Goal: Task Accomplishment & Management: Use online tool/utility

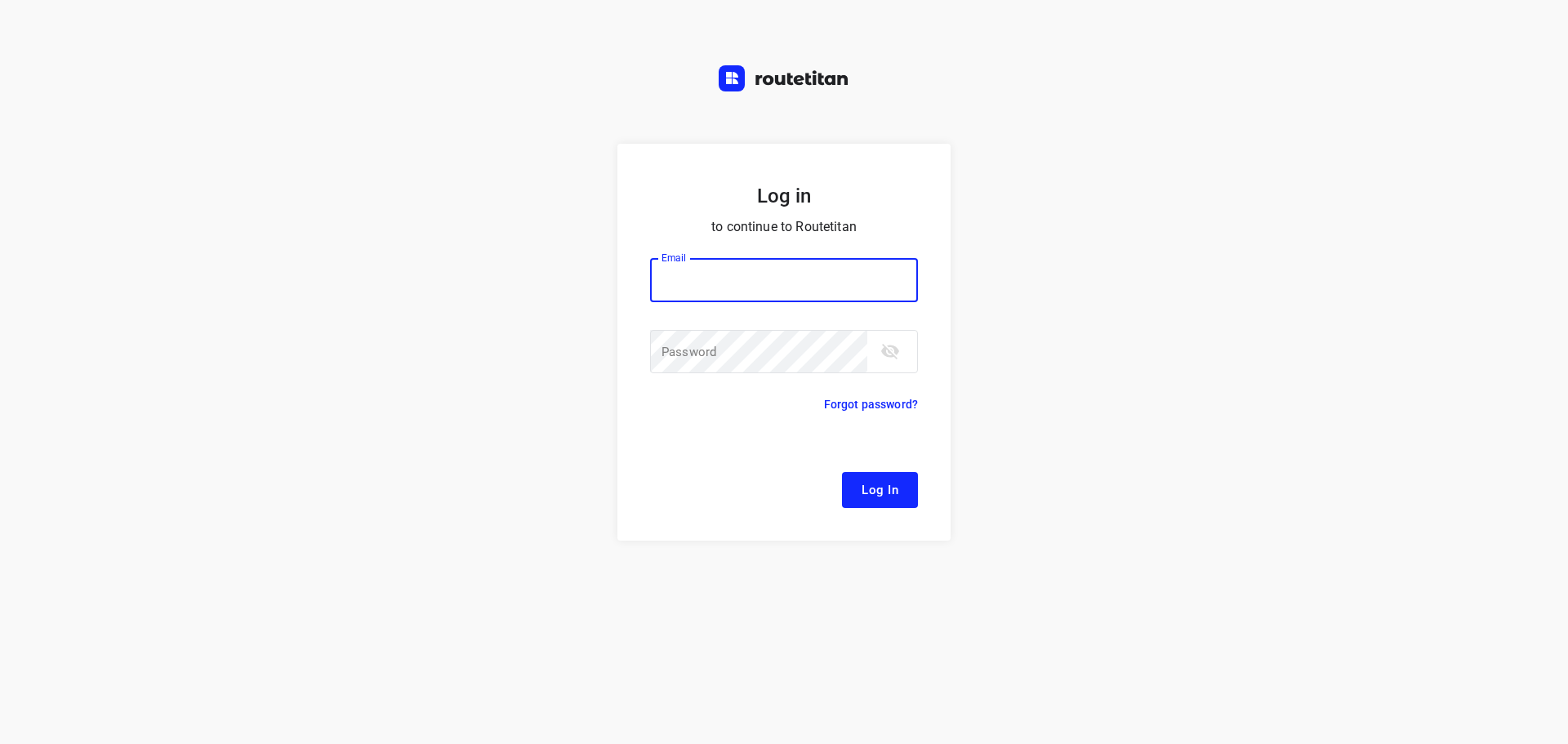
click at [810, 287] on input "email" at bounding box center [784, 280] width 268 height 44
type input "remco@fruitopjewerk.nl"
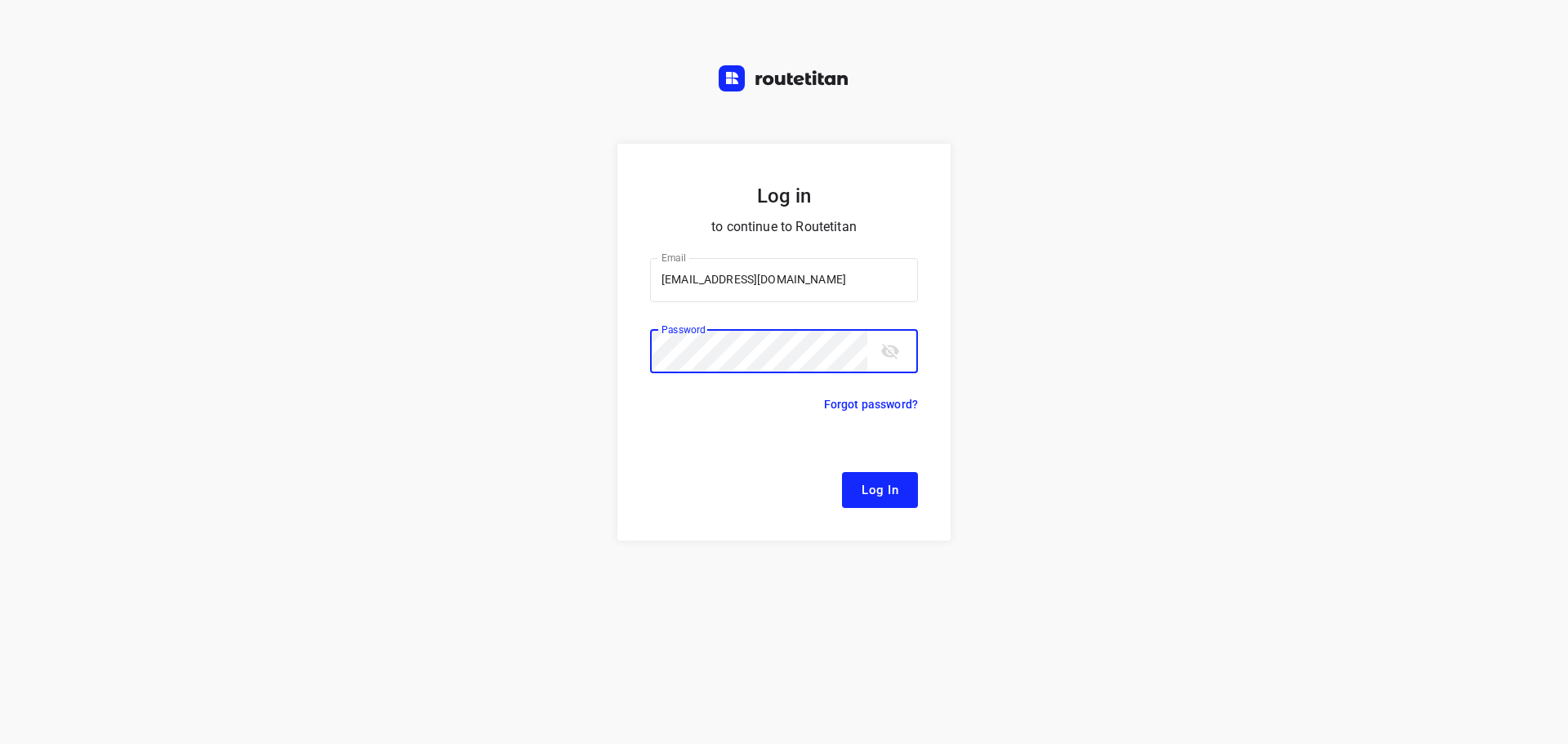
click at [842, 472] on button "Log In" at bounding box center [879, 489] width 76 height 36
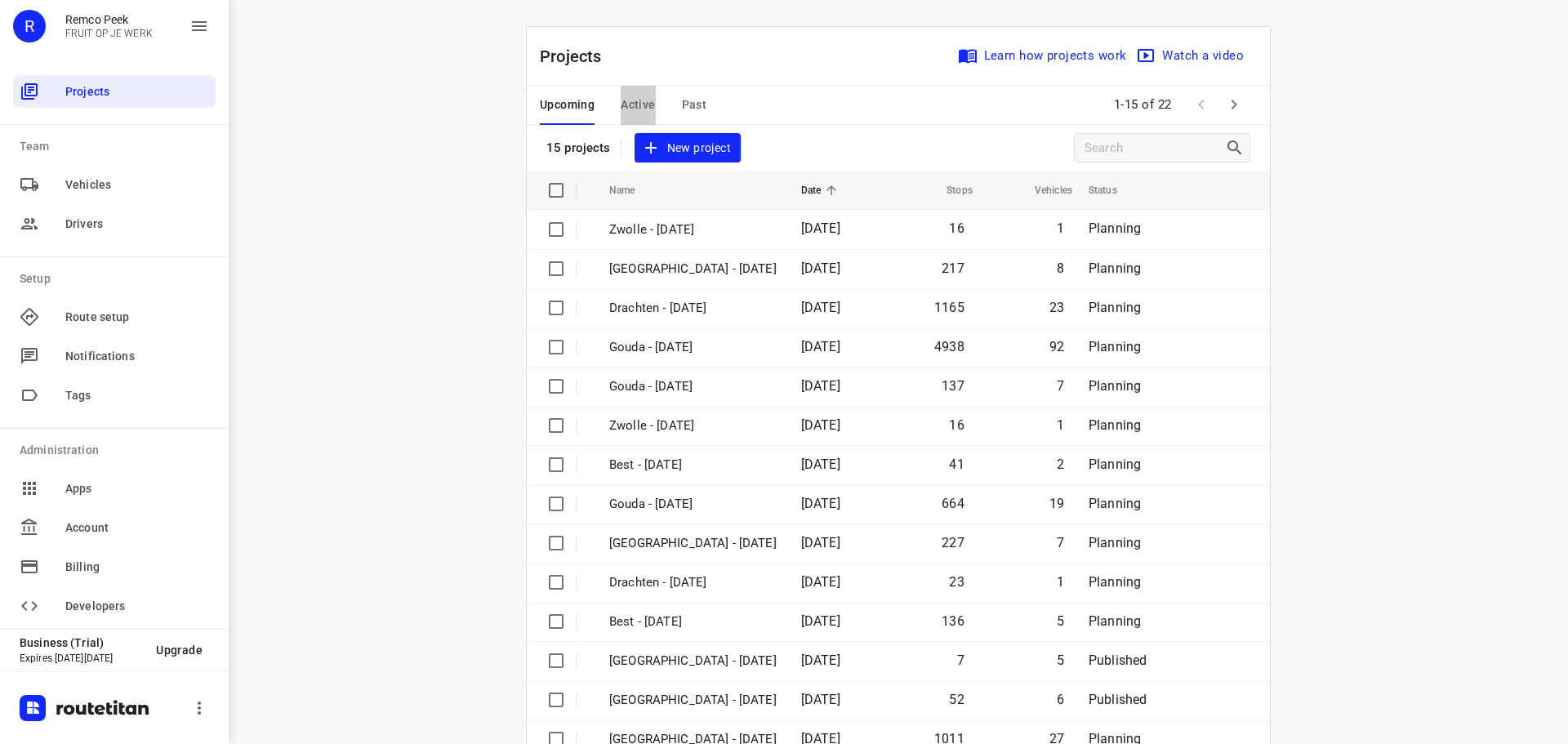
click at [624, 103] on span "Active" at bounding box center [637, 105] width 34 height 20
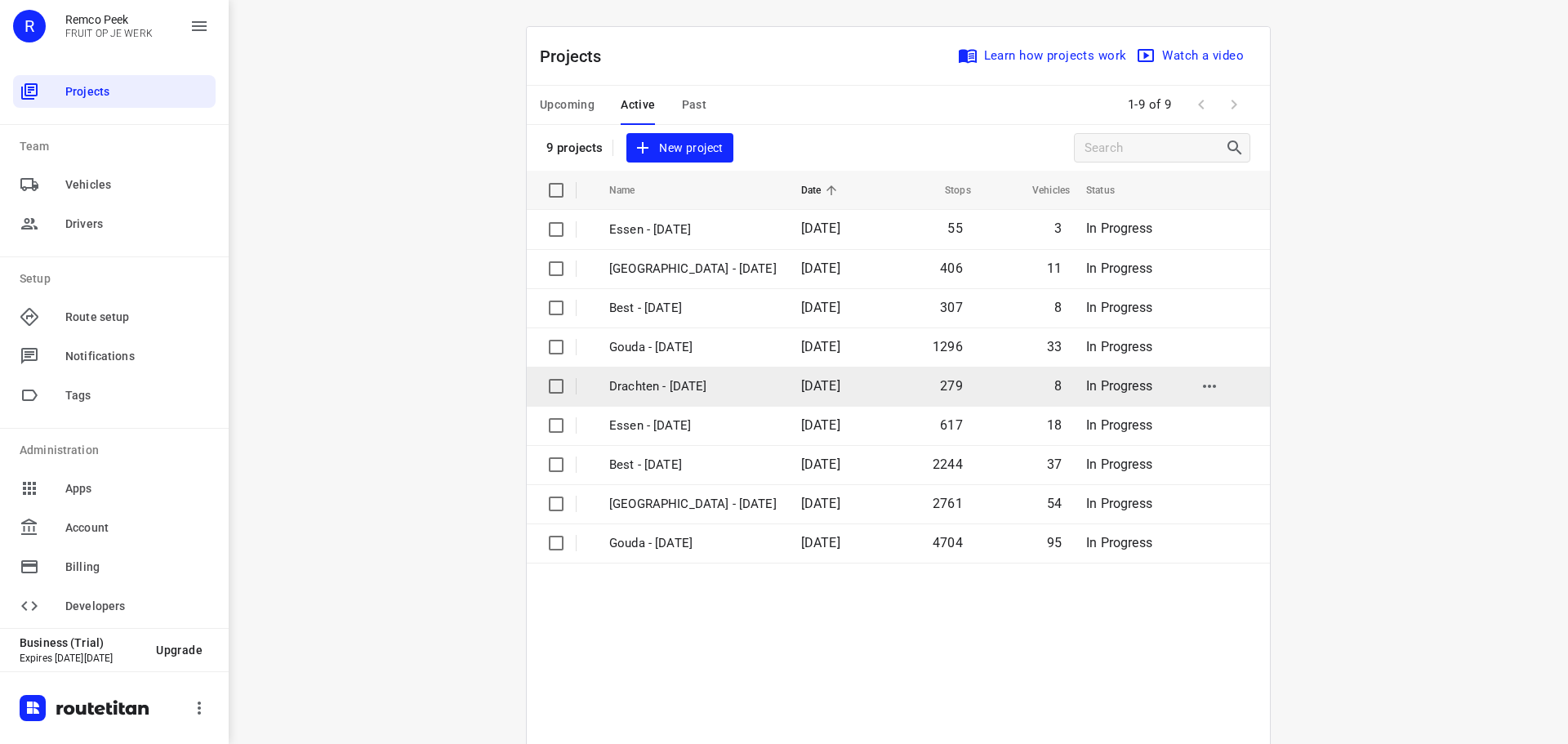
click at [680, 387] on p "Drachten - Tuesday" at bounding box center [692, 387] width 167 height 19
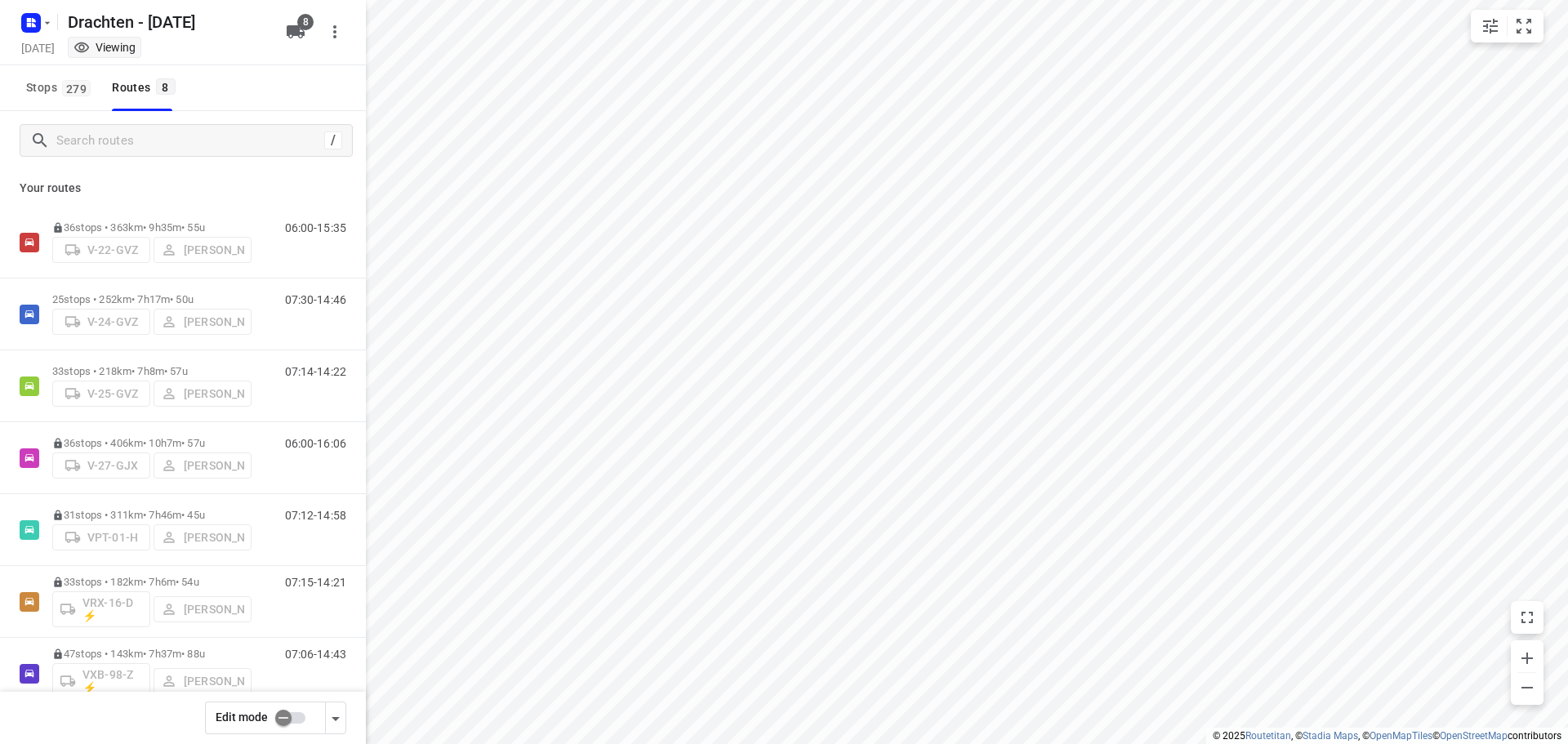
type input "distance"
checkbox input "true"
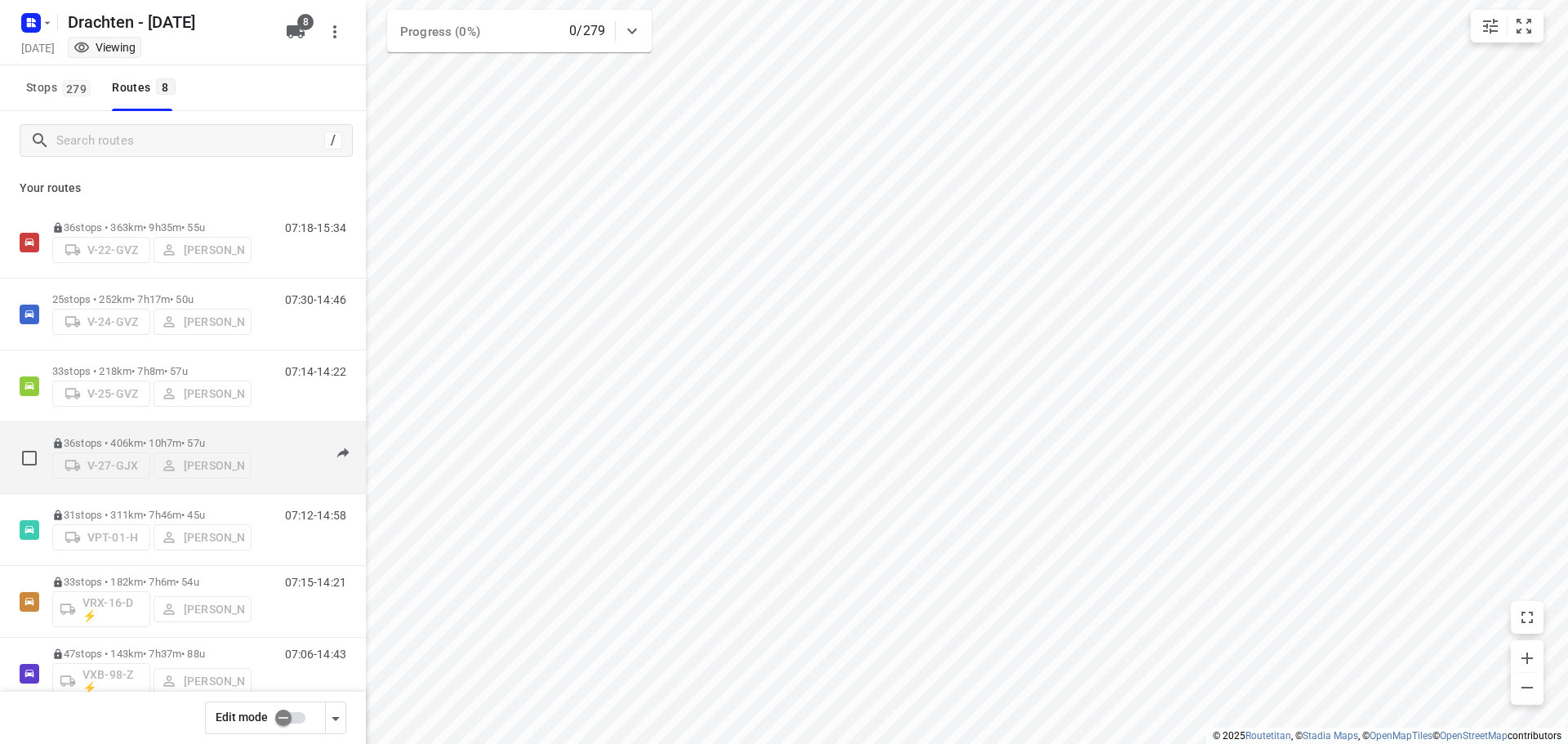
click at [185, 430] on div "36 stops • 406km • 10h7m • 57u V-27-GJX Joran Smit" at bounding box center [152, 457] width 199 height 58
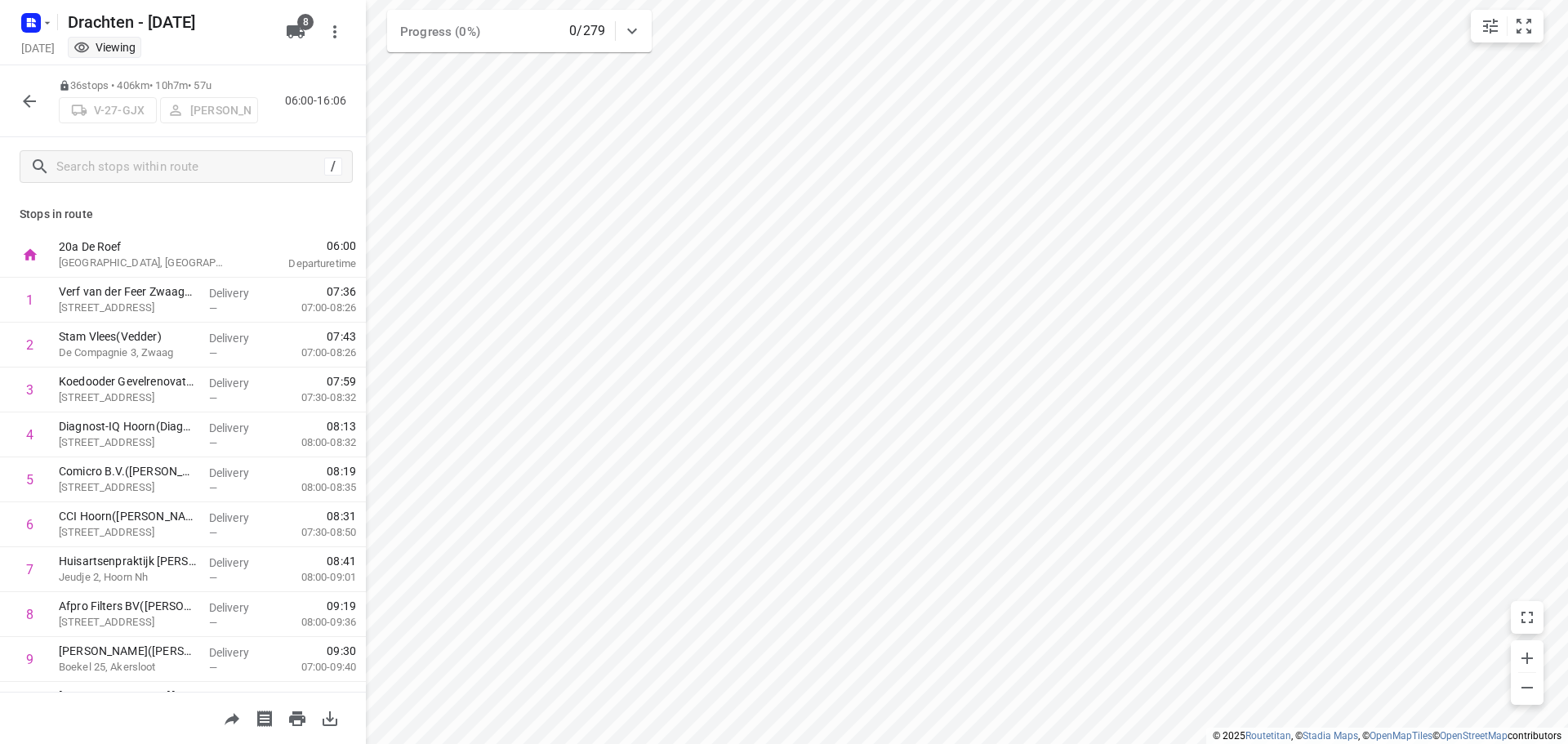
click at [25, 94] on icon "button" at bounding box center [29, 101] width 20 height 20
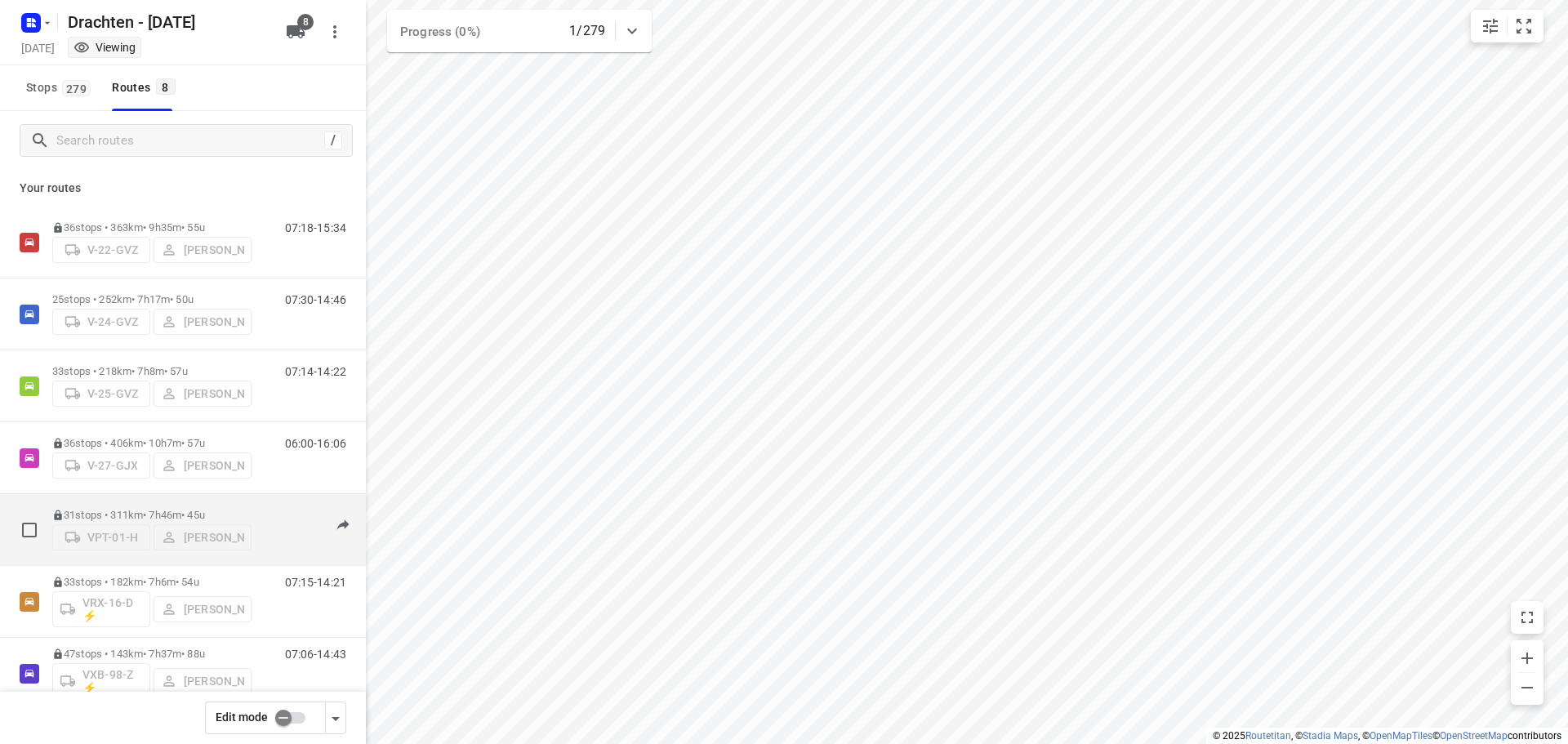
click at [99, 509] on p "31 stops • 311km • 7h46m • 45u" at bounding box center [152, 515] width 199 height 12
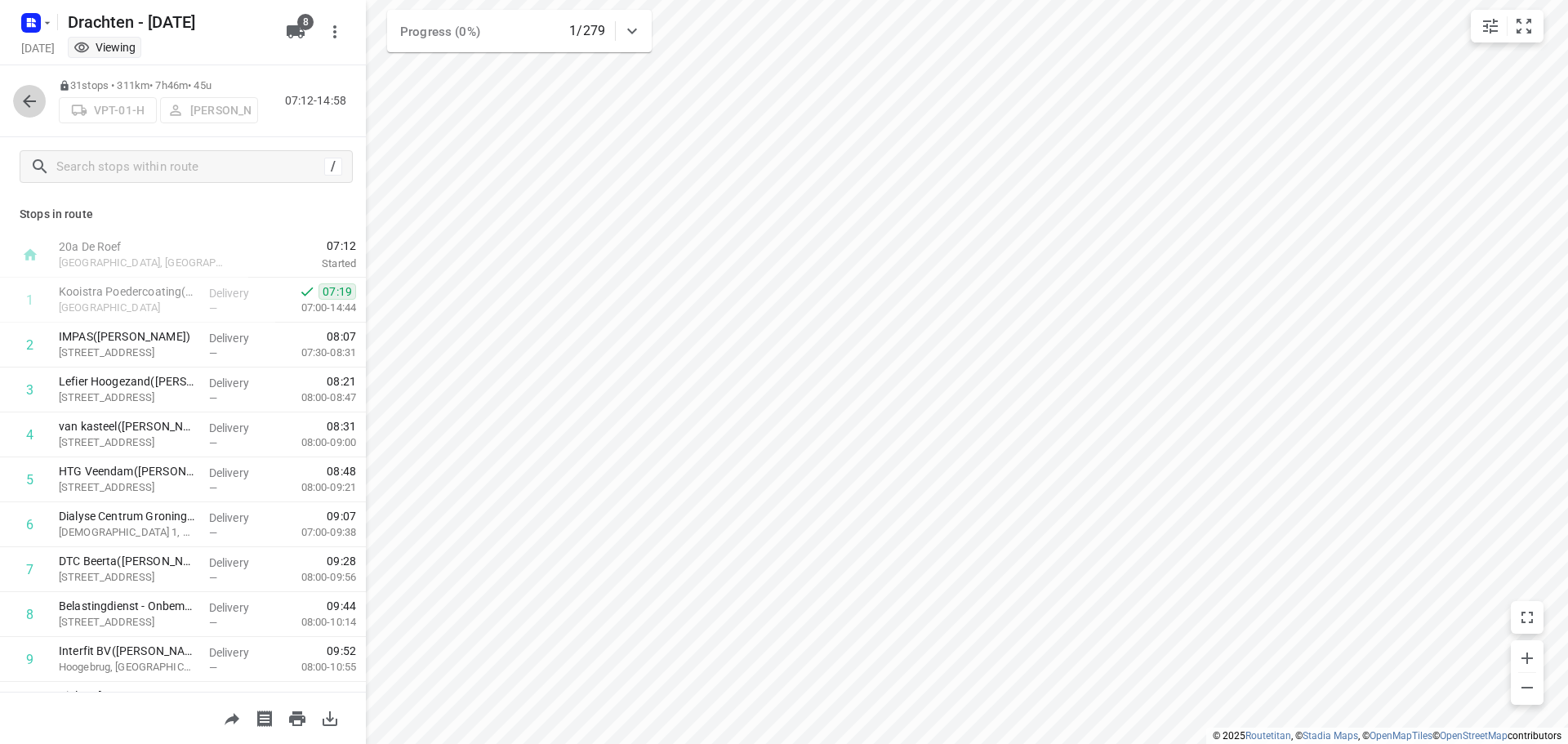
click at [34, 108] on icon "button" at bounding box center [29, 101] width 20 height 20
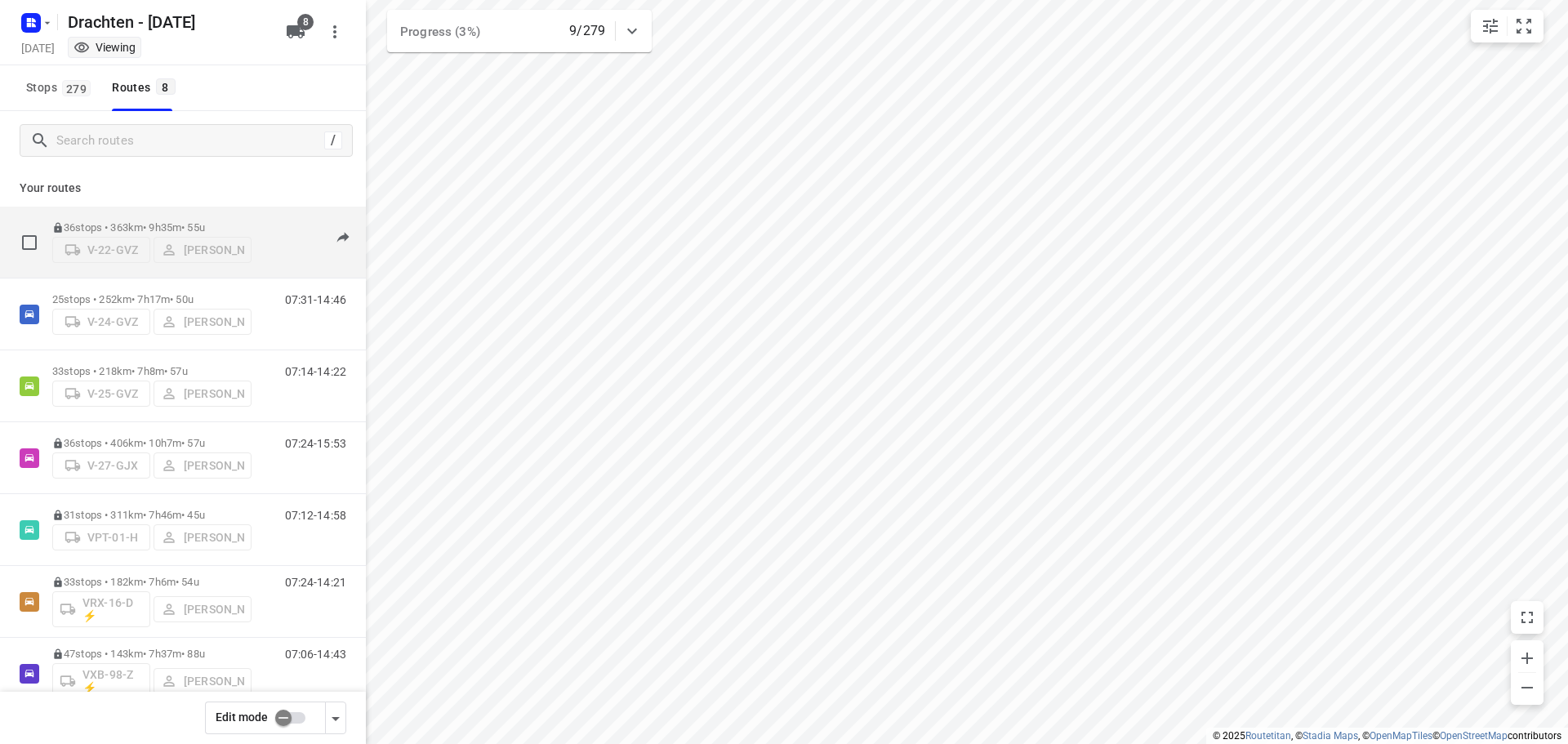
click at [179, 221] on p "36 stops • 363km • 9h35m • 55u" at bounding box center [152, 227] width 199 height 12
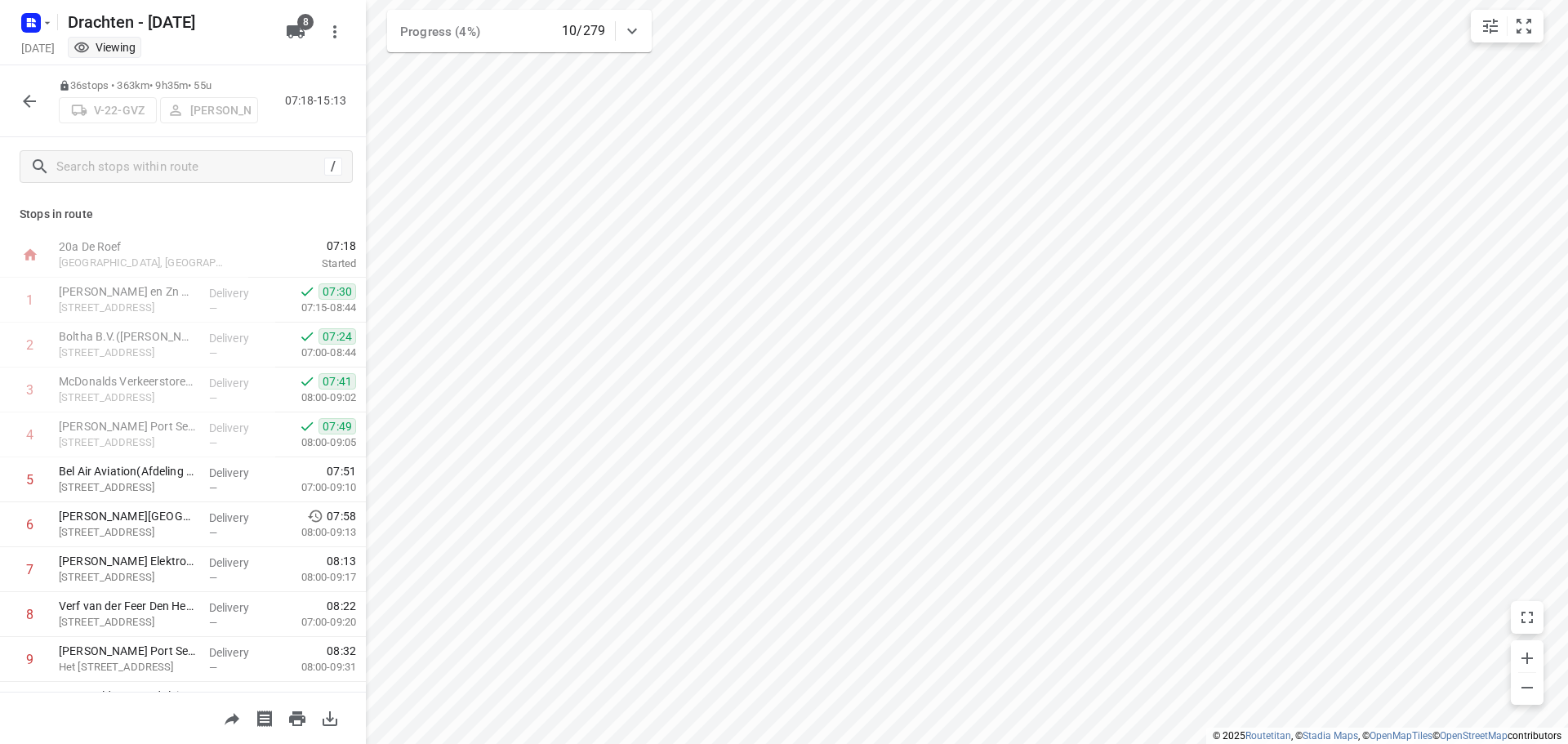
click at [21, 103] on icon "button" at bounding box center [29, 101] width 20 height 20
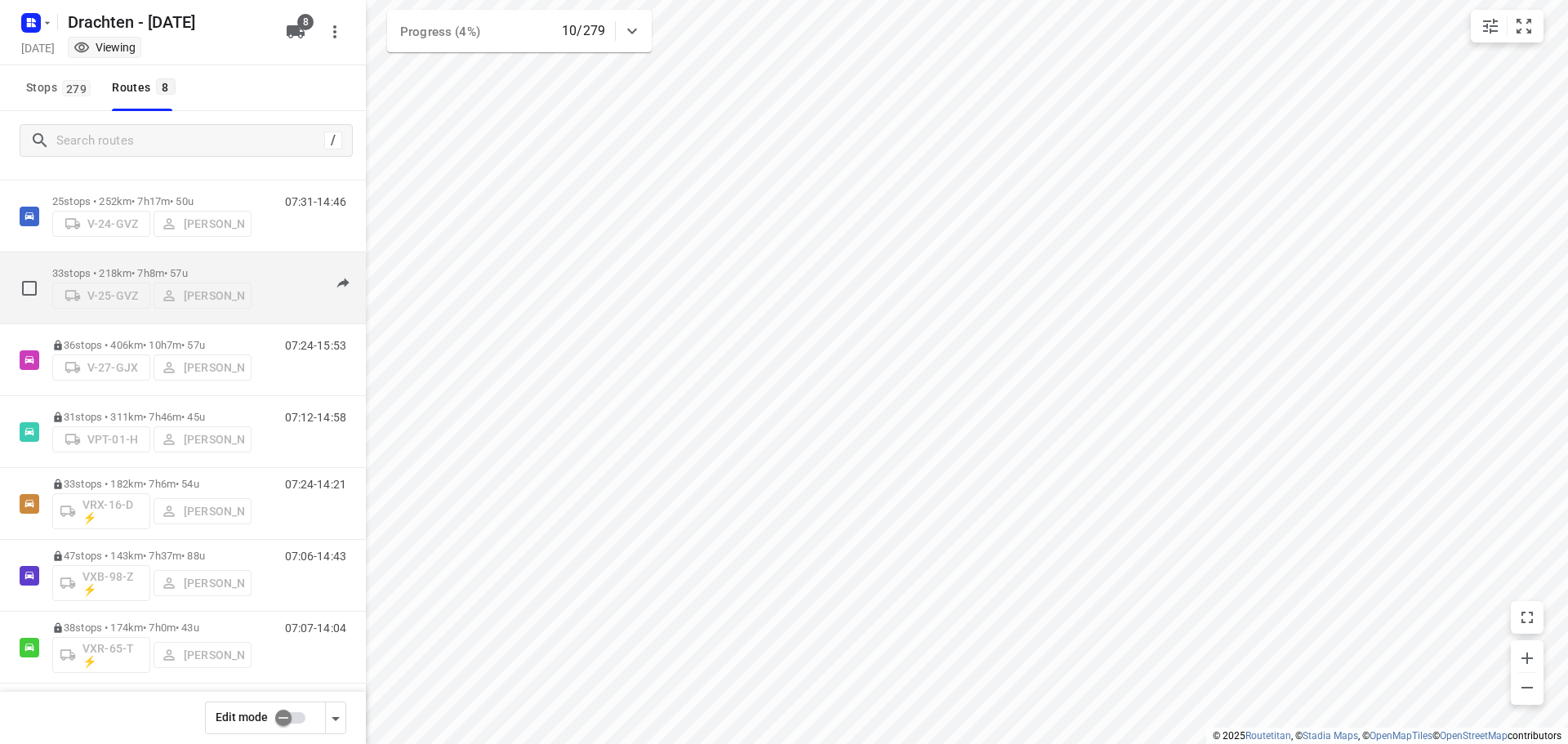
scroll to position [106, 0]
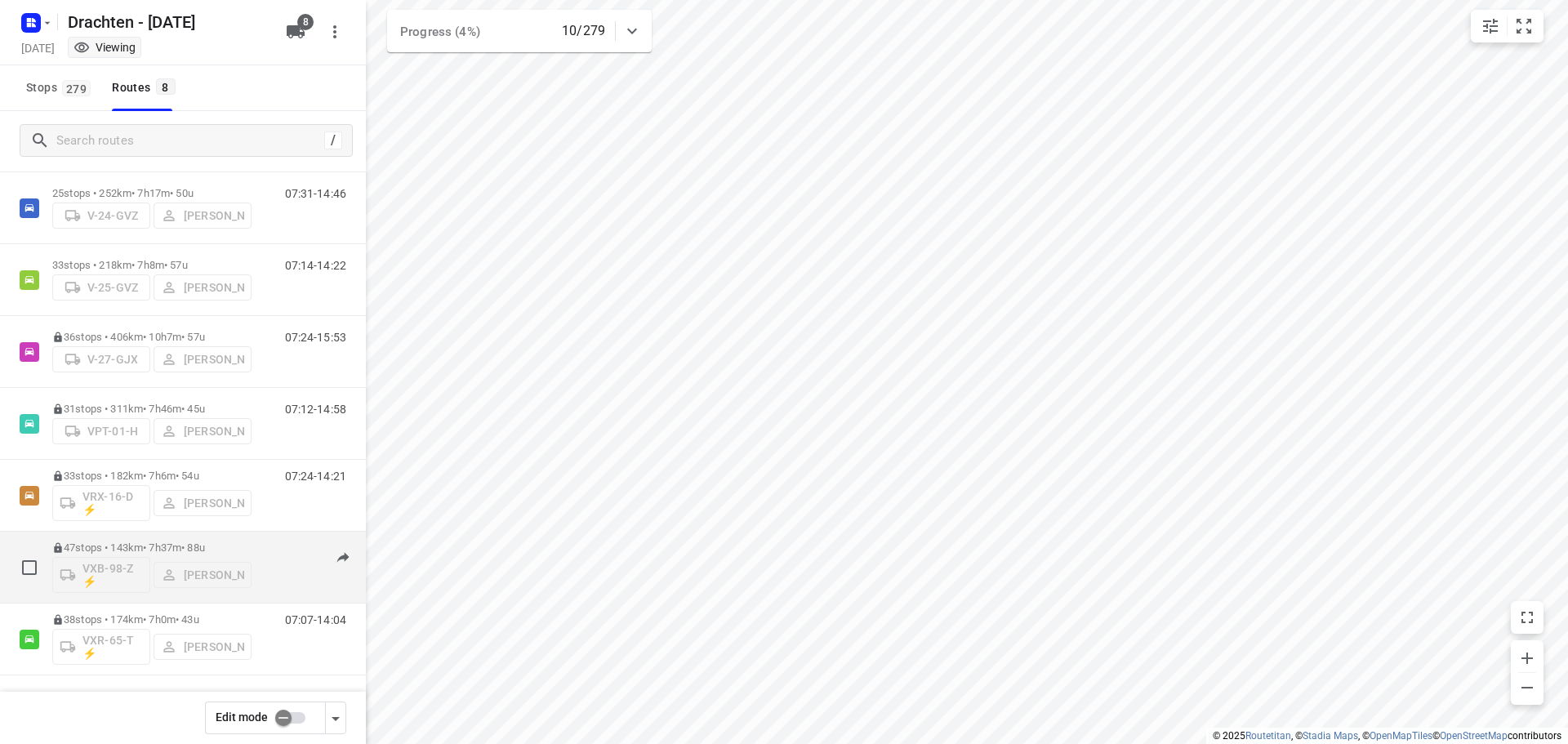
click at [158, 539] on div "47 stops • 143km • 7h37m • 88u VXB-98-Z ⚡ Kirsten Brouwer" at bounding box center [152, 567] width 199 height 68
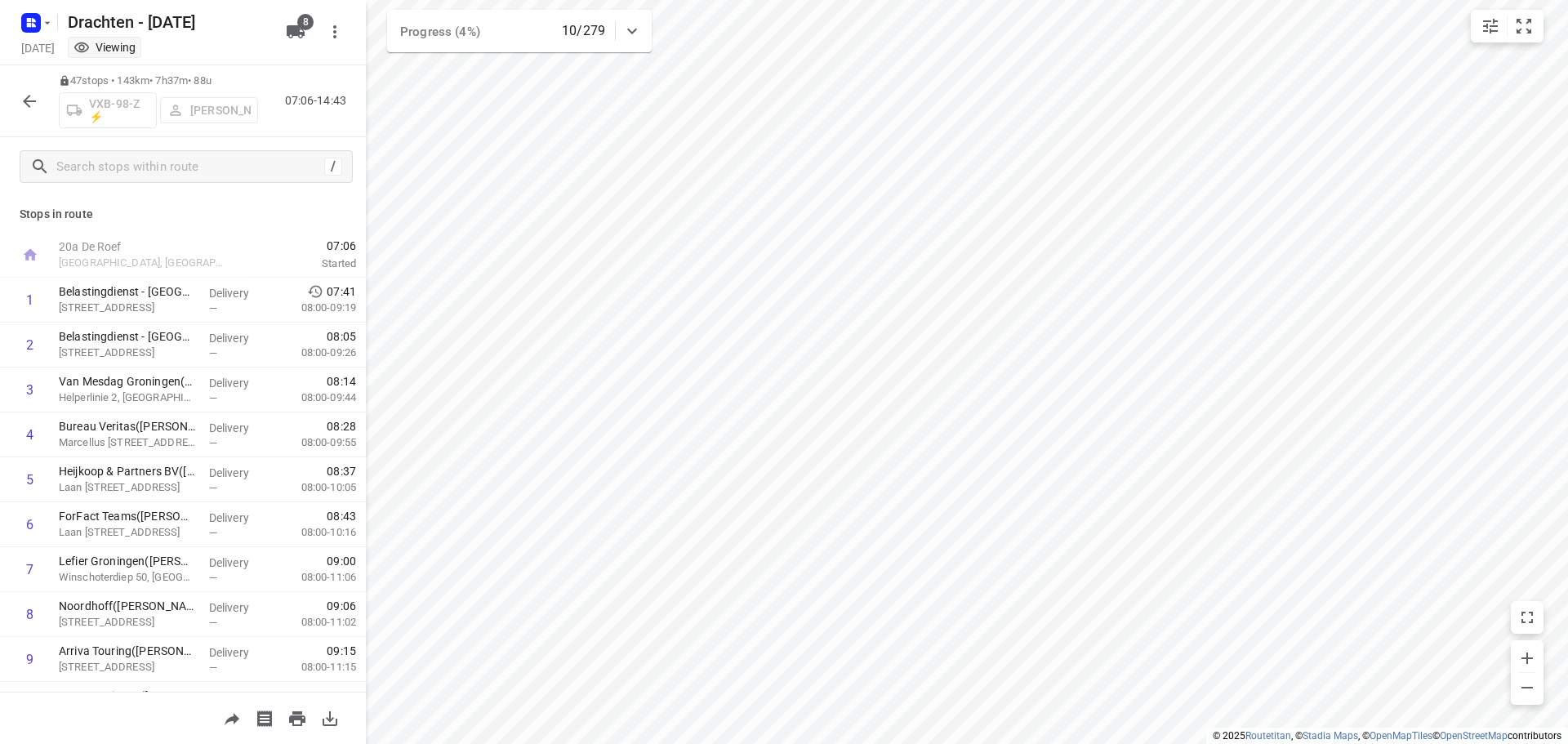
click at [36, 95] on icon "button" at bounding box center [29, 101] width 20 height 20
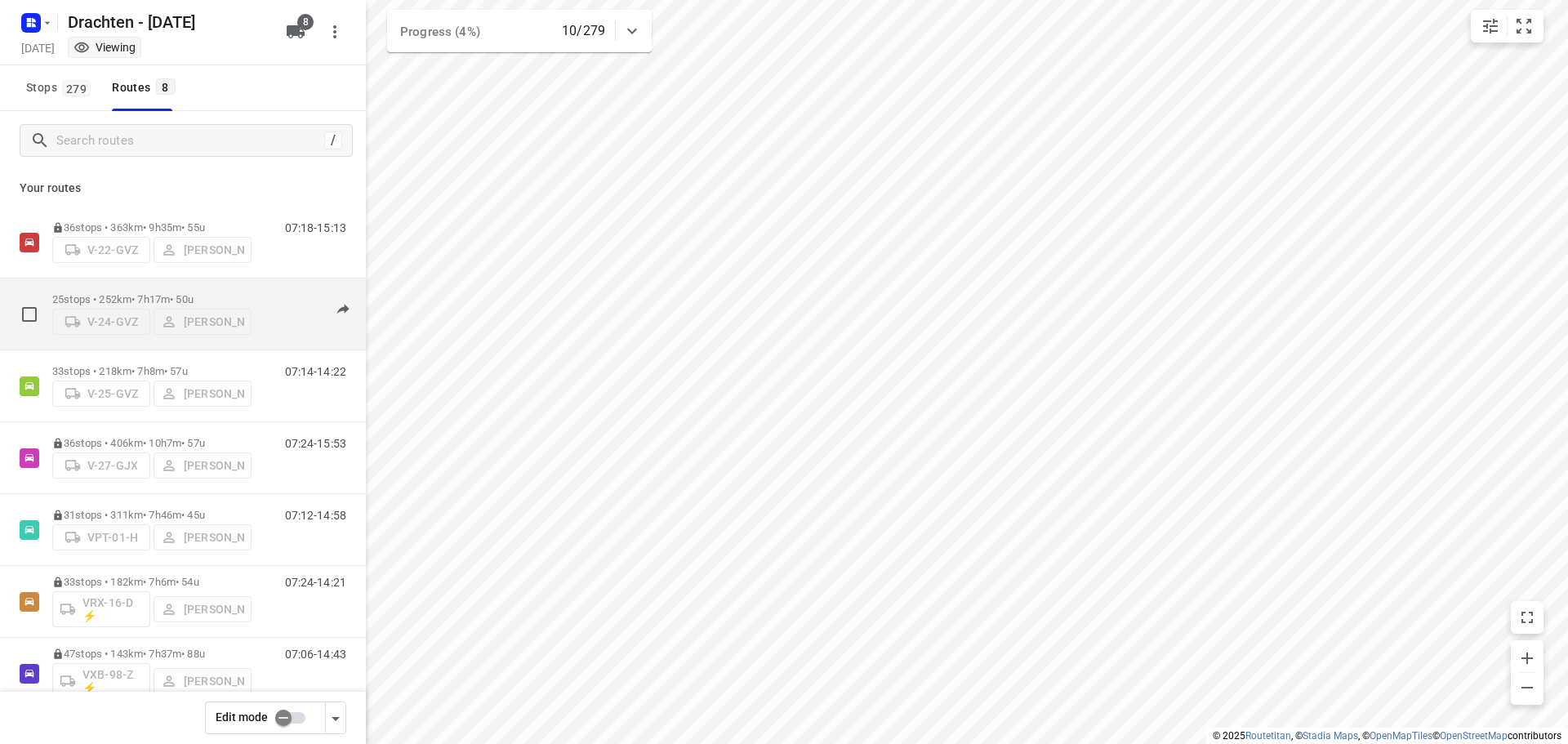
click at [88, 293] on p "25 stops • 252km • 7h17m • 50u" at bounding box center [152, 299] width 199 height 12
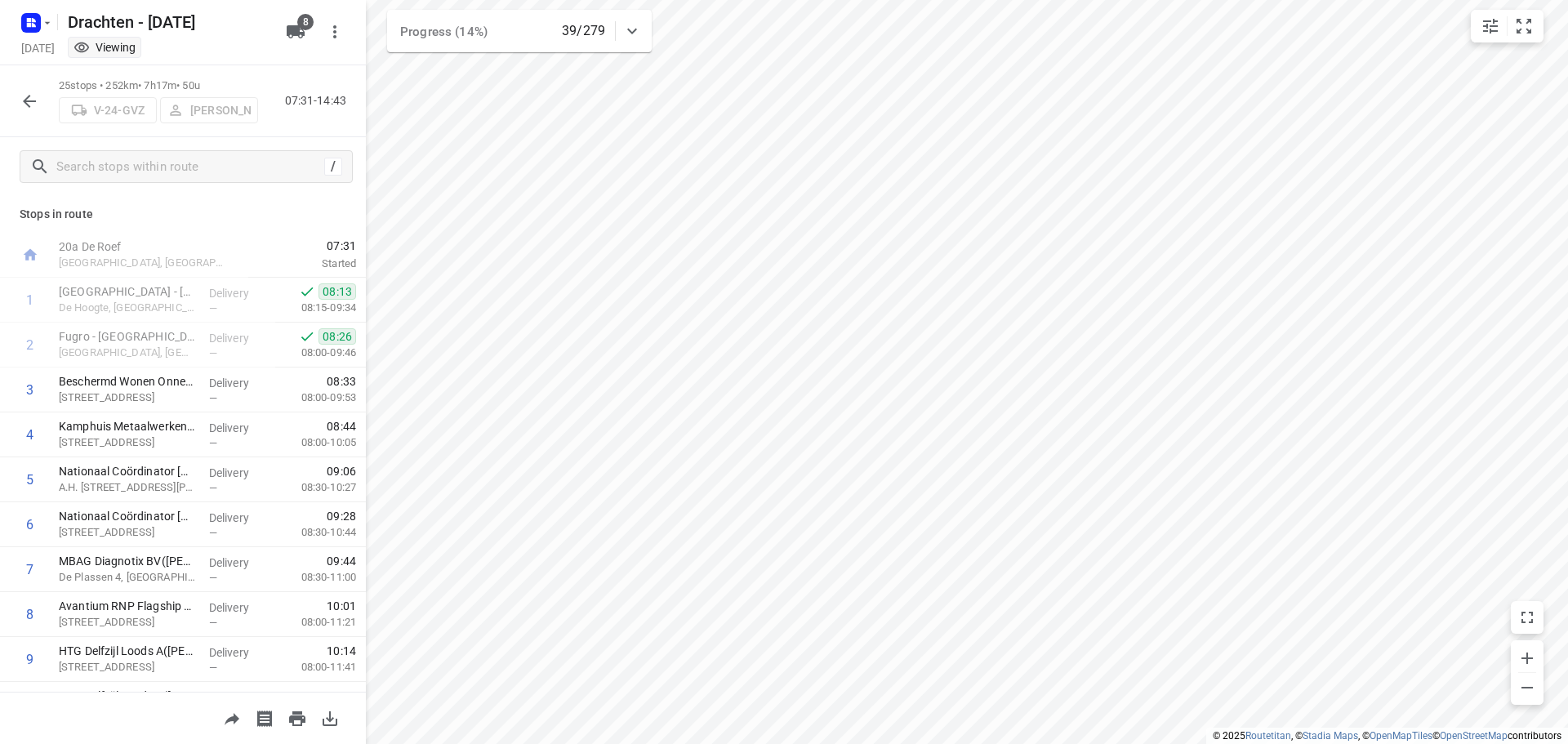
click at [32, 97] on icon "button" at bounding box center [29, 101] width 20 height 20
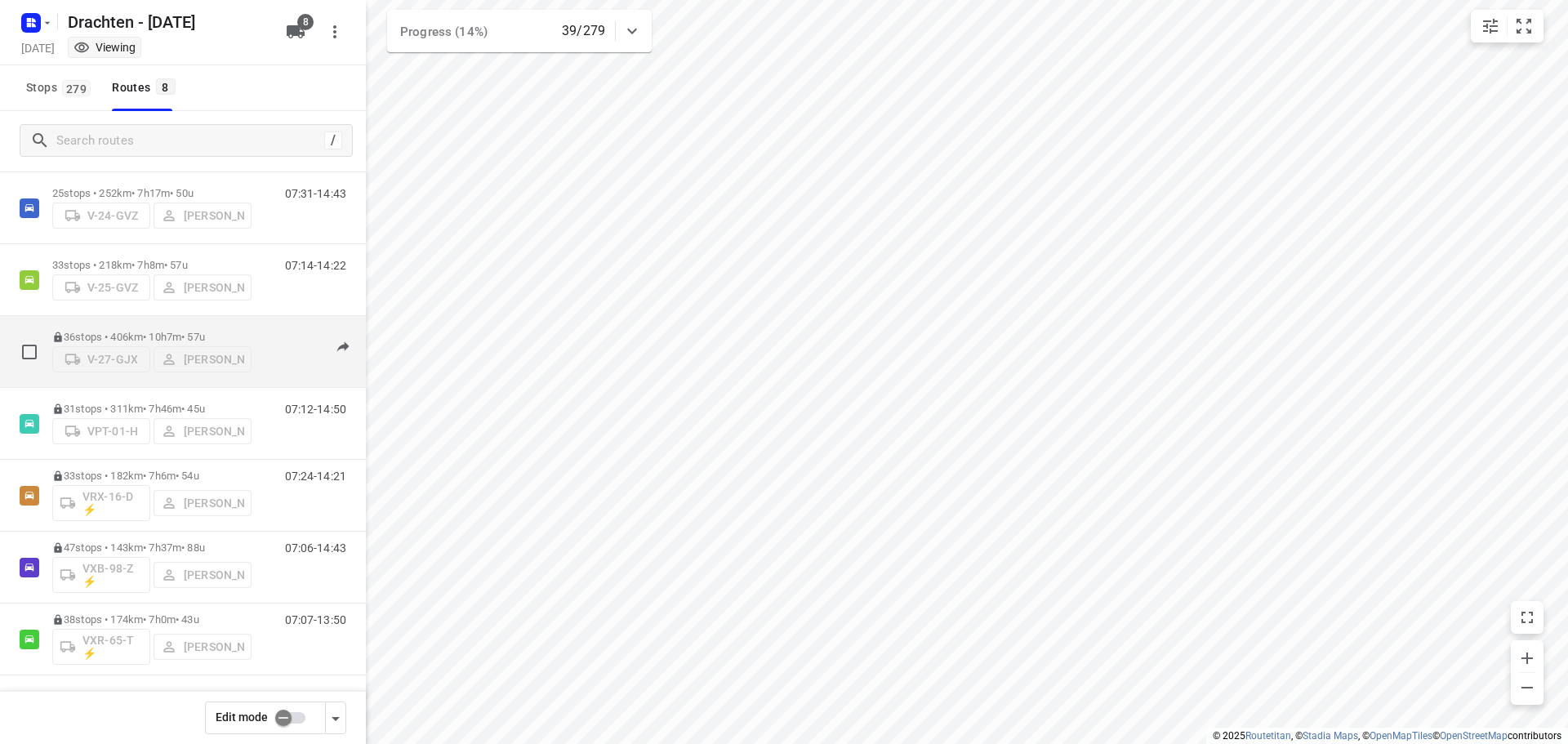
click at [169, 333] on p "36 stops • 406km • 10h7m • 57u" at bounding box center [152, 337] width 199 height 12
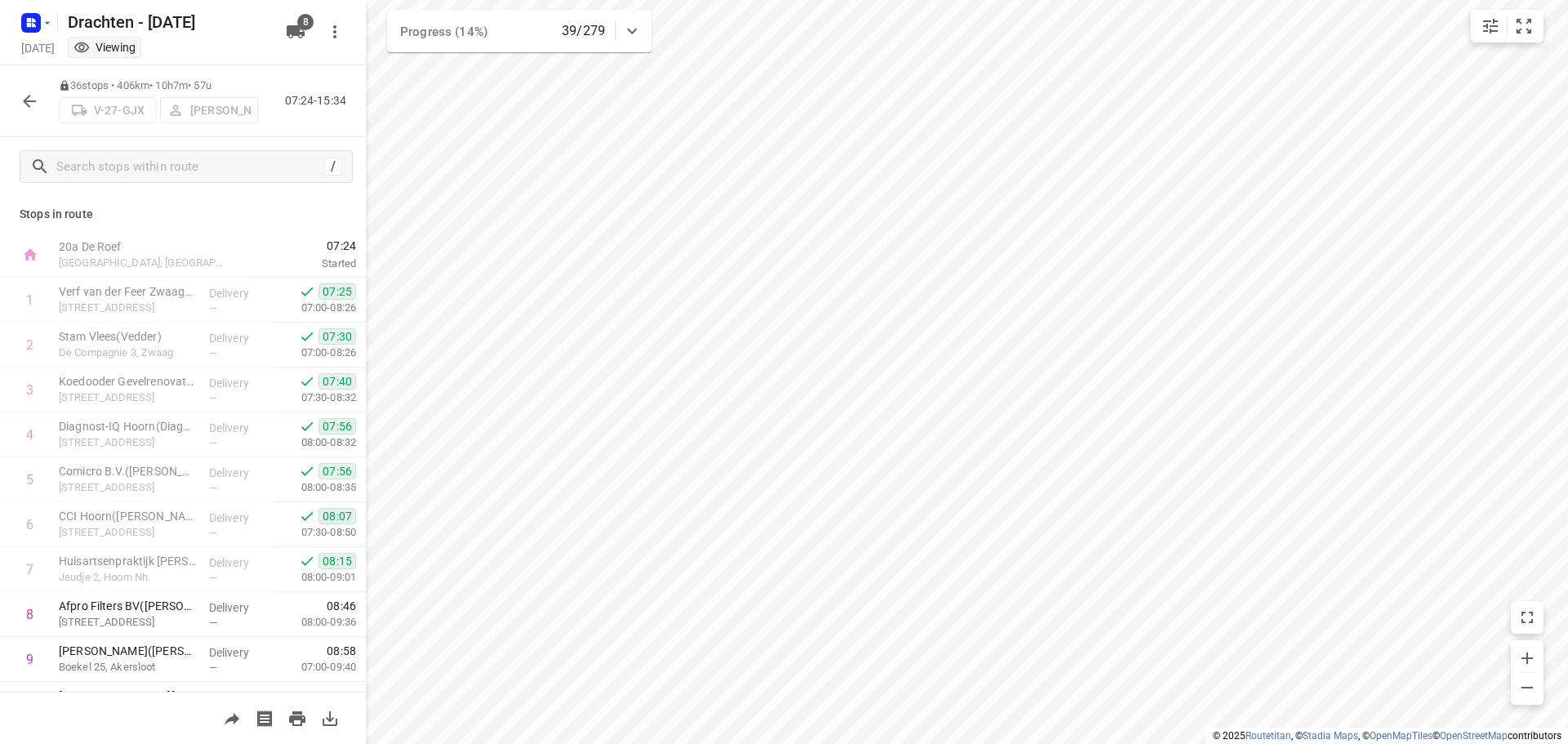
click at [25, 95] on icon "button" at bounding box center [29, 101] width 20 height 20
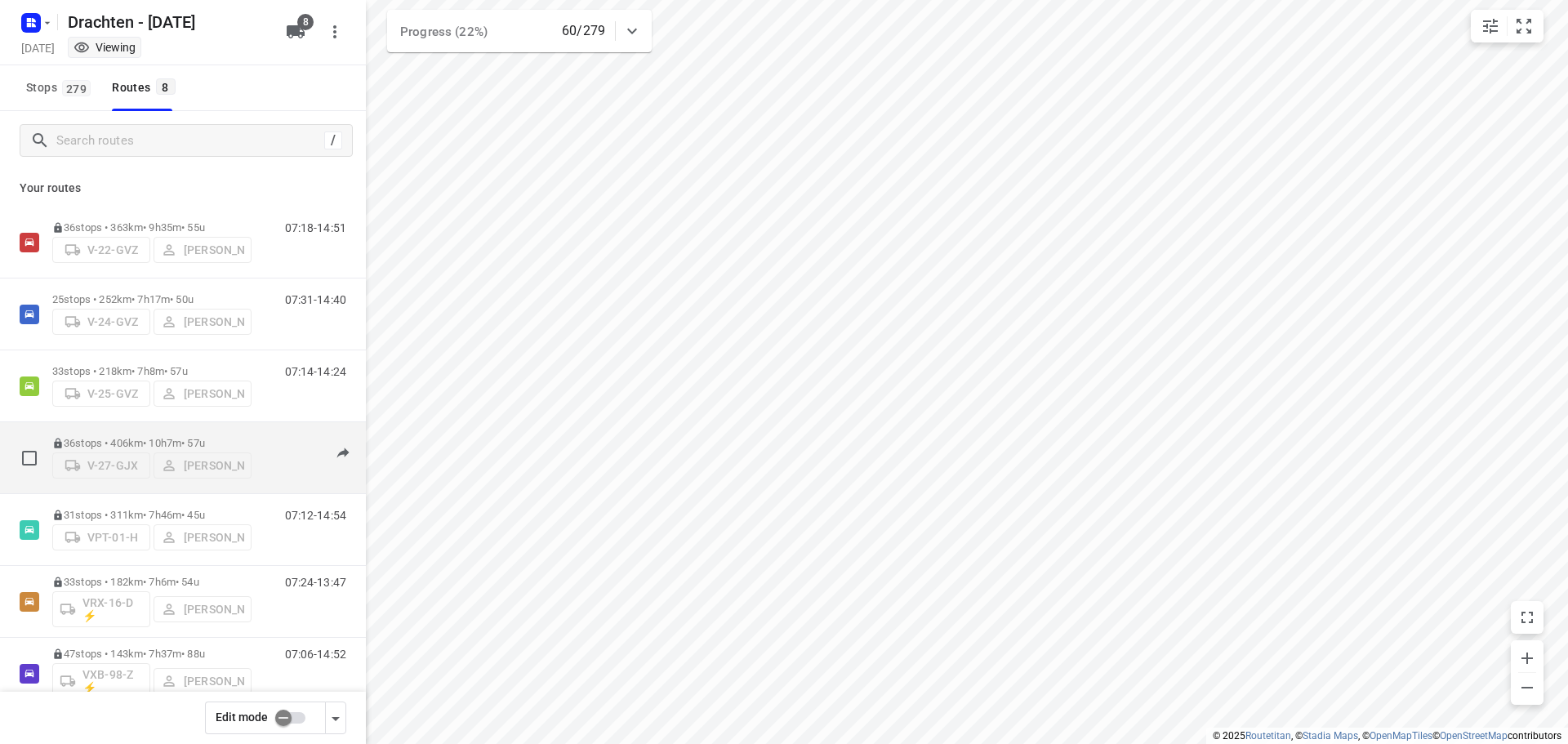
click at [185, 439] on p "36 stops • 406km • 10h7m • 57u" at bounding box center [152, 443] width 199 height 12
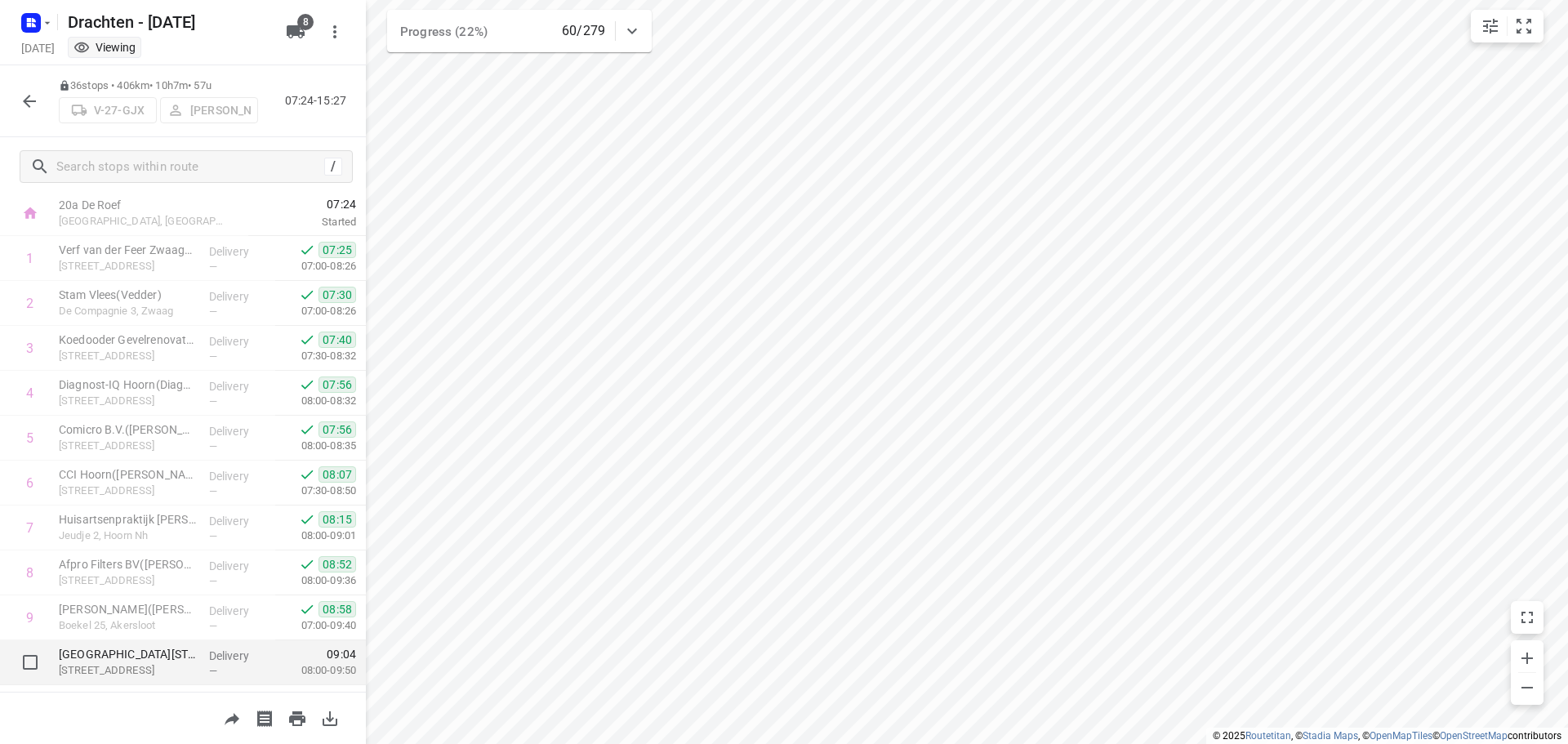
scroll to position [0, 0]
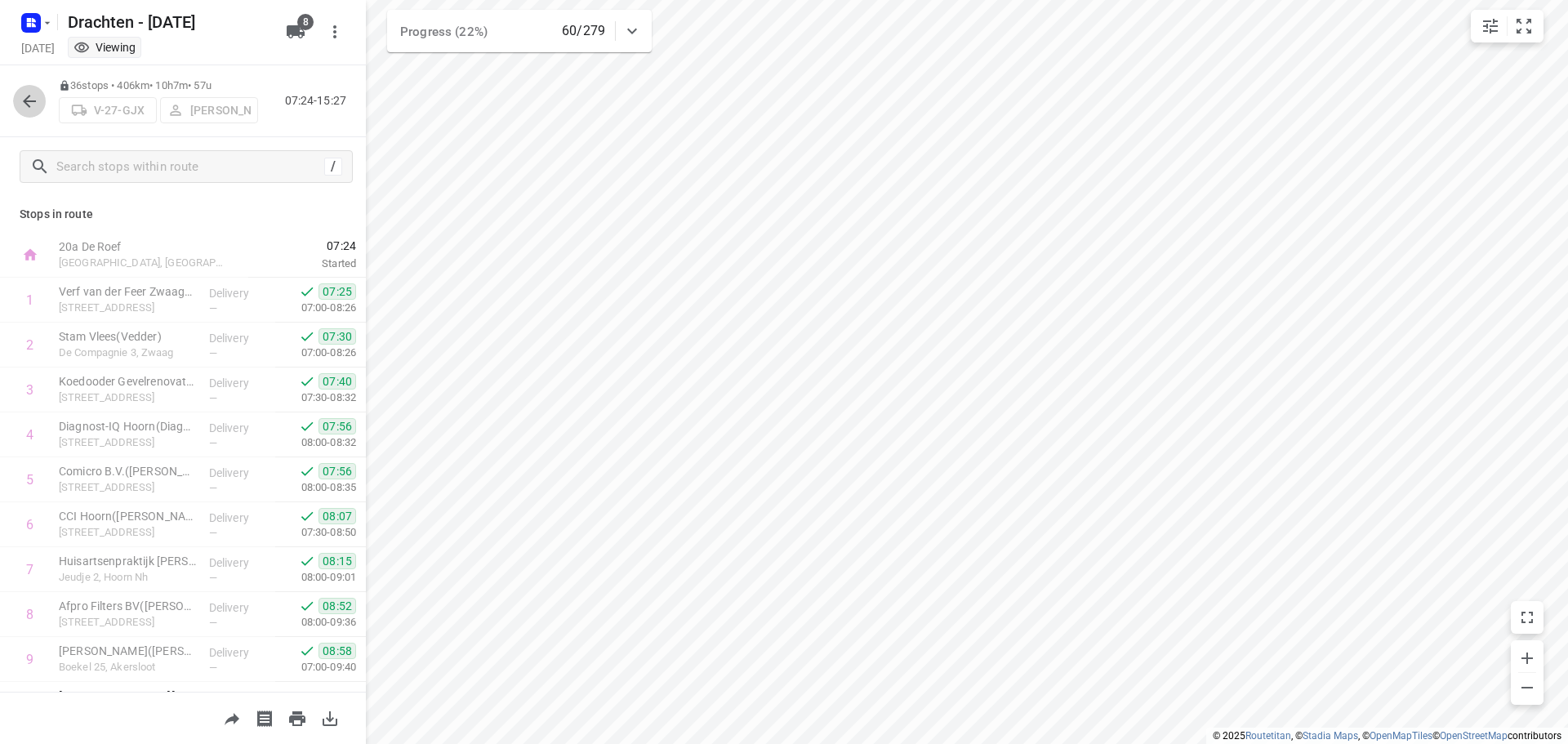
click at [29, 104] on icon "button" at bounding box center [29, 101] width 13 height 13
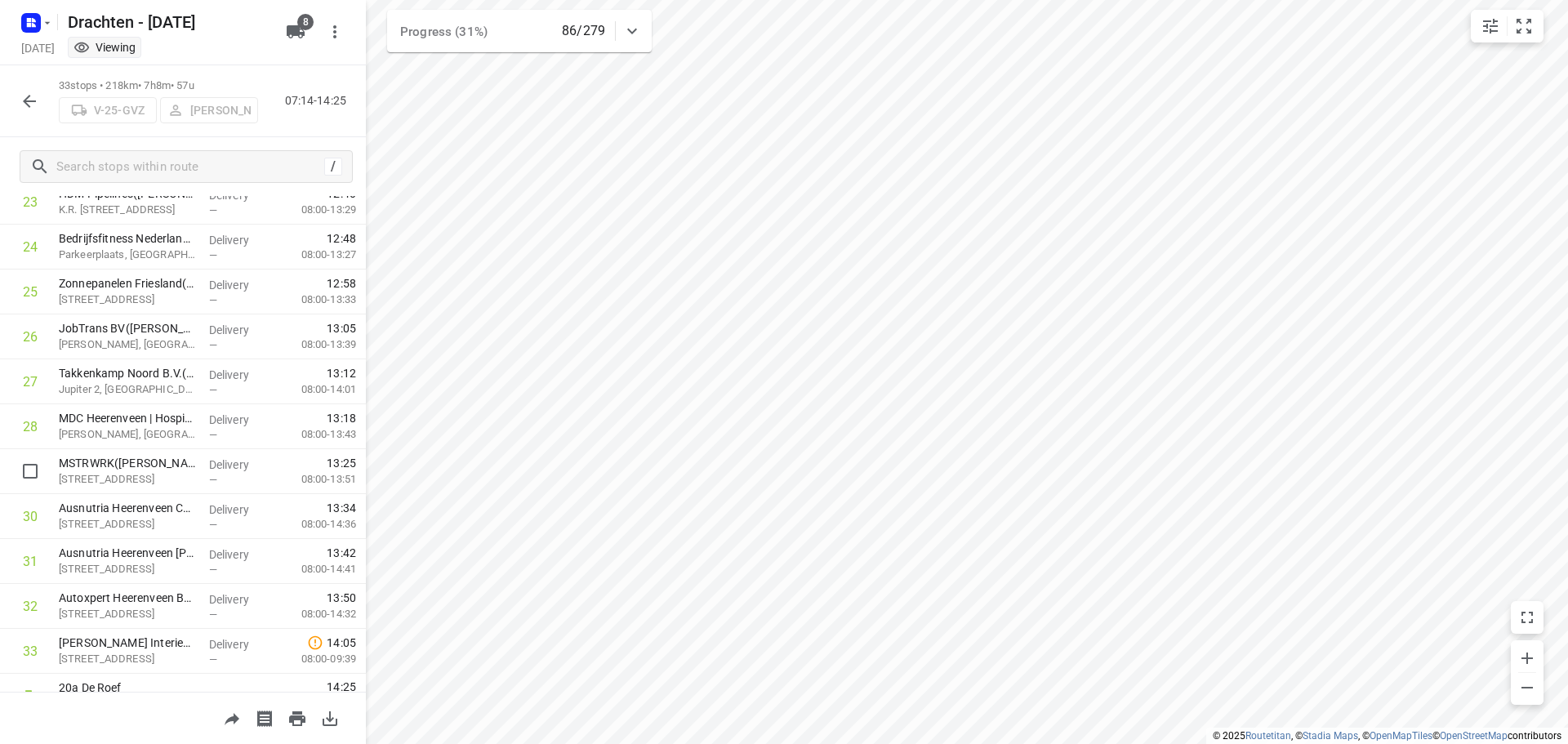
scroll to position [1113, 0]
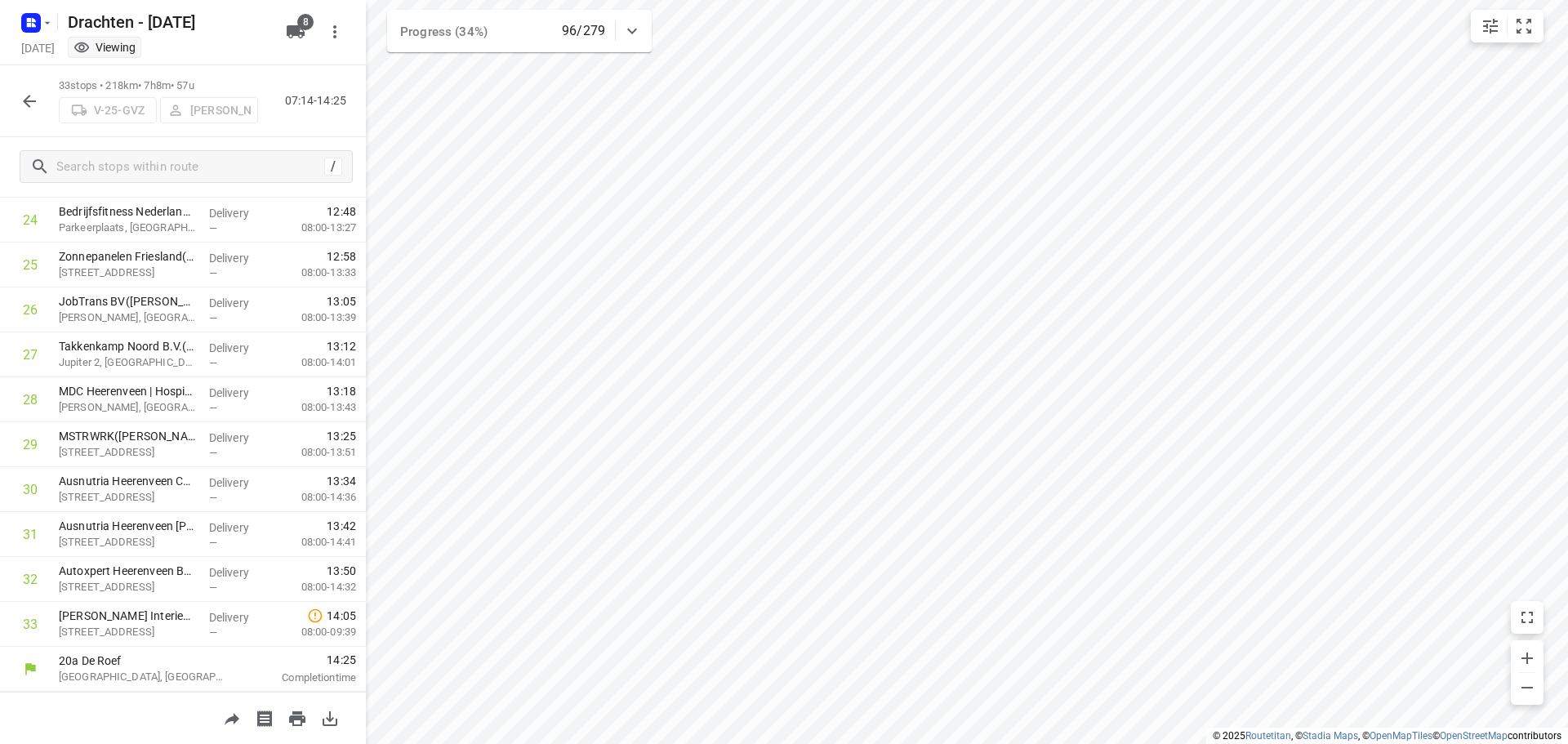
click at [32, 107] on icon "button" at bounding box center [29, 101] width 20 height 20
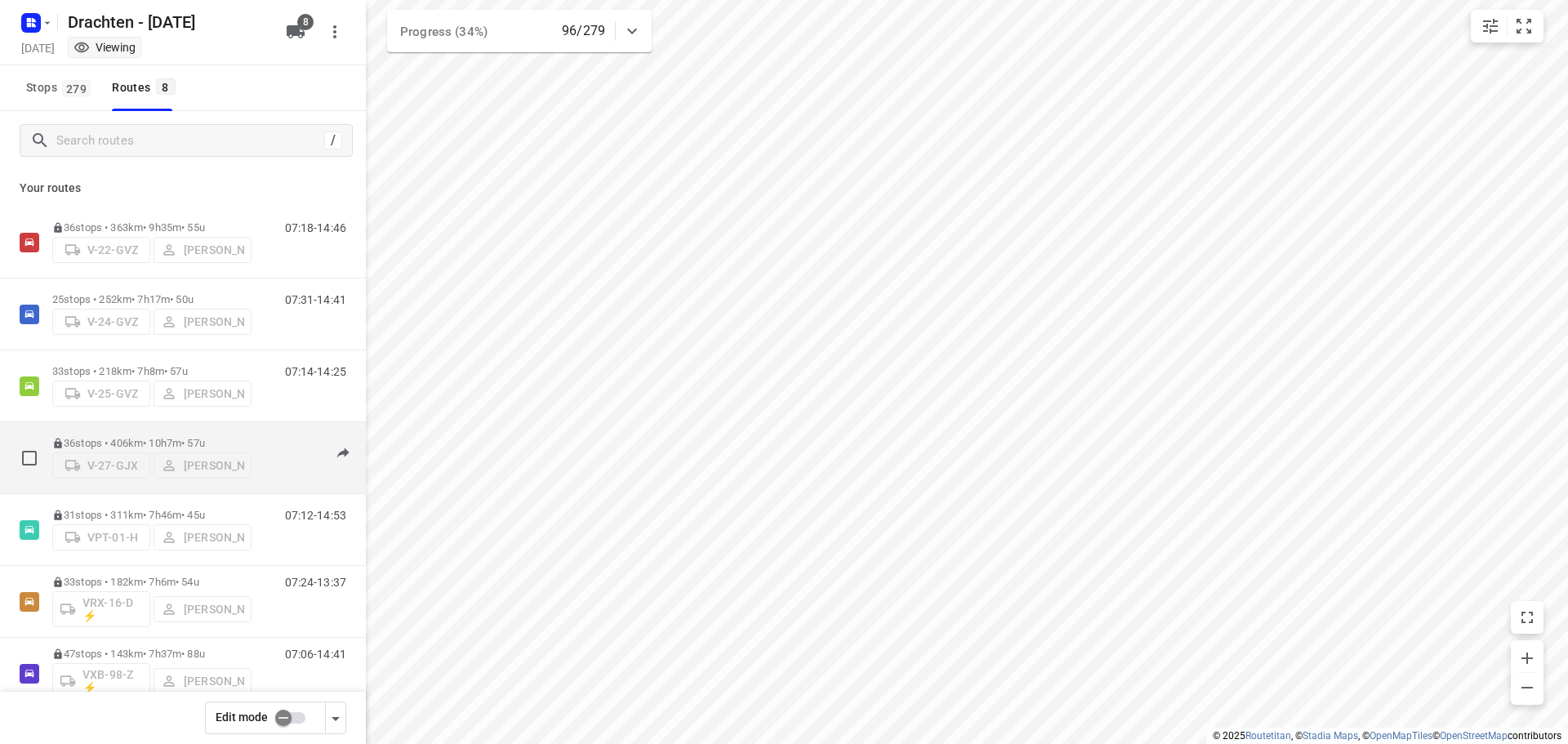
click at [113, 432] on div "36 stops • 406km • 10h7m • 57u V-27-GJX Joran Smit" at bounding box center [152, 457] width 199 height 58
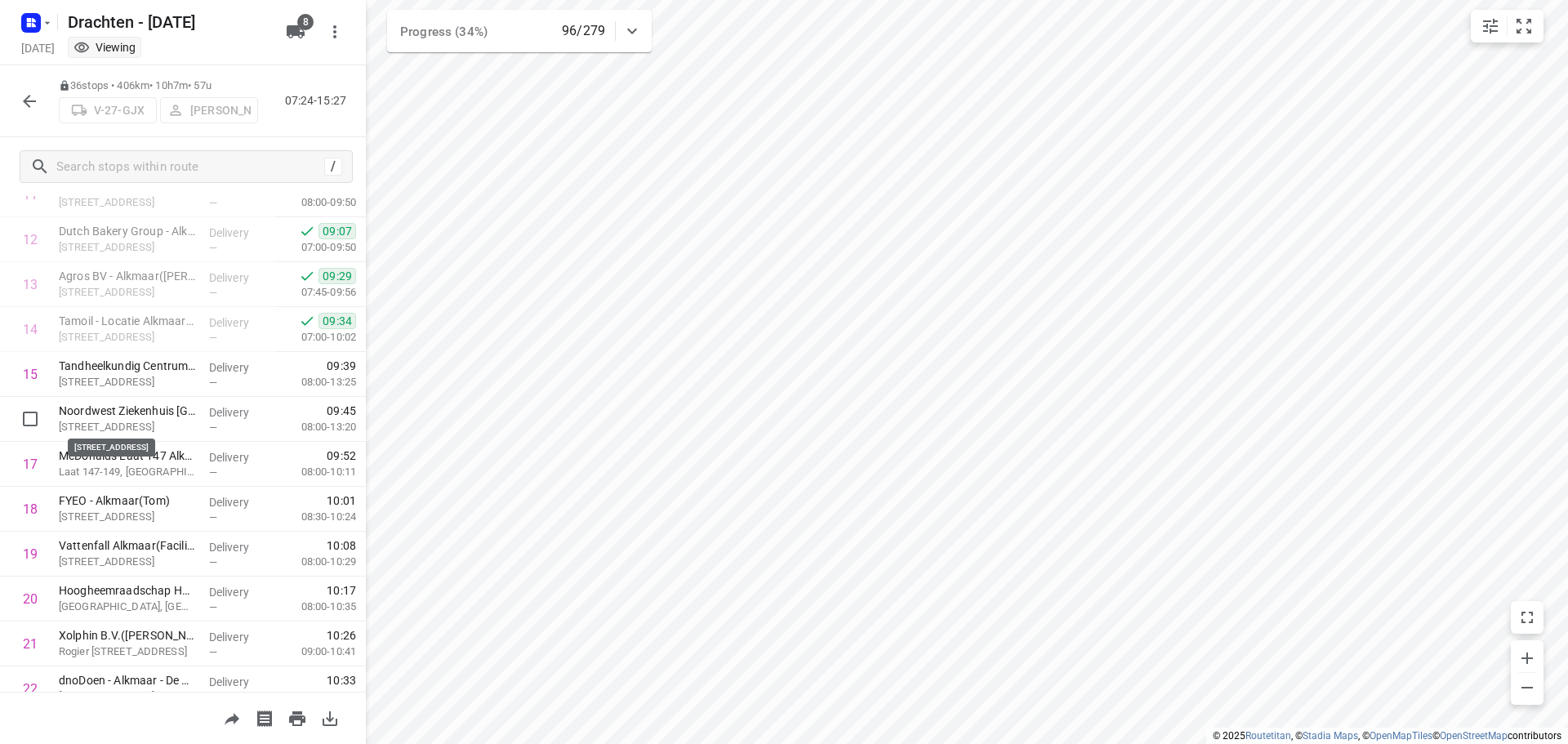
scroll to position [572, 0]
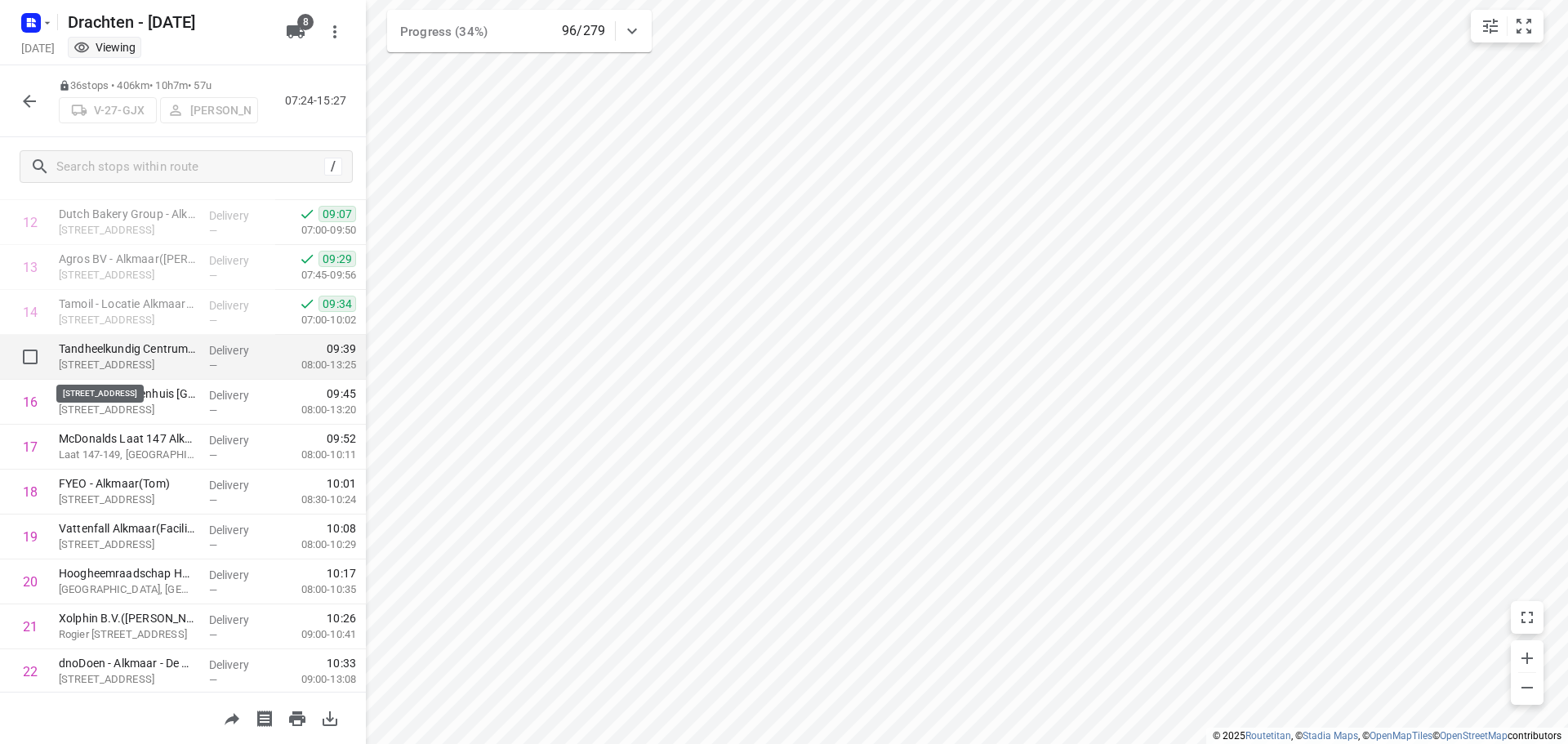
click at [145, 357] on p "128 Kennemerstraatweg, Alkmaar" at bounding box center [127, 365] width 137 height 16
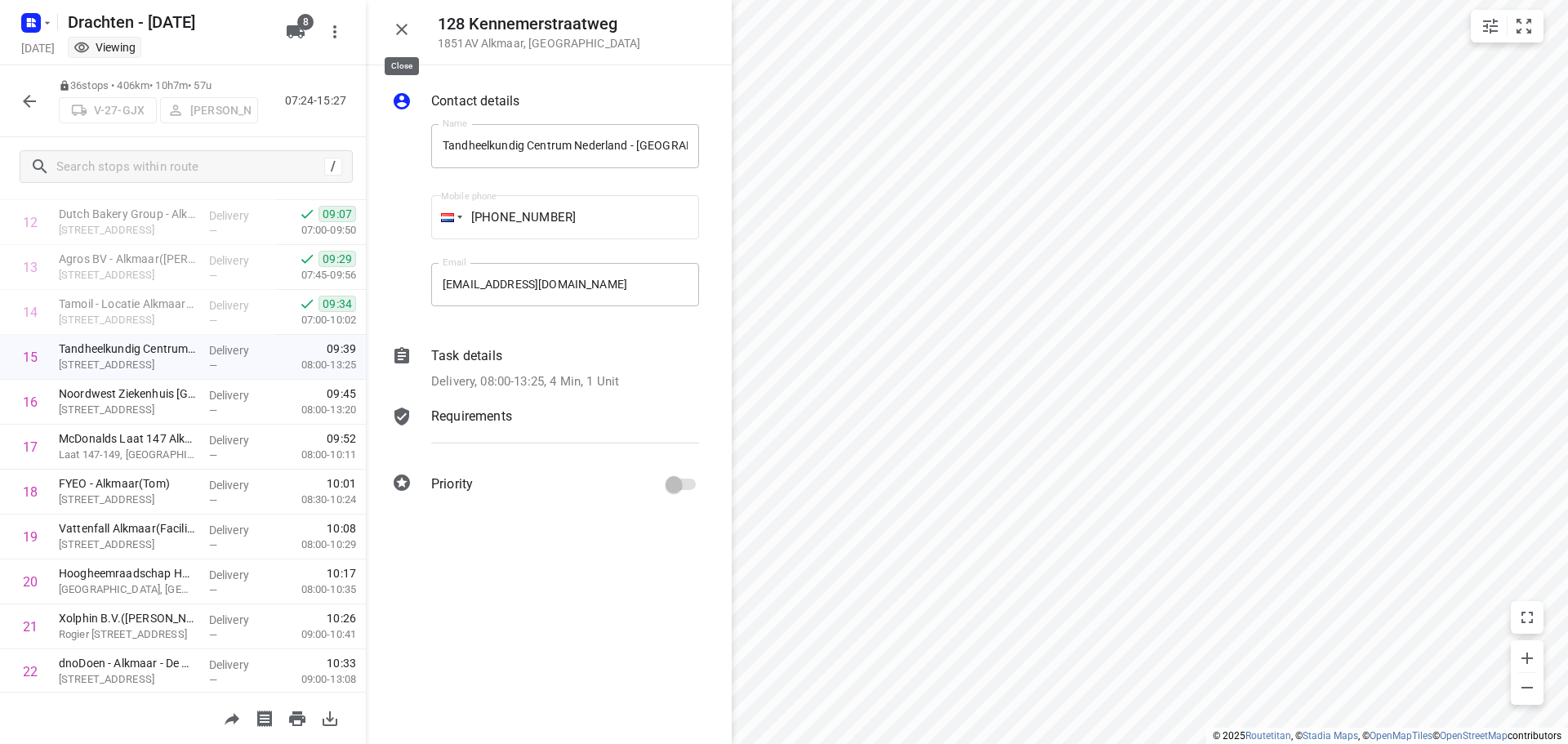
click at [393, 23] on icon "button" at bounding box center [401, 29] width 20 height 20
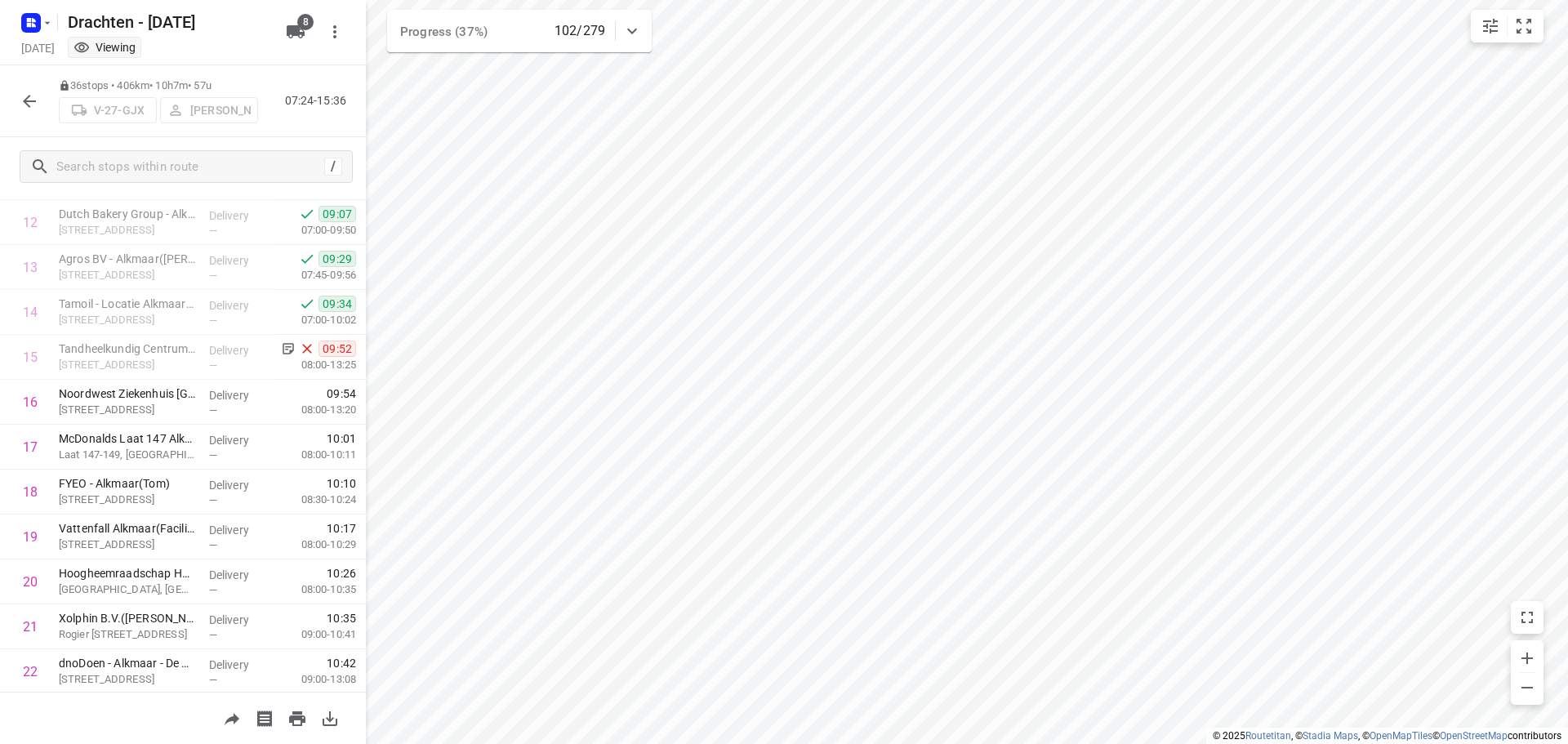
click at [39, 90] on button "button" at bounding box center [29, 101] width 32 height 32
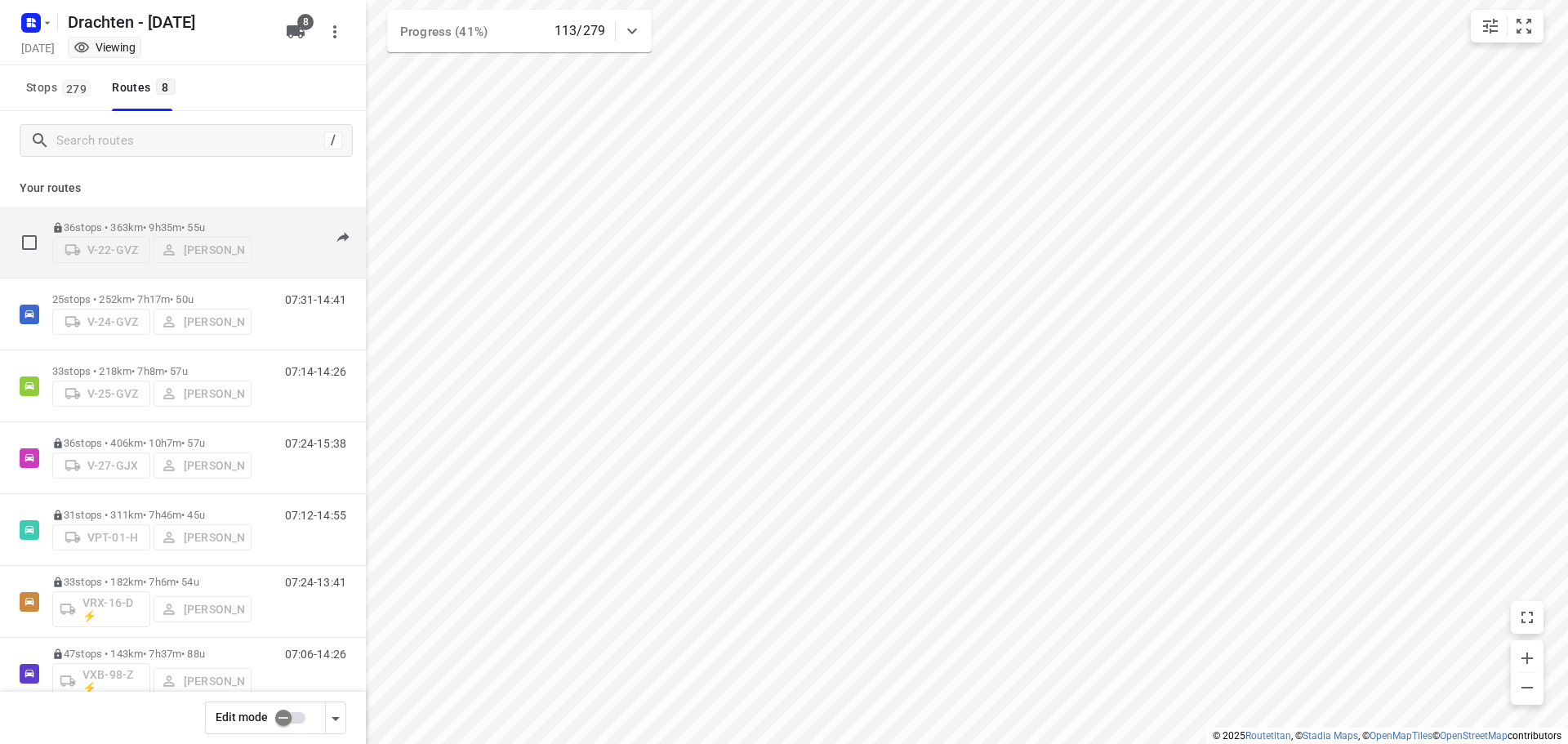
click at [162, 221] on p "36 stops • 363km • 9h35m • 55u" at bounding box center [152, 227] width 199 height 12
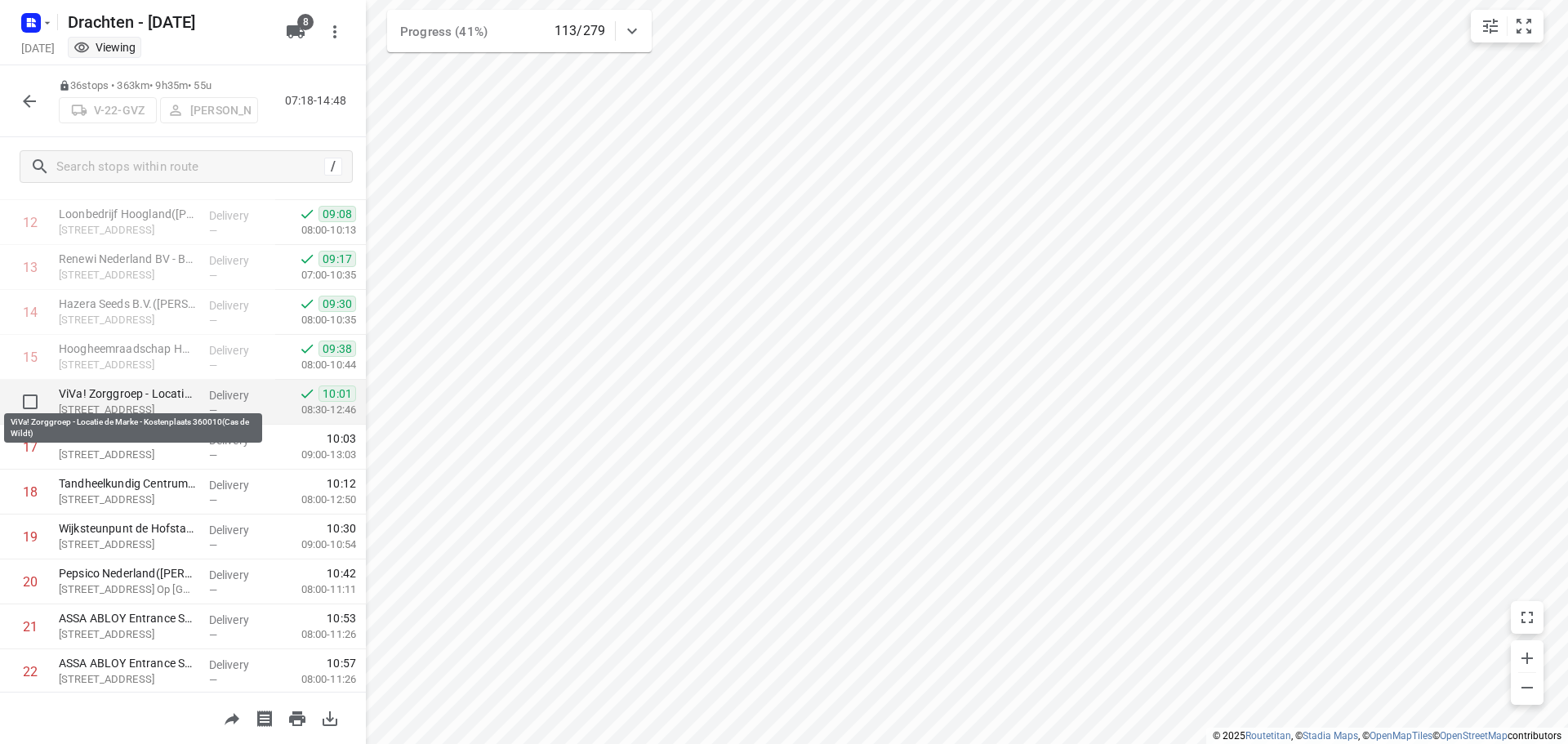
click at [97, 396] on p "ViVa! Zorggroep - Locatie de Marke - Kostenplaats 360010(Cas de Wildt)" at bounding box center [127, 393] width 137 height 16
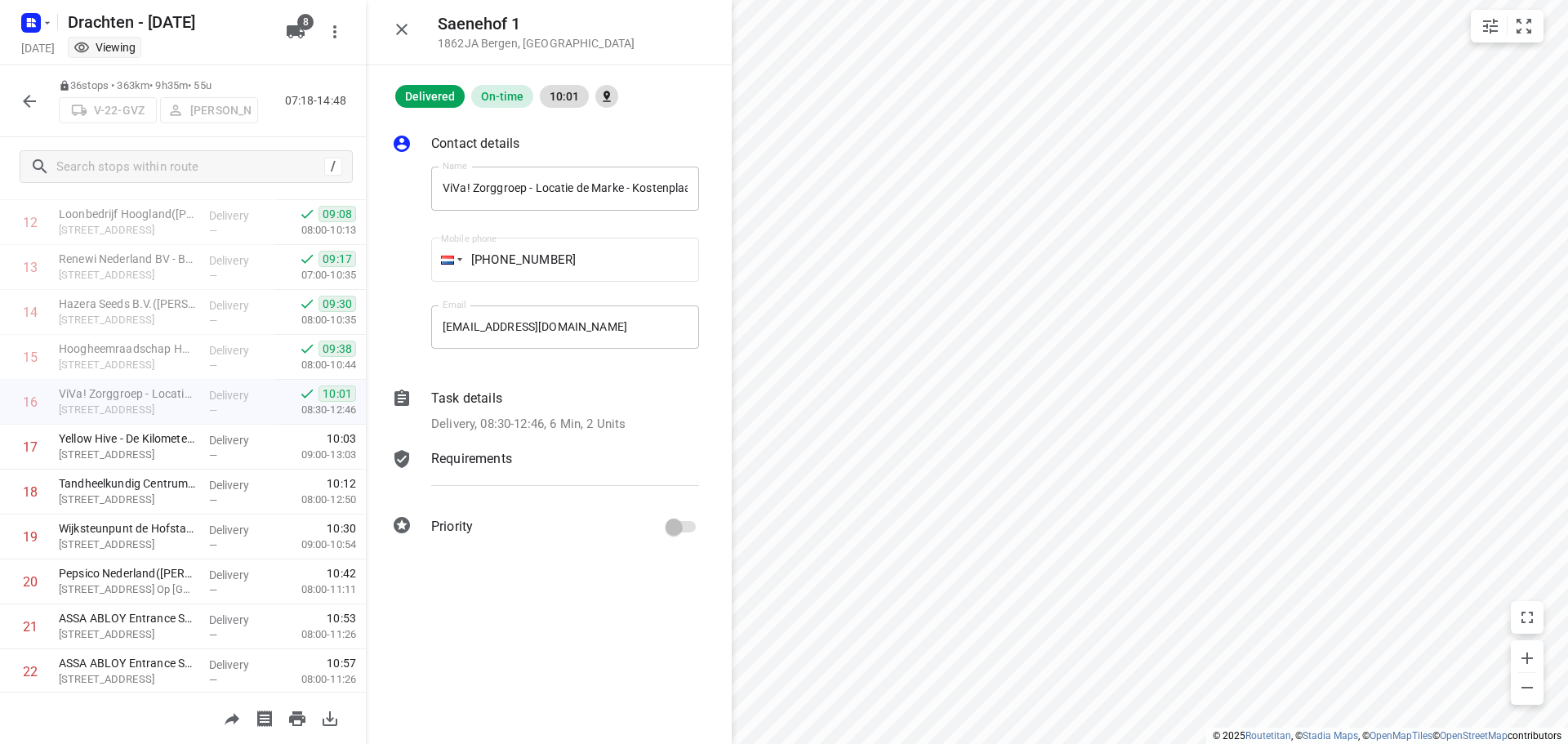
click at [482, 415] on p "Delivery, 08:30-12:46, 6 Min, 2 Units" at bounding box center [528, 424] width 194 height 19
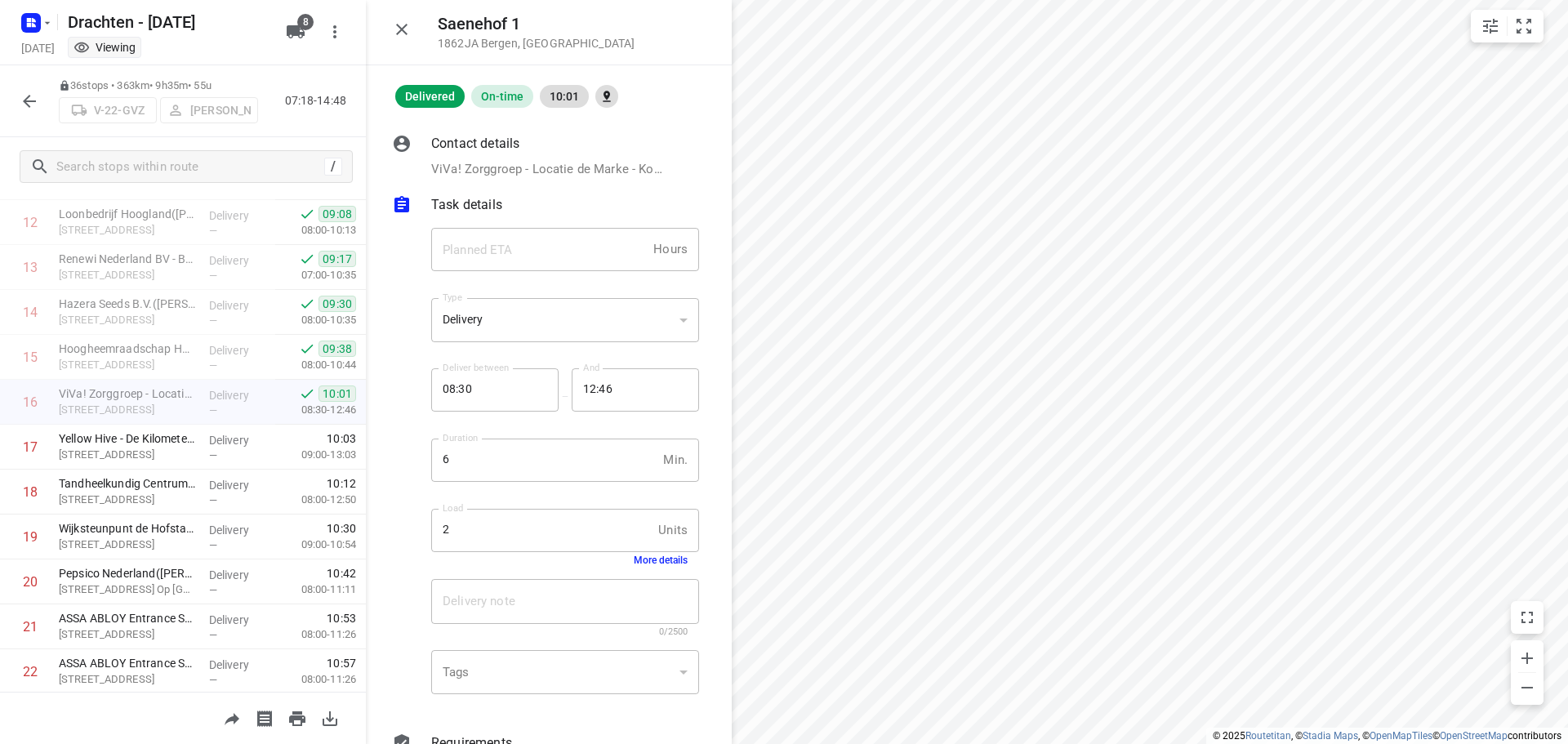
click at [664, 557] on button "More details" at bounding box center [661, 559] width 54 height 11
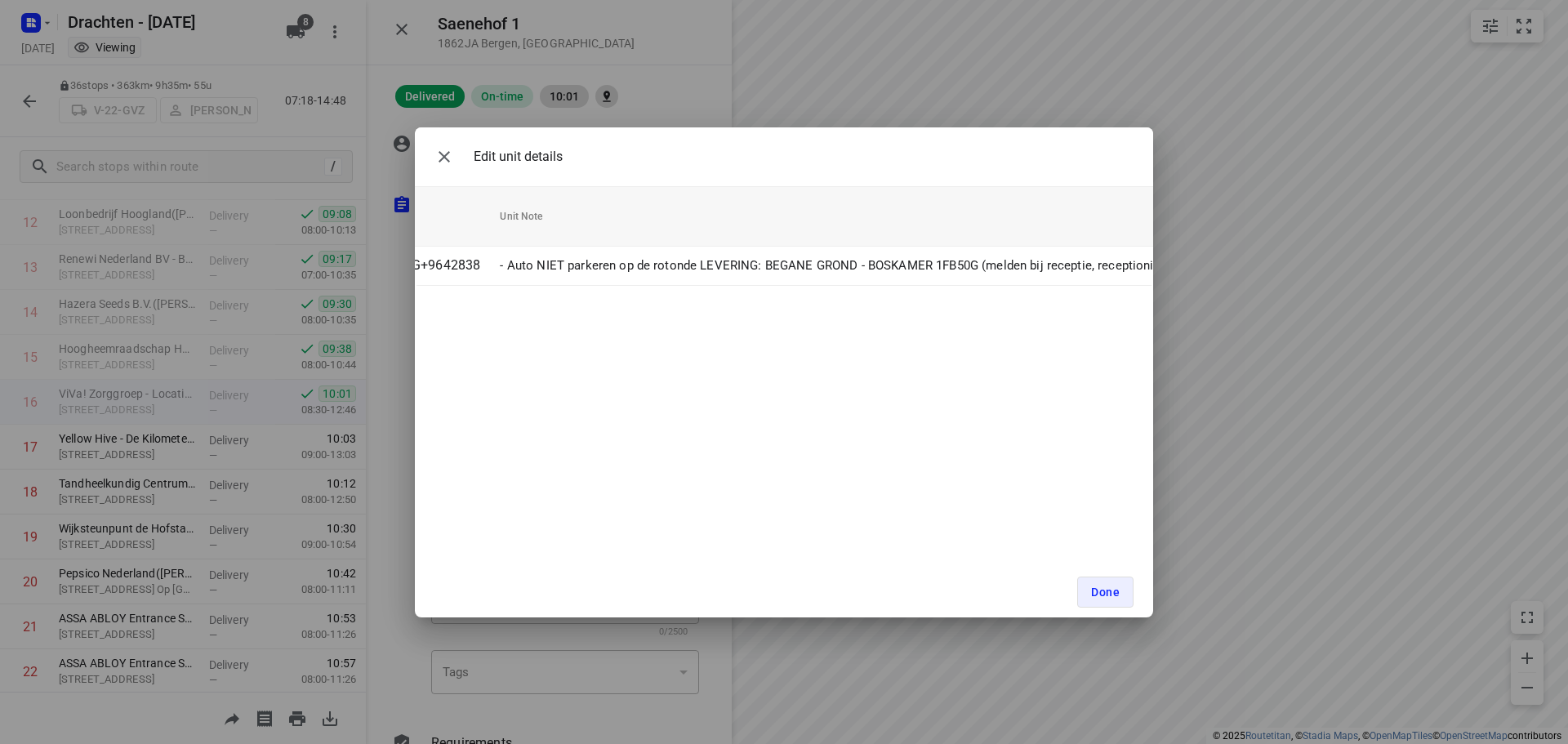
scroll to position [0, 0]
click at [448, 158] on icon "button" at bounding box center [444, 156] width 20 height 20
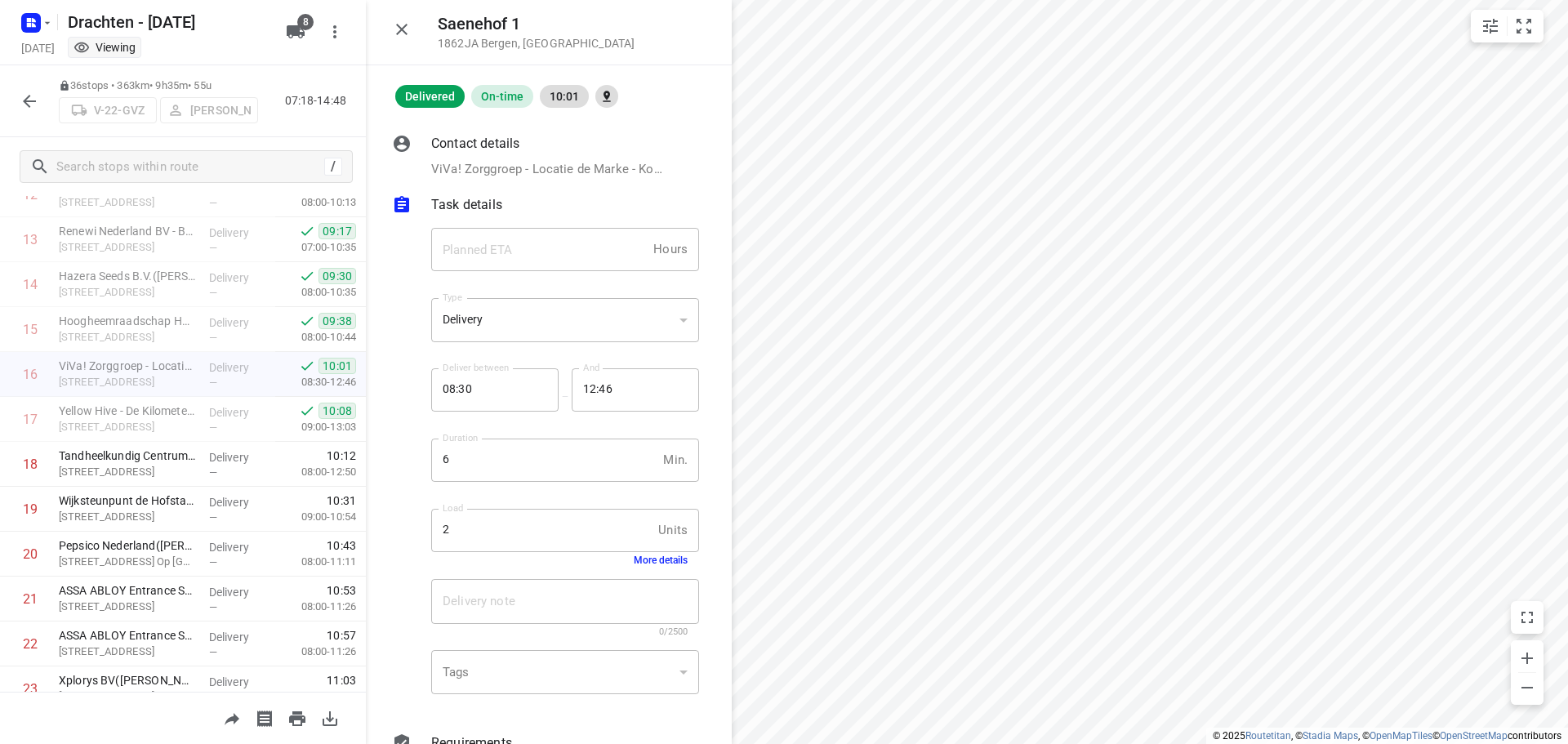
scroll to position [572, 0]
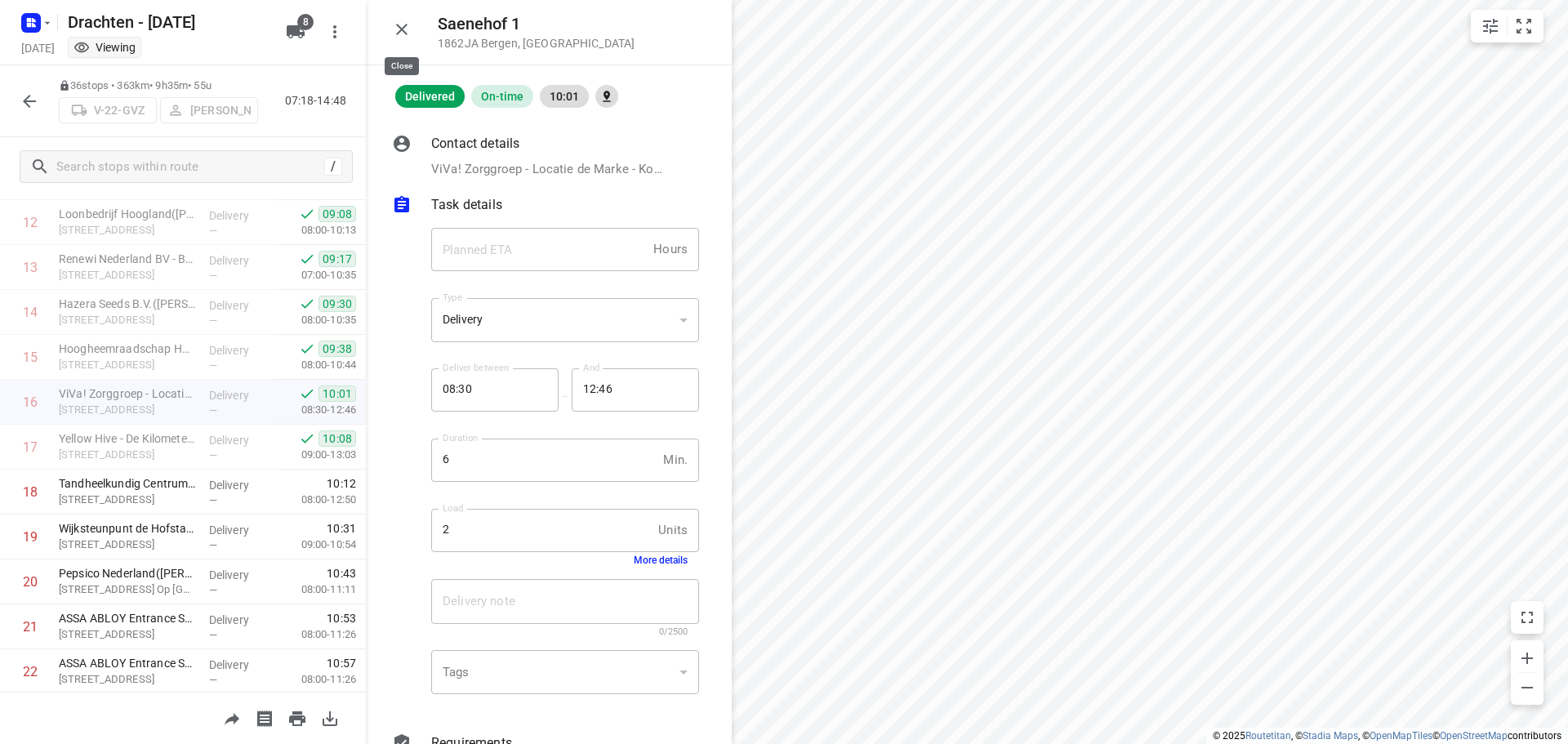
click at [403, 30] on icon "button" at bounding box center [401, 29] width 20 height 20
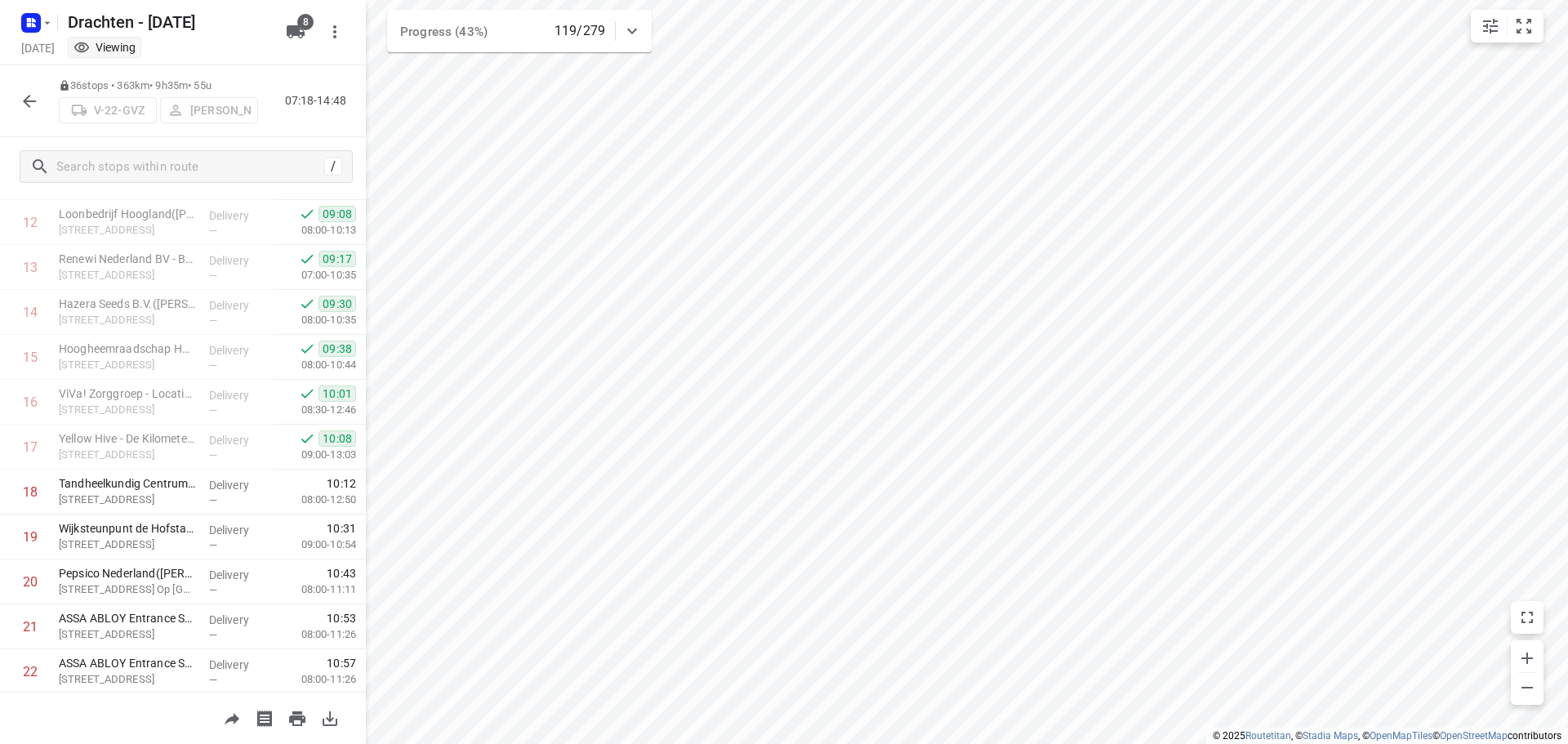
click at [20, 97] on icon "button" at bounding box center [29, 101] width 20 height 20
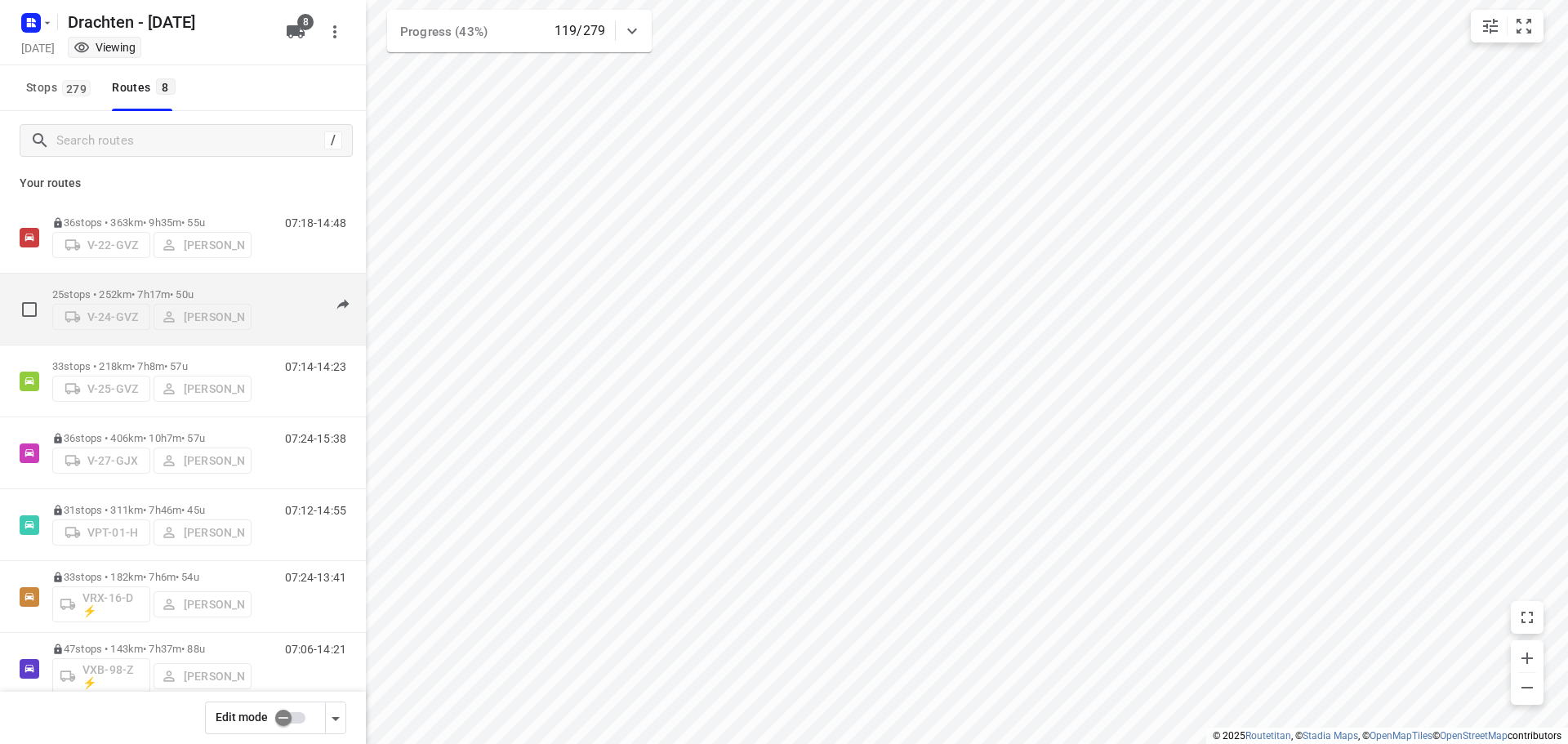
scroll to position [0, 0]
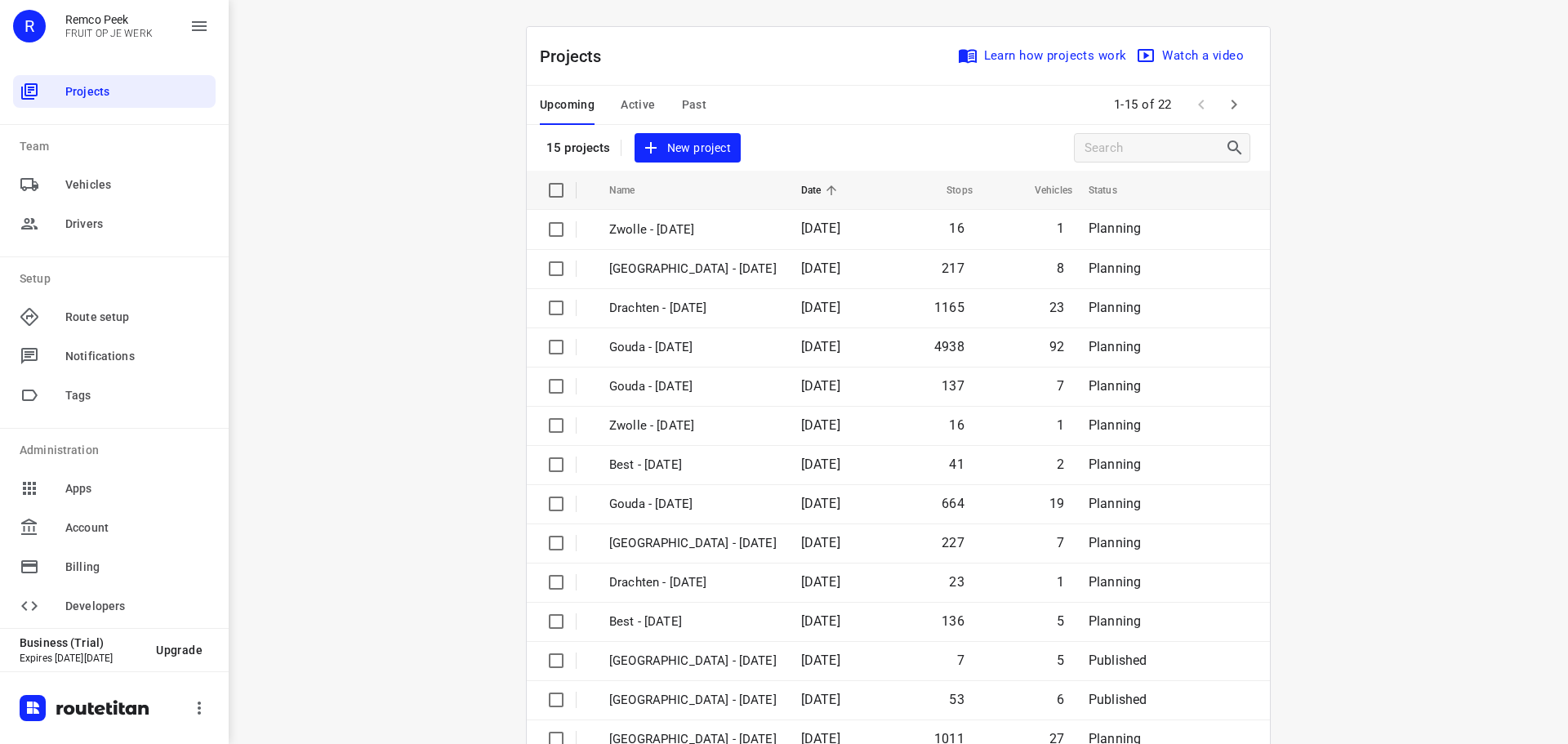
click at [689, 103] on span "Past" at bounding box center [695, 105] width 25 height 20
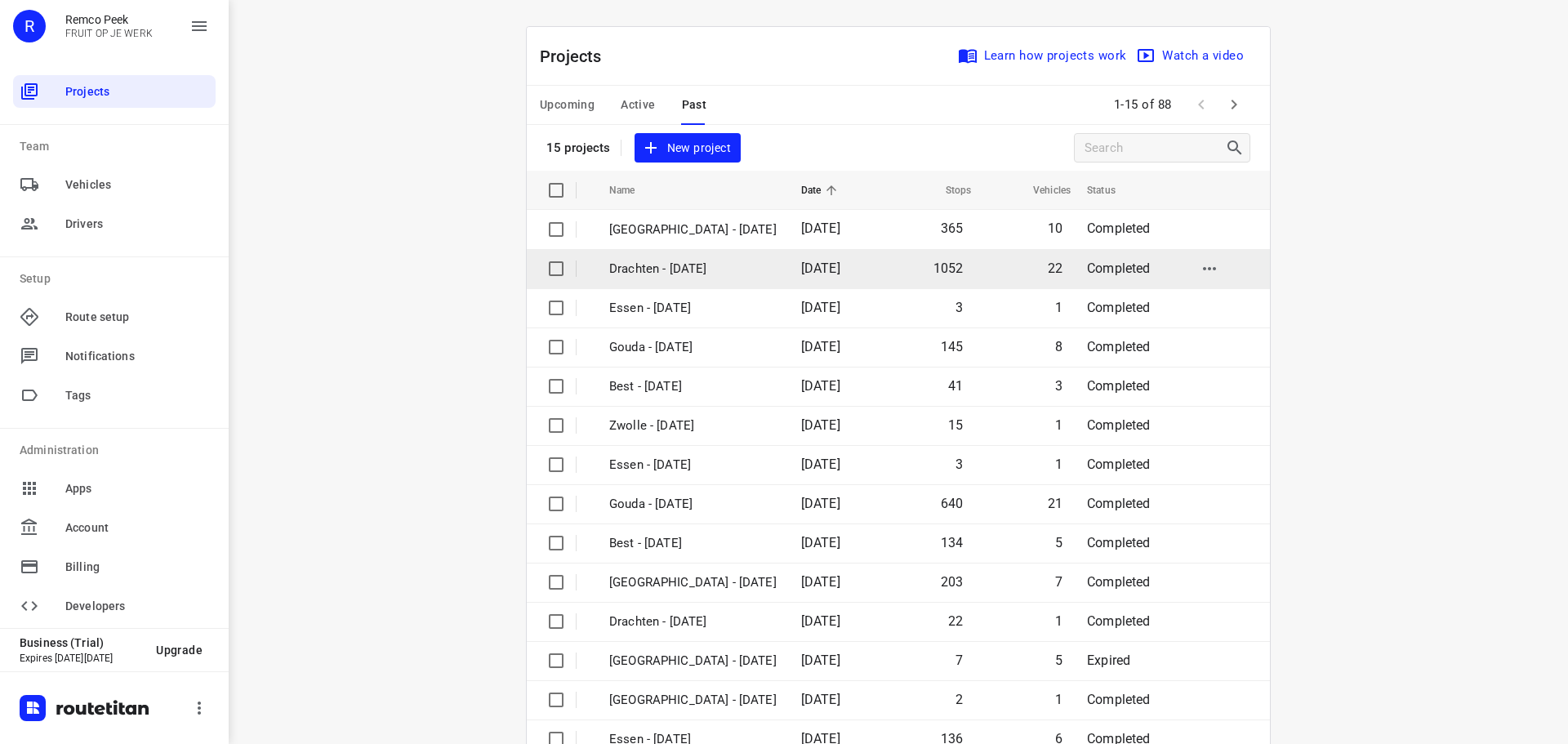
click at [653, 260] on p "Drachten - [DATE]" at bounding box center [692, 269] width 167 height 19
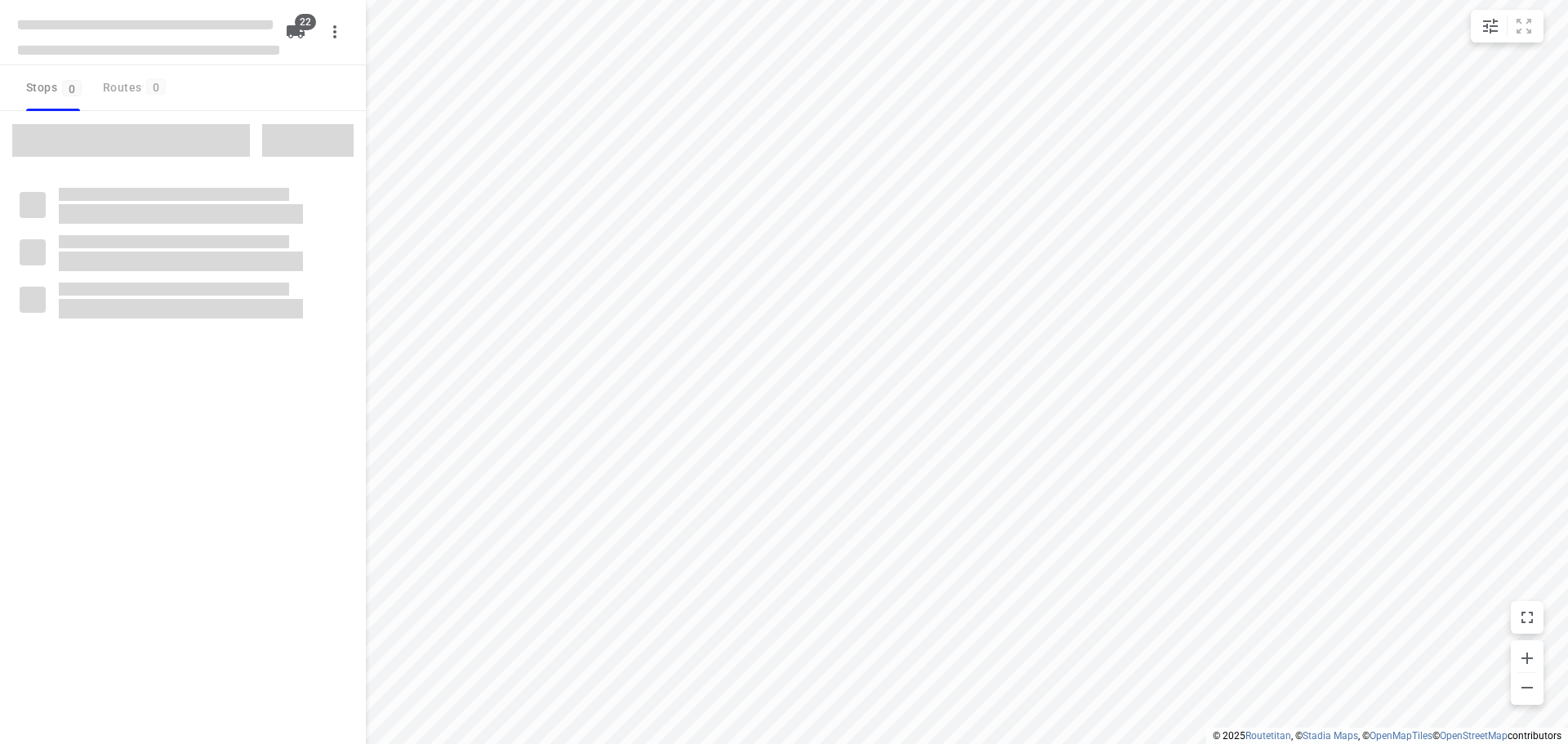
type input "distance"
checkbox input "true"
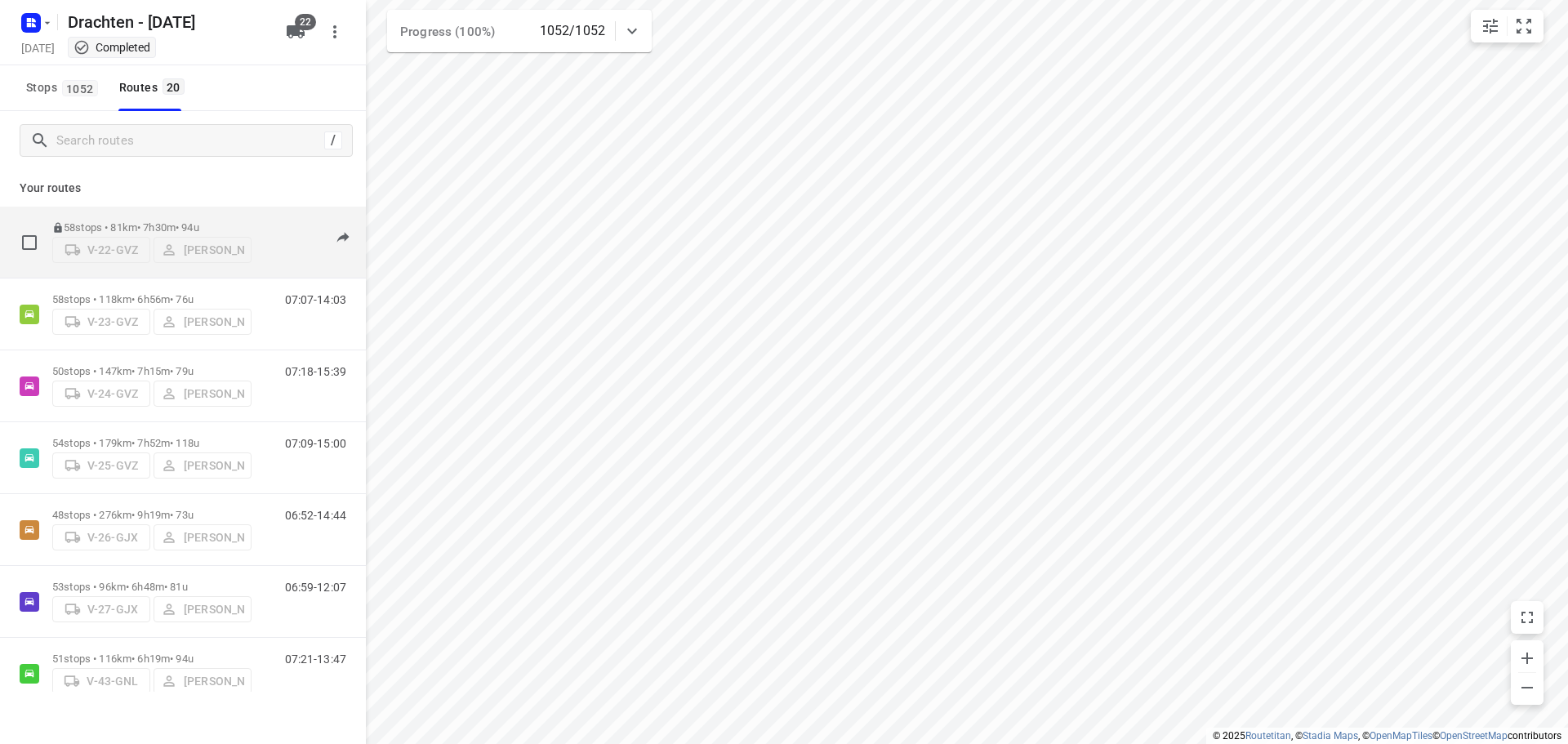
click at [153, 221] on p "58 stops • 81km • 7h30m • 94u" at bounding box center [152, 227] width 199 height 12
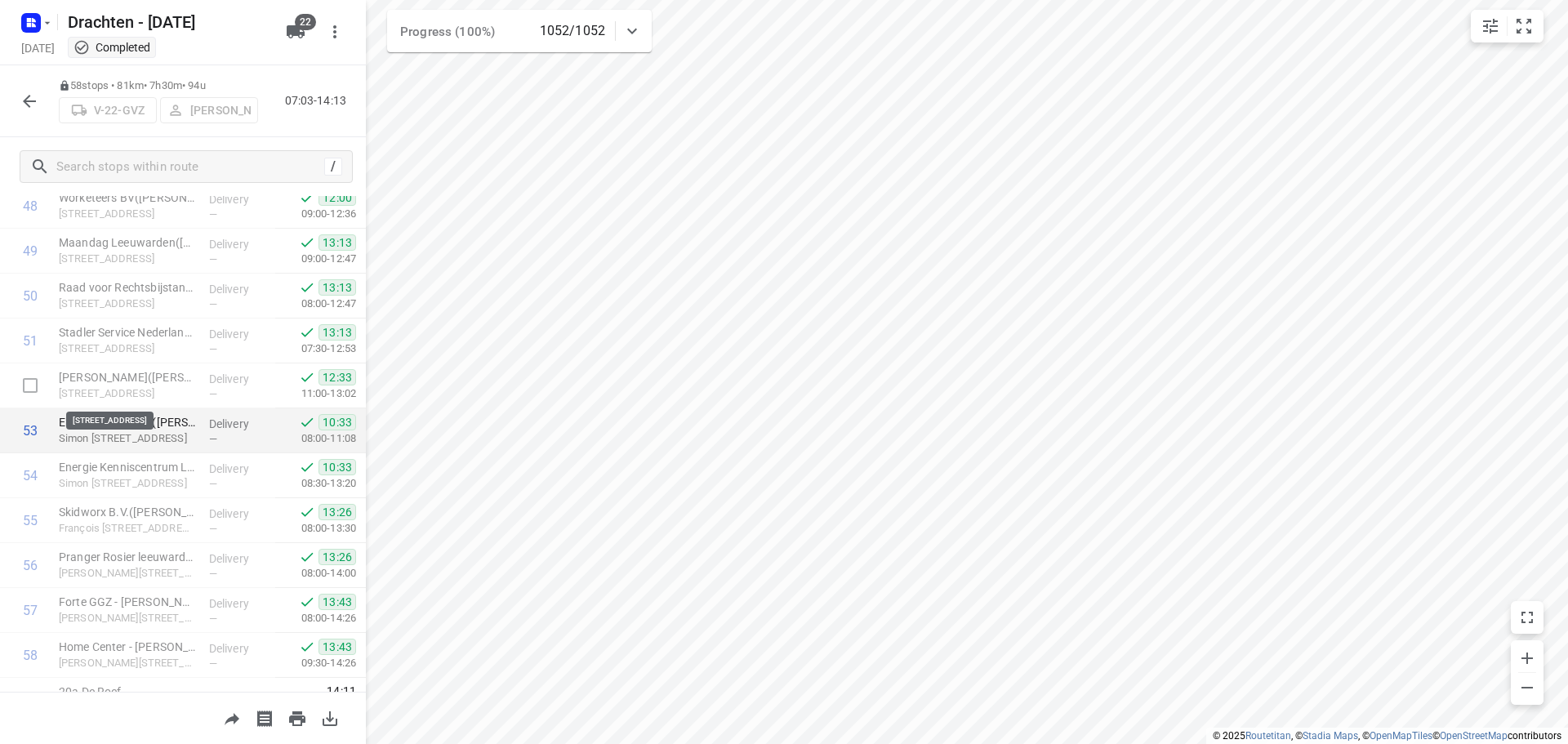
scroll to position [2235, 0]
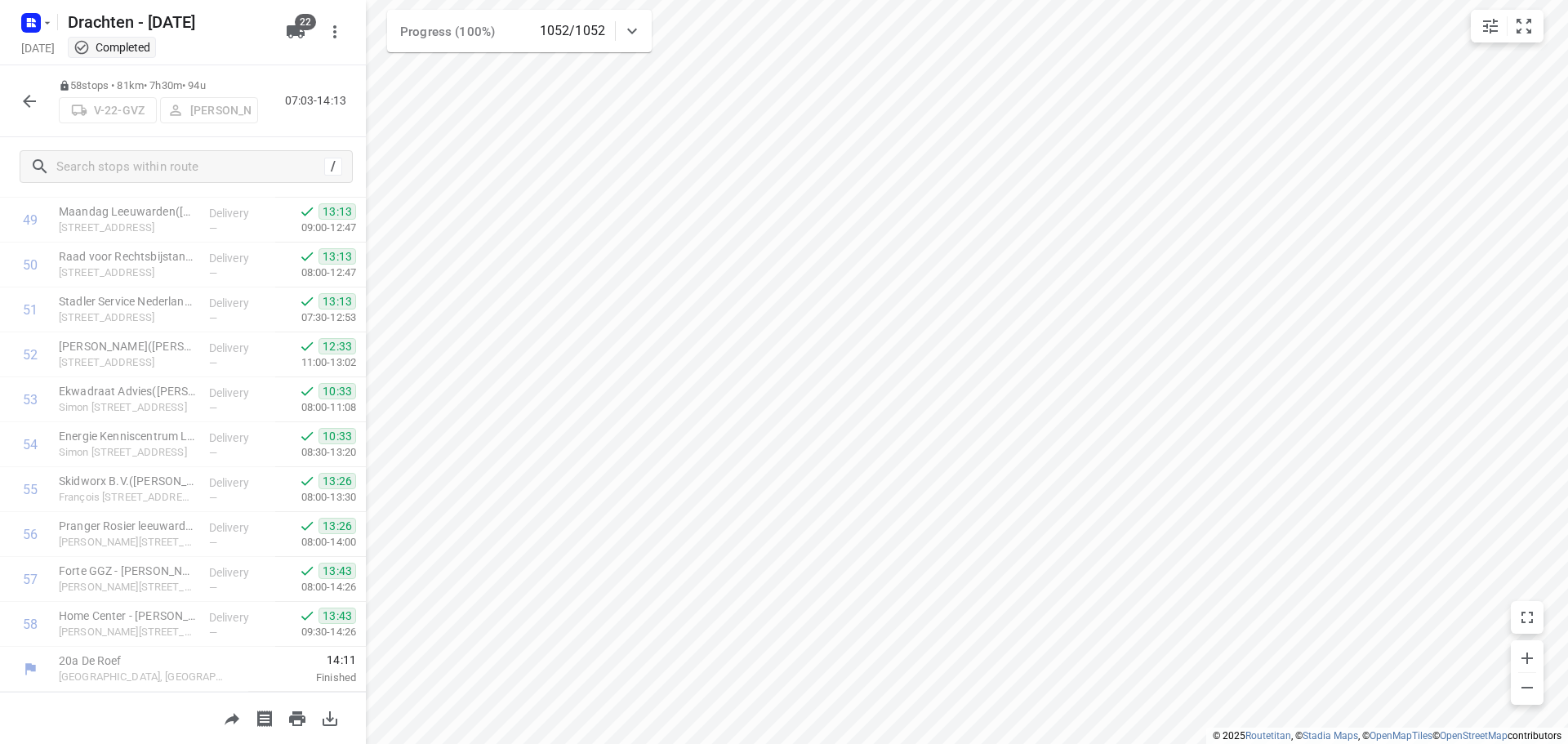
click at [23, 115] on button "button" at bounding box center [29, 101] width 32 height 32
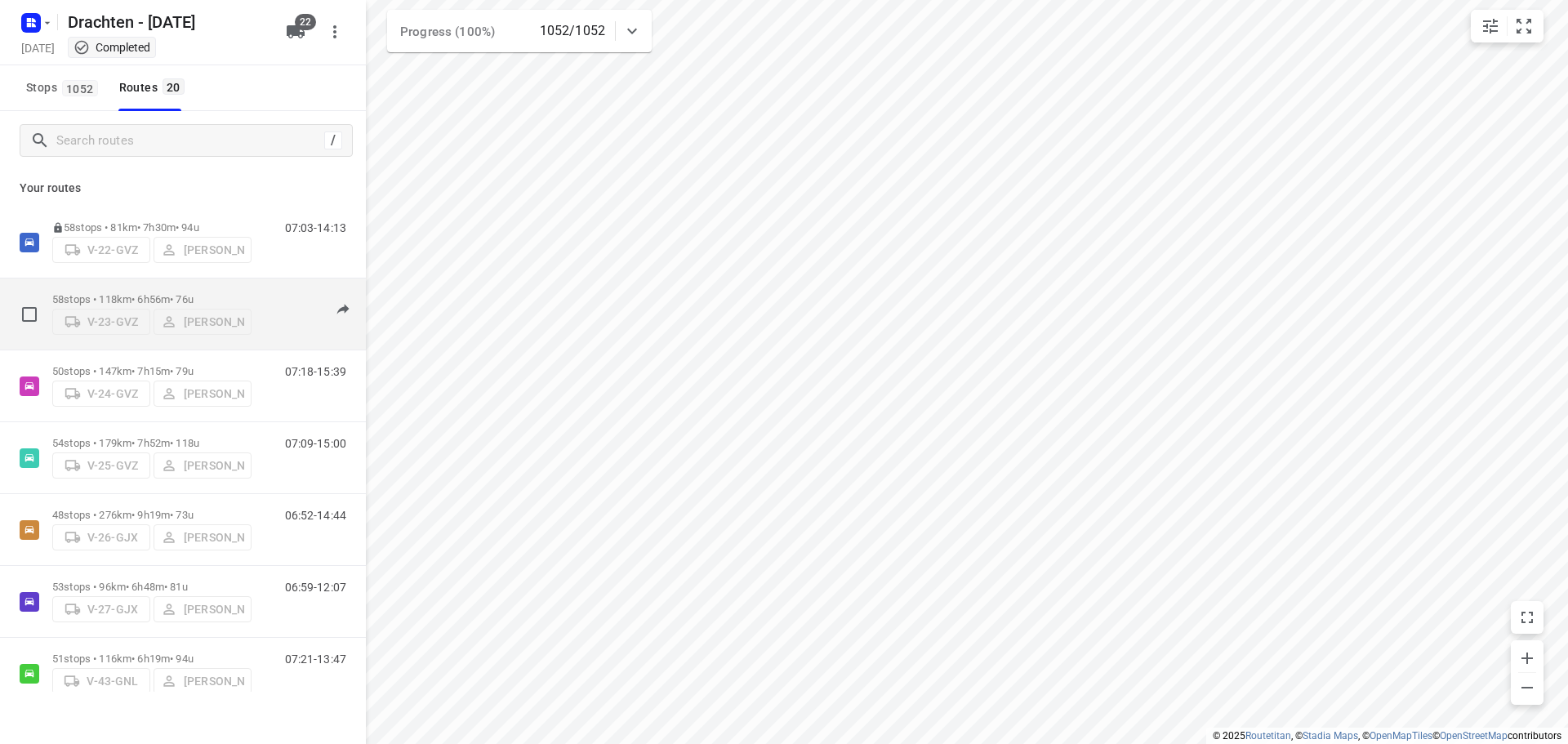
click at [128, 285] on div "58 stops • 118km • 6h56m • 76u V-23-GVZ Wopke de Vries" at bounding box center [152, 314] width 199 height 58
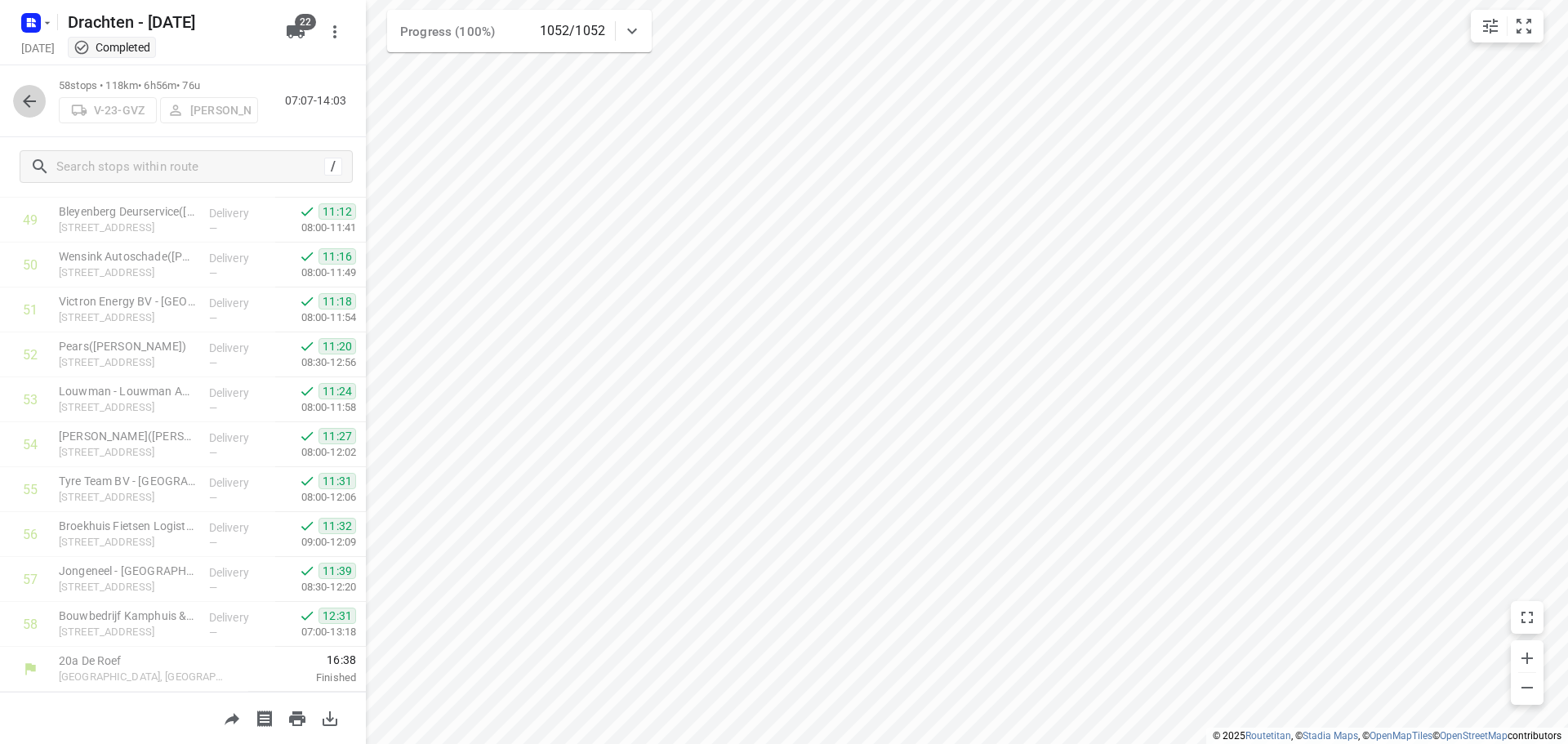
click at [34, 115] on button "button" at bounding box center [29, 101] width 32 height 32
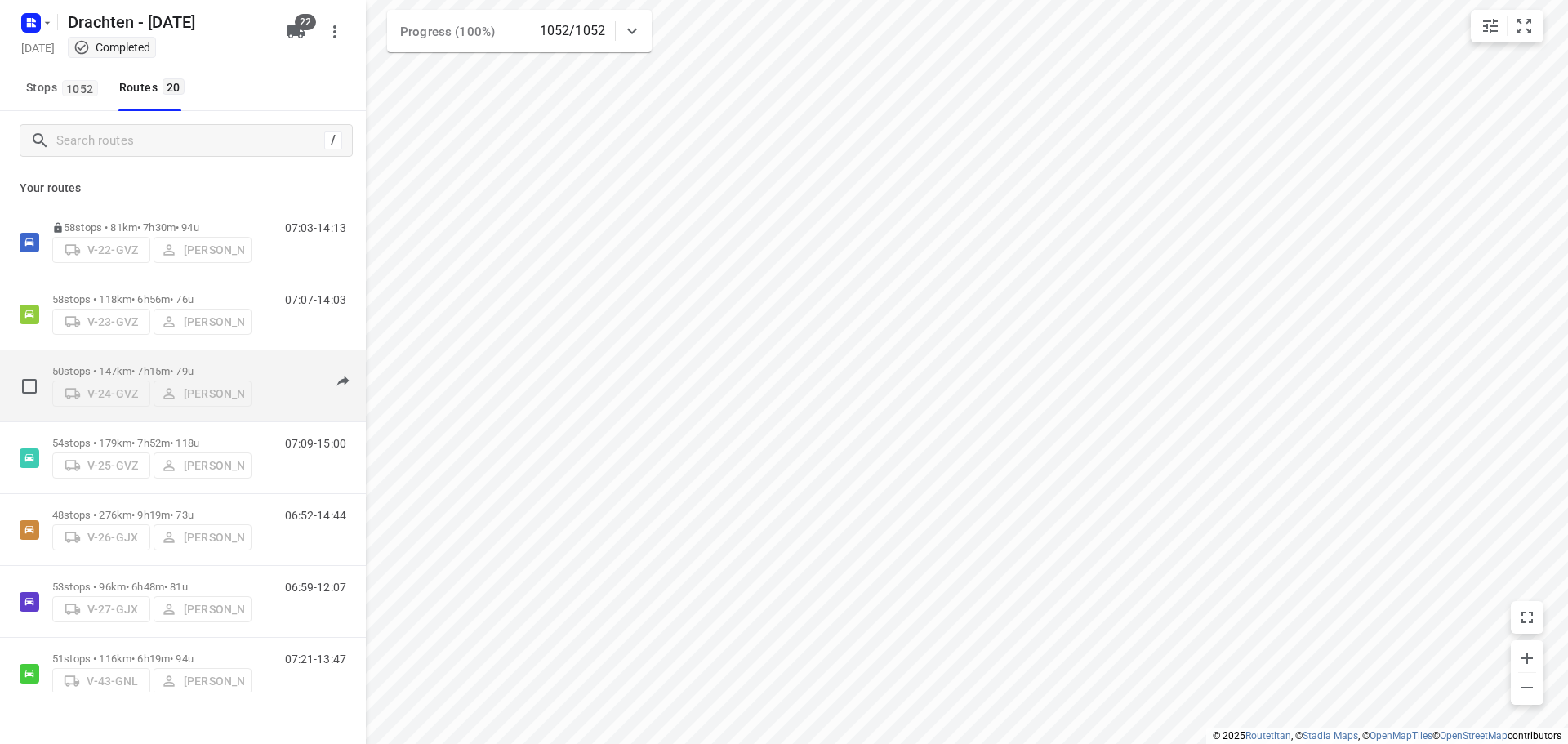
click at [137, 360] on div "50 stops • 147km • 7h15m • 79u V-24-GVZ Piet Wijma" at bounding box center [152, 386] width 199 height 58
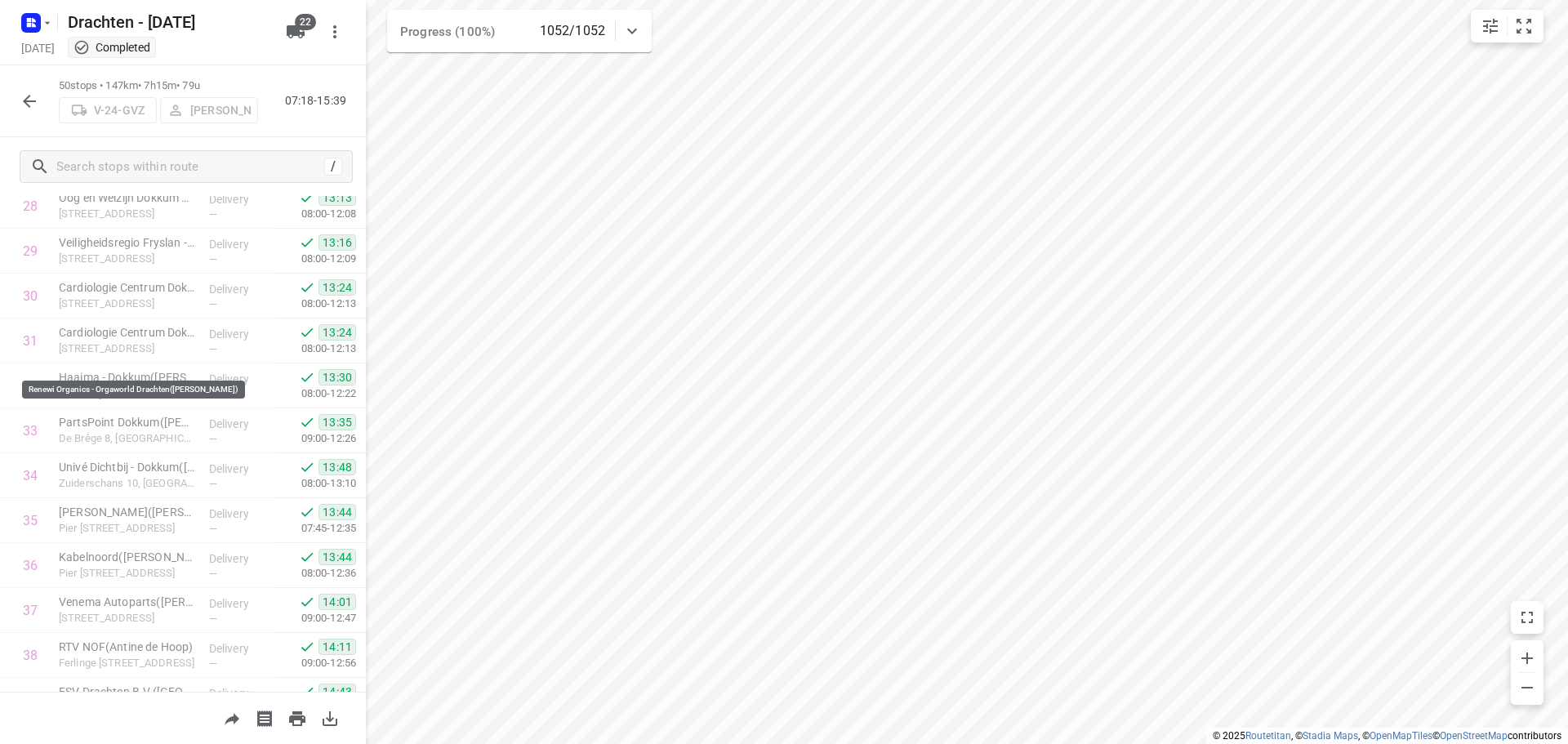
scroll to position [1876, 0]
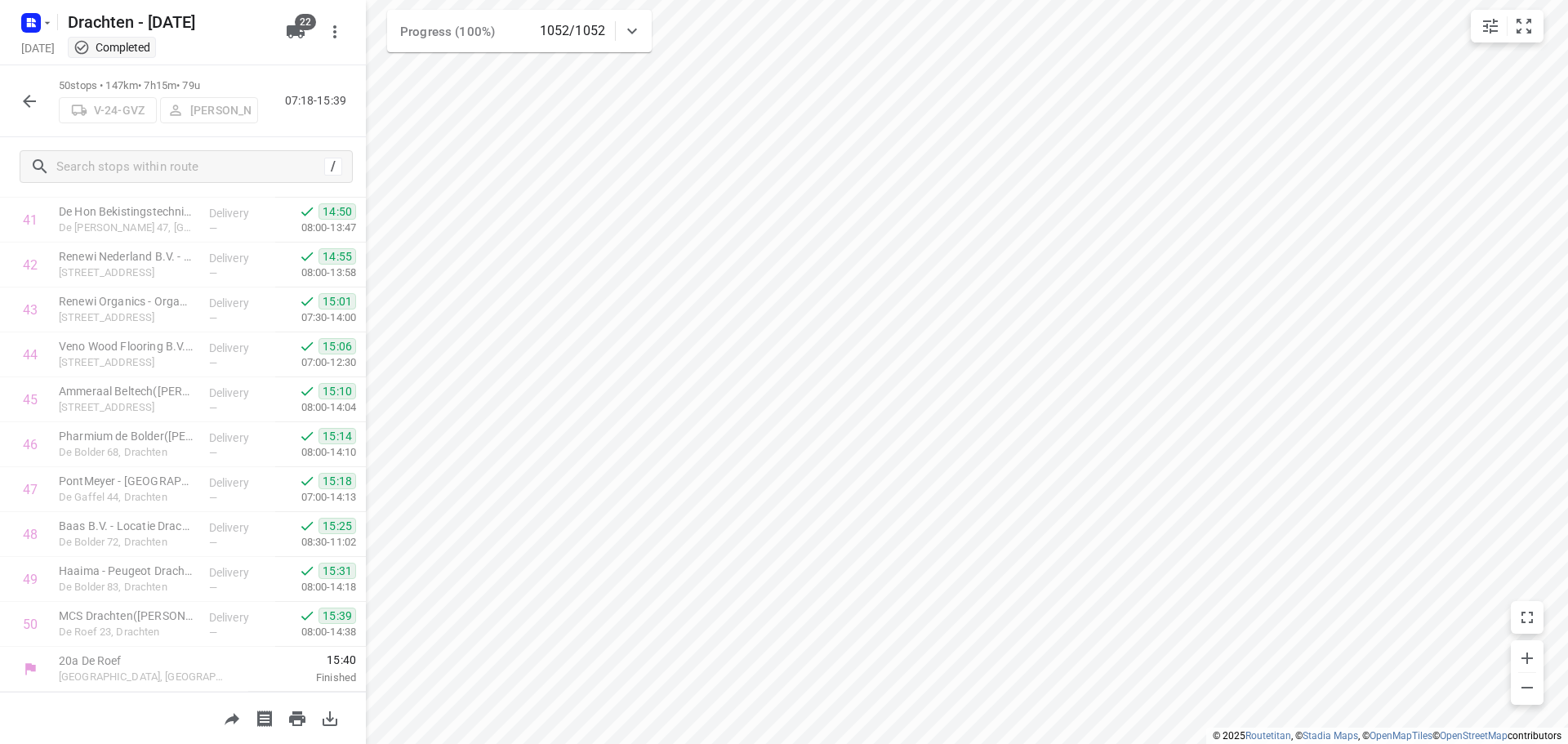
click at [26, 115] on button "button" at bounding box center [29, 101] width 32 height 32
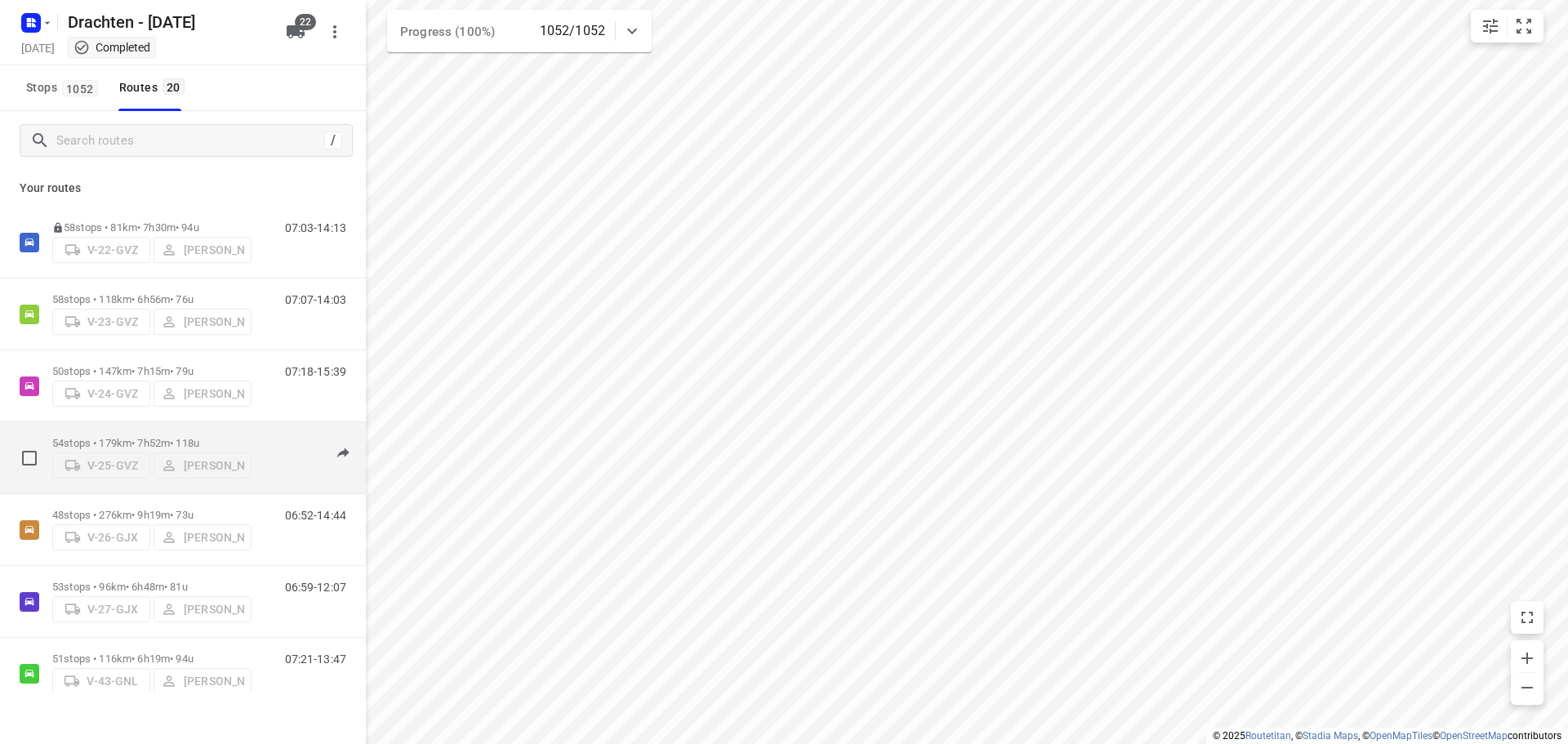
click at [141, 429] on div "54 stops • 179km • 7h52m • 118u V-25-GVZ Judith Wijma" at bounding box center [152, 457] width 199 height 58
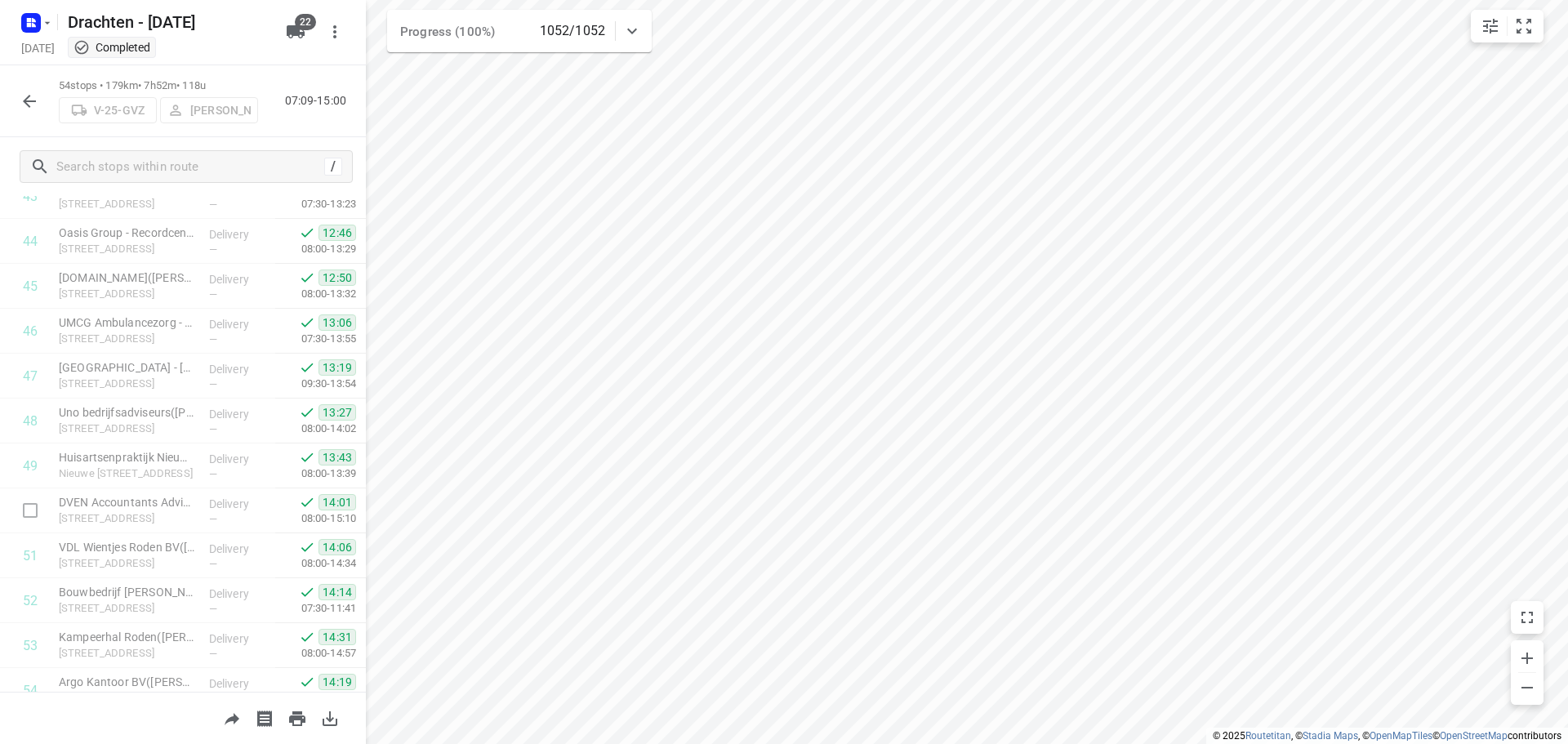
scroll to position [2056, 0]
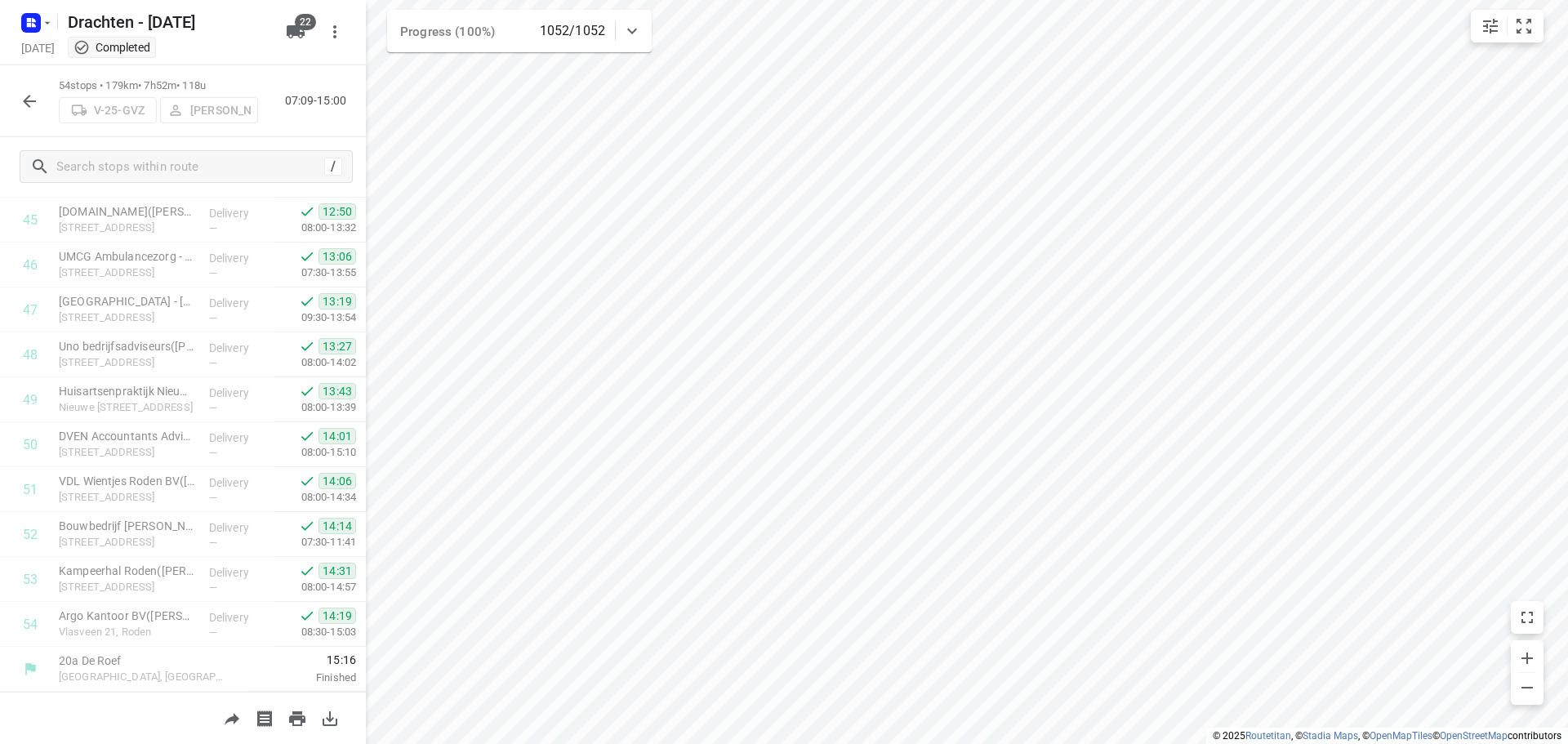
click at [43, 96] on button "button" at bounding box center [29, 101] width 32 height 32
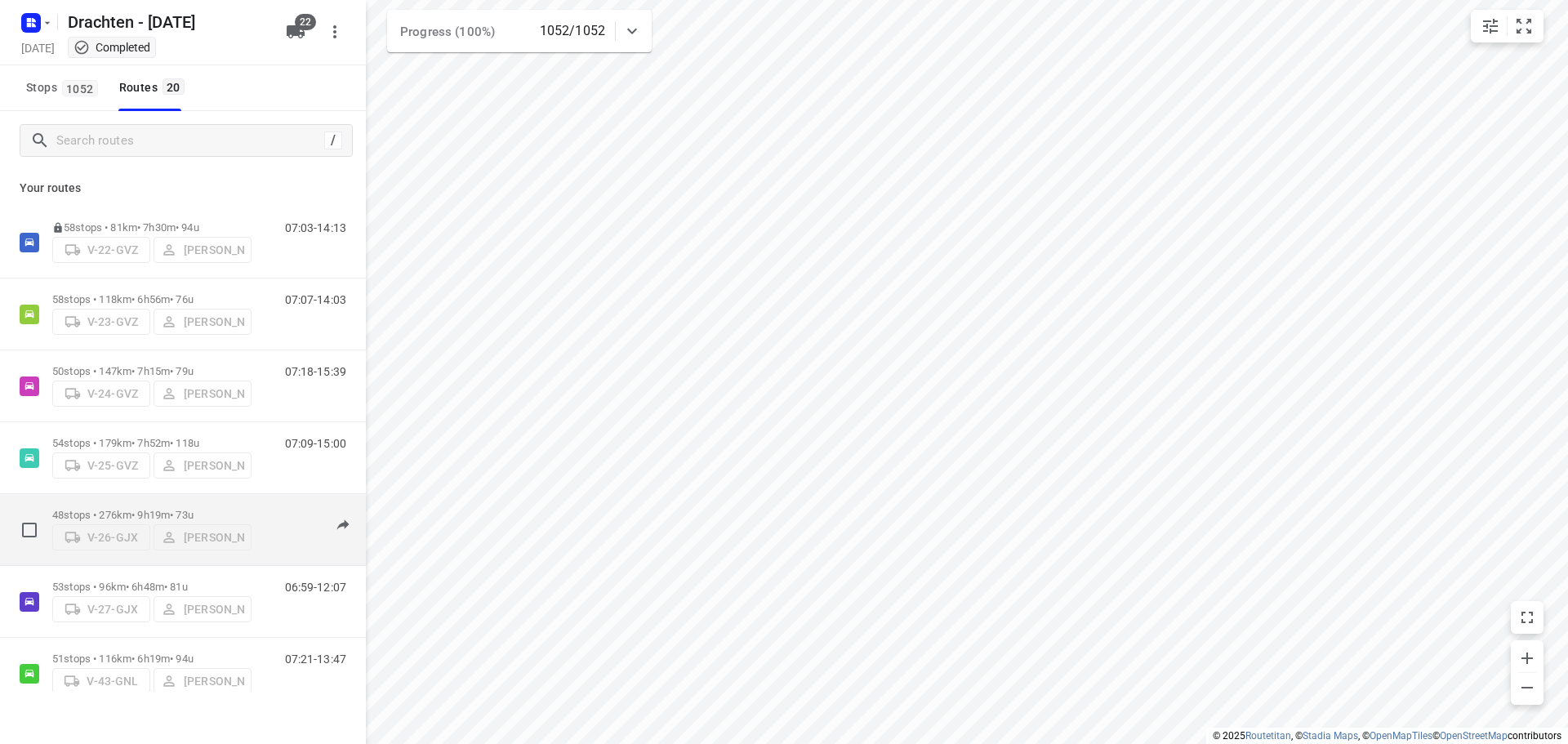
click at [126, 502] on div "48 stops • 276km • 9h19m • 73u V-26-GJX Jelmer Knol" at bounding box center [152, 529] width 199 height 58
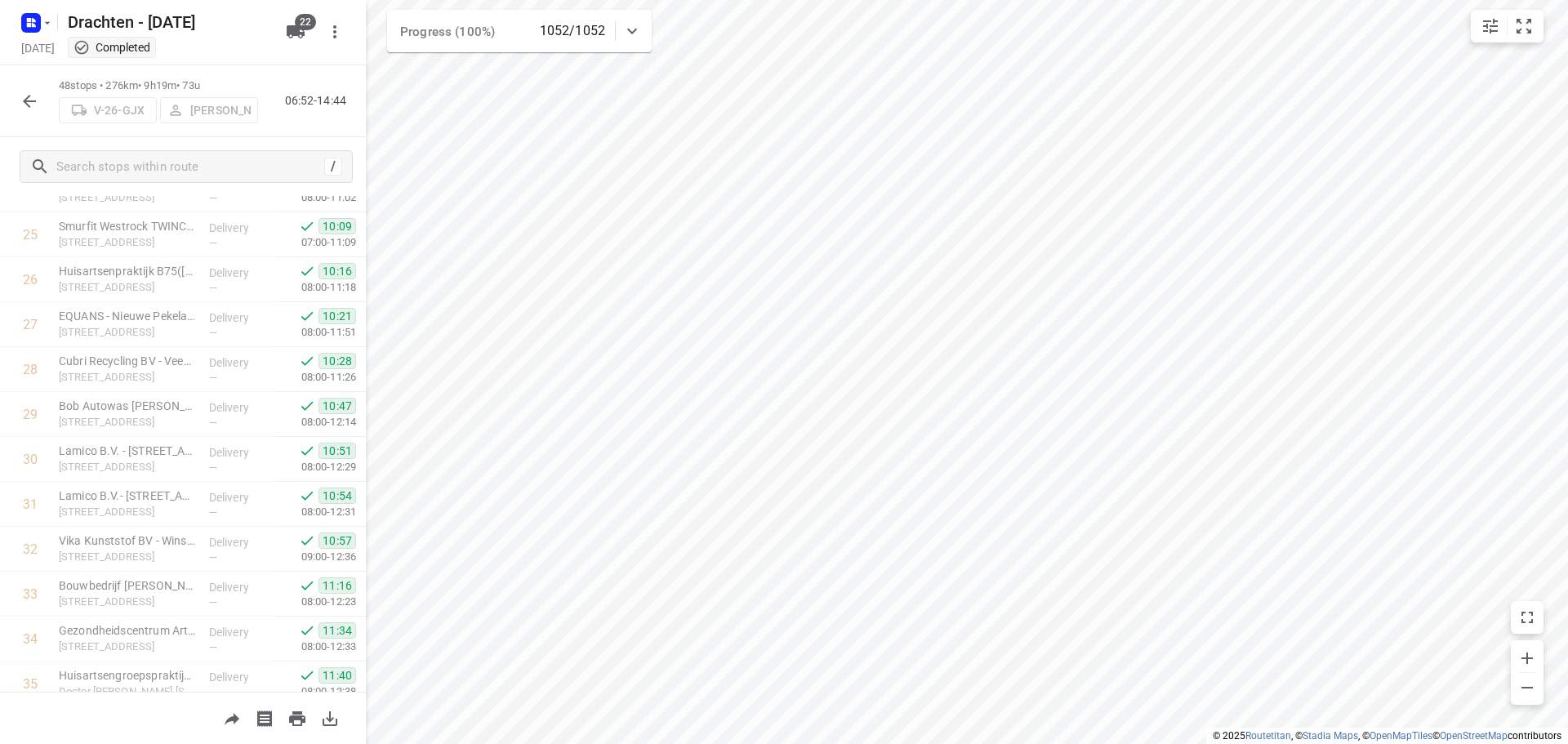
scroll to position [1787, 0]
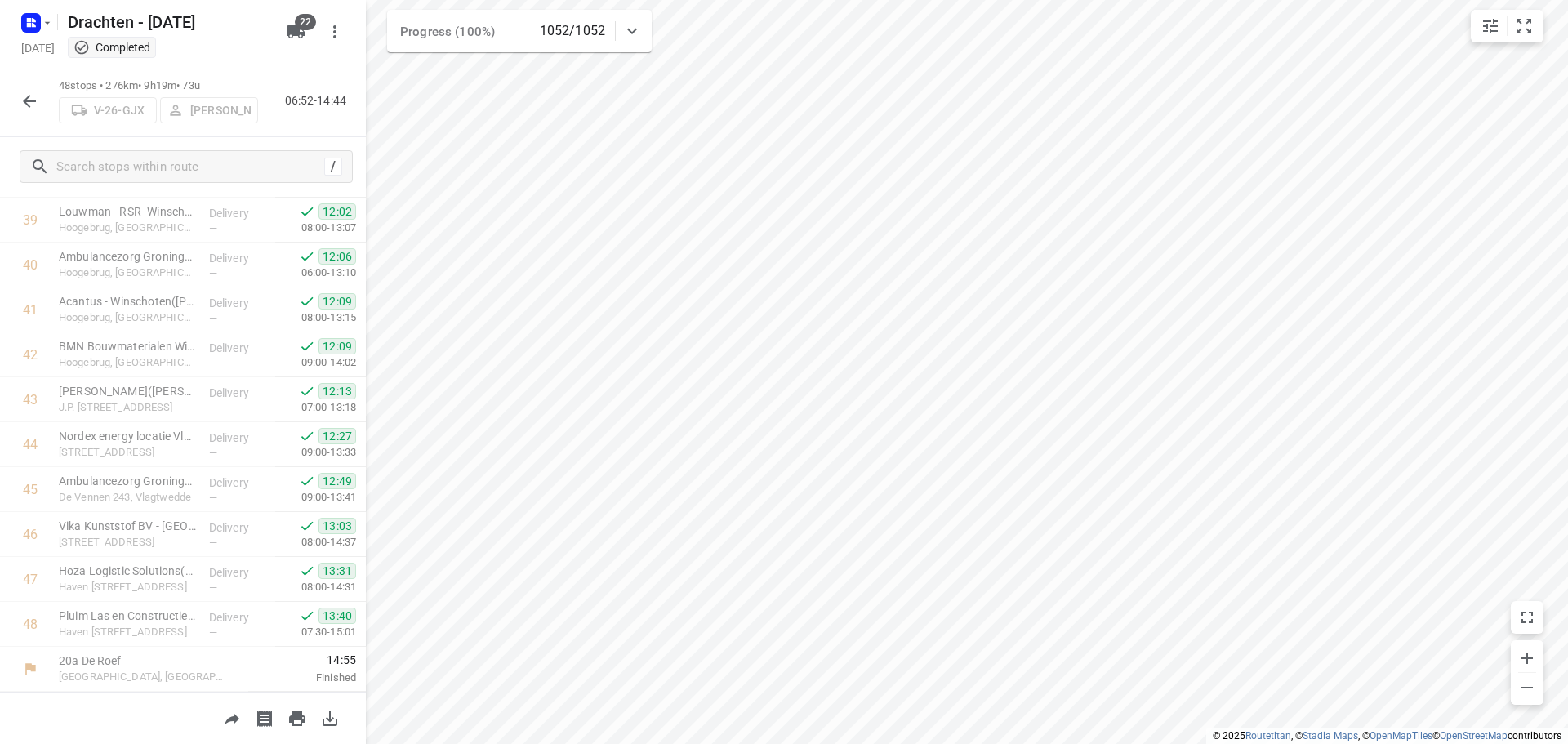
click at [31, 86] on button "button" at bounding box center [29, 101] width 32 height 32
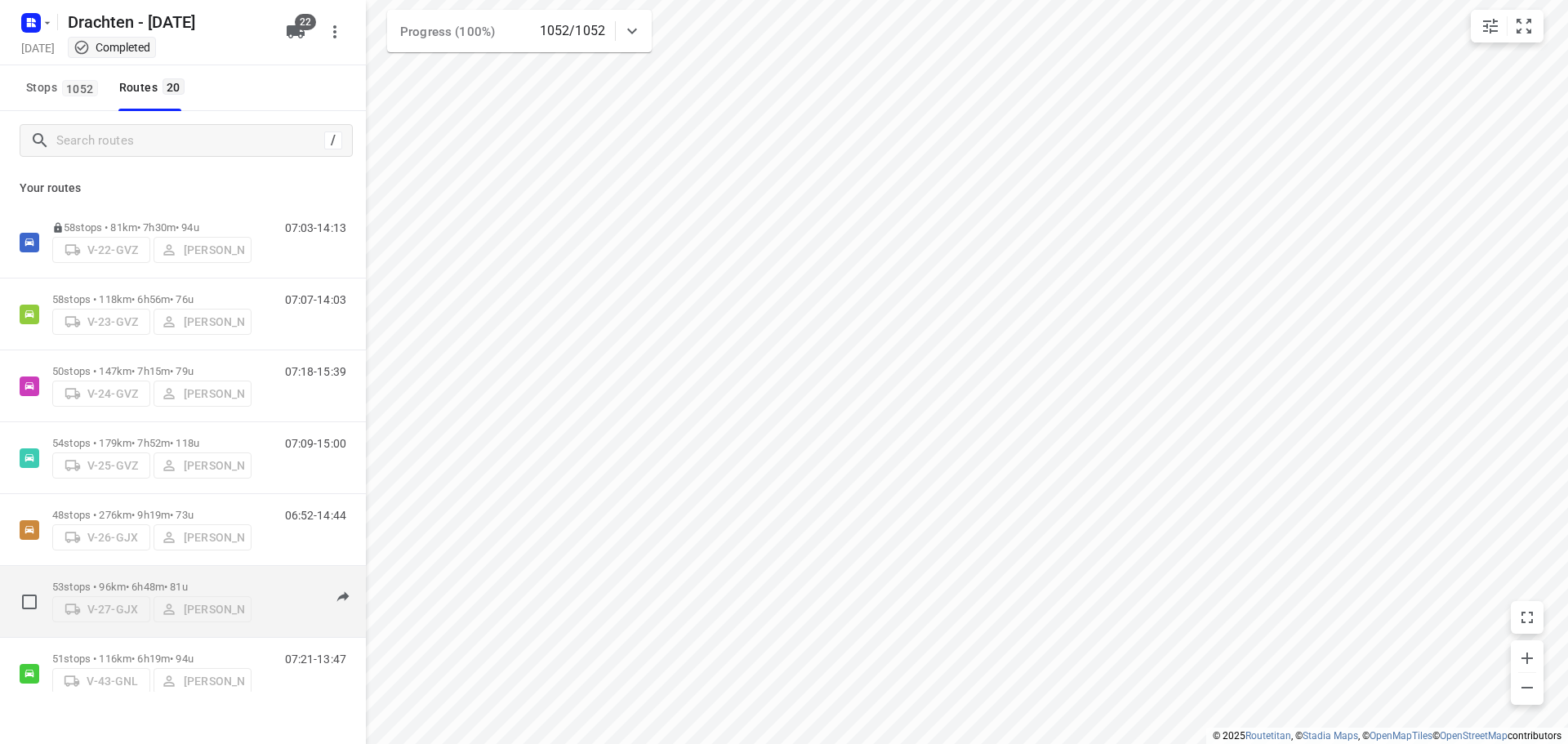
click at [115, 573] on div "53 stops • 96km • 6h48m • 81u V-27-GJX Stefan Scholten" at bounding box center [152, 601] width 199 height 58
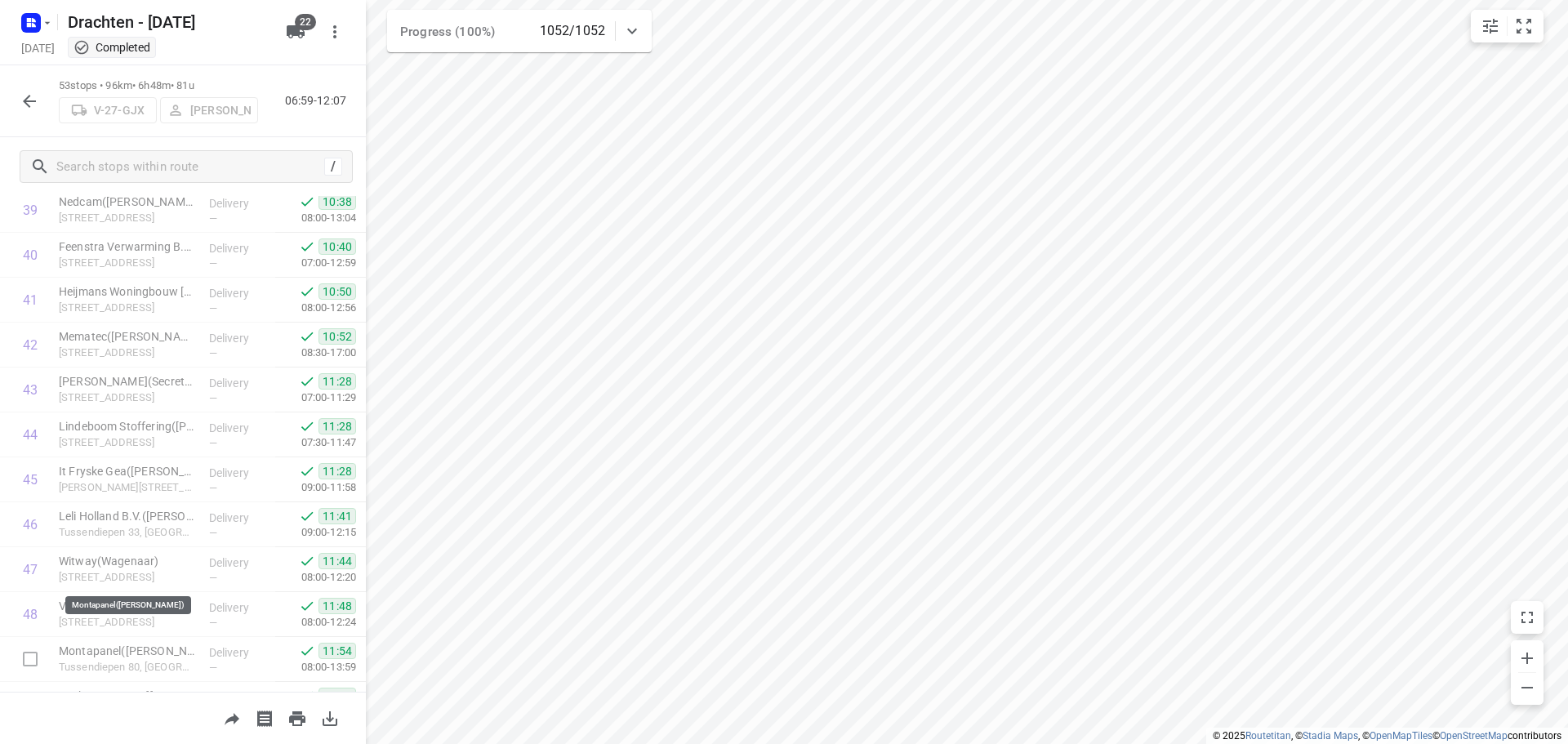
scroll to position [2011, 0]
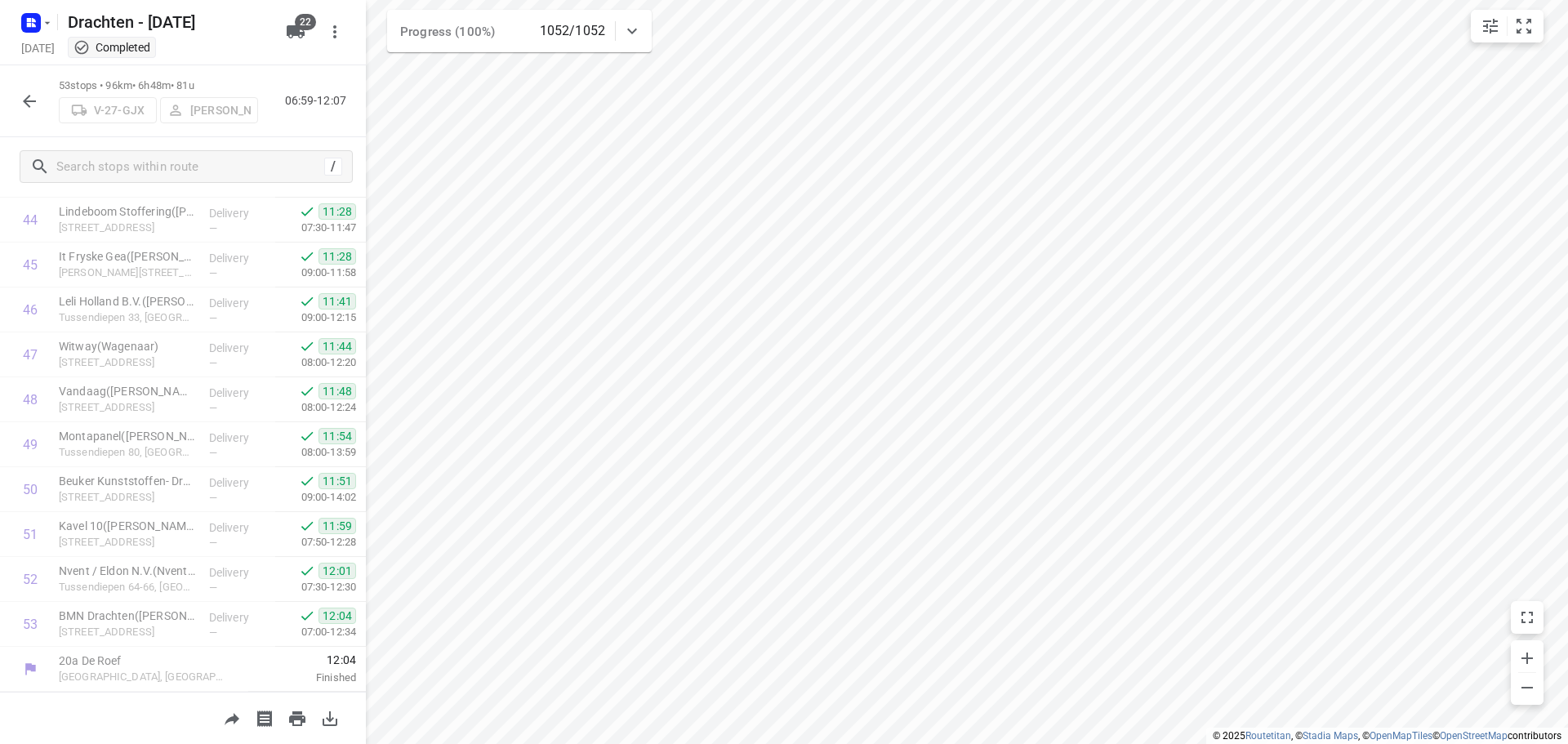
click at [16, 102] on button "button" at bounding box center [29, 101] width 32 height 32
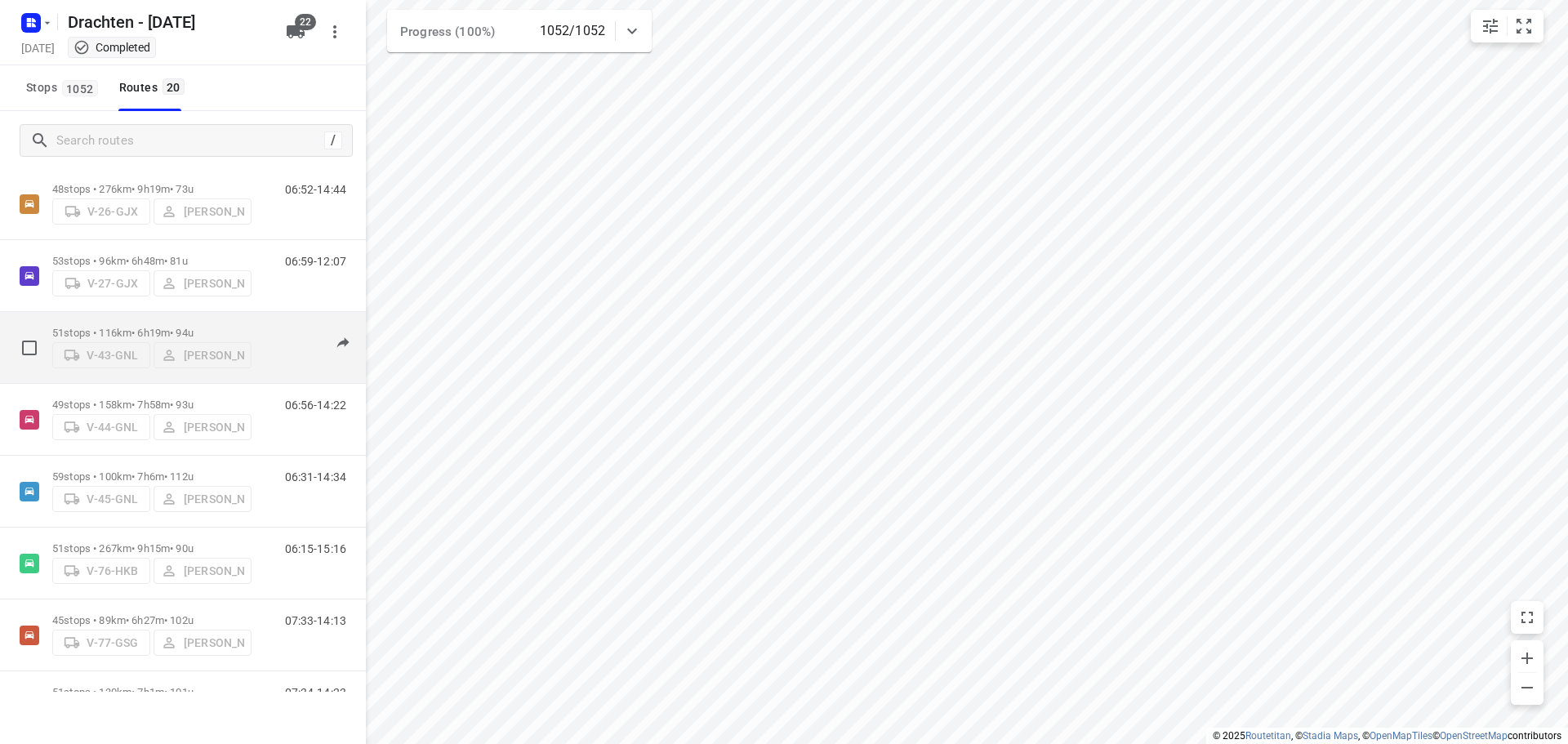
scroll to position [327, 0]
click at [127, 317] on div "51 stops • 116km • 6h19m • 94u V-43-GNL Henk Hooijenga" at bounding box center [152, 346] width 199 height 58
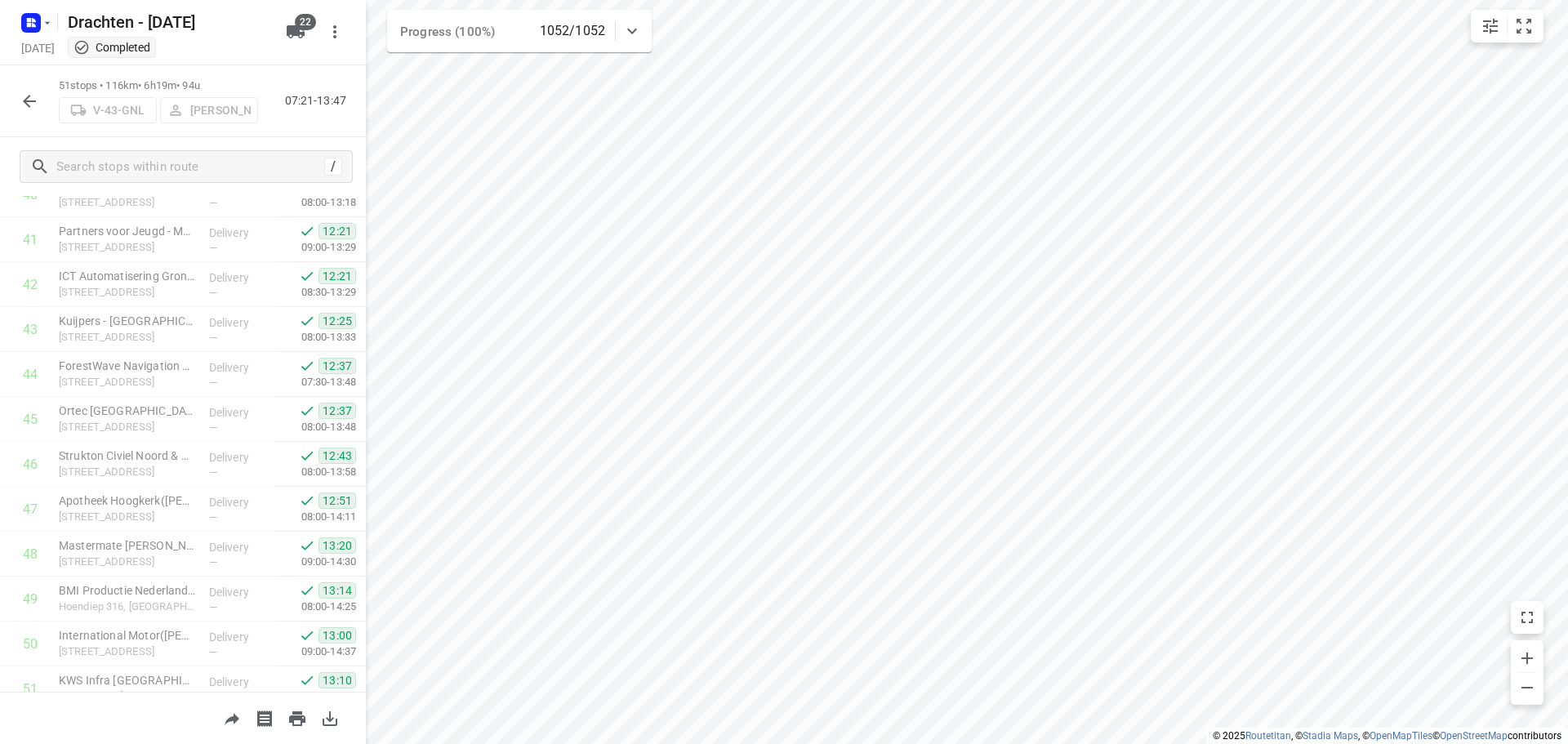
scroll to position [1921, 0]
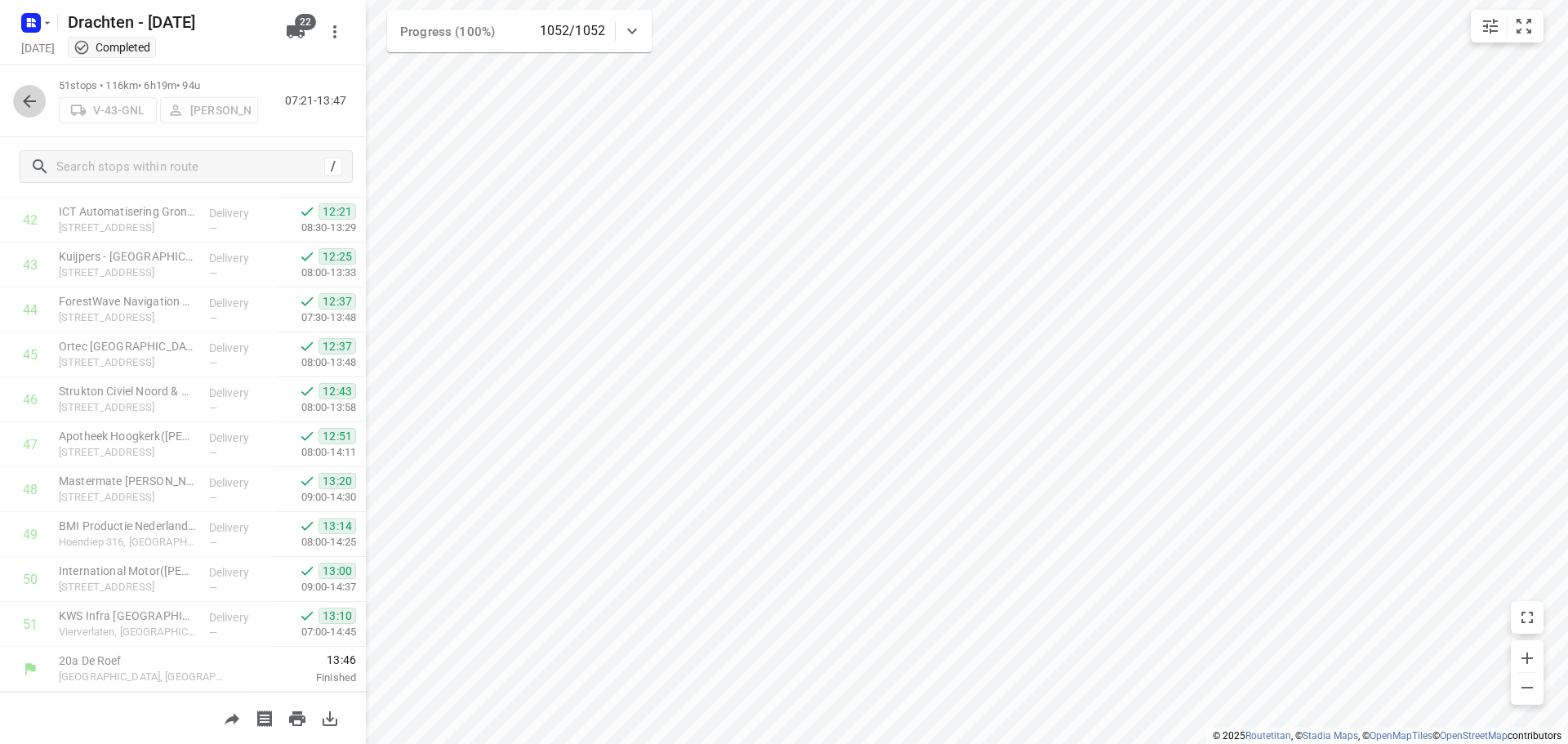
click at [23, 109] on icon "button" at bounding box center [29, 101] width 20 height 20
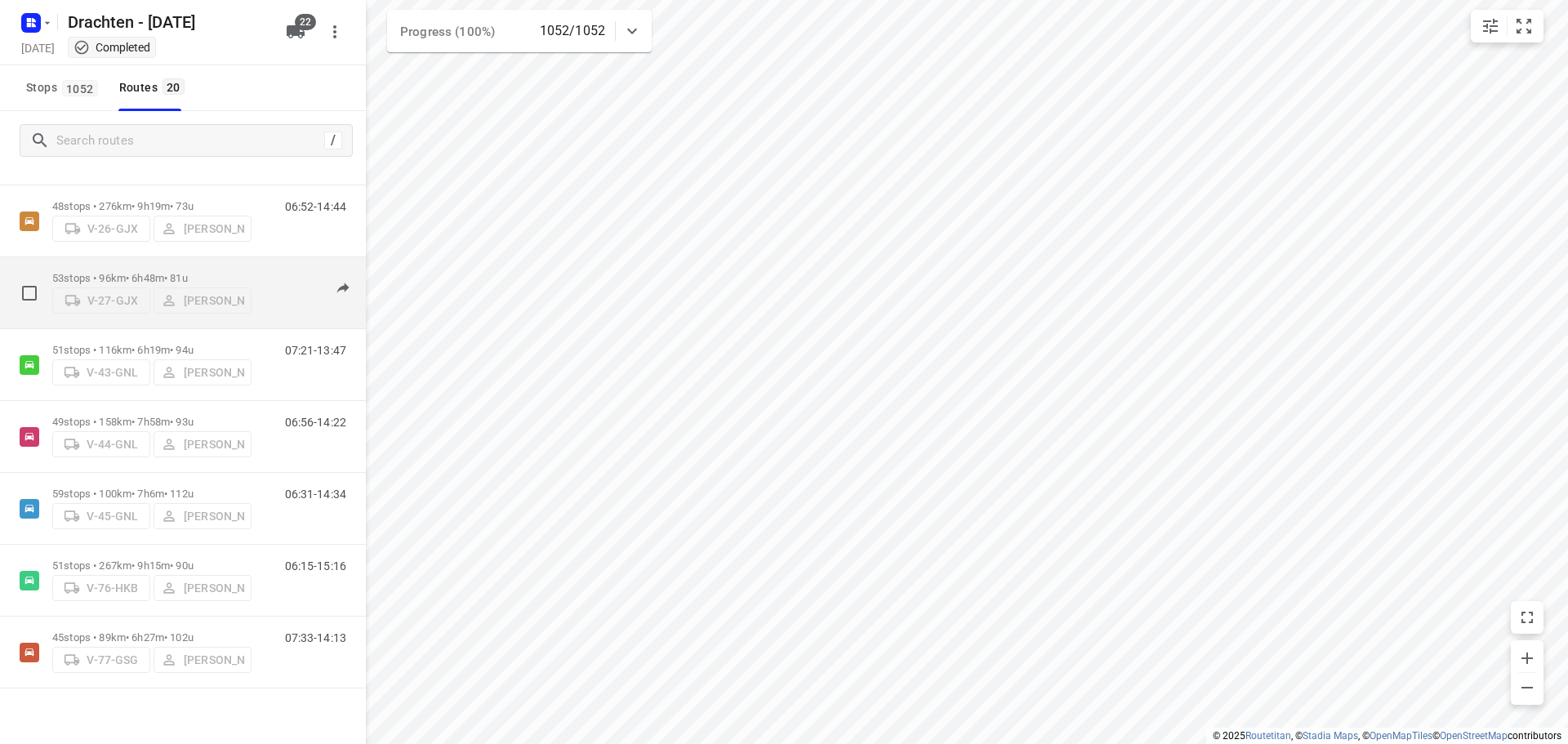
scroll to position [327, 0]
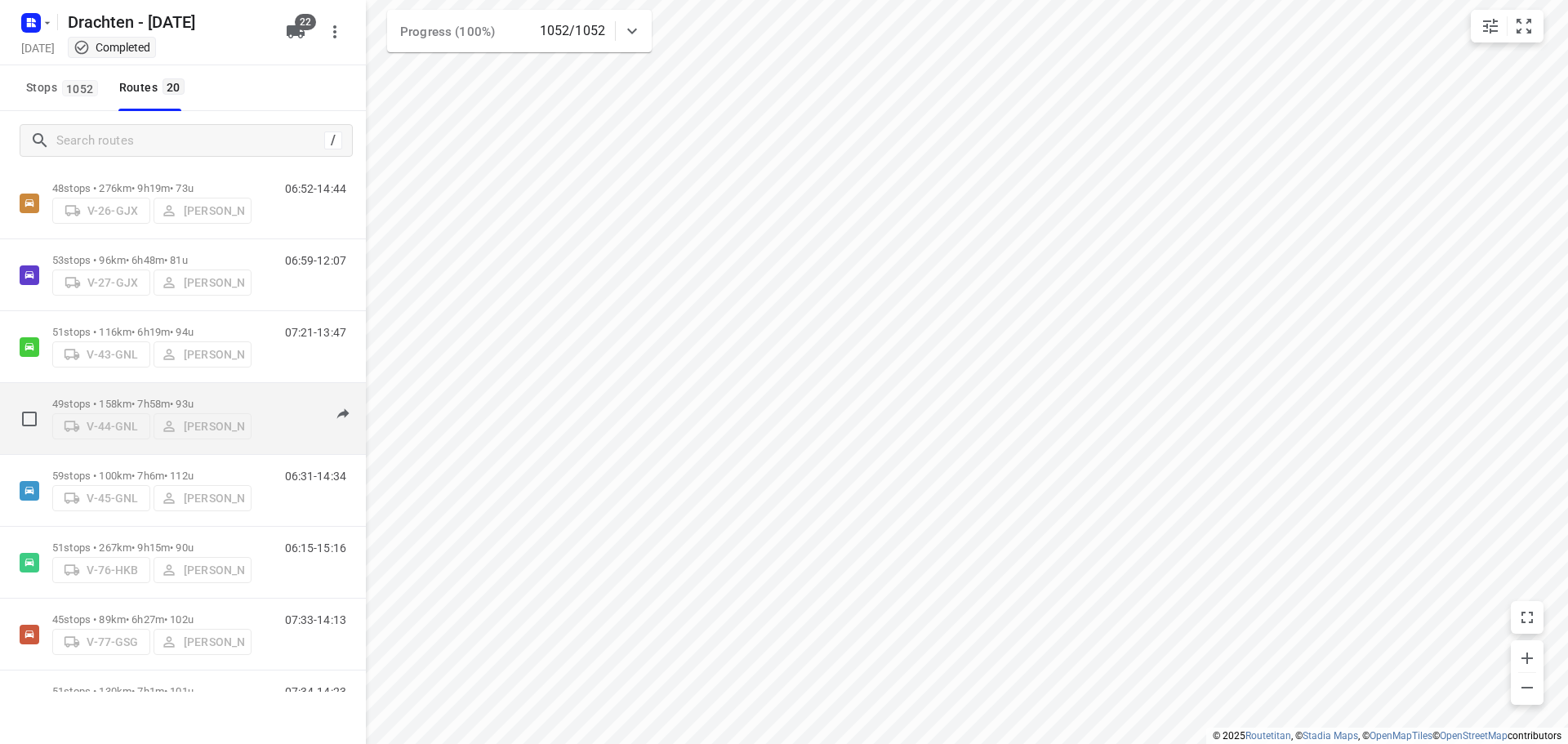
click at [188, 399] on p "49 stops • 158km • 7h58m • 93u" at bounding box center [152, 404] width 199 height 12
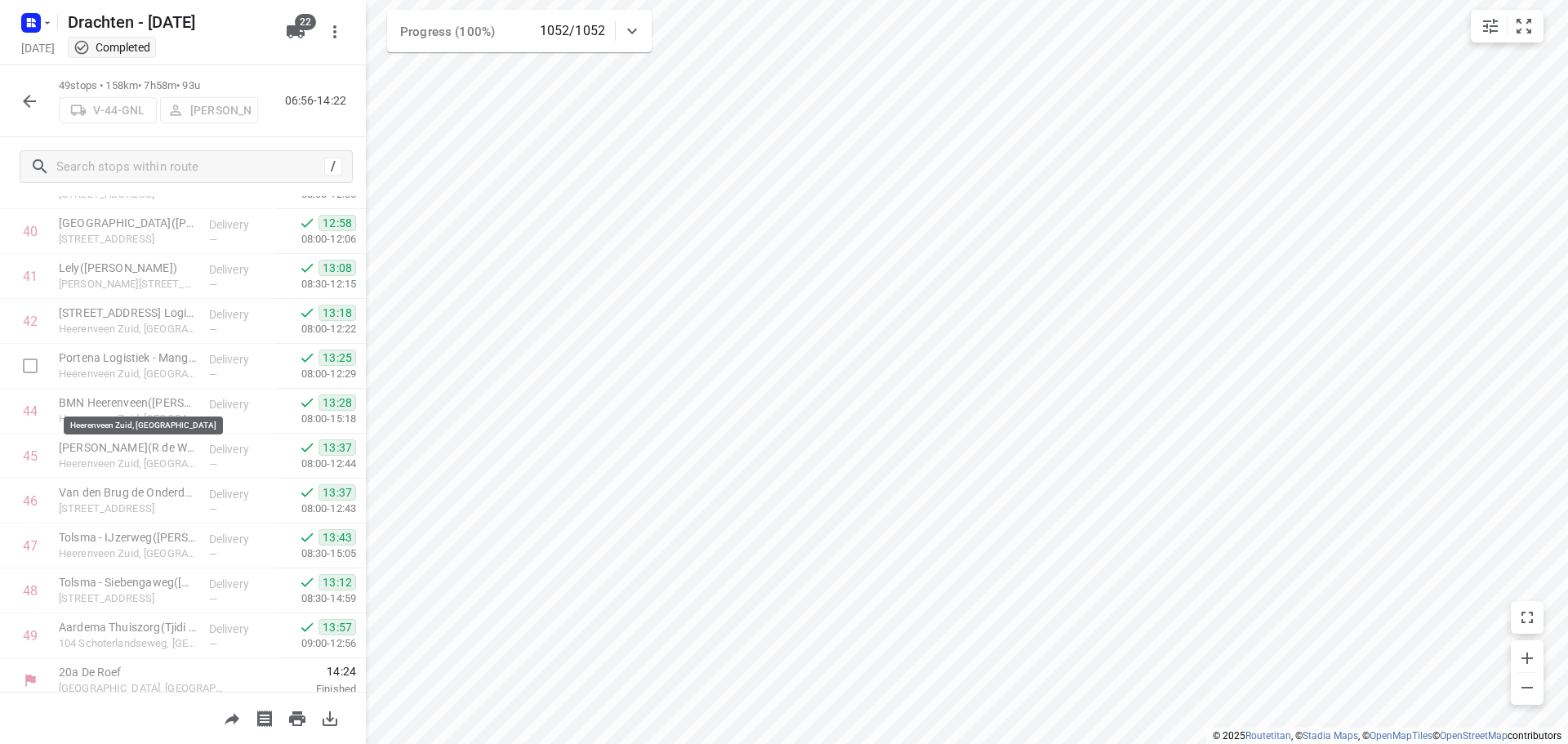
scroll to position [1831, 0]
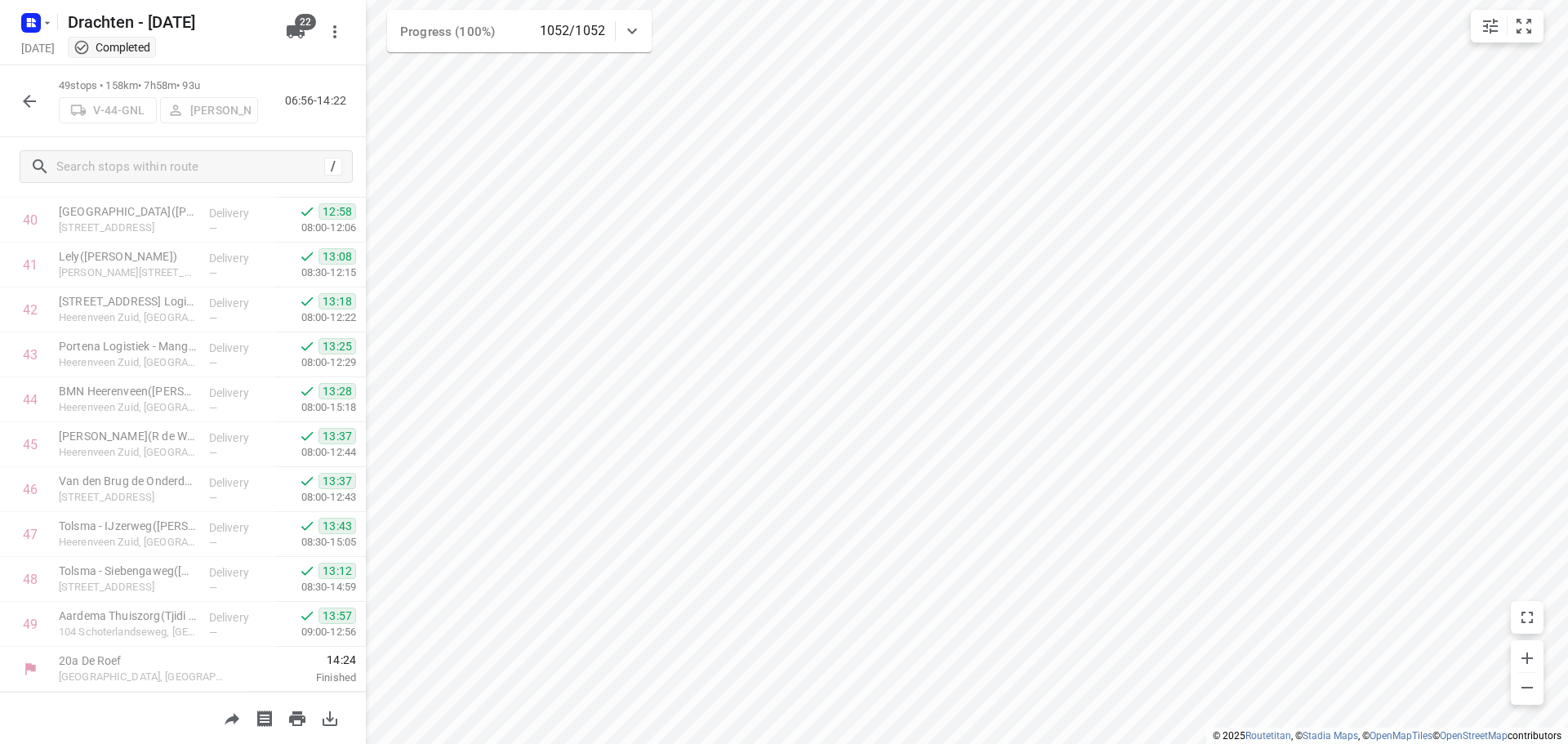
click at [45, 98] on button "button" at bounding box center [29, 101] width 32 height 32
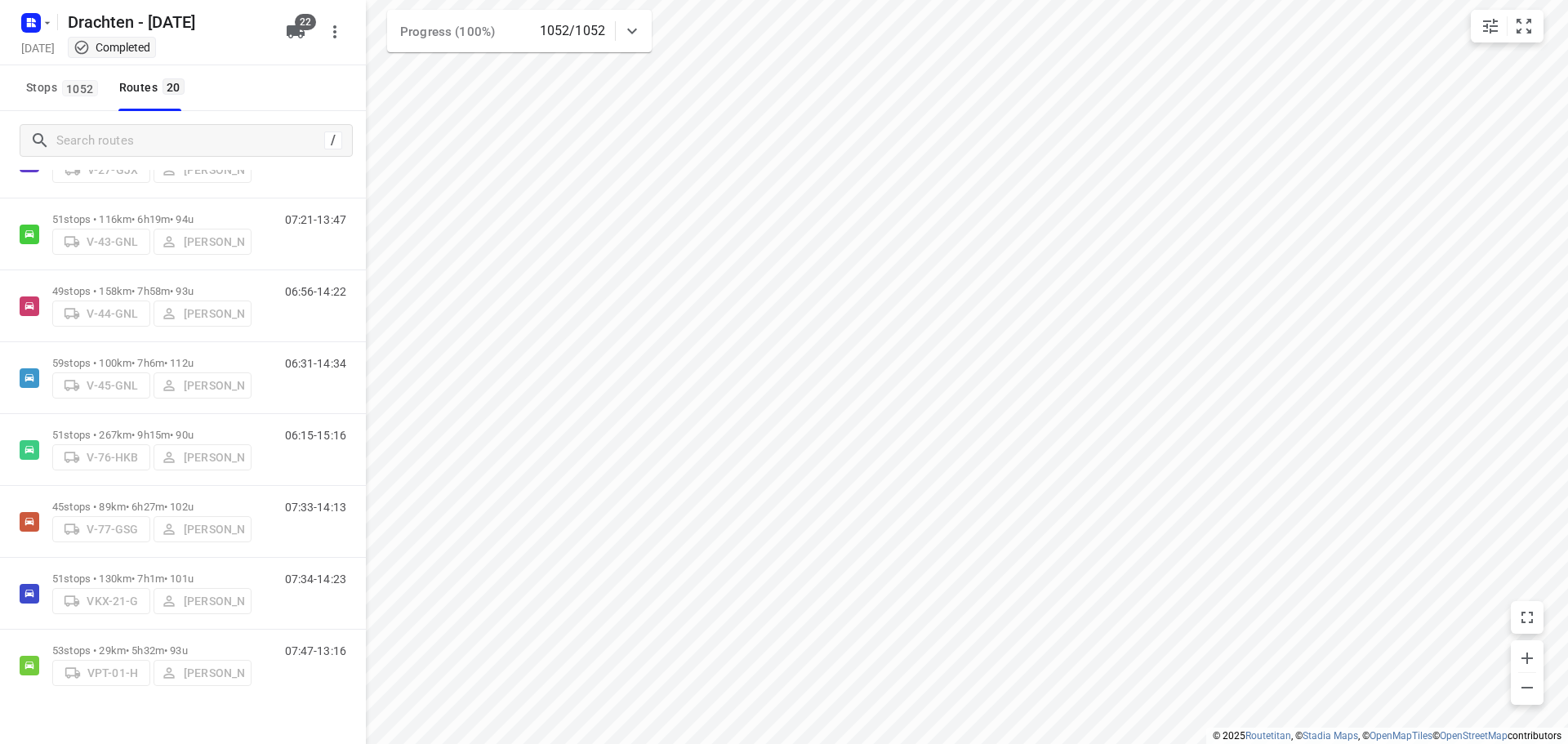
scroll to position [489, 0]
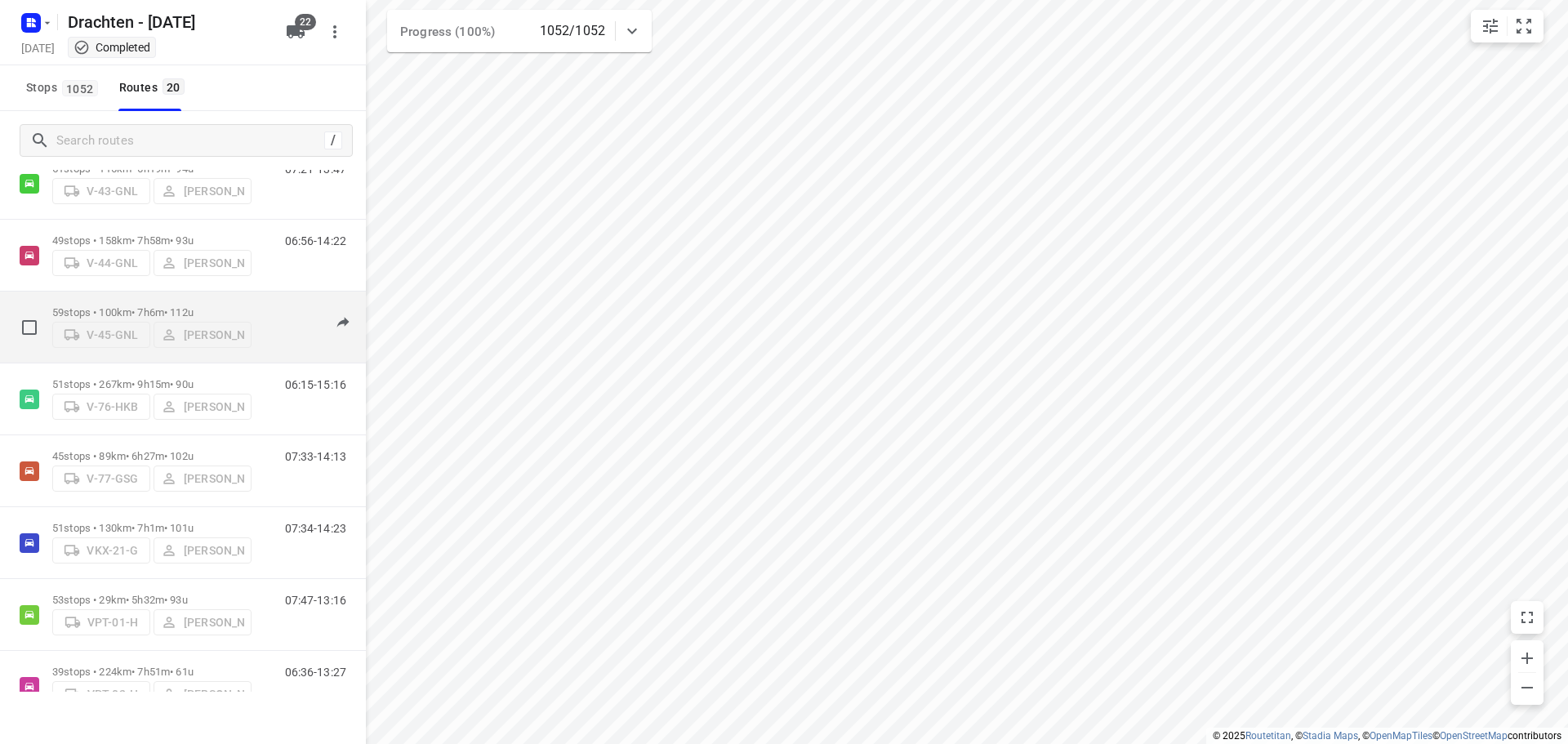
click at [127, 311] on p "59 stops • 100km • 7h6m • 112u" at bounding box center [152, 312] width 199 height 12
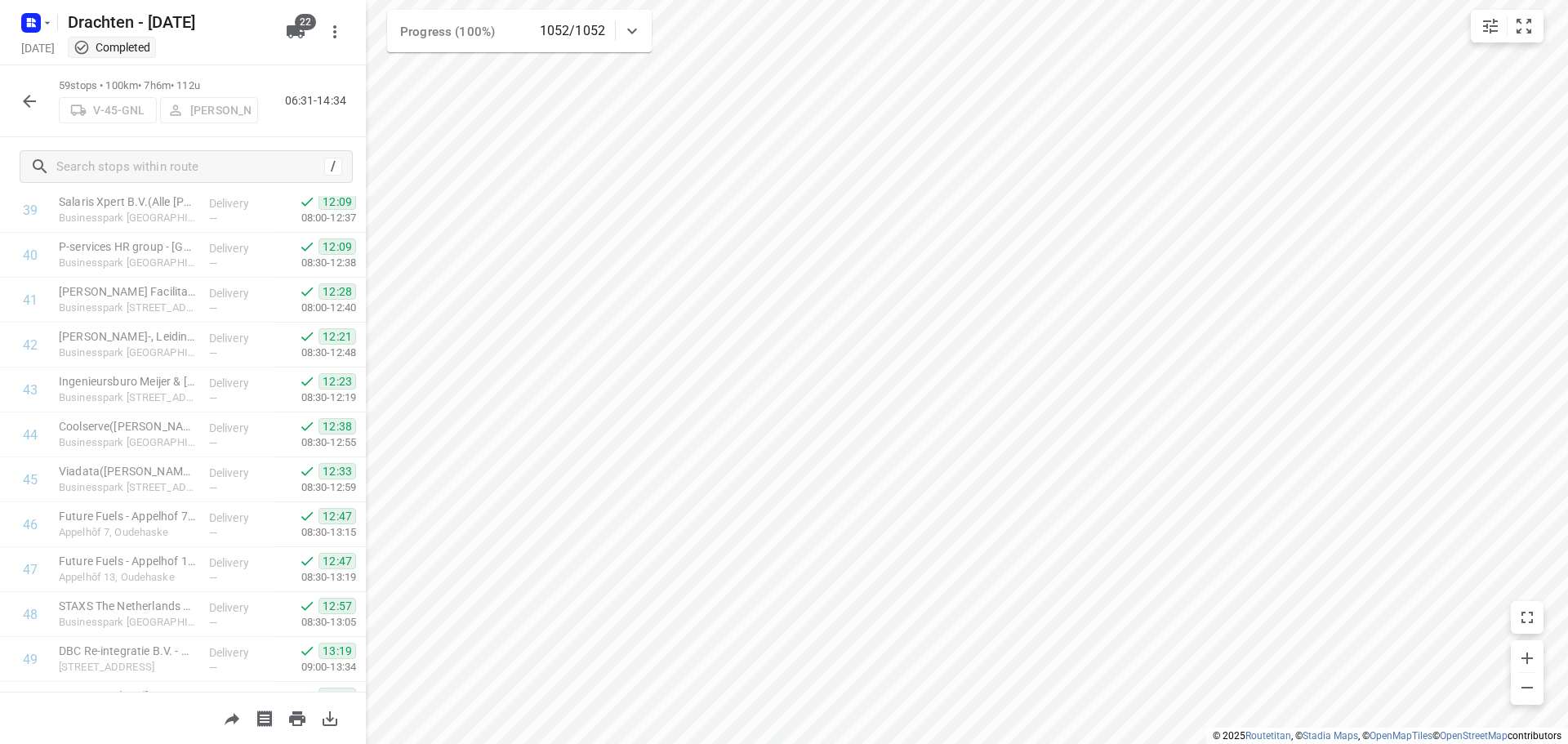
scroll to position [2280, 0]
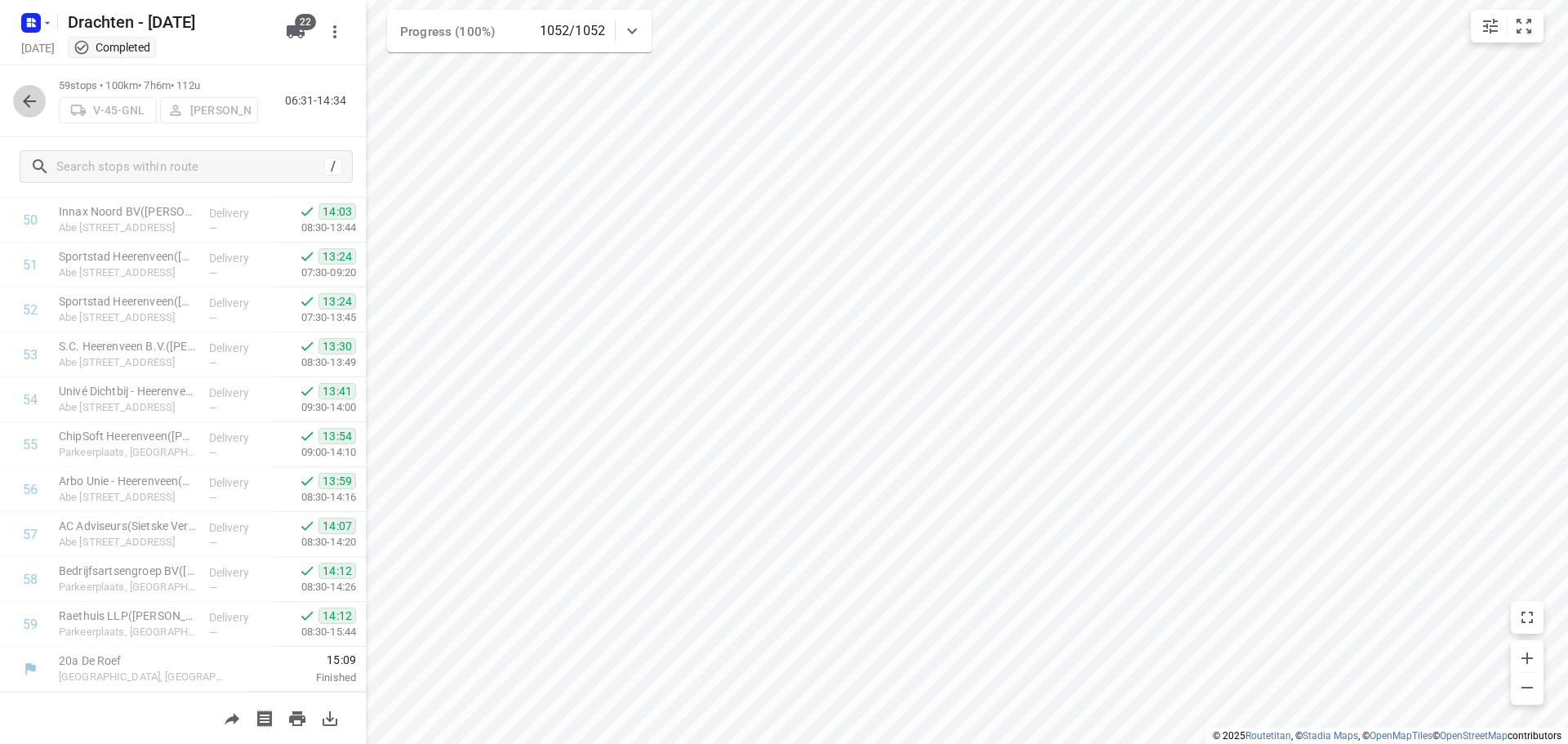
click at [36, 96] on icon "button" at bounding box center [29, 101] width 20 height 20
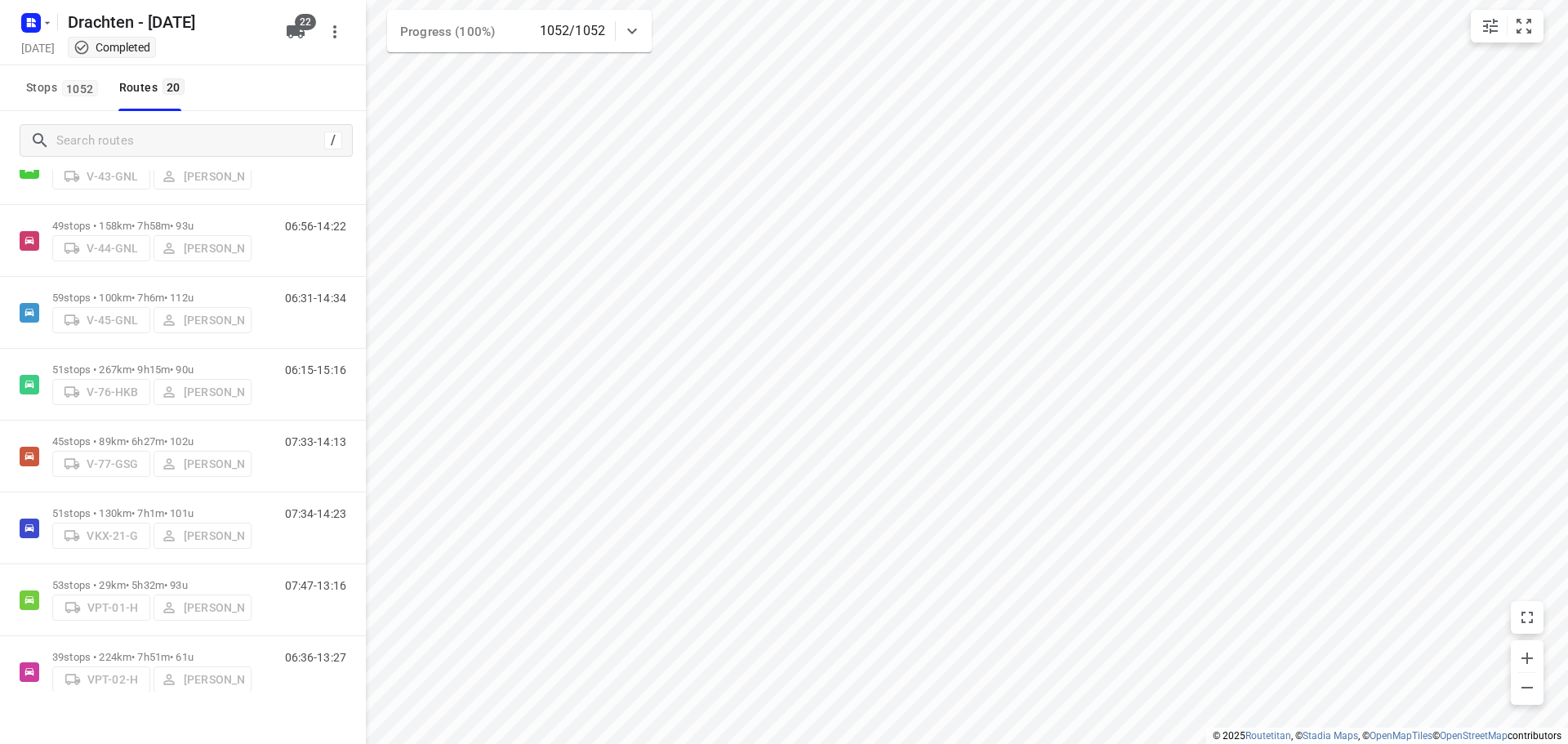
scroll to position [572, 0]
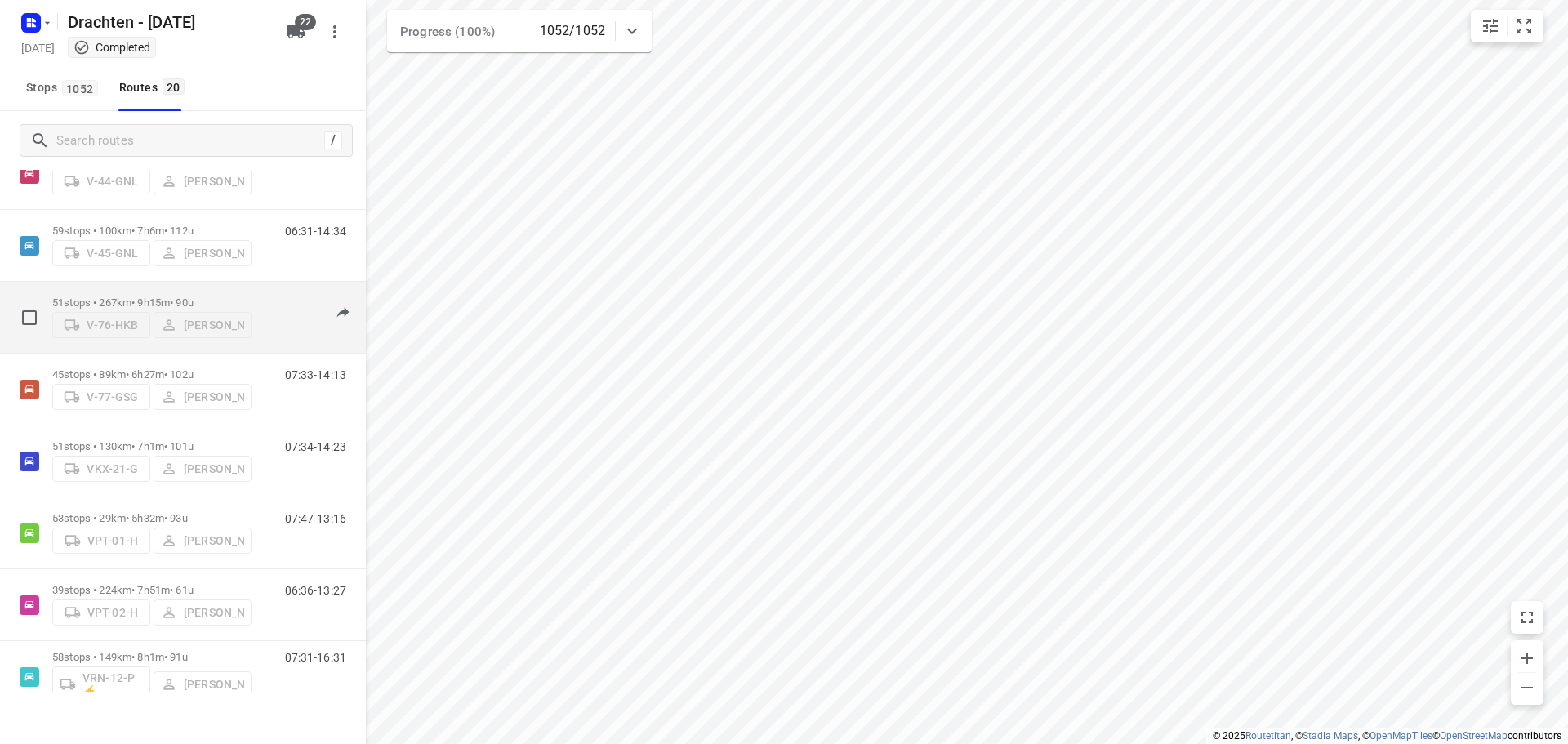
click at [167, 299] on p "51 stops • 267km • 9h15m • 90u" at bounding box center [152, 302] width 199 height 12
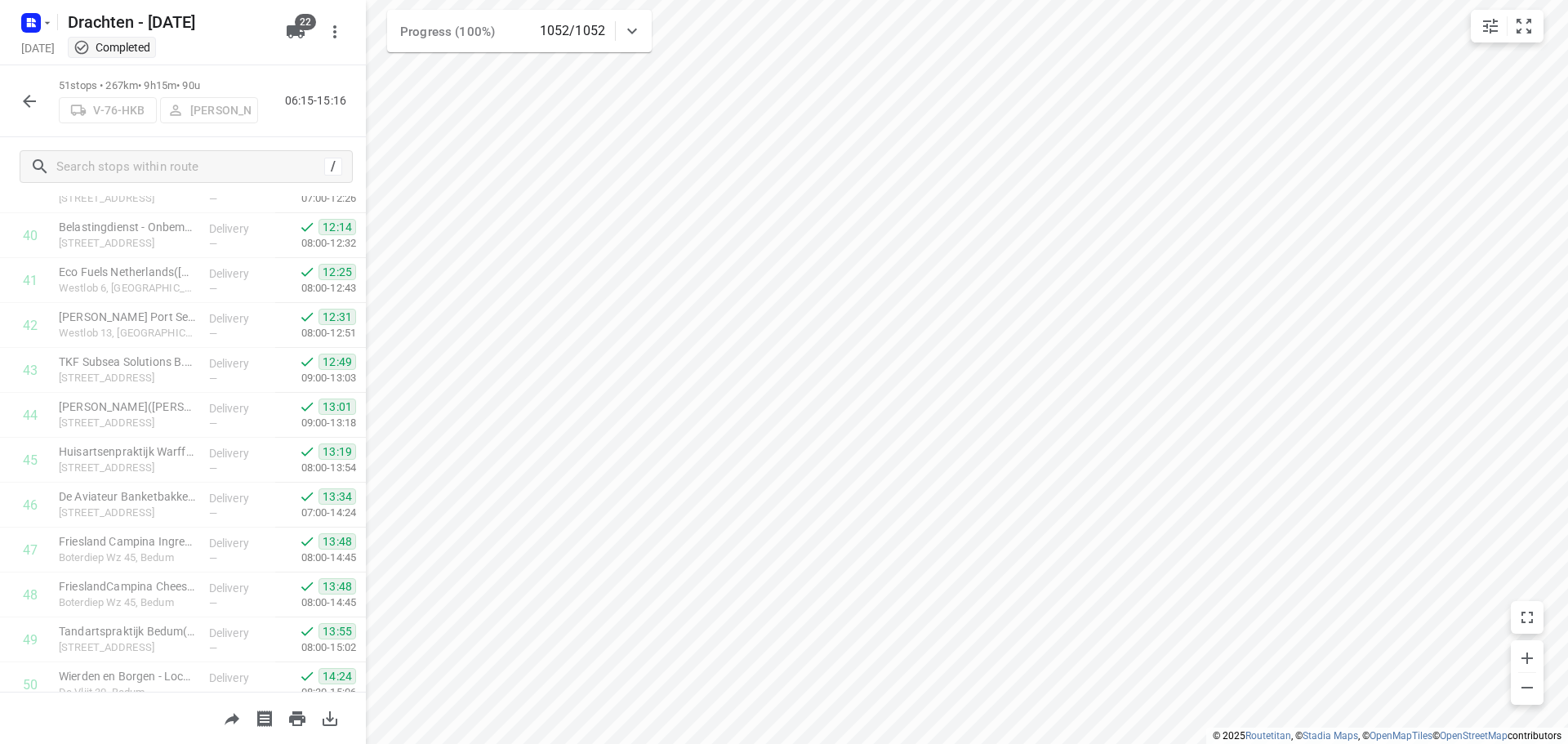
scroll to position [1921, 0]
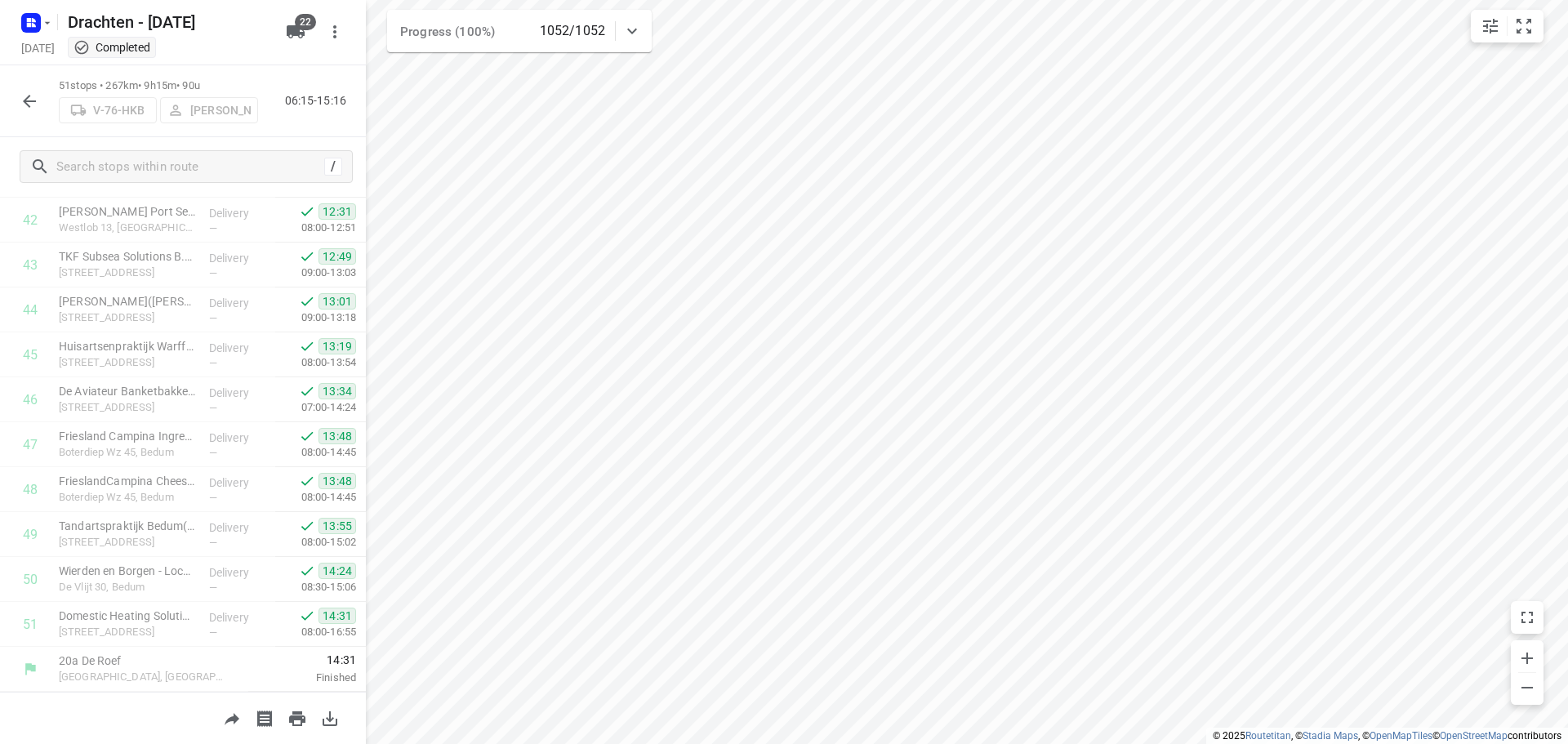
click at [39, 103] on button "button" at bounding box center [29, 101] width 32 height 32
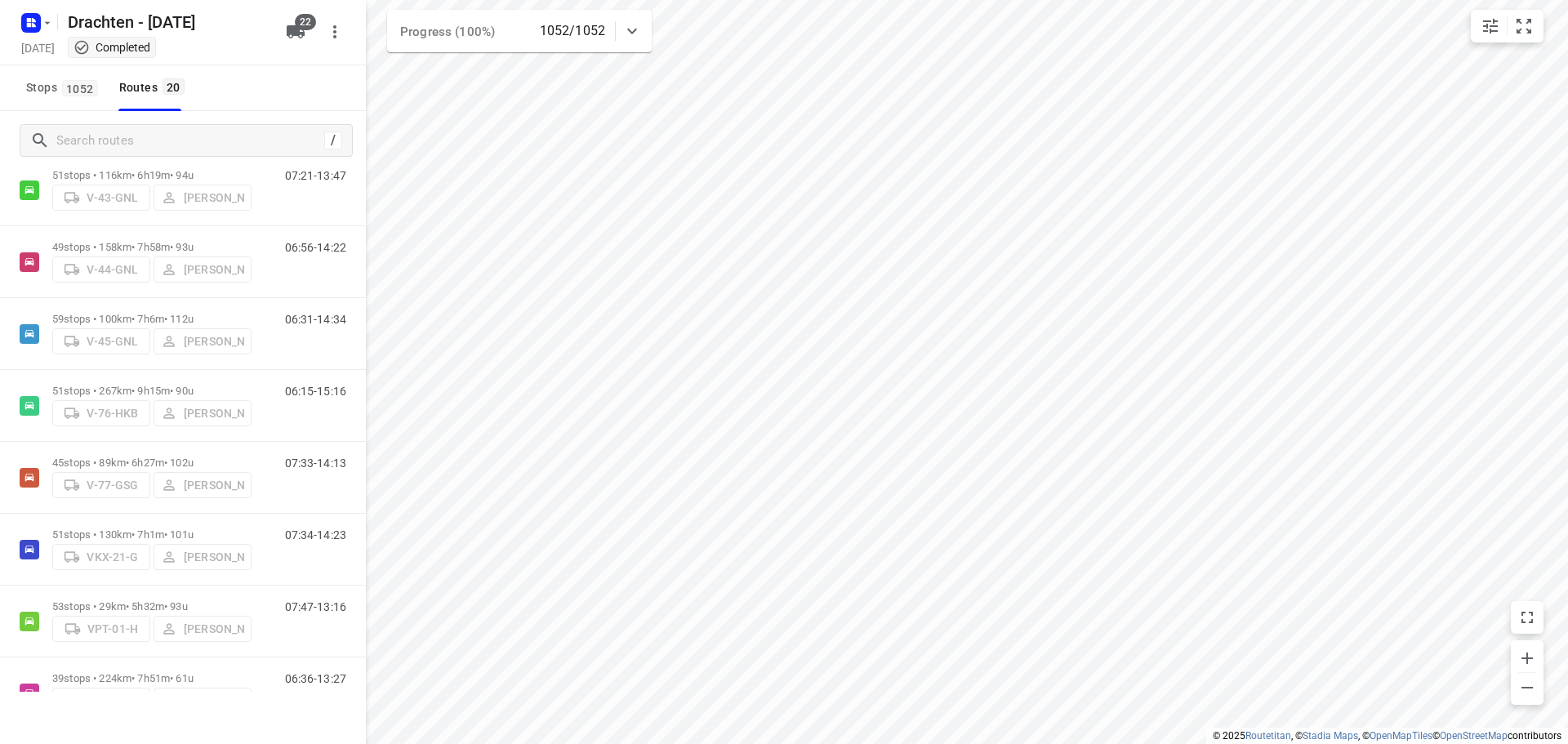
scroll to position [489, 0]
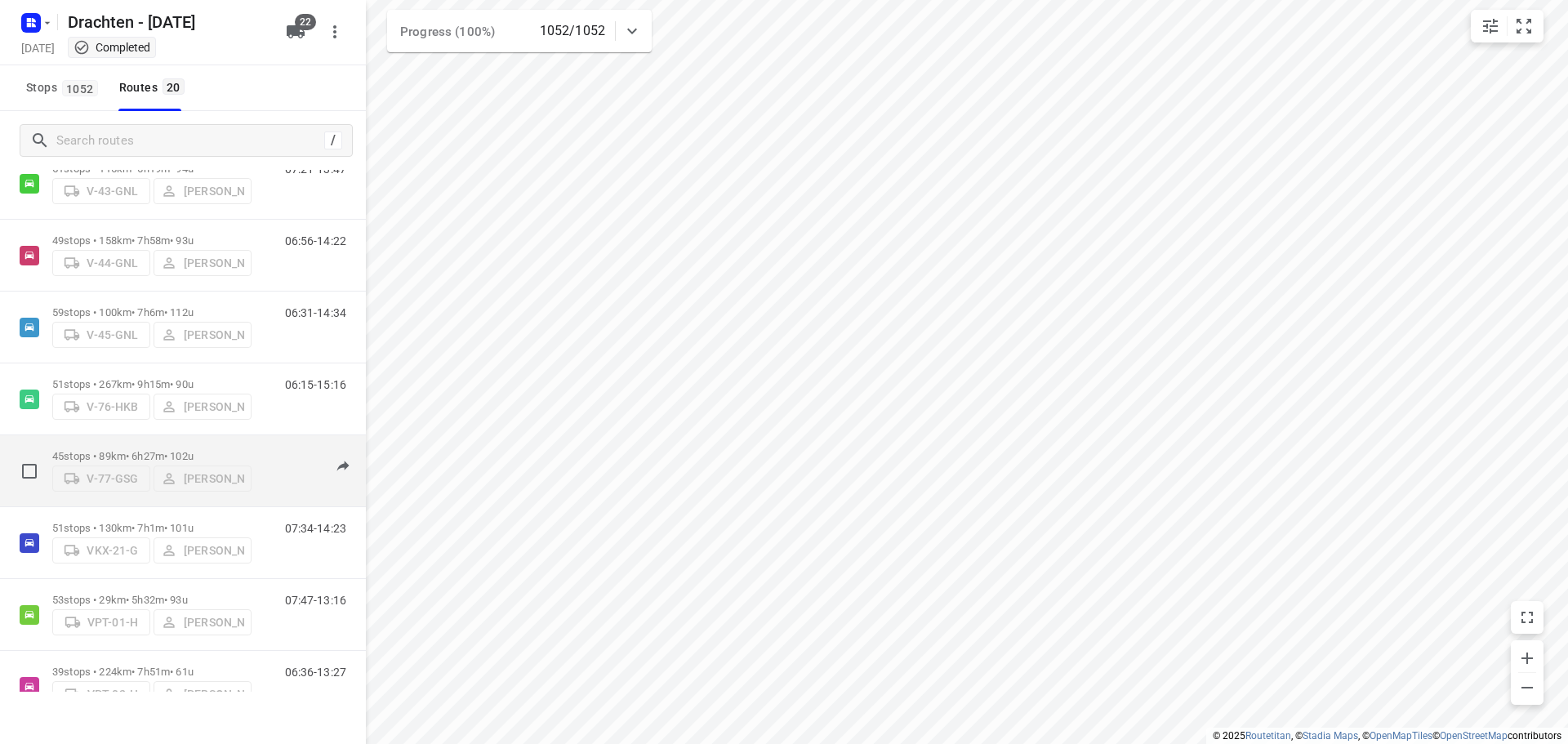
click at [166, 454] on p "45 stops • 89km • 6h27m • 102u" at bounding box center [152, 456] width 199 height 12
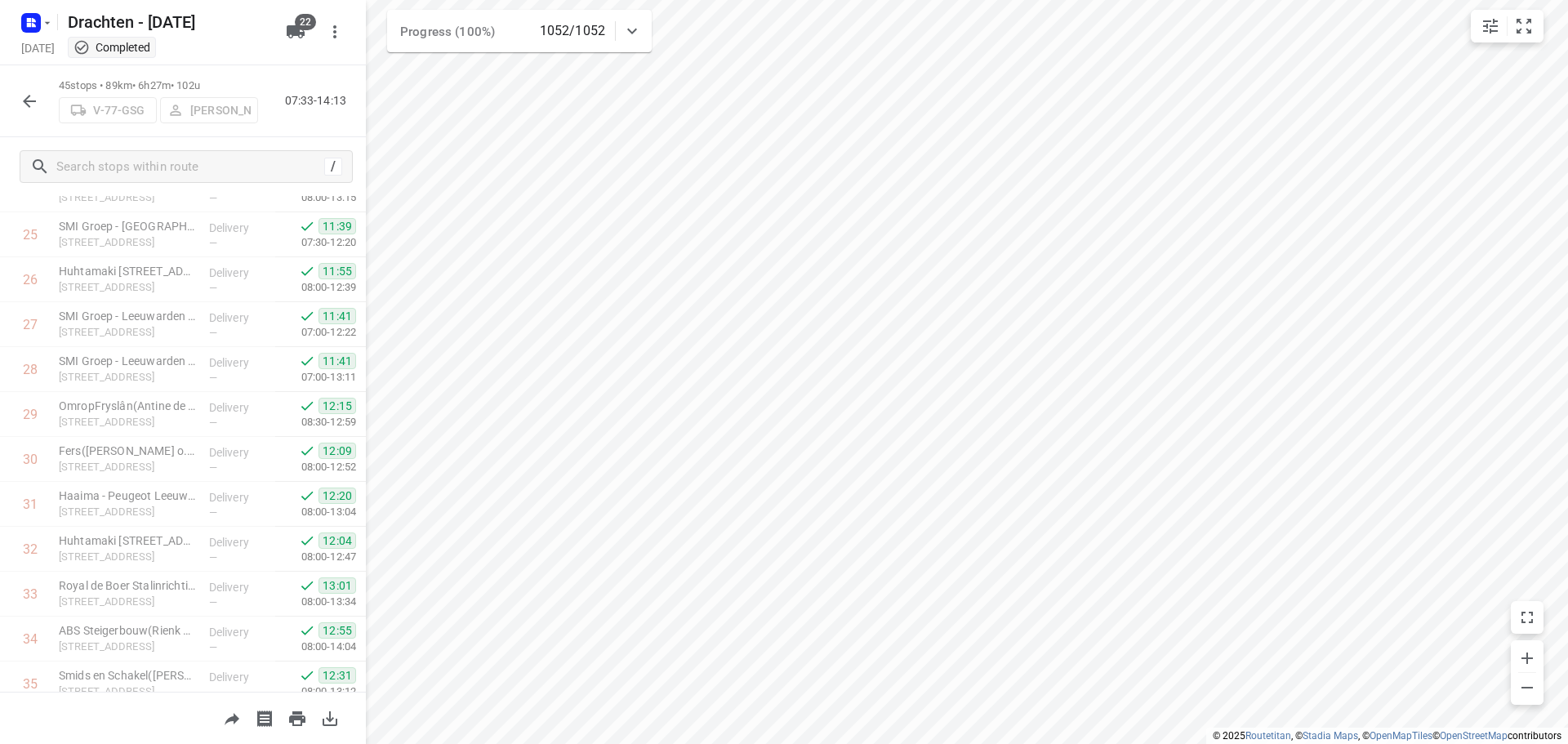
scroll to position [1652, 0]
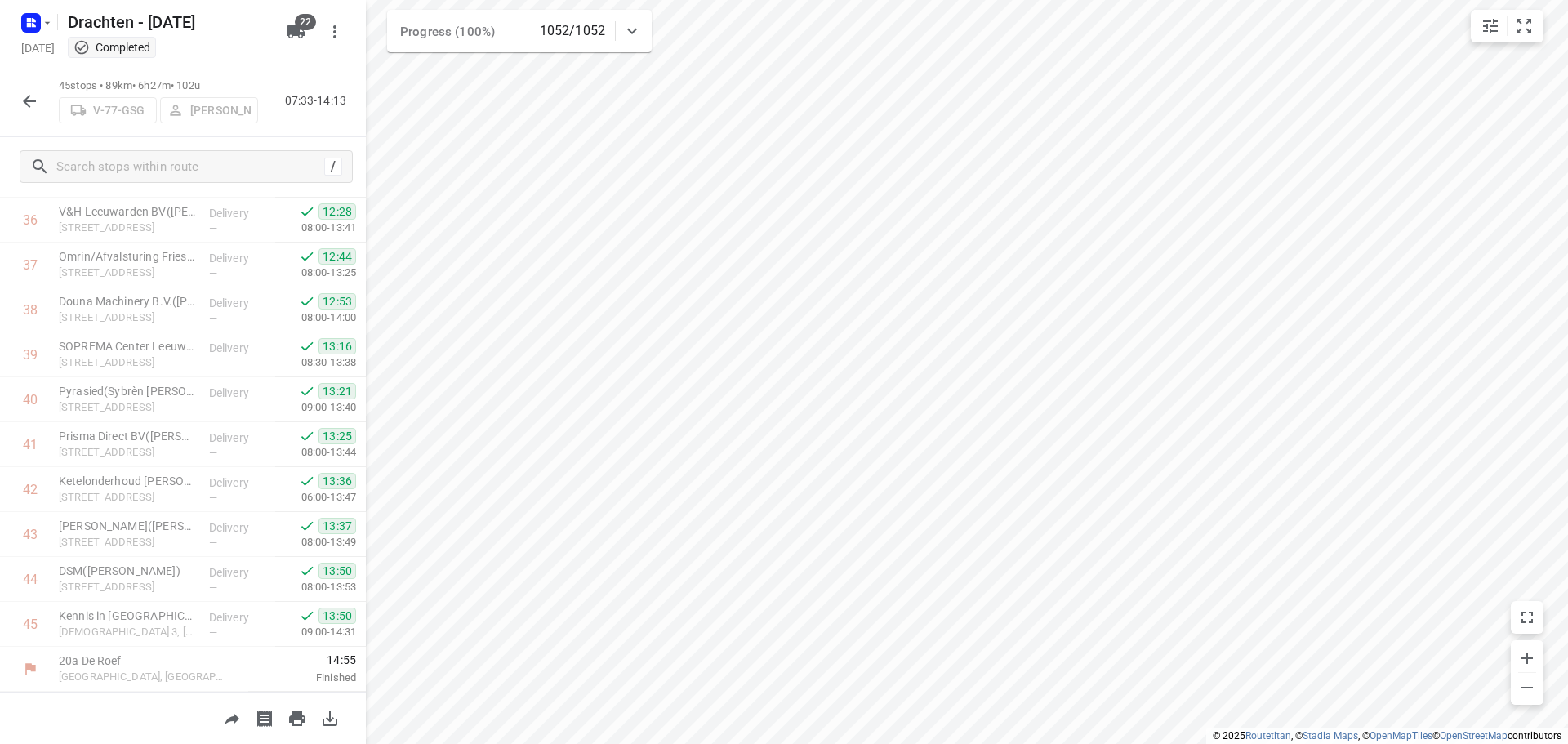
click at [31, 109] on icon "button" at bounding box center [29, 101] width 20 height 20
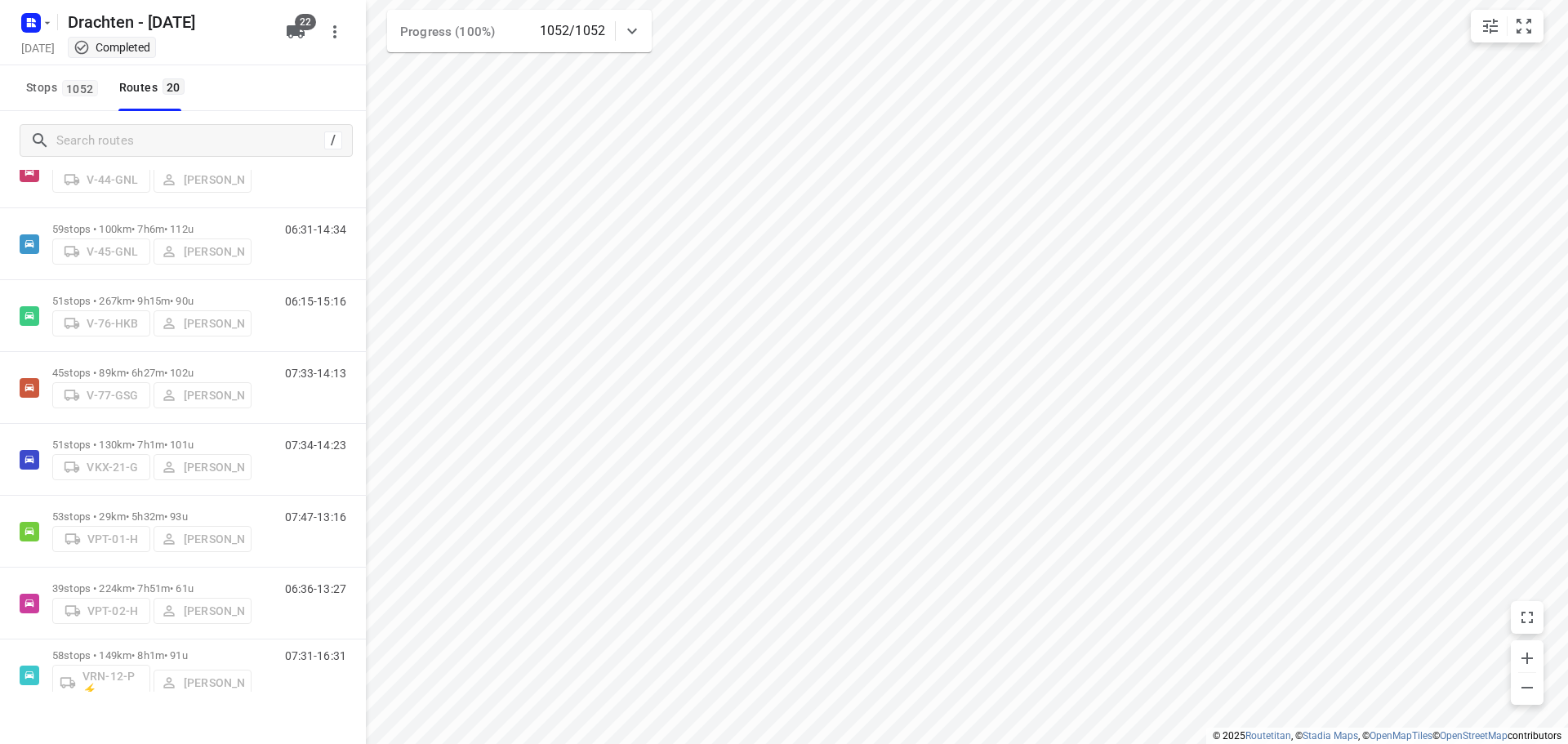
scroll to position [653, 0]
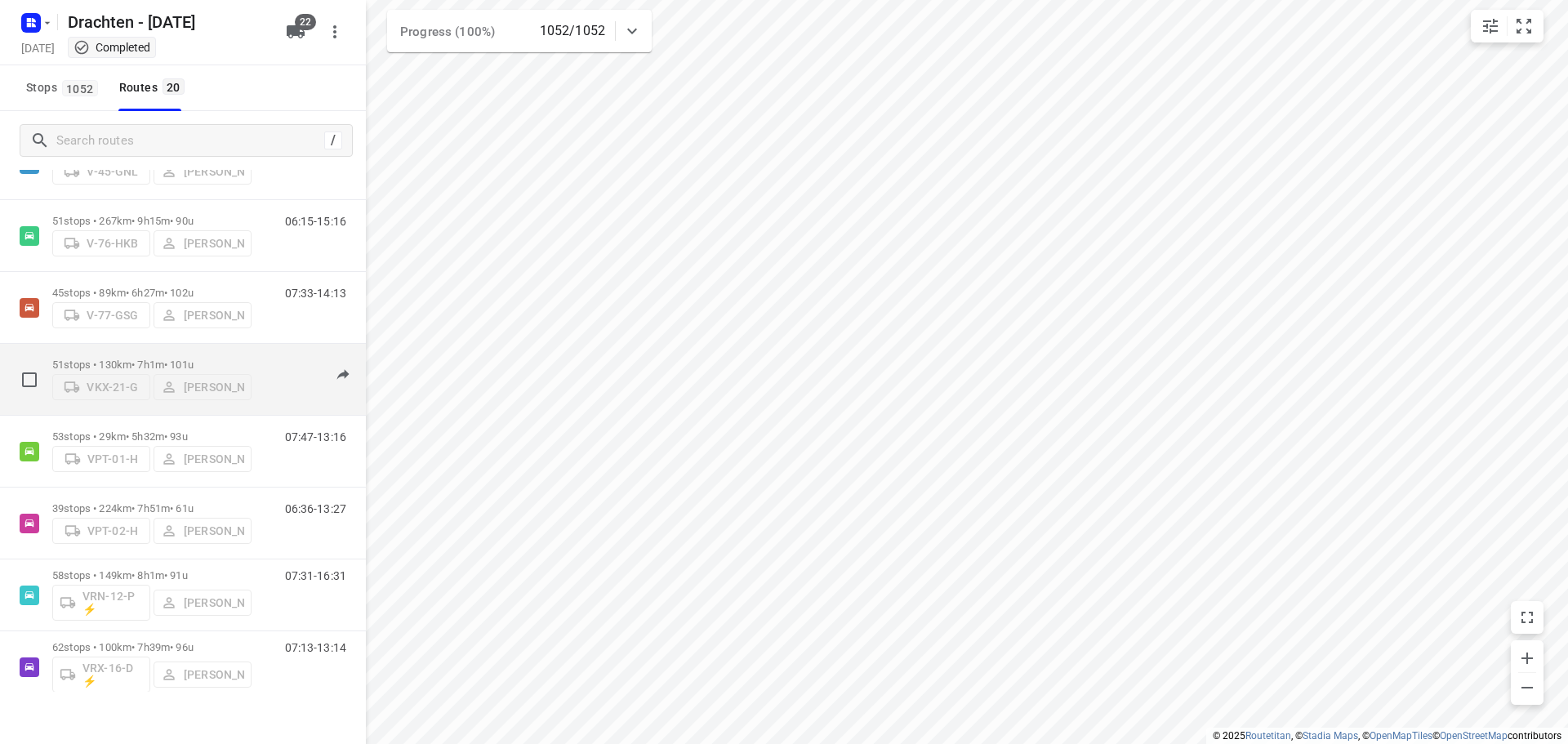
click at [143, 358] on p "51 stops • 130km • 7h1m • 101u" at bounding box center [152, 364] width 199 height 12
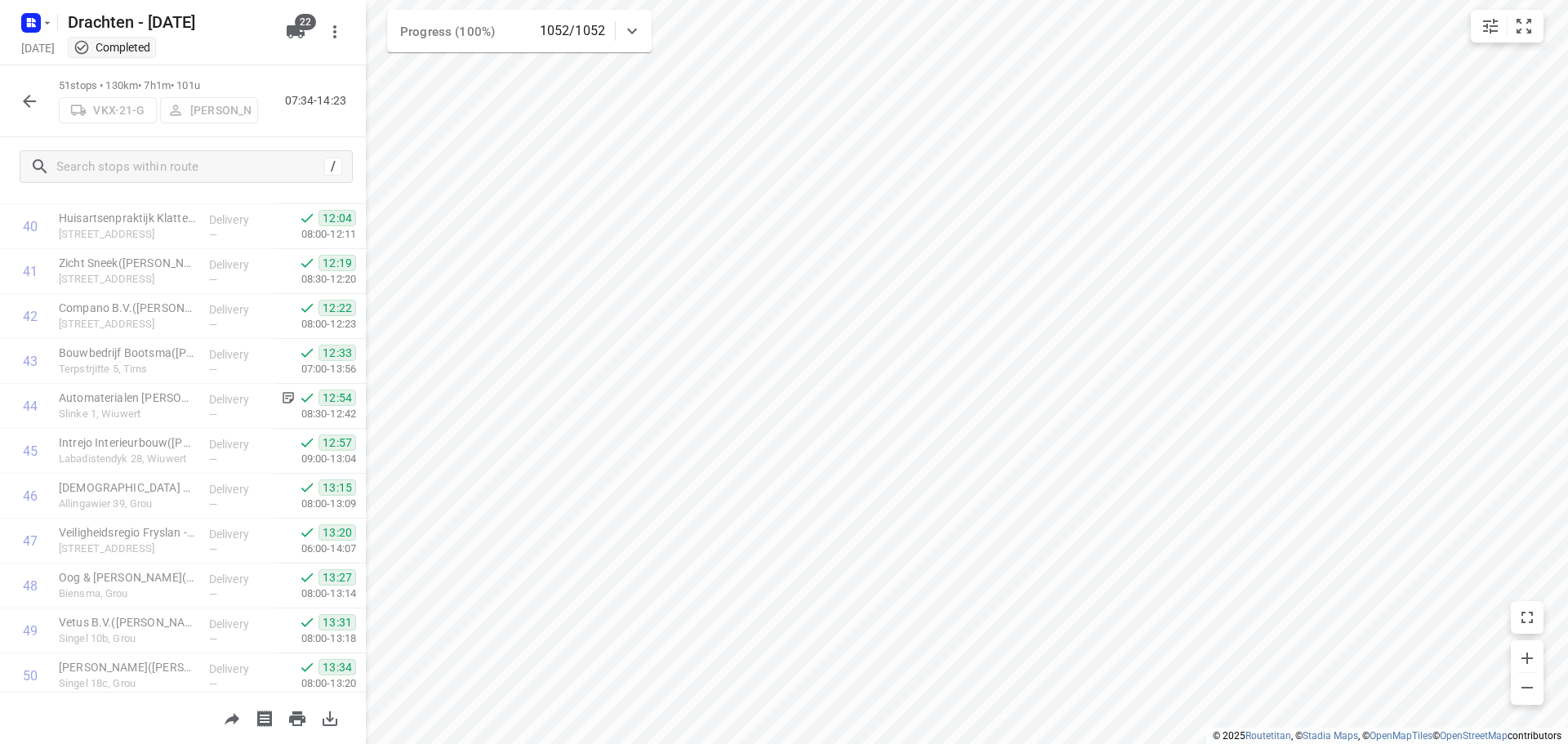
scroll to position [1921, 0]
click at [37, 106] on icon "button" at bounding box center [29, 101] width 20 height 20
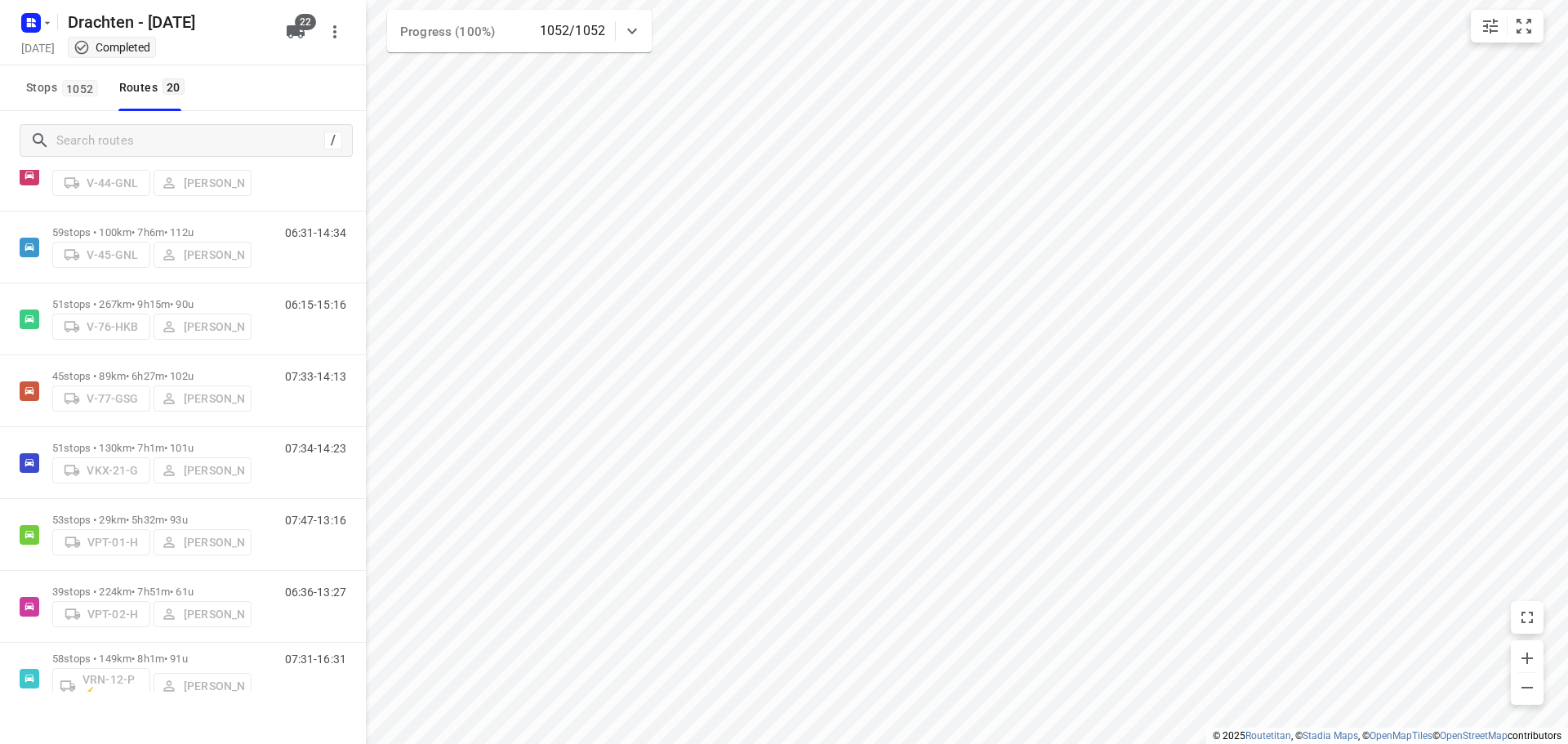
scroll to position [572, 0]
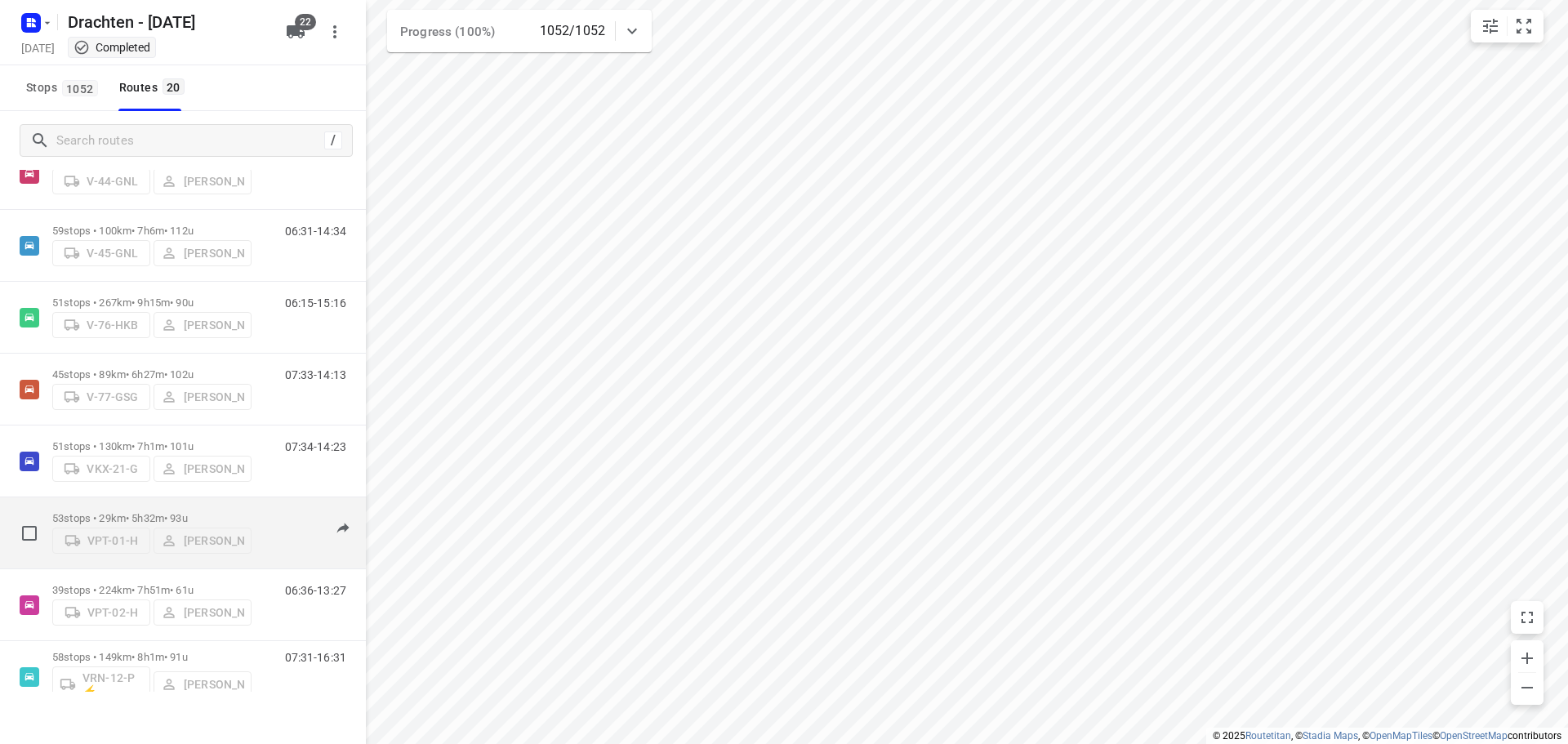
click at [171, 506] on div "53 stops • 29km • 5h32m • 93u VPT-01-H Sietse Bouma" at bounding box center [152, 533] width 199 height 58
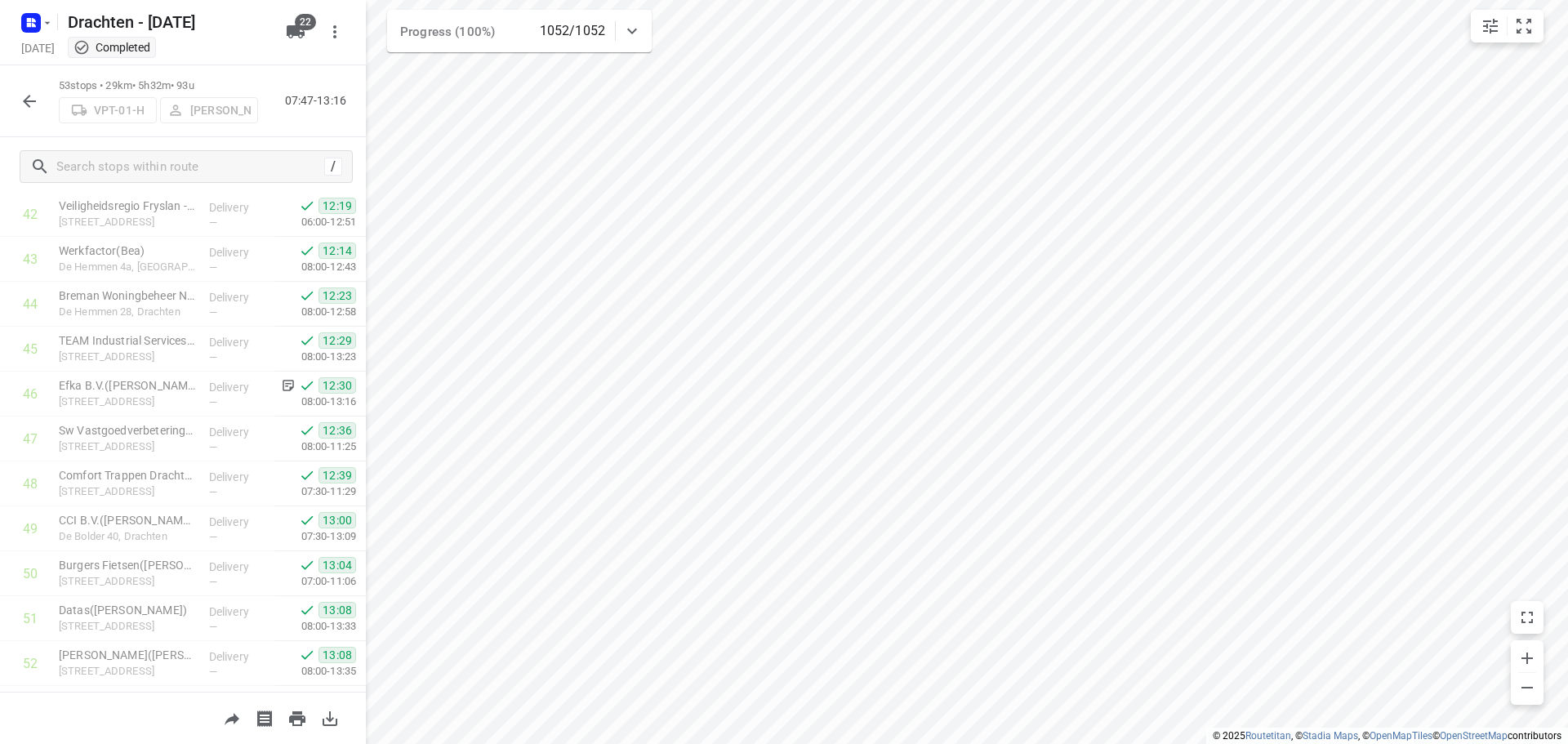
scroll to position [2011, 0]
click at [31, 102] on icon "button" at bounding box center [29, 101] width 20 height 20
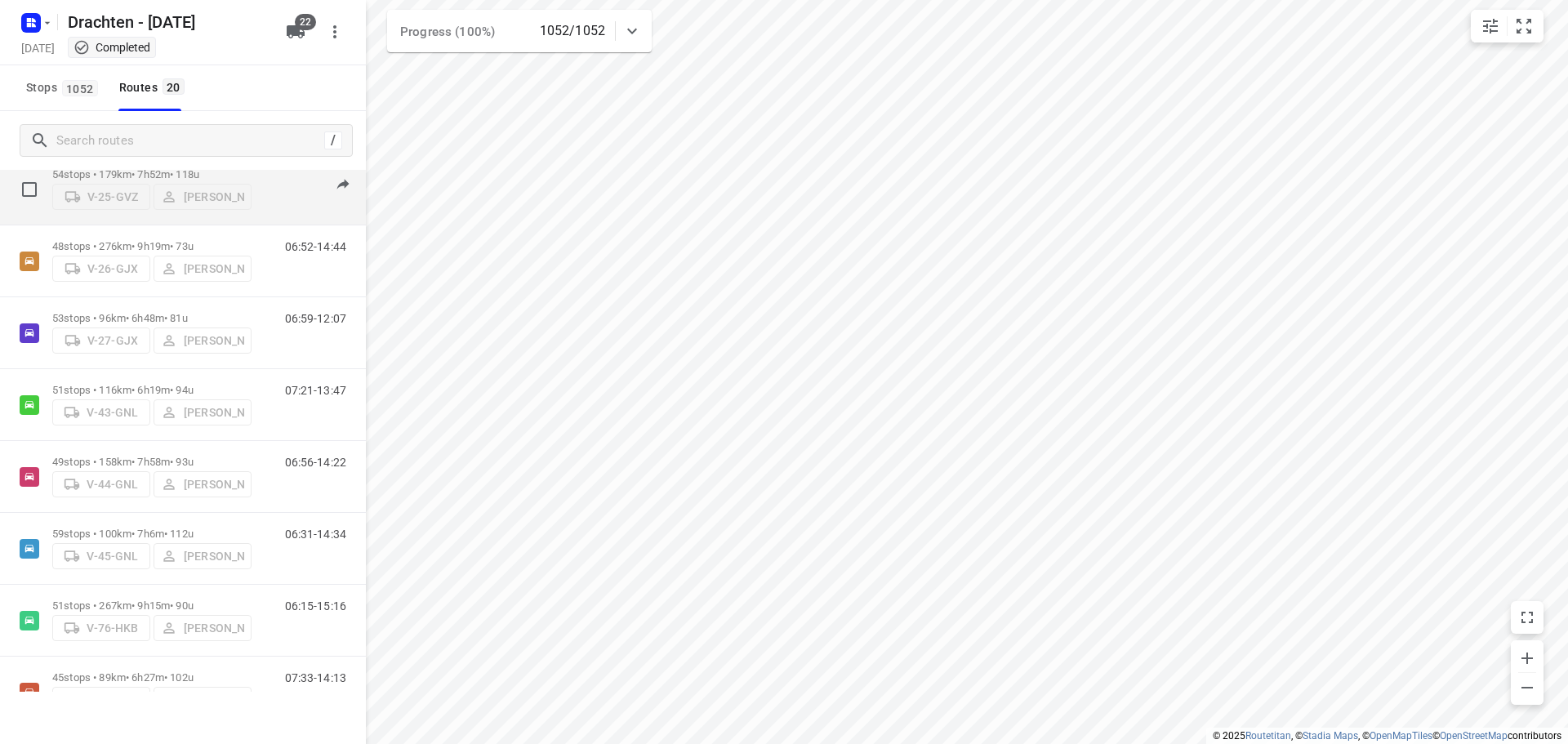
scroll to position [653, 0]
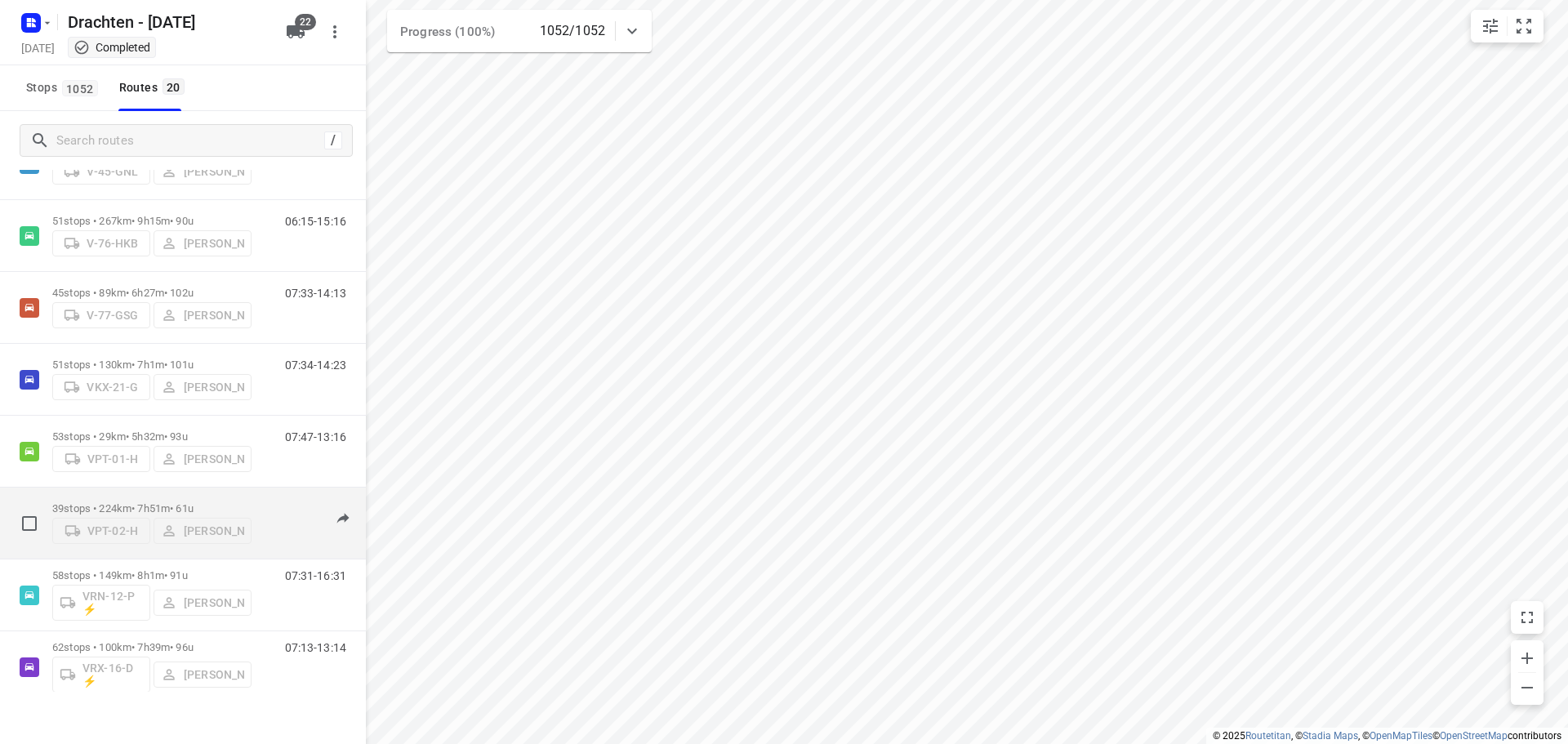
click at [162, 502] on p "39 stops • 224km • 7h51m • 61u" at bounding box center [152, 508] width 199 height 12
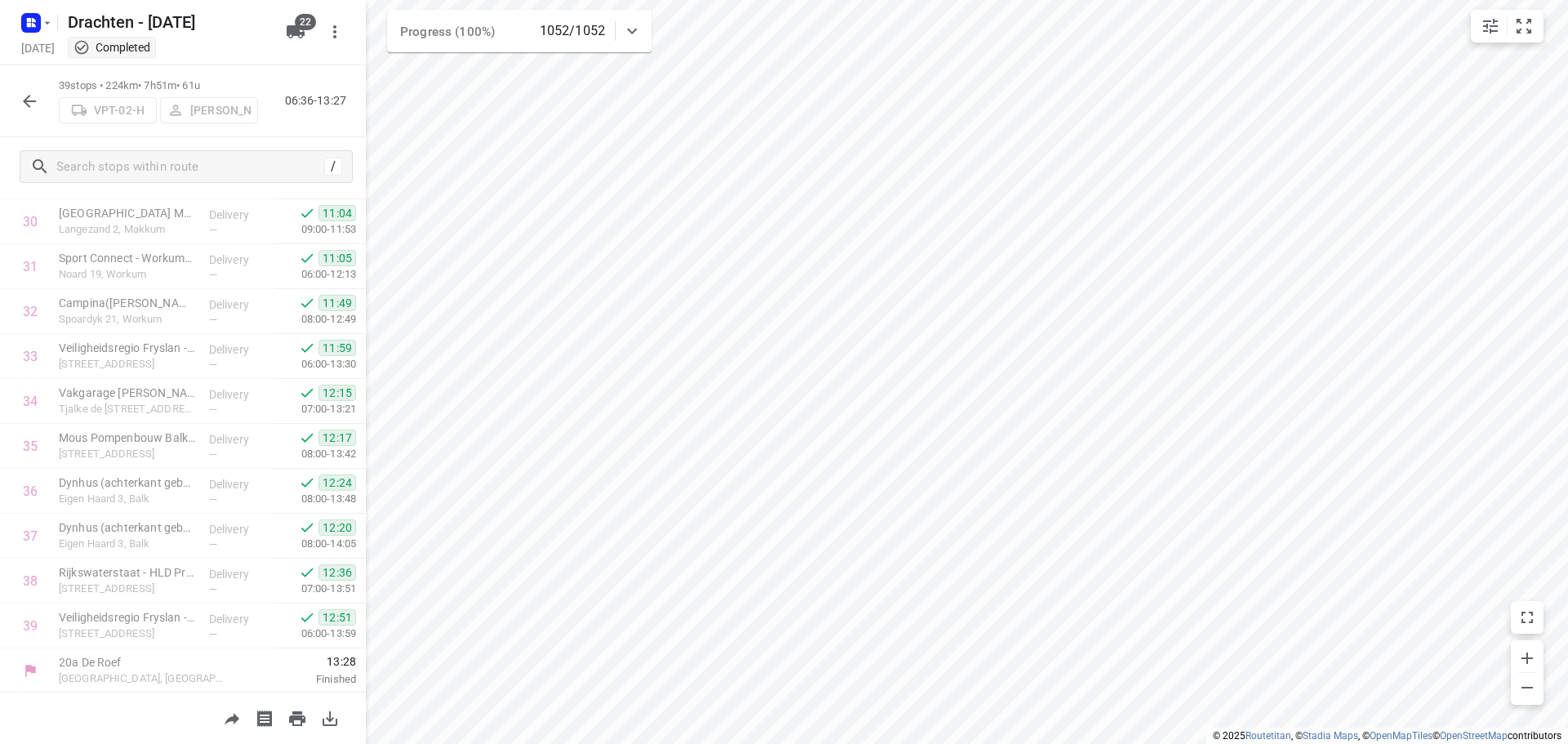
scroll to position [1382, 0]
click at [36, 108] on icon "button" at bounding box center [29, 101] width 20 height 20
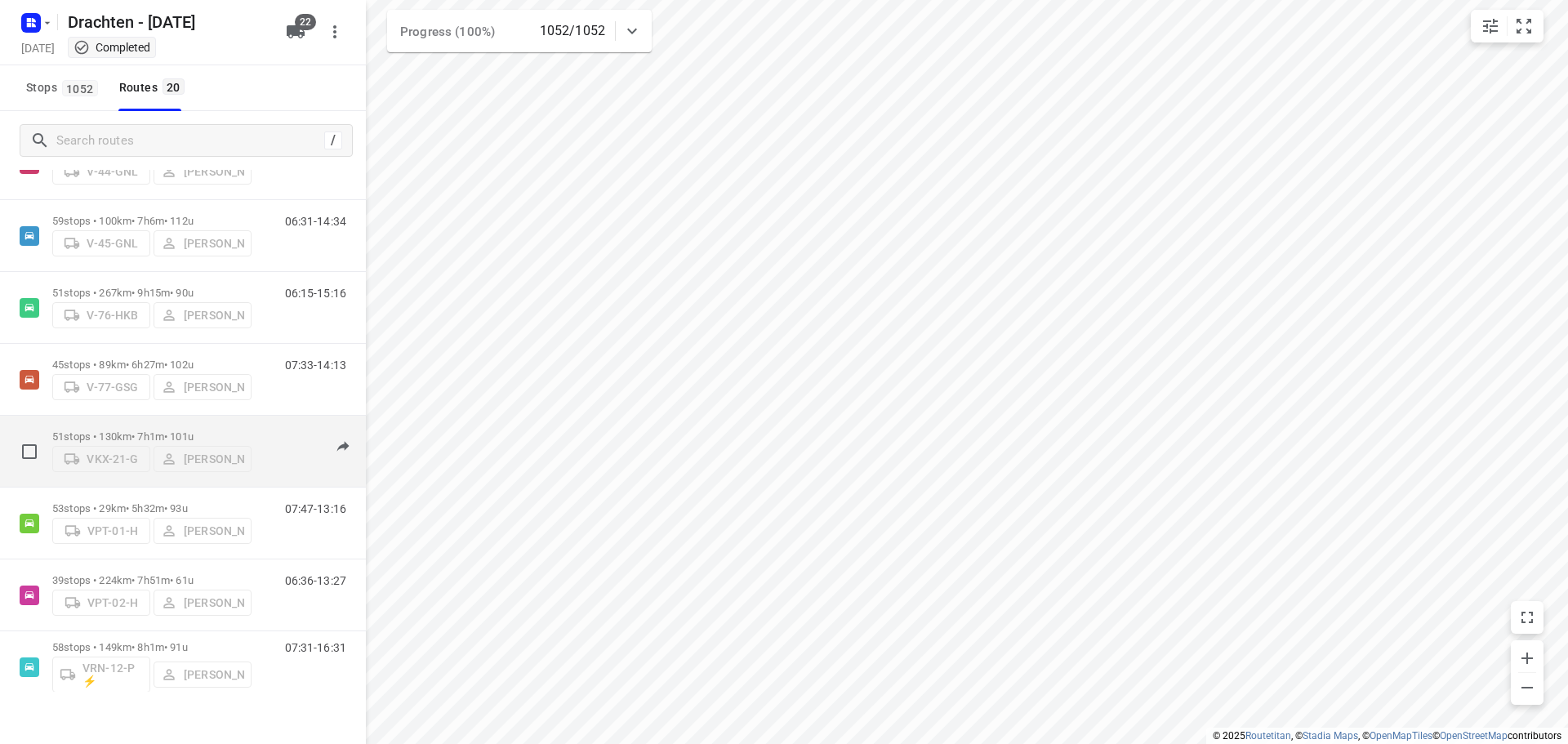
scroll to position [653, 0]
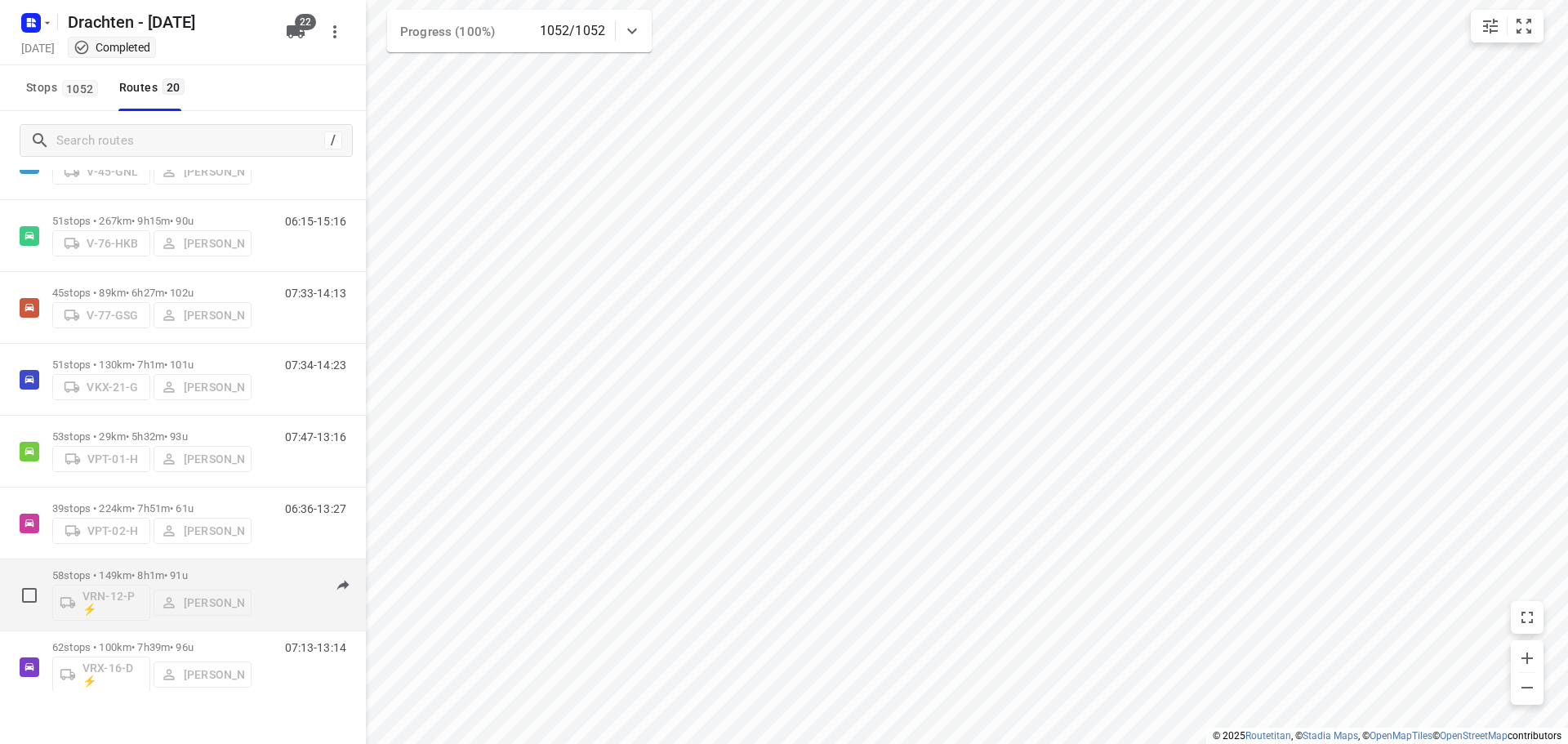
click at [130, 569] on p "58 stops • 149km • 8h1m • 91u" at bounding box center [152, 575] width 199 height 12
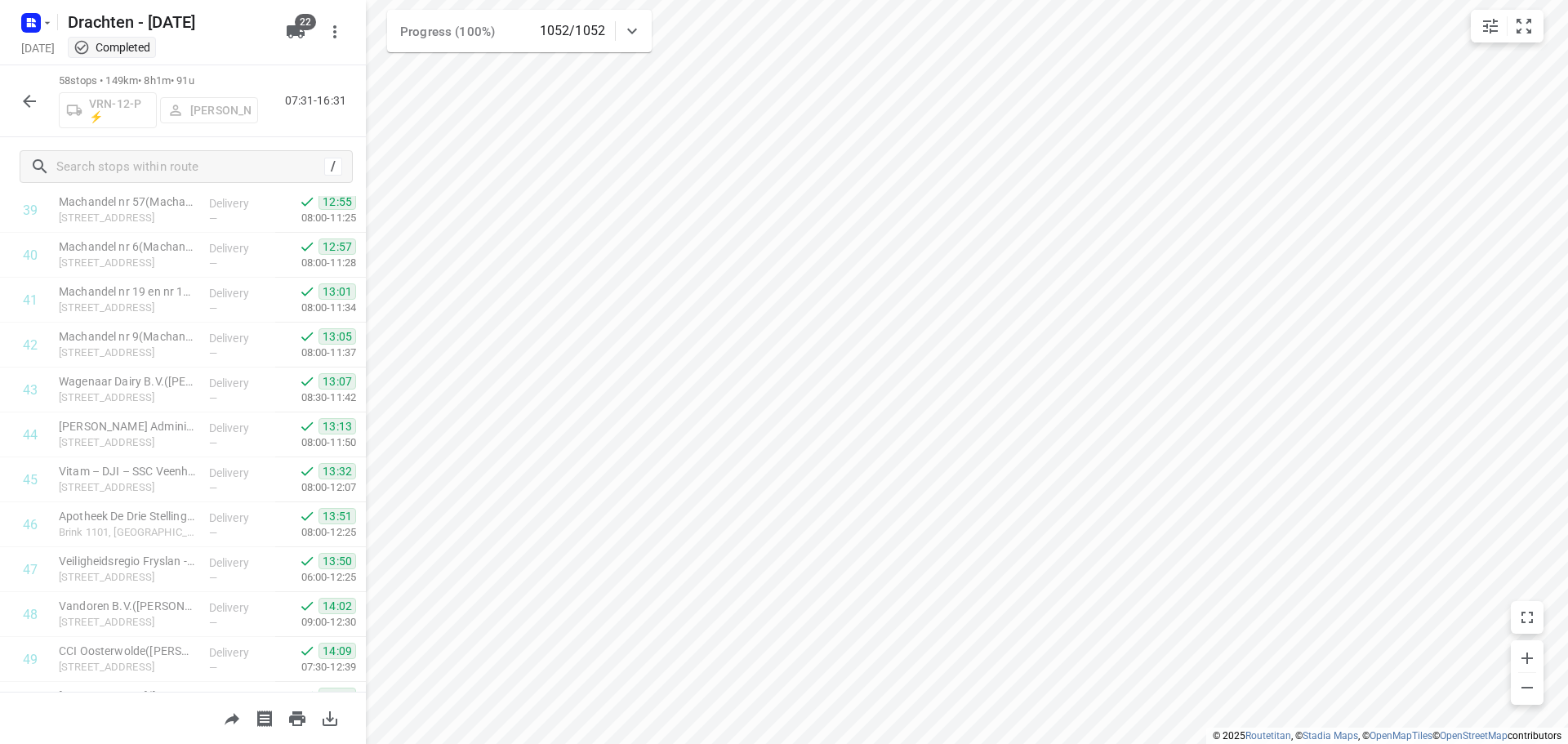
scroll to position [2235, 0]
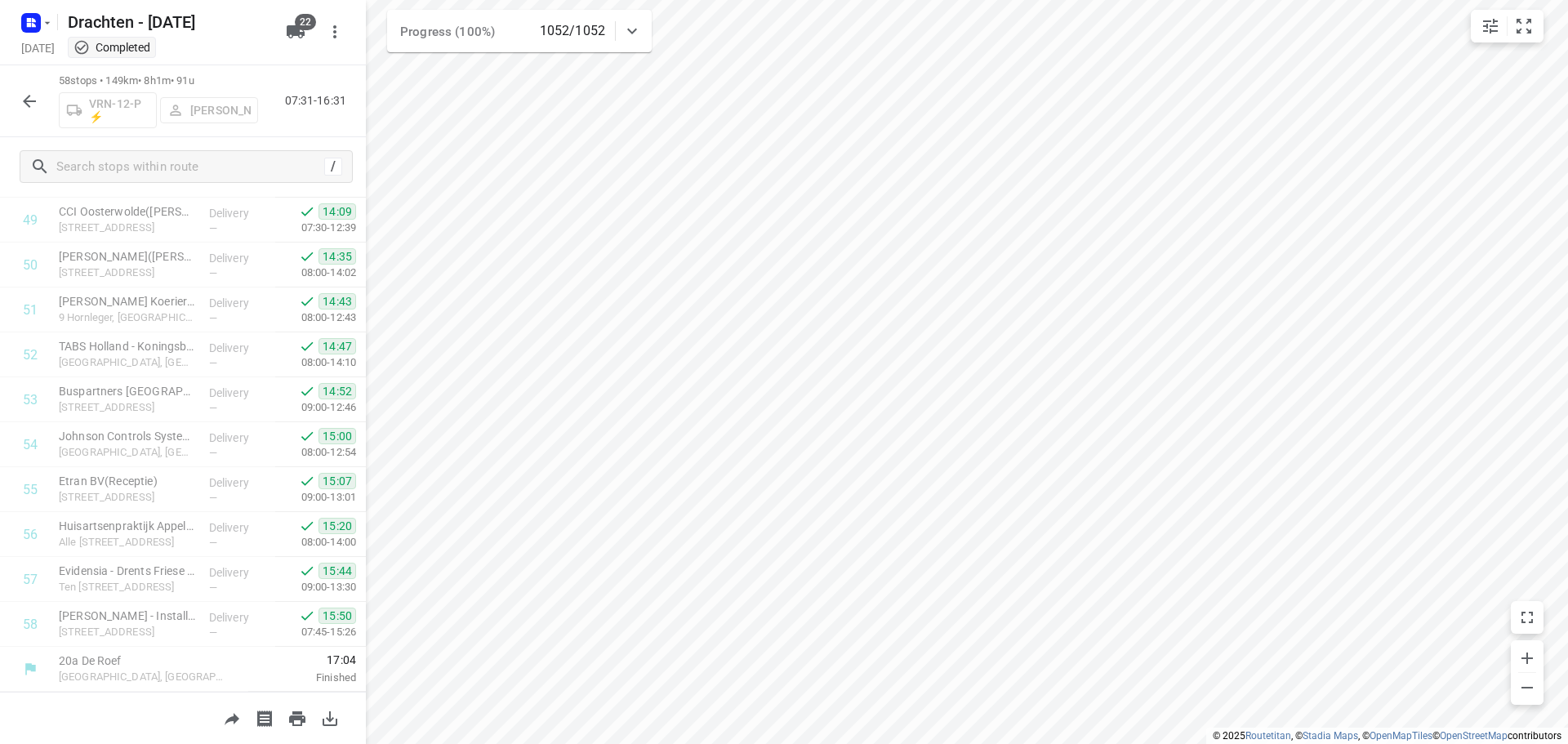
click at [31, 104] on icon "button" at bounding box center [29, 101] width 20 height 20
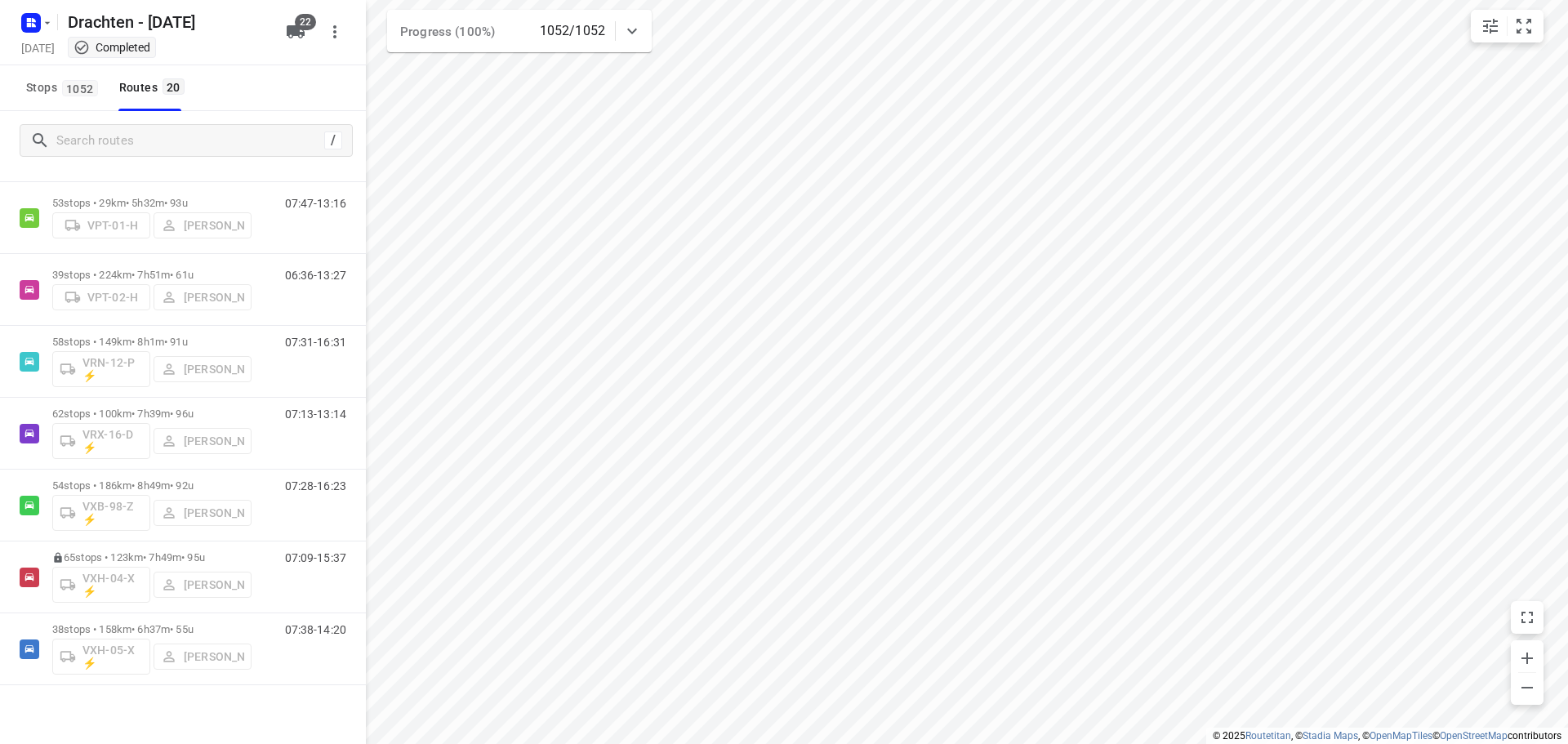
scroll to position [968, 0]
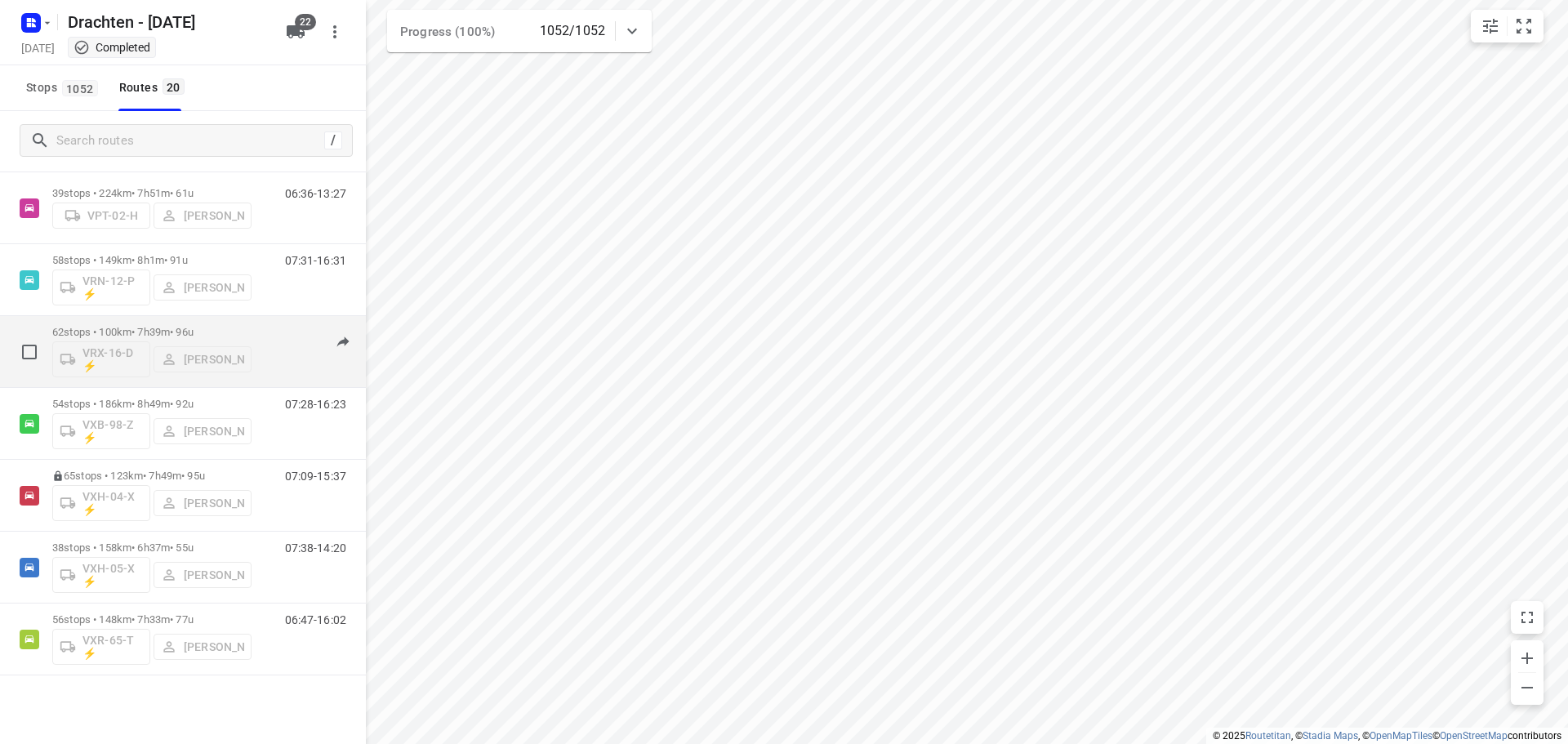
click at [154, 323] on div "62 stops • 100km • 7h39m • 96u VRX-16-D ⚡ Kevin Dijkstra" at bounding box center [152, 351] width 199 height 68
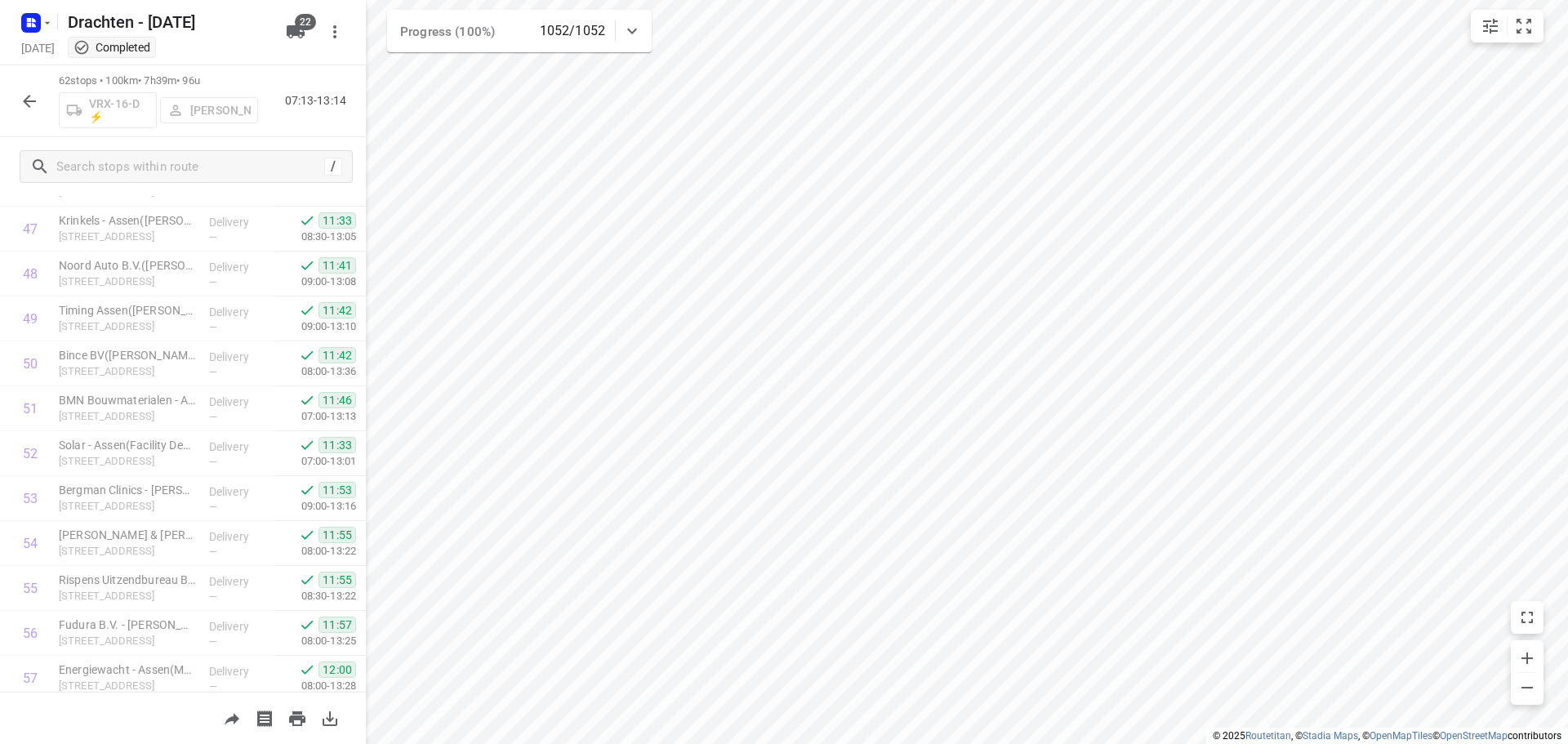
scroll to position [2414, 0]
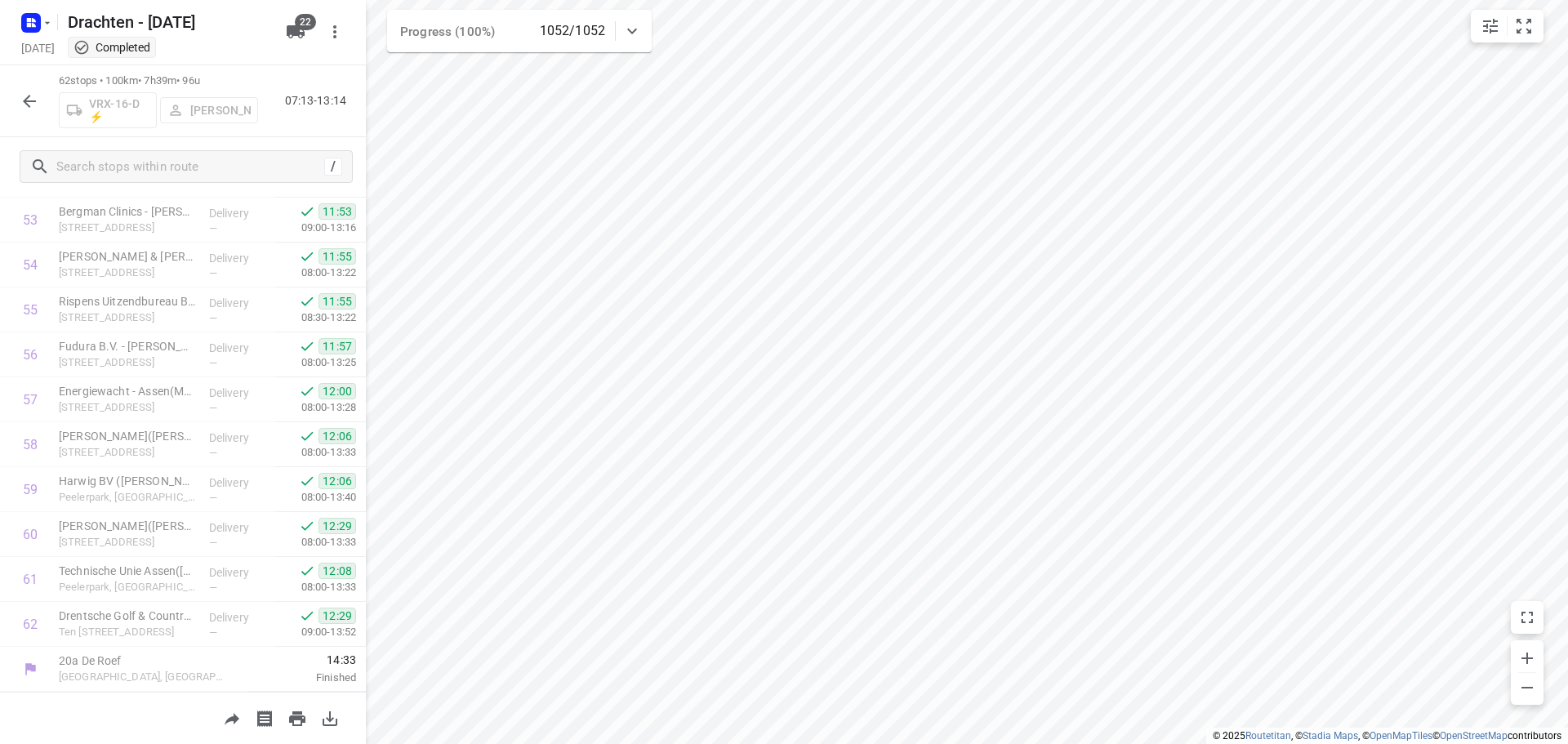
click at [17, 108] on button "button" at bounding box center [29, 101] width 32 height 32
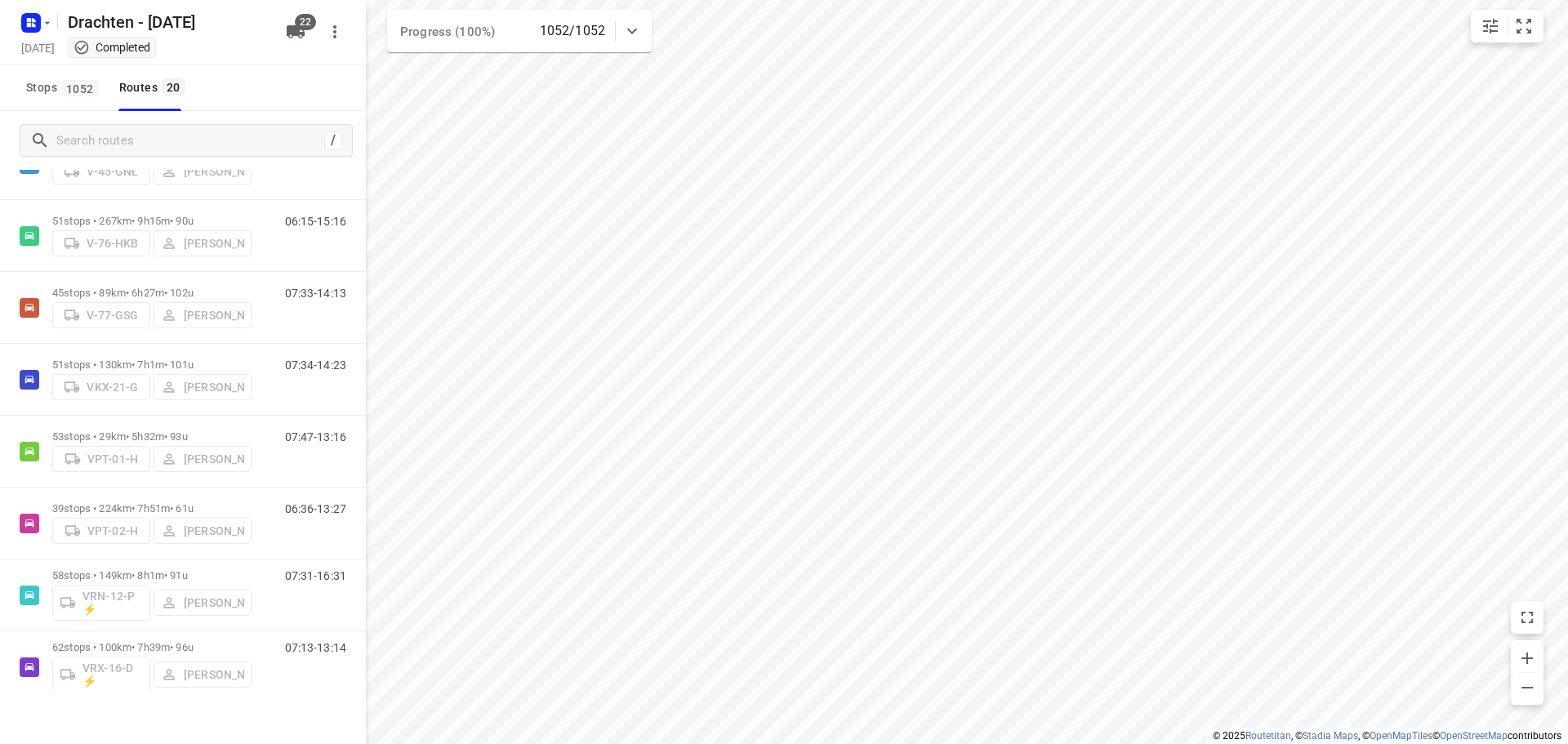
scroll to position [968, 0]
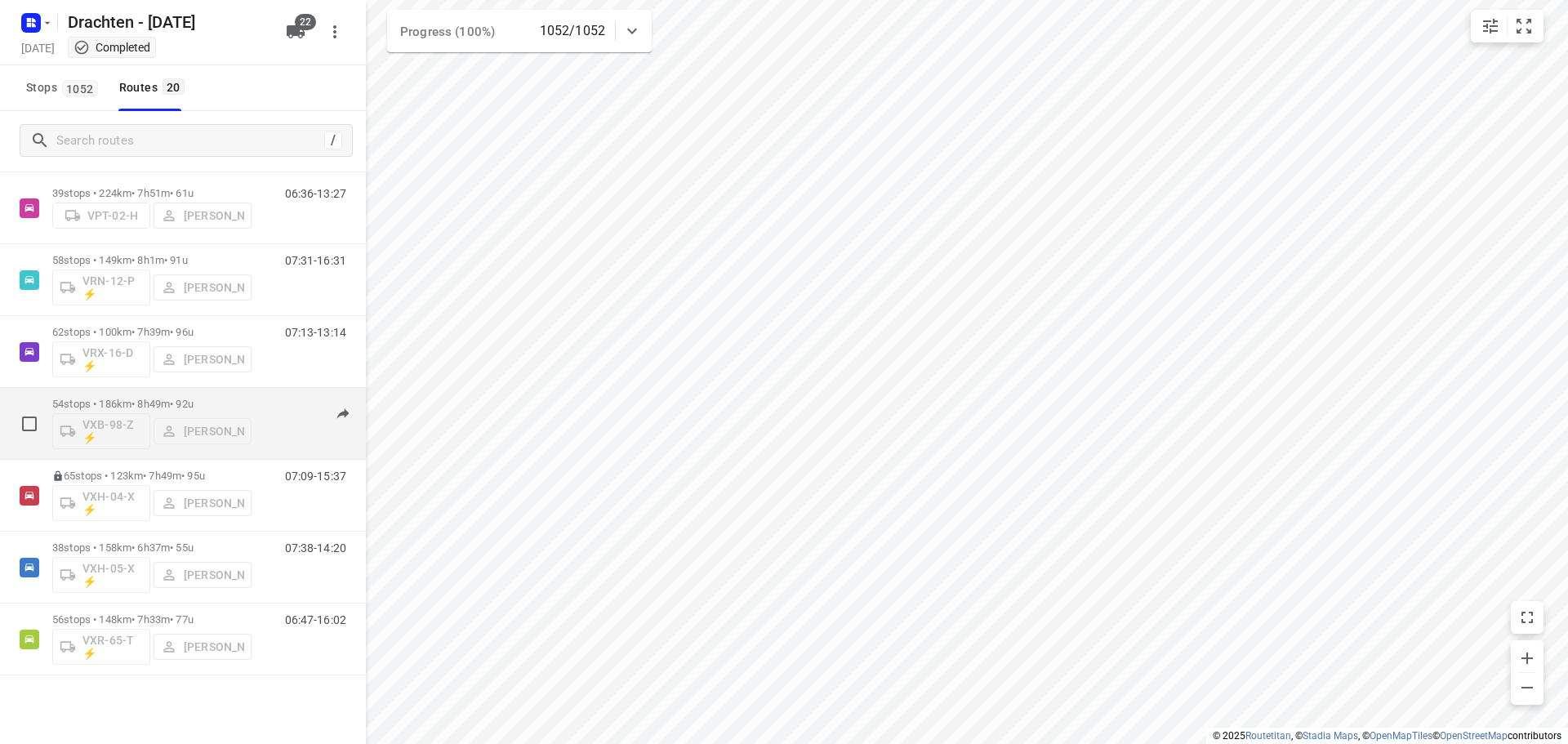
click at [112, 390] on div "54 stops • 186km • 8h49m • 92u VXB-98-Z ⚡ Tobias Tjeerdsma" at bounding box center [152, 423] width 199 height 68
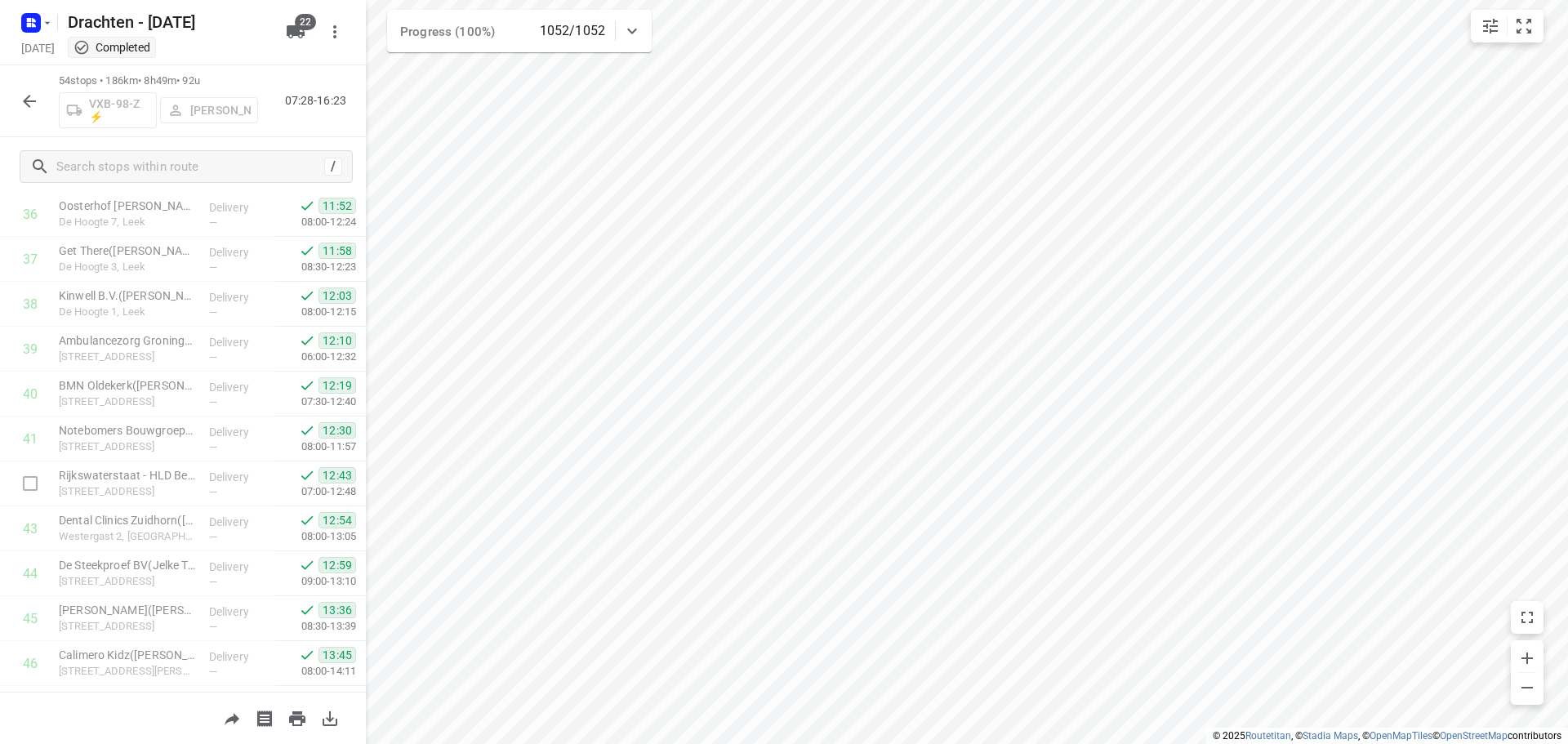
scroll to position [2056, 0]
click at [21, 113] on button "button" at bounding box center [29, 101] width 32 height 32
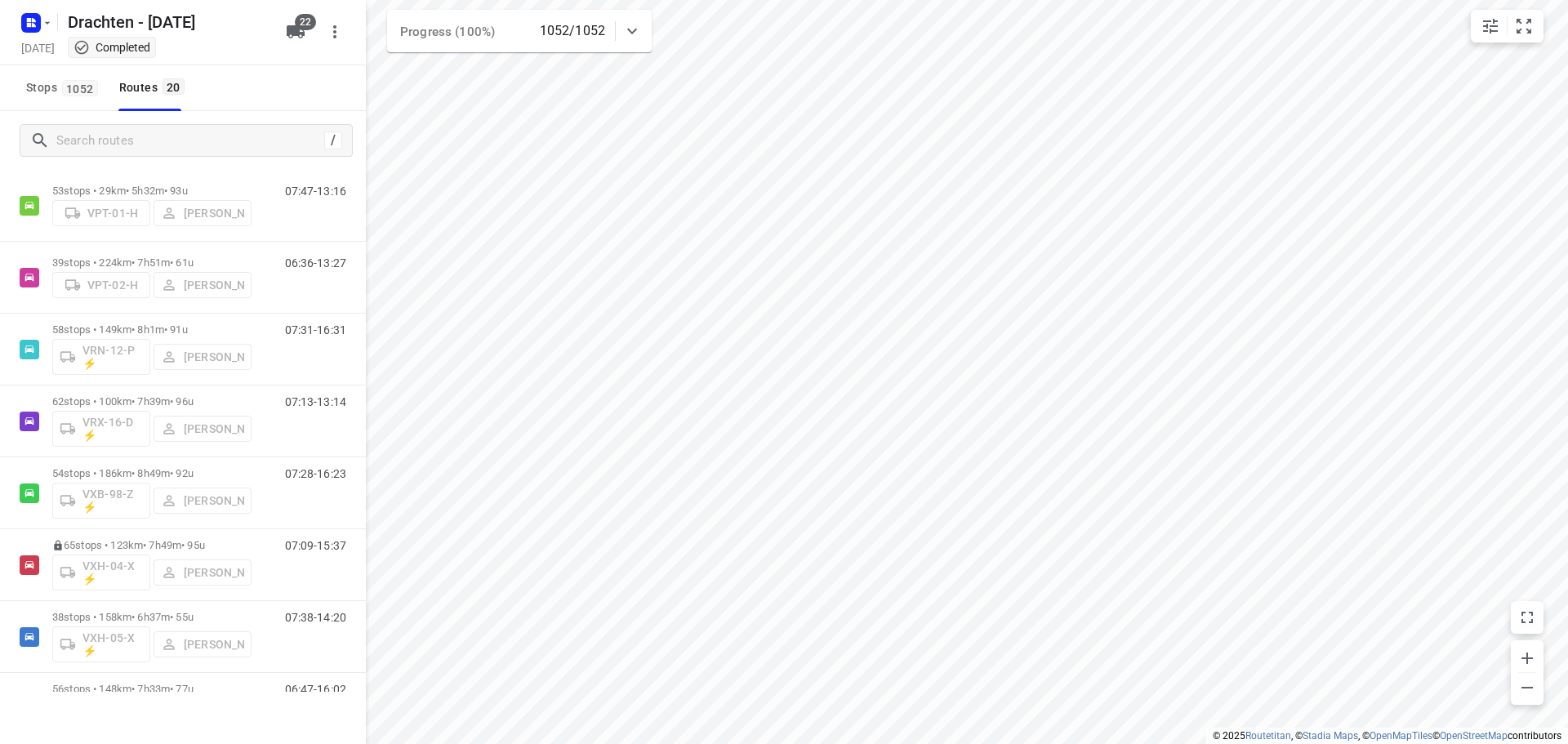
scroll to position [968, 0]
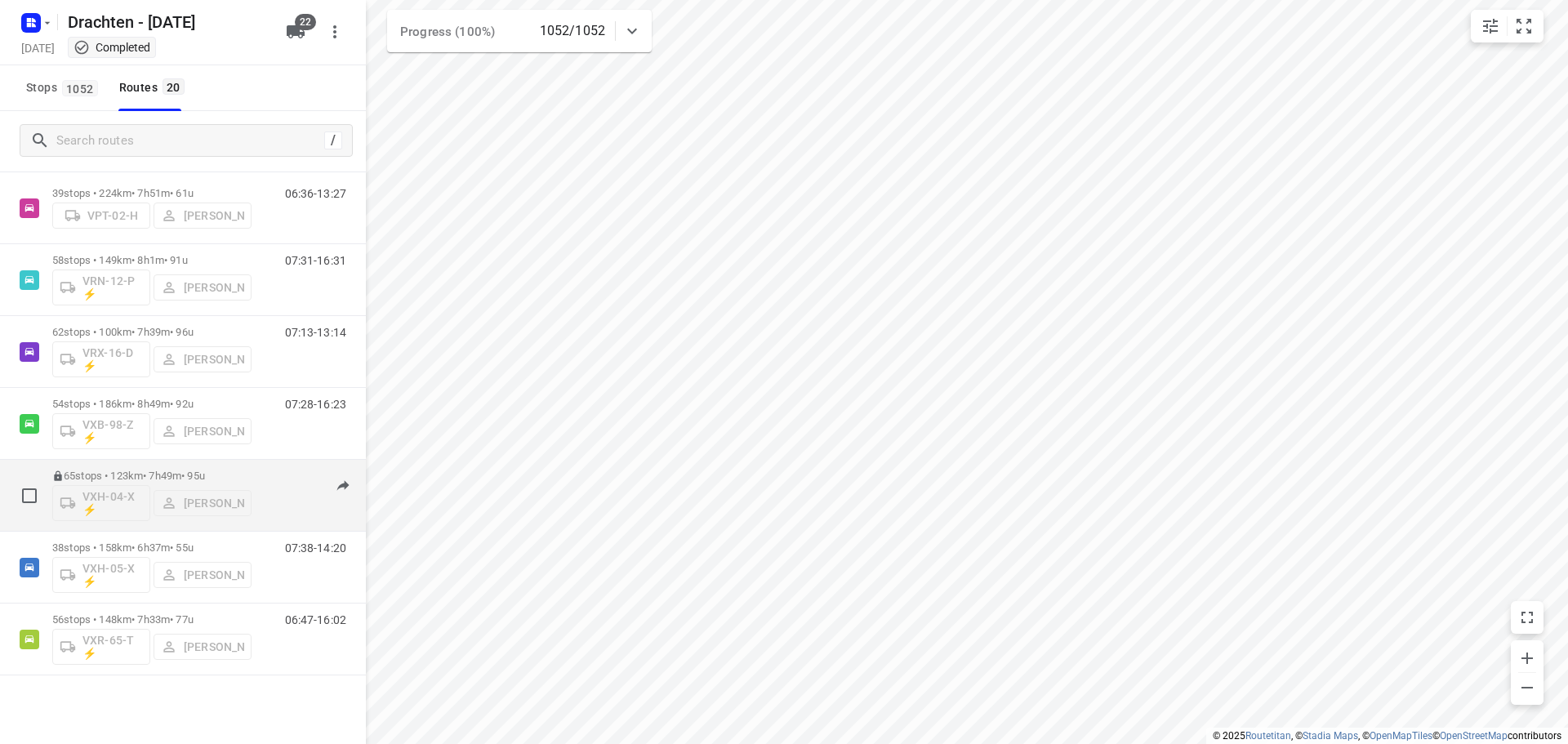
click at [162, 470] on p "65 stops • 123km • 7h49m • 95u" at bounding box center [152, 475] width 199 height 12
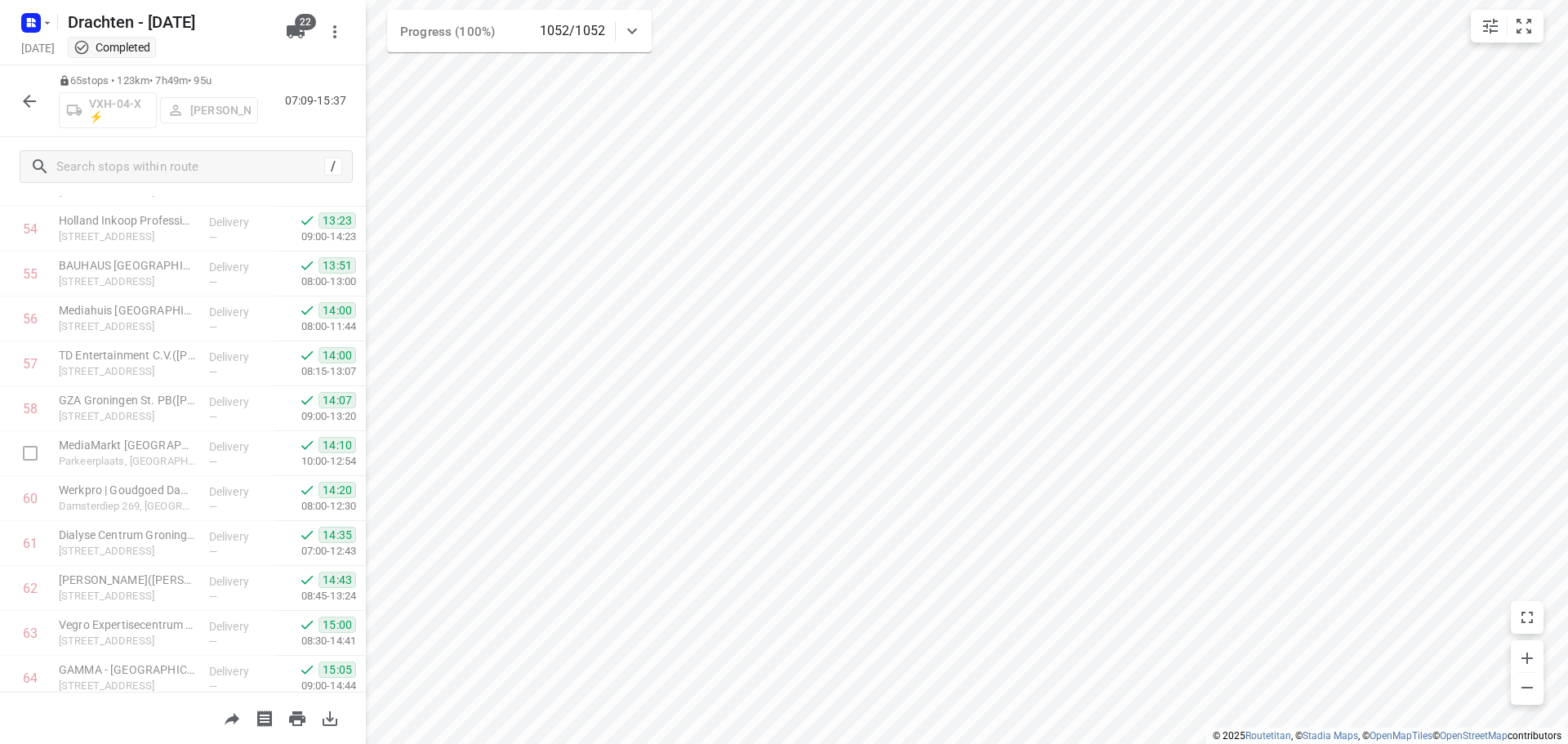
scroll to position [2549, 0]
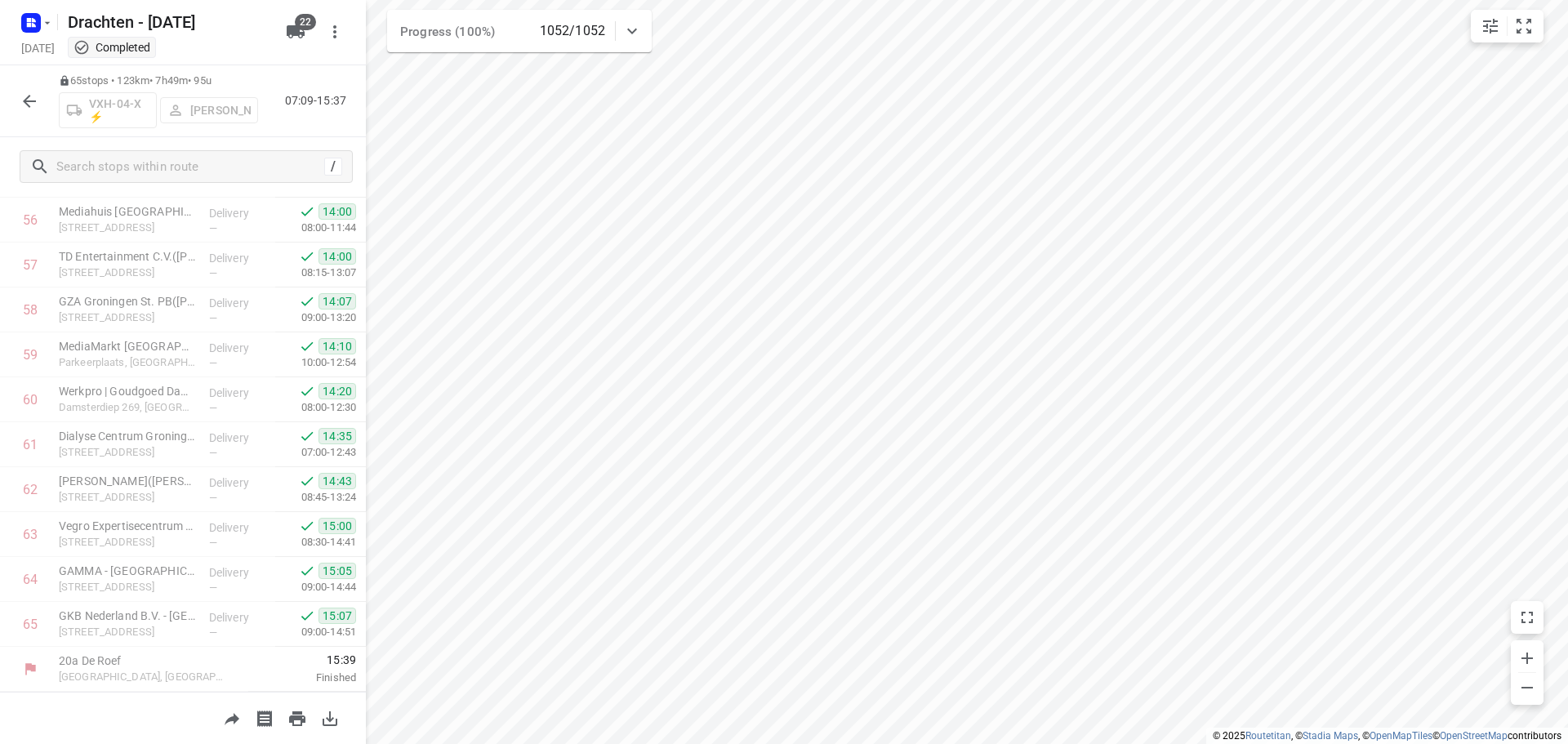
click at [15, 102] on button "button" at bounding box center [29, 101] width 32 height 32
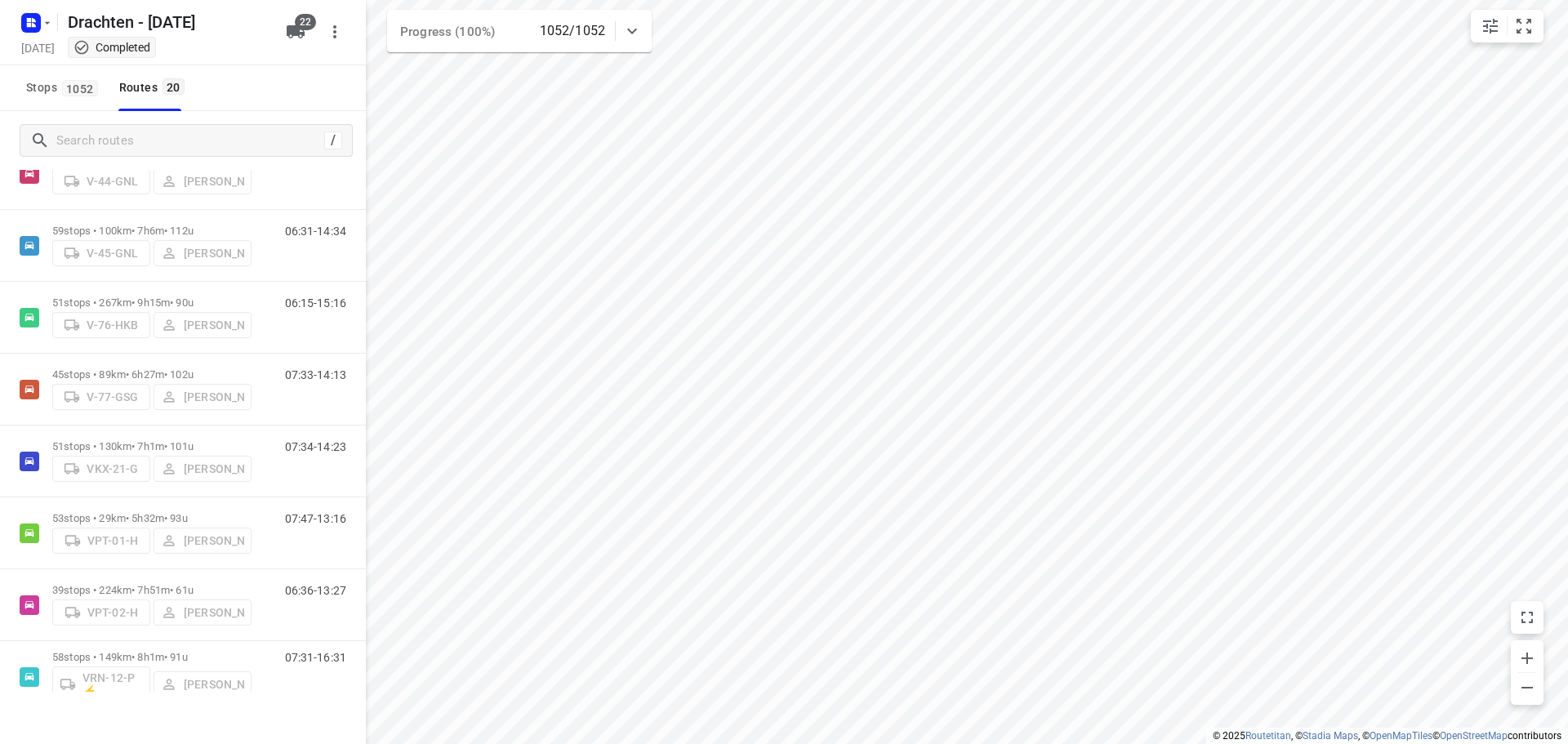
scroll to position [968, 0]
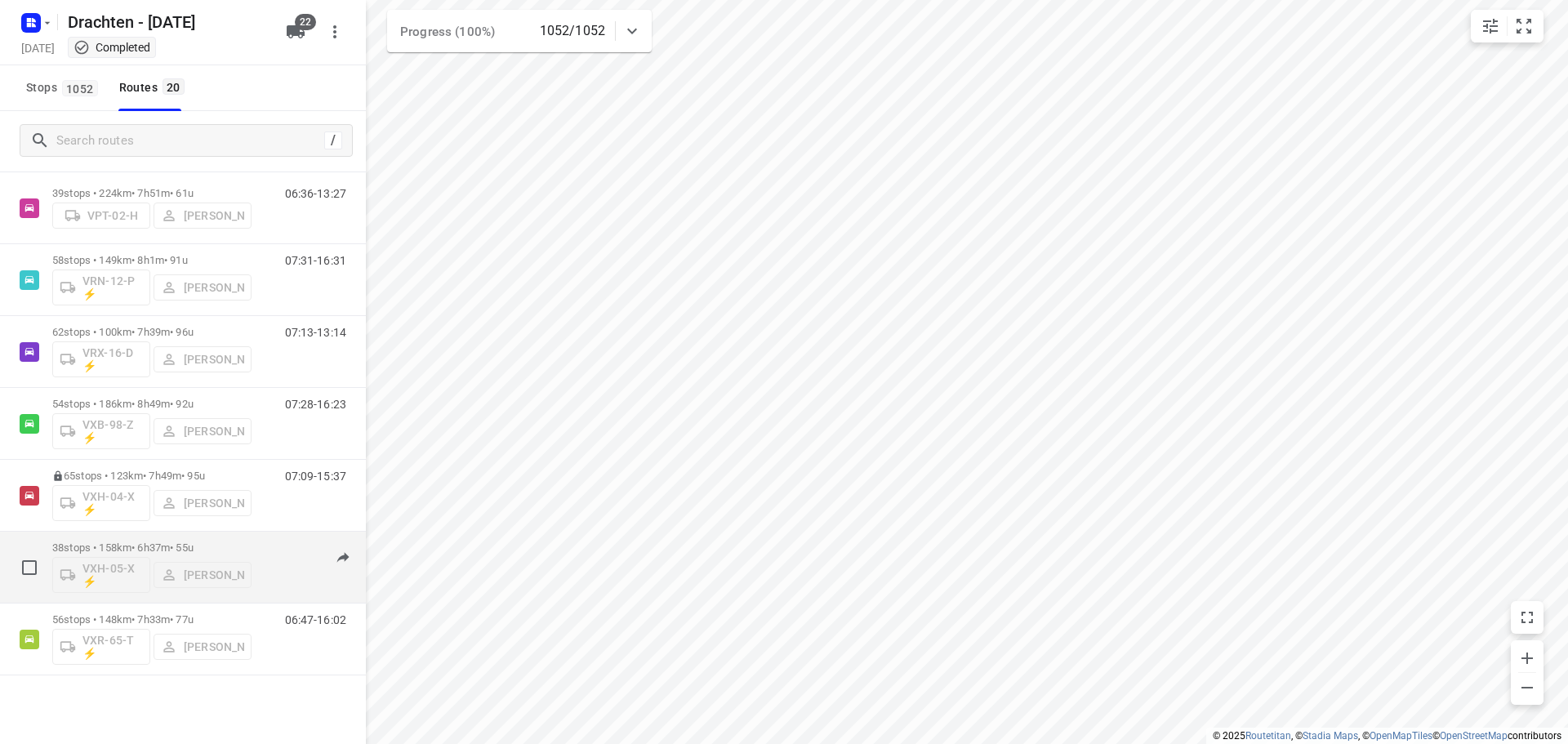
click at [107, 546] on p "38 stops • 158km • 6h37m • 55u" at bounding box center [152, 547] width 199 height 12
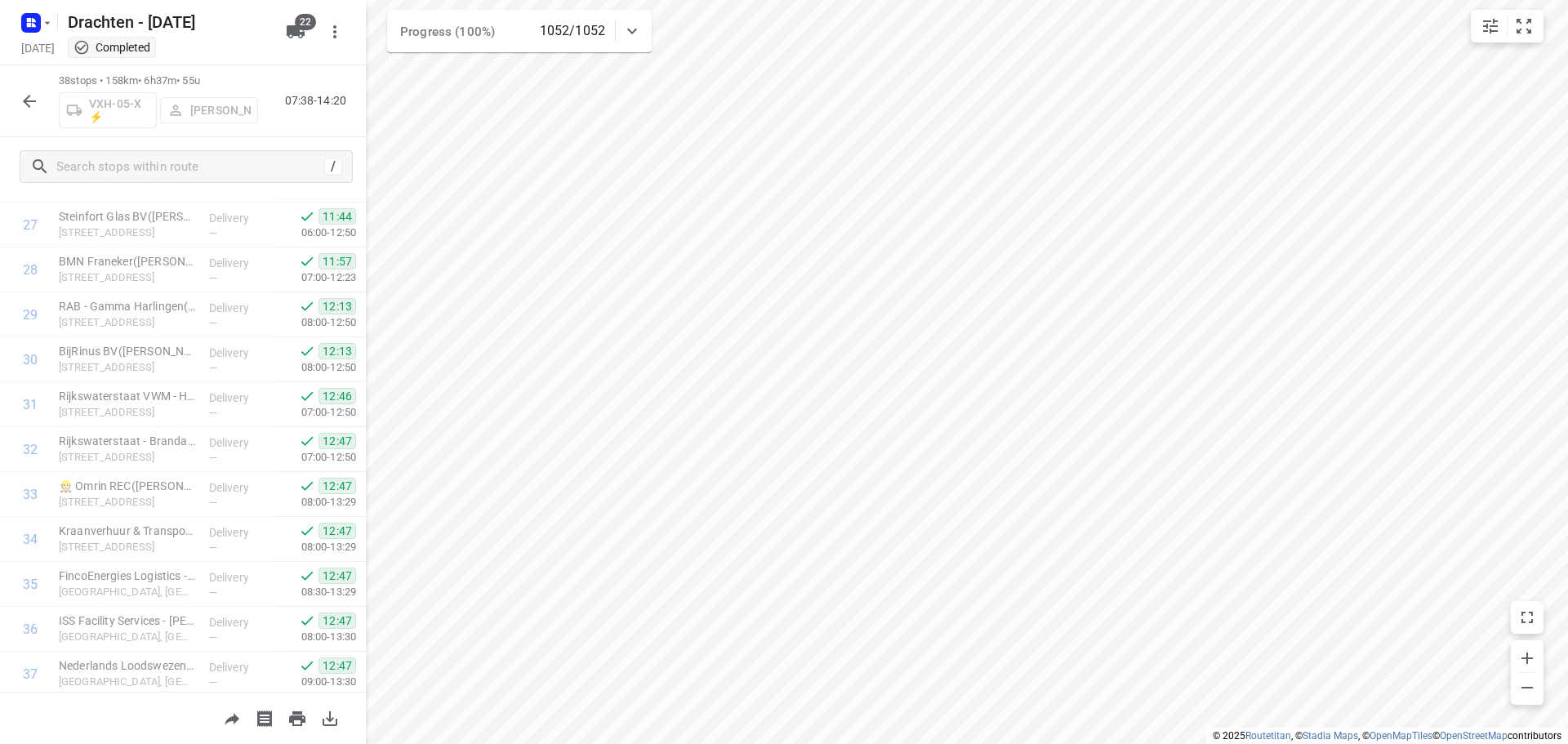
scroll to position [1337, 0]
click at [22, 113] on button "button" at bounding box center [29, 101] width 32 height 32
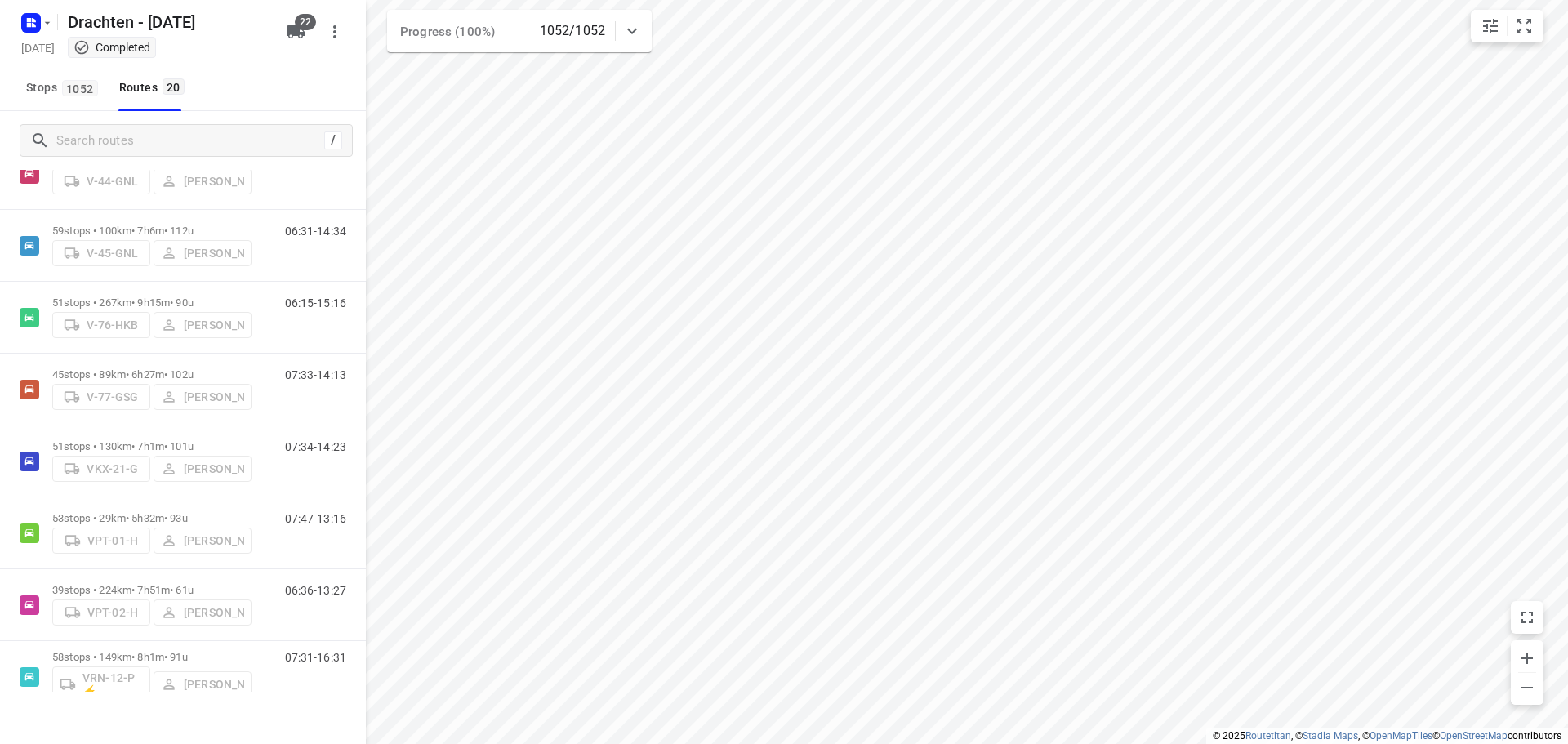
scroll to position [968, 0]
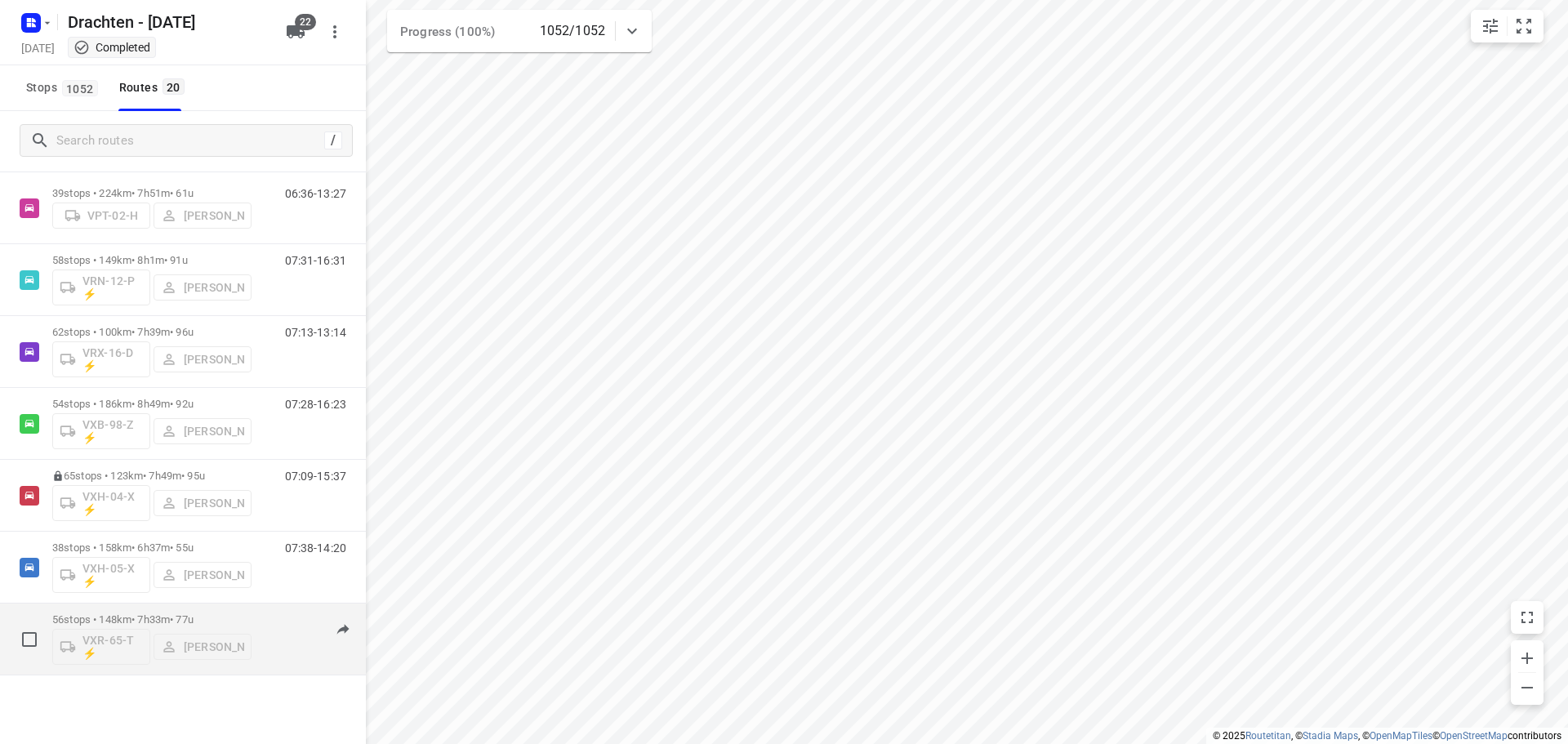
click at [197, 618] on p "56 stops • 148km • 7h33m • 77u" at bounding box center [152, 619] width 199 height 12
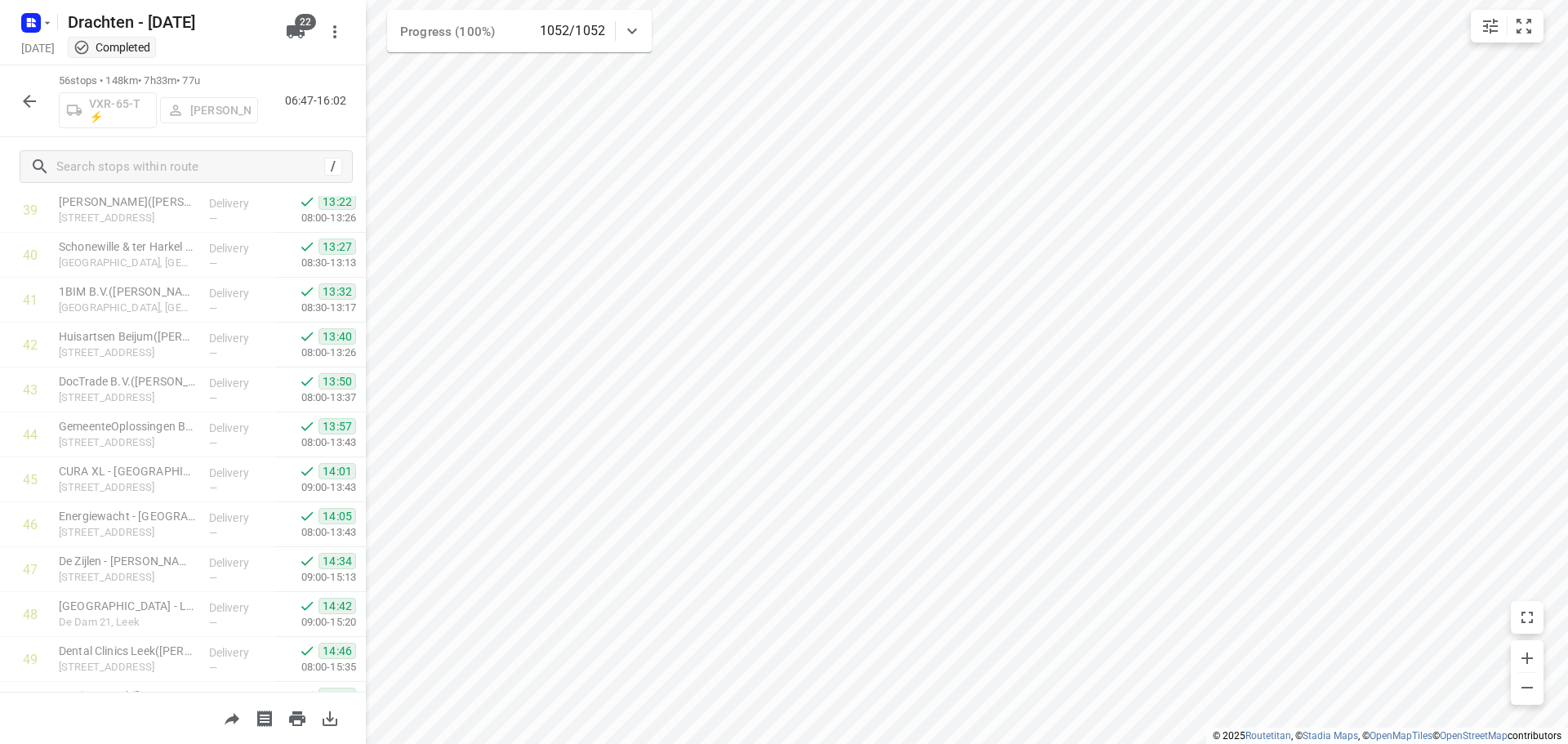
scroll to position [2145, 0]
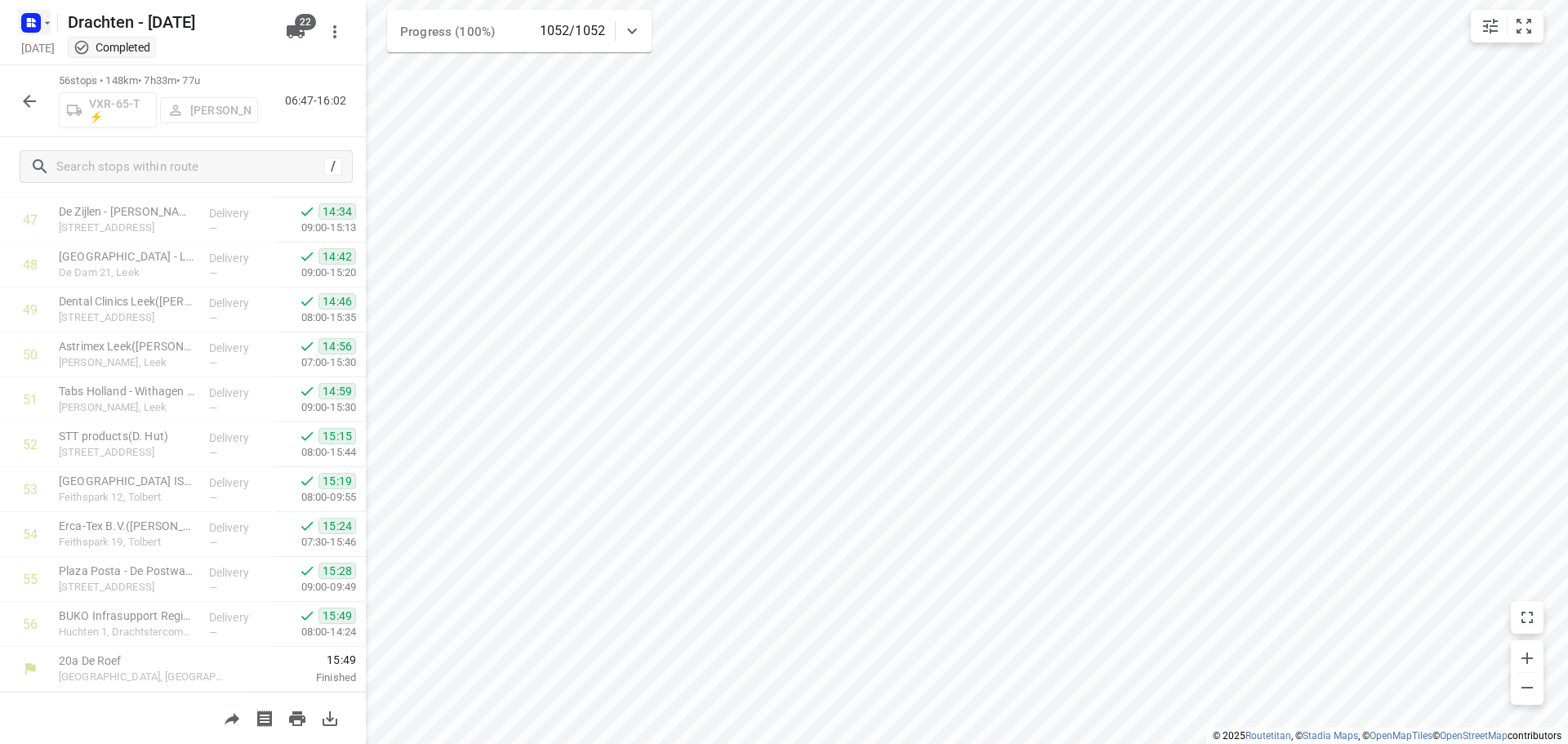
click at [36, 13] on rect "button" at bounding box center [31, 22] width 20 height 20
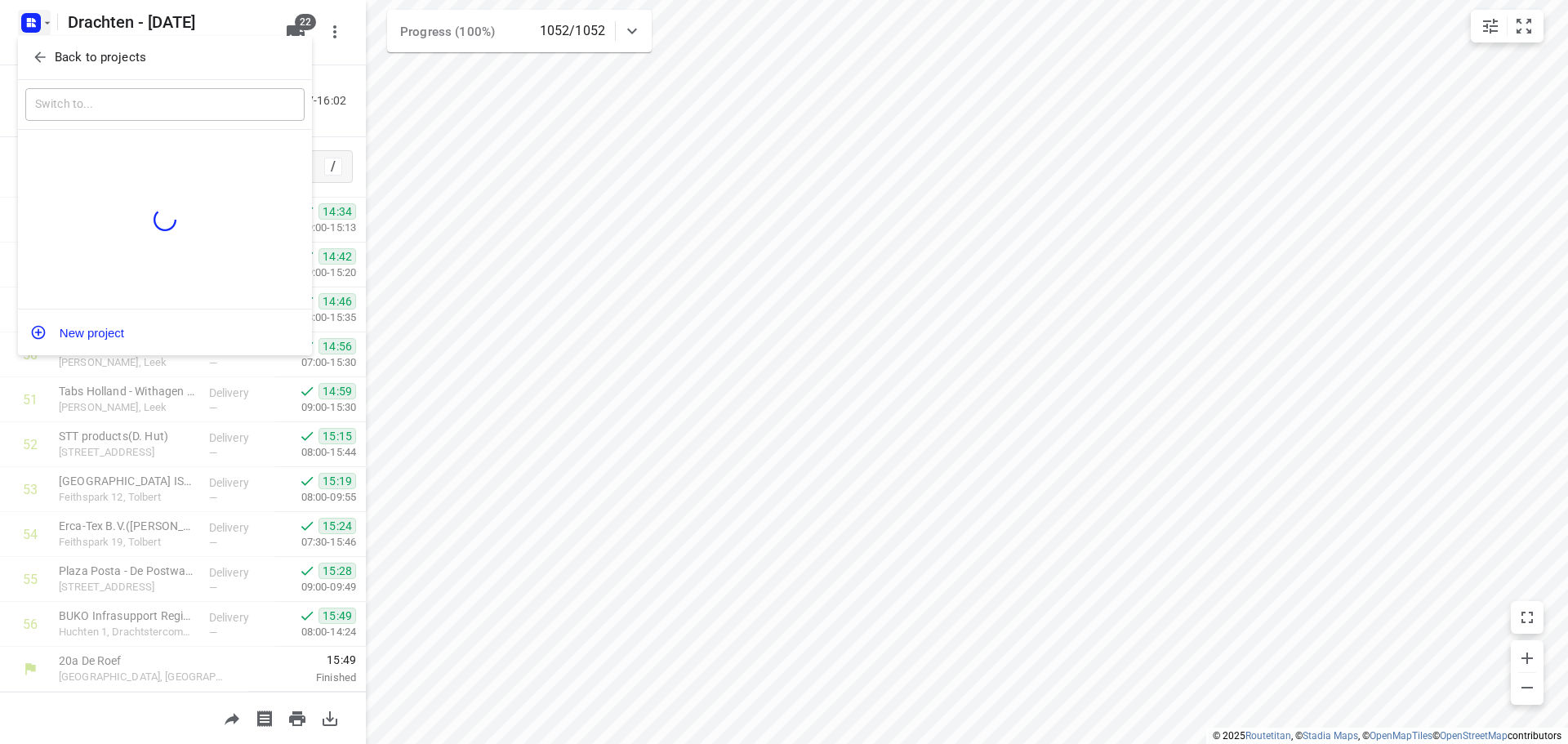
click at [94, 59] on p "Back to projects" at bounding box center [100, 58] width 92 height 19
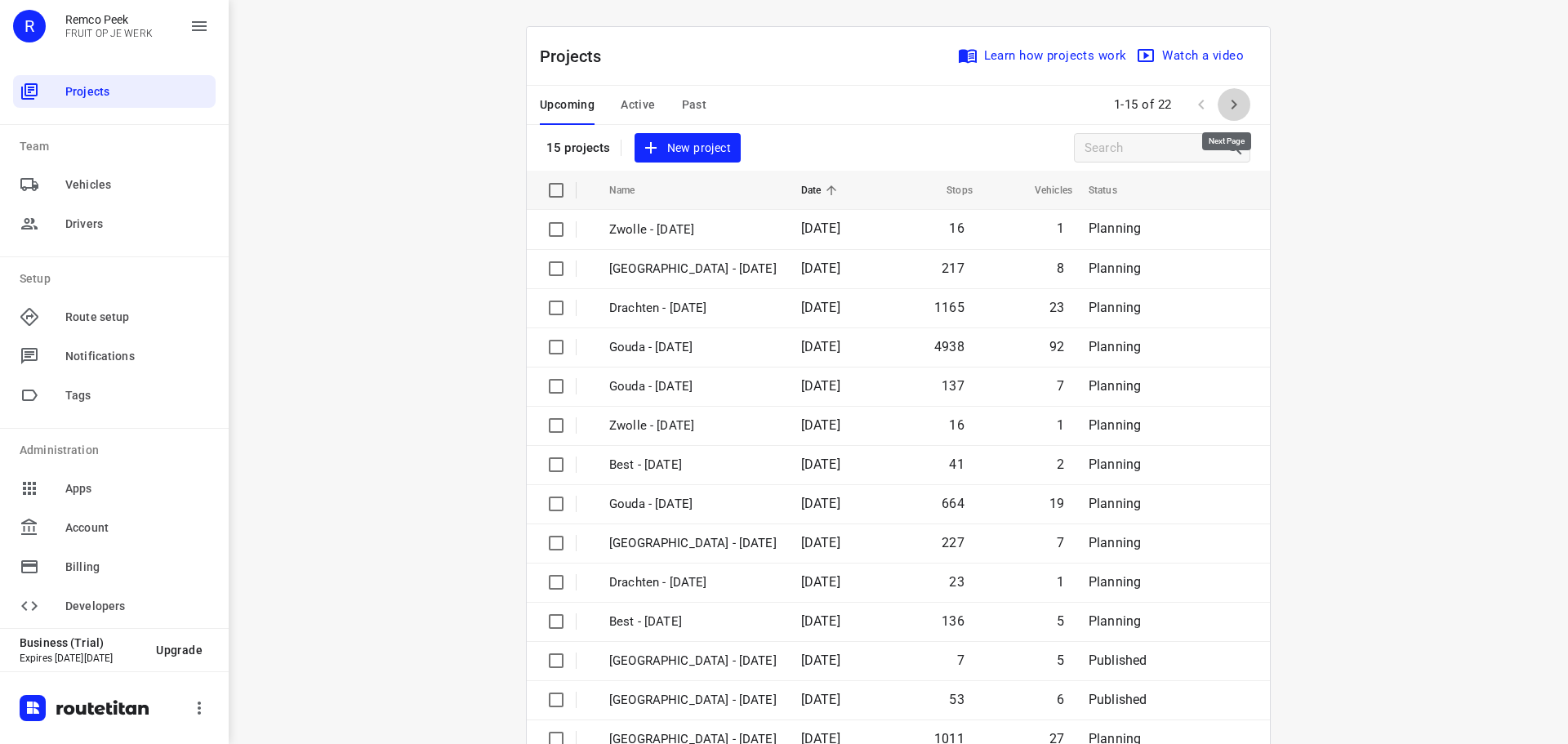
click at [1230, 109] on icon "button" at bounding box center [1233, 104] width 20 height 20
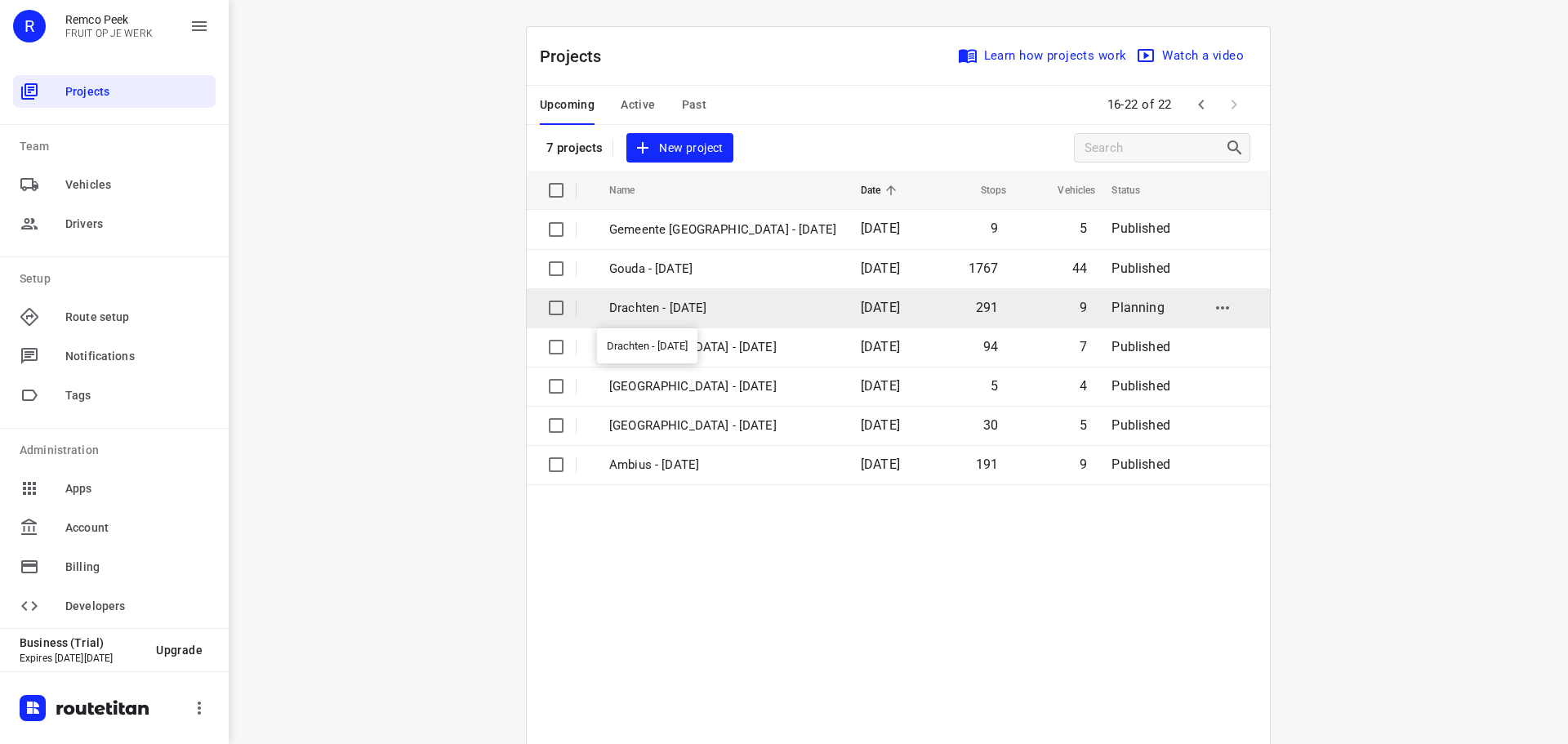
click at [668, 308] on p "Drachten - Wednesday" at bounding box center [723, 308] width 227 height 19
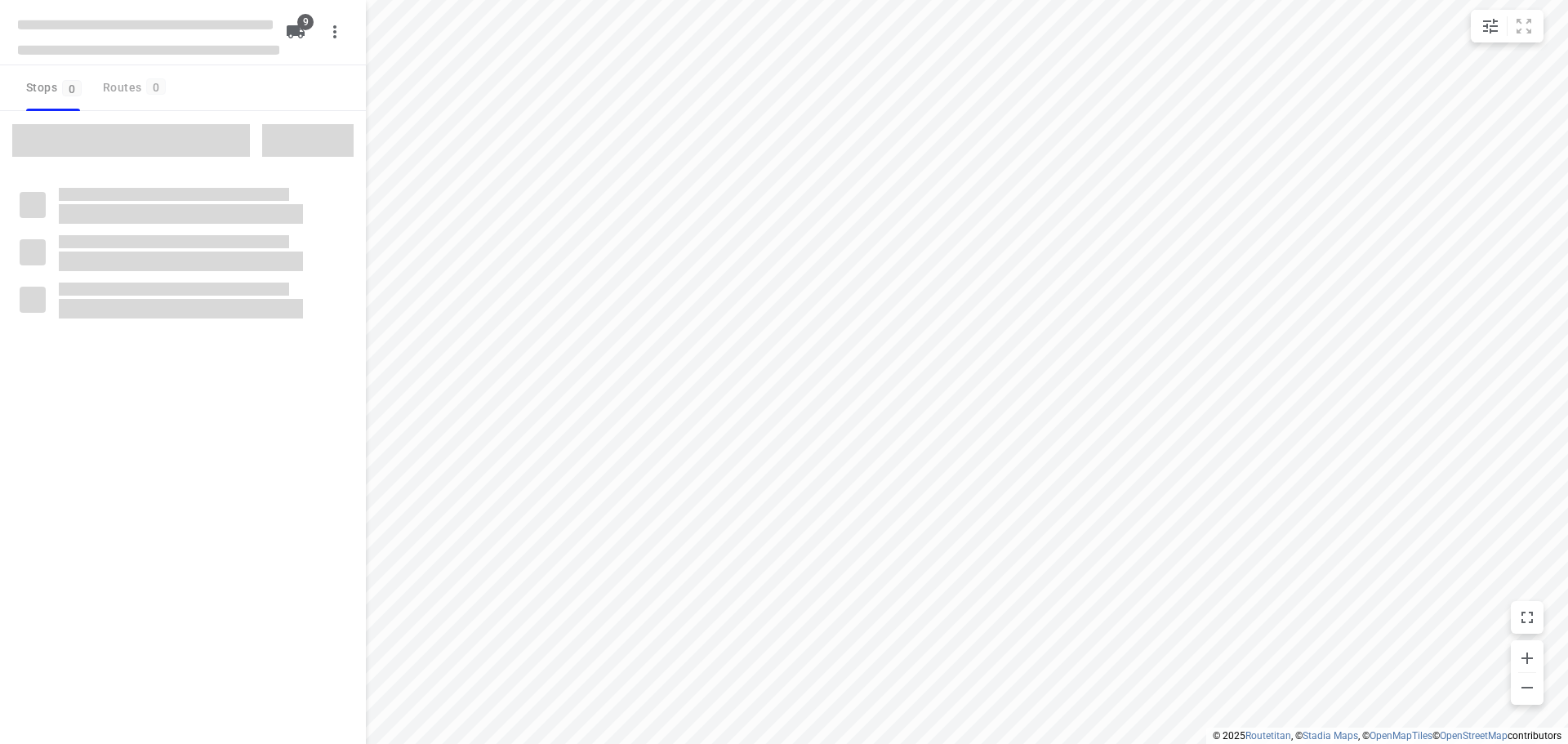
type input "distance"
checkbox input "true"
type input "distance"
checkbox input "true"
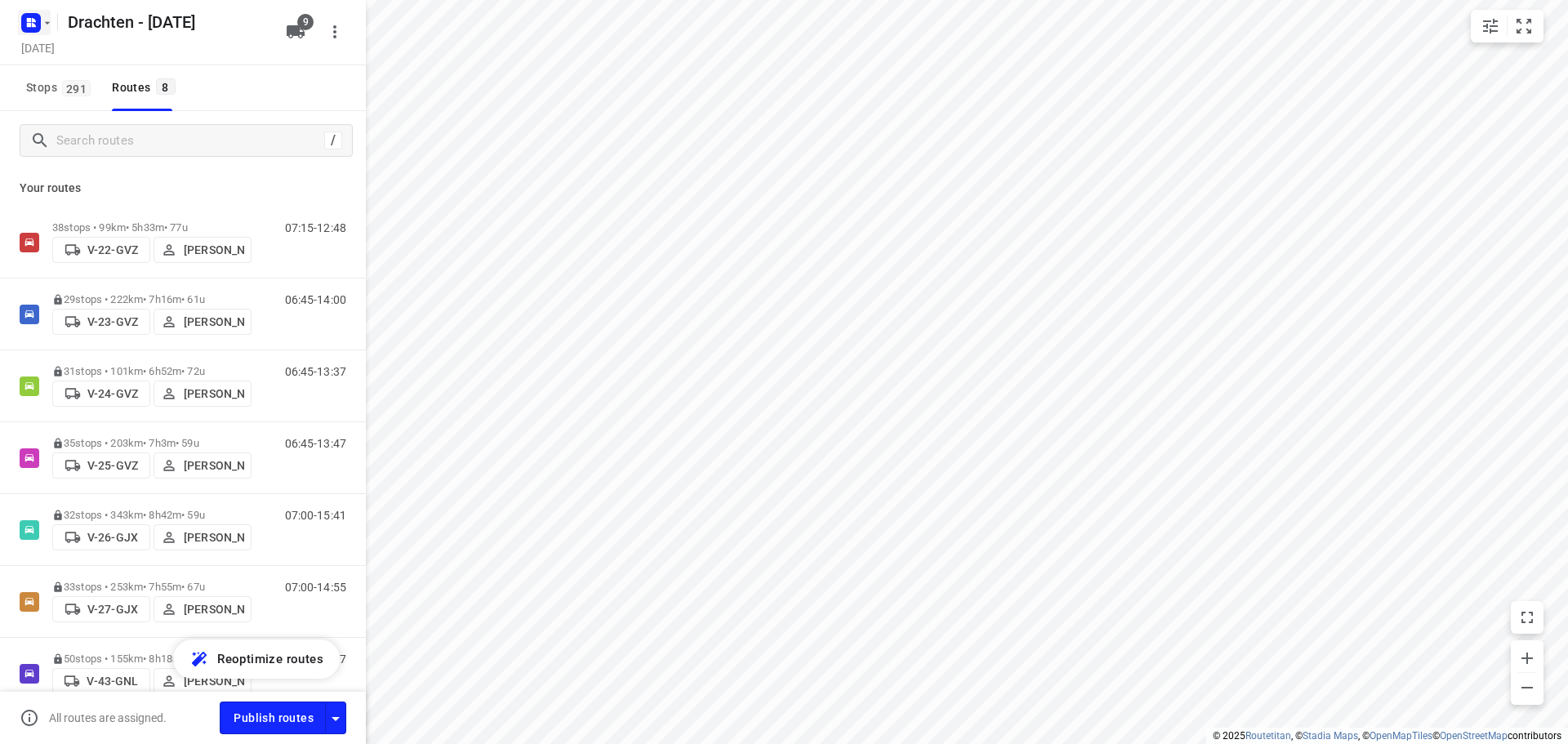
click at [34, 31] on rect "button" at bounding box center [31, 22] width 20 height 20
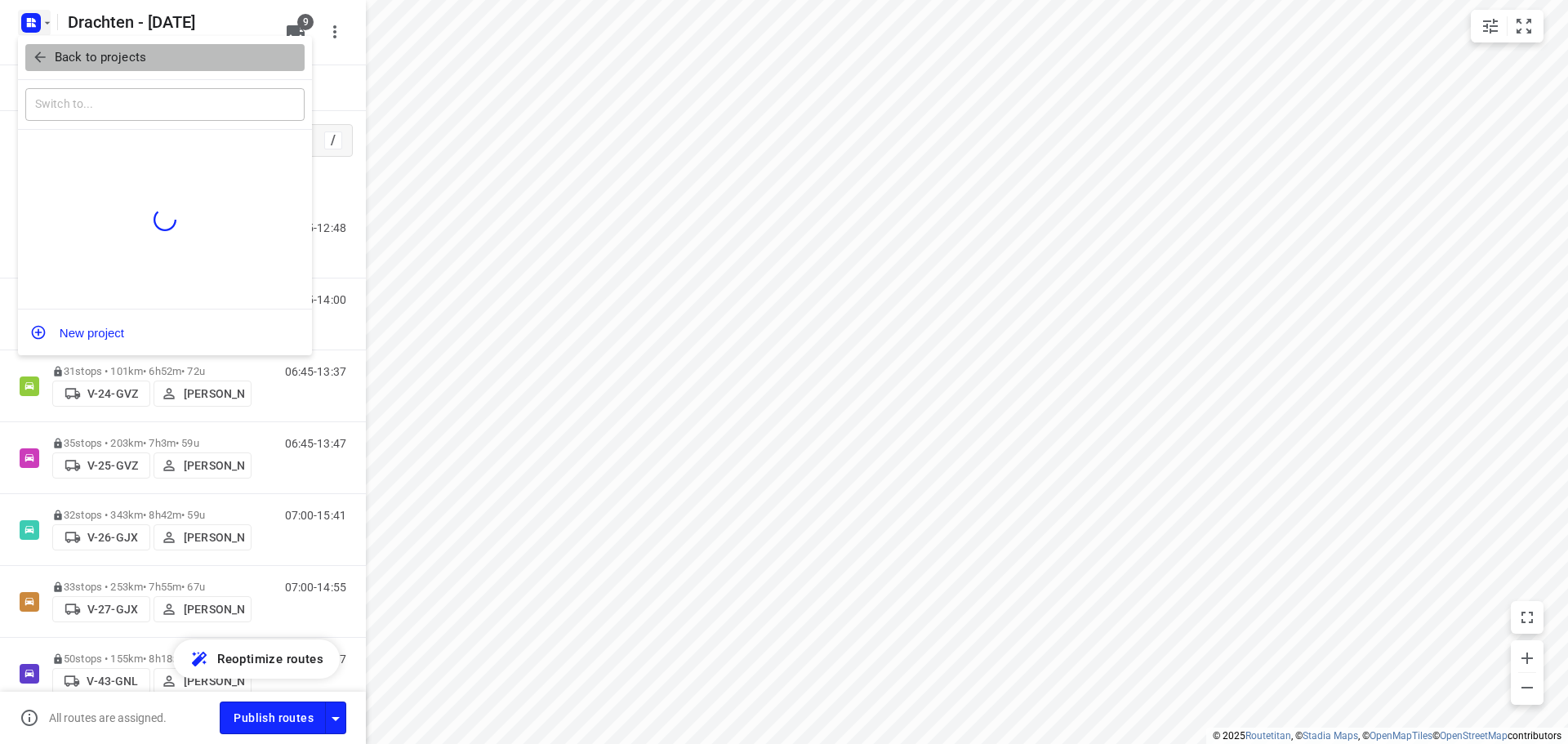
click at [98, 52] on p "Back to projects" at bounding box center [100, 58] width 92 height 19
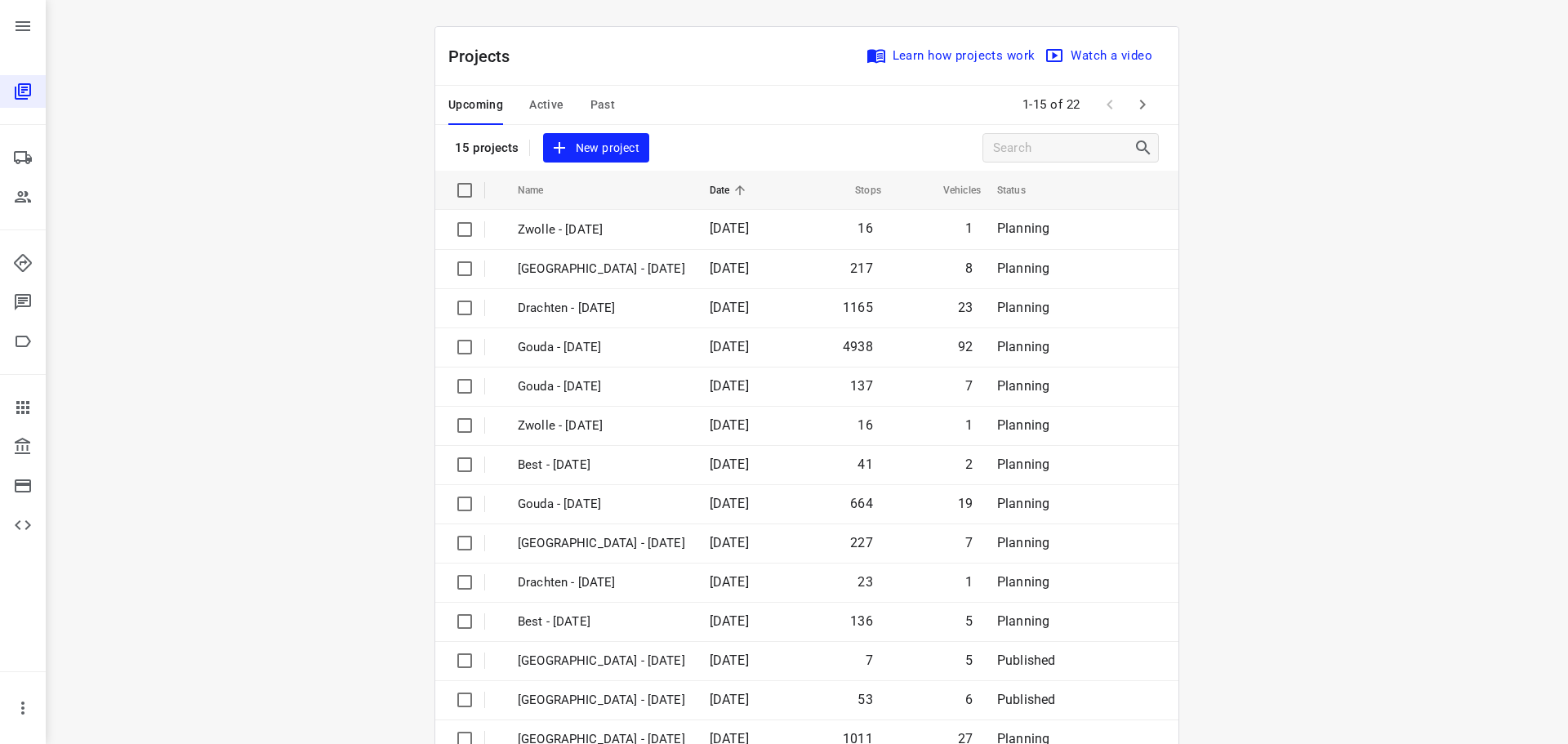
click at [602, 97] on span "Past" at bounding box center [603, 105] width 25 height 20
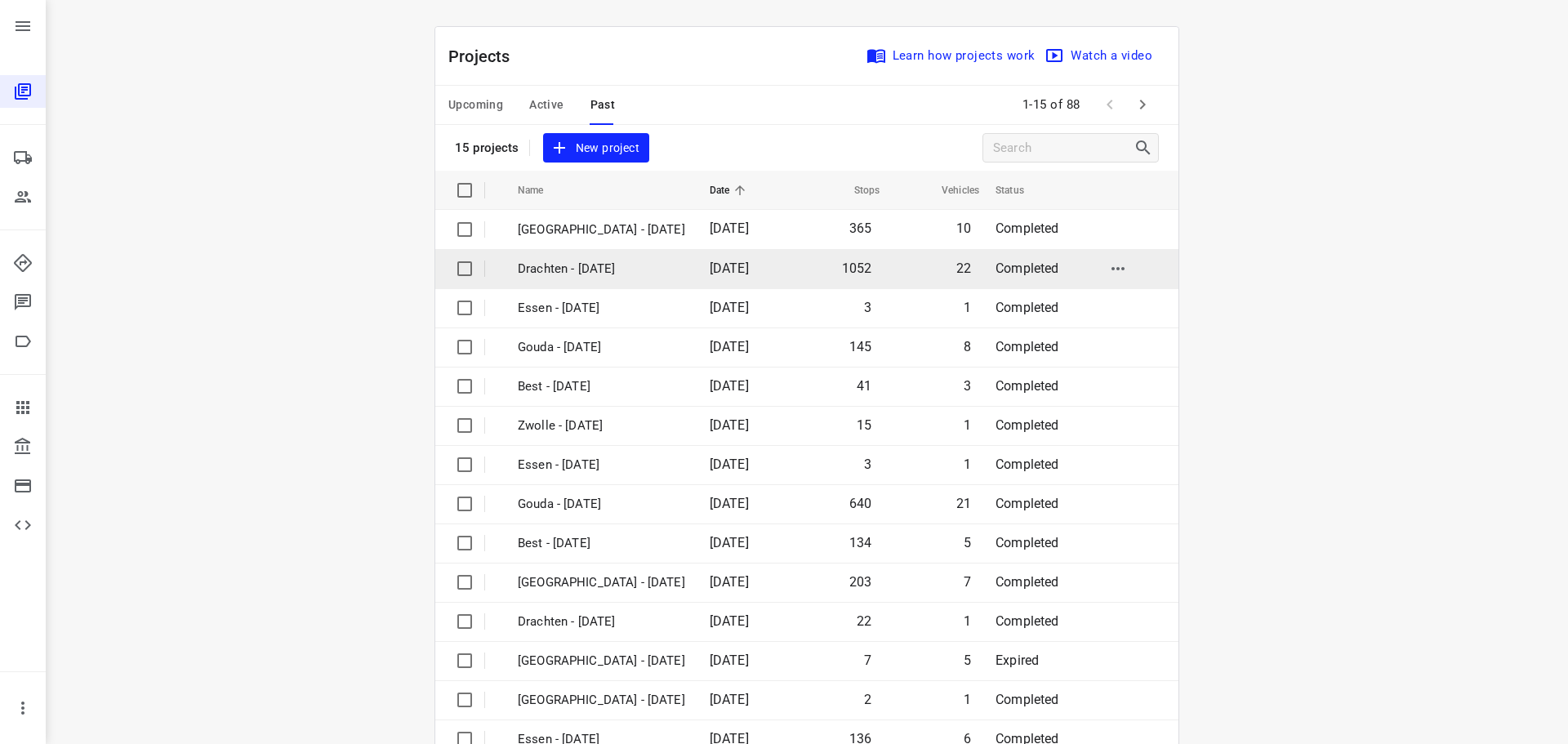
click at [587, 271] on p "Drachten - [DATE]" at bounding box center [601, 269] width 167 height 19
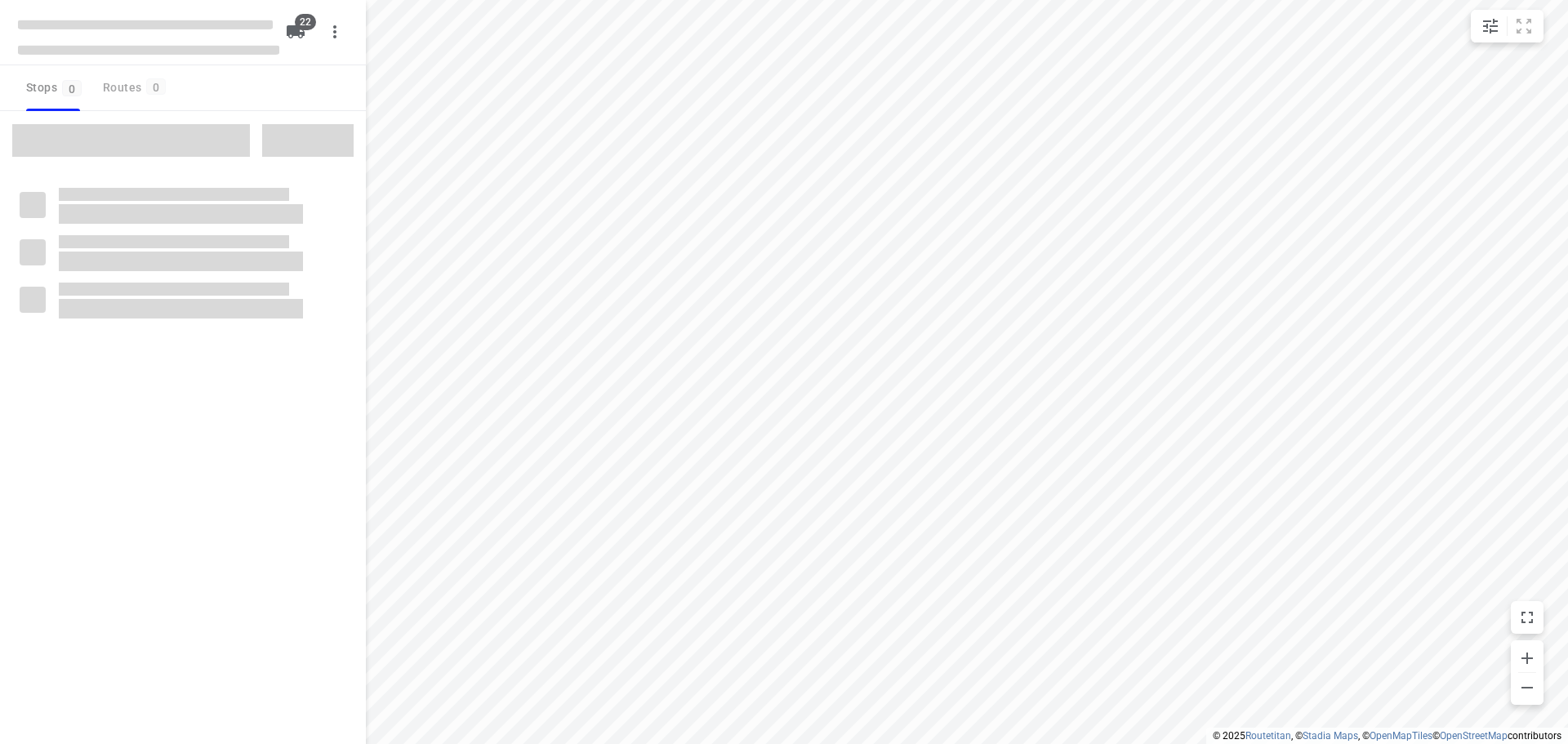
type input "distance"
checkbox input "true"
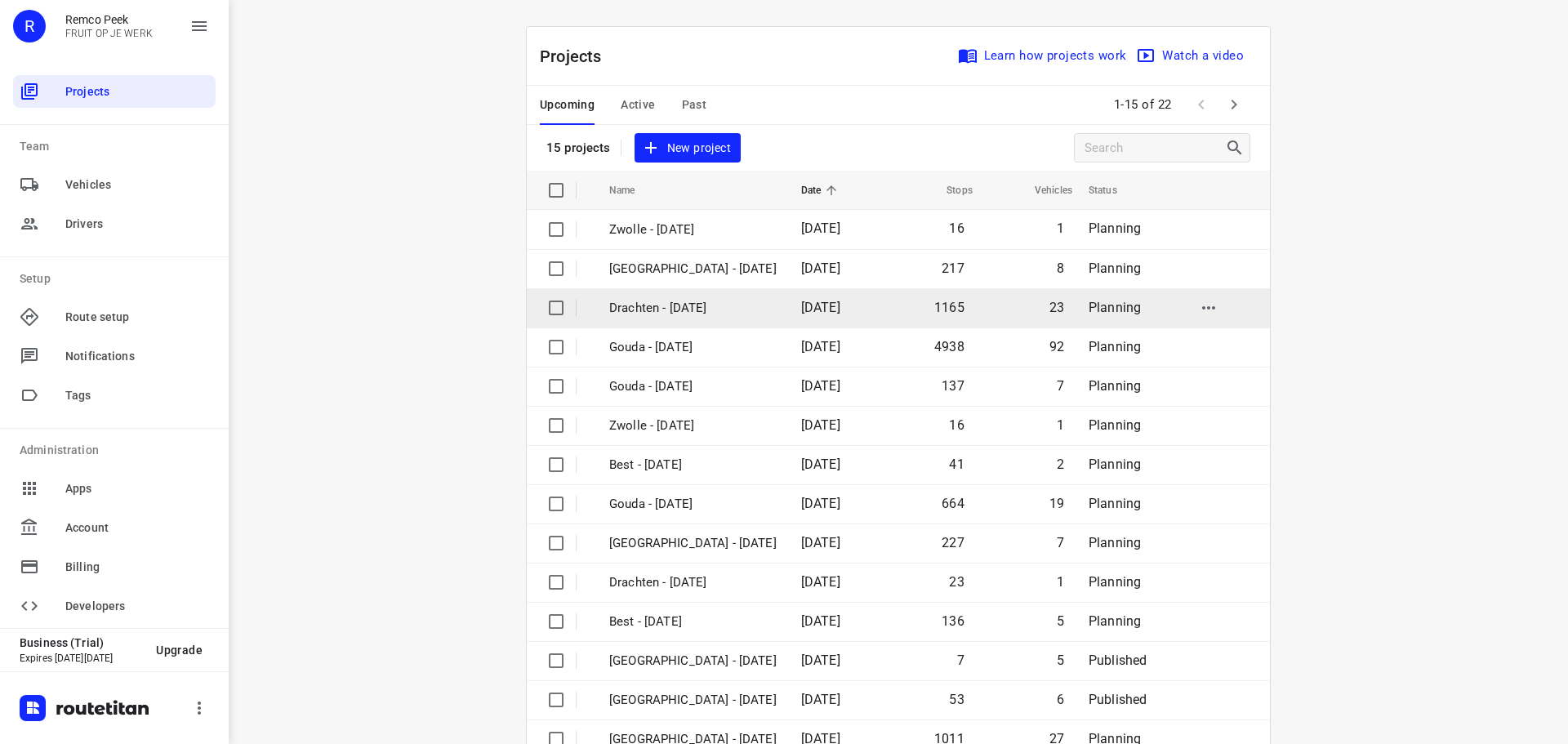
click at [654, 300] on p "Drachten - [DATE]" at bounding box center [692, 308] width 167 height 19
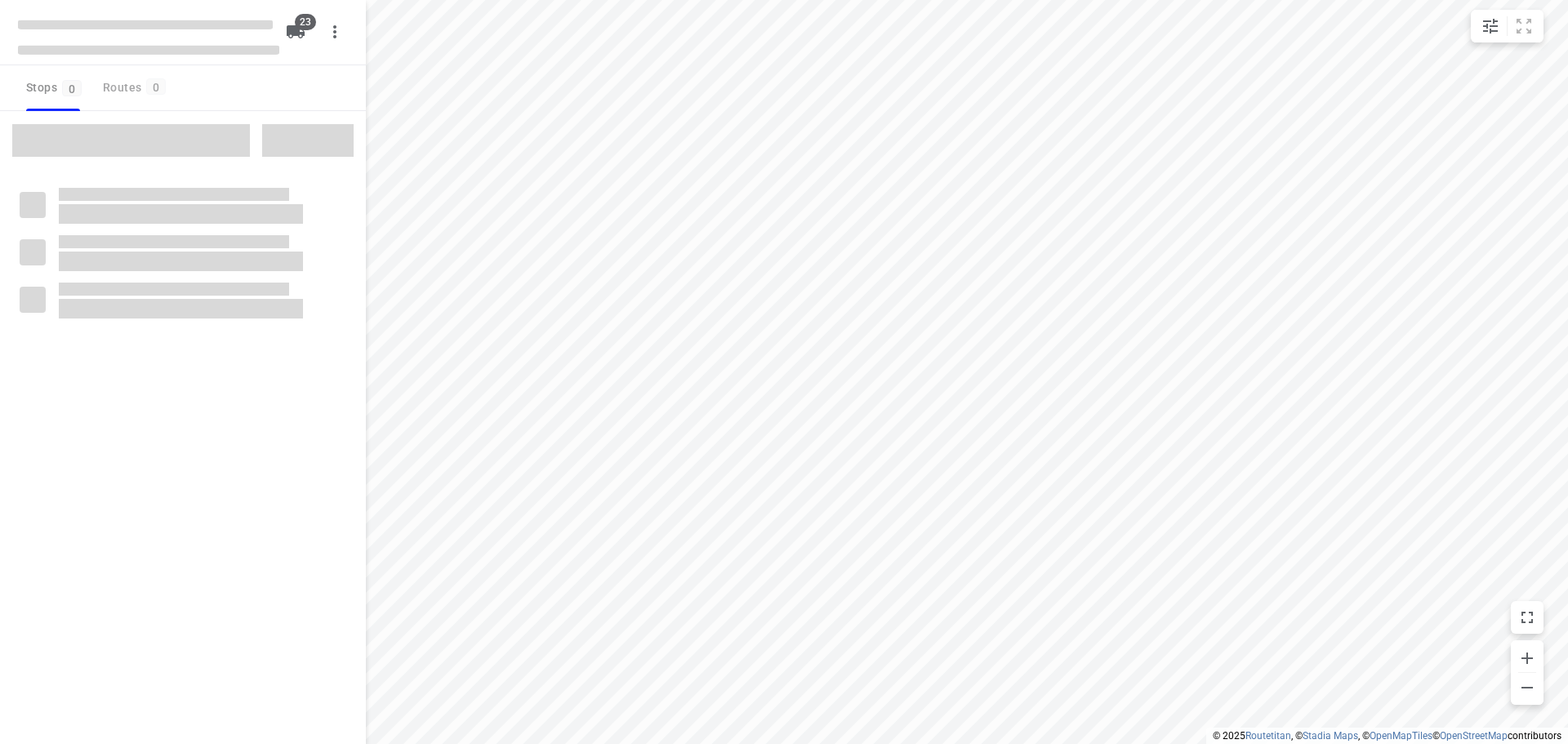
checkbox input "true"
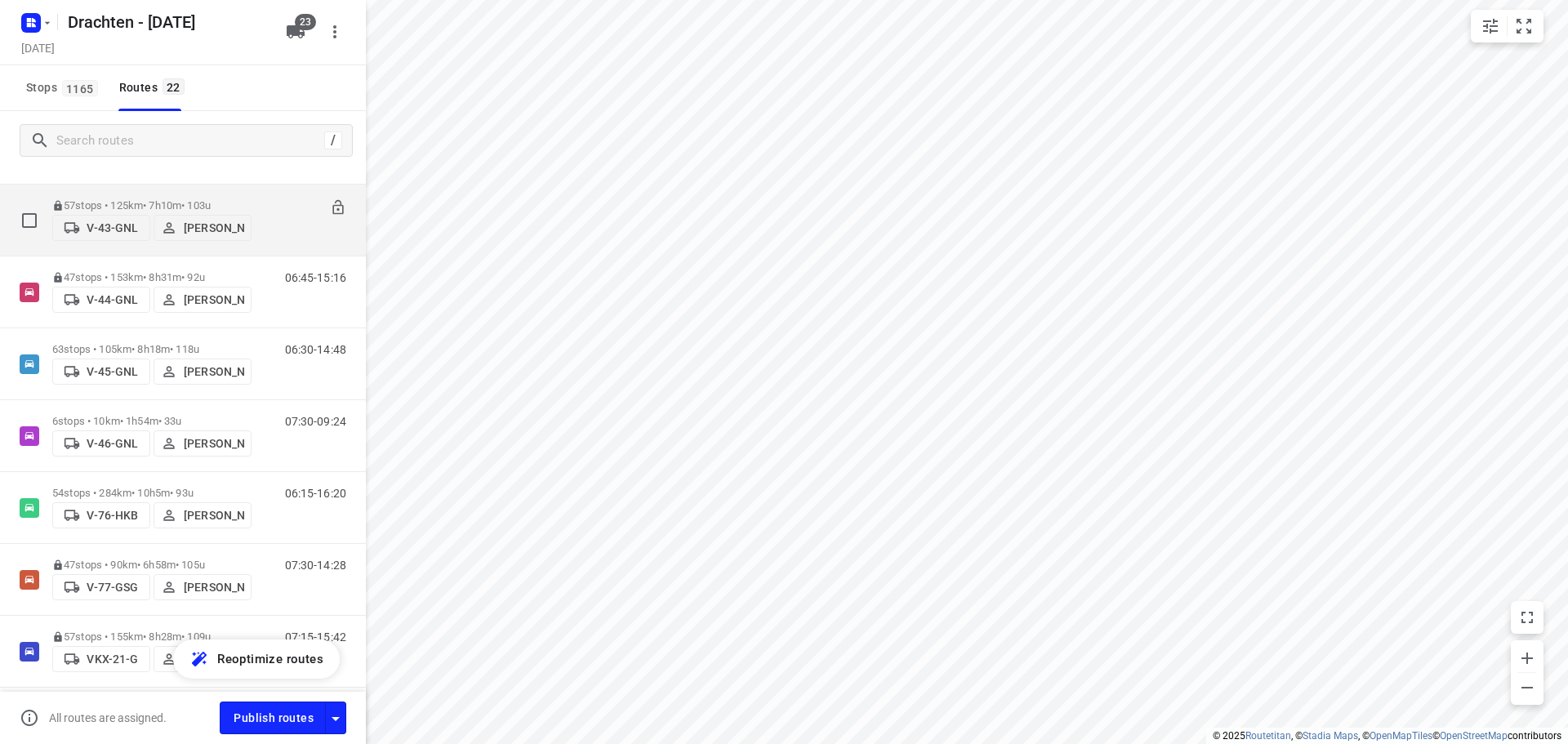
scroll to position [1207, 0]
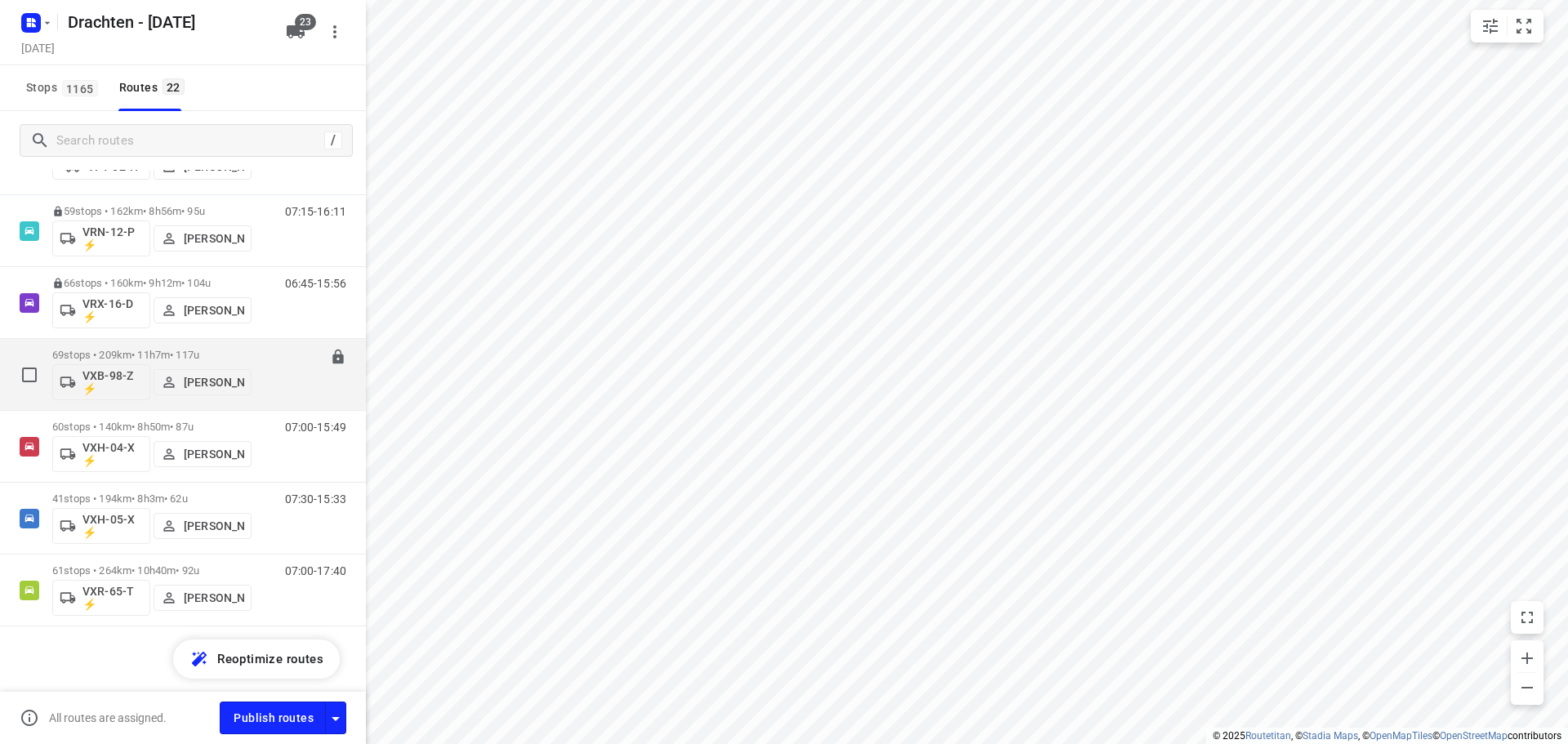
click at [198, 349] on p "69 stops • 209km • 11h7m • 117u" at bounding box center [152, 355] width 199 height 12
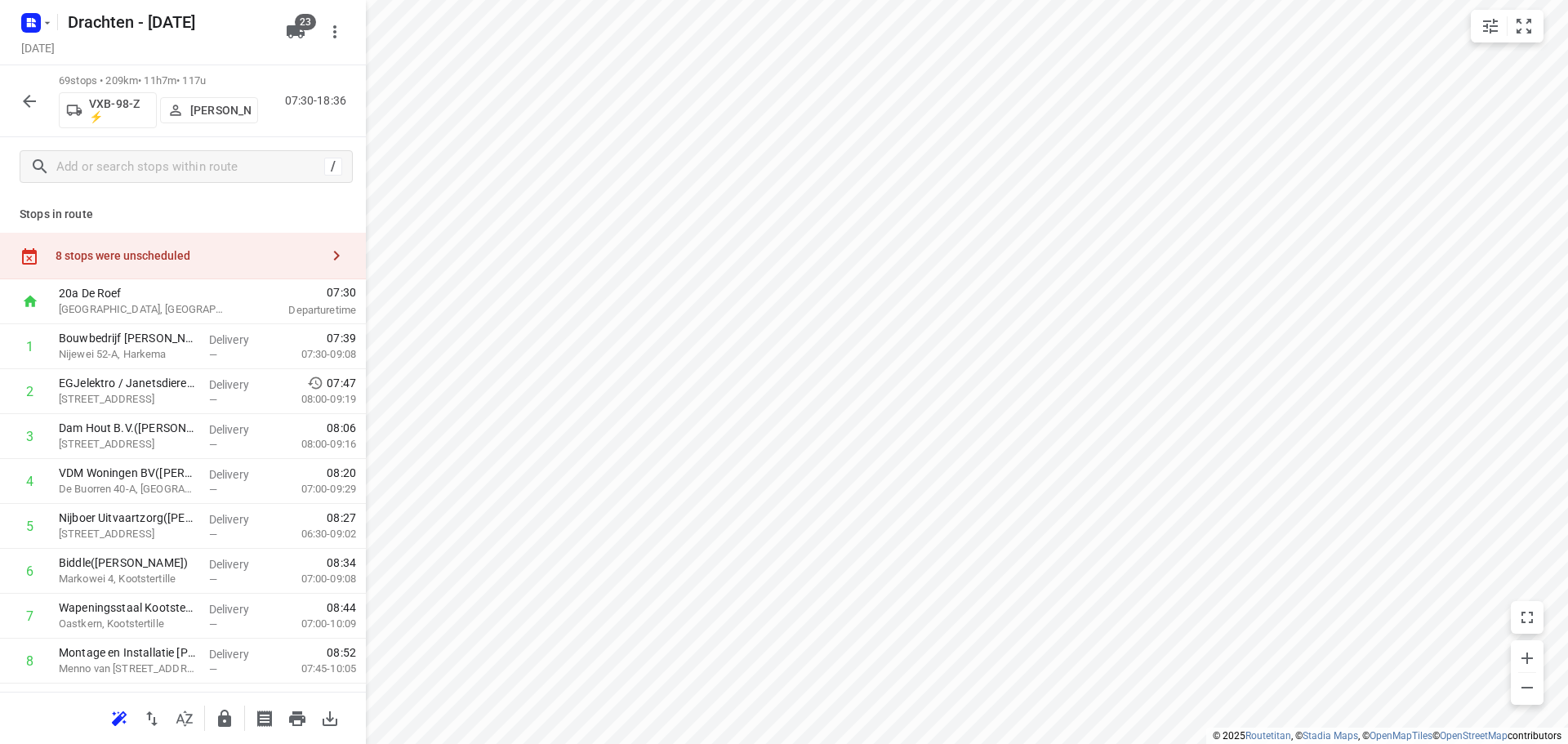
click at [17, 102] on button "button" at bounding box center [29, 101] width 32 height 32
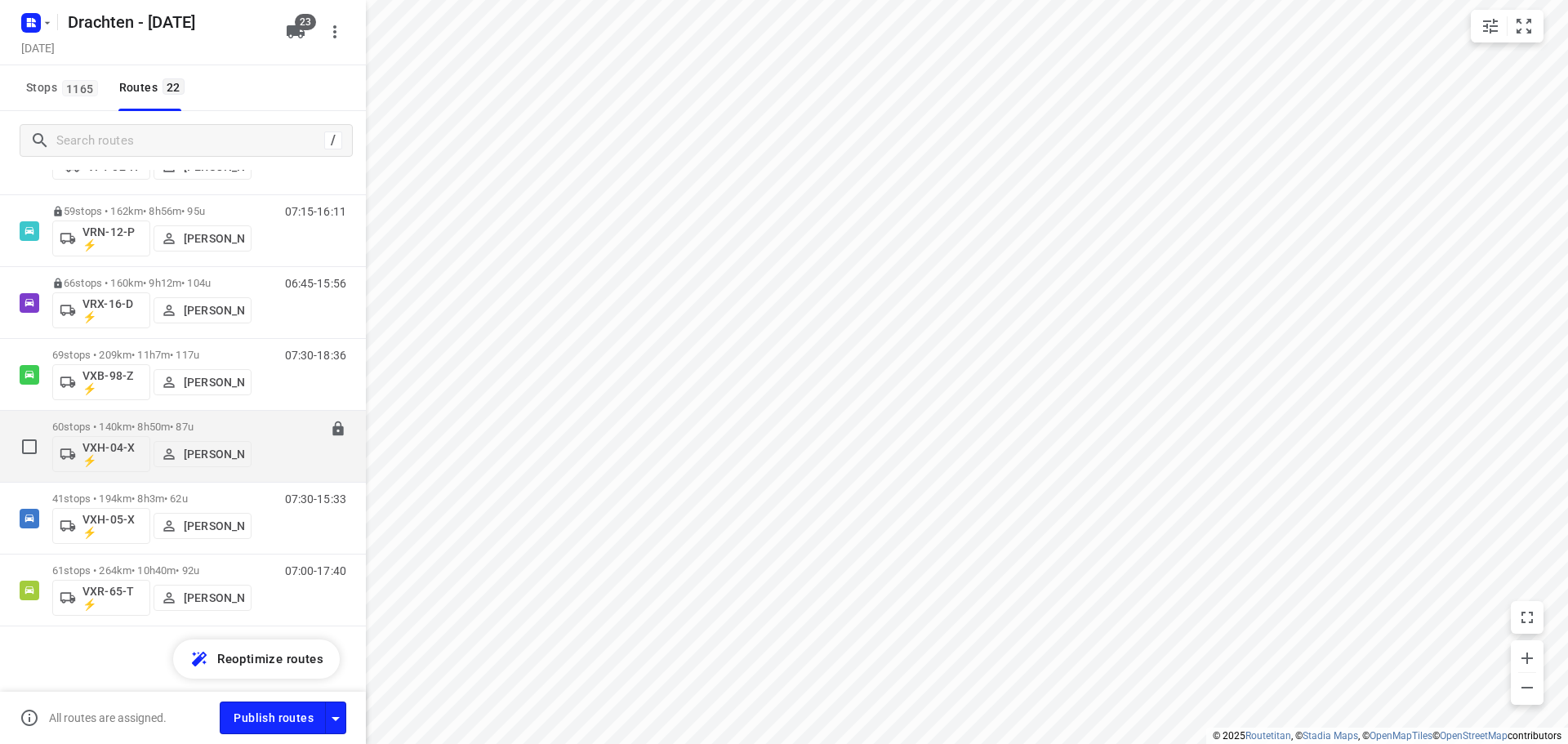
click at [187, 422] on p "60 stops • 140km • 8h50m • 87u" at bounding box center [152, 427] width 199 height 12
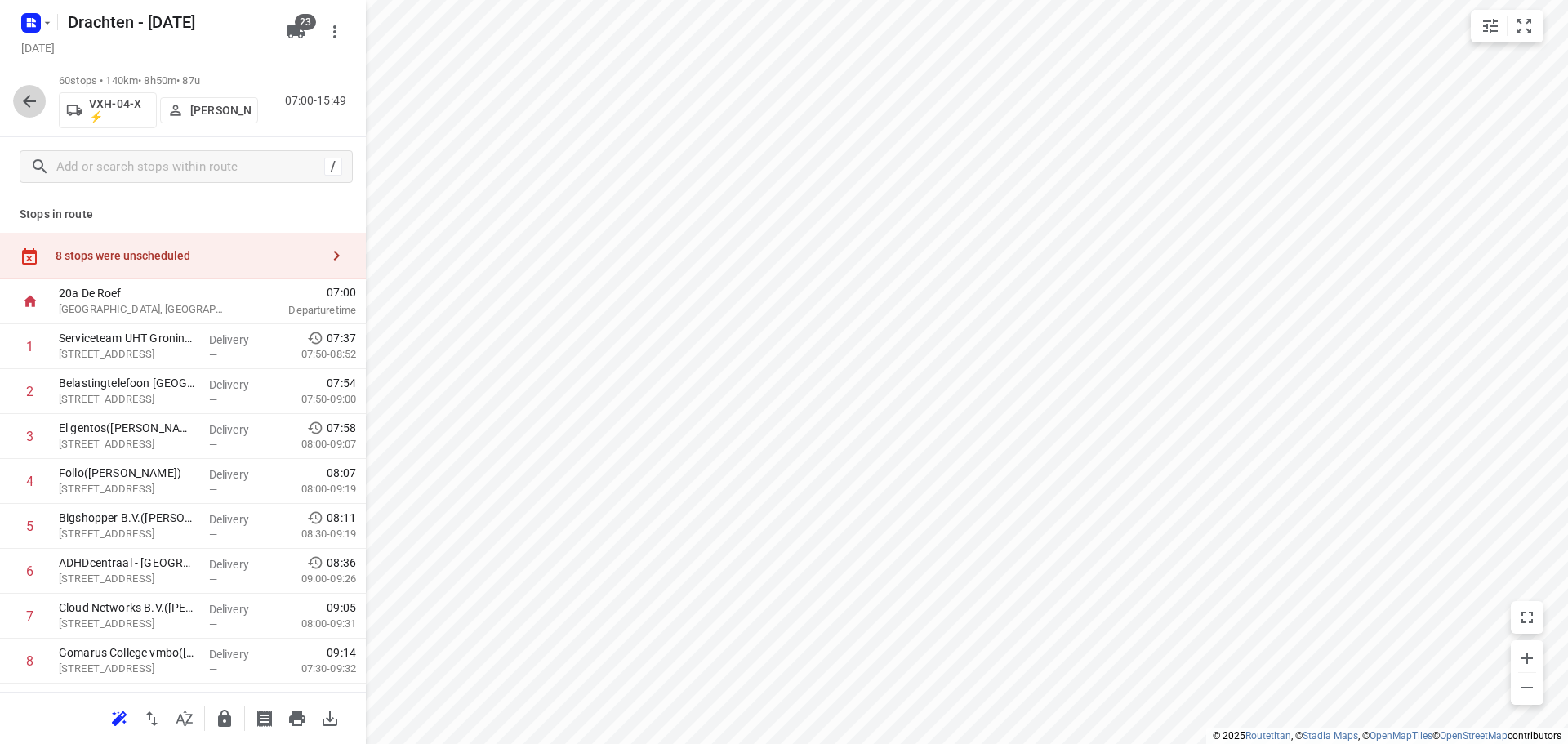
click at [30, 105] on icon "button" at bounding box center [29, 101] width 13 height 13
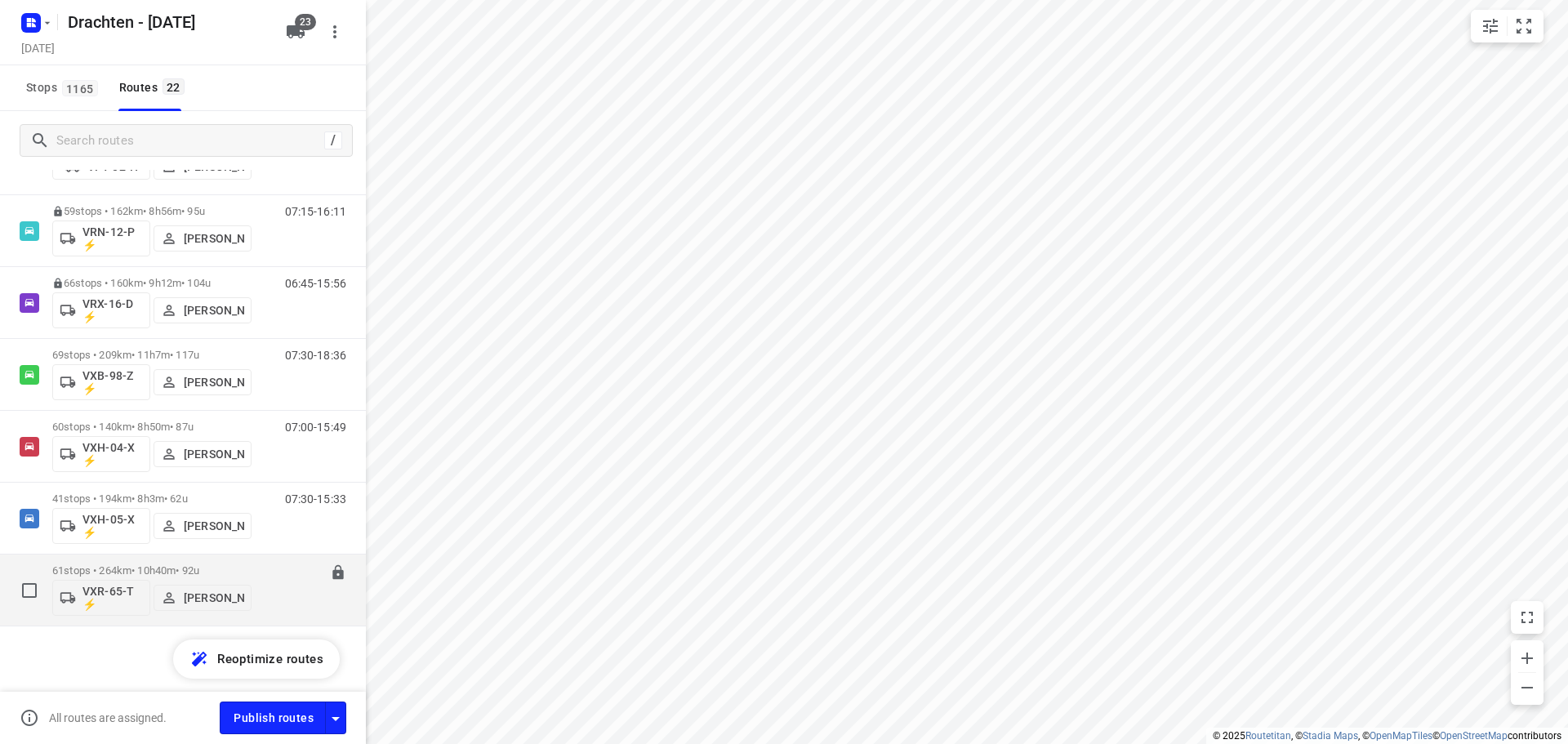
click at [142, 556] on div "61 stops • 264km • 10h40m • 92u VXR-65-T ⚡ [PERSON_NAME]" at bounding box center [152, 590] width 199 height 68
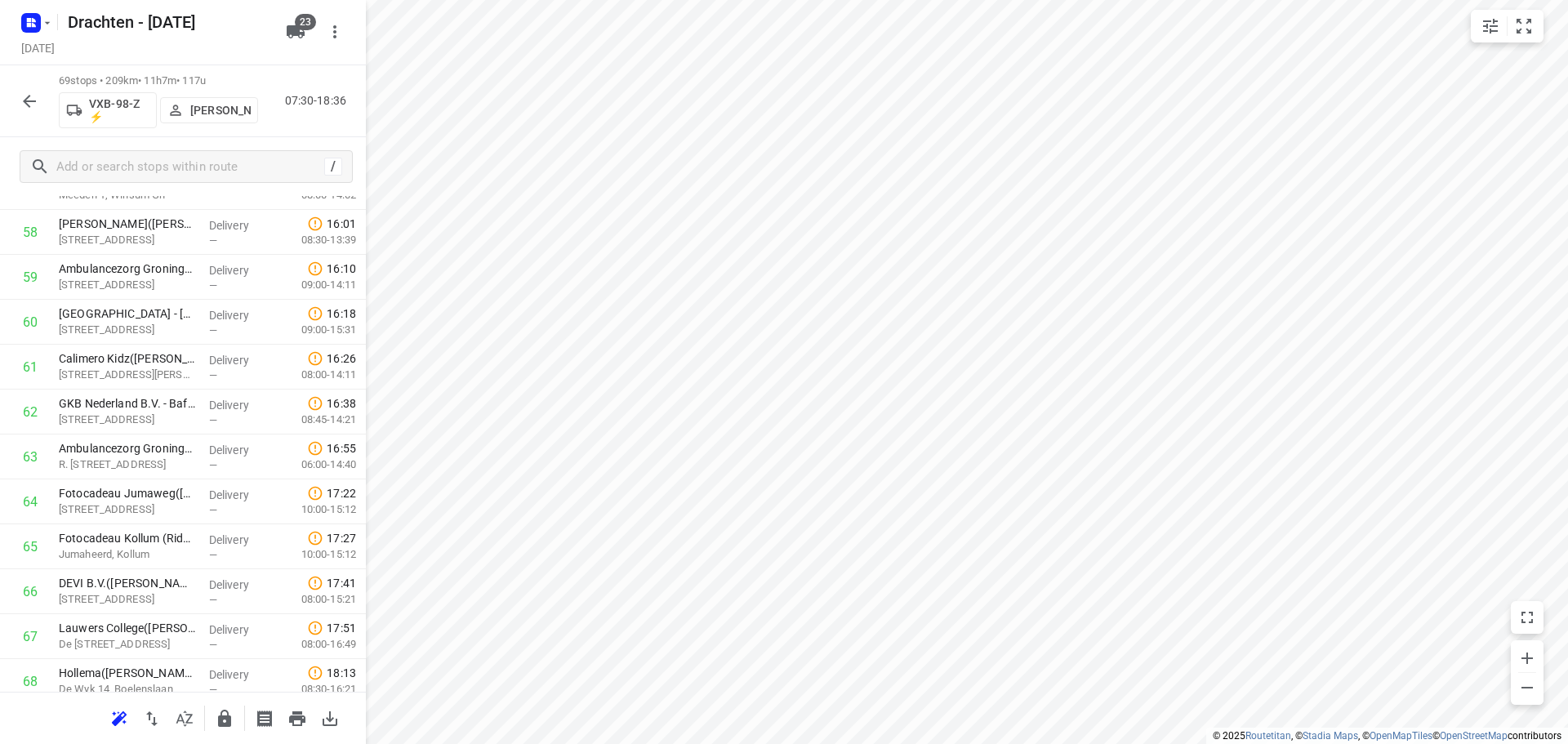
scroll to position [2102, 0]
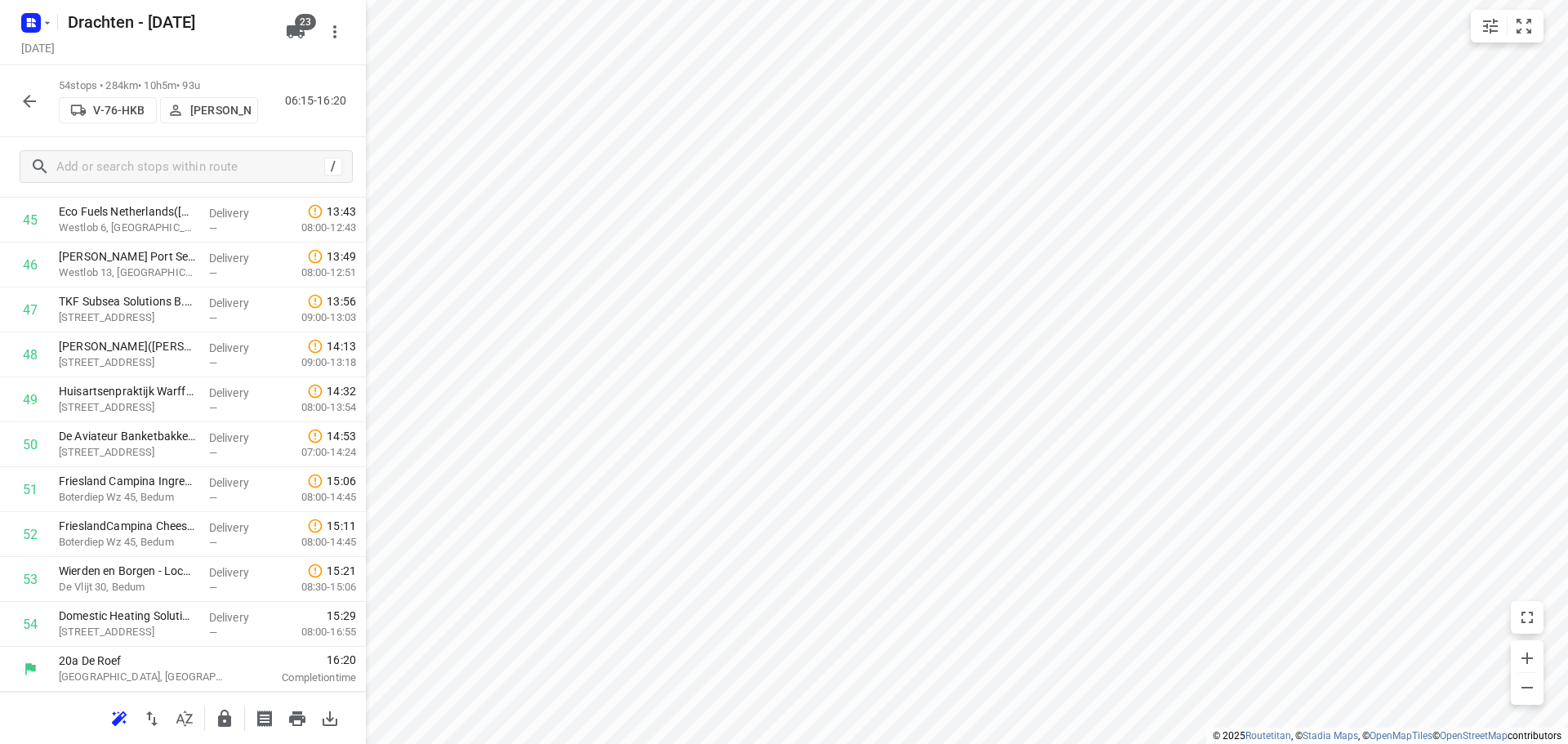
click at [31, 103] on icon "button" at bounding box center [29, 101] width 20 height 20
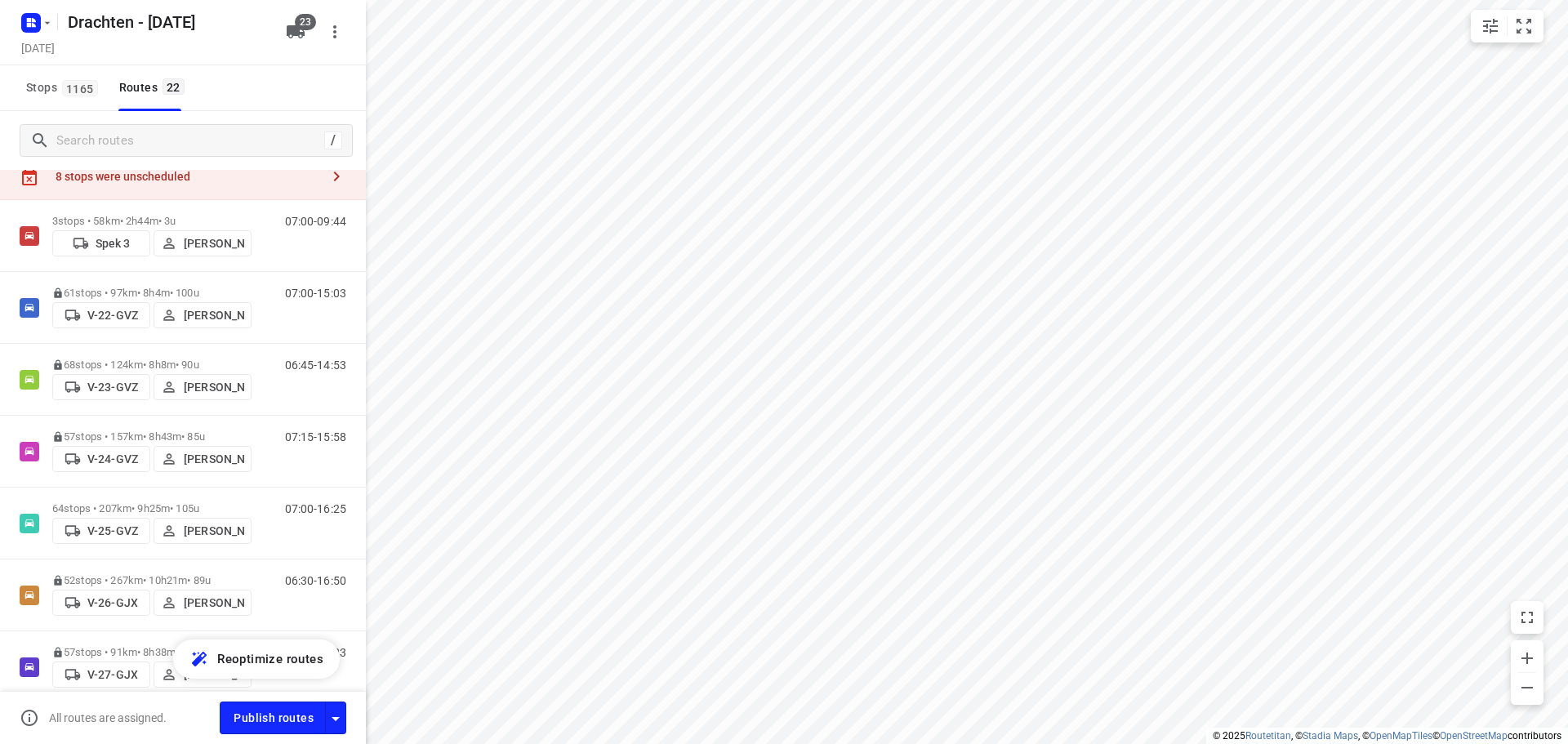
scroll to position [0, 0]
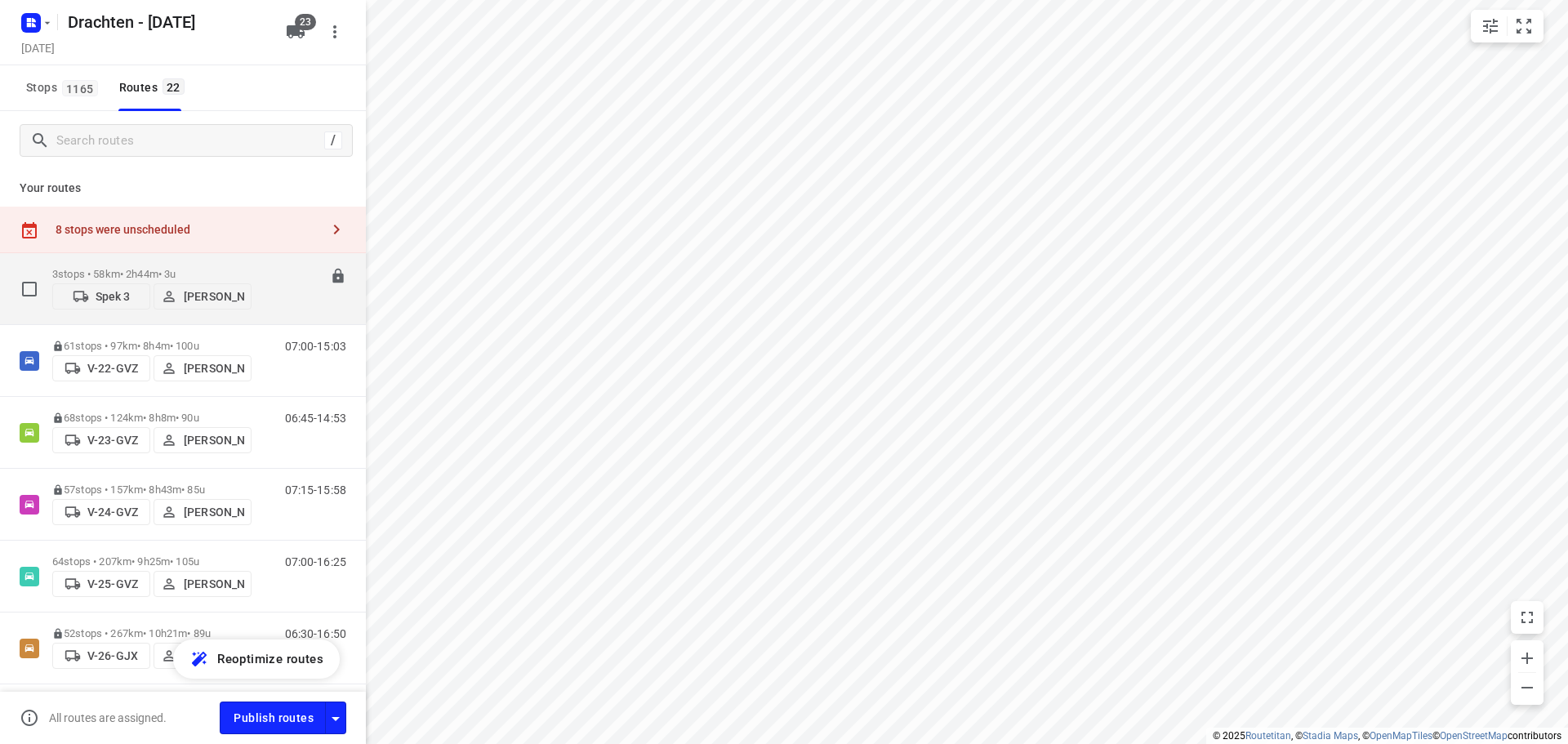
click at [249, 268] on p "3 stops • 58km • 2h44m • 3u" at bounding box center [152, 274] width 199 height 12
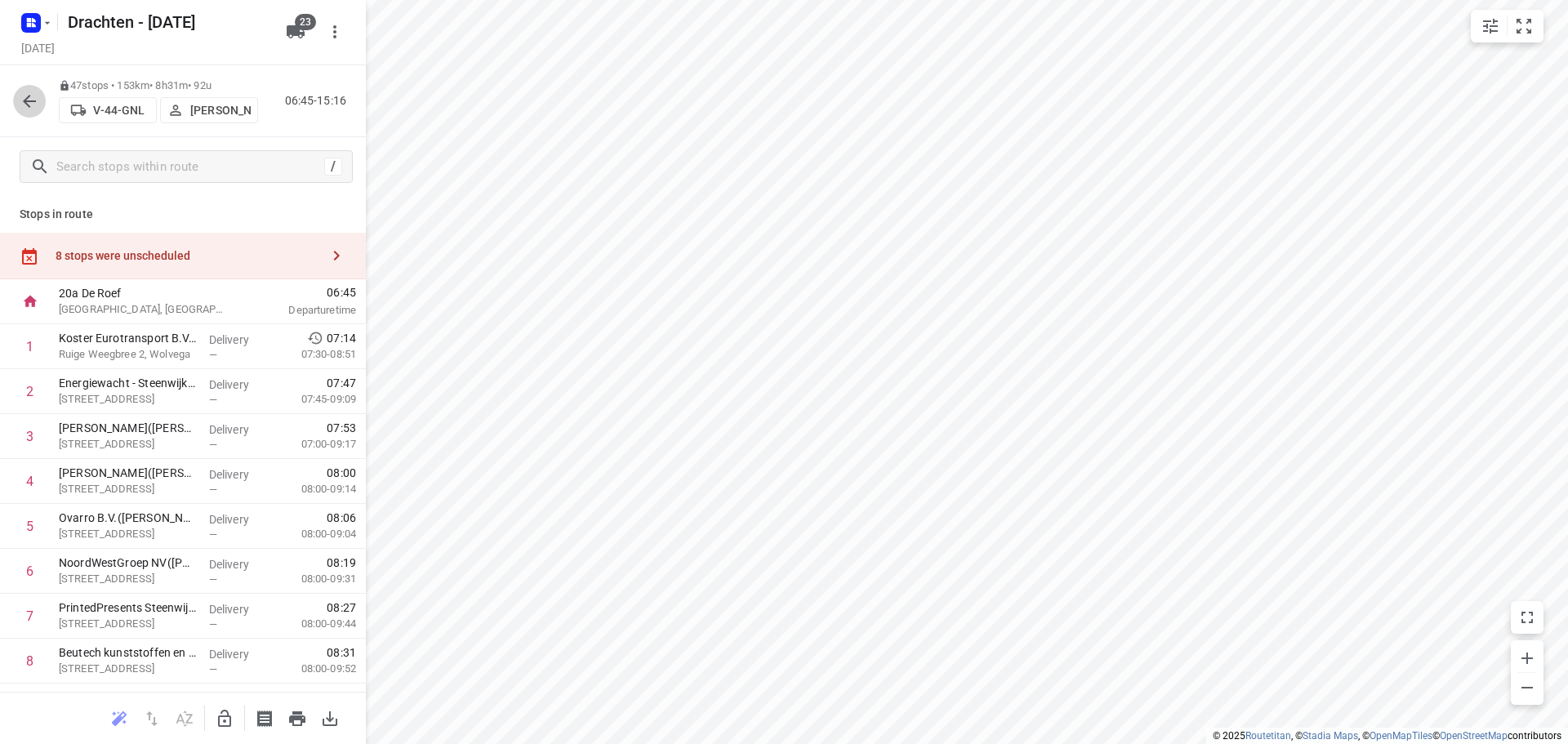
click at [25, 115] on button "button" at bounding box center [29, 101] width 32 height 32
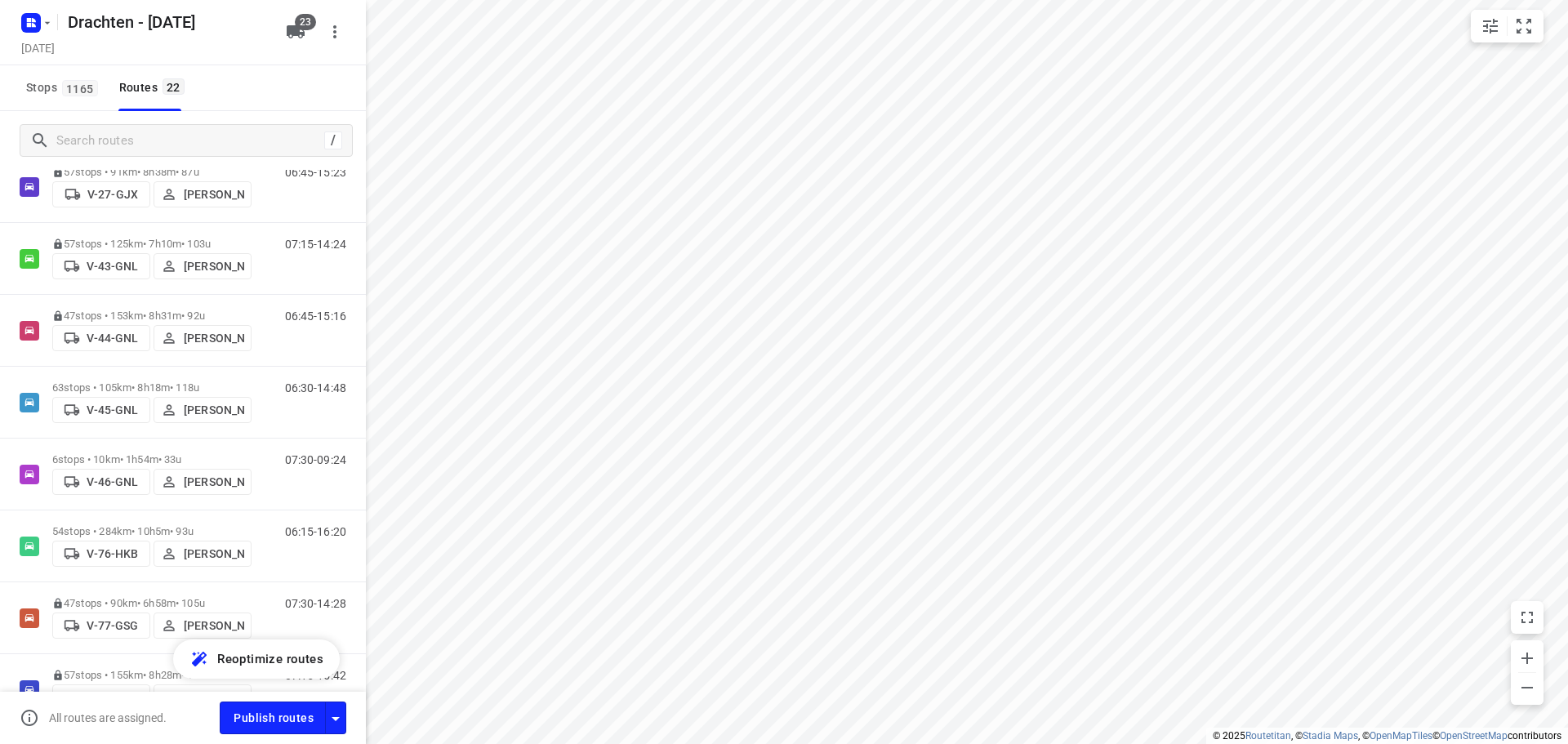
scroll to position [572, 0]
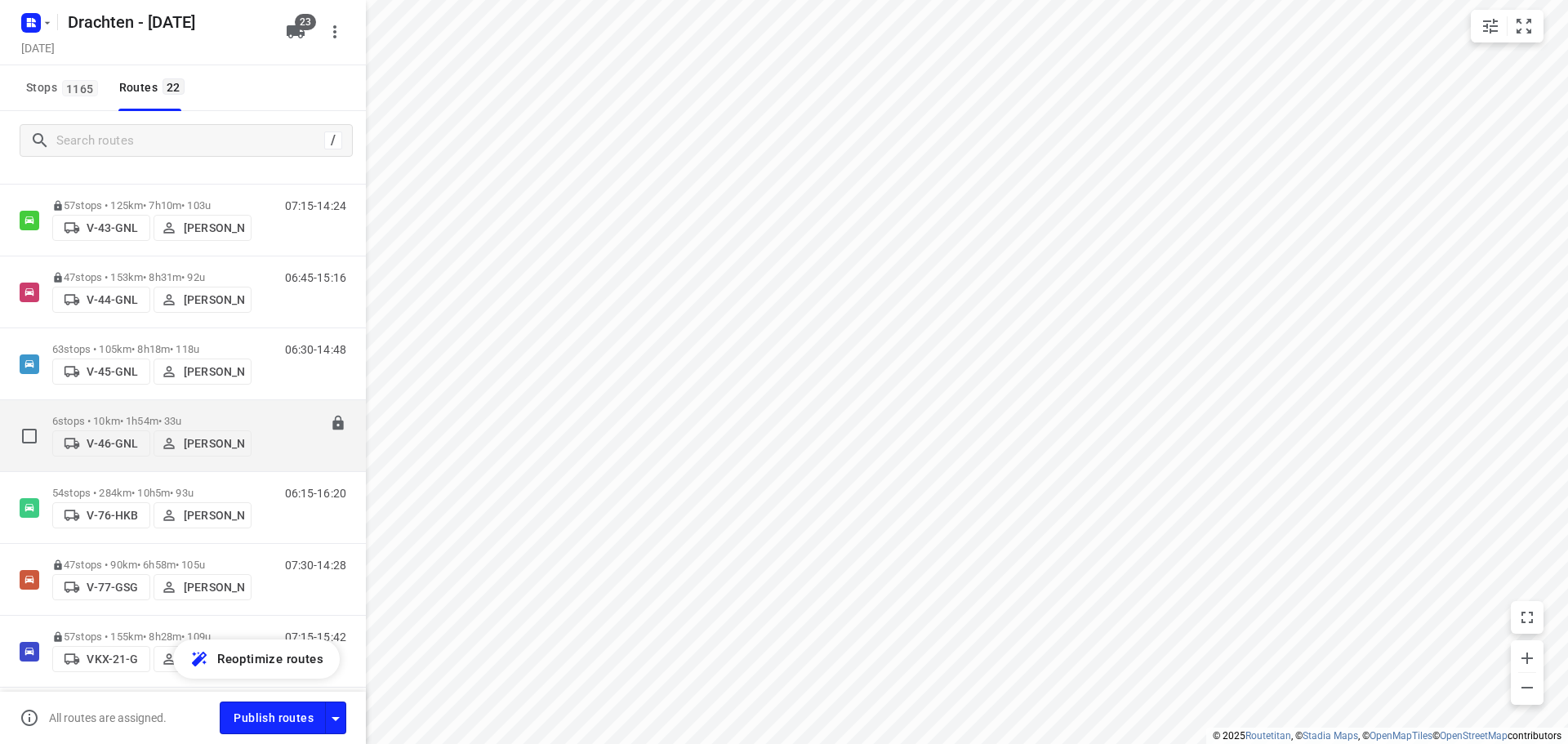
click at [175, 411] on div "6 stops • 10km • 1h54m • 33u V-46-GNL [PERSON_NAME]" at bounding box center [152, 435] width 199 height 58
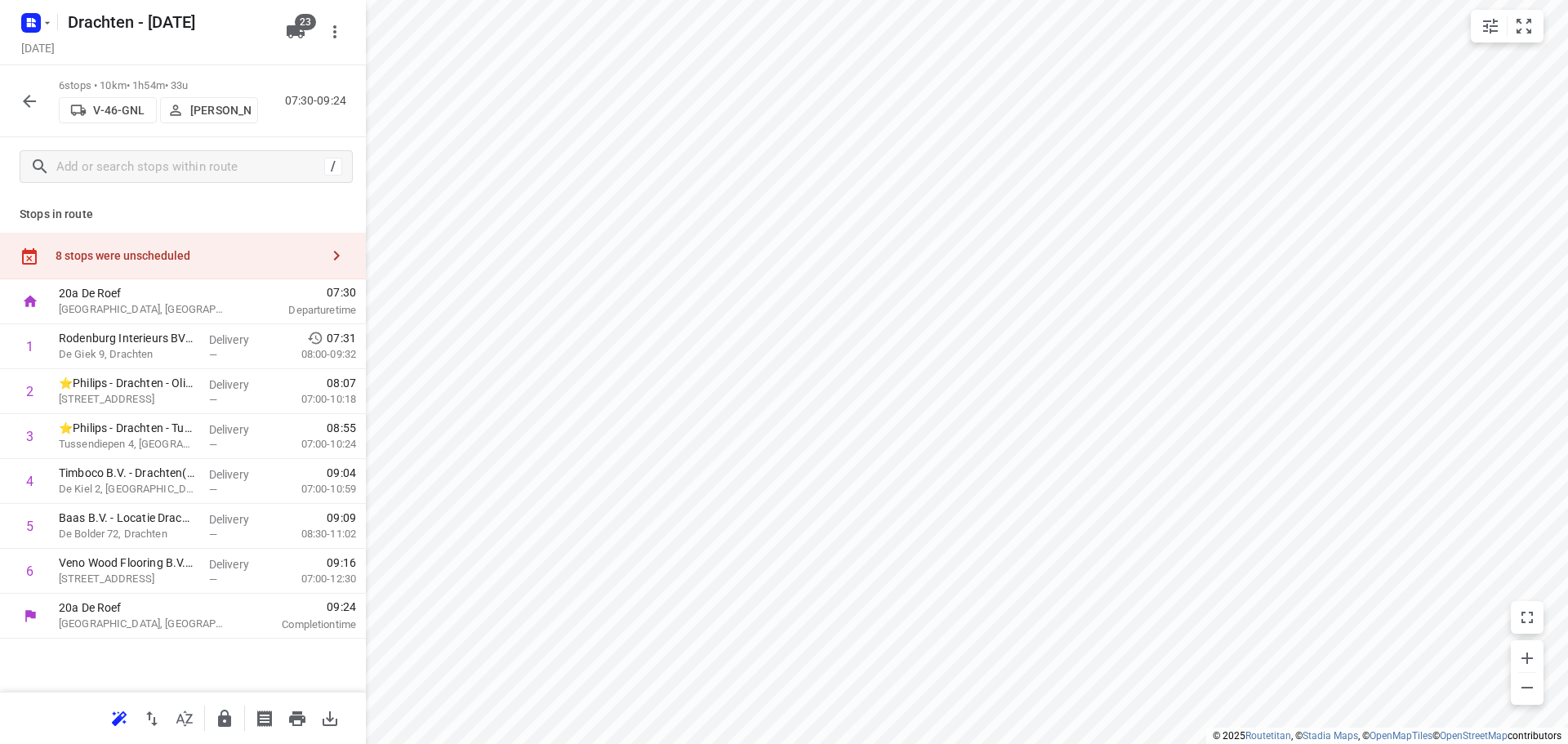
click at [27, 93] on icon "button" at bounding box center [29, 101] width 20 height 20
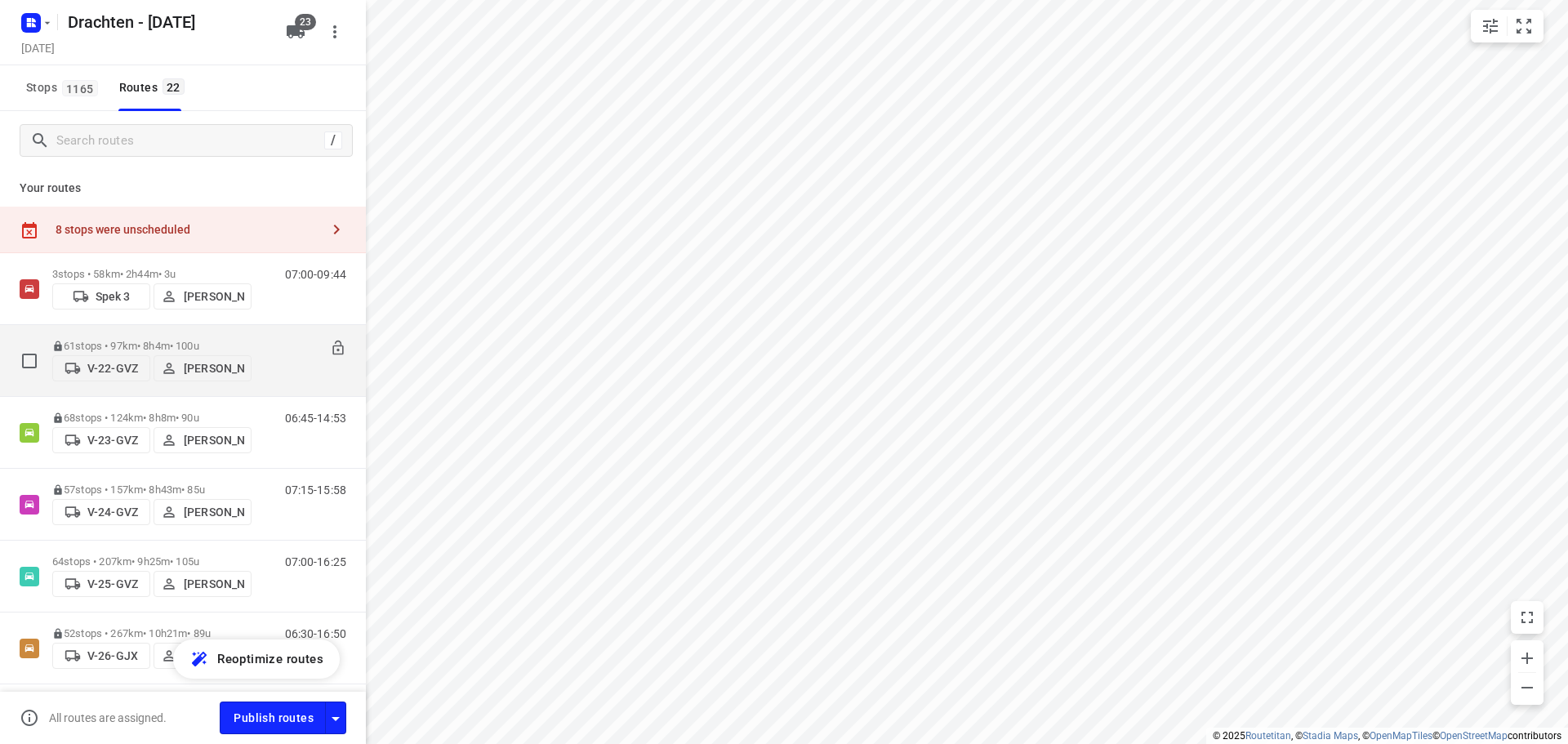
click at [125, 339] on p "61 stops • 97km • 8h4m • 100u" at bounding box center [152, 345] width 199 height 12
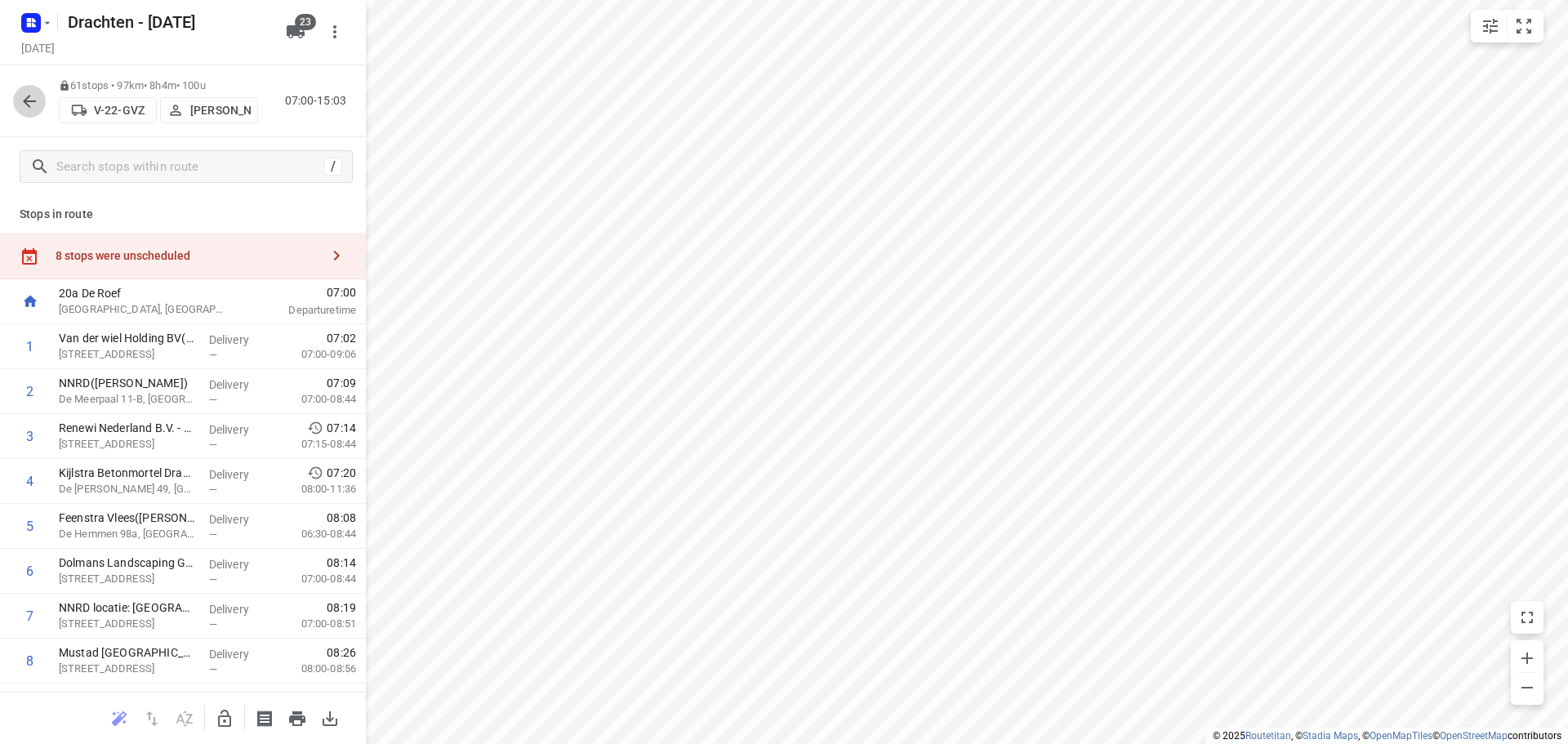
click at [36, 109] on icon "button" at bounding box center [29, 101] width 20 height 20
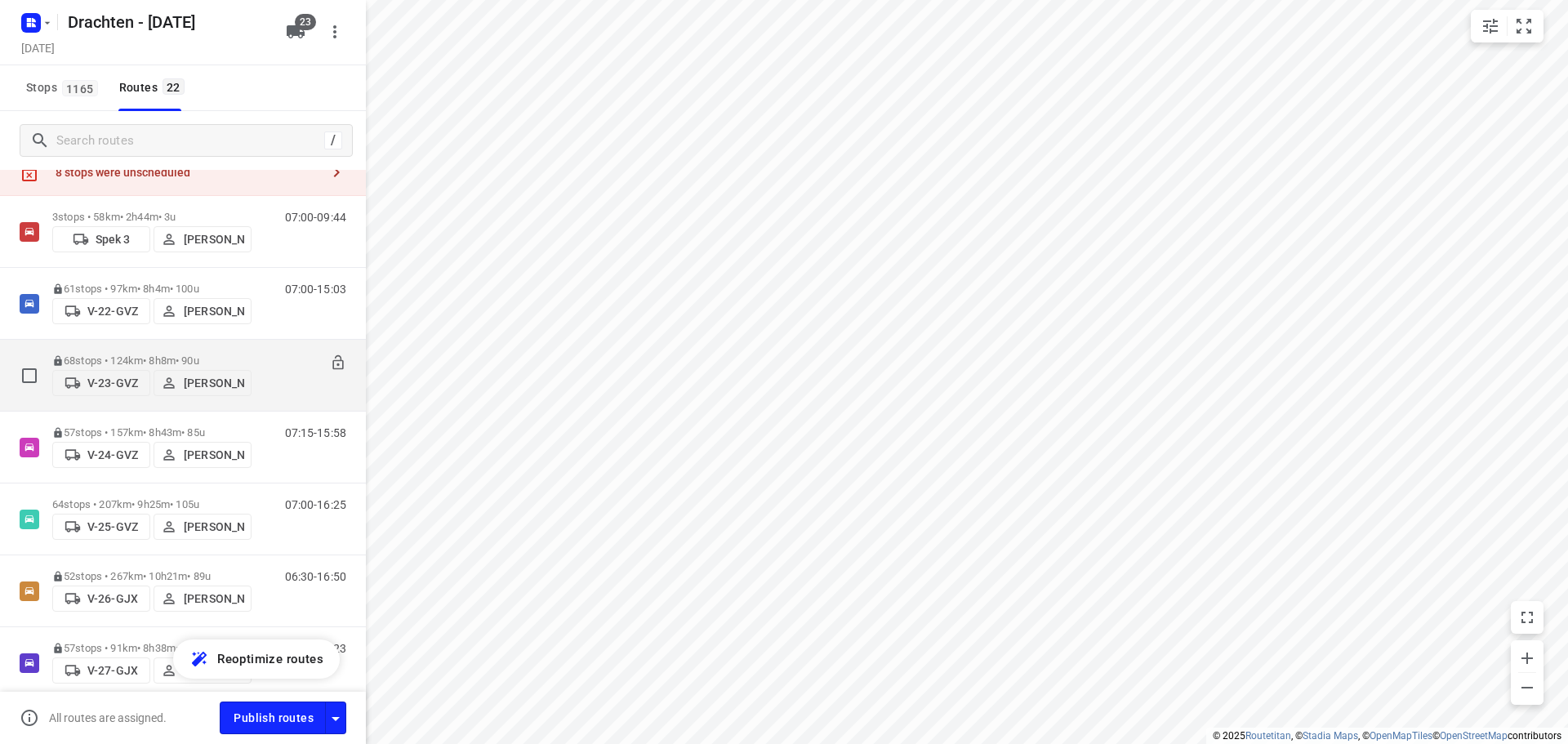
scroll to position [81, 0]
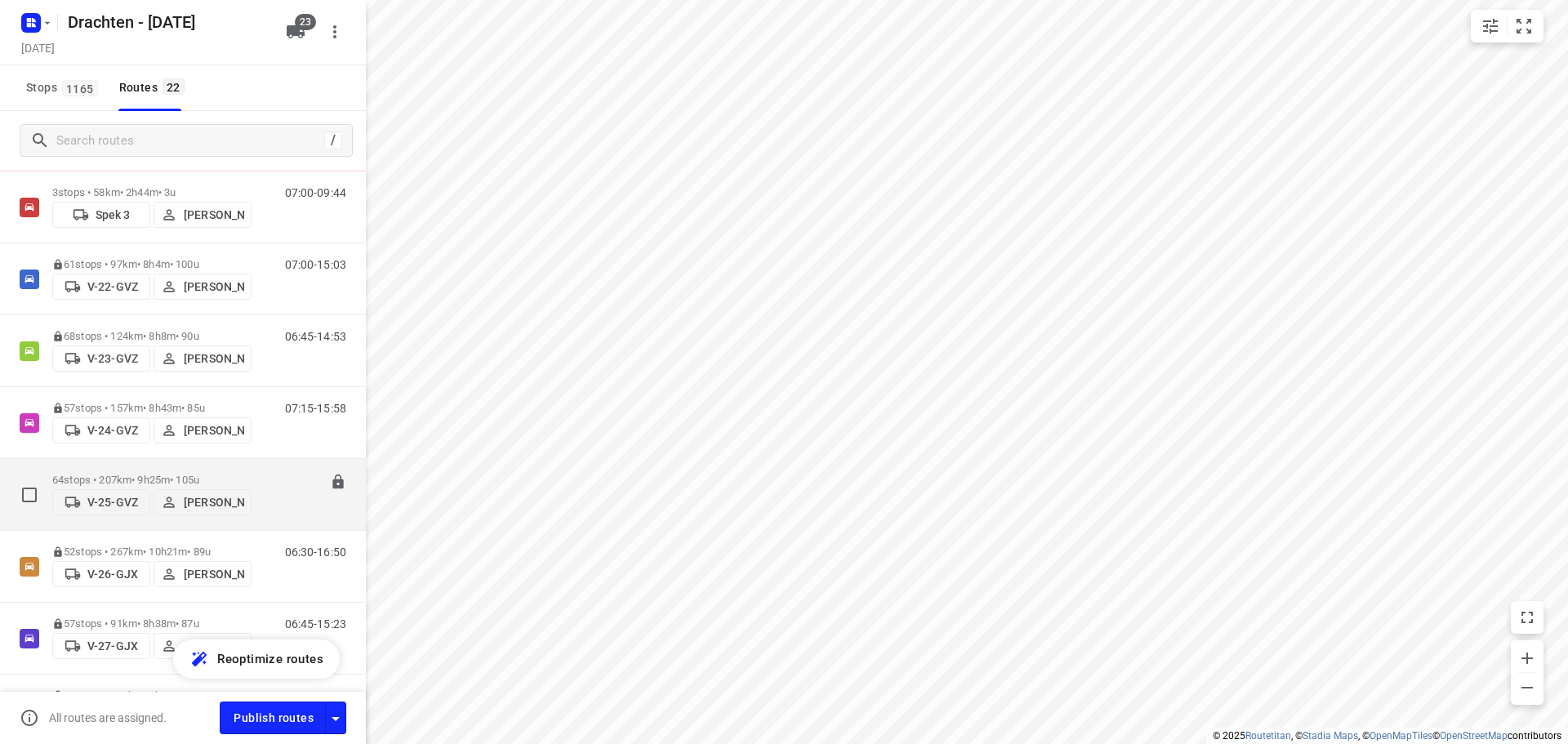
click at [120, 466] on div "64 stops • 207km • 9h25m • 105u V-25-GVZ Judith Wijma" at bounding box center [152, 495] width 199 height 58
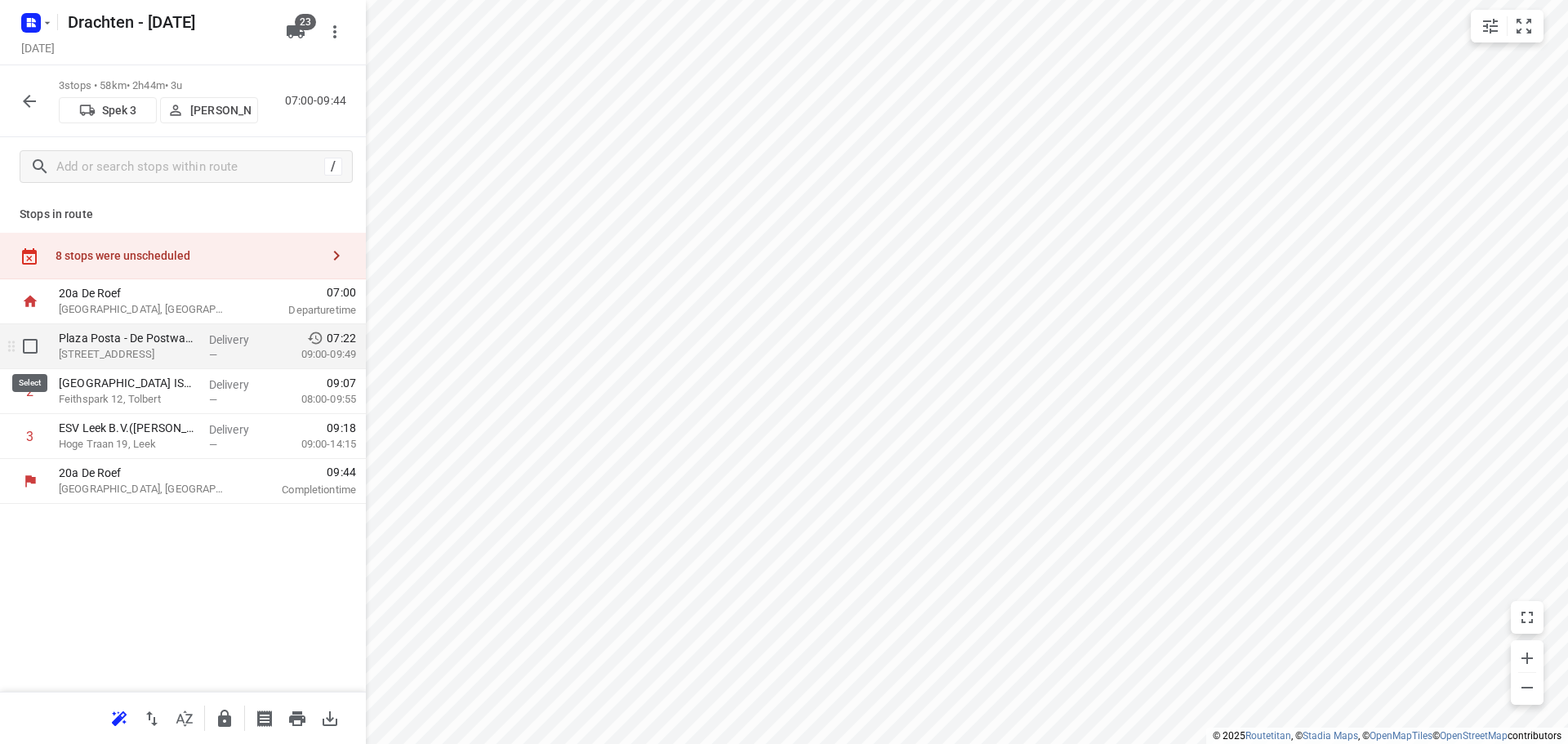
click at [41, 357] on input "checkbox" at bounding box center [30, 346] width 32 height 32
checkbox input "true"
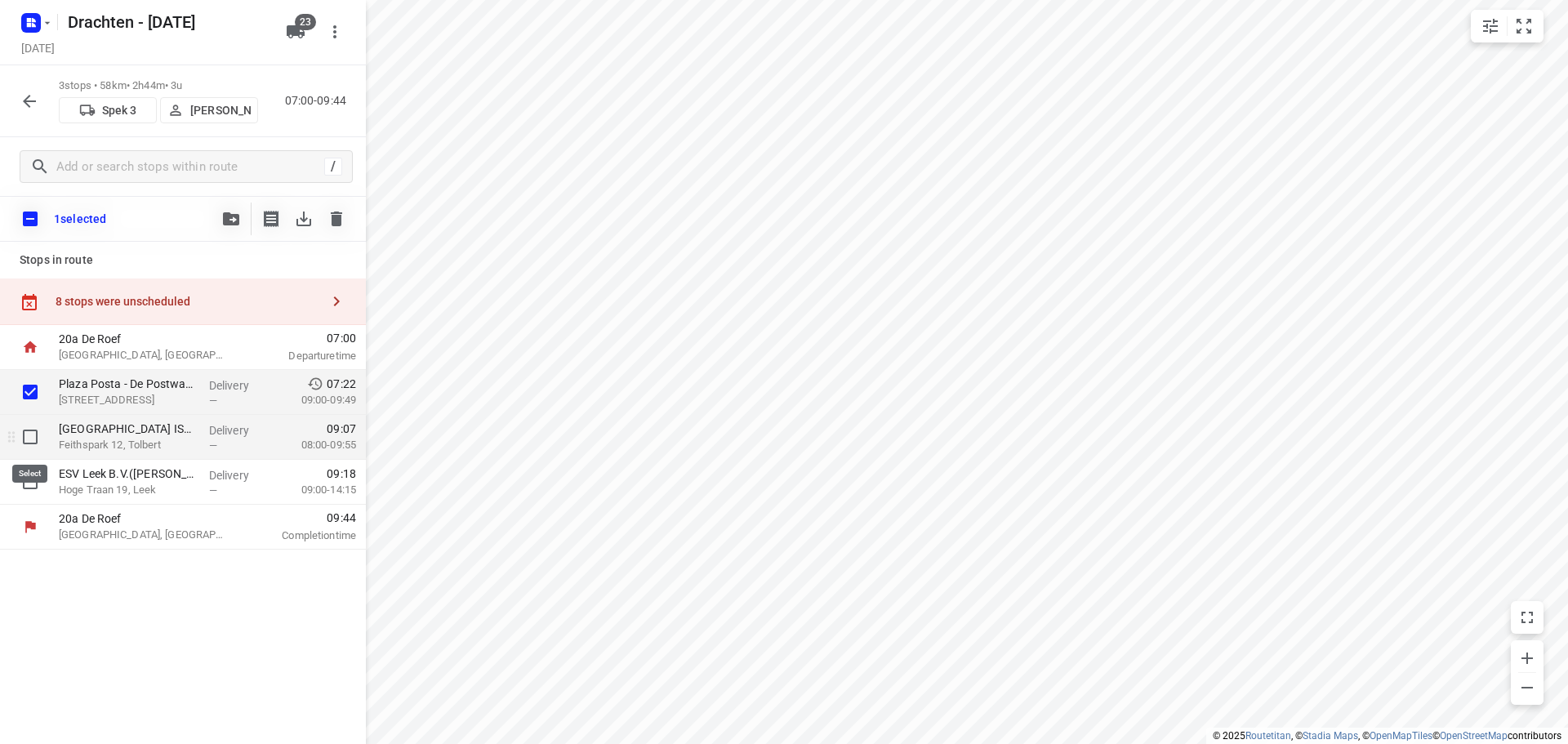
click at [26, 430] on input "checkbox" at bounding box center [30, 437] width 32 height 32
checkbox input "true"
click at [235, 215] on icon "button" at bounding box center [231, 218] width 16 height 13
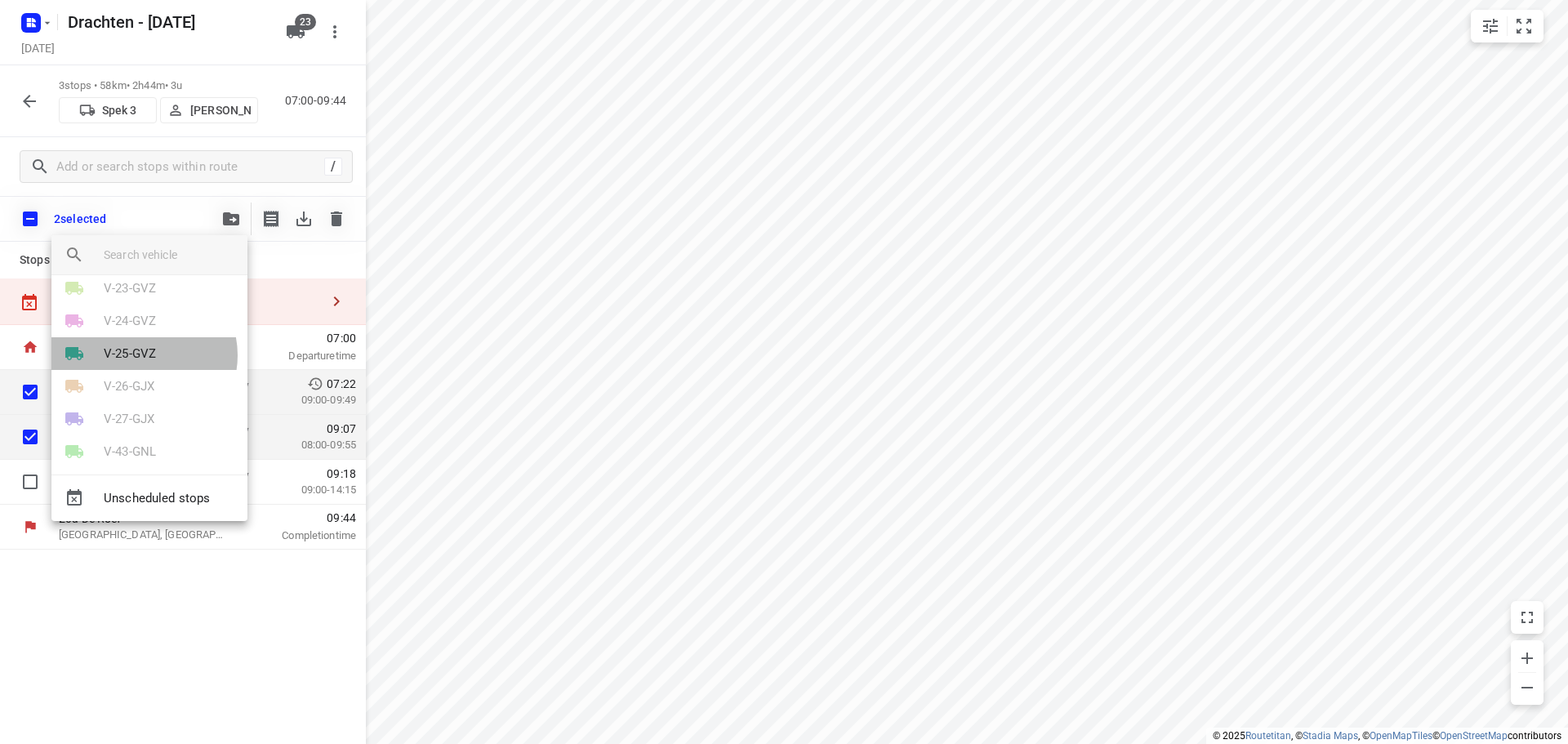
click at [142, 355] on p "V-25-GVZ" at bounding box center [130, 354] width 53 height 19
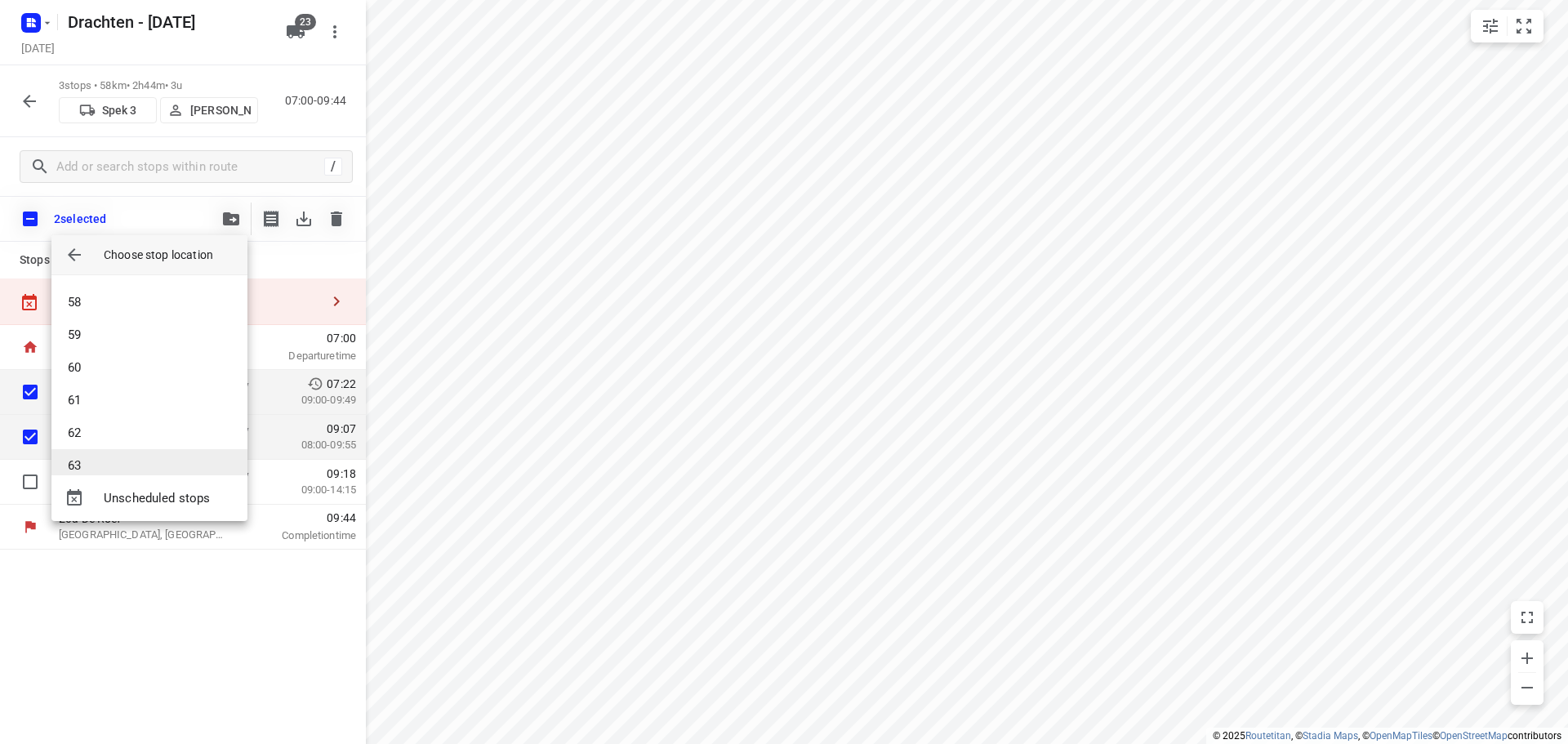
scroll to position [1910, 0]
click at [111, 436] on li "64" at bounding box center [149, 445] width 196 height 32
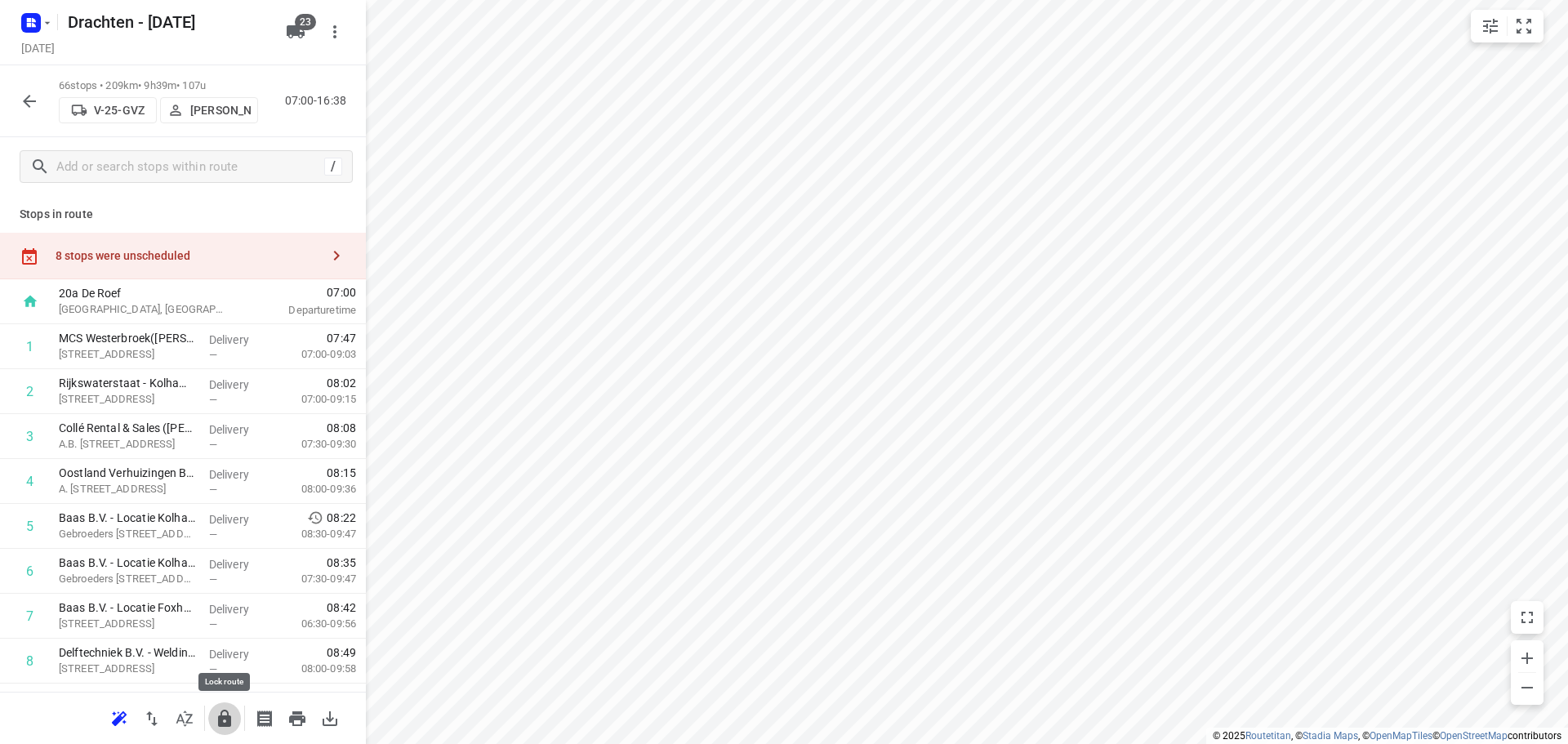
click at [232, 729] on button "button" at bounding box center [224, 719] width 32 height 32
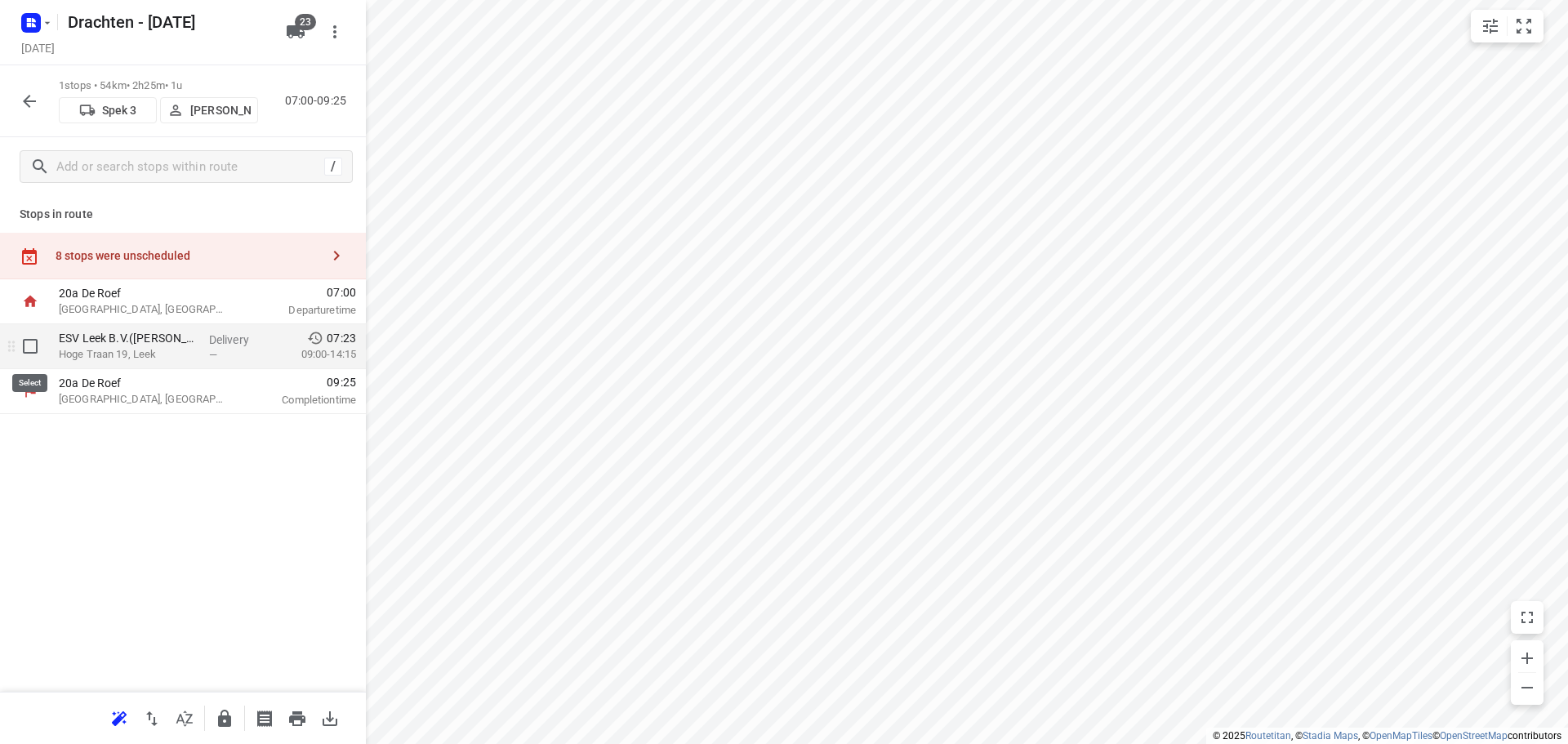
click at [30, 343] on input "checkbox" at bounding box center [30, 346] width 32 height 32
checkbox input "true"
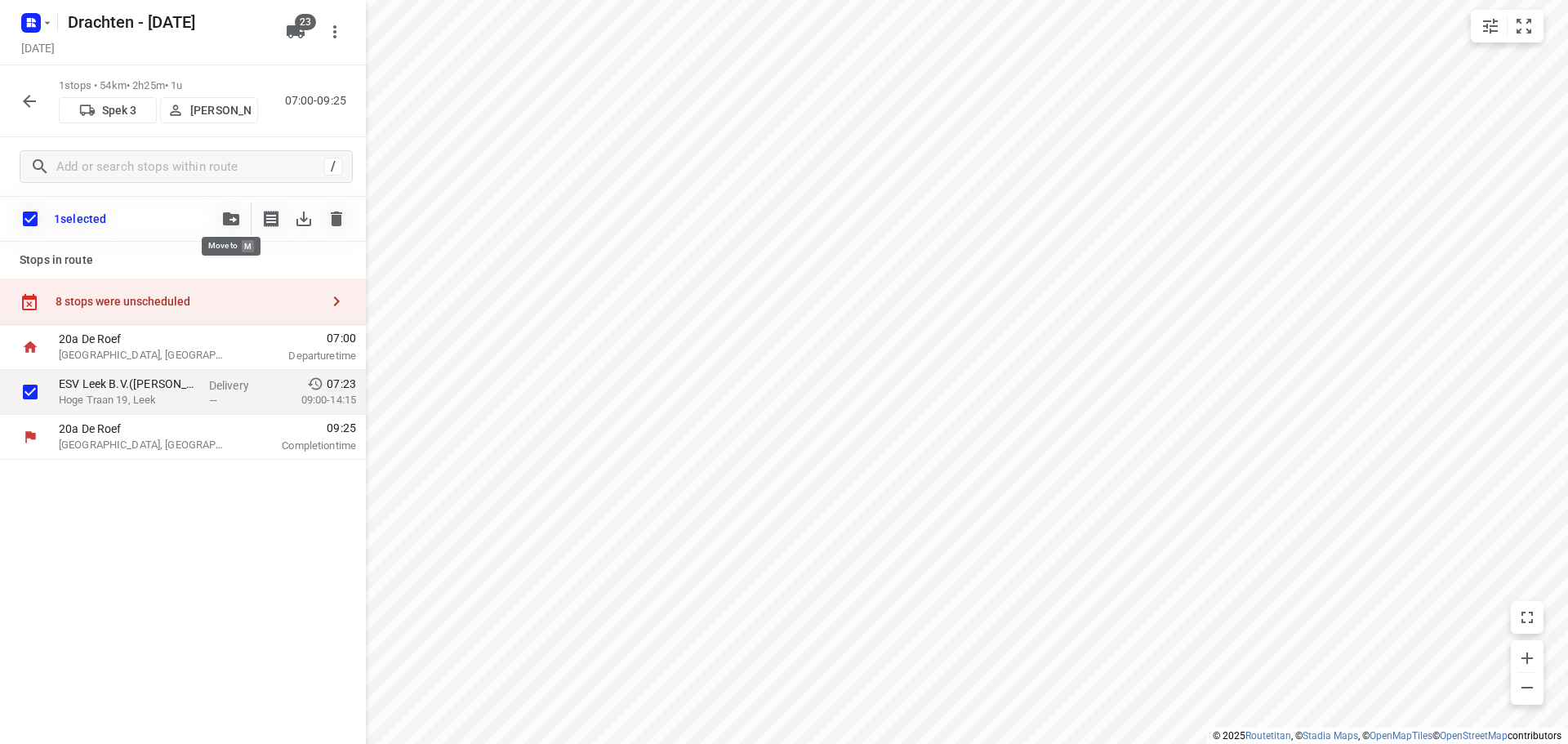
click at [230, 210] on button "button" at bounding box center [231, 219] width 32 height 32
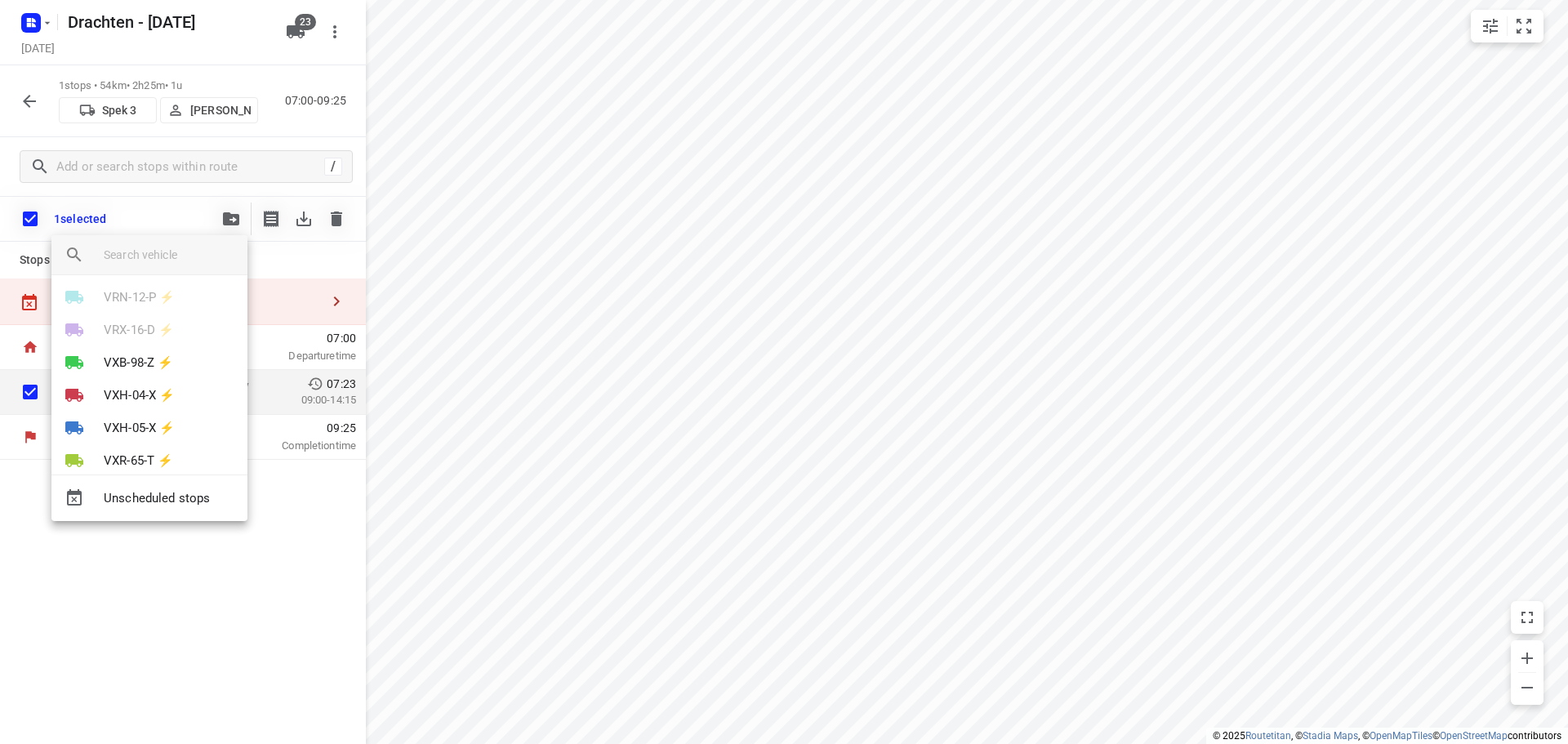
scroll to position [552, 0]
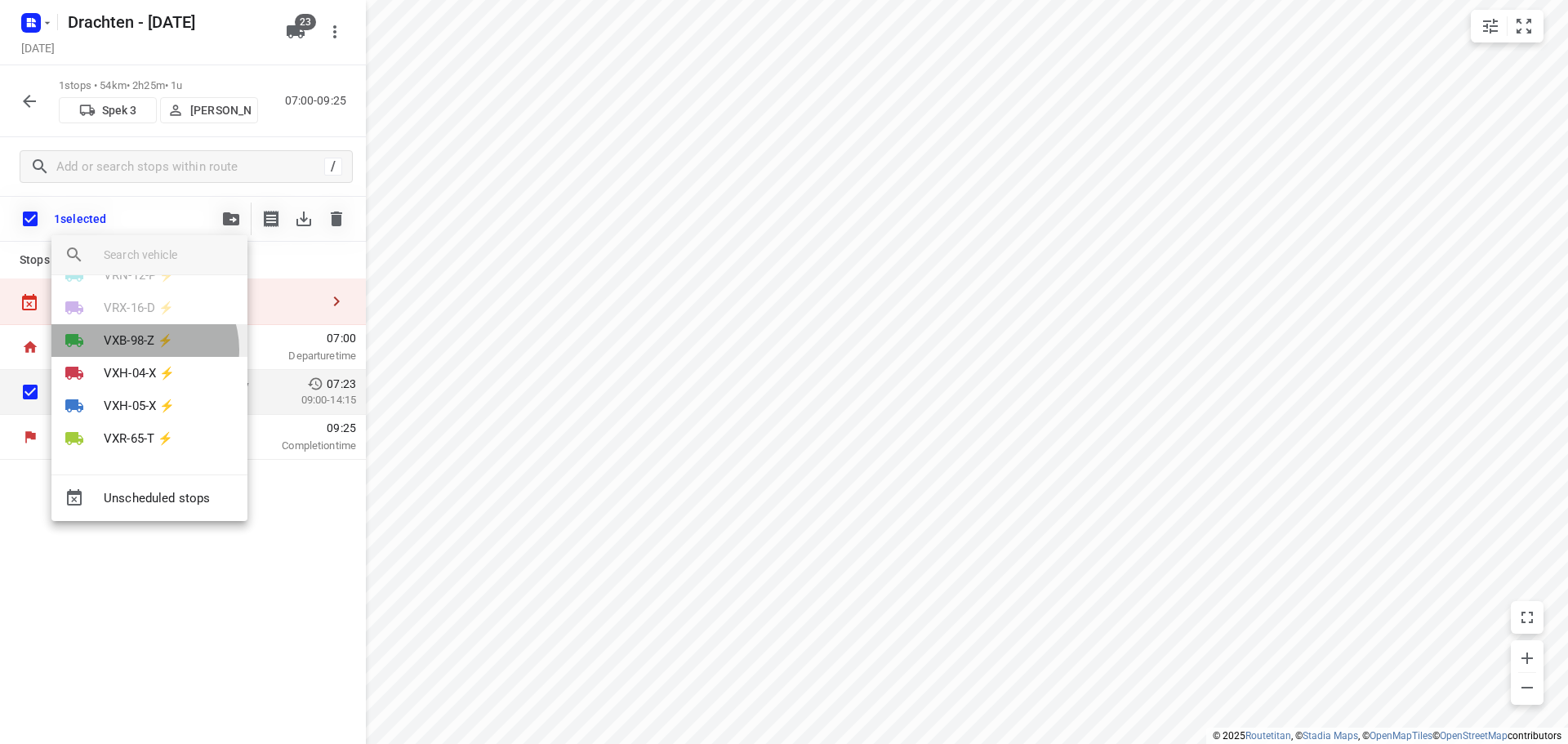
click at [143, 350] on p "VXB-98-Z ⚡" at bounding box center [138, 341] width 70 height 19
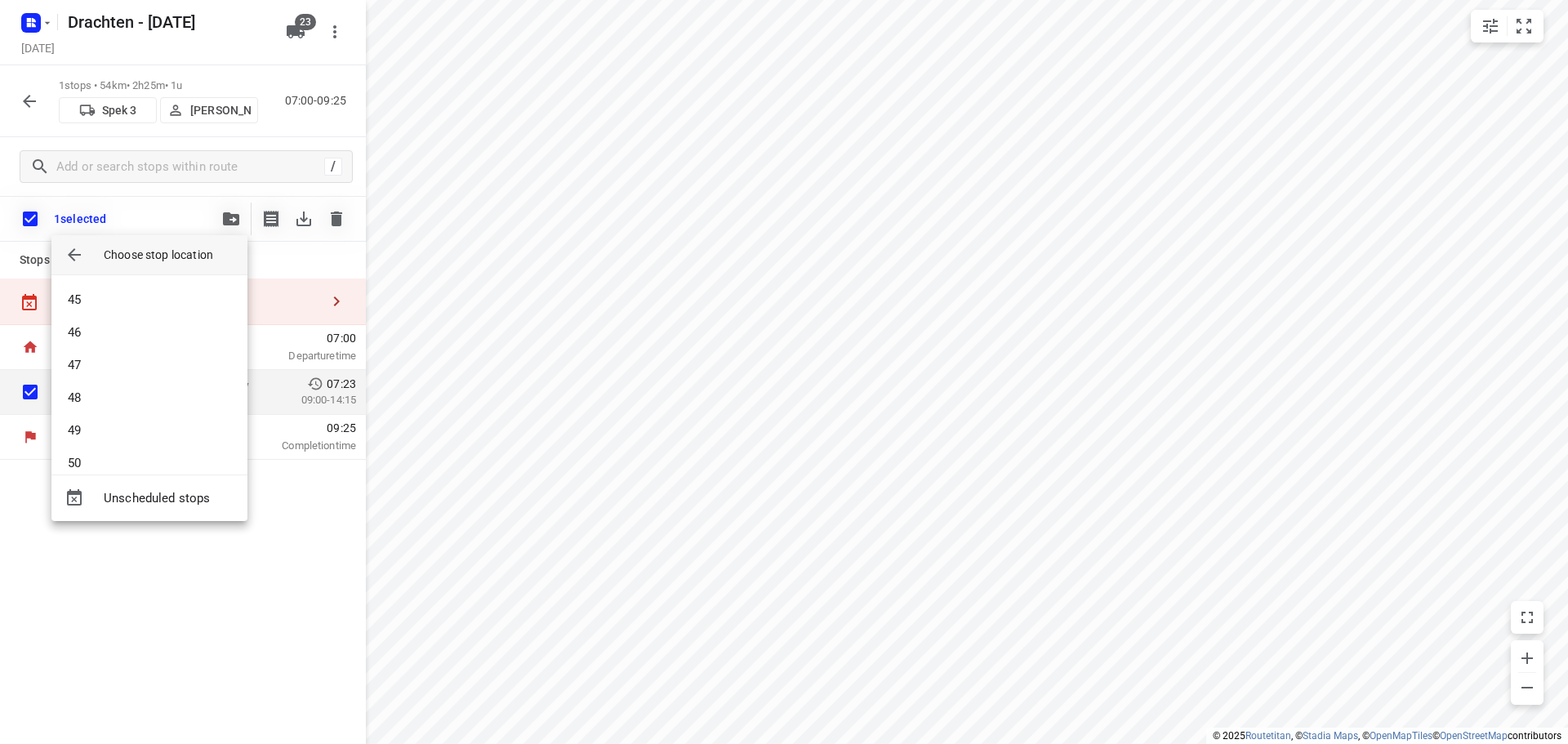
scroll to position [1368, 0]
click at [114, 306] on li "43" at bounding box center [149, 301] width 196 height 32
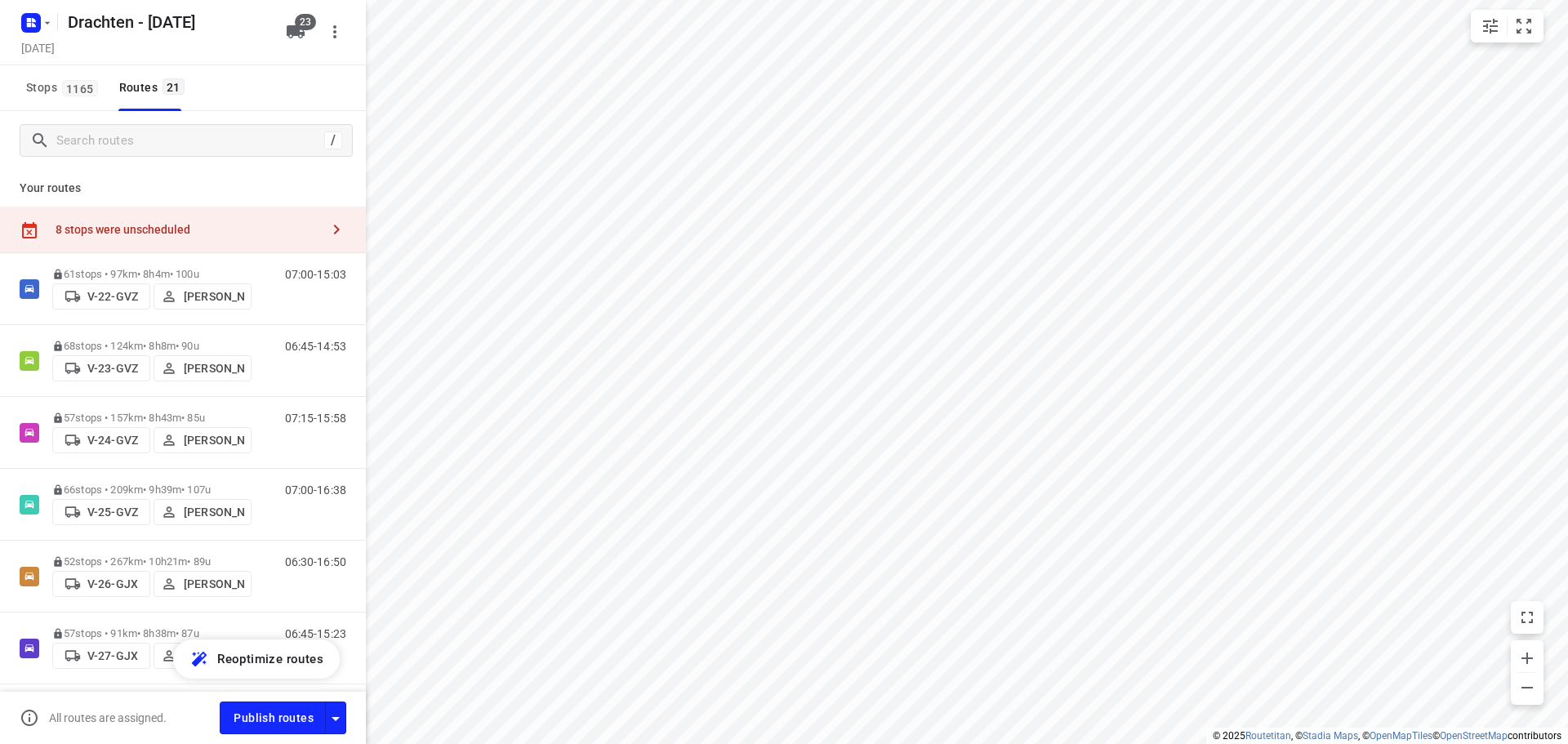
click at [184, 232] on div "8 stops were unscheduled" at bounding box center [188, 229] width 265 height 13
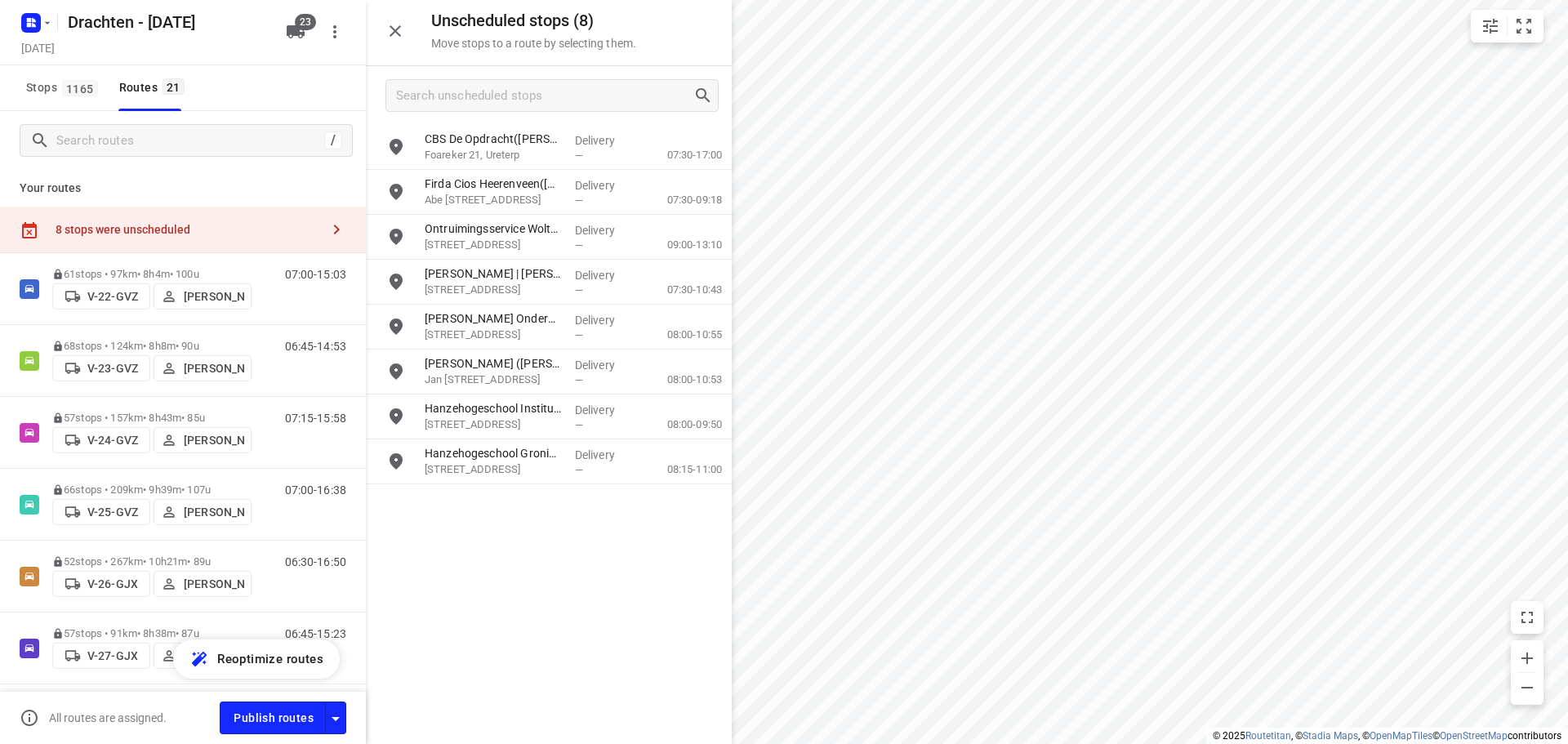
click at [400, 31] on icon "button" at bounding box center [395, 31] width 20 height 20
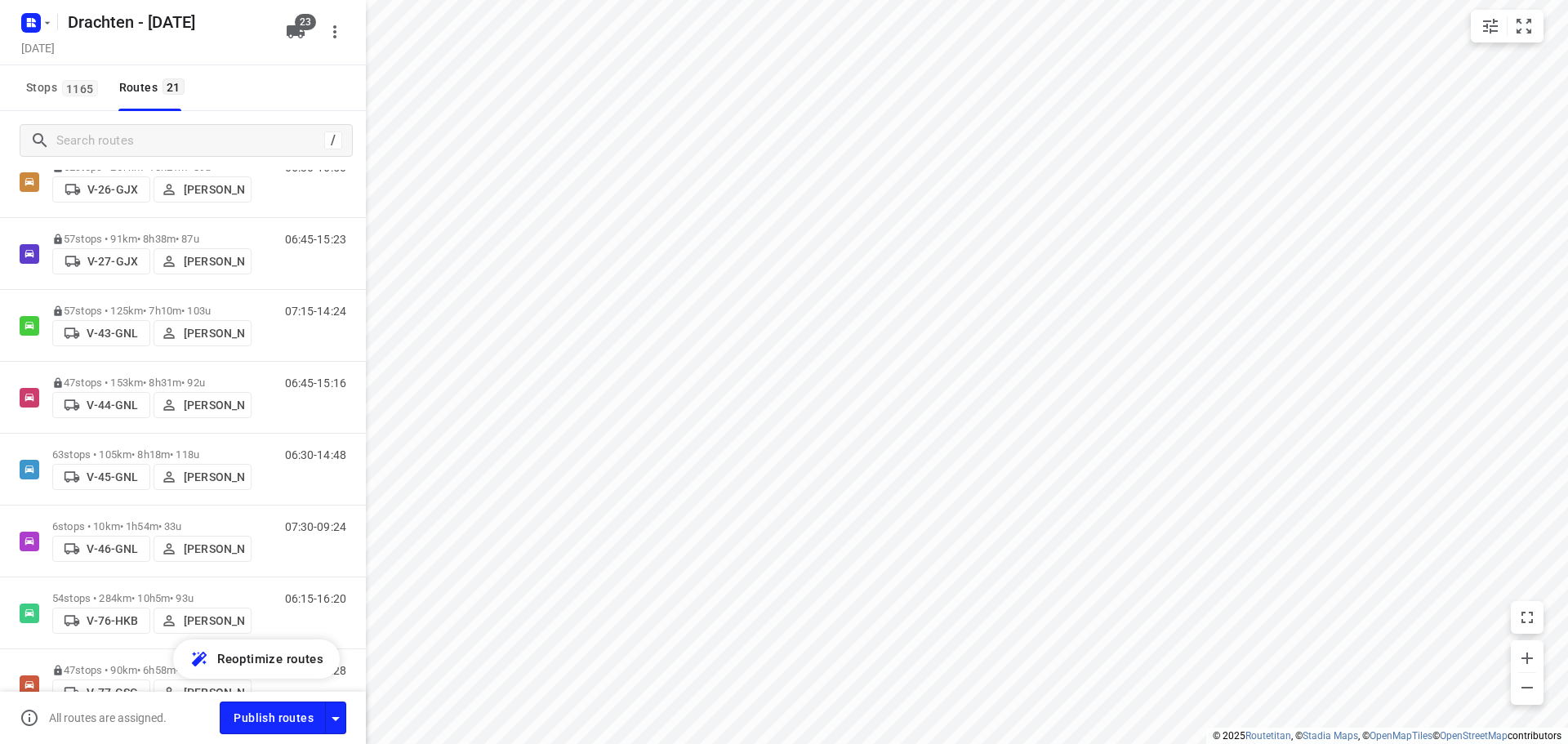
scroll to position [408, 0]
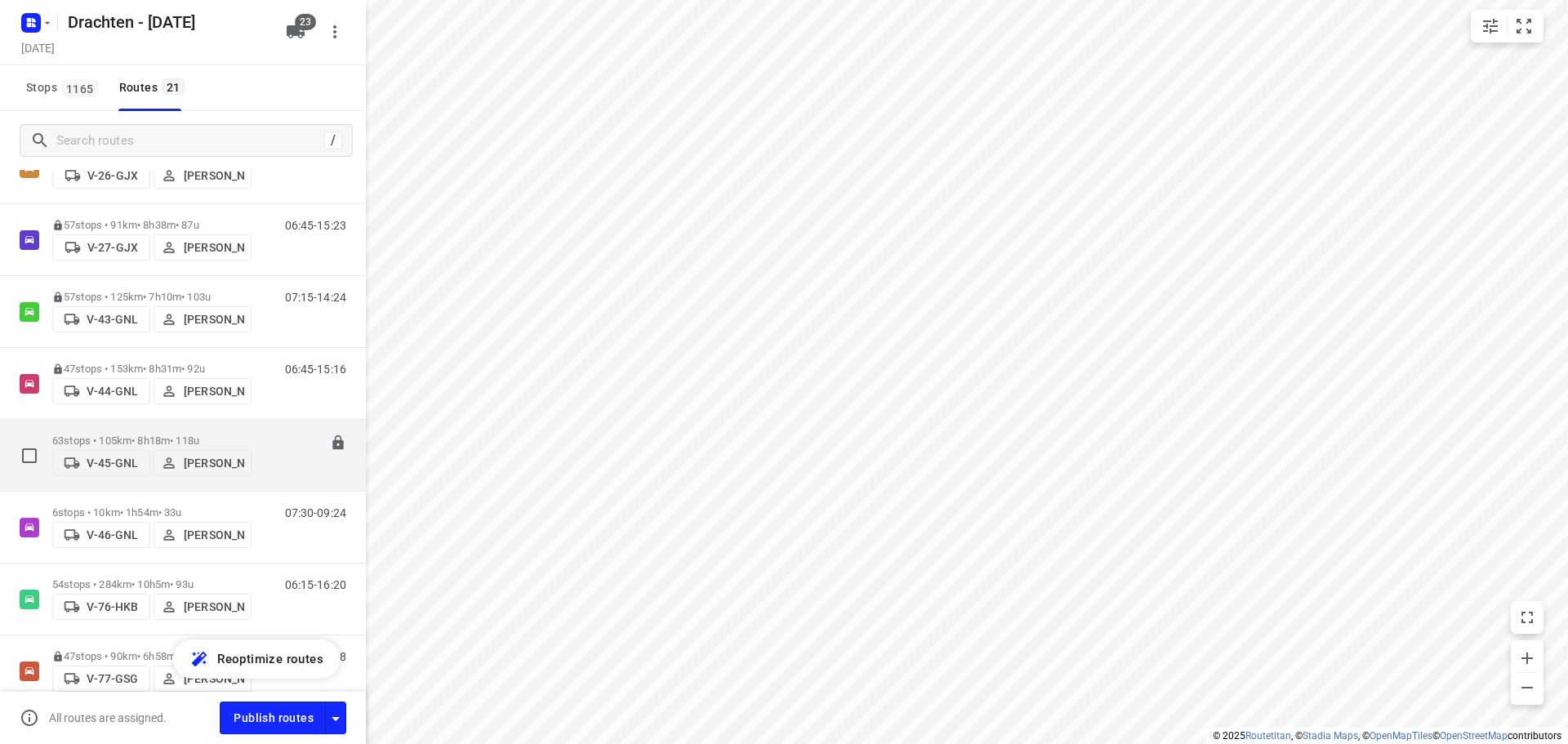
click at [166, 434] on p "63 stops • 105km • 8h18m • 118u" at bounding box center [152, 440] width 199 height 12
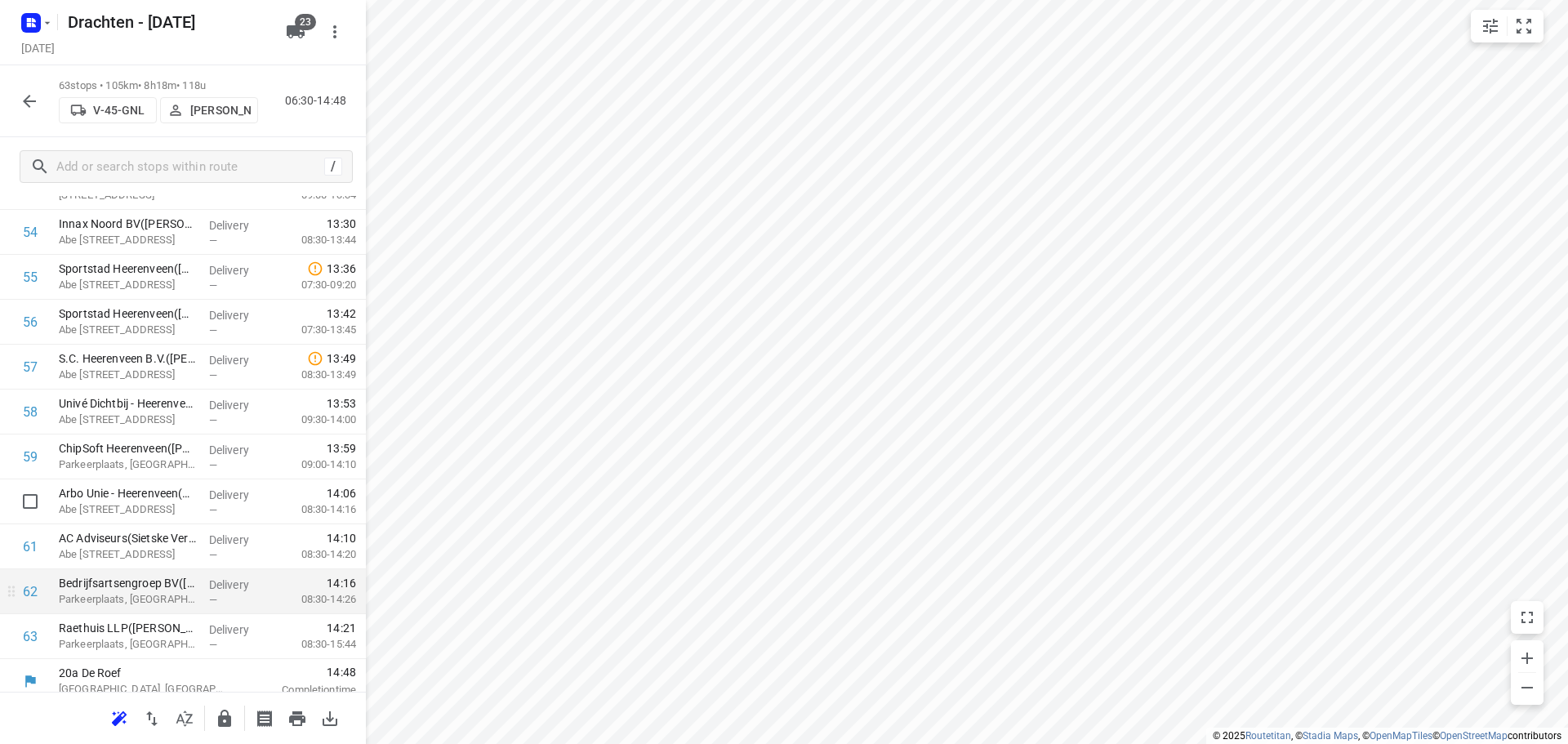
scroll to position [2506, 0]
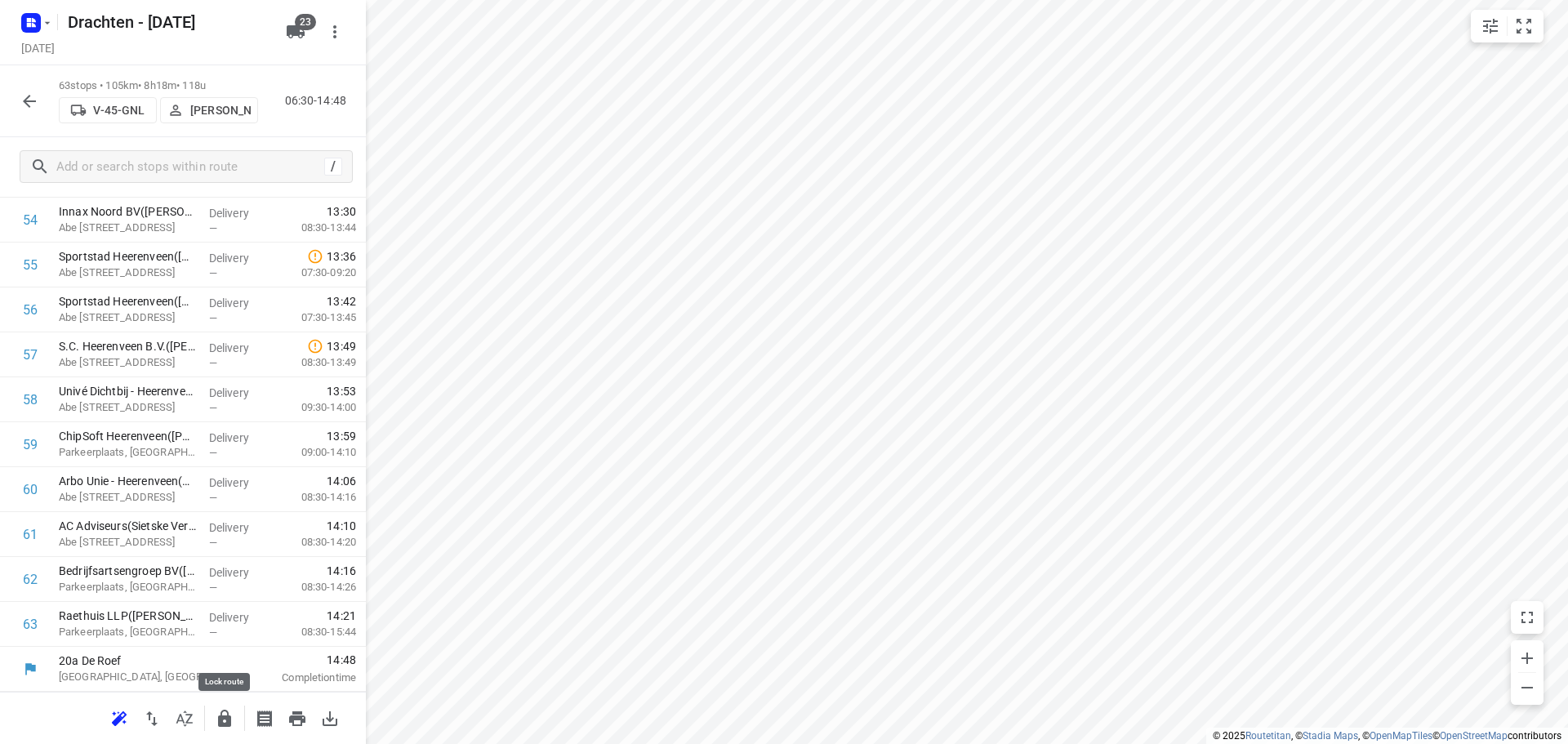
click at [217, 719] on icon "button" at bounding box center [224, 718] width 20 height 20
click at [40, 102] on button "button" at bounding box center [29, 101] width 32 height 32
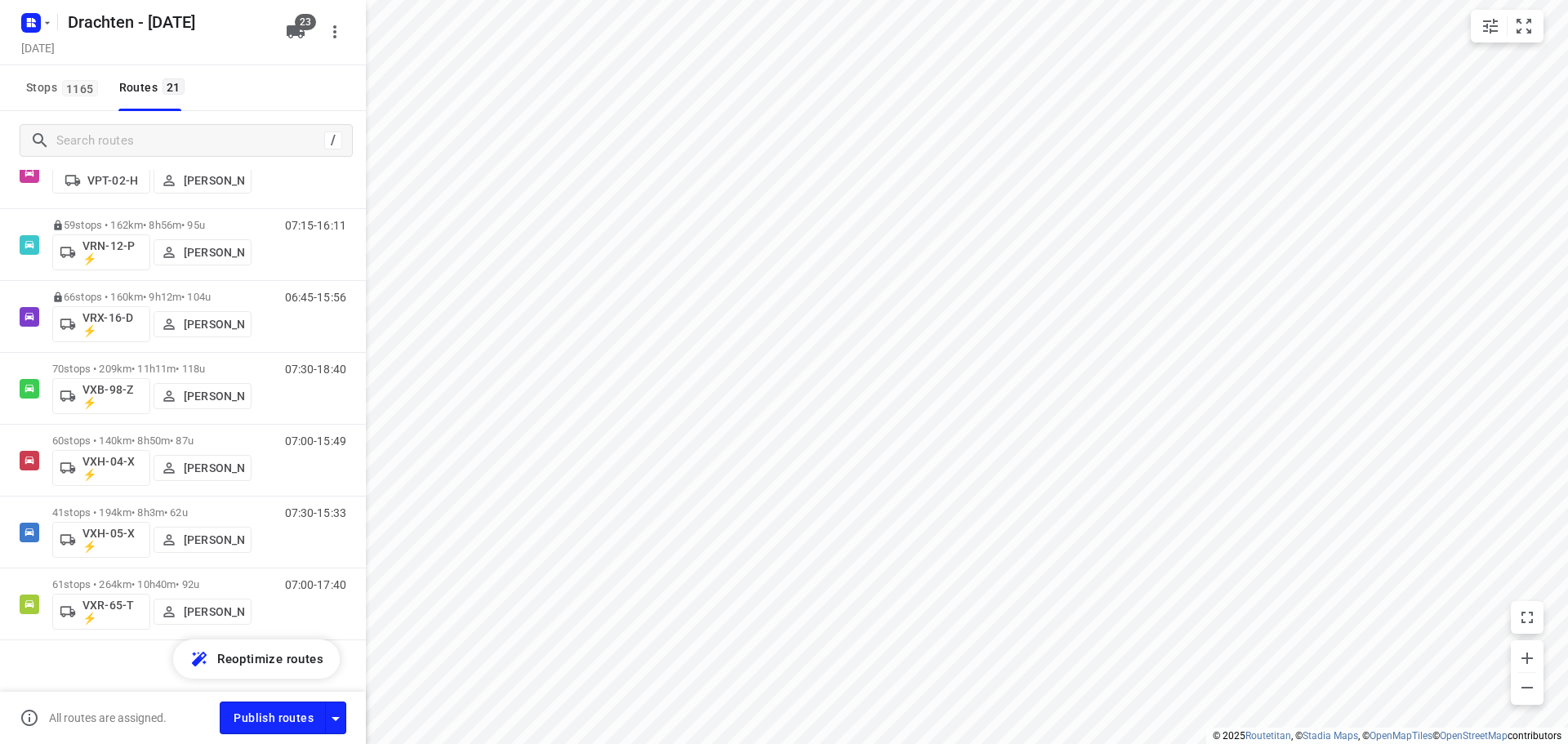
scroll to position [1136, 0]
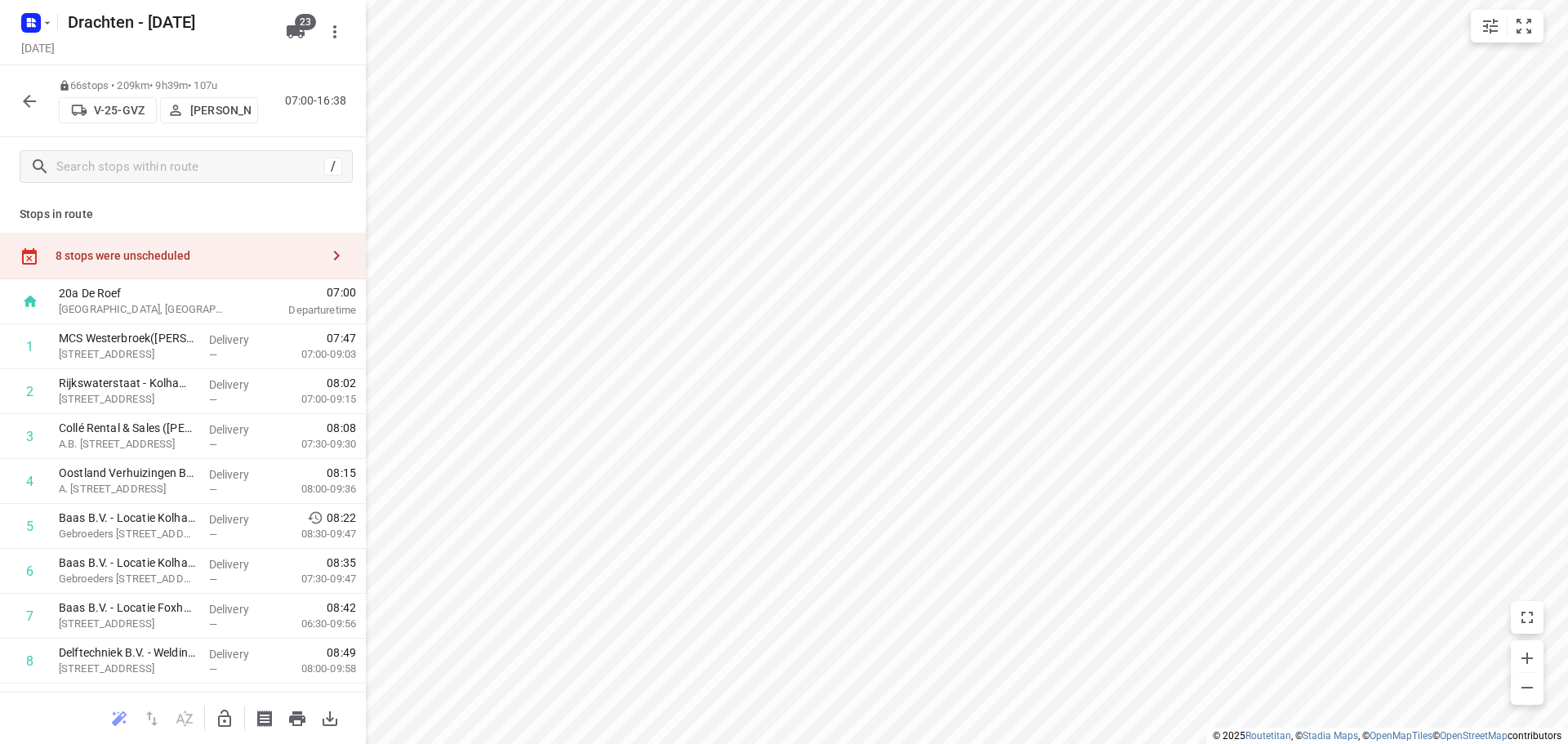
click at [20, 101] on icon "button" at bounding box center [29, 101] width 20 height 20
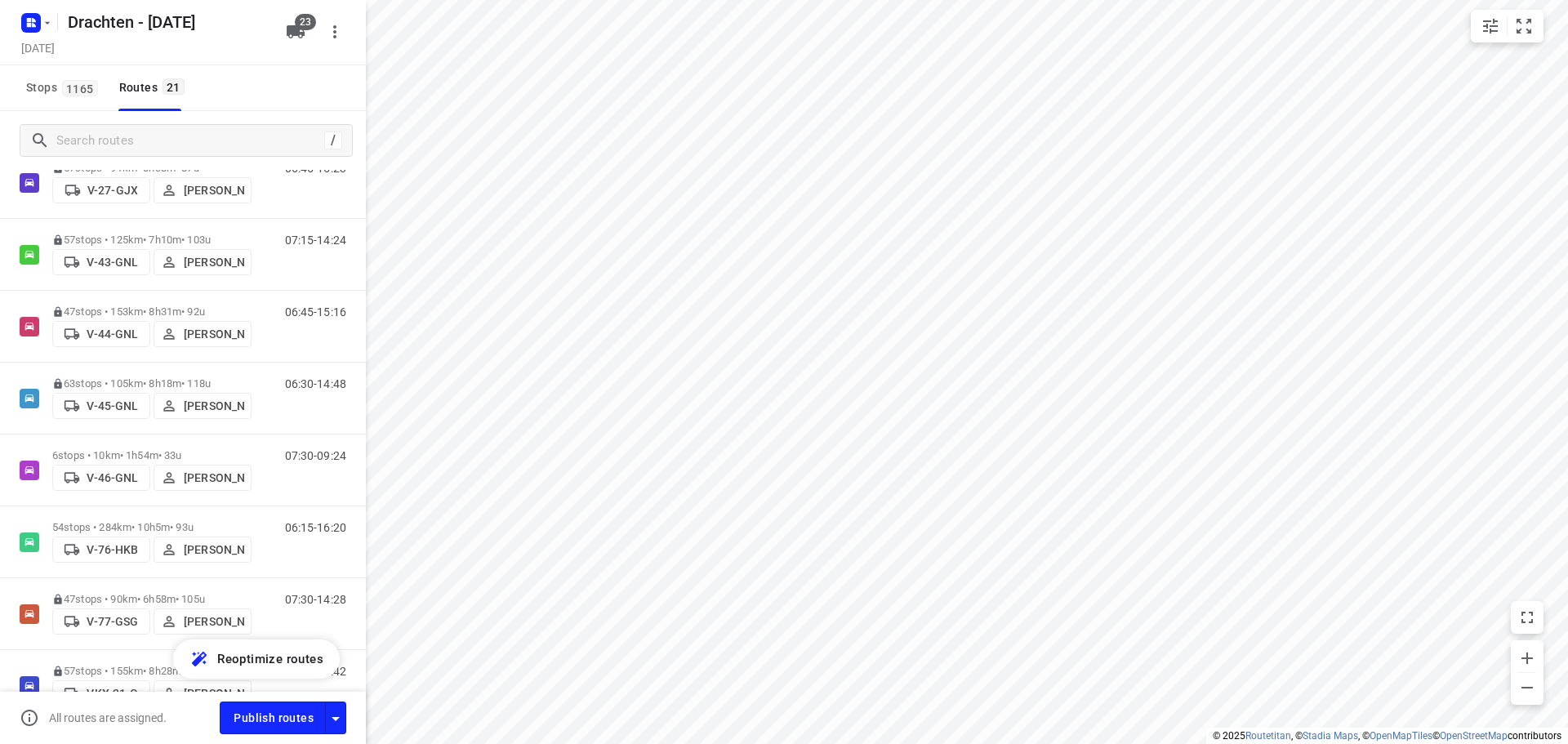
scroll to position [489, 0]
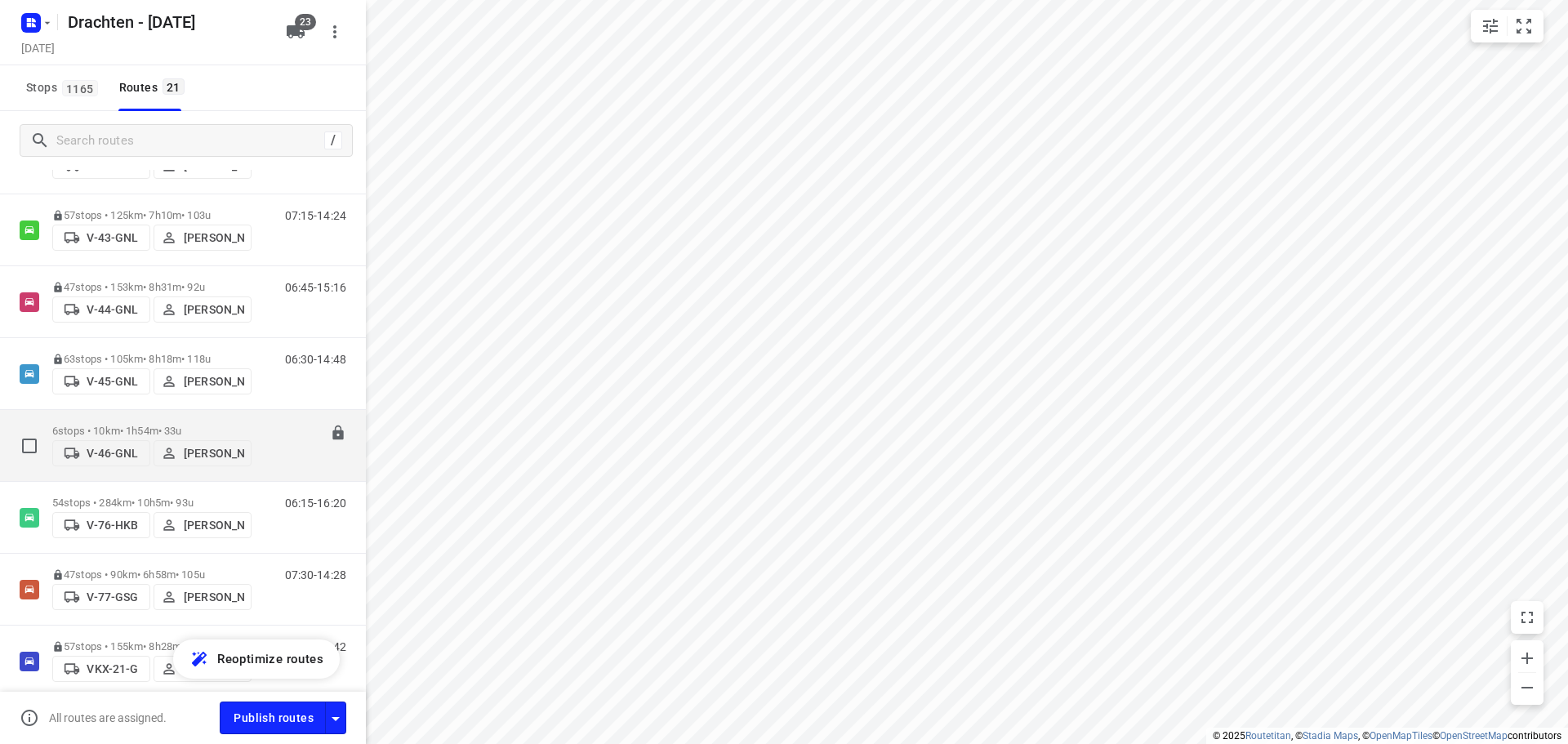
click at [162, 419] on div "6 stops • 10km • 1h54m • 33u V-46-GNL Joran Smit" at bounding box center [152, 445] width 199 height 58
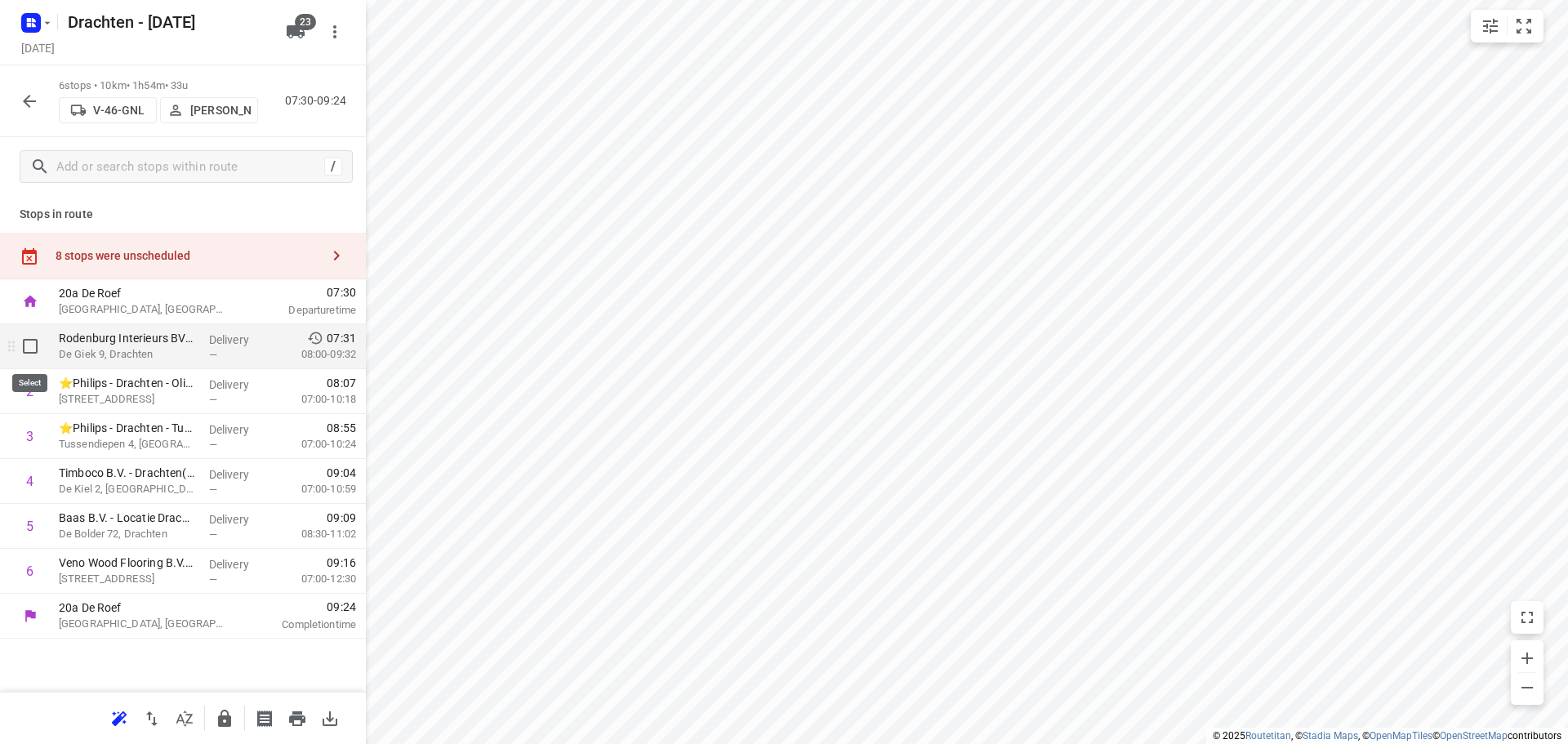
click at [33, 351] on input "checkbox" at bounding box center [30, 346] width 32 height 32
checkbox input "true"
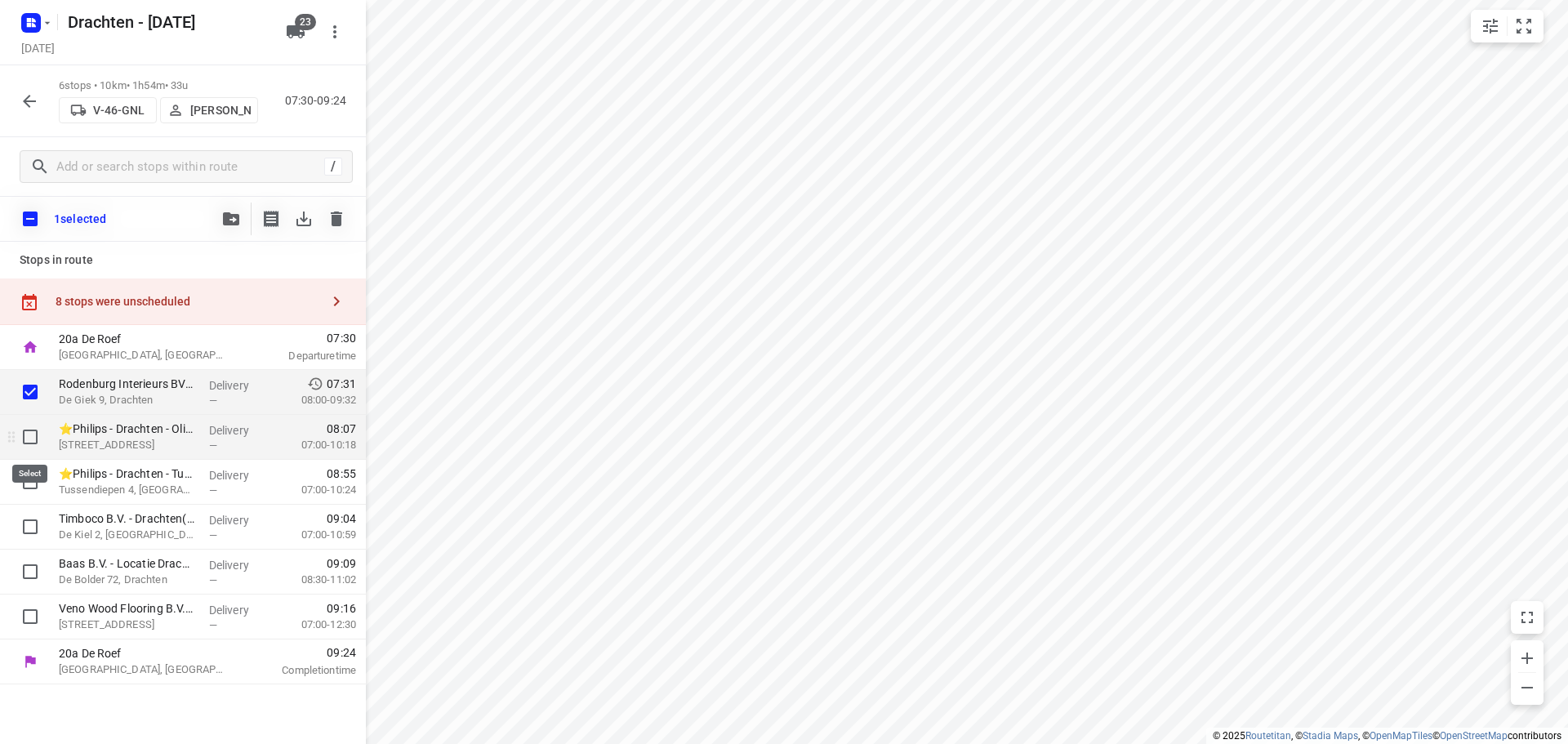
click at [25, 429] on input "checkbox" at bounding box center [30, 437] width 32 height 32
checkbox input "true"
click at [26, 474] on input "checkbox" at bounding box center [30, 482] width 32 height 32
checkbox input "true"
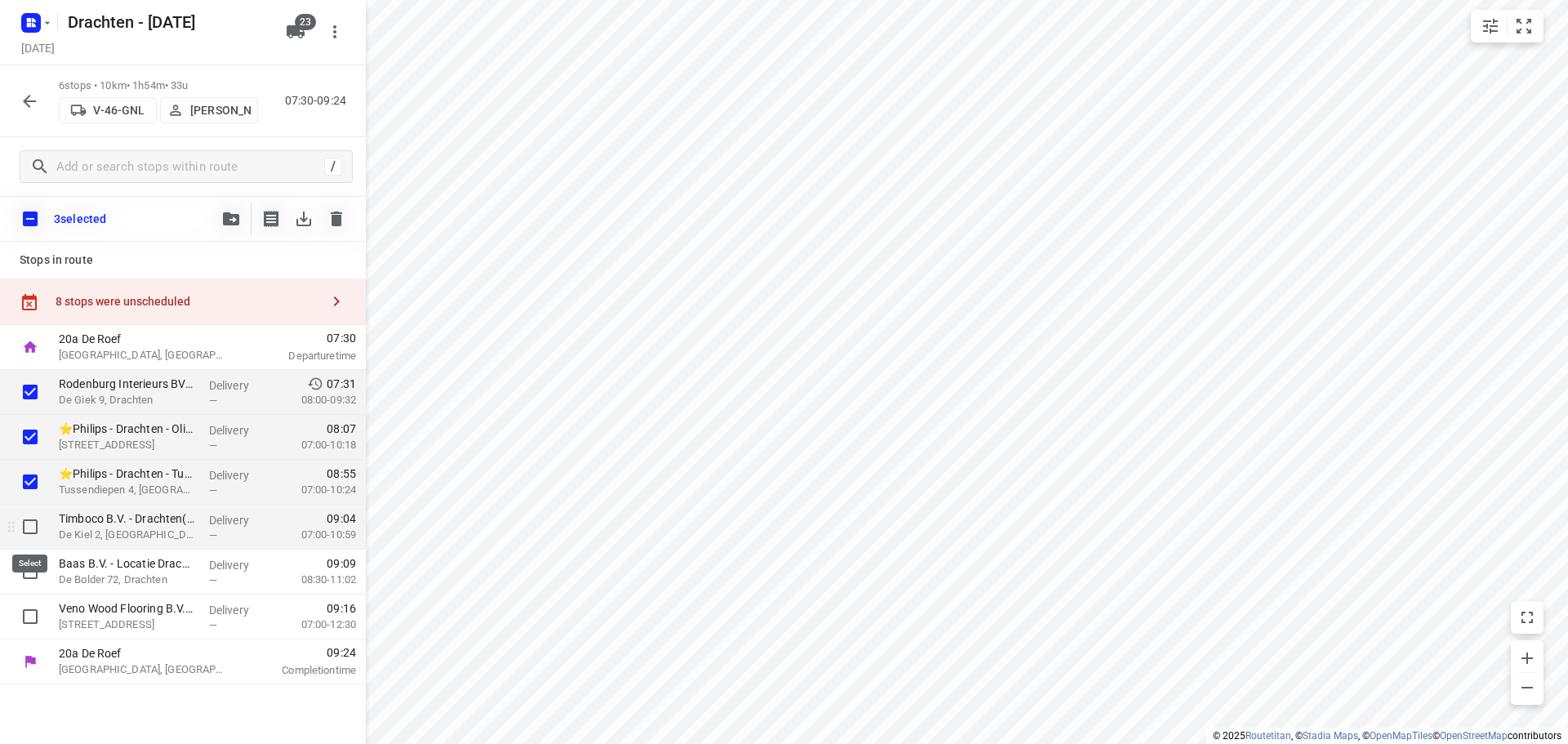
click at [28, 517] on input "checkbox" at bounding box center [30, 526] width 32 height 32
checkbox input "true"
click at [34, 571] on input "checkbox" at bounding box center [30, 571] width 32 height 32
checkbox input "true"
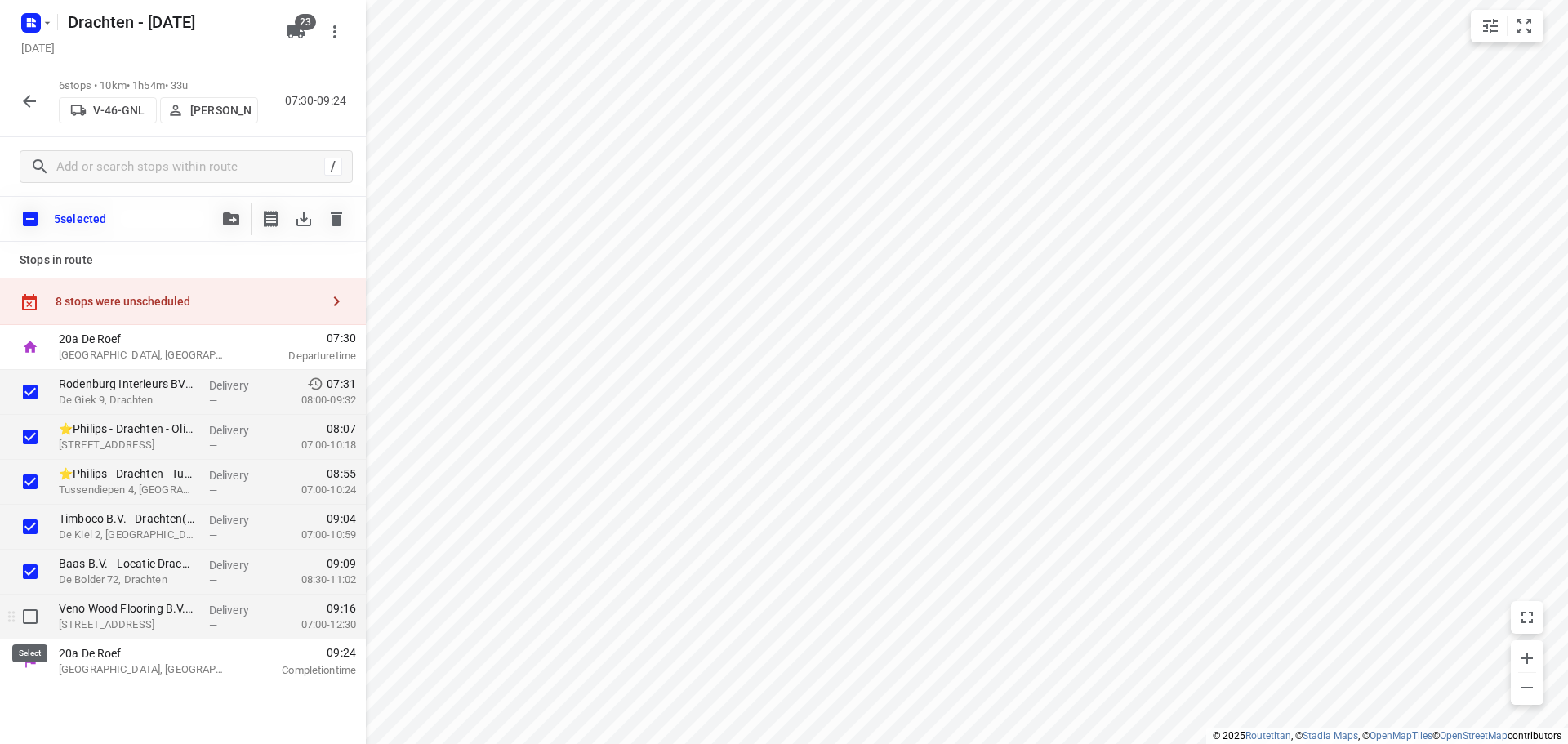
click at [27, 621] on input "checkbox" at bounding box center [30, 616] width 32 height 32
checkbox input "true"
click at [228, 210] on button "button" at bounding box center [231, 219] width 32 height 32
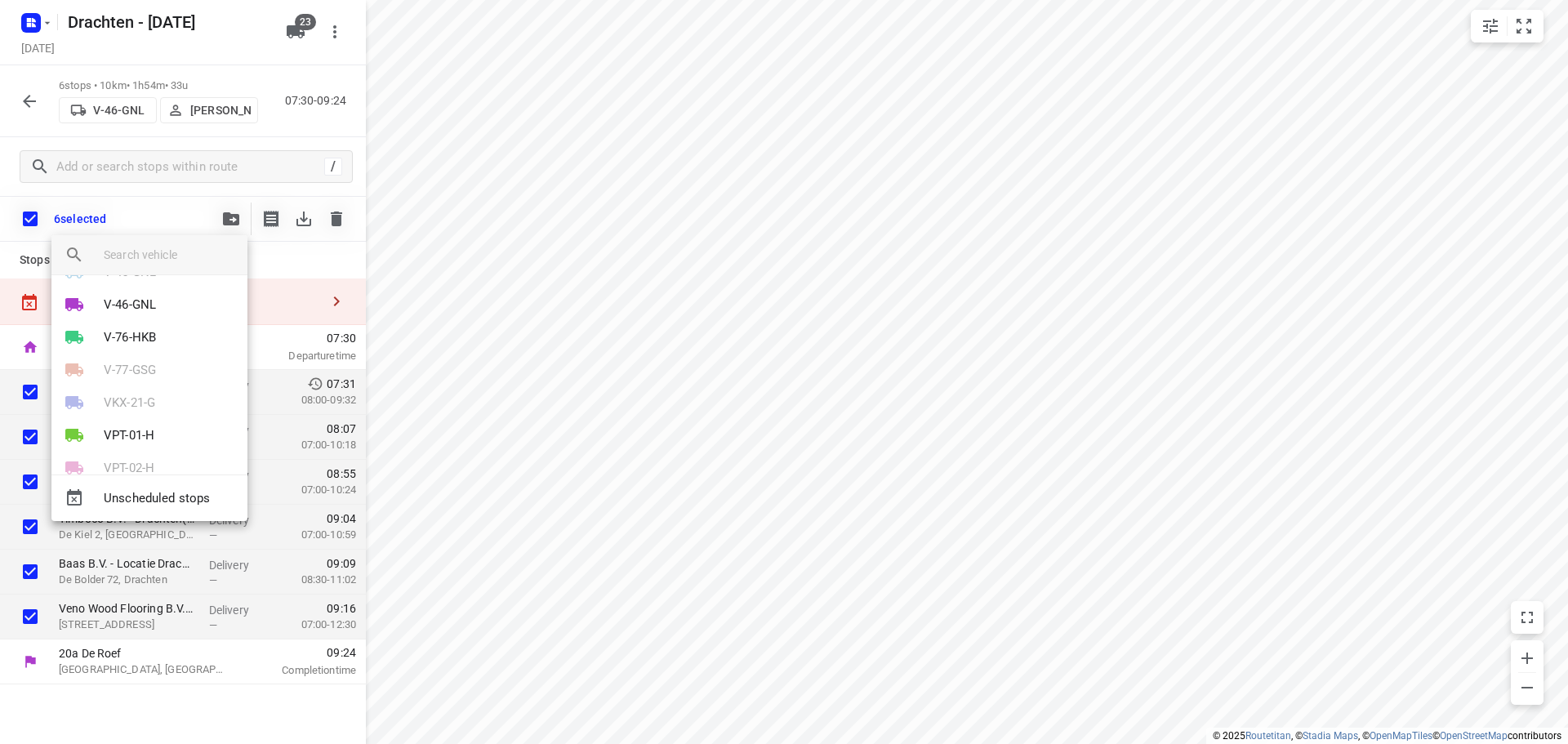
scroll to position [408, 0]
click at [140, 352] on p "VPT-01-H" at bounding box center [129, 354] width 51 height 19
click at [106, 299] on li "1" at bounding box center [149, 298] width 196 height 32
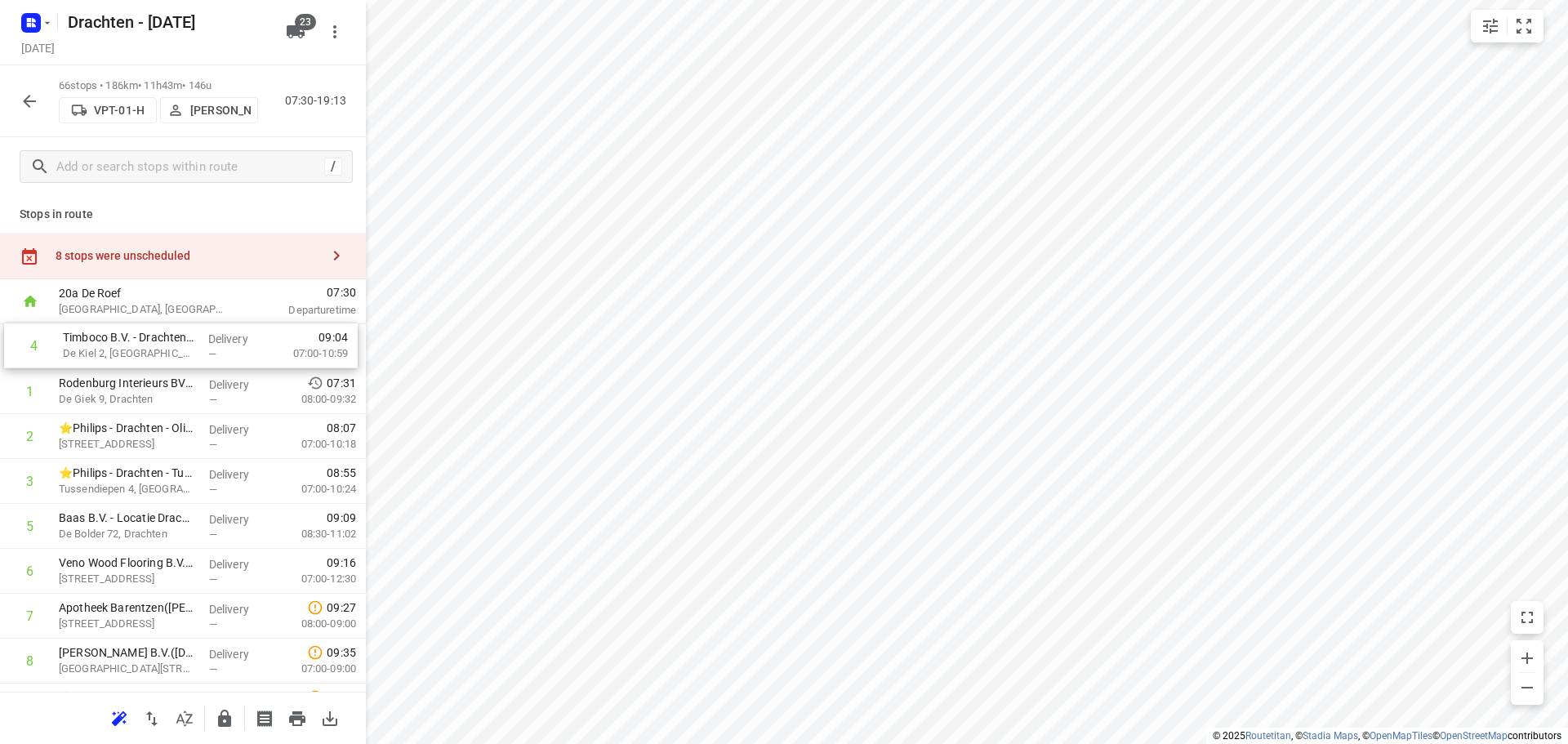
drag, startPoint x: 142, startPoint y: 494, endPoint x: 148, endPoint y: 353, distance: 141.1
drag, startPoint x: 121, startPoint y: 573, endPoint x: 137, endPoint y: 385, distance: 188.7
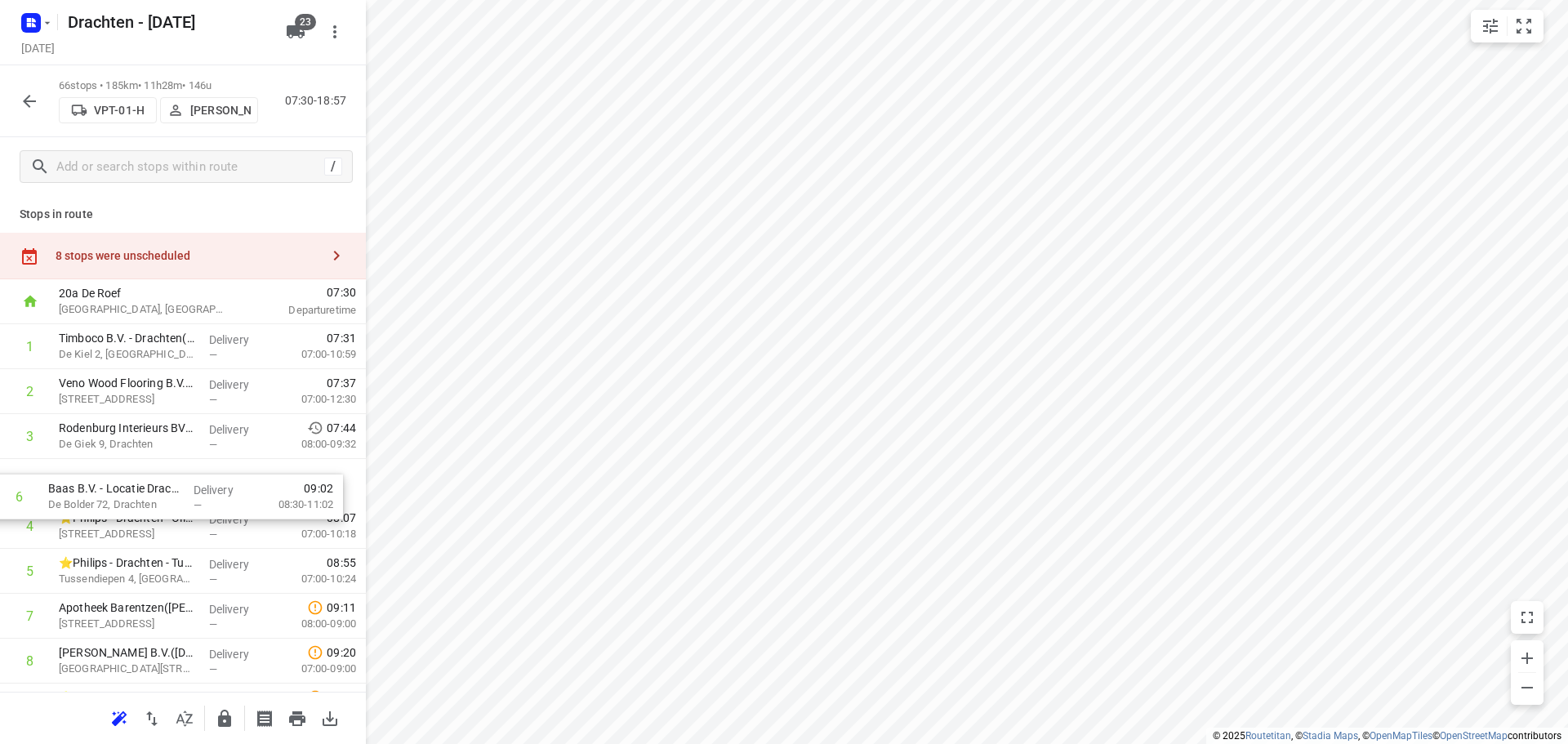
drag, startPoint x: 156, startPoint y: 572, endPoint x: 144, endPoint y: 493, distance: 79.9
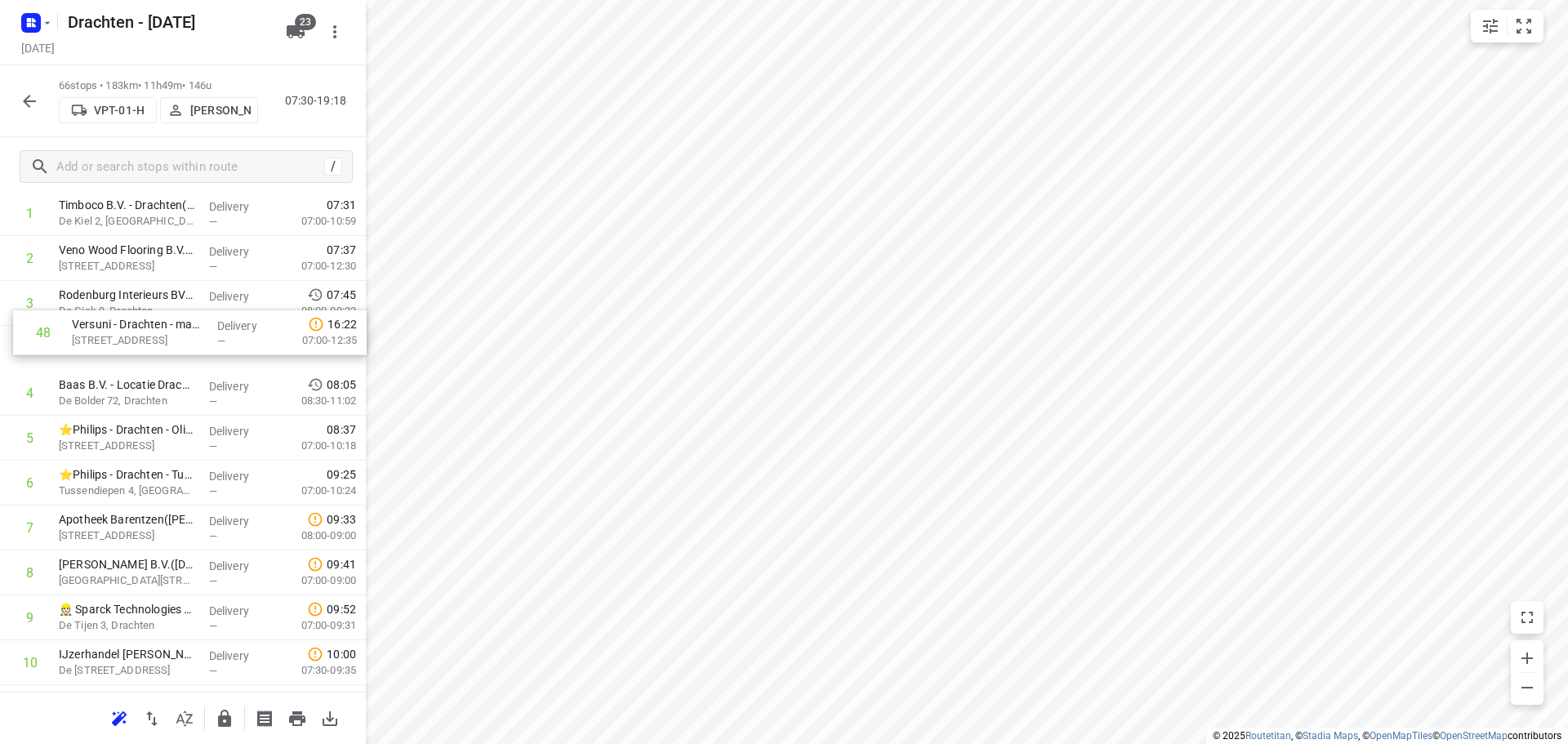
scroll to position [133, 0]
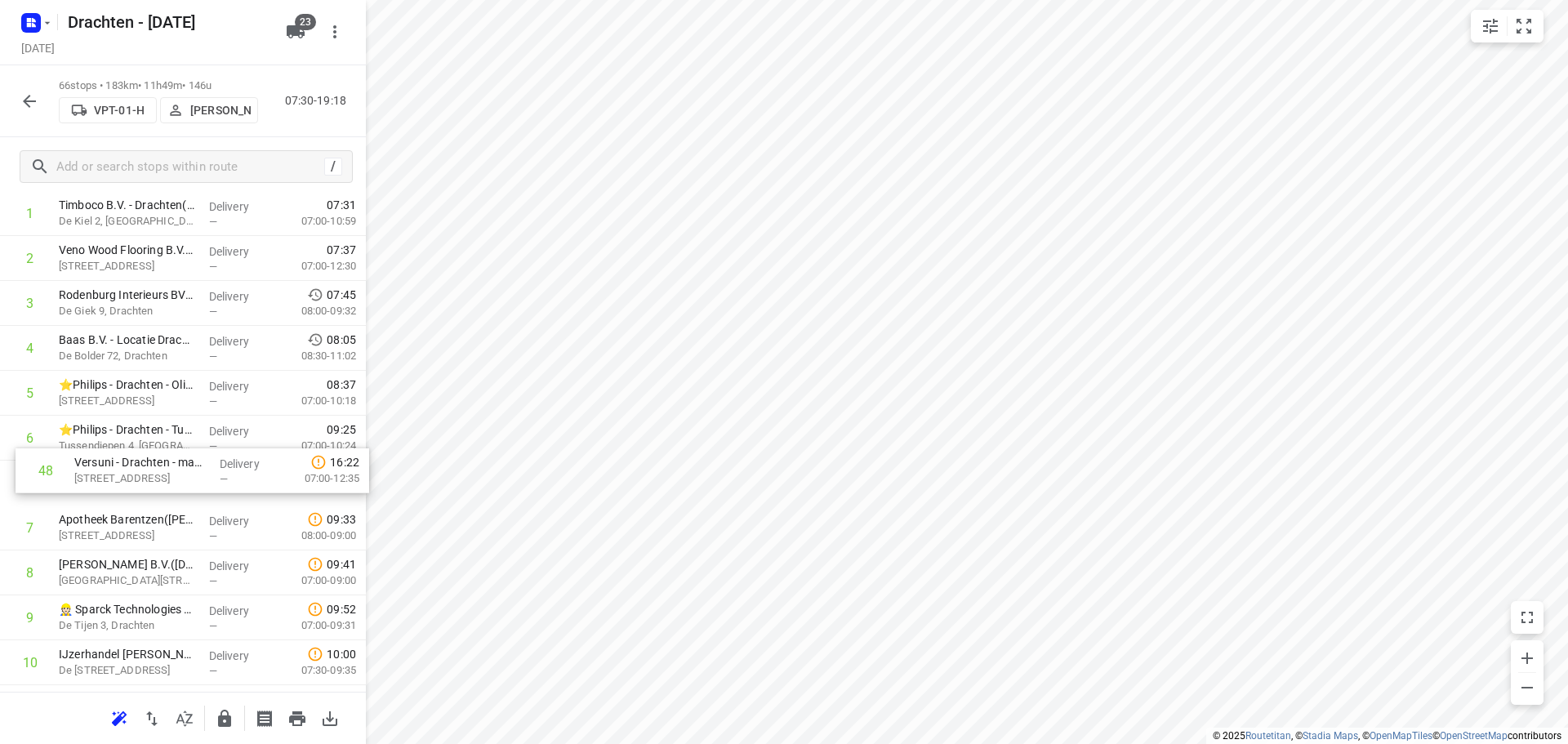
drag, startPoint x: 160, startPoint y: 502, endPoint x: 175, endPoint y: 466, distance: 39.0
drag, startPoint x: 178, startPoint y: 385, endPoint x: 182, endPoint y: 478, distance: 93.1
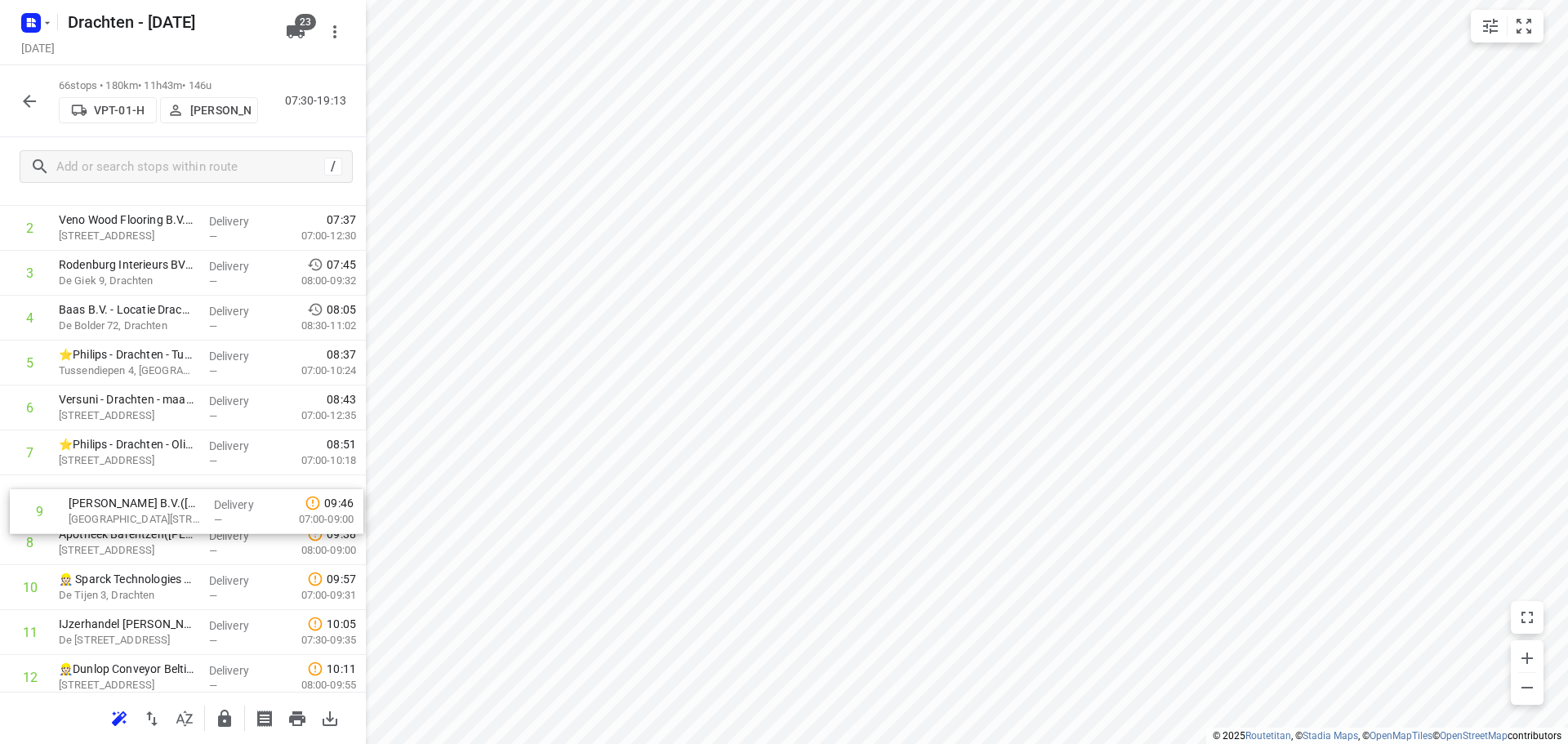
drag, startPoint x: 153, startPoint y: 554, endPoint x: 165, endPoint y: 509, distance: 46.6
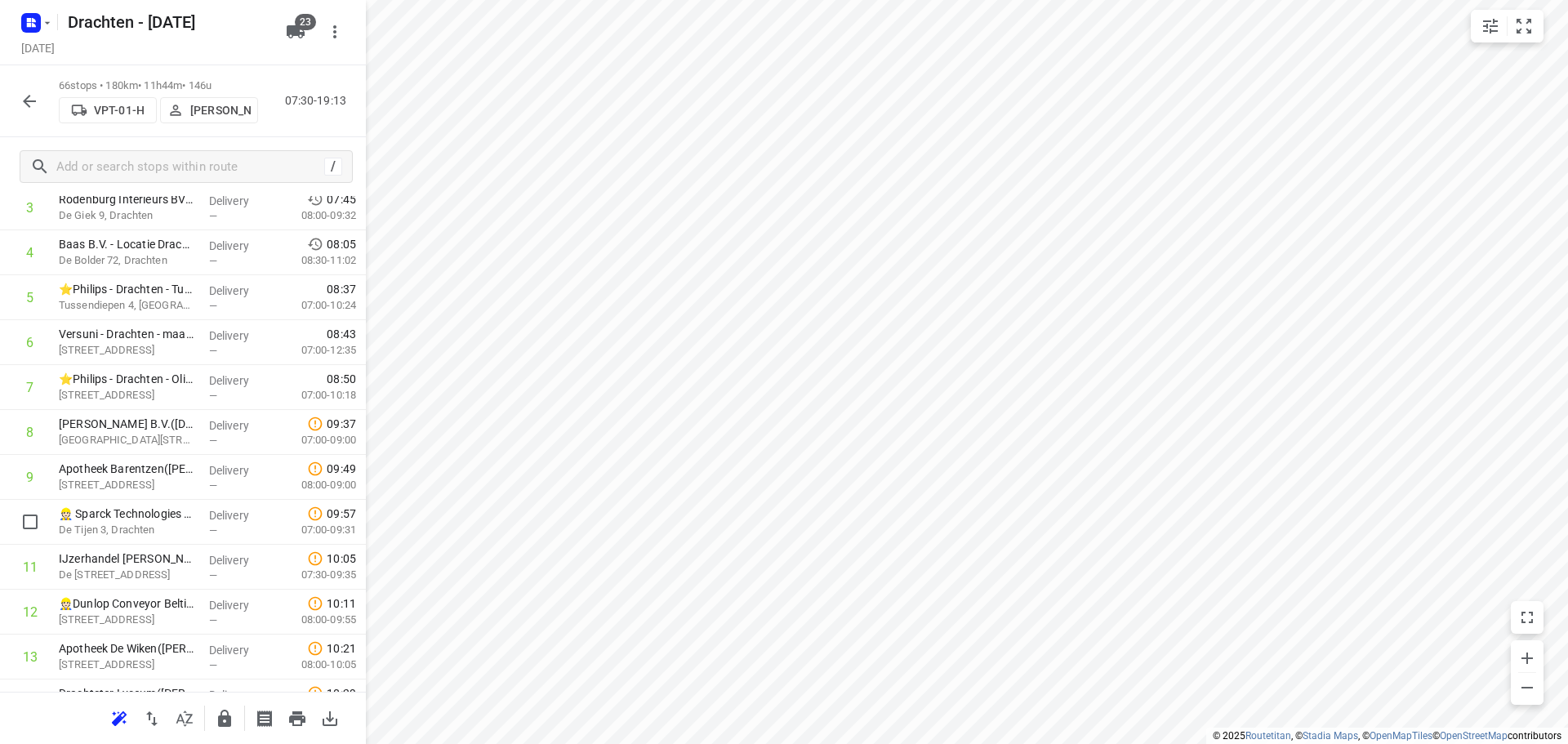
scroll to position [245, 0]
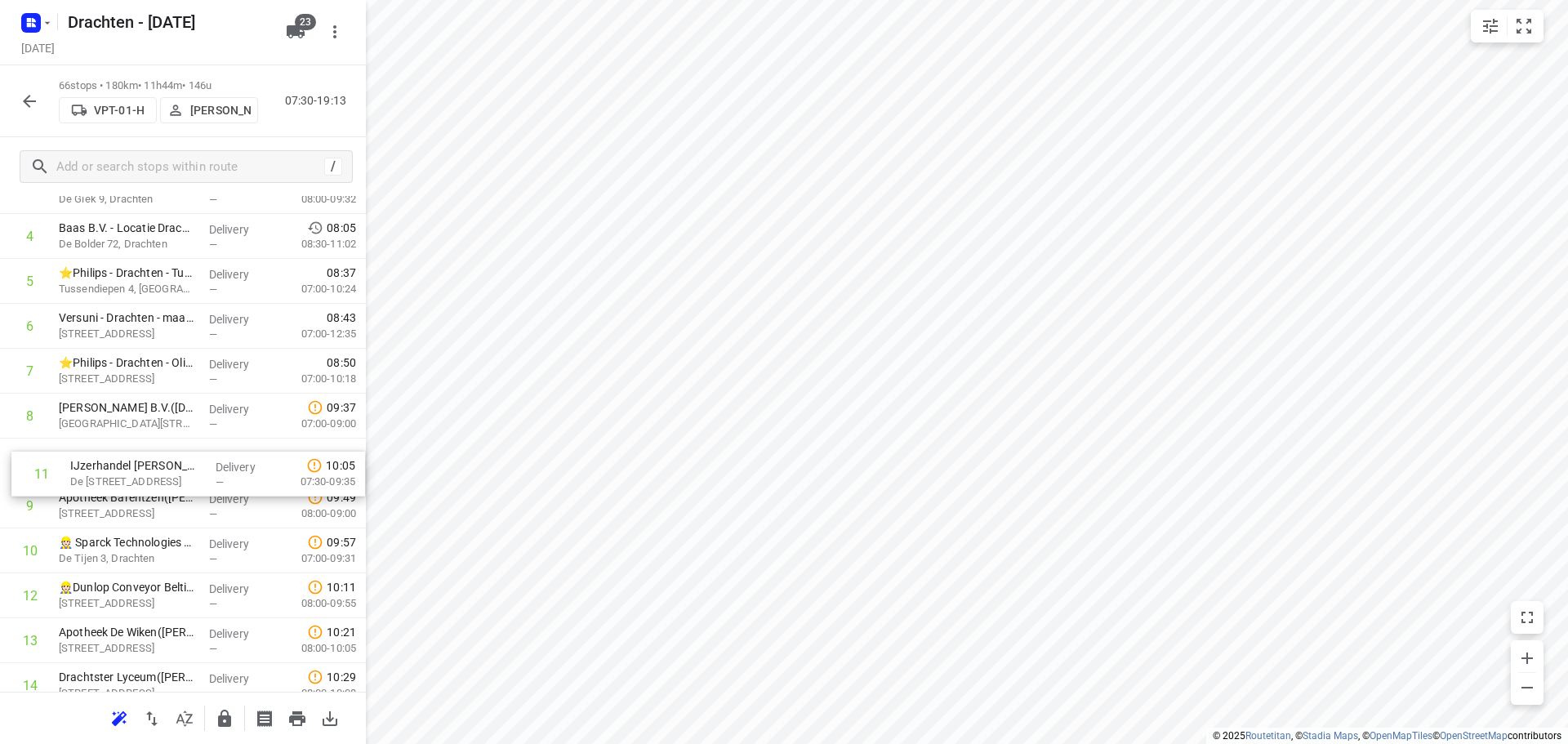
drag, startPoint x: 138, startPoint y: 559, endPoint x: 147, endPoint y: 473, distance: 86.5
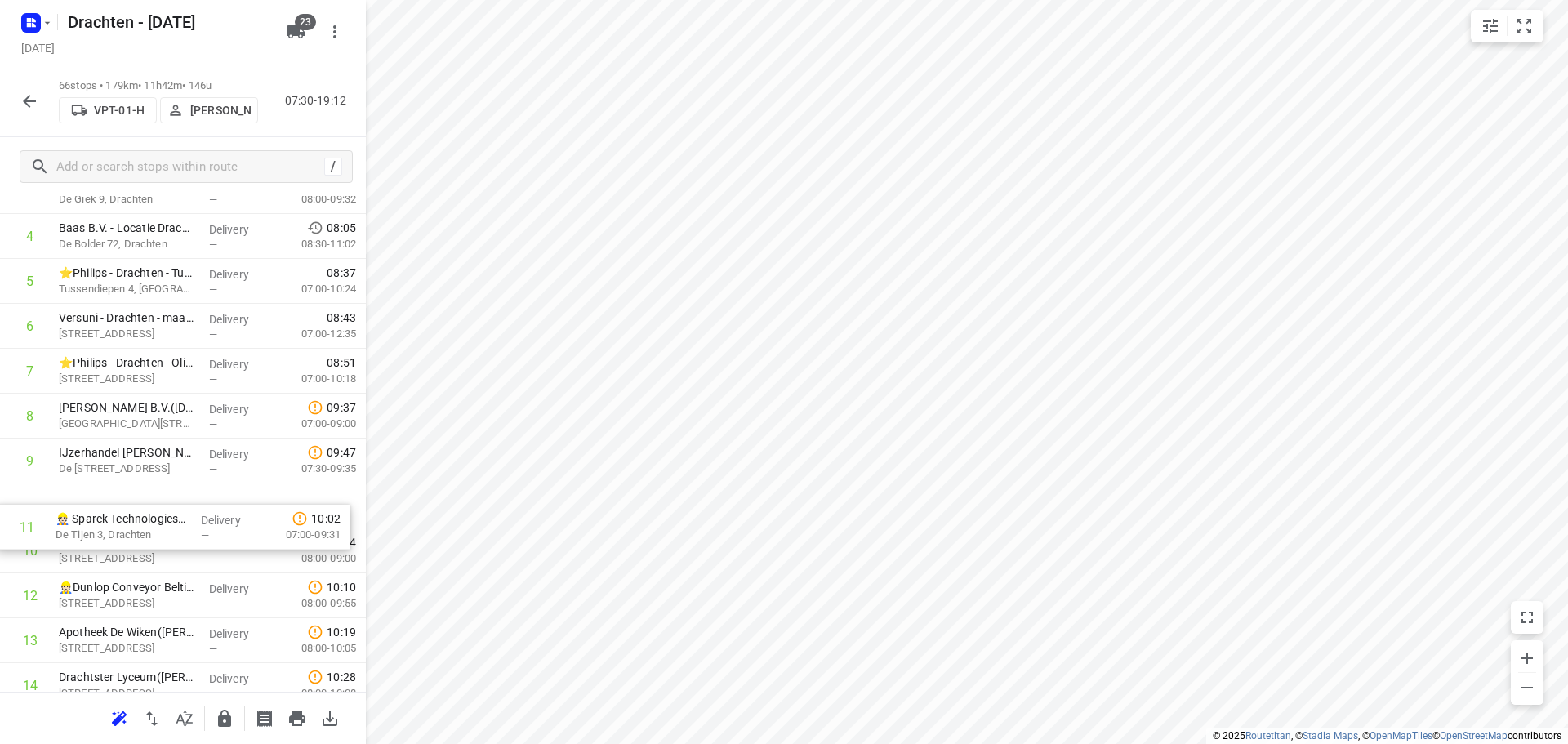
drag, startPoint x: 151, startPoint y: 560, endPoint x: 150, endPoint y: 512, distance: 48.0
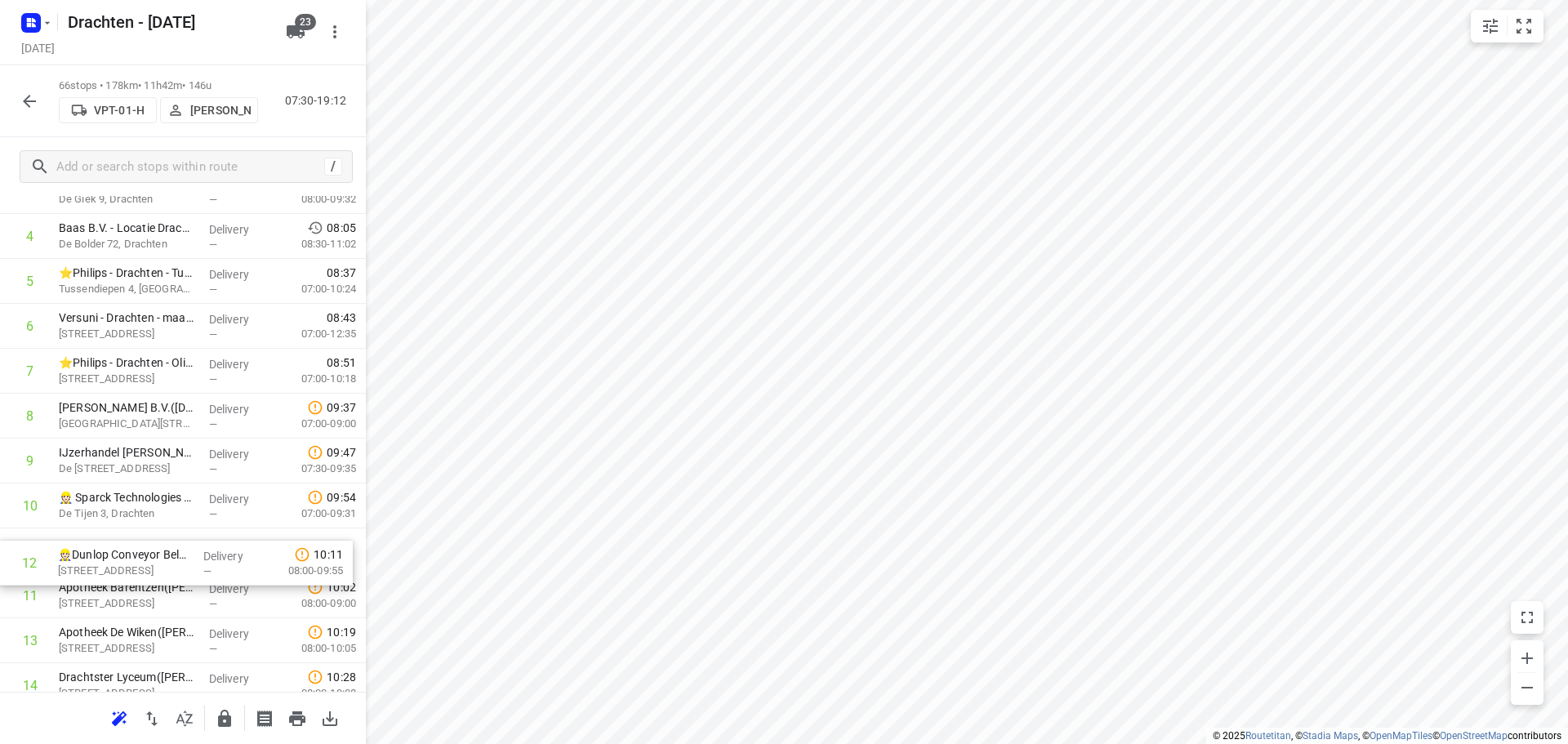
scroll to position [247, 0]
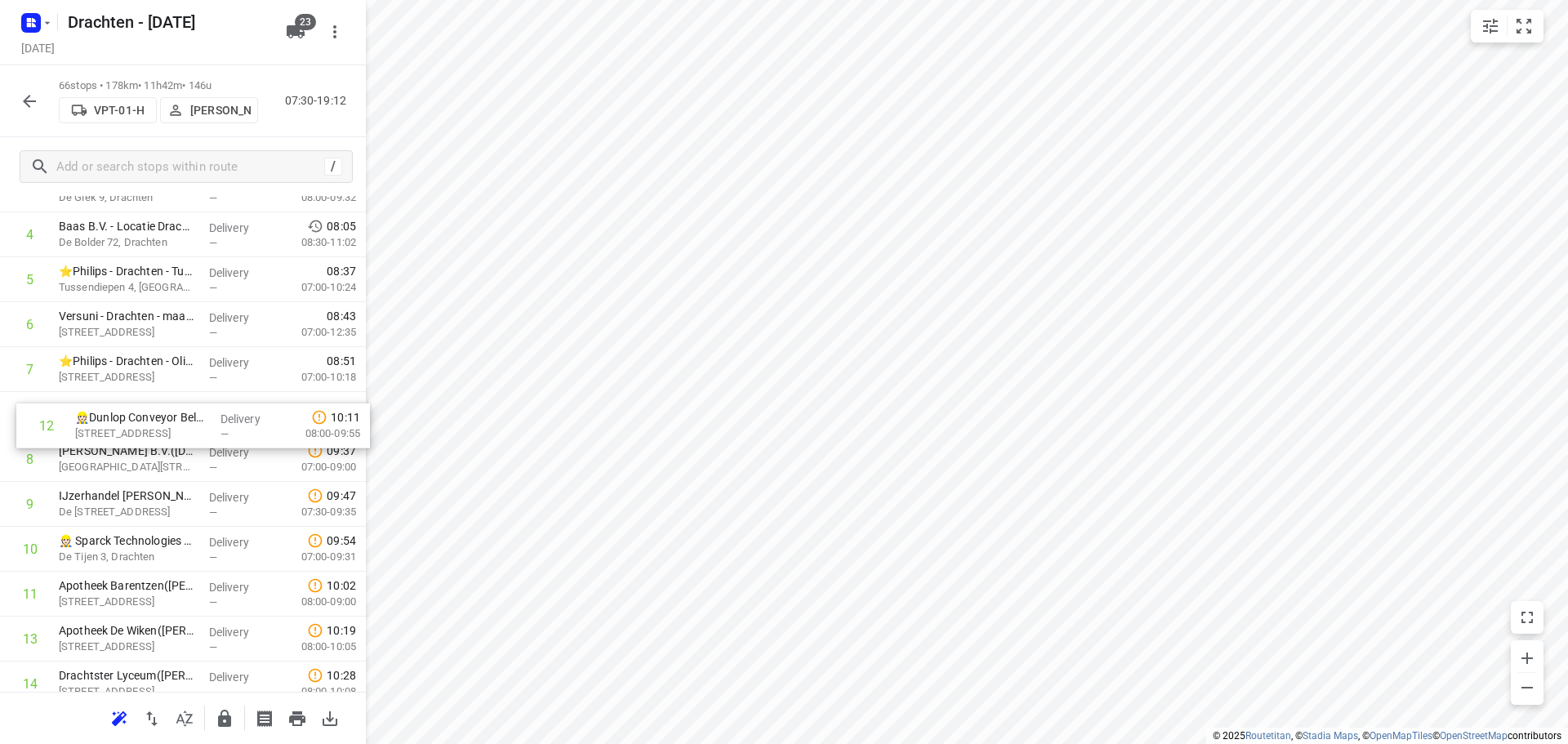
drag, startPoint x: 129, startPoint y: 607, endPoint x: 145, endPoint y: 428, distance: 179.7
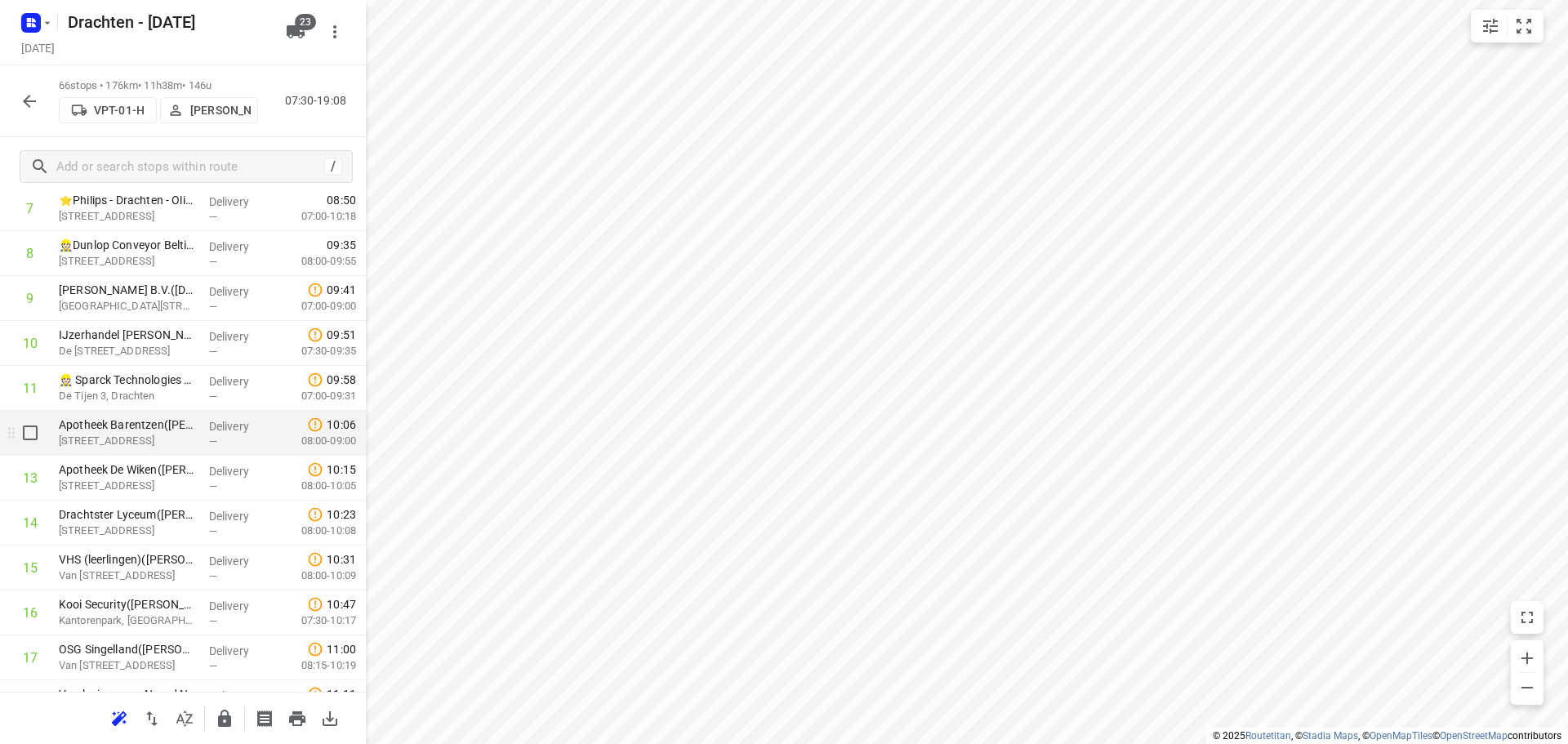
scroll to position [491, 0]
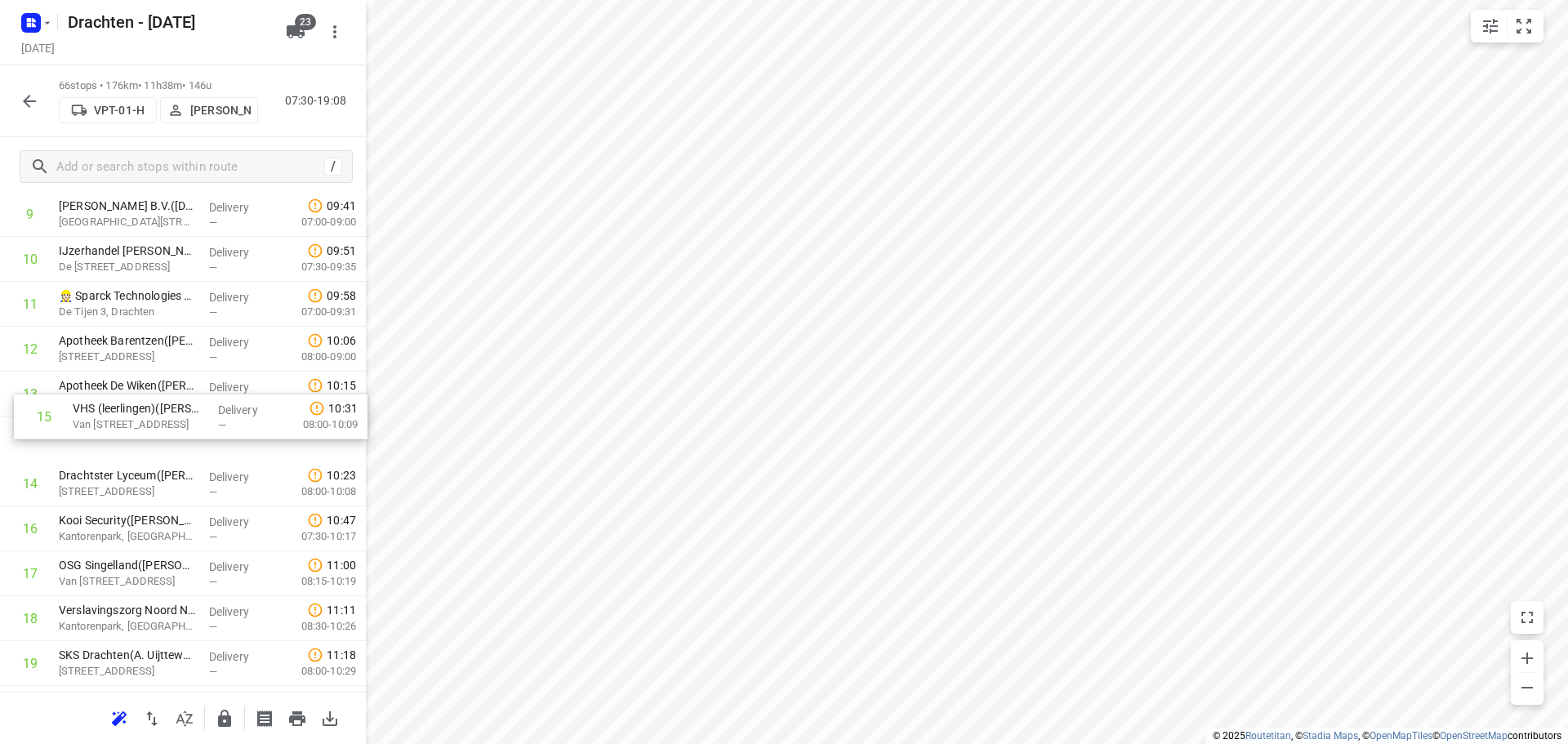
drag, startPoint x: 147, startPoint y: 502, endPoint x: 162, endPoint y: 410, distance: 93.2
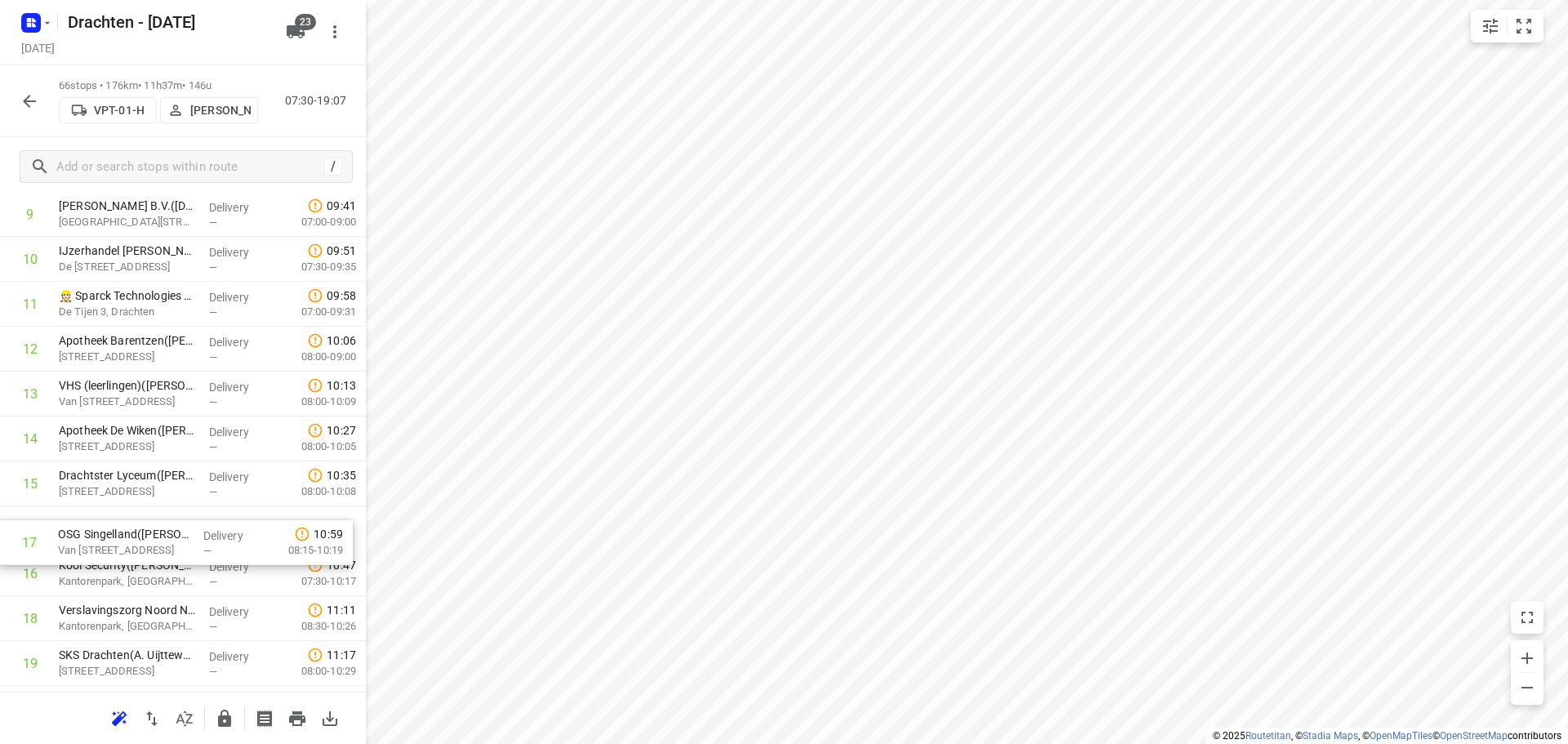
scroll to position [492, 0]
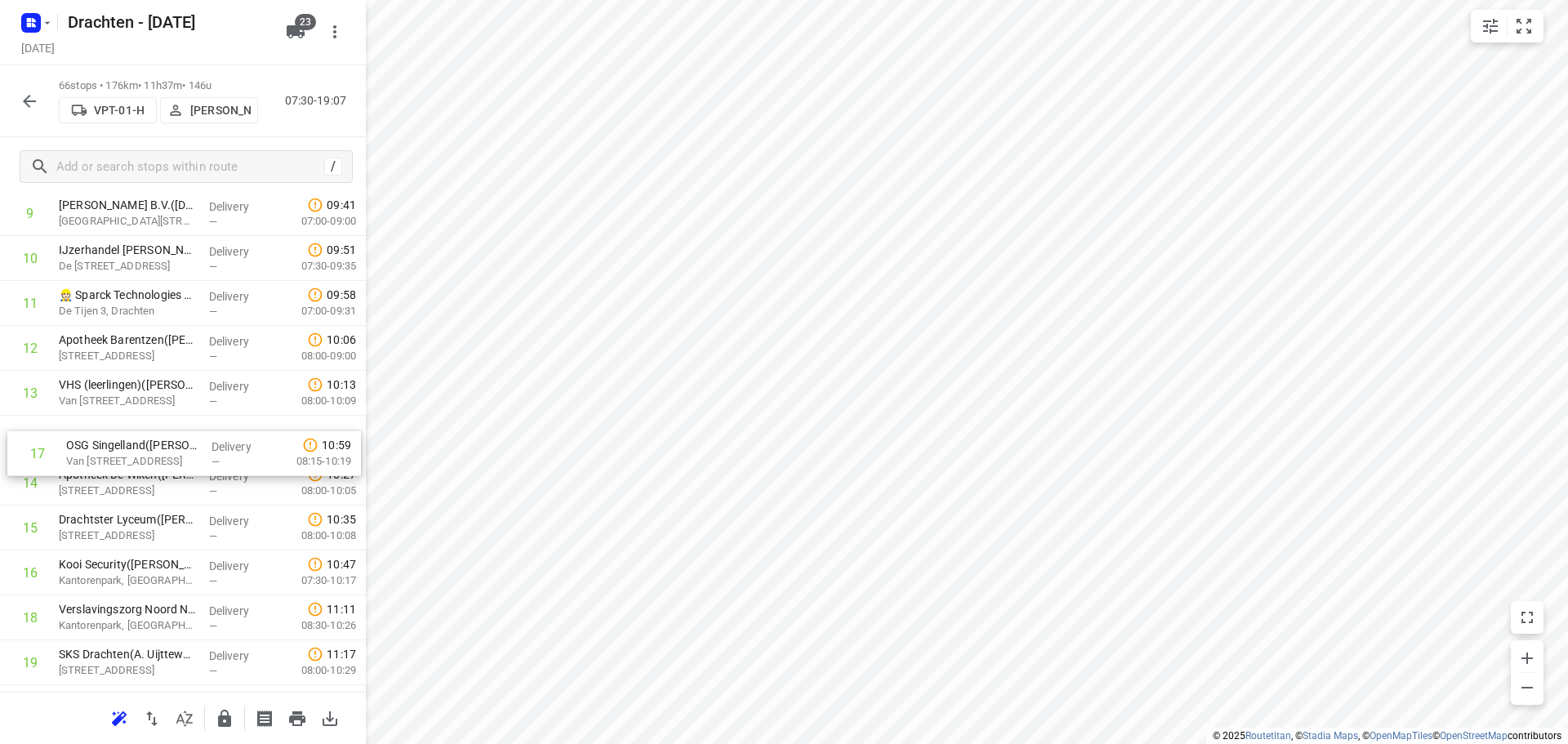
drag, startPoint x: 147, startPoint y: 582, endPoint x: 151, endPoint y: 447, distance: 135.1
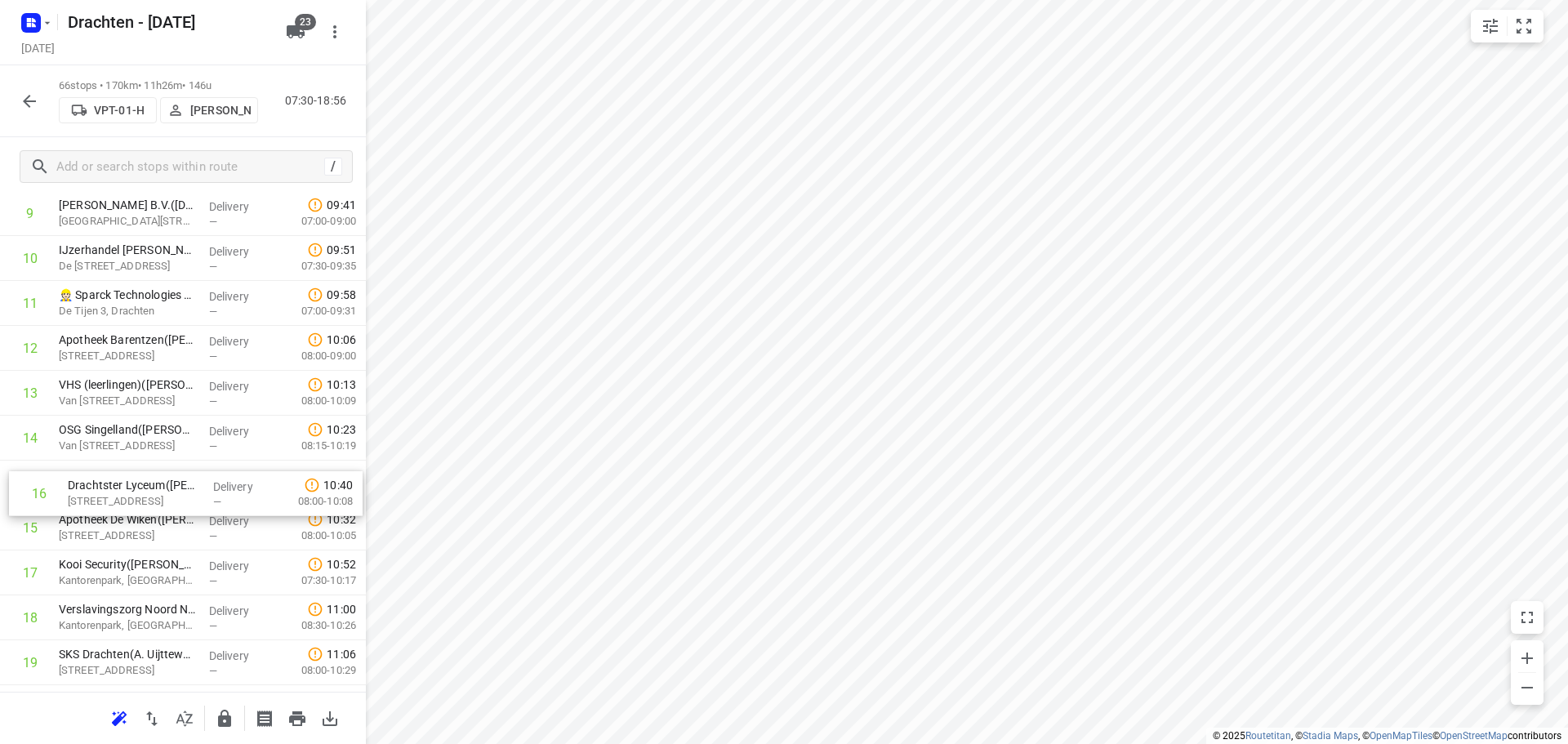
drag, startPoint x: 156, startPoint y: 511, endPoint x: 168, endPoint y: 471, distance: 41.8
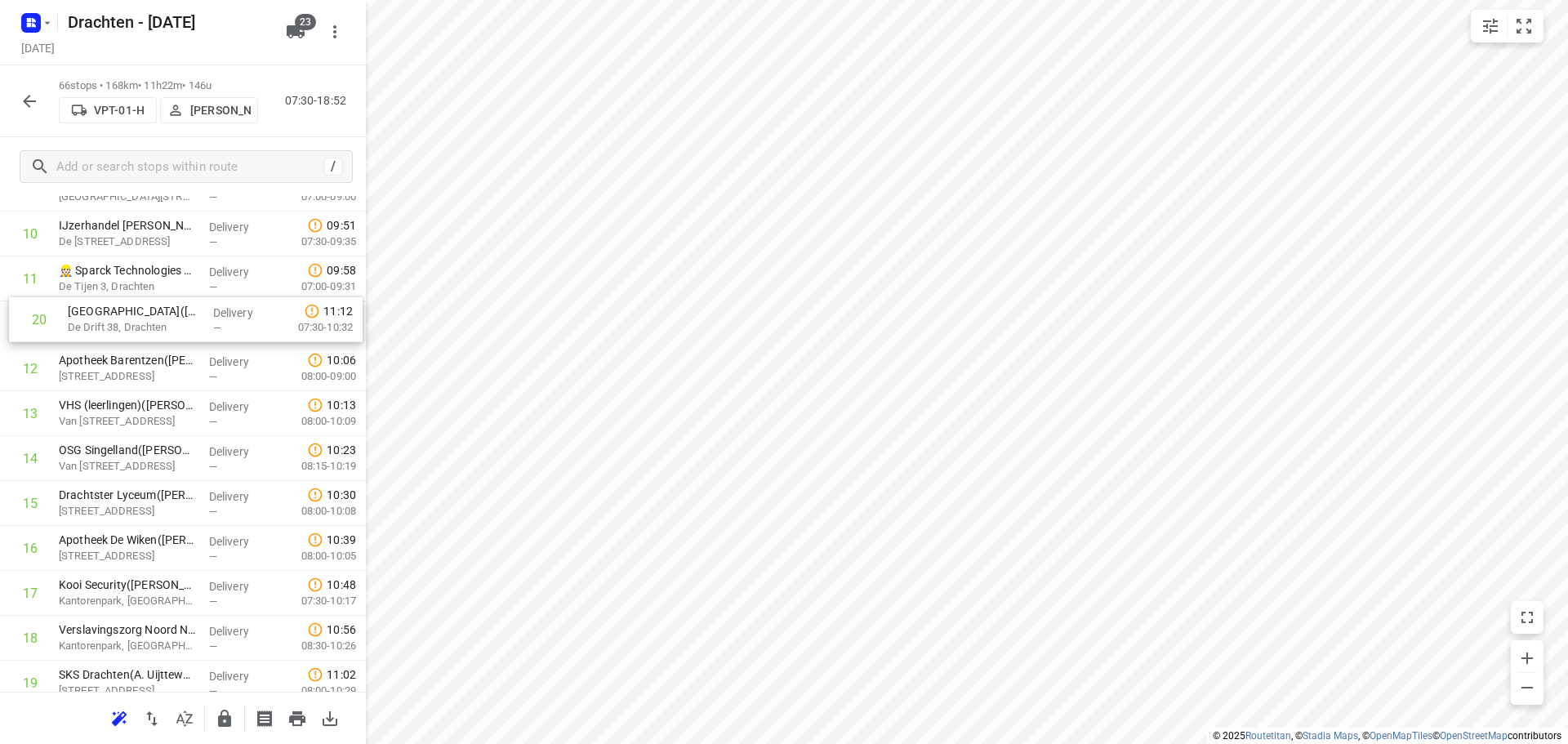
scroll to position [513, 0]
drag, startPoint x: 142, startPoint y: 469, endPoint x: 134, endPoint y: 371, distance: 98.3
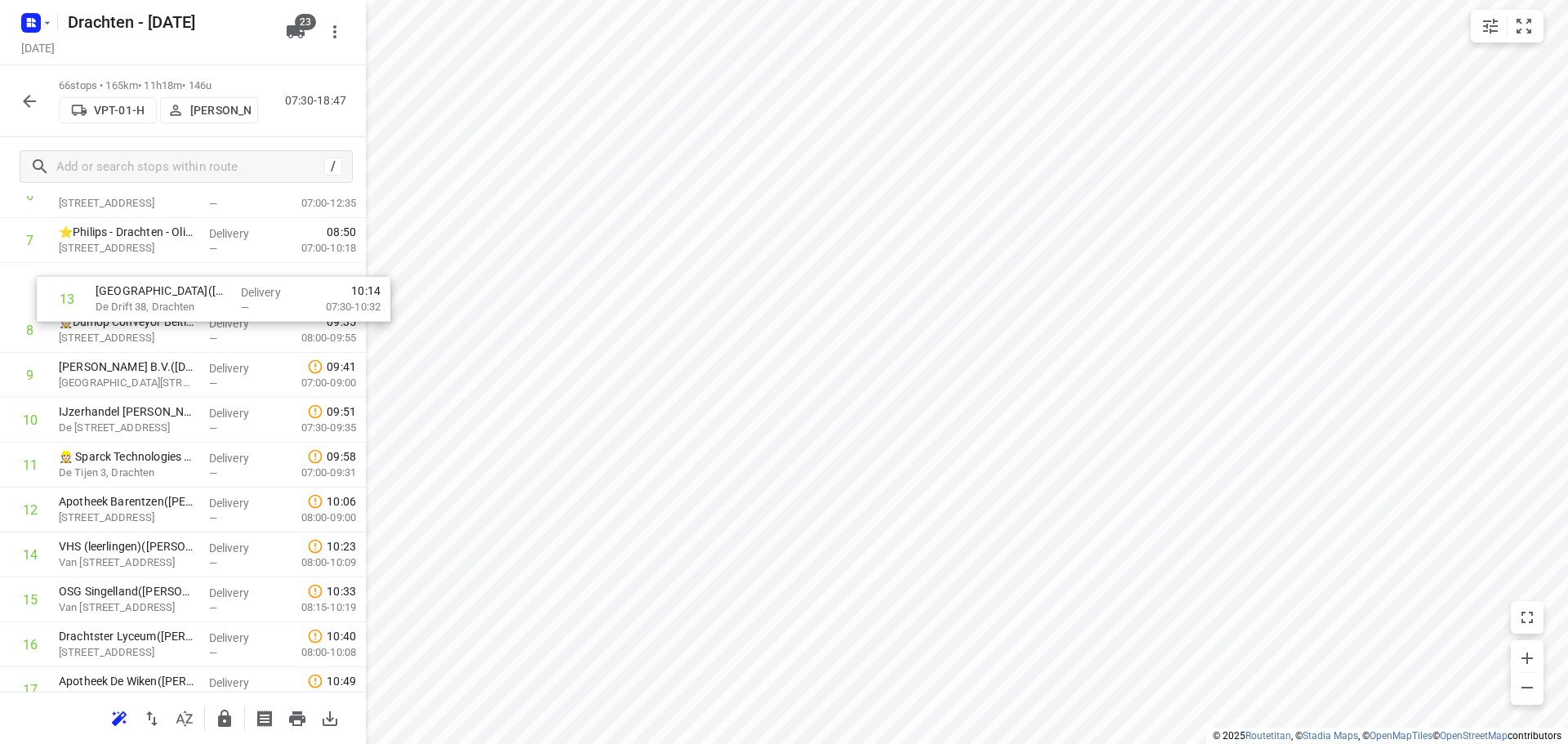
scroll to position [370, 0]
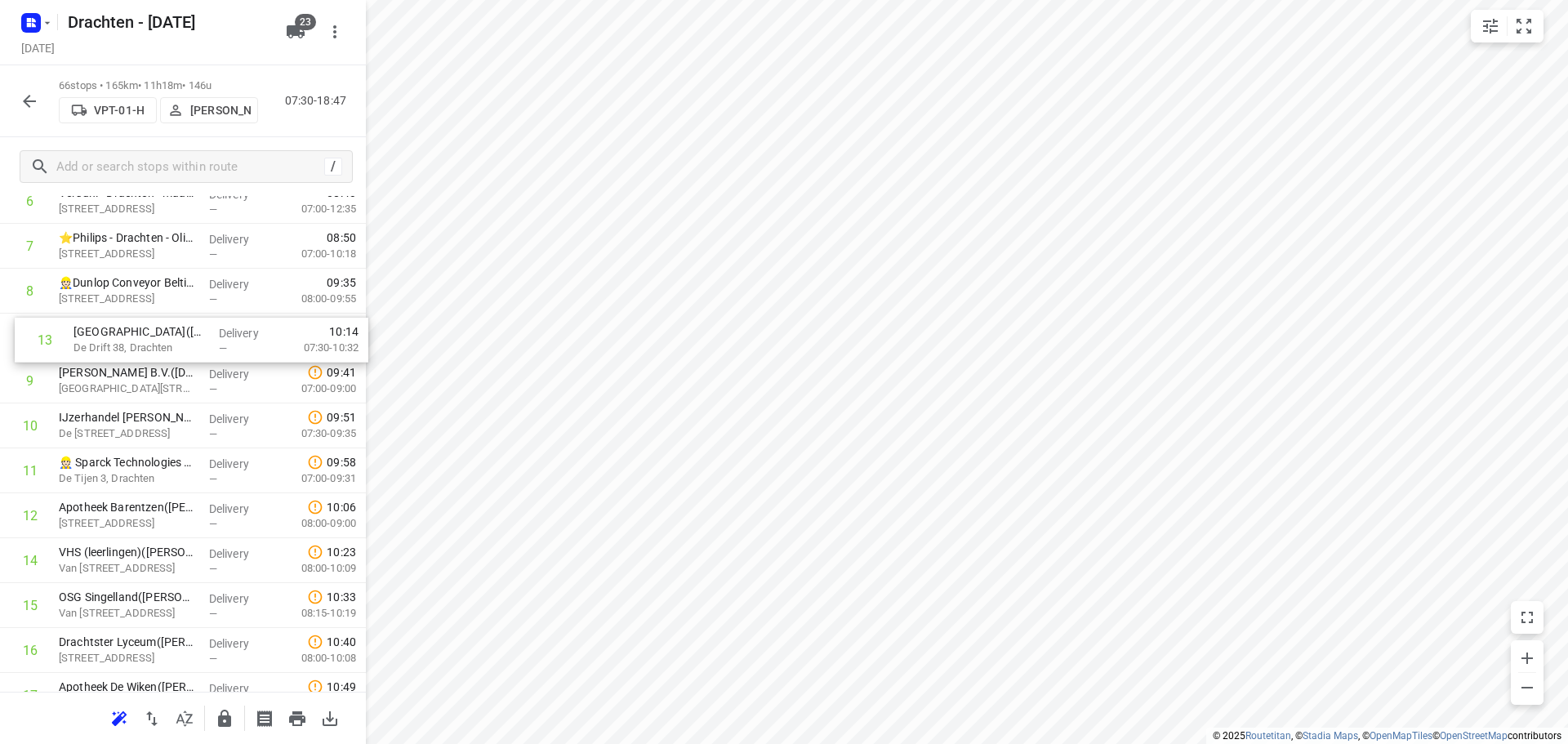
drag, startPoint x: 152, startPoint y: 372, endPoint x: 171, endPoint y: 337, distance: 39.8
drag, startPoint x: 151, startPoint y: 341, endPoint x: 157, endPoint y: 473, distance: 132.1
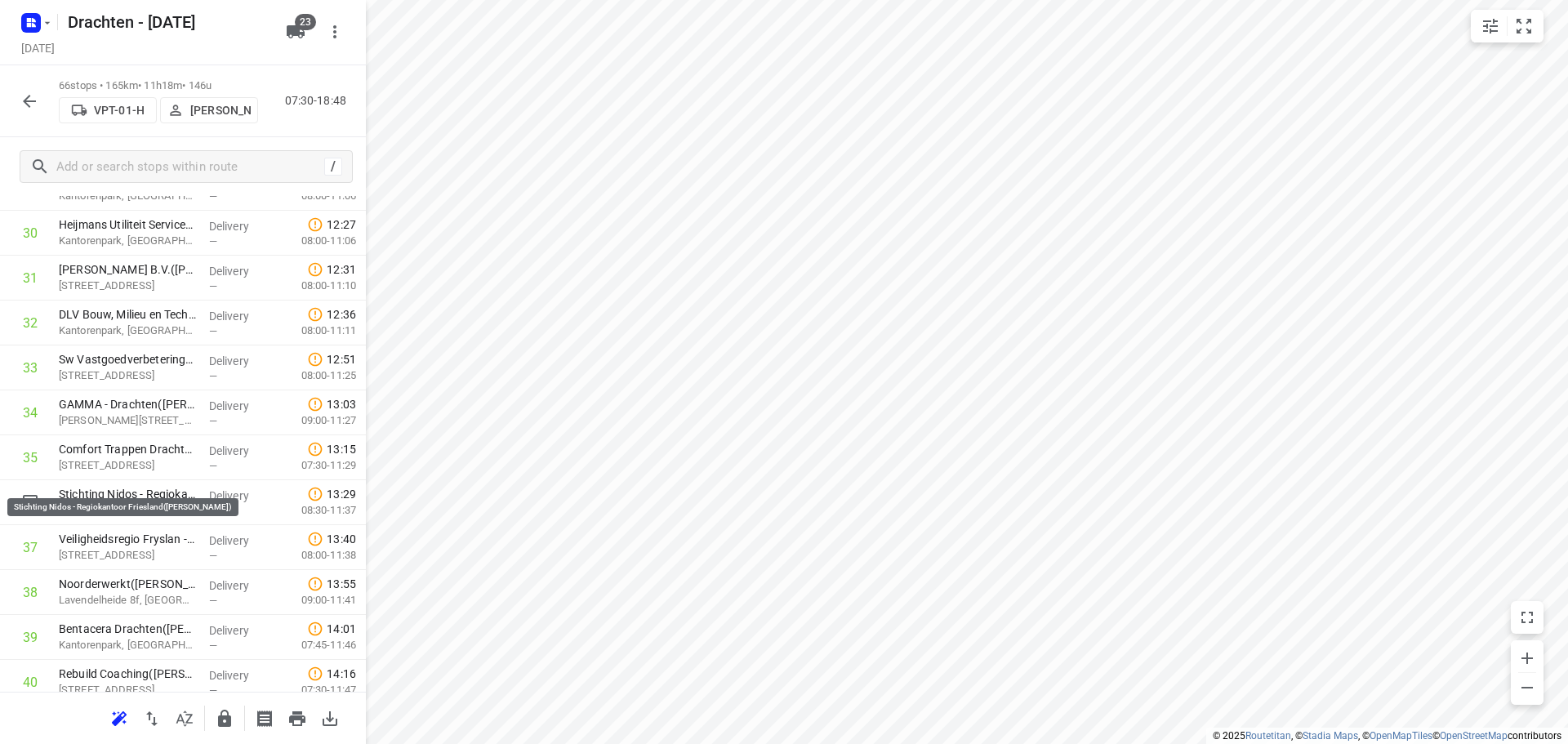
scroll to position [1431, 0]
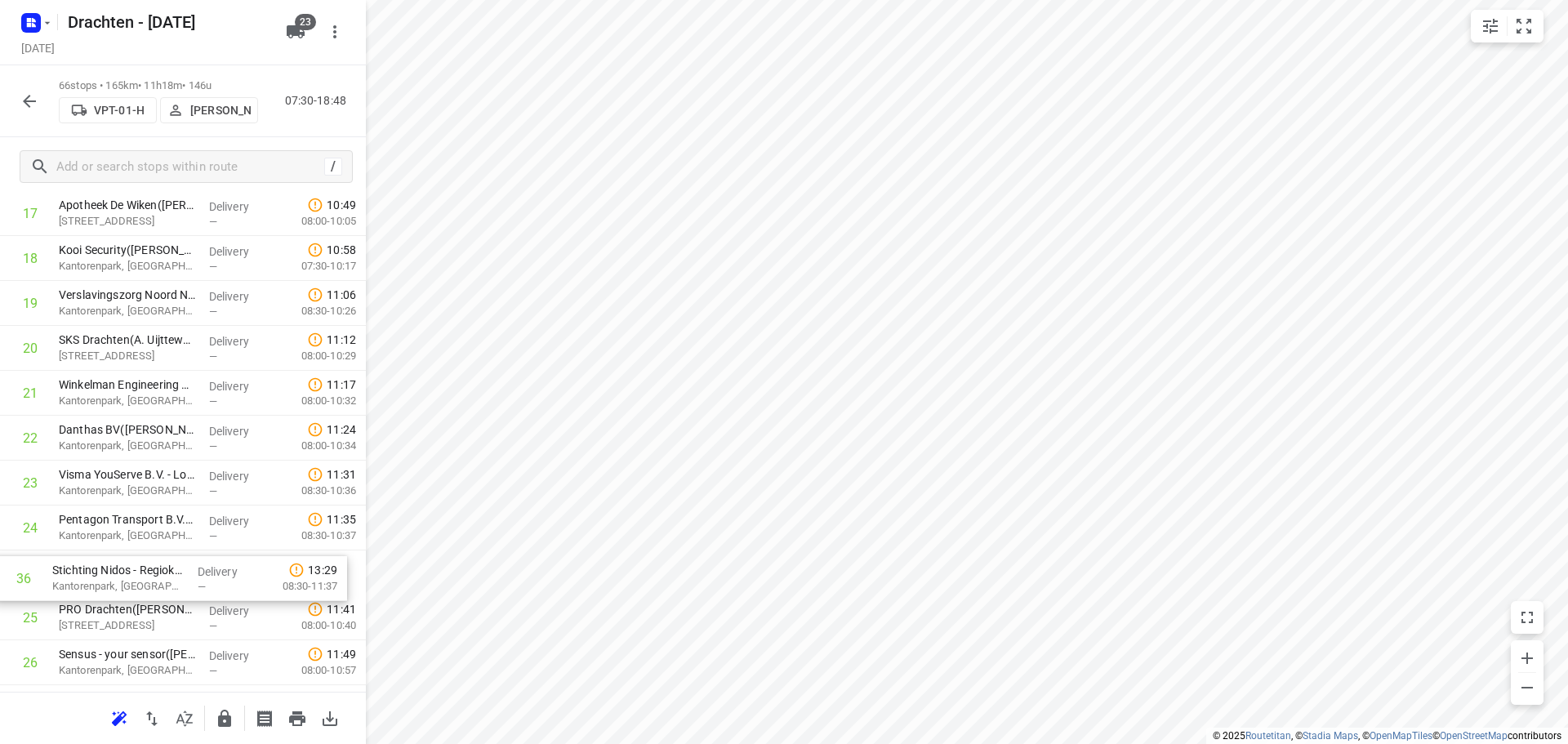
drag, startPoint x: 139, startPoint y: 492, endPoint x: 130, endPoint y: 576, distance: 84.5
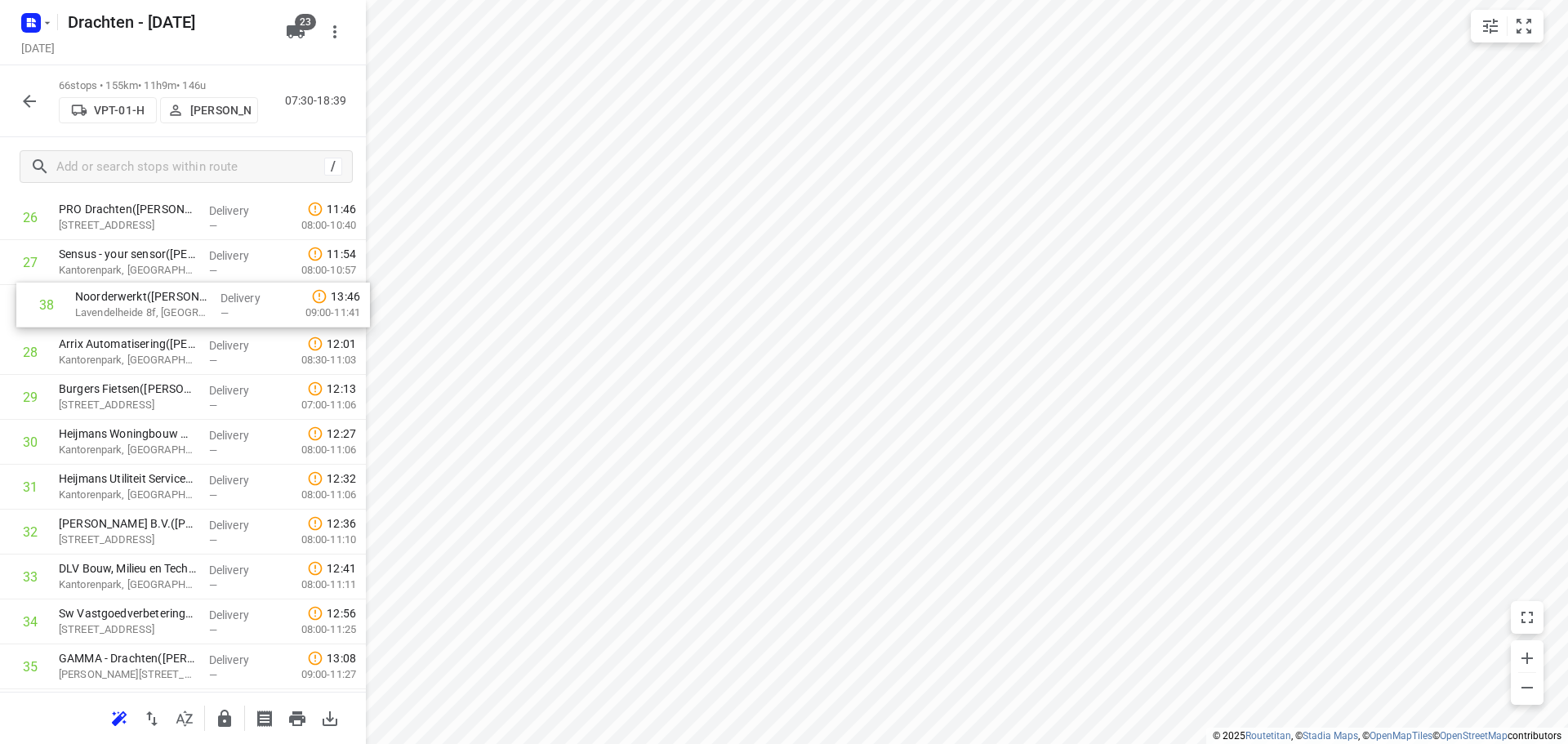
scroll to position [1249, 0]
drag, startPoint x: 110, startPoint y: 588, endPoint x: 115, endPoint y: 350, distance: 238.1
click at [115, 350] on div "1 Timboco B.V. - Drachten(Wiesje Keizer) De Kiel 2, Drachten Delivery — 07:31 0…" at bounding box center [182, 557] width 366 height 2963
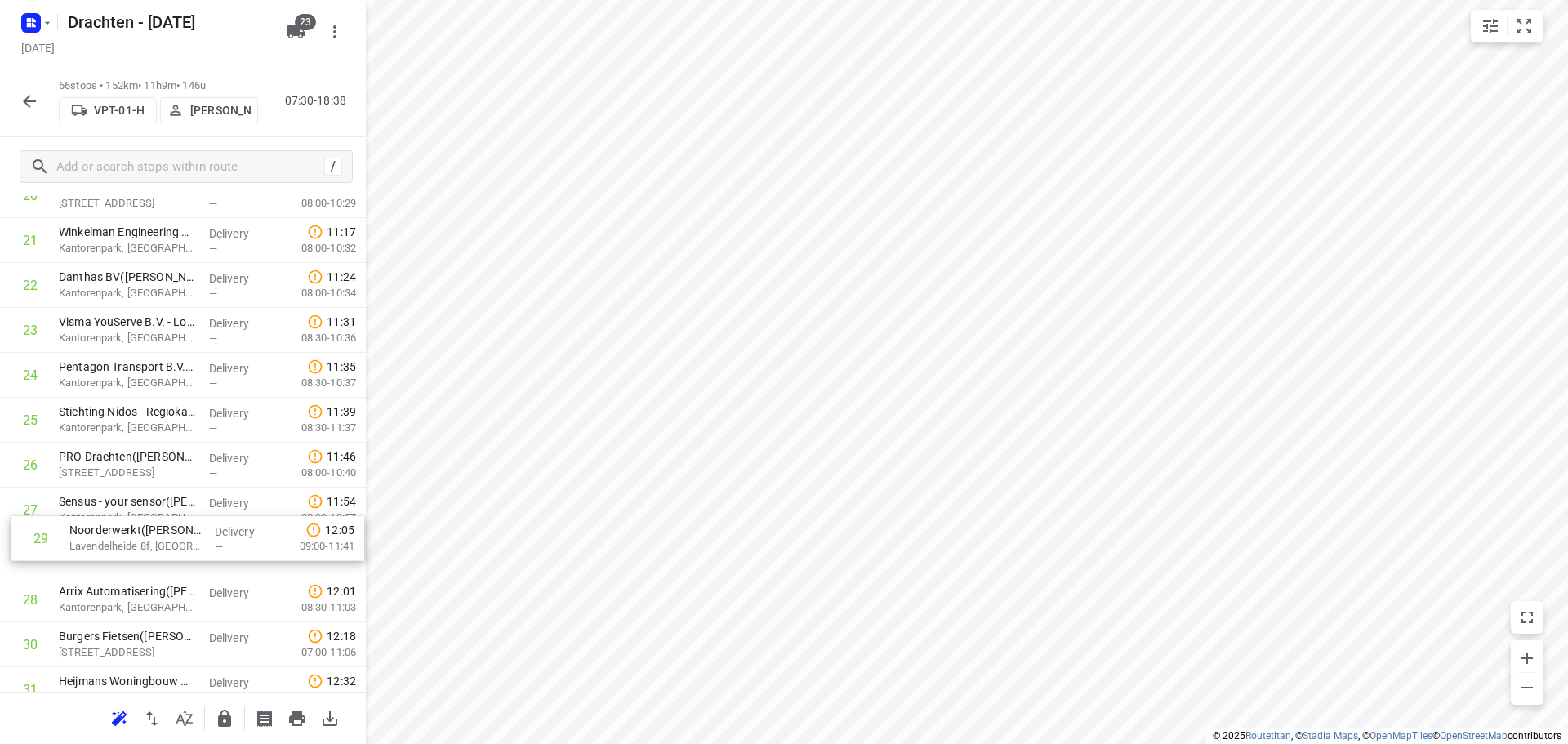
scroll to position [1007, 0]
drag, startPoint x: 171, startPoint y: 603, endPoint x: 181, endPoint y: 322, distance: 281.2
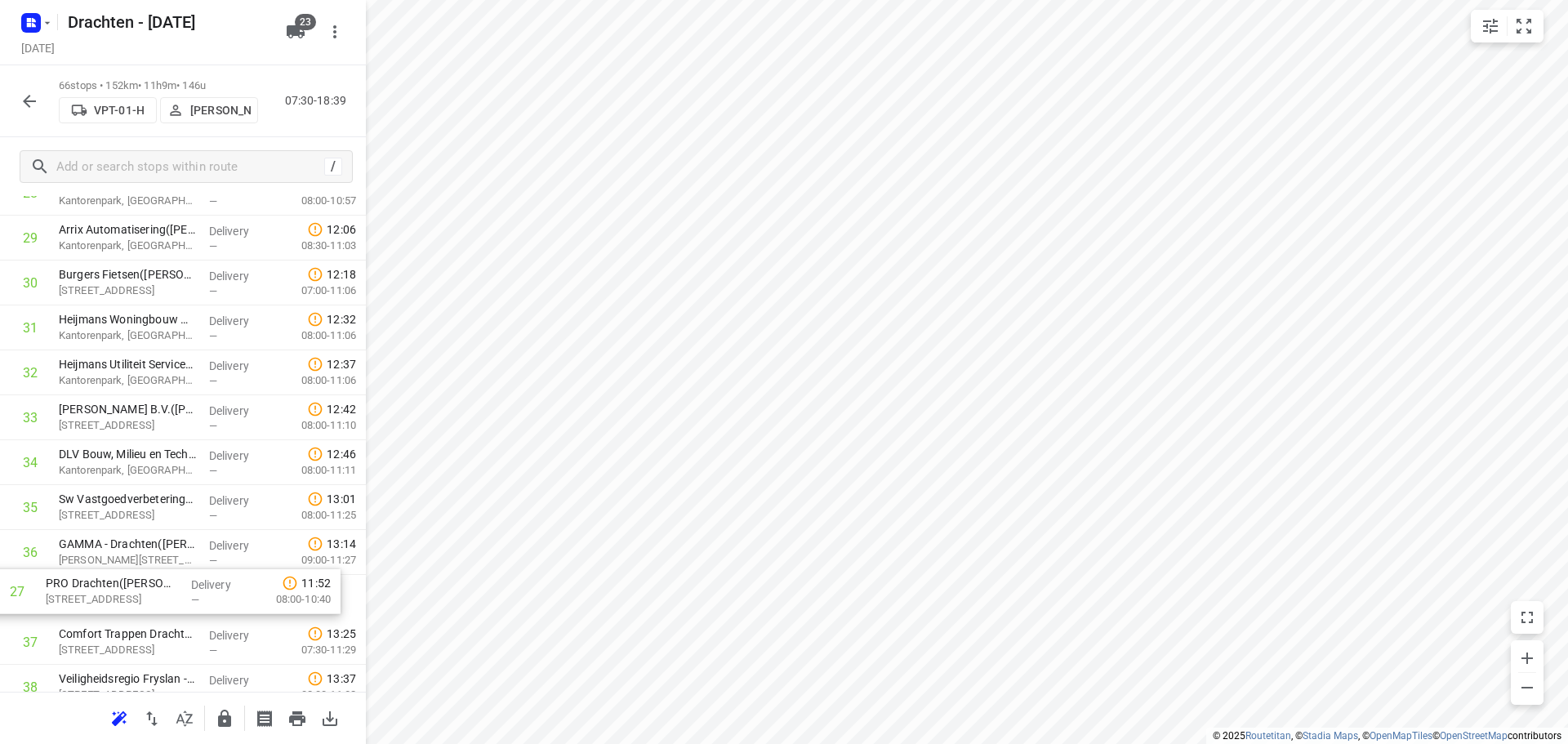
scroll to position [1335, 0]
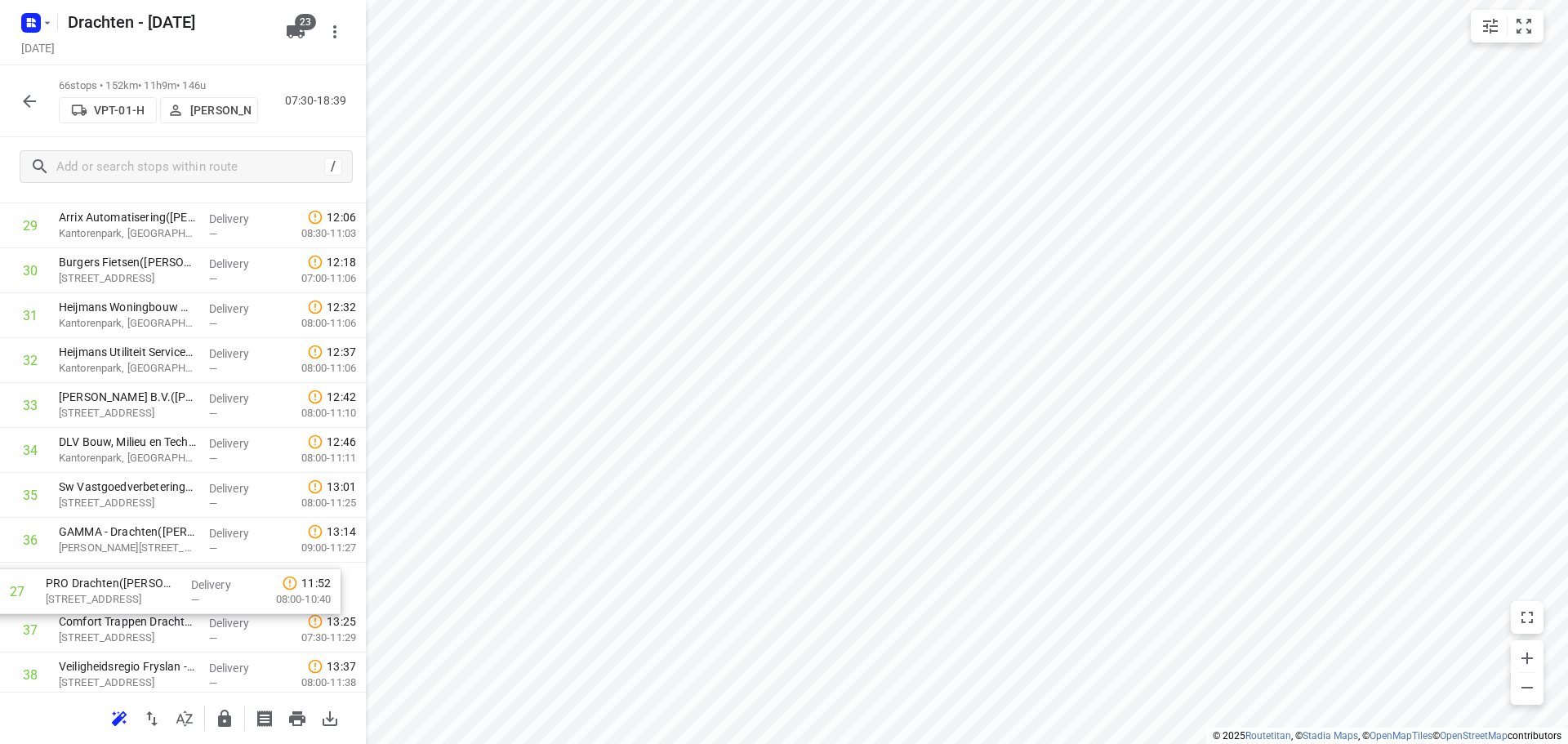
drag, startPoint x: 137, startPoint y: 505, endPoint x: 124, endPoint y: 593, distance: 89.0
click at [124, 593] on div "1 Timboco B.V. - Drachten(Wiesje Keizer) De Kiel 2, Drachten Delivery — 07:31 0…" at bounding box center [182, 473] width 366 height 2963
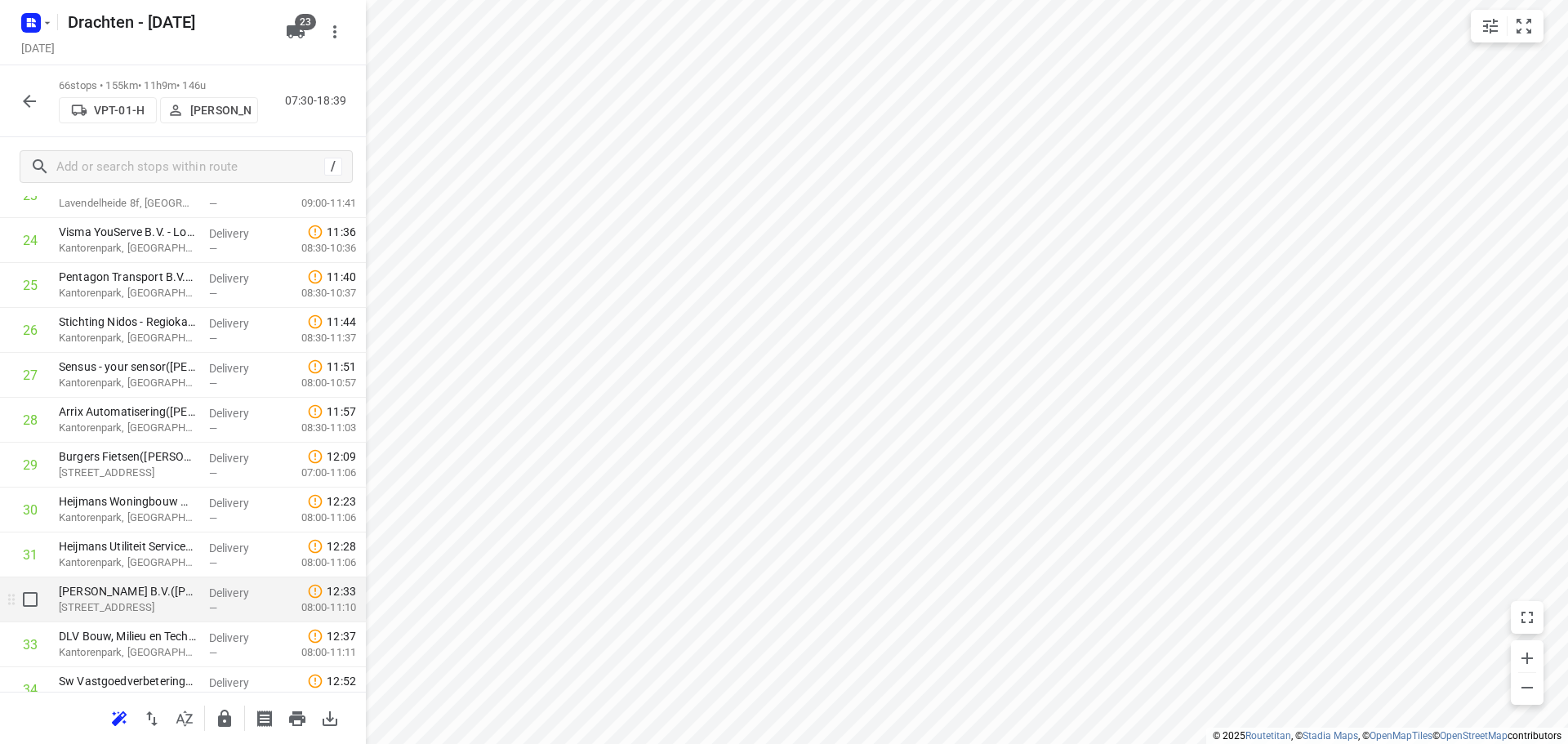
scroll to position [1091, 0]
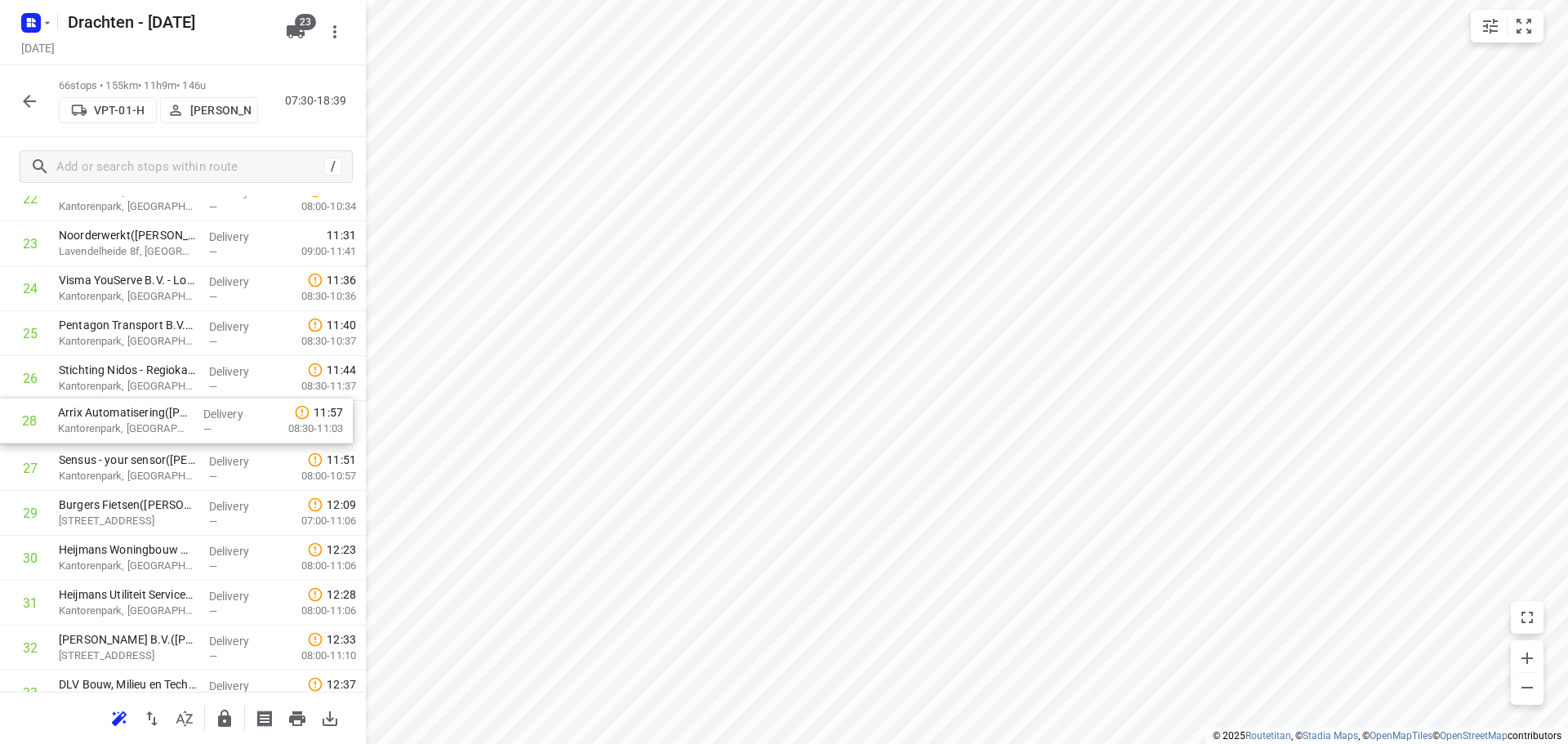
drag, startPoint x: 130, startPoint y: 480, endPoint x: 132, endPoint y: 425, distance: 55.0
click at [132, 425] on div "1 Timboco B.V. - Drachten(Wiesje Keizer) De Kiel 2, Drachten Delivery — 07:31 0…" at bounding box center [182, 714] width 366 height 2963
drag, startPoint x: 142, startPoint y: 562, endPoint x: 155, endPoint y: 506, distance: 57.5
click at [155, 506] on div "1 Timboco B.V. - Drachten(Wiesje Keizer) De Kiel 2, Drachten Delivery — 07:31 0…" at bounding box center [182, 714] width 366 height 2963
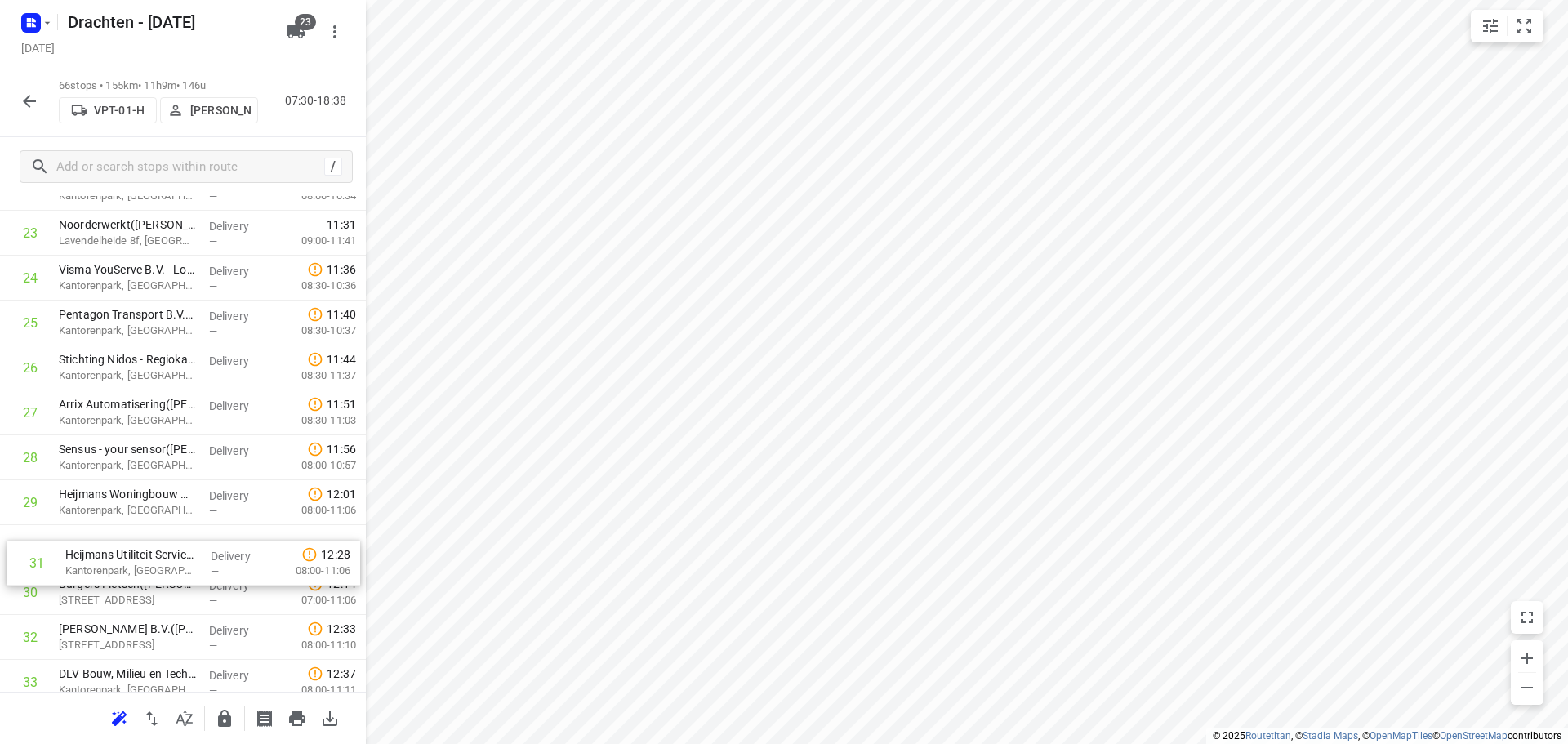
drag, startPoint x: 121, startPoint y: 612, endPoint x: 131, endPoint y: 549, distance: 63.8
click at [131, 550] on div "1 Timboco B.V. - Drachten(Wiesje Keizer) De Kiel 2, Drachten Delivery — 07:31 0…" at bounding box center [182, 704] width 366 height 2963
drag, startPoint x: 92, startPoint y: 410, endPoint x: 100, endPoint y: 536, distance: 126.3
click at [100, 536] on div "1 Timboco B.V. - Drachten(Wiesje Keizer) De Kiel 2, Drachten Delivery — 07:31 0…" at bounding box center [182, 704] width 366 height 2963
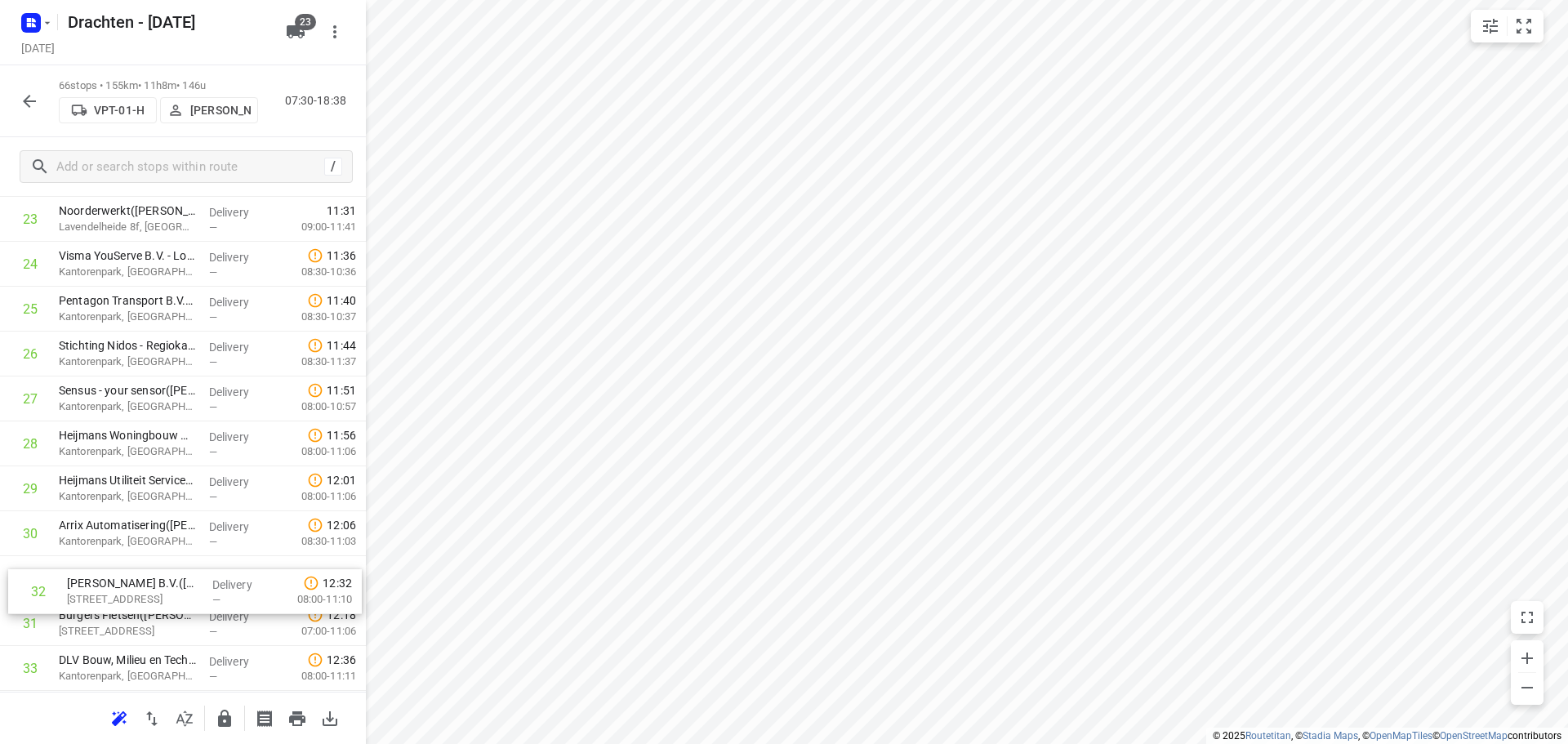
drag, startPoint x: 147, startPoint y: 639, endPoint x: 158, endPoint y: 579, distance: 61.0
click at [155, 582] on div "1 Timboco B.V. - Drachten(Wiesje Keizer) De Kiel 2, Drachten Delivery — 07:31 0…" at bounding box center [182, 691] width 366 height 2963
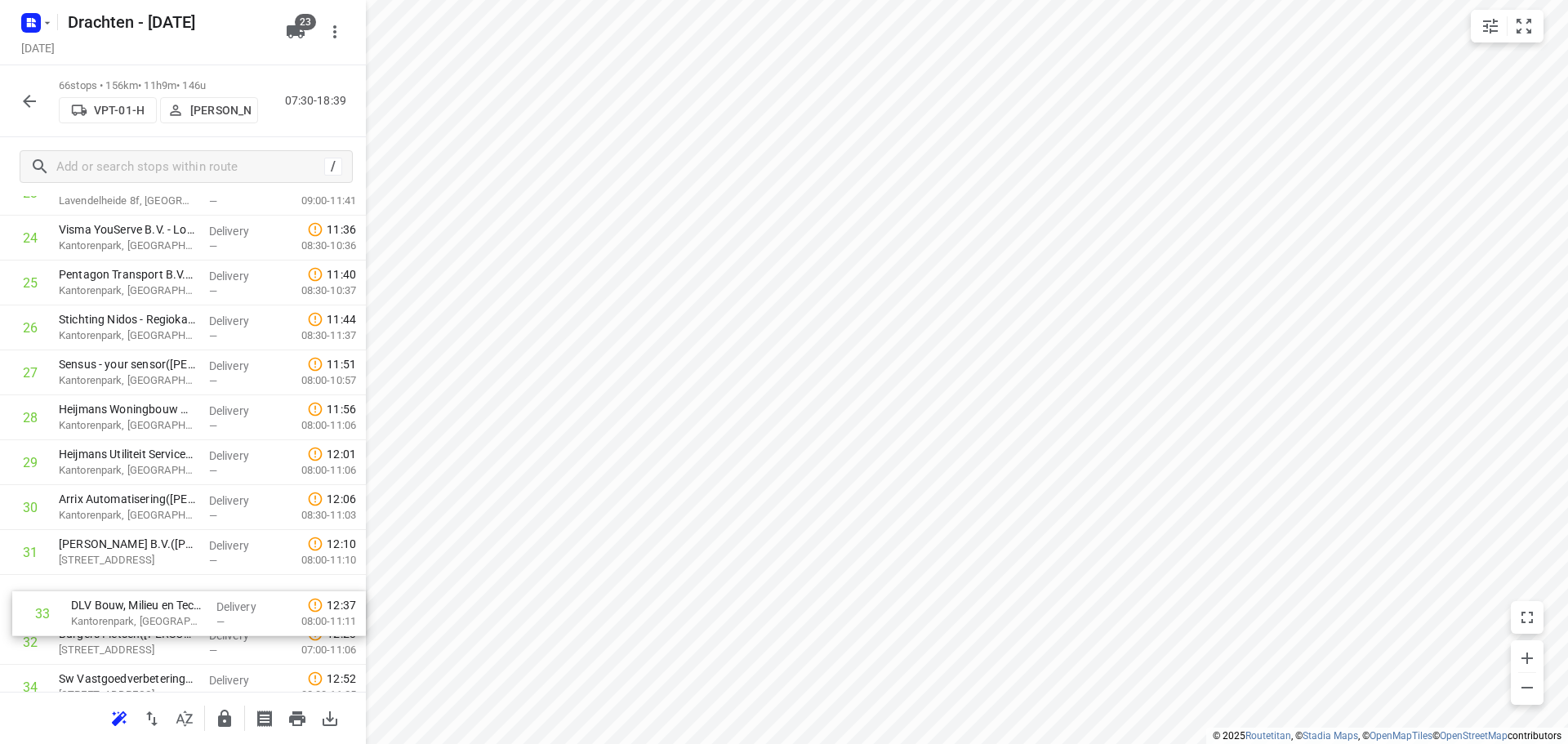
drag, startPoint x: 117, startPoint y: 667, endPoint x: 132, endPoint y: 601, distance: 67.7
click at [132, 601] on div "1 Timboco B.V. - Drachten(Wiesje Keizer) De Kiel 2, Drachten Delivery — 07:31 0…" at bounding box center [182, 664] width 366 height 2963
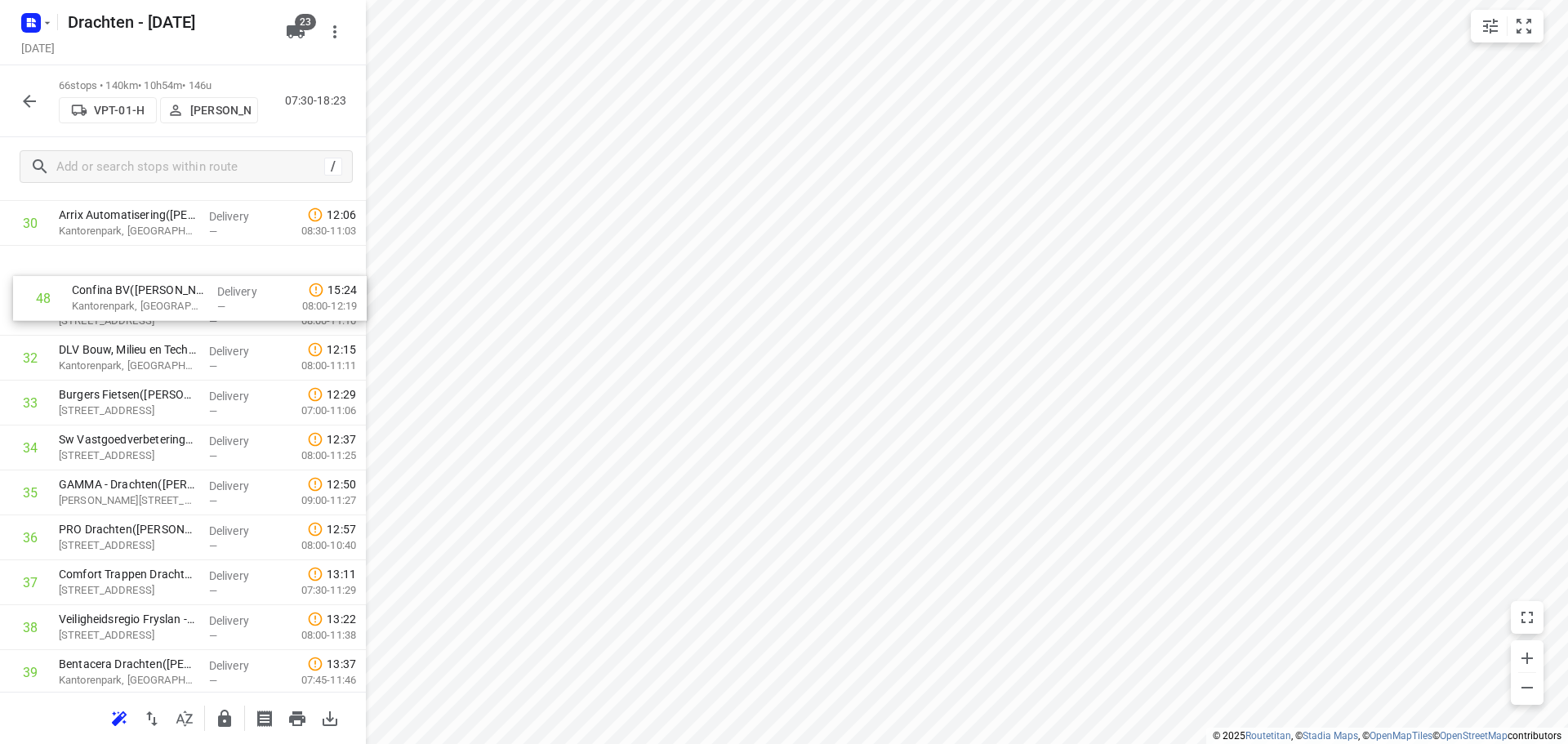
scroll to position [1411, 0]
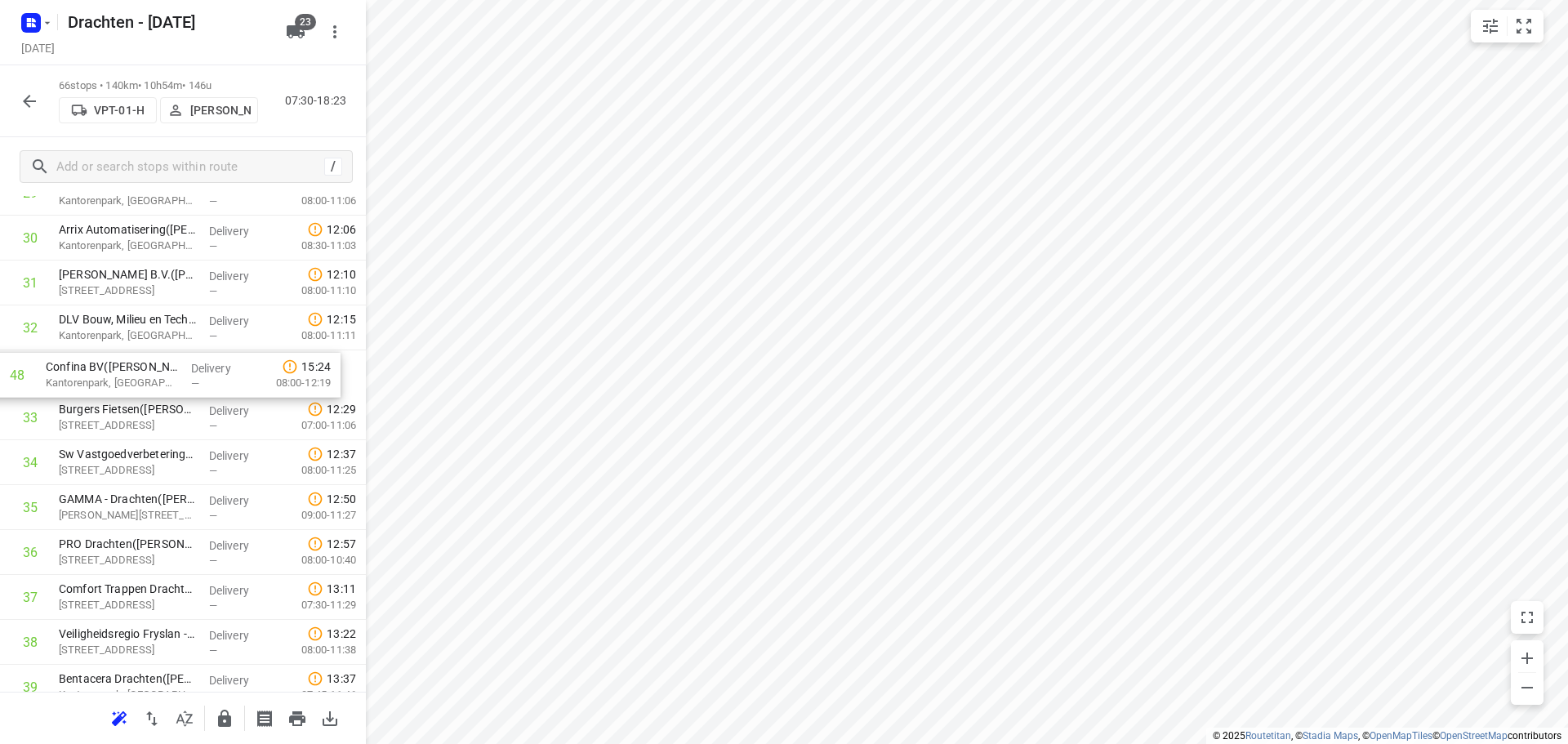
drag, startPoint x: 139, startPoint y: 667, endPoint x: 126, endPoint y: 386, distance: 281.3
click at [126, 386] on div "1 Timboco B.V. - Drachten(Wiesje Keizer) De Kiel 2, Drachten Delivery — 07:31 0…" at bounding box center [182, 394] width 366 height 2963
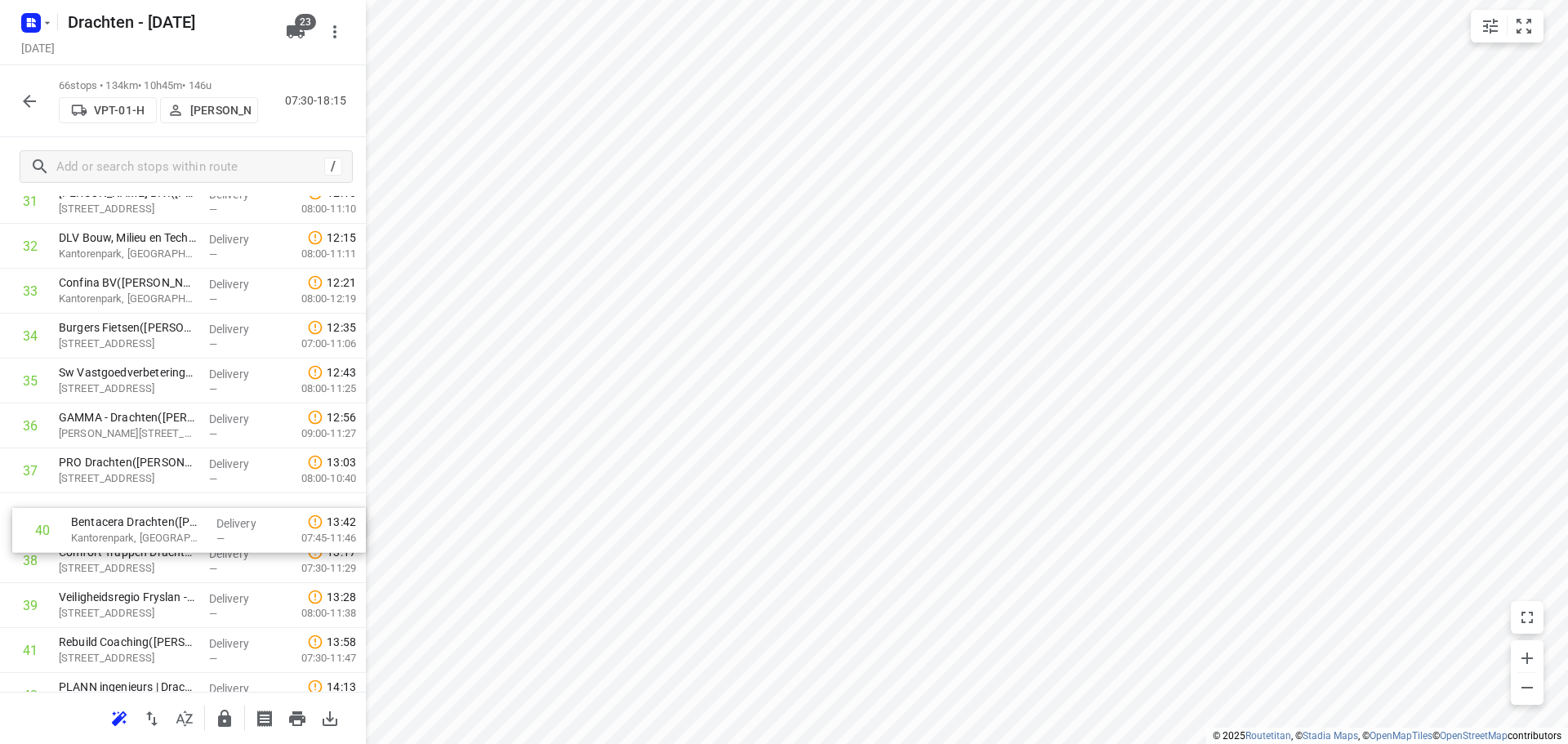
scroll to position [1496, 0]
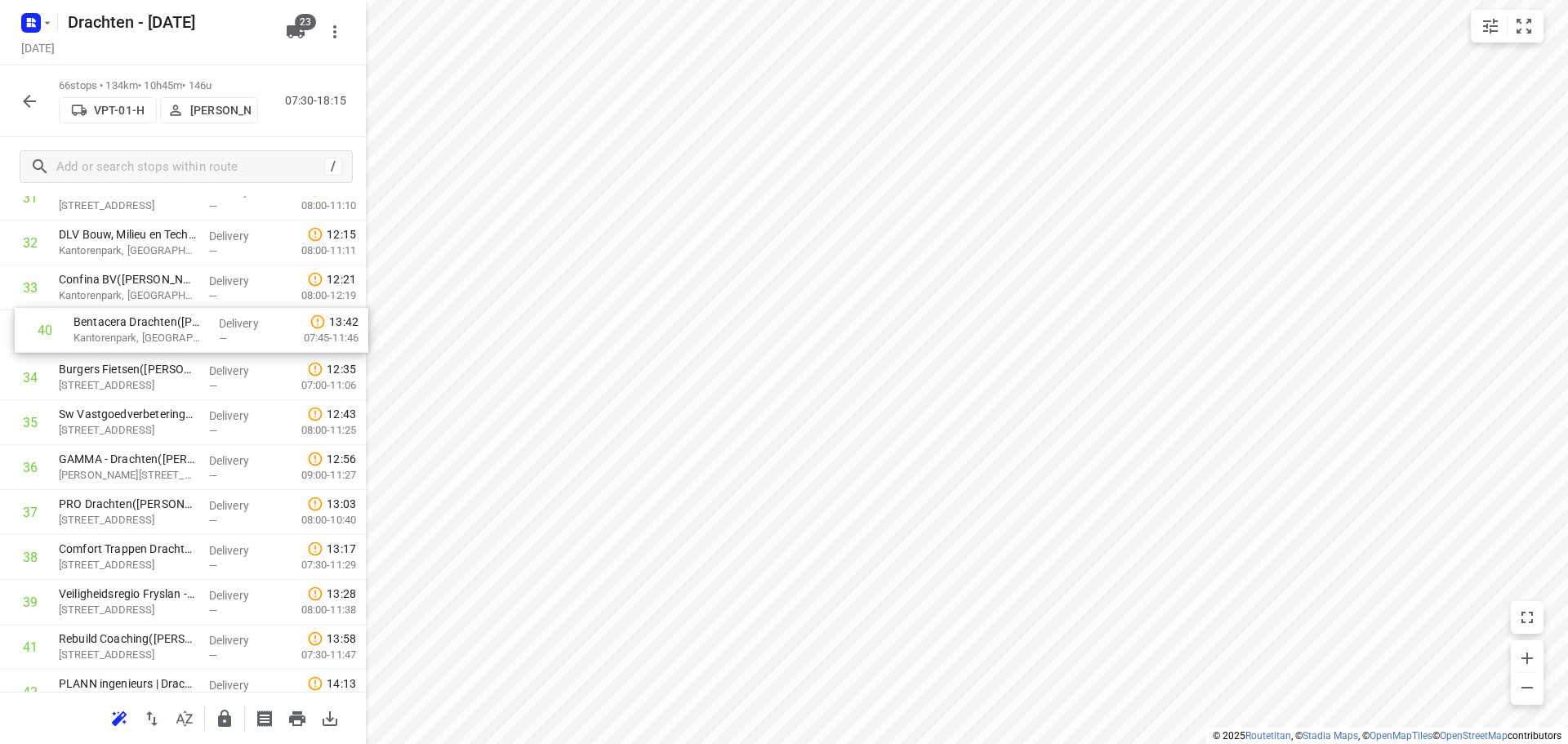
drag, startPoint x: 186, startPoint y: 612, endPoint x: 204, endPoint y: 327, distance: 285.6
click at [204, 327] on div "1 Timboco B.V. - Drachten(Wiesje Keizer) De Kiel 2, Drachten Delivery — 07:31 0…" at bounding box center [182, 310] width 366 height 2963
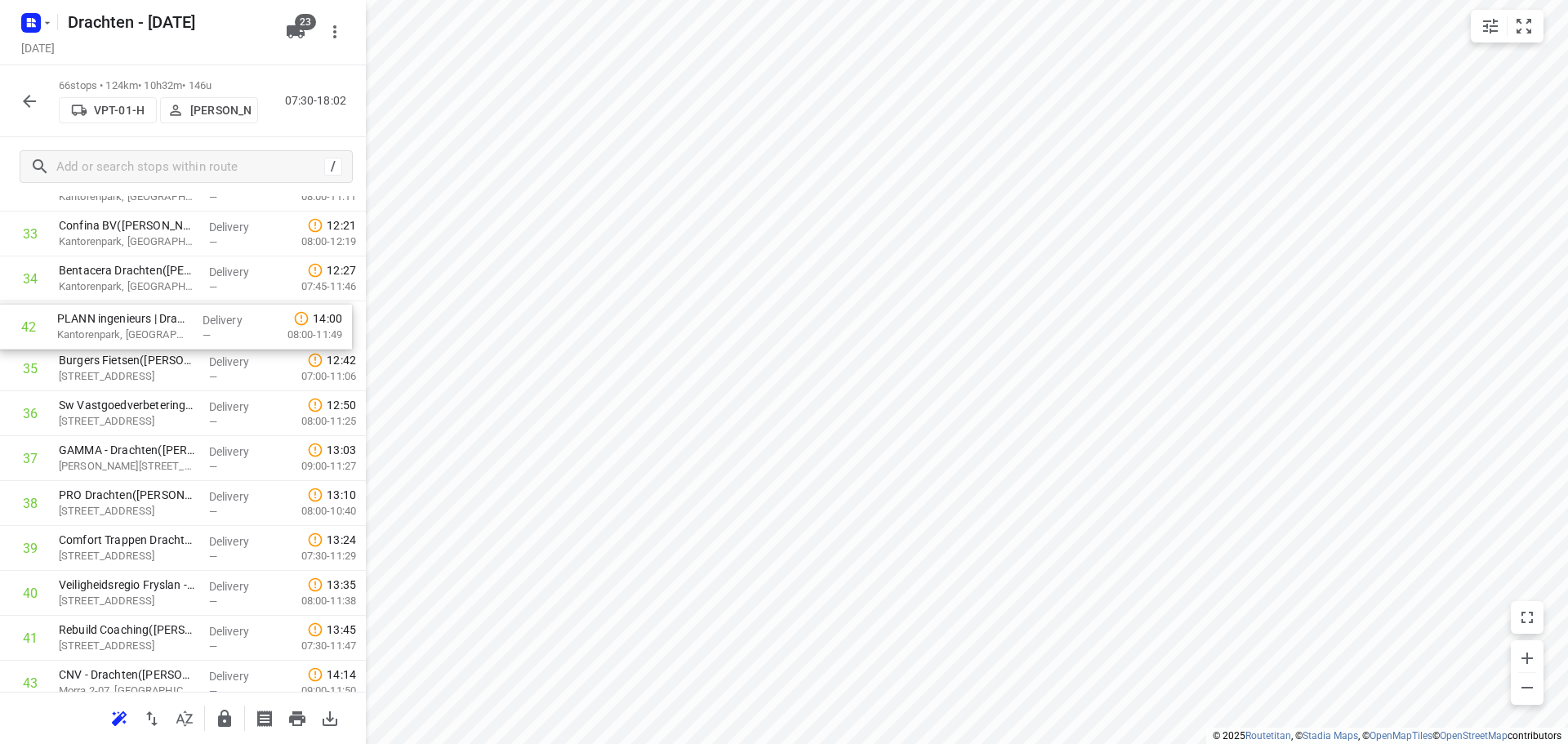
scroll to position [1547, 0]
drag, startPoint x: 162, startPoint y: 613, endPoint x: 154, endPoint y: 338, distance: 275.1
click at [154, 338] on div "1 Timboco B.V. - Drachten(Wiesje Keizer) De Kiel 2, Drachten Delivery — 07:31 0…" at bounding box center [182, 258] width 366 height 2963
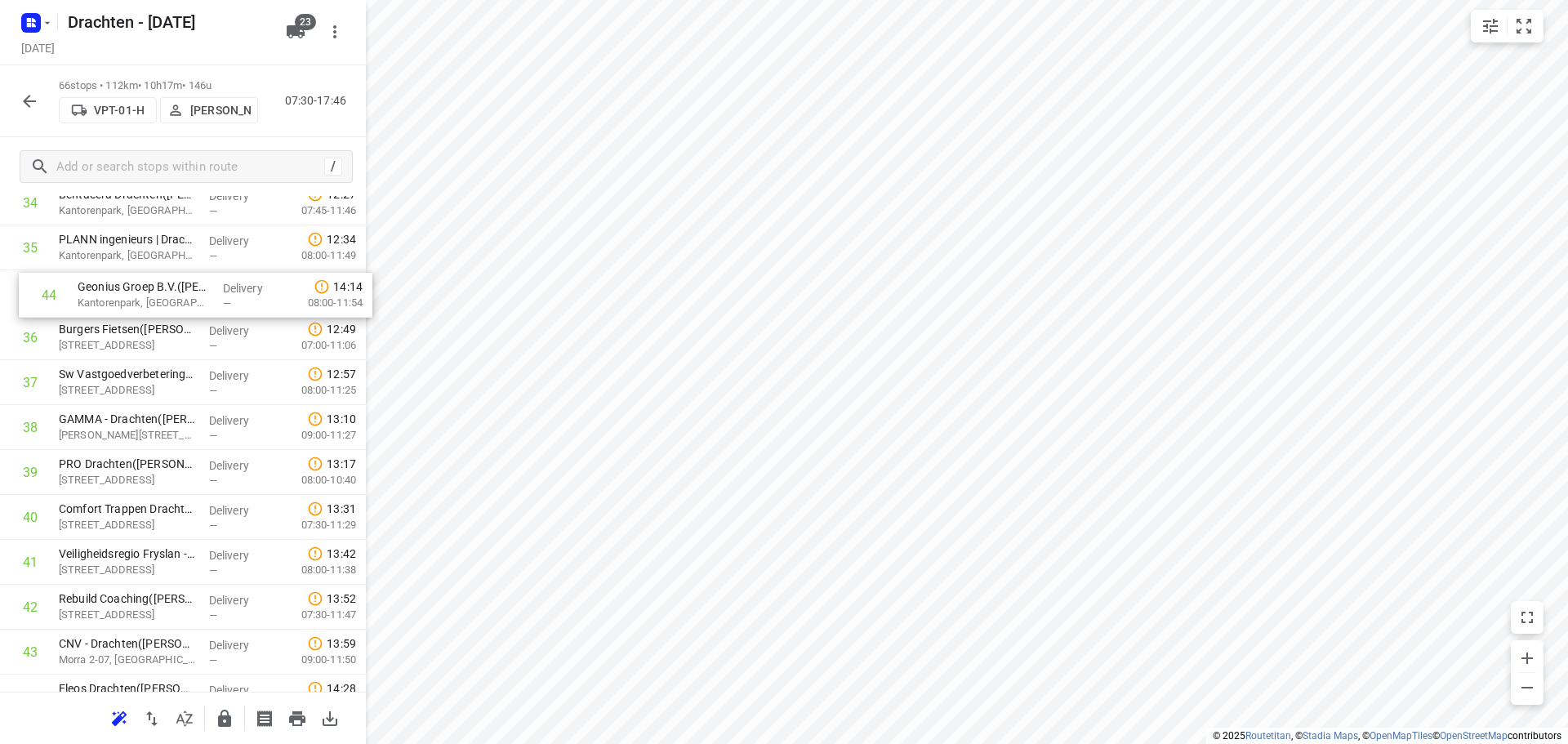
scroll to position [1616, 0]
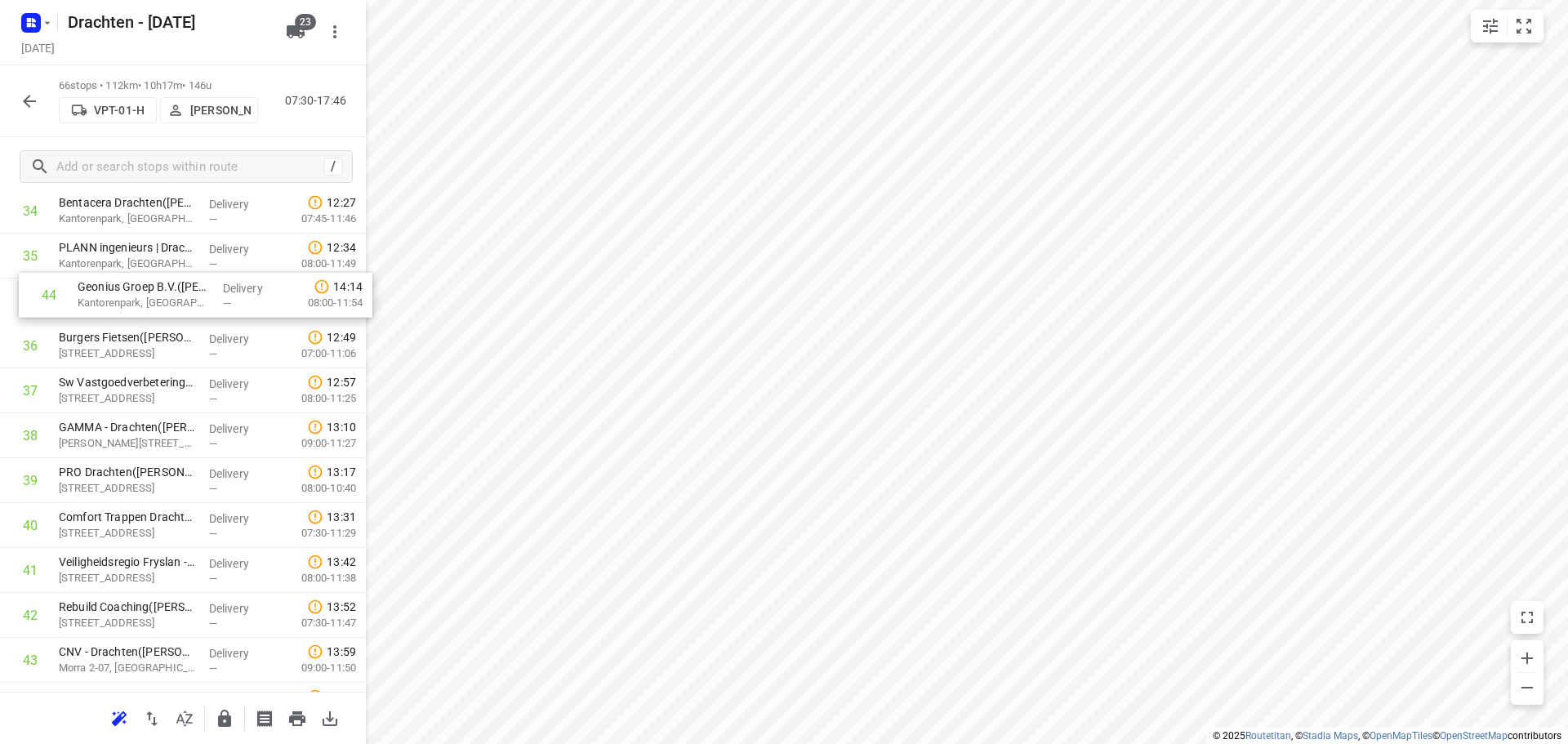
drag, startPoint x: 149, startPoint y: 654, endPoint x: 165, endPoint y: 282, distance: 372.3
click at [165, 282] on div "1 Timboco B.V. - Drachten(Wiesje Keizer) De Kiel 2, Drachten Delivery — 07:31 0…" at bounding box center [182, 188] width 366 height 2963
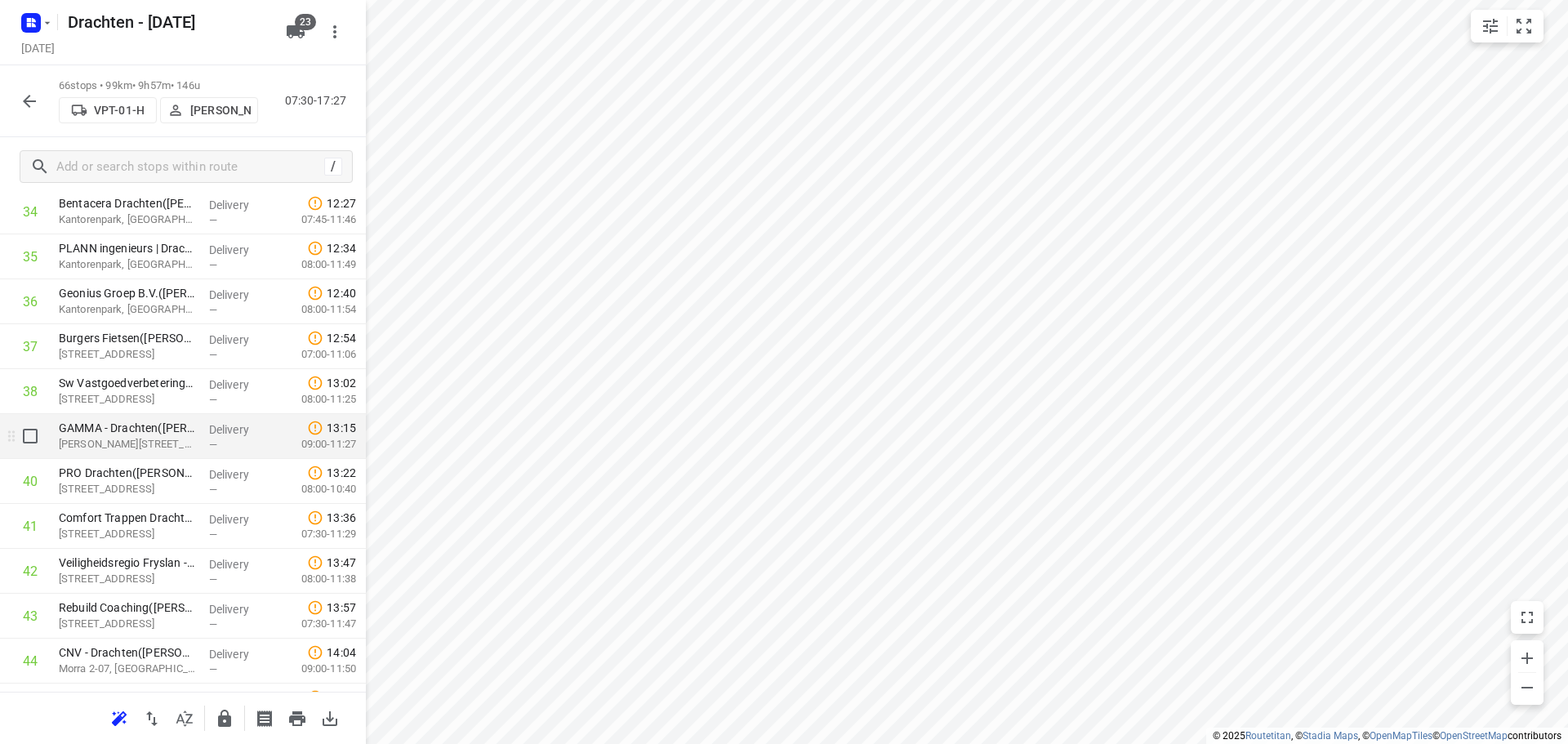
scroll to position [1535, 0]
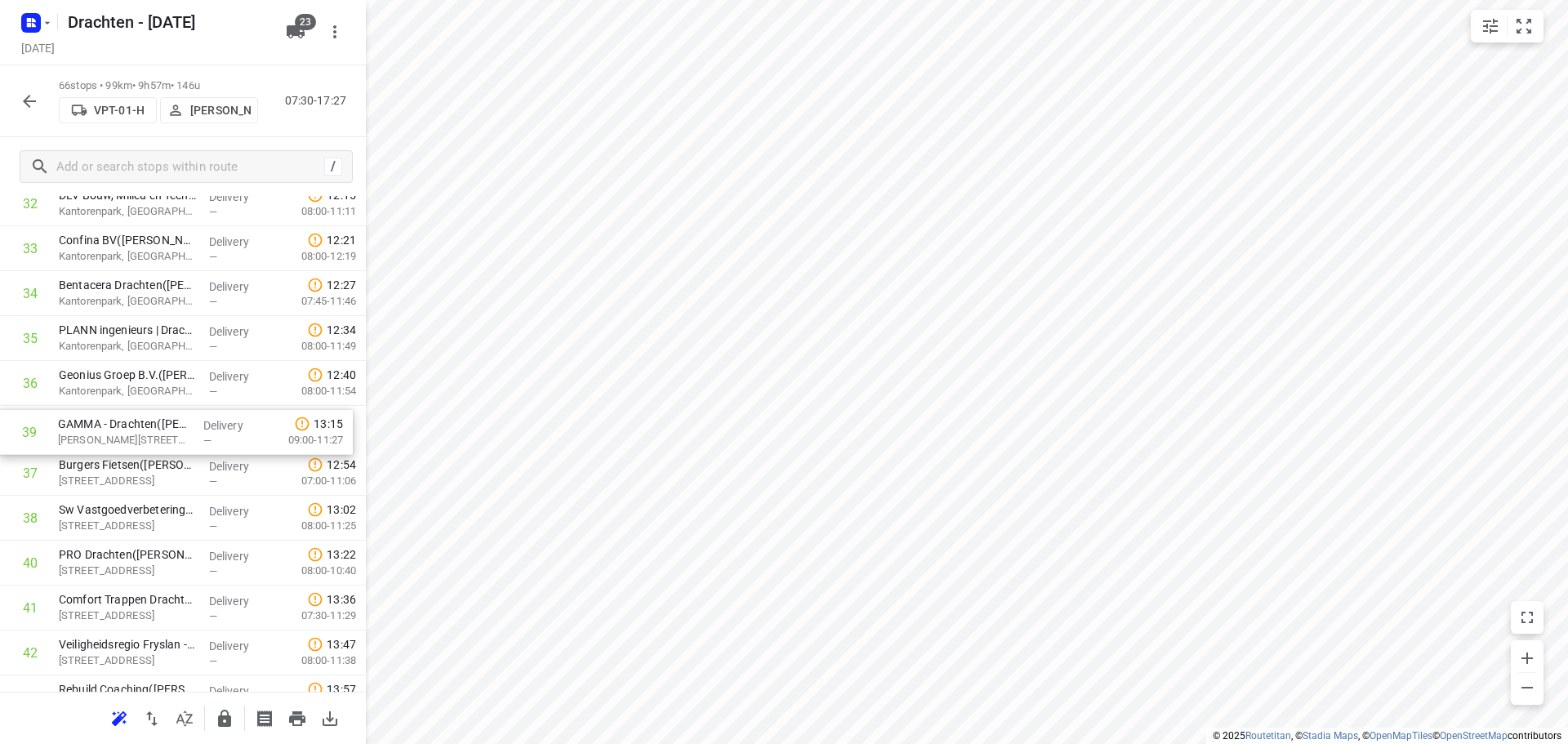
drag, startPoint x: 174, startPoint y: 529, endPoint x: 172, endPoint y: 439, distance: 90.0
click at [172, 439] on div "1 Timboco B.V. - Drachten(Wiesje Keizer) De Kiel 2, Drachten Delivery — 07:31 0…" at bounding box center [182, 271] width 366 height 2963
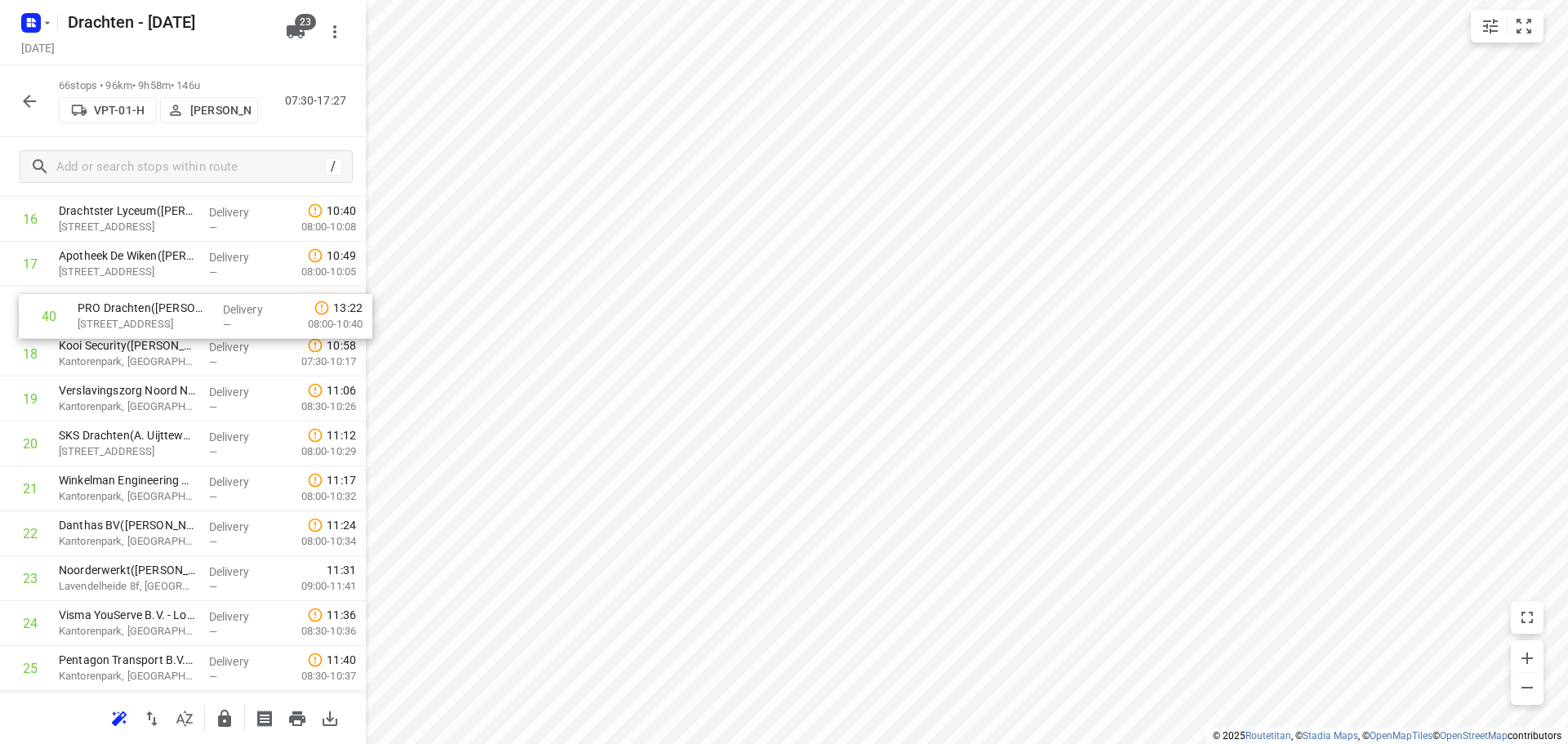
scroll to position [793, 0]
drag, startPoint x: 182, startPoint y: 561, endPoint x: 202, endPoint y: 308, distance: 253.8
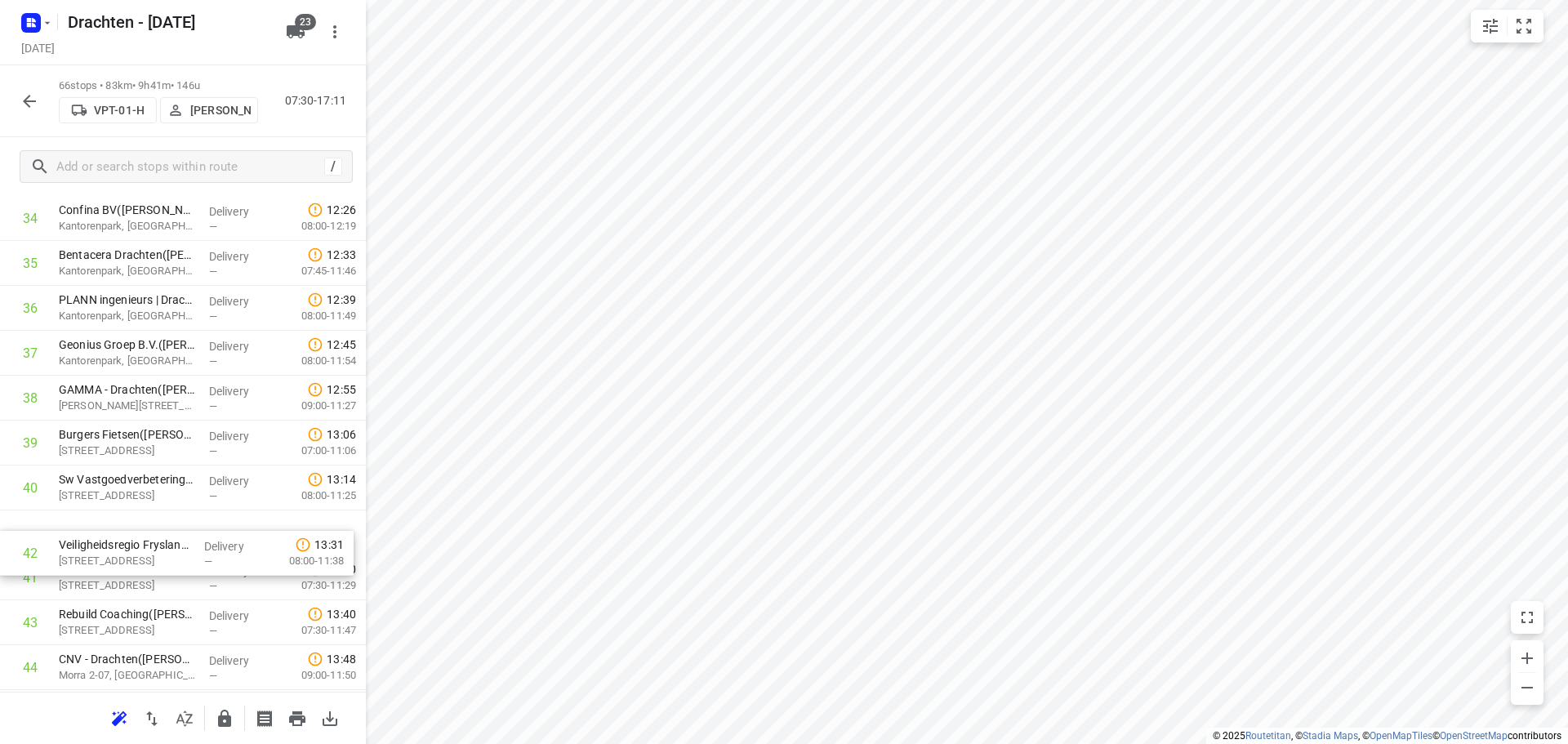
scroll to position [1612, 0]
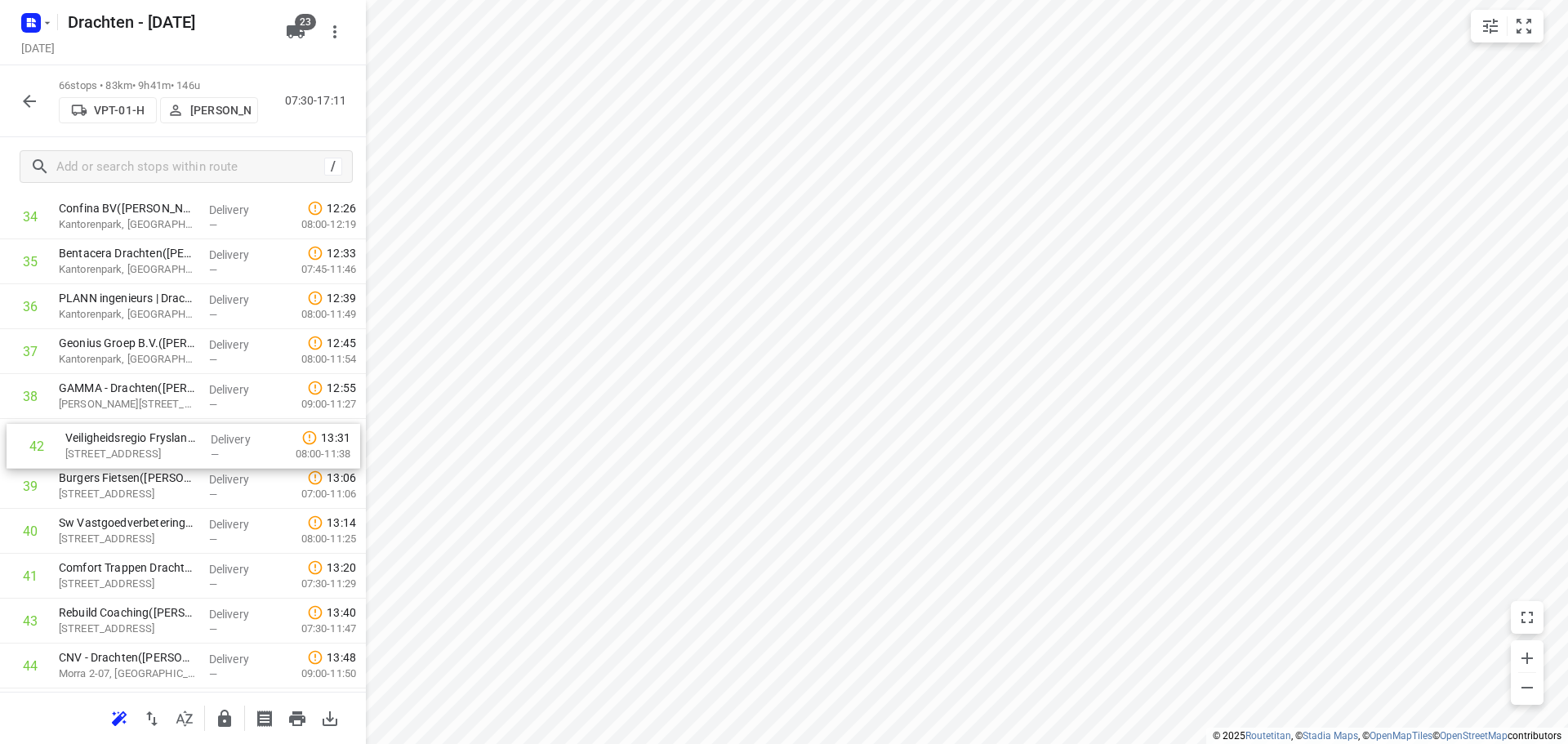
drag, startPoint x: 119, startPoint y: 573, endPoint x: 125, endPoint y: 437, distance: 136.1
click at [125, 437] on div "1 Timboco B.V. - Drachten(Wiesje Keizer) De Kiel 2, Drachten Delivery — 07:31 0…" at bounding box center [182, 193] width 366 height 2963
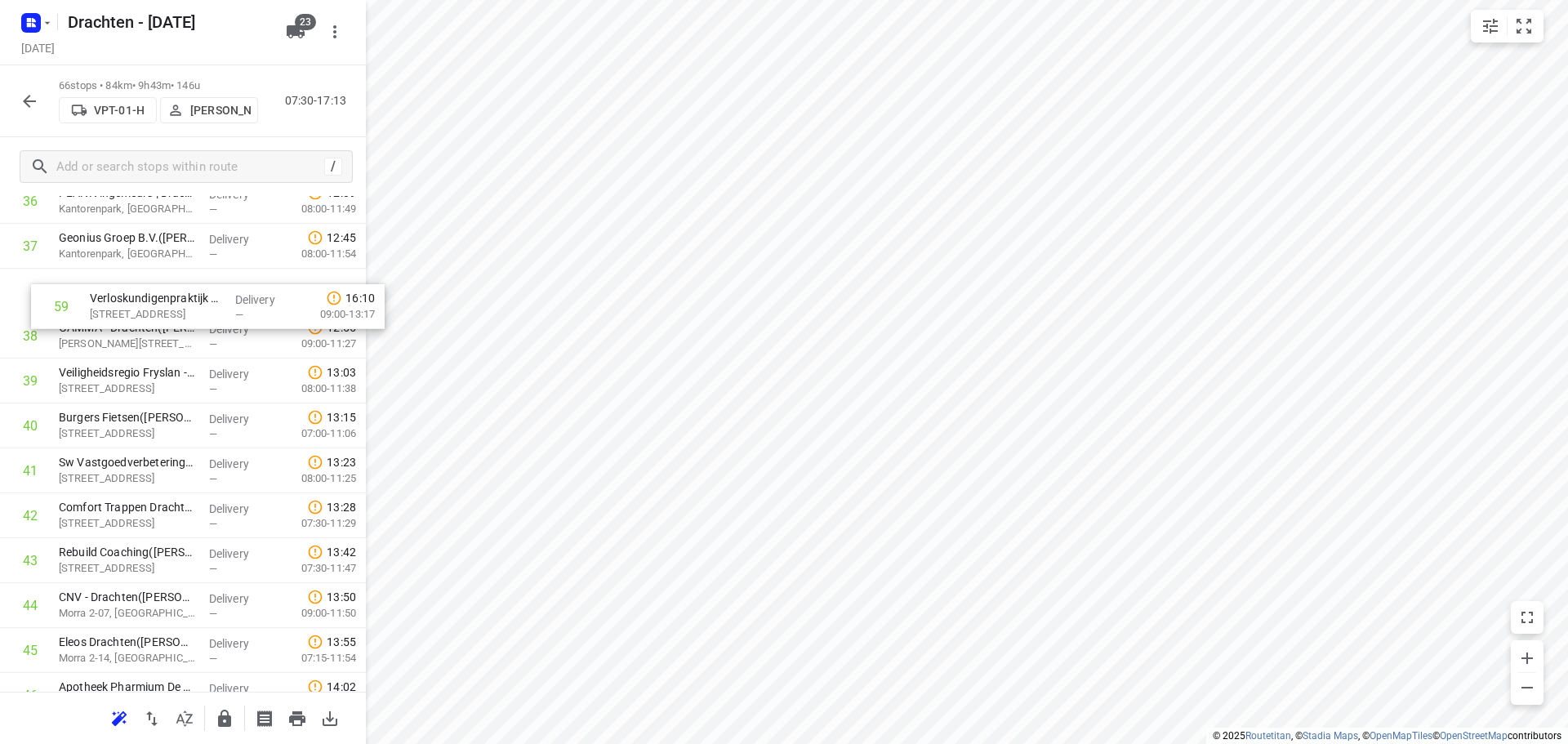
scroll to position [1716, 0]
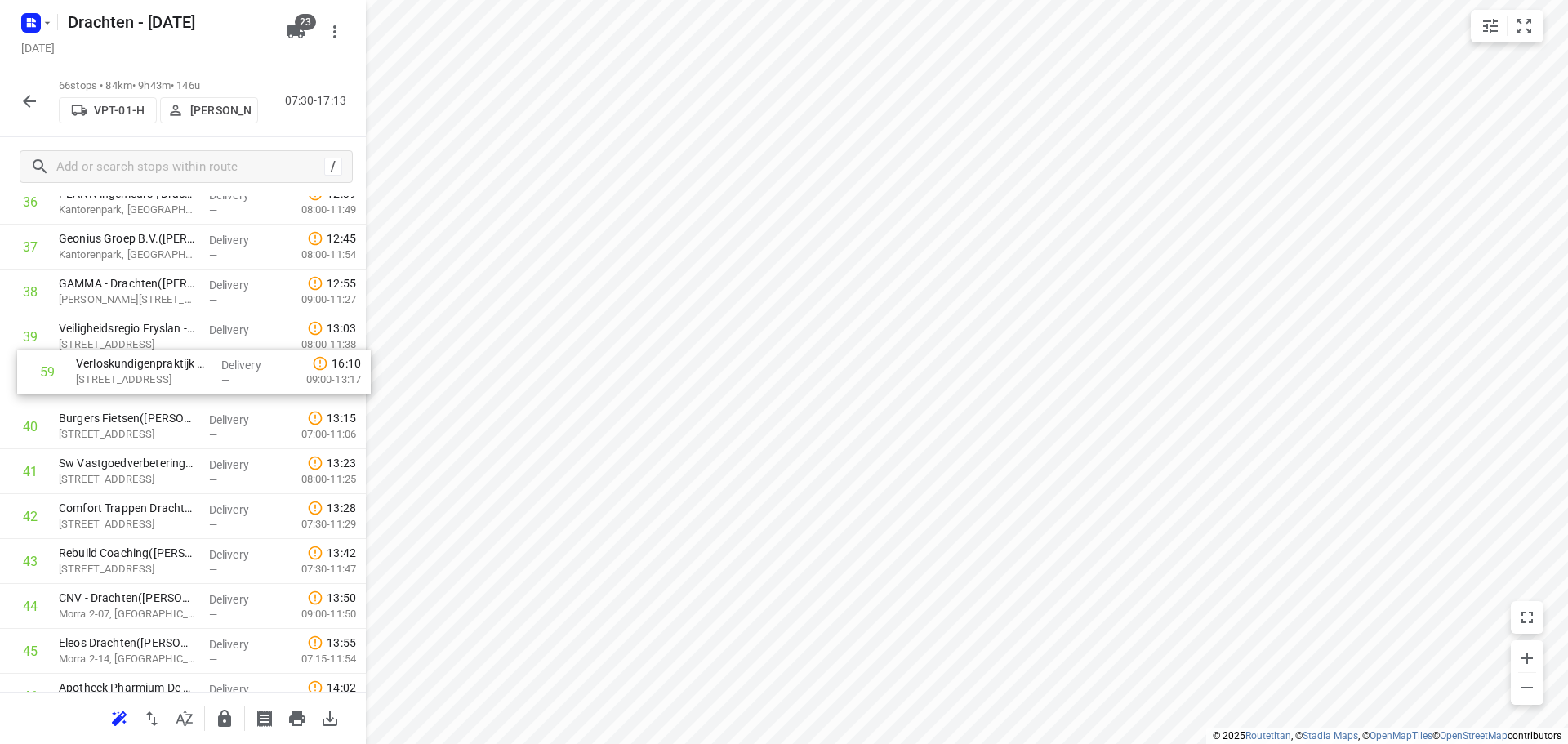
drag, startPoint x: 133, startPoint y: 688, endPoint x: 151, endPoint y: 367, distance: 321.5
click at [151, 367] on div "1 Timboco B.V. - Drachten(Wiesje Keizer) De Kiel 2, Drachten Delivery — 07:31 0…" at bounding box center [182, 89] width 366 height 2963
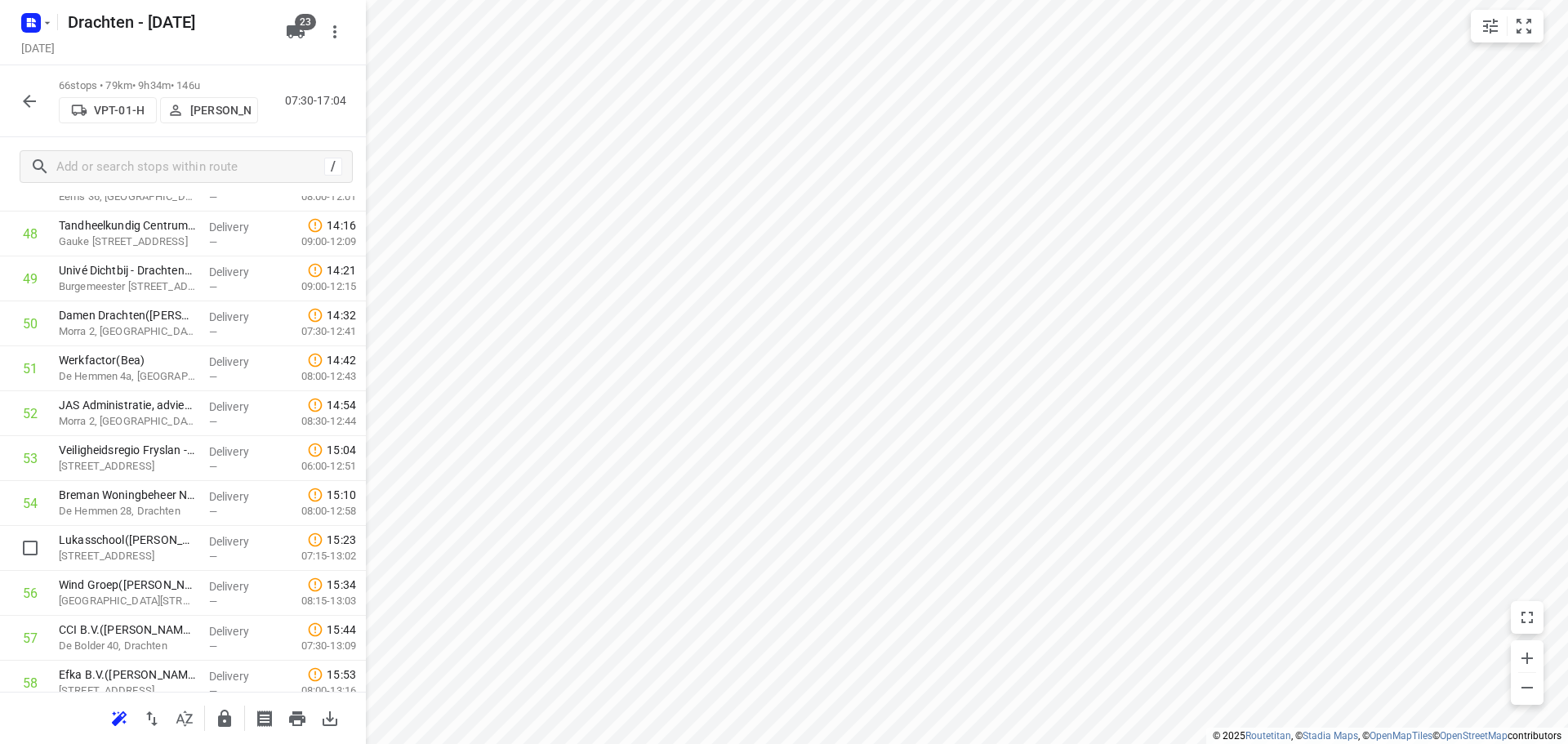
scroll to position [2287, 0]
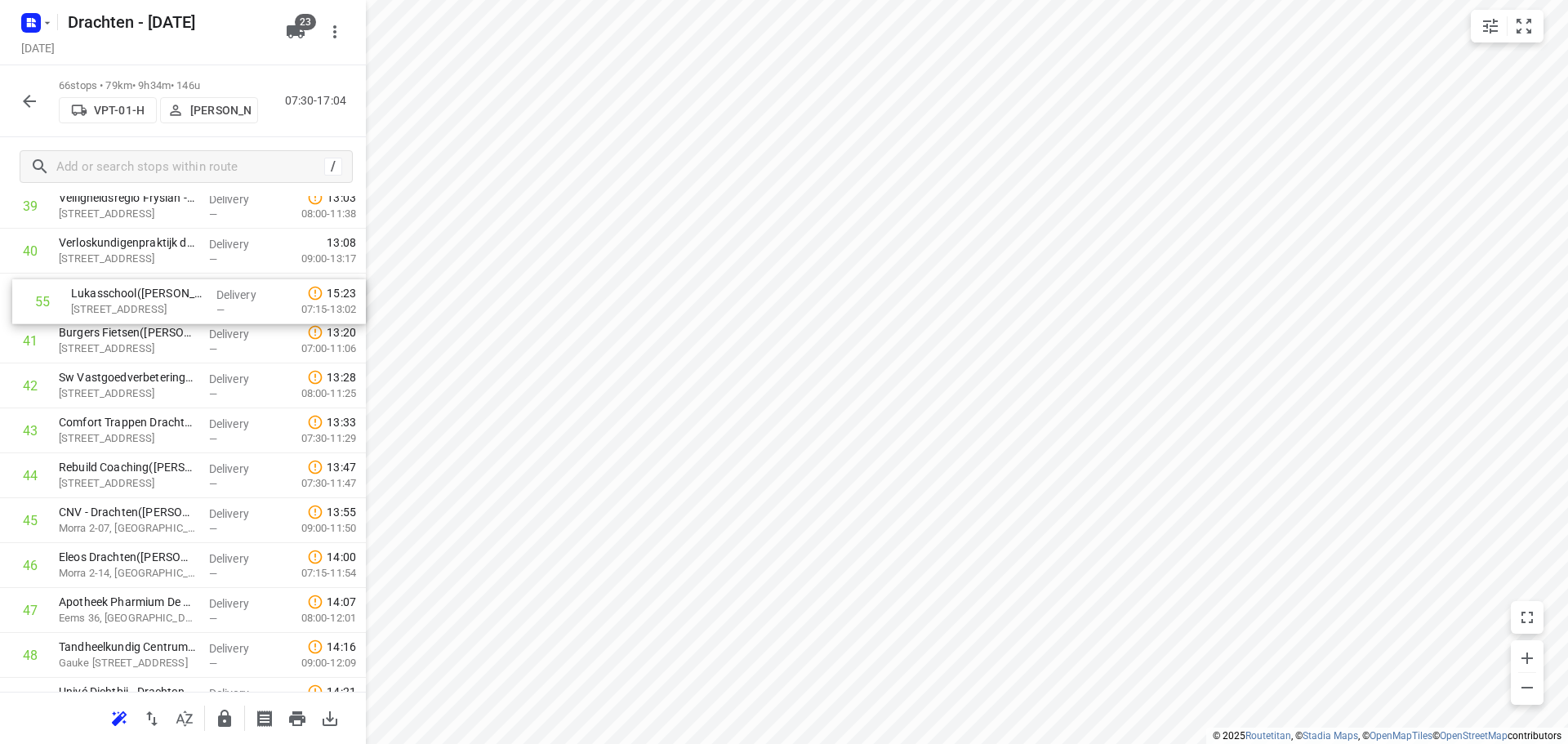
drag, startPoint x: 154, startPoint y: 501, endPoint x: 165, endPoint y: 311, distance: 190.3
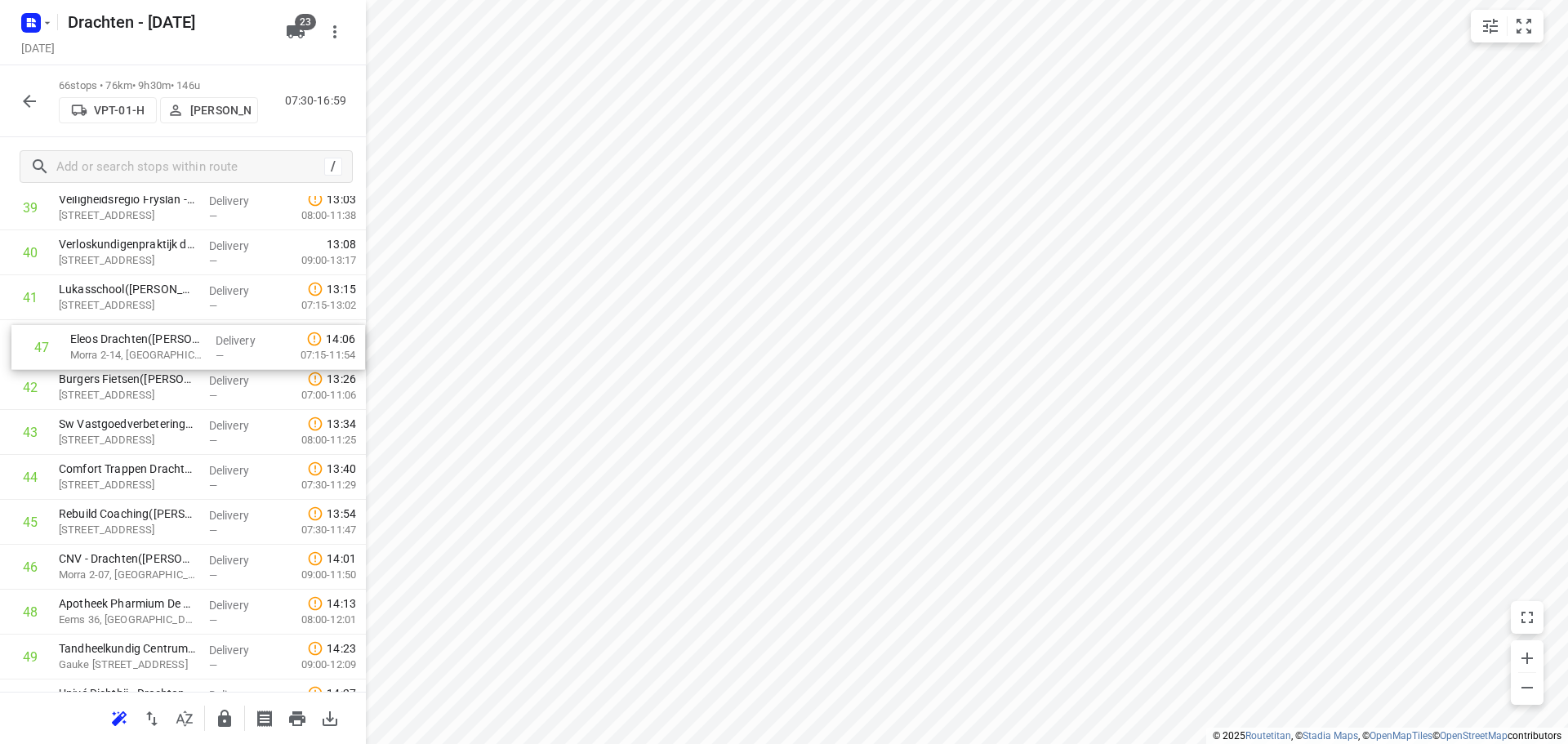
drag, startPoint x: 106, startPoint y: 570, endPoint x: 118, endPoint y: 336, distance: 234.3
drag, startPoint x: 182, startPoint y: 574, endPoint x: 164, endPoint y: 382, distance: 192.8
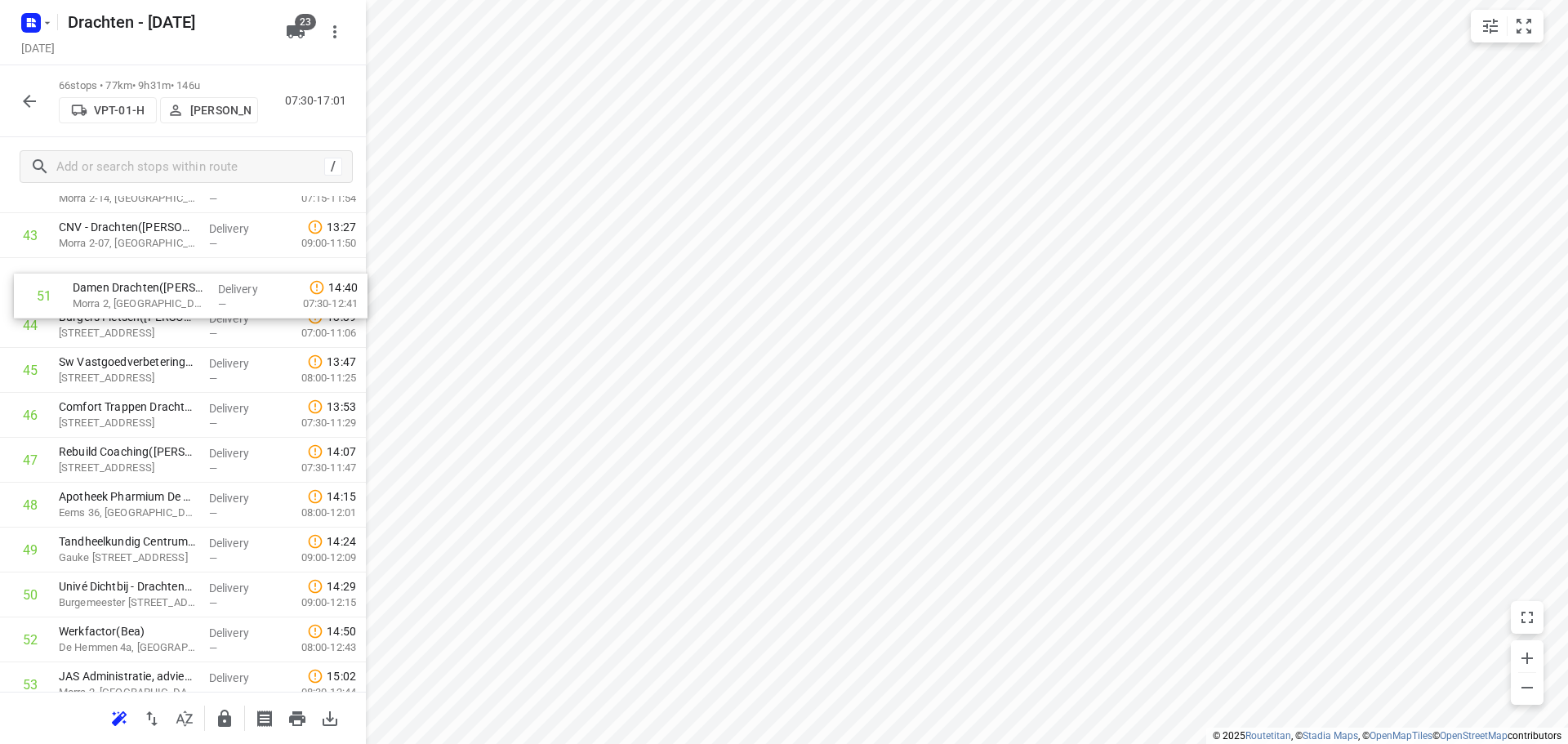
scroll to position [1987, 0]
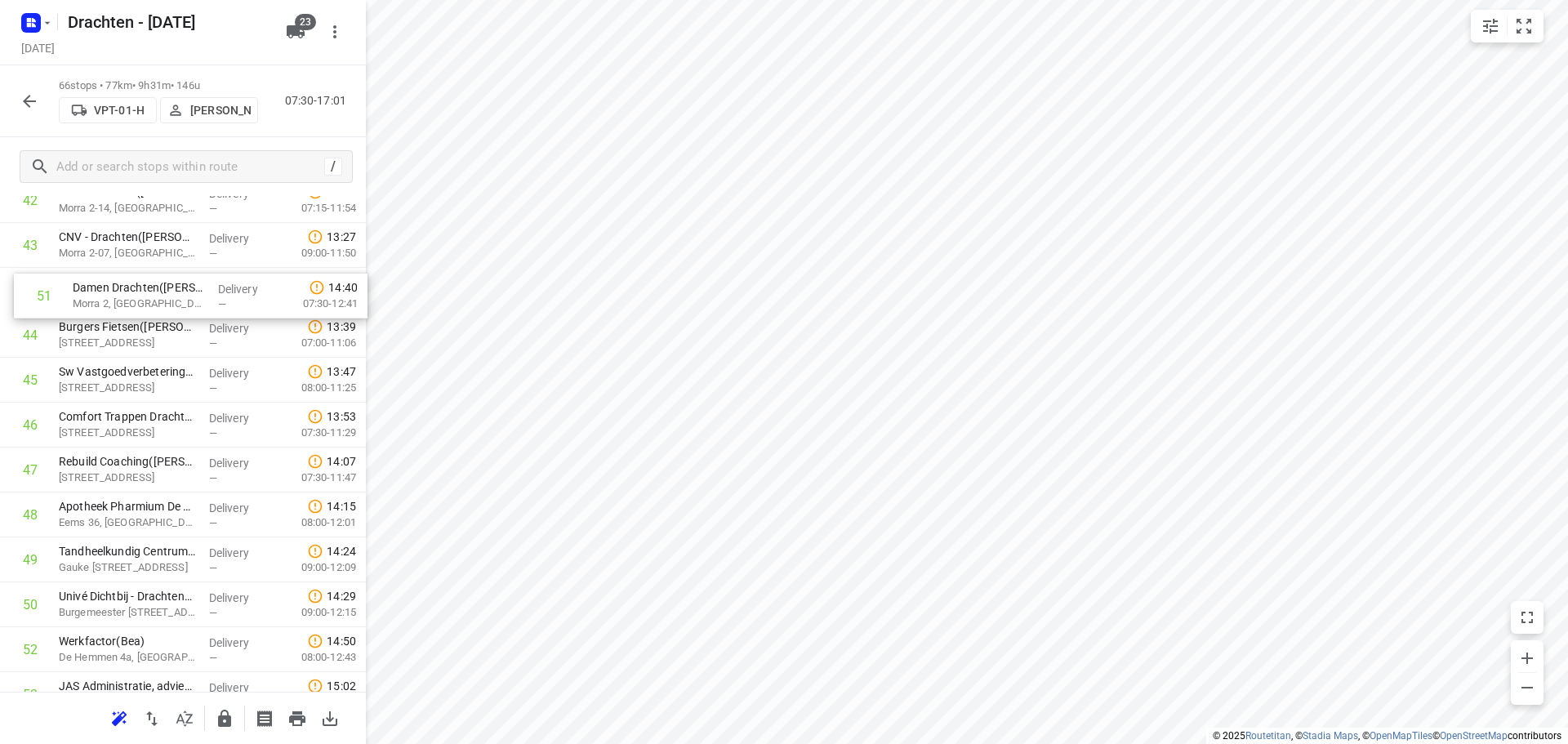
drag, startPoint x: 128, startPoint y: 592, endPoint x: 133, endPoint y: 292, distance: 300.0
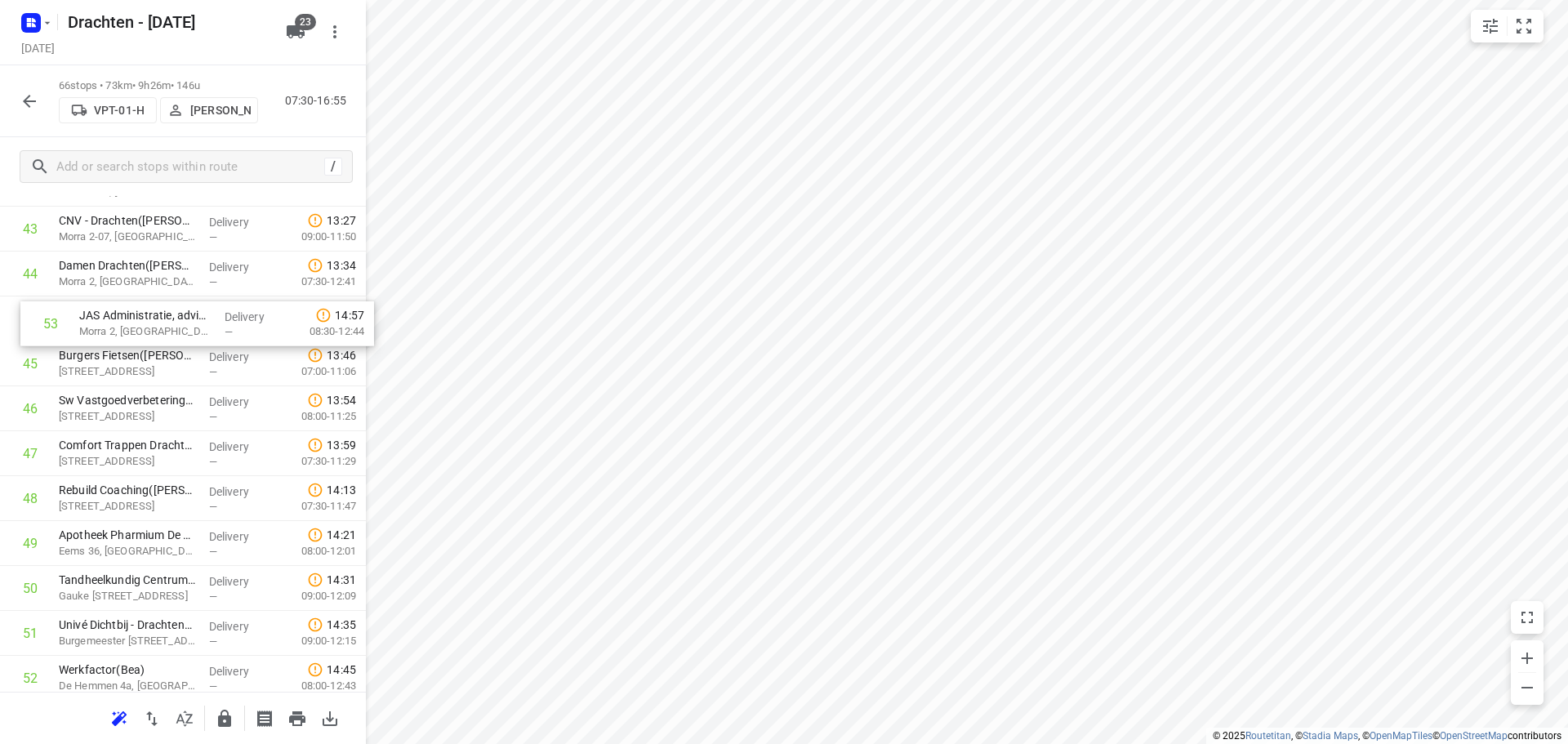
scroll to position [2003, 0]
drag, startPoint x: 148, startPoint y: 542, endPoint x: 165, endPoint y: 327, distance: 215.7
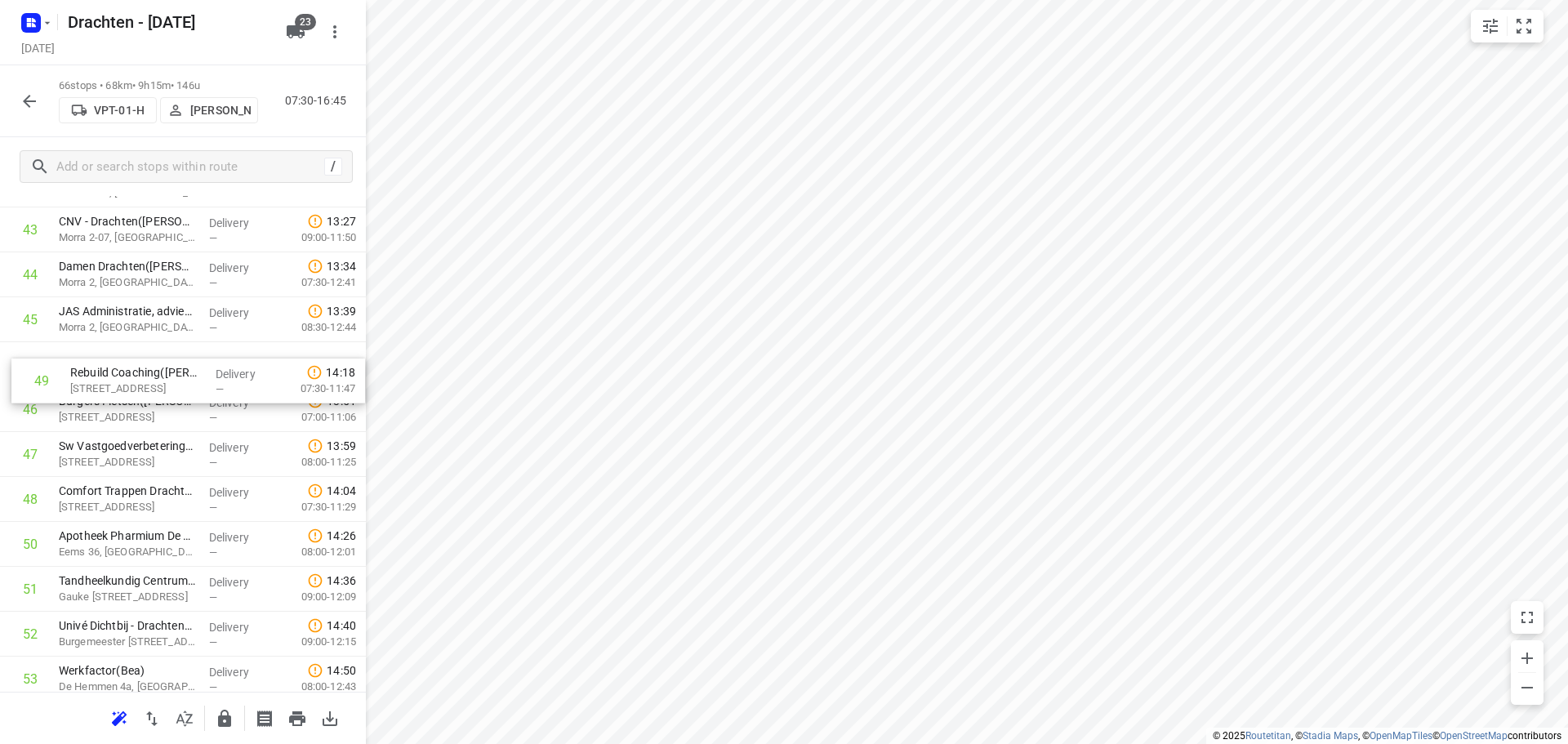
drag, startPoint x: 165, startPoint y: 505, endPoint x: 174, endPoint y: 368, distance: 137.3
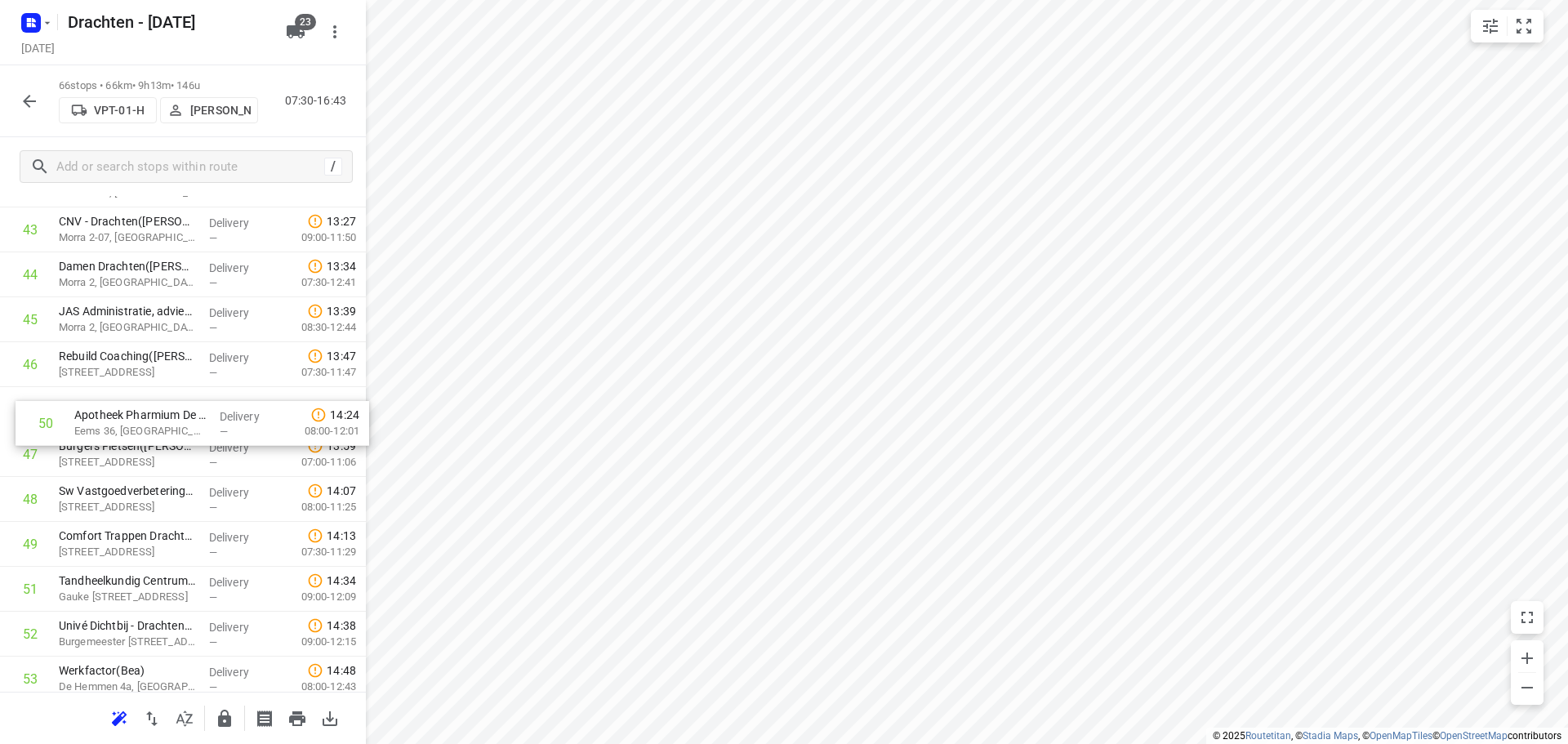
drag, startPoint x: 109, startPoint y: 548, endPoint x: 123, endPoint y: 417, distance: 131.7
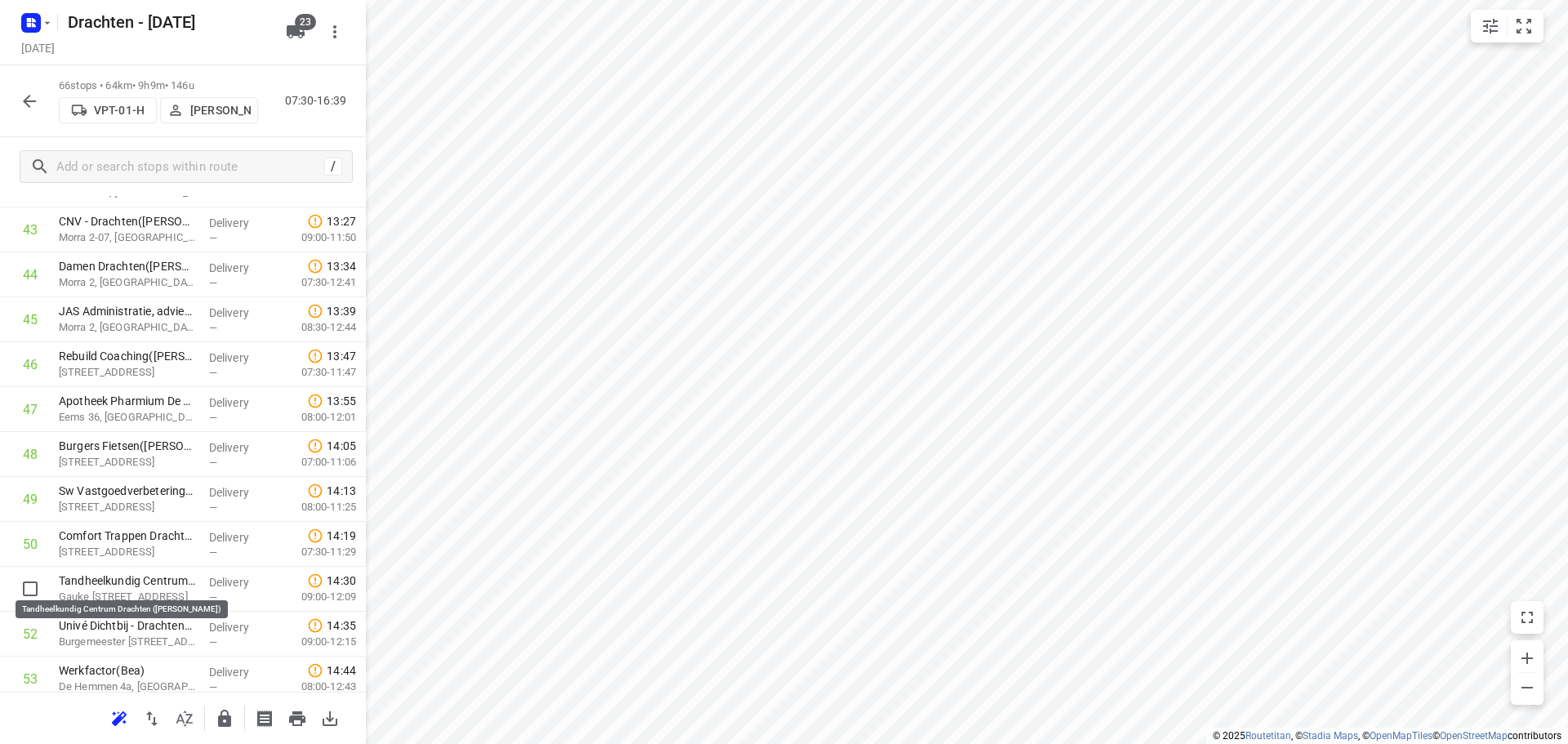
scroll to position [2004, 0]
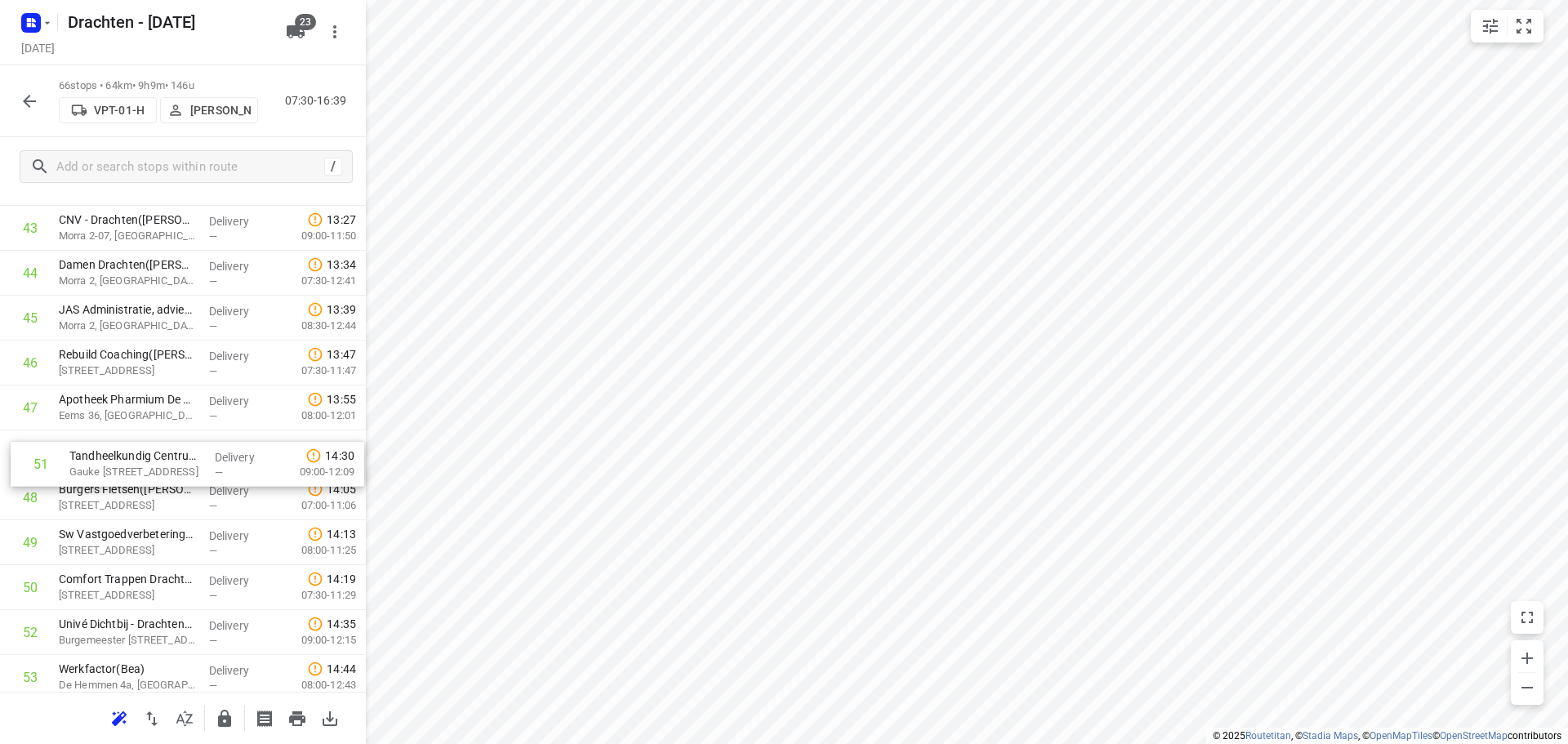
drag, startPoint x: 133, startPoint y: 581, endPoint x: 141, endPoint y: 431, distance: 150.2
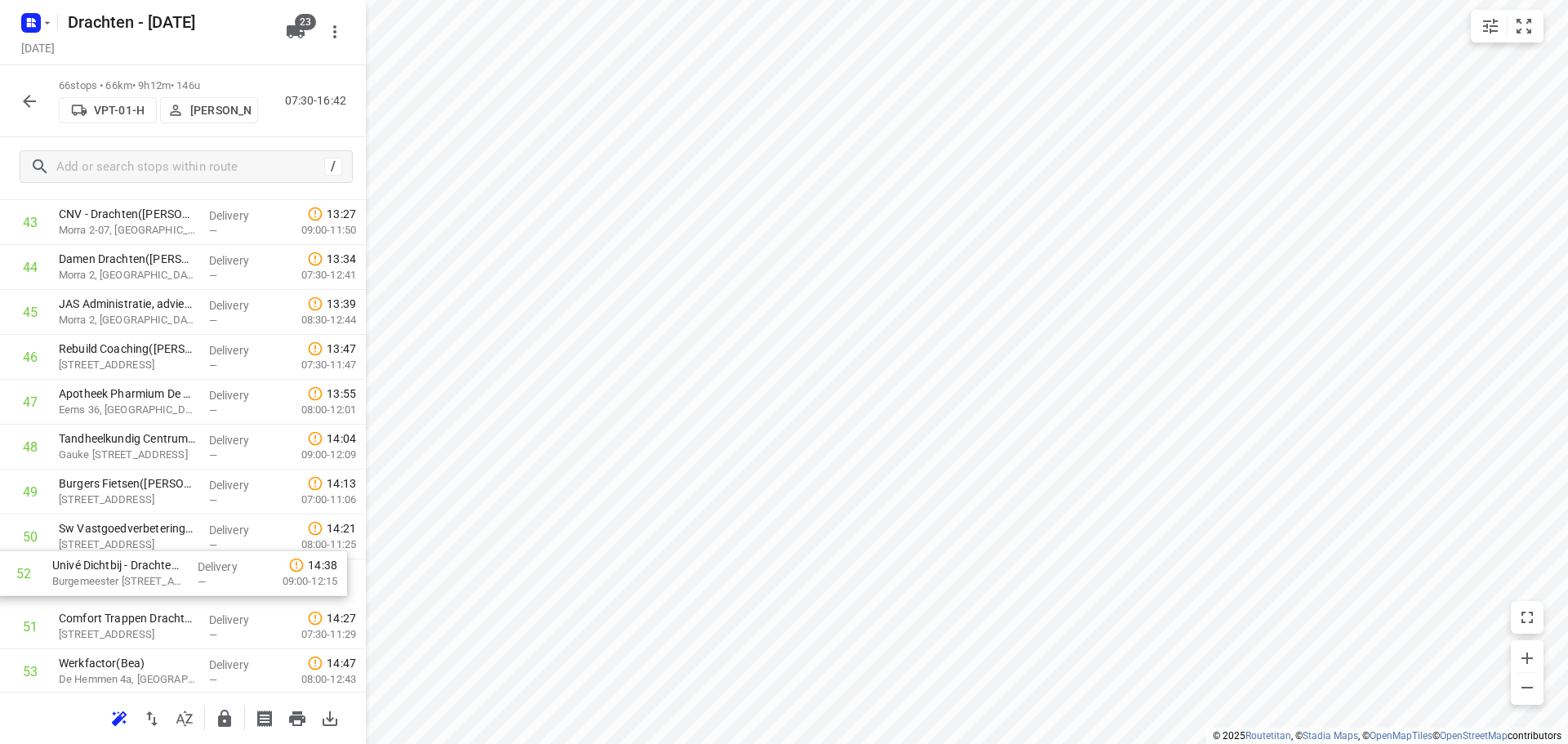
scroll to position [2010, 0]
drag, startPoint x: 157, startPoint y: 628, endPoint x: 171, endPoint y: 485, distance: 143.7
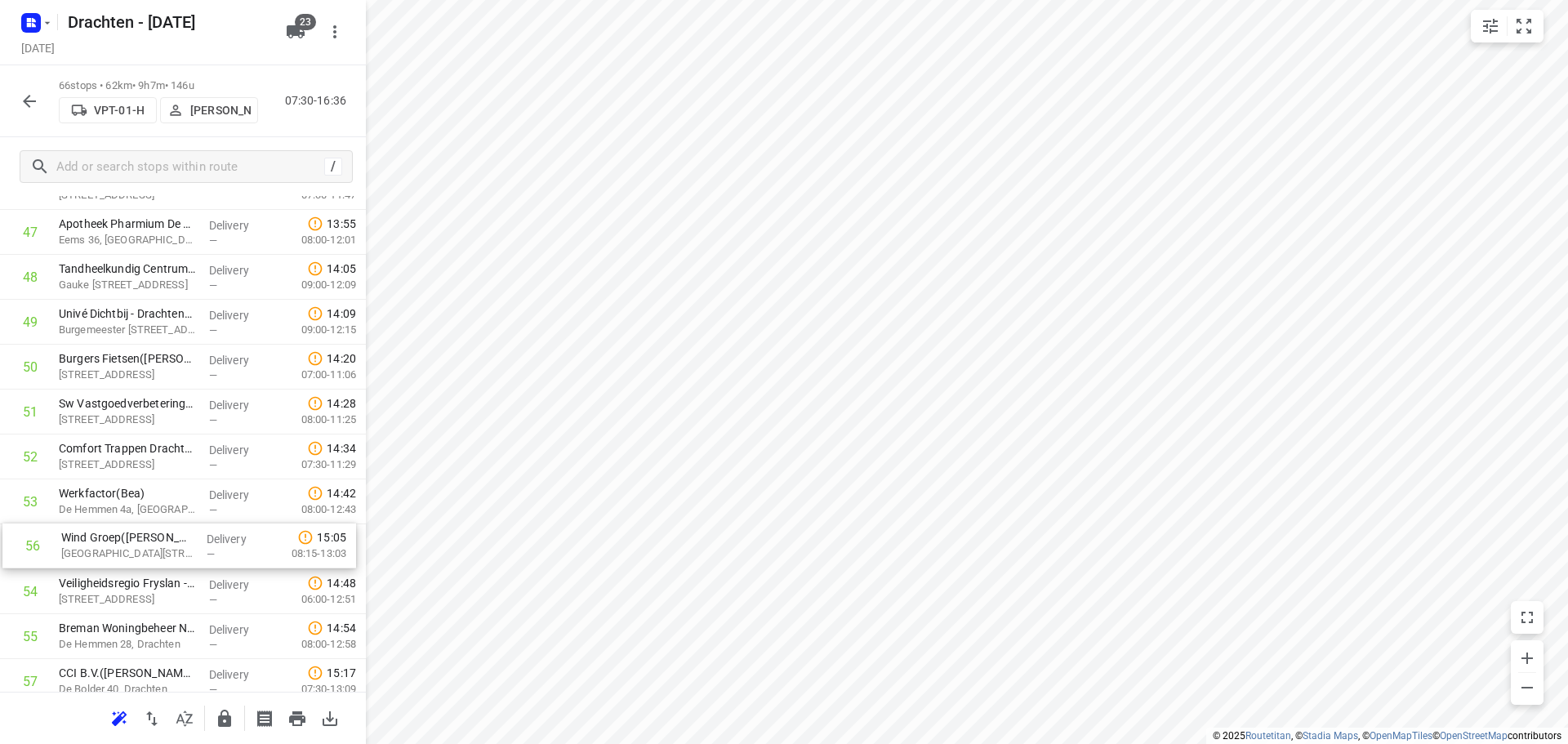
scroll to position [2182, 0]
drag, startPoint x: 180, startPoint y: 641, endPoint x: 204, endPoint y: 360, distance: 282.0
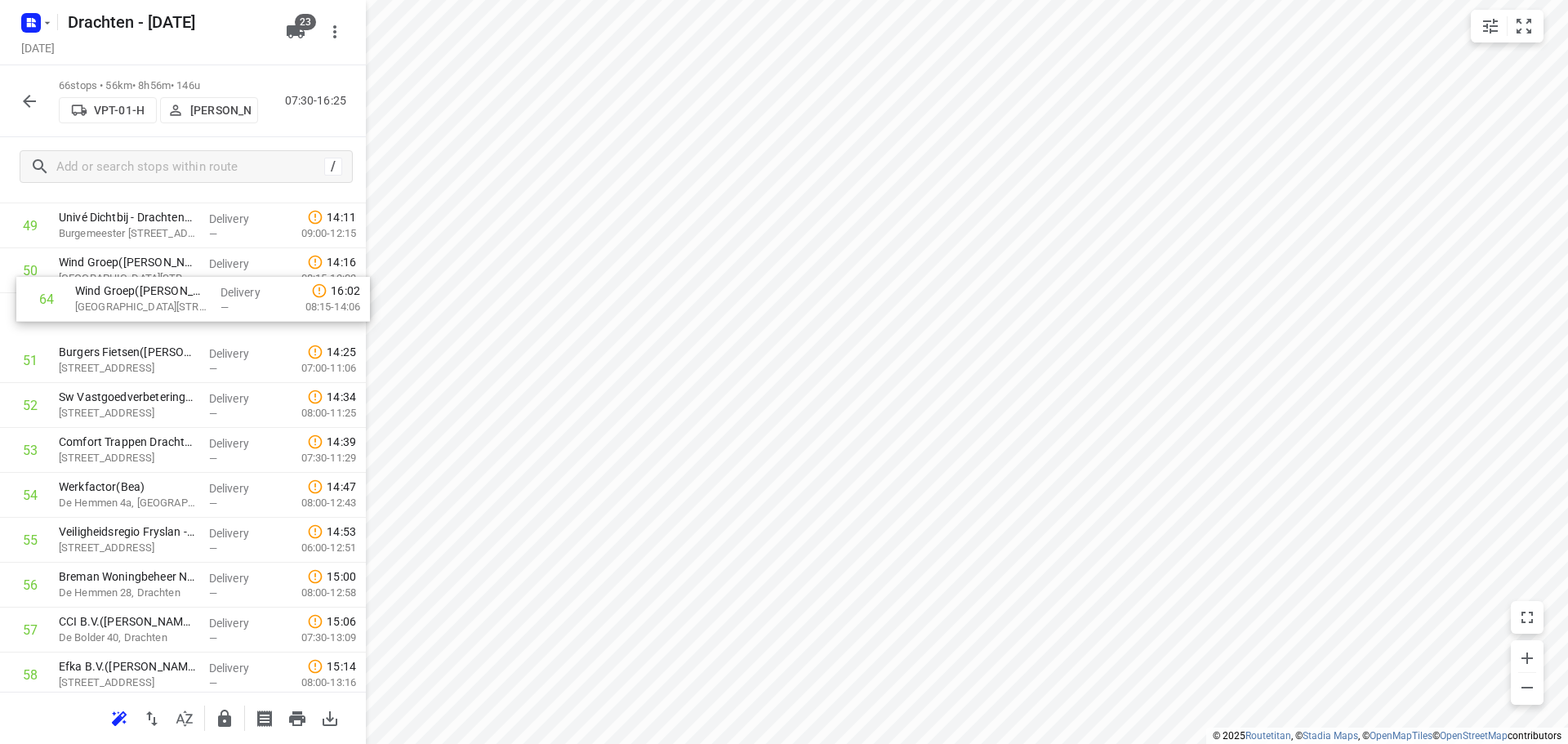
scroll to position [2258, 0]
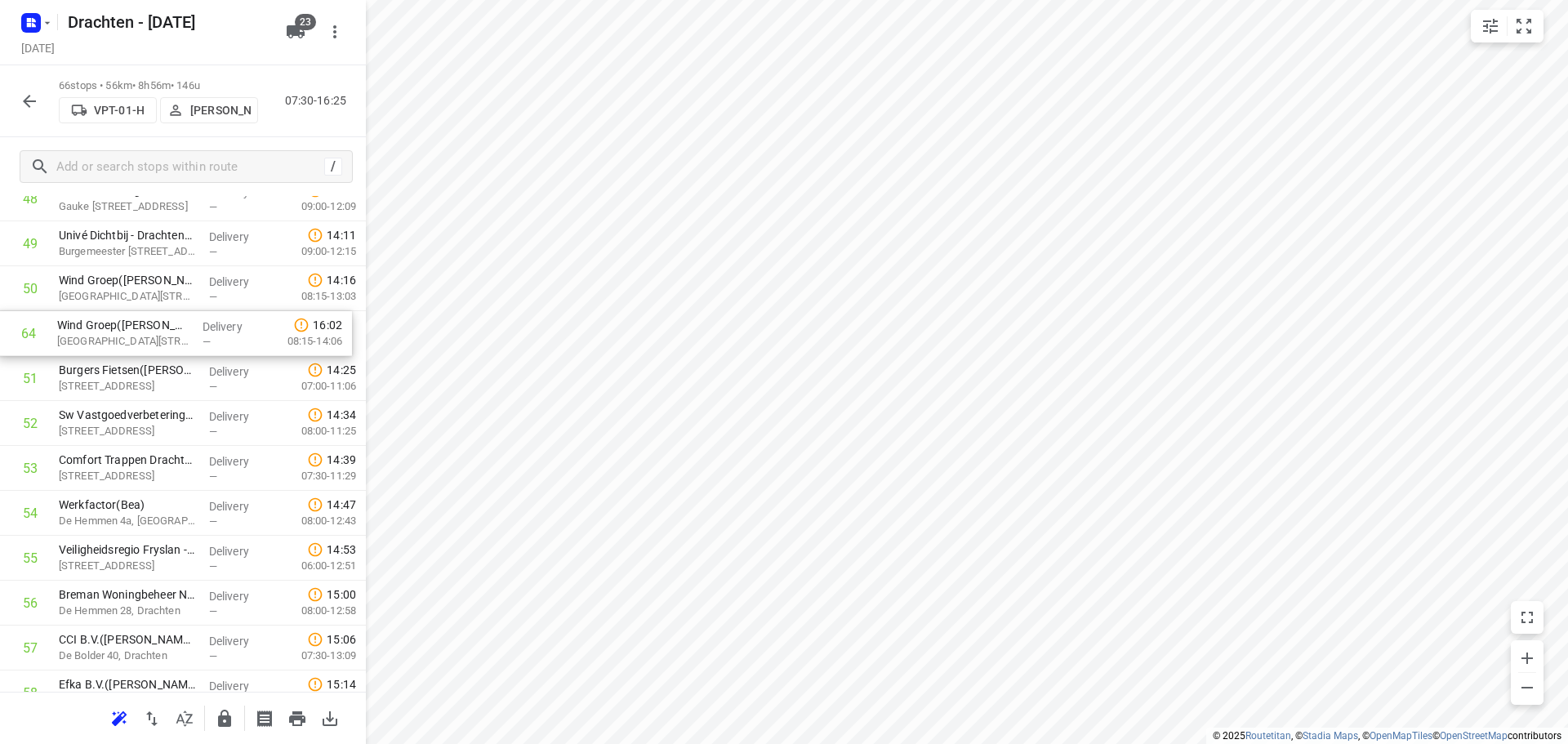
drag, startPoint x: 178, startPoint y: 590, endPoint x: 176, endPoint y: 322, distance: 268.0
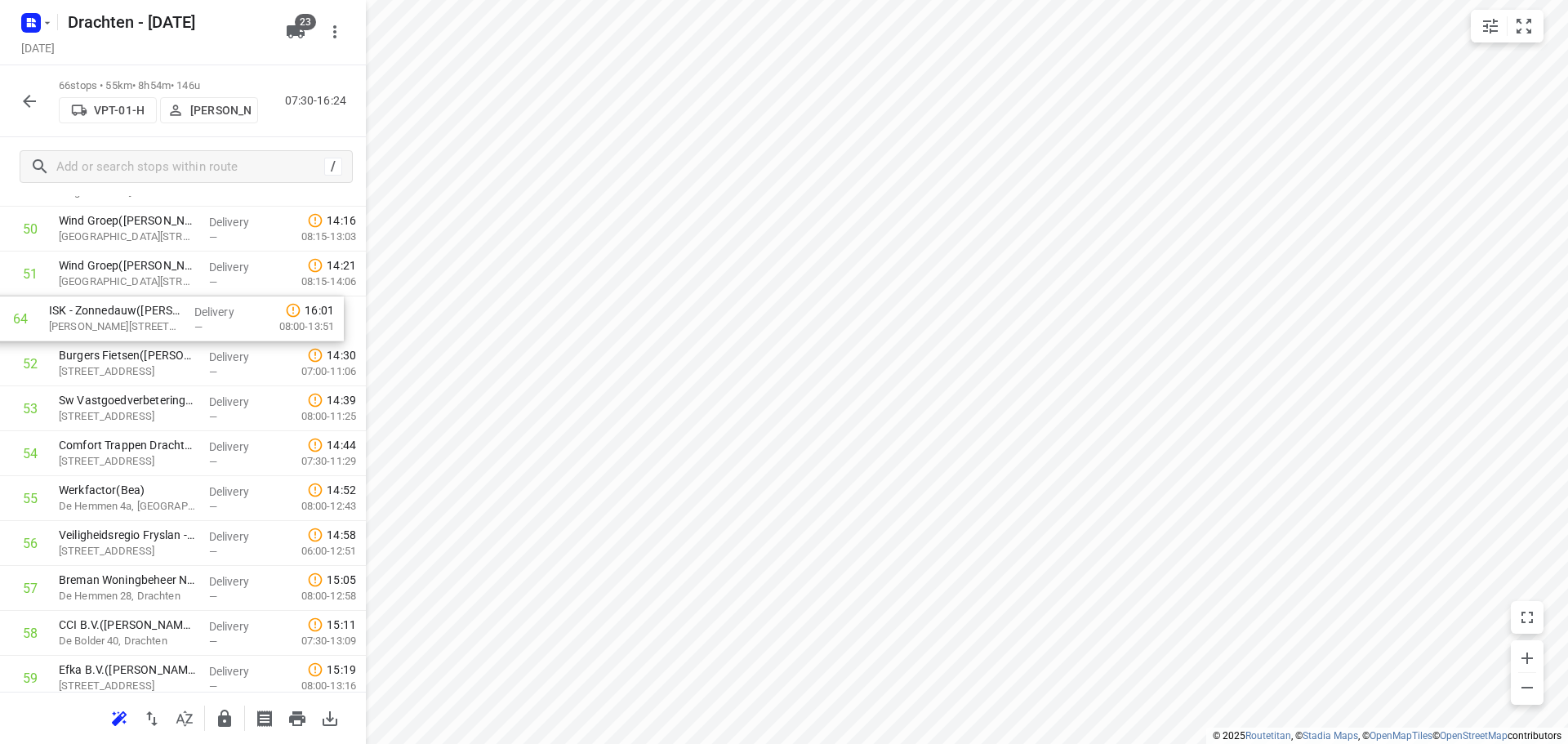
scroll to position [2308, 0]
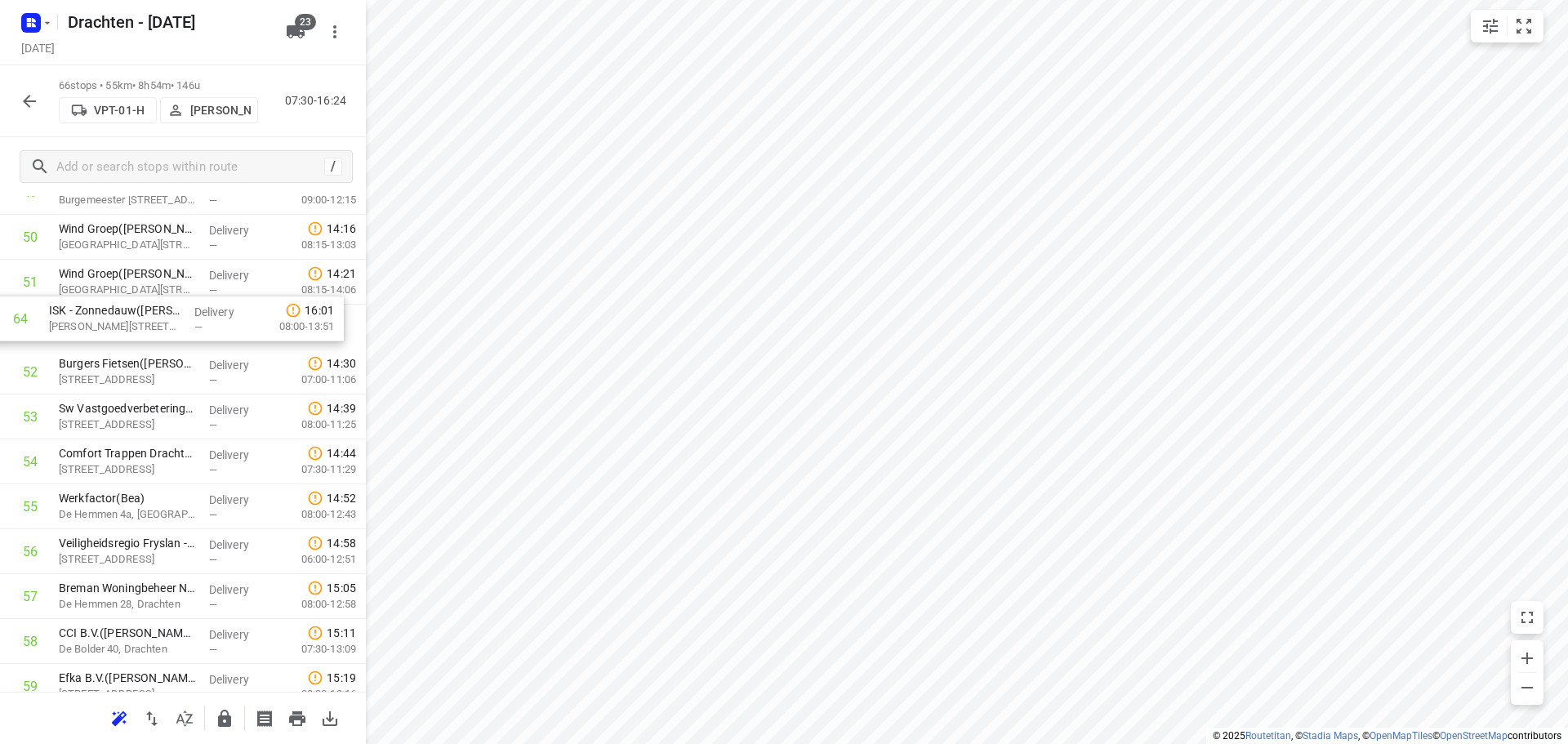
drag, startPoint x: 137, startPoint y: 571, endPoint x: 128, endPoint y: 320, distance: 251.2
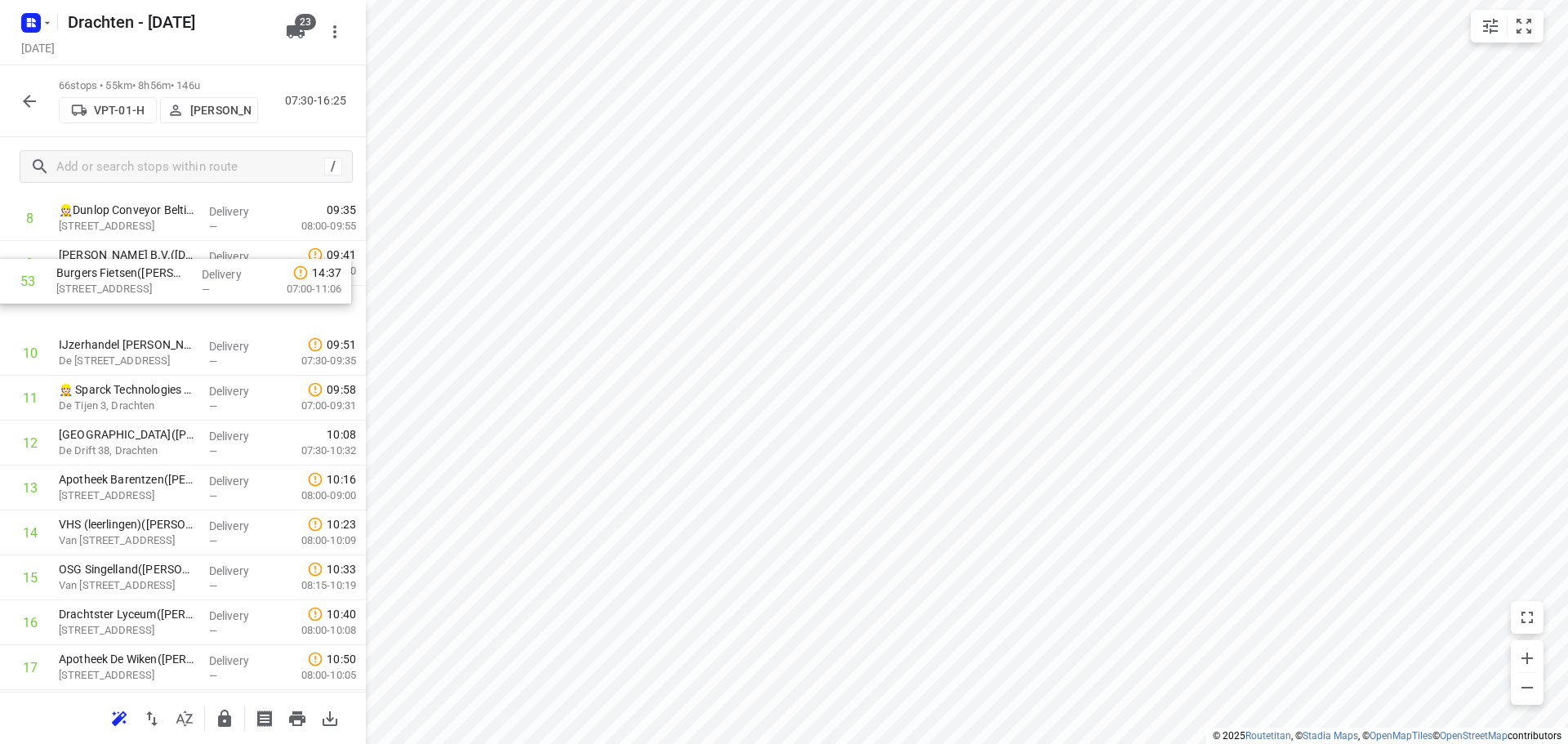
scroll to position [437, 0]
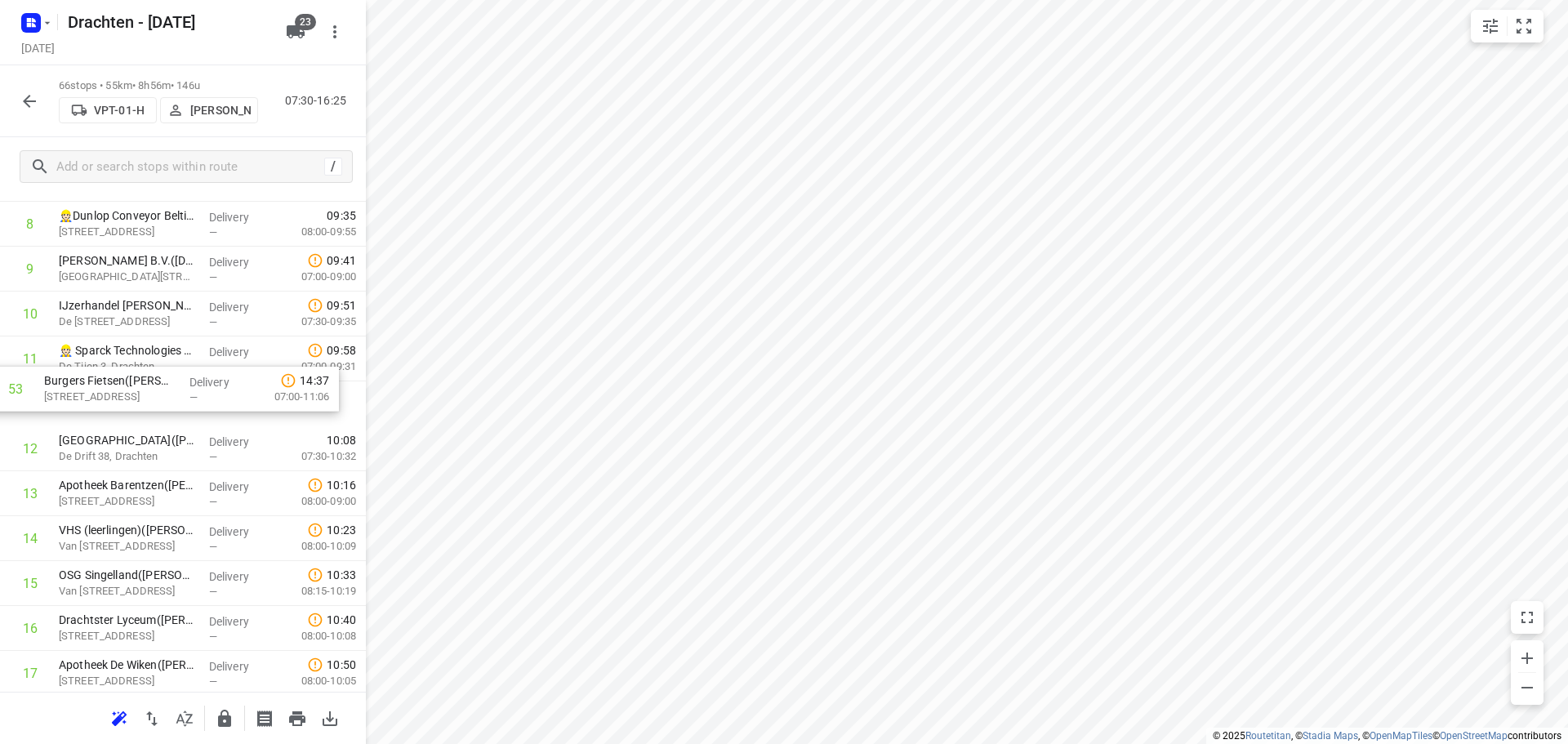
drag, startPoint x: 171, startPoint y: 509, endPoint x: 156, endPoint y: 363, distance: 146.8
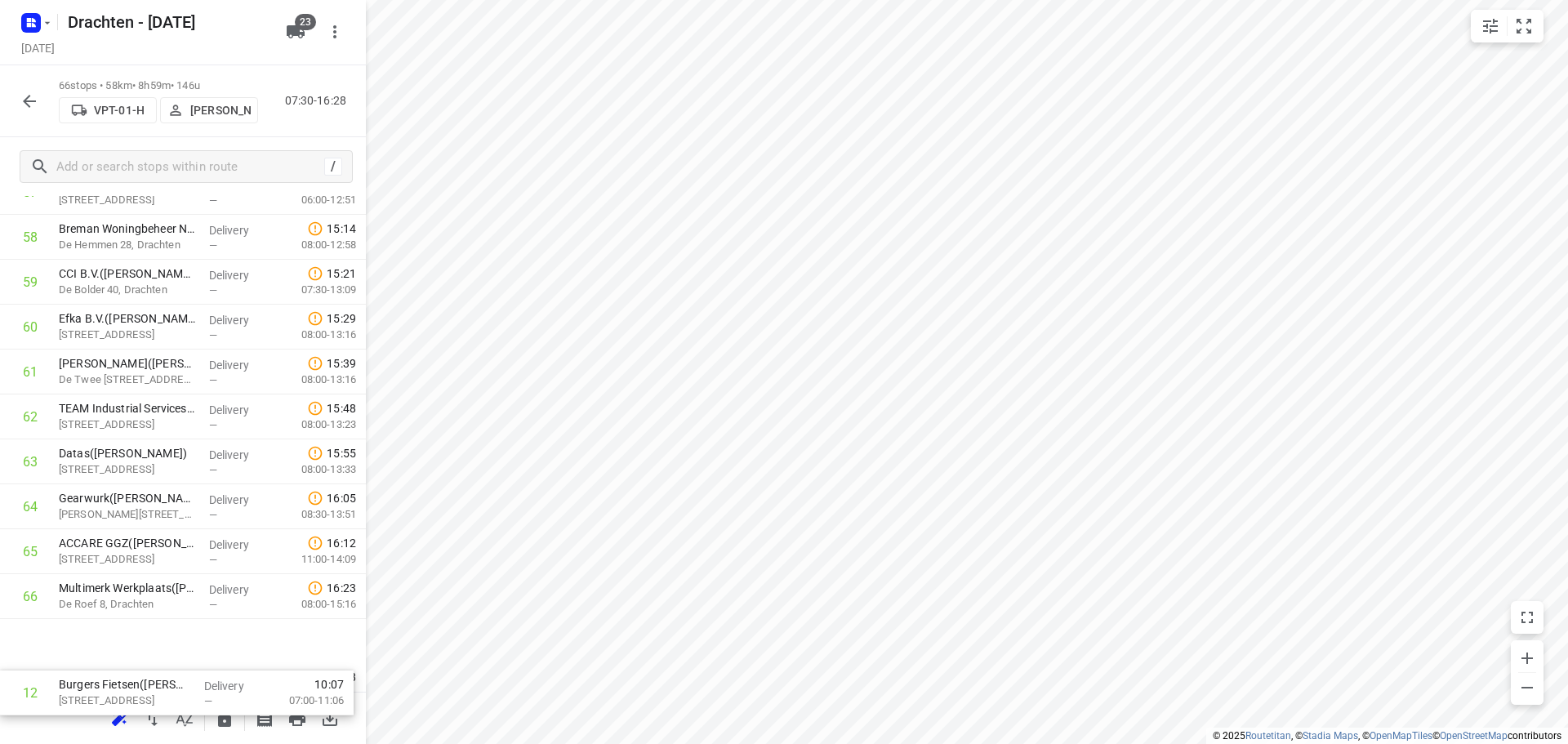
scroll to position [2641, 0]
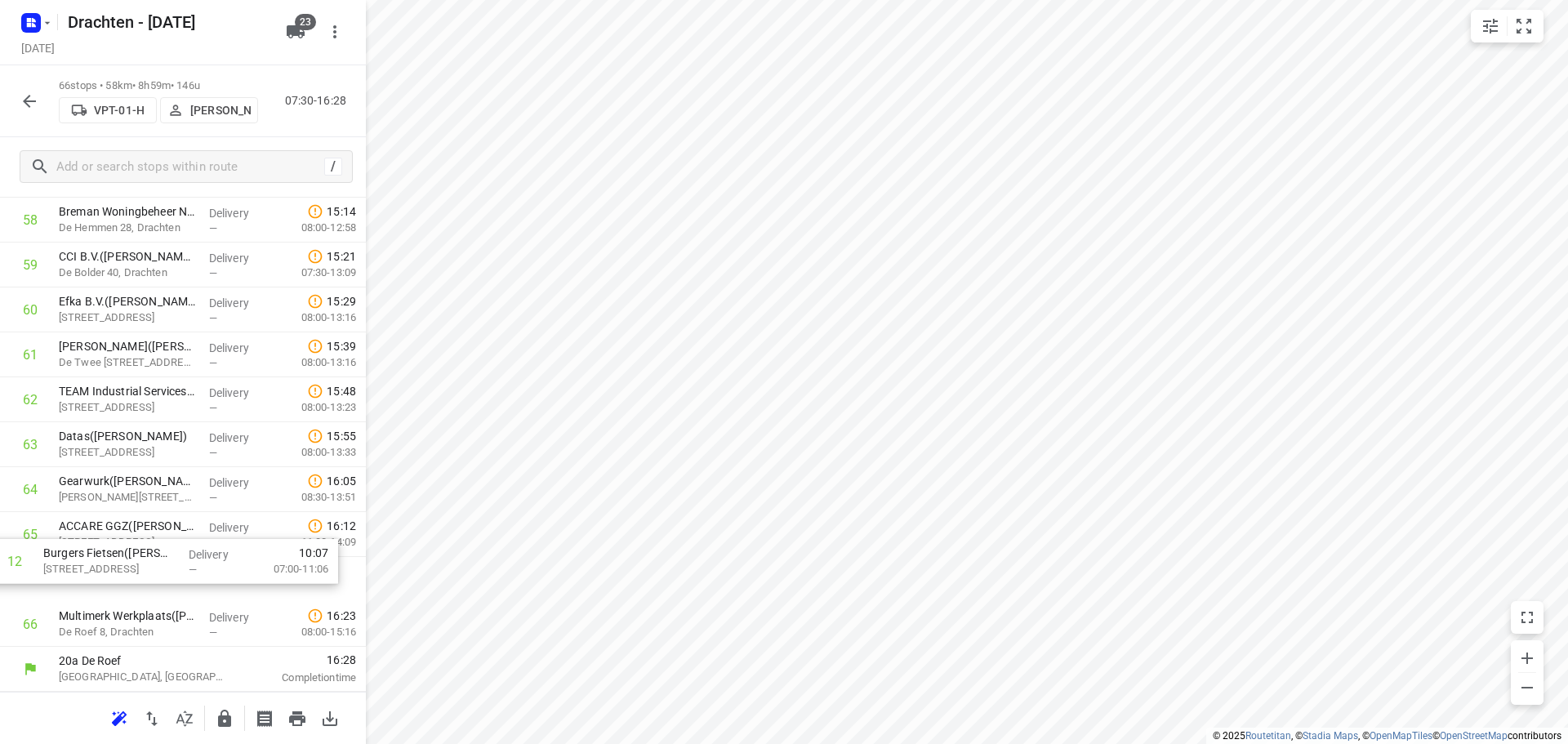
drag, startPoint x: 138, startPoint y: 405, endPoint x: 116, endPoint y: 571, distance: 167.5
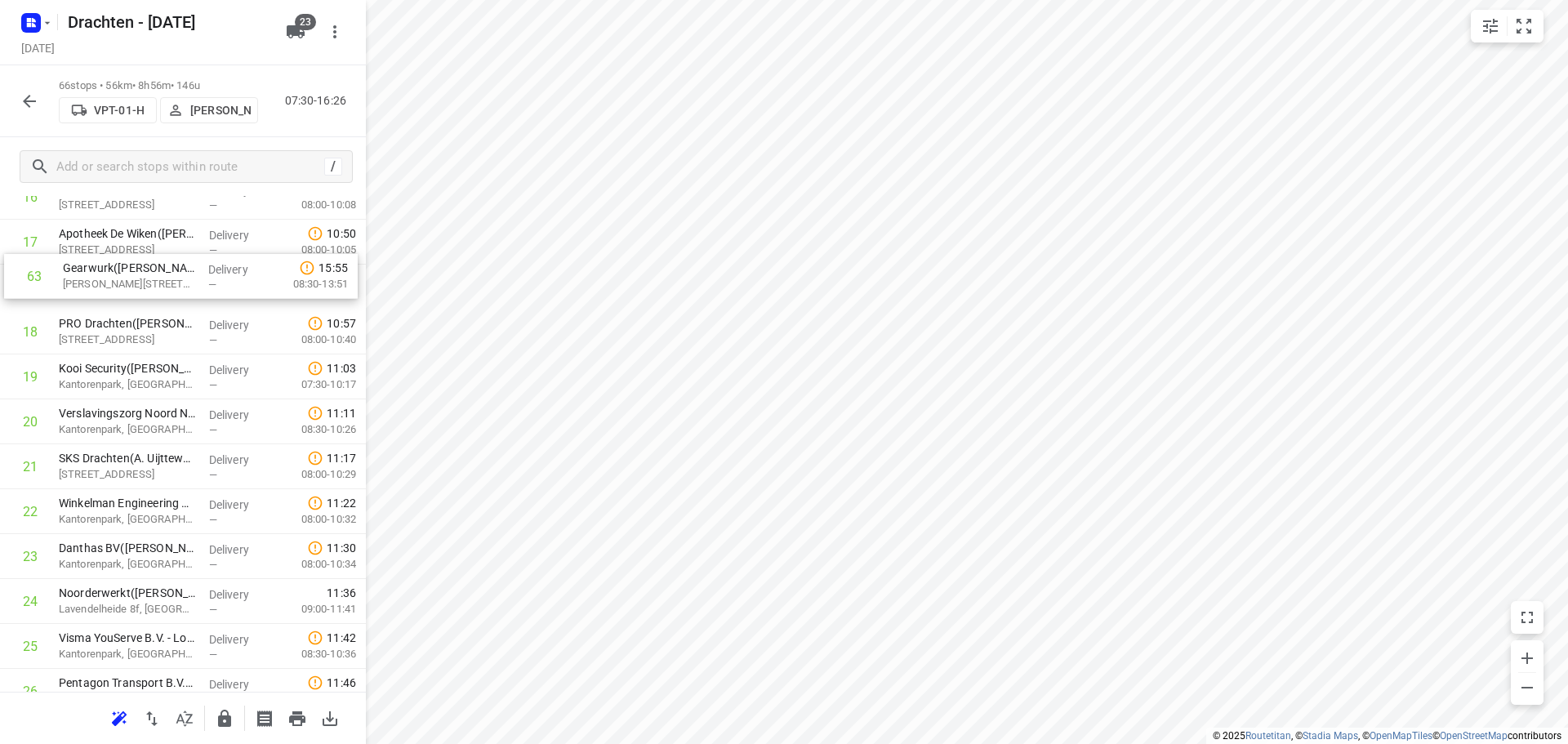
scroll to position [819, 0]
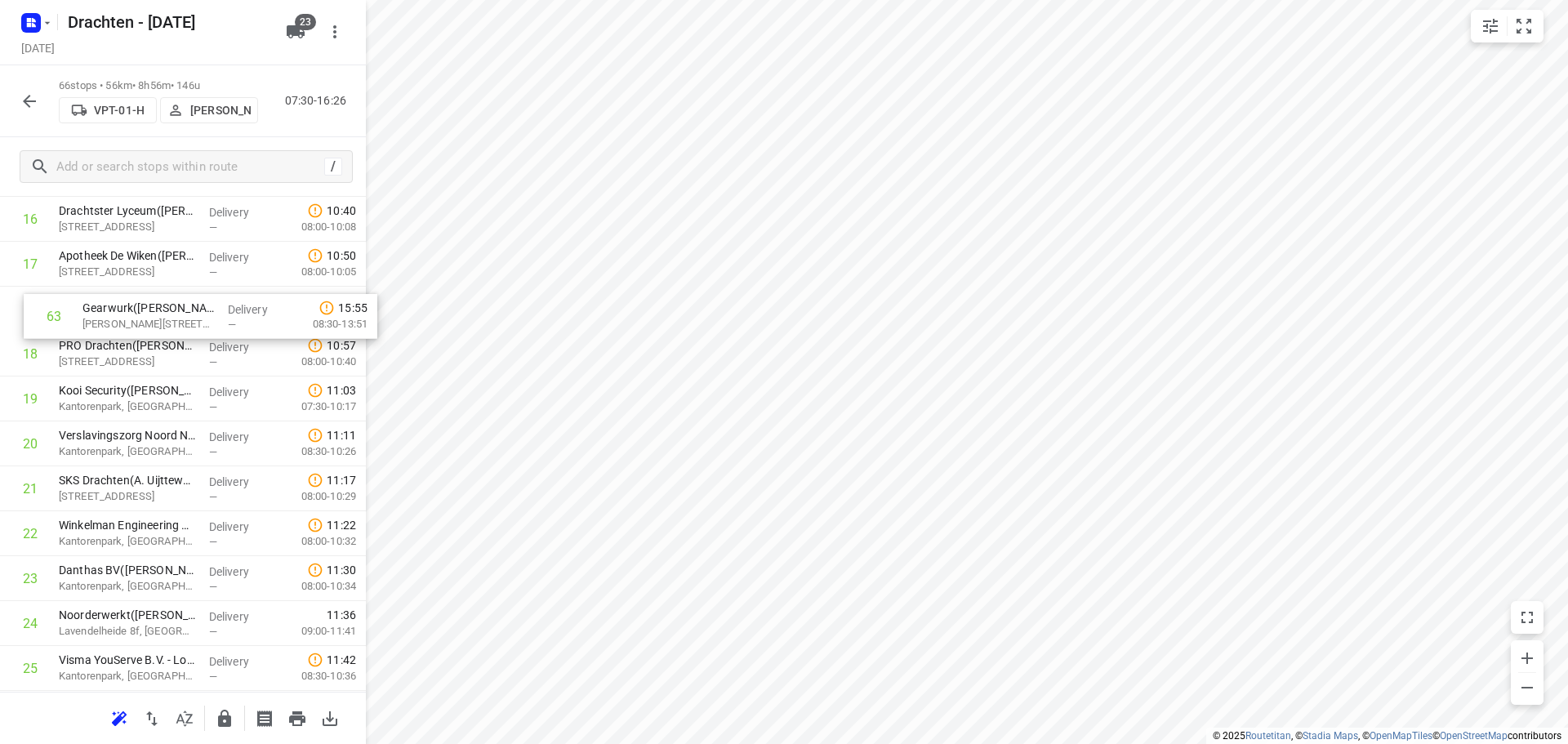
drag, startPoint x: 154, startPoint y: 505, endPoint x: 171, endPoint y: 326, distance: 179.8
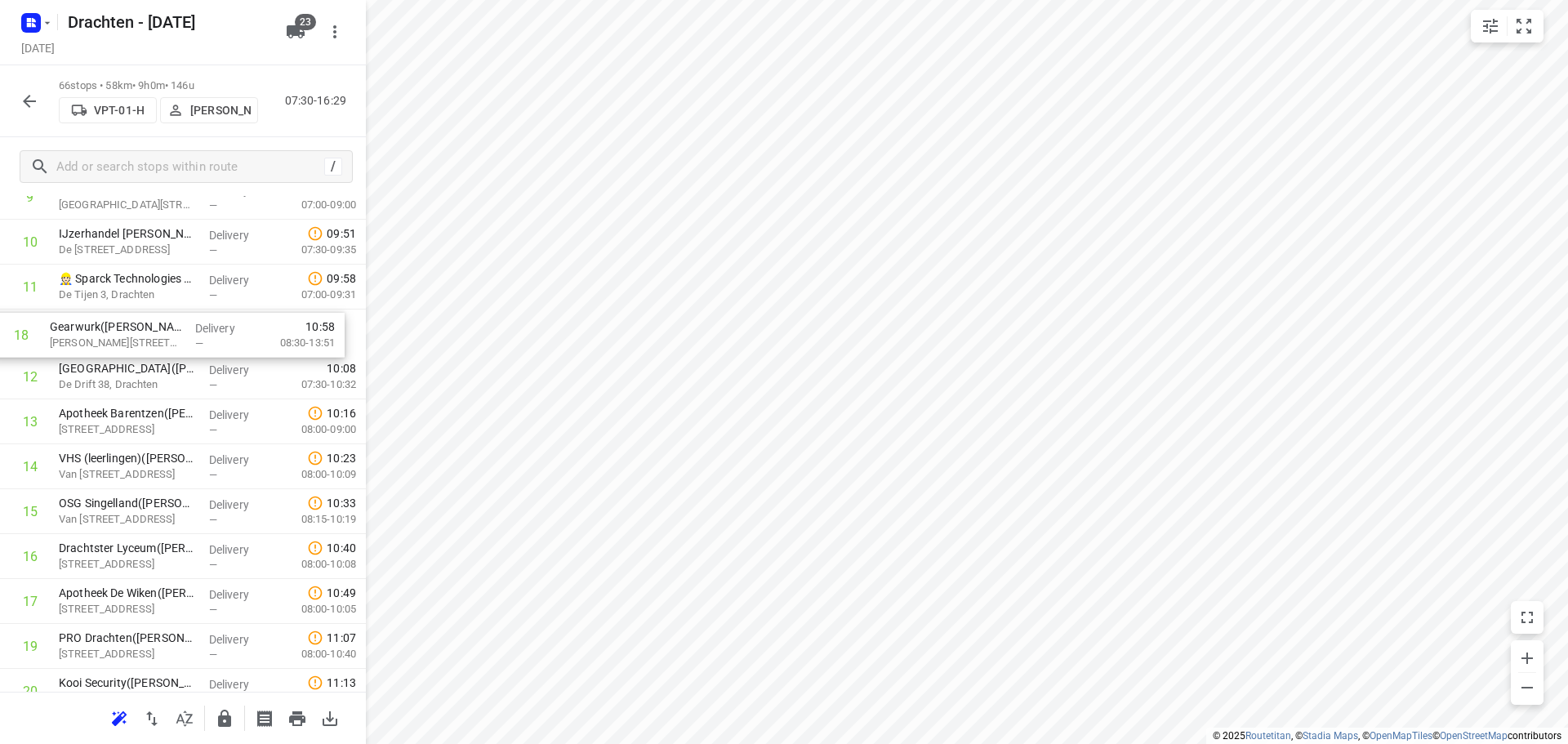
scroll to position [507, 0]
drag, startPoint x: 164, startPoint y: 332, endPoint x: 148, endPoint y: 352, distance: 25.6
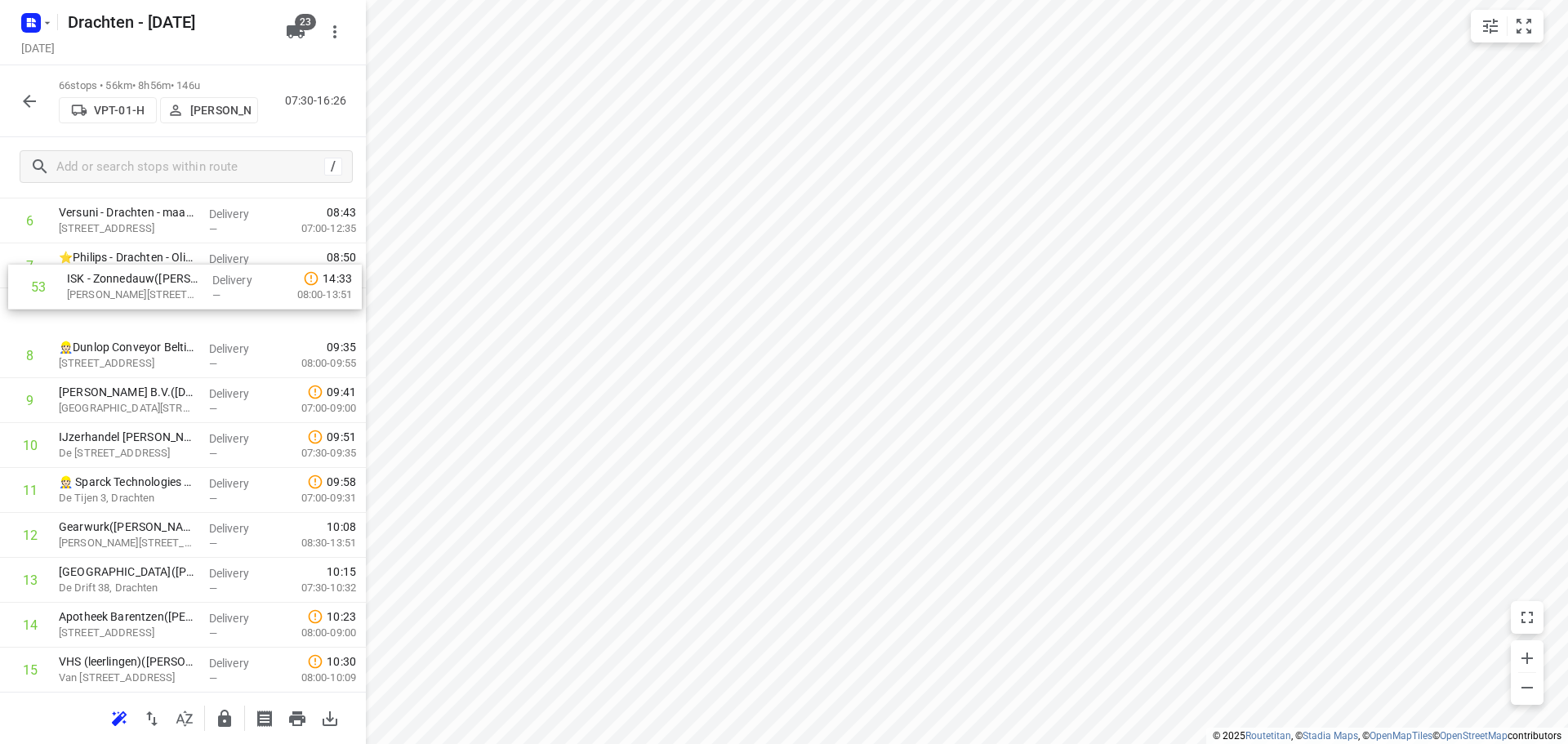
scroll to position [344, 0]
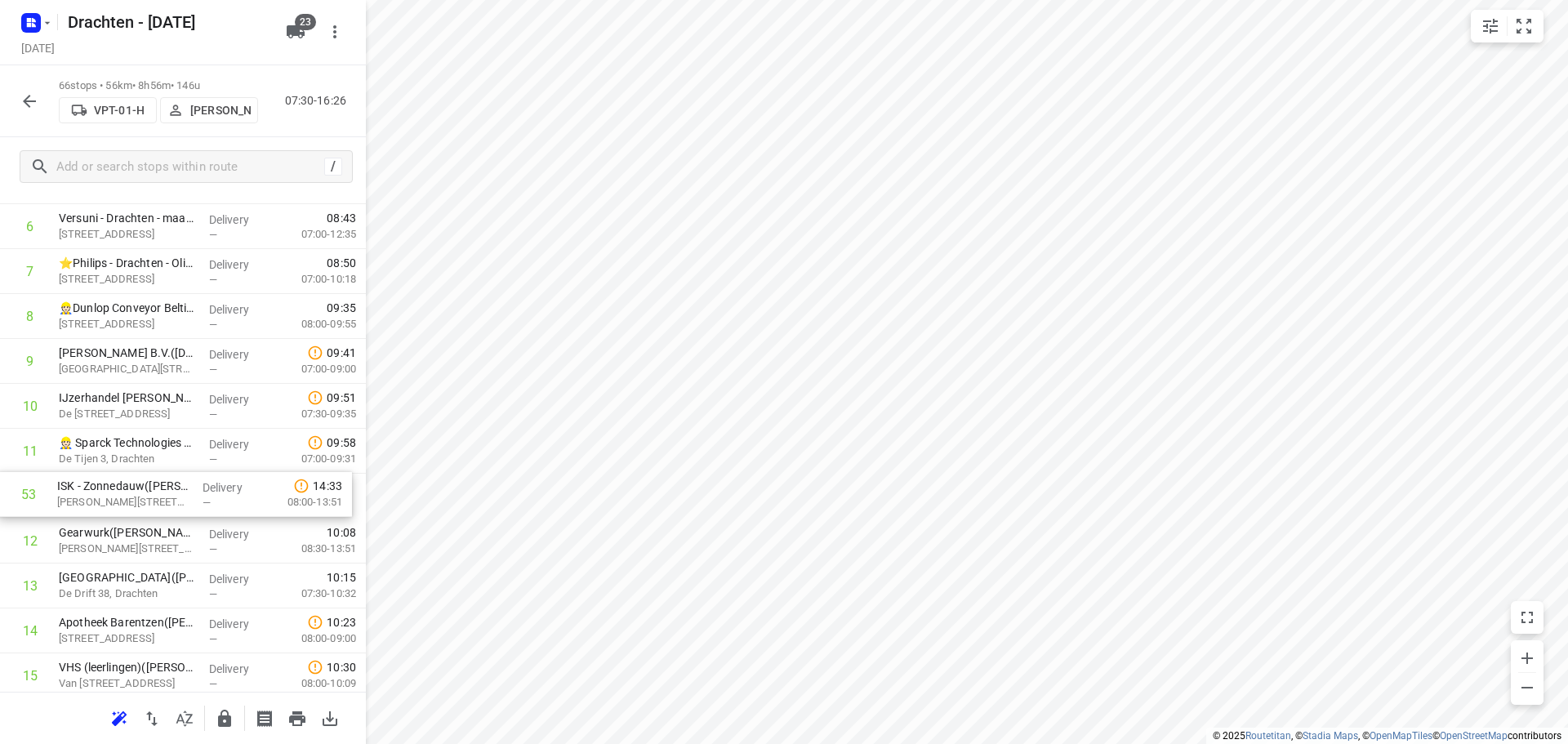
drag, startPoint x: 154, startPoint y: 457, endPoint x: 152, endPoint y: 496, distance: 39.1
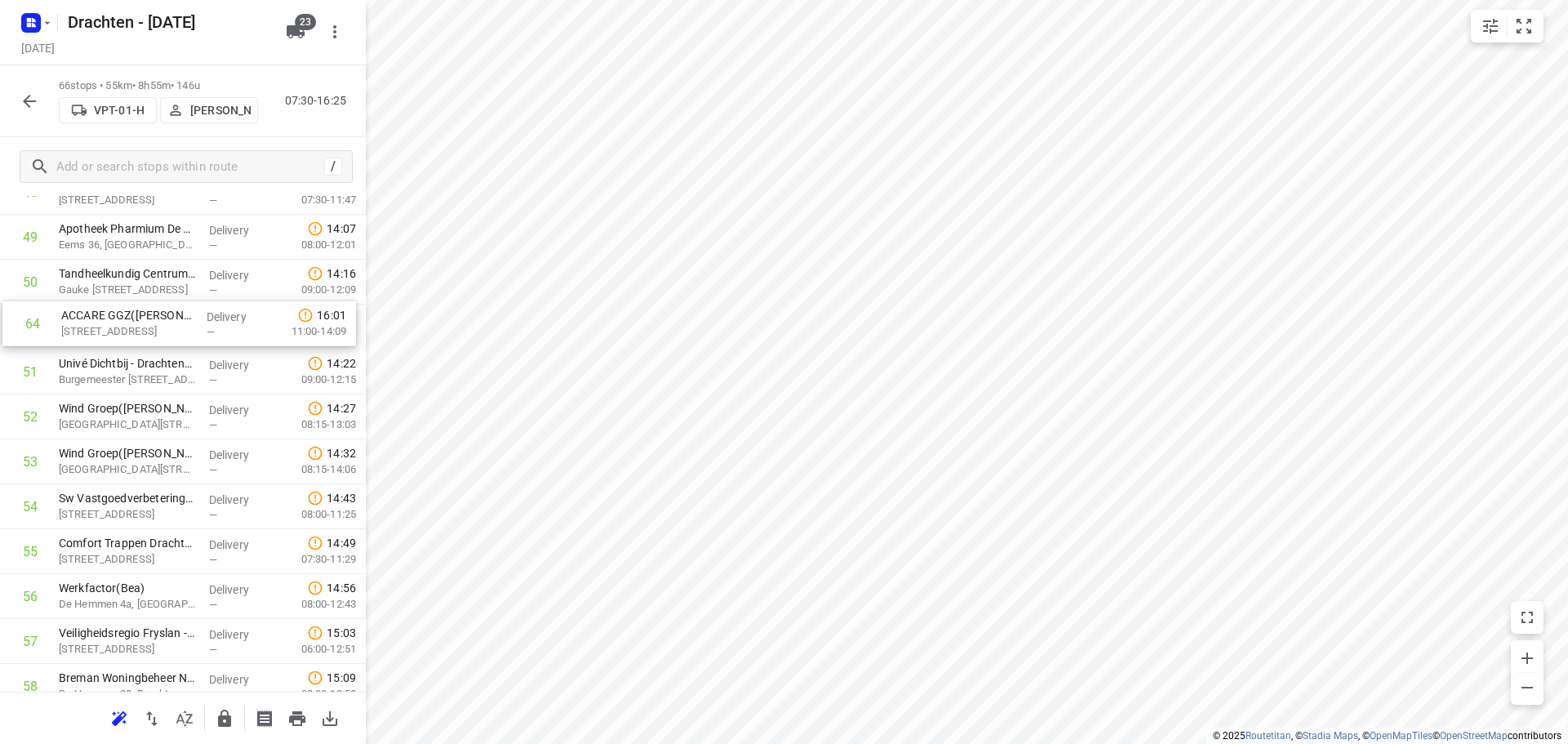
scroll to position [2262, 0]
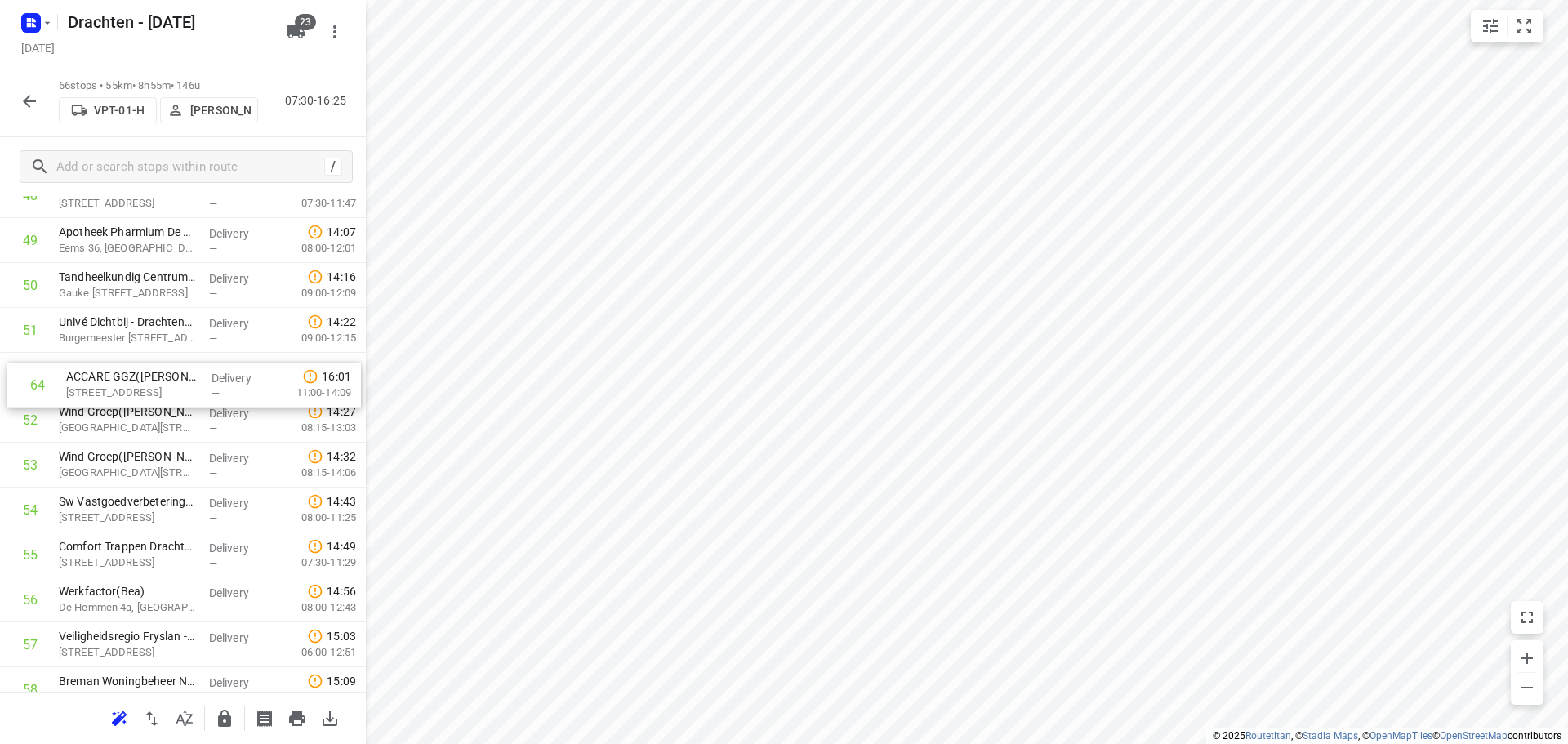
drag, startPoint x: 140, startPoint y: 554, endPoint x: 151, endPoint y: 383, distance: 171.4
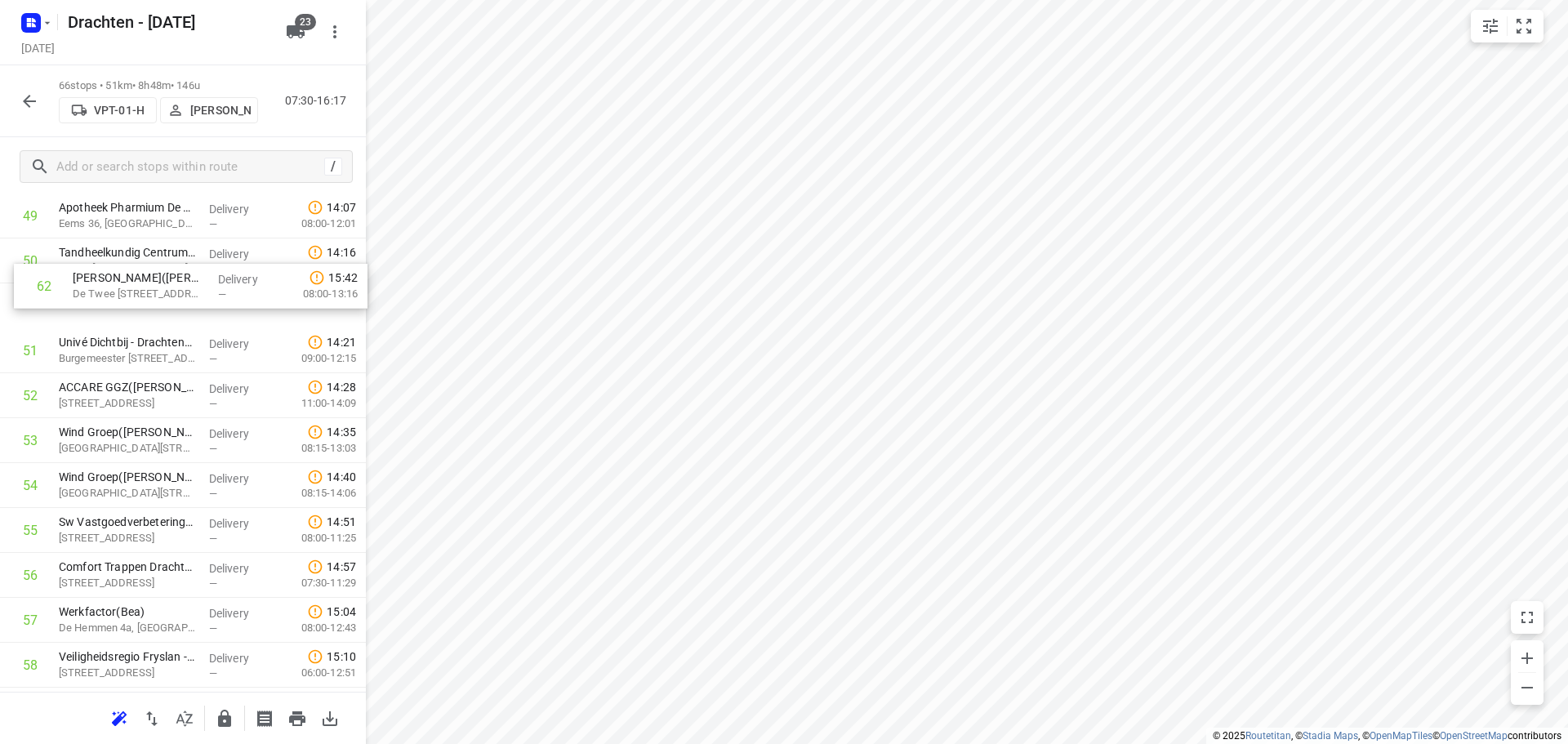
scroll to position [2284, 0]
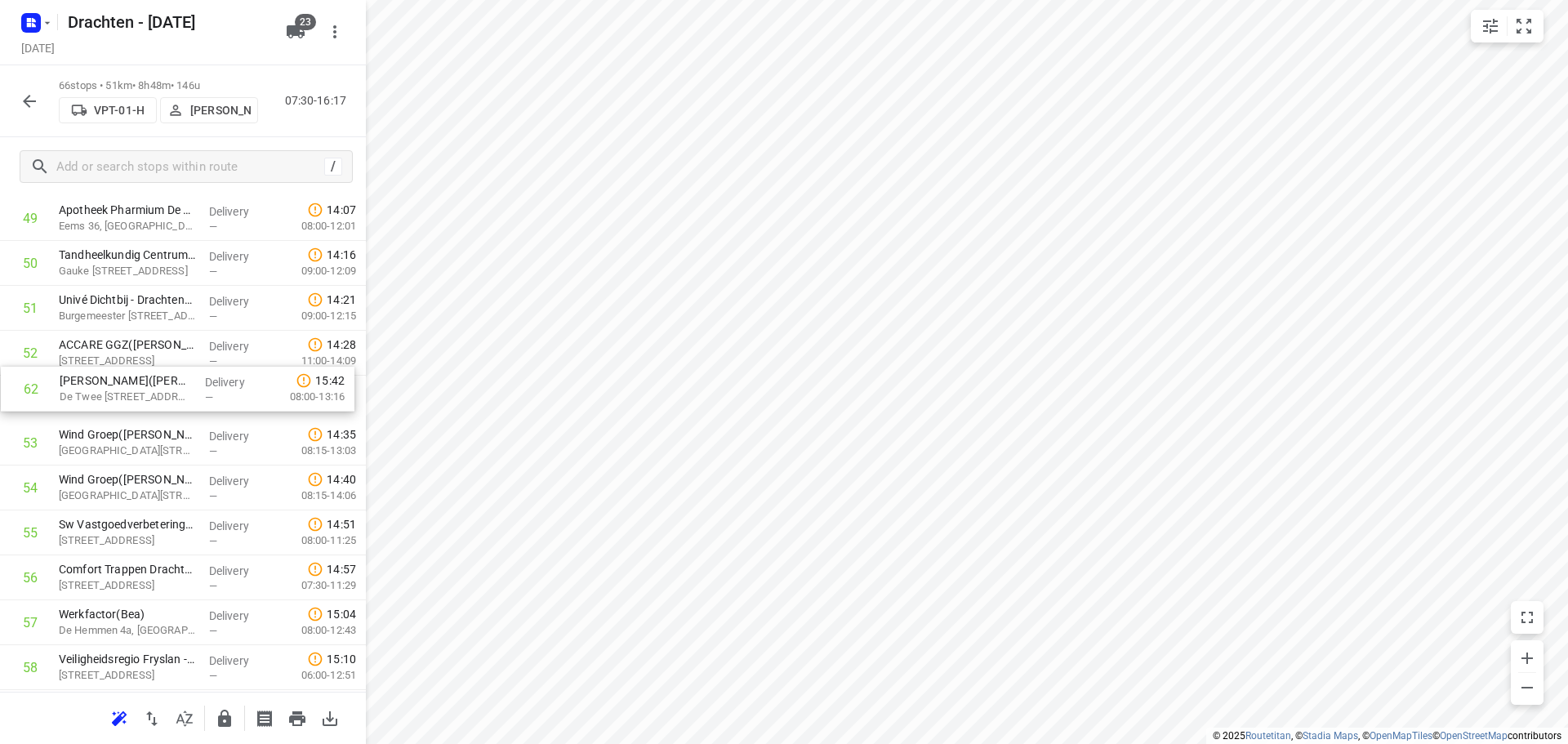
drag, startPoint x: 116, startPoint y: 443, endPoint x: 119, endPoint y: 380, distance: 63.1
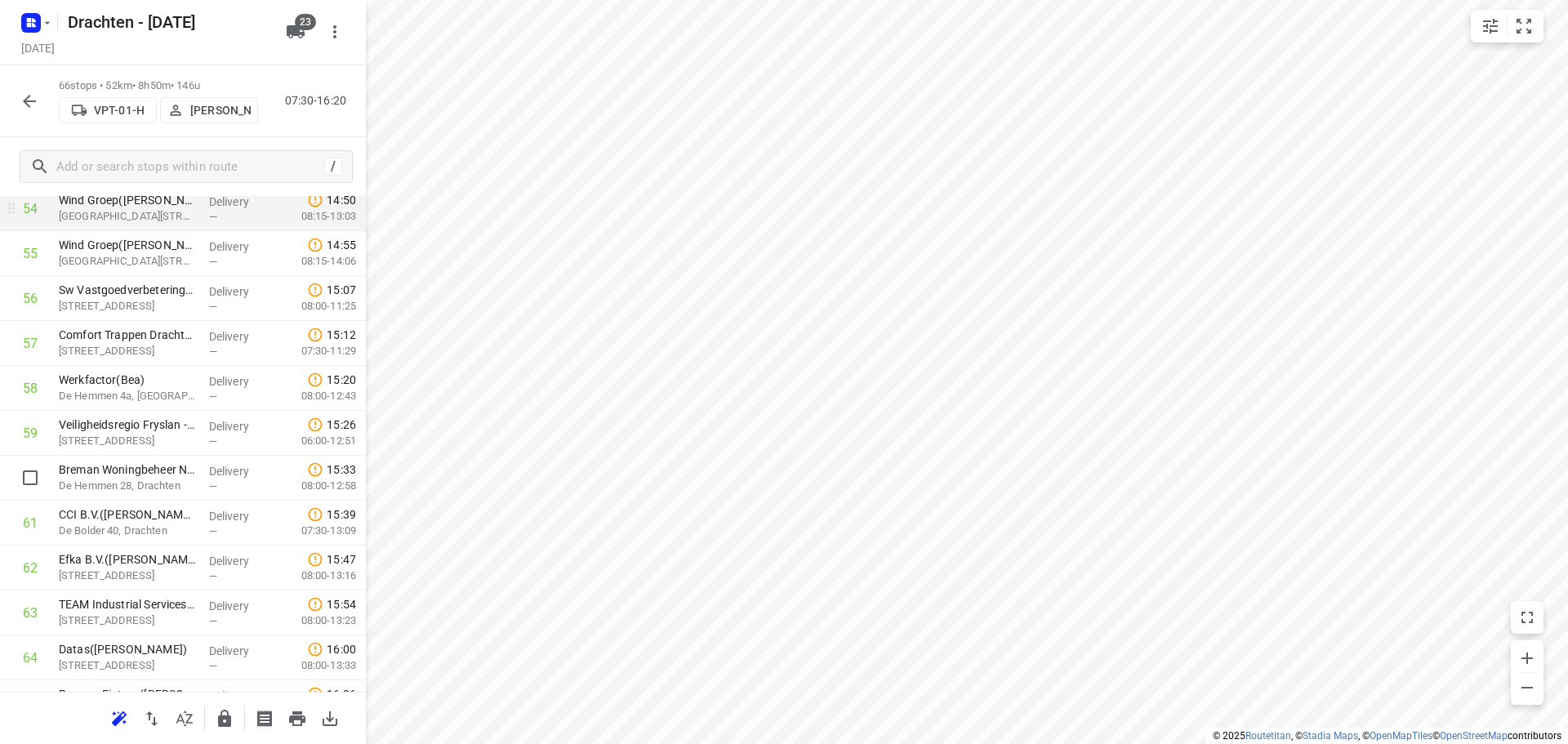
scroll to position [2610, 0]
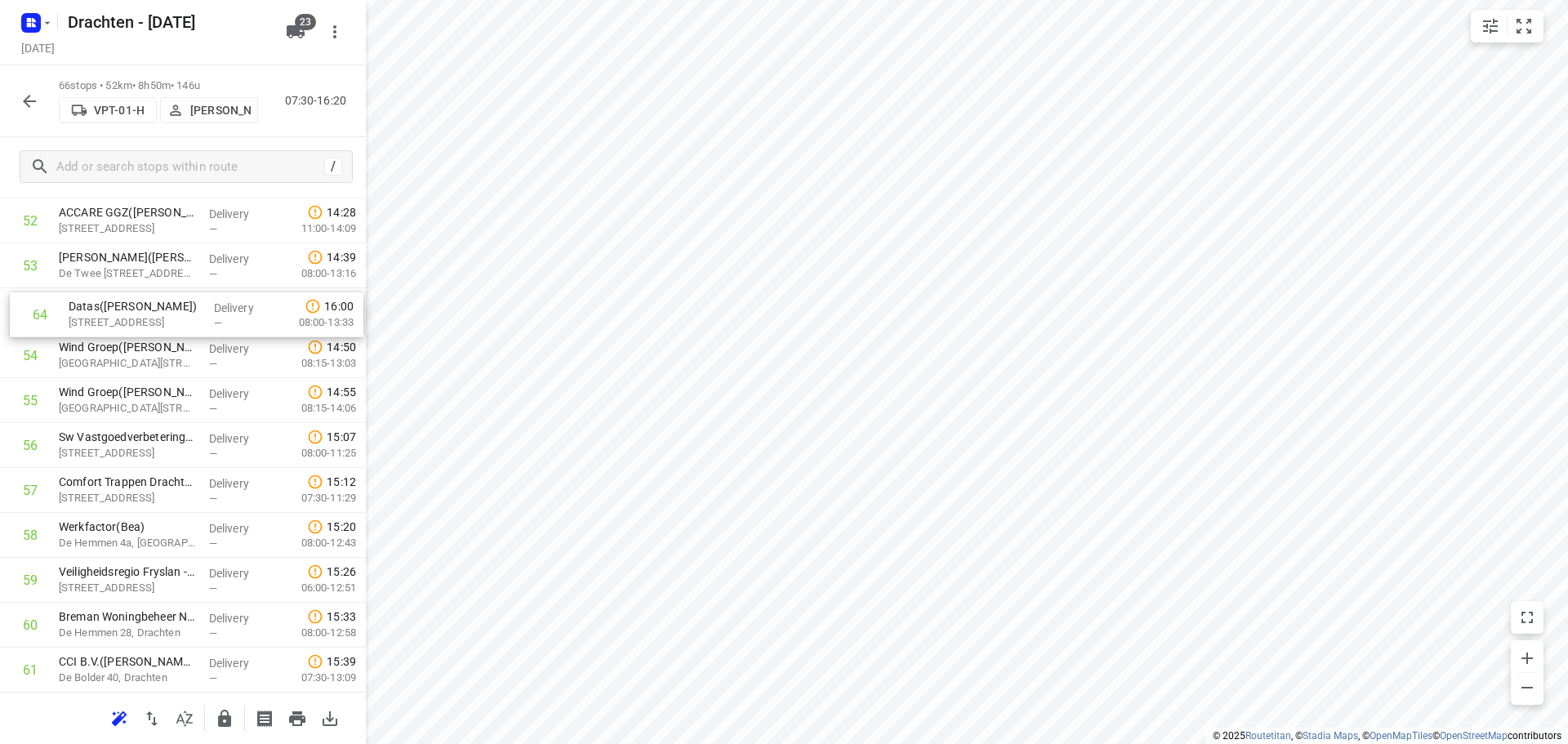
drag, startPoint x: 173, startPoint y: 570, endPoint x: 182, endPoint y: 312, distance: 258.2
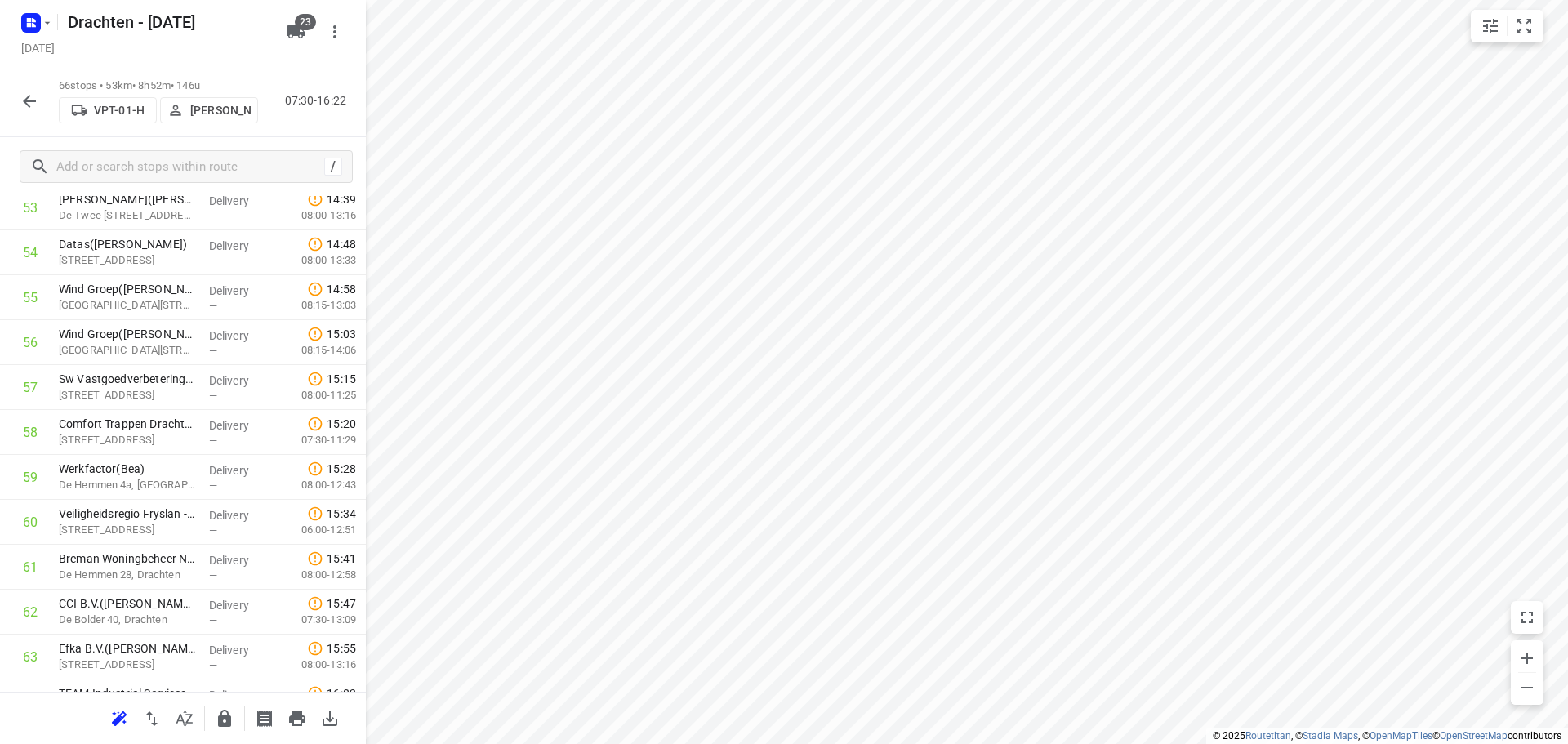
scroll to position [2496, 0]
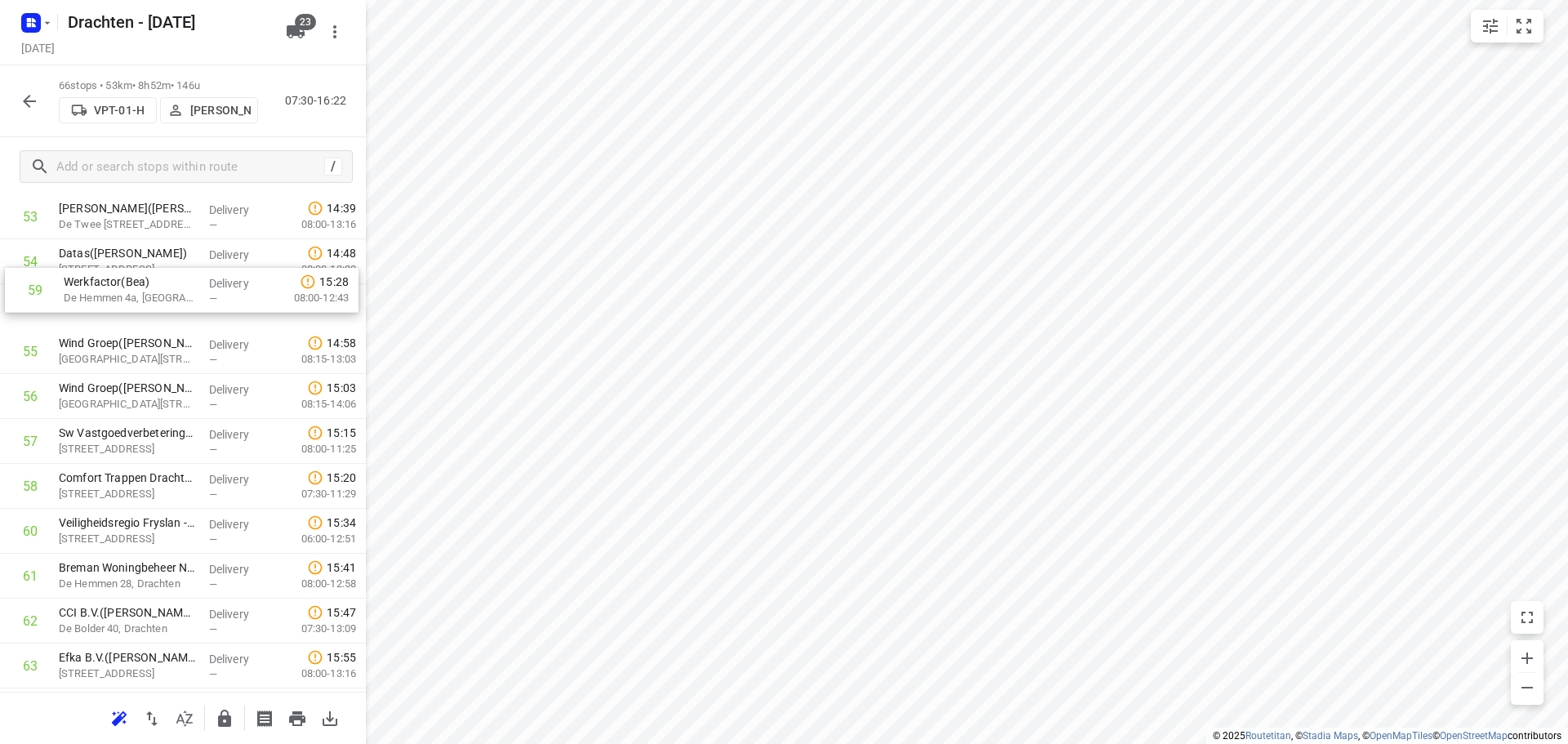
drag, startPoint x: 143, startPoint y: 456, endPoint x: 153, endPoint y: 285, distance: 171.3
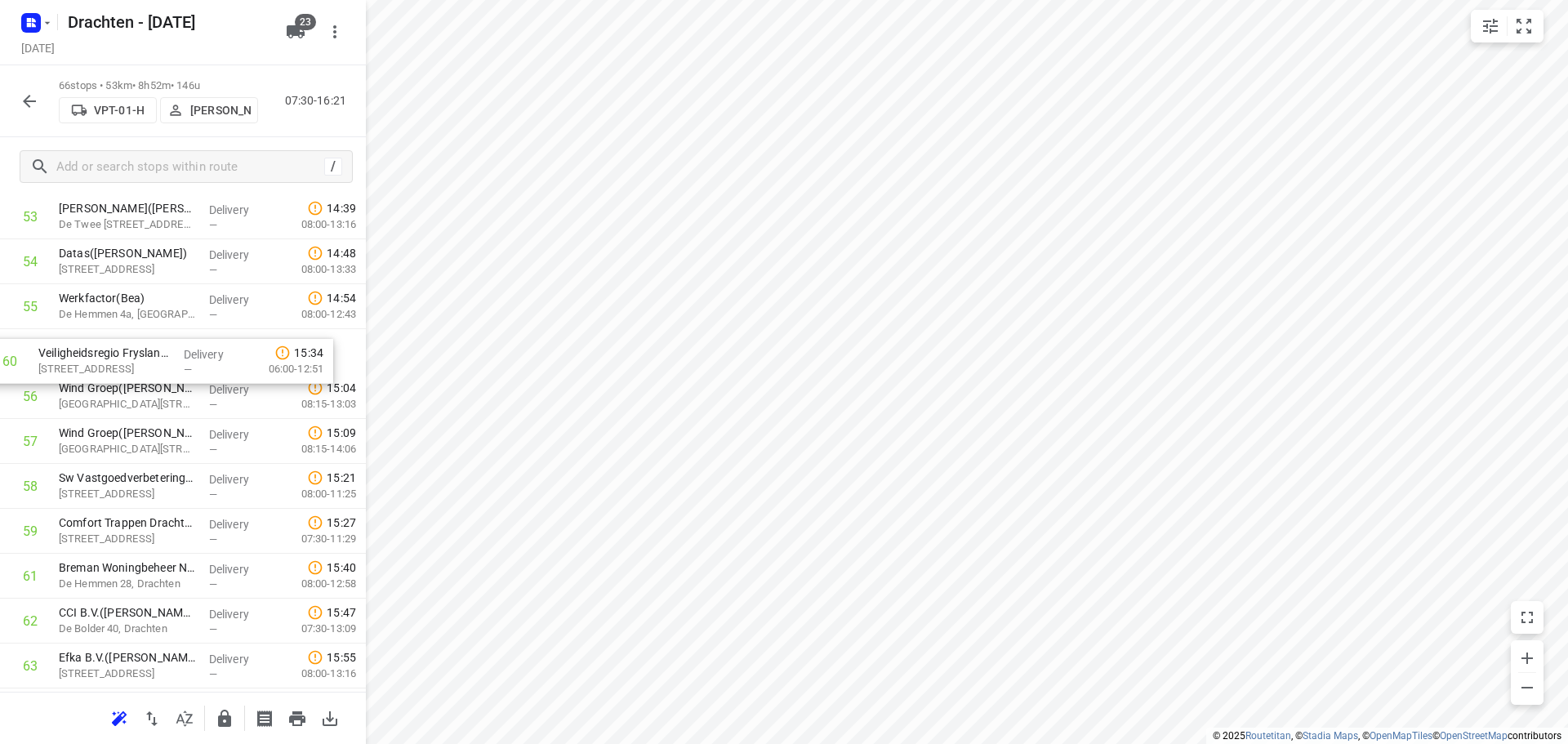
drag, startPoint x: 150, startPoint y: 534, endPoint x: 135, endPoint y: 353, distance: 181.6
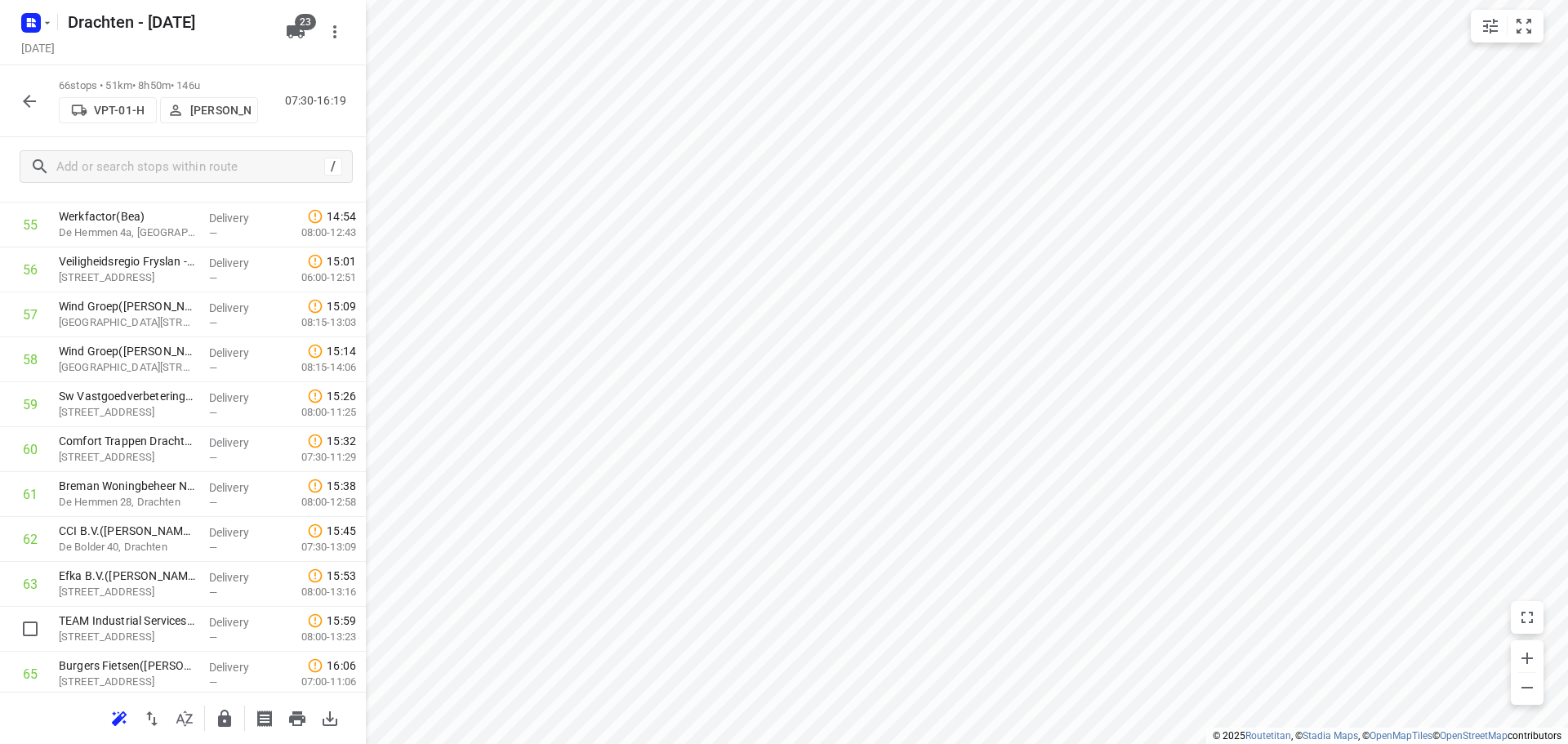
scroll to position [2548, 0]
drag, startPoint x: 125, startPoint y: 631, endPoint x: 104, endPoint y: 518, distance: 114.9
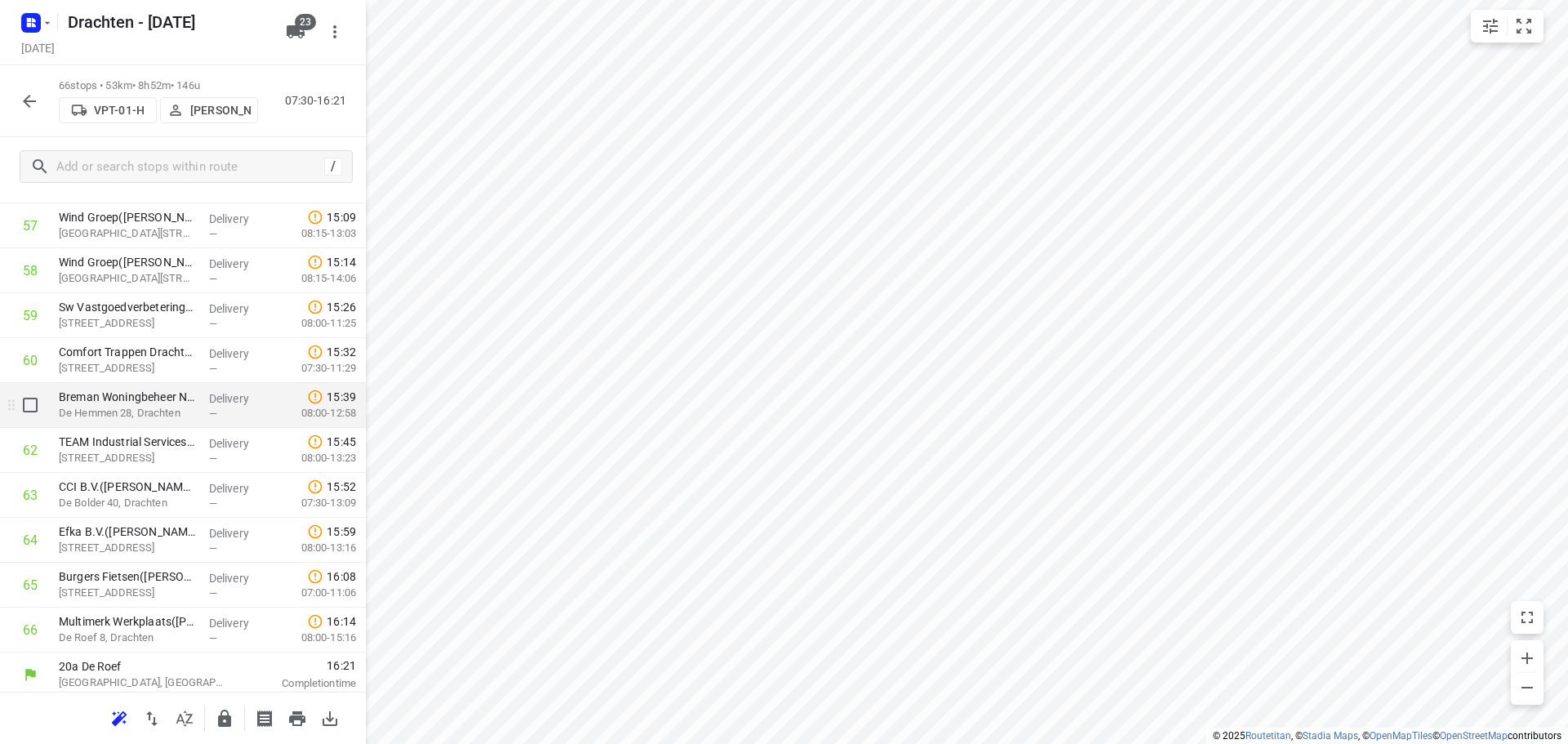
scroll to position [2641, 0]
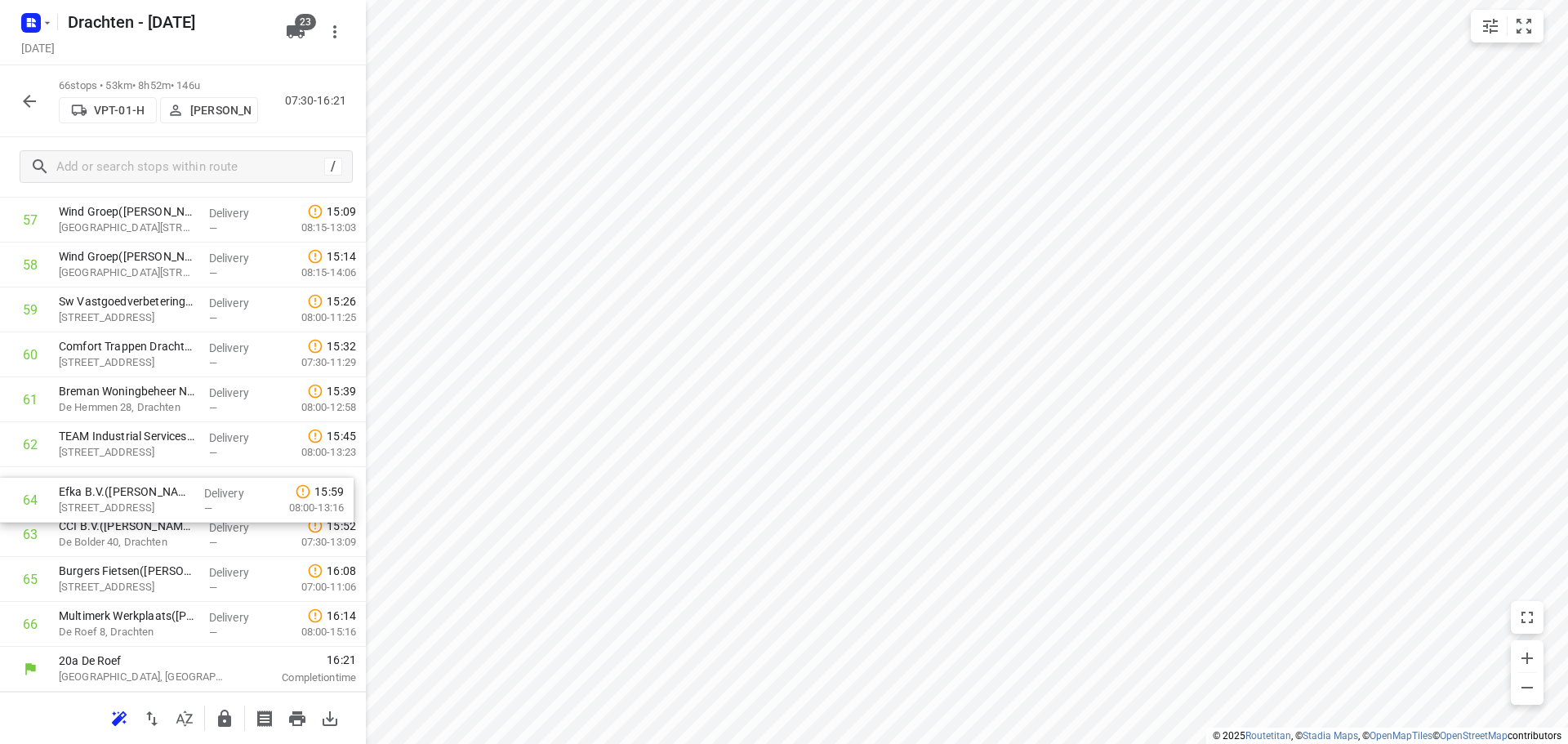
drag, startPoint x: 148, startPoint y: 544, endPoint x: 145, endPoint y: 503, distance: 41.1
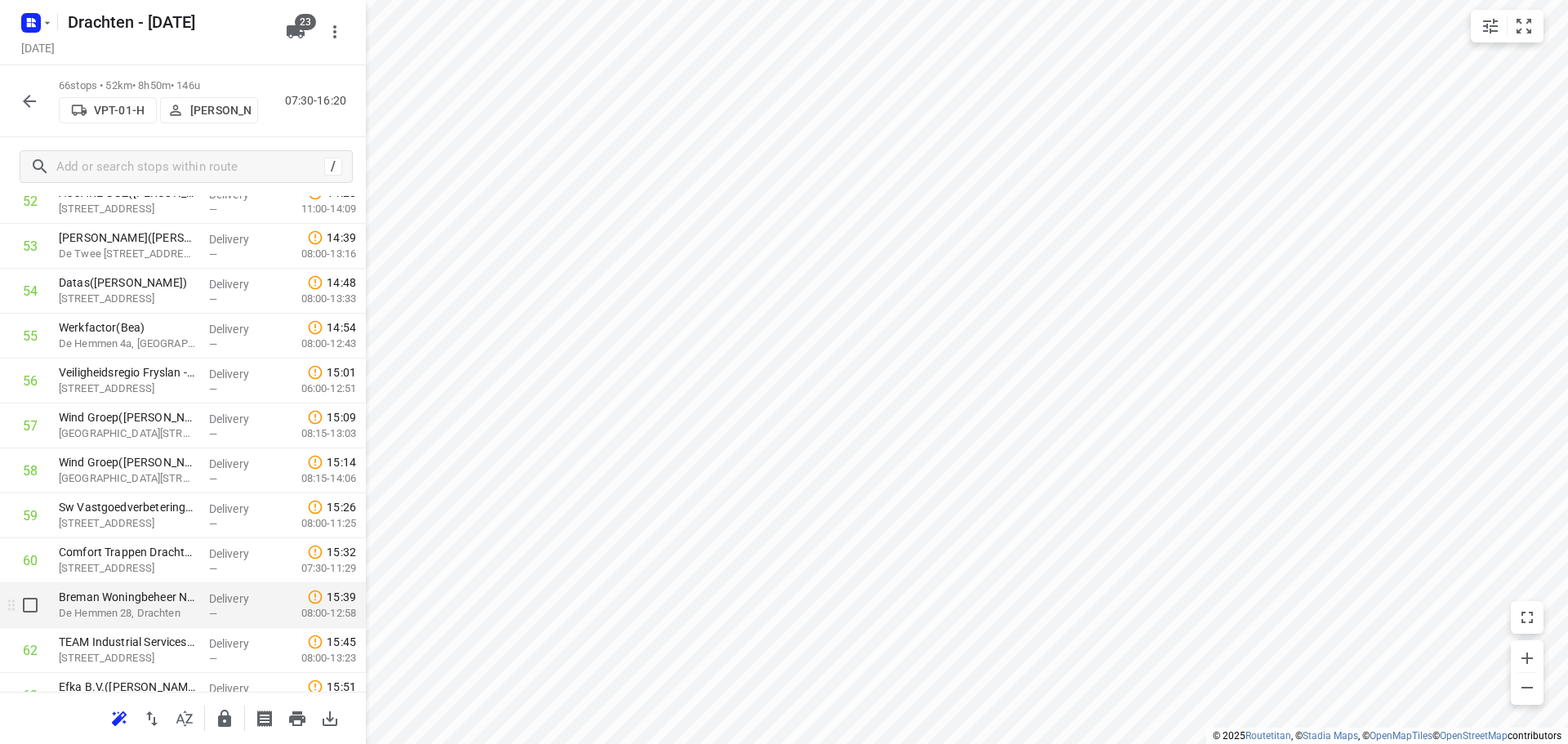
scroll to position [2396, 0]
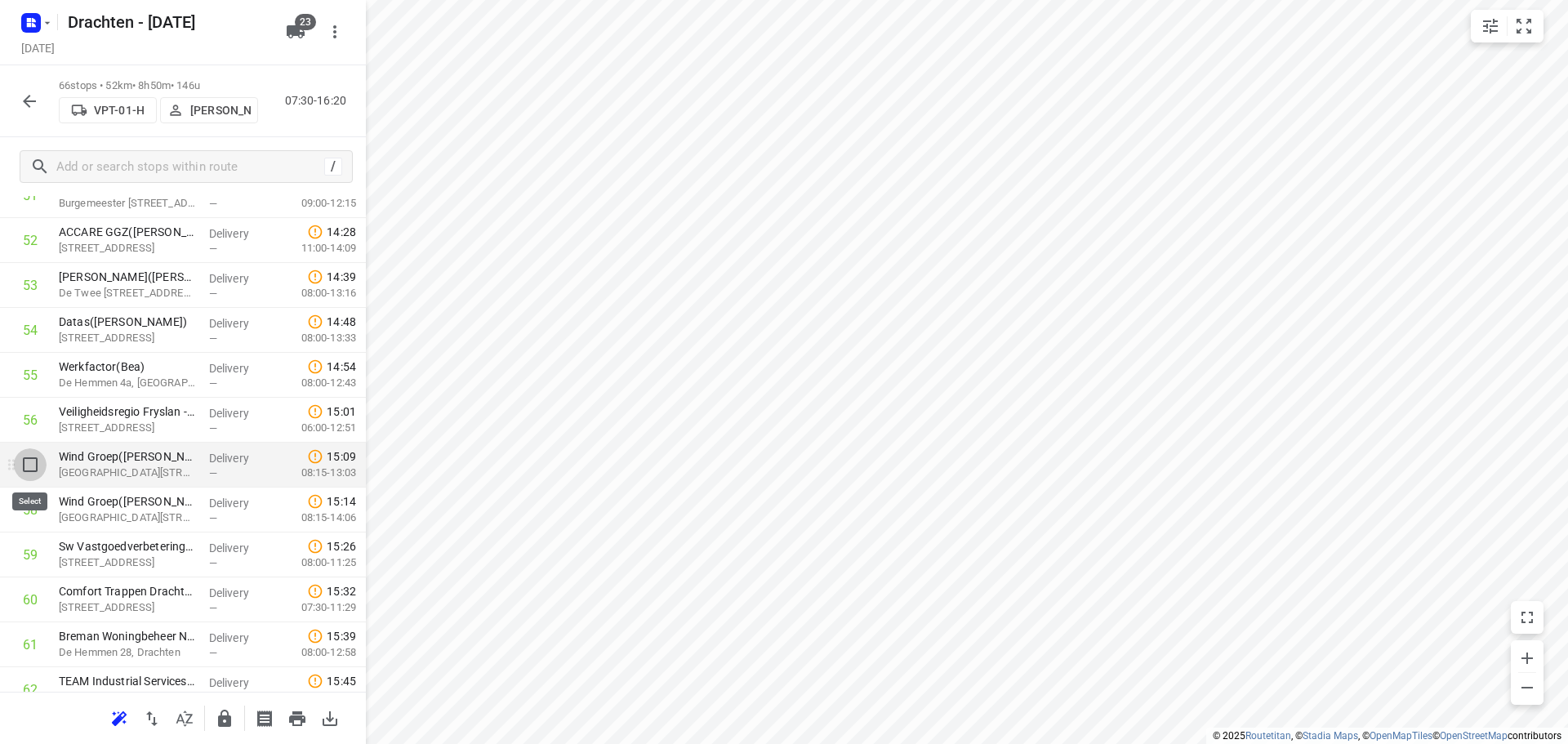
click at [33, 465] on input "checkbox" at bounding box center [30, 464] width 32 height 32
checkbox input "true"
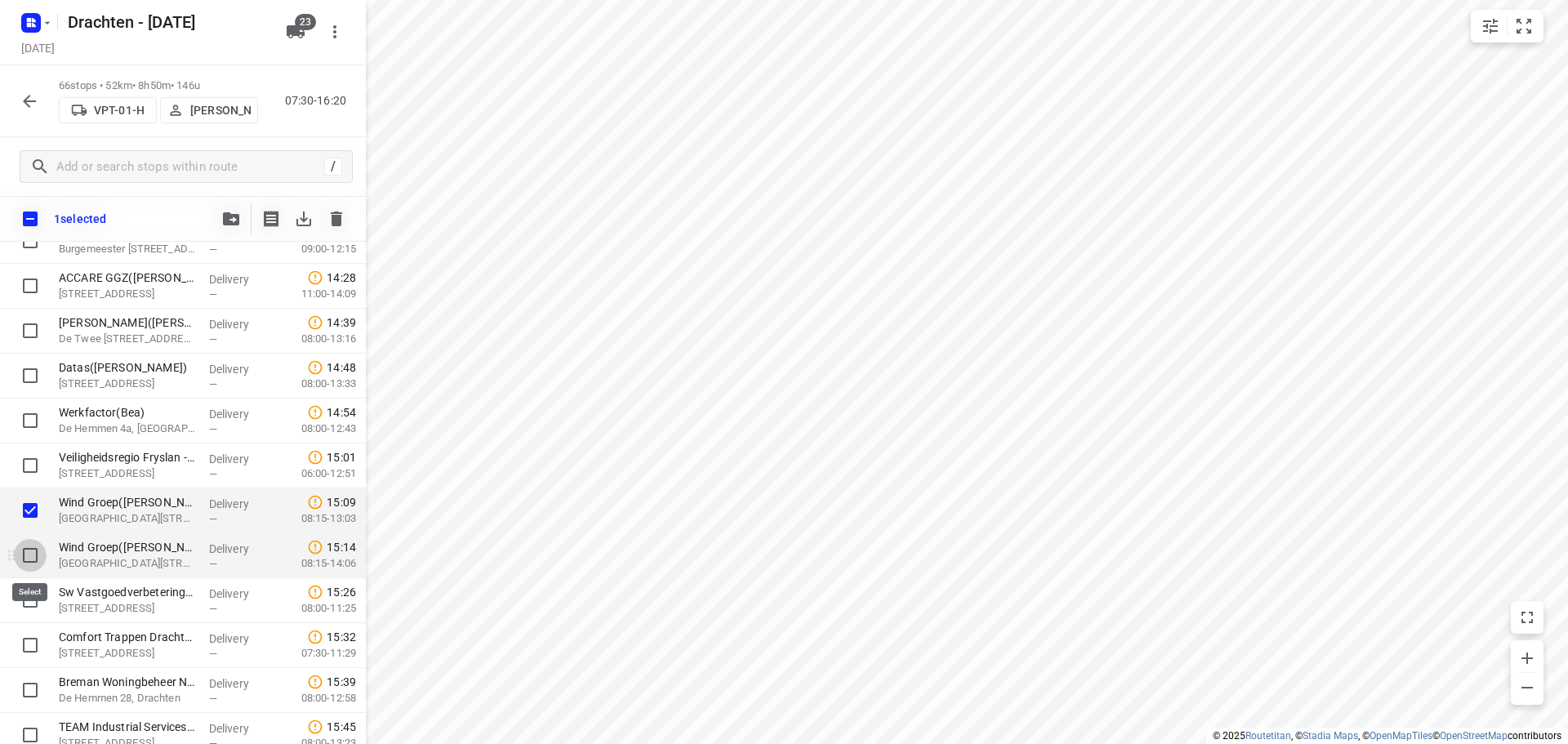
click at [23, 565] on input "checkbox" at bounding box center [30, 555] width 32 height 32
checkbox input "true"
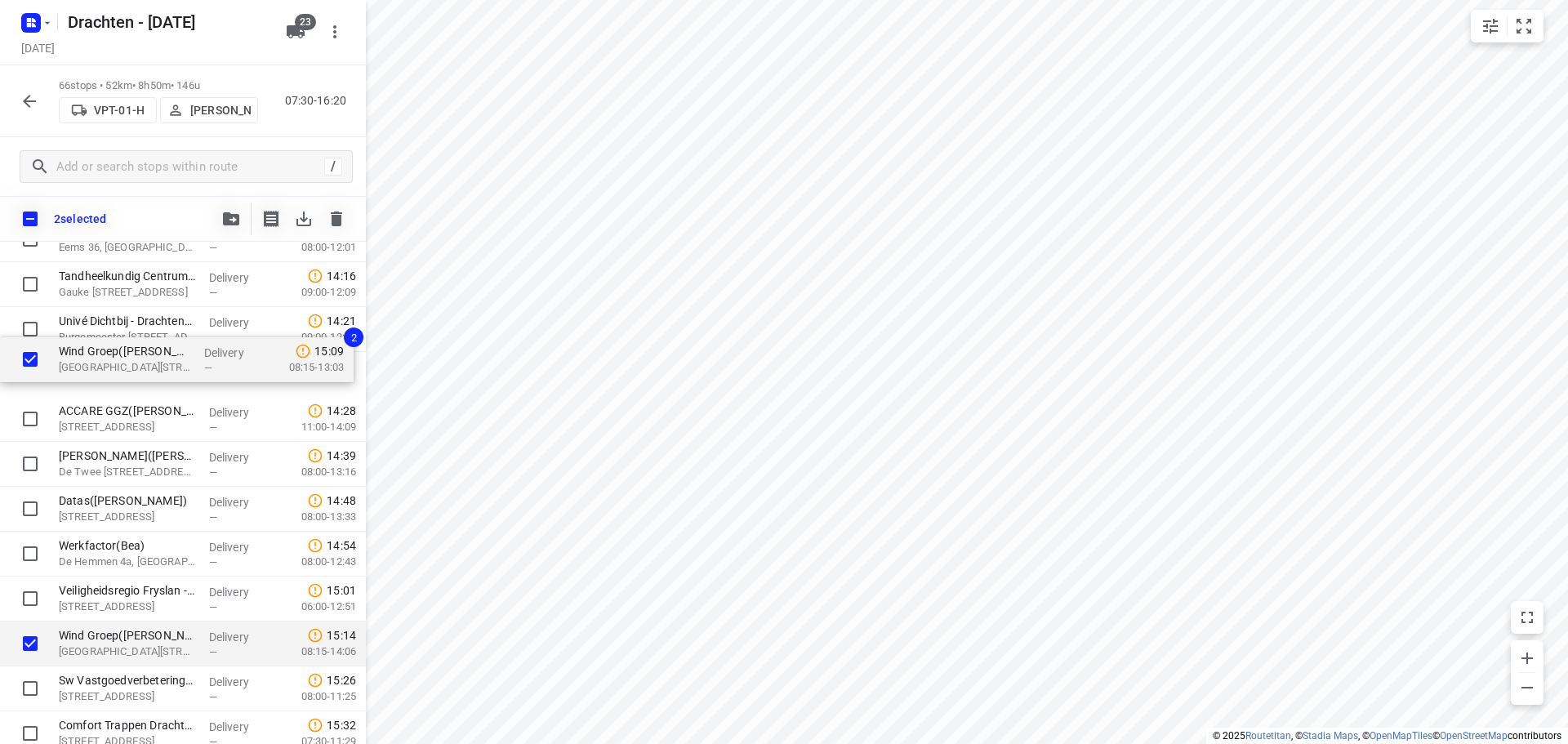
scroll to position [2304, 0]
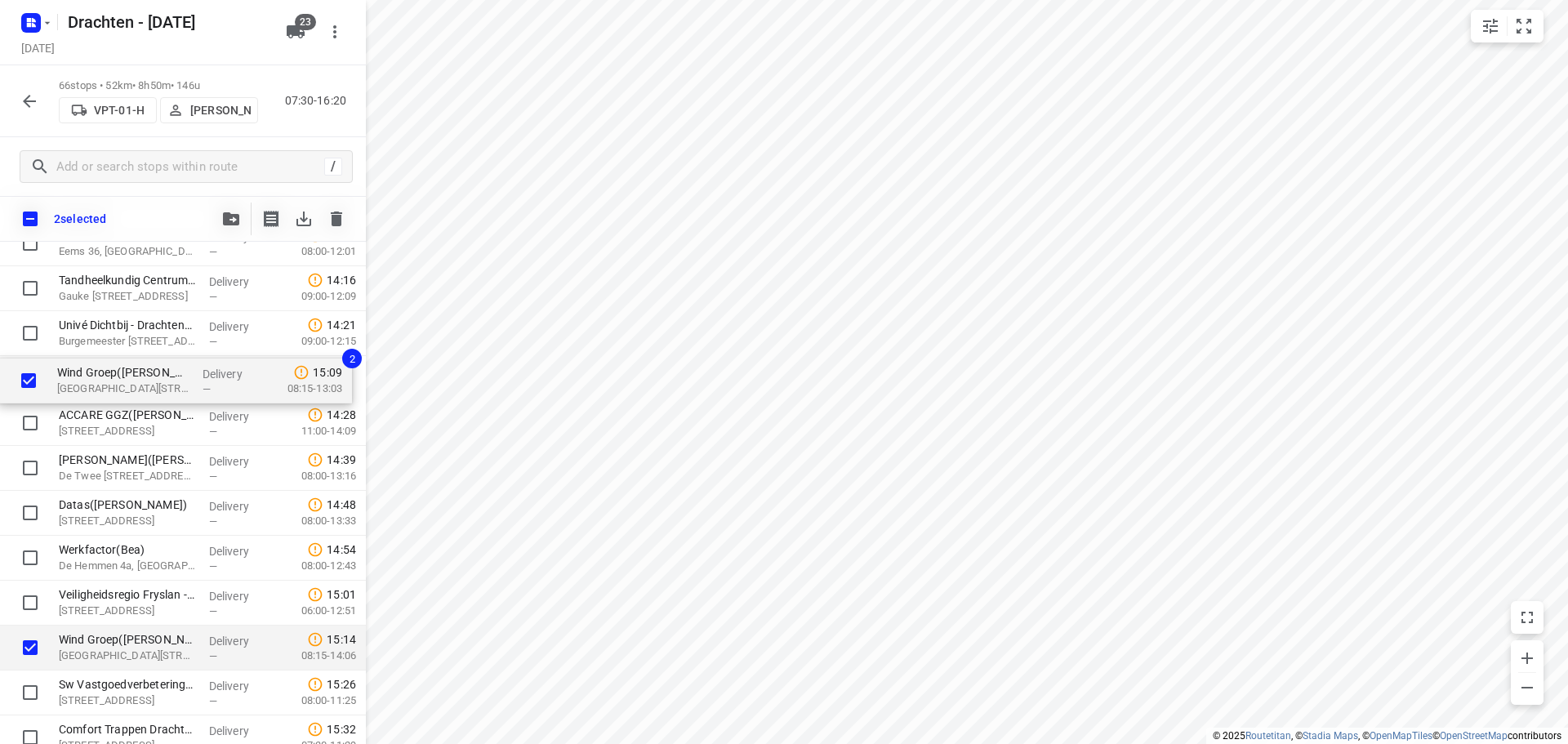
drag, startPoint x: 61, startPoint y: 527, endPoint x: 60, endPoint y: 390, distance: 137.0
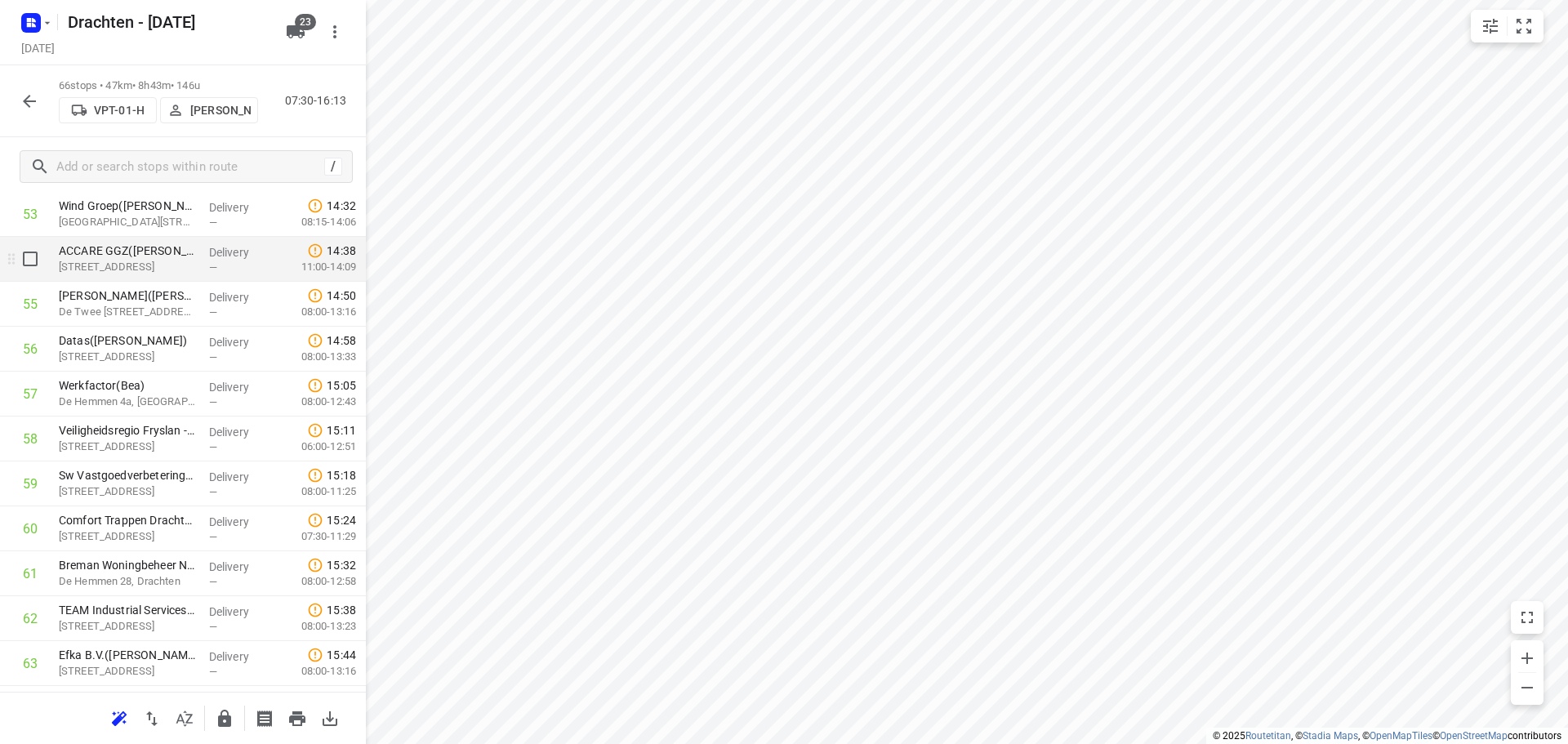
scroll to position [2548, 0]
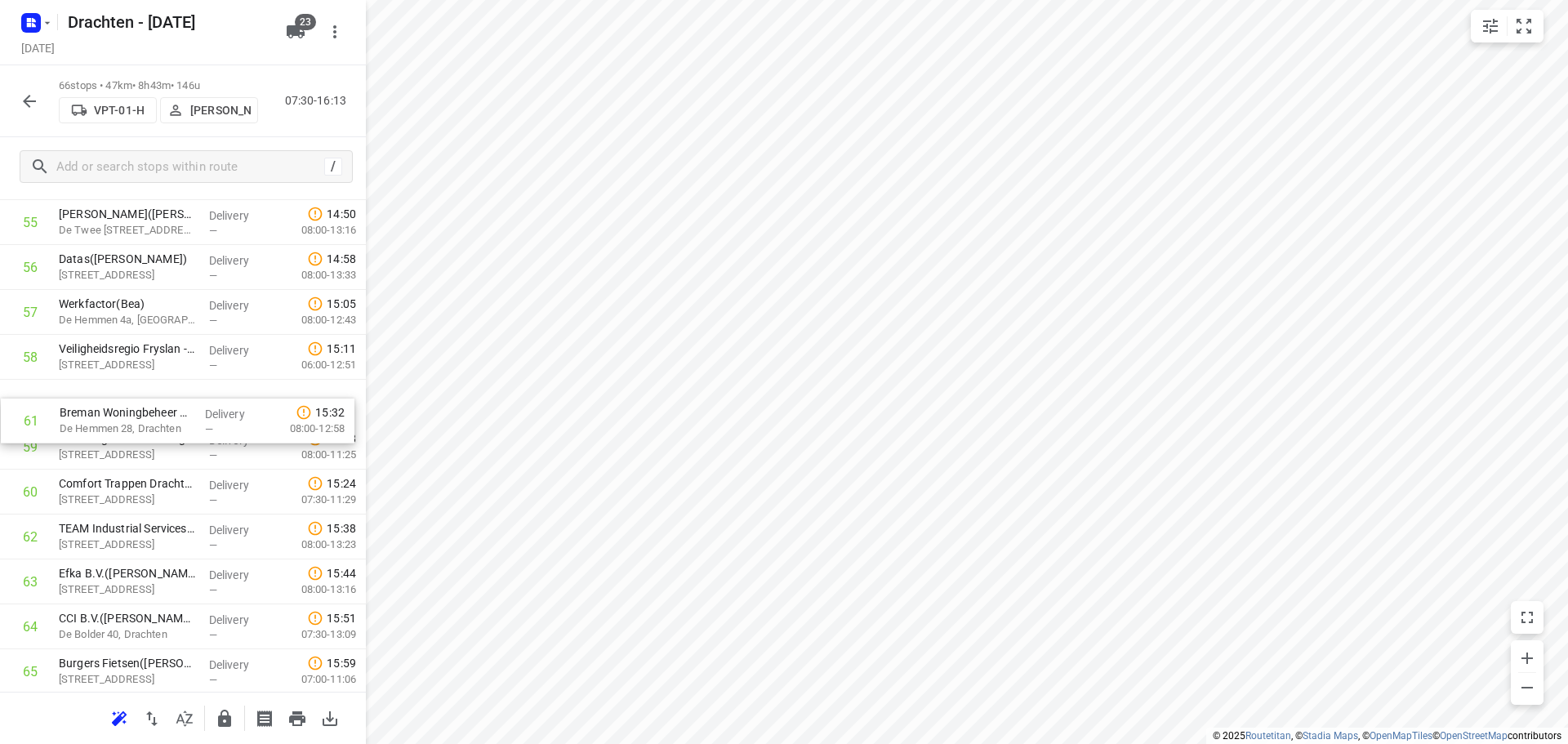
drag, startPoint x: 180, startPoint y: 501, endPoint x: 181, endPoint y: 421, distance: 80.0
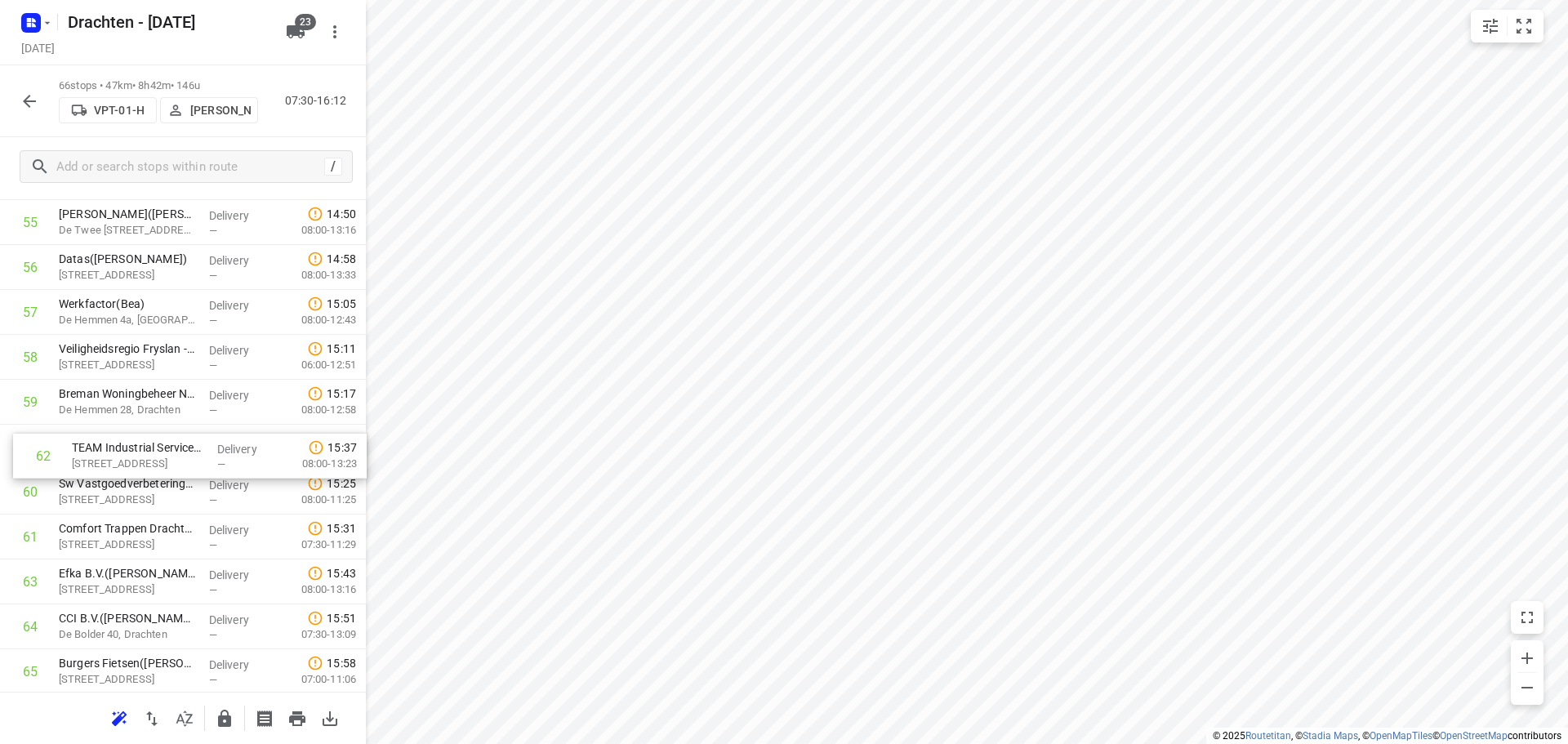
drag, startPoint x: 149, startPoint y: 539, endPoint x: 162, endPoint y: 450, distance: 89.9
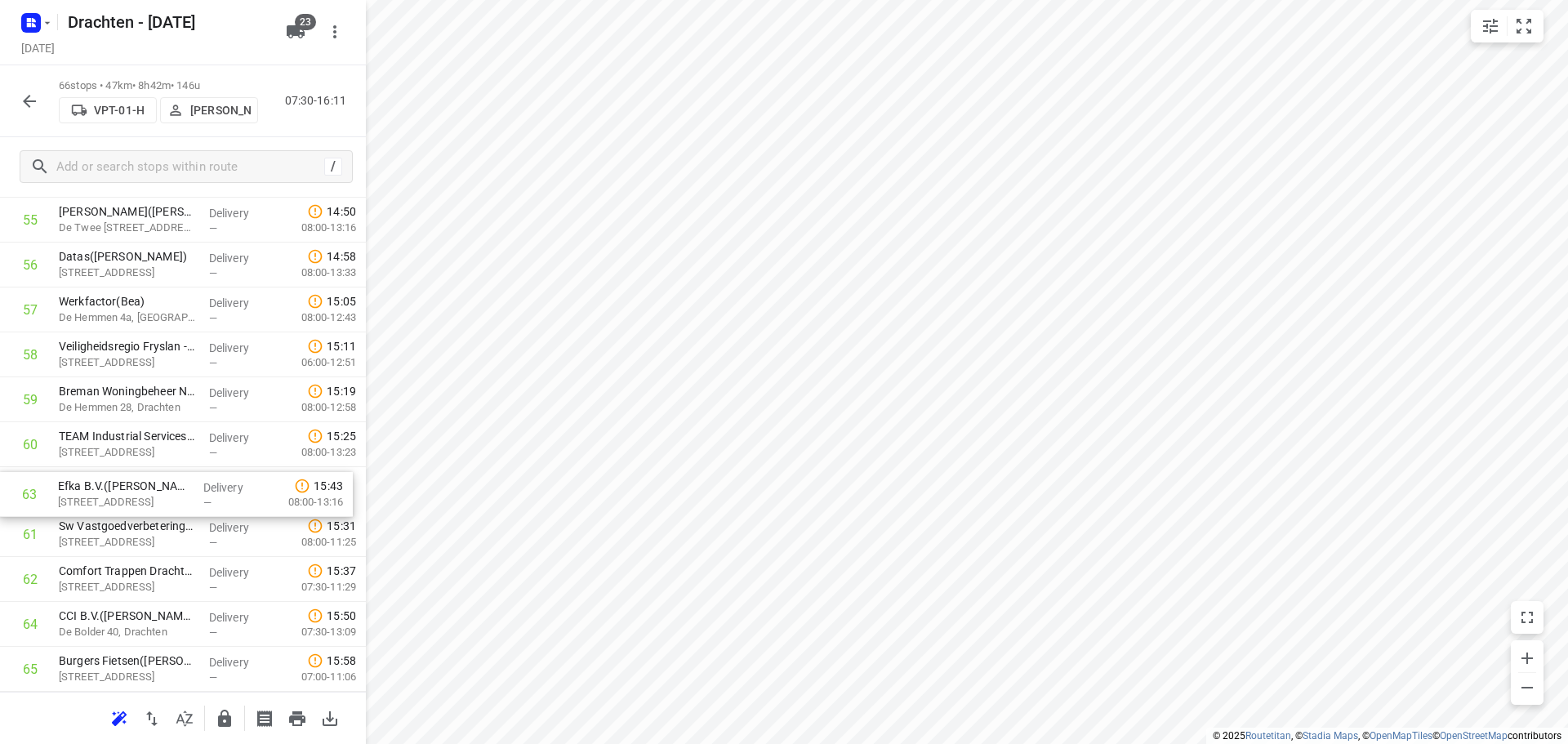
drag, startPoint x: 143, startPoint y: 591, endPoint x: 143, endPoint y: 486, distance: 105.0
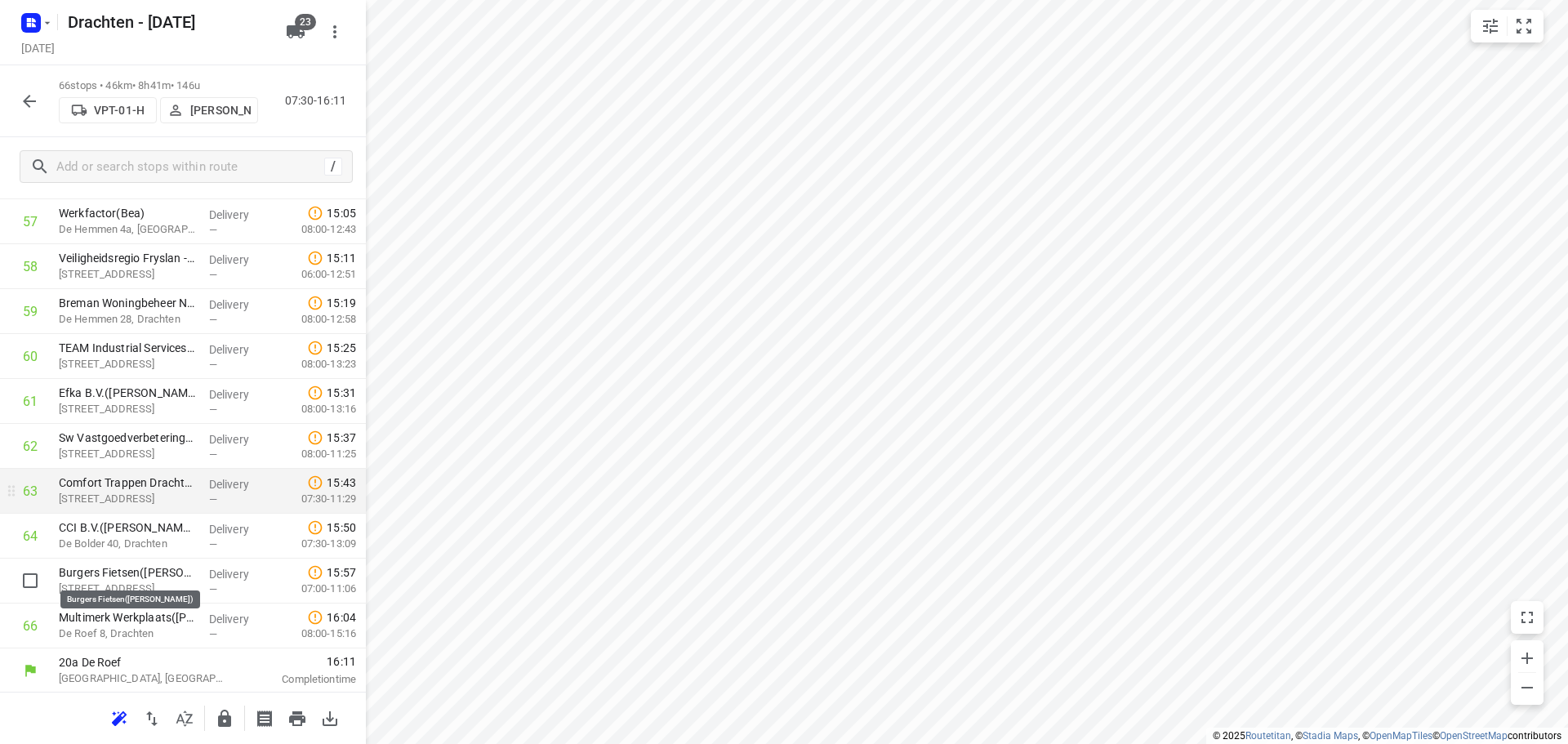
scroll to position [2641, 0]
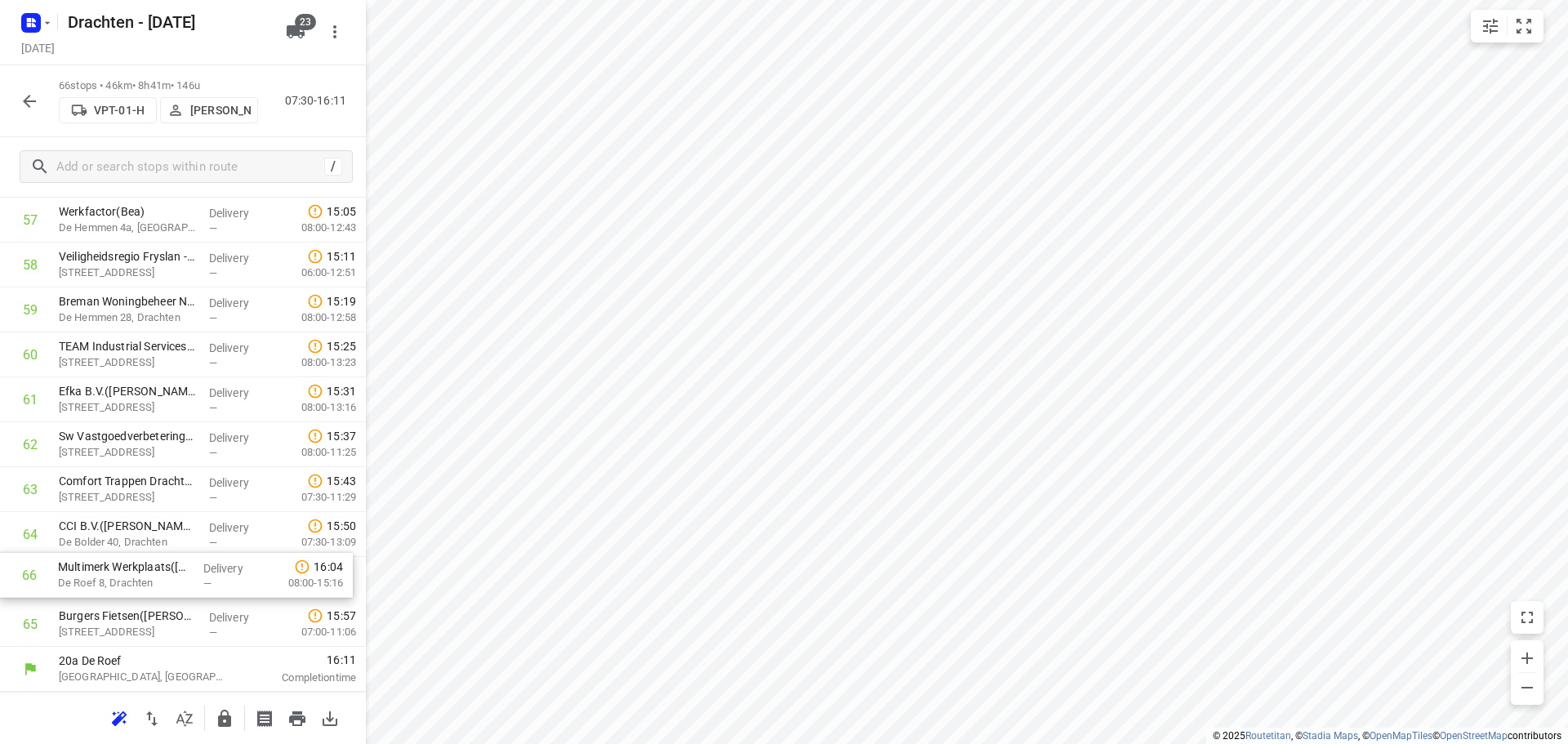
drag, startPoint x: 167, startPoint y: 622, endPoint x: 162, endPoint y: 570, distance: 52.2
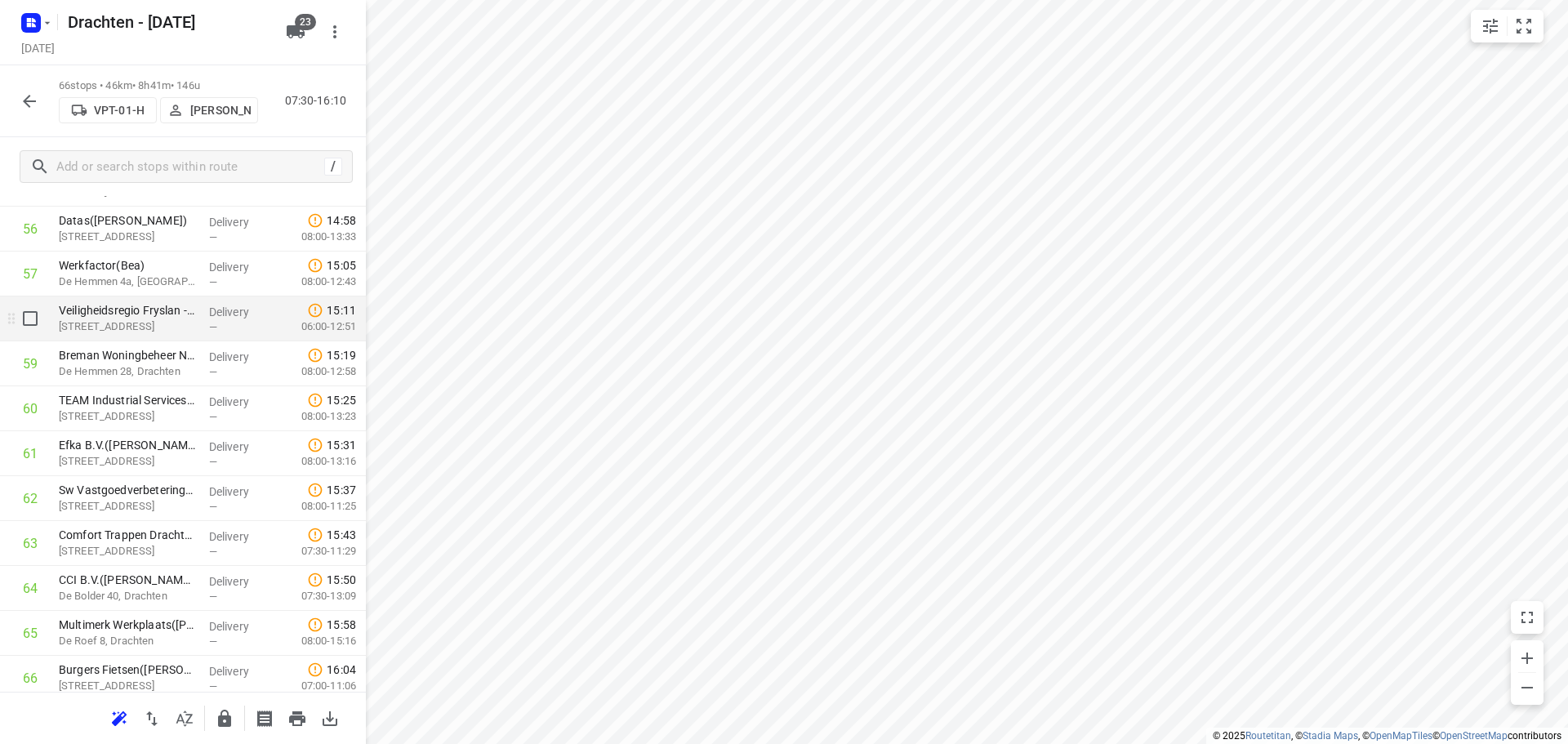
scroll to position [2559, 0]
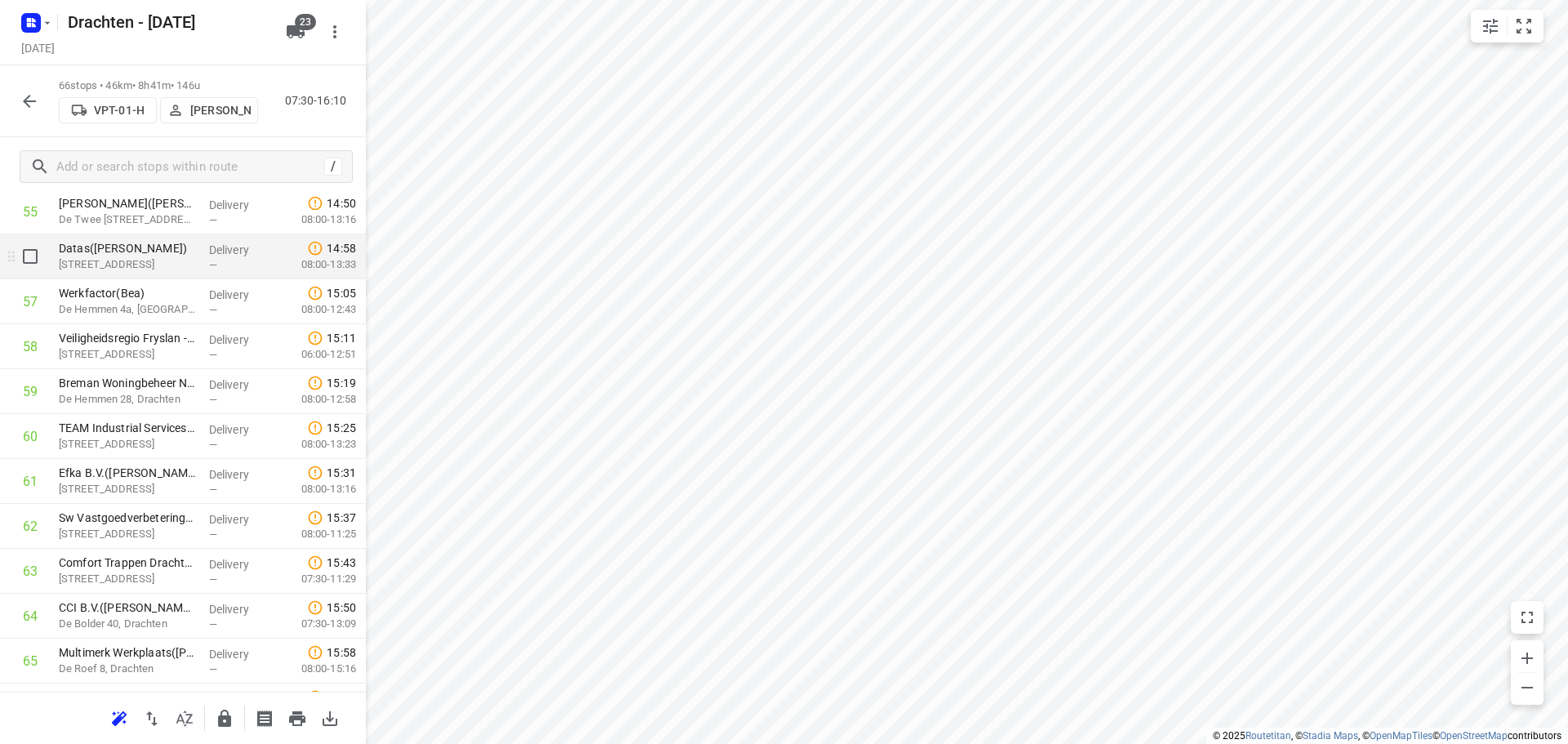
click at [128, 271] on p "[STREET_ADDRESS]" at bounding box center [127, 264] width 137 height 16
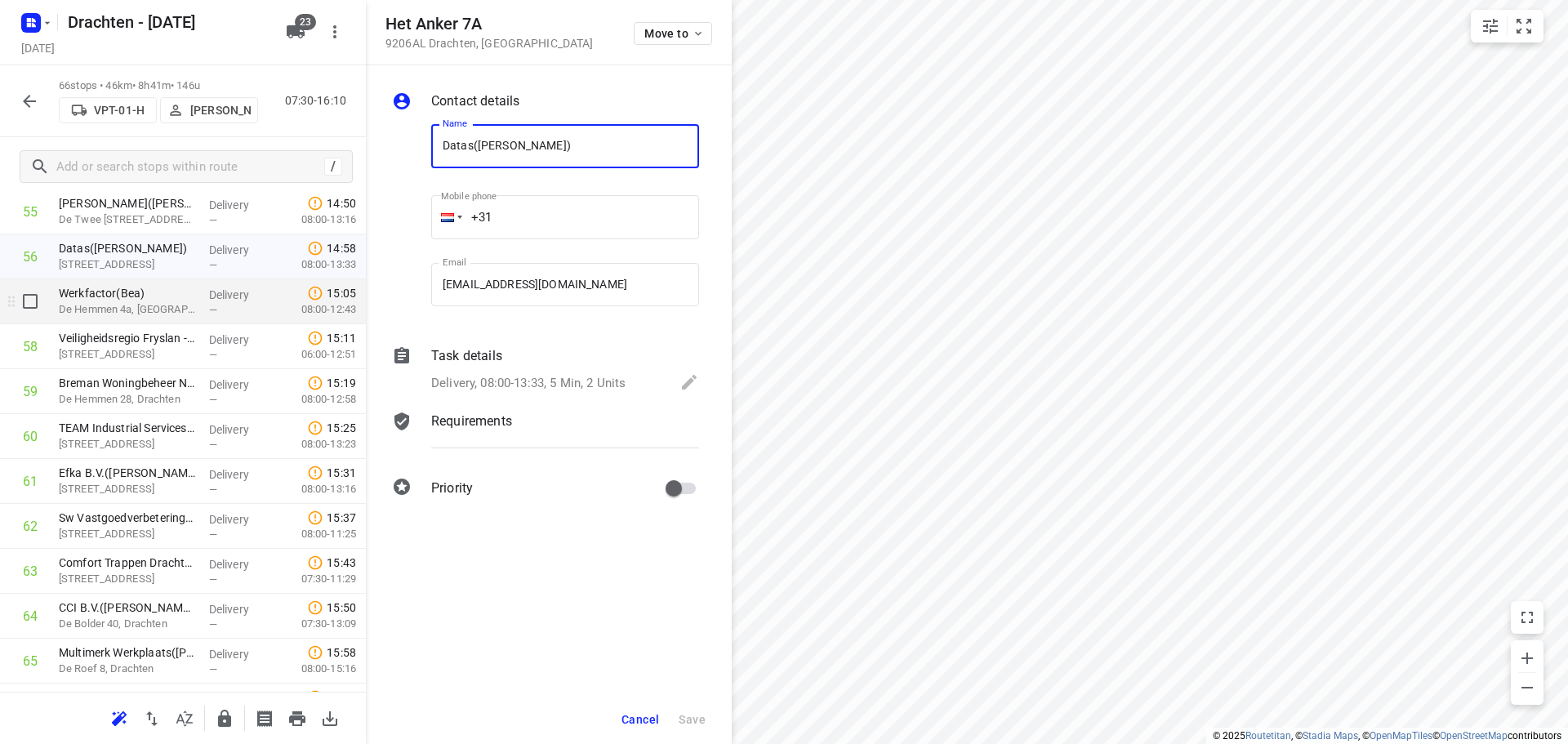
click at [135, 305] on p "De Hemmen 4a, [GEOGRAPHIC_DATA]" at bounding box center [127, 309] width 137 height 16
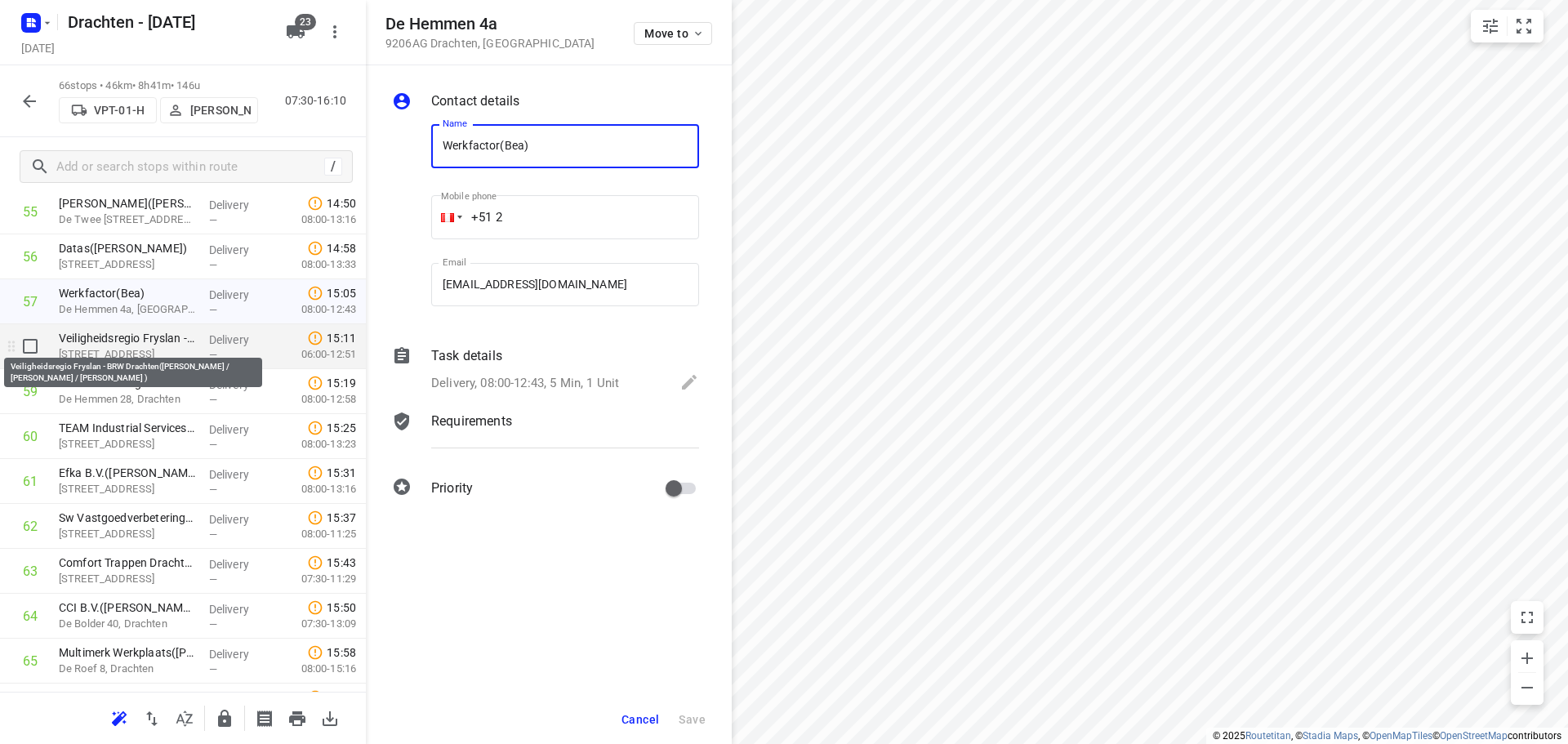
click at [132, 346] on p "[STREET_ADDRESS]" at bounding box center [127, 354] width 137 height 16
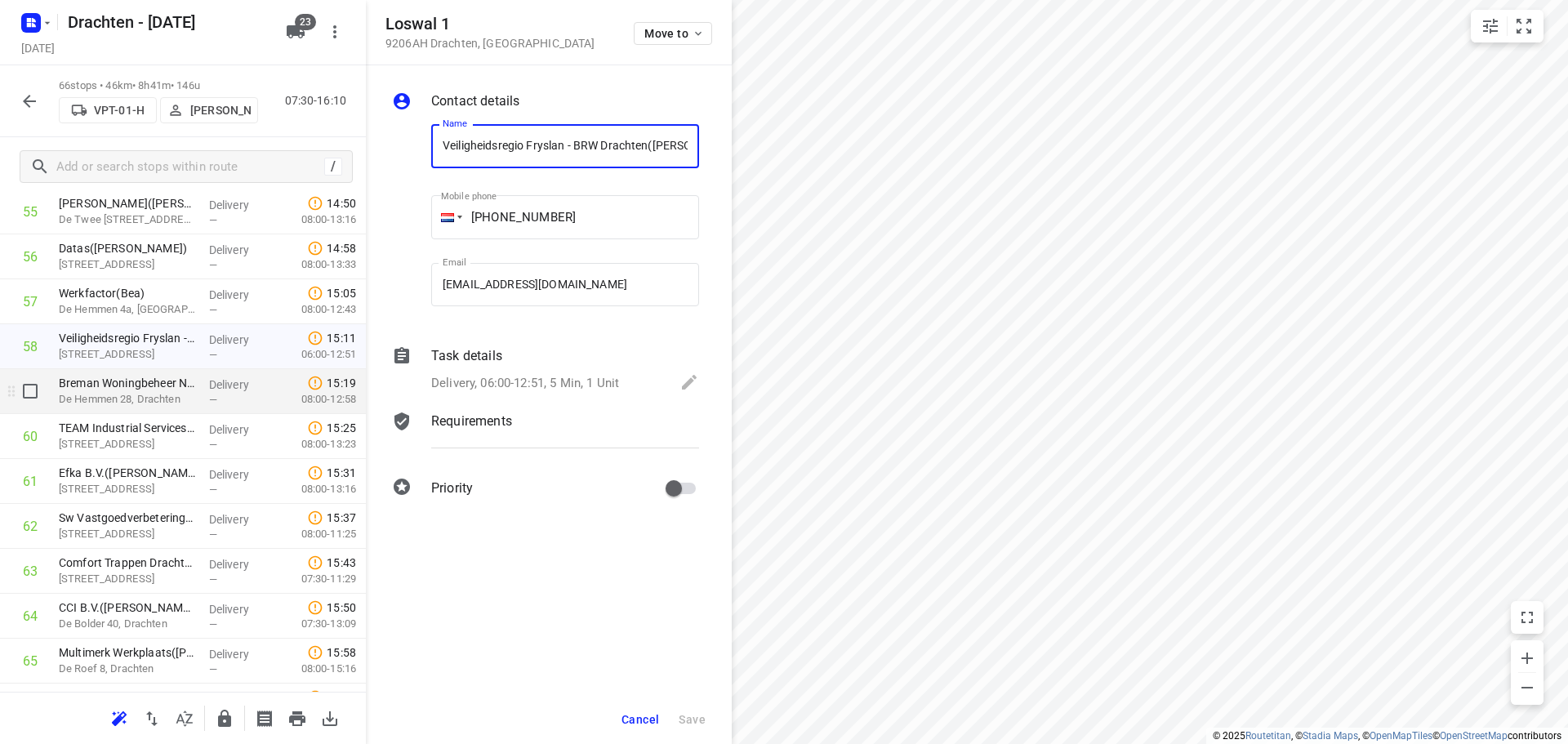
click at [134, 394] on p "De Hemmen 28, Drachten" at bounding box center [127, 399] width 137 height 16
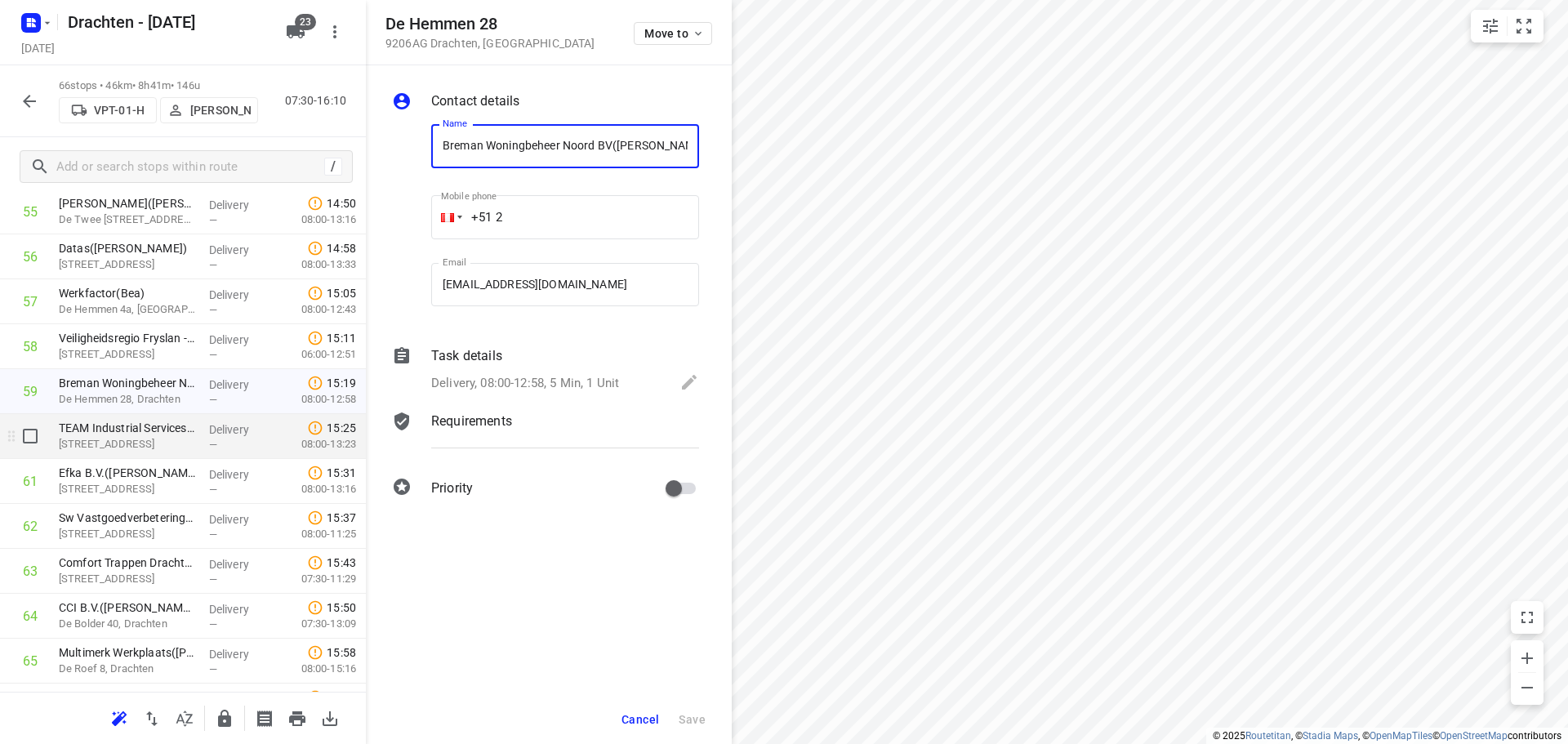
click at [104, 451] on p "[STREET_ADDRESS]" at bounding box center [127, 444] width 137 height 16
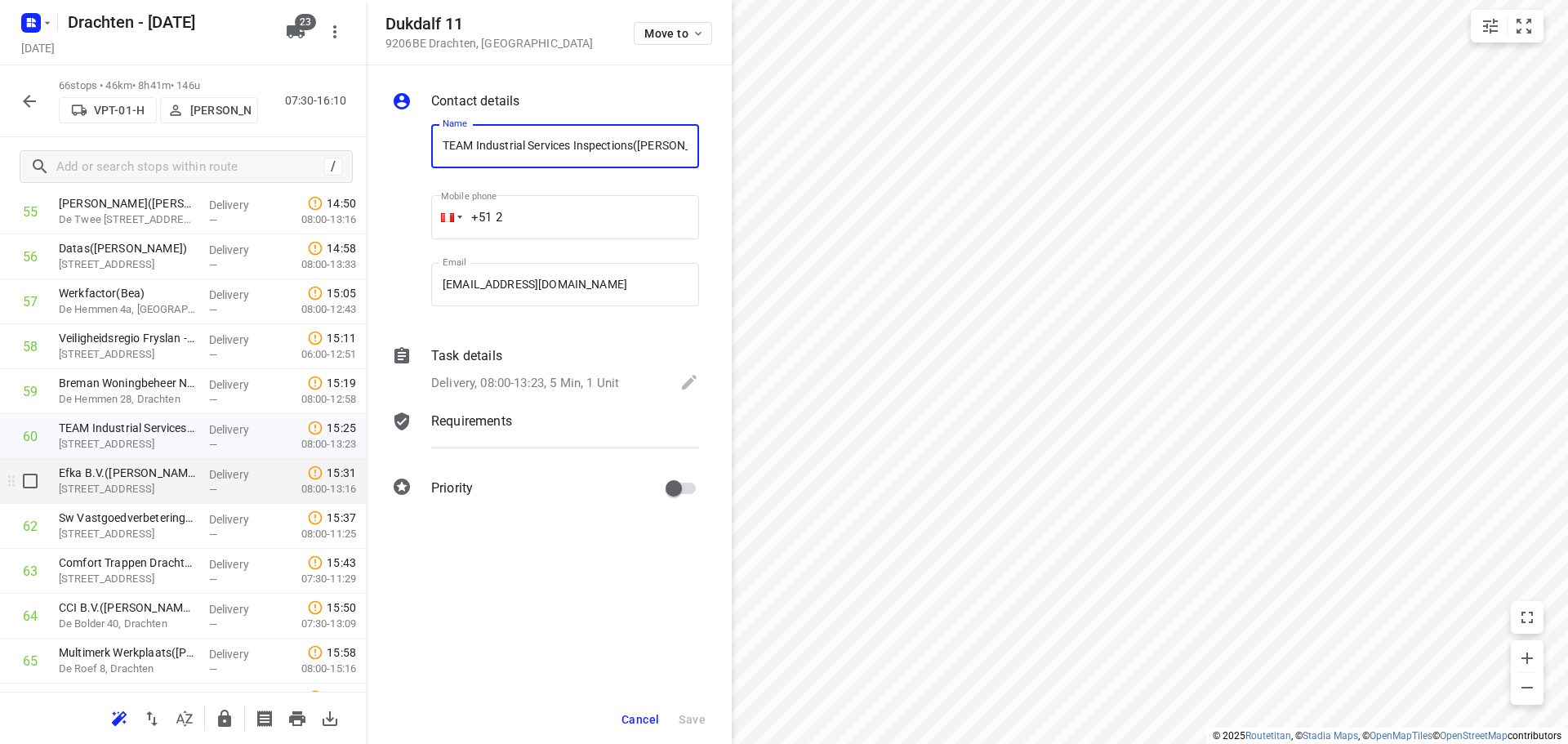
click at [98, 486] on p "[STREET_ADDRESS]" at bounding box center [127, 489] width 137 height 16
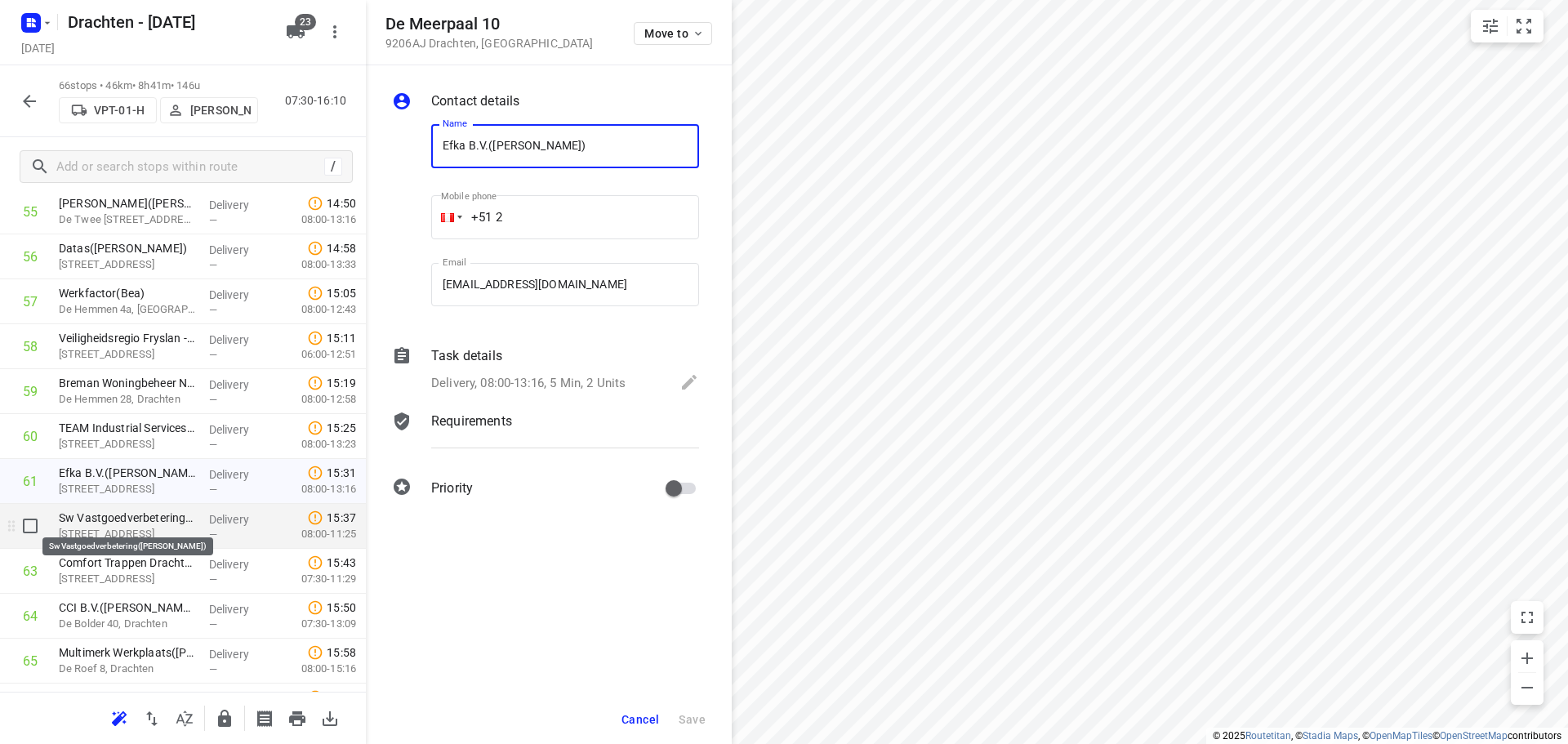
click at [102, 518] on p "Sw Vastgoedverbetering([PERSON_NAME])" at bounding box center [127, 517] width 137 height 16
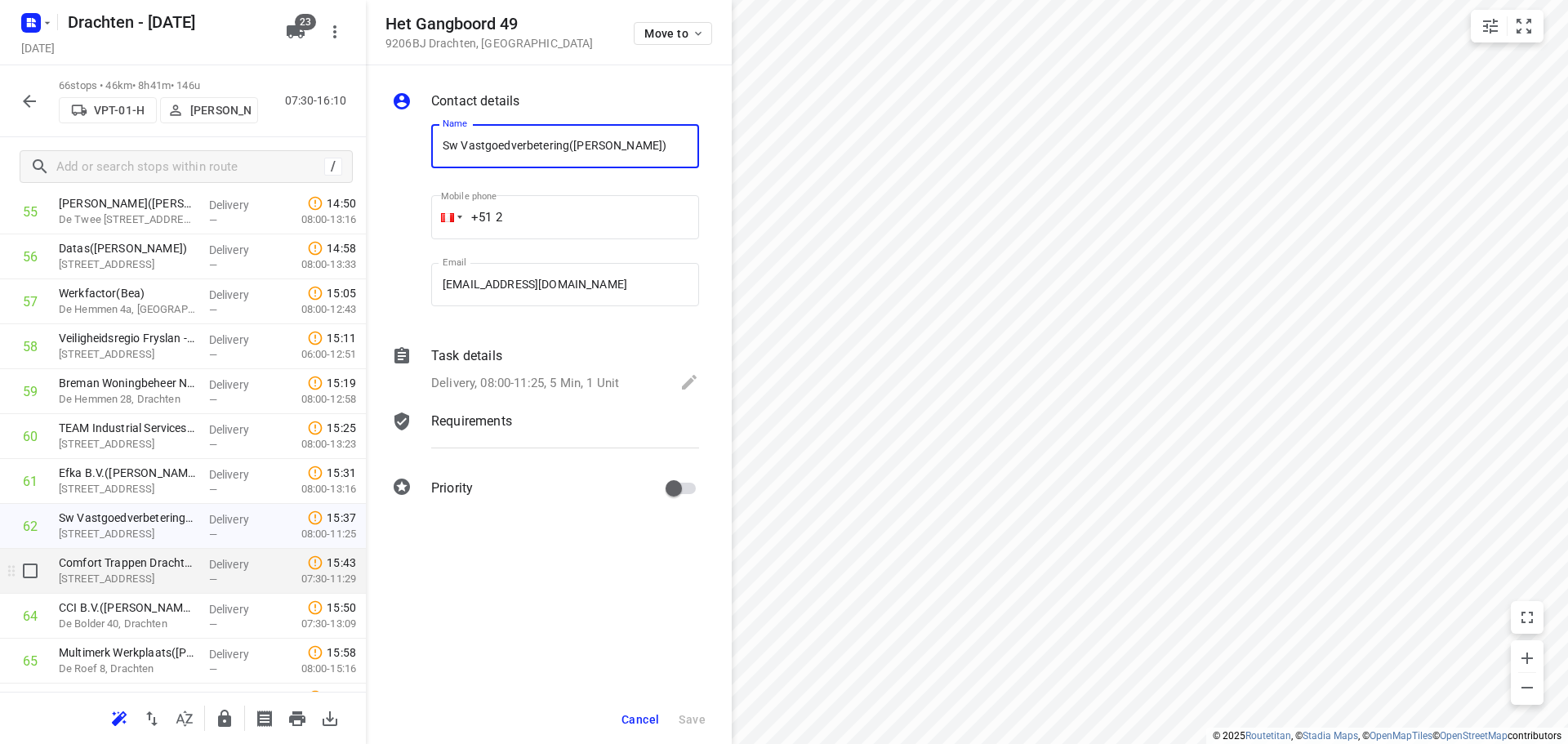
click at [117, 580] on p "[STREET_ADDRESS]" at bounding box center [127, 579] width 137 height 16
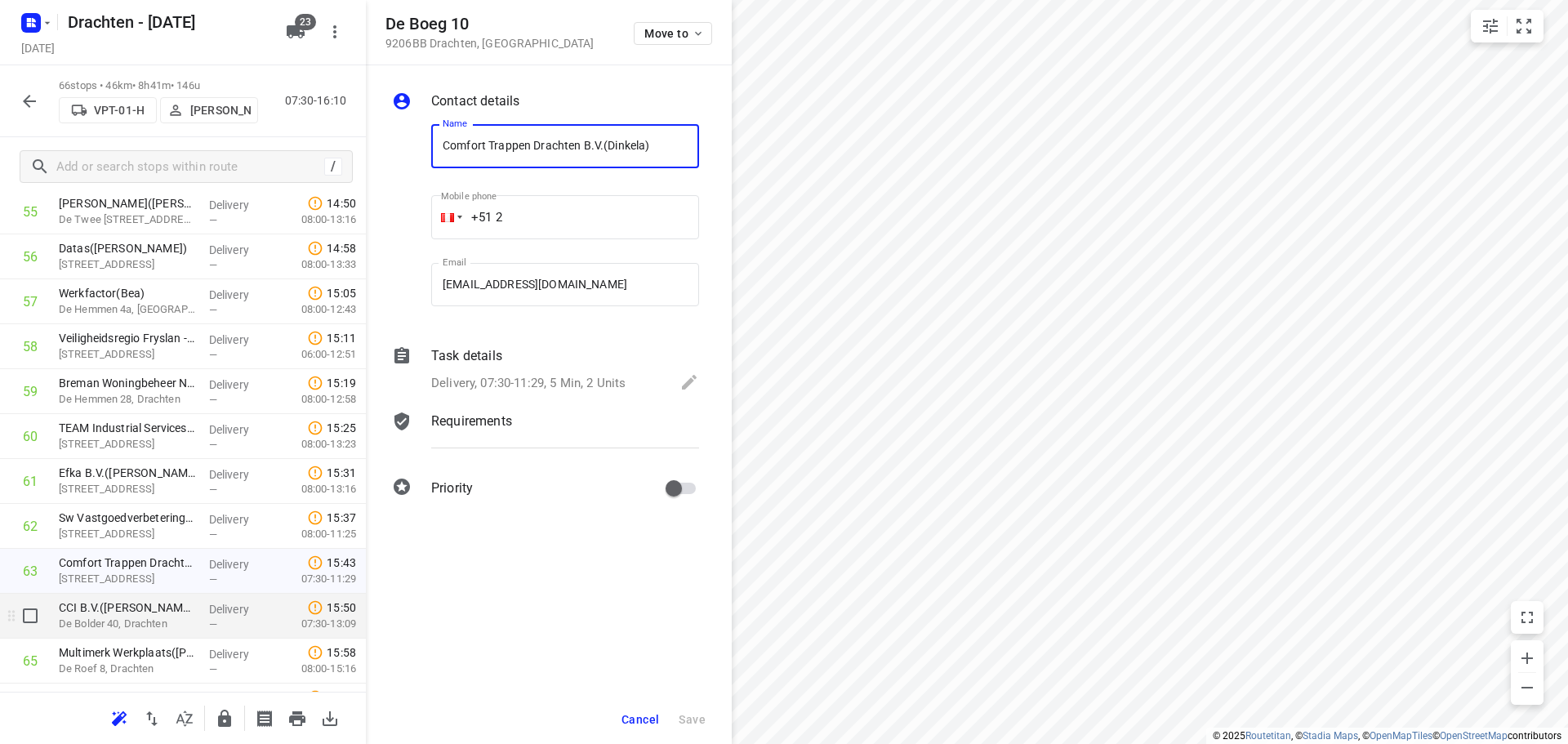
click at [110, 618] on p "De Bolder 40, Drachten" at bounding box center [127, 624] width 137 height 16
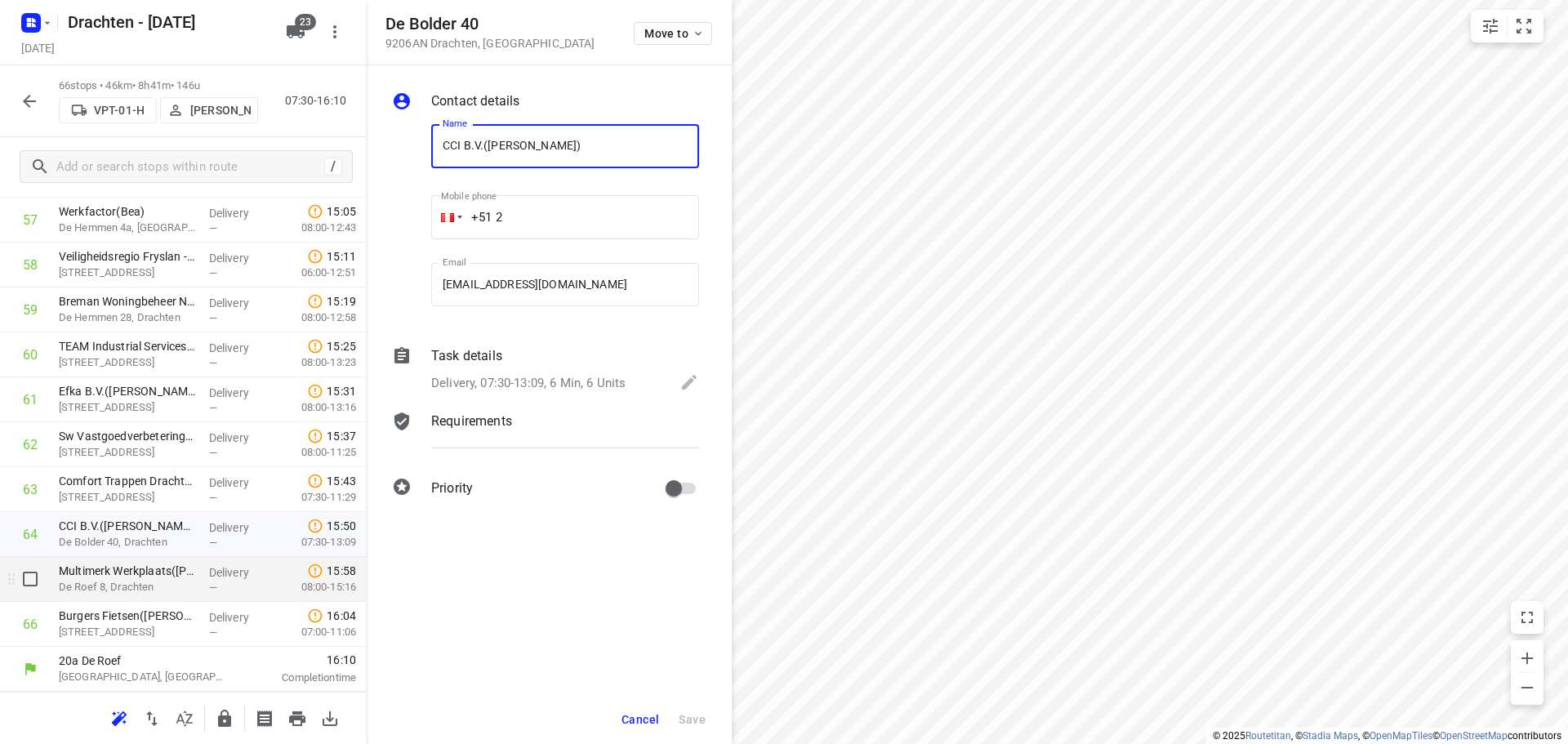
click at [121, 585] on p "De Roef 8, Drachten" at bounding box center [127, 586] width 137 height 16
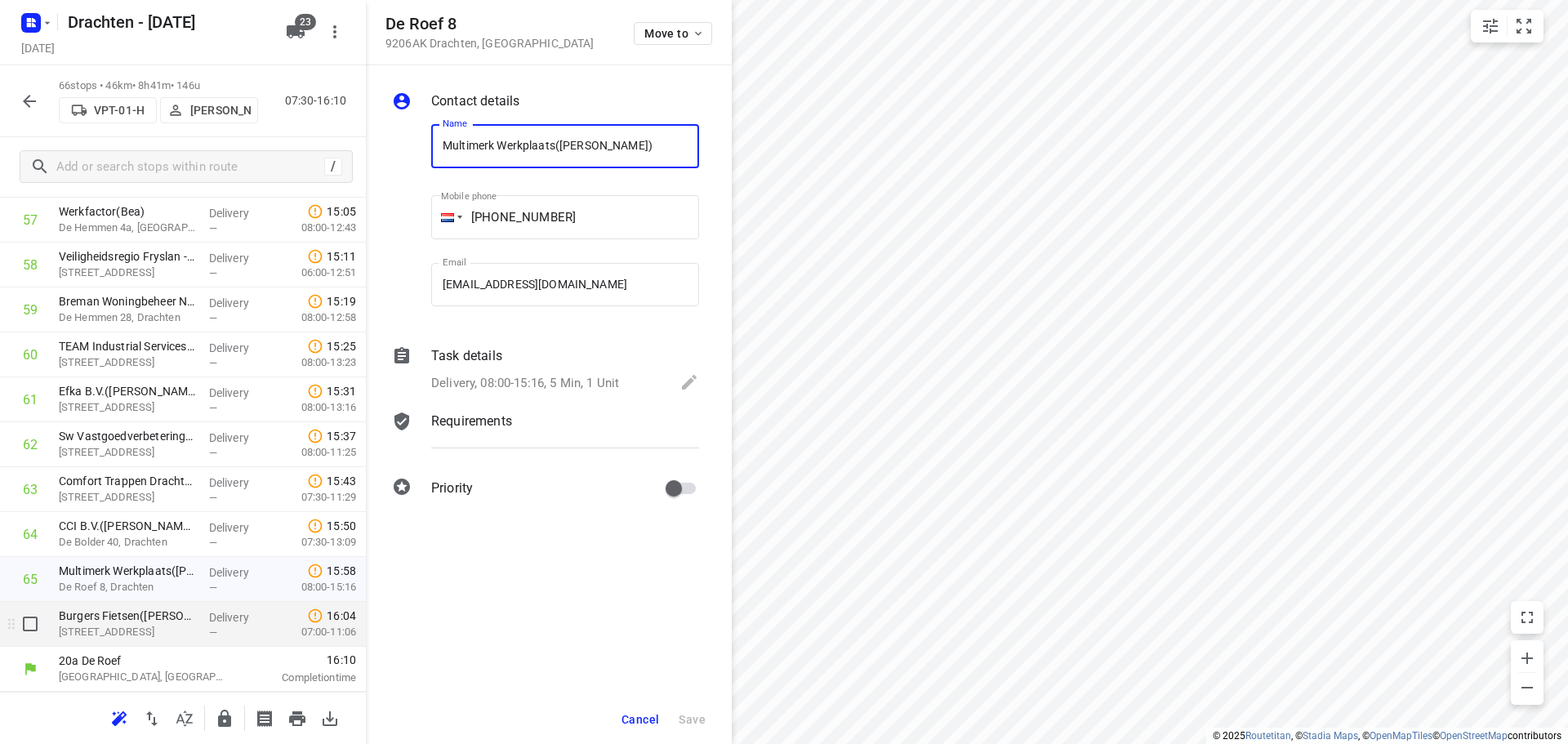
click at [115, 627] on p "[STREET_ADDRESS]" at bounding box center [127, 631] width 137 height 16
click at [658, 722] on span "Cancel" at bounding box center [640, 719] width 37 height 13
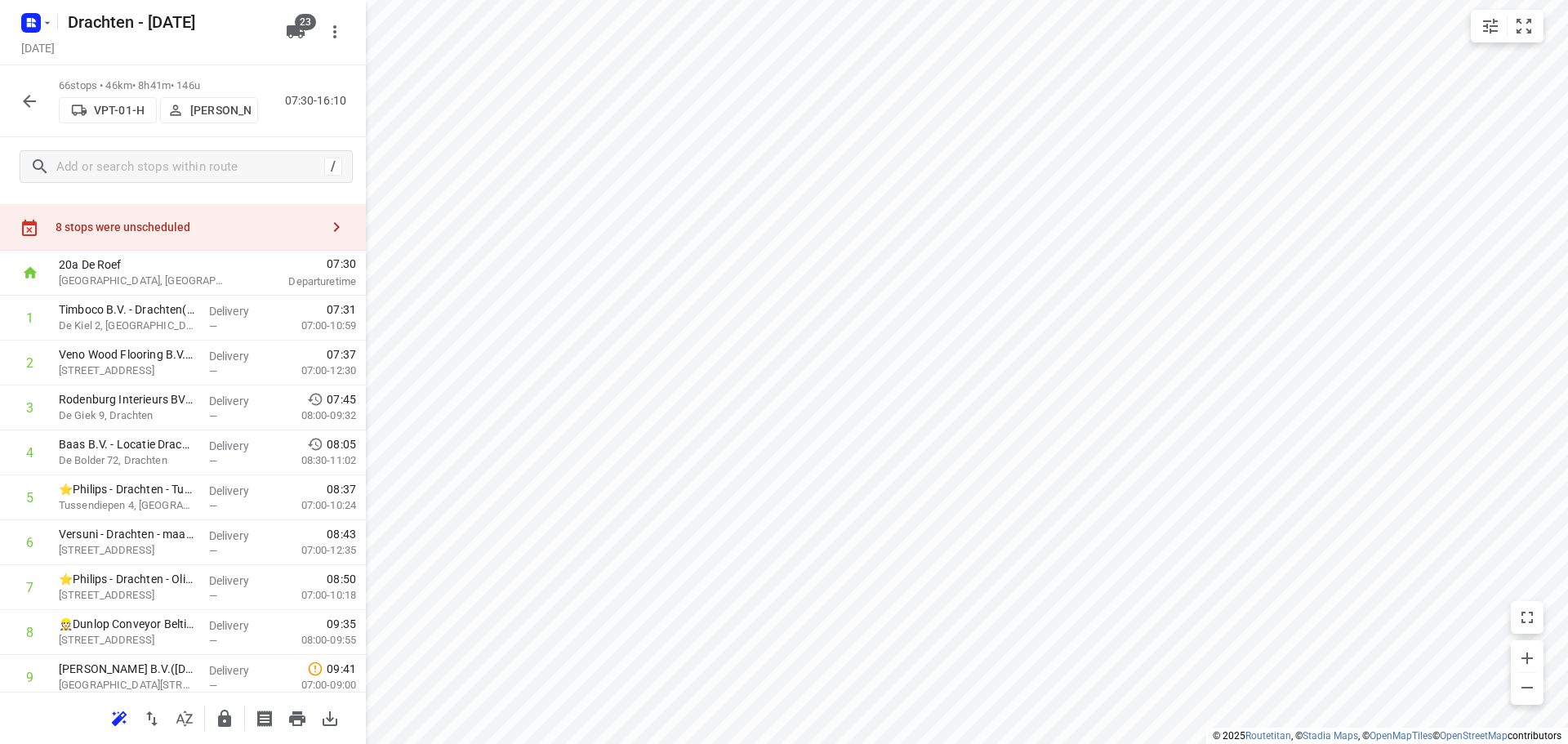
scroll to position [0, 0]
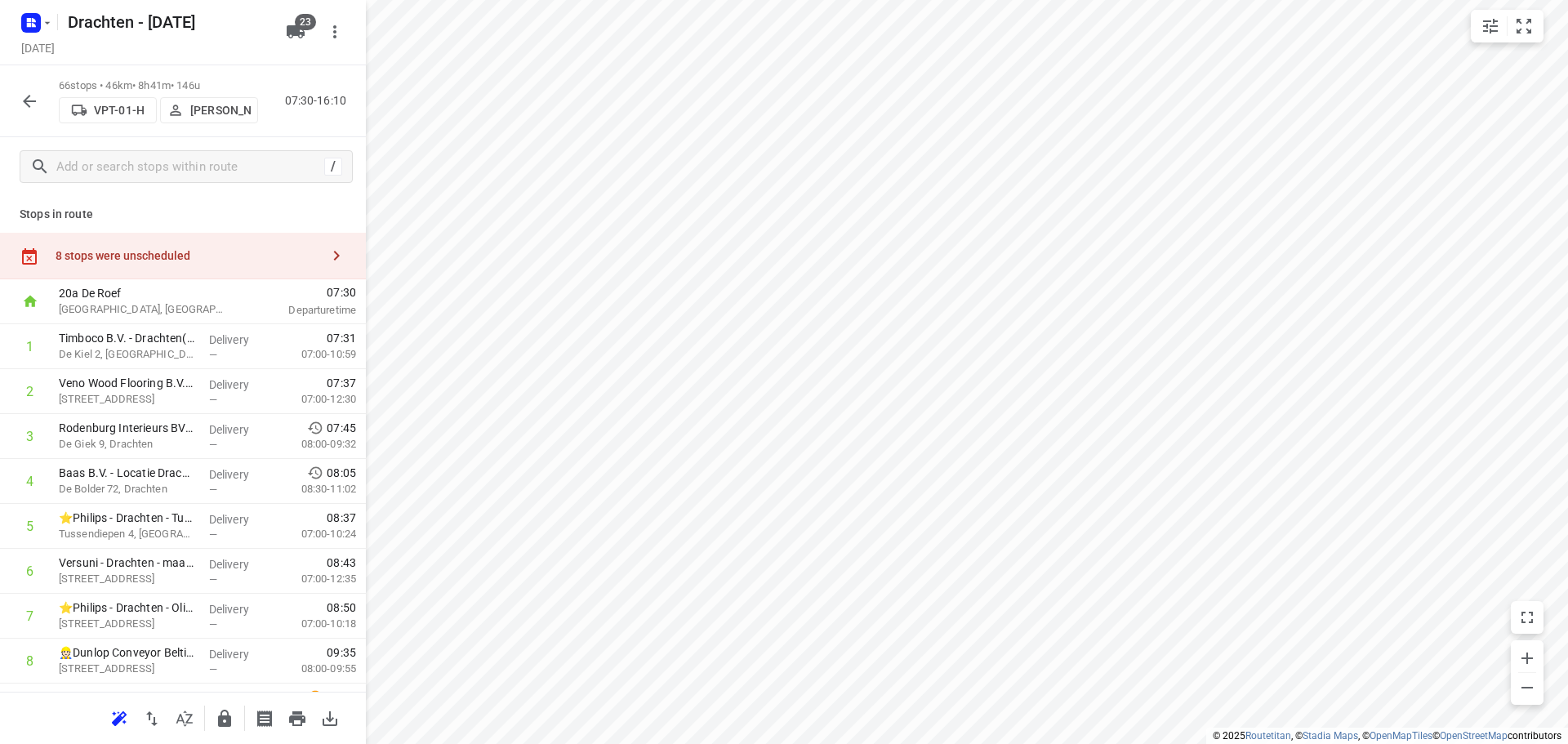
click at [149, 271] on div "8 stops were unscheduled" at bounding box center [182, 255] width 366 height 47
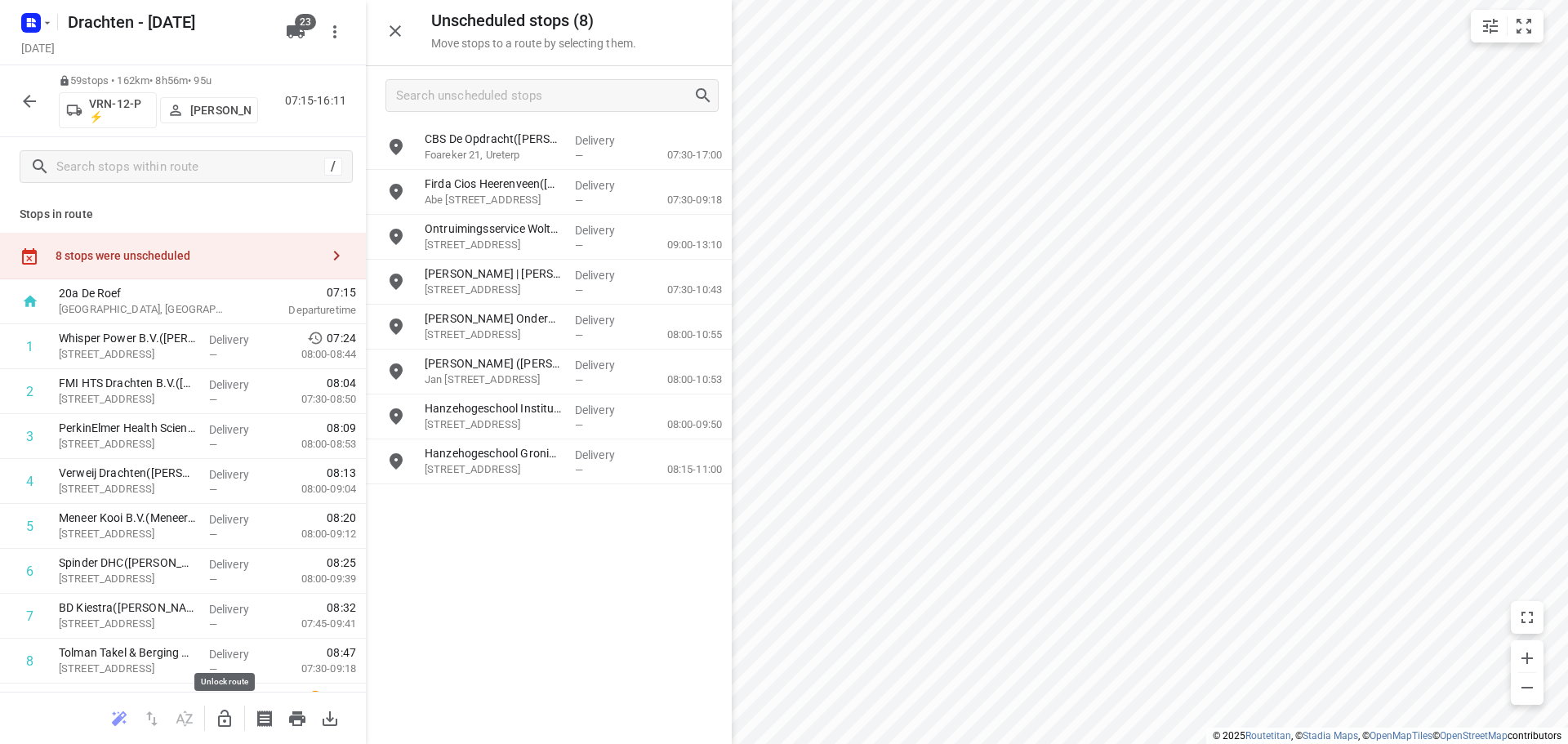
click at [229, 723] on icon "button" at bounding box center [224, 718] width 13 height 17
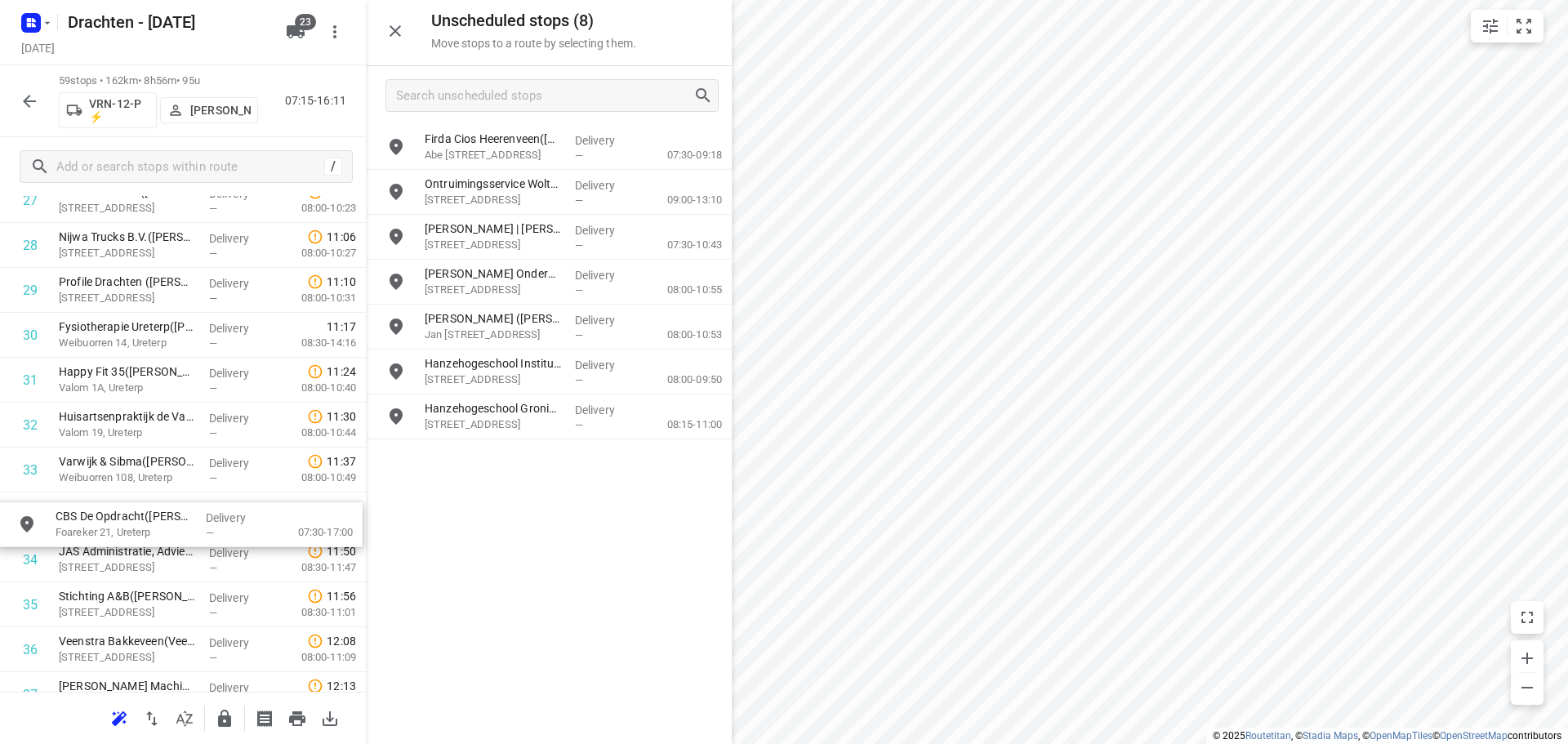
scroll to position [1313, 0]
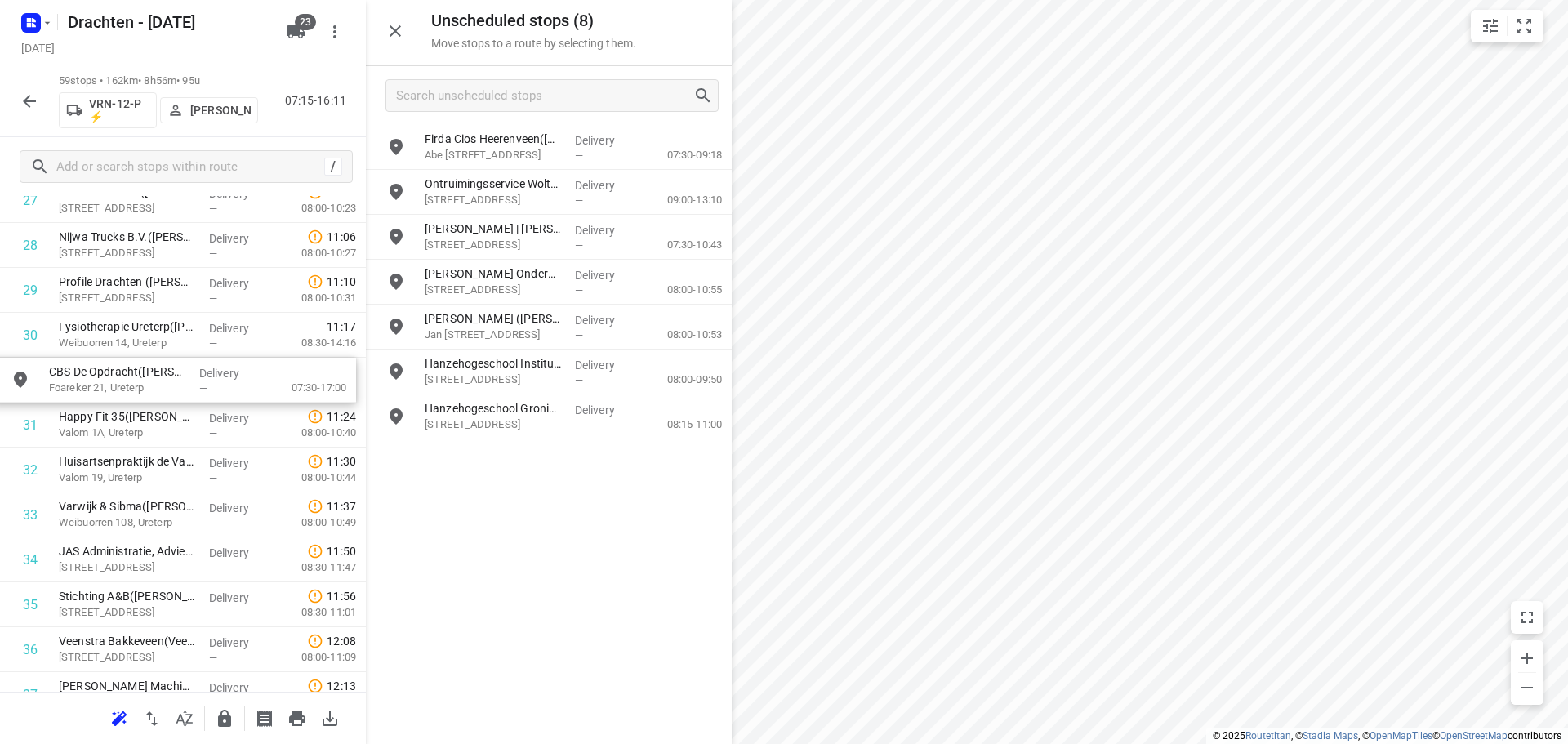
drag, startPoint x: 533, startPoint y: 147, endPoint x: 145, endPoint y: 395, distance: 460.5
click at [227, 719] on icon "button" at bounding box center [224, 718] width 13 height 17
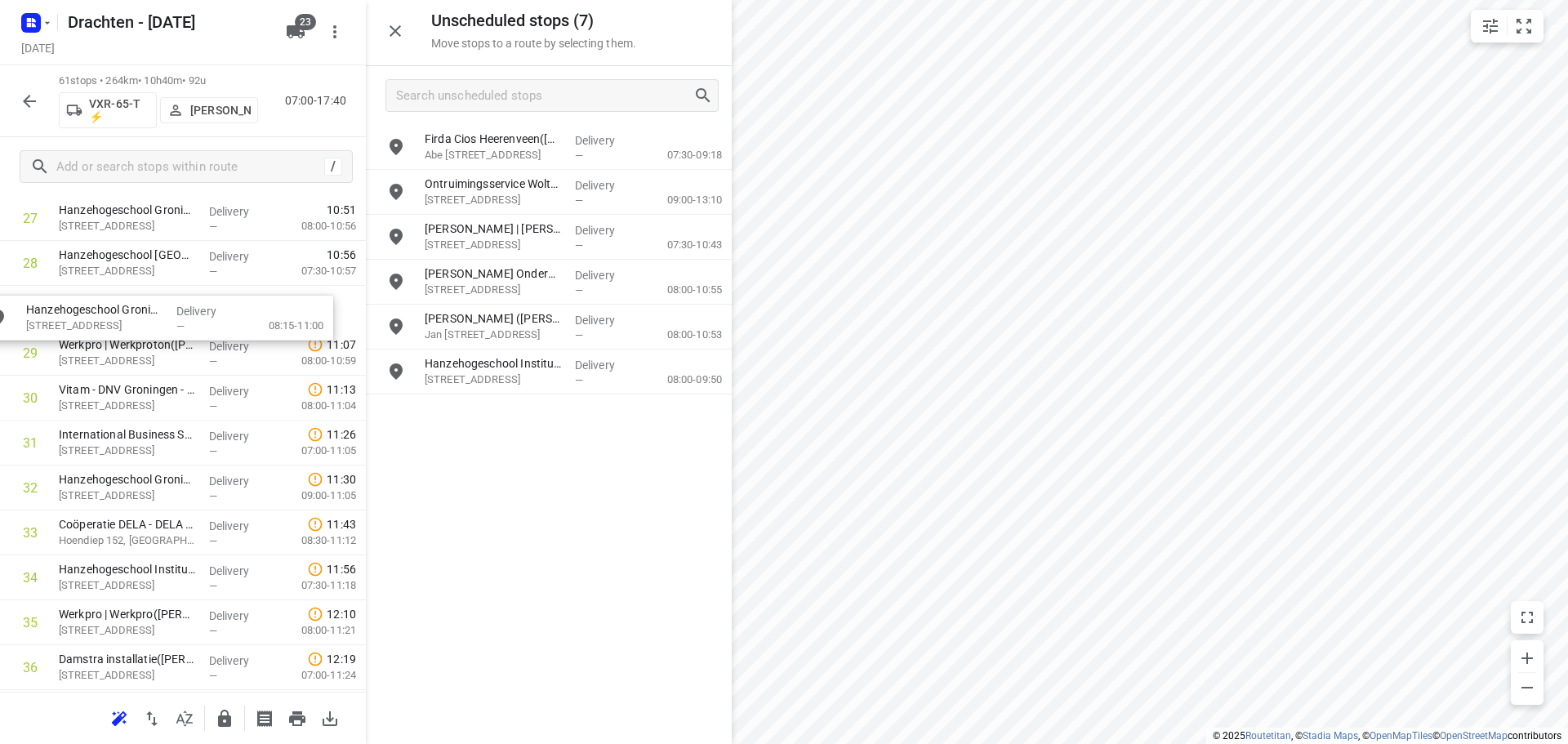
scroll to position [1291, 0]
drag, startPoint x: 535, startPoint y: 426, endPoint x: 132, endPoint y: 330, distance: 414.3
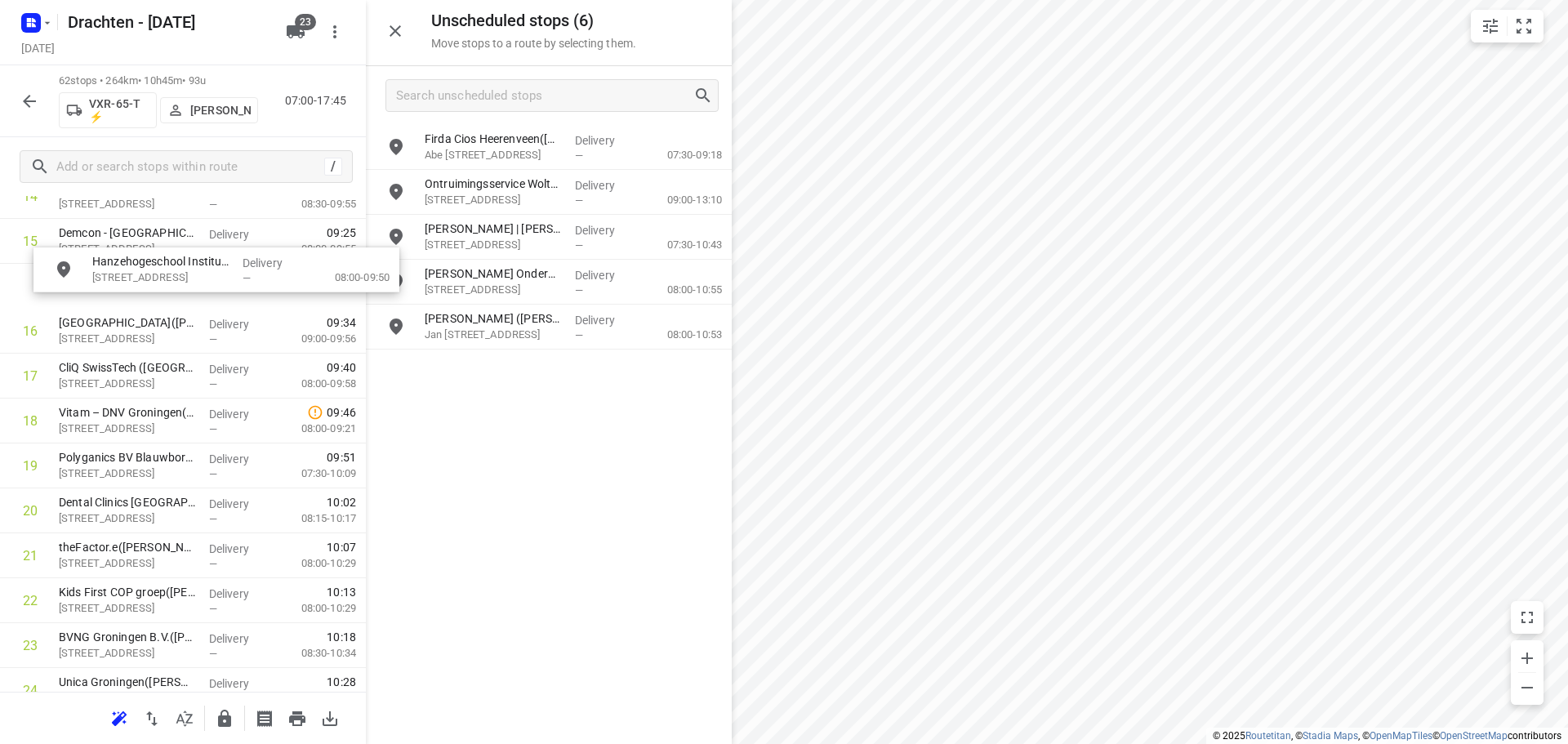
scroll to position [729, 0]
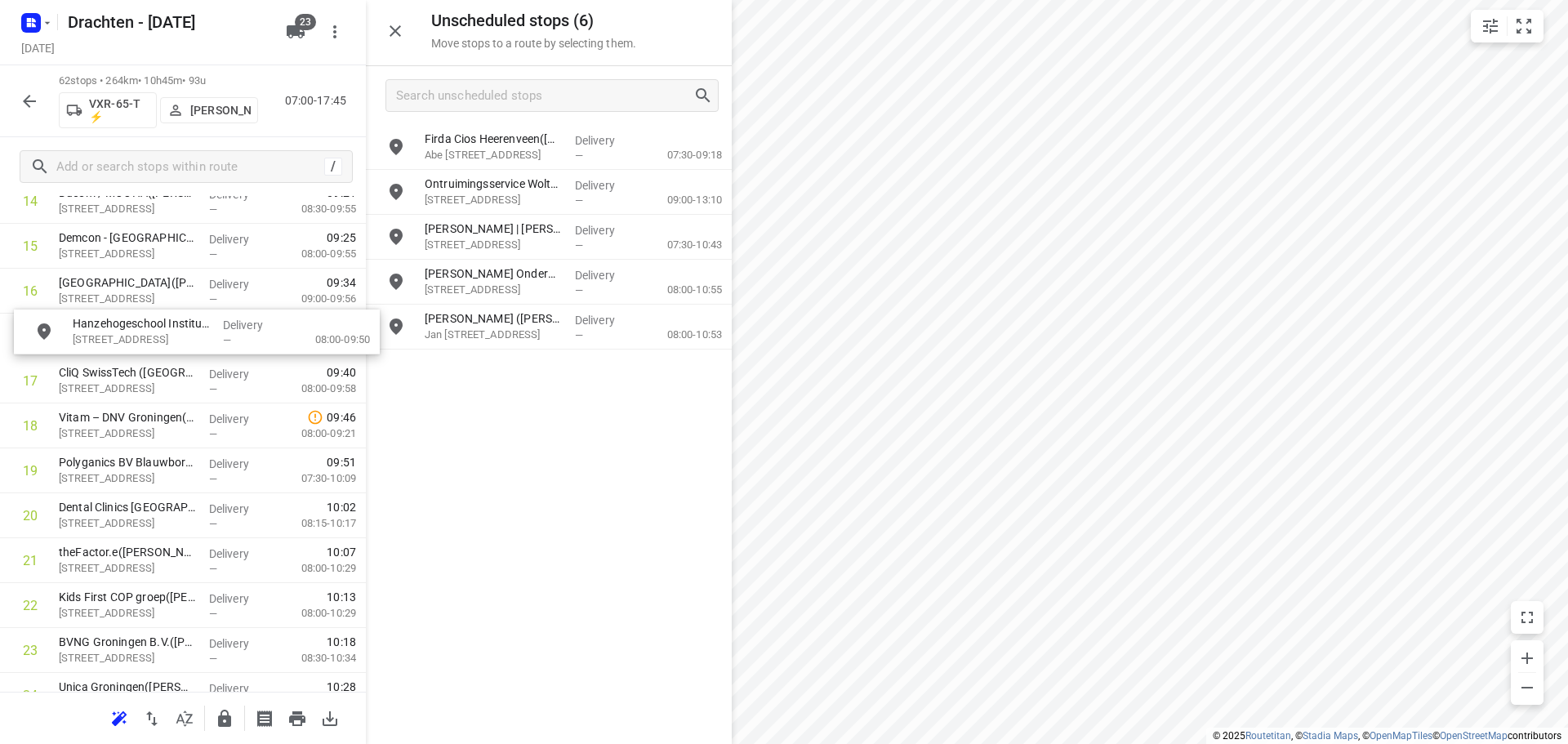
drag, startPoint x: 552, startPoint y: 382, endPoint x: 176, endPoint y: 333, distance: 379.2
click at [216, 725] on icon "button" at bounding box center [224, 718] width 20 height 20
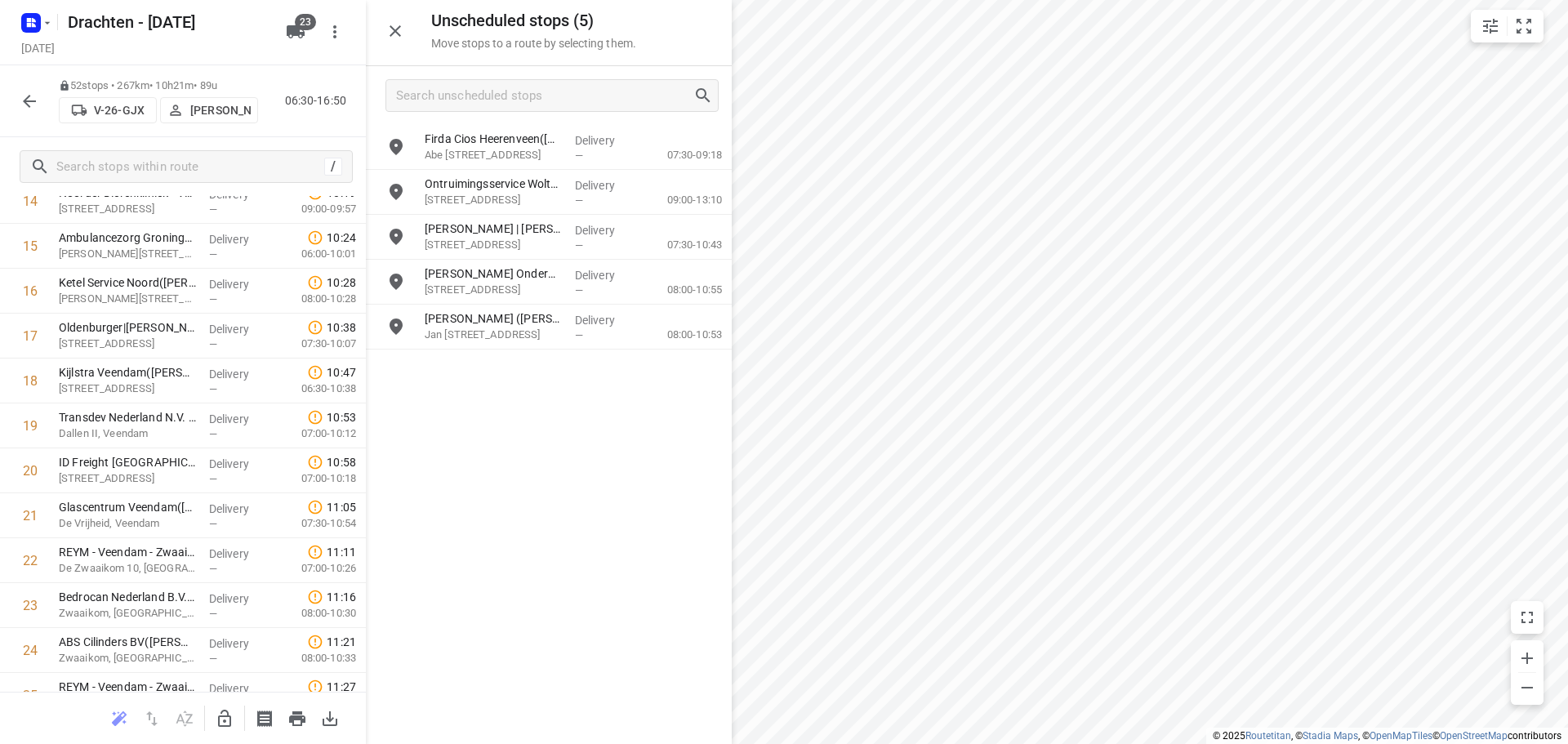
click at [216, 729] on button "button" at bounding box center [224, 719] width 32 height 32
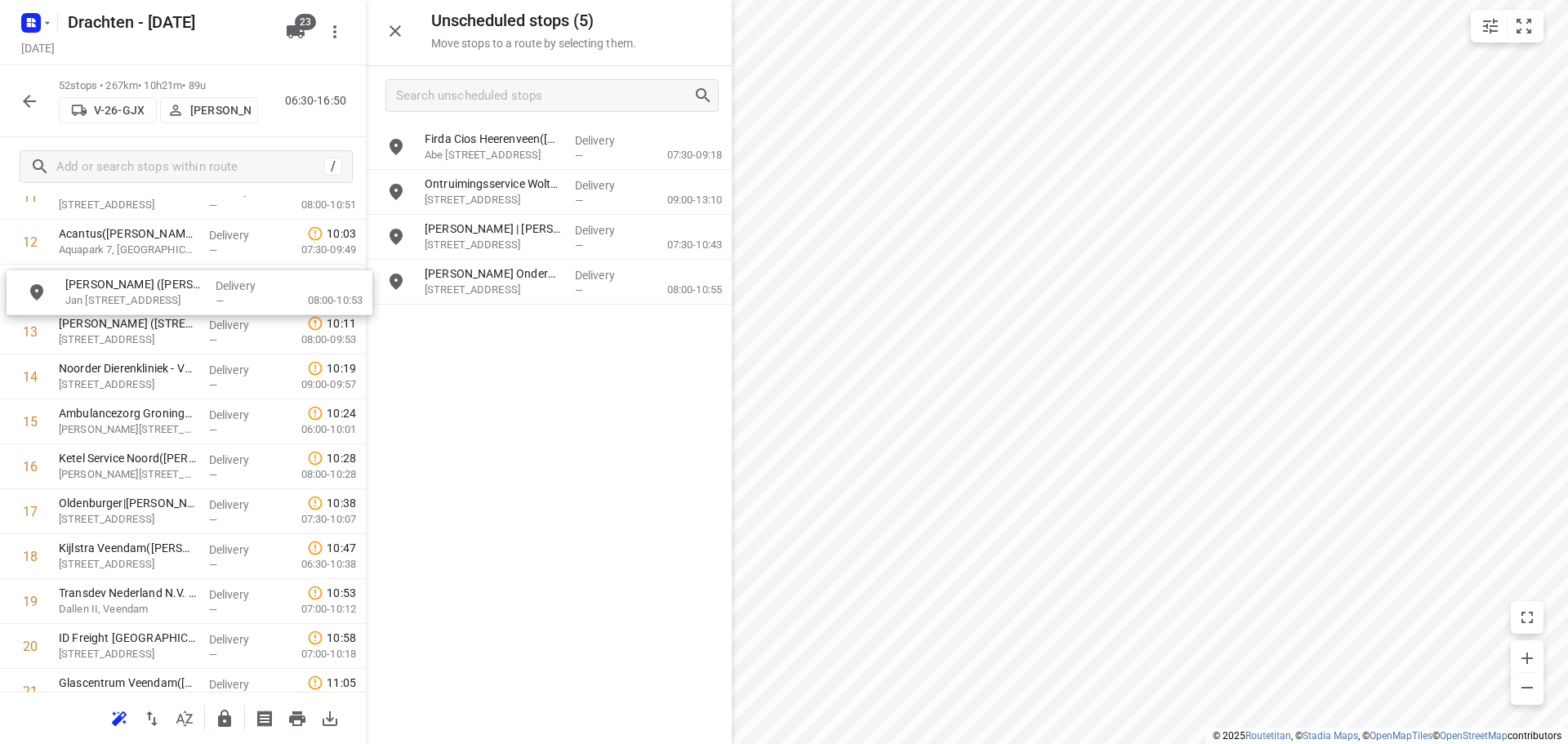
drag, startPoint x: 545, startPoint y: 345, endPoint x: 178, endPoint y: 325, distance: 367.5
click at [229, 717] on icon "button" at bounding box center [224, 718] width 13 height 17
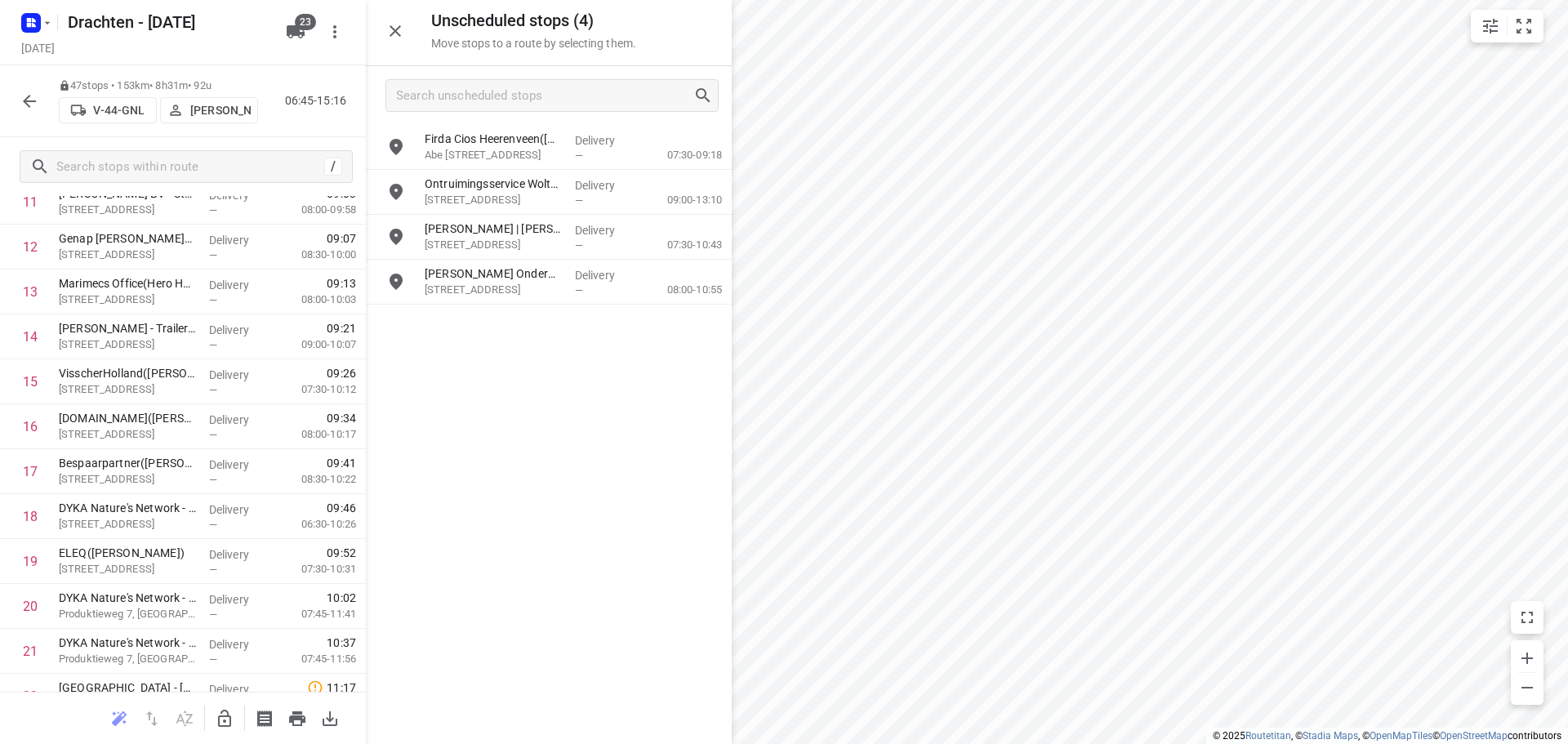
click at [214, 727] on button "button" at bounding box center [224, 719] width 32 height 32
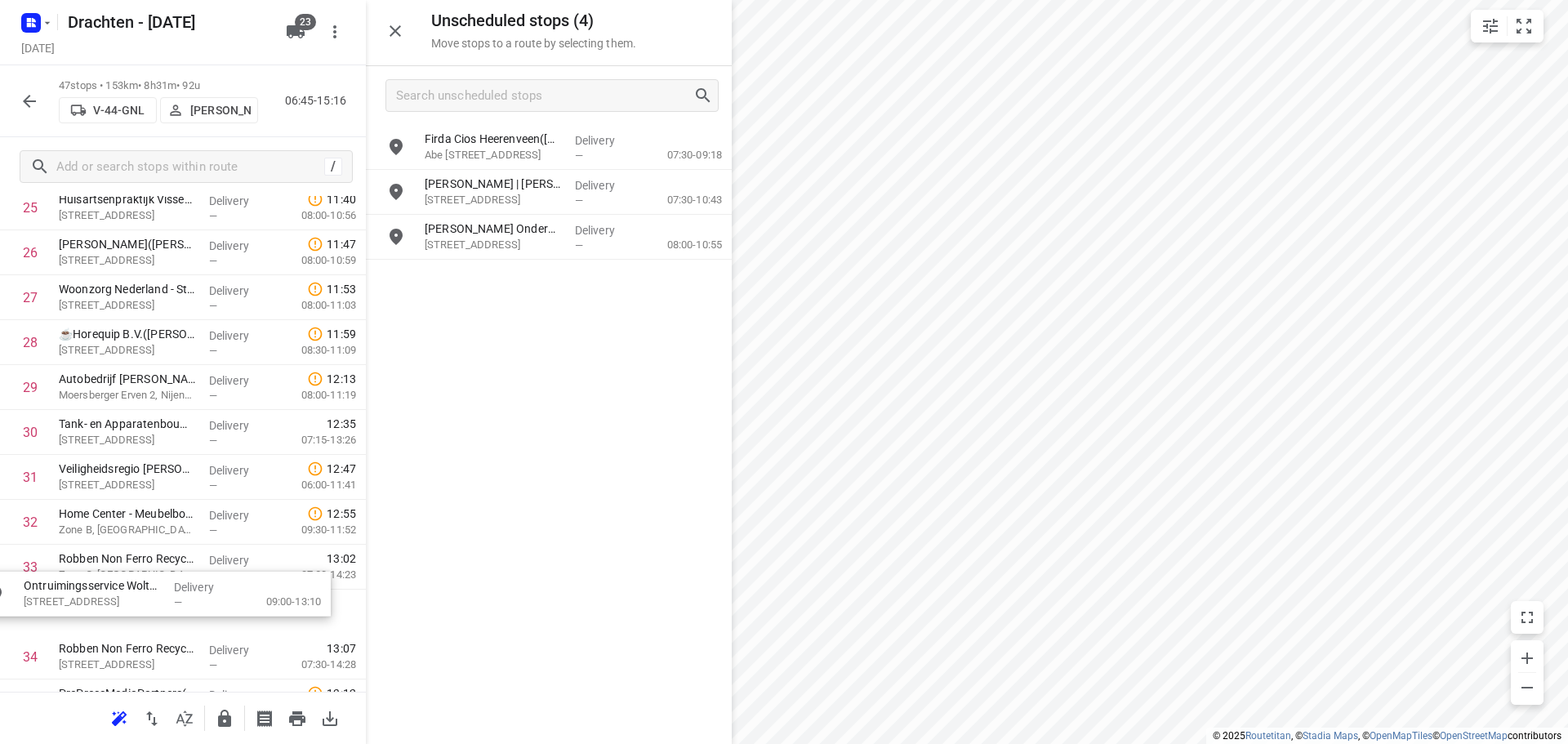
scroll to position [1220, 0]
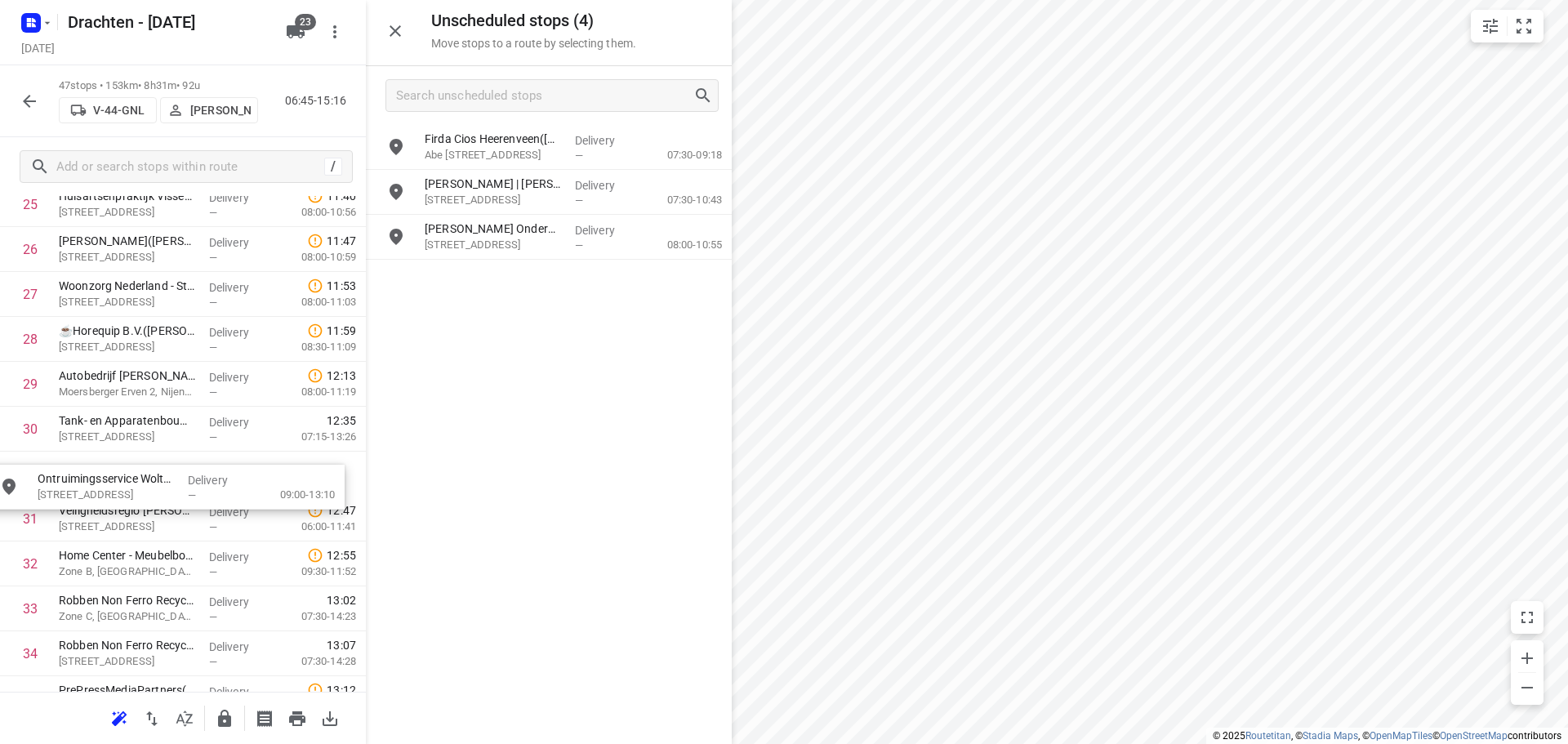
drag, startPoint x: 588, startPoint y: 199, endPoint x: 204, endPoint y: 482, distance: 477.0
click at [231, 717] on icon "button" at bounding box center [224, 718] width 13 height 17
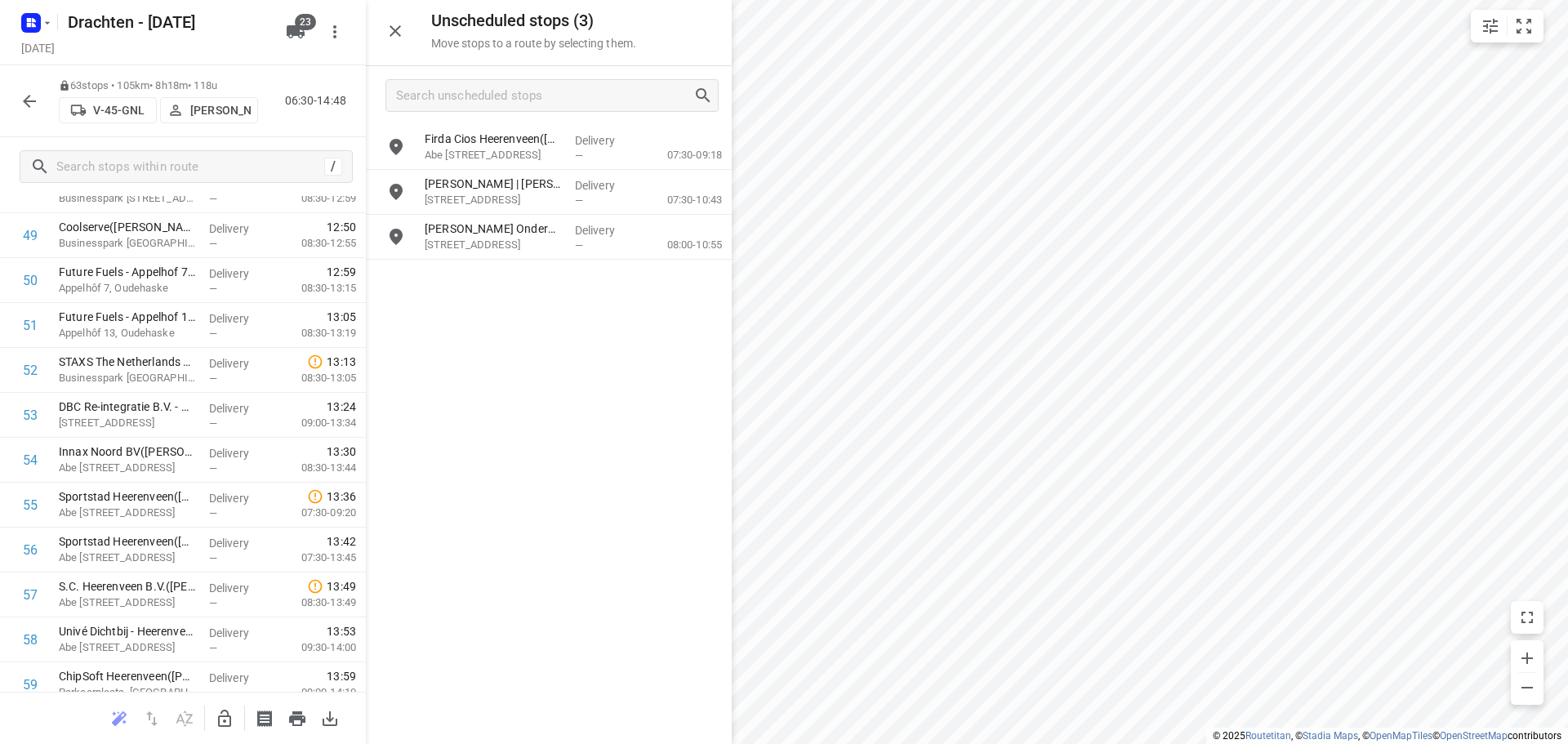
scroll to position [2262, 0]
click at [25, 97] on icon "button" at bounding box center [29, 101] width 20 height 20
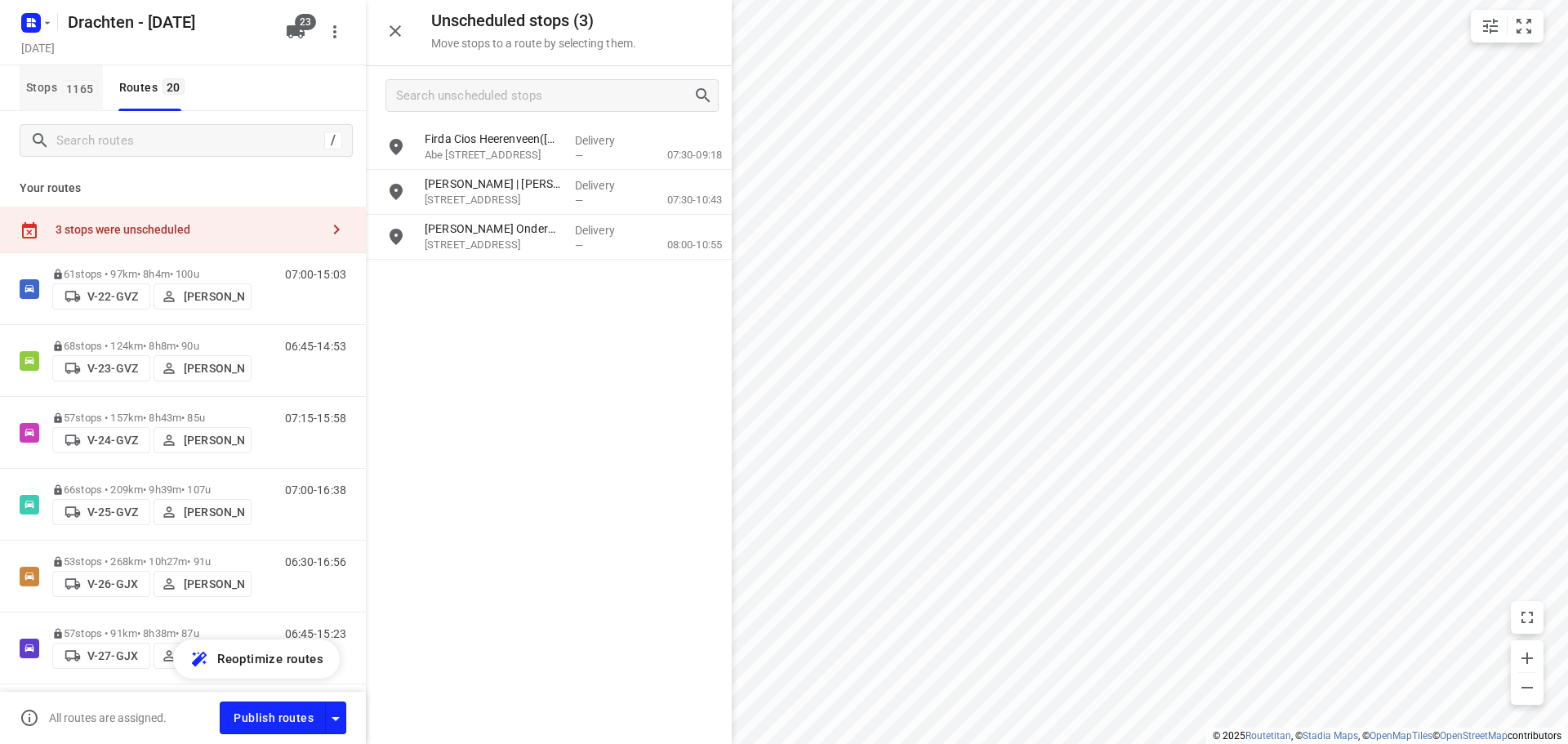
click at [71, 85] on span "1165" at bounding box center [80, 87] width 36 height 16
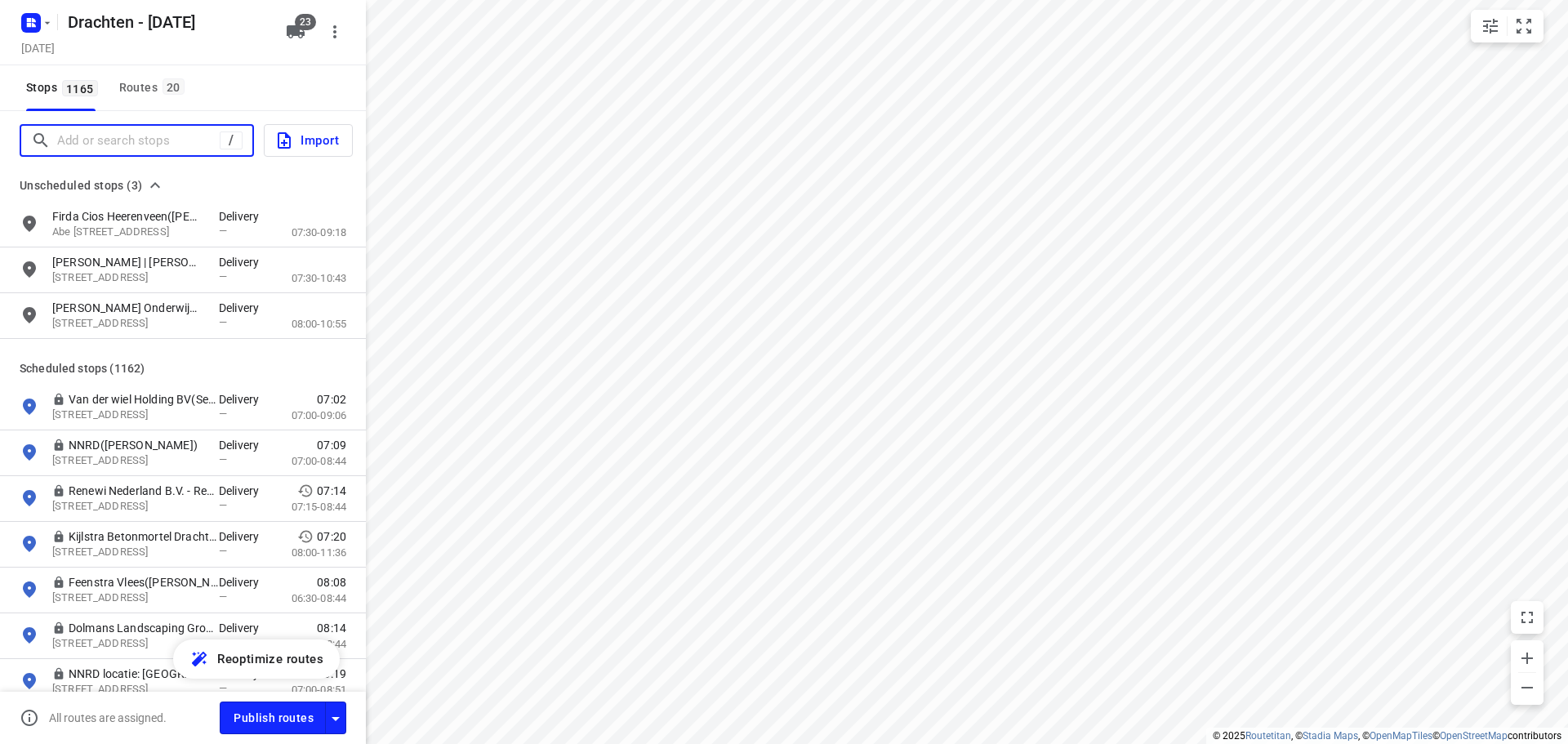
click at [106, 143] on input "Add or search stops" at bounding box center [137, 141] width 162 height 25
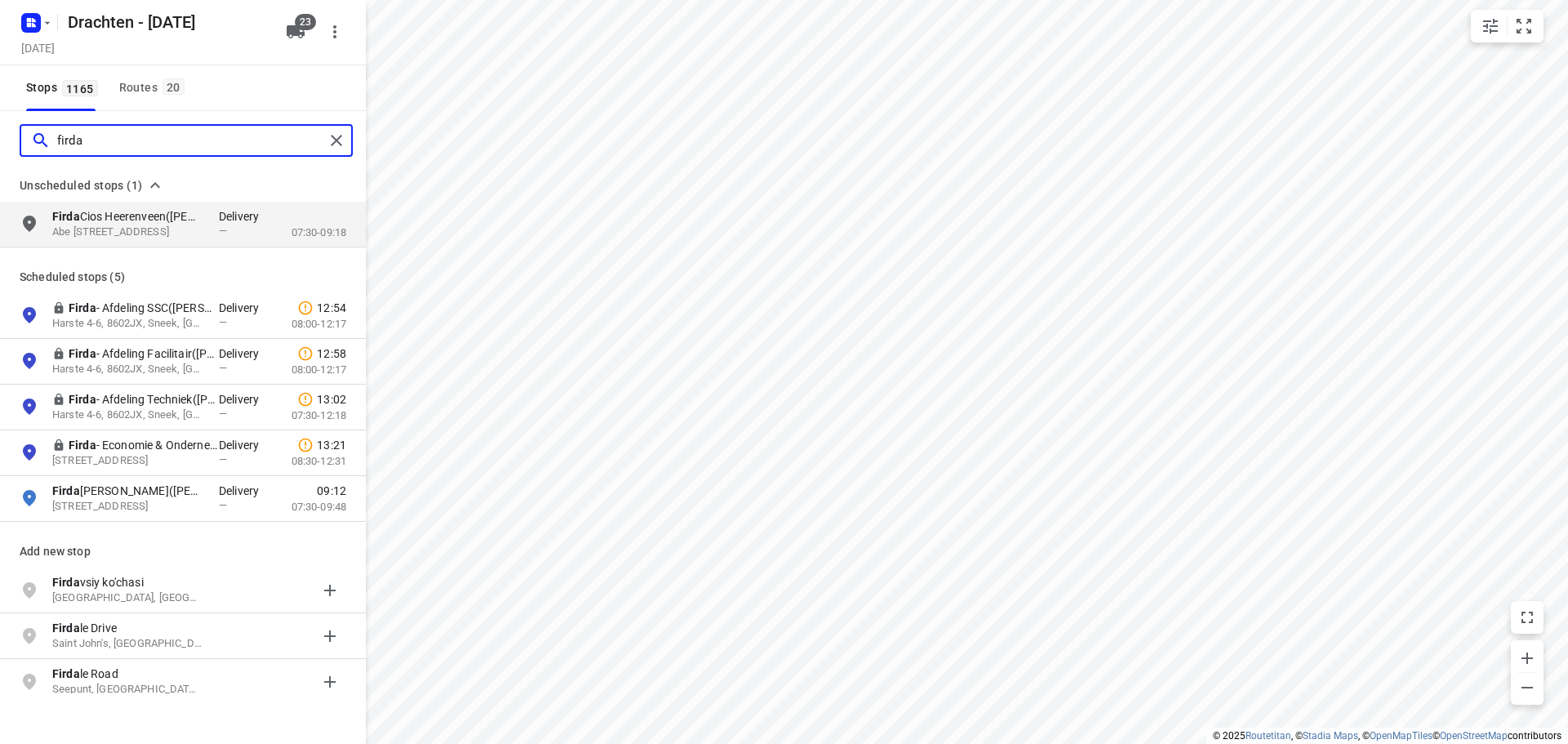
type input "firda"
click at [161, 108] on button "Routes 20" at bounding box center [151, 88] width 76 height 46
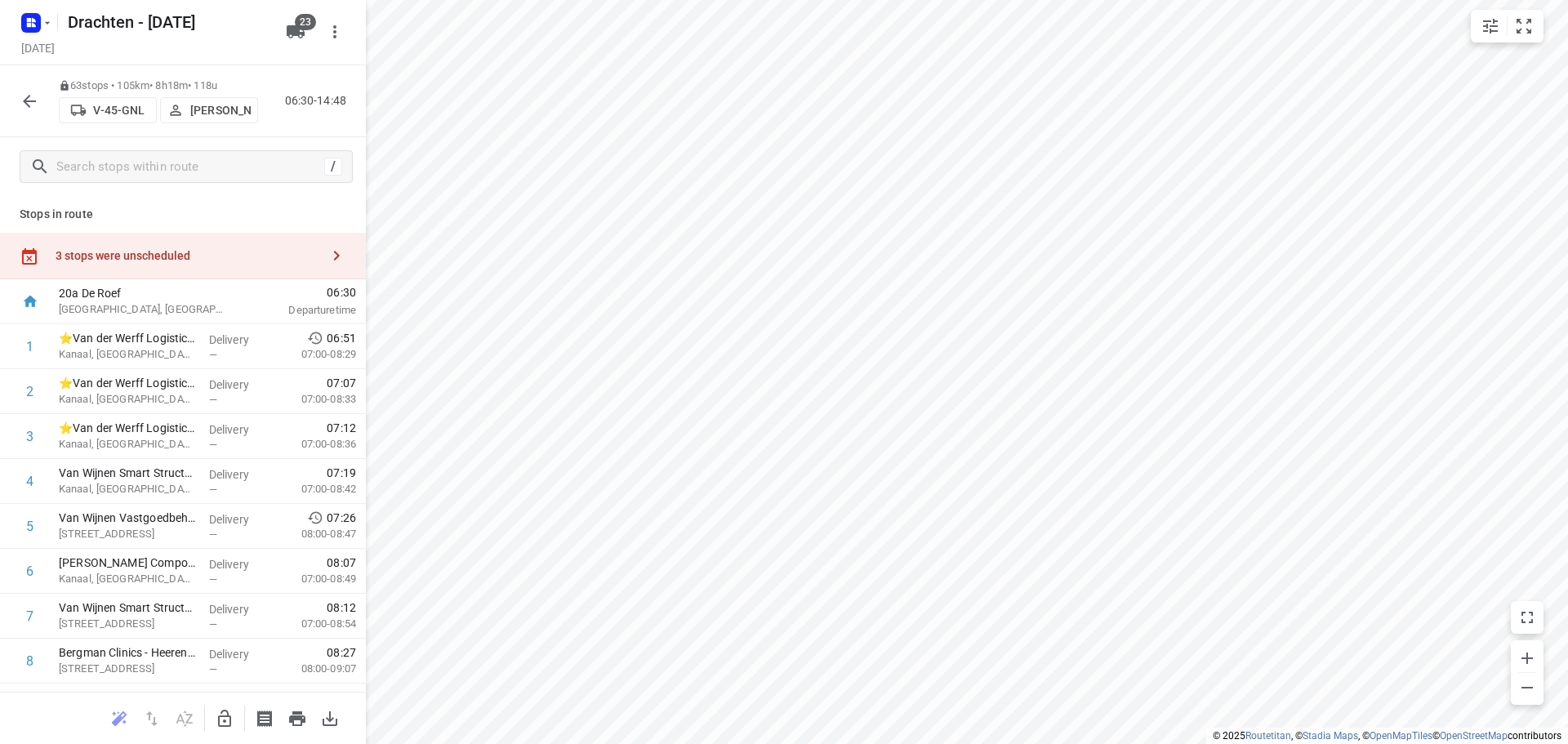
click at [188, 248] on div "3 stops were unscheduled" at bounding box center [182, 255] width 366 height 47
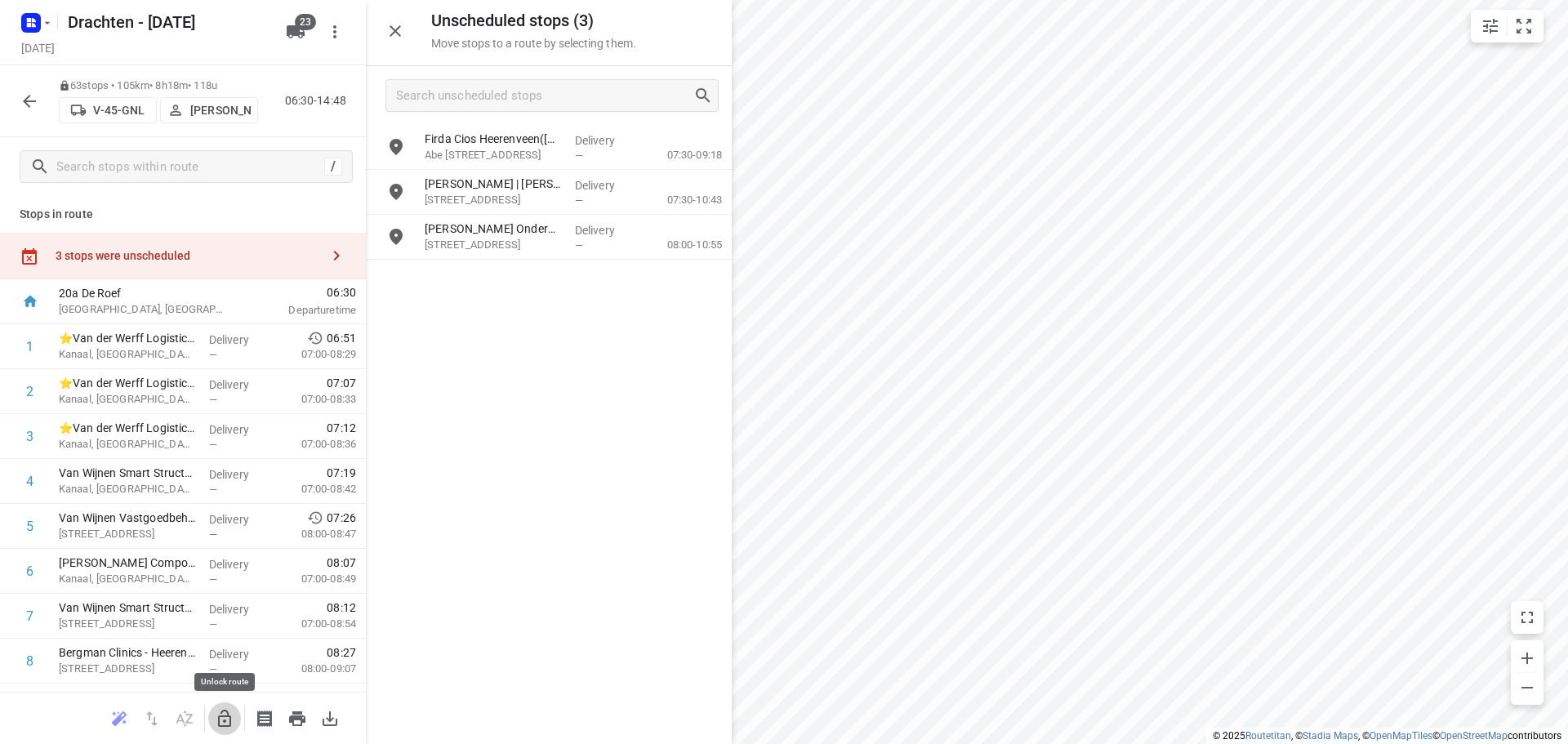
click at [226, 719] on icon "button" at bounding box center [224, 718] width 20 height 20
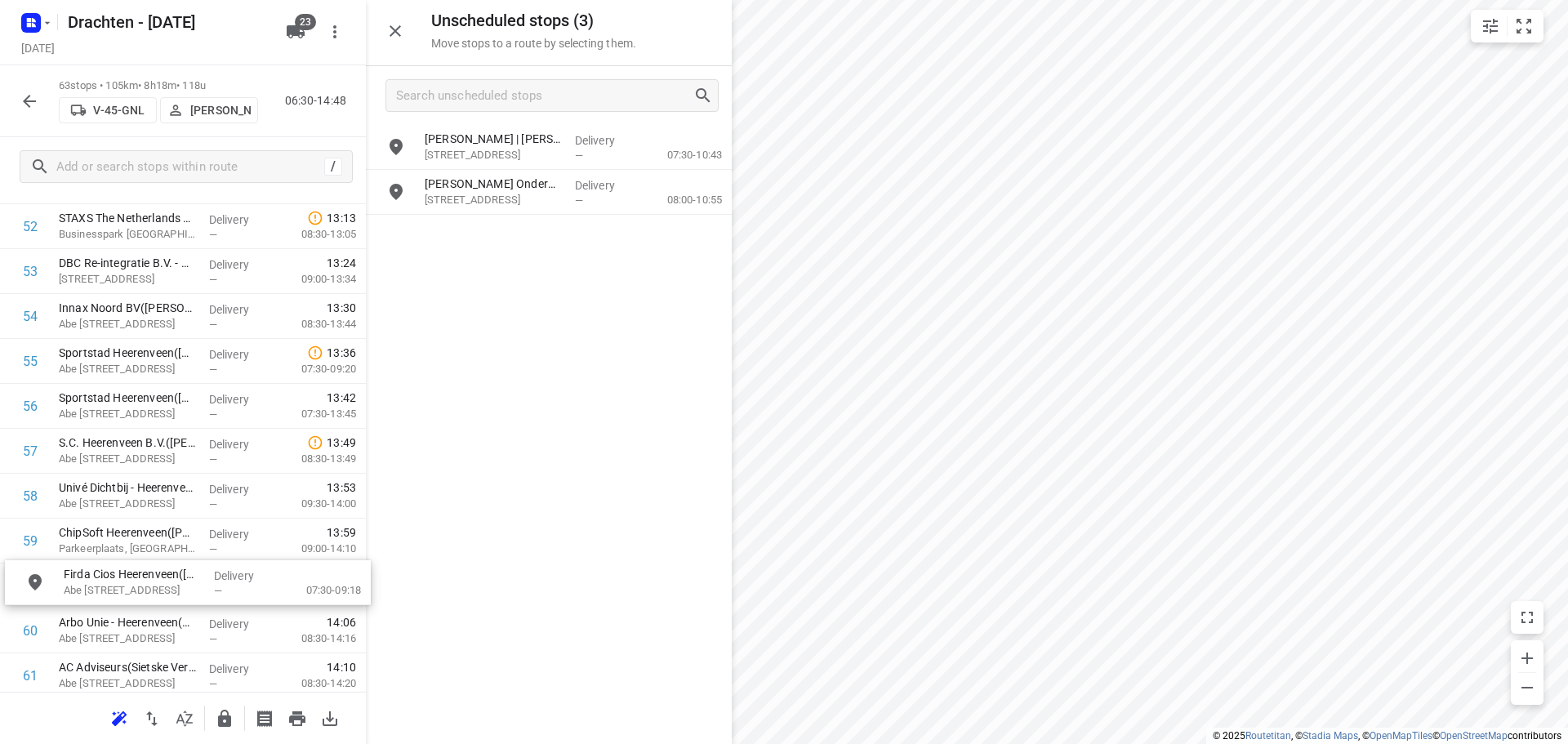
scroll to position [2414, 0]
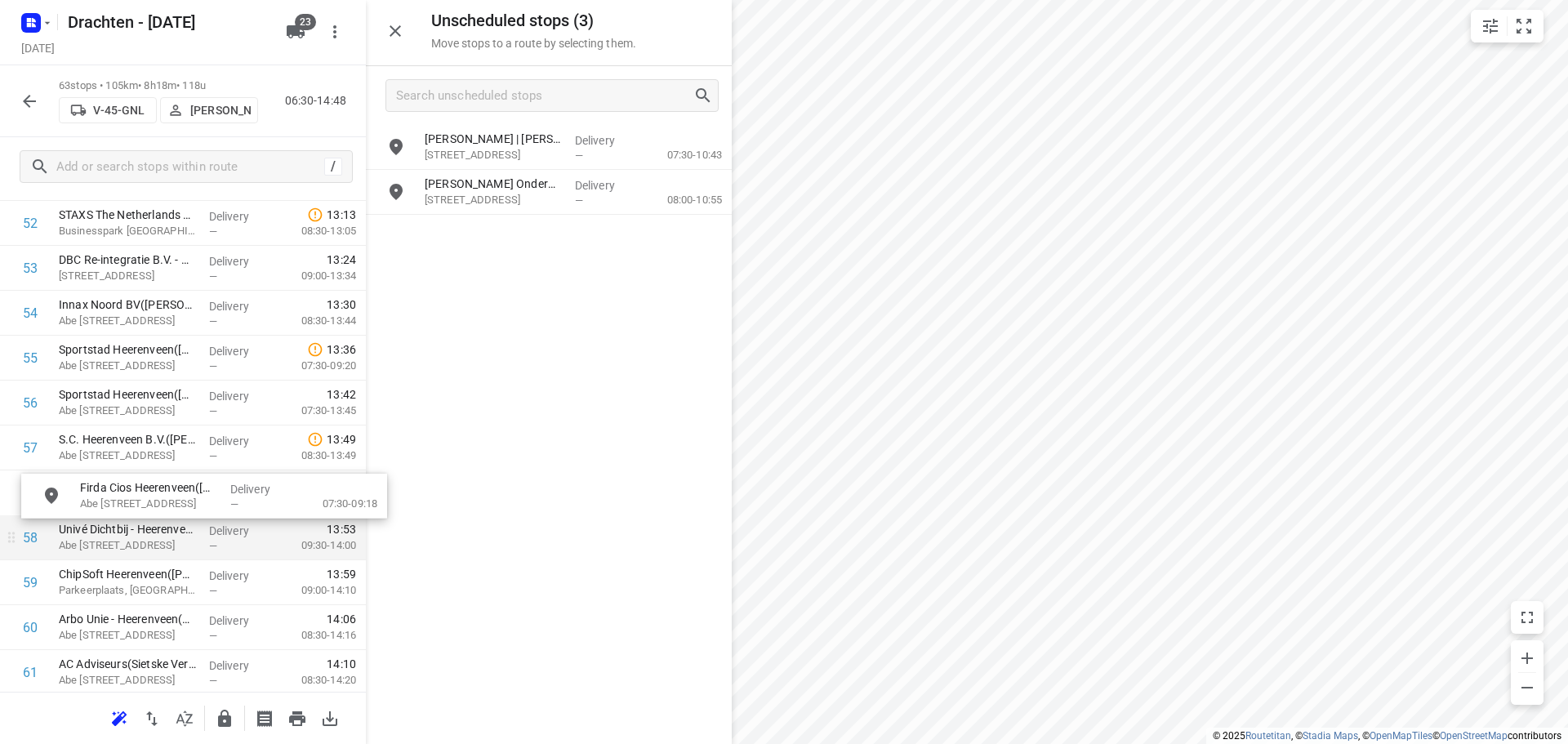
drag, startPoint x: 542, startPoint y: 162, endPoint x: 188, endPoint y: 518, distance: 502.0
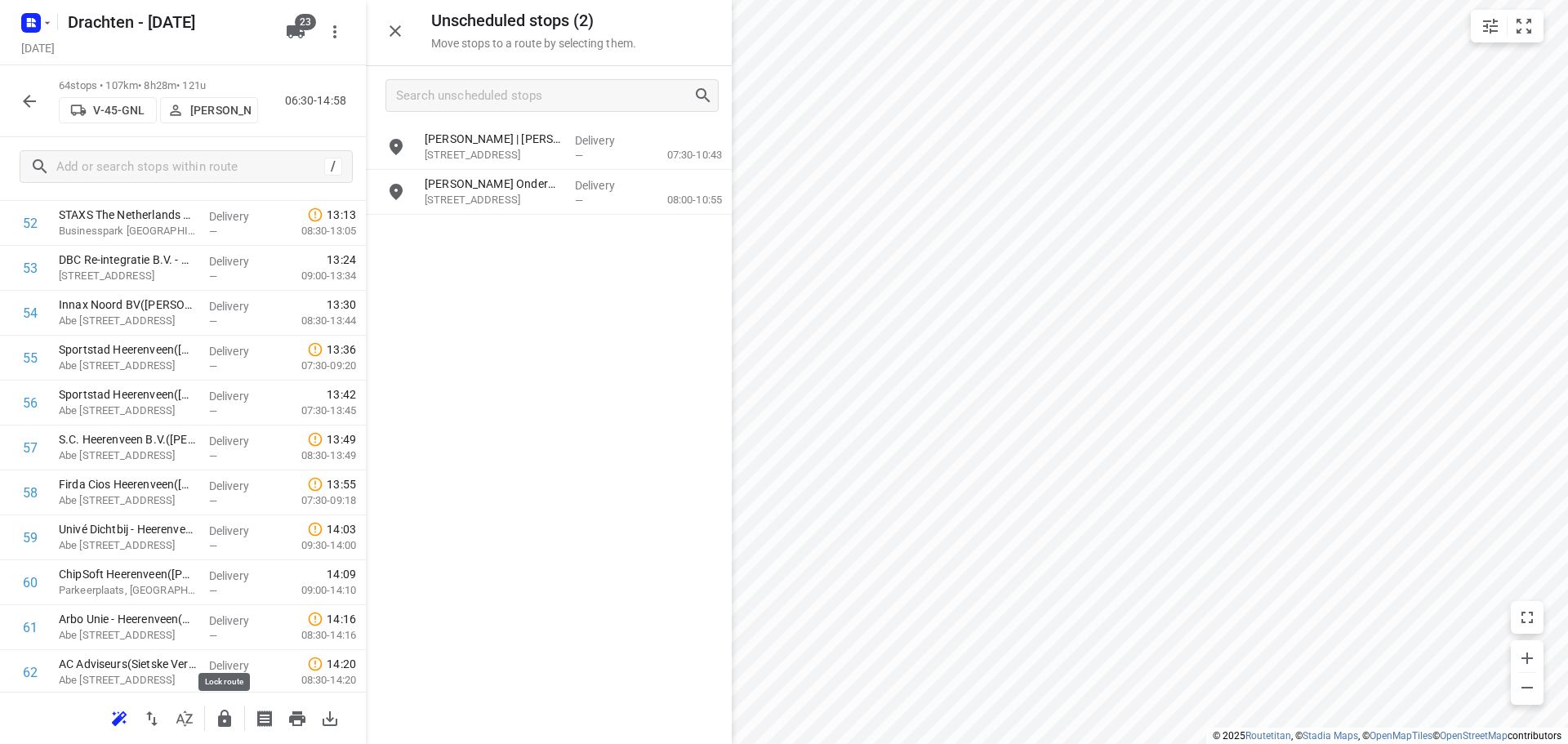
click at [214, 716] on button "button" at bounding box center [224, 719] width 32 height 32
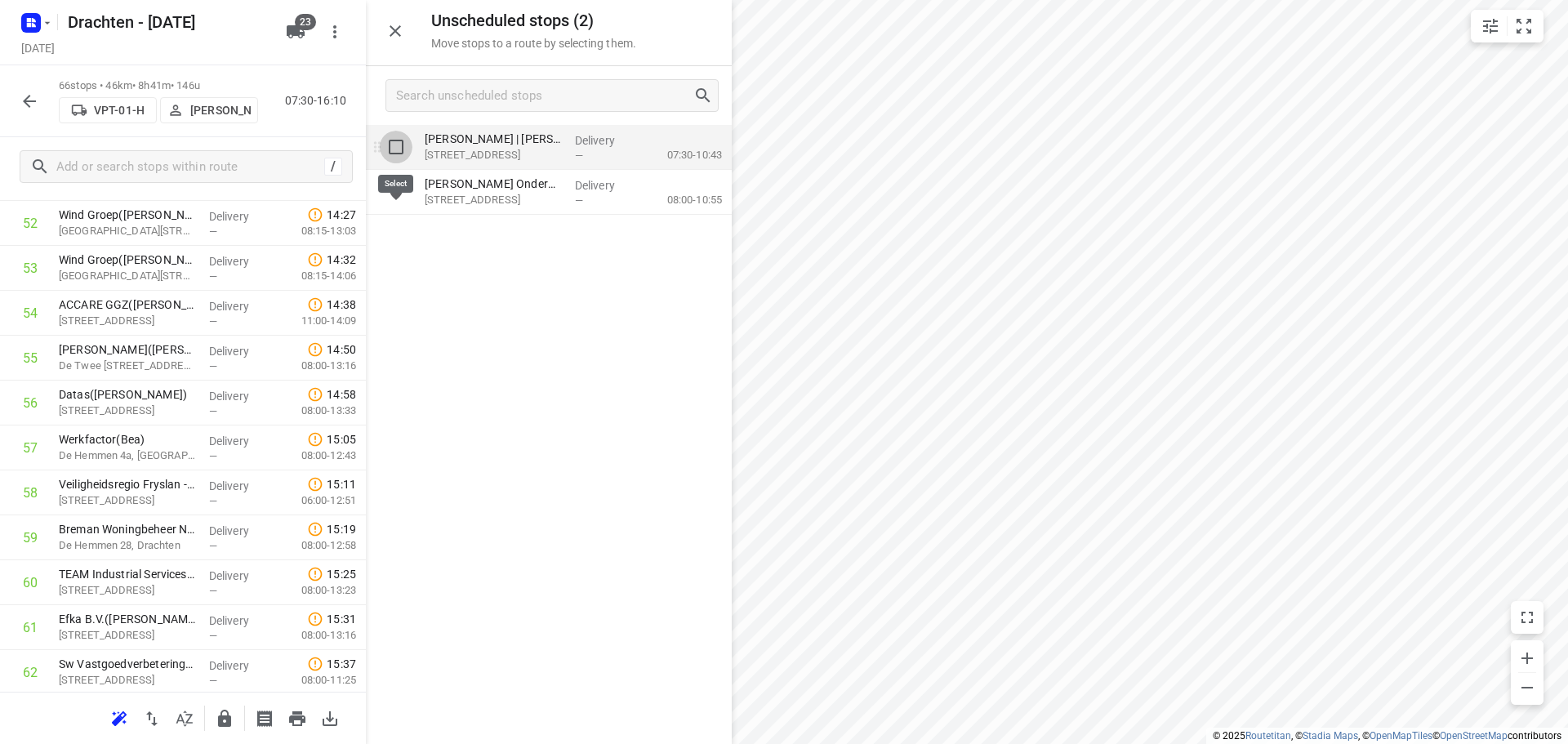
click at [406, 154] on input "grid" at bounding box center [395, 147] width 32 height 32
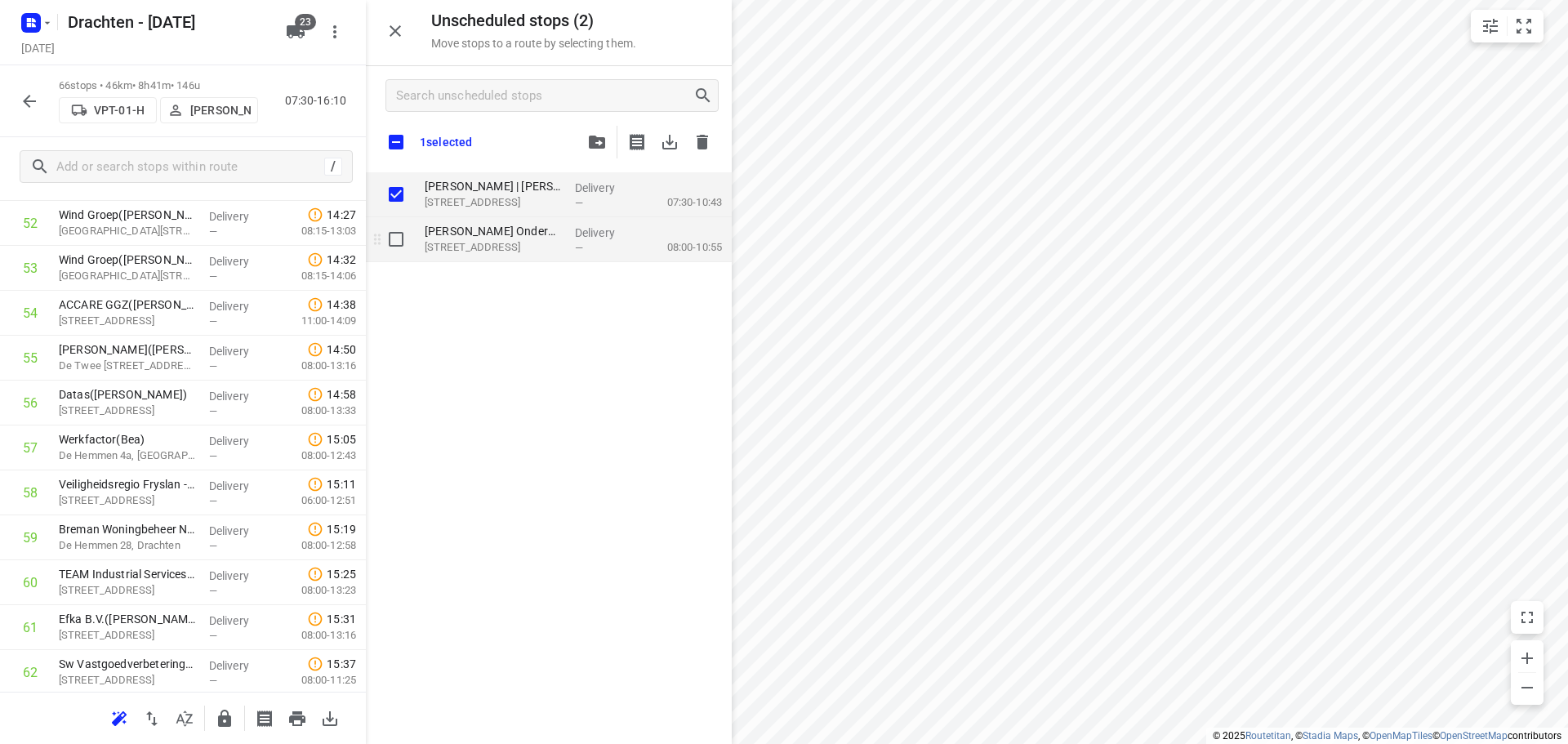
checkbox input "true"
click at [398, 226] on input "grid" at bounding box center [395, 239] width 32 height 32
checkbox input "true"
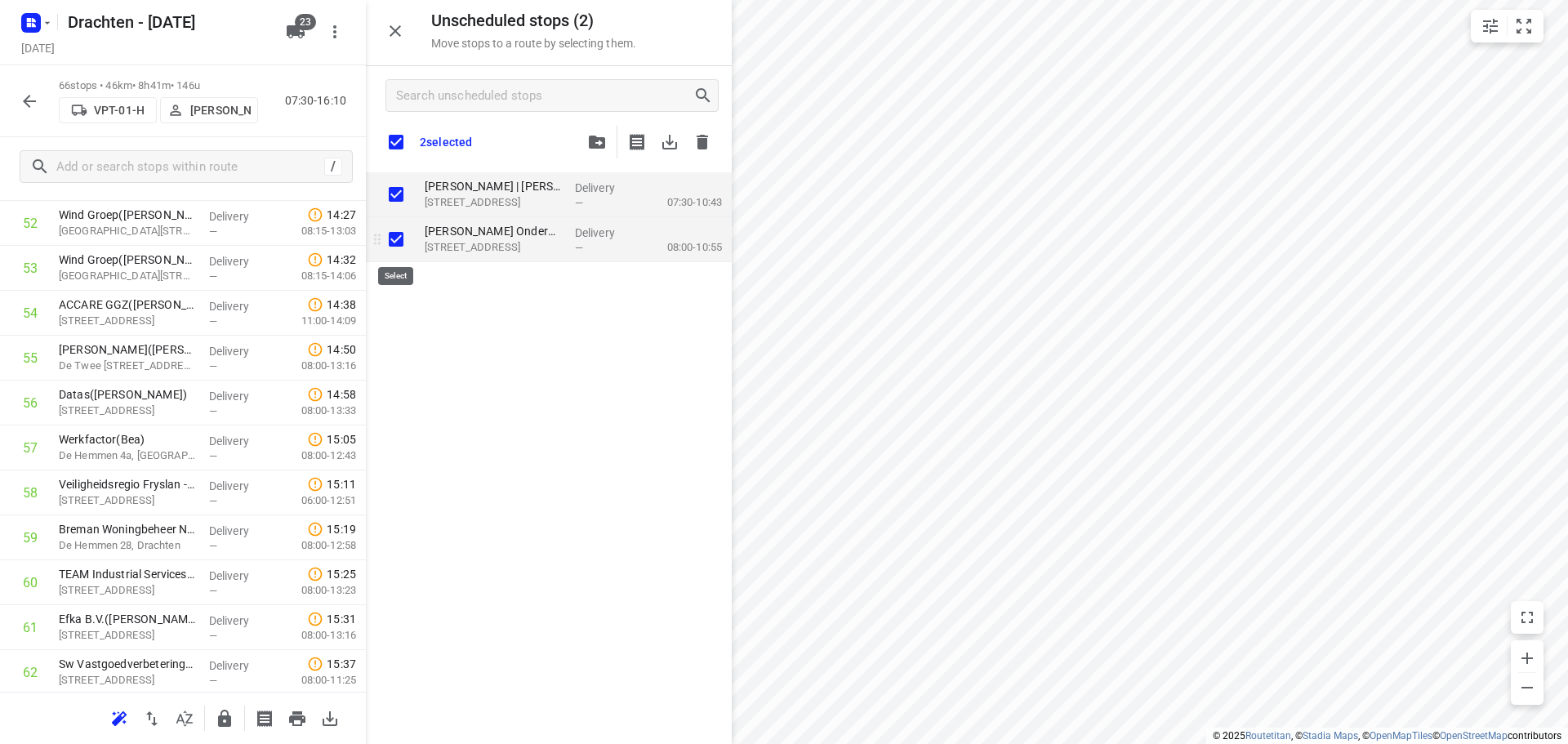
checkbox input "true"
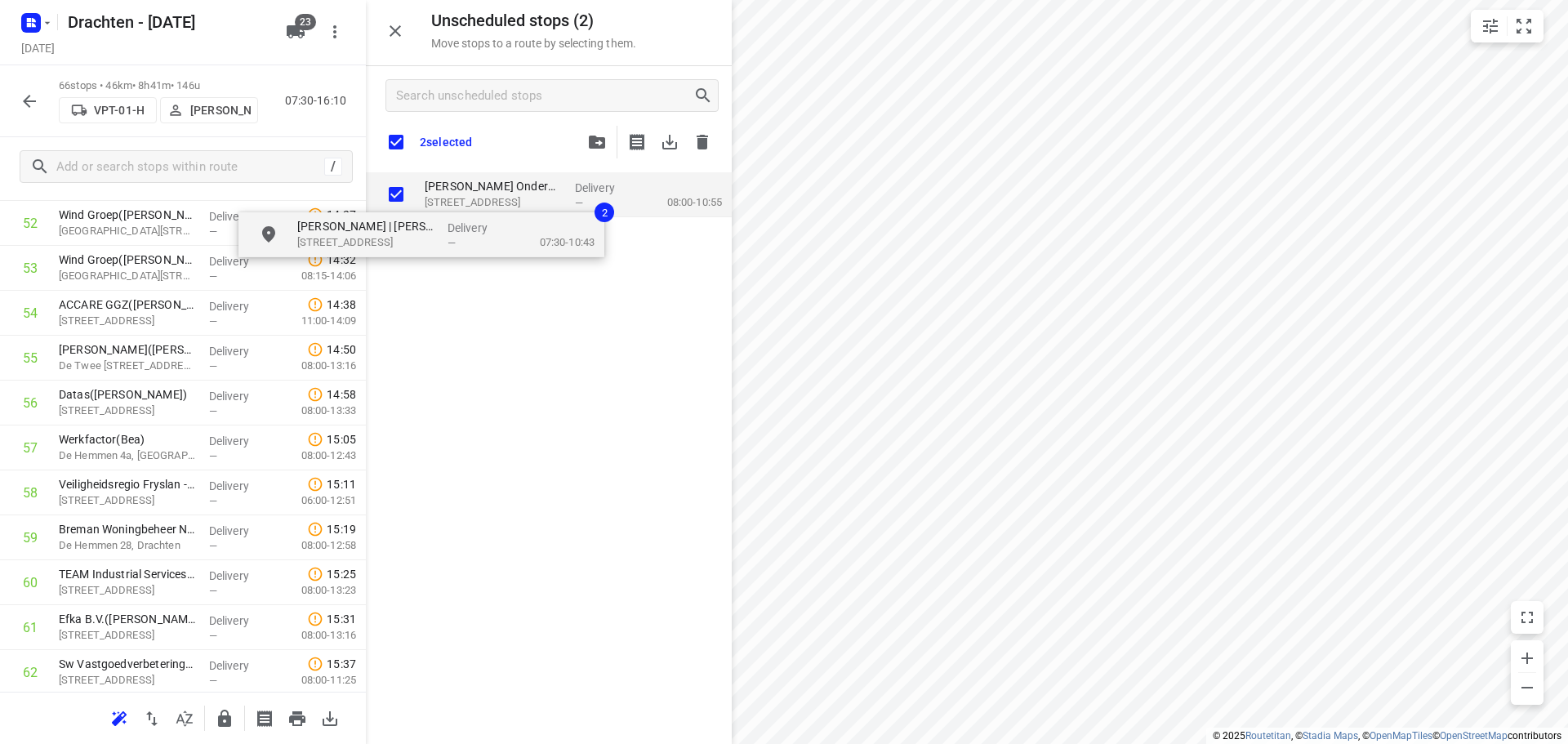
checkbox input "true"
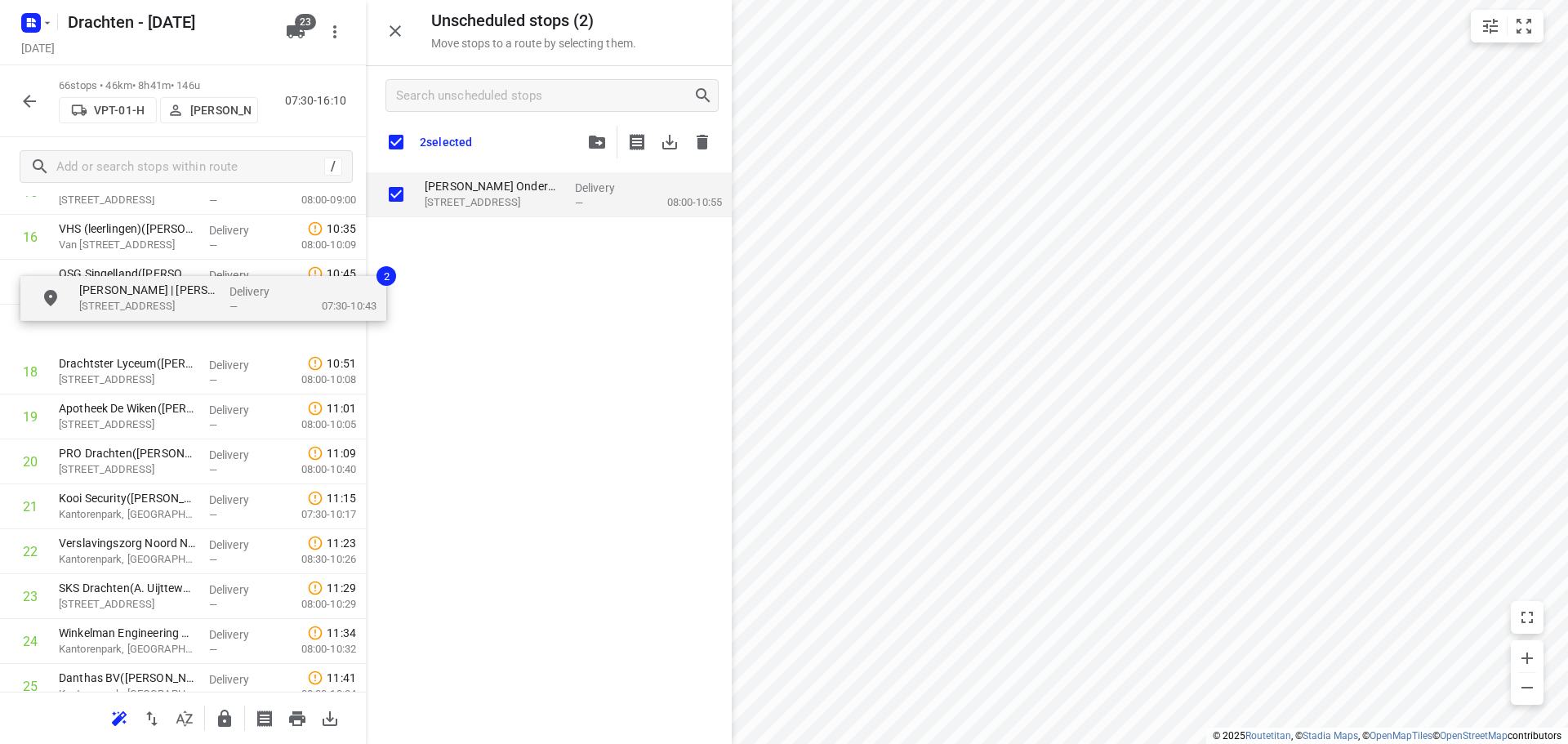
scroll to position [783, 0]
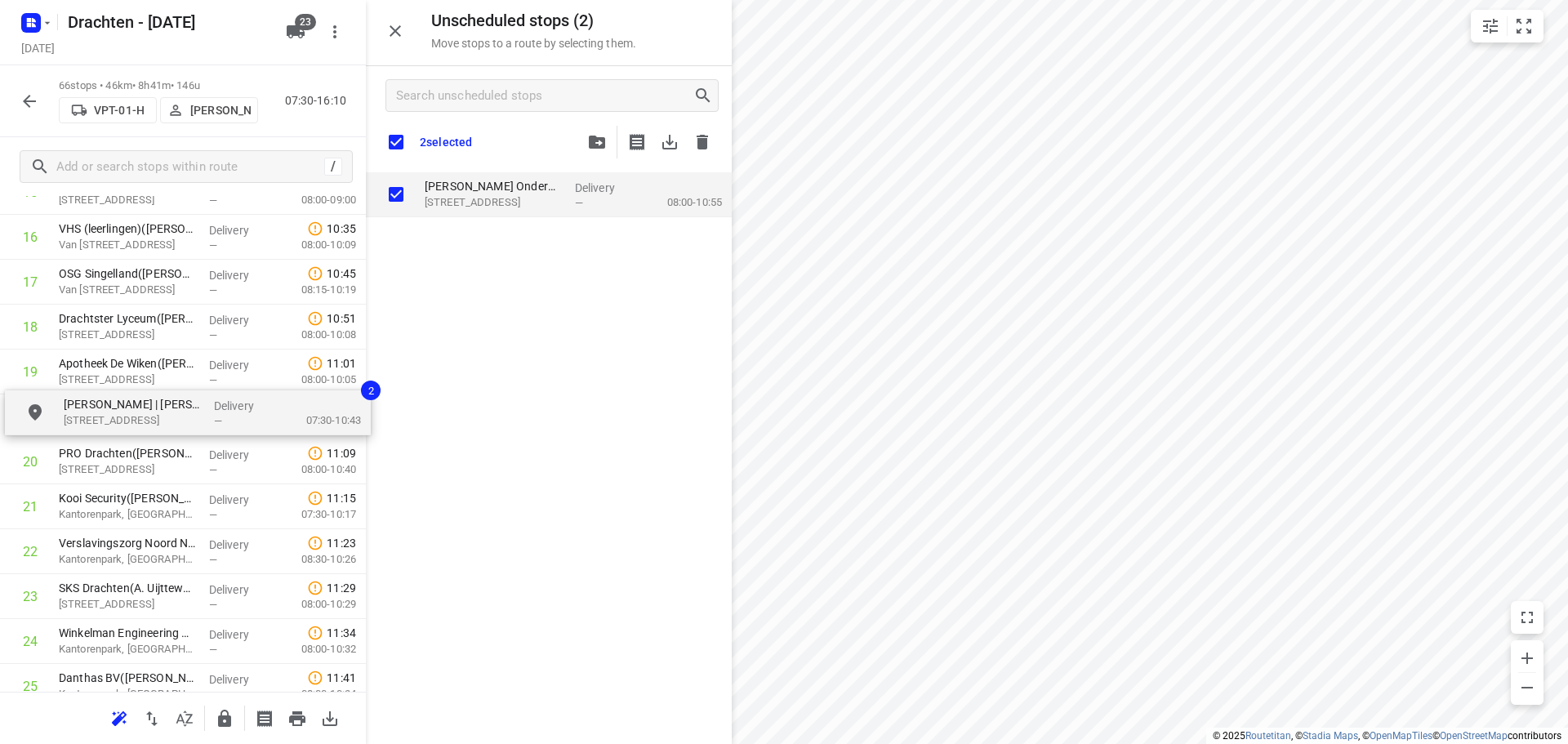
drag, startPoint x: 490, startPoint y: 199, endPoint x: 117, endPoint y: 422, distance: 434.6
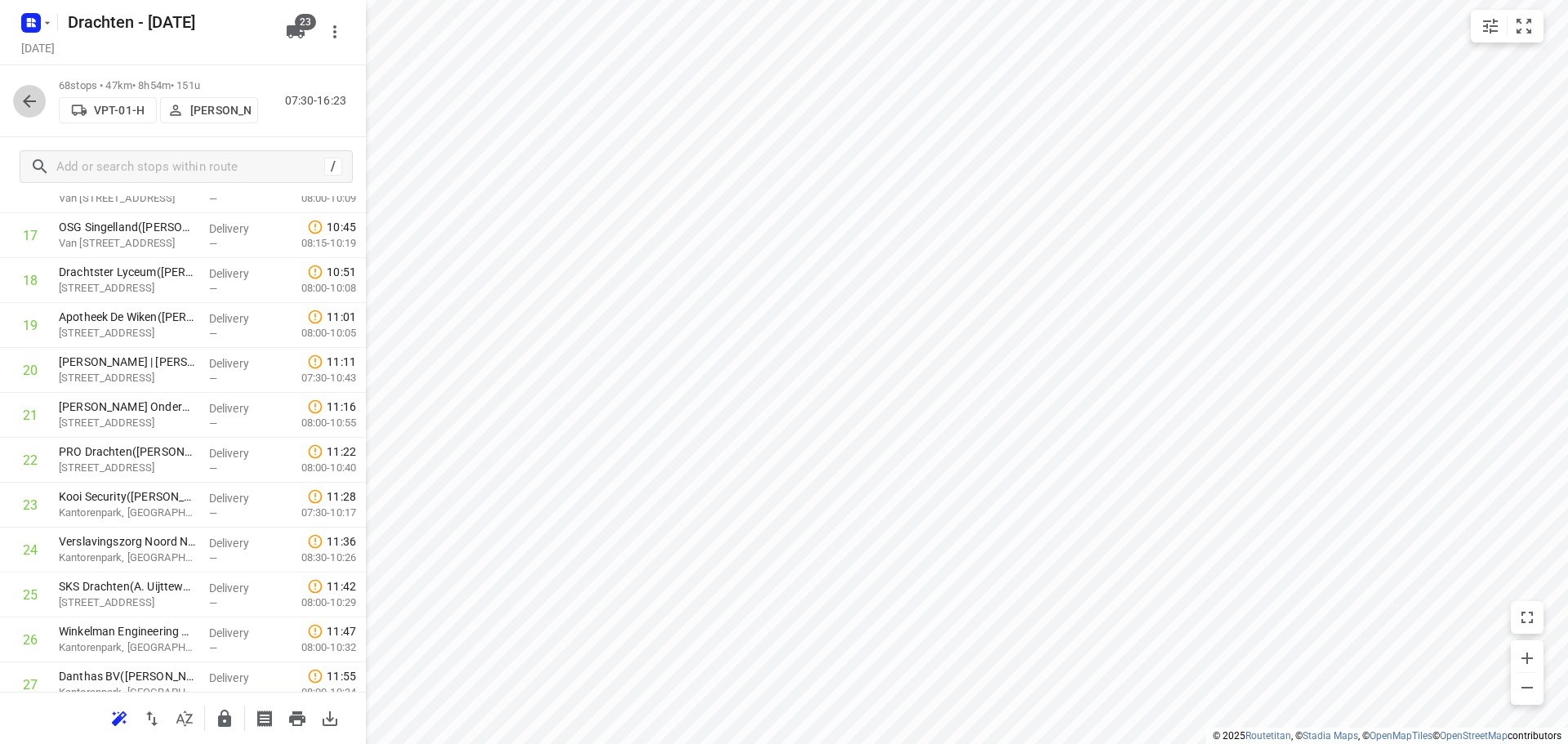
click at [31, 114] on button "button" at bounding box center [29, 101] width 32 height 32
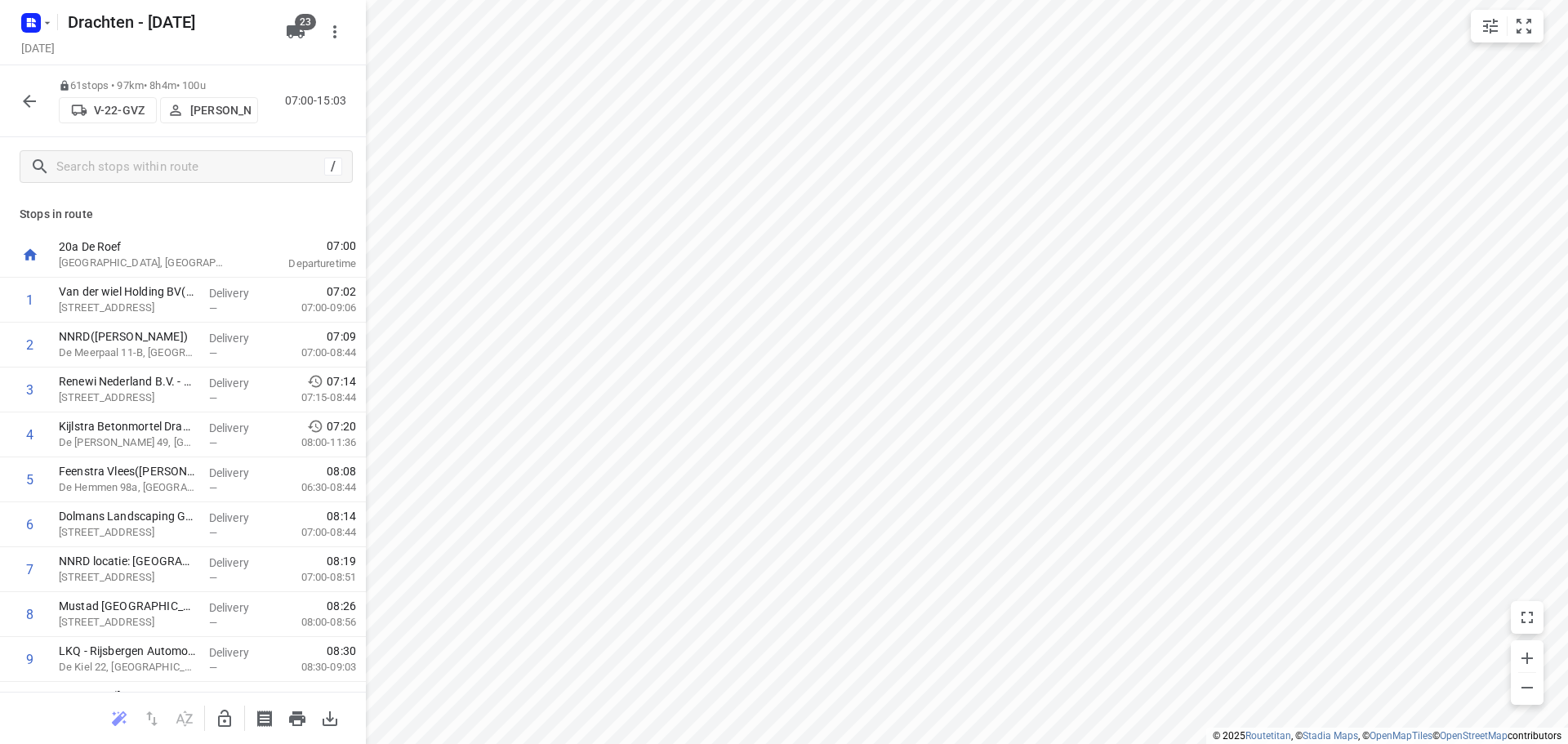
click at [34, 107] on icon "button" at bounding box center [29, 101] width 20 height 20
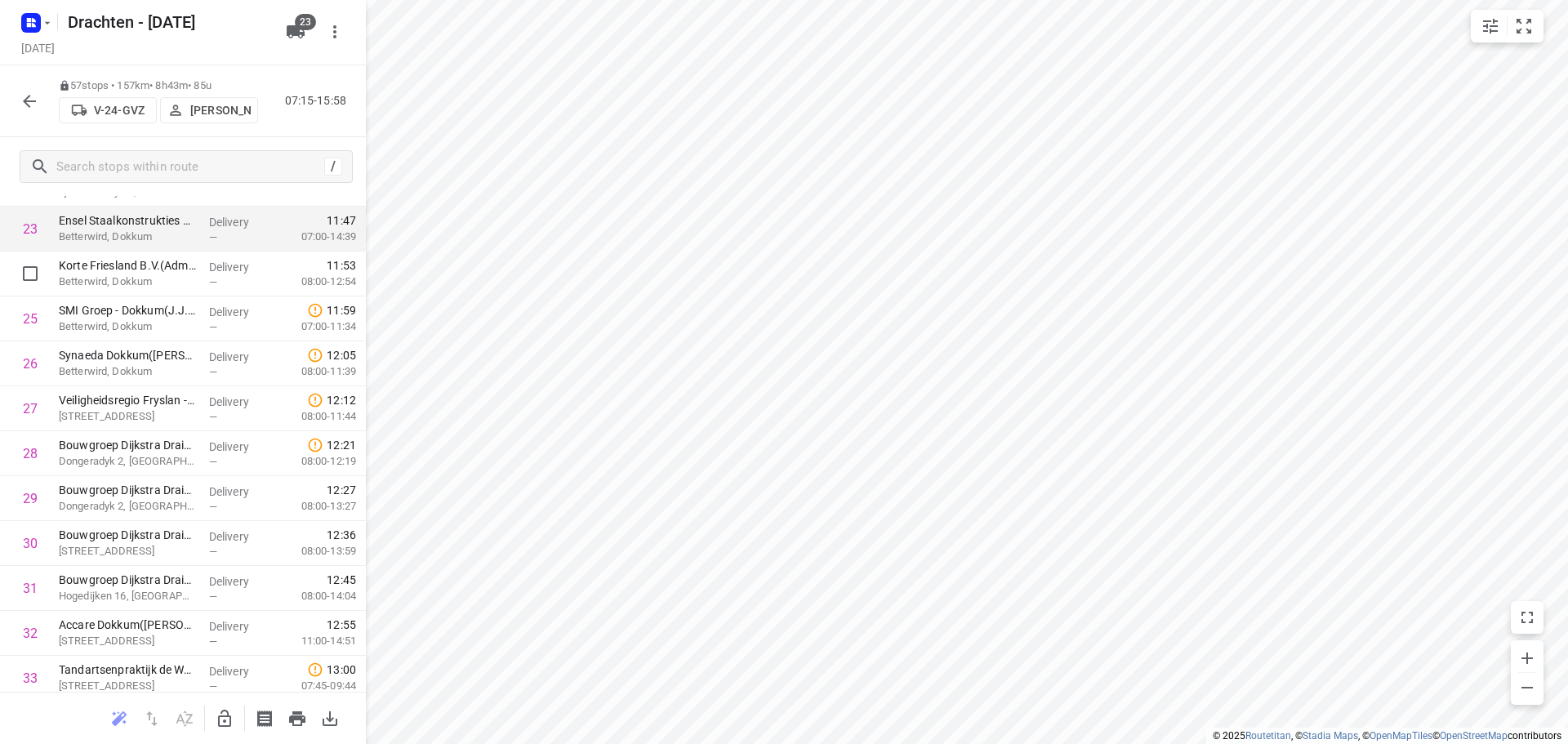
scroll to position [1048, 0]
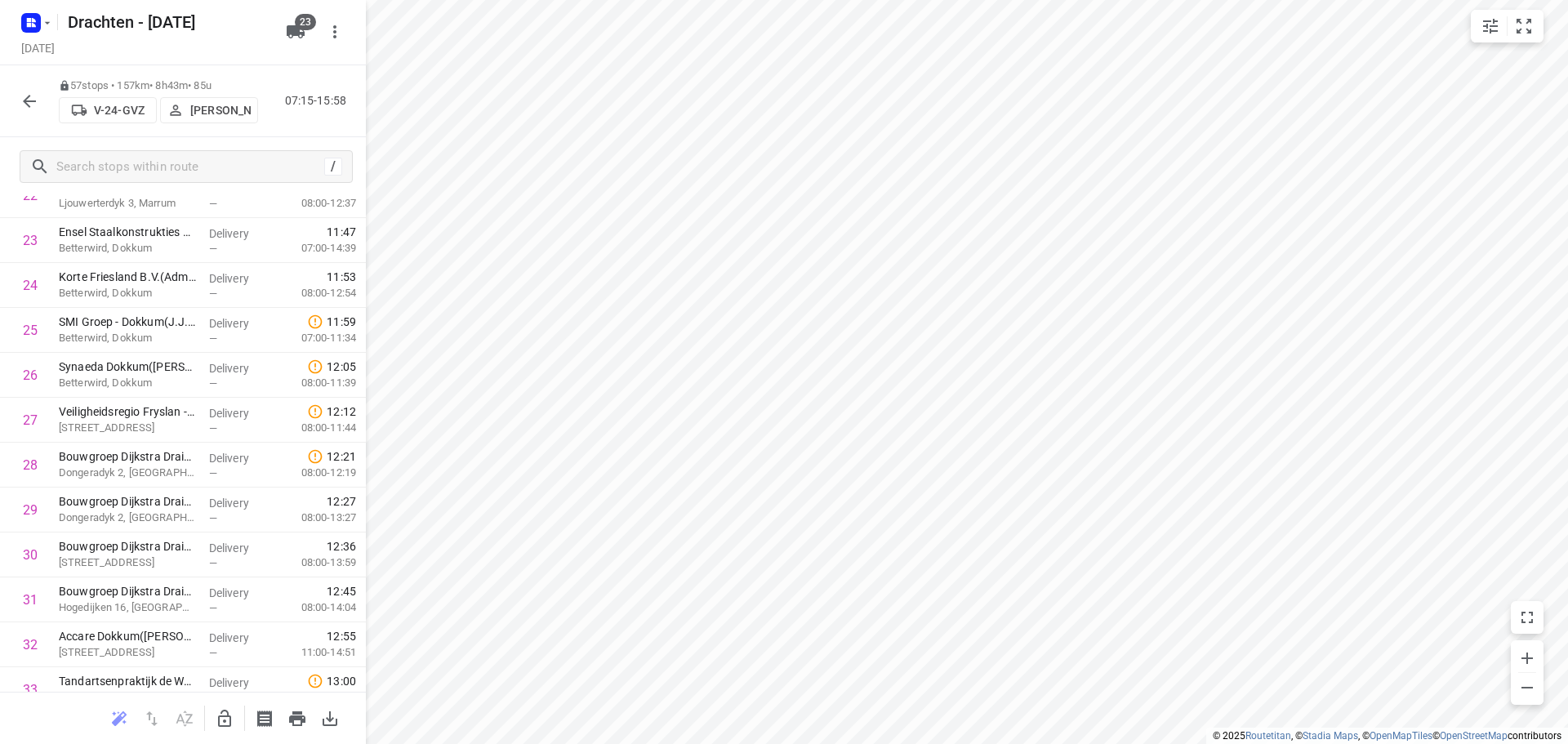
click at [29, 108] on icon "button" at bounding box center [29, 101] width 20 height 20
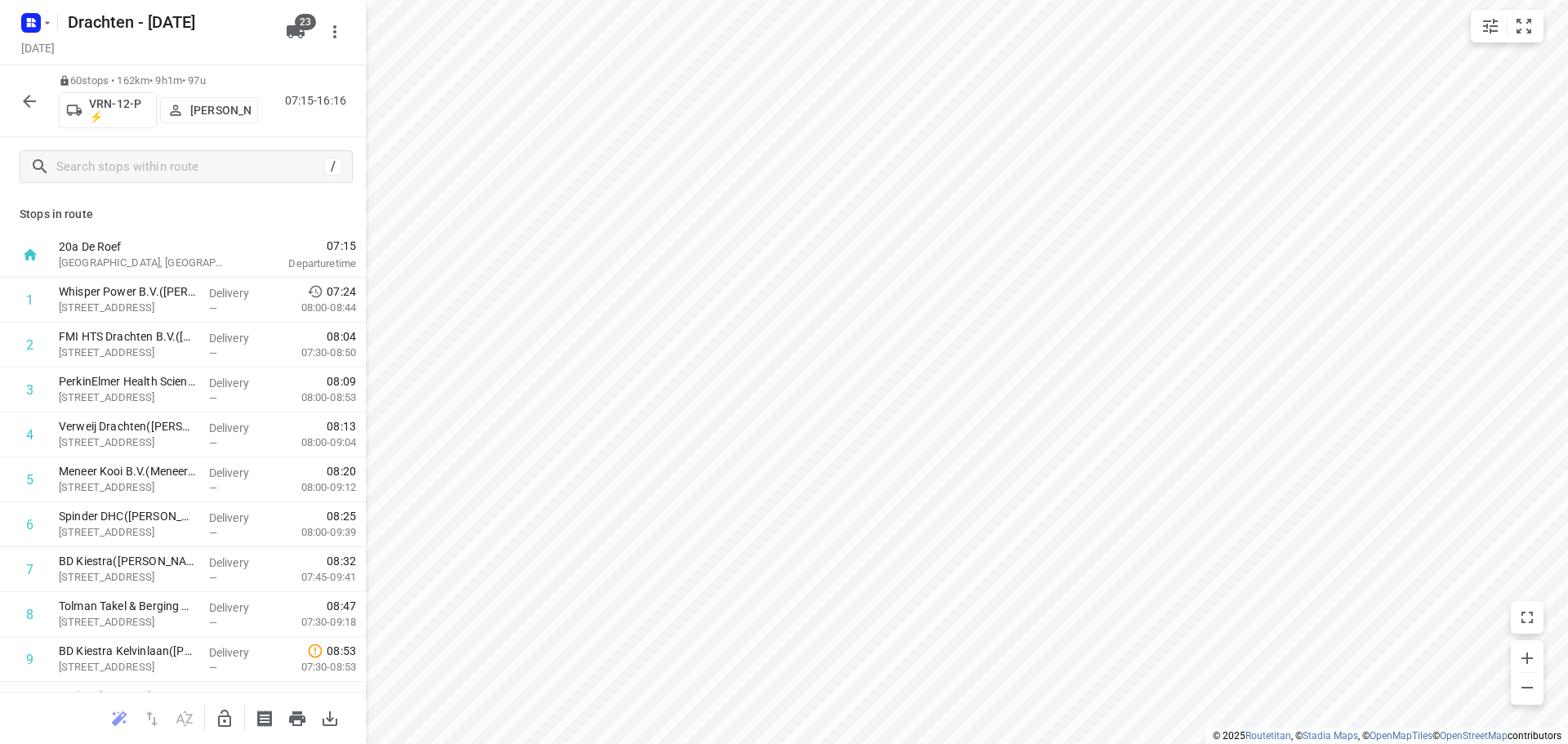
click at [30, 103] on icon "button" at bounding box center [29, 101] width 20 height 20
click at [227, 709] on icon "button" at bounding box center [224, 718] width 20 height 20
click at [18, 109] on button "button" at bounding box center [29, 101] width 32 height 32
click at [34, 305] on input "checkbox" at bounding box center [30, 299] width 32 height 32
checkbox input "true"
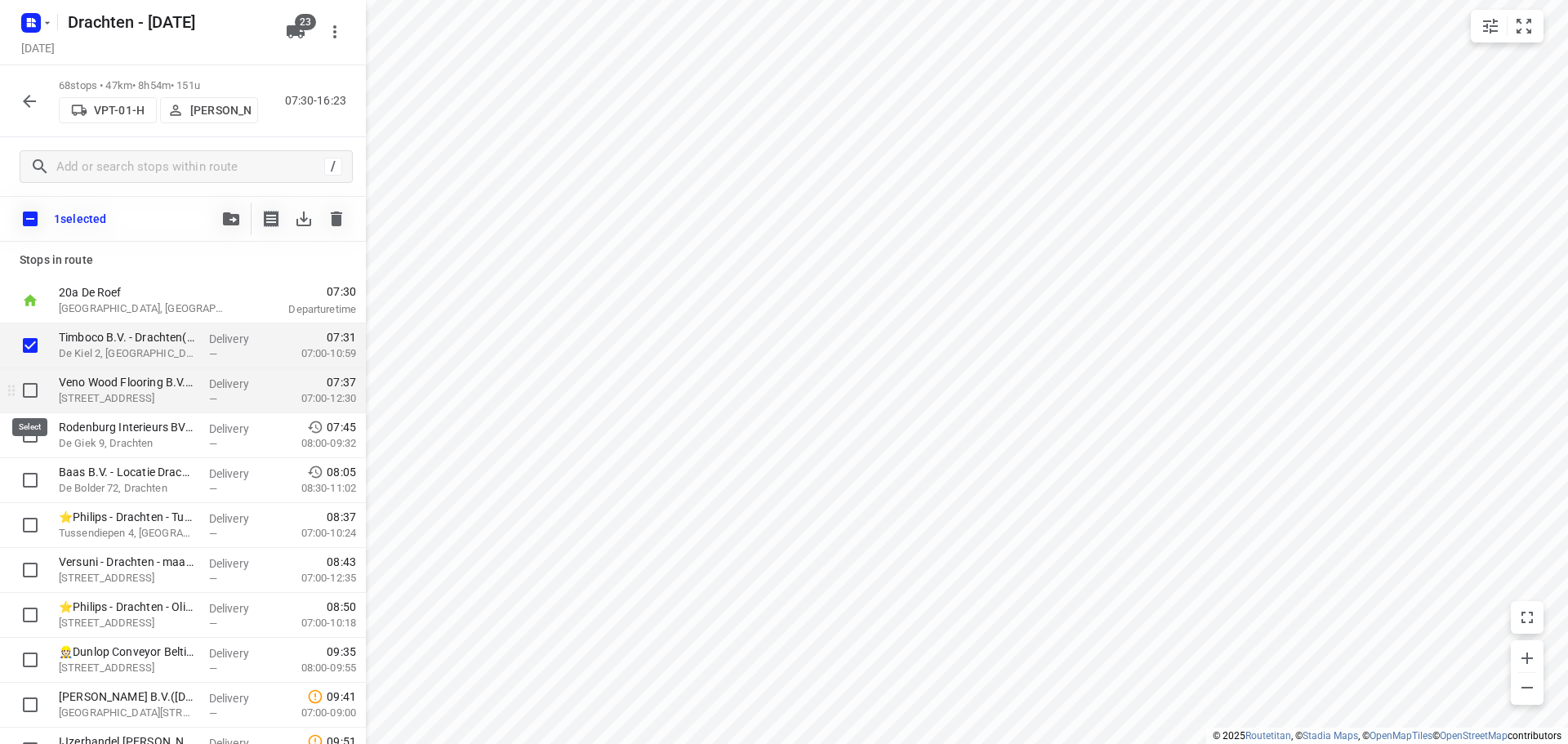
click at [21, 395] on input "checkbox" at bounding box center [30, 390] width 32 height 32
checkbox input "true"
click at [34, 431] on input "checkbox" at bounding box center [30, 435] width 32 height 32
checkbox input "true"
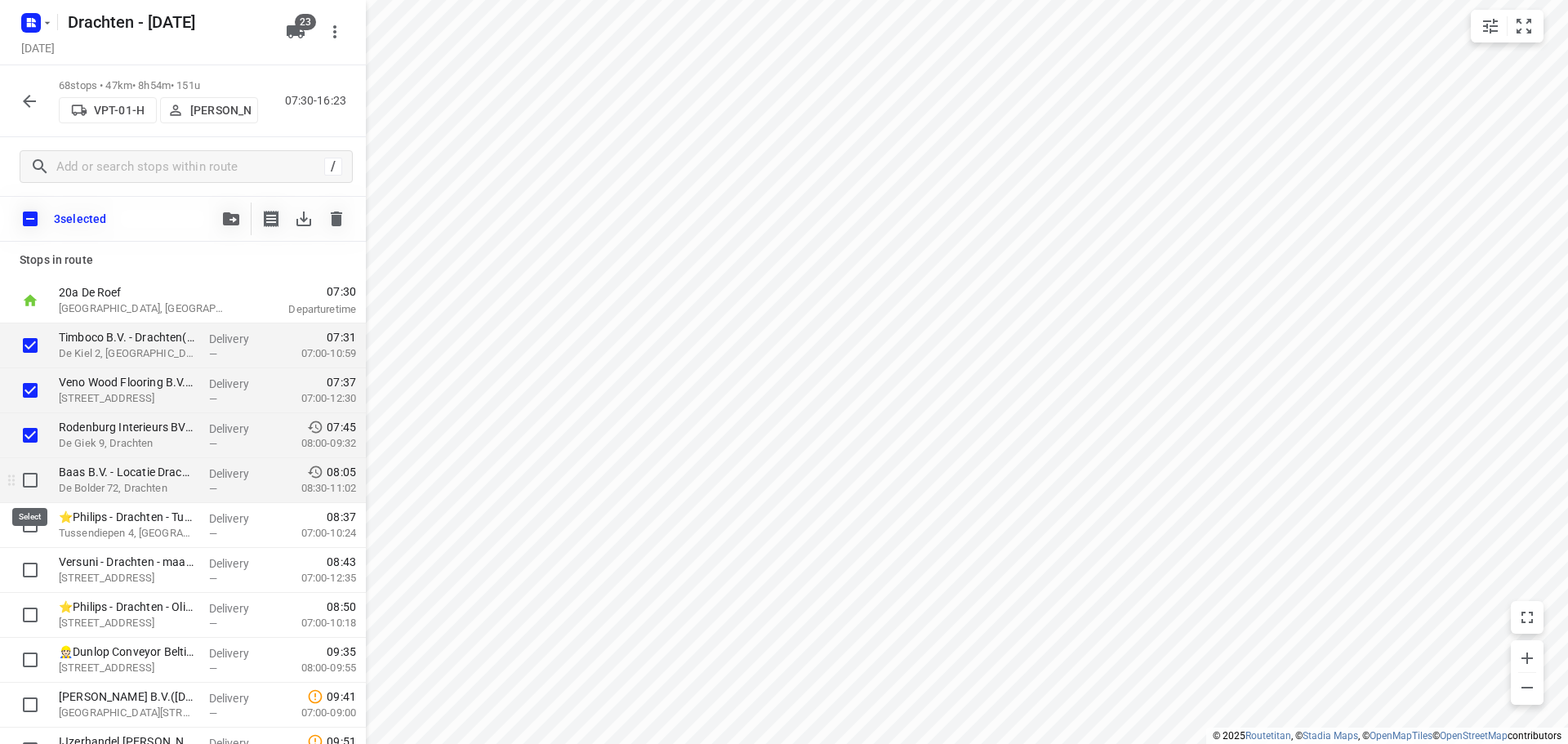
click at [25, 483] on input "checkbox" at bounding box center [30, 480] width 32 height 32
checkbox input "true"
click at [234, 221] on icon "button" at bounding box center [231, 218] width 16 height 13
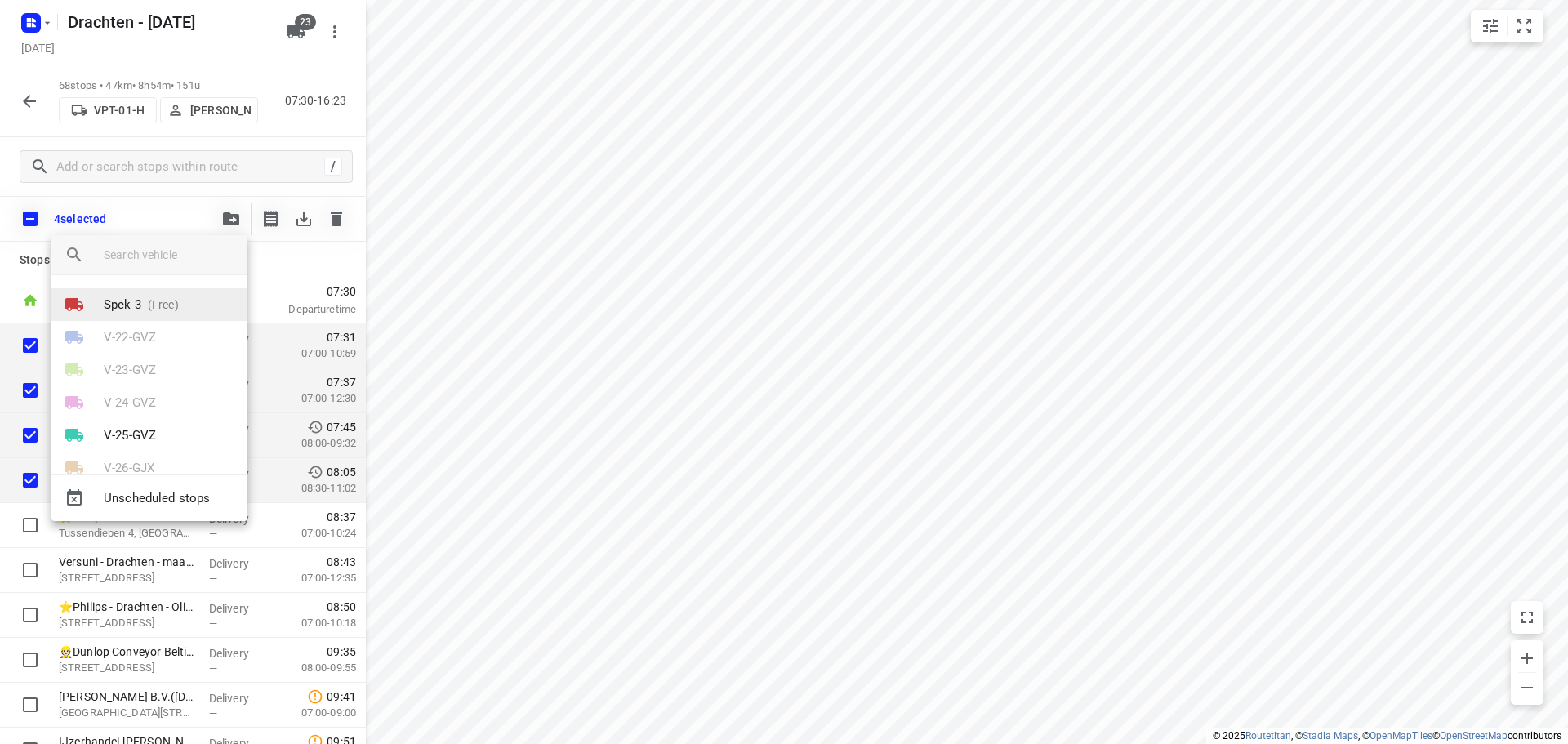
click at [181, 305] on li "Spek 3 (Free)" at bounding box center [149, 305] width 196 height 32
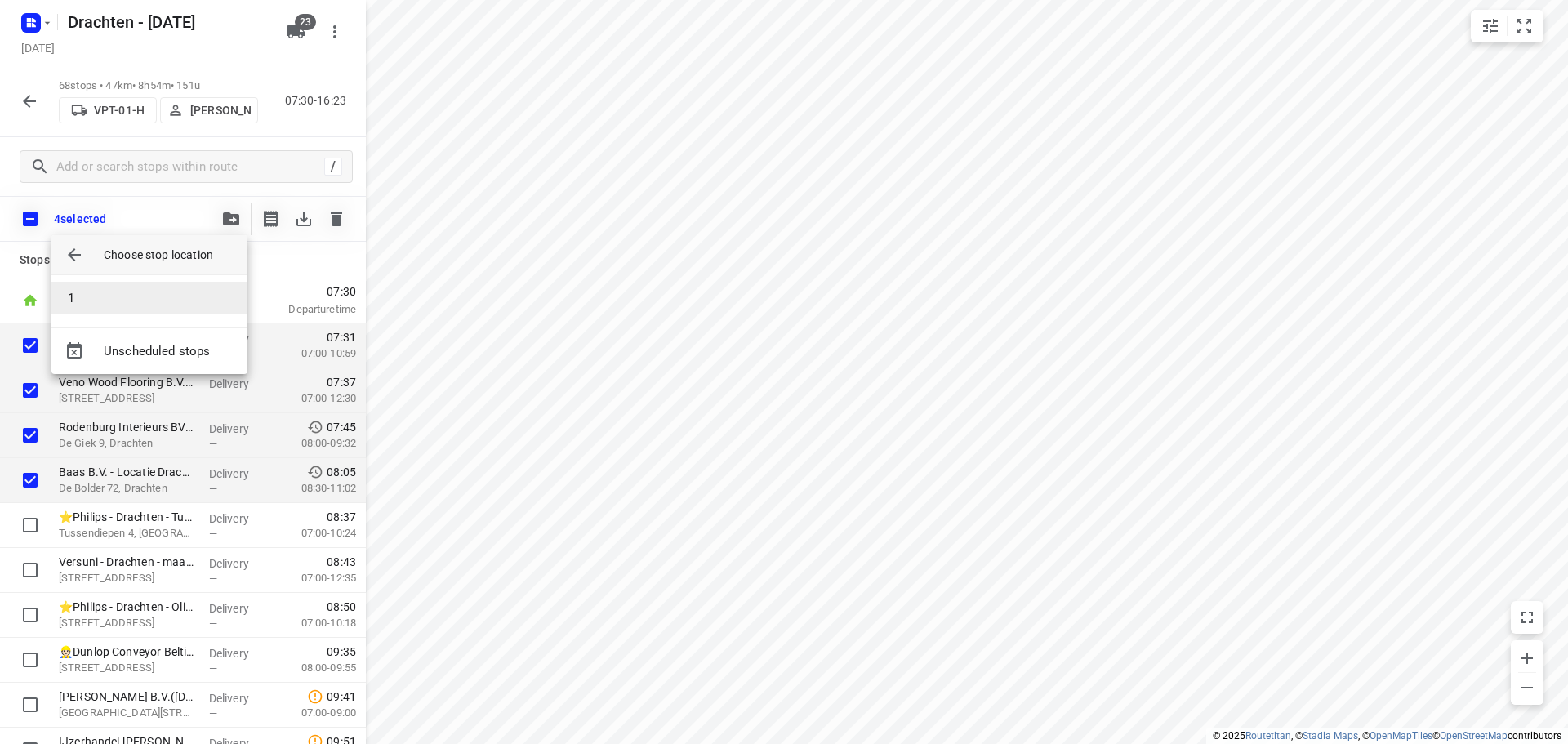
click at [131, 299] on li "1" at bounding box center [149, 298] width 196 height 32
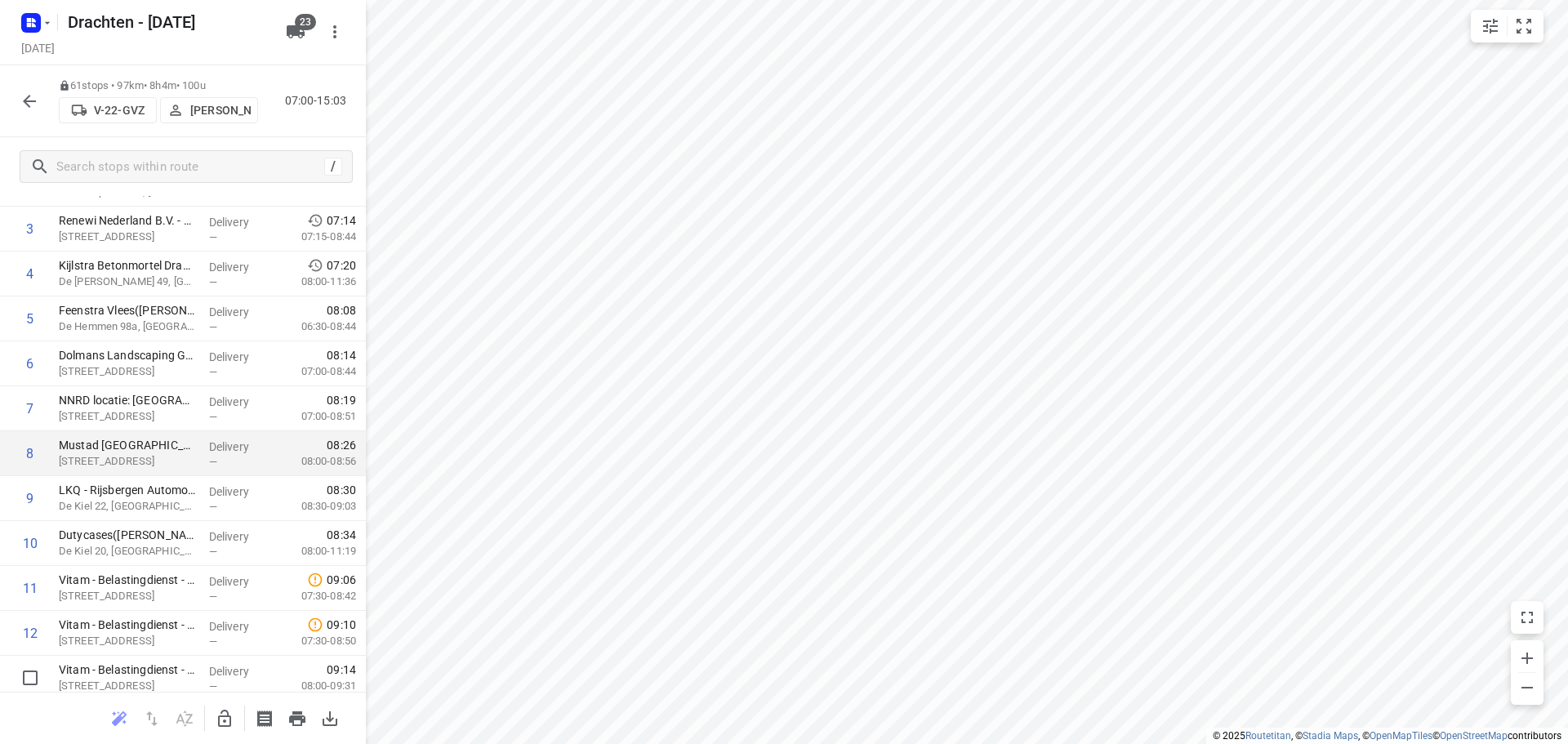
scroll to position [245, 0]
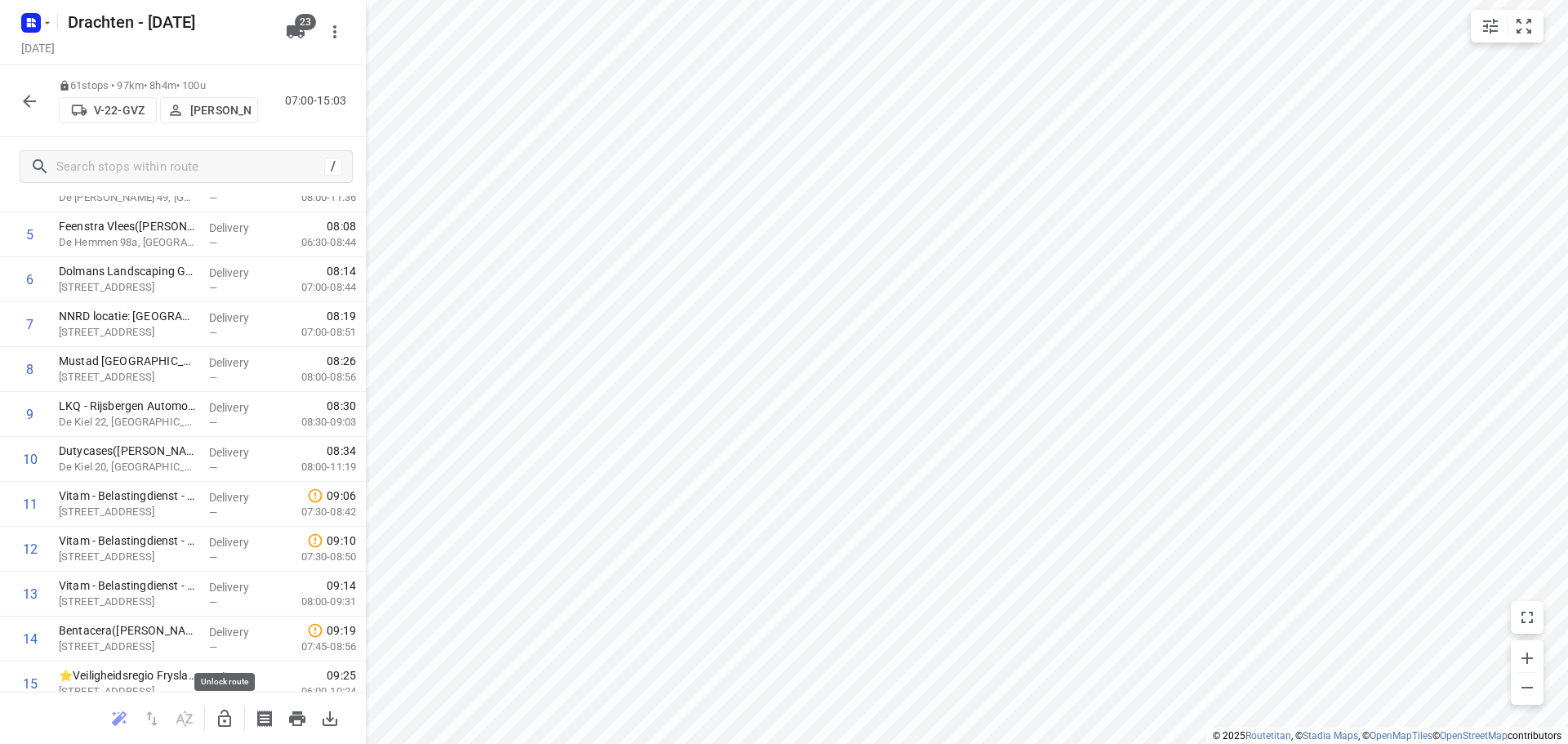
click at [221, 725] on icon "button" at bounding box center [224, 718] width 13 height 17
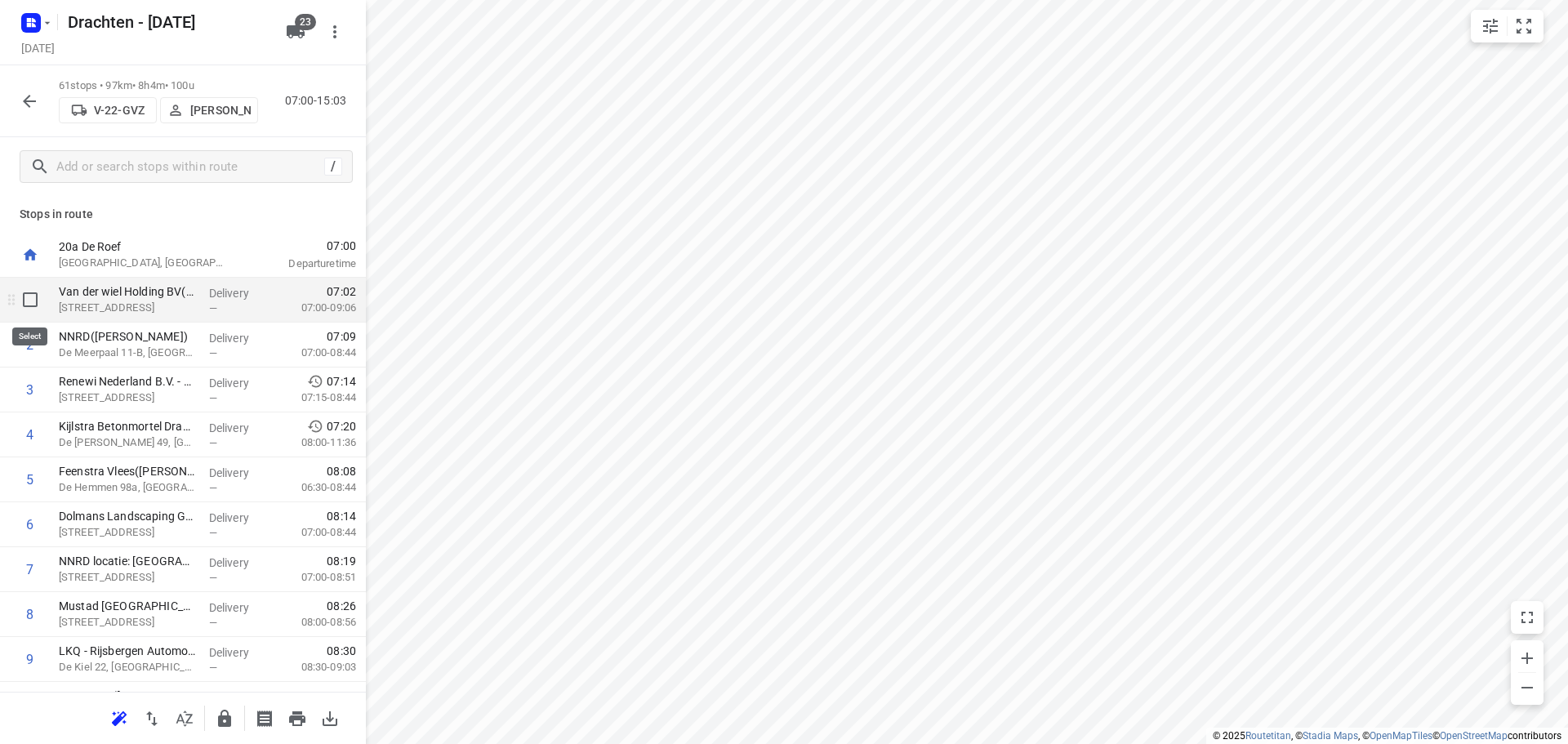
click at [38, 311] on input "checkbox" at bounding box center [30, 299] width 32 height 32
checkbox input "true"
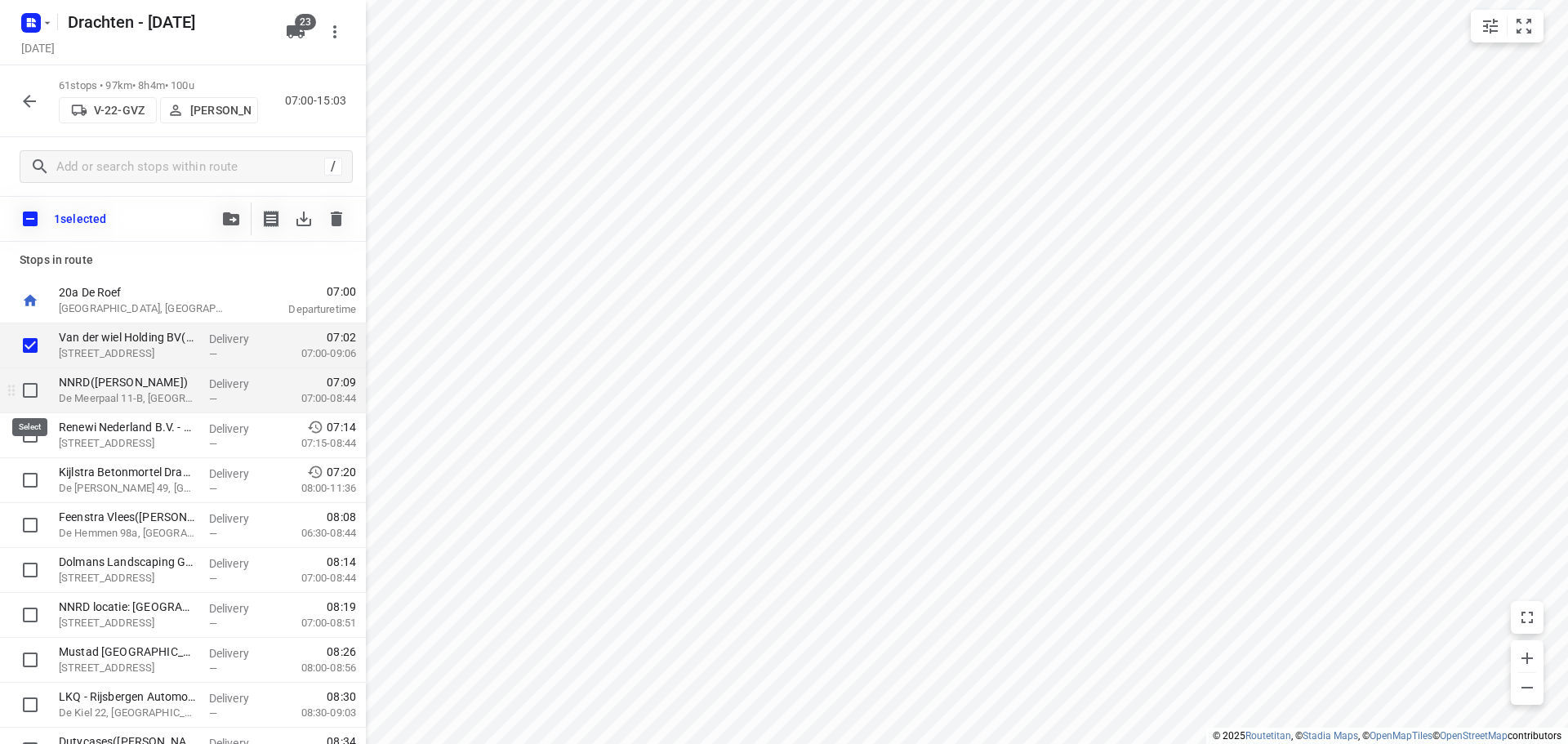
click at [38, 389] on input "checkbox" at bounding box center [30, 390] width 32 height 32
checkbox input "true"
click at [32, 442] on input "checkbox" at bounding box center [30, 435] width 32 height 32
checkbox input "true"
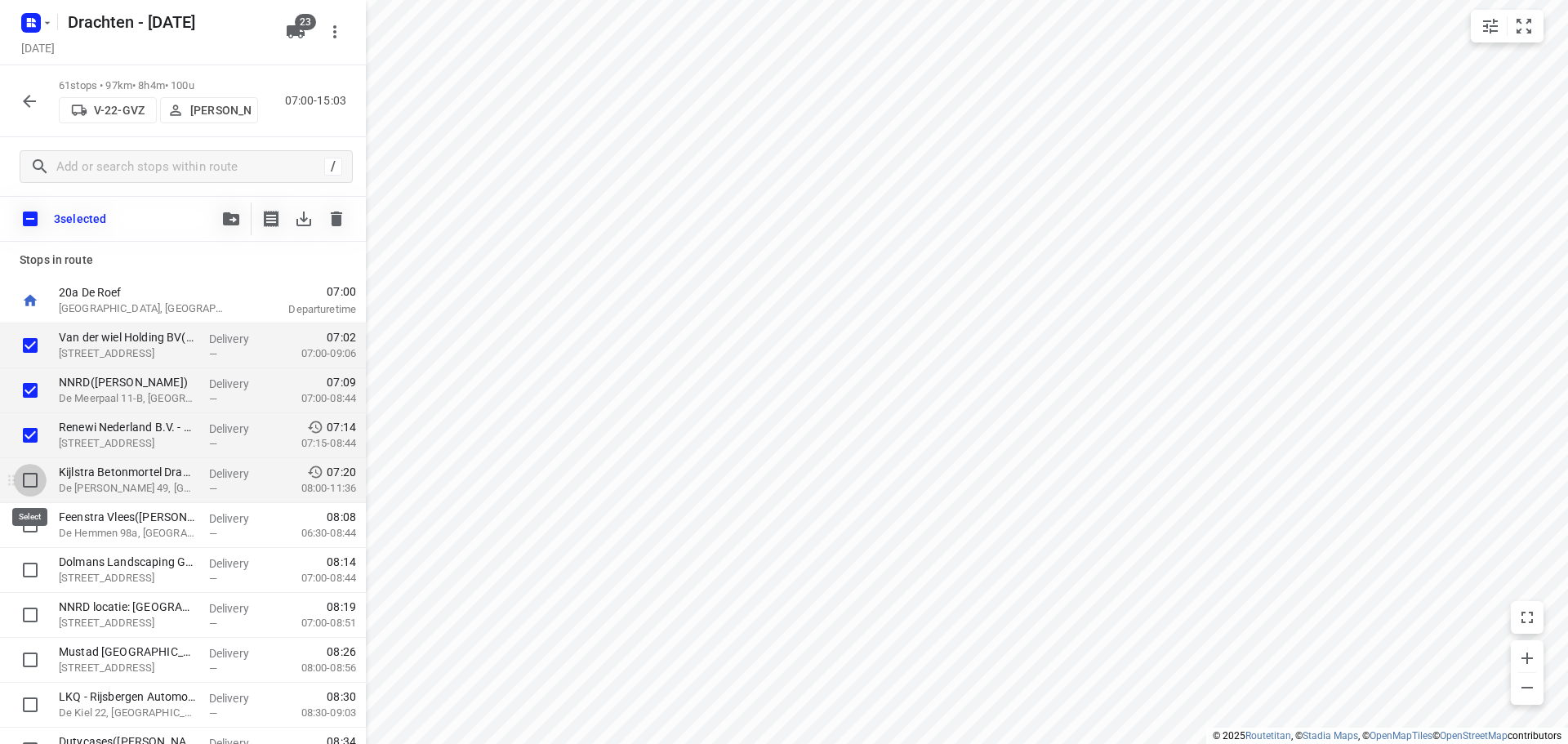
click at [23, 478] on input "checkbox" at bounding box center [30, 480] width 32 height 32
checkbox input "true"
click at [20, 519] on input "checkbox" at bounding box center [30, 525] width 32 height 32
checkbox input "true"
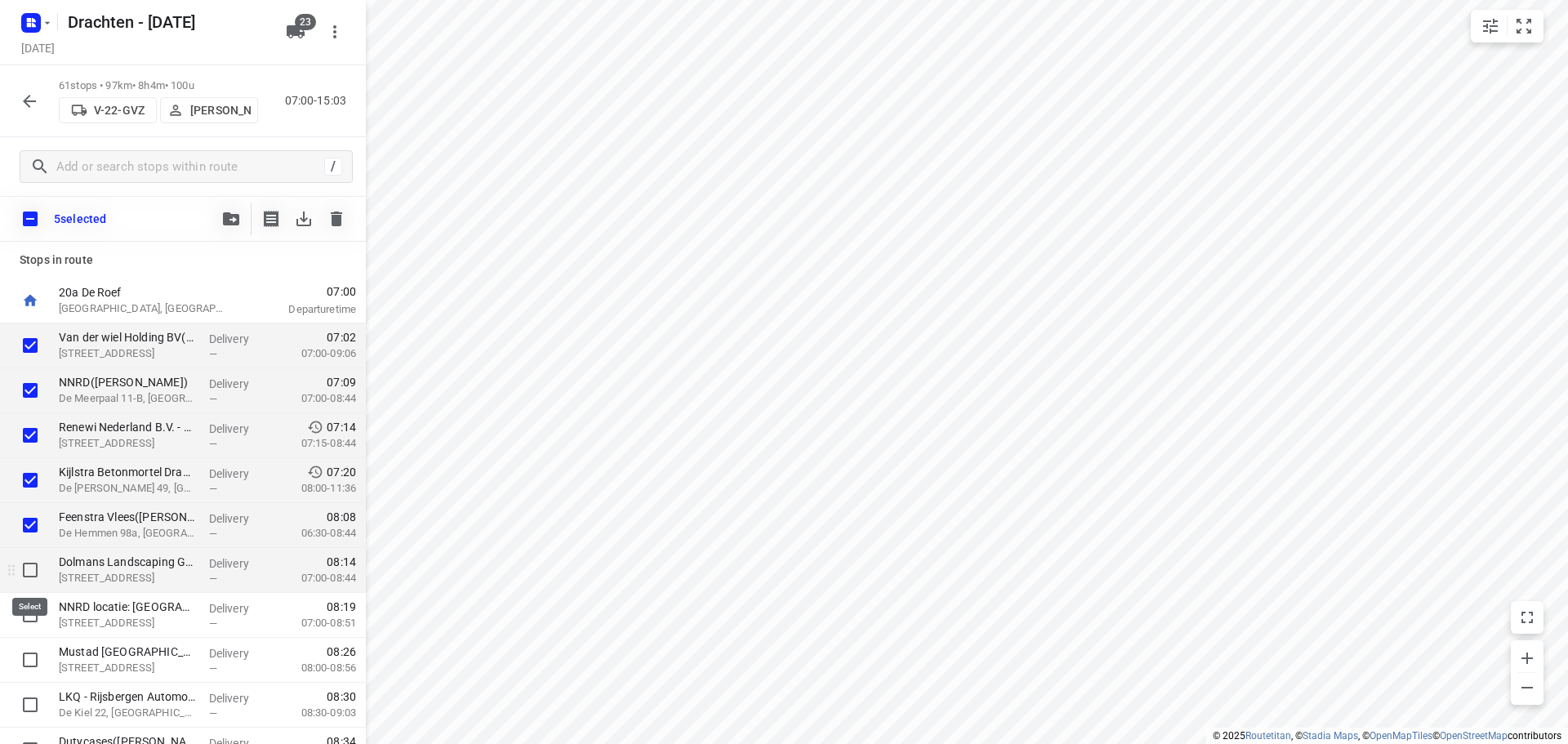
click at [36, 573] on input "checkbox" at bounding box center [30, 569] width 32 height 32
checkbox input "true"
click at [20, 610] on input "checkbox" at bounding box center [30, 614] width 32 height 32
checkbox input "true"
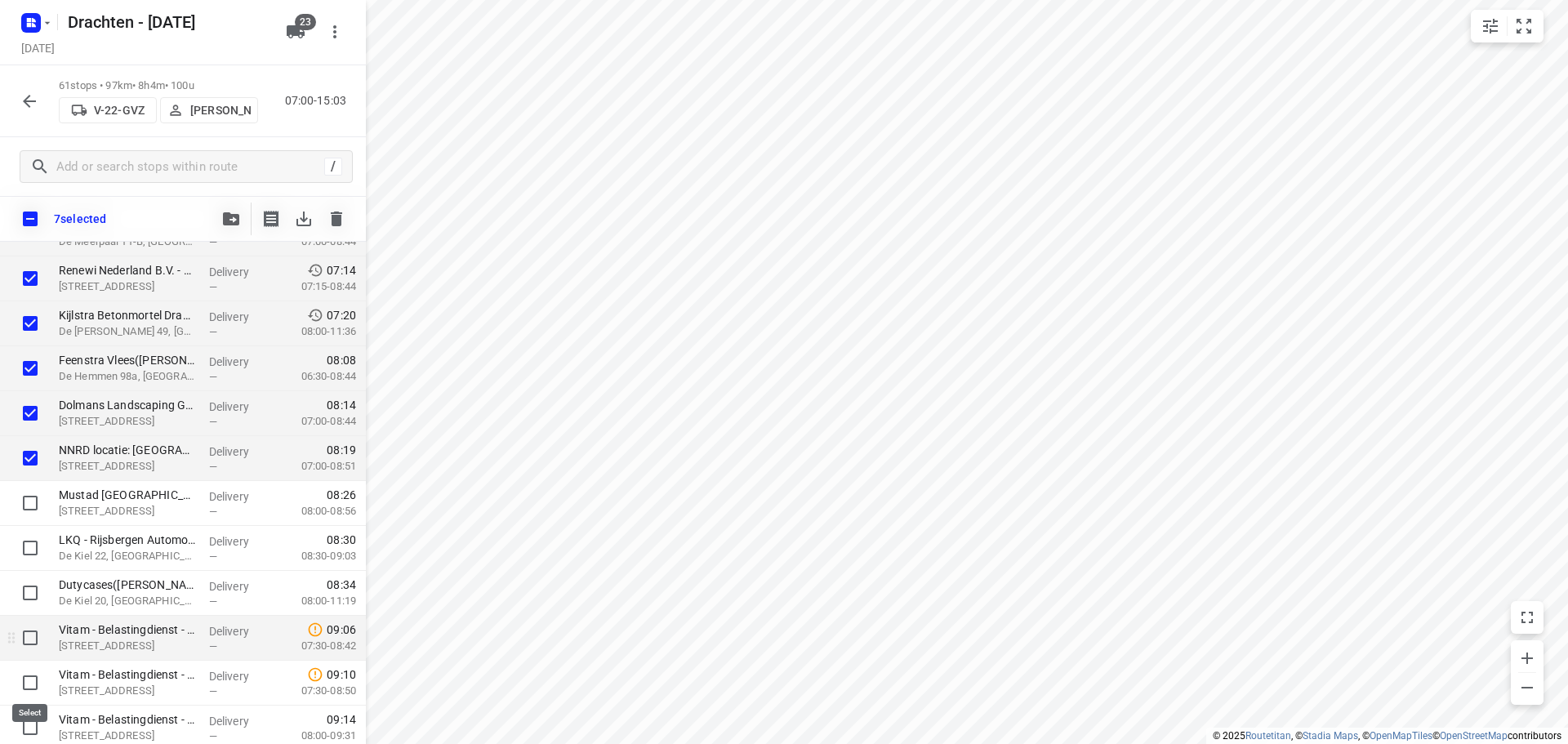
scroll to position [163, 0]
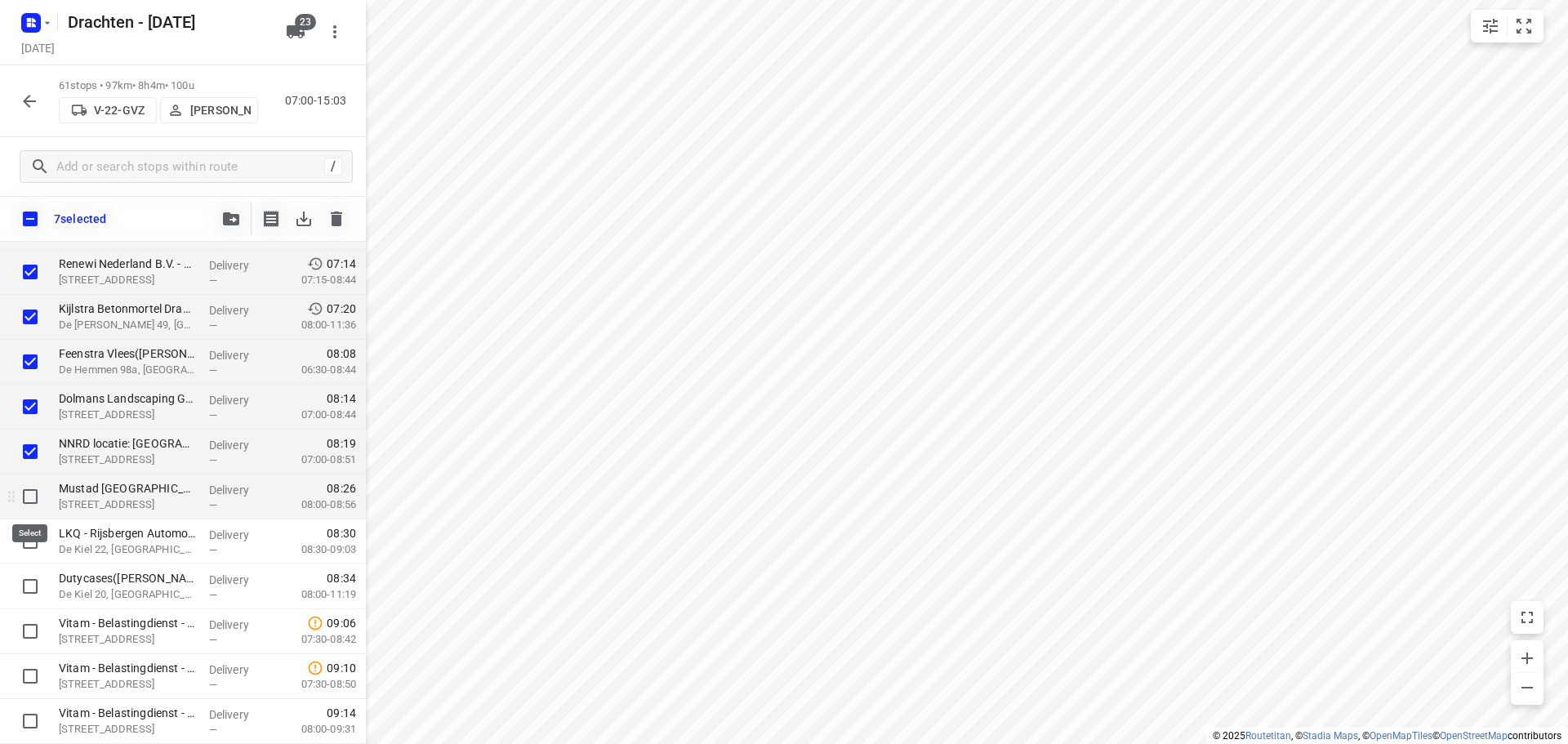
click at [33, 509] on input "checkbox" at bounding box center [30, 496] width 32 height 32
checkbox input "true"
click at [30, 537] on input "checkbox" at bounding box center [30, 541] width 32 height 32
checkbox input "true"
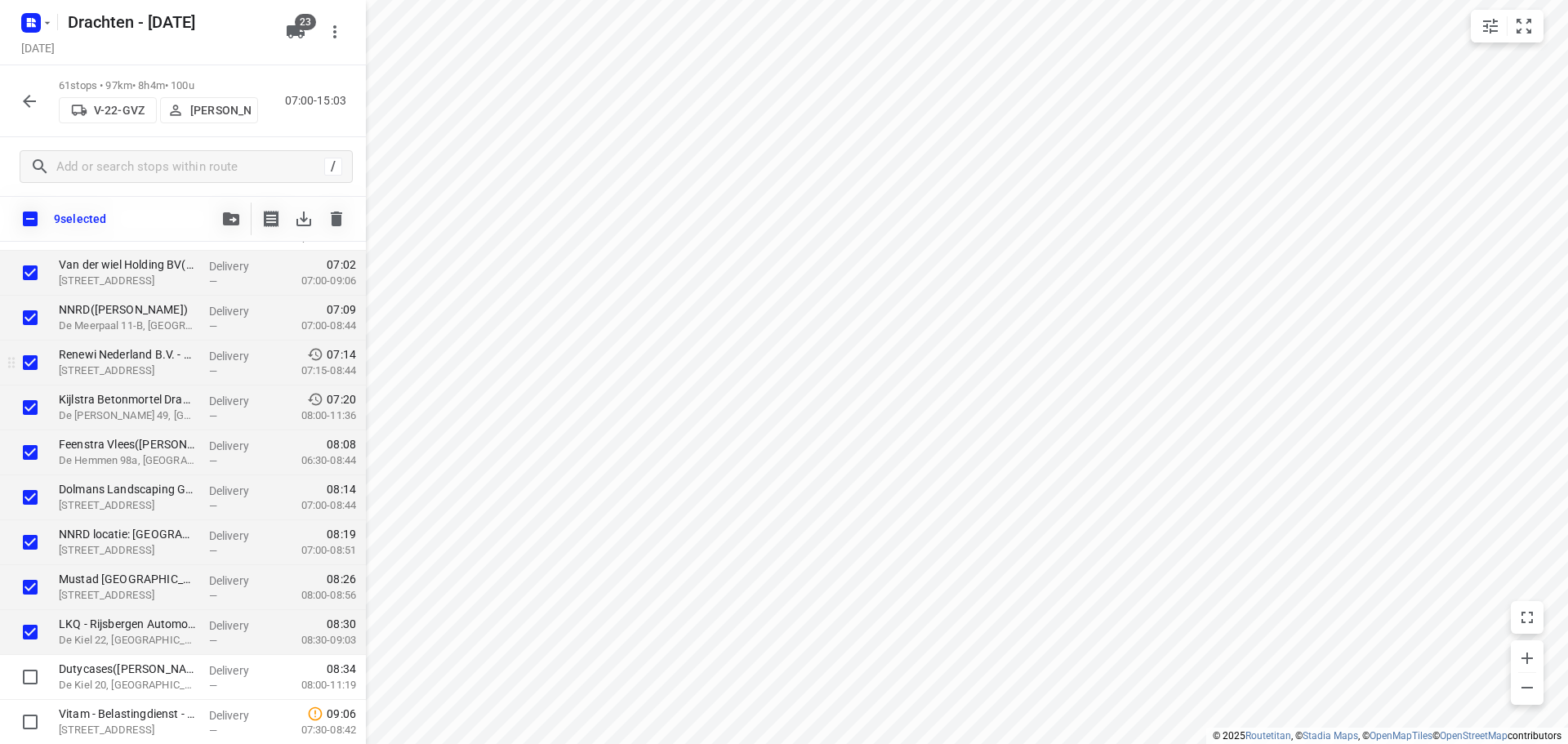
scroll to position [0, 0]
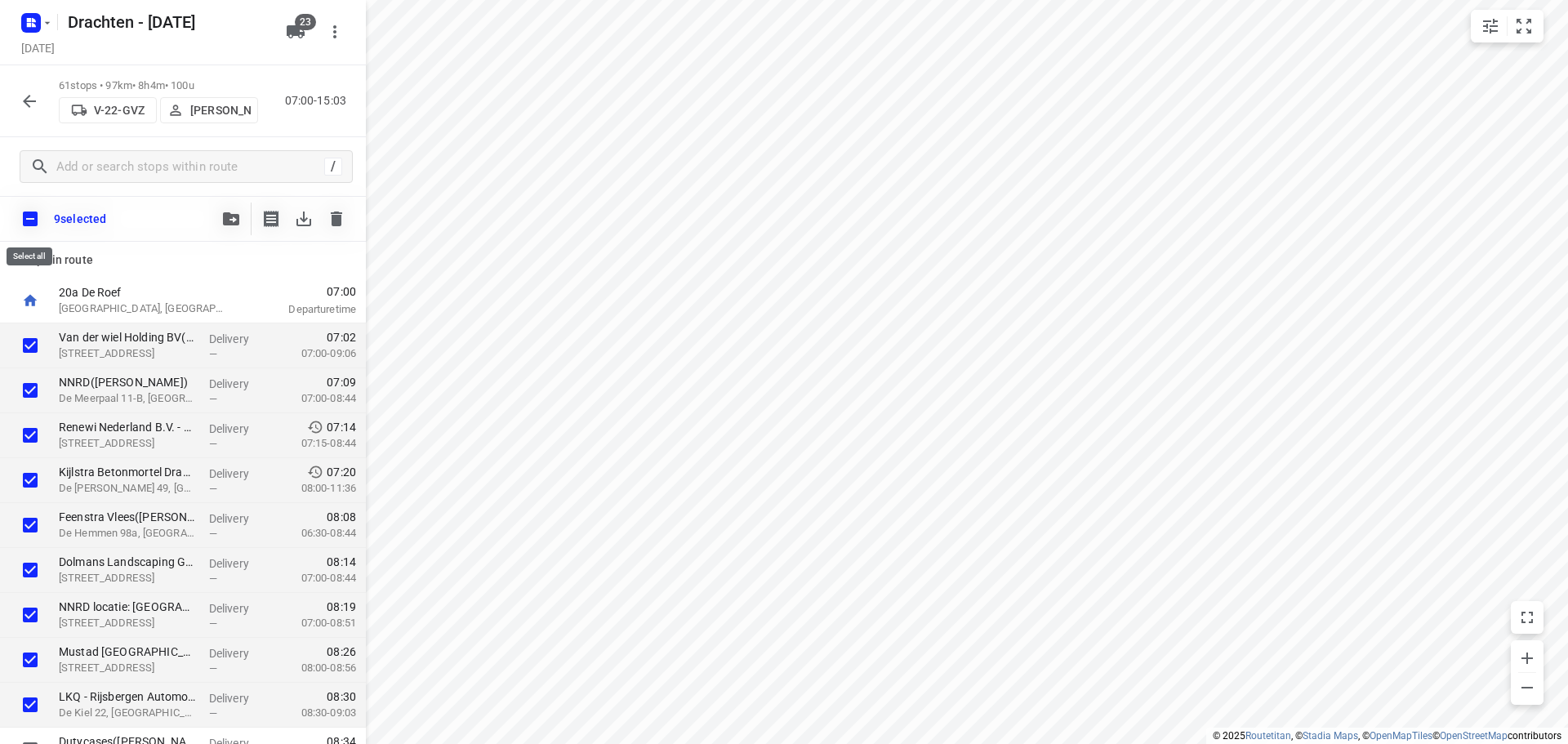
click at [35, 226] on input "checkbox" at bounding box center [30, 219] width 34 height 34
checkbox input "true"
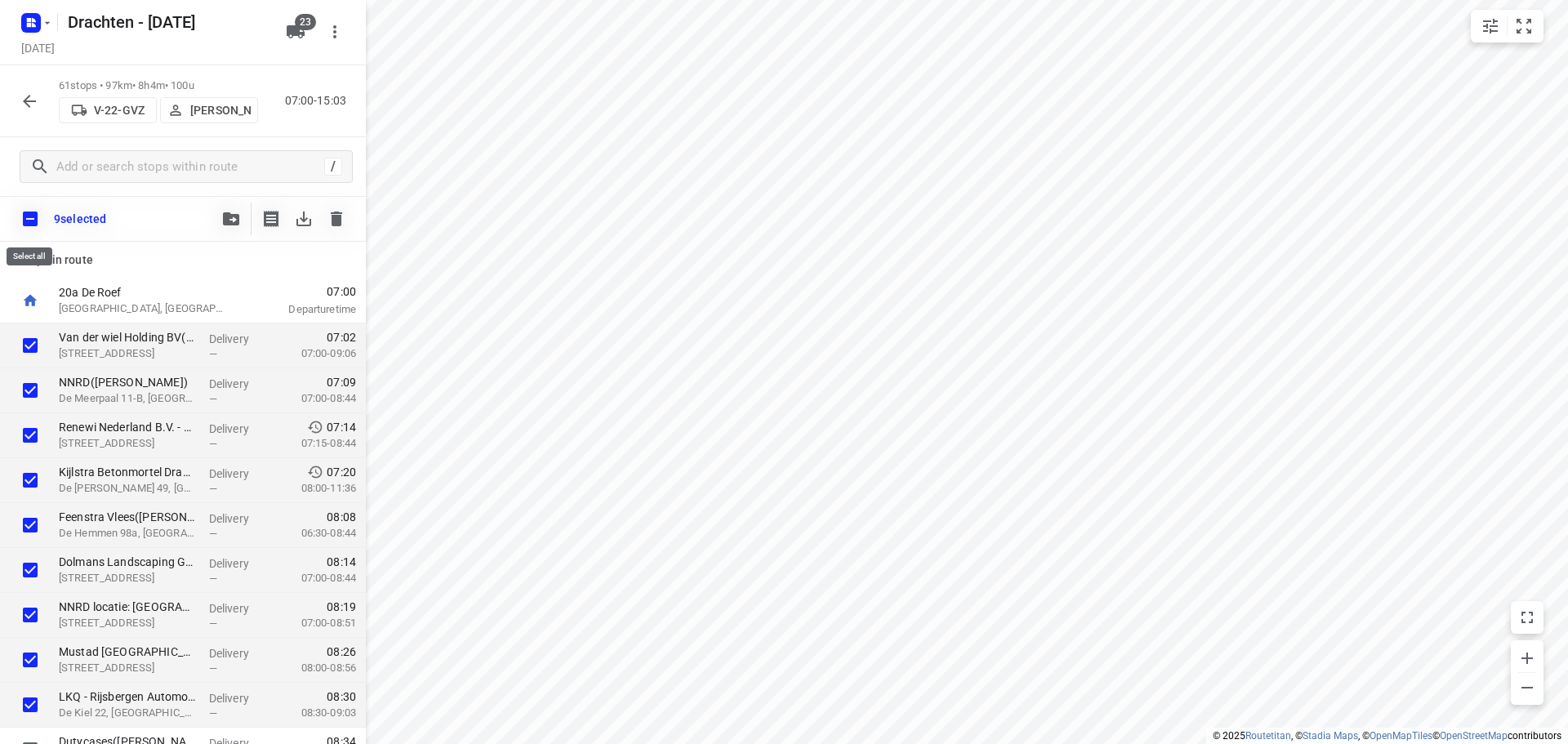
checkbox input "true"
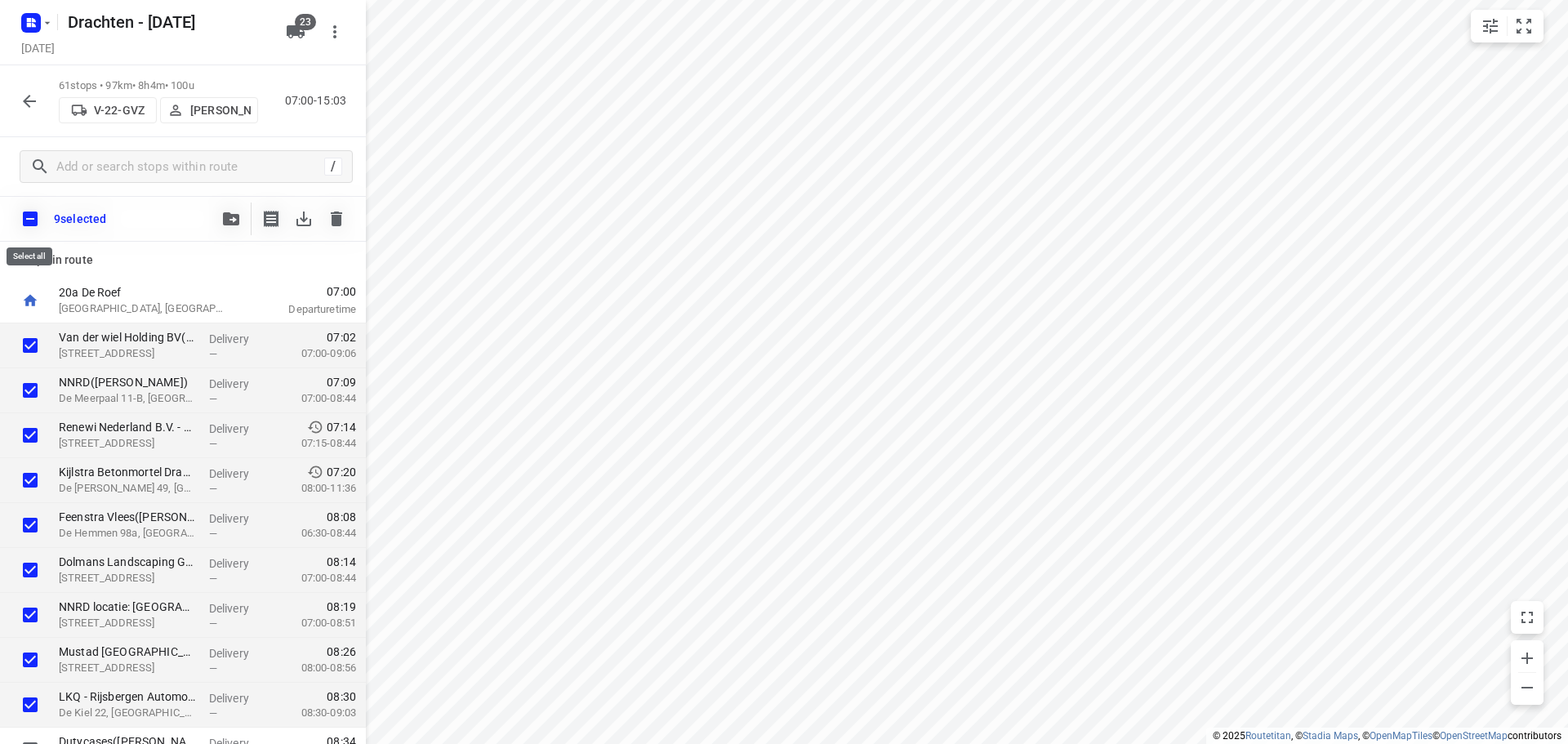
checkbox input "true"
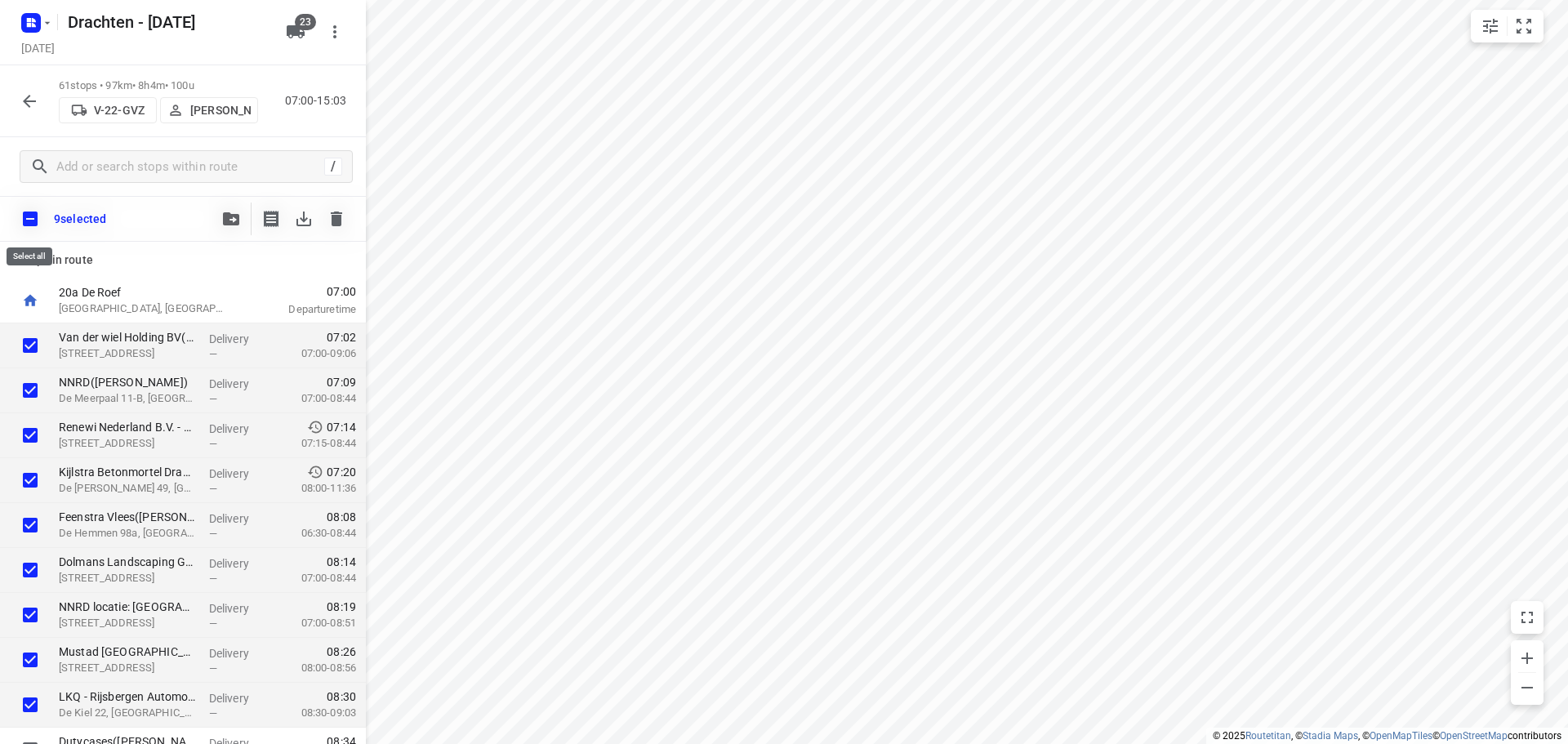
checkbox input "true"
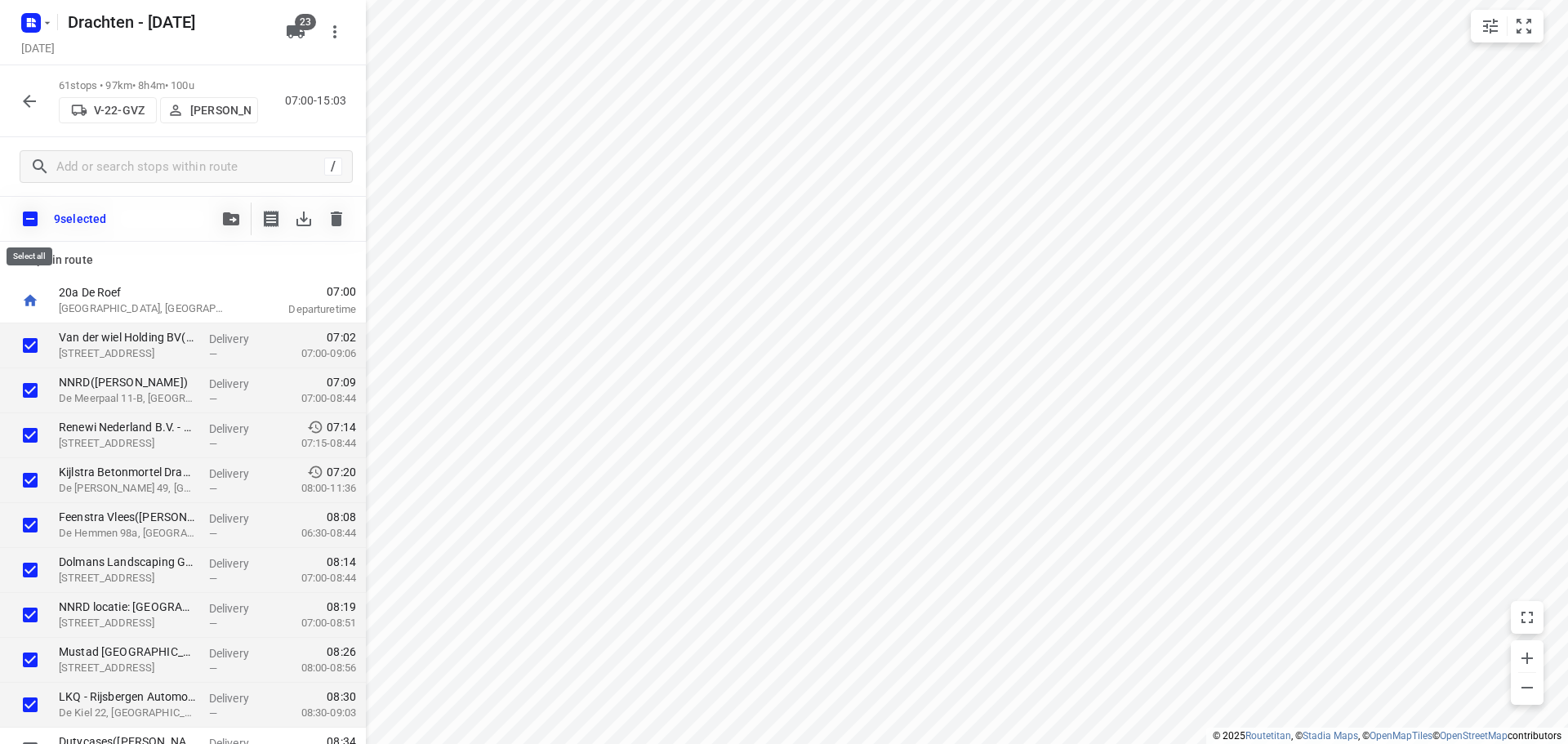
checkbox input "true"
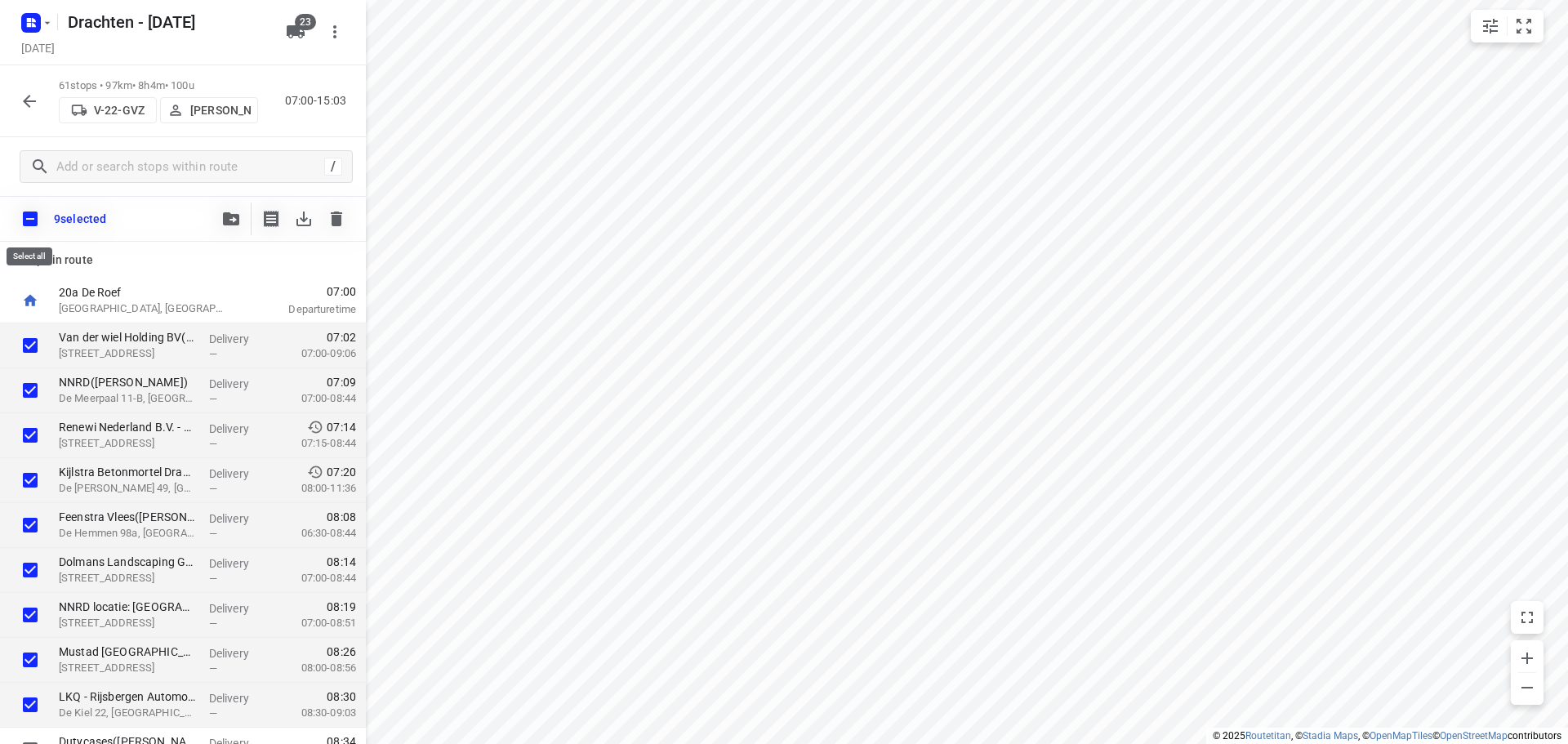
checkbox input "true"
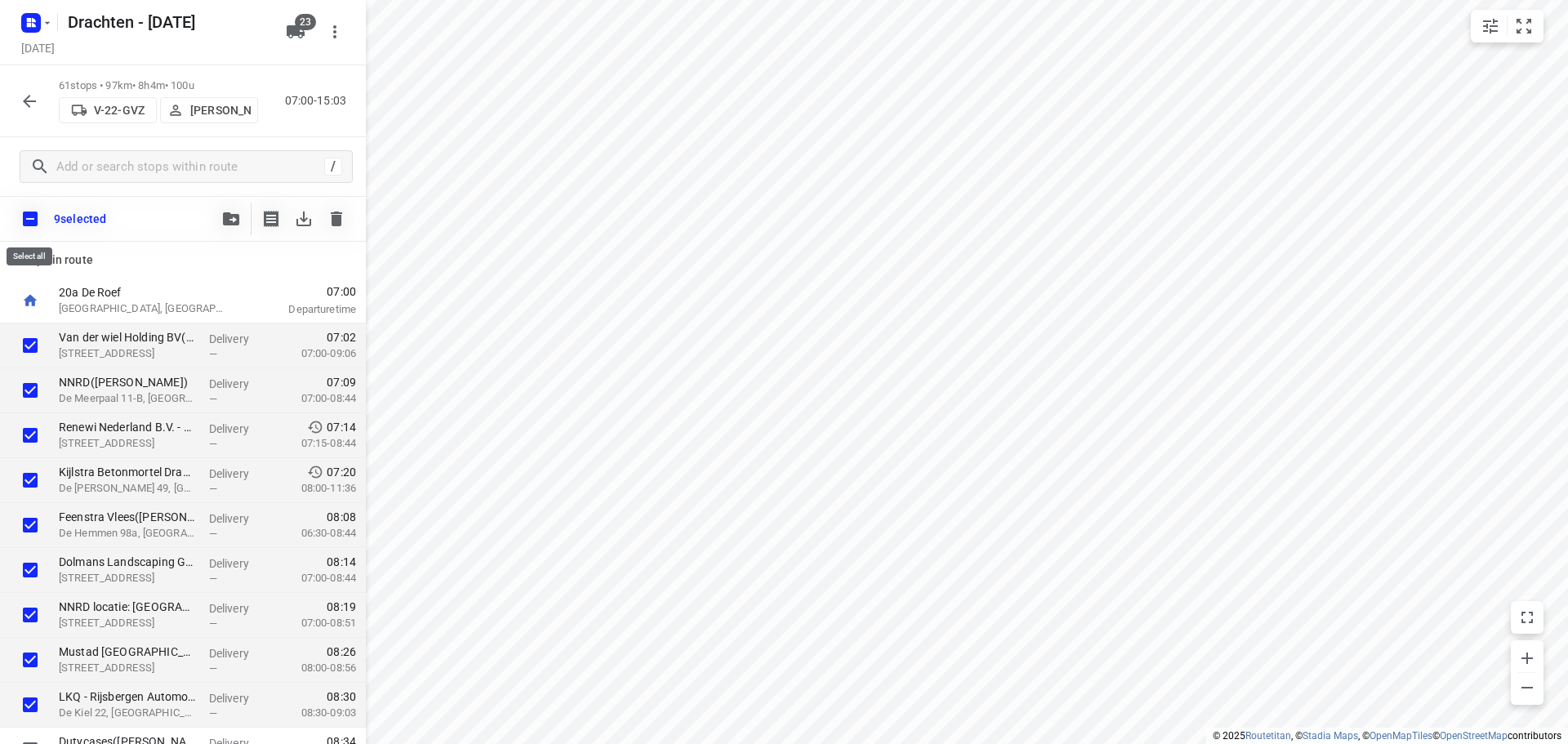
checkbox input "true"
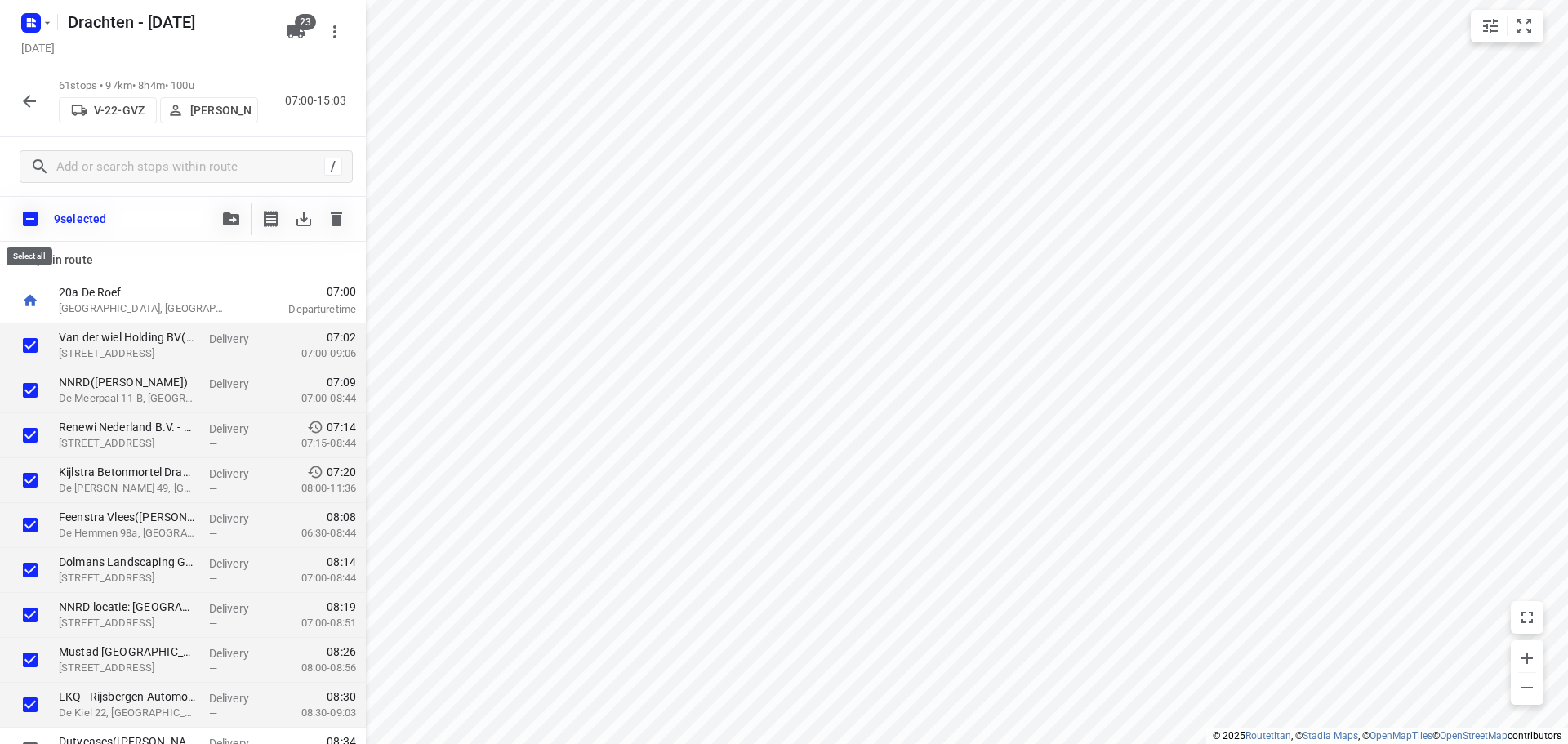
checkbox input "true"
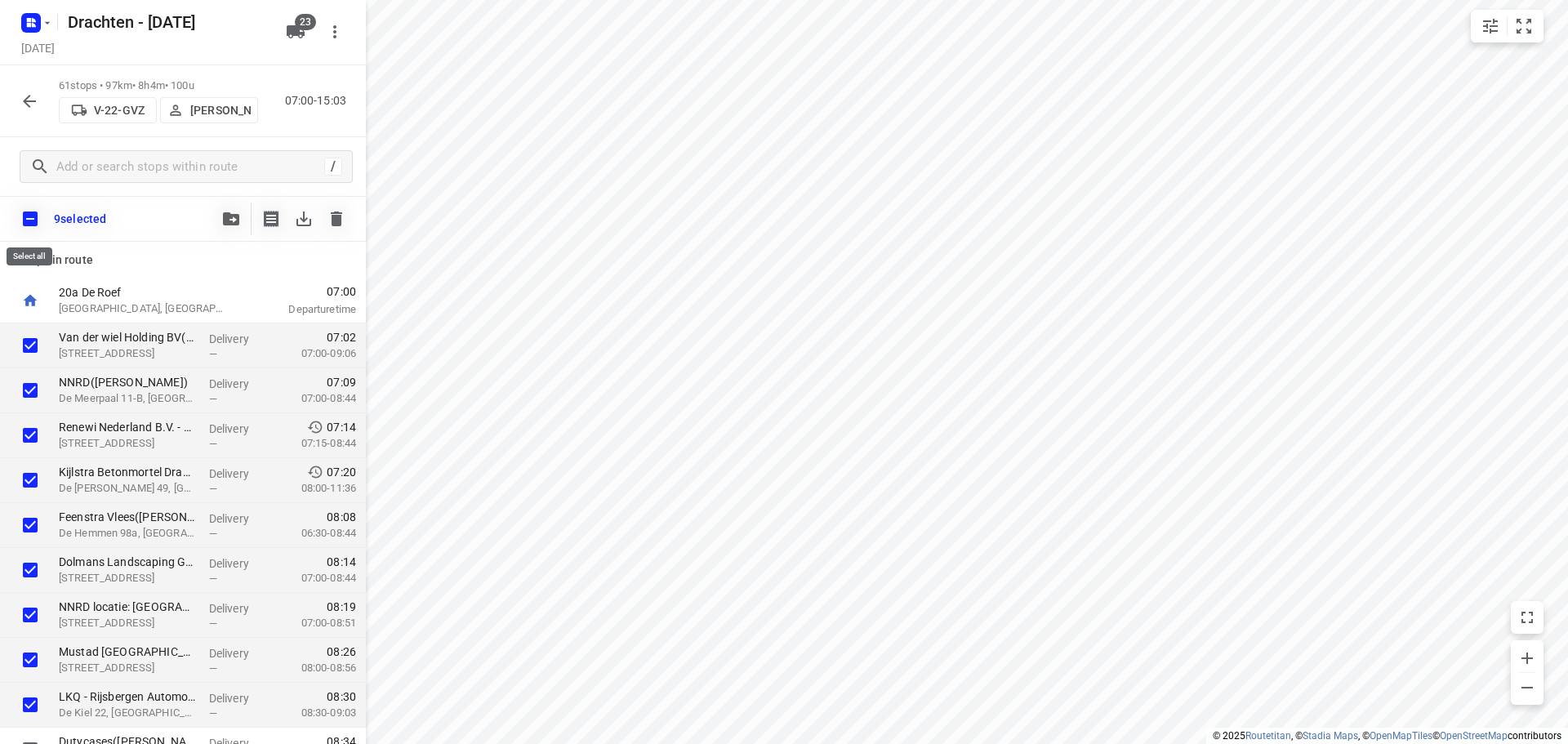
checkbox input "true"
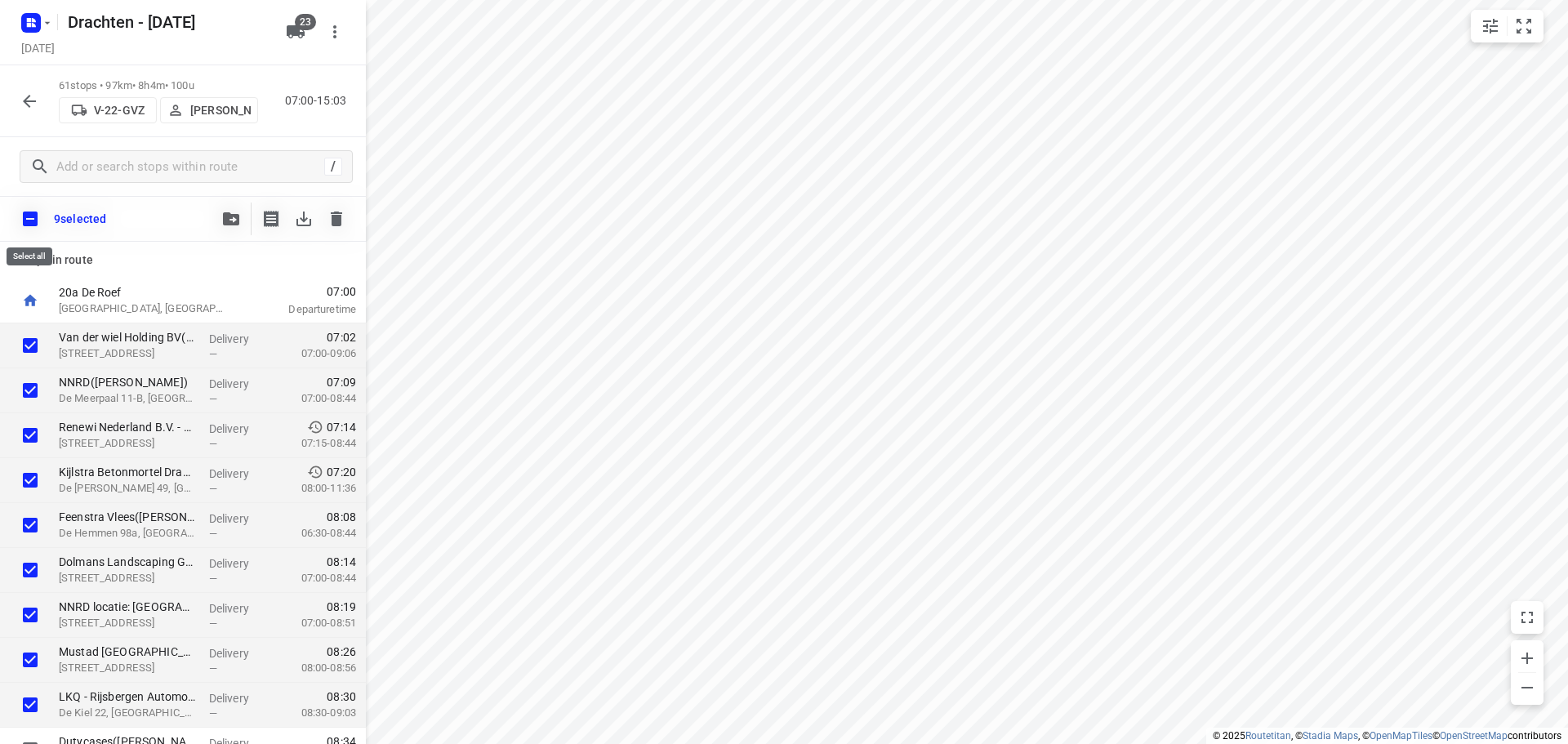
checkbox input "true"
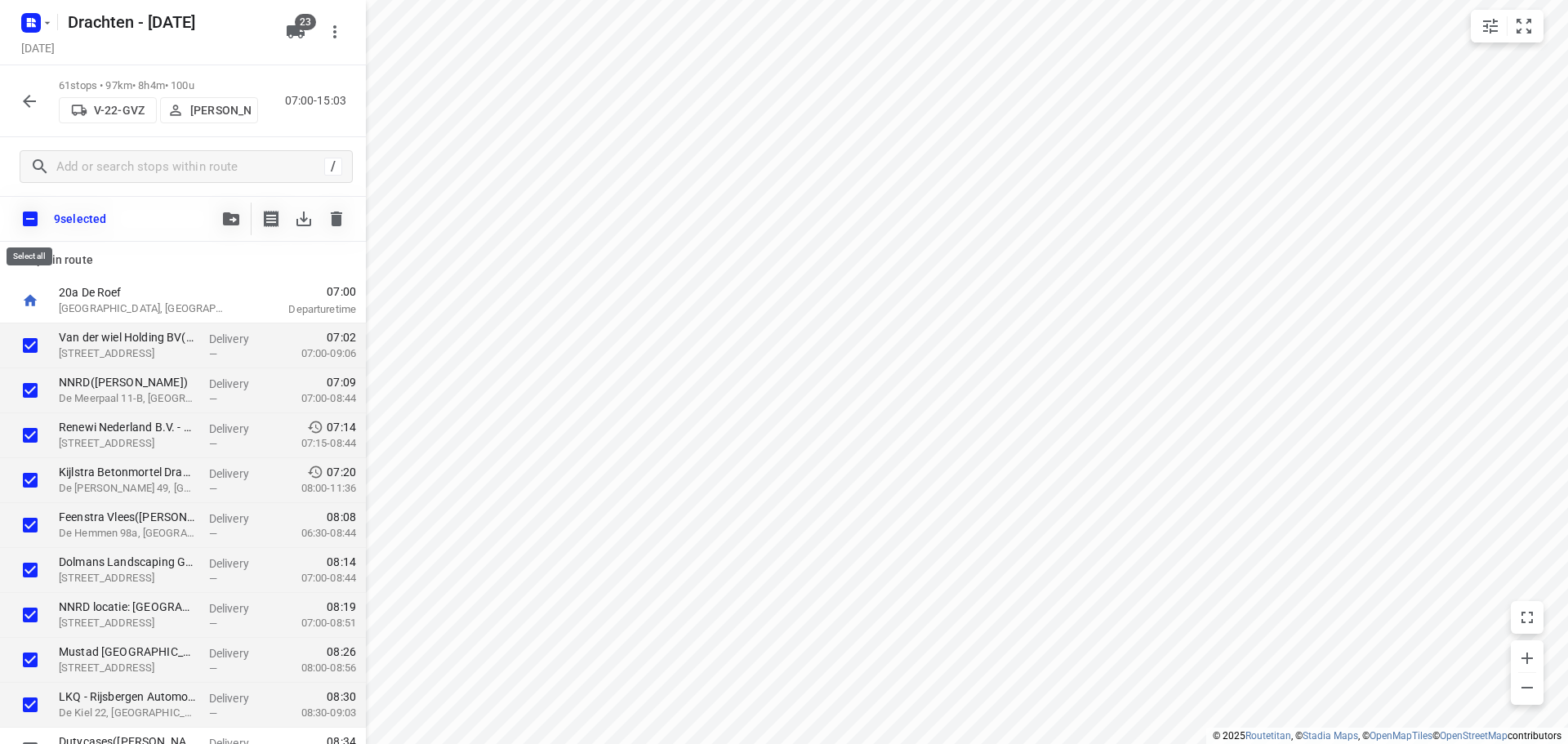
checkbox input "true"
click at [35, 226] on input "checkbox" at bounding box center [30, 219] width 34 height 34
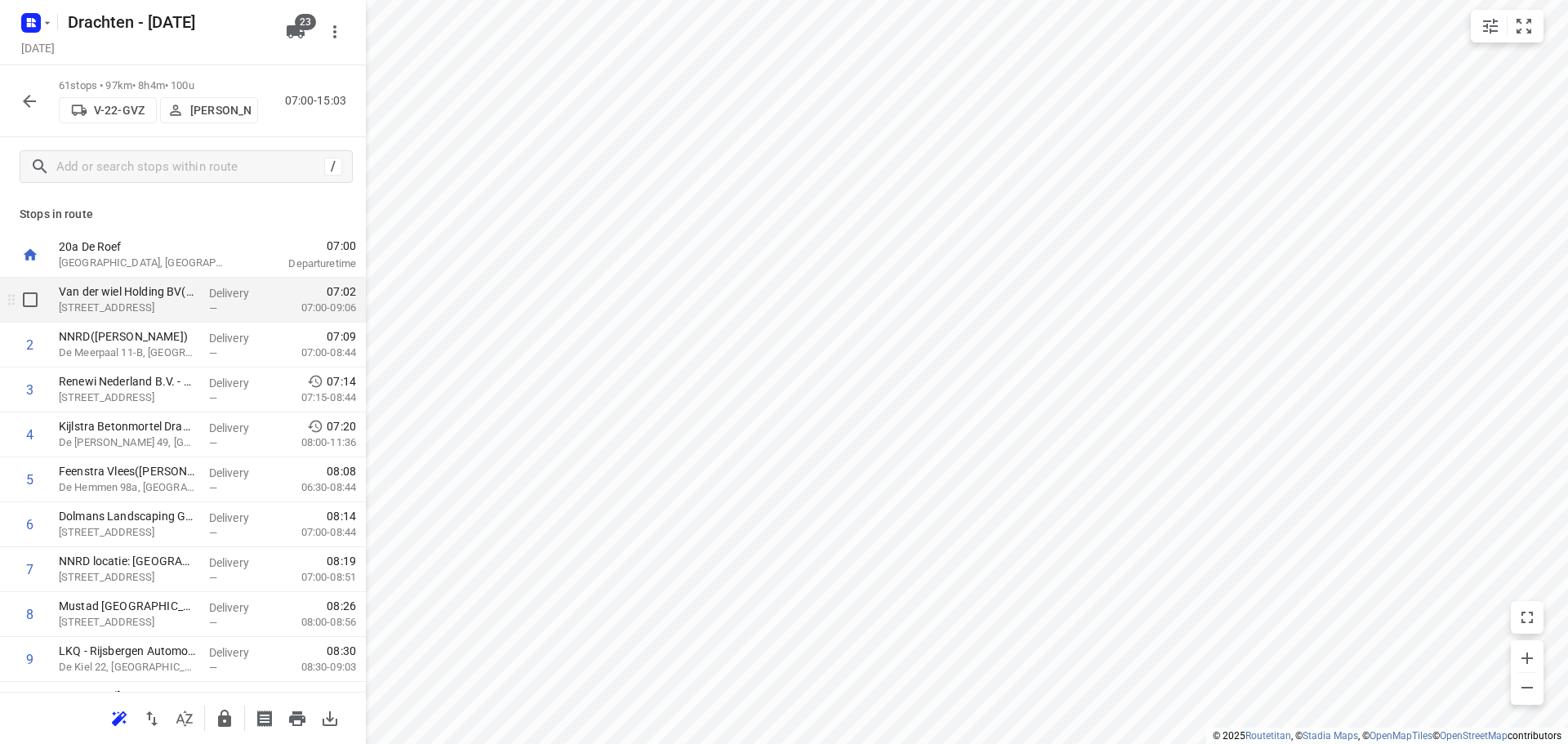
click at [31, 306] on input "checkbox" at bounding box center [30, 299] width 32 height 32
checkbox input "true"
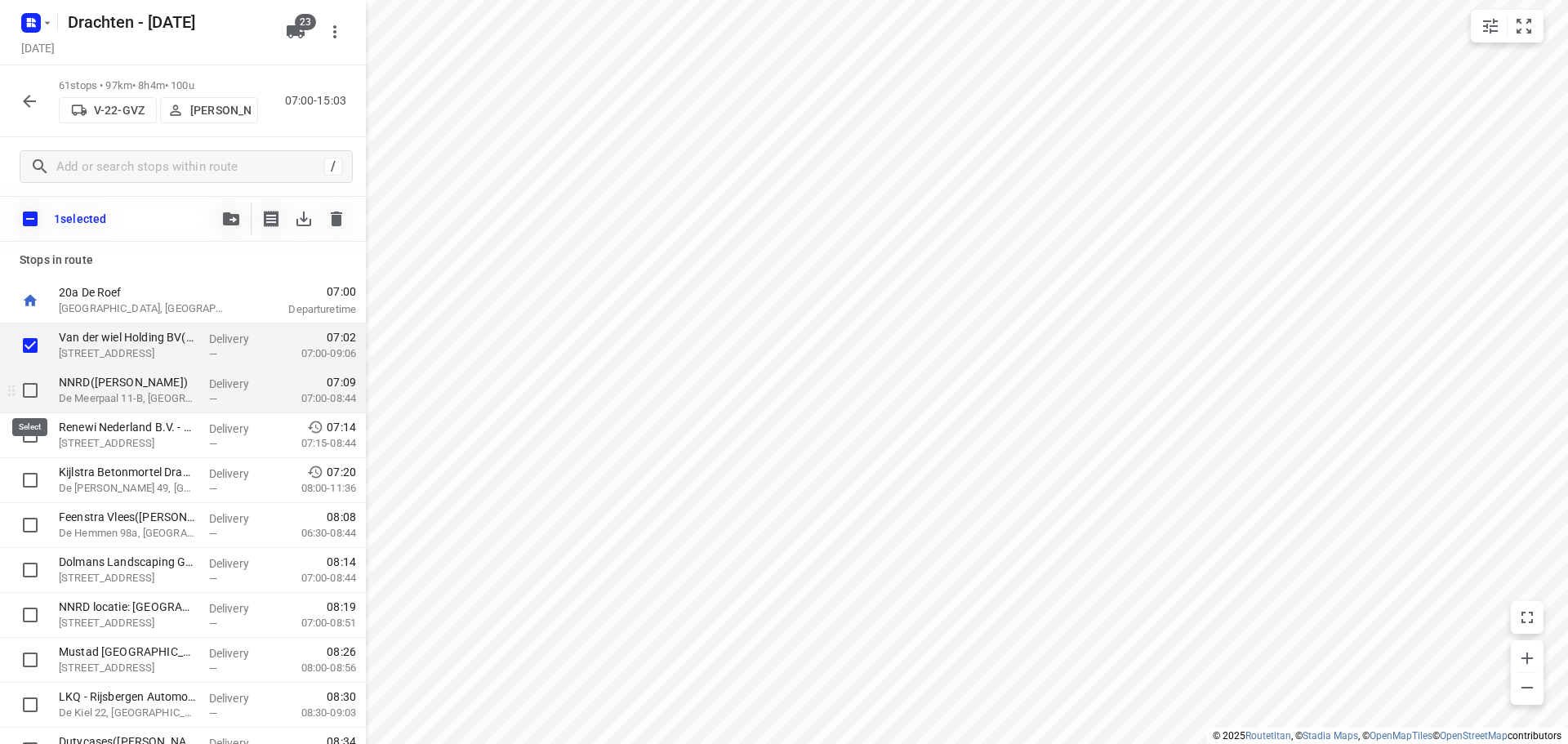
click at [31, 384] on input "checkbox" at bounding box center [30, 390] width 32 height 32
checkbox input "true"
click at [30, 434] on input "checkbox" at bounding box center [30, 435] width 32 height 32
checkbox input "true"
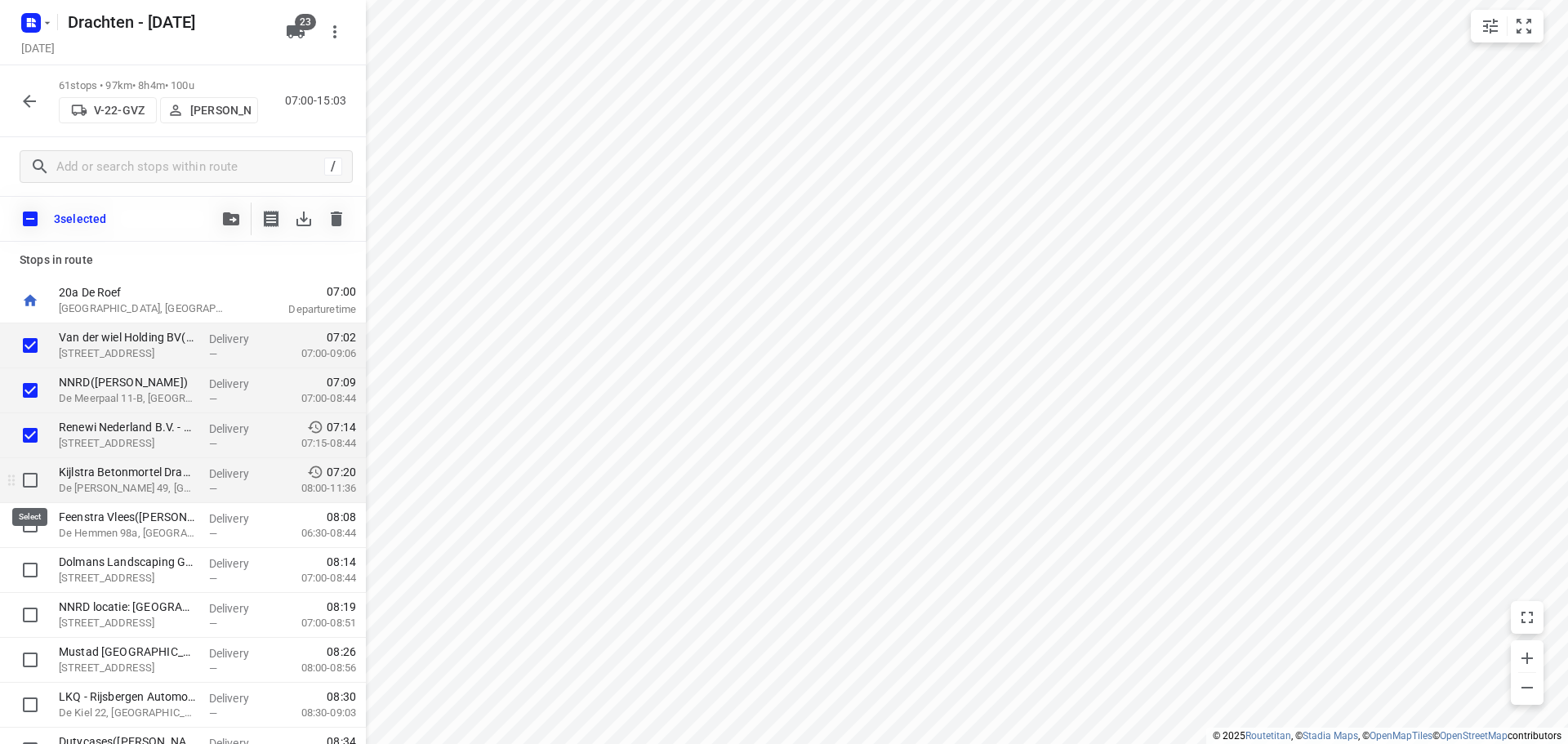
click at [27, 473] on input "checkbox" at bounding box center [30, 480] width 32 height 32
checkbox input "true"
click at [21, 519] on input "checkbox" at bounding box center [30, 525] width 32 height 32
checkbox input "true"
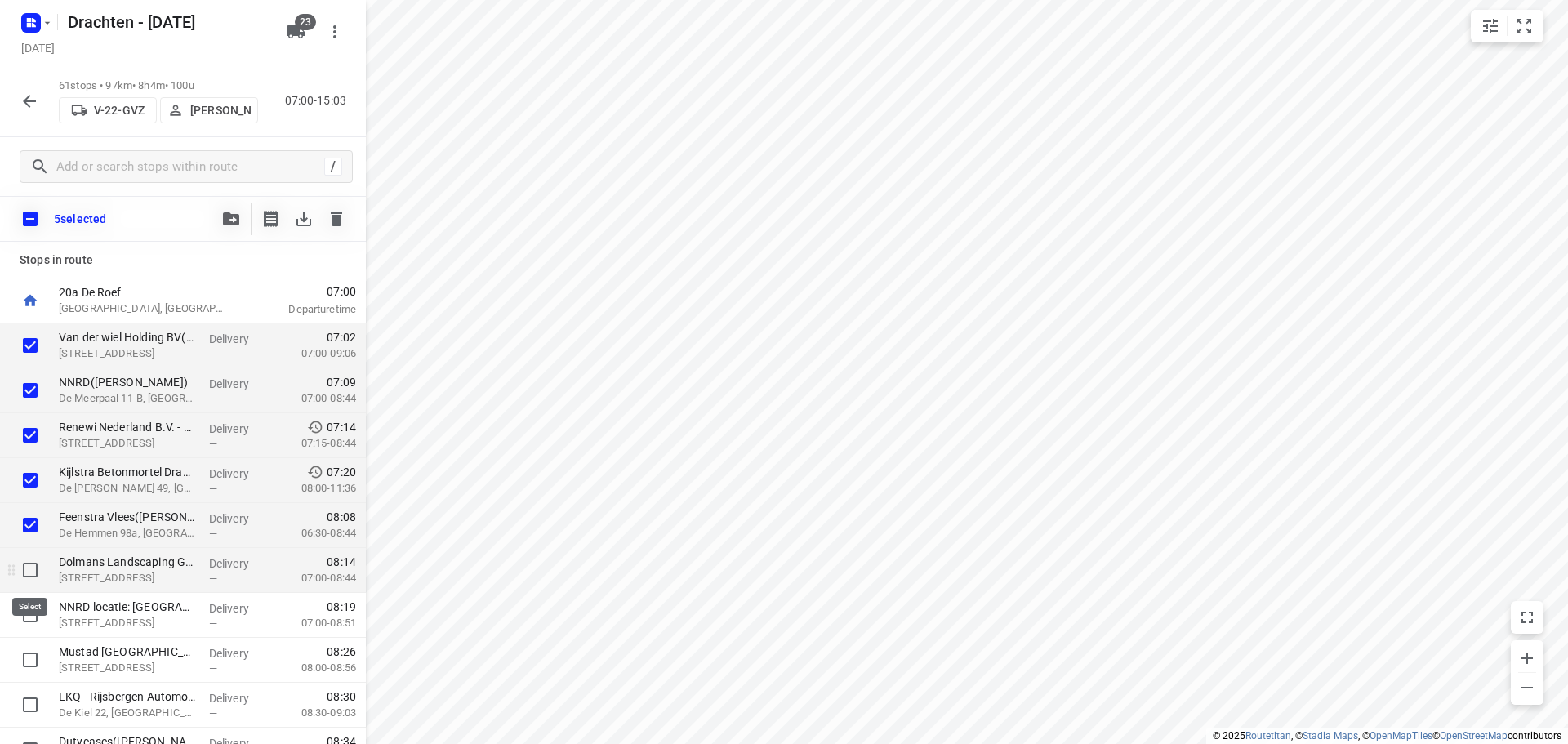
click at [35, 577] on input "checkbox" at bounding box center [30, 569] width 32 height 32
checkbox input "true"
click at [34, 624] on input "checkbox" at bounding box center [30, 614] width 32 height 32
checkbox input "true"
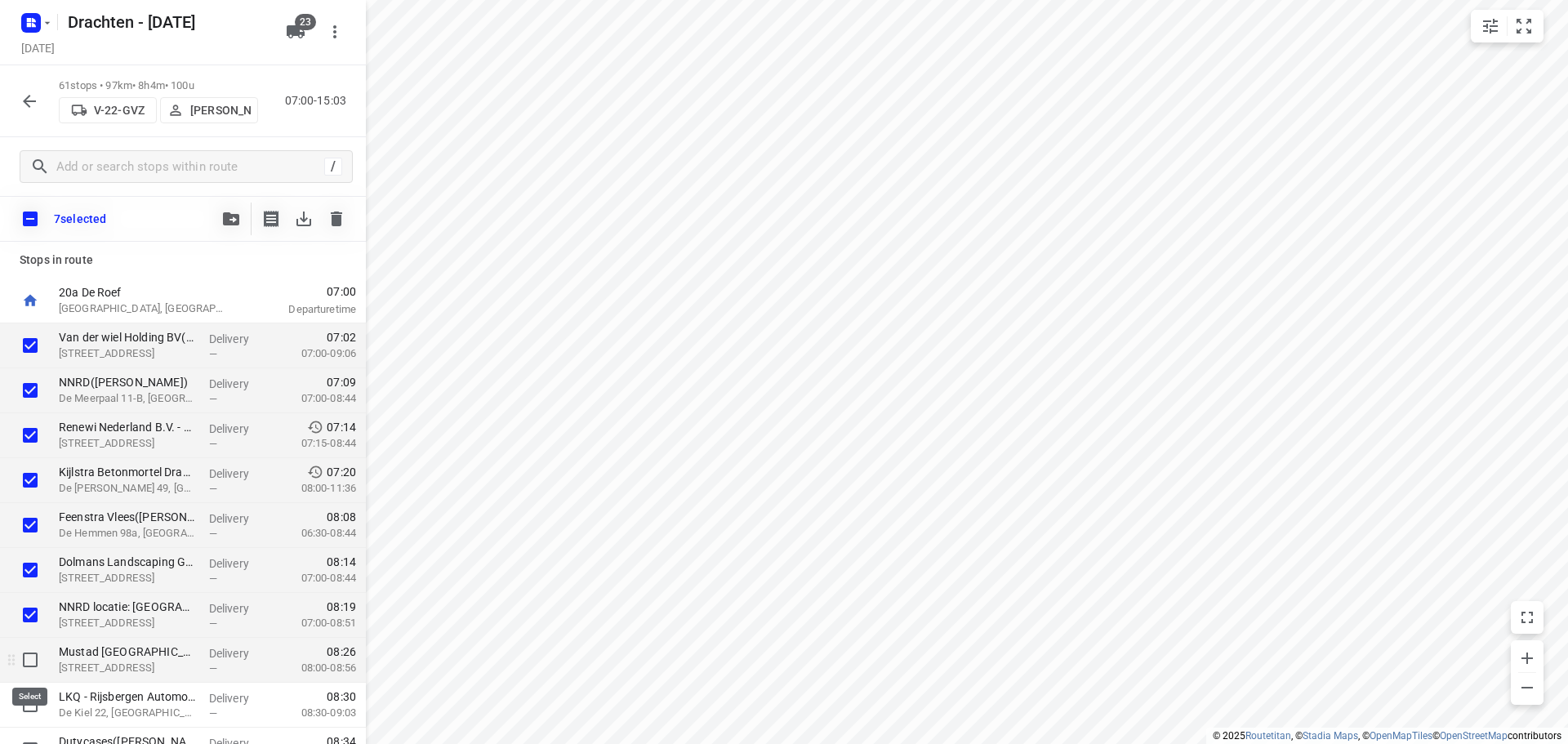
click at [26, 663] on input "checkbox" at bounding box center [30, 659] width 32 height 32
checkbox input "true"
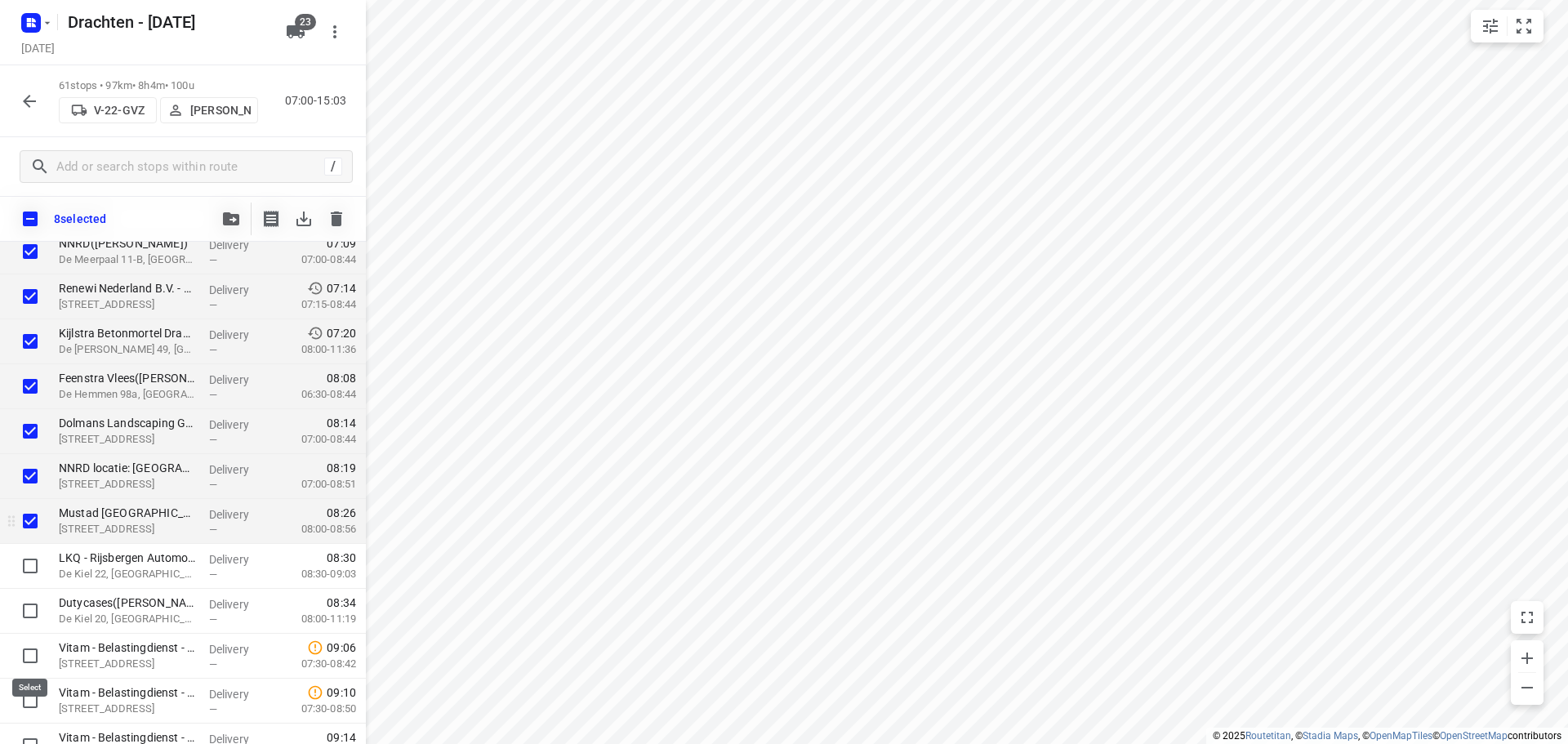
scroll to position [245, 0]
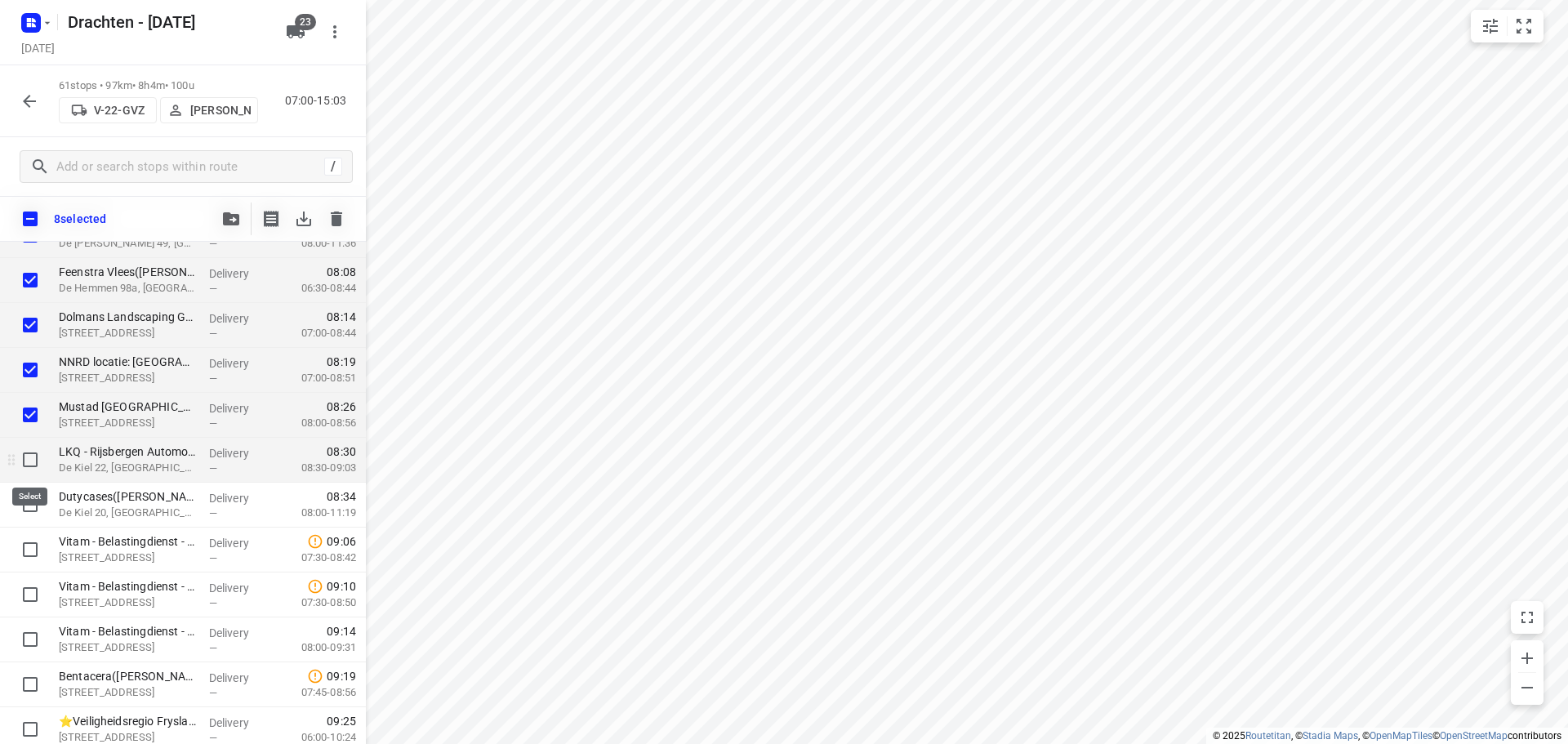
click at [28, 465] on input "checkbox" at bounding box center [30, 460] width 32 height 32
checkbox input "true"
click at [20, 495] on input "checkbox" at bounding box center [30, 504] width 32 height 32
checkbox input "true"
click at [225, 220] on icon "button" at bounding box center [231, 218] width 16 height 13
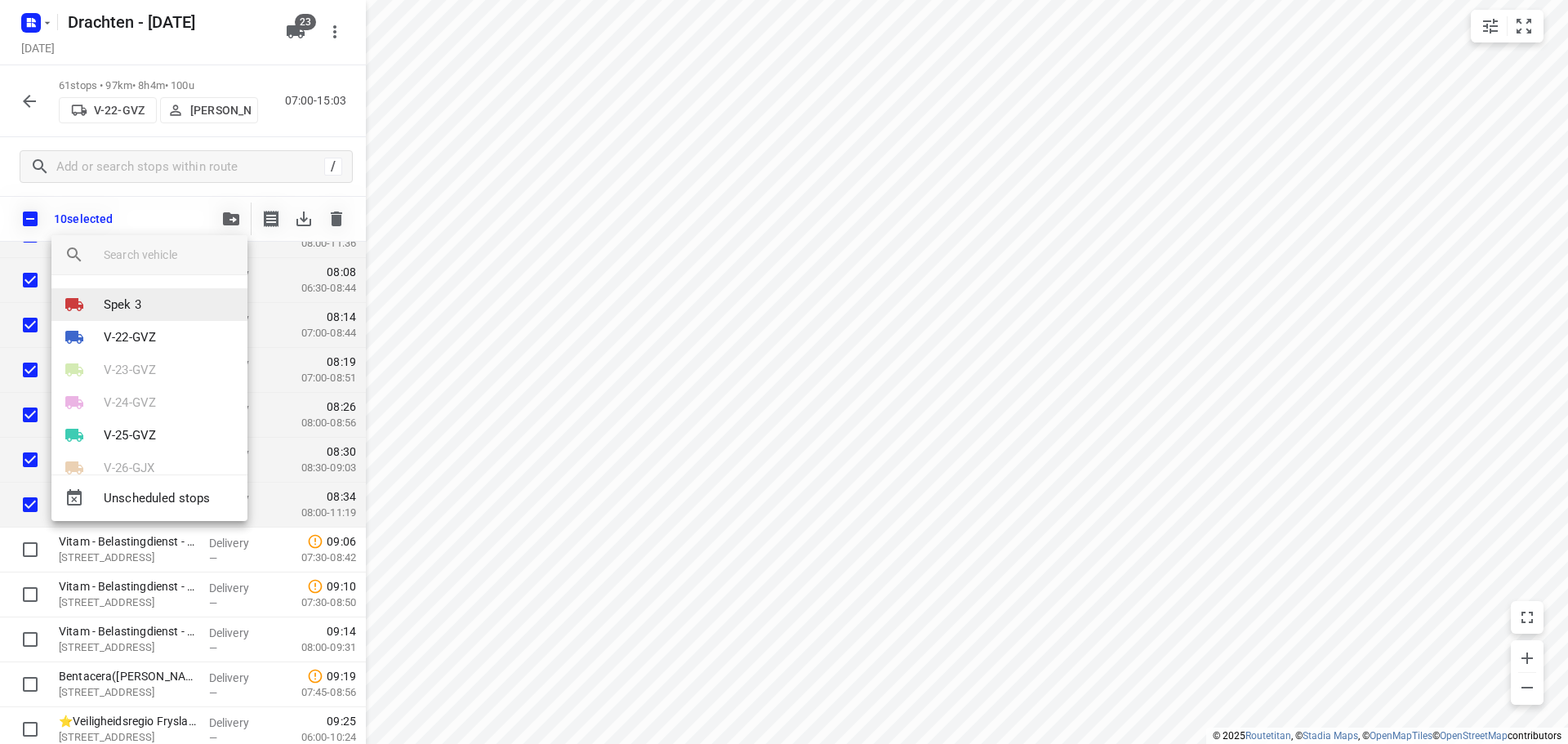
click at [136, 293] on li "Spek 3" at bounding box center [149, 305] width 196 height 32
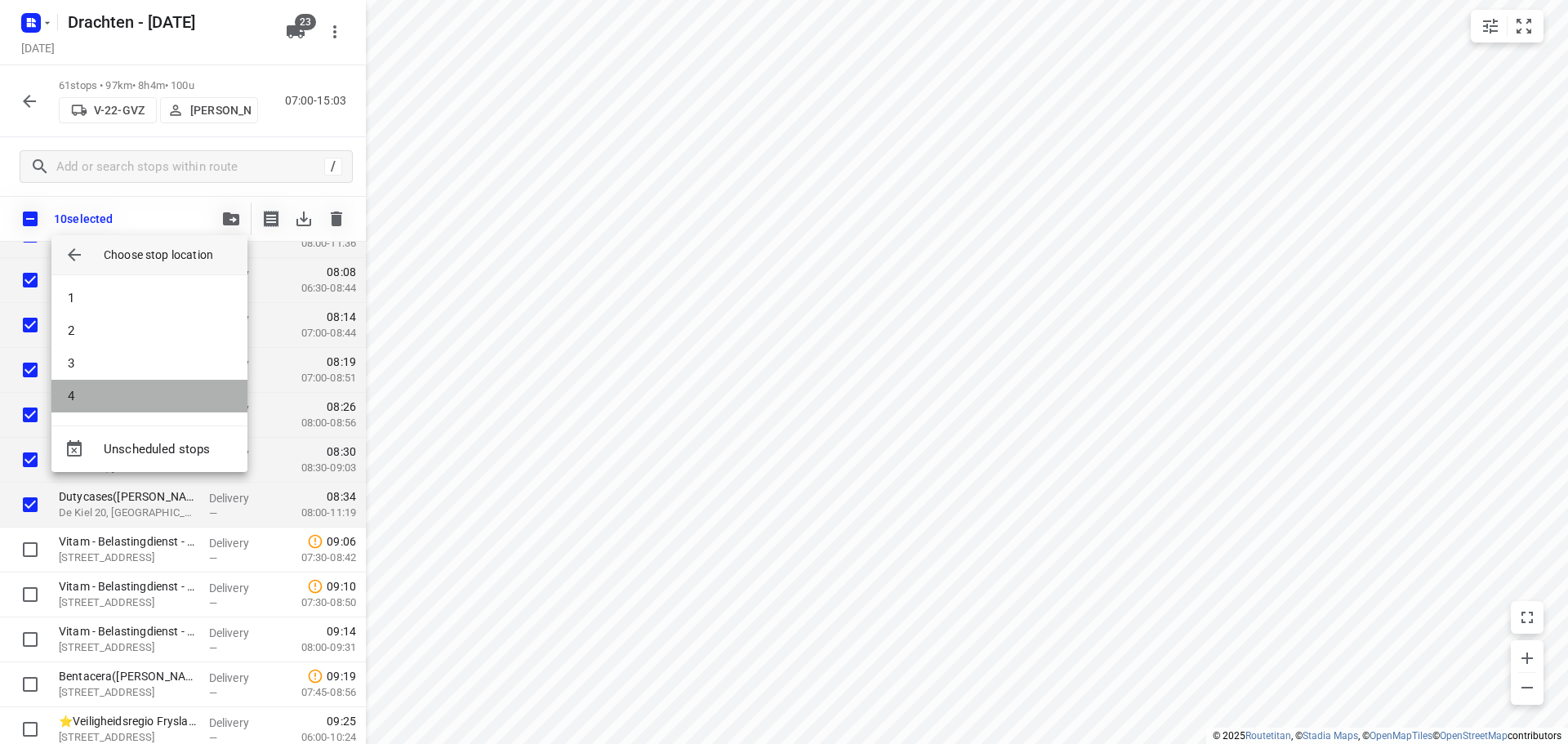
click at [118, 392] on li "4" at bounding box center [149, 395] width 196 height 32
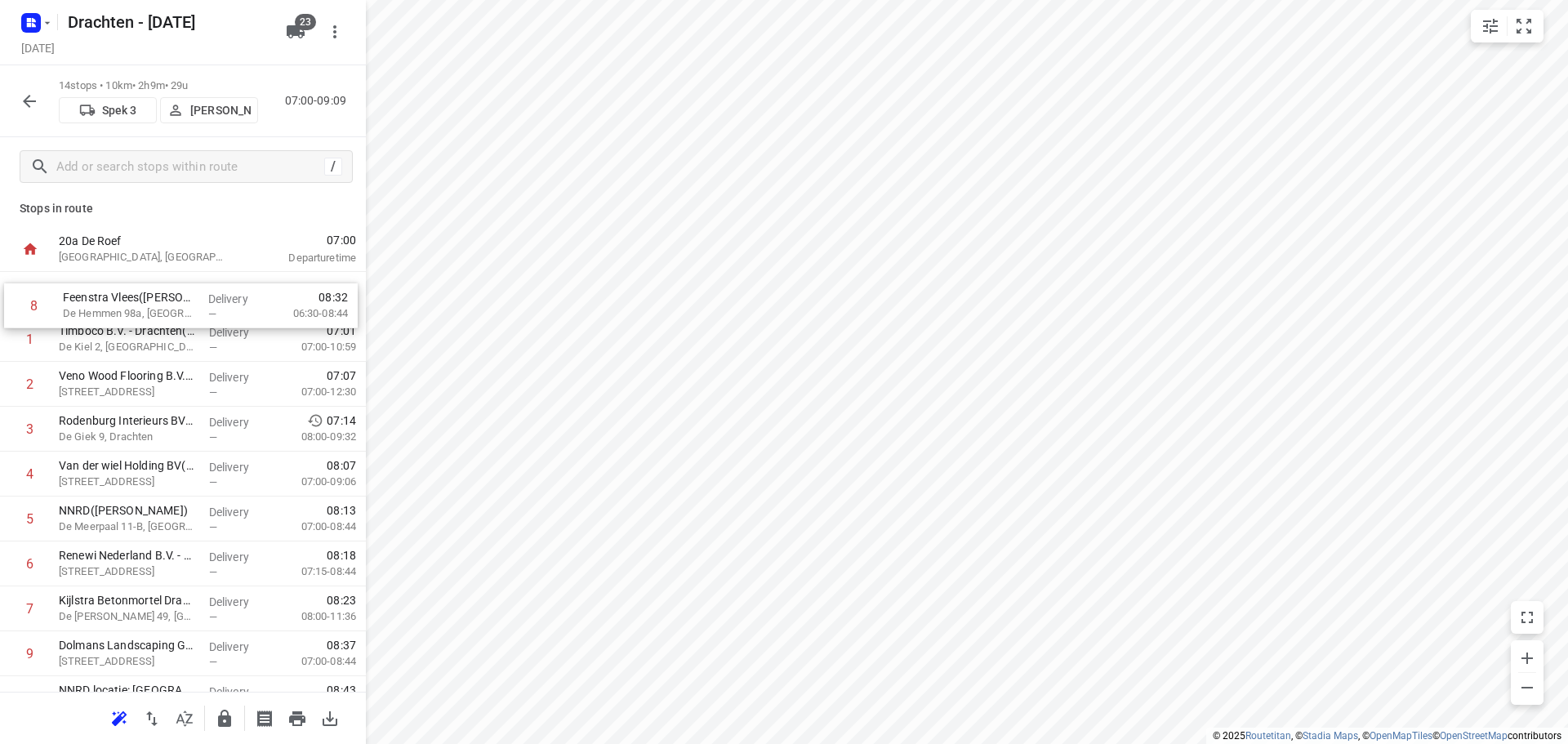
scroll to position [0, 0]
drag, startPoint x: 144, startPoint y: 623, endPoint x: 144, endPoint y: 312, distance: 311.0
click at [144, 312] on div "1 Timboco B.V. - Drachten(Wiesje Keizer) De Kiel 2, Drachten Delivery — 07:01 0…" at bounding box center [182, 591] width 366 height 629
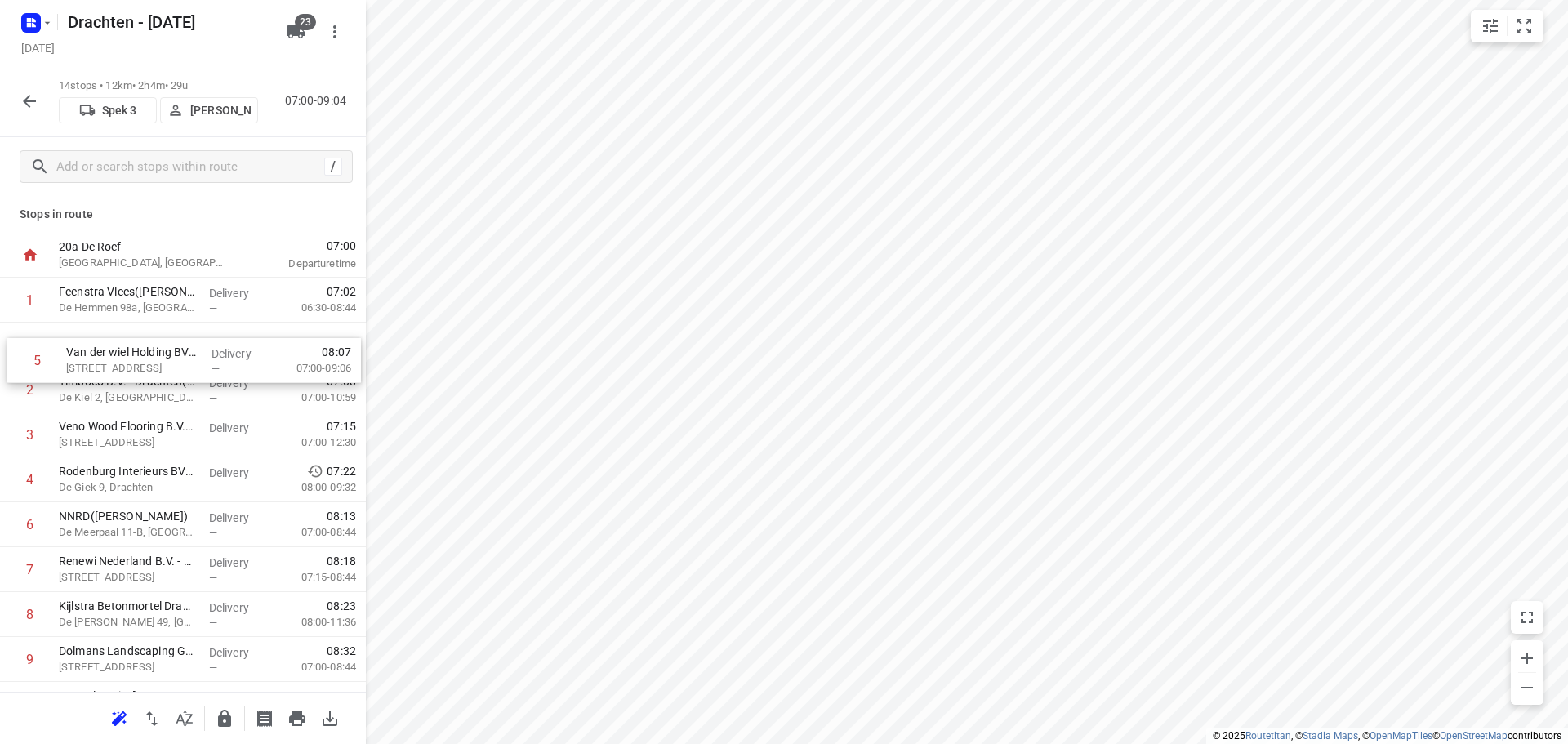
drag, startPoint x: 184, startPoint y: 495, endPoint x: 184, endPoint y: 366, distance: 129.0
click at [184, 366] on div "1 Feenstra Vlees(Dirk Jan Feenstra) De Hemmen 98a, Drachten Delivery — 07:02 06…" at bounding box center [182, 591] width 366 height 629
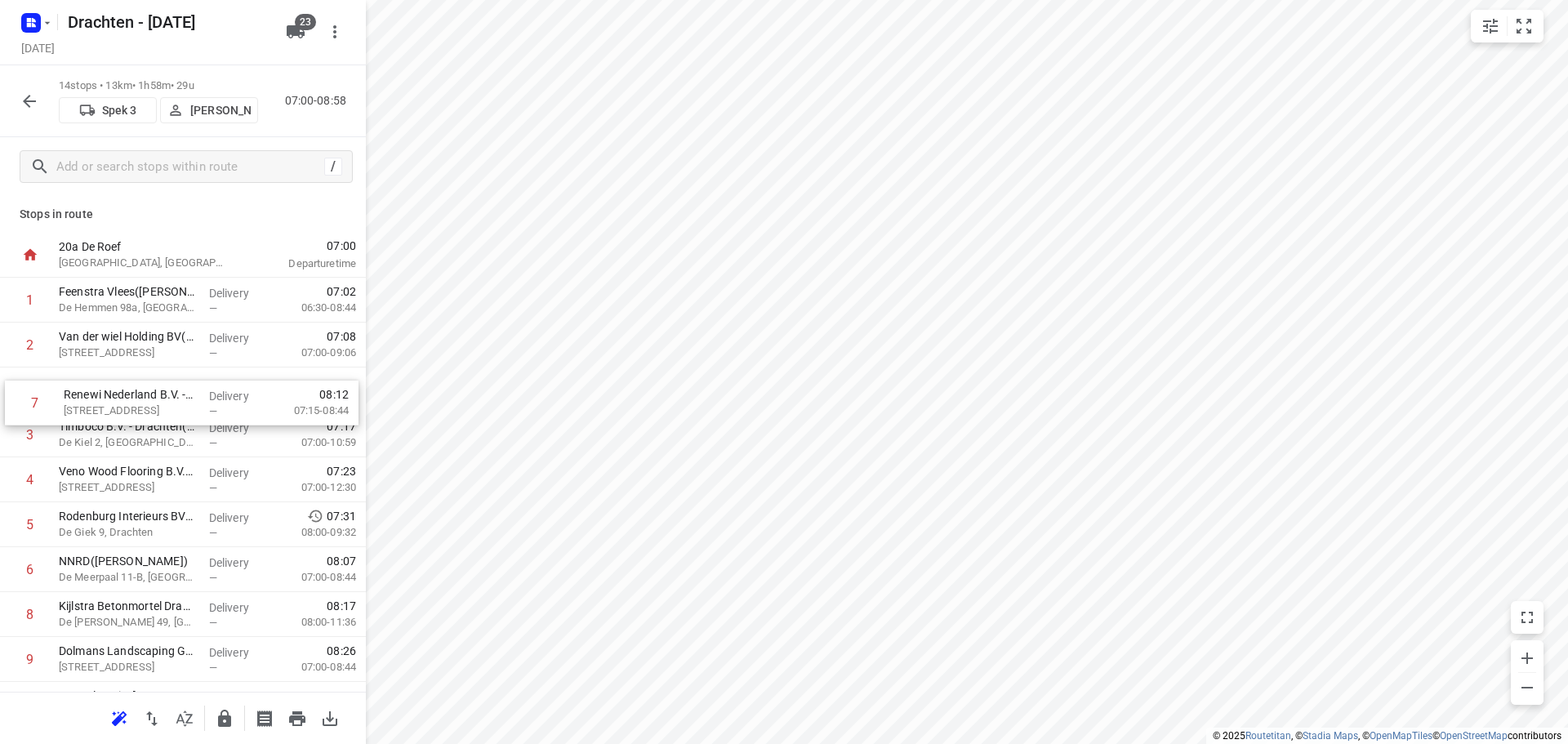
drag, startPoint x: 162, startPoint y: 571, endPoint x: 165, endPoint y: 379, distance: 192.0
click at [165, 379] on div "1 Feenstra Vlees(Dirk Jan Feenstra) De Hemmen 98a, Drachten Delivery — 07:02 06…" at bounding box center [182, 591] width 366 height 629
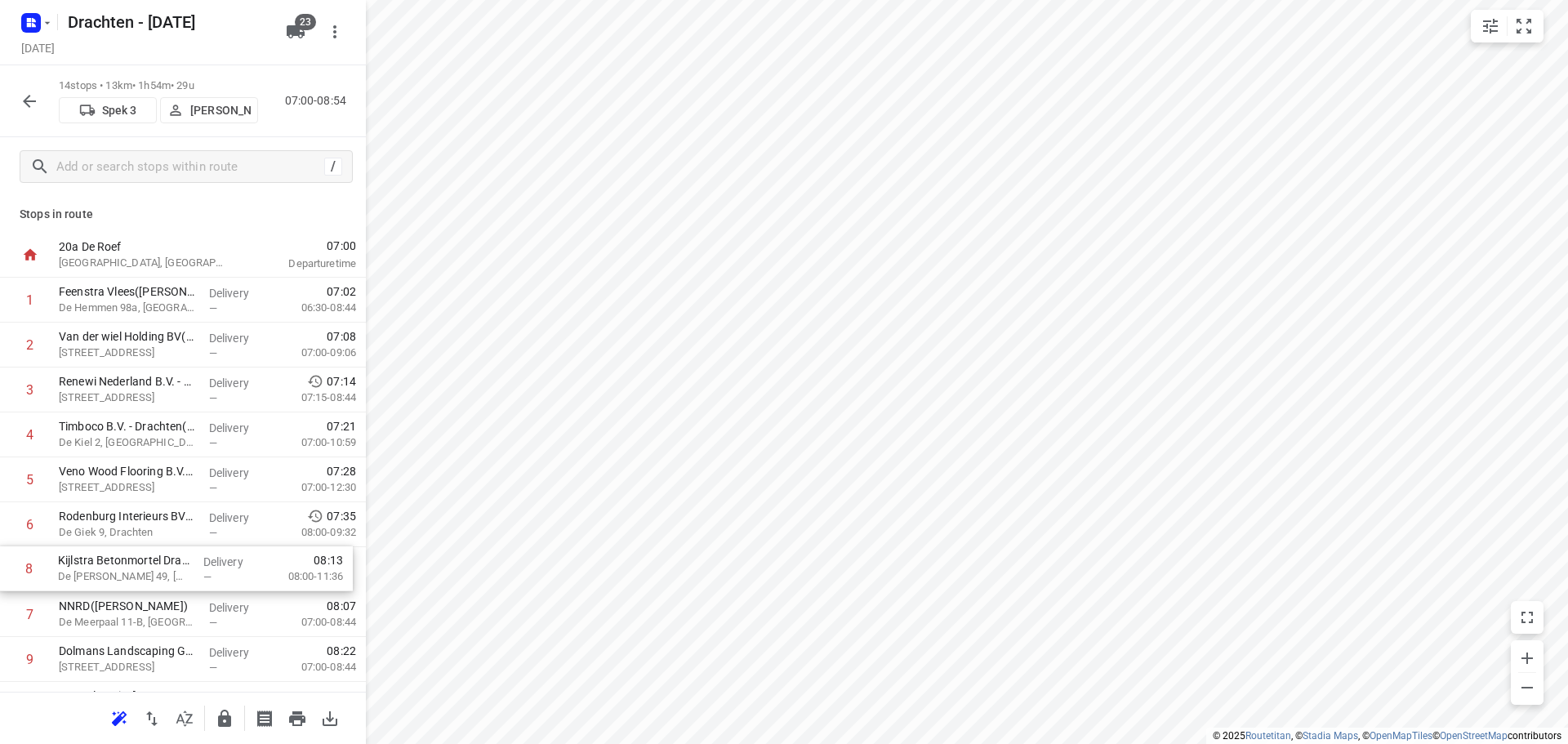
scroll to position [6, 0]
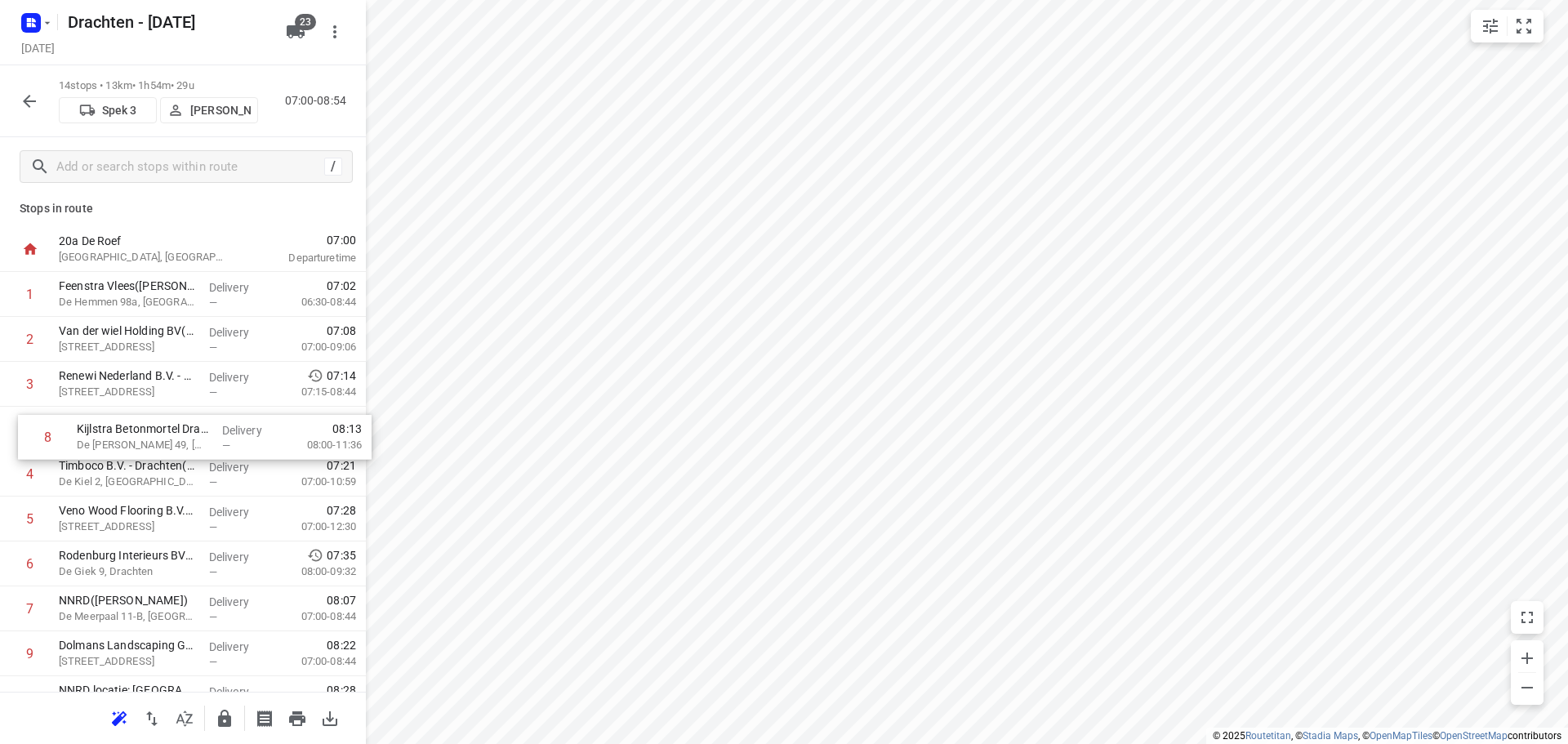
drag, startPoint x: 156, startPoint y: 613, endPoint x: 174, endPoint y: 428, distance: 185.9
click at [174, 428] on div "1 Feenstra Vlees(Dirk Jan Feenstra) De Hemmen 98a, Drachten Delivery — 07:02 06…" at bounding box center [182, 585] width 366 height 629
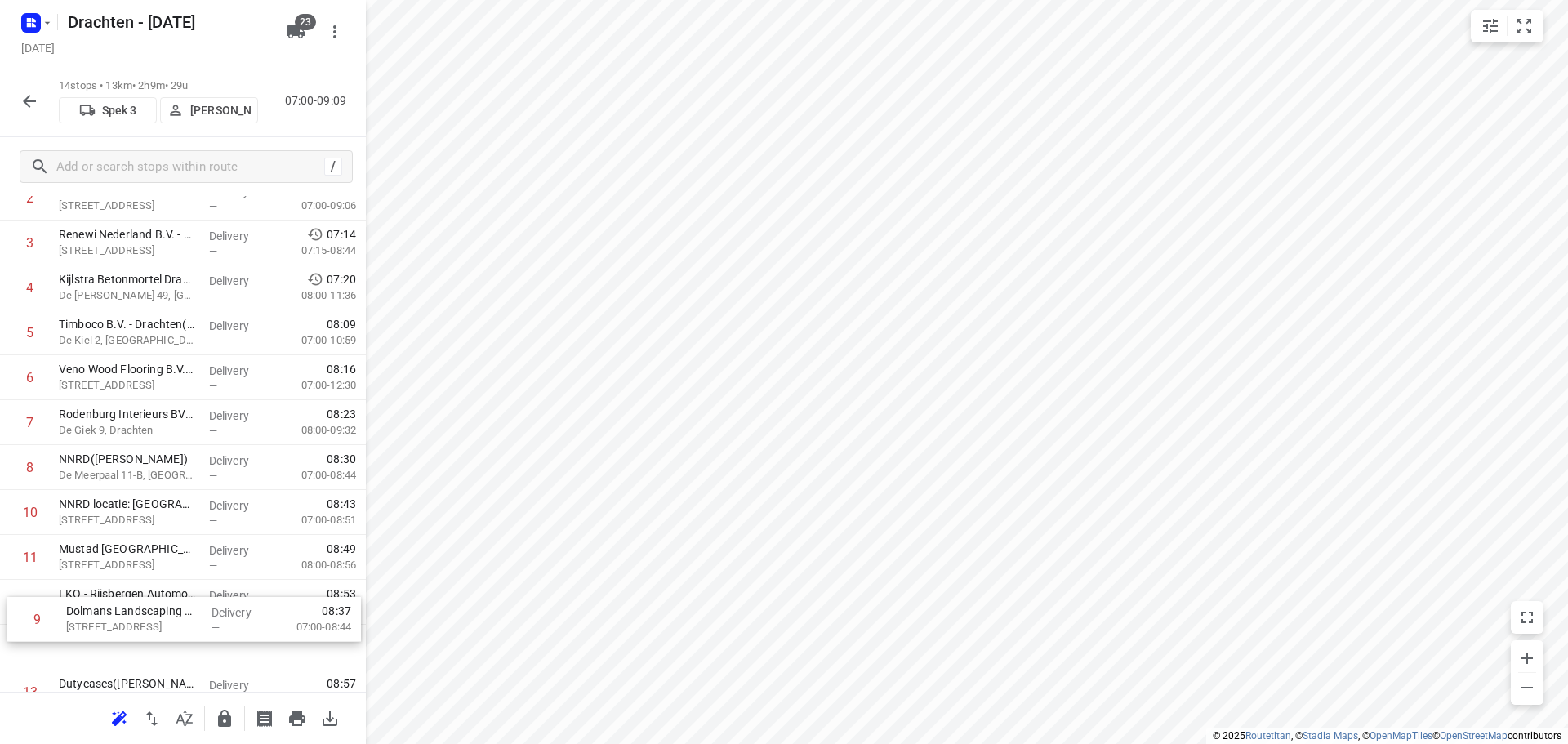
scroll to position [166, 0]
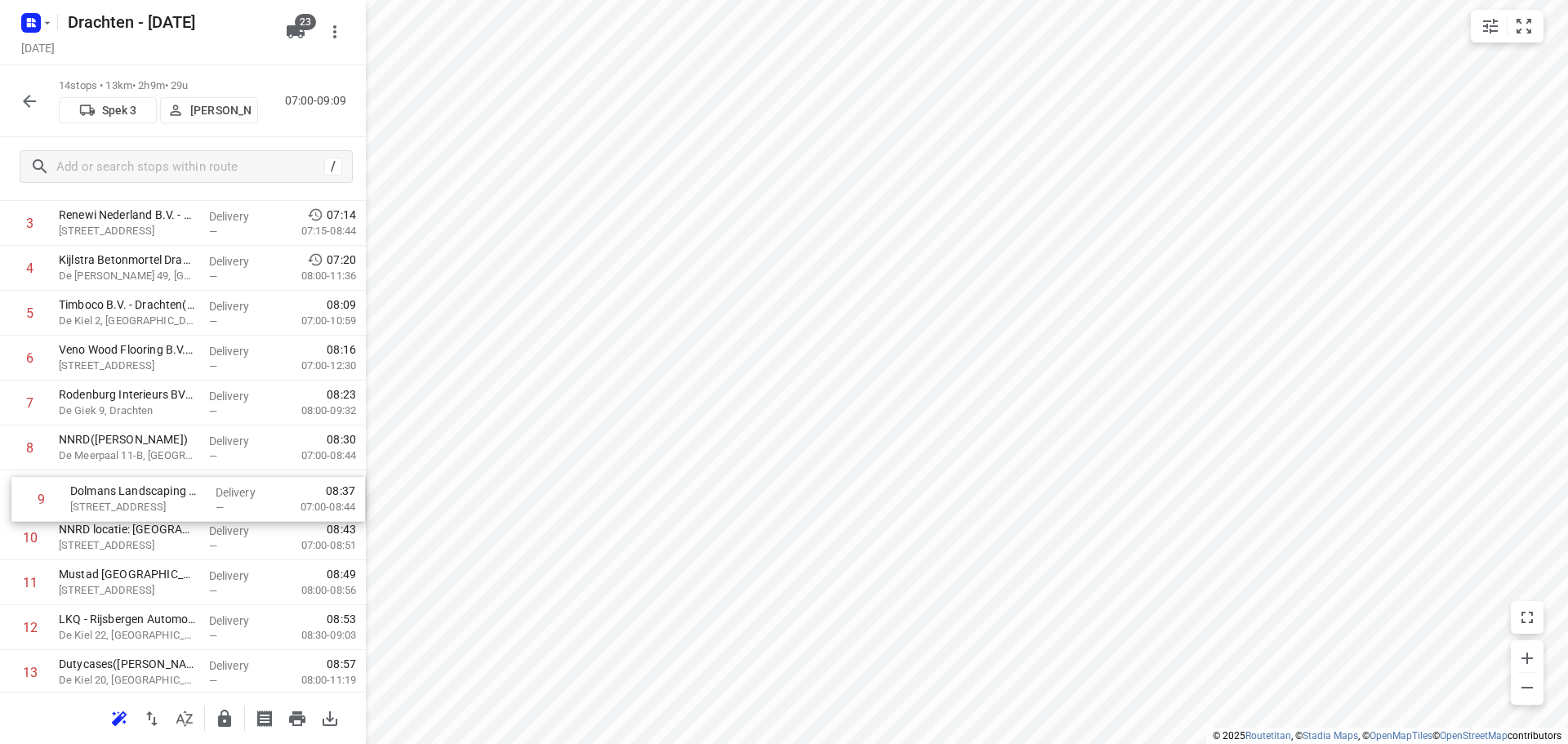
drag, startPoint x: 167, startPoint y: 650, endPoint x: 179, endPoint y: 487, distance: 163.4
click at [179, 487] on div "1 Feenstra Vlees(Dirk Jan Feenstra) De Hemmen 98a, Drachten Delivery — 07:02 06…" at bounding box center [182, 425] width 366 height 629
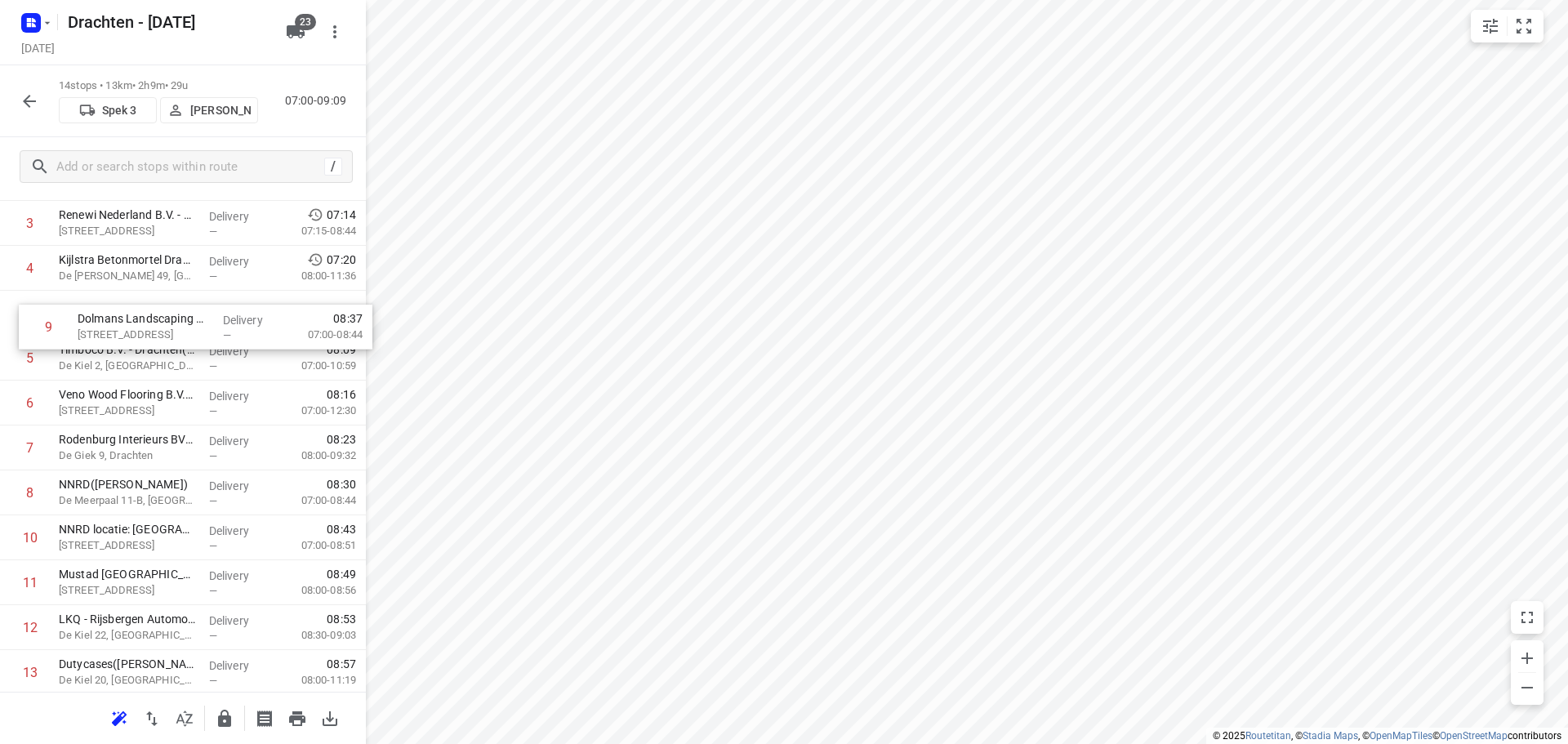
drag, startPoint x: 233, startPoint y: 495, endPoint x: 250, endPoint y: 322, distance: 173.8
click at [250, 322] on div "1 Feenstra Vlees(Dirk Jan Feenstra) De Hemmen 98a, Drachten Delivery — 07:02 06…" at bounding box center [182, 425] width 366 height 629
drag, startPoint x: 206, startPoint y: 403, endPoint x: 212, endPoint y: 355, distance: 48.4
click at [212, 355] on div "1 Feenstra Vlees(Dirk Jan Feenstra) De Hemmen 98a, Drachten Delivery — 07:02 06…" at bounding box center [182, 425] width 366 height 629
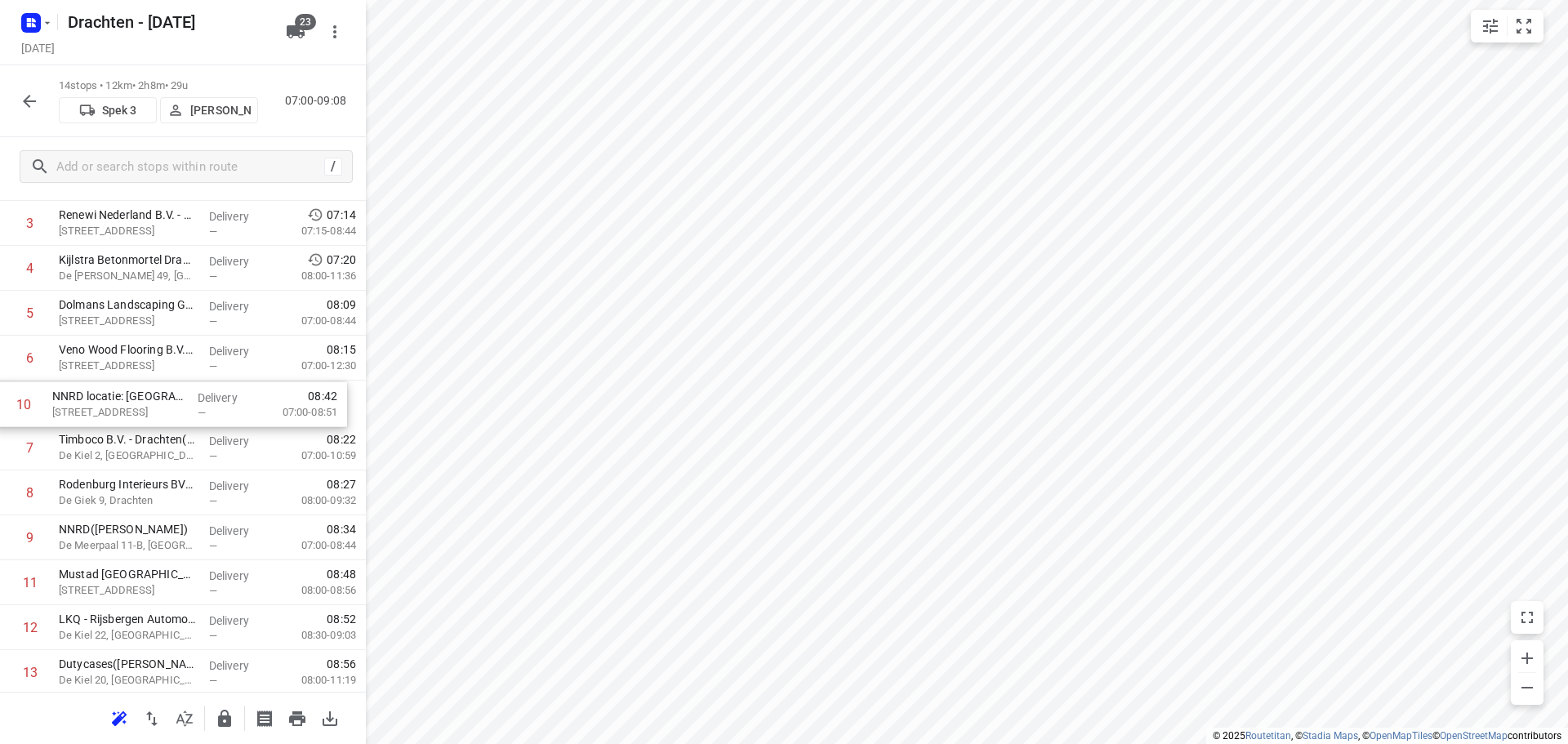
drag, startPoint x: 138, startPoint y: 542, endPoint x: 132, endPoint y: 401, distance: 141.1
click at [132, 401] on div "1 Feenstra Vlees(Dirk Jan Feenstra) De Hemmen 98a, Drachten Delivery — 07:02 06…" at bounding box center [182, 425] width 366 height 629
drag, startPoint x: 94, startPoint y: 573, endPoint x: 107, endPoint y: 444, distance: 129.7
click at [107, 444] on div "1 Feenstra Vlees(Dirk Jan Feenstra) De Hemmen 98a, Drachten Delivery — 07:02 06…" at bounding box center [182, 423] width 366 height 629
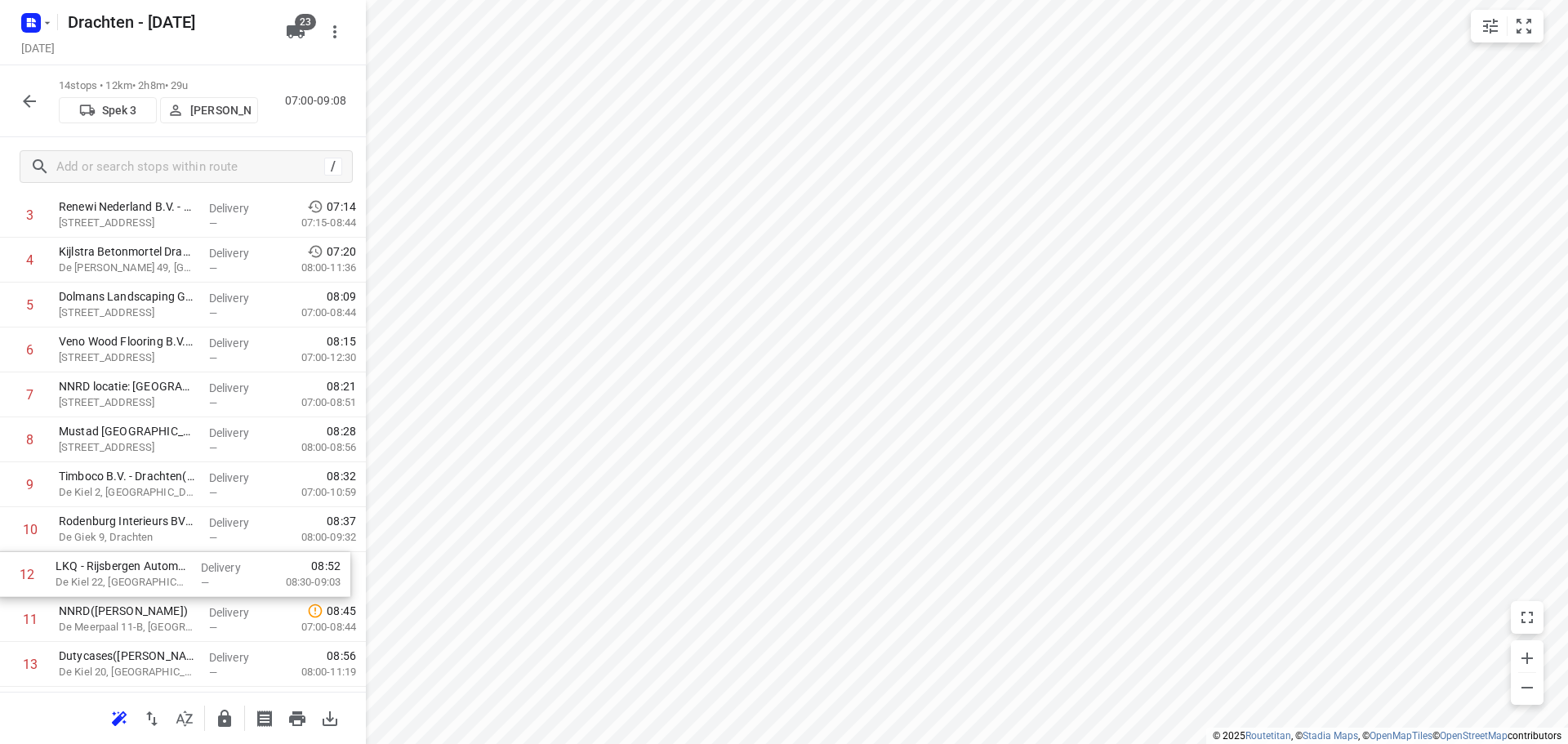
scroll to position [178, 0]
drag, startPoint x: 157, startPoint y: 630, endPoint x: 161, endPoint y: 489, distance: 141.1
click at [161, 489] on div "1 Feenstra Vlees(Dirk Jan Feenstra) De Hemmen 98a, Drachten Delivery — 07:02 06…" at bounding box center [182, 413] width 366 height 629
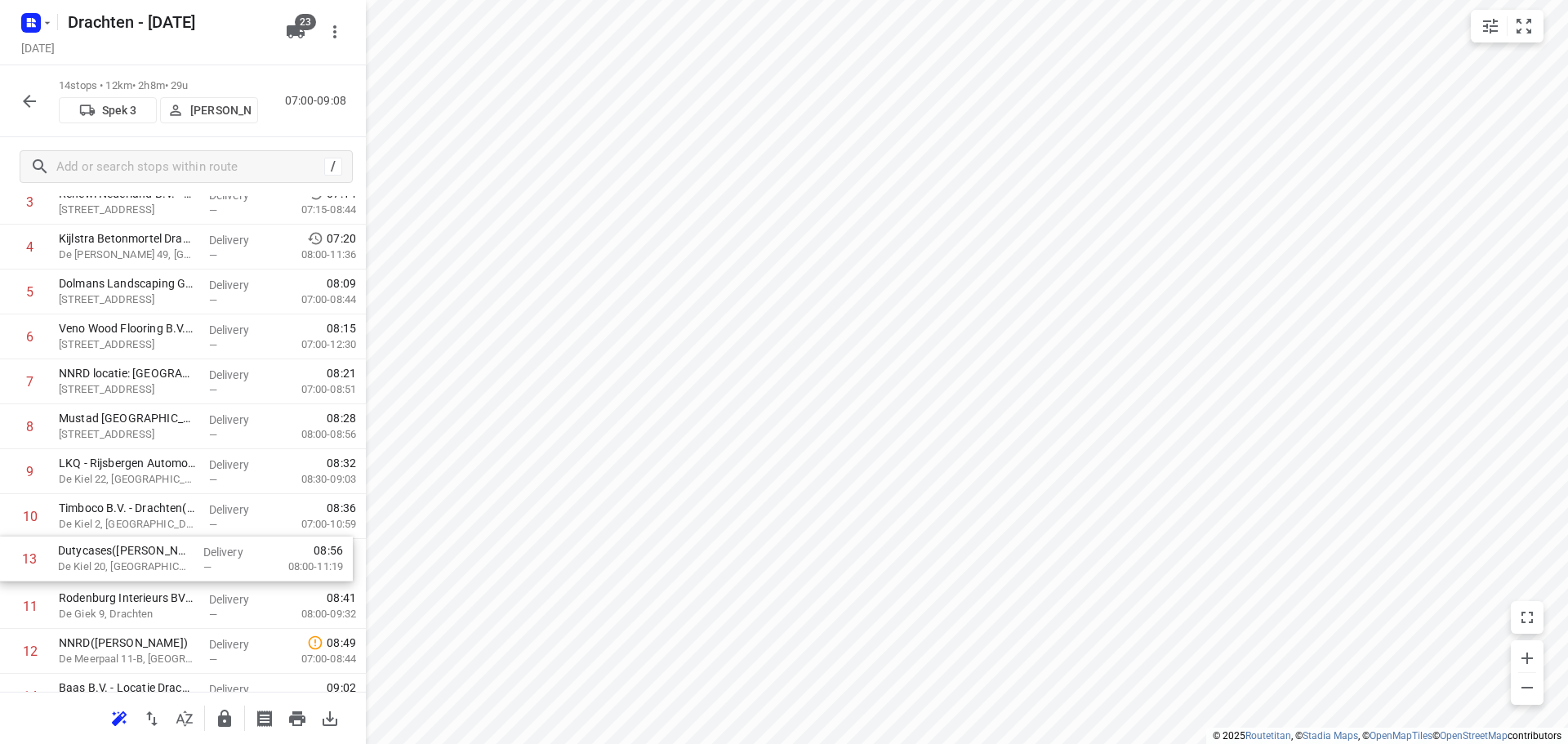
scroll to position [189, 0]
drag, startPoint x: 134, startPoint y: 661, endPoint x: 140, endPoint y: 509, distance: 152.1
click at [140, 509] on div "1 Feenstra Vlees(Dirk Jan Feenstra) De Hemmen 98a, Drachten Delivery — 07:02 06…" at bounding box center [182, 402] width 366 height 629
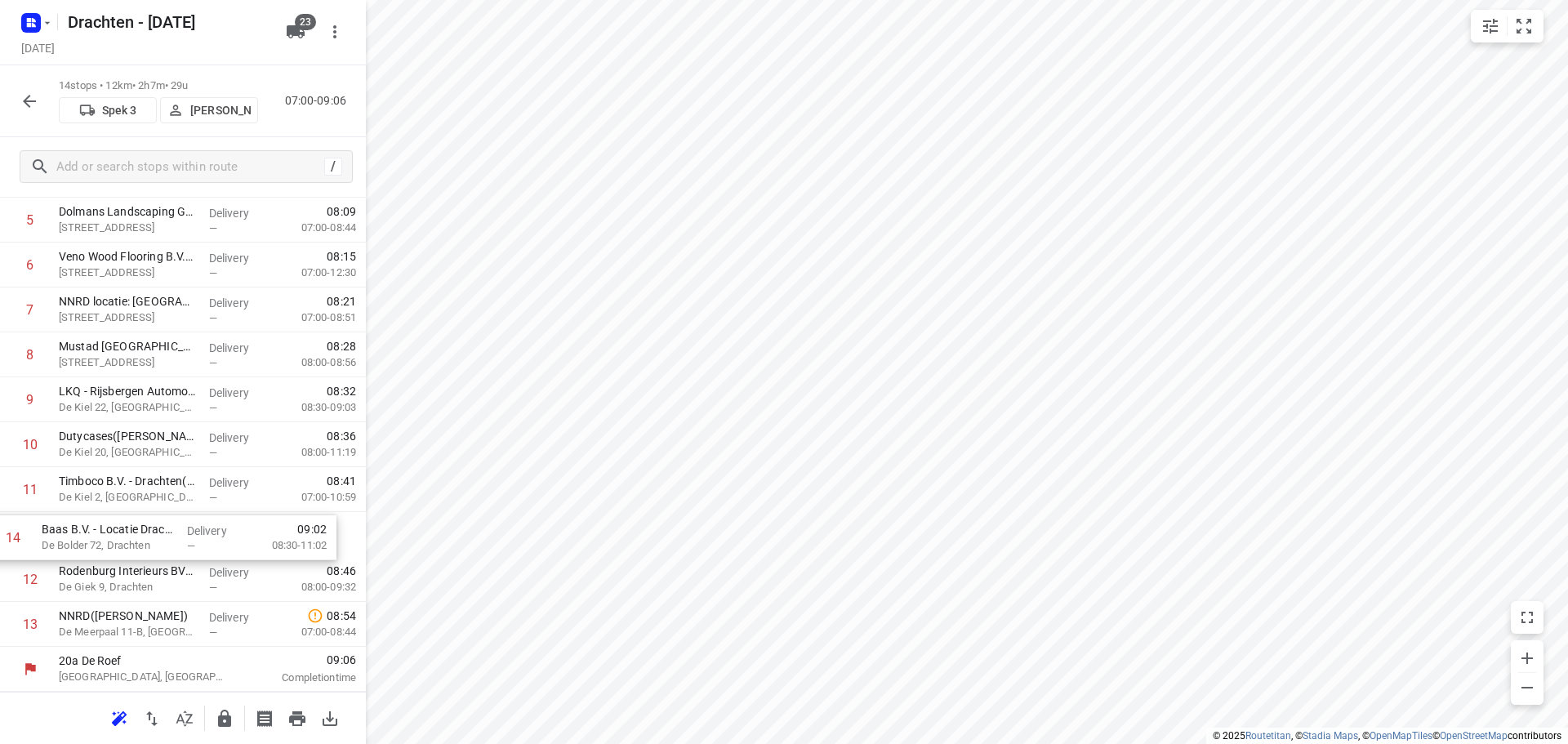
drag, startPoint x: 176, startPoint y: 632, endPoint x: 158, endPoint y: 541, distance: 92.8
click at [158, 541] on div "1 Feenstra Vlees(Dirk Jan Feenstra) De Hemmen 98a, Drachten Delivery — 07:02 06…" at bounding box center [182, 332] width 366 height 629
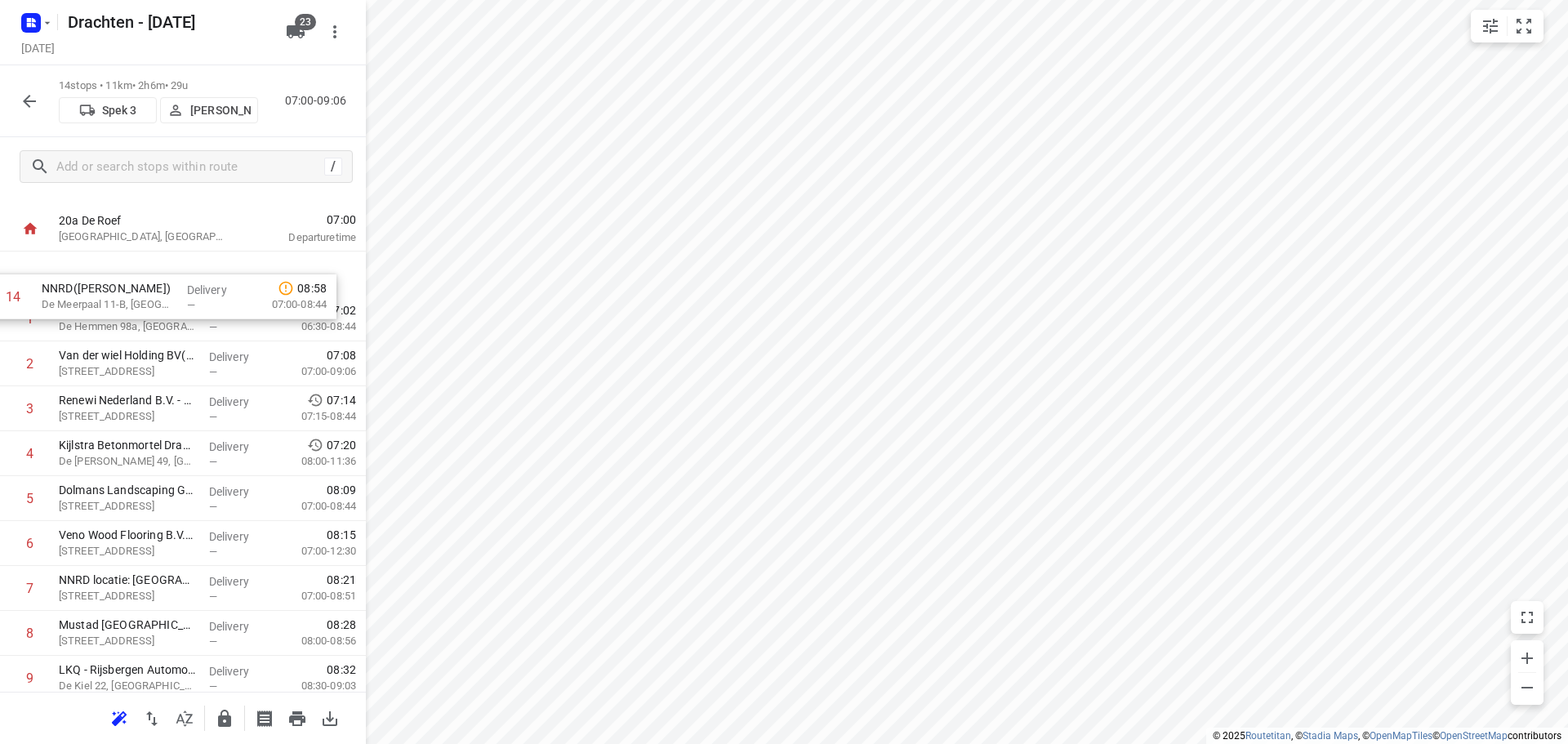
scroll to position [0, 0]
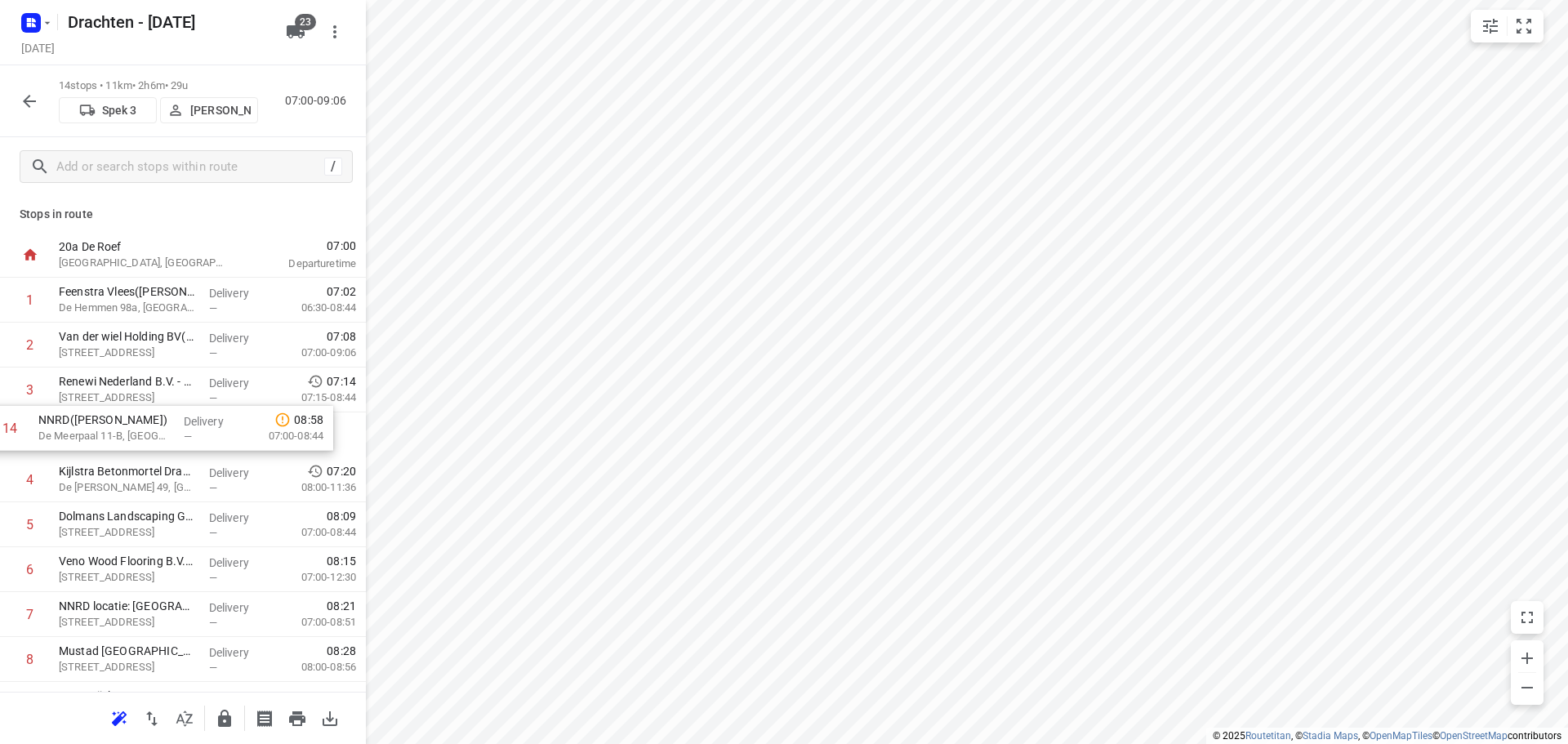
drag, startPoint x: 173, startPoint y: 628, endPoint x: 149, endPoint y: 414, distance: 215.3
click at [149, 414] on div "1 Feenstra Vlees(Dirk Jan Feenstra) De Hemmen 98a, Drachten Delivery — 07:02 06…" at bounding box center [182, 591] width 366 height 629
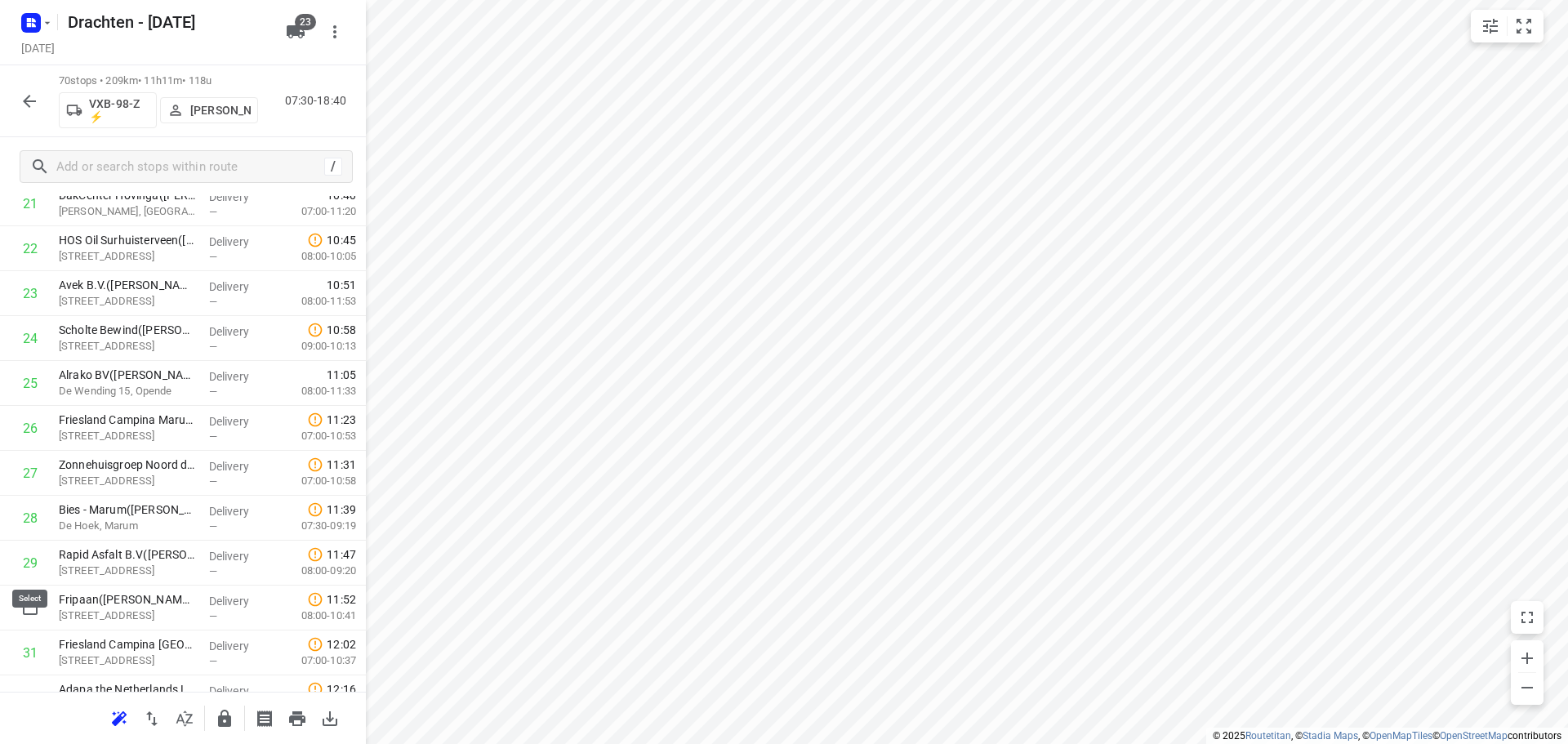
scroll to position [1158, 0]
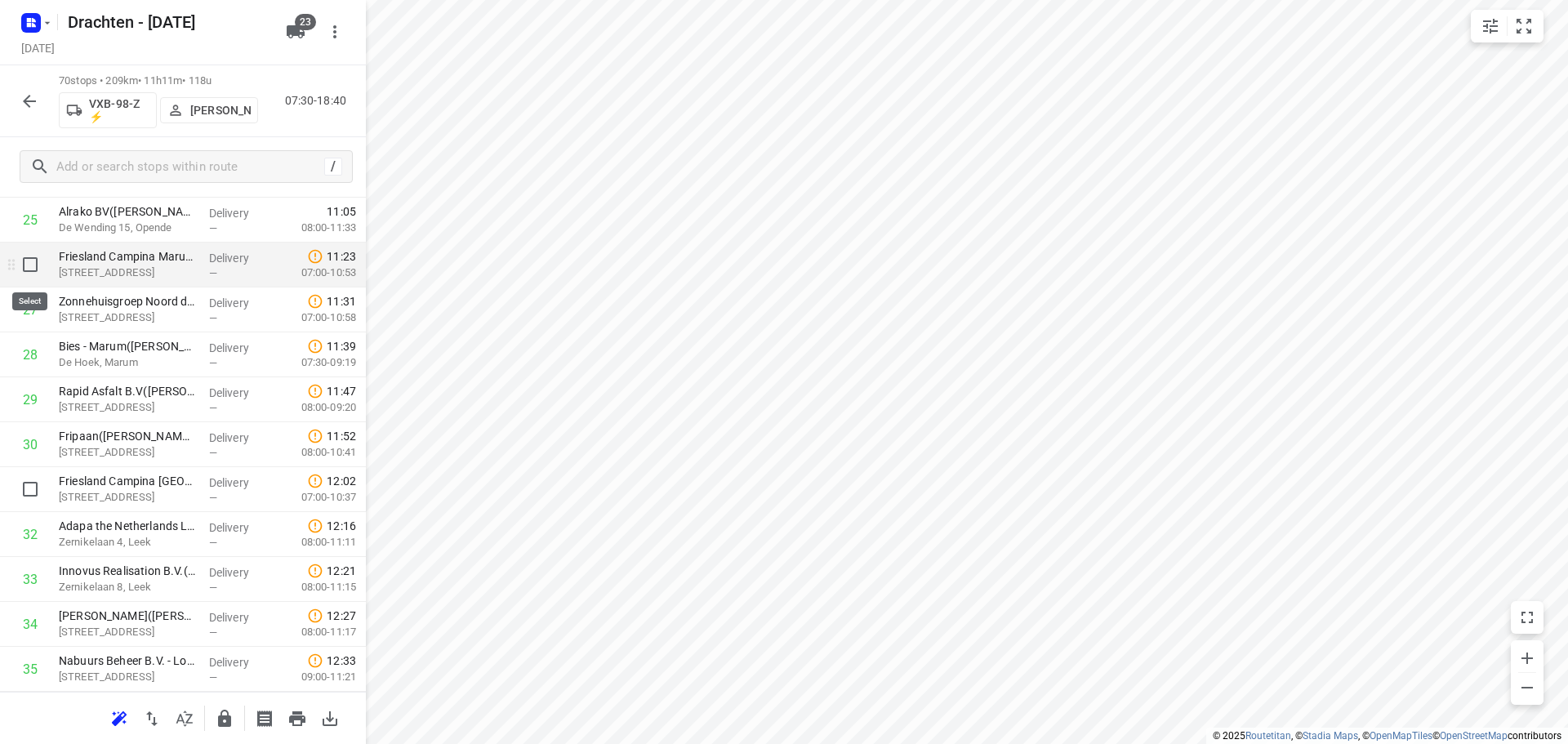
click at [31, 275] on input "checkbox" at bounding box center [30, 265] width 32 height 32
checkbox input "true"
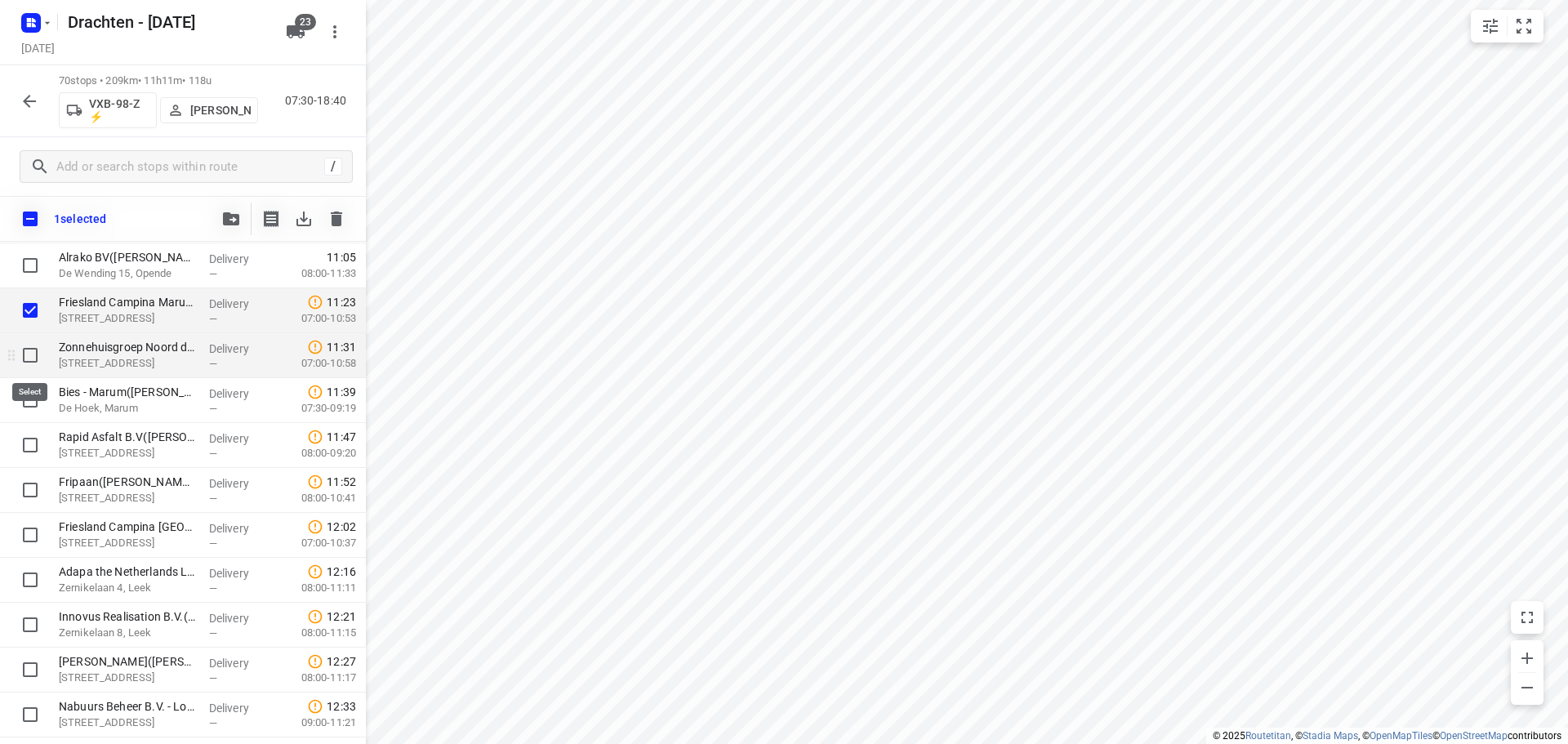
click at [23, 358] on input "checkbox" at bounding box center [30, 355] width 32 height 32
checkbox input "true"
click at [30, 406] on input "checkbox" at bounding box center [30, 400] width 32 height 32
checkbox input "true"
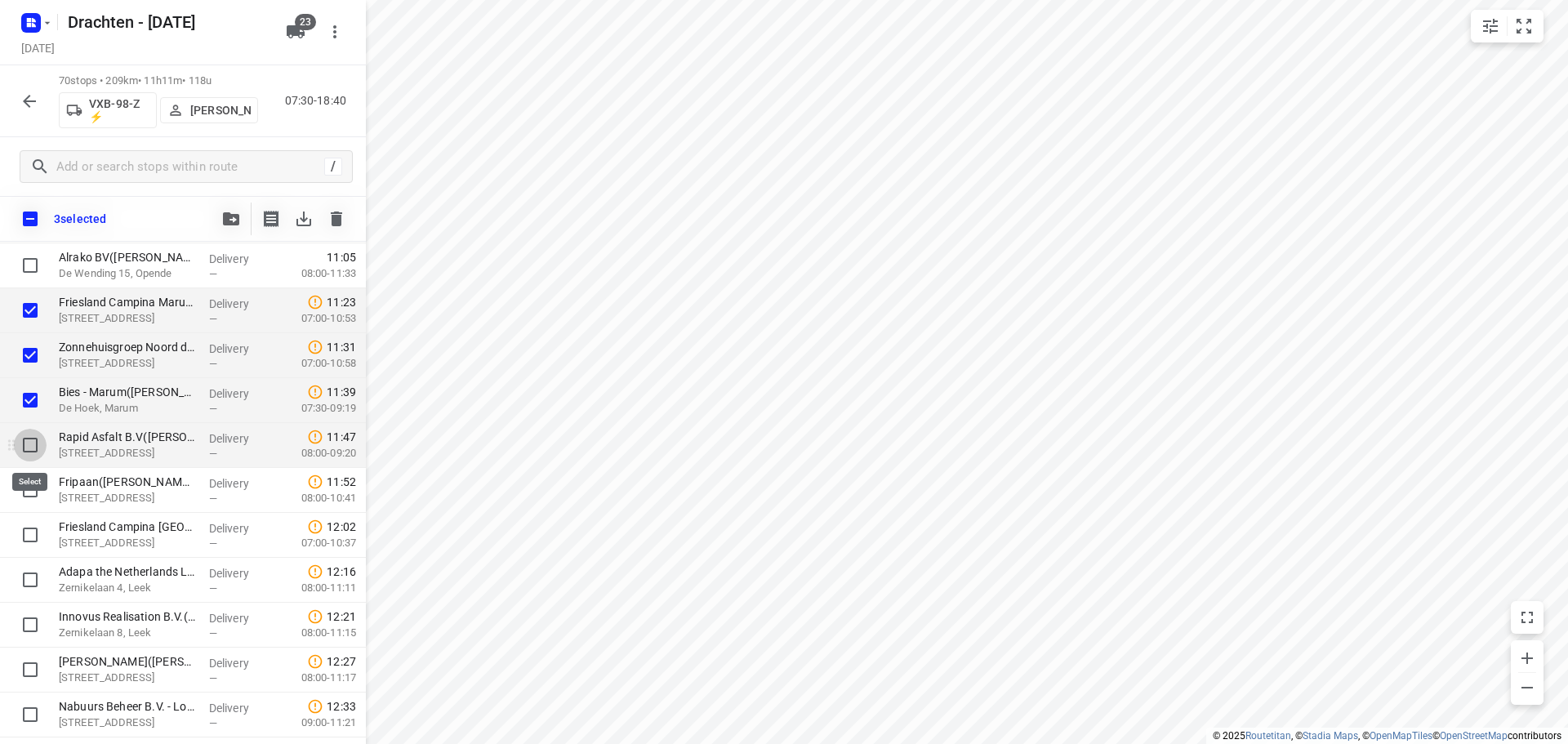
click at [30, 439] on input "checkbox" at bounding box center [30, 445] width 32 height 32
checkbox input "true"
click at [26, 487] on input "checkbox" at bounding box center [30, 489] width 32 height 32
checkbox input "true"
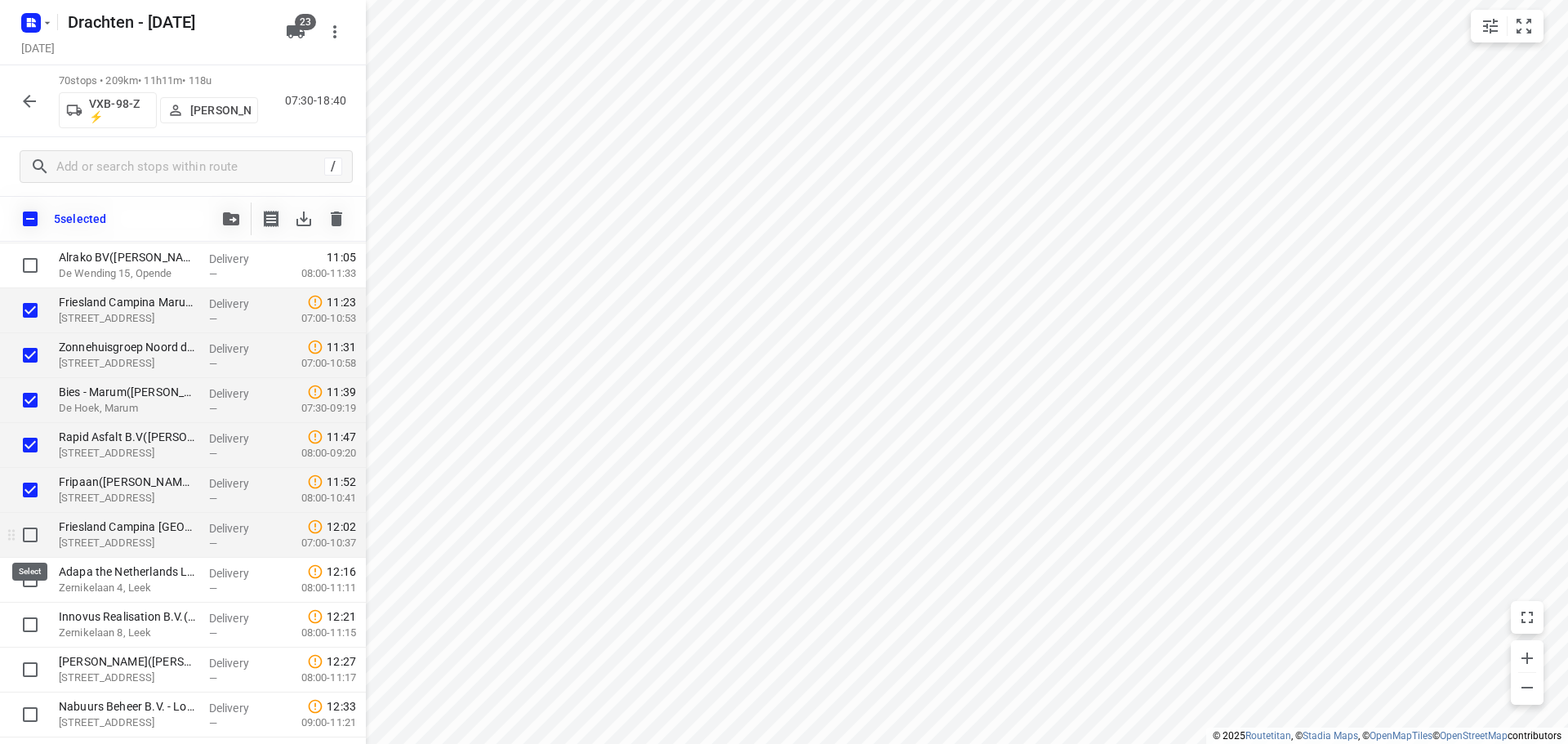
click at [31, 540] on input "checkbox" at bounding box center [30, 534] width 32 height 32
checkbox input "true"
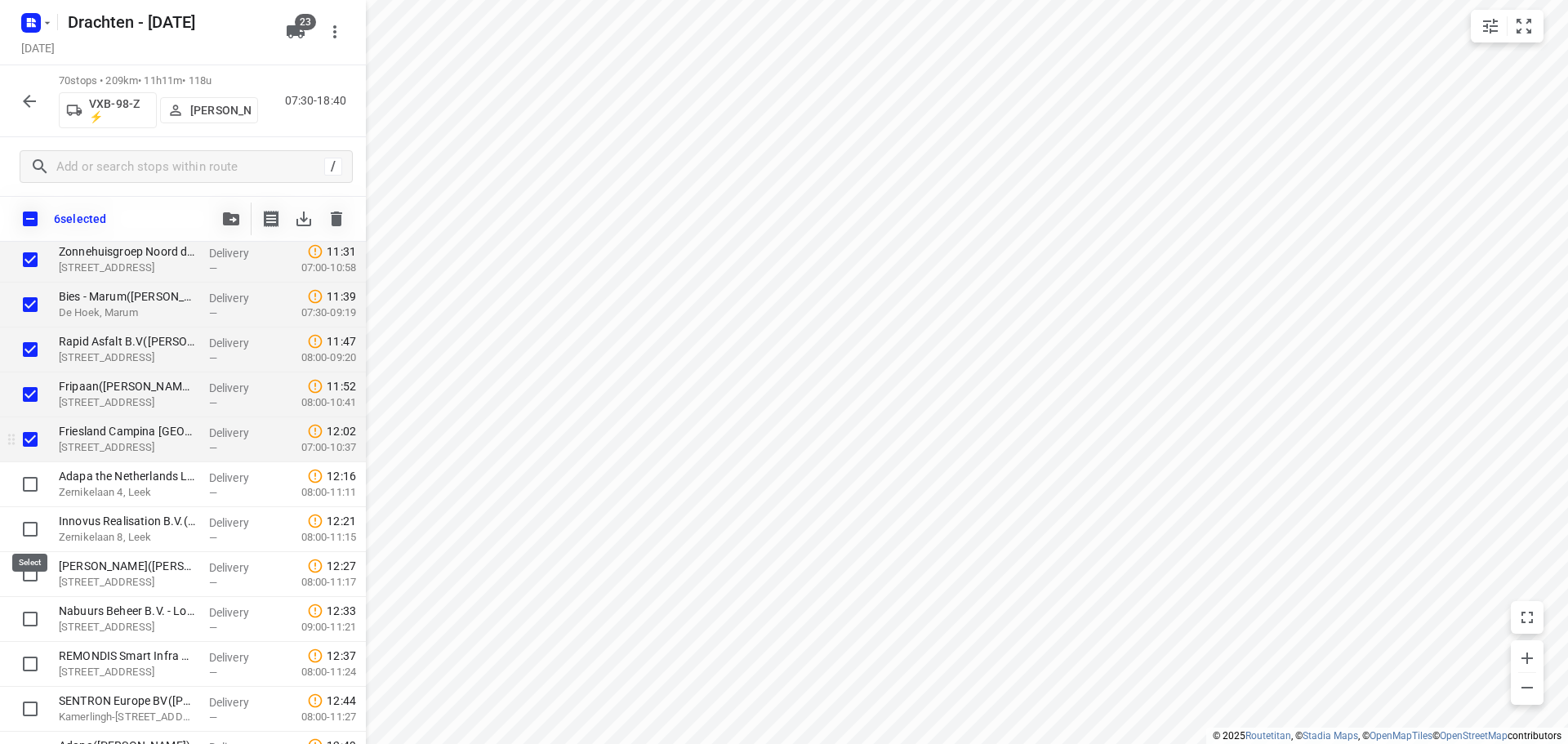
scroll to position [1321, 0]
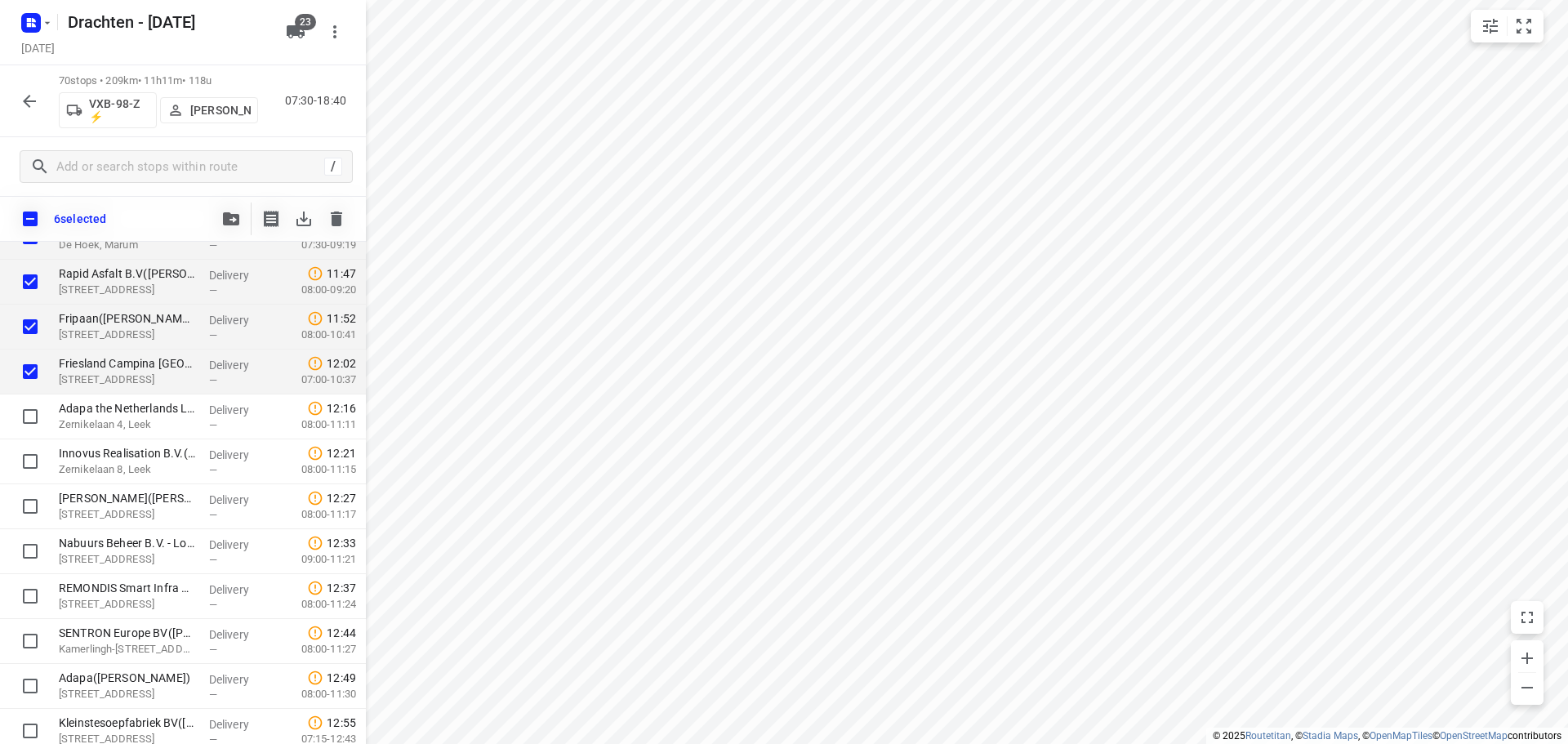
click at [37, 215] on input "checkbox" at bounding box center [30, 219] width 34 height 34
checkbox input "true"
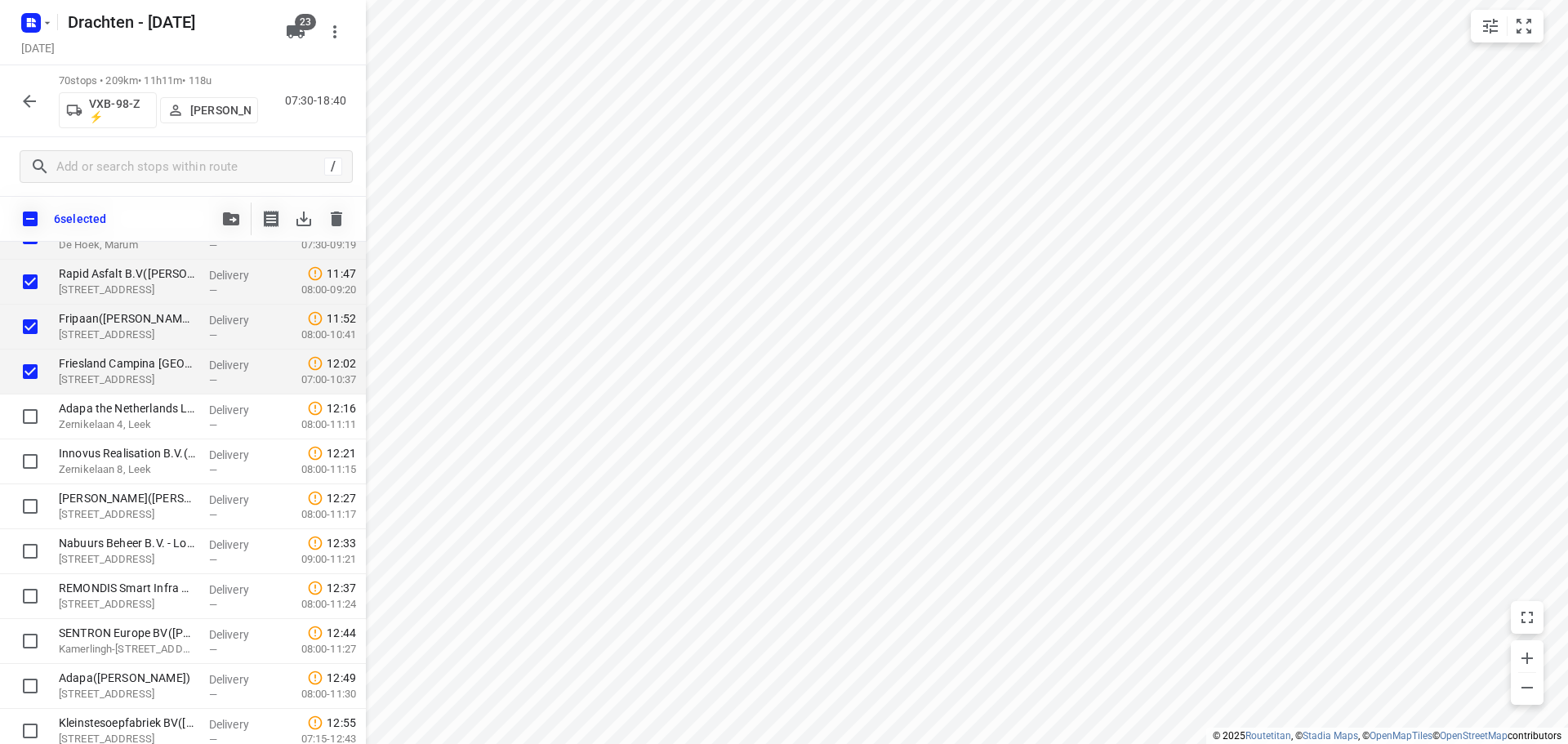
checkbox input "true"
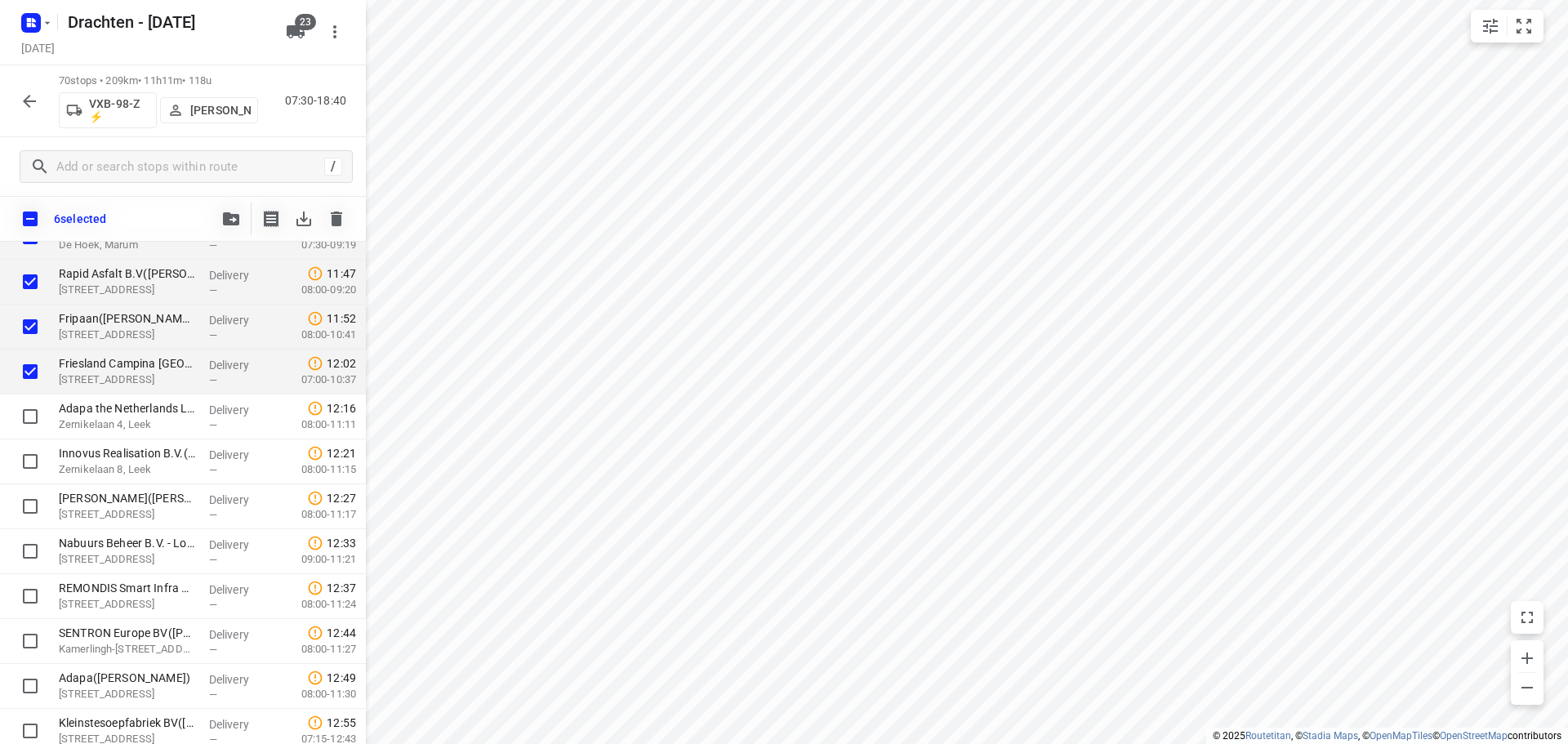
checkbox input "true"
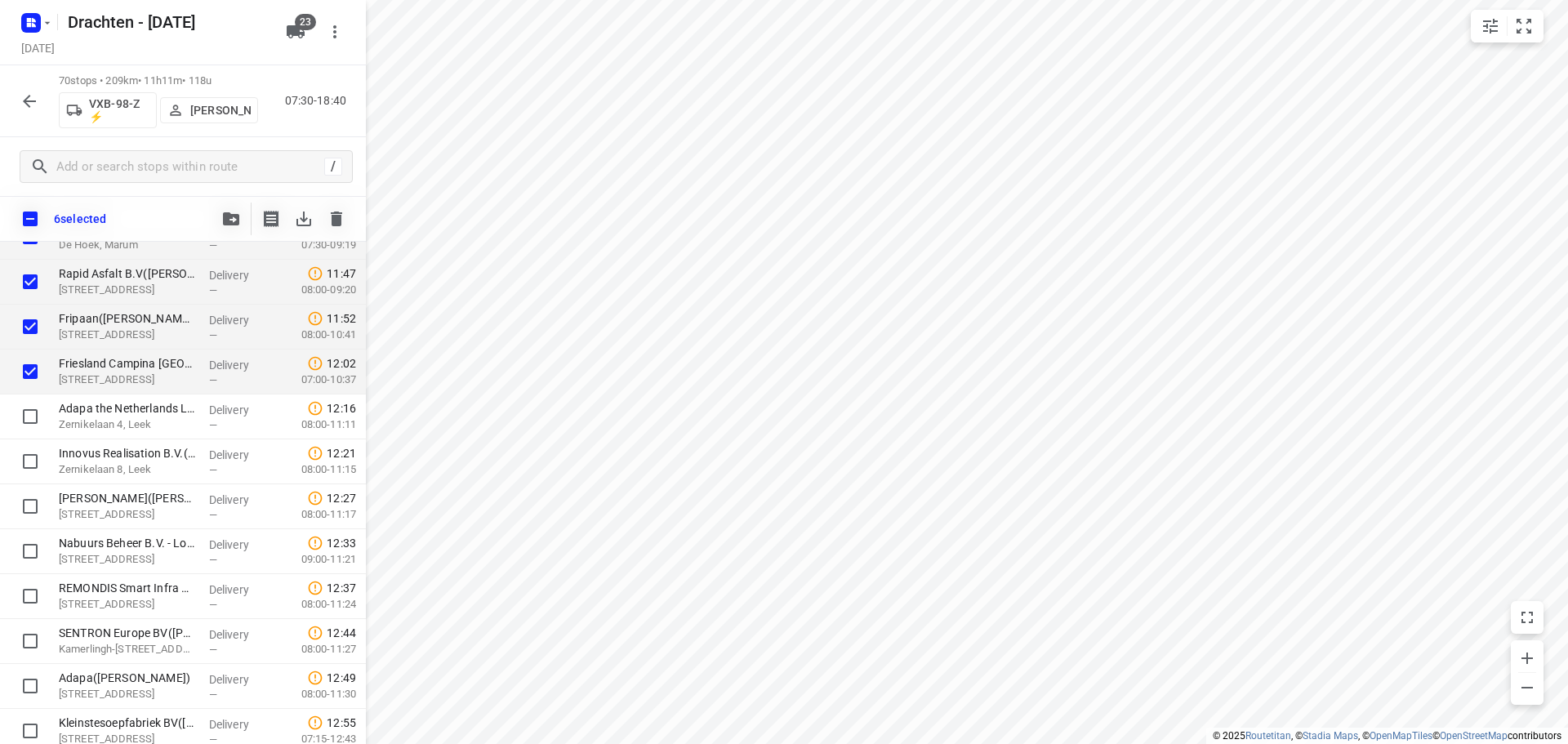
checkbox input "true"
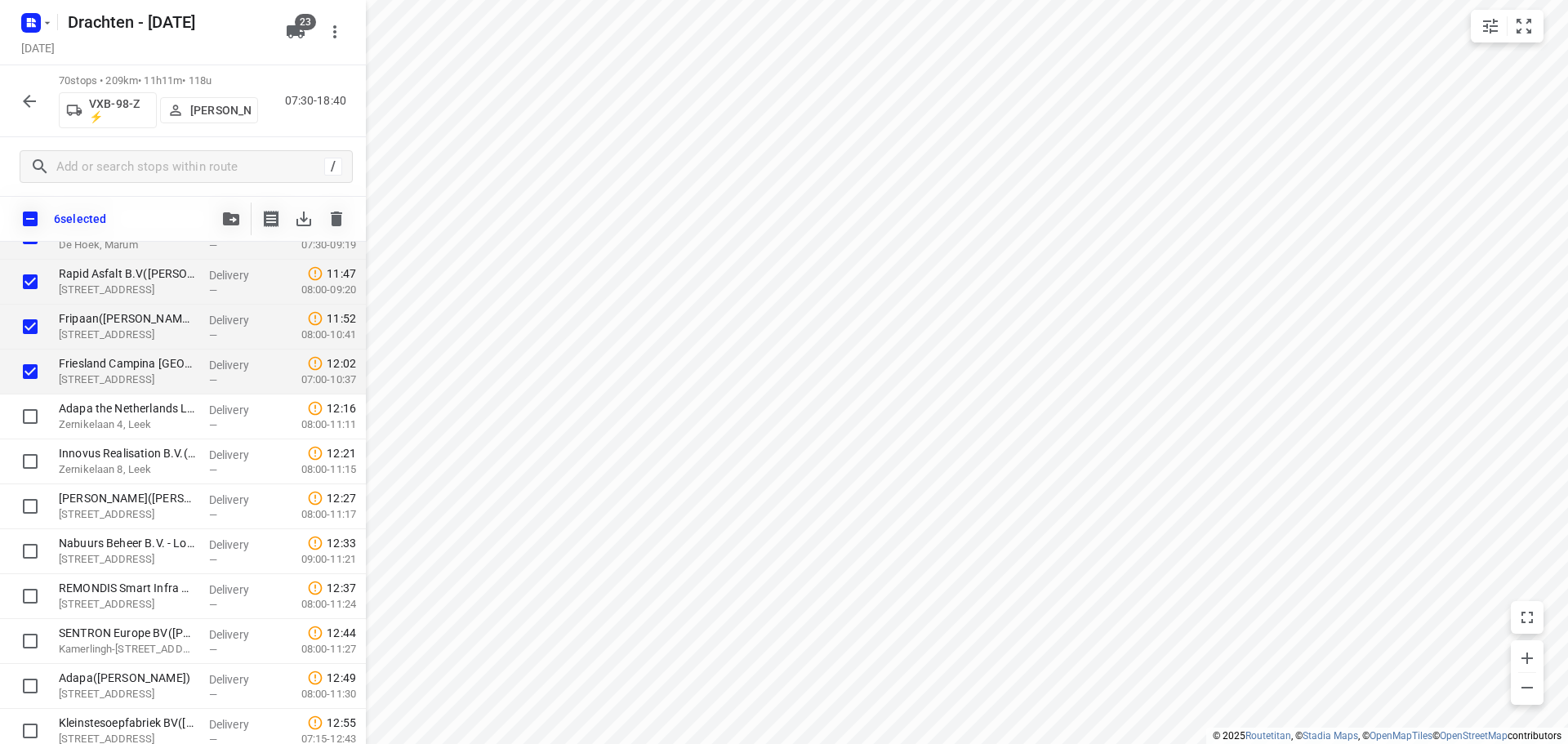
checkbox input "true"
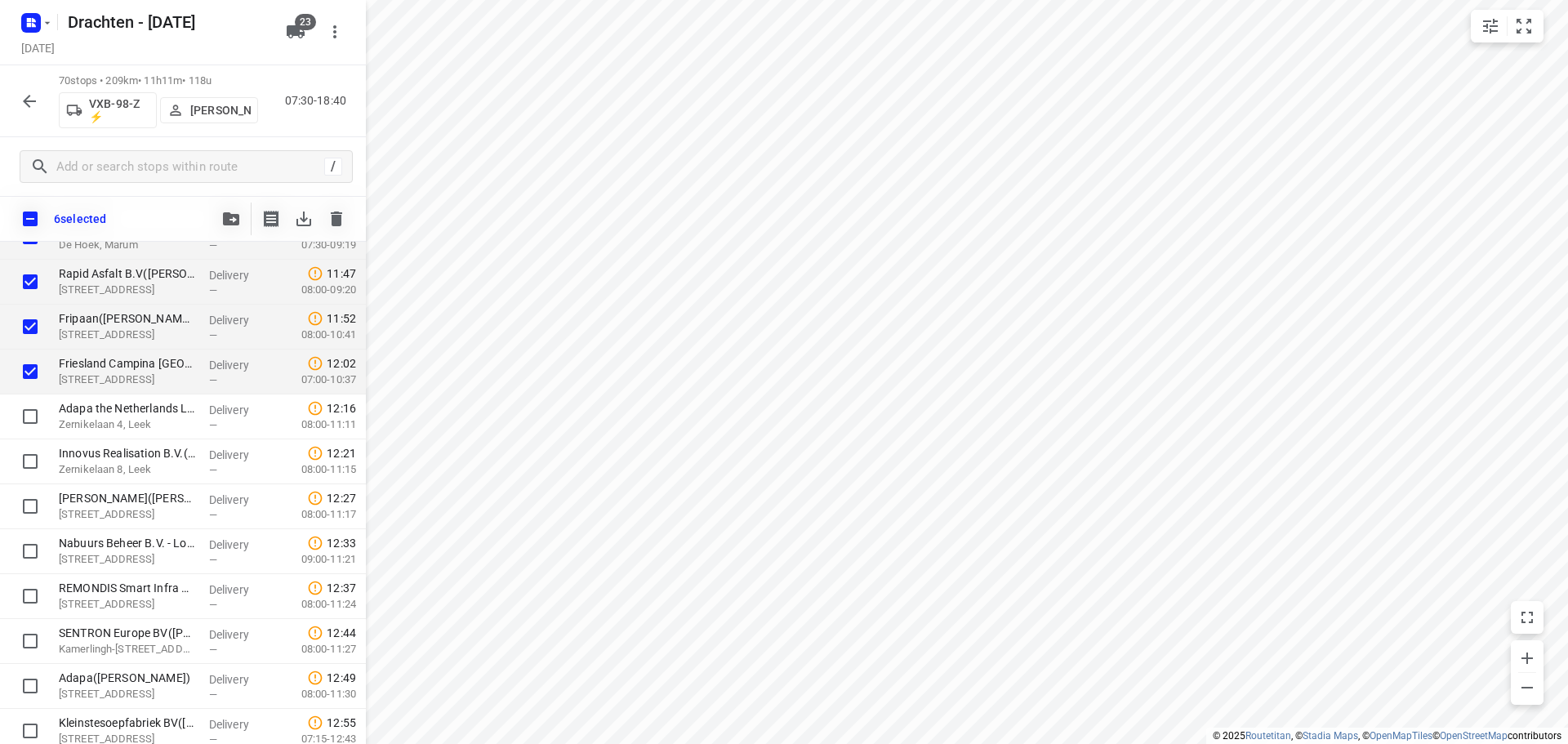
checkbox input "true"
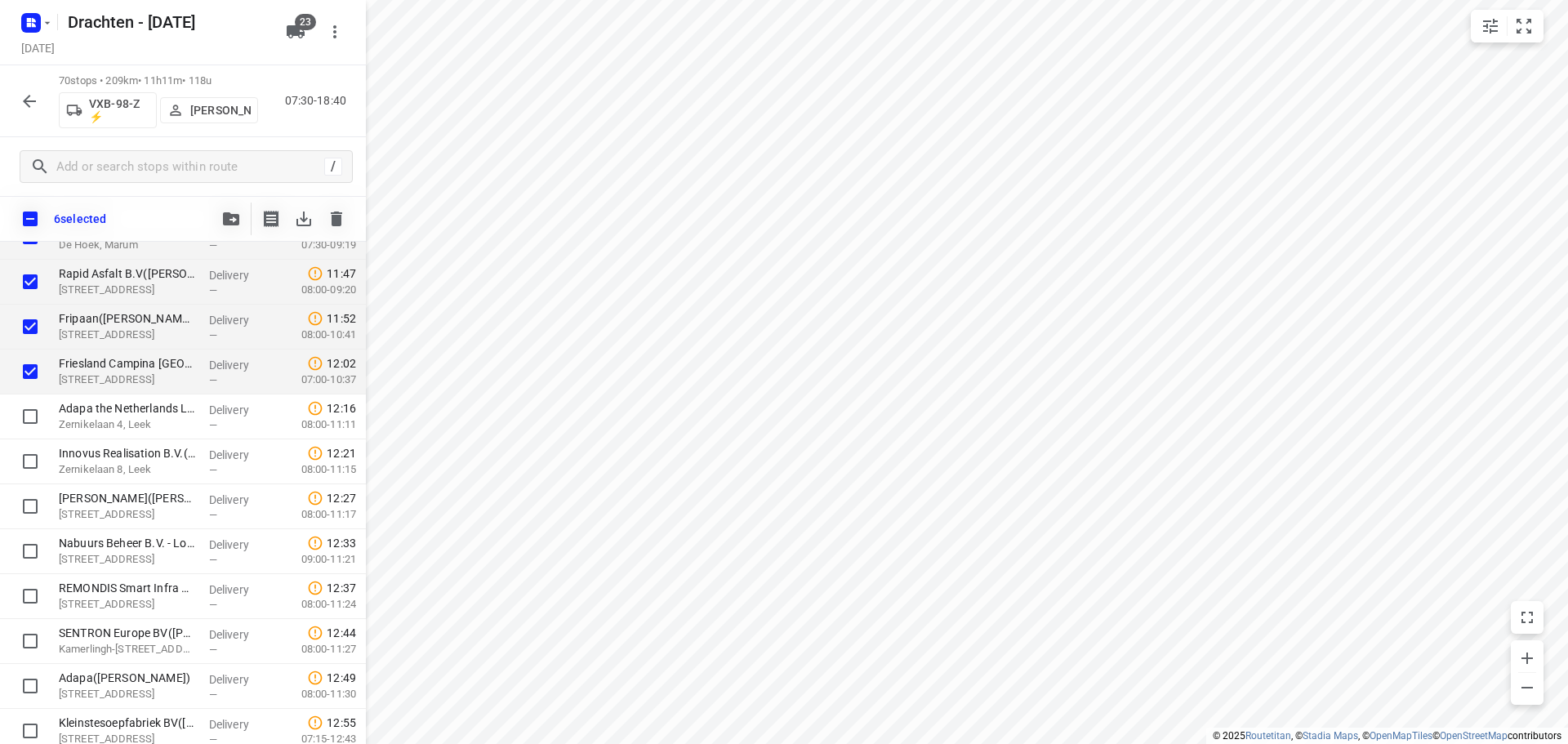
checkbox input "true"
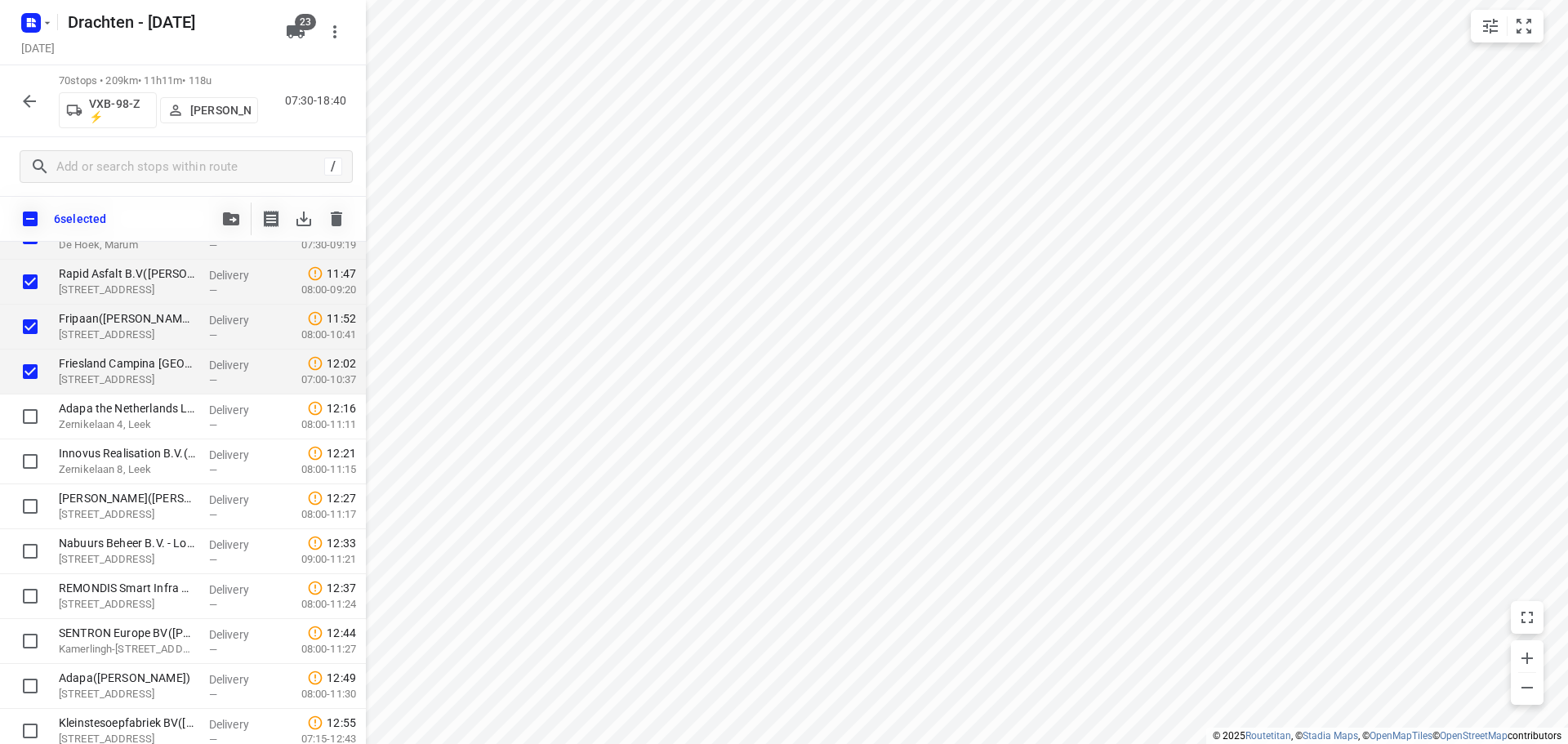
checkbox input "true"
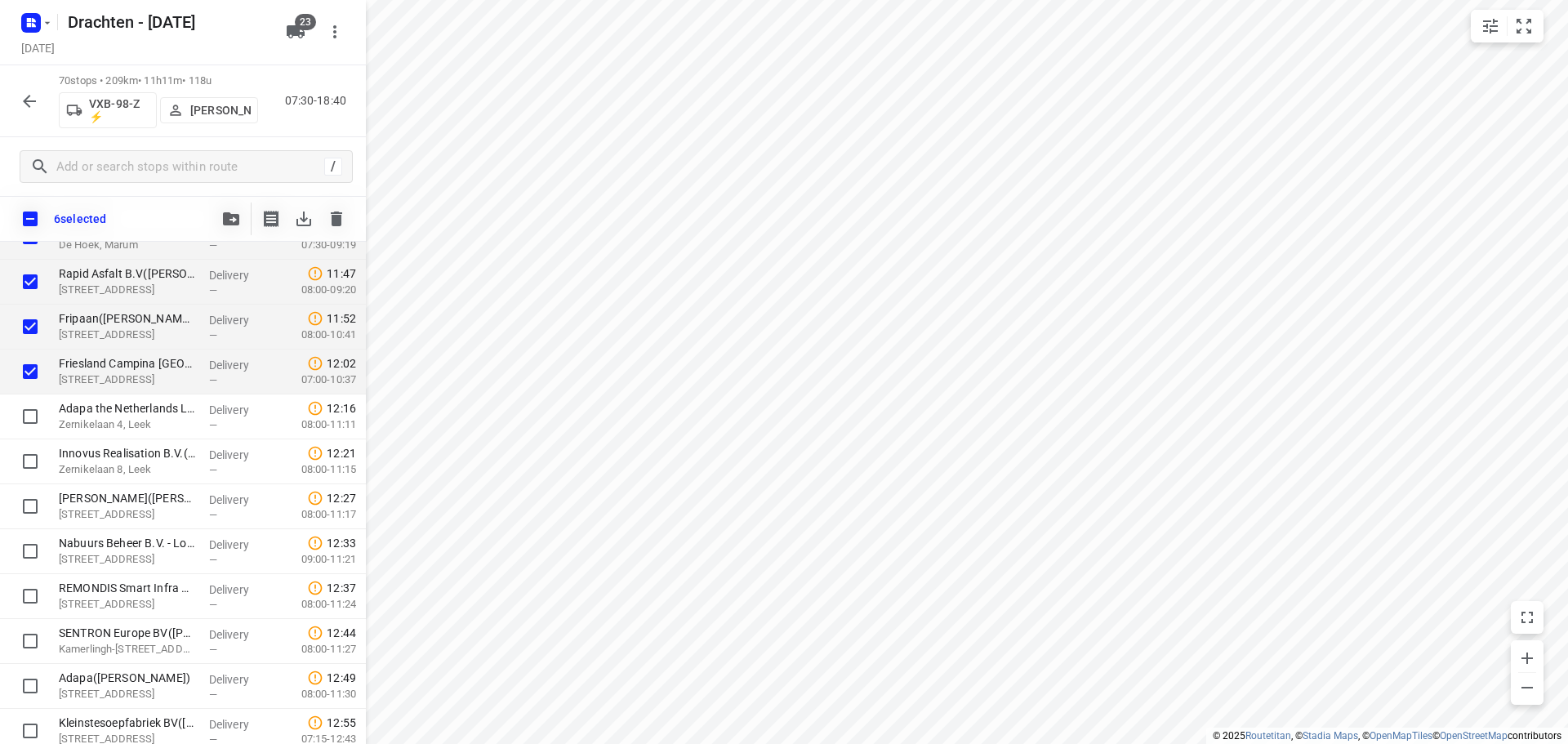
checkbox input "true"
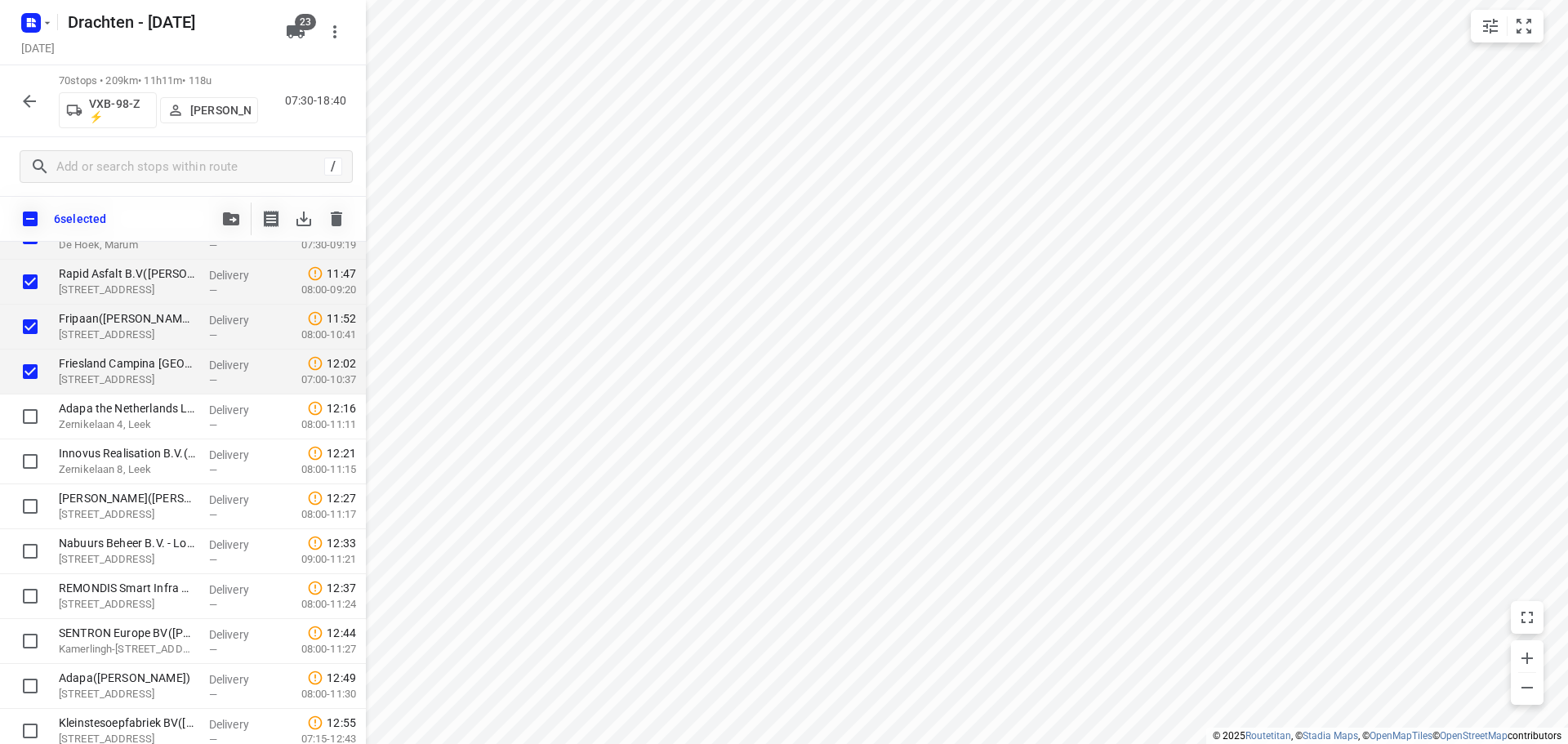
checkbox input "true"
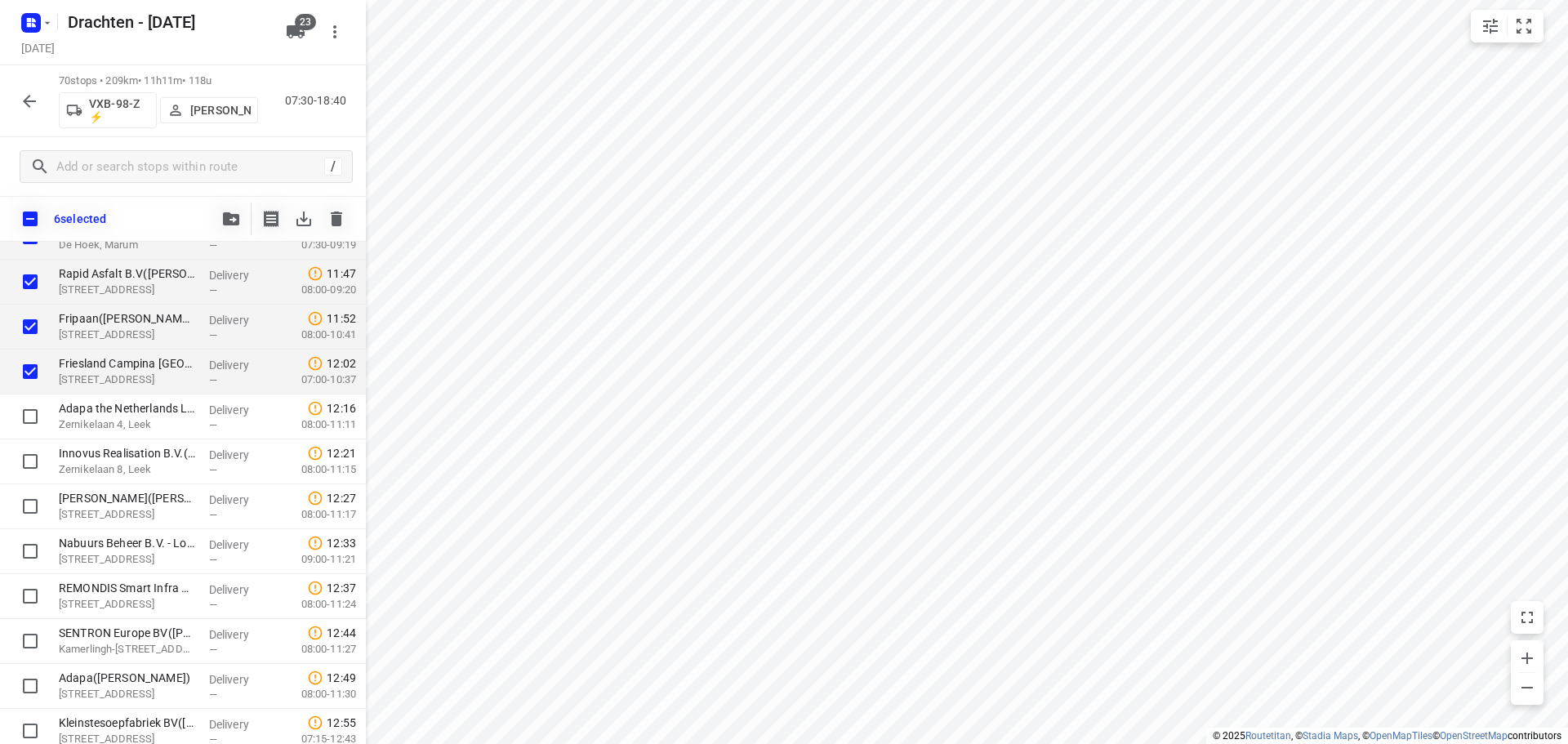
checkbox input "true"
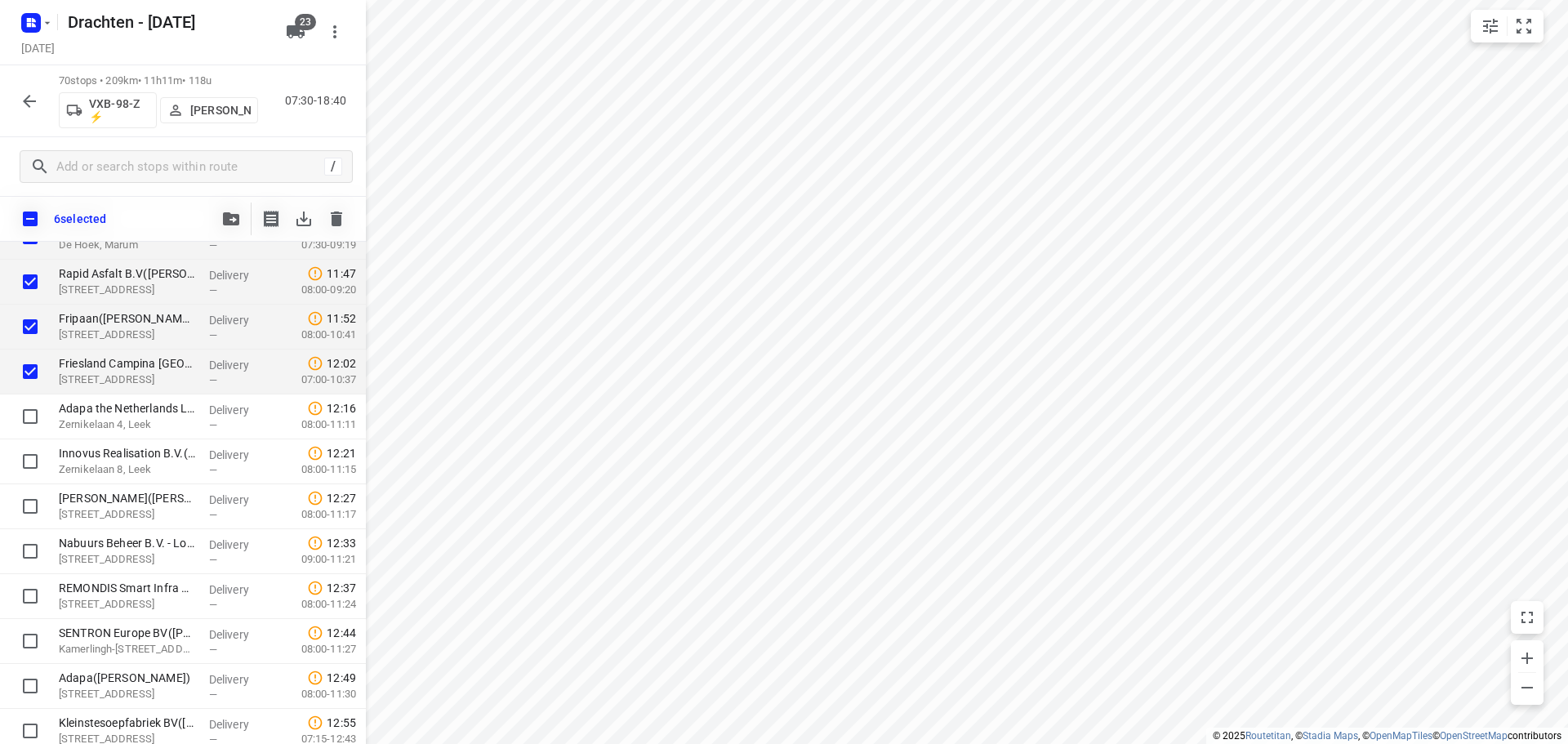
checkbox input "true"
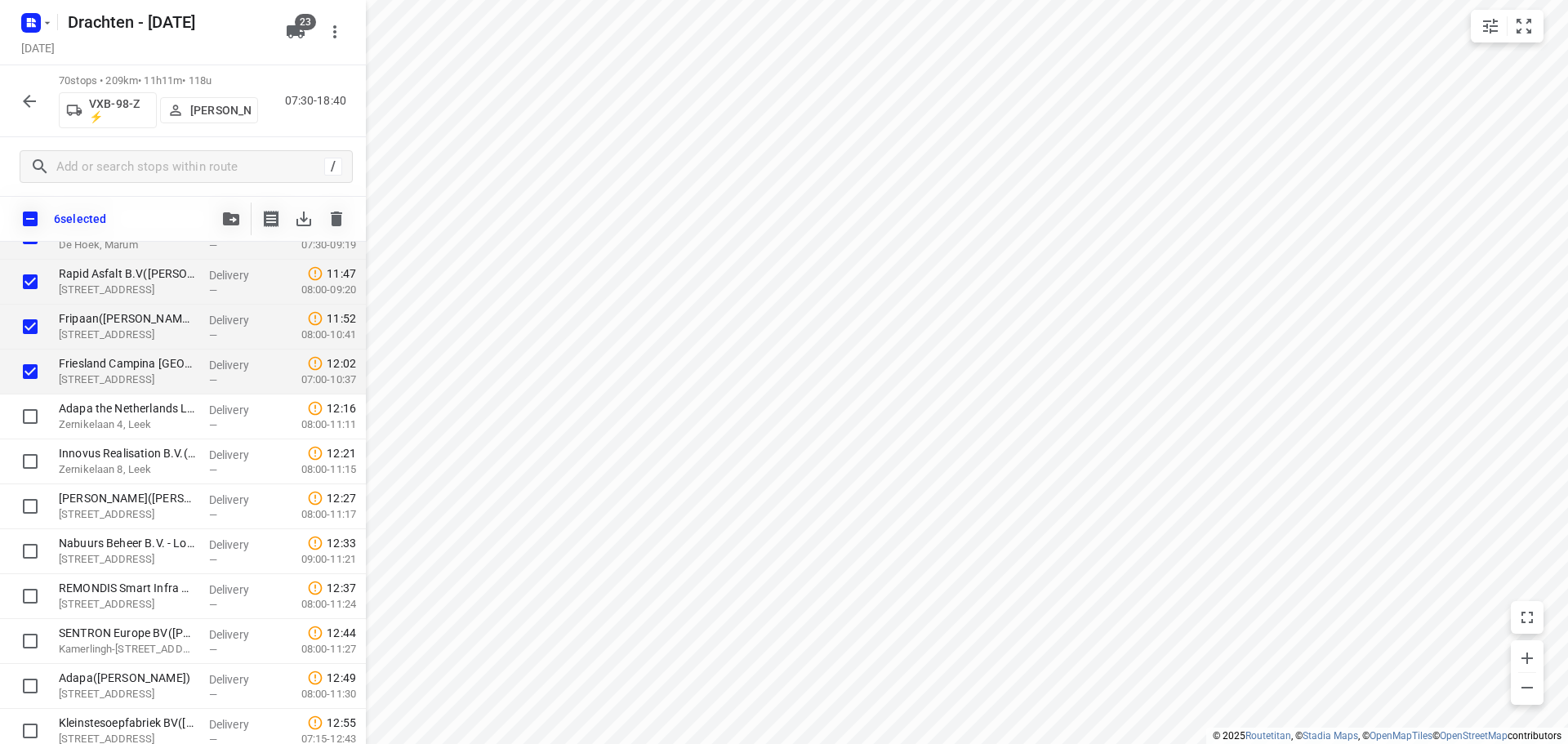
checkbox input "true"
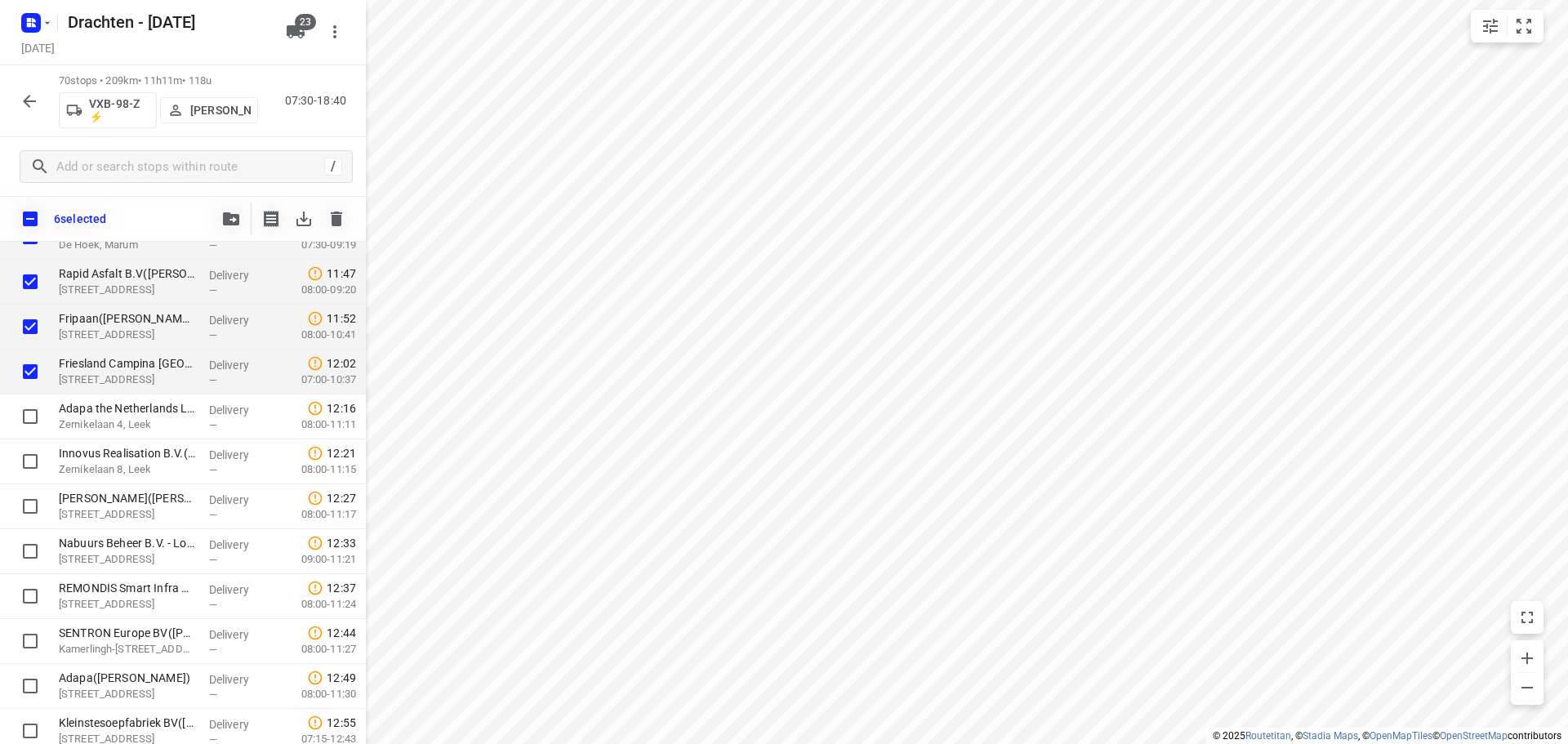
checkbox input "true"
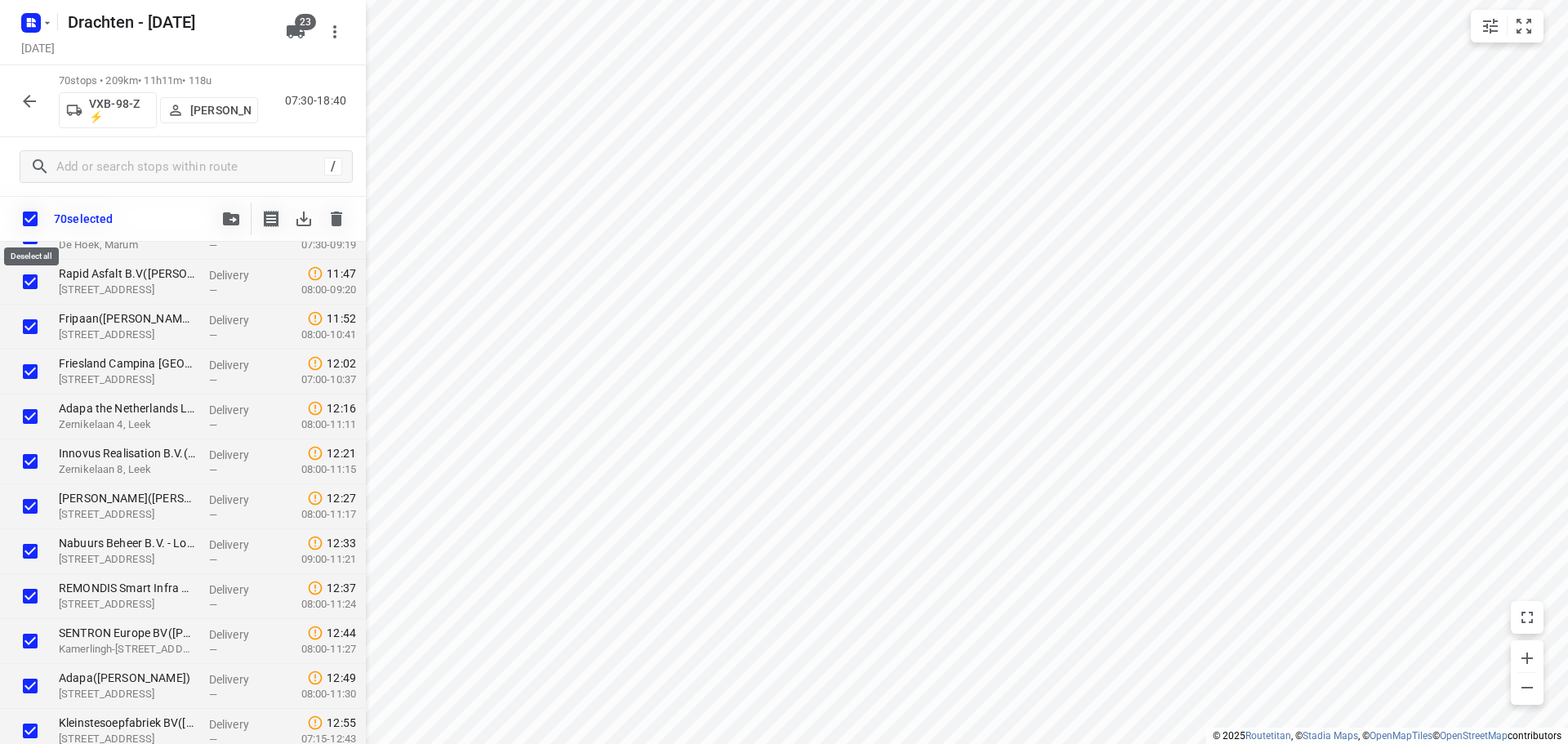
click at [37, 215] on input "checkbox" at bounding box center [30, 219] width 34 height 34
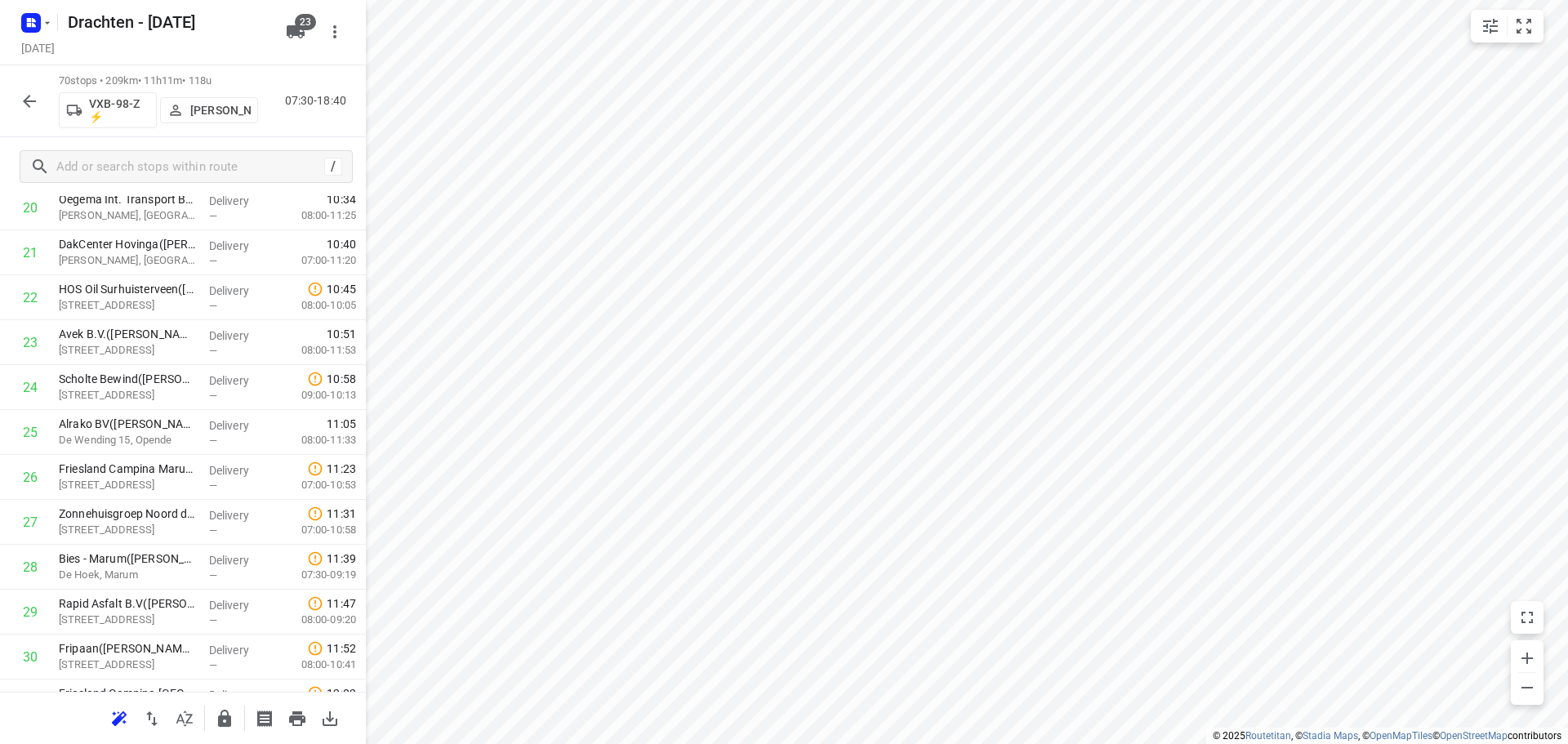
scroll to position [994, 0]
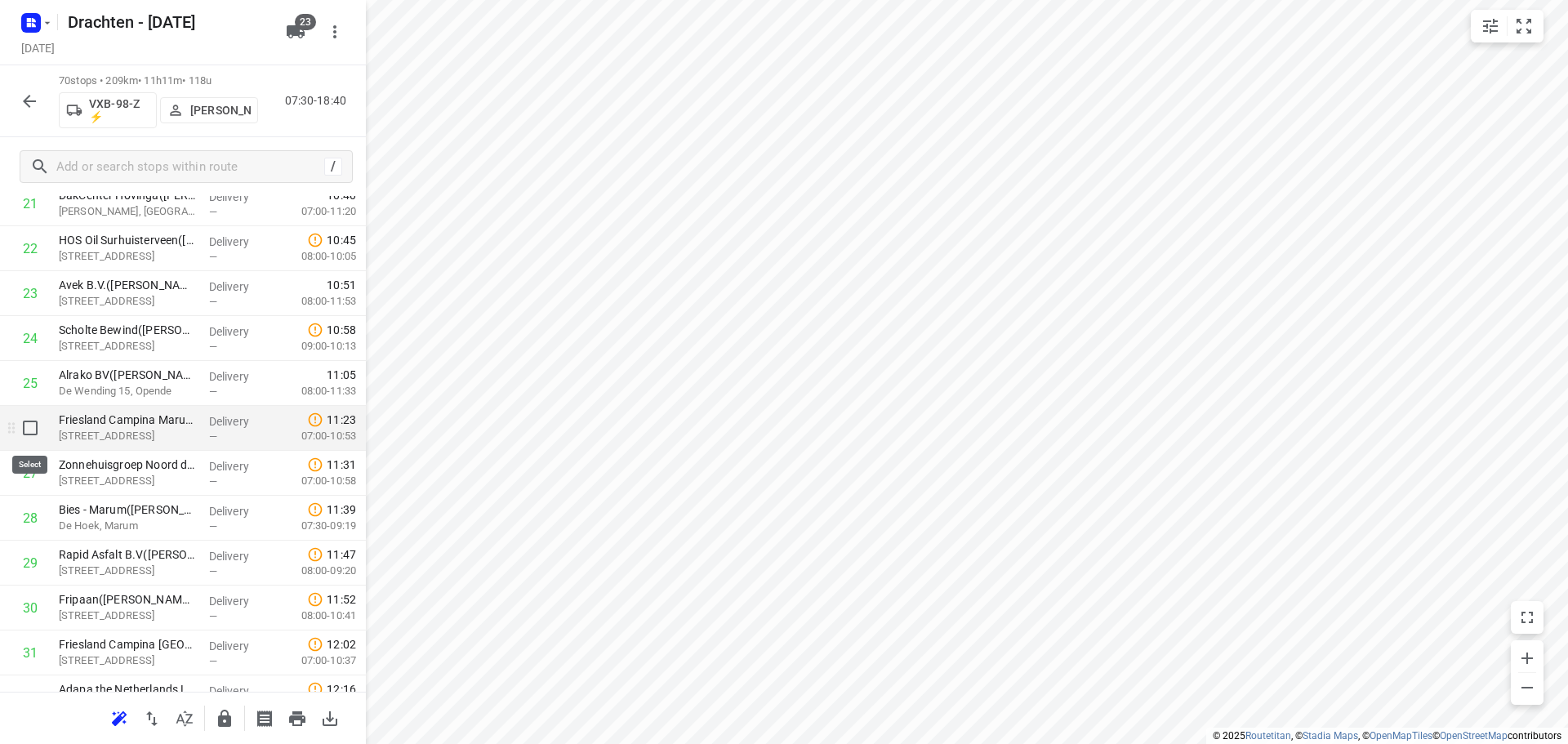
click at [17, 434] on input "checkbox" at bounding box center [30, 428] width 32 height 32
checkbox input "true"
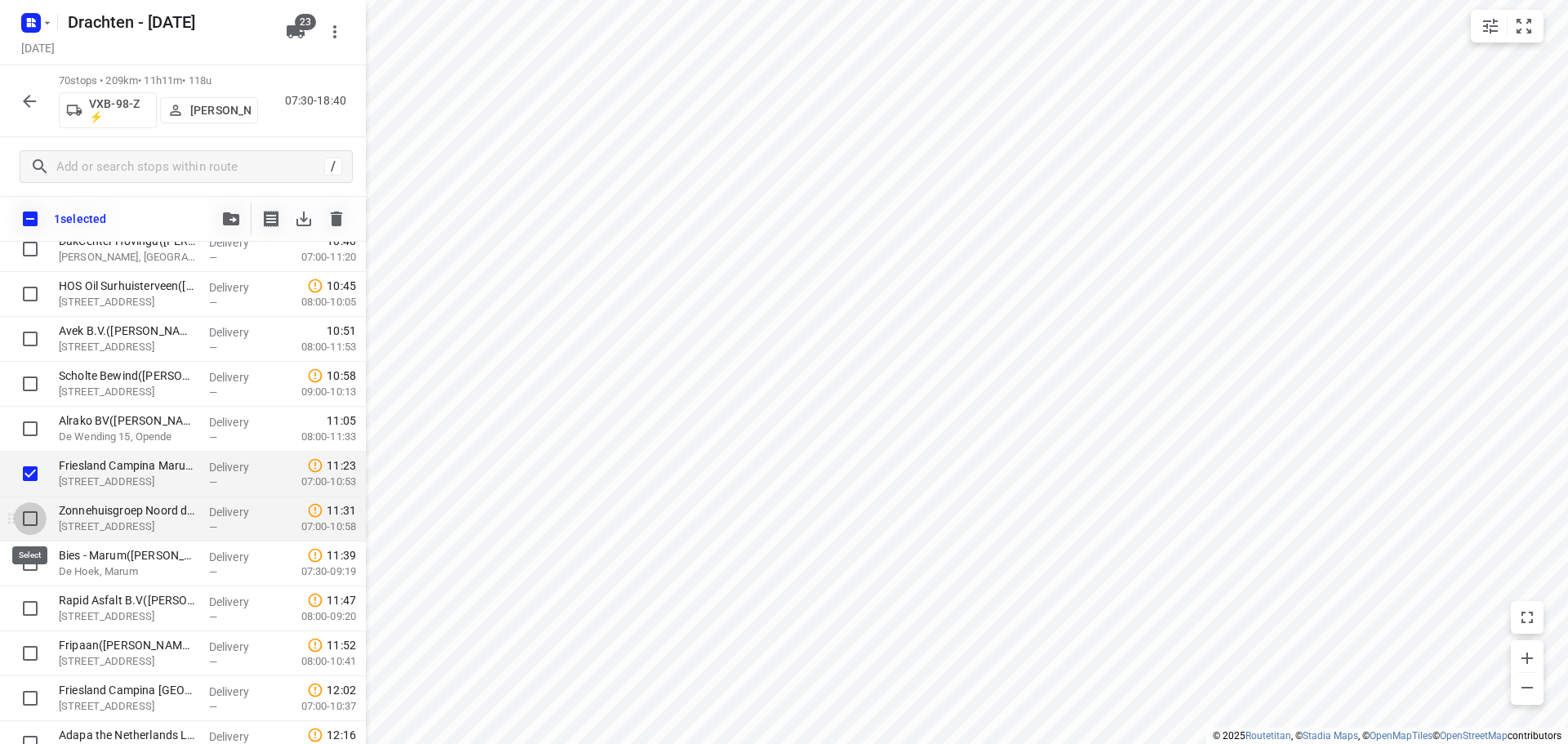
click at [19, 522] on input "checkbox" at bounding box center [30, 518] width 32 height 32
checkbox input "true"
click at [23, 559] on input "checkbox" at bounding box center [30, 563] width 32 height 32
checkbox input "true"
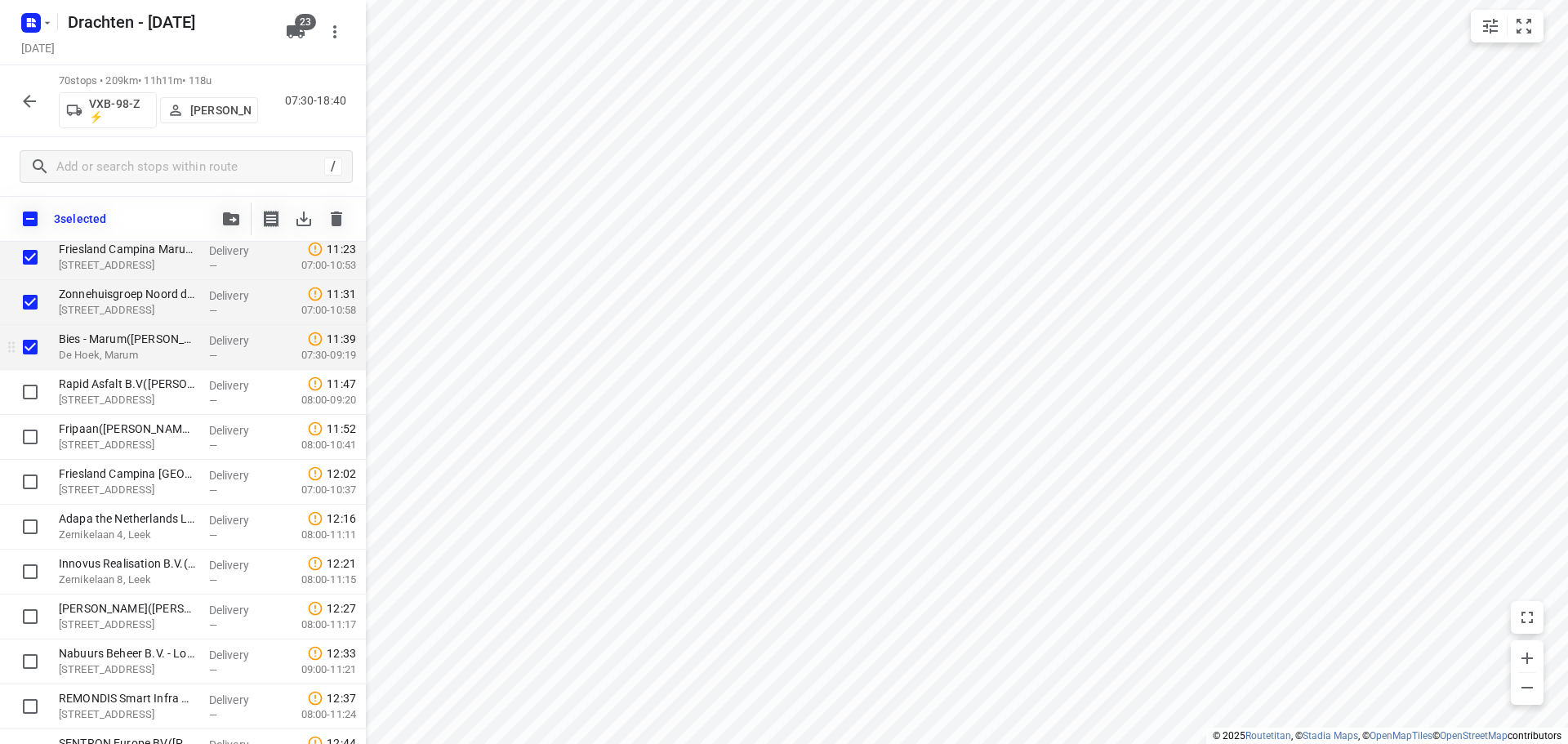
scroll to position [1239, 0]
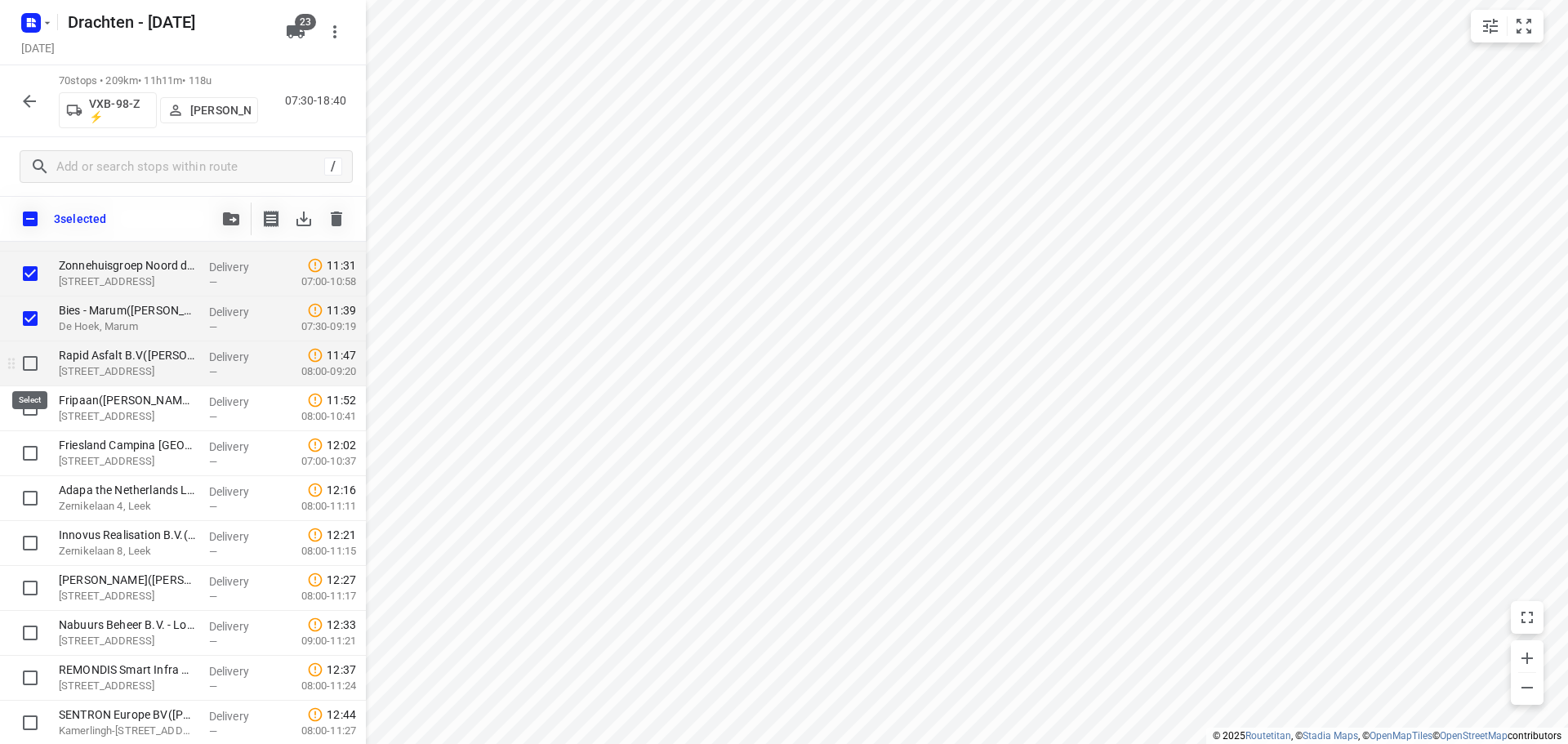
click at [19, 362] on input "checkbox" at bounding box center [30, 363] width 32 height 32
checkbox input "true"
click at [30, 406] on input "checkbox" at bounding box center [30, 408] width 32 height 32
checkbox input "true"
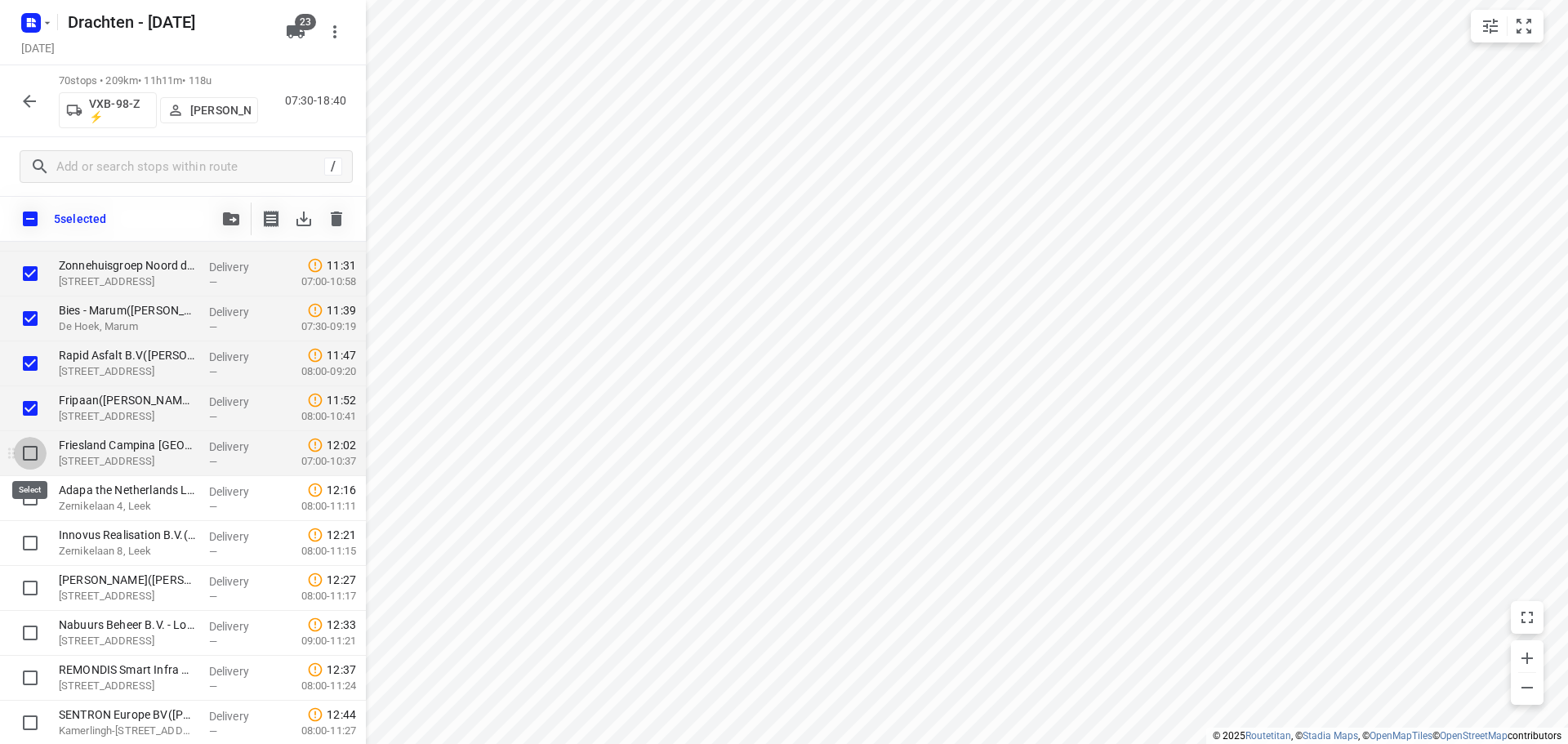
click at [27, 447] on input "checkbox" at bounding box center [30, 453] width 32 height 32
checkbox input "true"
click at [25, 503] on input "checkbox" at bounding box center [30, 498] width 32 height 32
checkbox input "true"
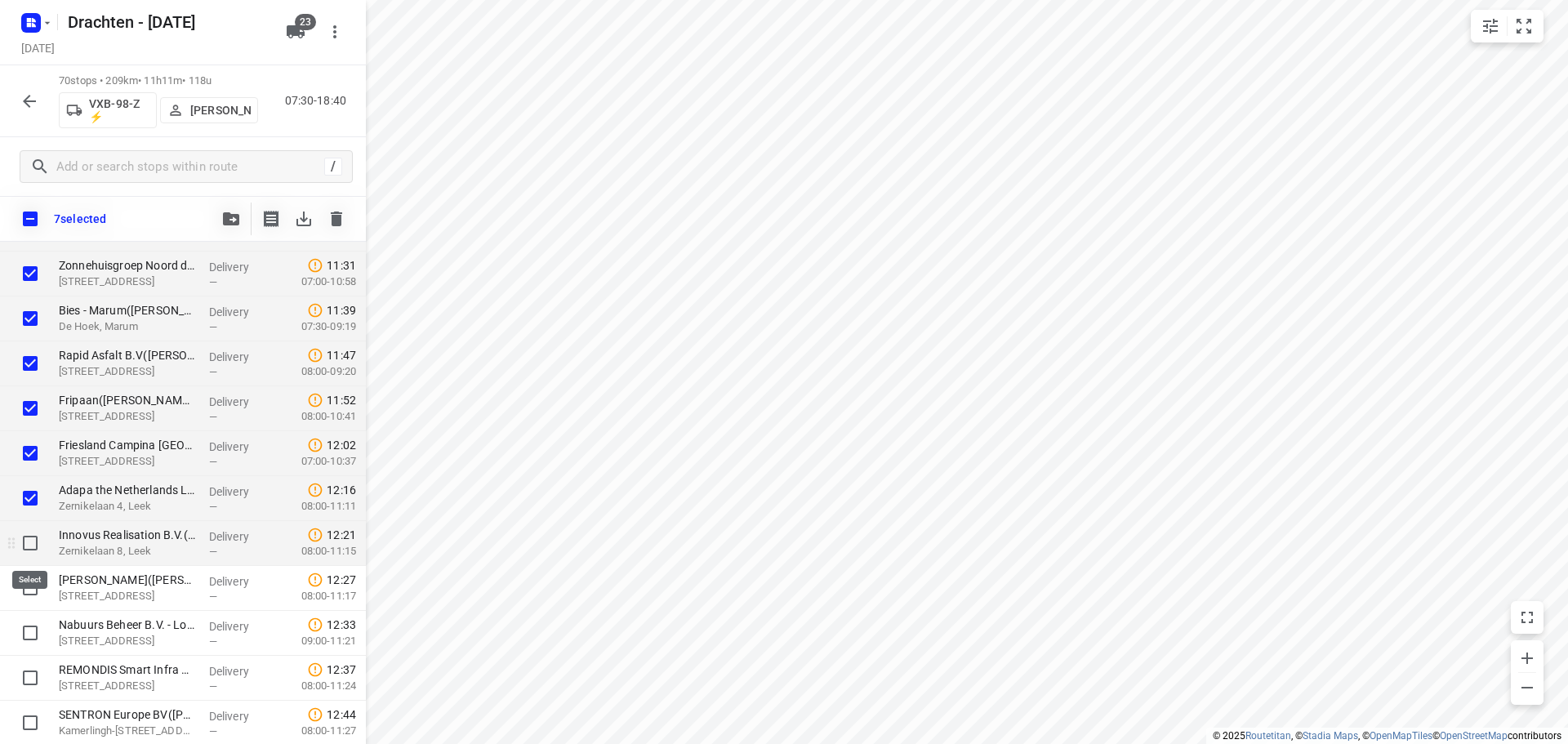
click at [25, 546] on input "checkbox" at bounding box center [30, 543] width 32 height 32
checkbox input "true"
click at [26, 585] on input "checkbox" at bounding box center [30, 588] width 32 height 32
checkbox input "true"
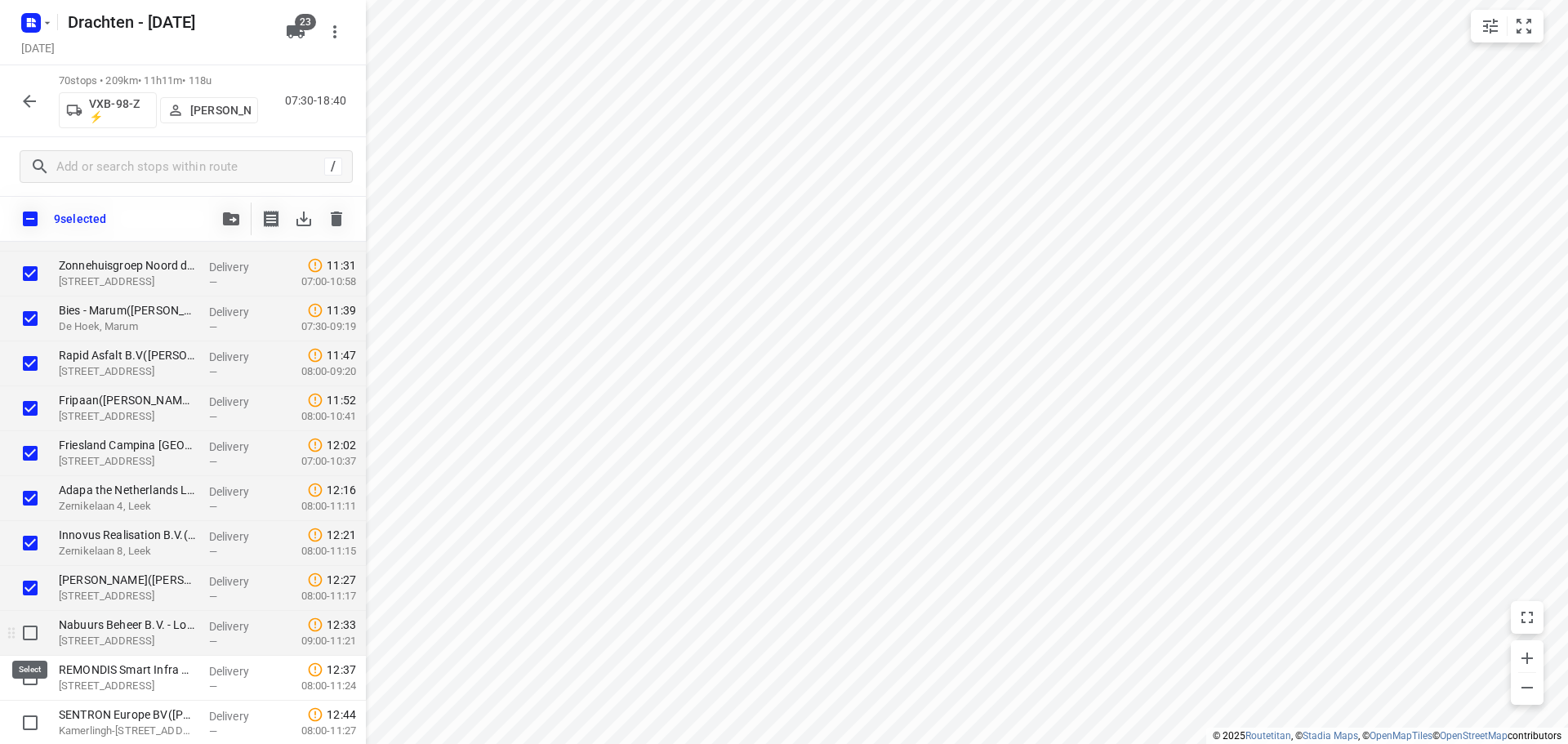
click at [15, 636] on input "checkbox" at bounding box center [30, 633] width 32 height 32
checkbox input "true"
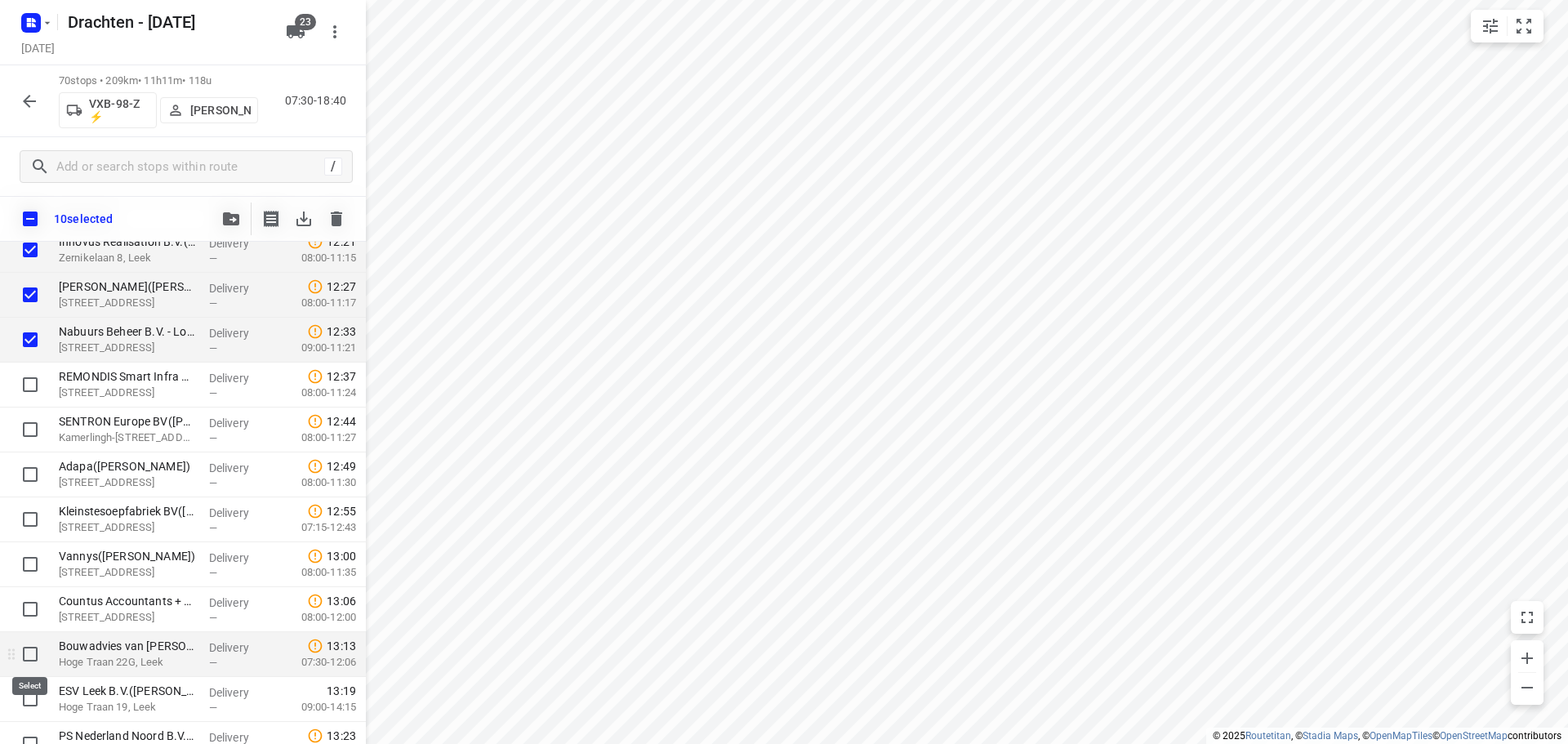
scroll to position [1566, 0]
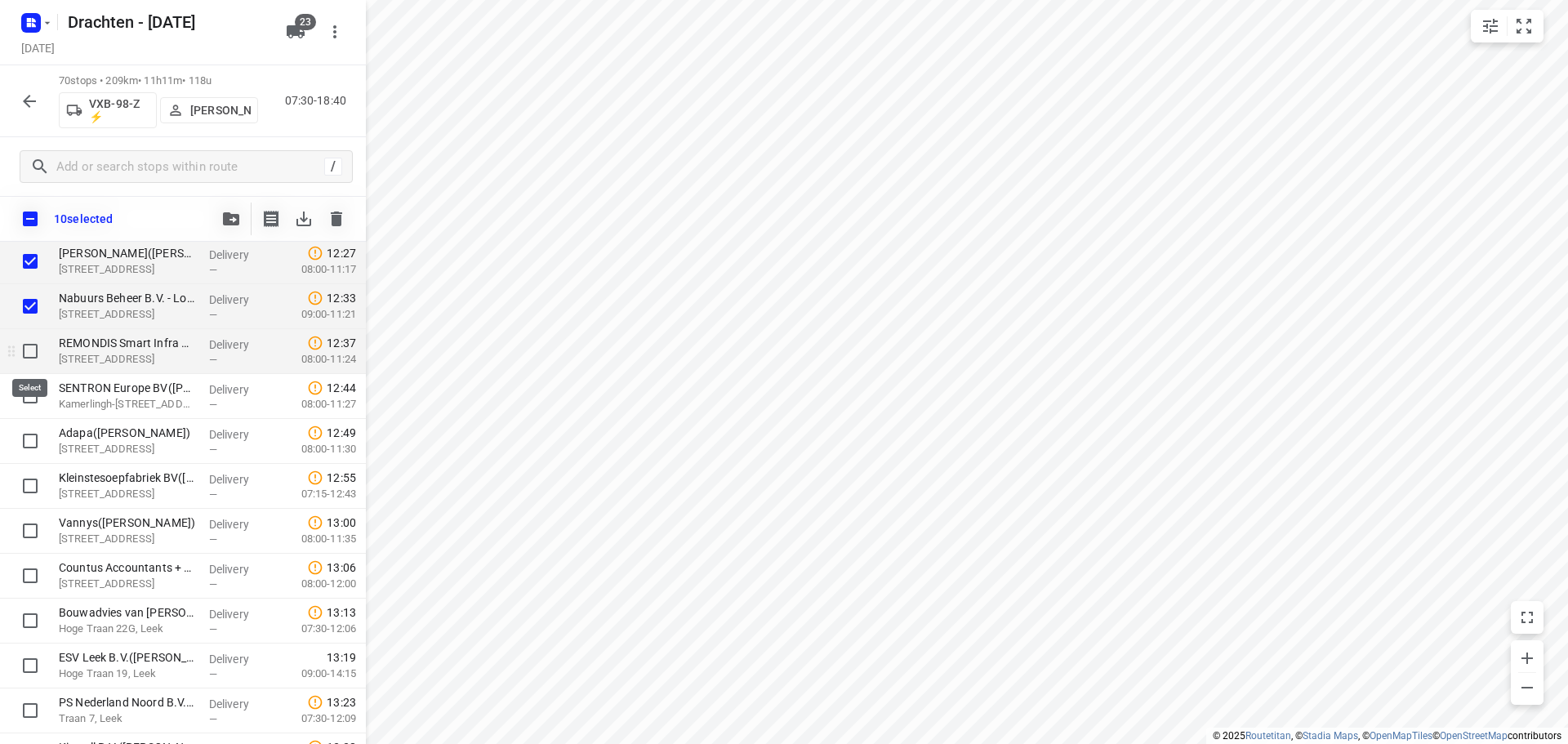
click at [29, 360] on input "checkbox" at bounding box center [30, 351] width 32 height 32
checkbox input "true"
click at [28, 395] on input "checkbox" at bounding box center [30, 395] width 32 height 32
checkbox input "true"
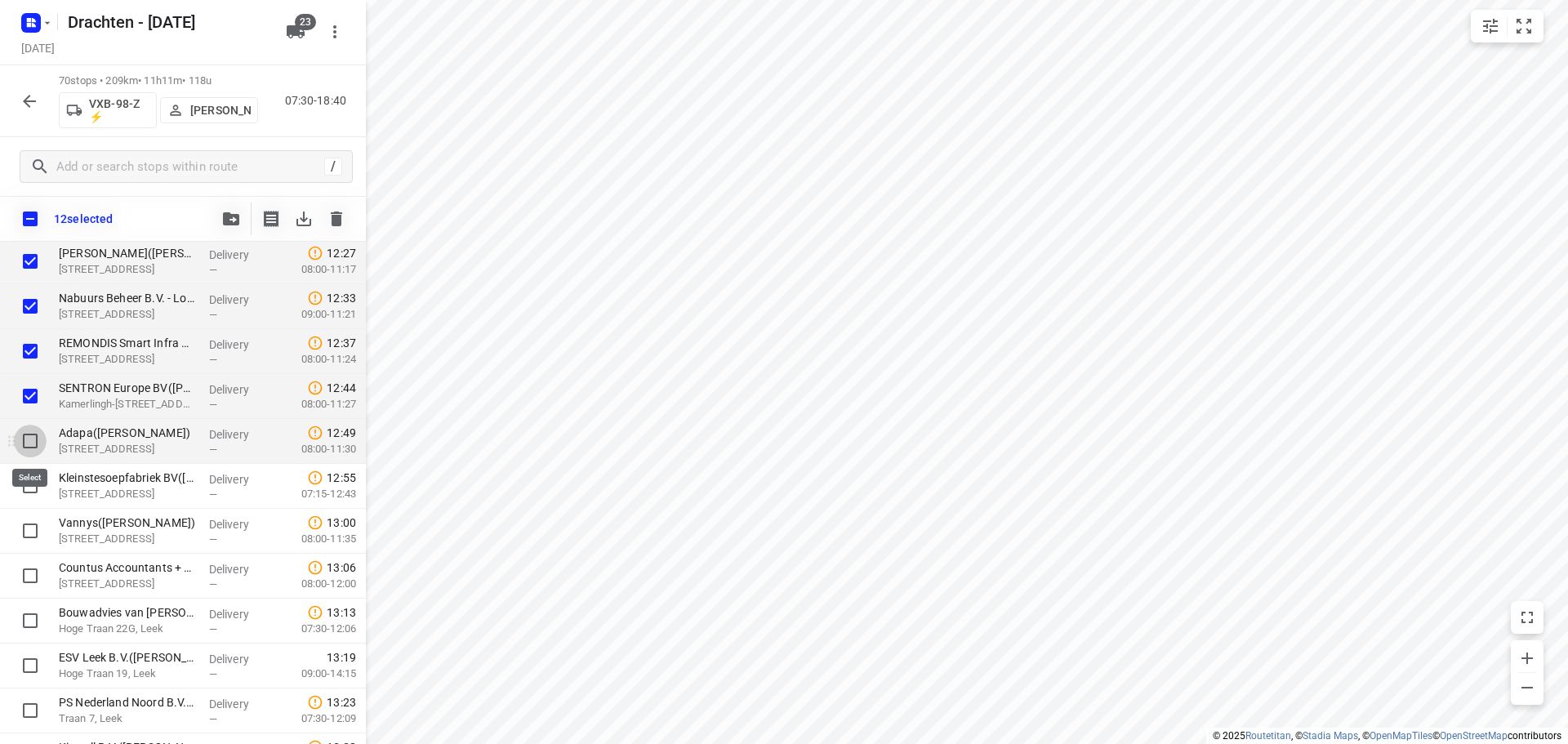
click at [30, 444] on input "checkbox" at bounding box center [30, 440] width 32 height 32
checkbox input "true"
click at [31, 478] on input "checkbox" at bounding box center [30, 485] width 32 height 32
checkbox input "true"
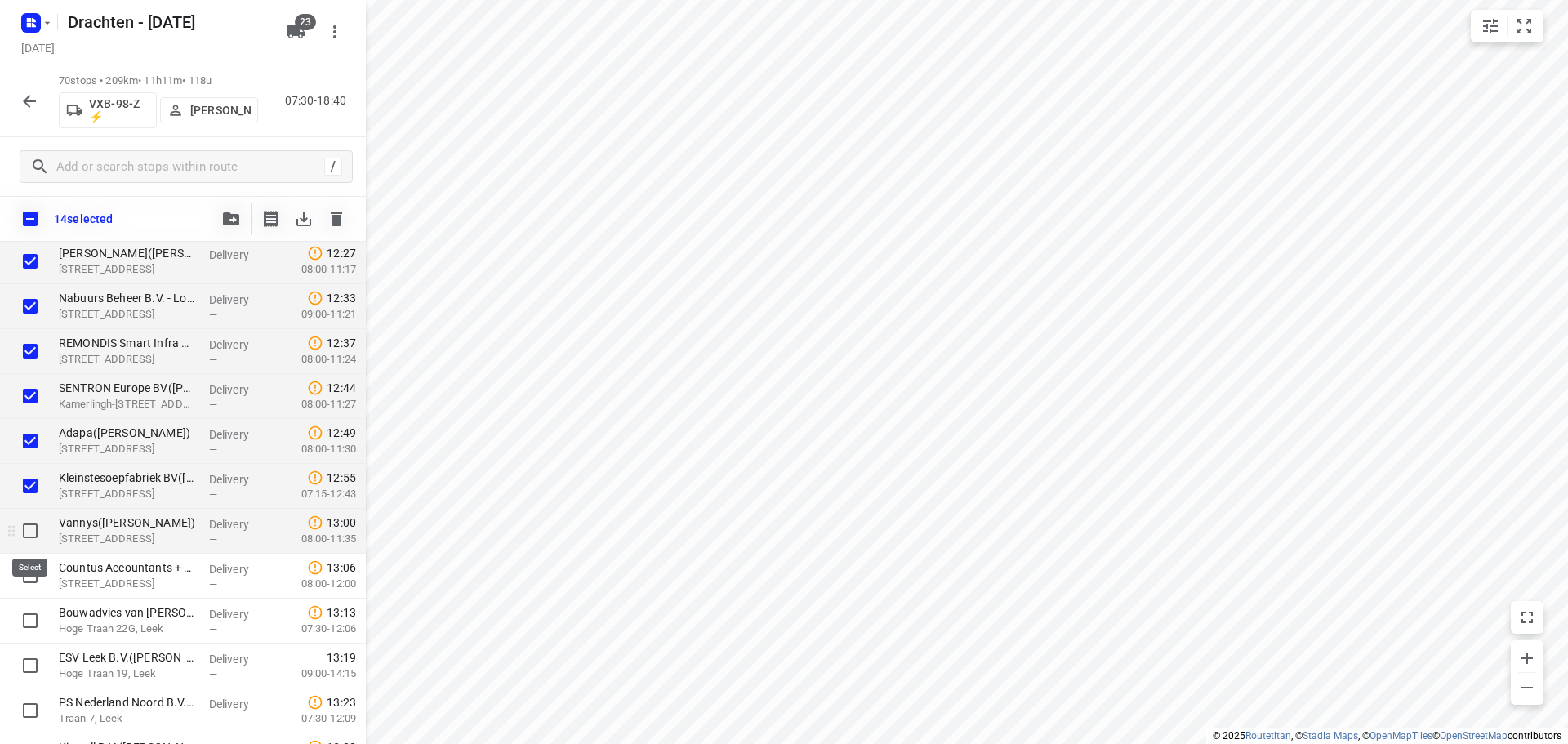
click at [20, 527] on input "checkbox" at bounding box center [30, 530] width 32 height 32
checkbox input "true"
click at [26, 585] on input "checkbox" at bounding box center [30, 575] width 32 height 32
checkbox input "true"
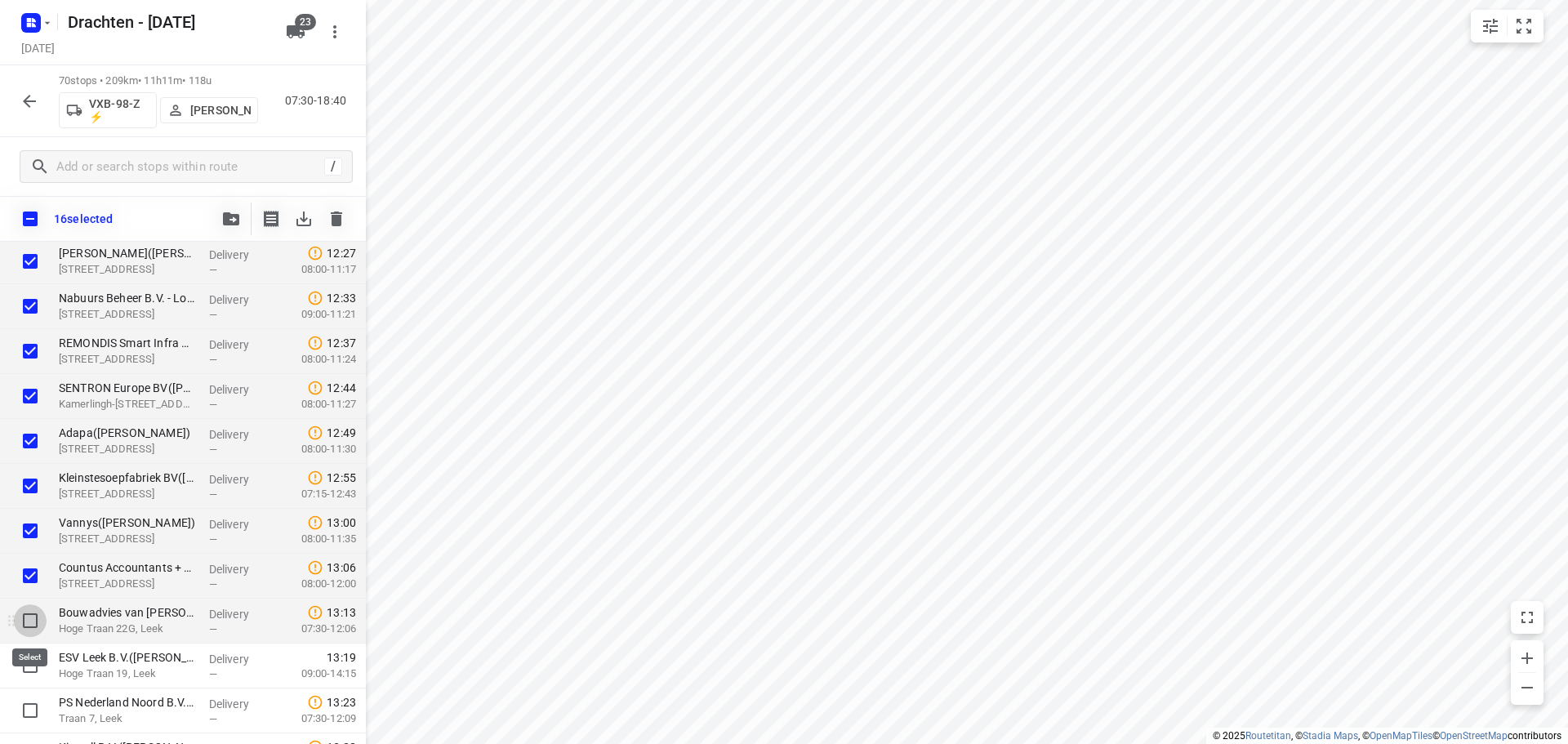
click at [22, 613] on input "checkbox" at bounding box center [30, 620] width 32 height 32
checkbox input "true"
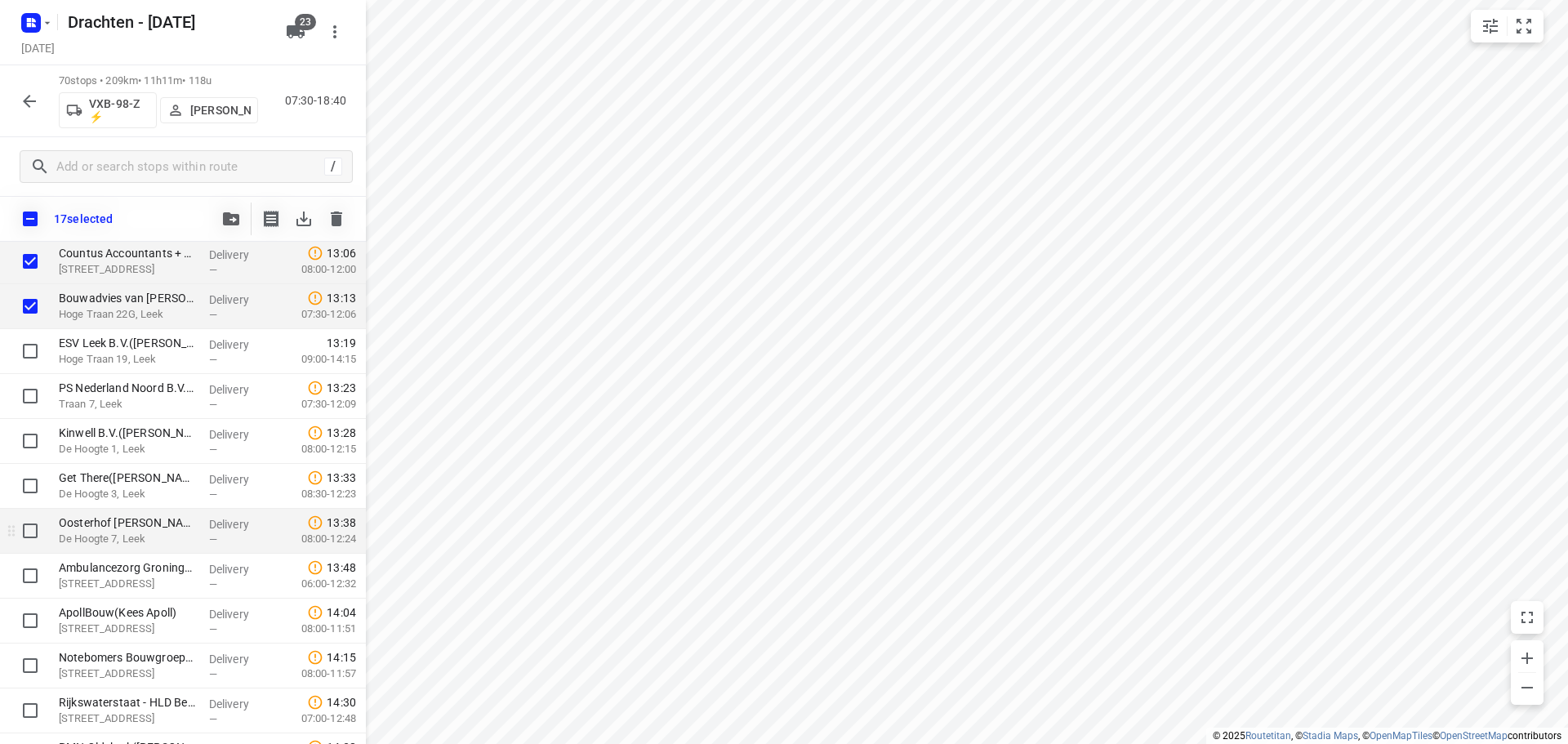
scroll to position [1893, 0]
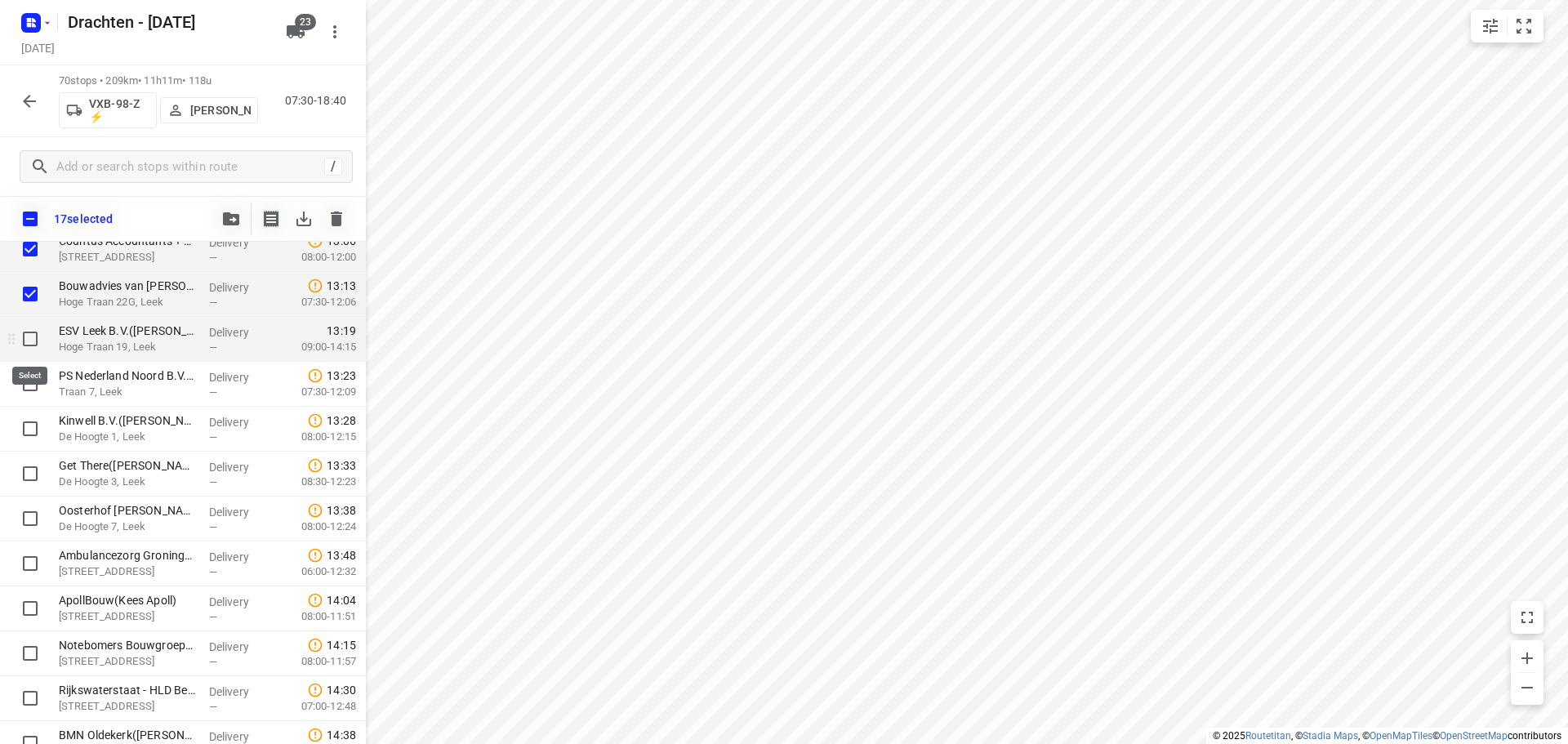
click at [31, 348] on input "checkbox" at bounding box center [30, 338] width 32 height 32
checkbox input "true"
click at [26, 391] on input "checkbox" at bounding box center [30, 383] width 32 height 32
checkbox input "true"
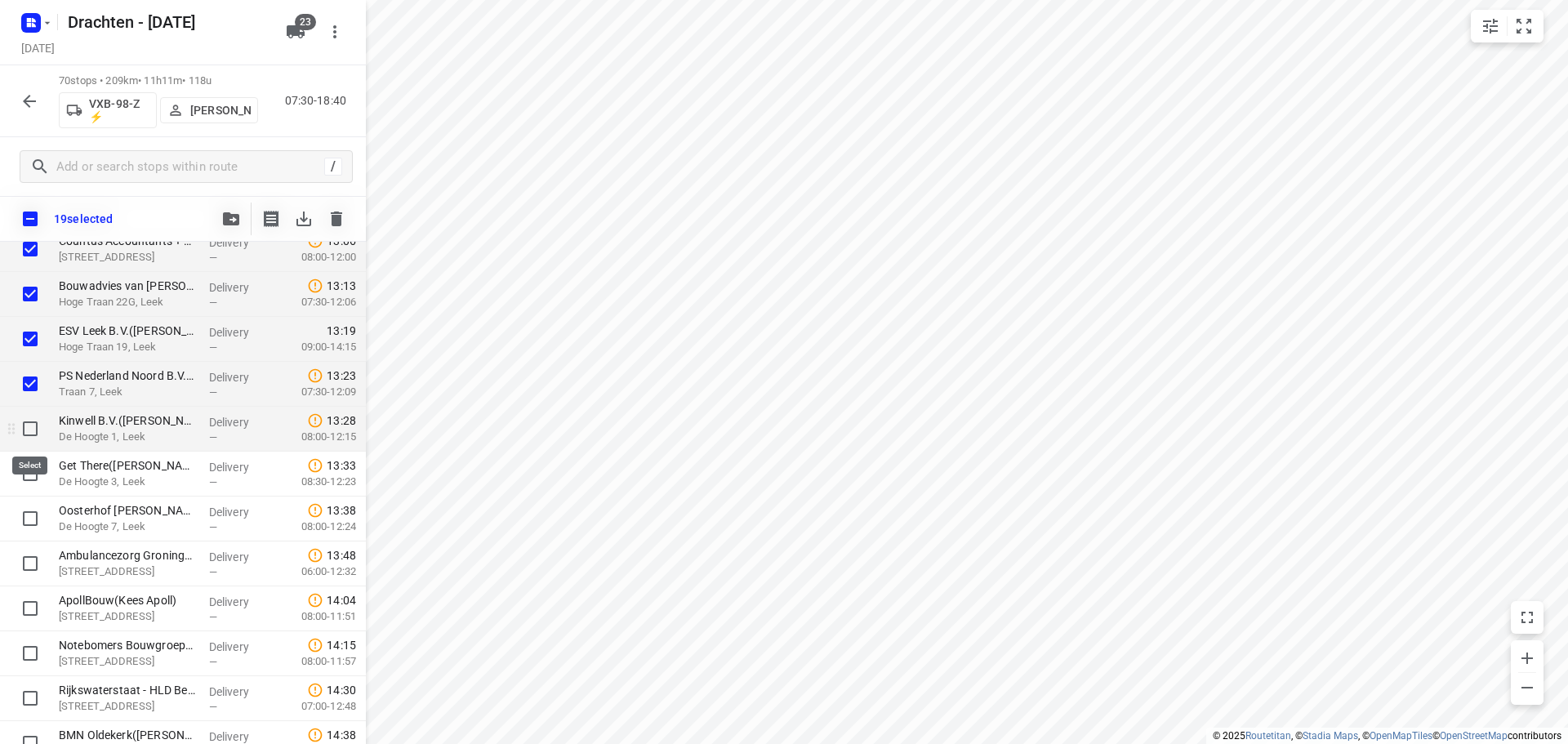
click at [33, 430] on input "checkbox" at bounding box center [30, 428] width 32 height 32
checkbox input "true"
click at [31, 475] on input "checkbox" at bounding box center [30, 473] width 32 height 32
checkbox input "true"
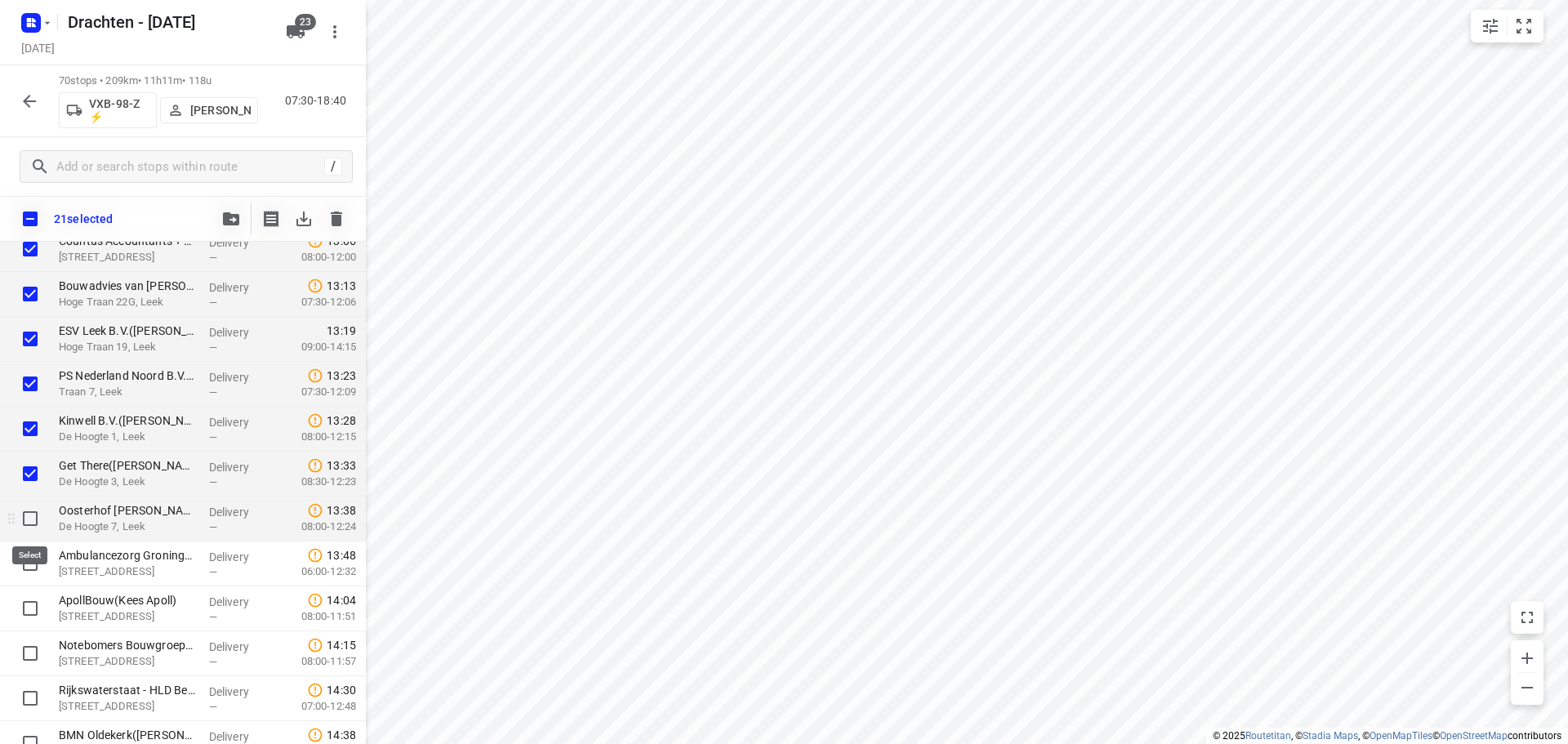
click at [22, 516] on input "checkbox" at bounding box center [30, 518] width 32 height 32
checkbox input "true"
click at [33, 562] on input "checkbox" at bounding box center [30, 563] width 32 height 32
checkbox input "true"
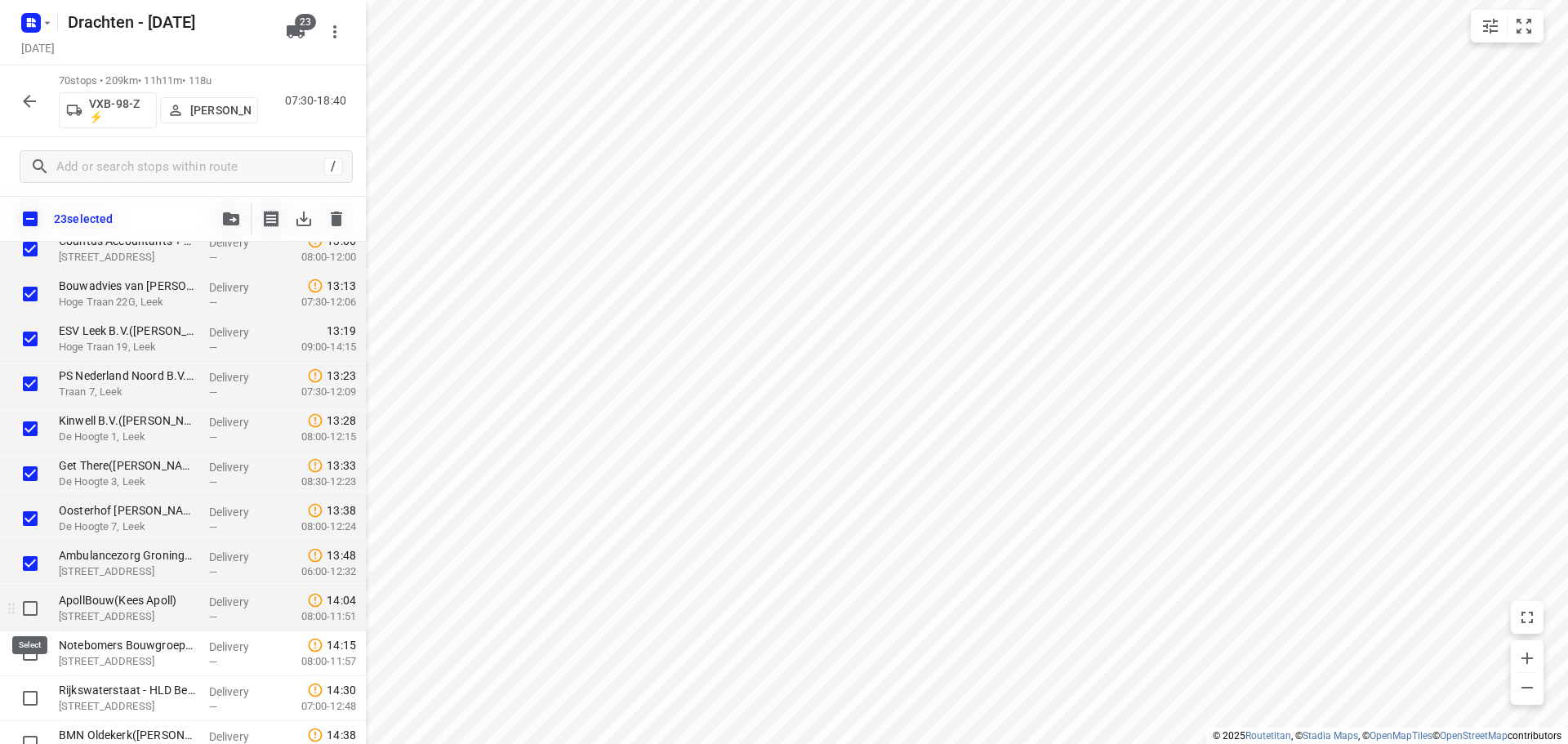
click at [36, 601] on input "checkbox" at bounding box center [30, 608] width 32 height 32
click at [29, 601] on input "checkbox" at bounding box center [30, 608] width 32 height 32
checkbox input "false"
click at [238, 223] on icon "button" at bounding box center [231, 218] width 16 height 13
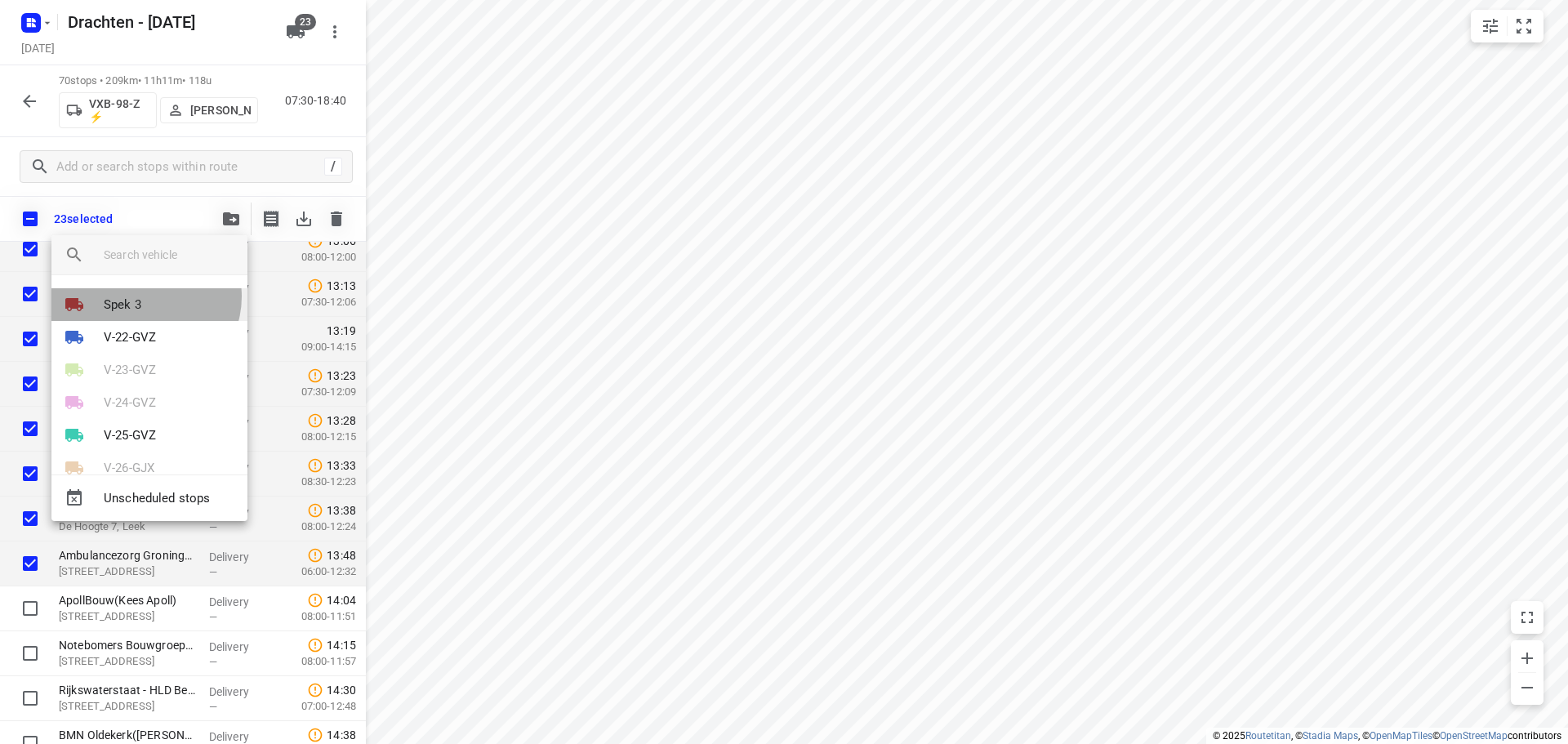
click at [144, 296] on li "Spek 3" at bounding box center [149, 305] width 196 height 32
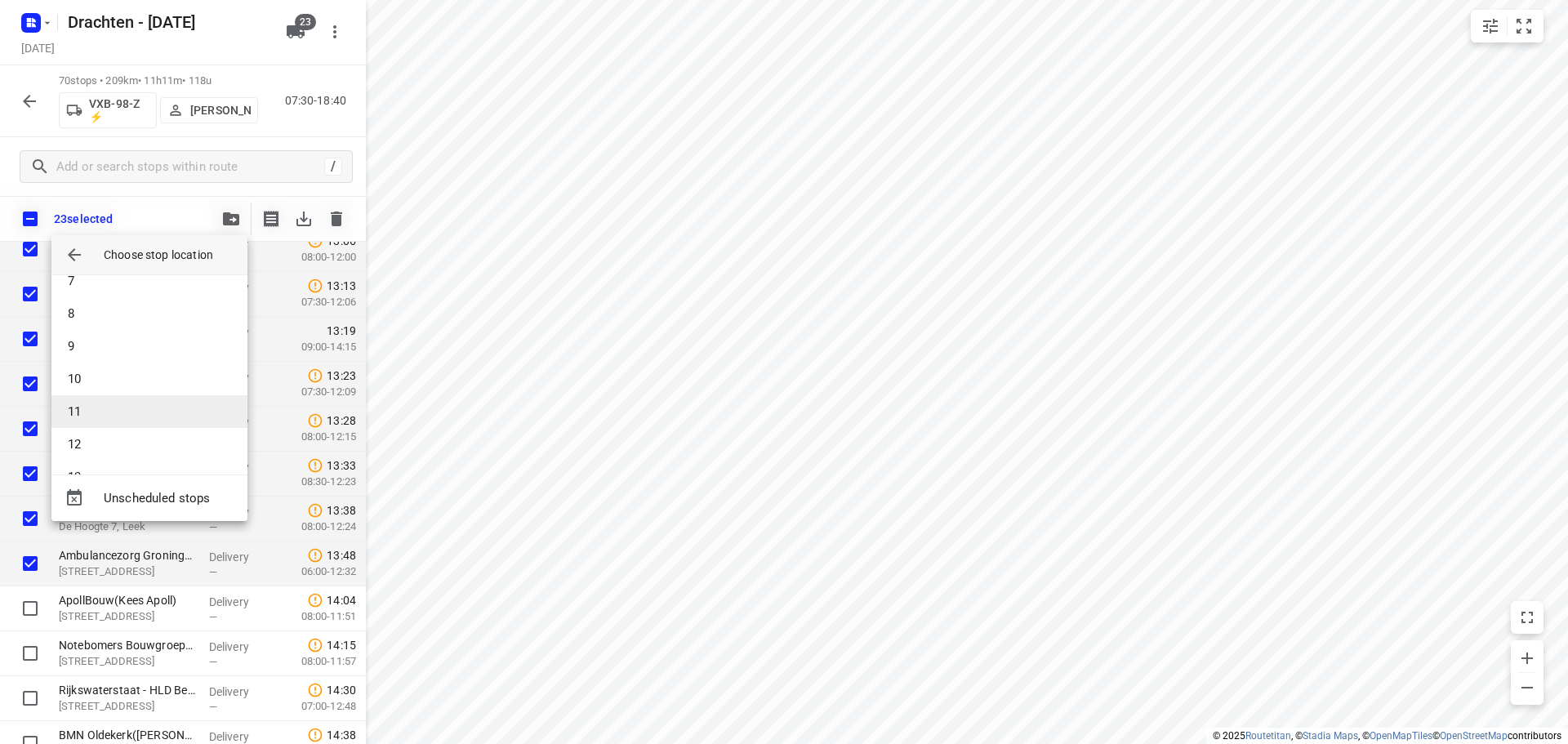
scroll to position [277, 0]
click at [128, 453] on li "14" at bounding box center [149, 445] width 196 height 32
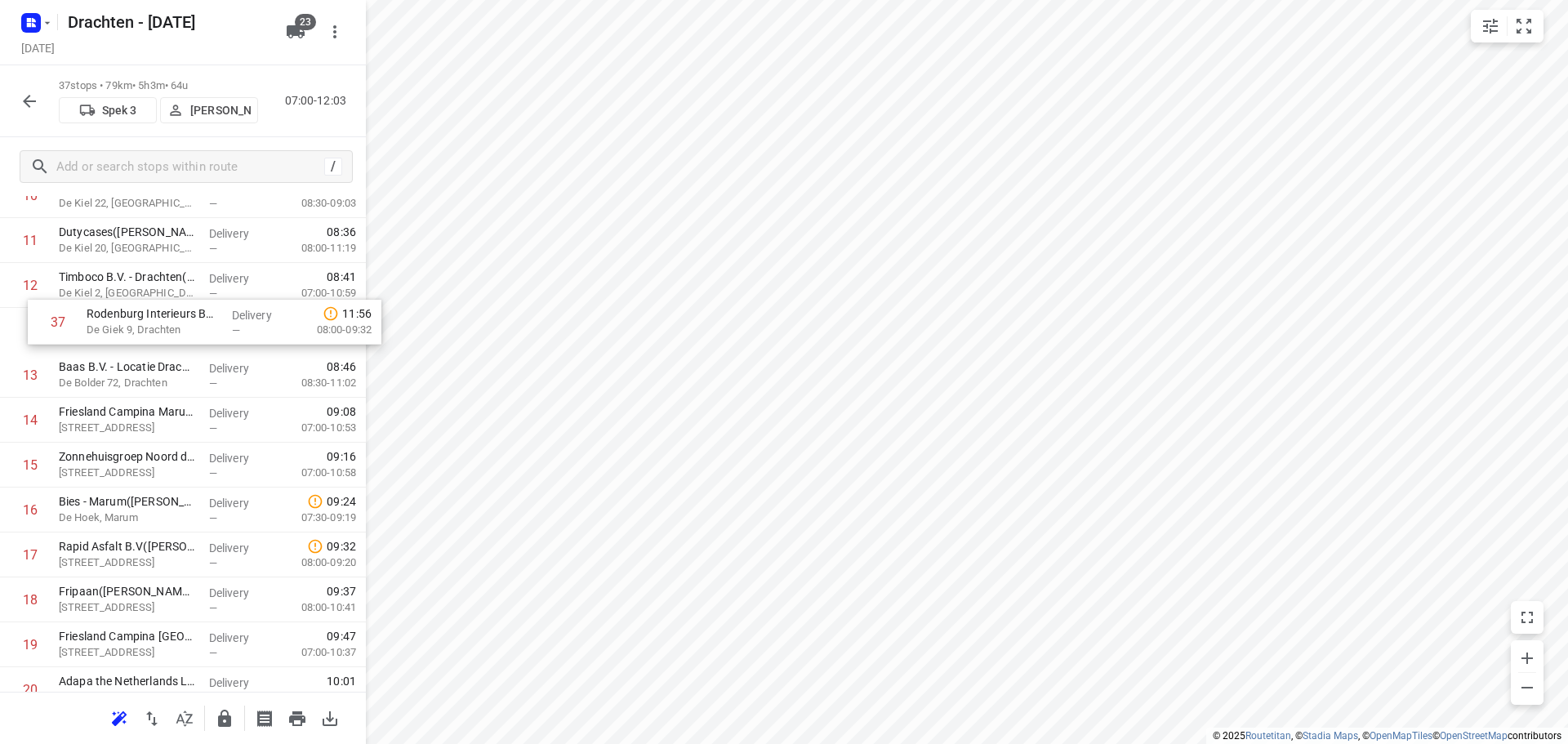
scroll to position [508, 0]
drag, startPoint x: 176, startPoint y: 618, endPoint x: 192, endPoint y: 350, distance: 268.5
click at [192, 350] on div "1 Feenstra Vlees(Dirk Jan Feenstra) De Hemmen 98a, Drachten Delivery — 07:02 06…" at bounding box center [182, 601] width 366 height 1661
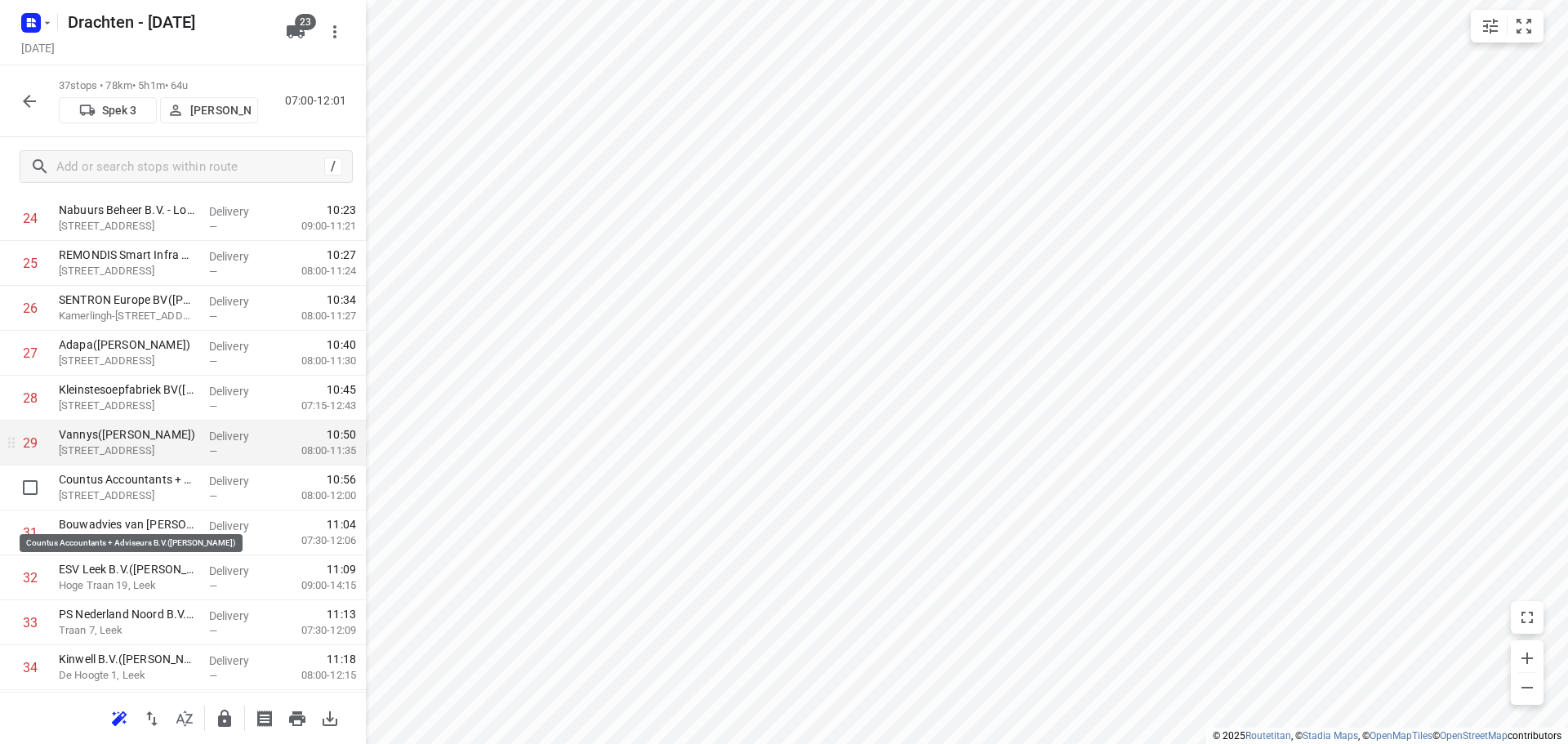
scroll to position [1079, 0]
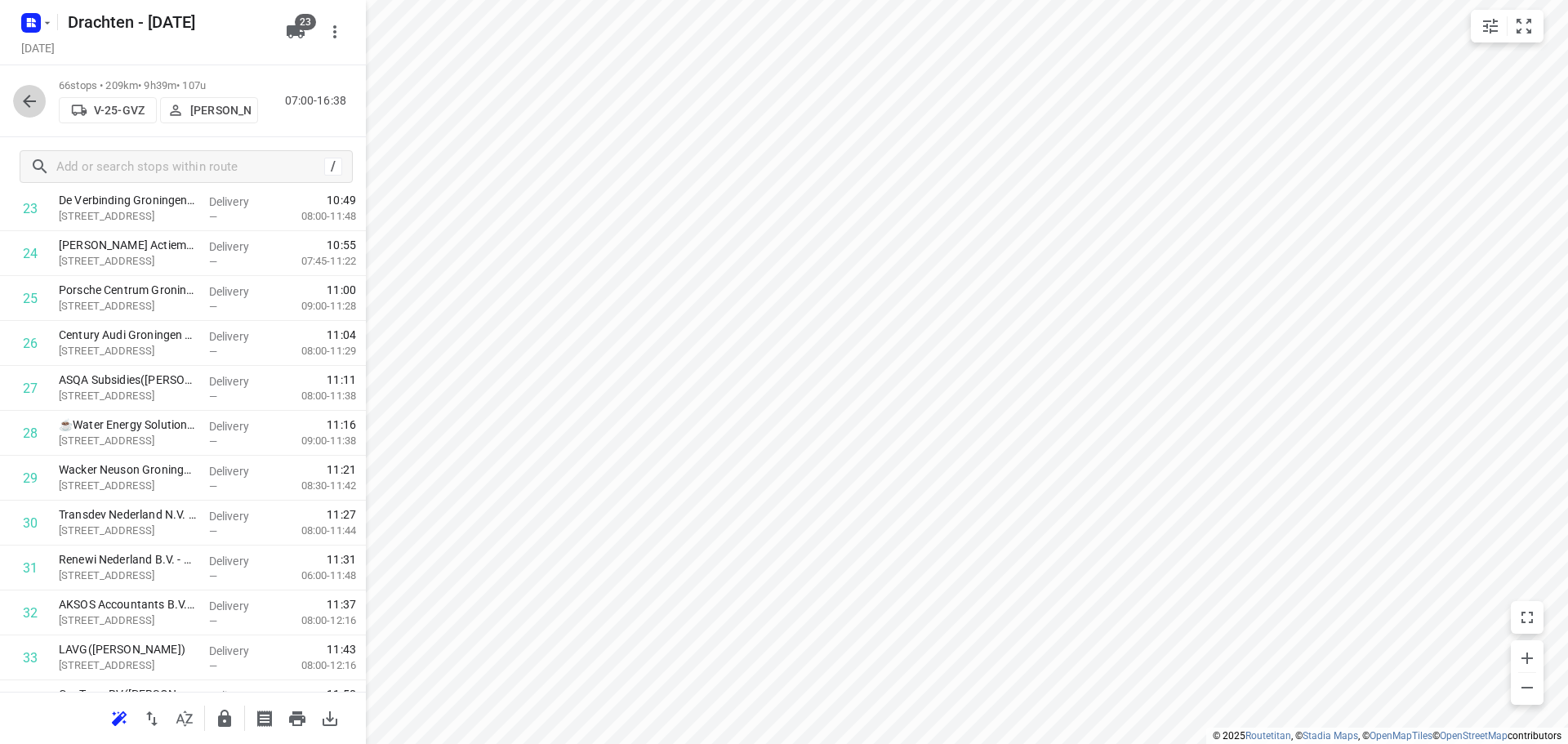
click at [25, 98] on icon "button" at bounding box center [29, 101] width 20 height 20
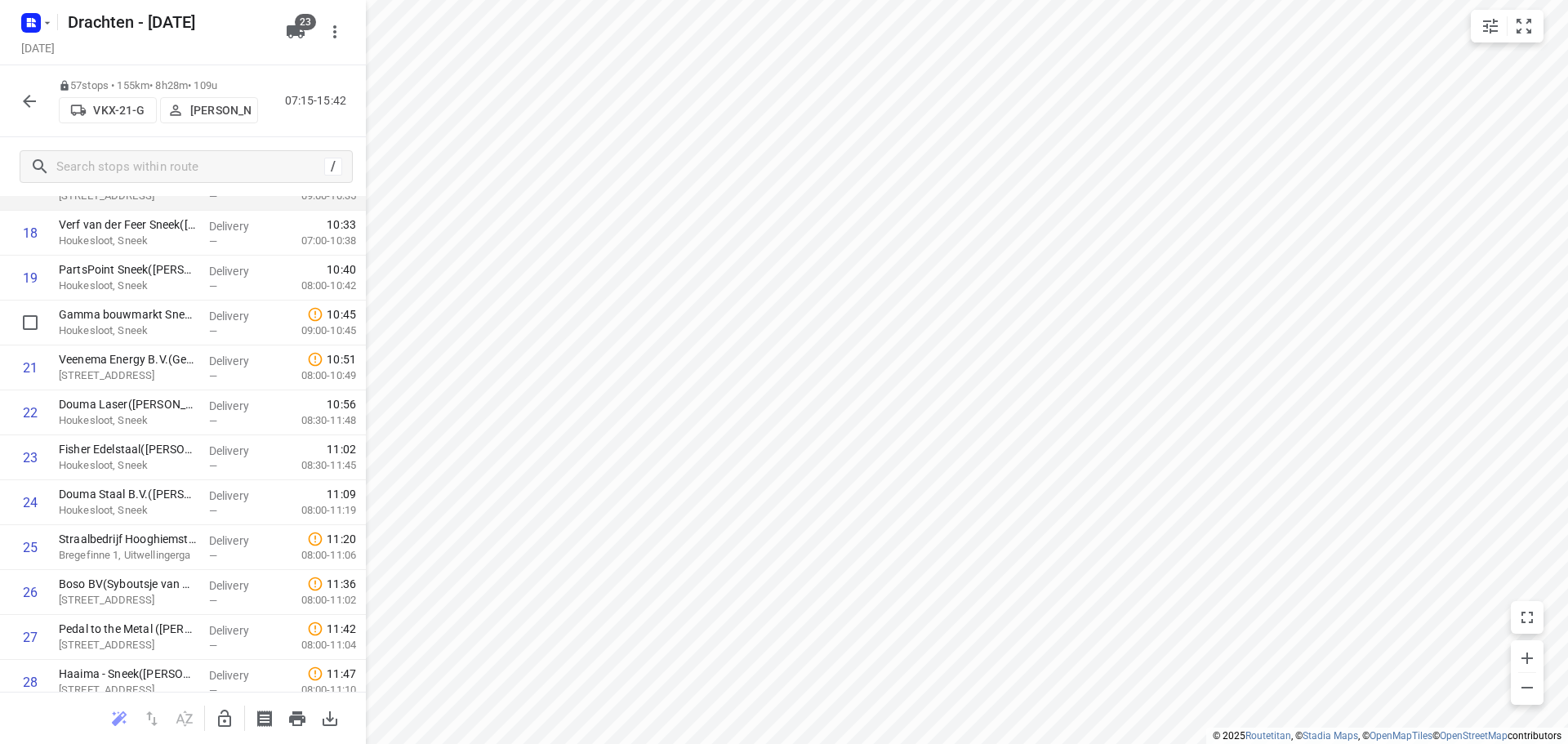
scroll to position [1061, 0]
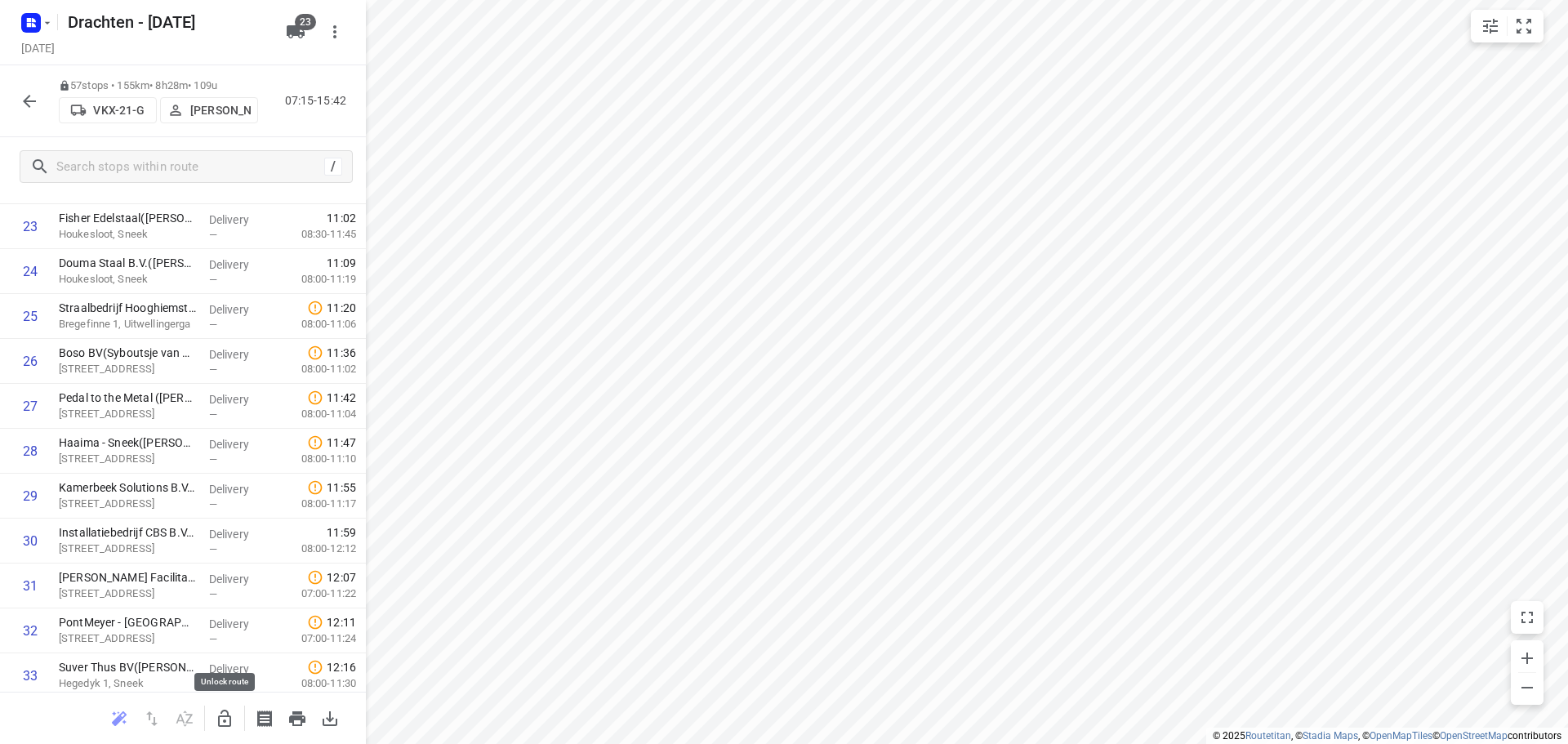
click at [227, 716] on icon "button" at bounding box center [224, 718] width 13 height 17
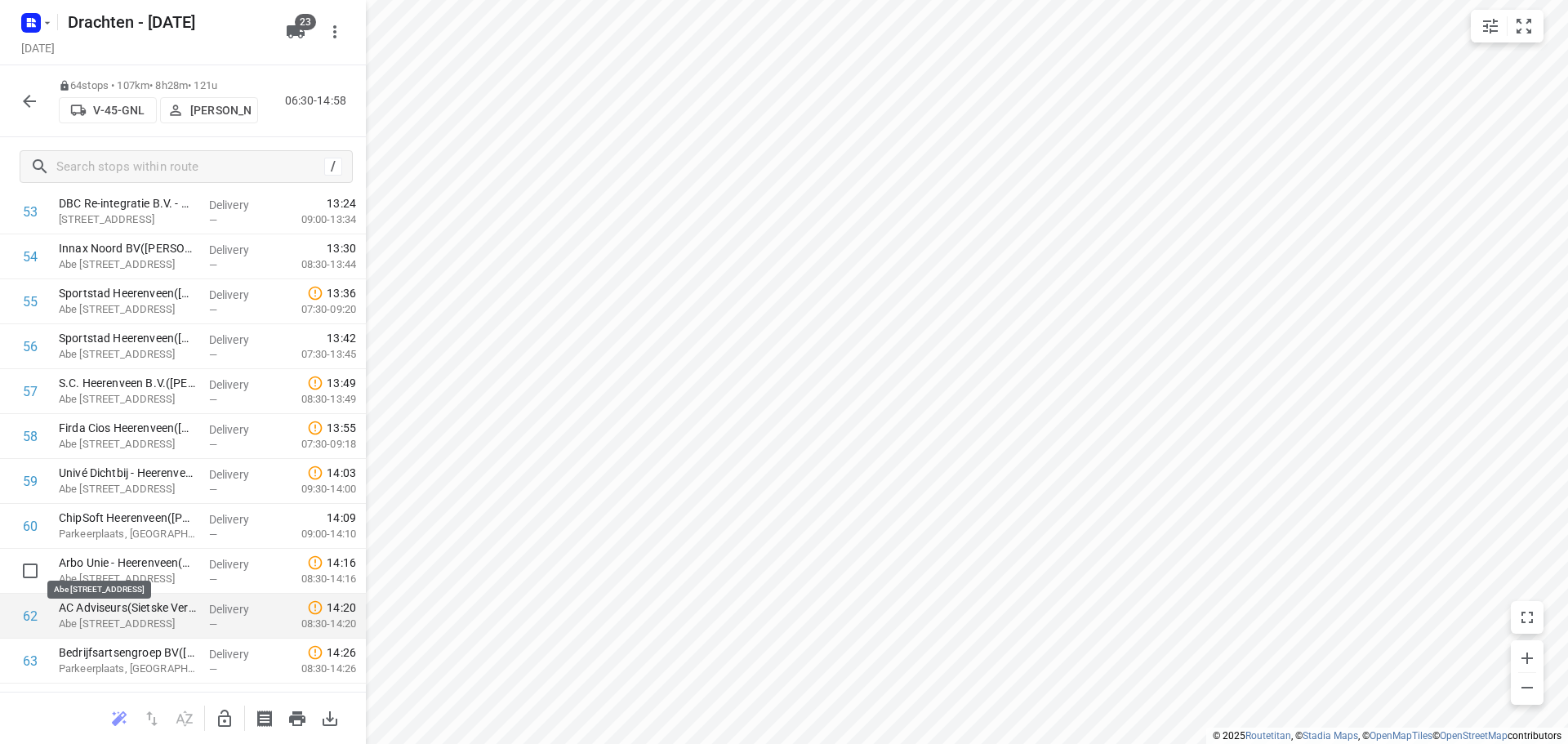
scroll to position [2341, 0]
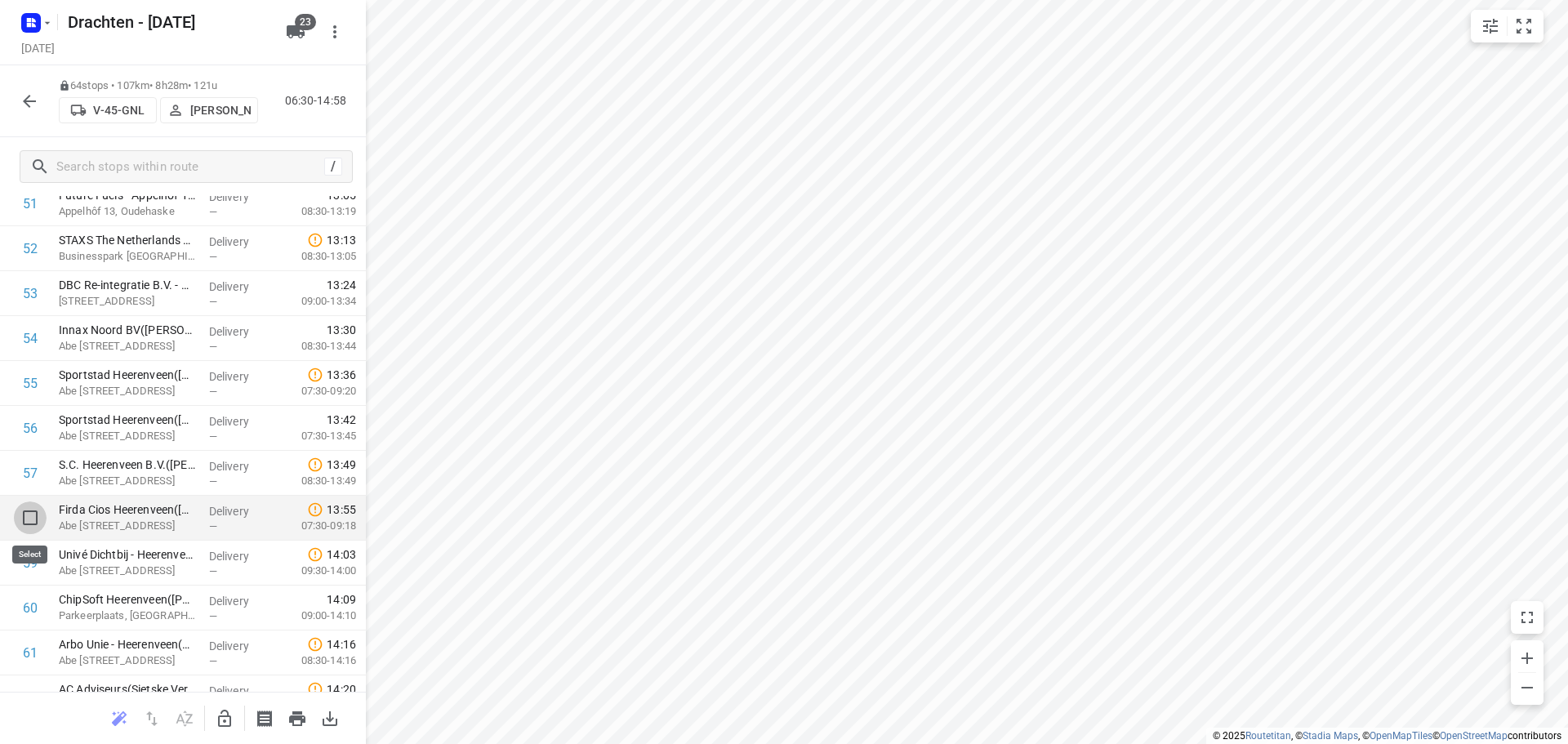
click at [36, 510] on input "checkbox" at bounding box center [30, 517] width 32 height 32
checkbox input "true"
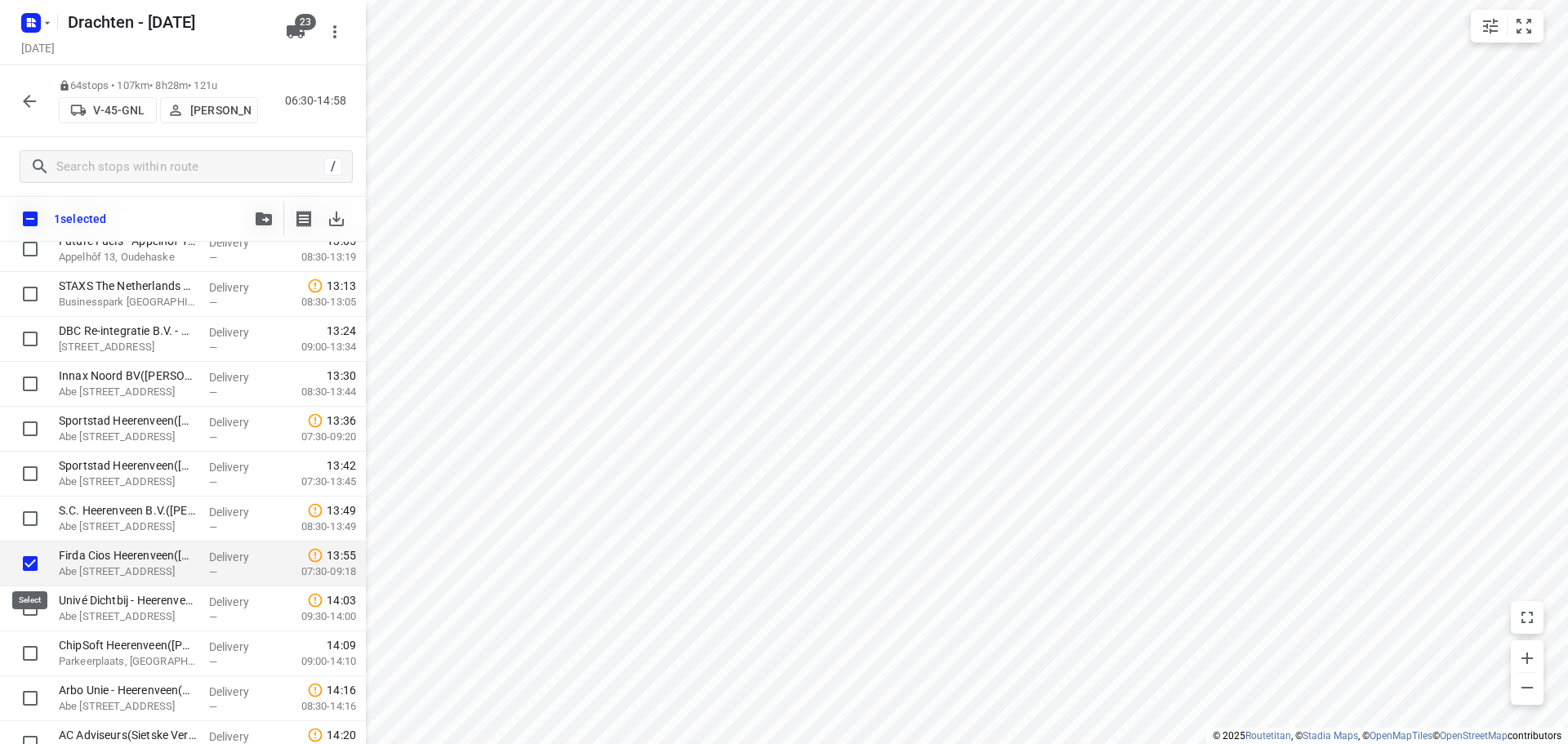
click at [26, 557] on input "checkbox" at bounding box center [30, 563] width 32 height 32
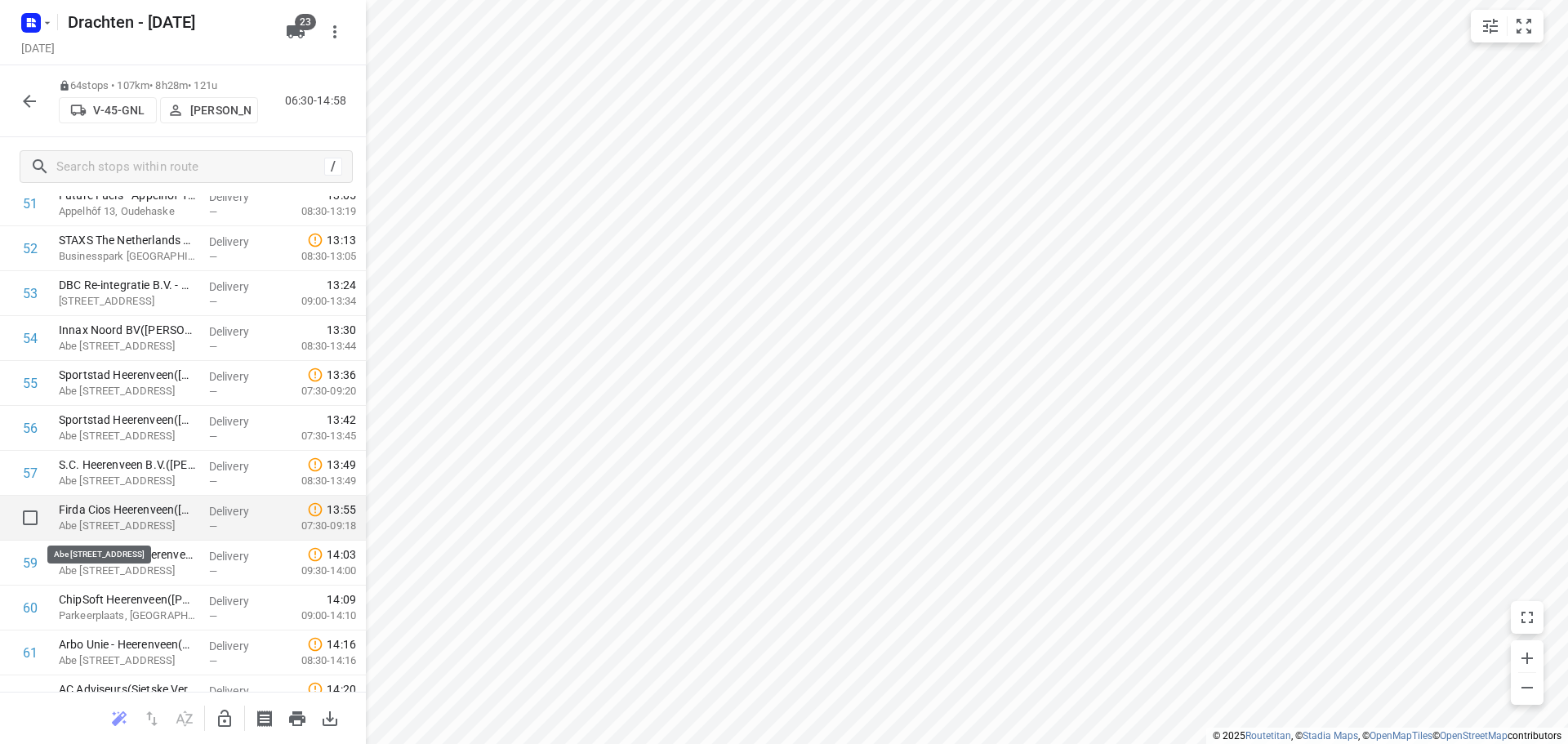
click at [103, 512] on p "Firda Cios Heerenveen(Jasper Raap)" at bounding box center [127, 509] width 137 height 16
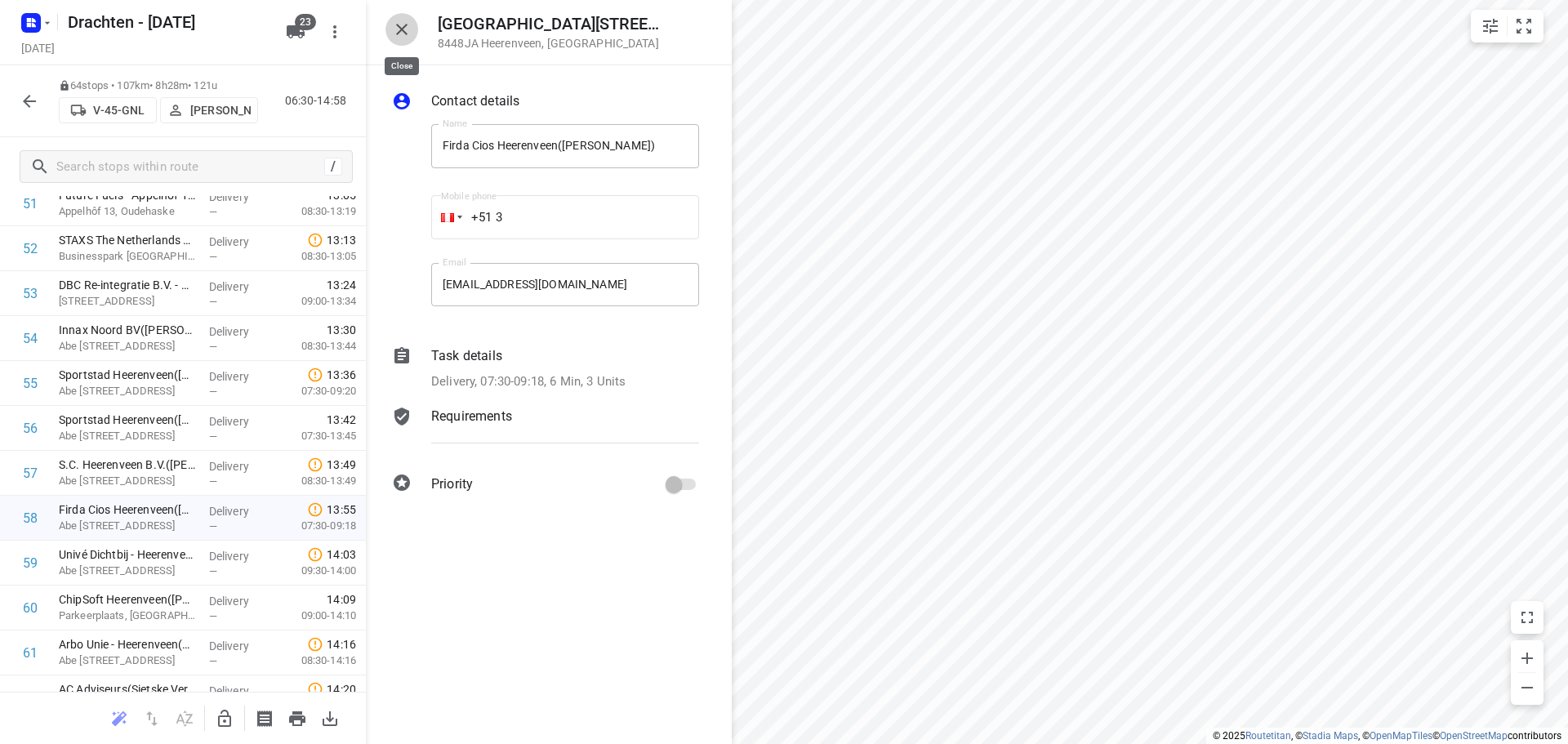
click at [395, 36] on icon "button" at bounding box center [401, 29] width 20 height 20
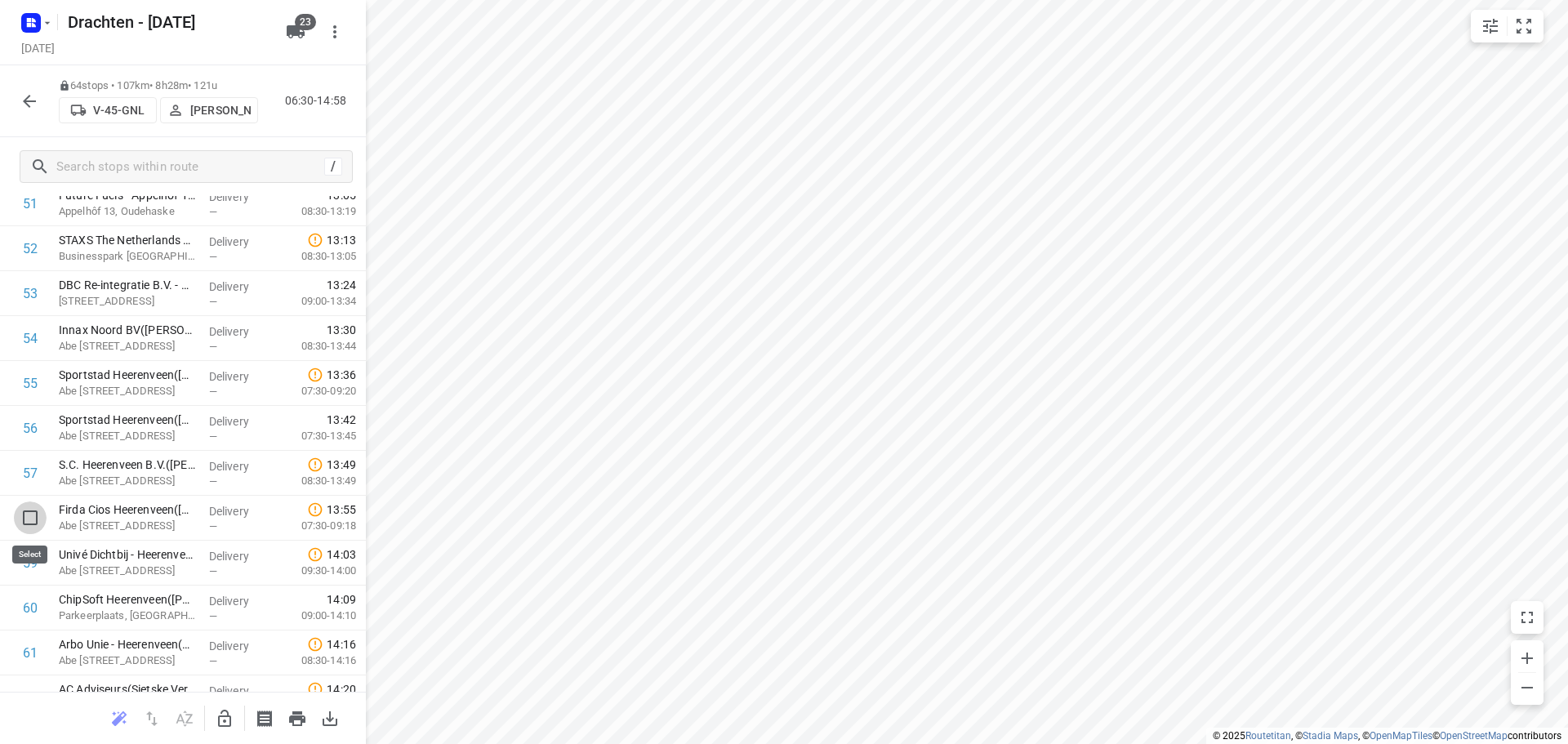
click at [27, 512] on input "checkbox" at bounding box center [30, 517] width 32 height 32
checkbox input "true"
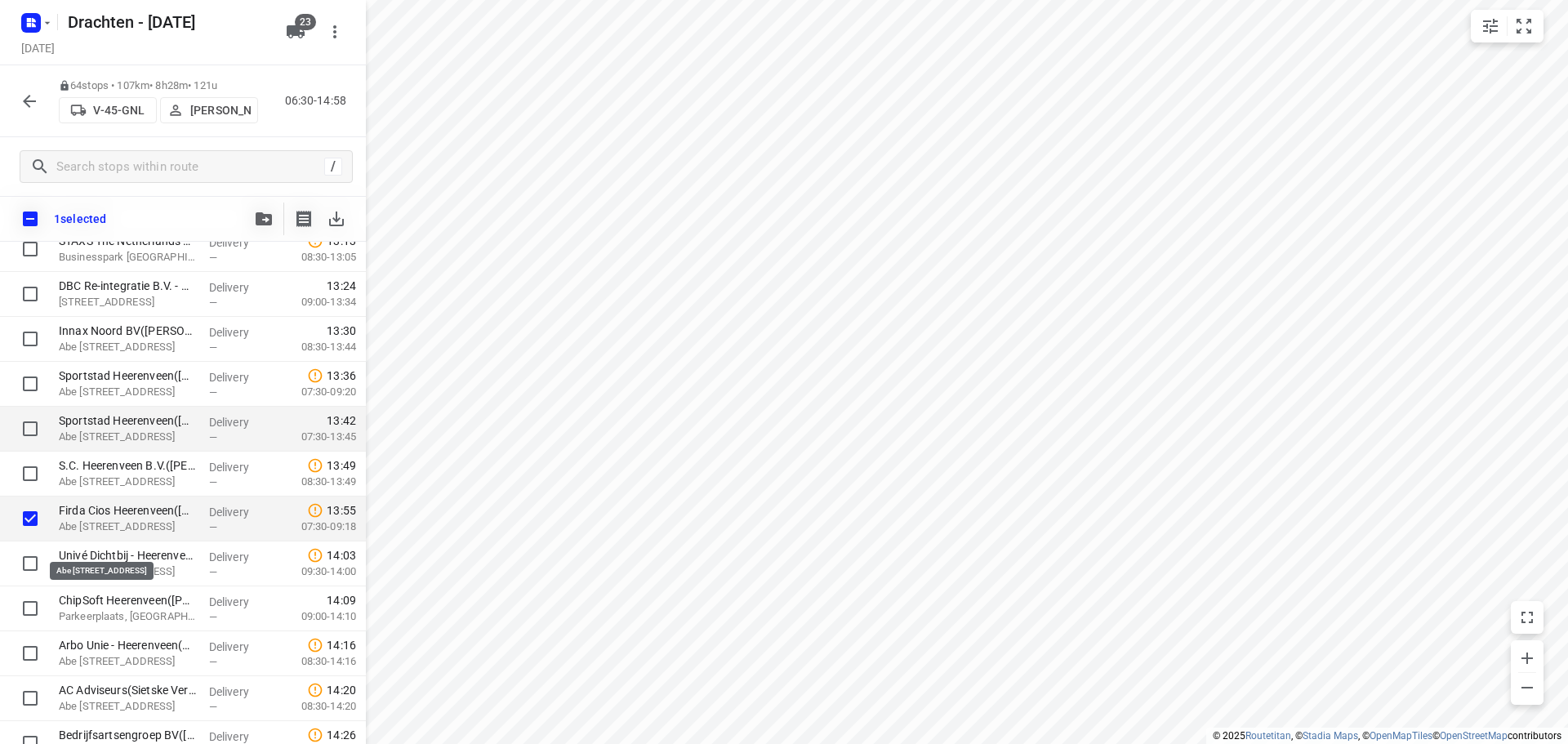
scroll to position [2423, 0]
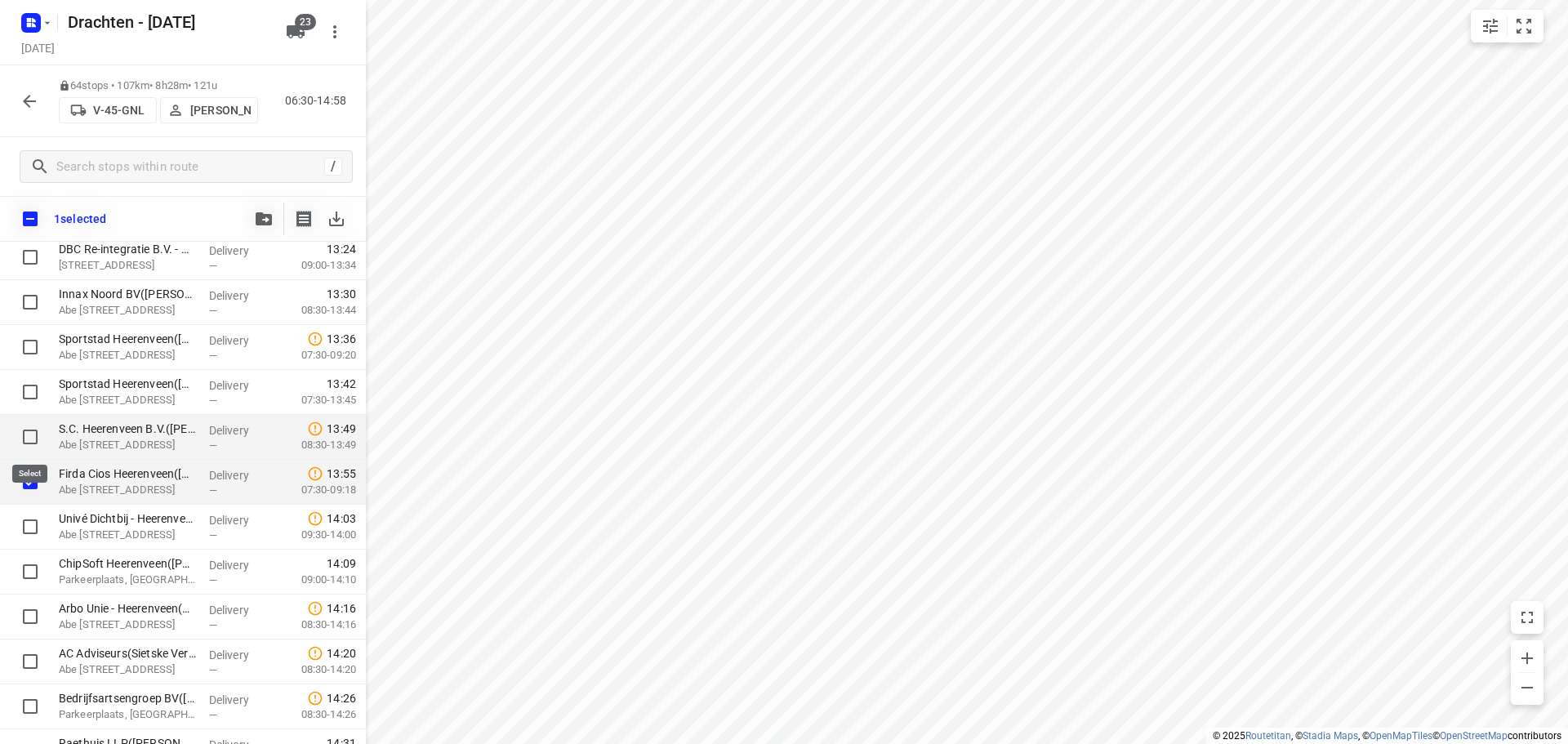
click at [27, 439] on input "checkbox" at bounding box center [30, 437] width 32 height 32
checkbox input "true"
click at [24, 386] on input "checkbox" at bounding box center [30, 392] width 32 height 32
checkbox input "true"
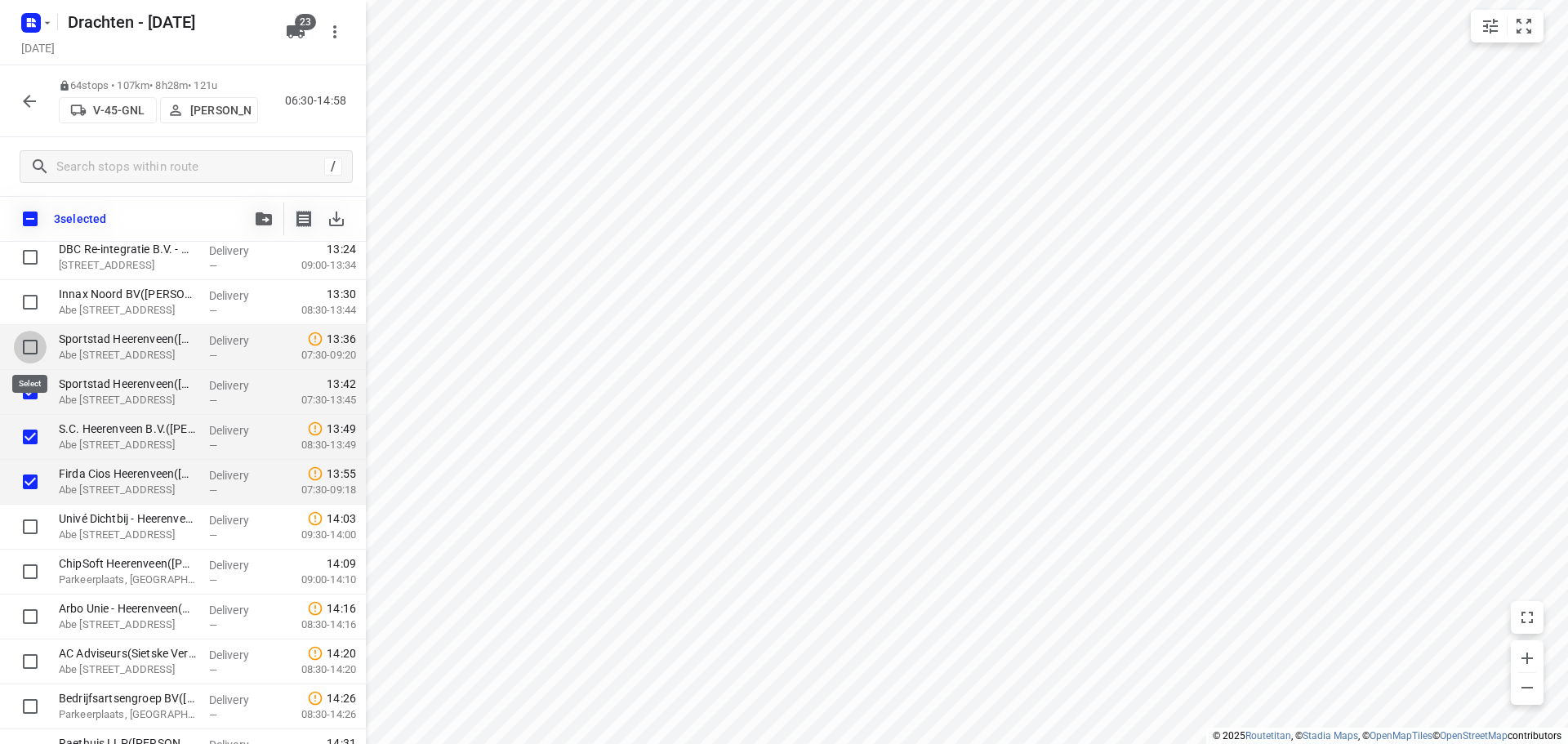
click at [32, 338] on input "checkbox" at bounding box center [30, 347] width 32 height 32
checkbox input "true"
click at [31, 253] on input "checkbox" at bounding box center [30, 257] width 32 height 32
checkbox input "true"
click at [266, 208] on button "button" at bounding box center [264, 219] width 32 height 32
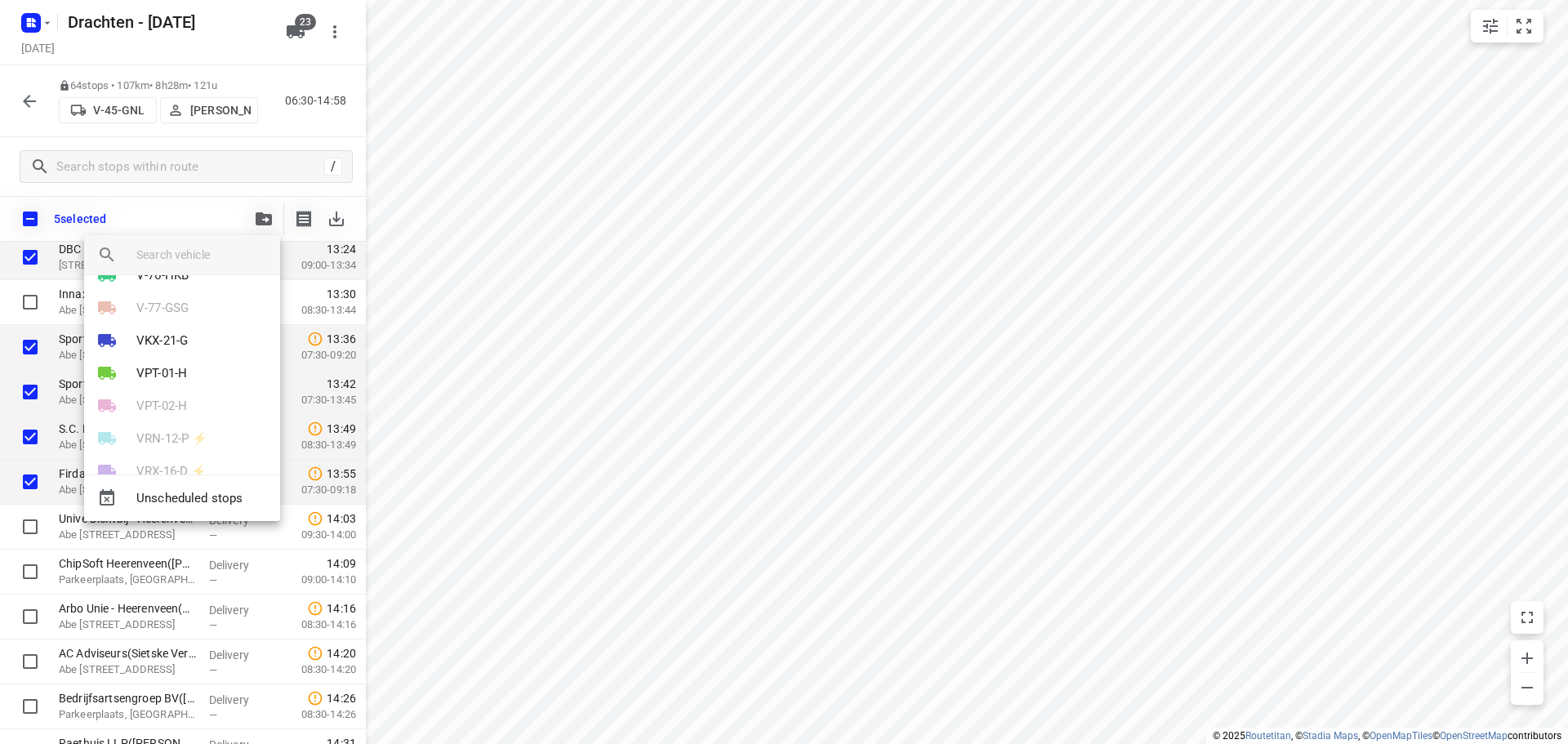
scroll to position [307, 0]
click at [150, 411] on li "VKX-21-G" at bounding box center [182, 422] width 196 height 32
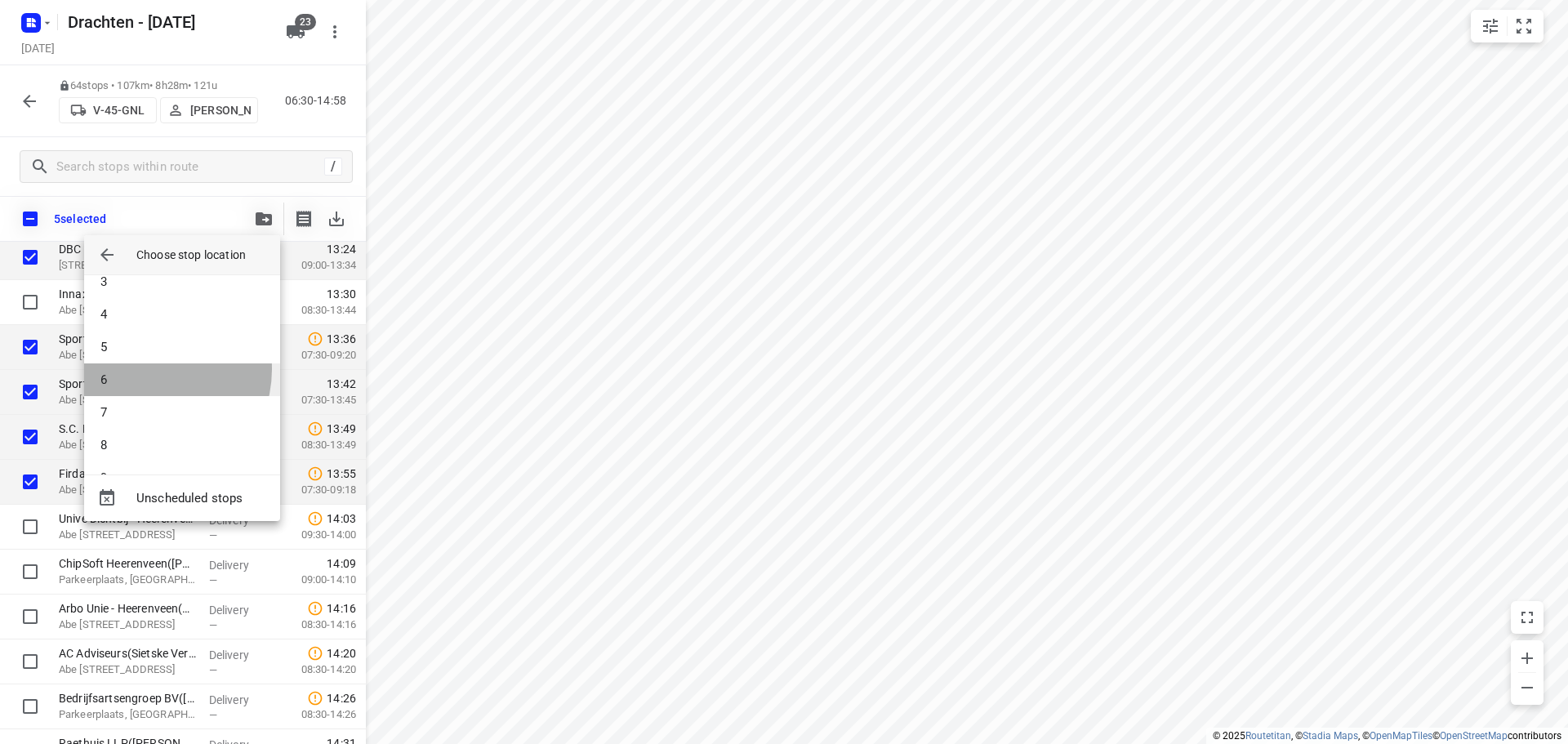
click at [146, 369] on li "6" at bounding box center [182, 379] width 196 height 32
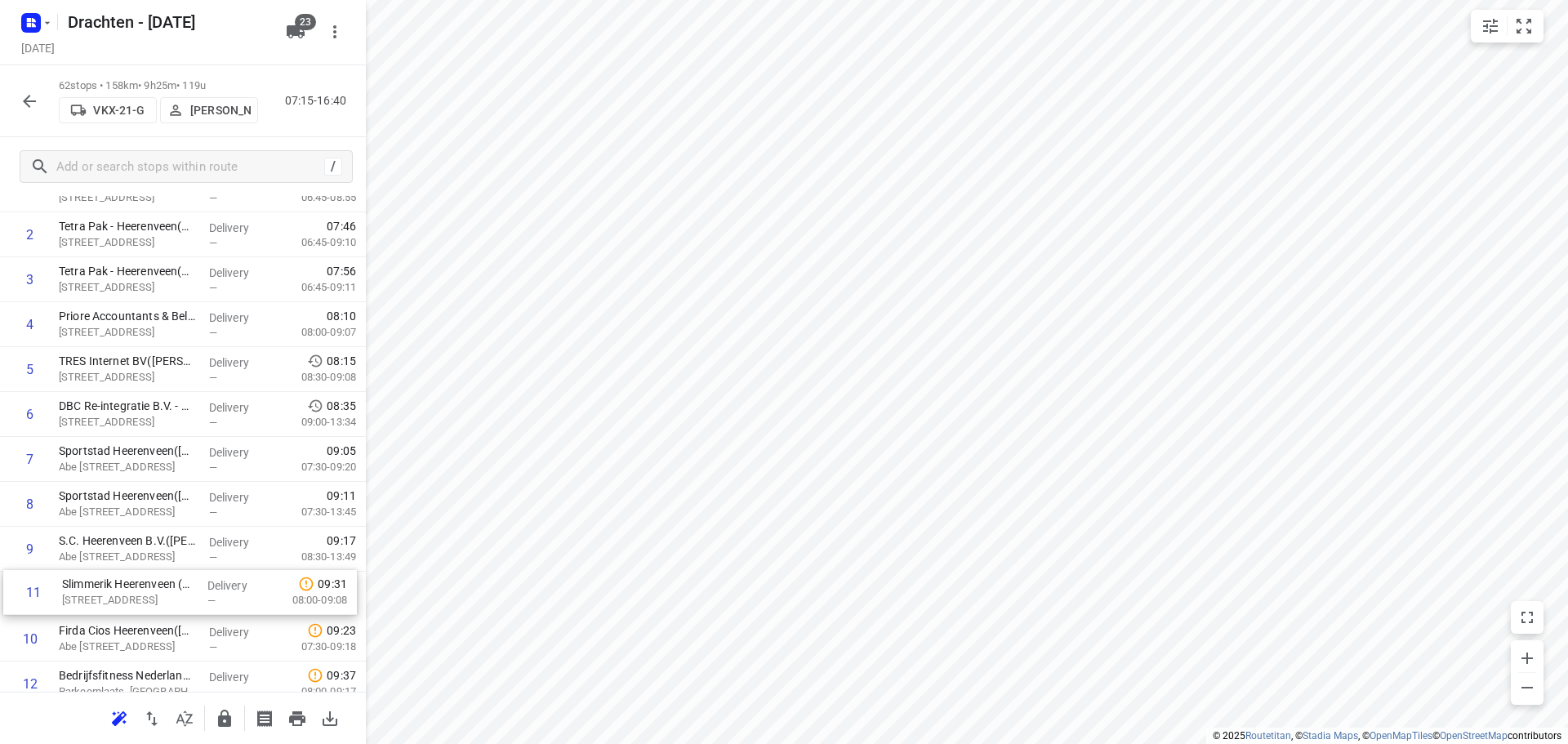
scroll to position [116, 0]
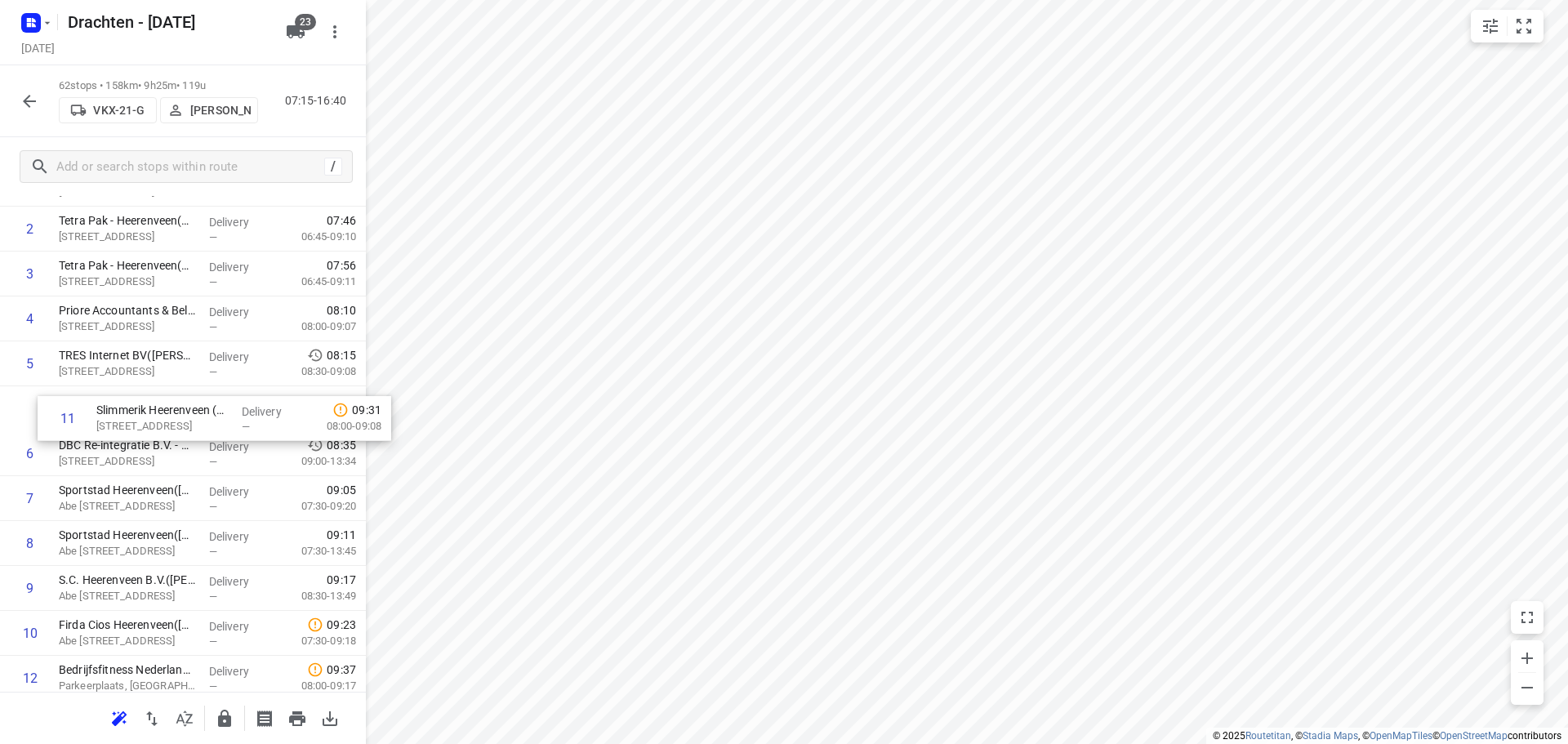
drag, startPoint x: 155, startPoint y: 668, endPoint x: 196, endPoint y: 412, distance: 259.3
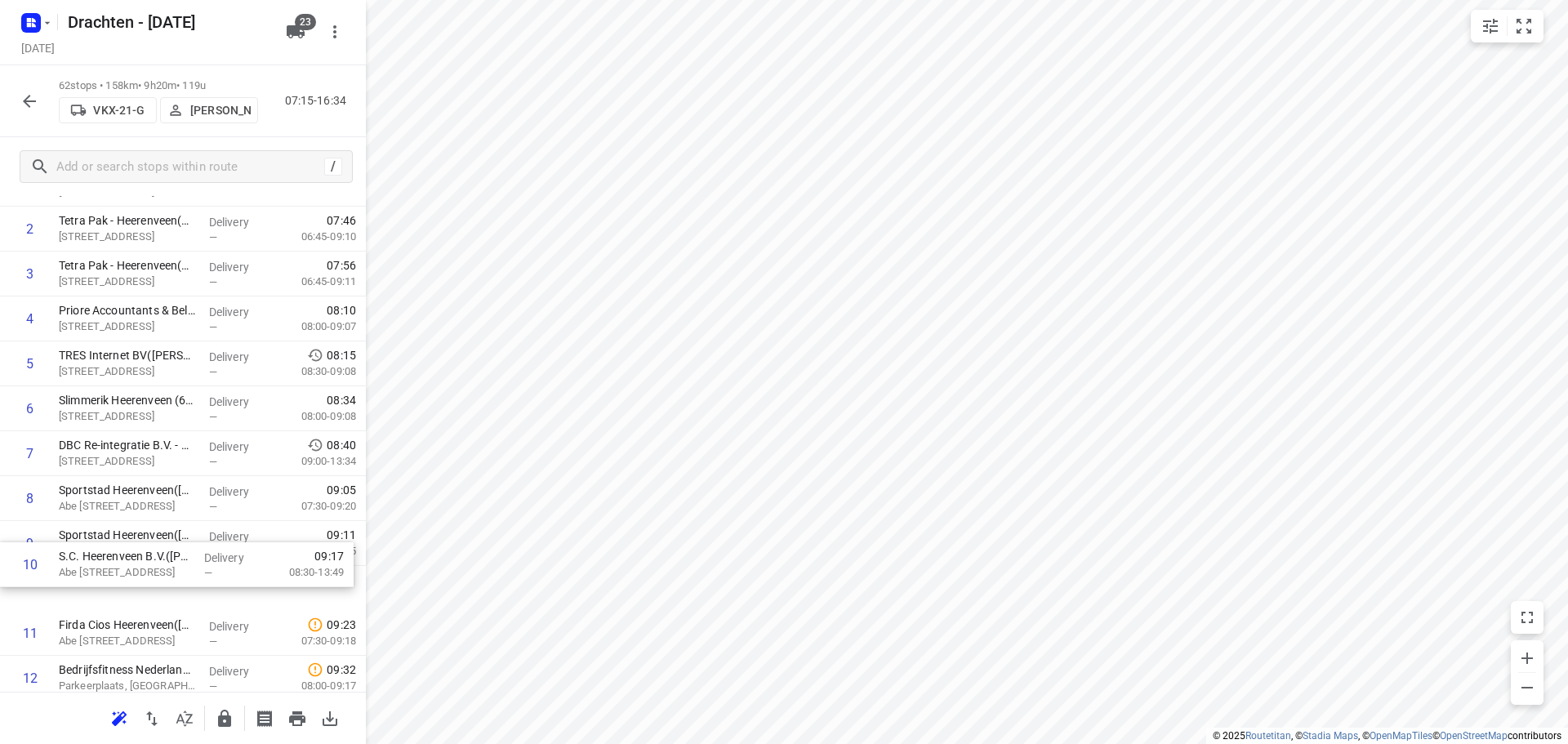
scroll to position [119, 0]
drag, startPoint x: 150, startPoint y: 592, endPoint x: 139, endPoint y: 451, distance: 141.4
drag, startPoint x: 142, startPoint y: 551, endPoint x: 146, endPoint y: 497, distance: 54.1
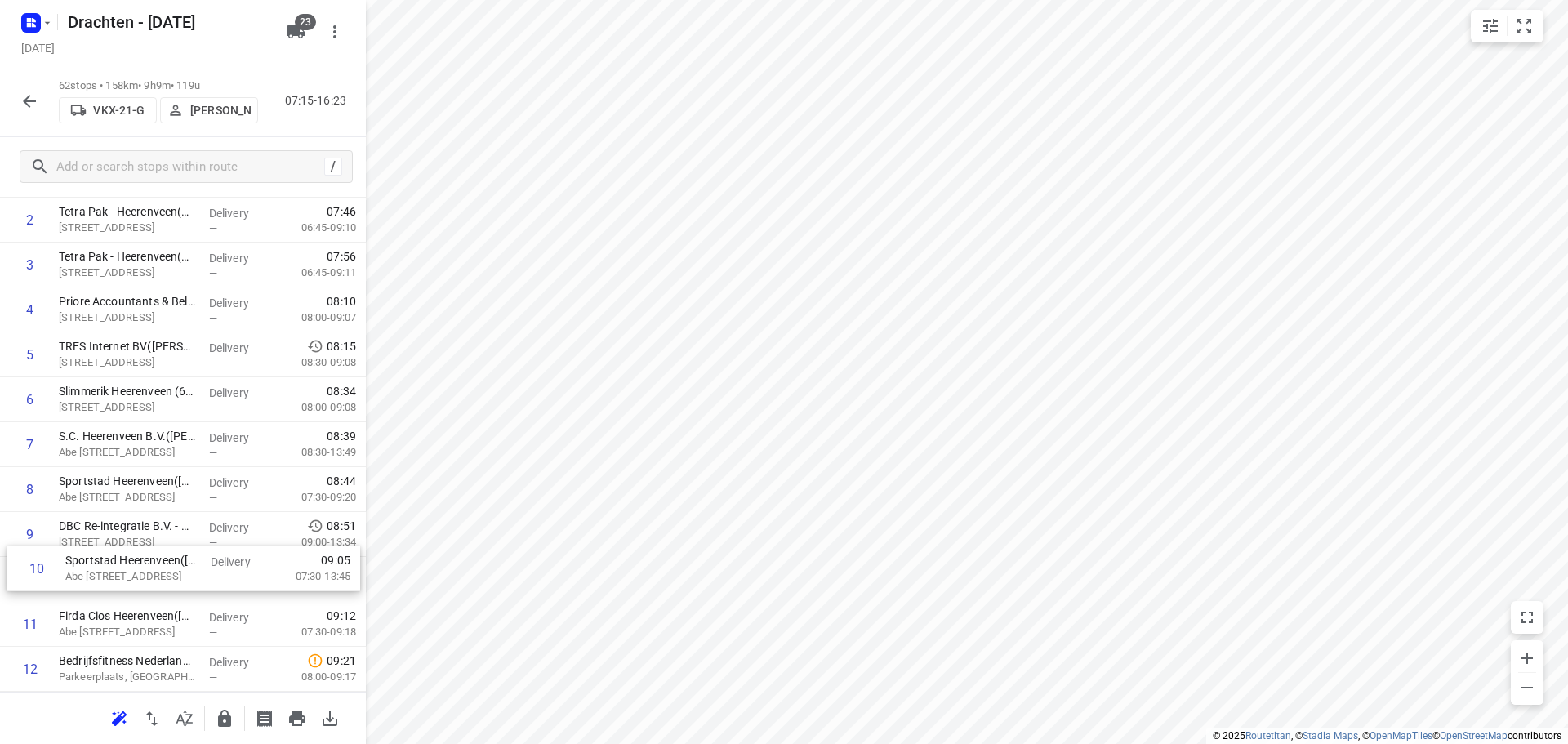
scroll to position [127, 0]
drag, startPoint x: 141, startPoint y: 586, endPoint x: 155, endPoint y: 516, distance: 71.4
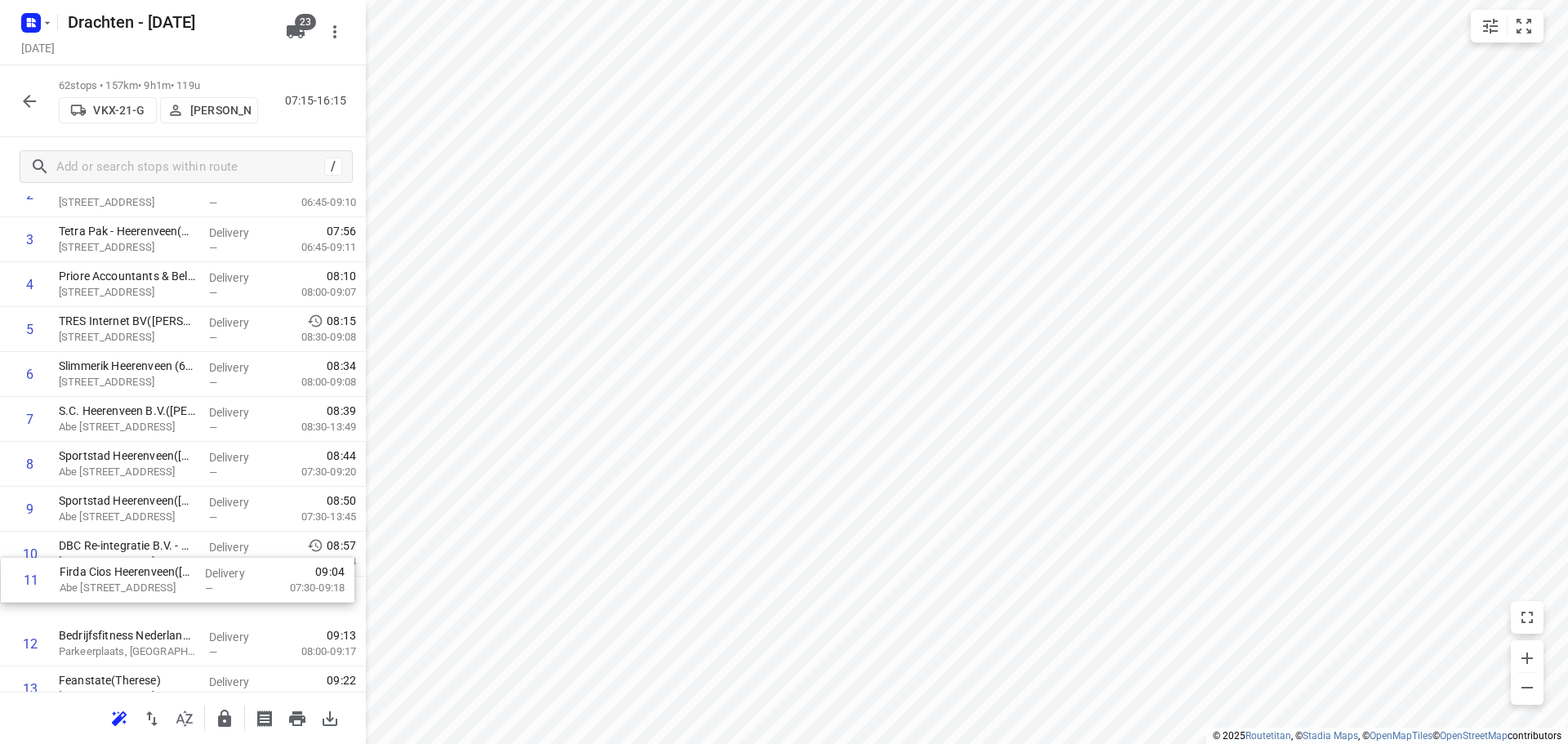
scroll to position [154, 0]
drag, startPoint x: 126, startPoint y: 620, endPoint x: 133, endPoint y: 553, distance: 67.4
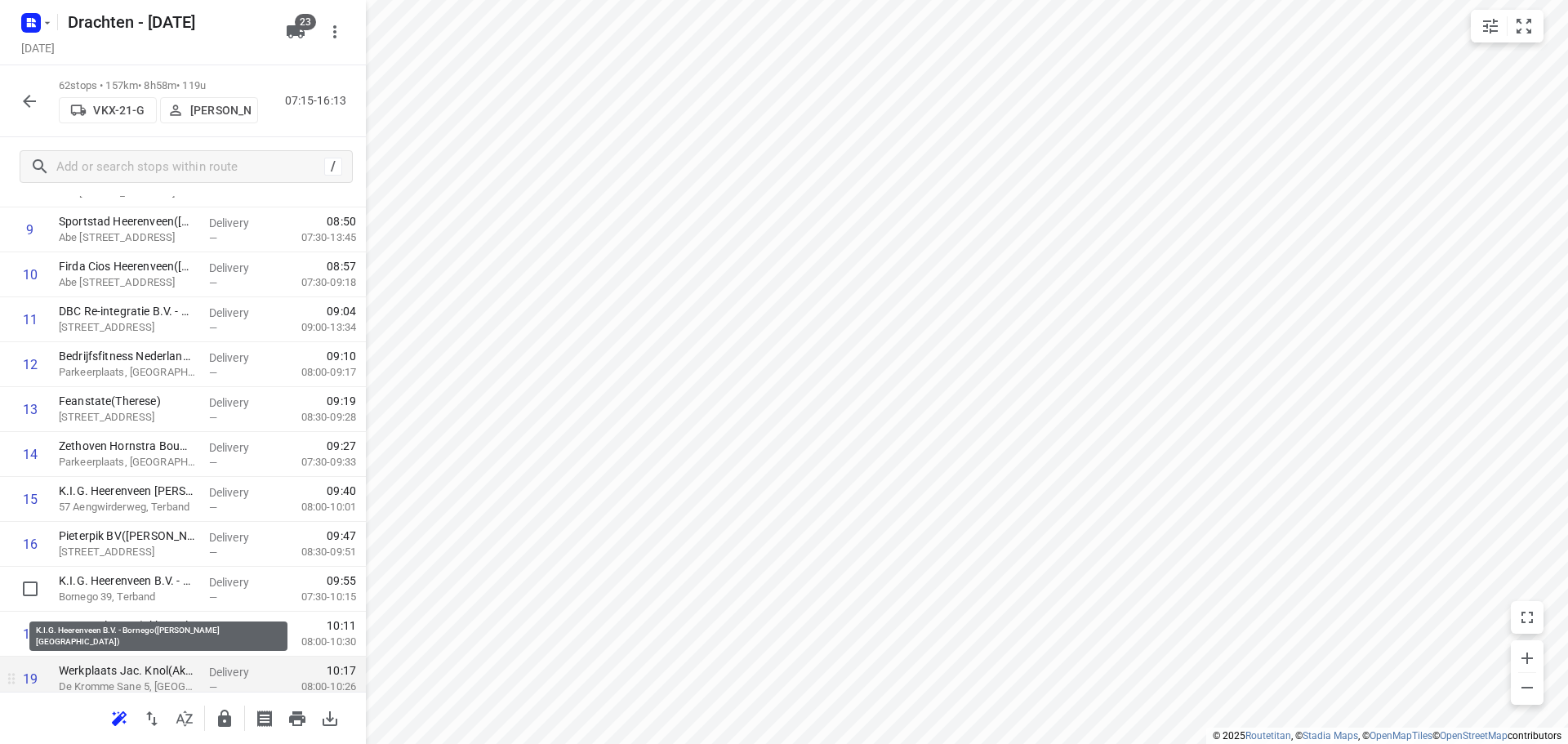
scroll to position [408, 0]
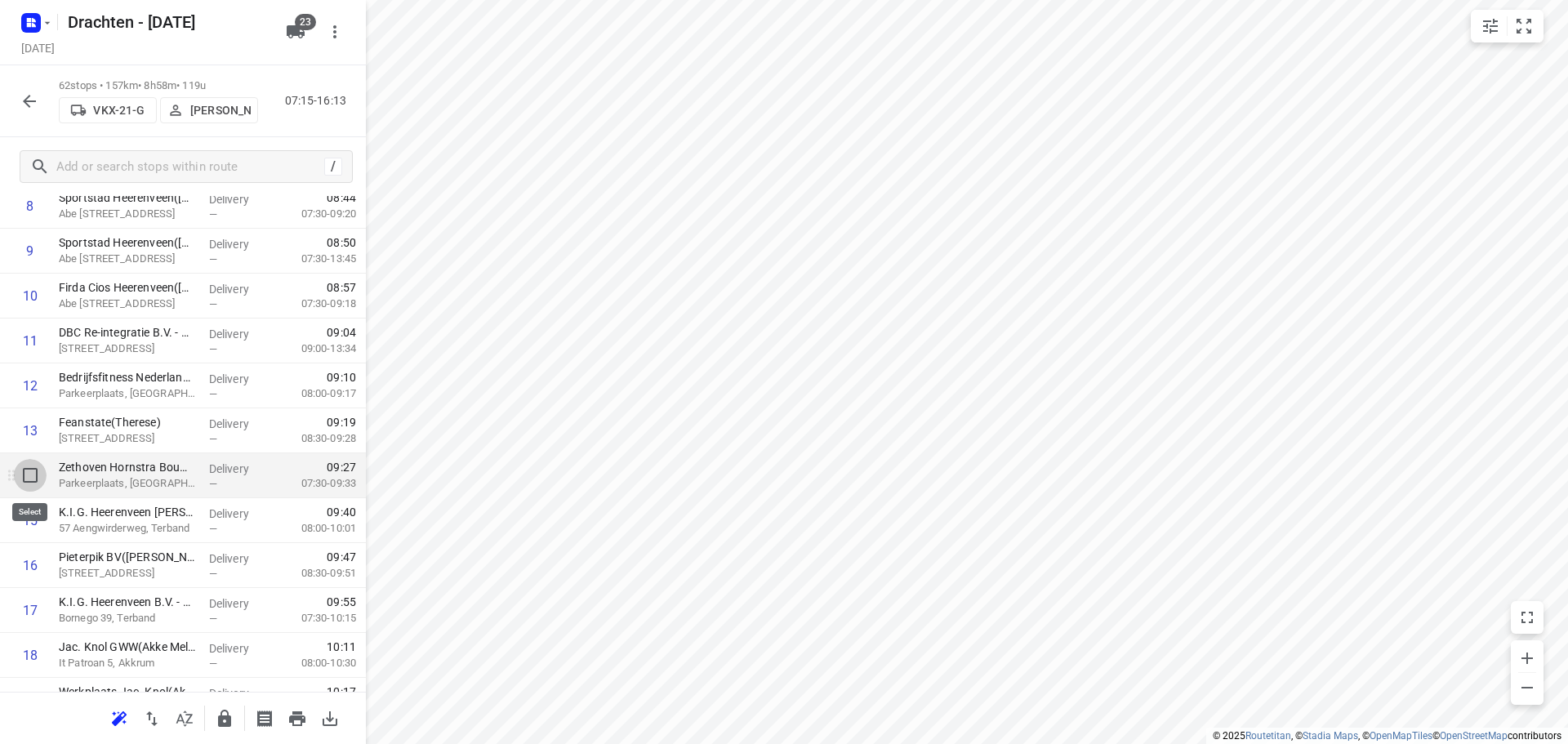
click at [31, 474] on input "checkbox" at bounding box center [30, 475] width 32 height 32
checkbox input "true"
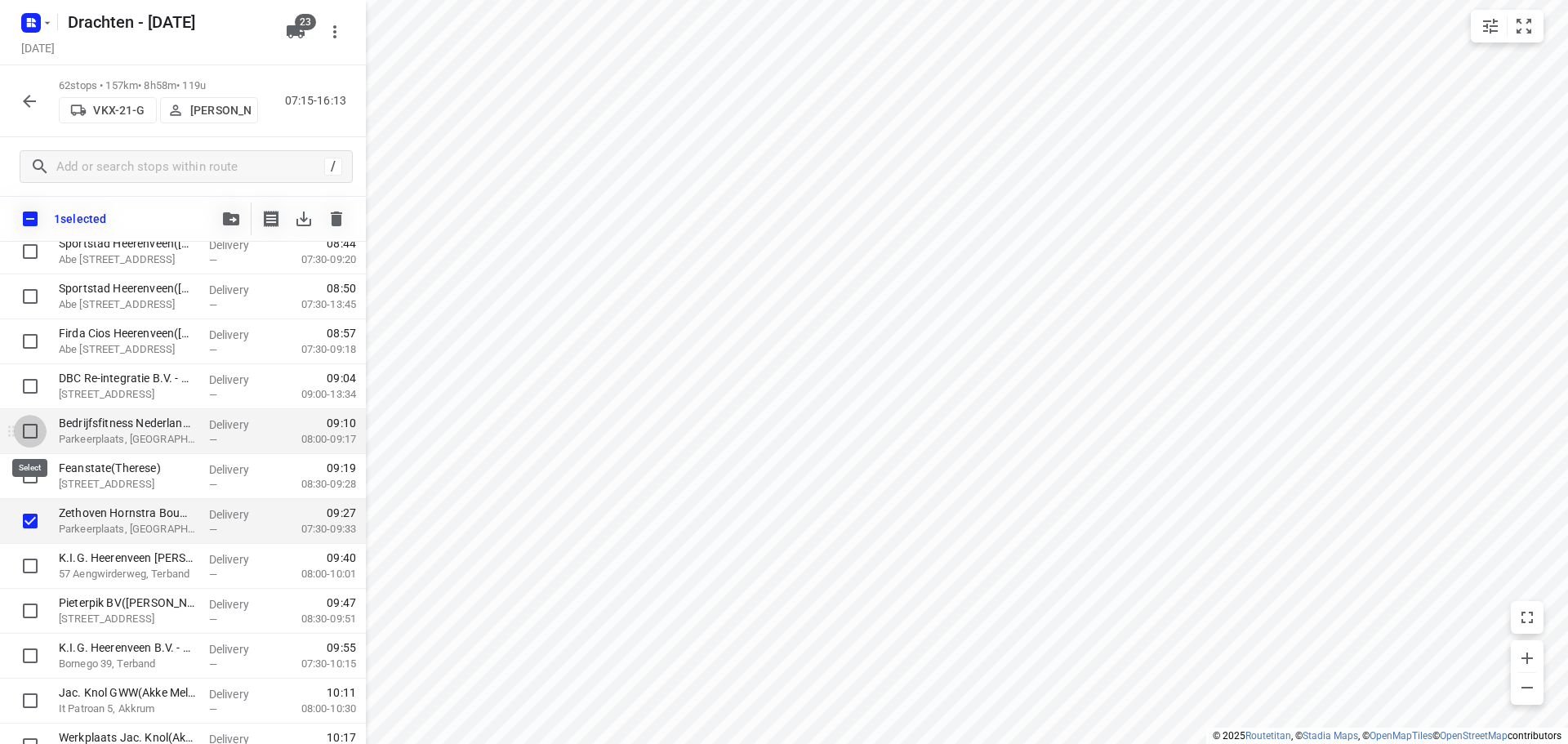
click at [36, 431] on input "checkbox" at bounding box center [30, 431] width 32 height 32
checkbox input "true"
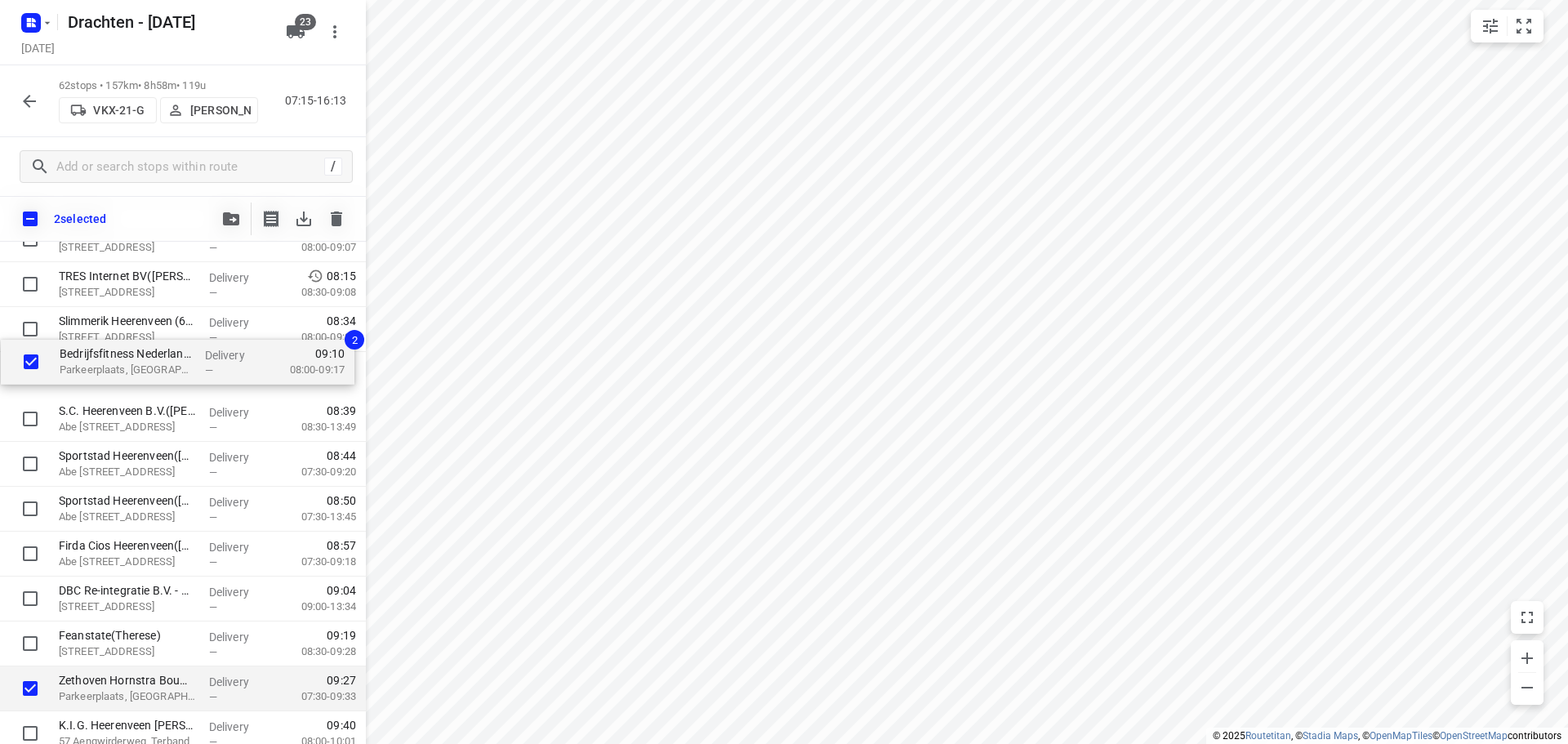
scroll to position [239, 0]
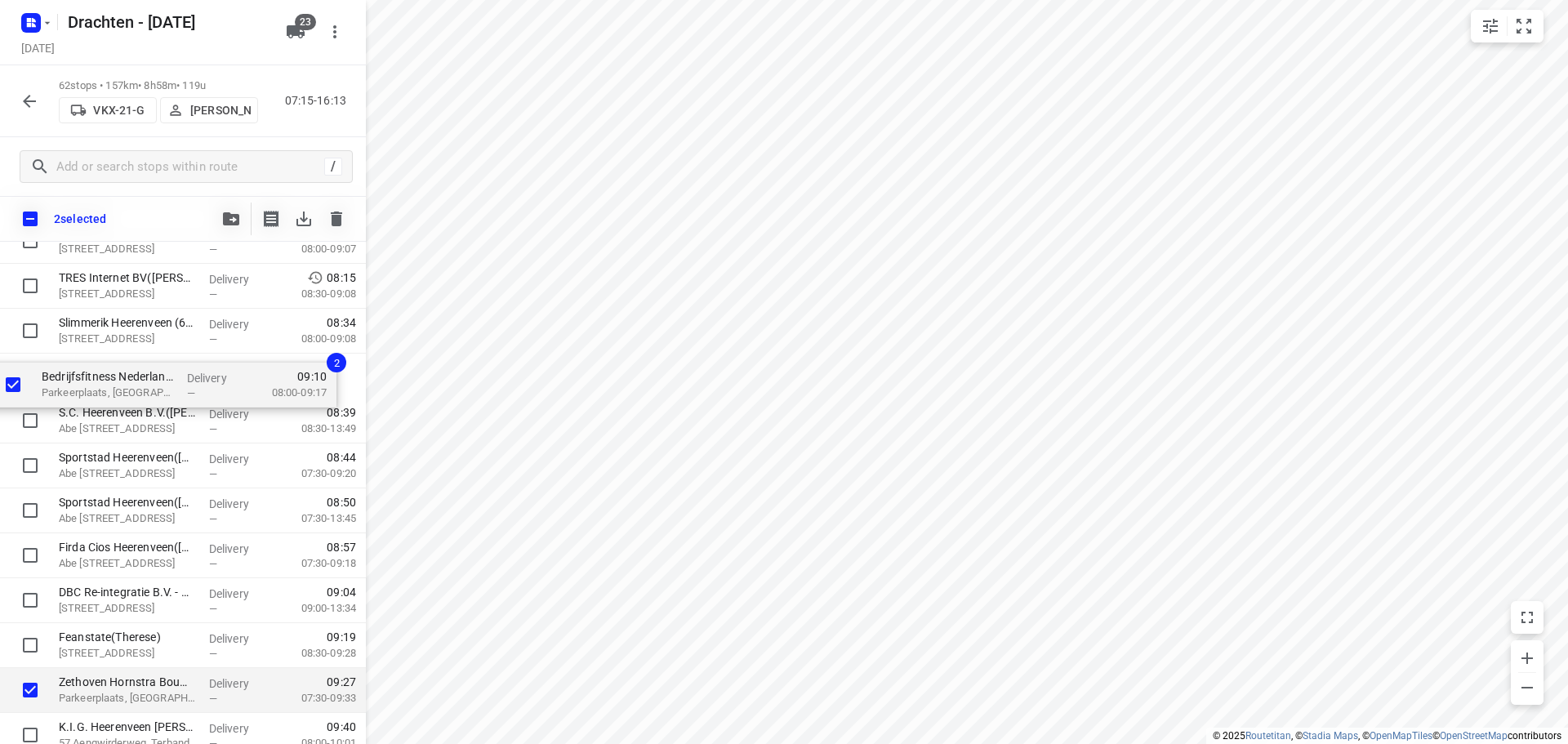
drag, startPoint x: 142, startPoint y: 428, endPoint x: 130, endPoint y: 372, distance: 57.3
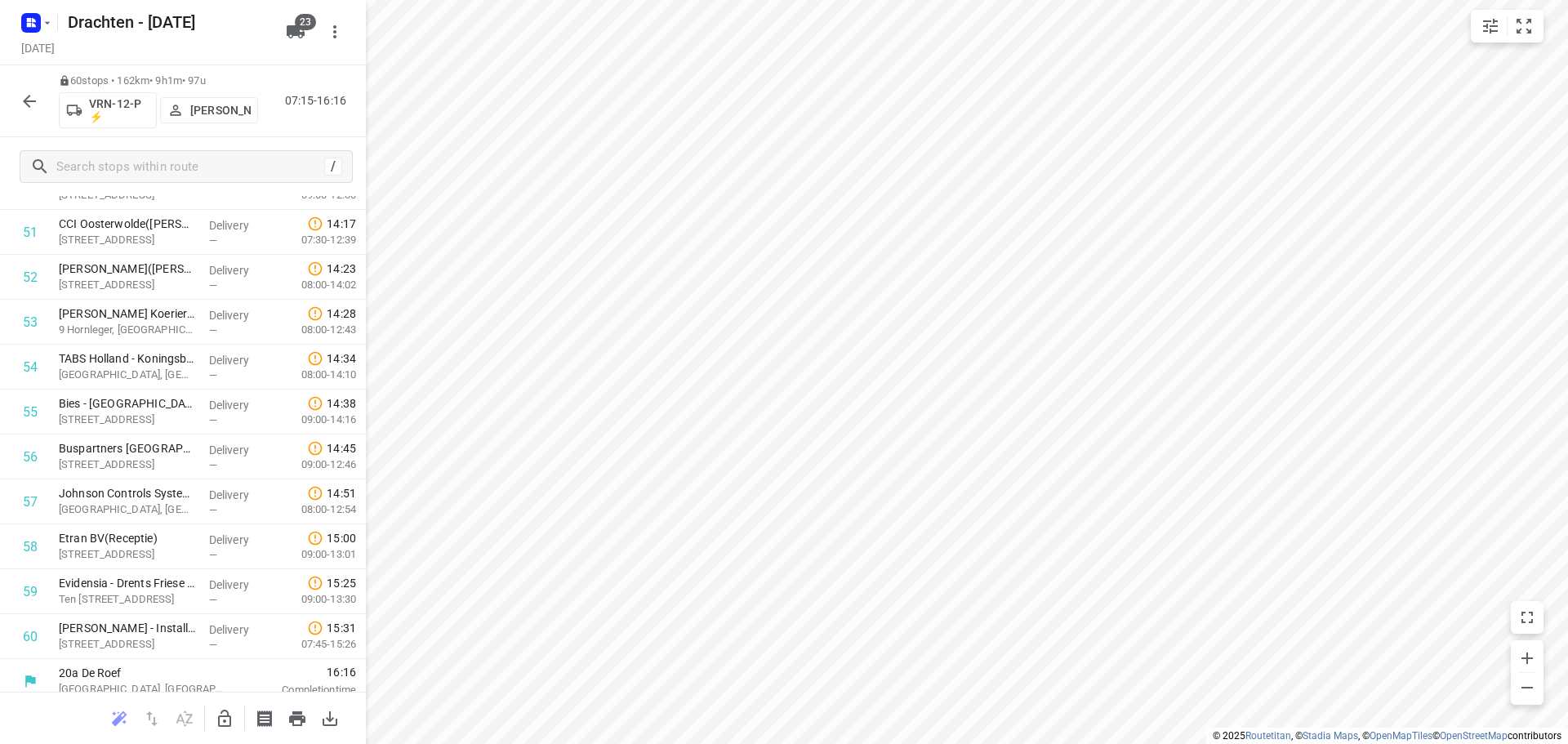
scroll to position [2325, 0]
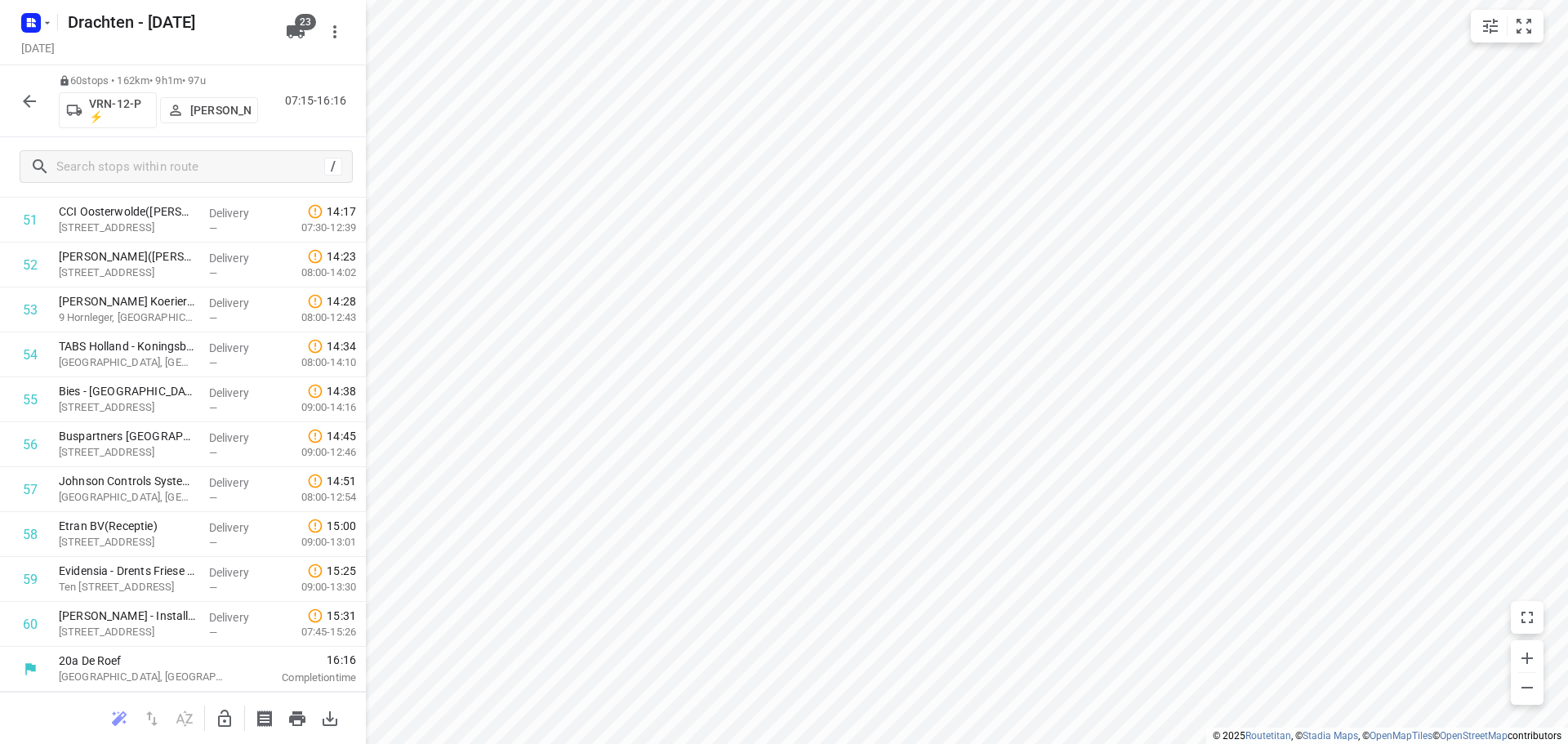
click at [14, 98] on button "button" at bounding box center [29, 101] width 32 height 32
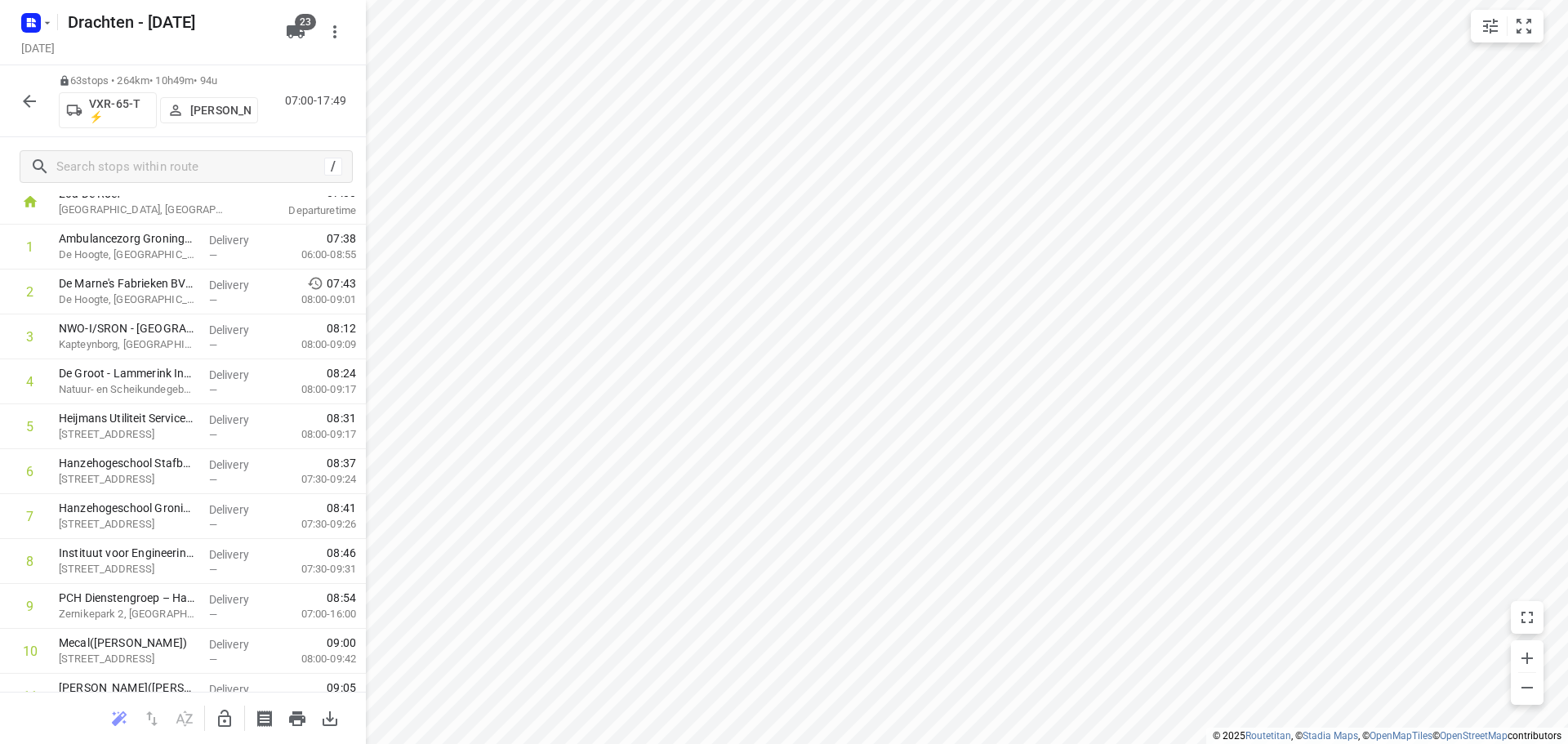
scroll to position [0, 0]
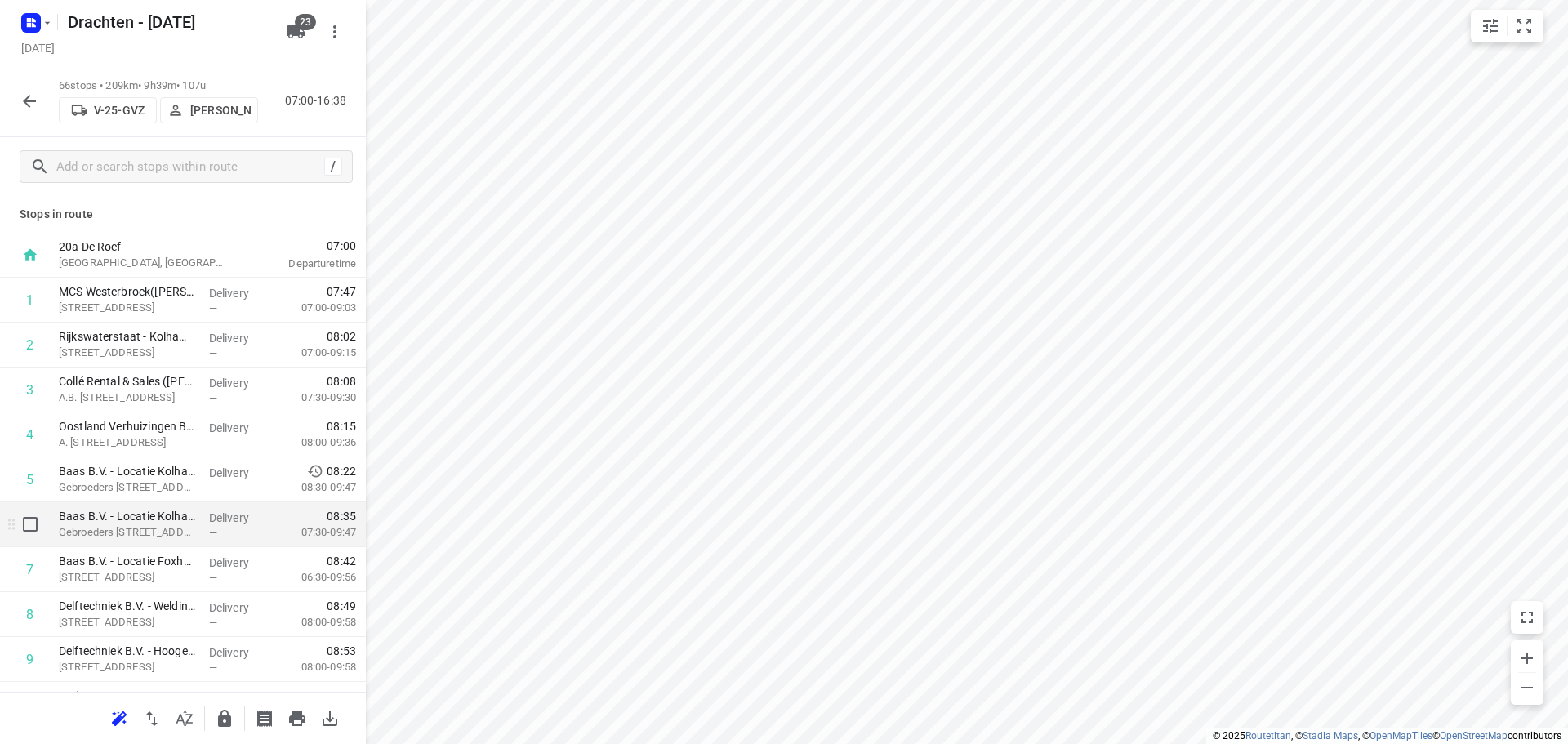
click at [134, 529] on div "i © 2025 Routetitan , © Stadia Maps , © OpenMapTiles © OpenStreetMap contributo…" at bounding box center [784, 372] width 1568 height 744
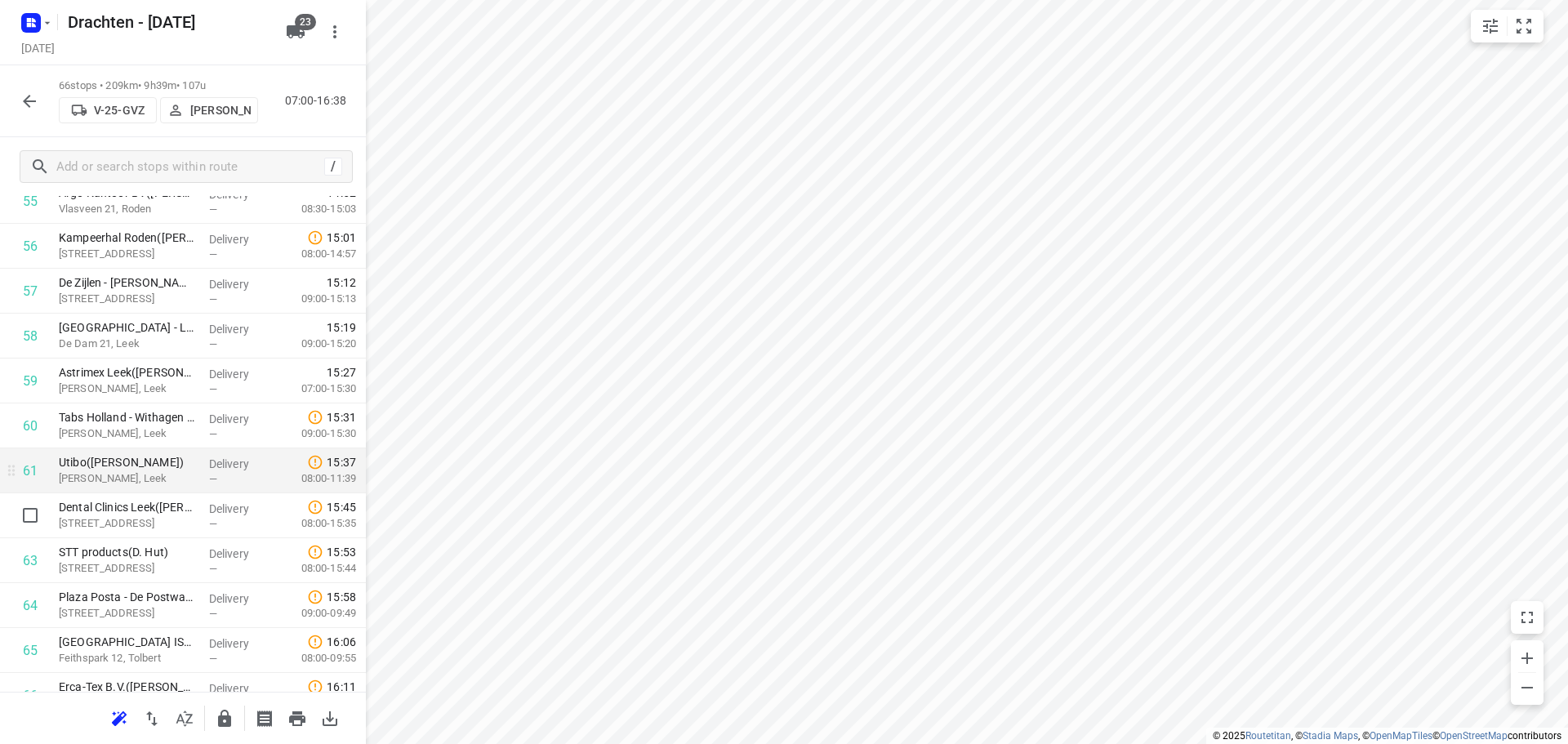
scroll to position [2531, 0]
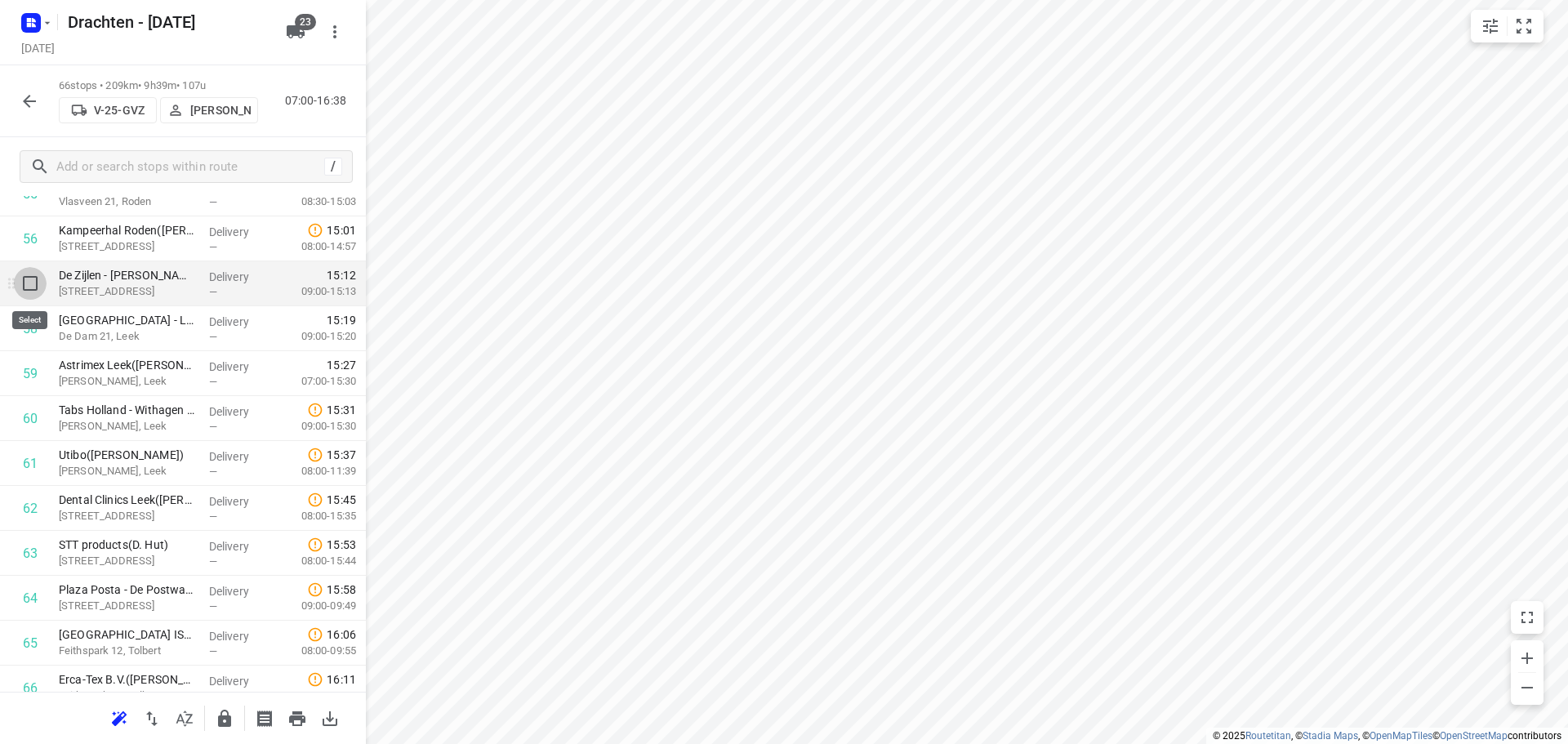
click at [30, 294] on input "checkbox" at bounding box center [30, 283] width 32 height 32
checkbox input "true"
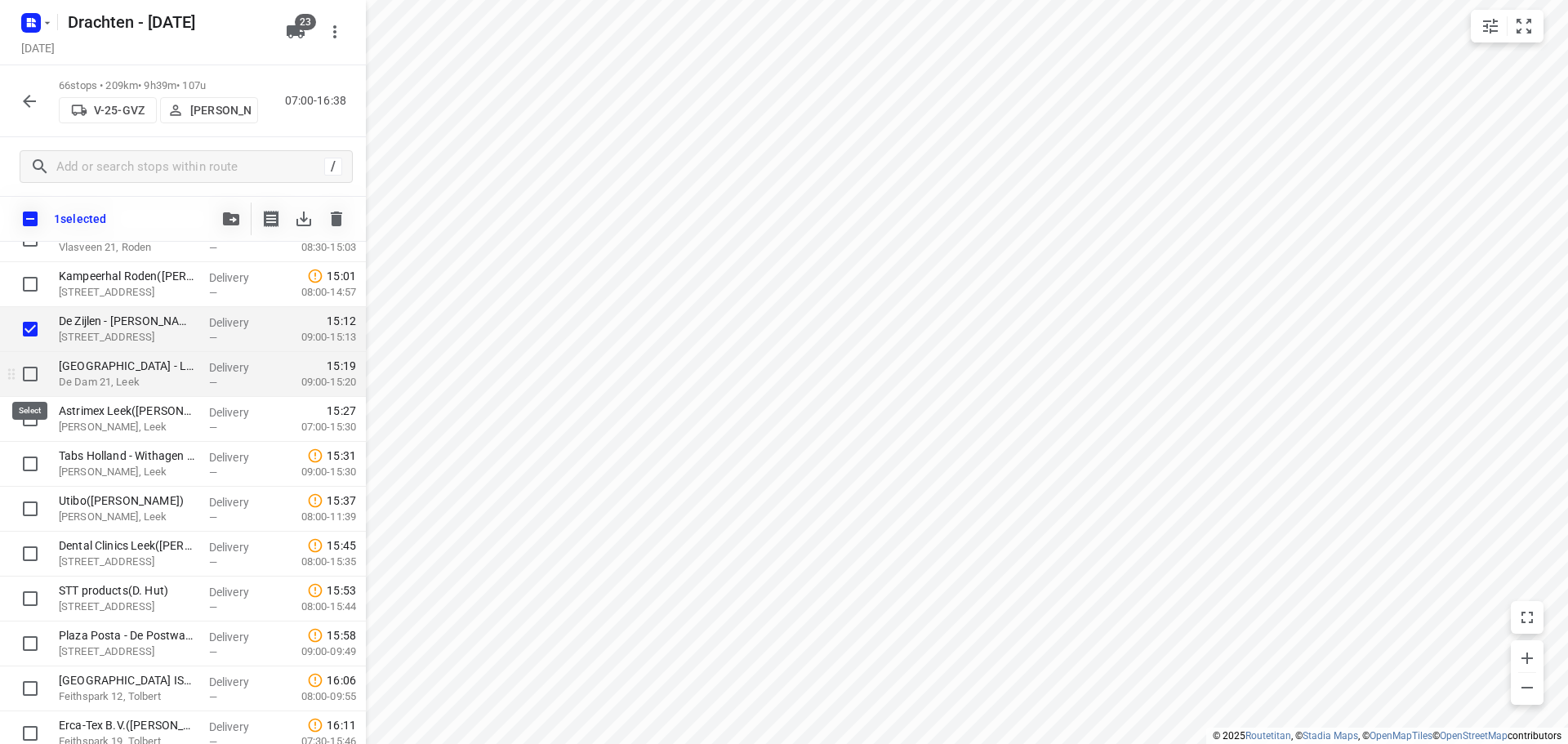
click at [30, 369] on input "checkbox" at bounding box center [30, 373] width 32 height 32
checkbox input "true"
click at [25, 413] on input "checkbox" at bounding box center [30, 418] width 32 height 32
checkbox input "true"
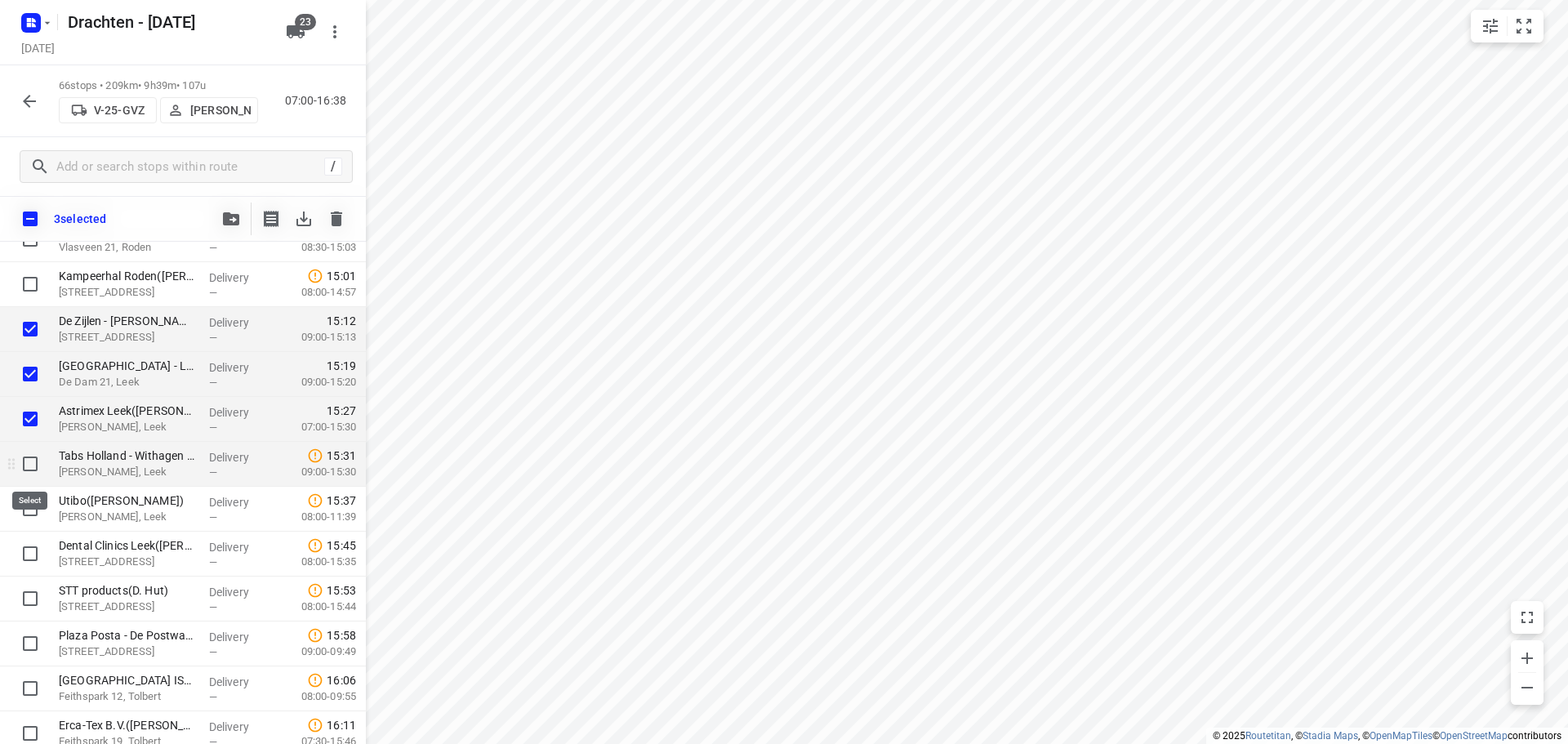
click at [29, 457] on input "checkbox" at bounding box center [30, 463] width 32 height 32
checkbox input "true"
click at [20, 512] on input "checkbox" at bounding box center [30, 508] width 32 height 32
checkbox input "true"
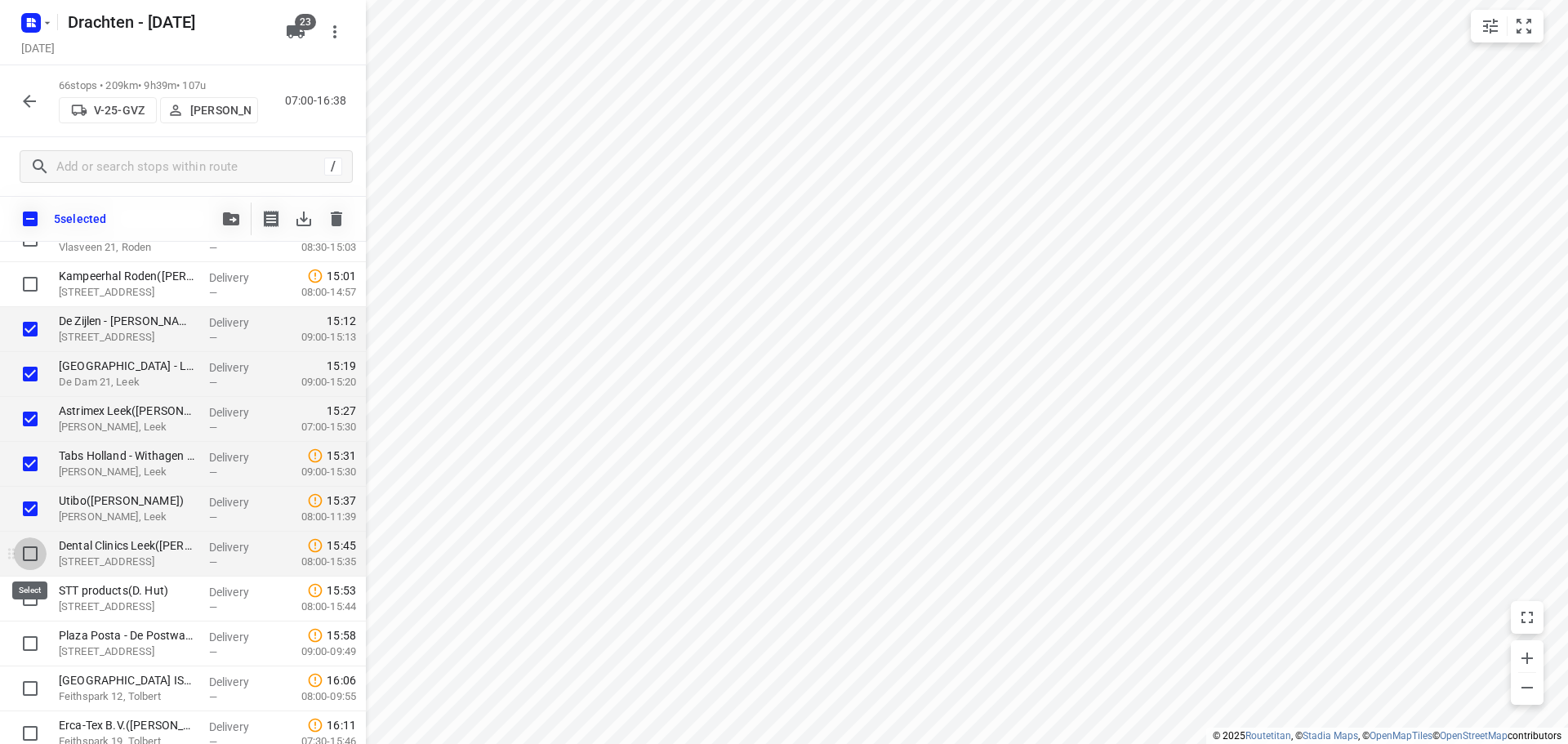
click at [31, 552] on input "checkbox" at bounding box center [30, 553] width 32 height 32
checkbox input "true"
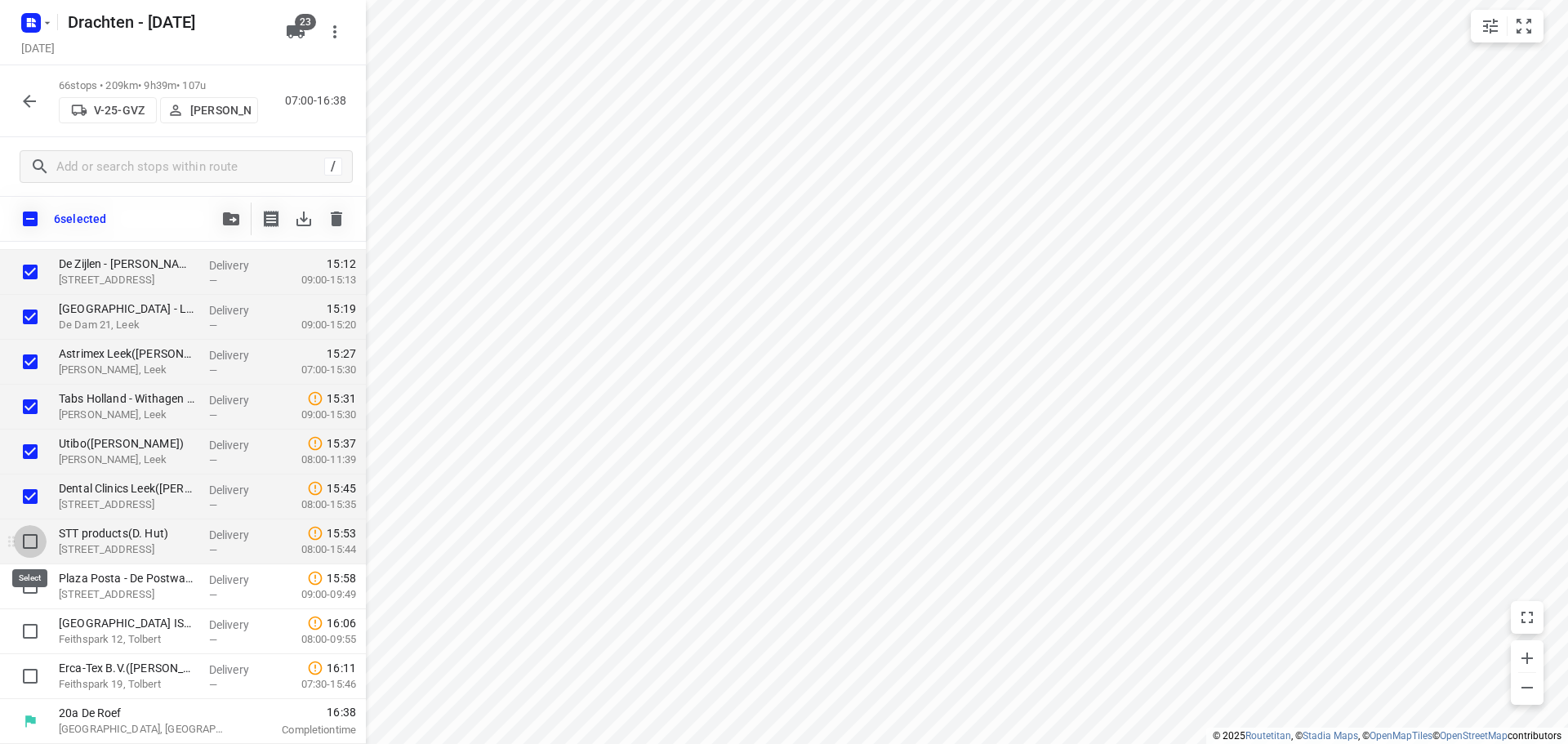
click at [33, 544] on input "checkbox" at bounding box center [30, 541] width 32 height 32
checkbox input "true"
click at [30, 585] on input "checkbox" at bounding box center [30, 586] width 32 height 32
checkbox input "true"
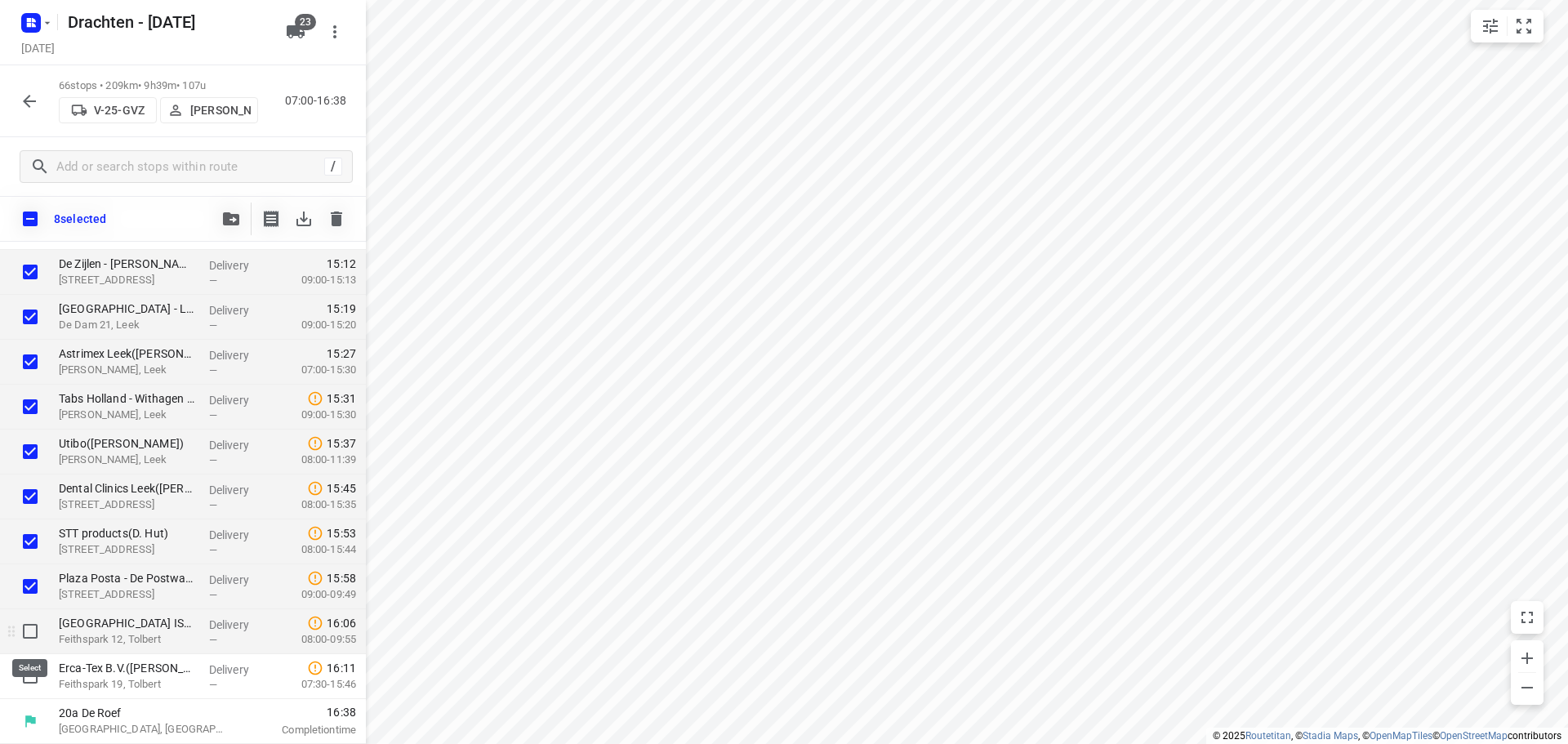
click at [22, 629] on input "checkbox" at bounding box center [30, 631] width 32 height 32
checkbox input "true"
click at [34, 683] on input "checkbox" at bounding box center [30, 676] width 32 height 32
checkbox input "true"
click at [237, 220] on icon "button" at bounding box center [231, 218] width 16 height 13
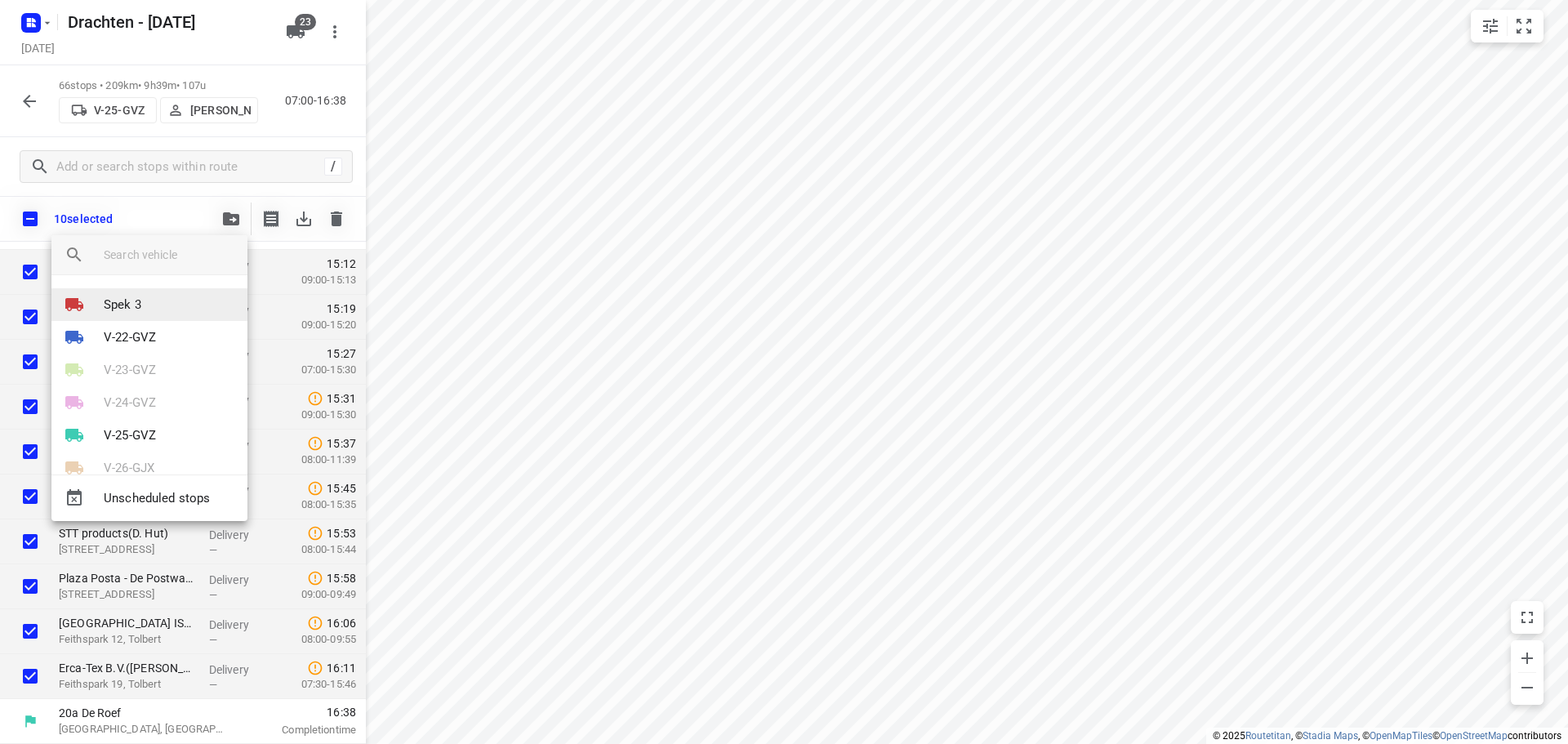
click at [163, 293] on li "Spek 3" at bounding box center [149, 305] width 196 height 32
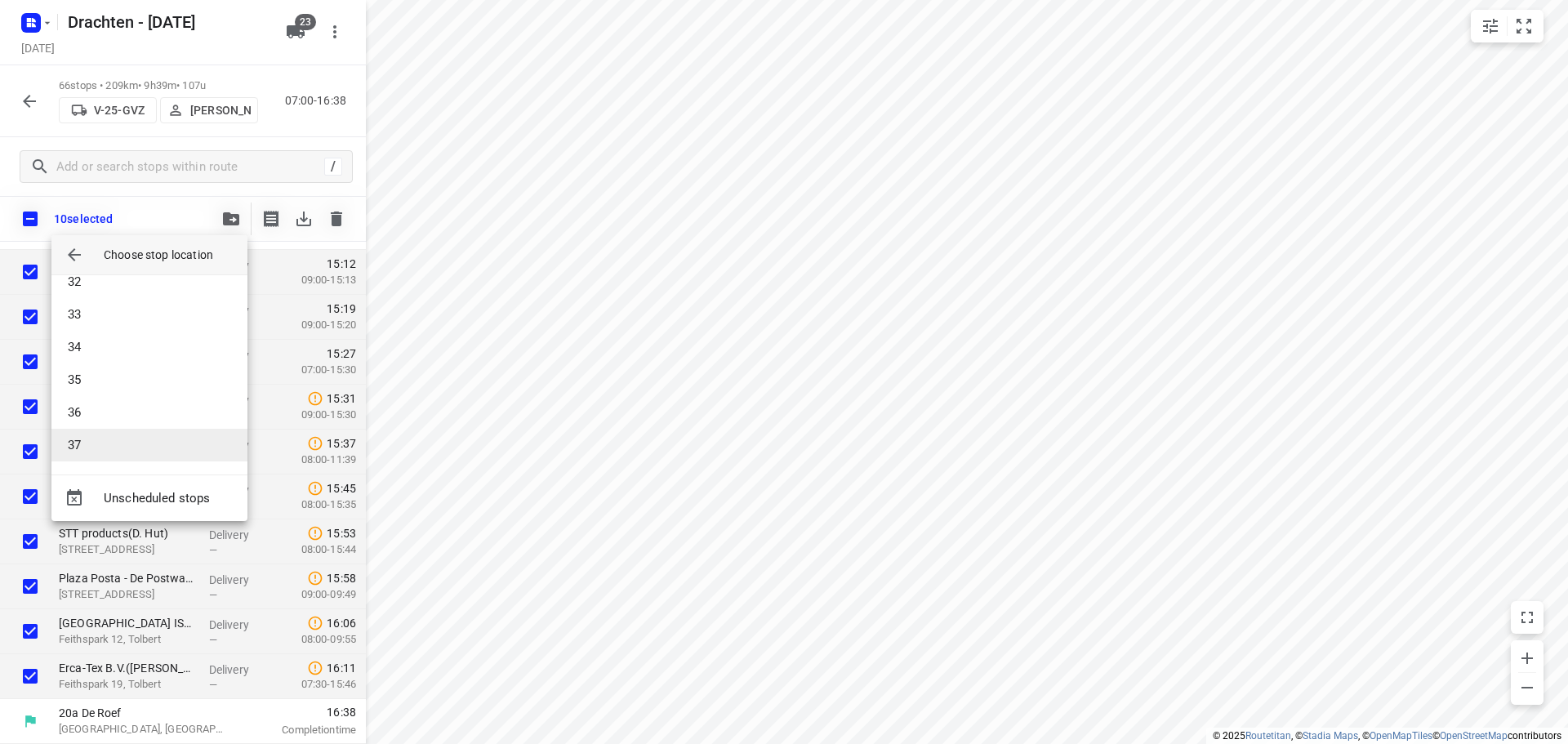
click at [106, 435] on li "37" at bounding box center [149, 445] width 196 height 32
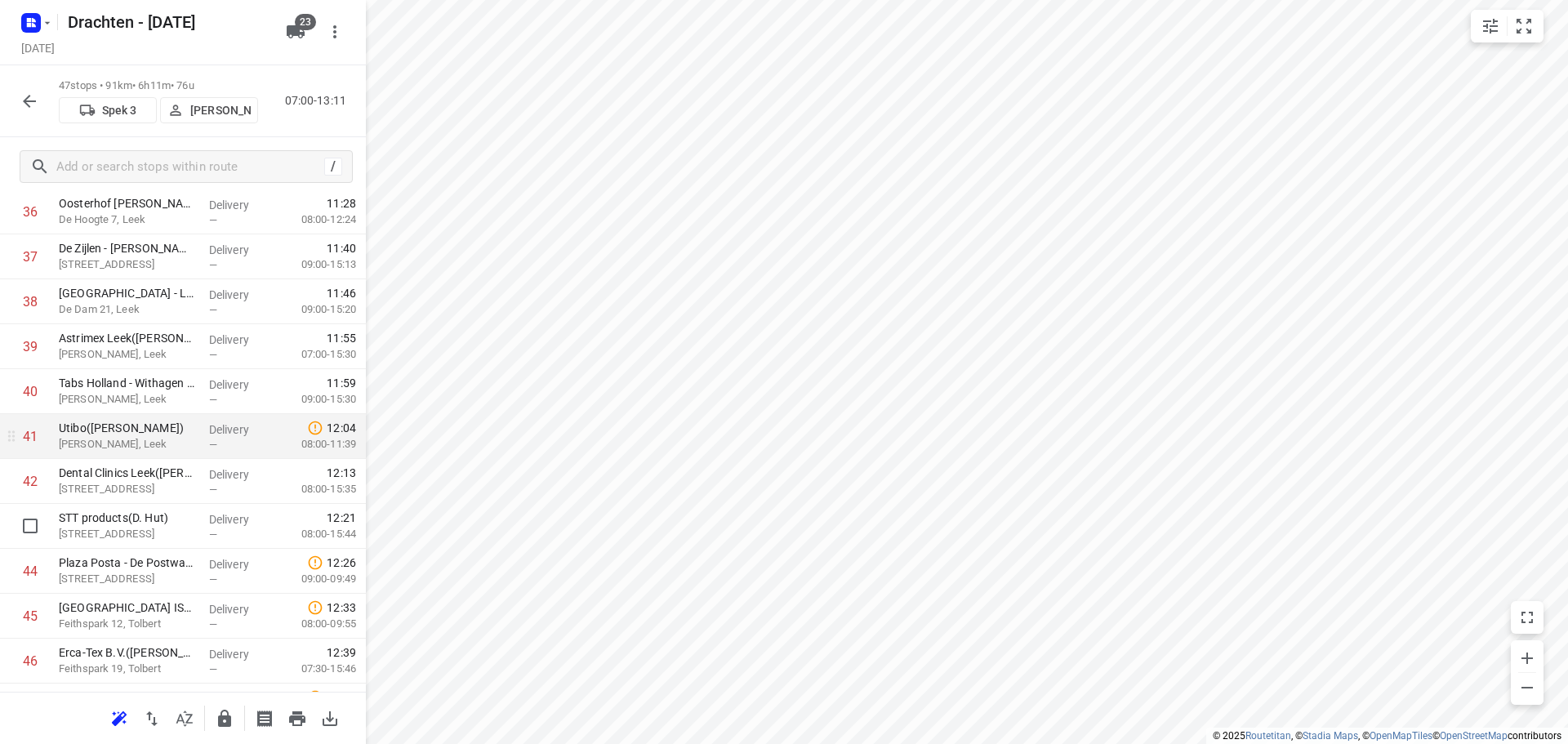
scroll to position [1742, 0]
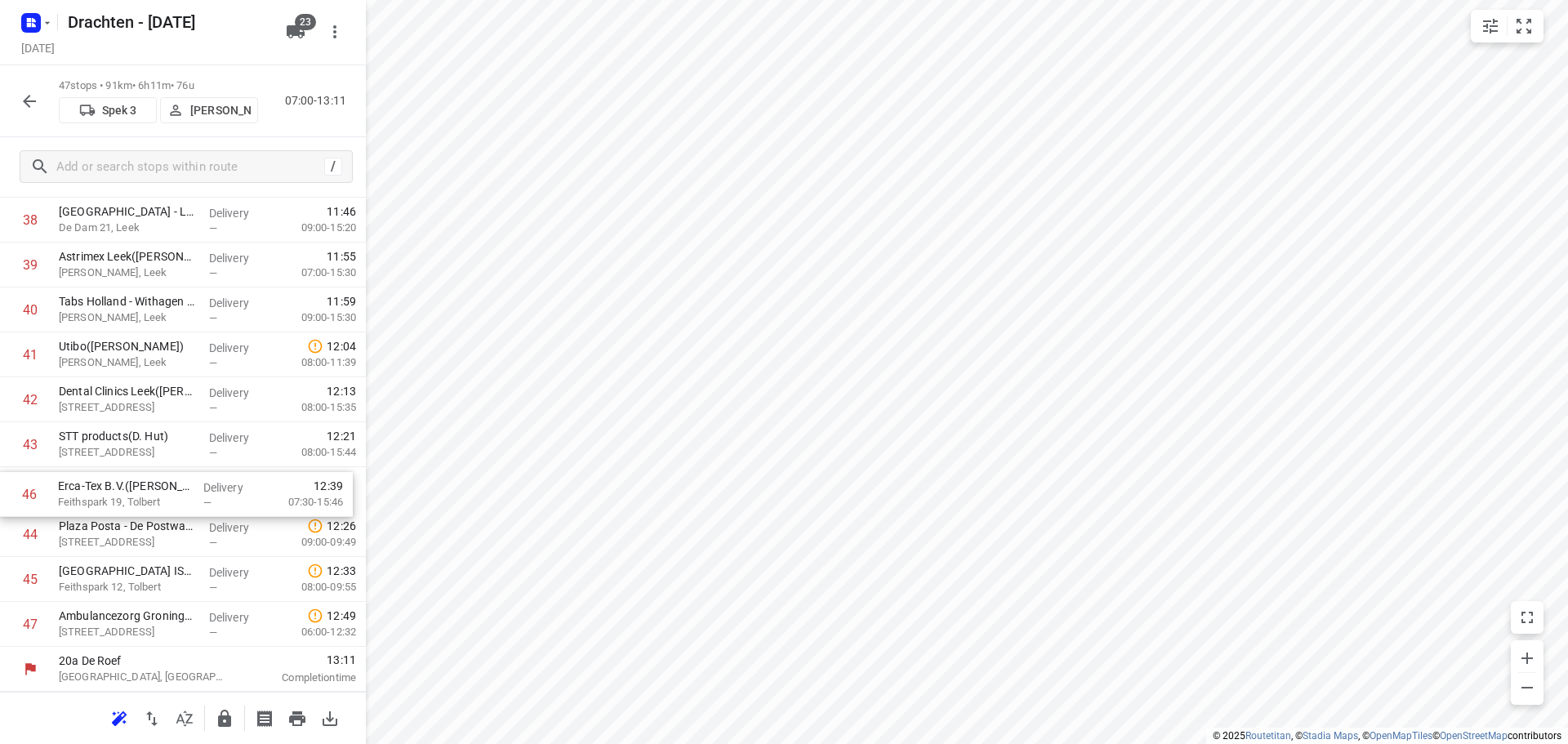
drag, startPoint x: 213, startPoint y: 575, endPoint x: 215, endPoint y: 484, distance: 91.0
drag, startPoint x: 187, startPoint y: 596, endPoint x: 191, endPoint y: 551, distance: 45.2
click at [221, 718] on icon "button" at bounding box center [224, 718] width 13 height 17
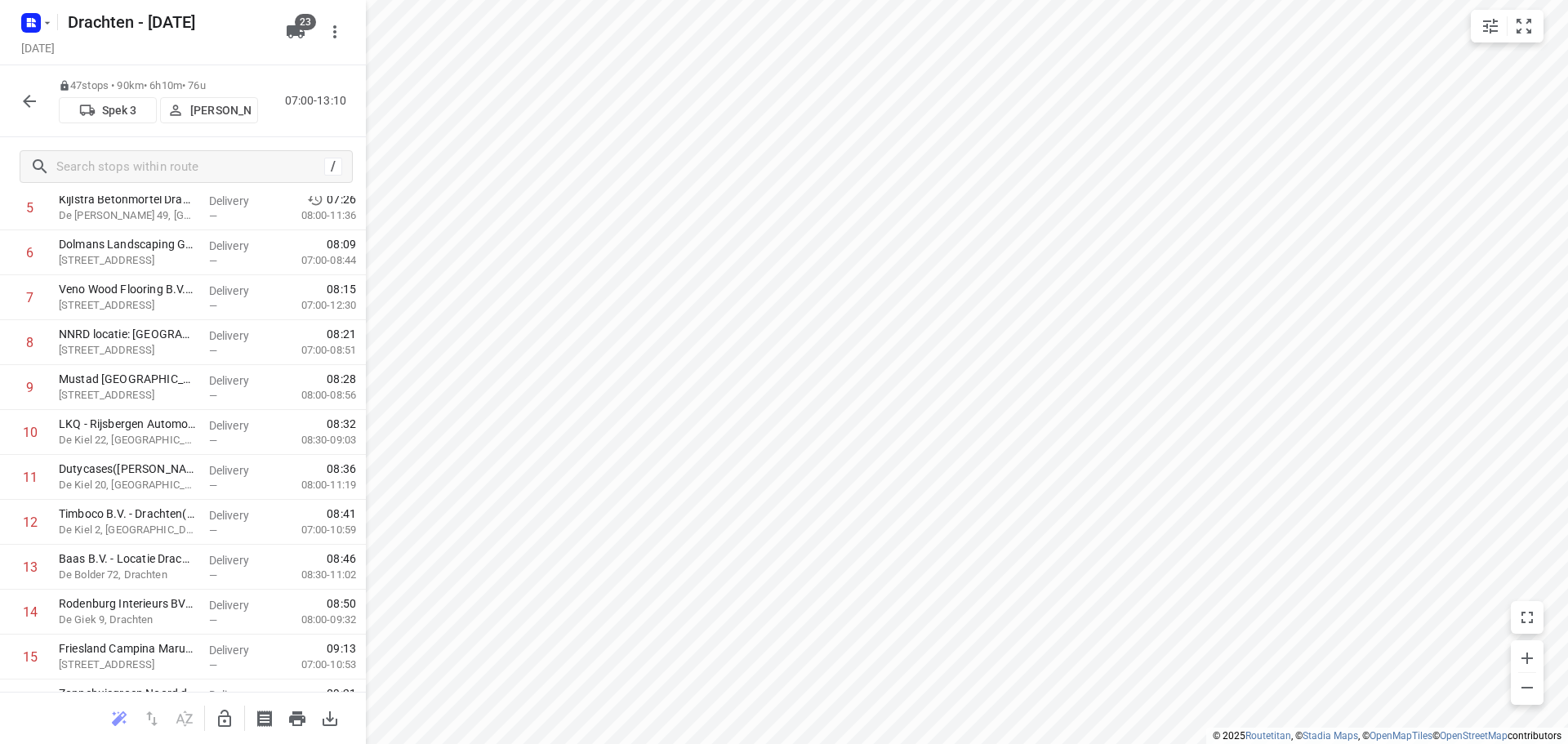
scroll to position [0, 0]
click at [29, 100] on icon "button" at bounding box center [29, 101] width 13 height 13
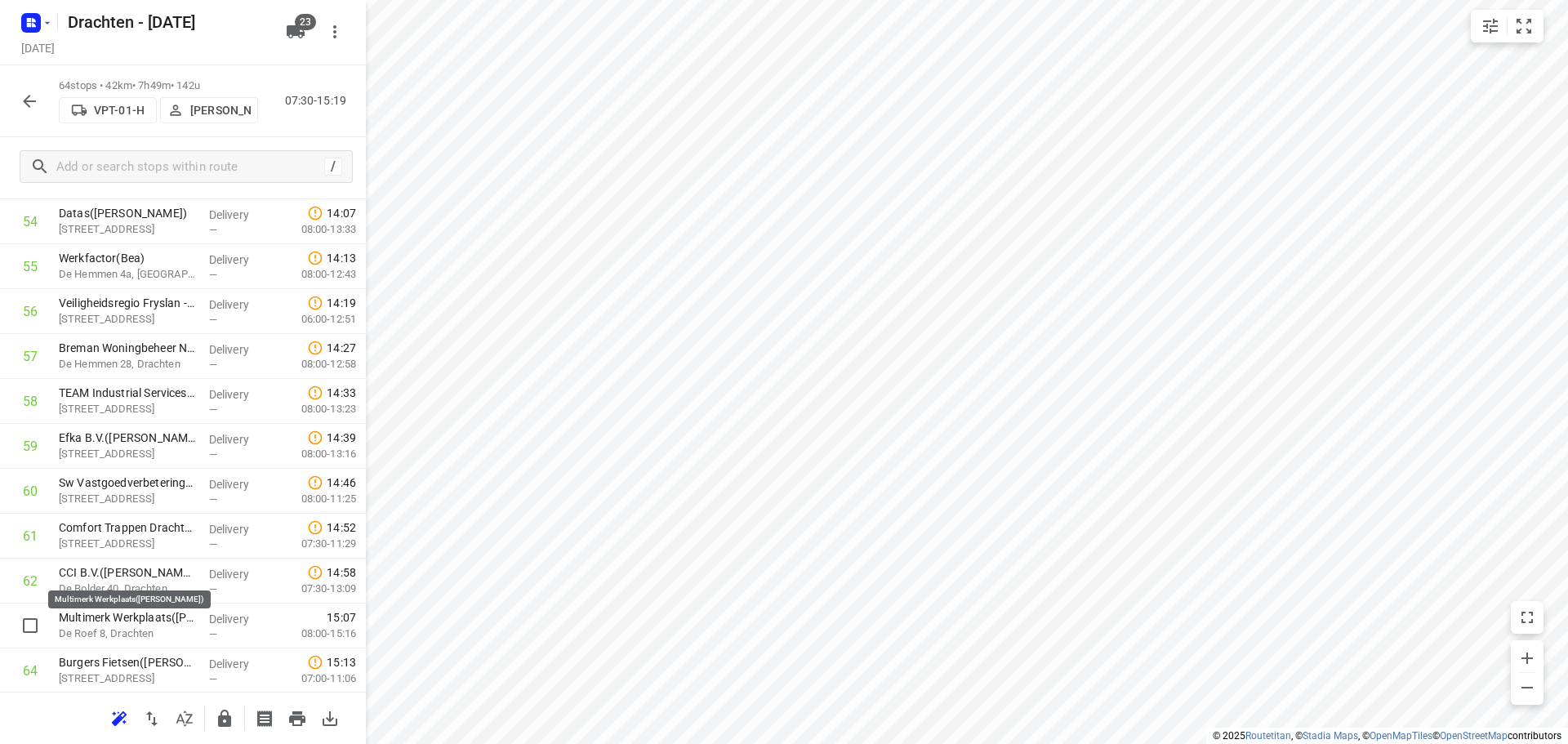
scroll to position [2504, 0]
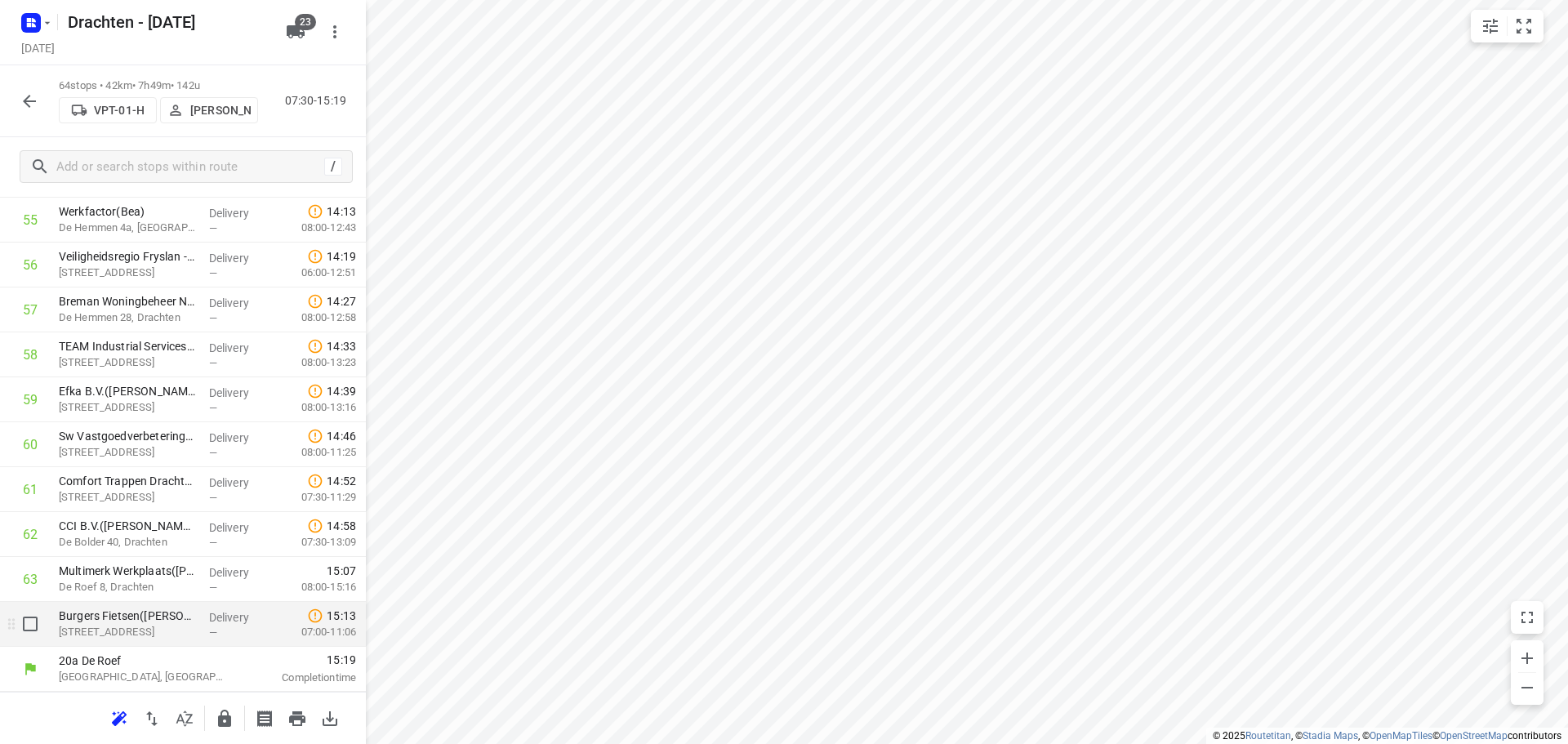
click at [114, 624] on p "De Roef 15, Drachten" at bounding box center [127, 631] width 137 height 16
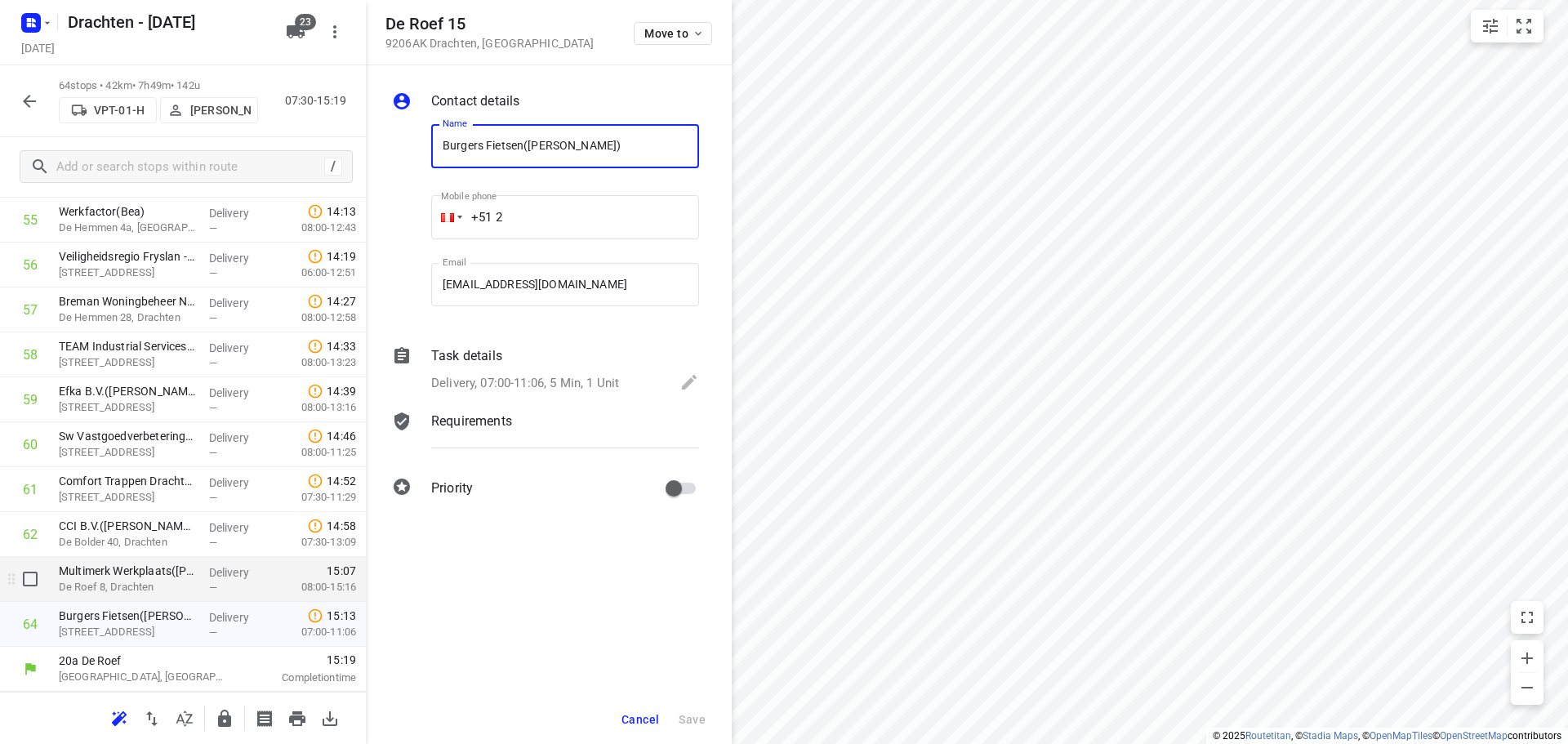
click at [127, 595] on p "De Roef 8, Drachten" at bounding box center [127, 586] width 137 height 16
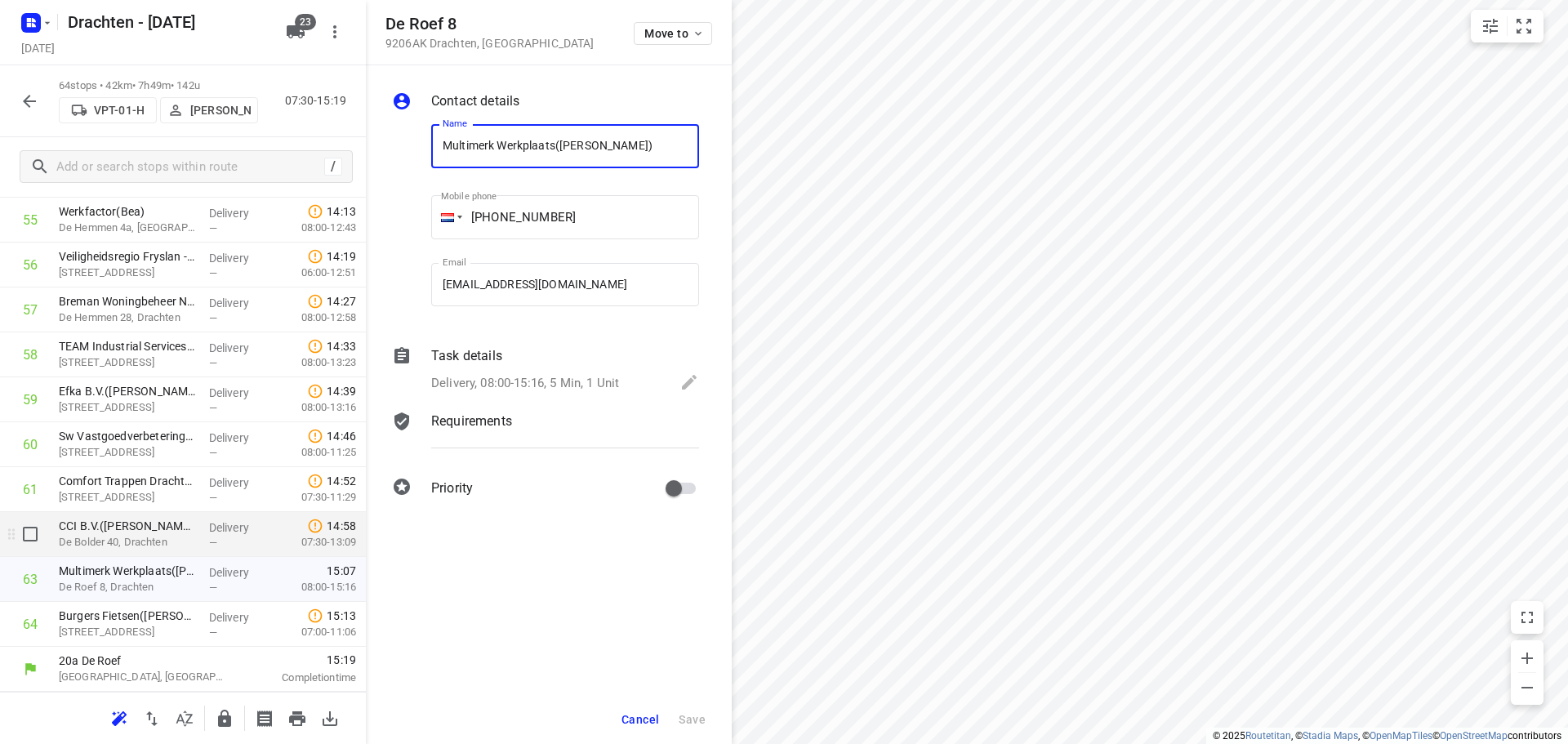
click at [132, 545] on p "De Bolder 40, Drachten" at bounding box center [127, 541] width 137 height 16
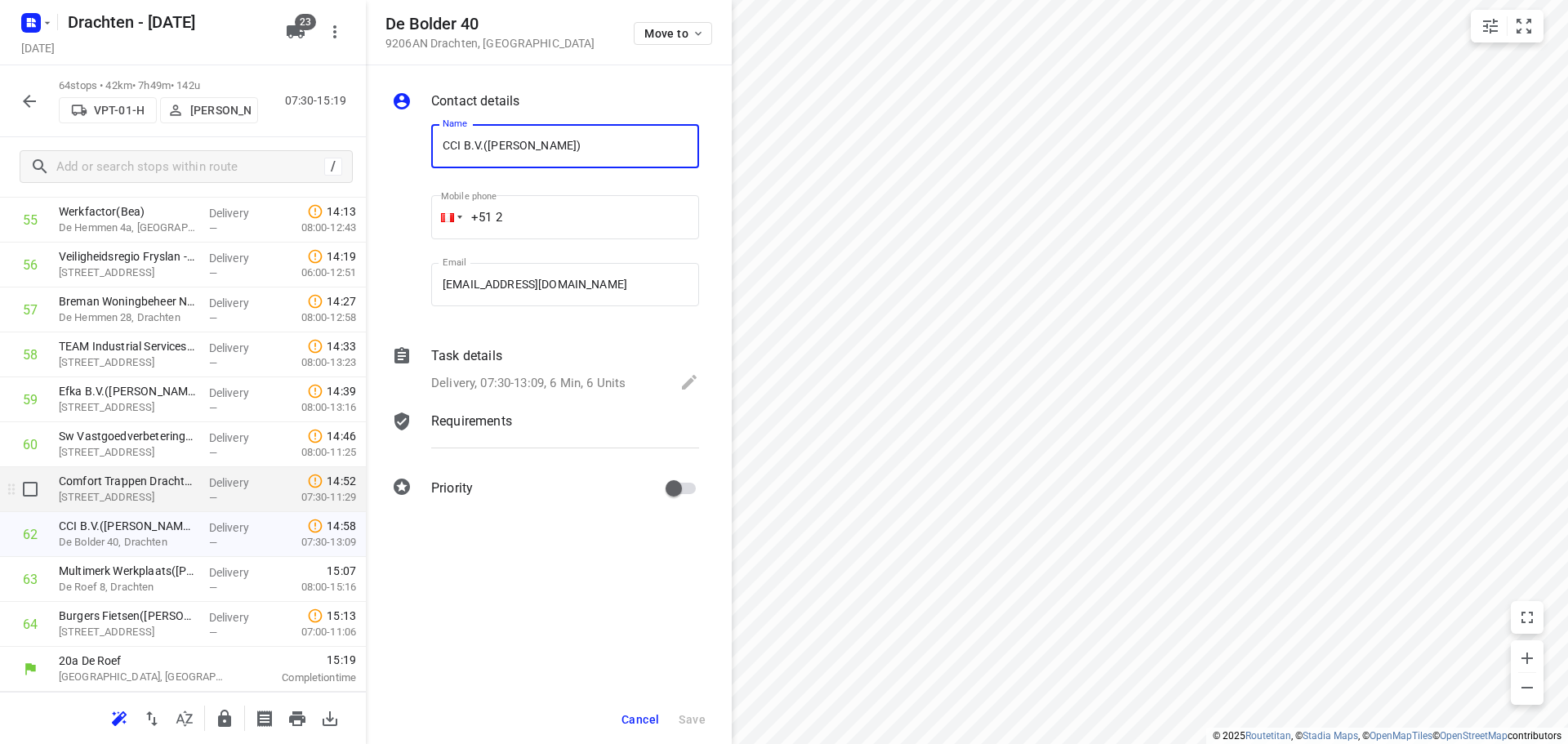
click at [132, 507] on div "Comfort Trappen Drachten B.V.(Dinkela) De Boeg 10, Drachten" at bounding box center [127, 489] width 150 height 45
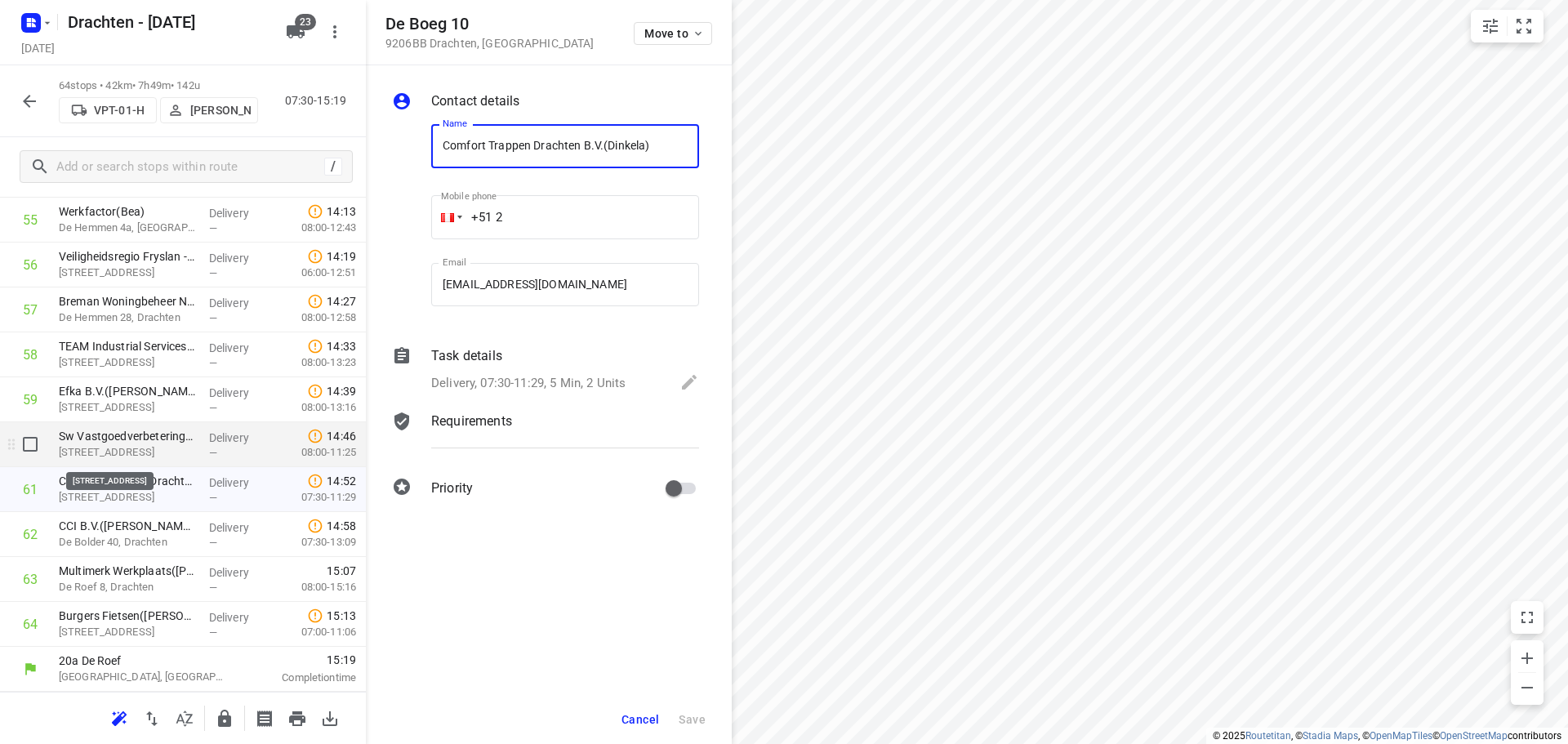
click at [146, 460] on p "Het Gangboord 49, Drachten" at bounding box center [127, 451] width 137 height 16
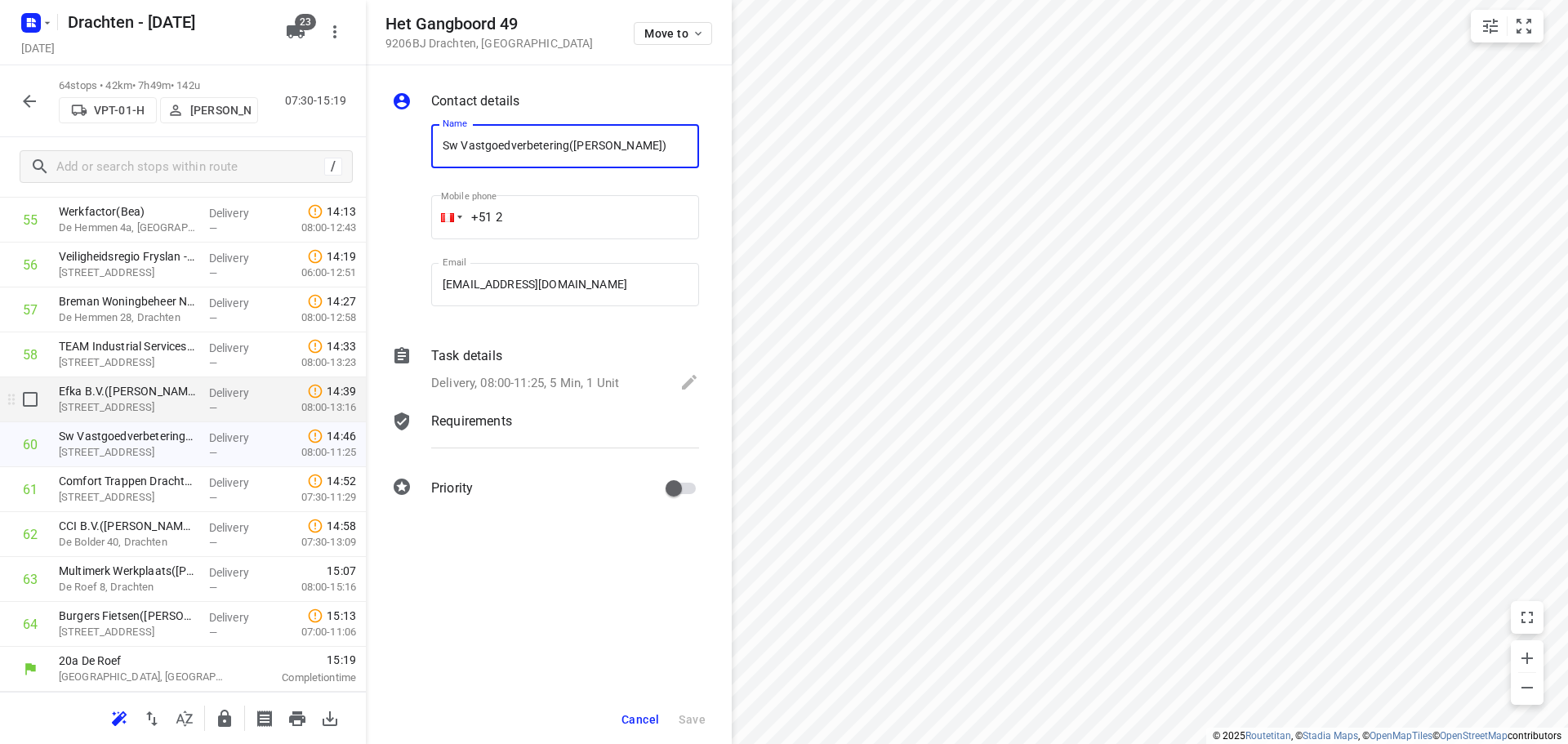
click at [150, 400] on p "De Meerpaal 10, Drachten" at bounding box center [127, 407] width 137 height 16
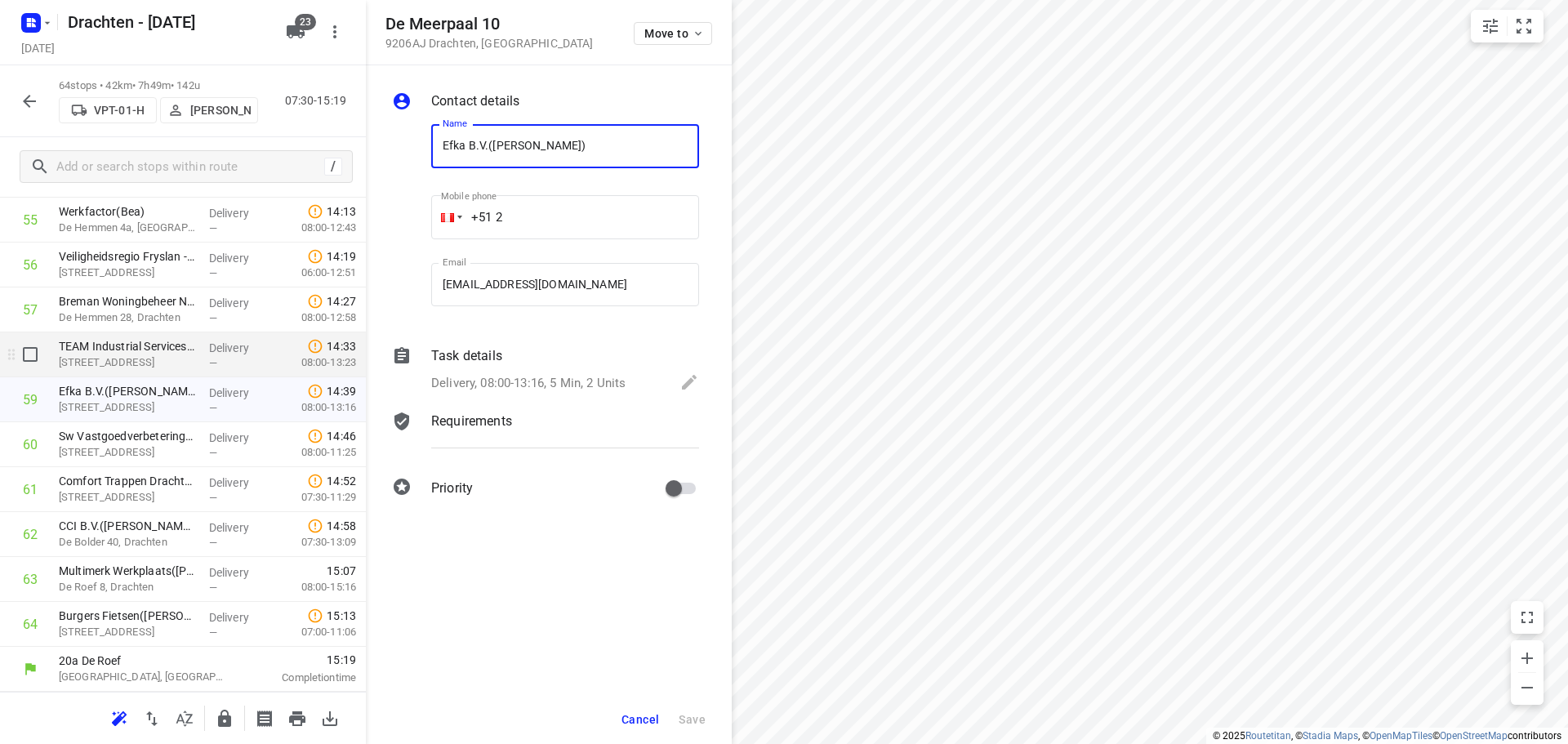
click at [165, 365] on p "Dukdalf 11, Drachten" at bounding box center [127, 362] width 137 height 16
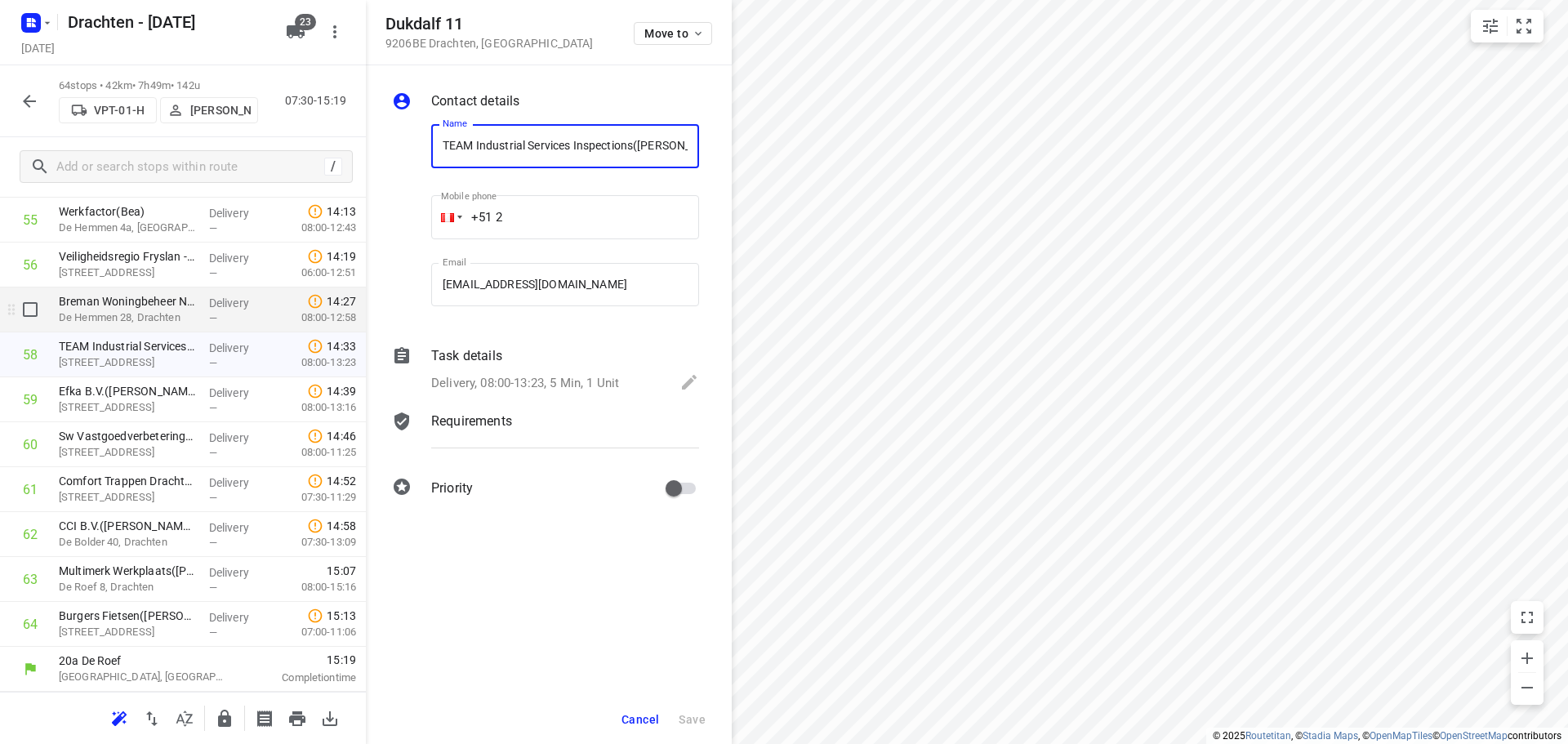
click at [170, 314] on p "De Hemmen 28, Drachten" at bounding box center [127, 317] width 137 height 16
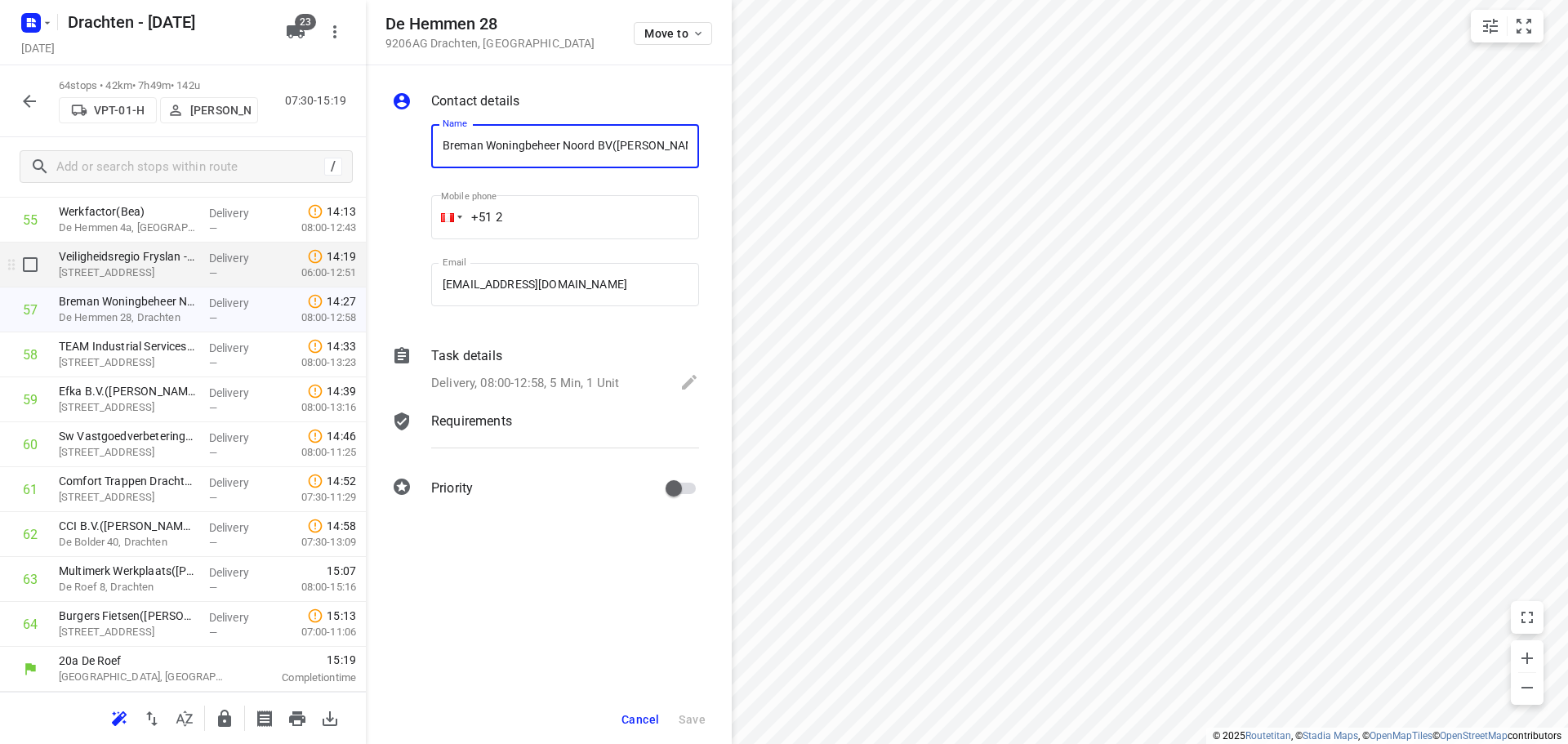
click at [176, 278] on p "Loswal 1, Drachten" at bounding box center [127, 272] width 137 height 16
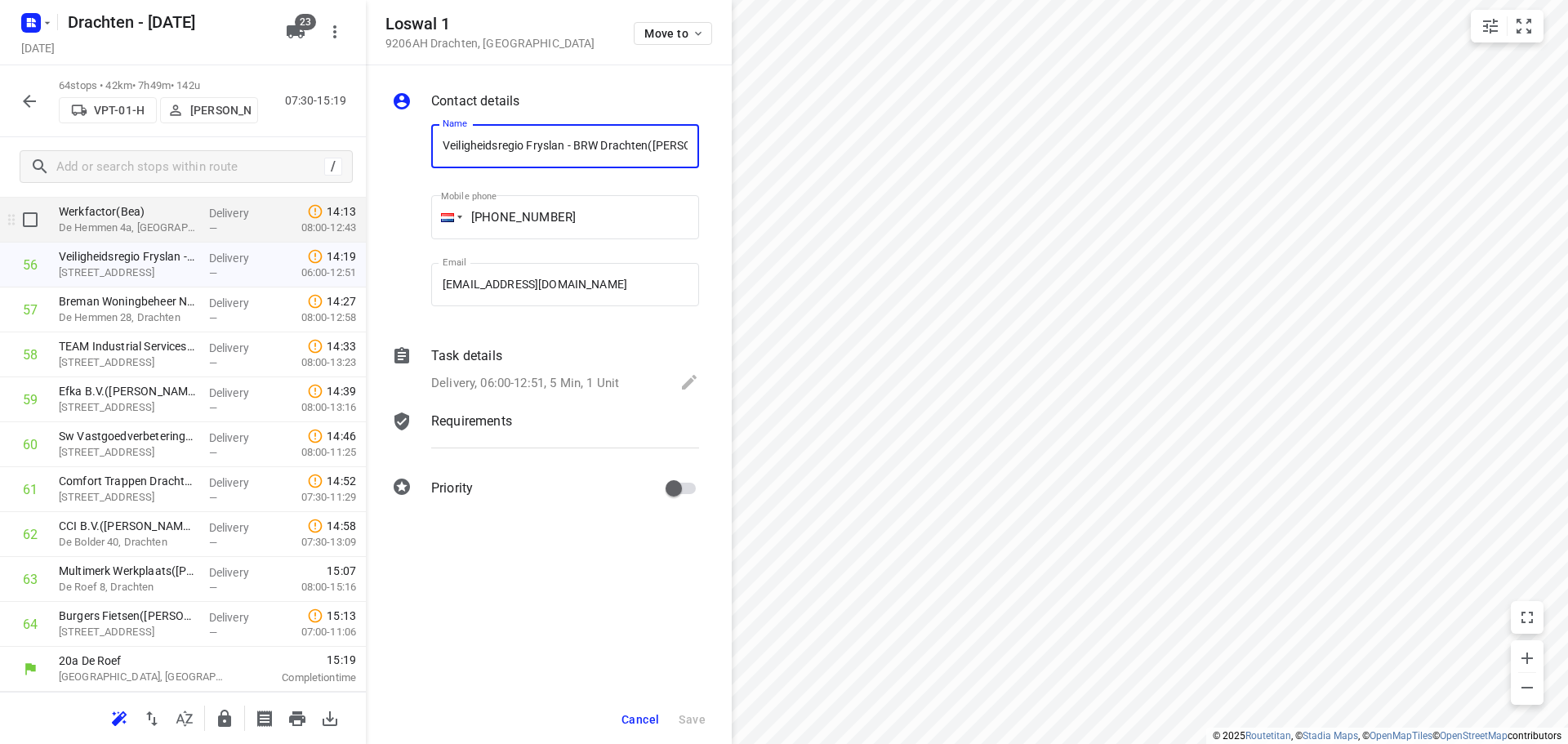
click at [170, 227] on p "De Hemmen 4a, Drachten" at bounding box center [127, 227] width 137 height 16
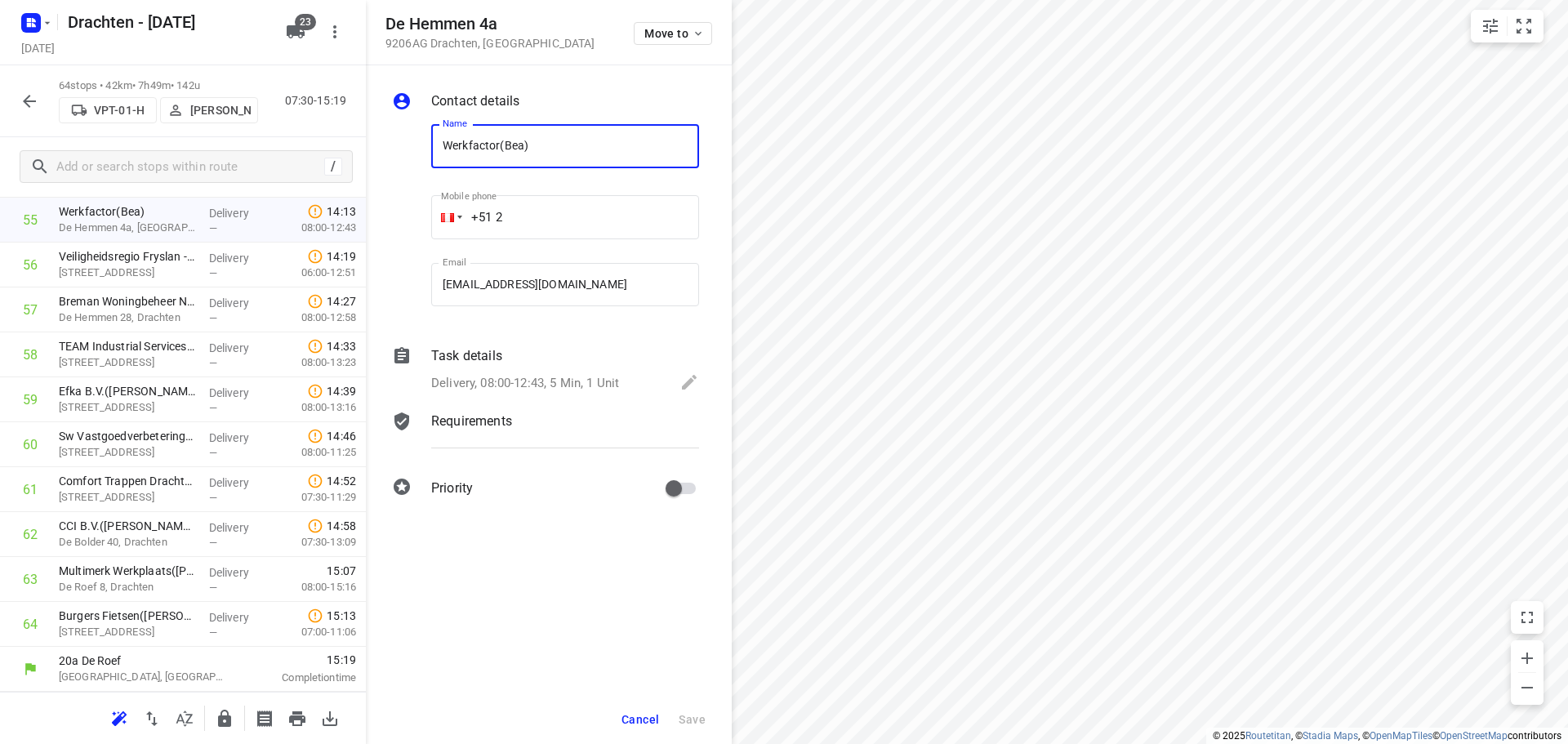
click at [629, 725] on span "Cancel" at bounding box center [640, 719] width 37 height 13
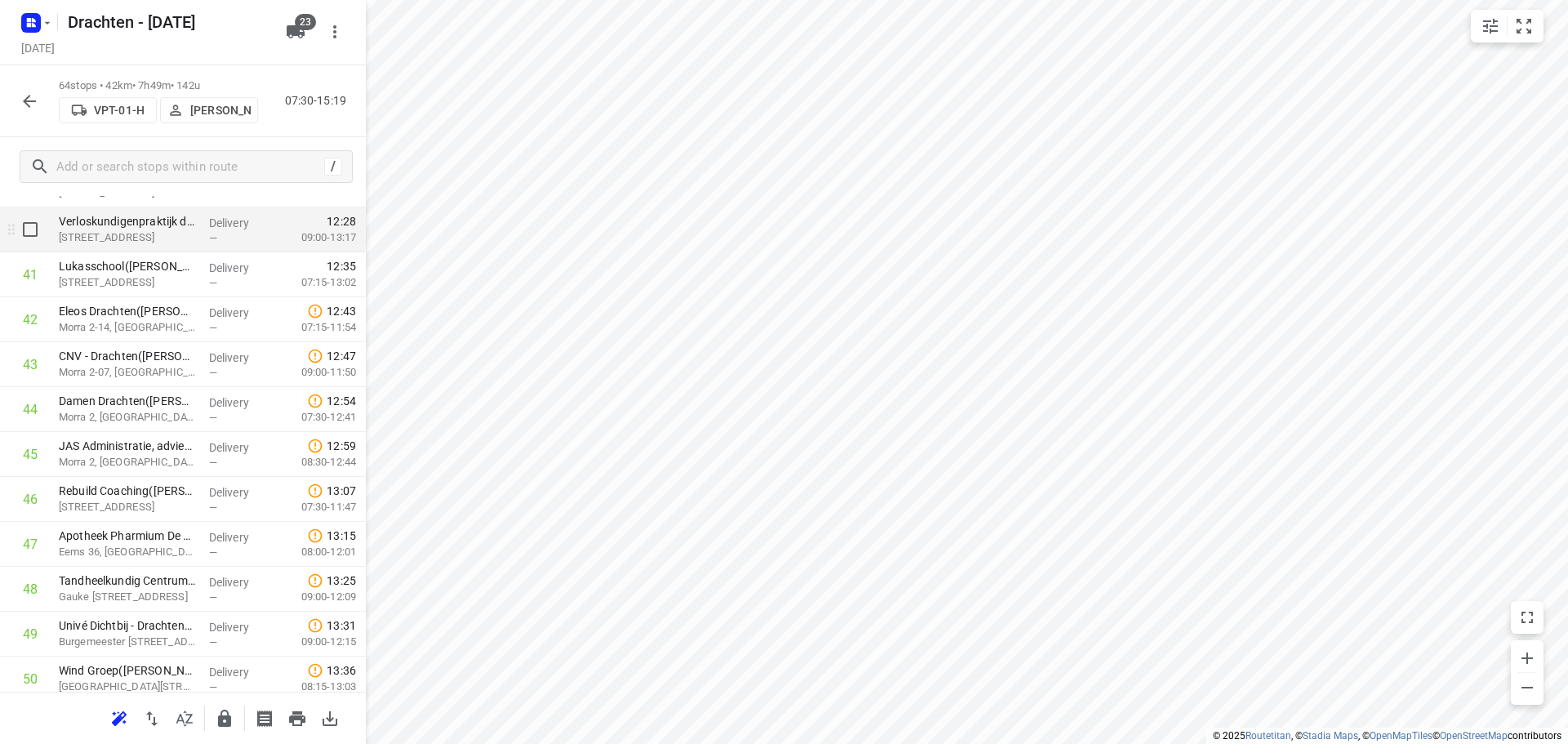
scroll to position [1933, 0]
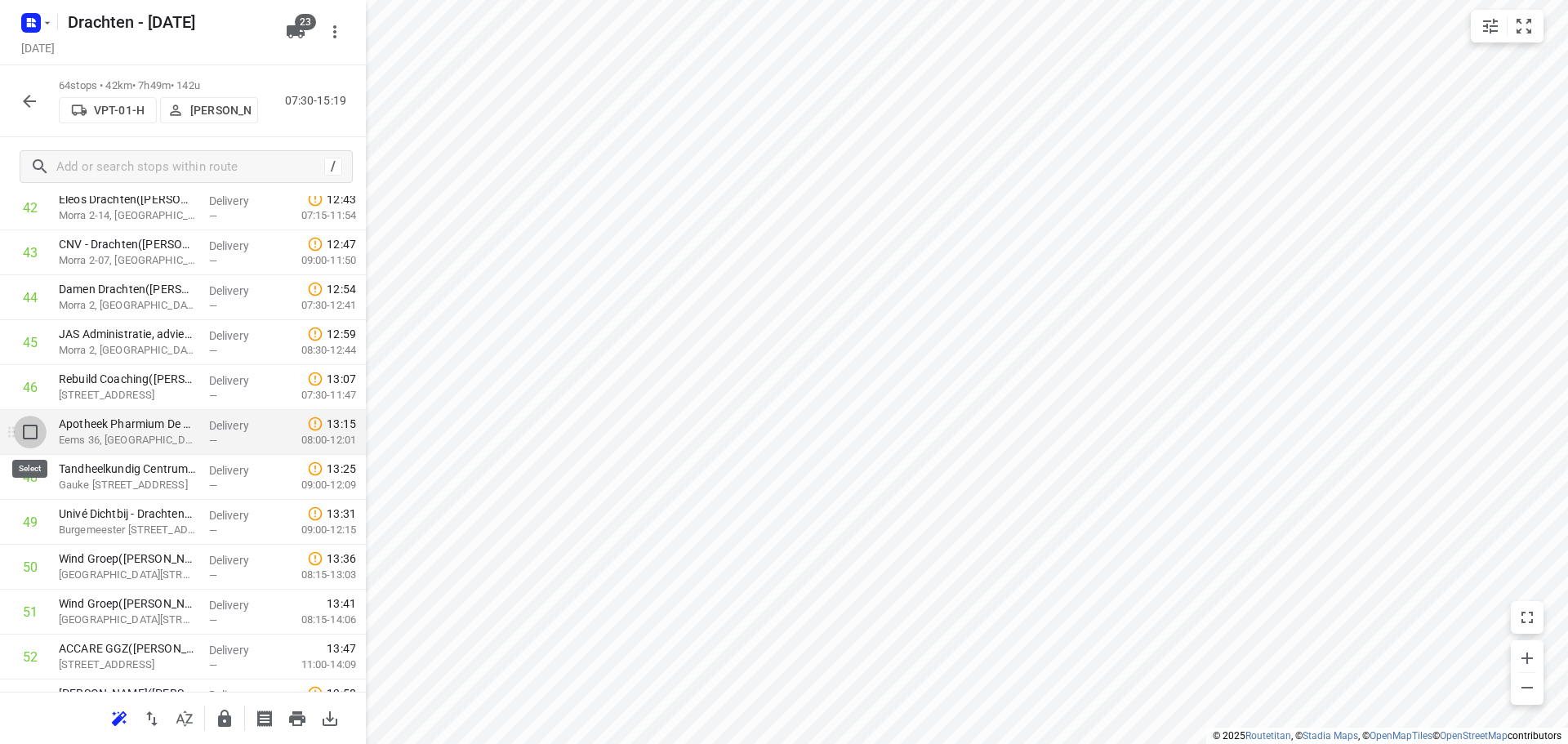
click at [36, 436] on input "checkbox" at bounding box center [30, 432] width 32 height 32
checkbox input "true"
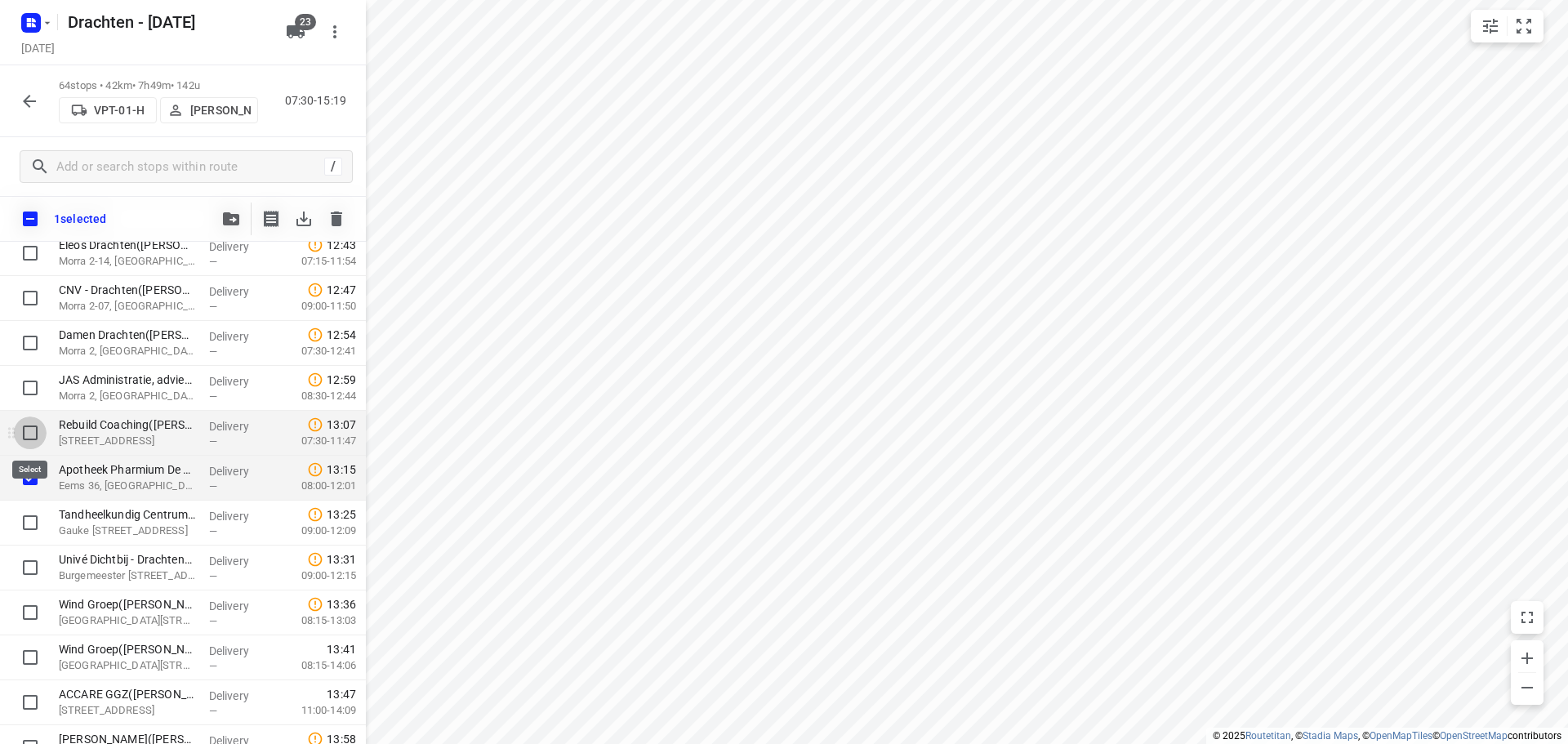
click at [25, 428] on input "checkbox" at bounding box center [30, 433] width 32 height 32
checkbox input "true"
click at [38, 391] on input "checkbox" at bounding box center [30, 388] width 32 height 32
checkbox input "true"
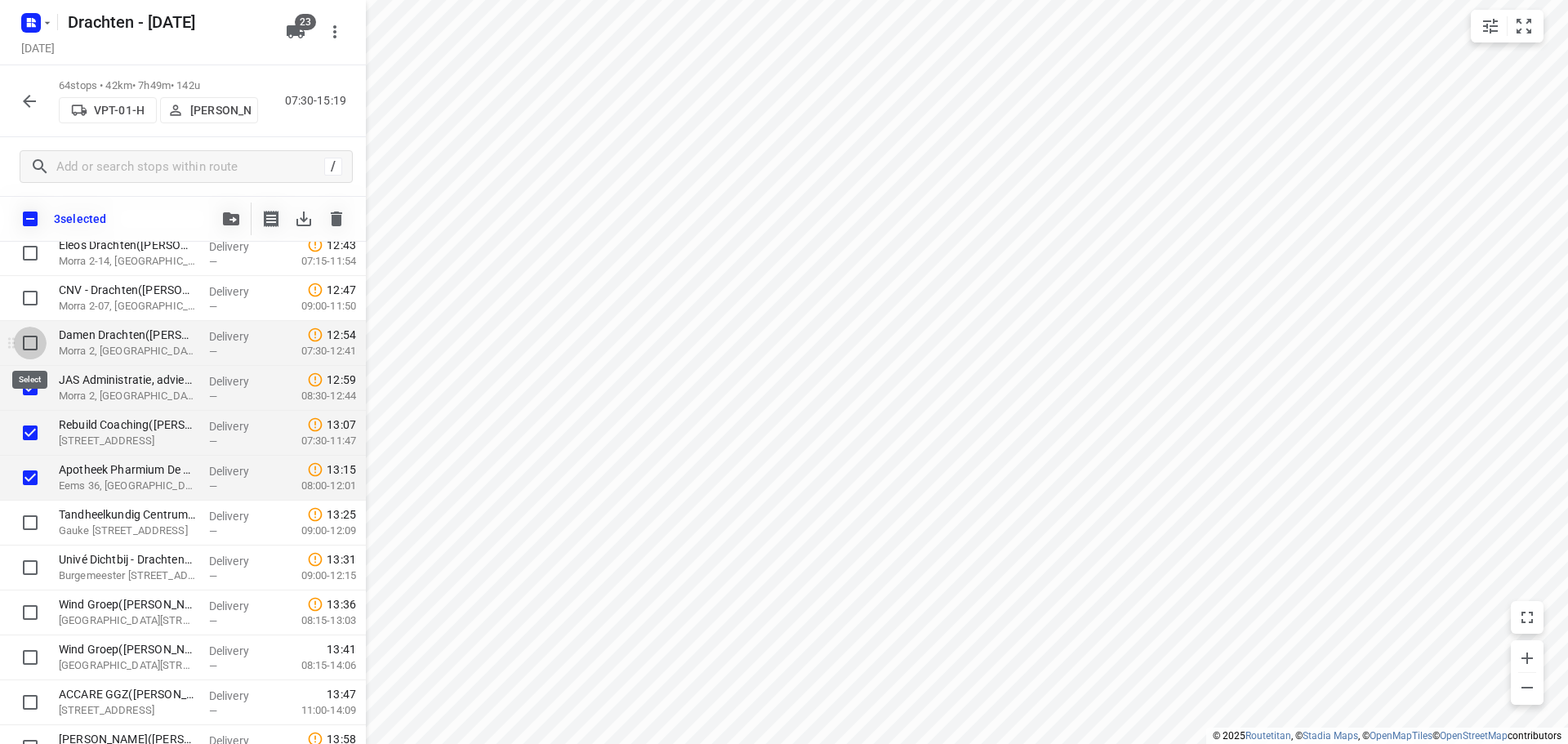
click at [37, 344] on input "checkbox" at bounding box center [30, 343] width 32 height 32
checkbox input "true"
click at [23, 296] on input "checkbox" at bounding box center [30, 298] width 32 height 32
checkbox input "true"
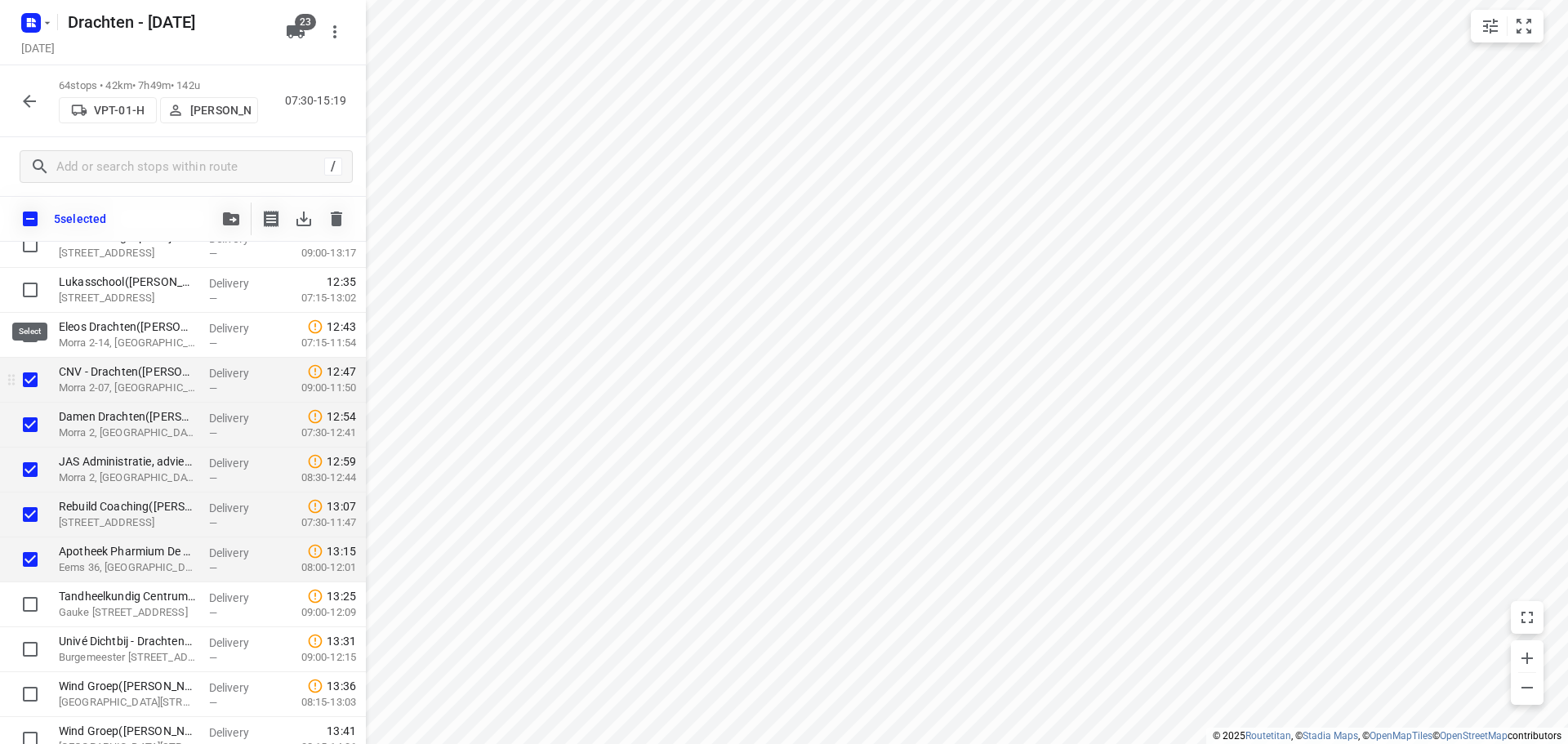
scroll to position [1770, 0]
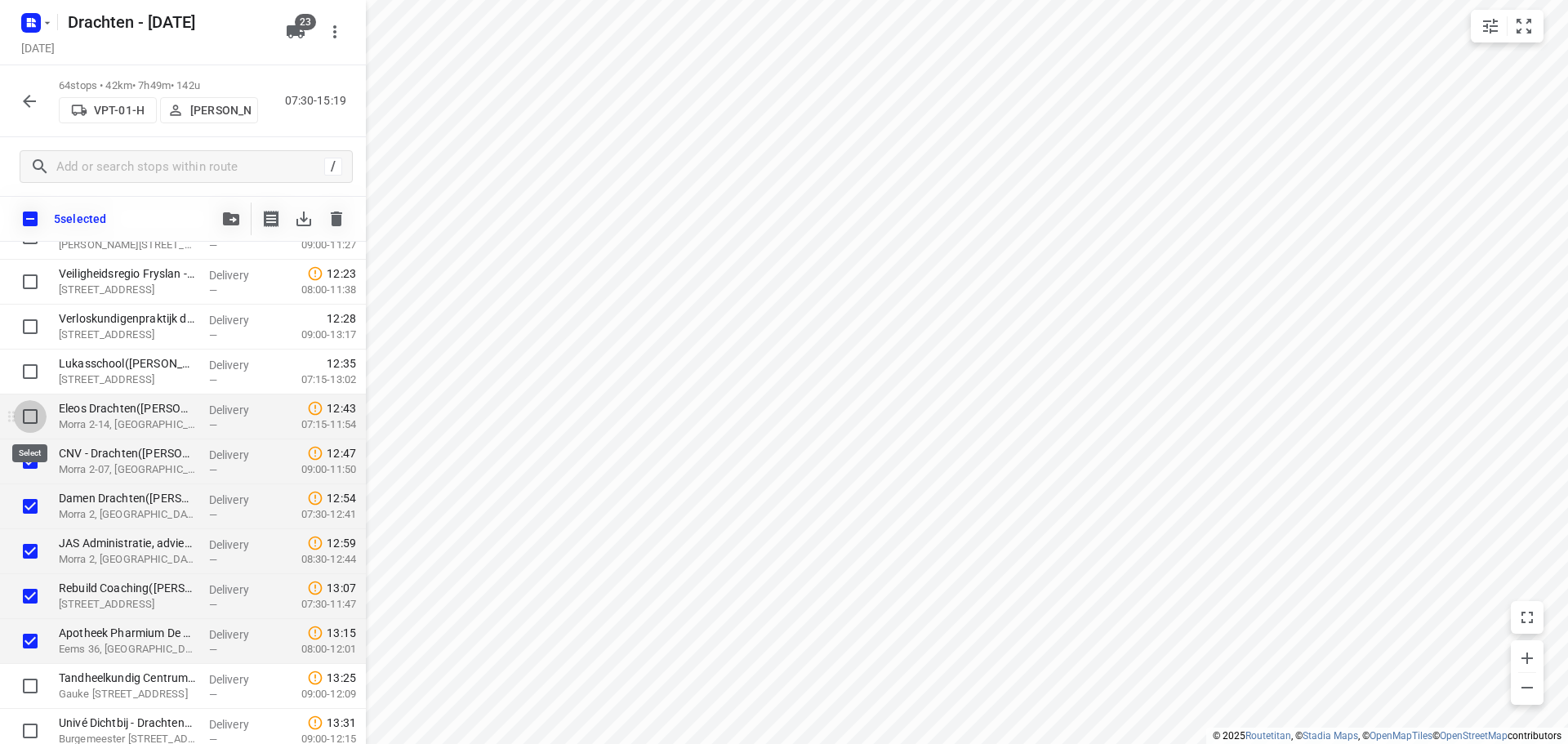
click at [40, 412] on input "checkbox" at bounding box center [30, 417] width 32 height 32
checkbox input "true"
click at [23, 365] on input "checkbox" at bounding box center [30, 372] width 32 height 32
checkbox input "true"
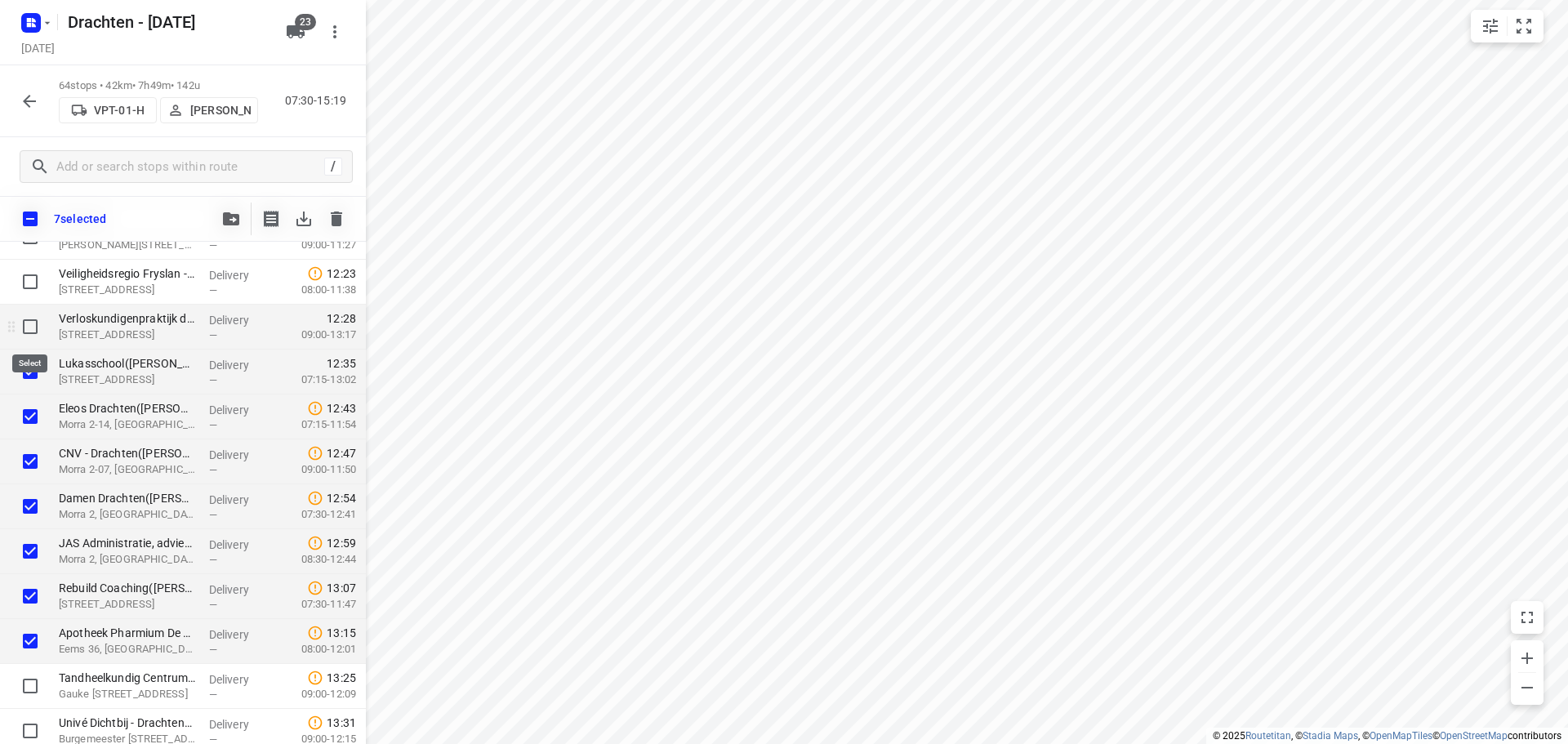
click at [36, 327] on input "checkbox" at bounding box center [30, 327] width 32 height 32
checkbox input "true"
click at [37, 290] on input "checkbox" at bounding box center [30, 282] width 32 height 32
checkbox input "true"
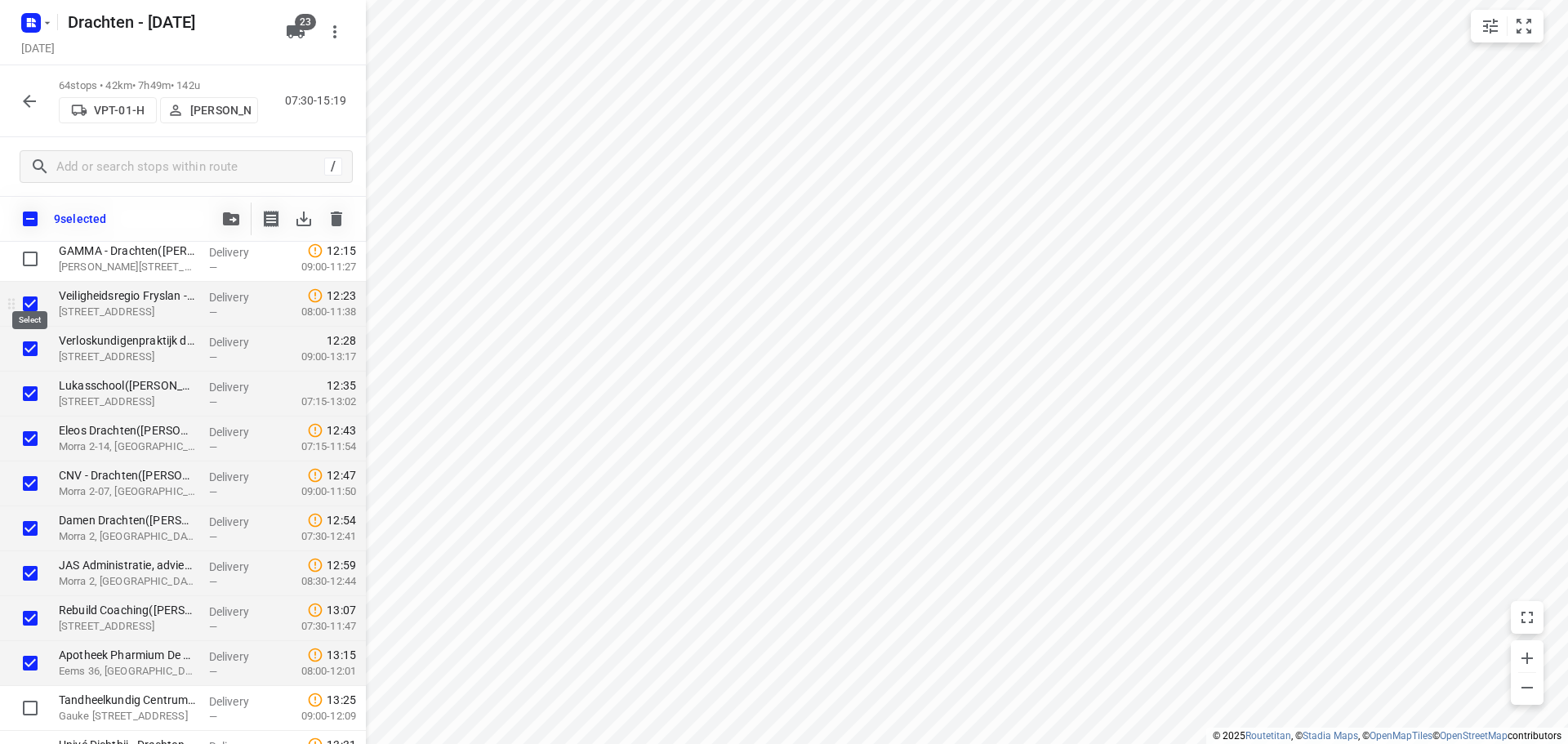
scroll to position [1688, 0]
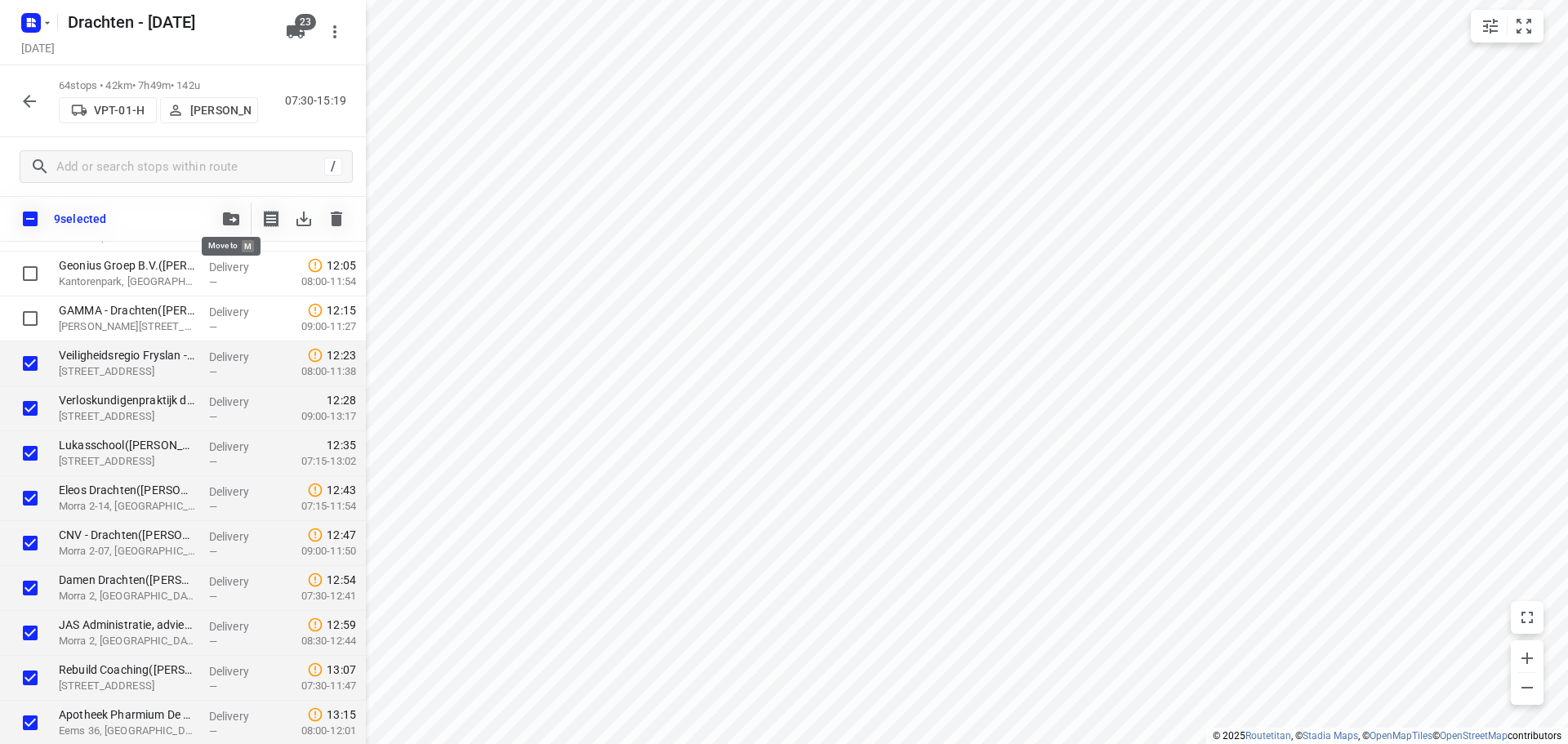
click at [221, 221] on button "button" at bounding box center [231, 219] width 32 height 32
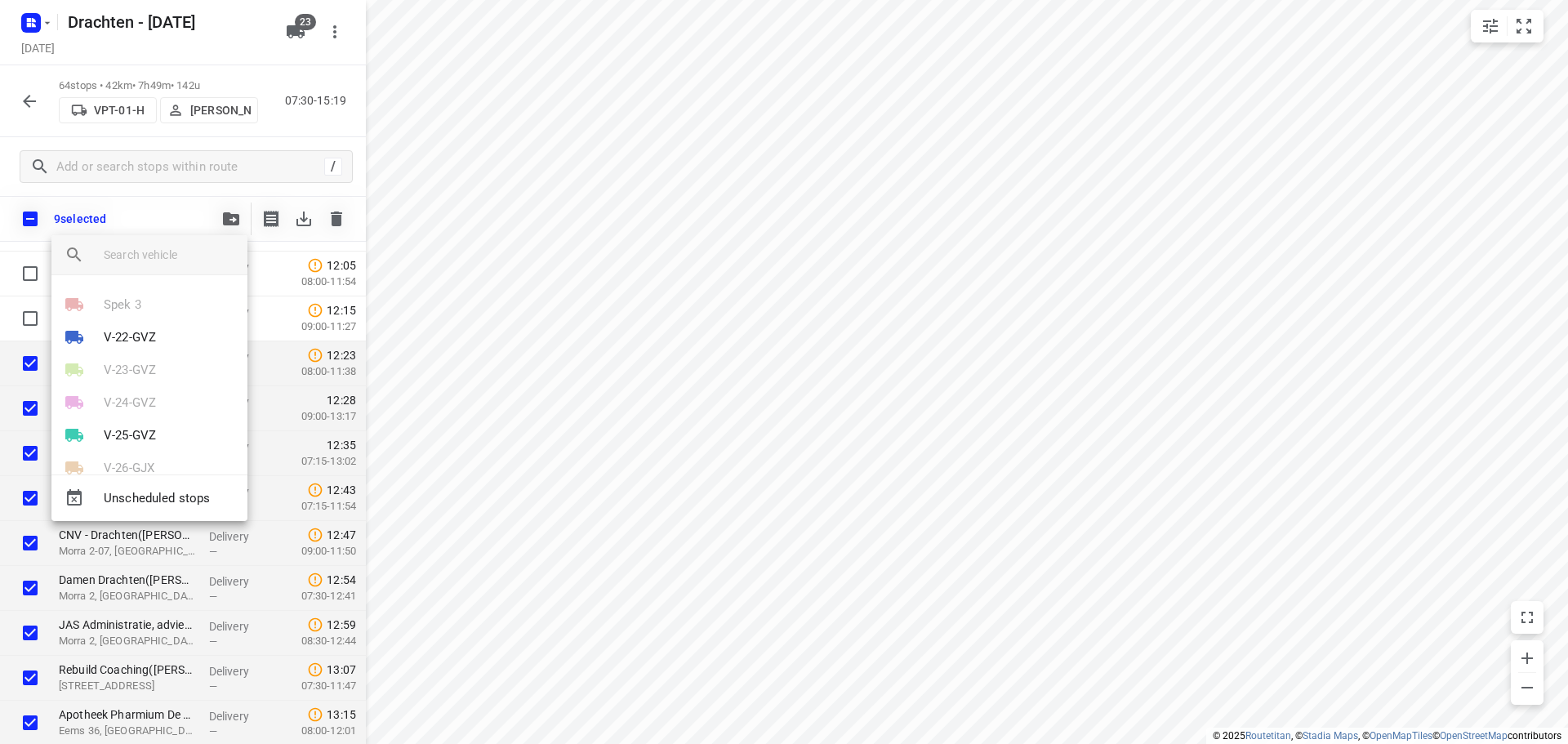
click at [444, 358] on div at bounding box center [784, 372] width 1568 height 744
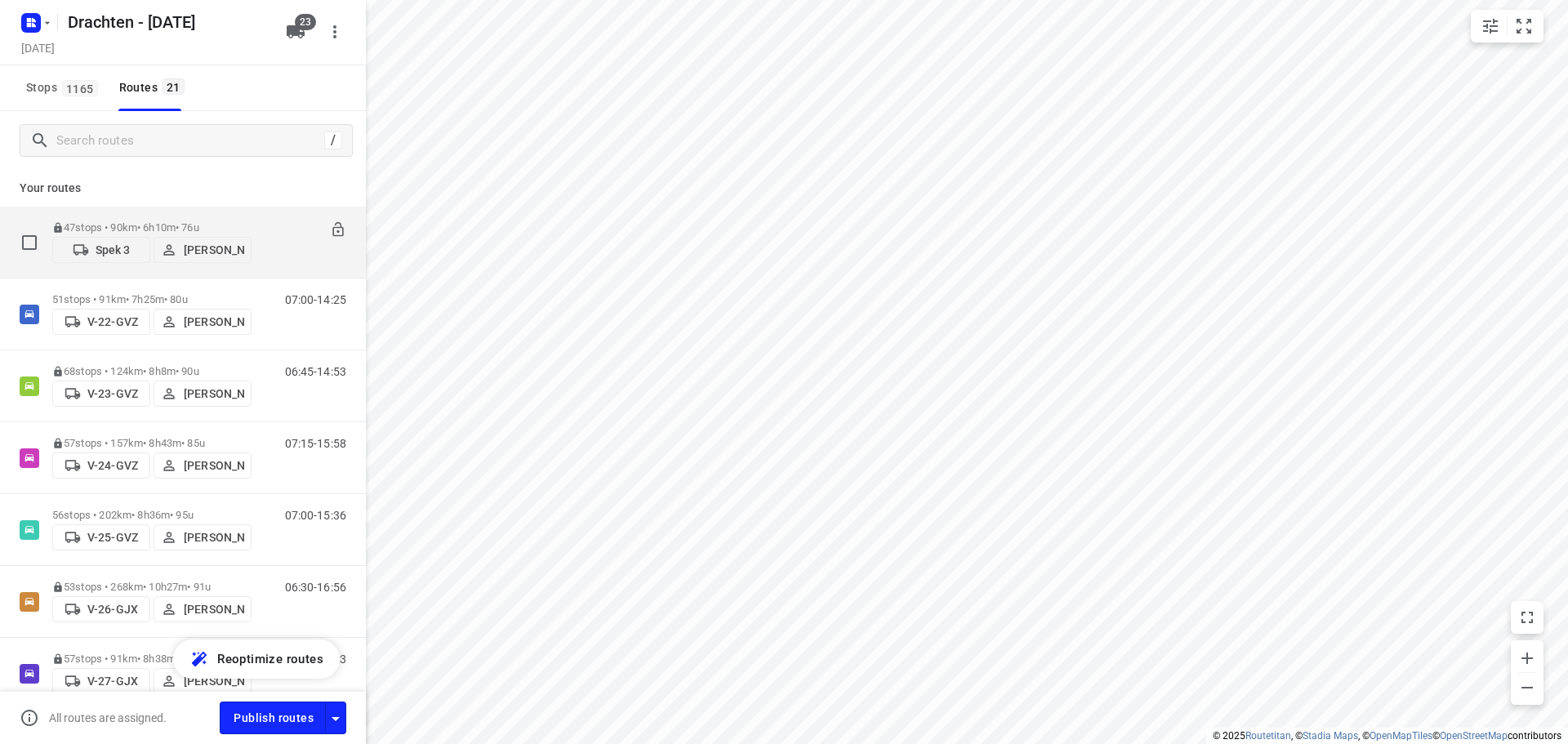
click at [150, 221] on p "47 stops • 90km • 6h10m • 76u" at bounding box center [152, 227] width 199 height 12
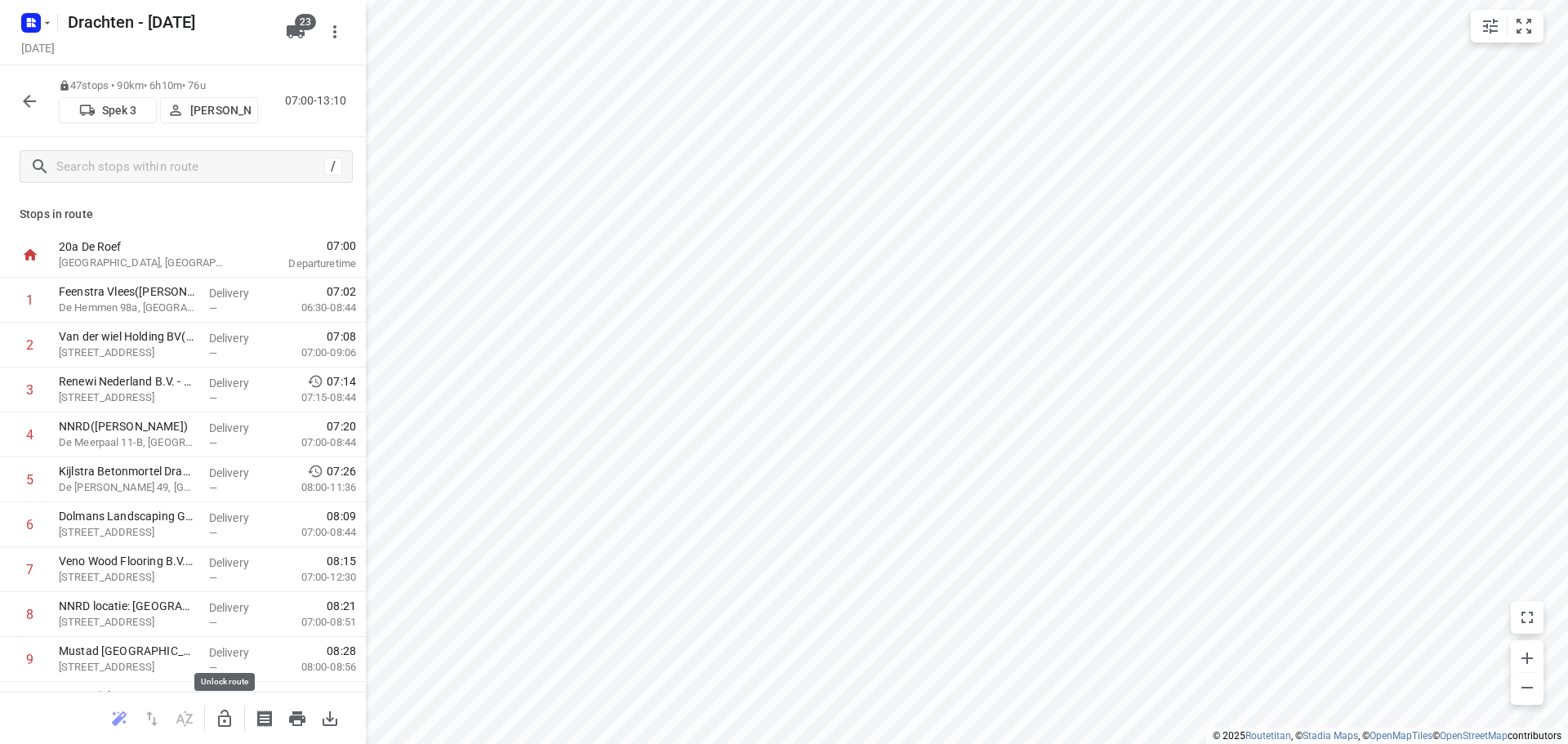
click at [223, 723] on icon "button" at bounding box center [224, 718] width 20 height 20
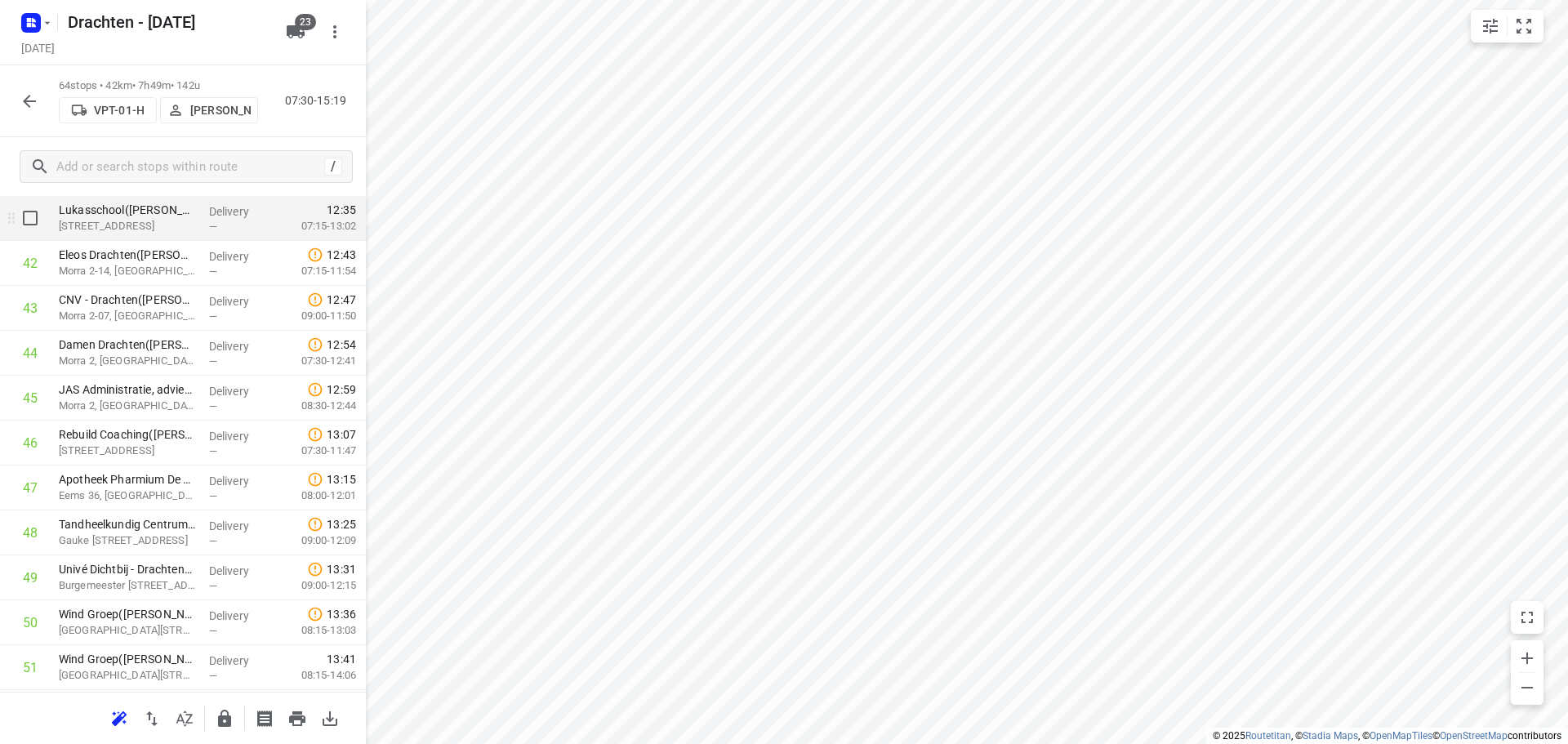
scroll to position [1796, 0]
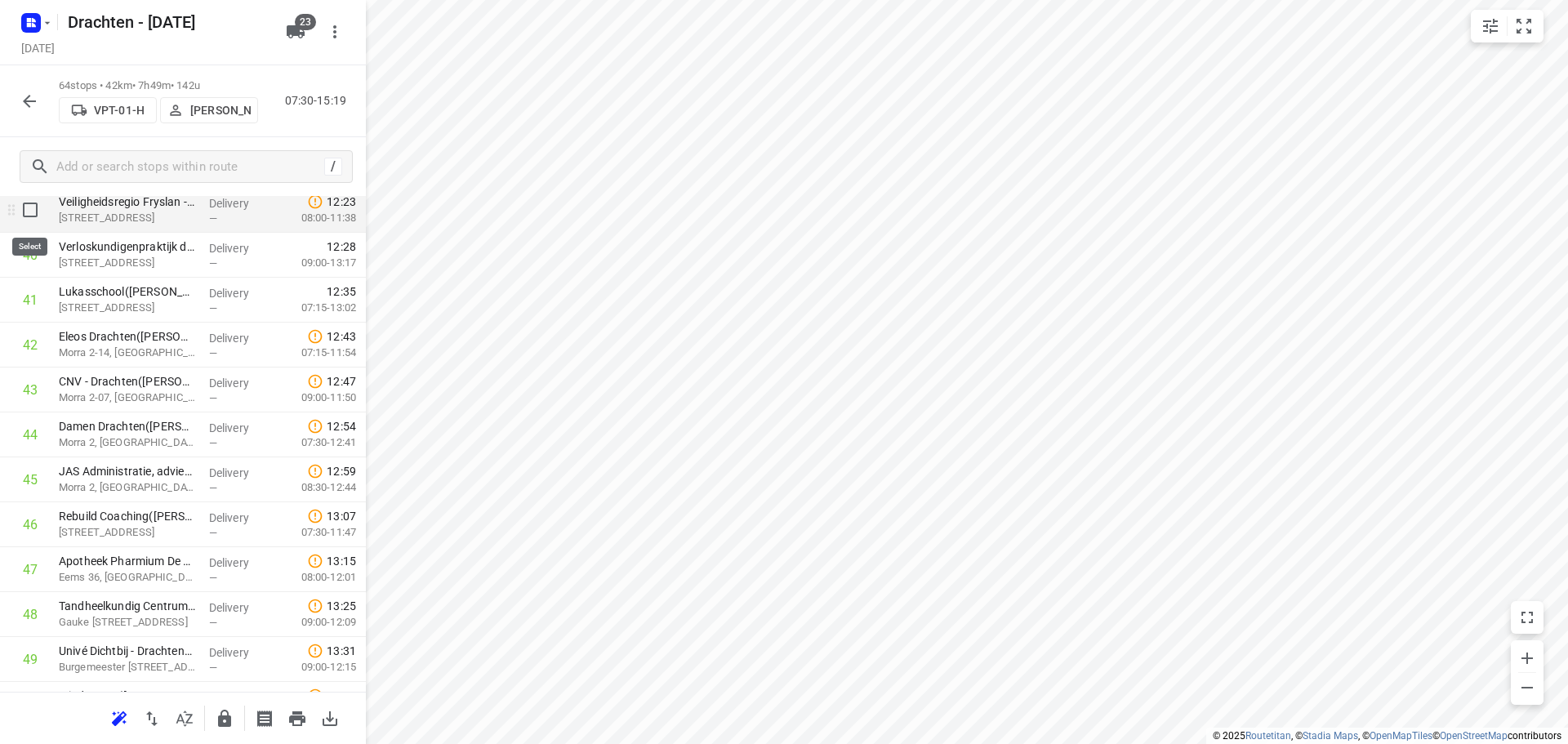
click at [37, 215] on input "checkbox" at bounding box center [30, 210] width 32 height 32
checkbox input "true"
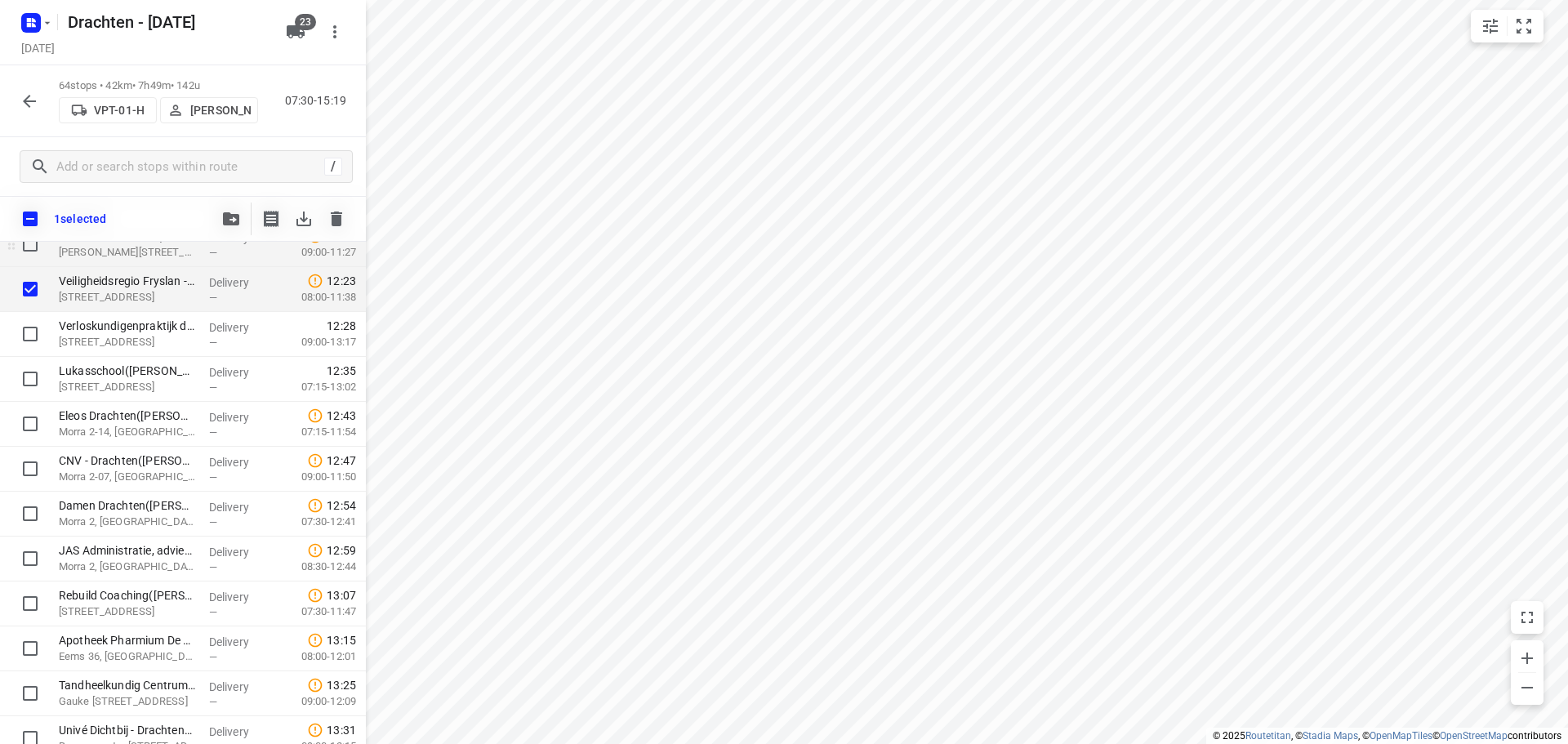
scroll to position [1715, 0]
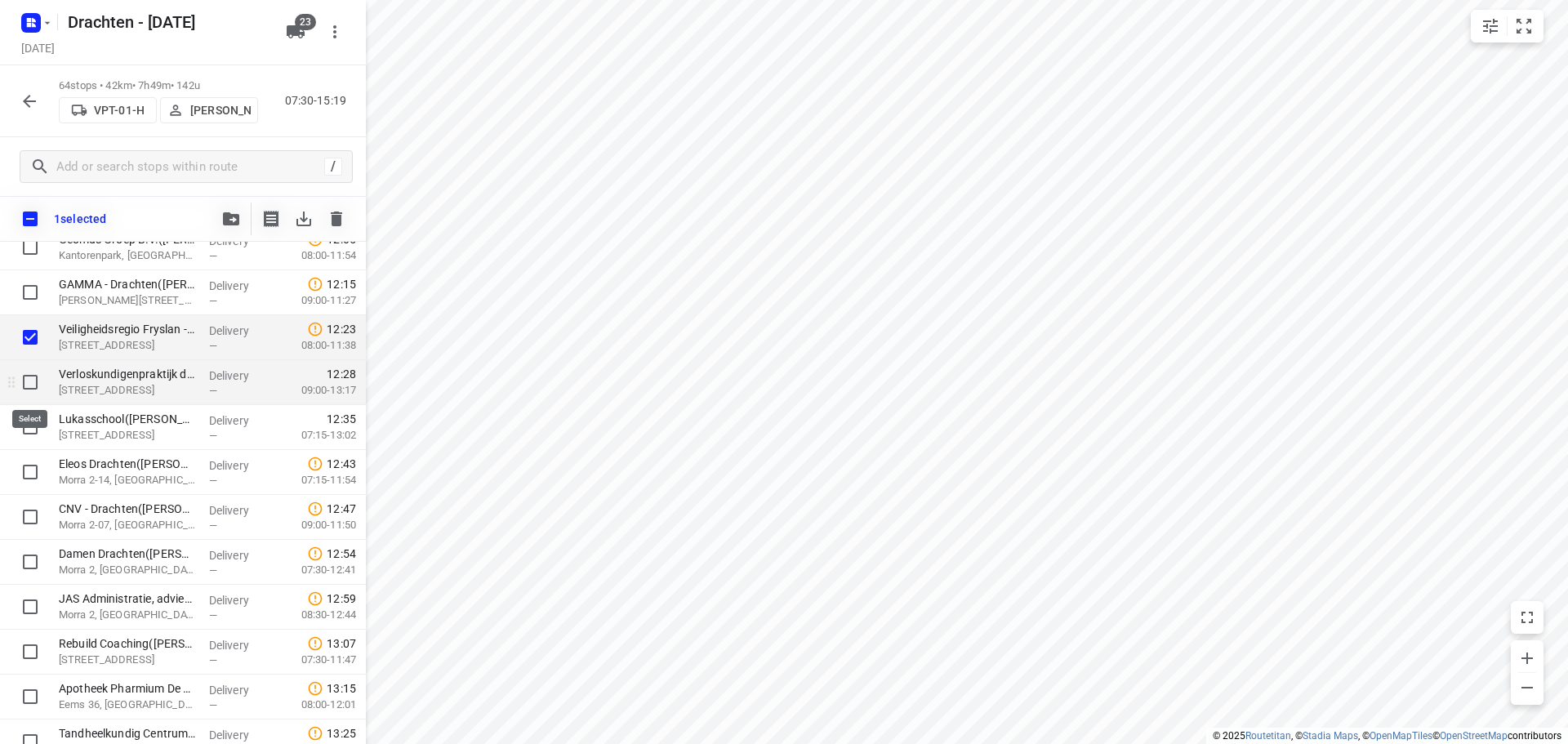
click at [29, 385] on input "checkbox" at bounding box center [30, 382] width 32 height 32
checkbox input "true"
click at [40, 418] on input "checkbox" at bounding box center [30, 427] width 32 height 32
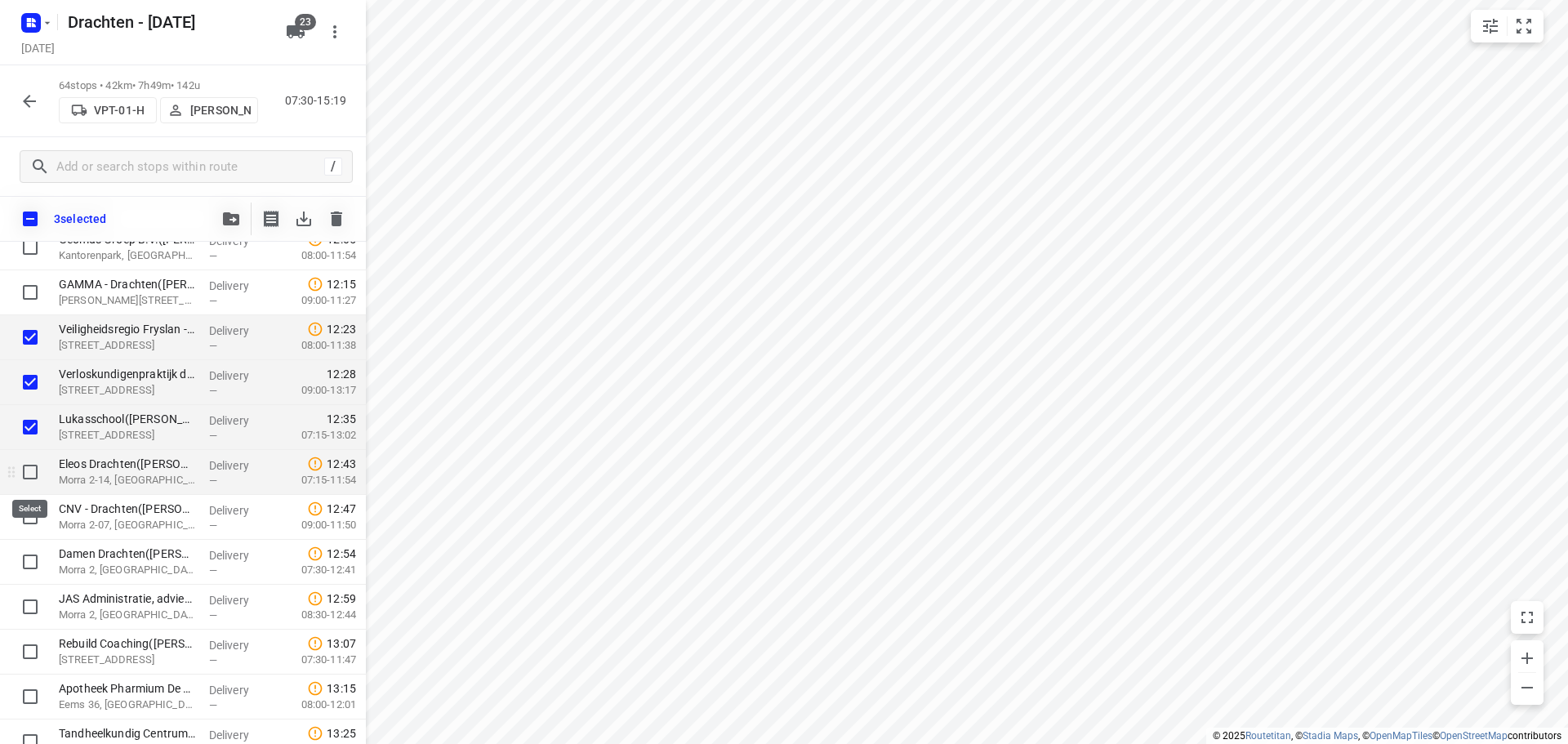
click at [26, 469] on input "checkbox" at bounding box center [30, 472] width 32 height 32
click at [25, 513] on input "checkbox" at bounding box center [30, 517] width 32 height 32
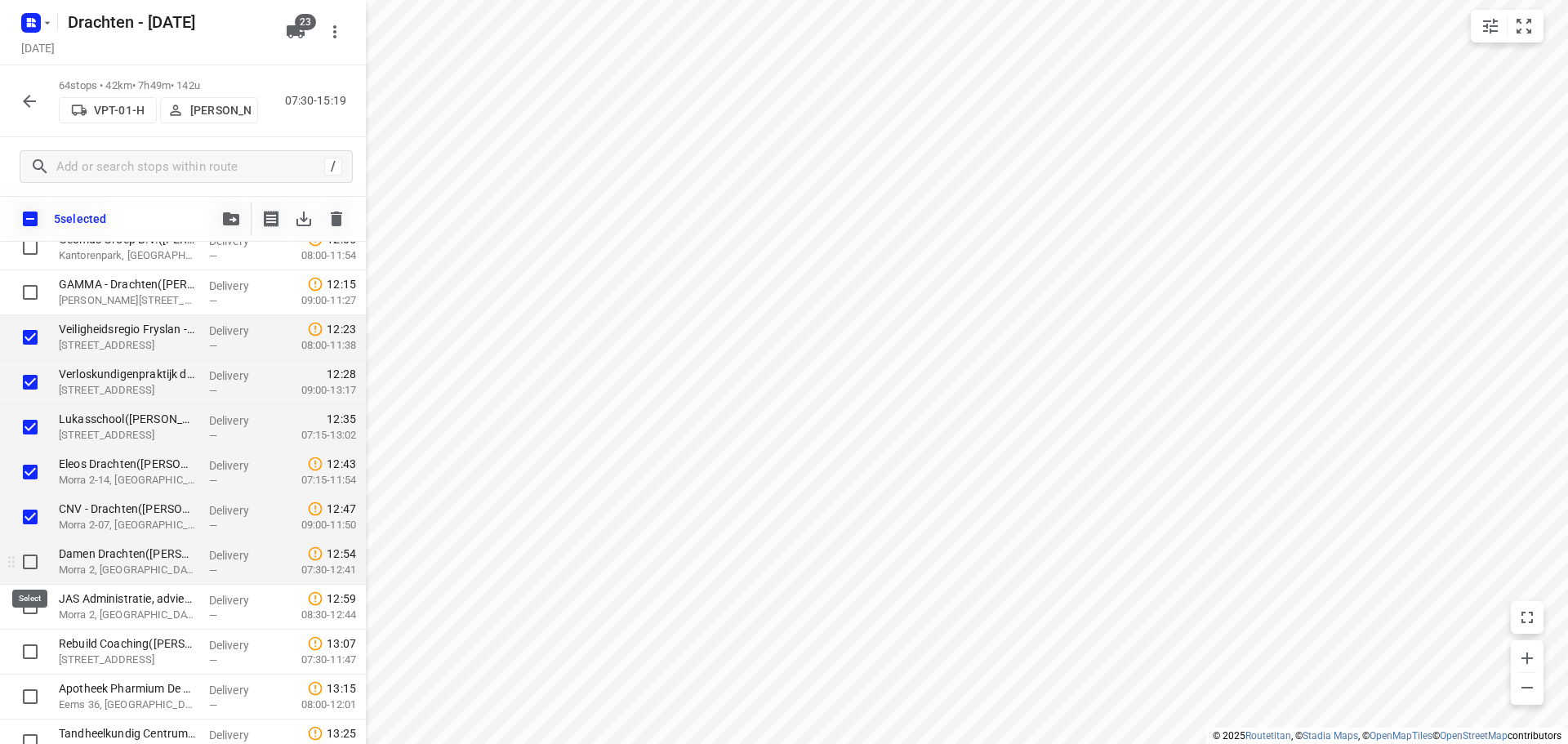
click at [30, 558] on input "checkbox" at bounding box center [30, 562] width 32 height 32
click at [25, 596] on input "checkbox" at bounding box center [30, 607] width 32 height 32
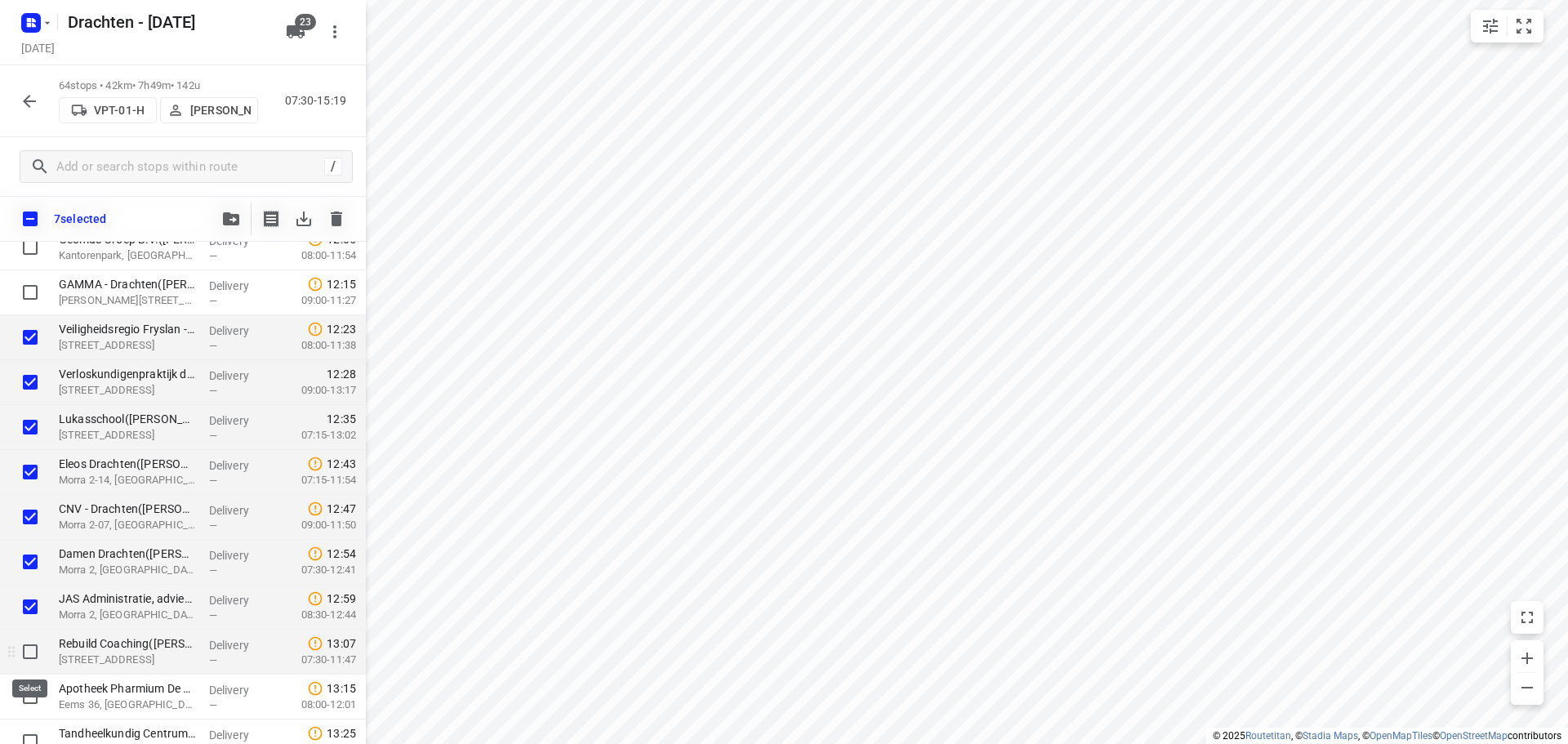
click at [26, 653] on input "checkbox" at bounding box center [30, 652] width 32 height 32
click at [20, 691] on input "checkbox" at bounding box center [30, 696] width 32 height 32
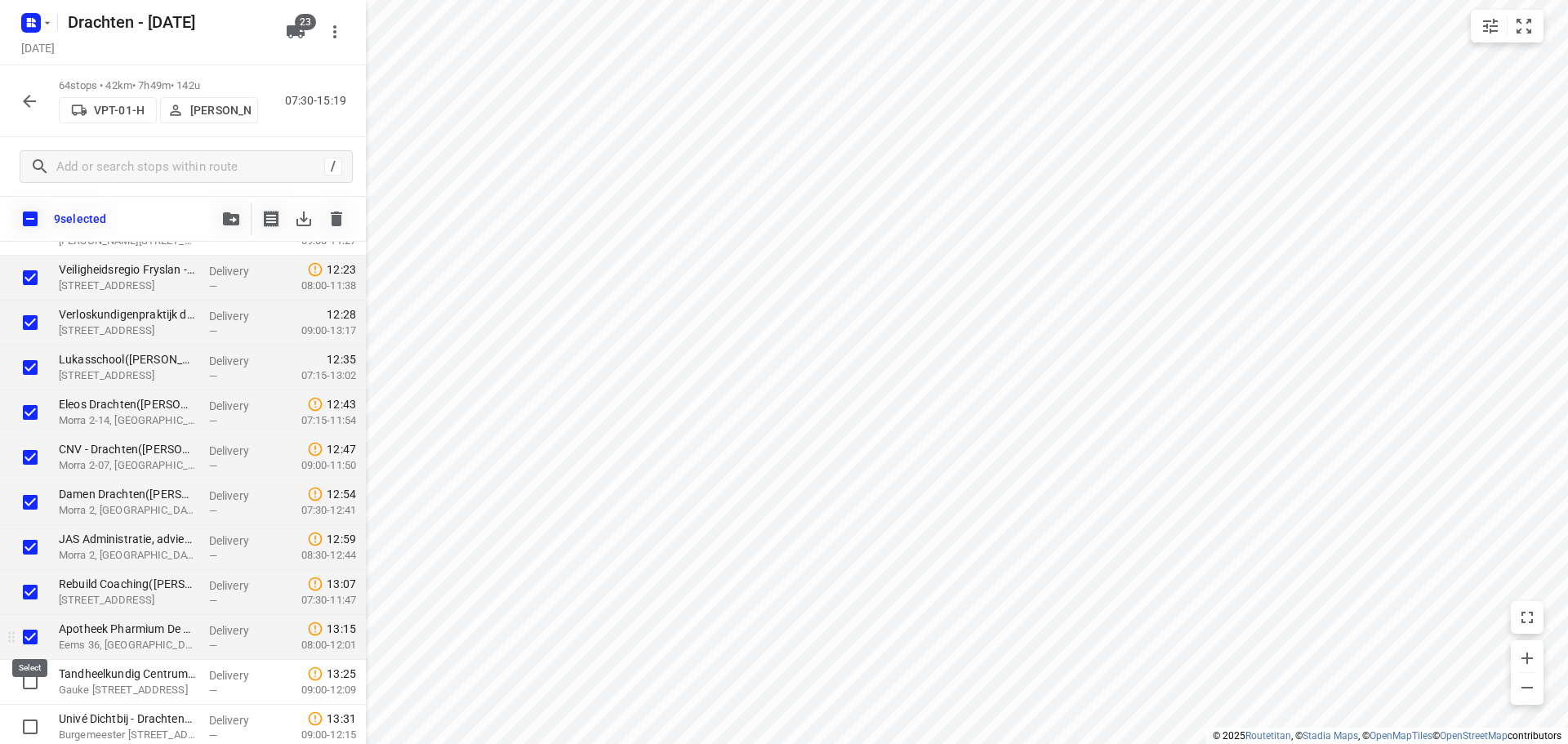
scroll to position [1796, 0]
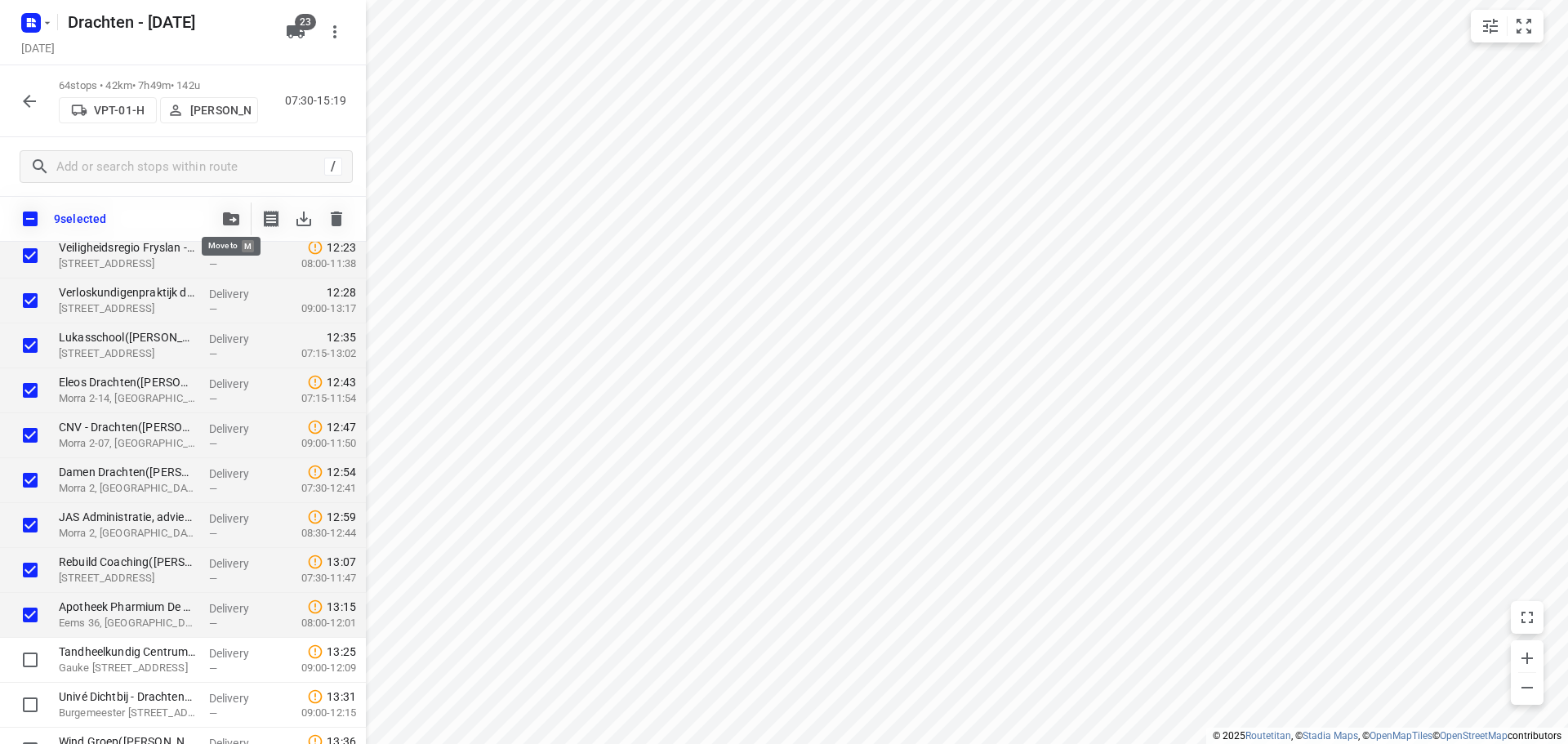
click at [238, 220] on icon "button" at bounding box center [231, 218] width 16 height 13
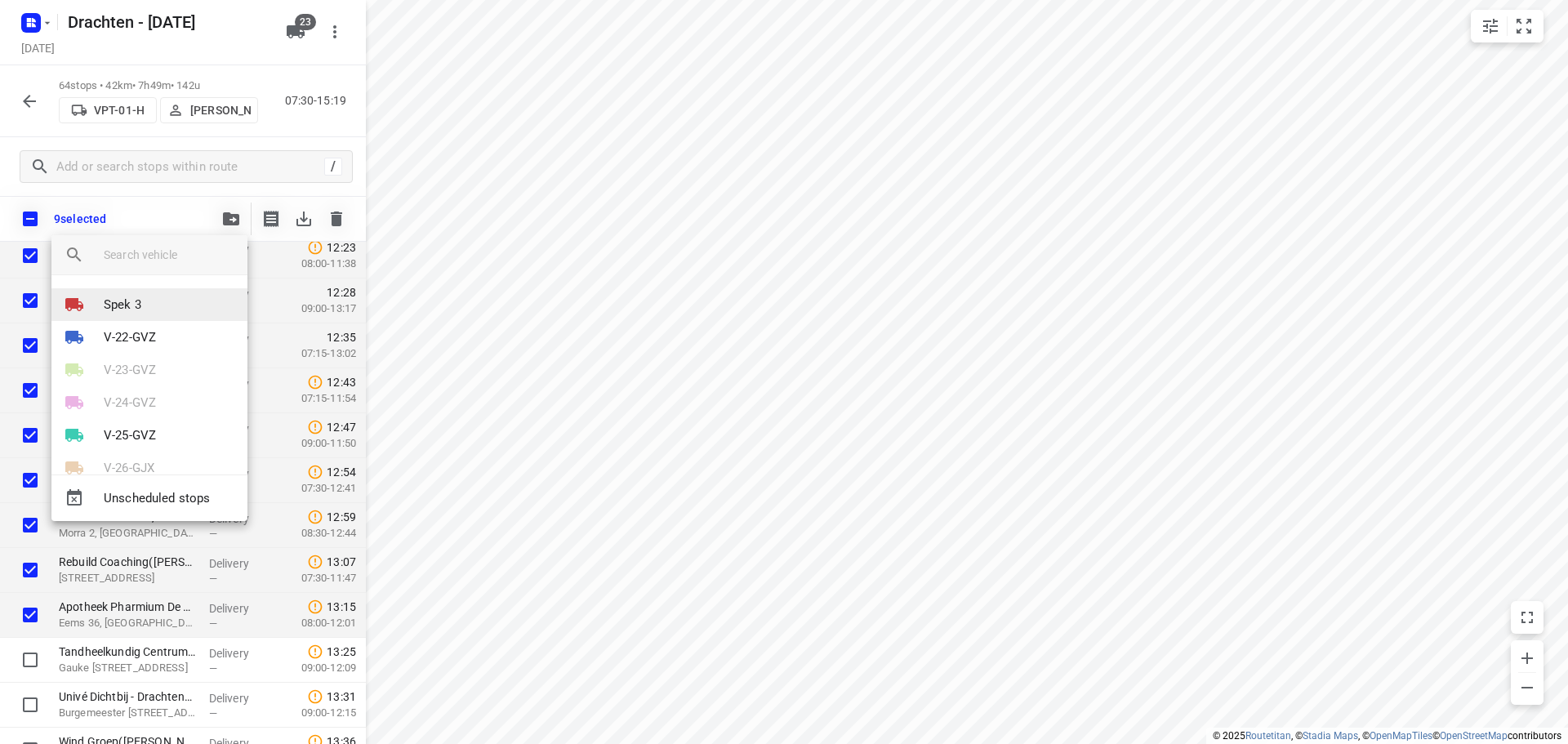
click at [126, 310] on p "Spek 3" at bounding box center [122, 305] width 37 height 19
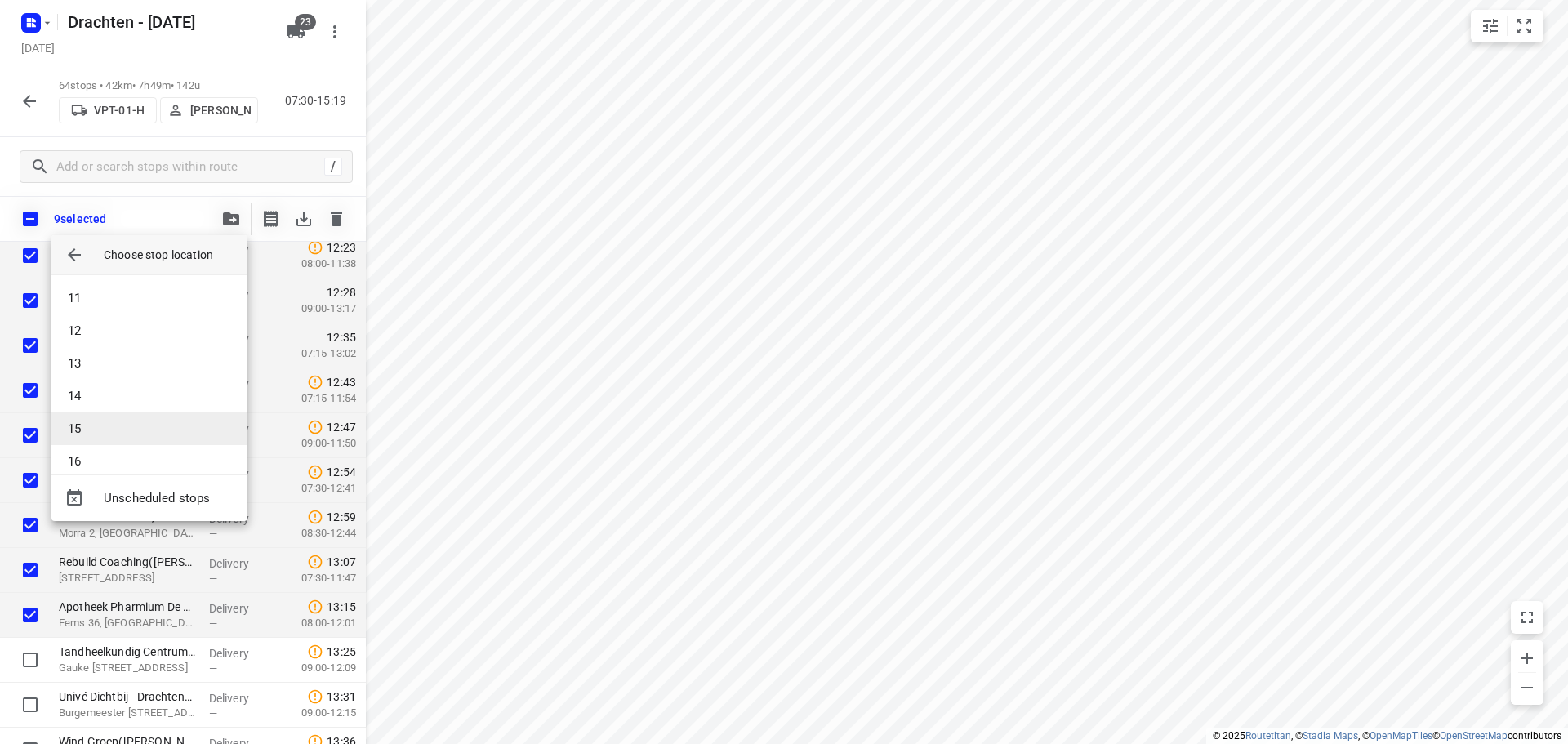
click at [84, 430] on li "15" at bounding box center [149, 428] width 196 height 32
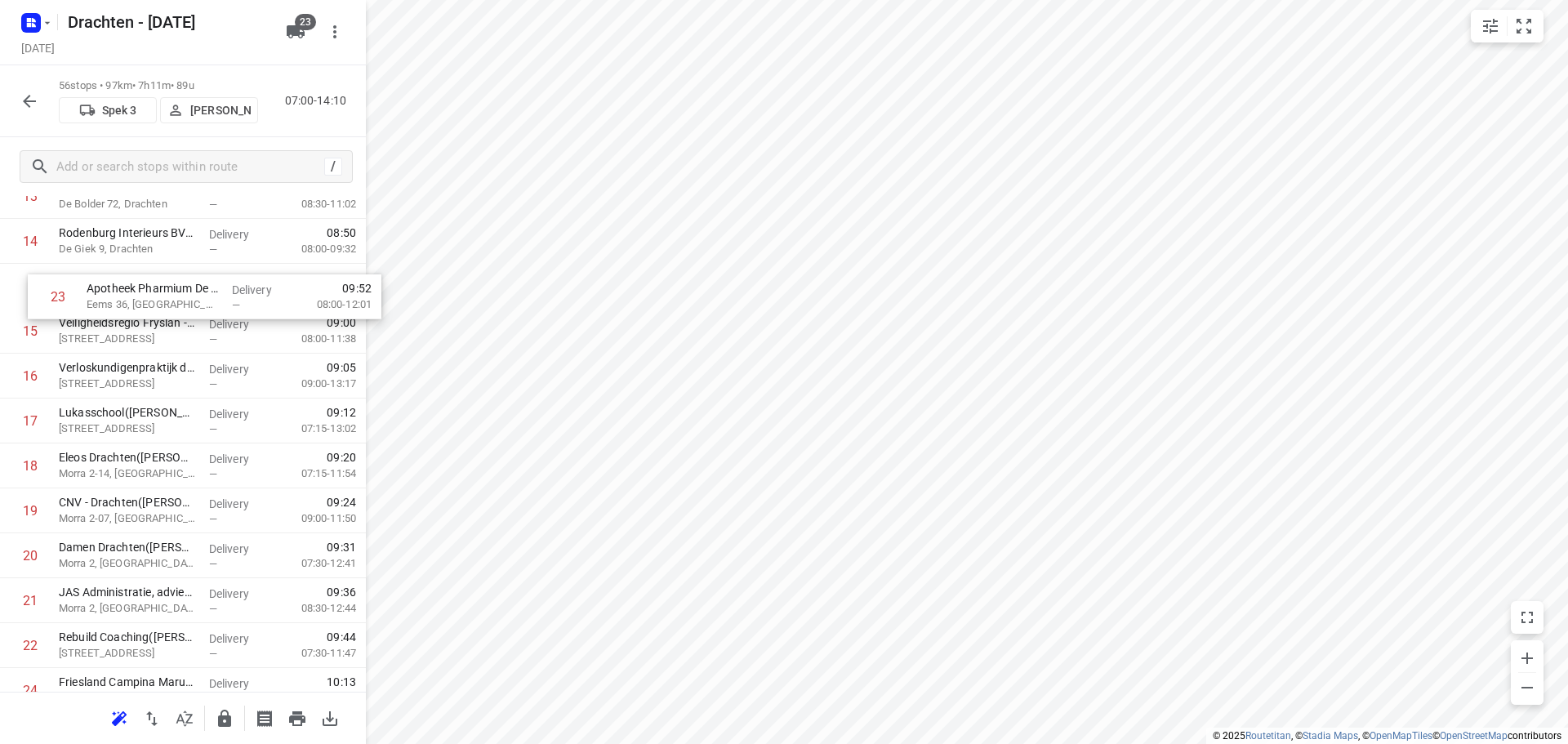
scroll to position [633, 0]
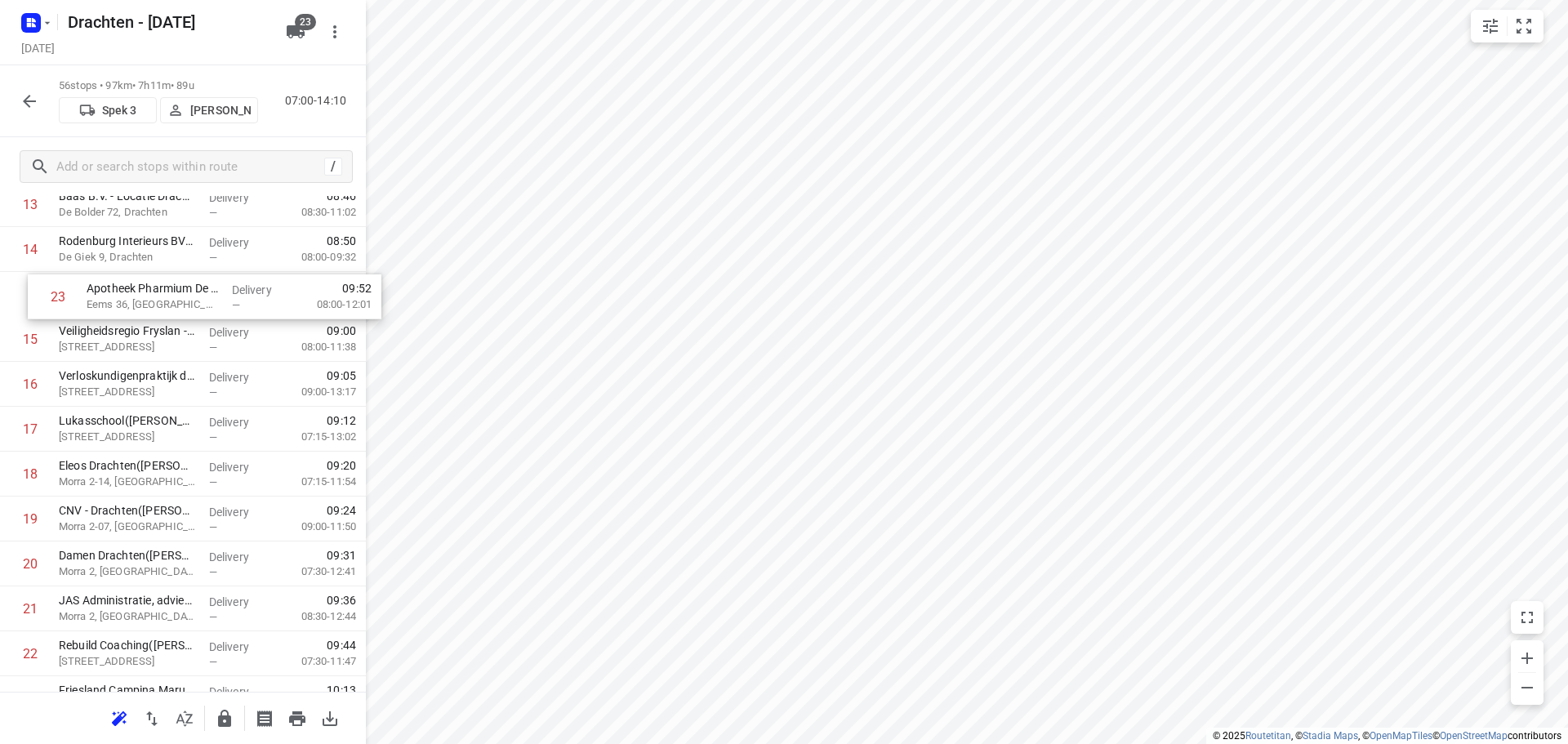
drag, startPoint x: 143, startPoint y: 632, endPoint x: 174, endPoint y: 285, distance: 348.4
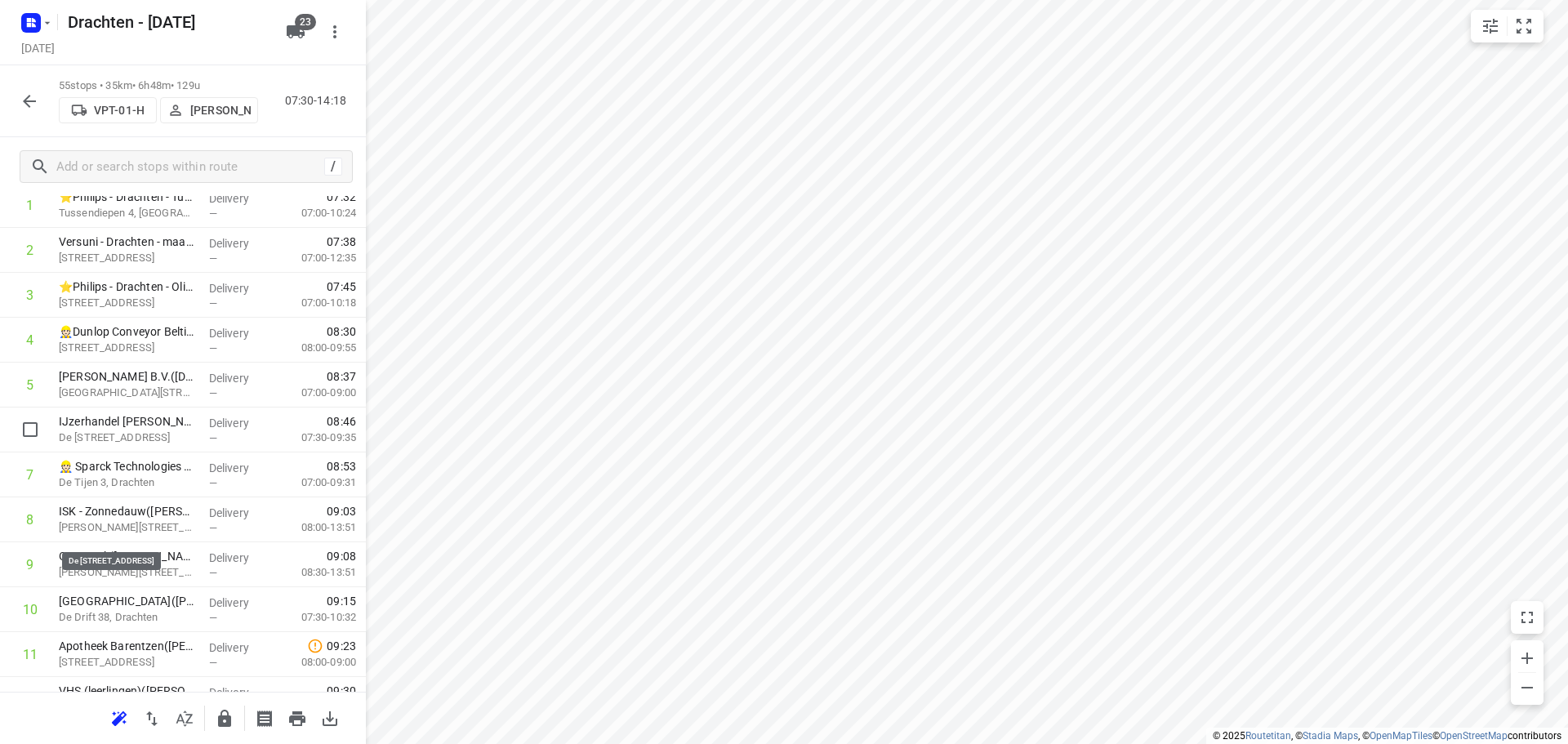
scroll to position [0, 0]
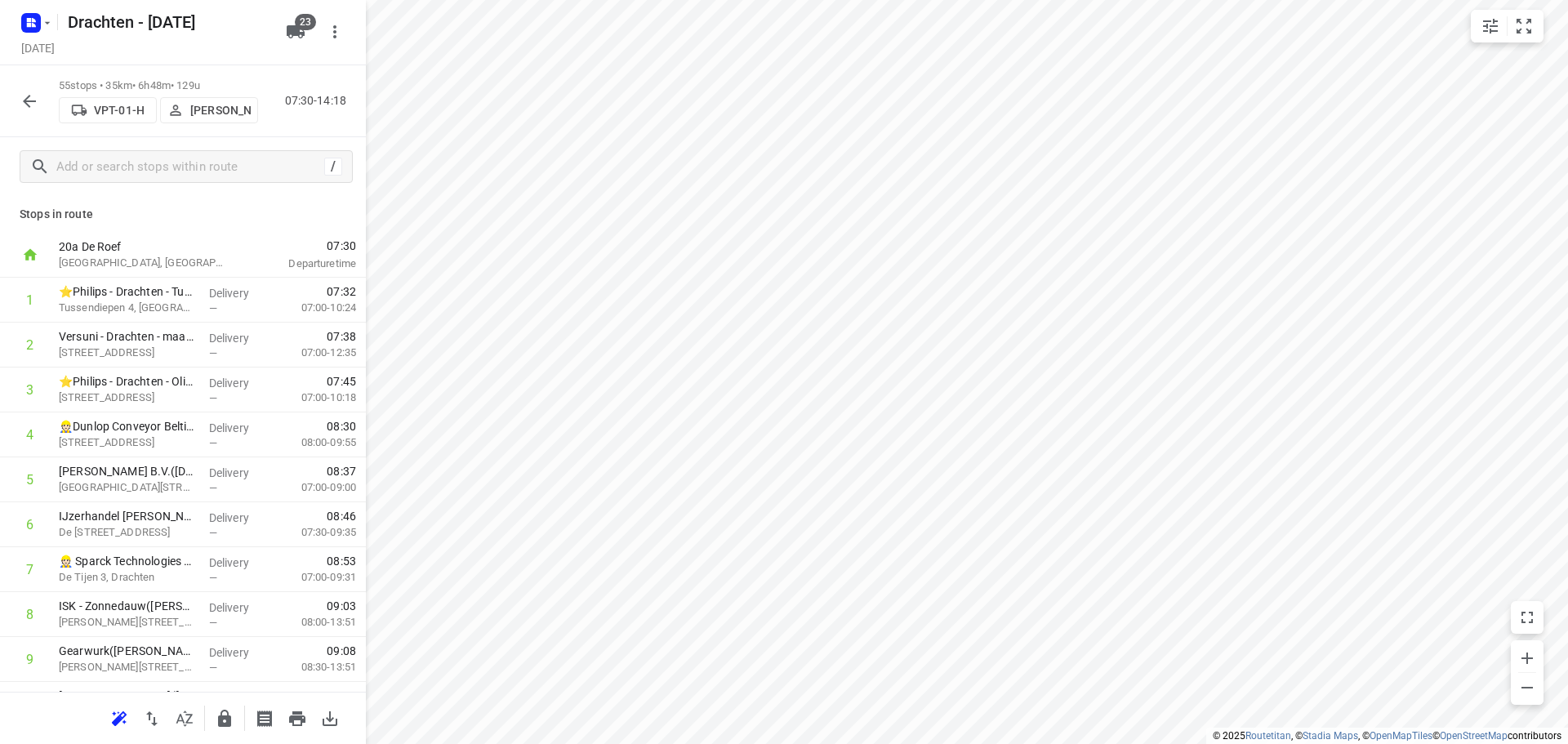
click at [232, 123] on button "Sietse Bouma" at bounding box center [209, 110] width 98 height 26
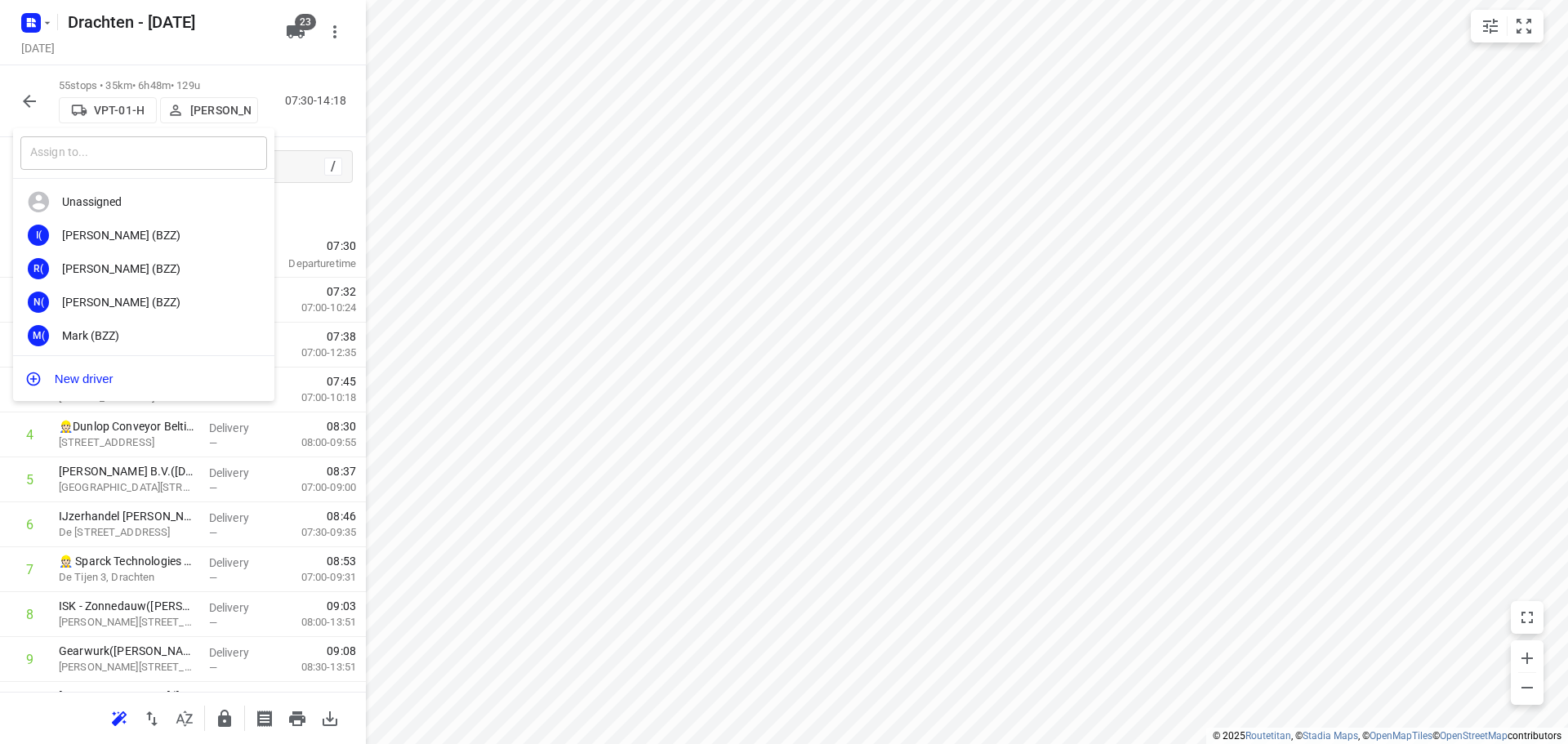
click at [206, 153] on input "text" at bounding box center [143, 153] width 247 height 33
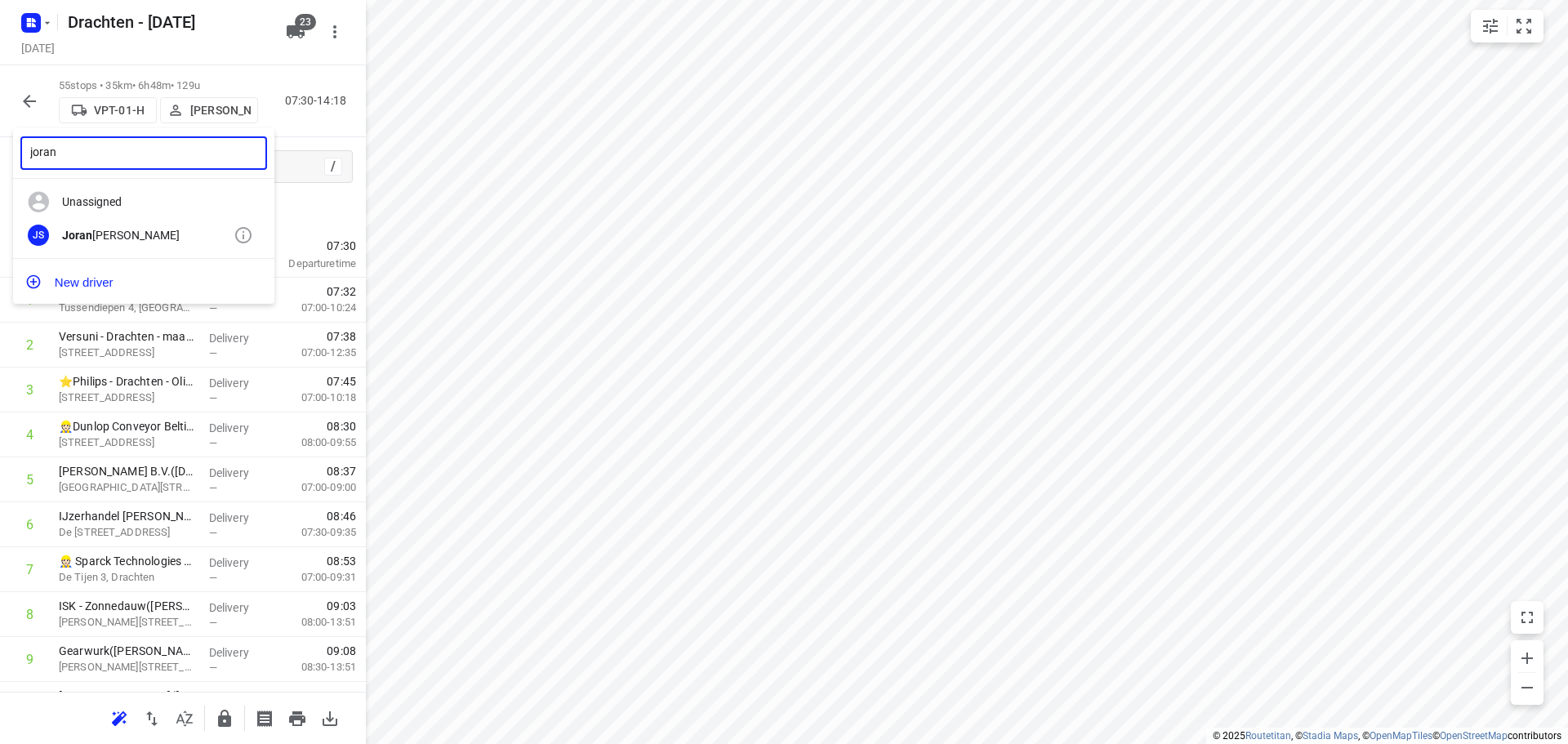
click at [74, 242] on div "Joran Smit" at bounding box center [148, 234] width 171 height 13
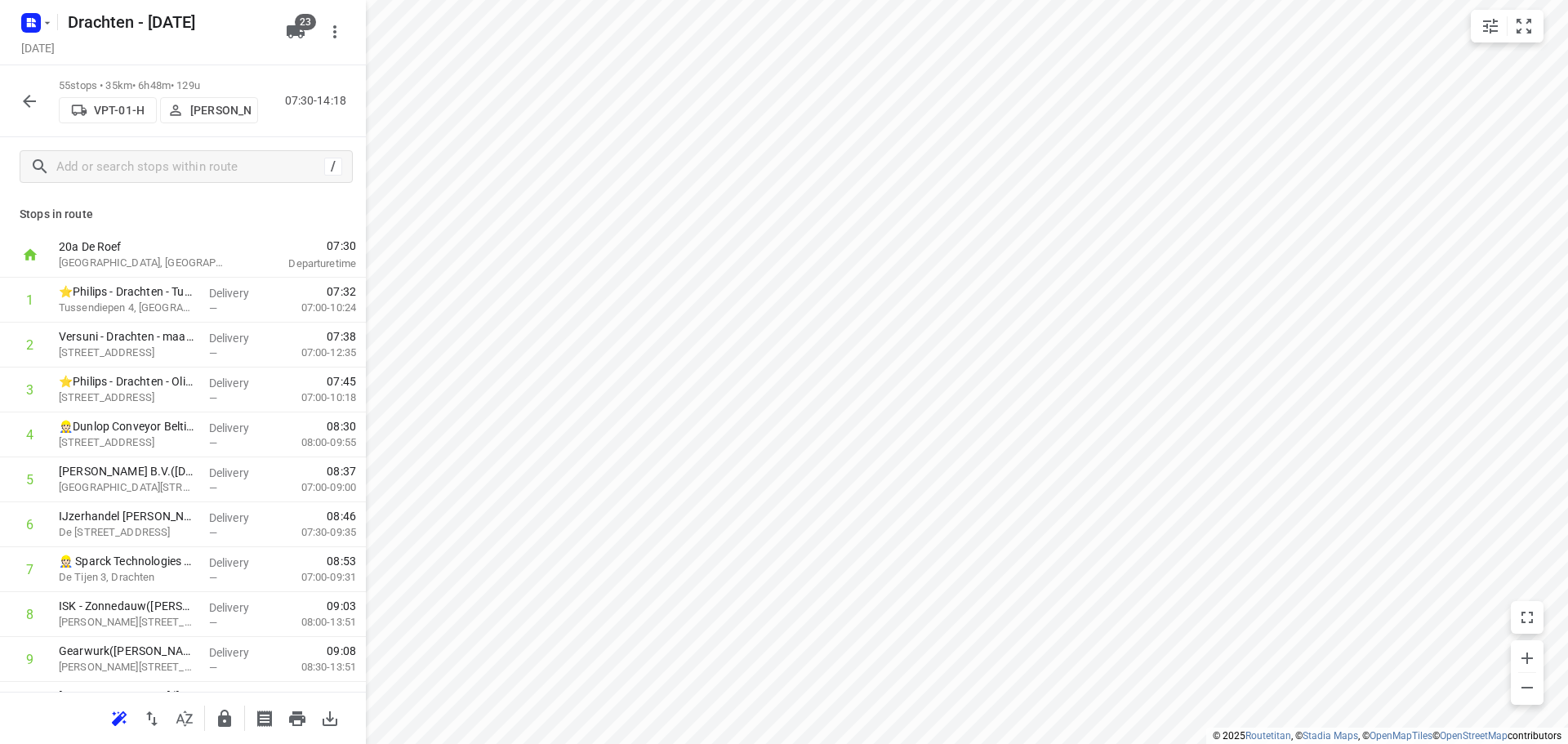
click at [37, 101] on icon "button" at bounding box center [29, 101] width 20 height 20
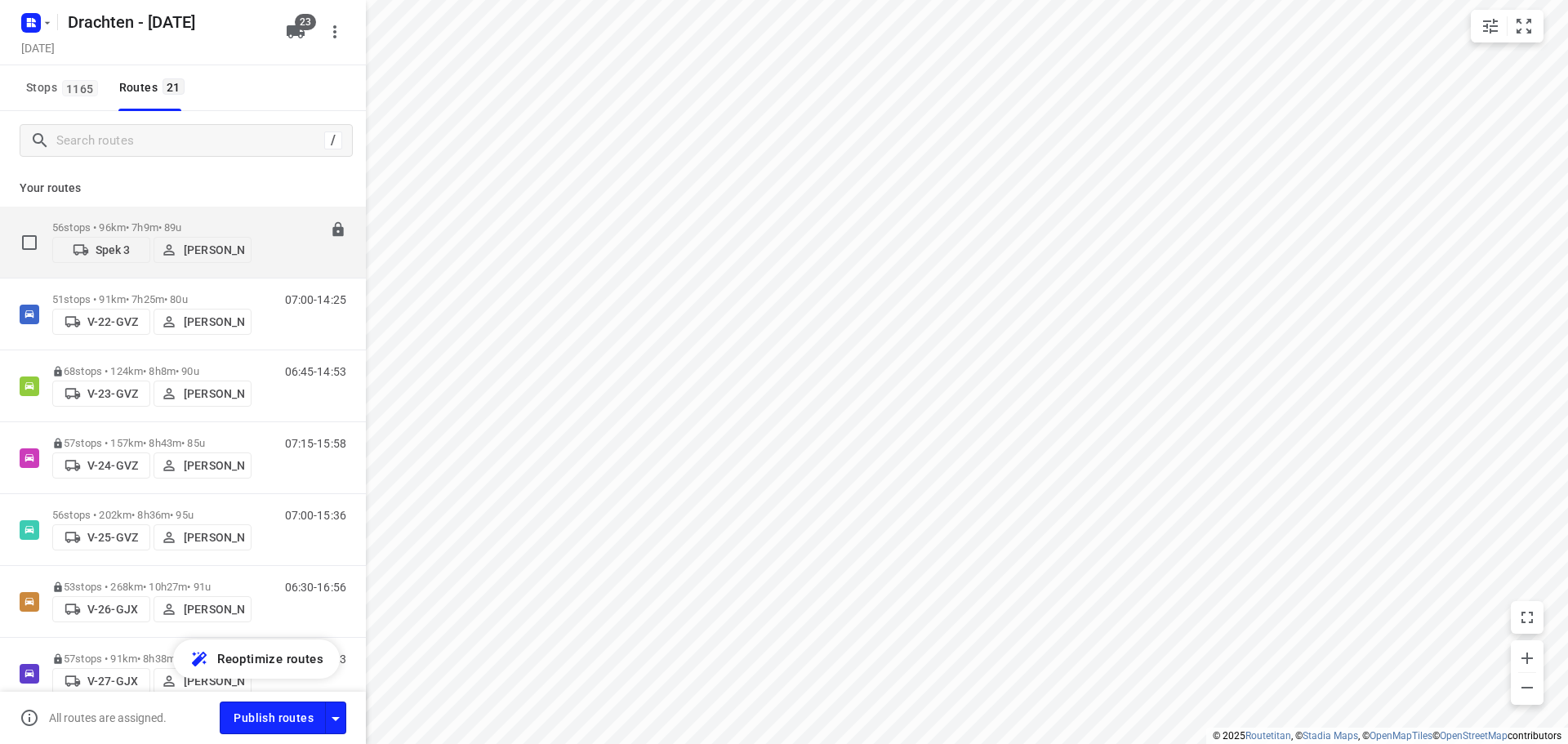
click at [127, 224] on p "56 stops • 96km • 7h9m • 89u" at bounding box center [152, 227] width 199 height 12
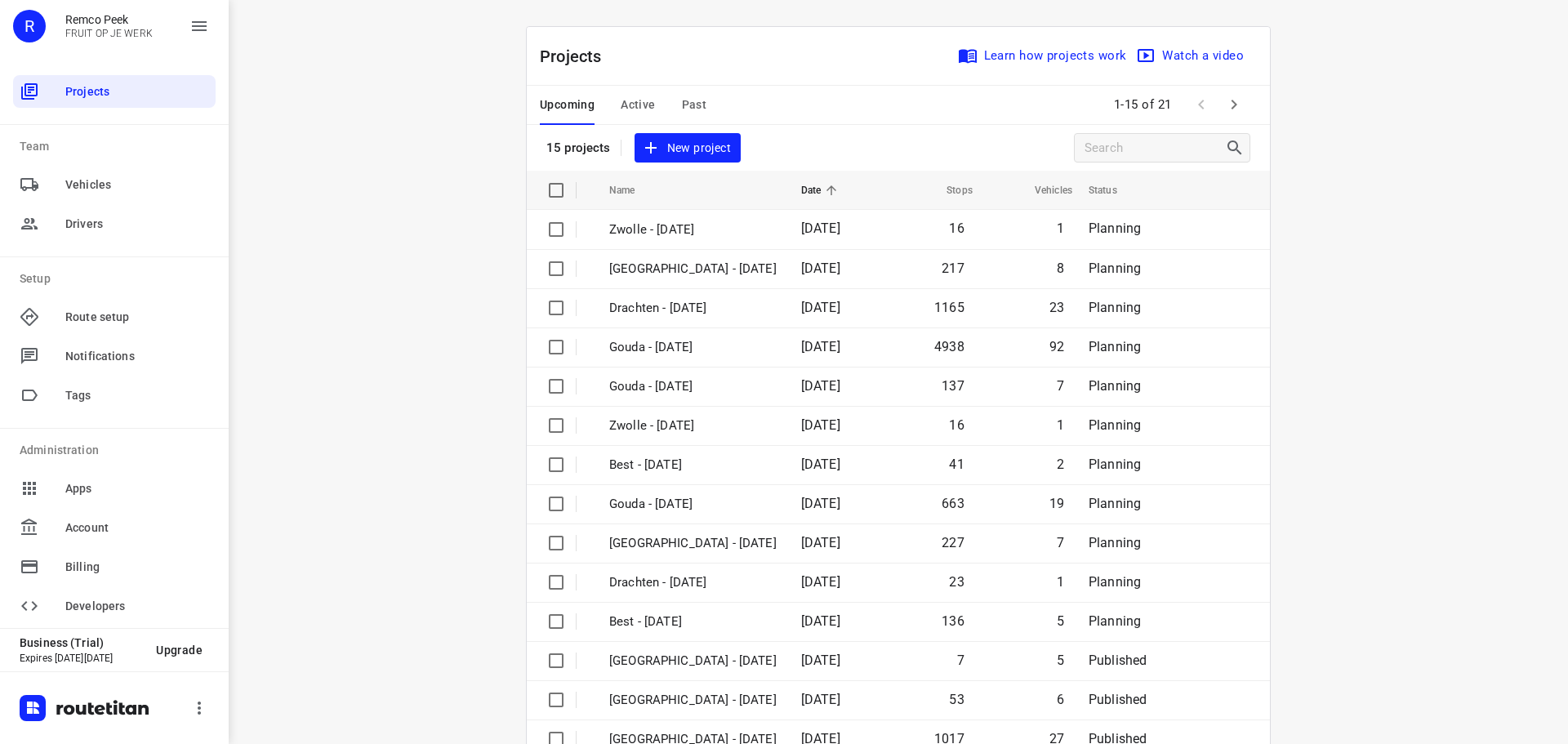
click at [682, 100] on span "Past" at bounding box center [695, 105] width 25 height 20
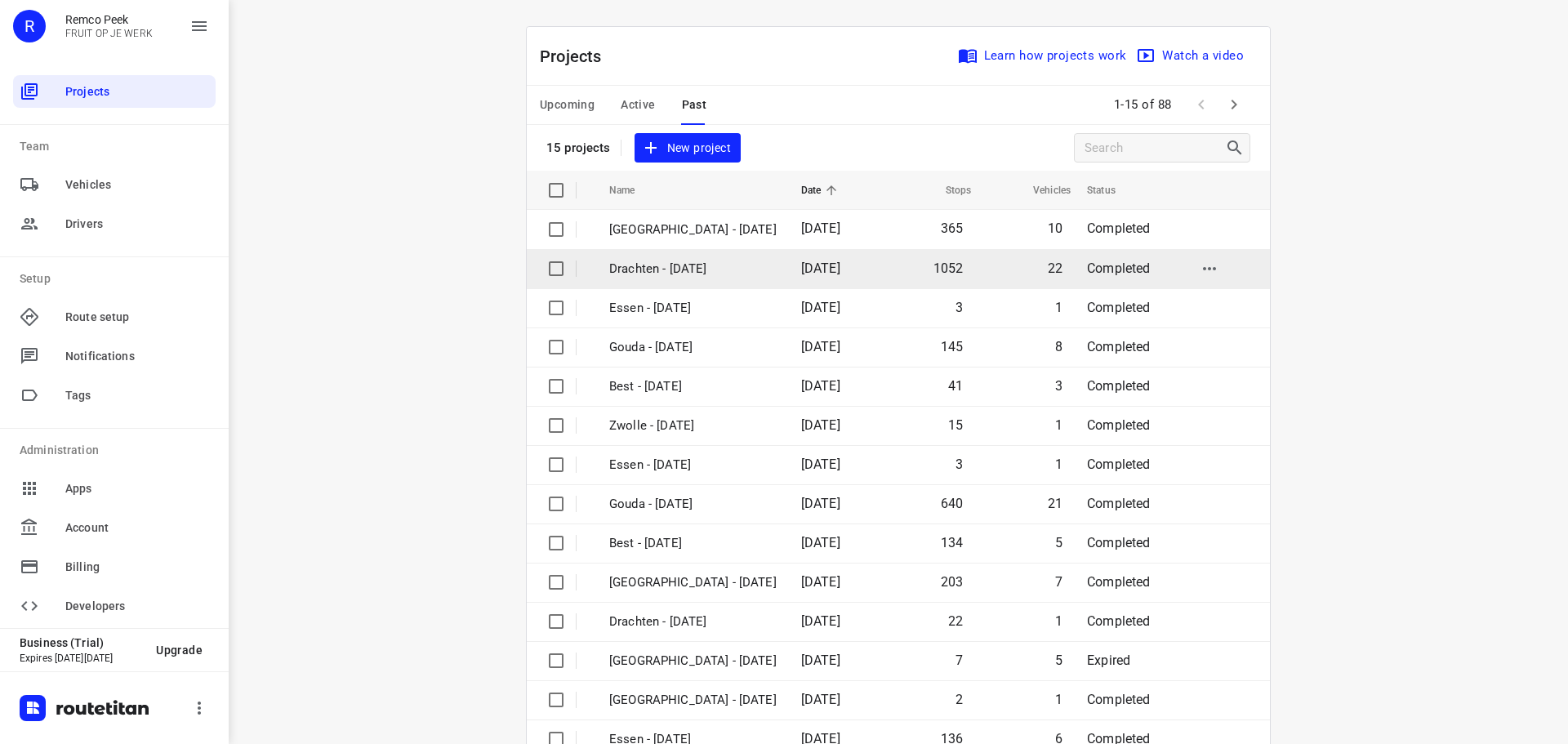
click at [644, 271] on p "Drachten - [DATE]" at bounding box center [692, 269] width 167 height 19
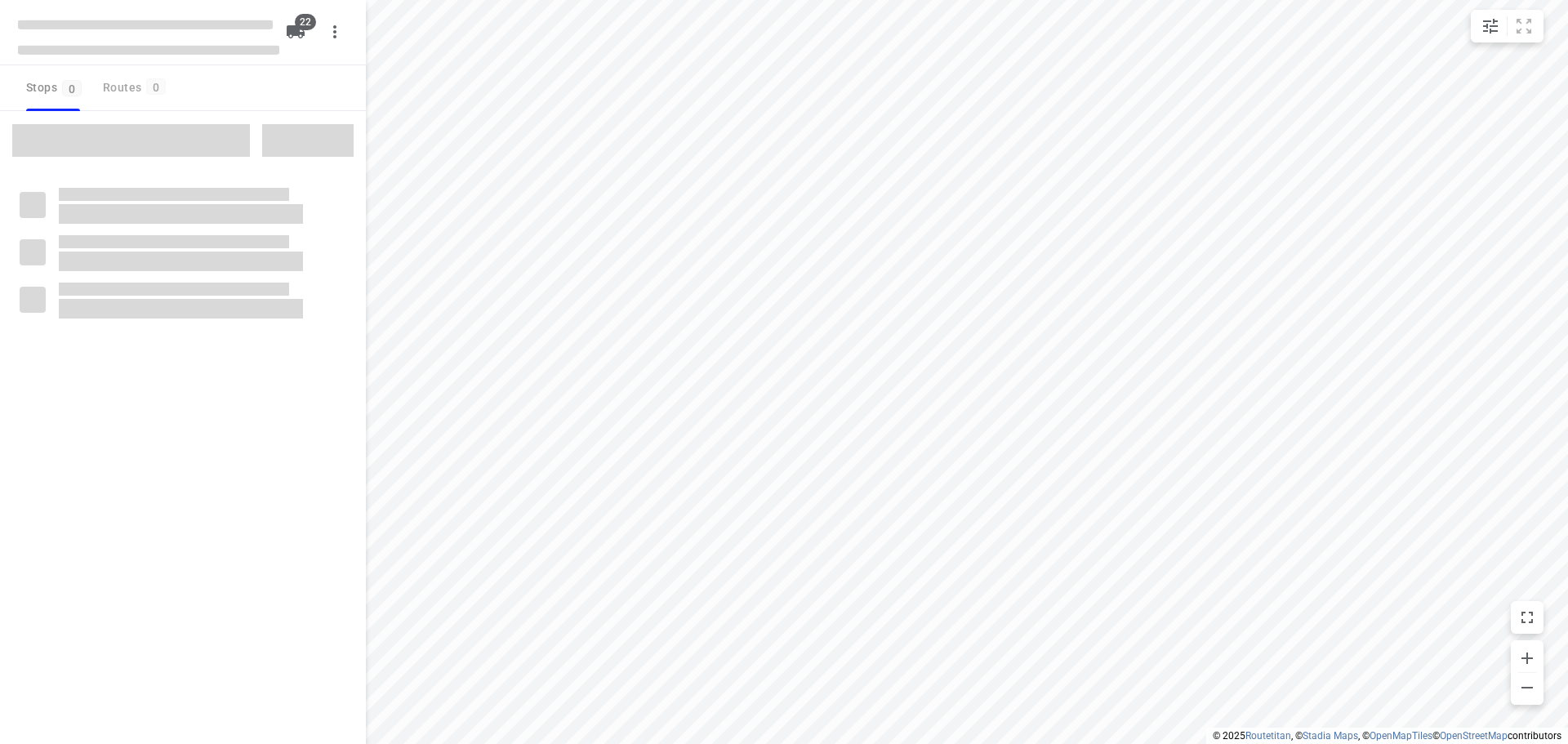
type input "distance"
checkbox input "true"
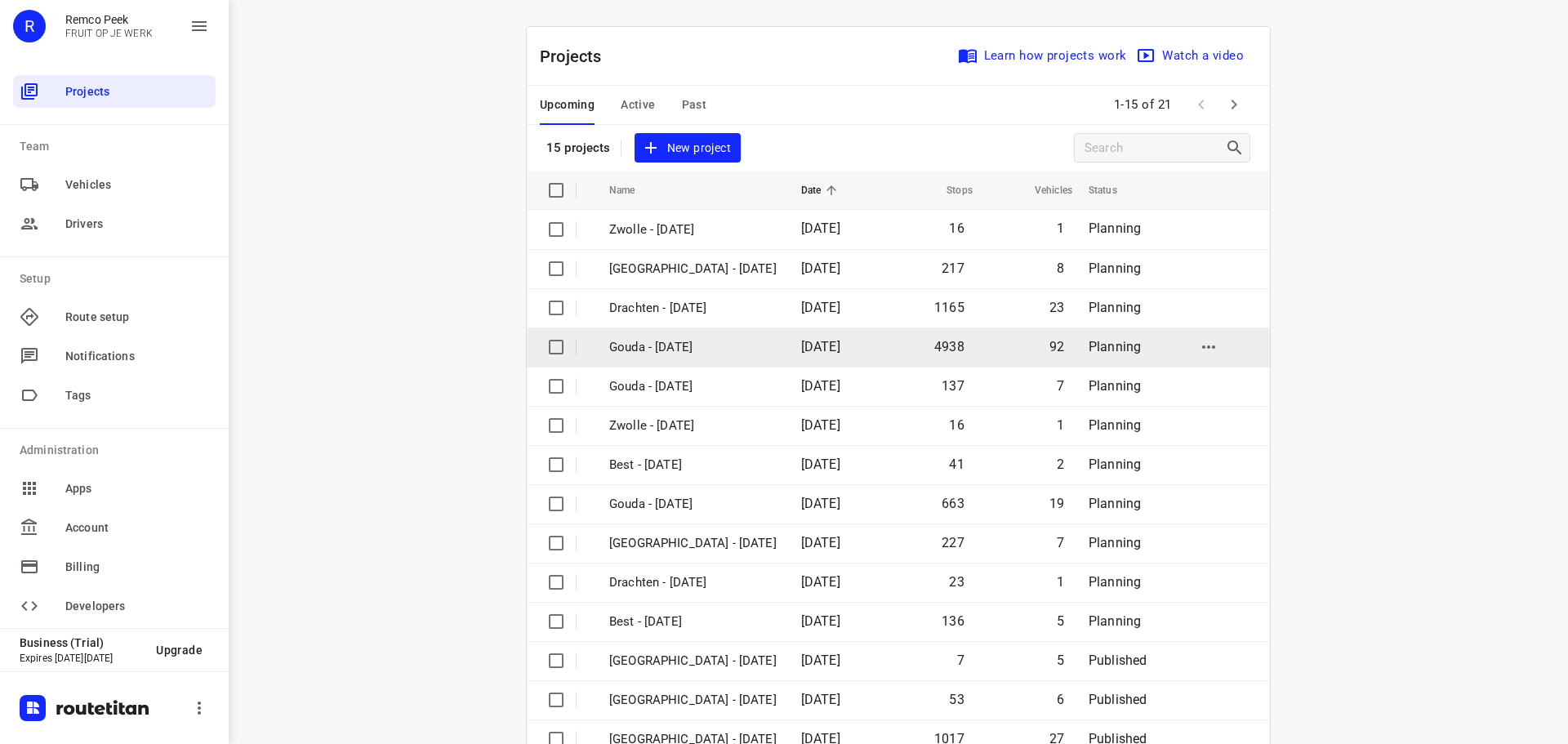
click at [635, 356] on p "Gouda - [DATE]" at bounding box center [692, 347] width 167 height 19
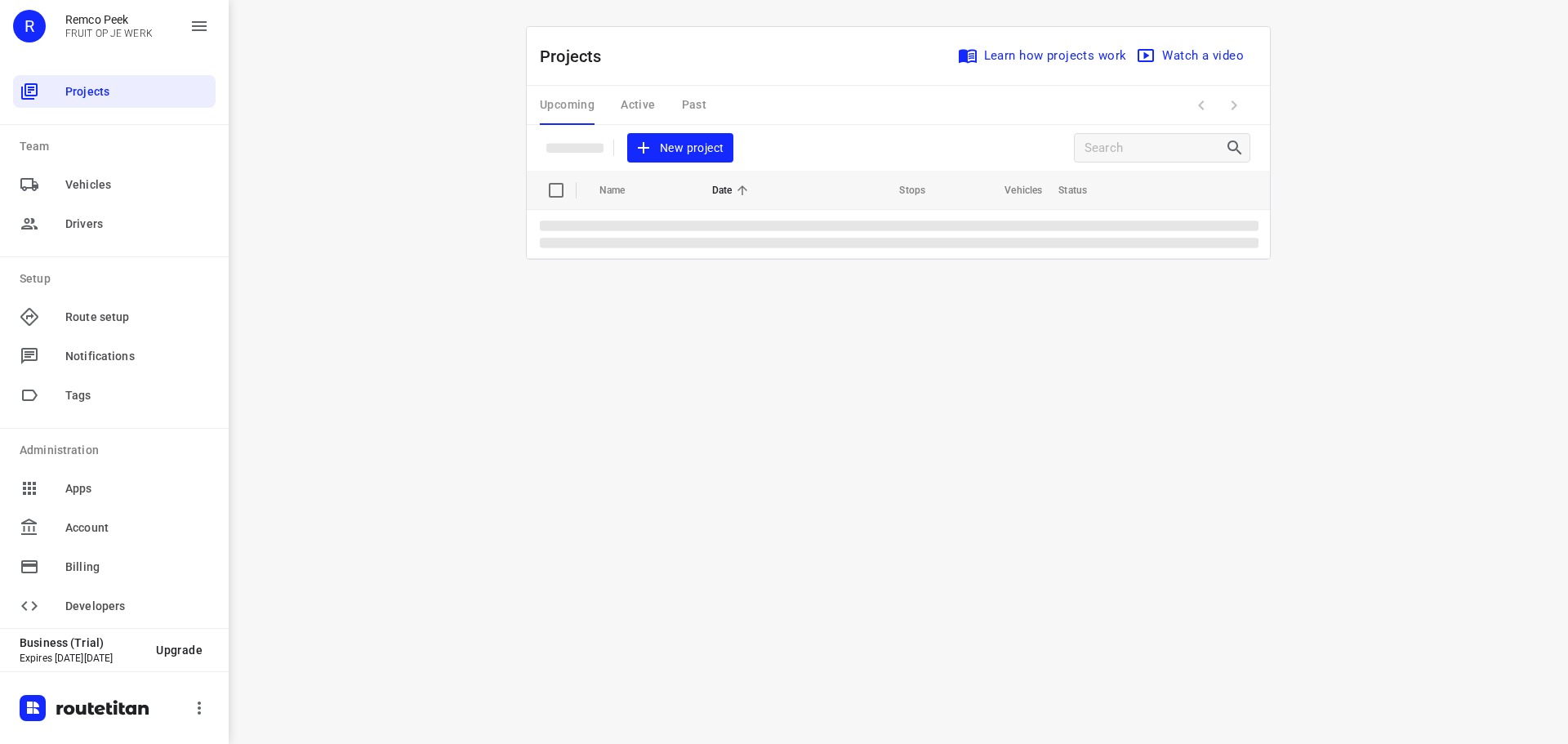
click at [697, 114] on div "Upcoming Active Past" at bounding box center [636, 105] width 193 height 39
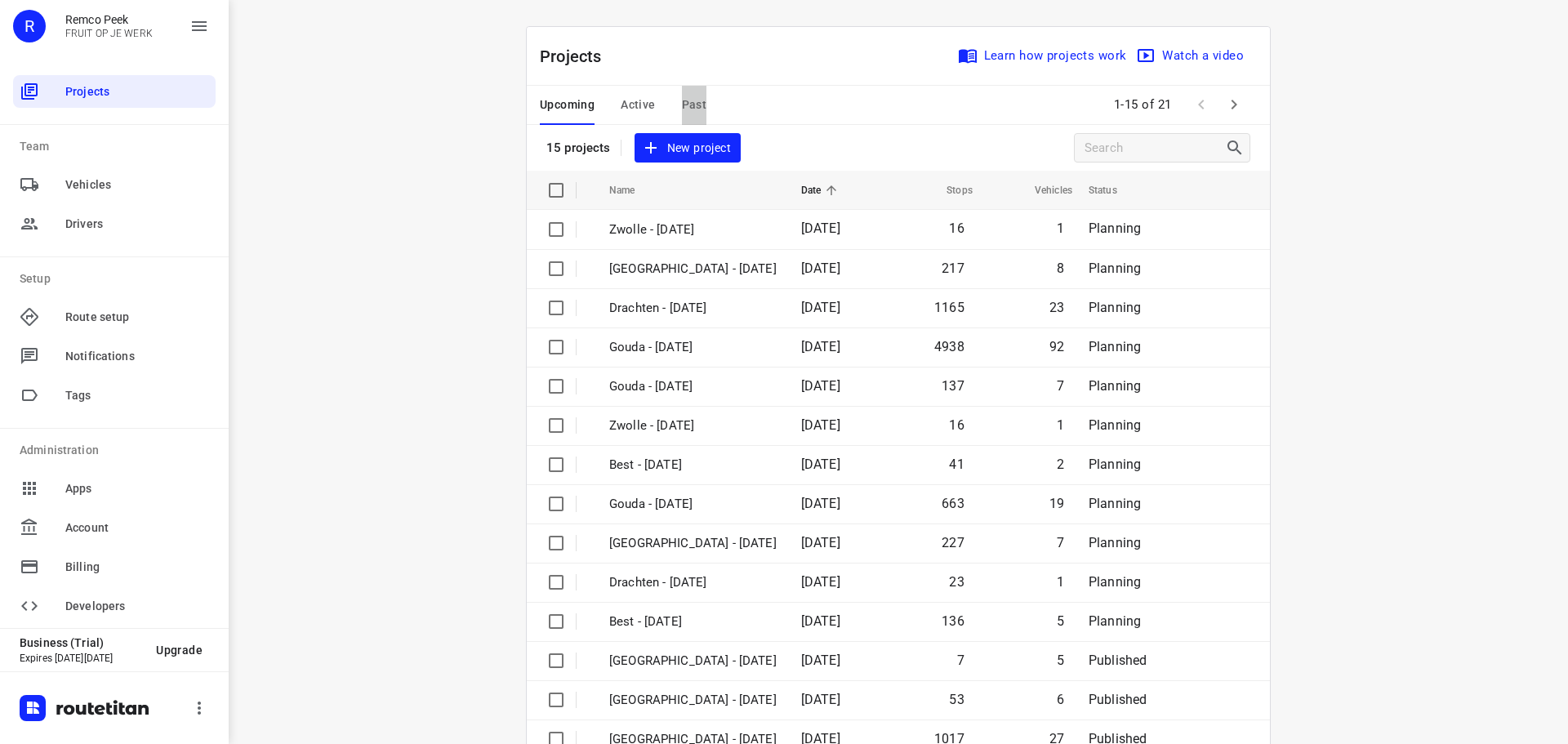
click at [693, 103] on span "Past" at bounding box center [695, 105] width 25 height 20
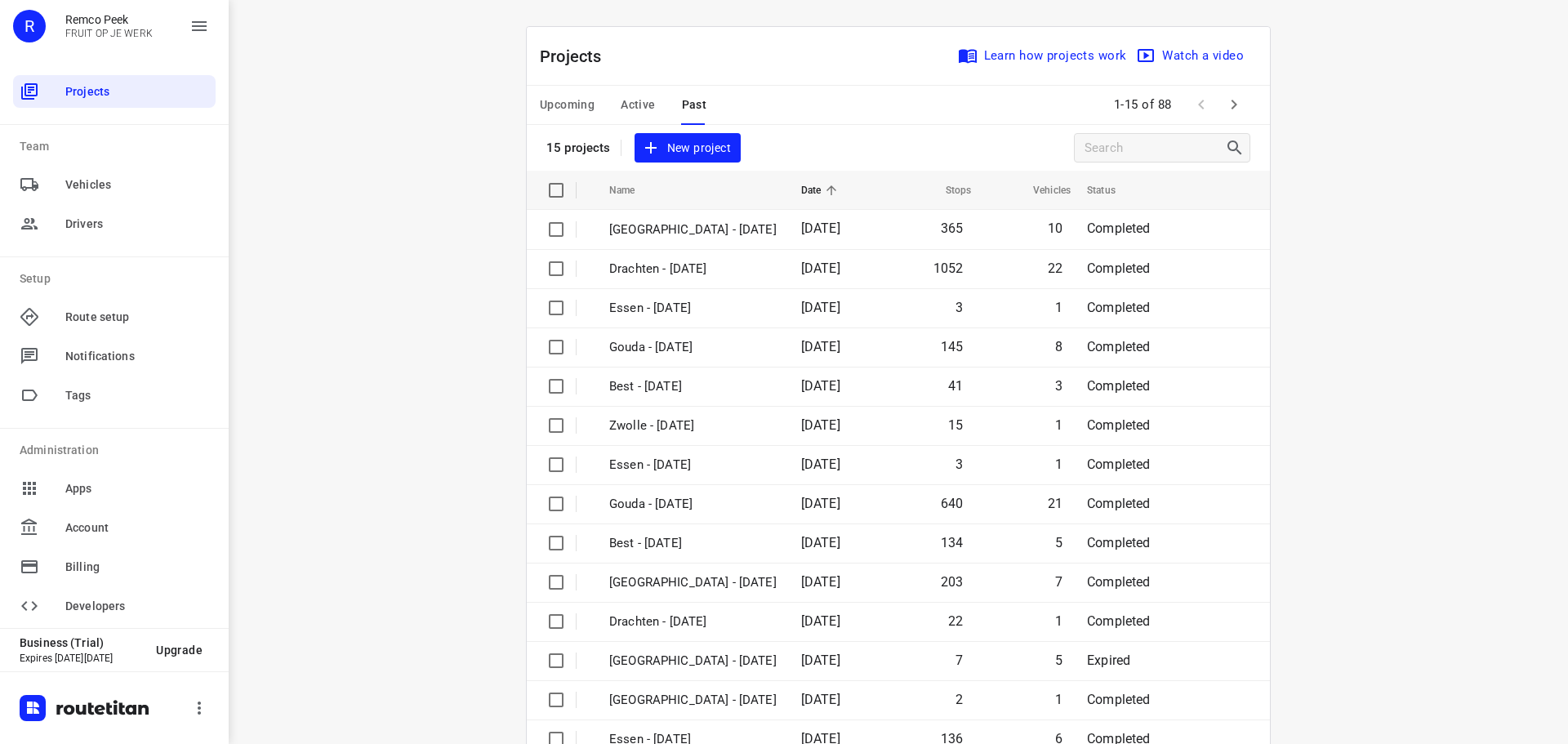
click at [646, 97] on span "Active" at bounding box center [637, 105] width 34 height 20
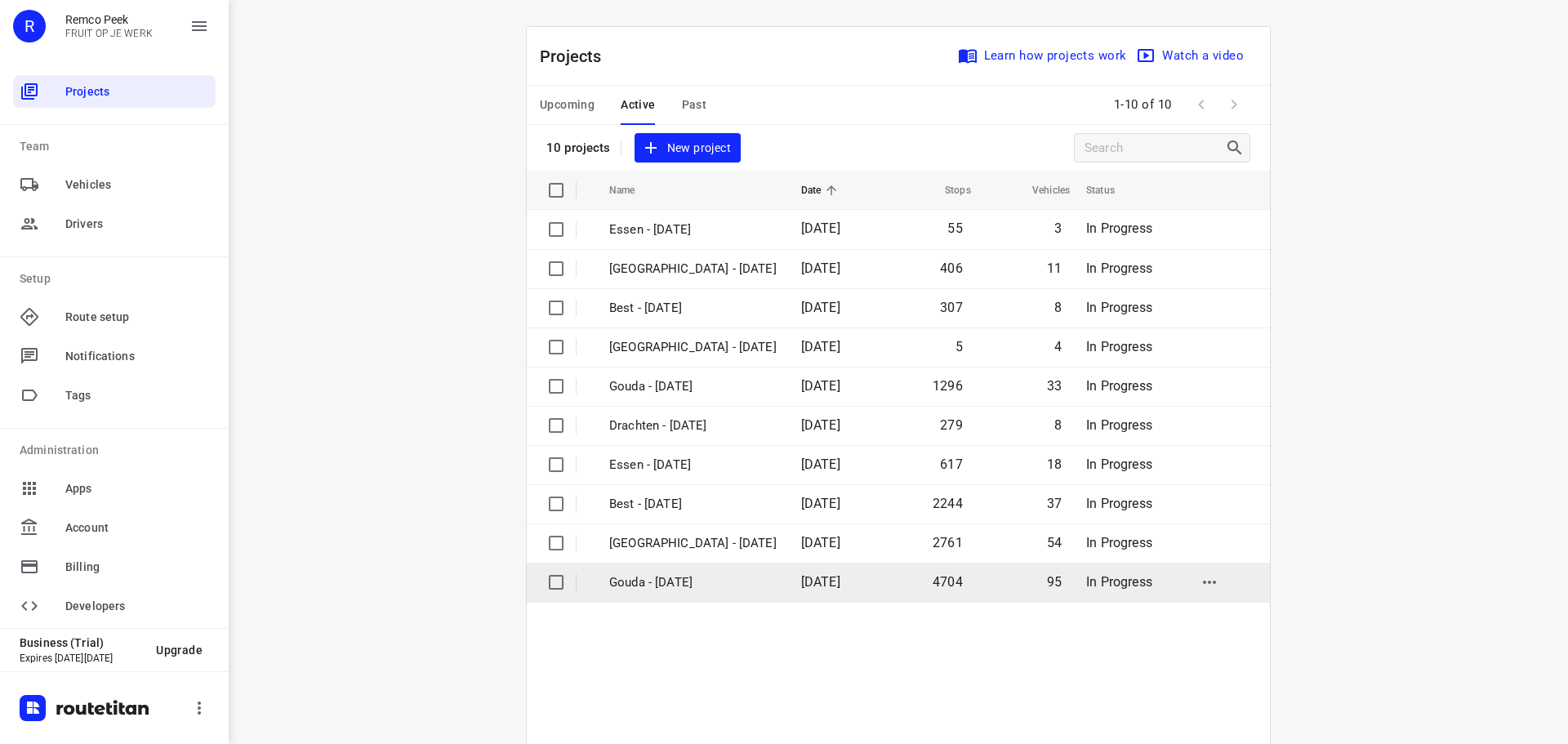
click at [636, 585] on p "Gouda - [DATE]" at bounding box center [692, 583] width 167 height 19
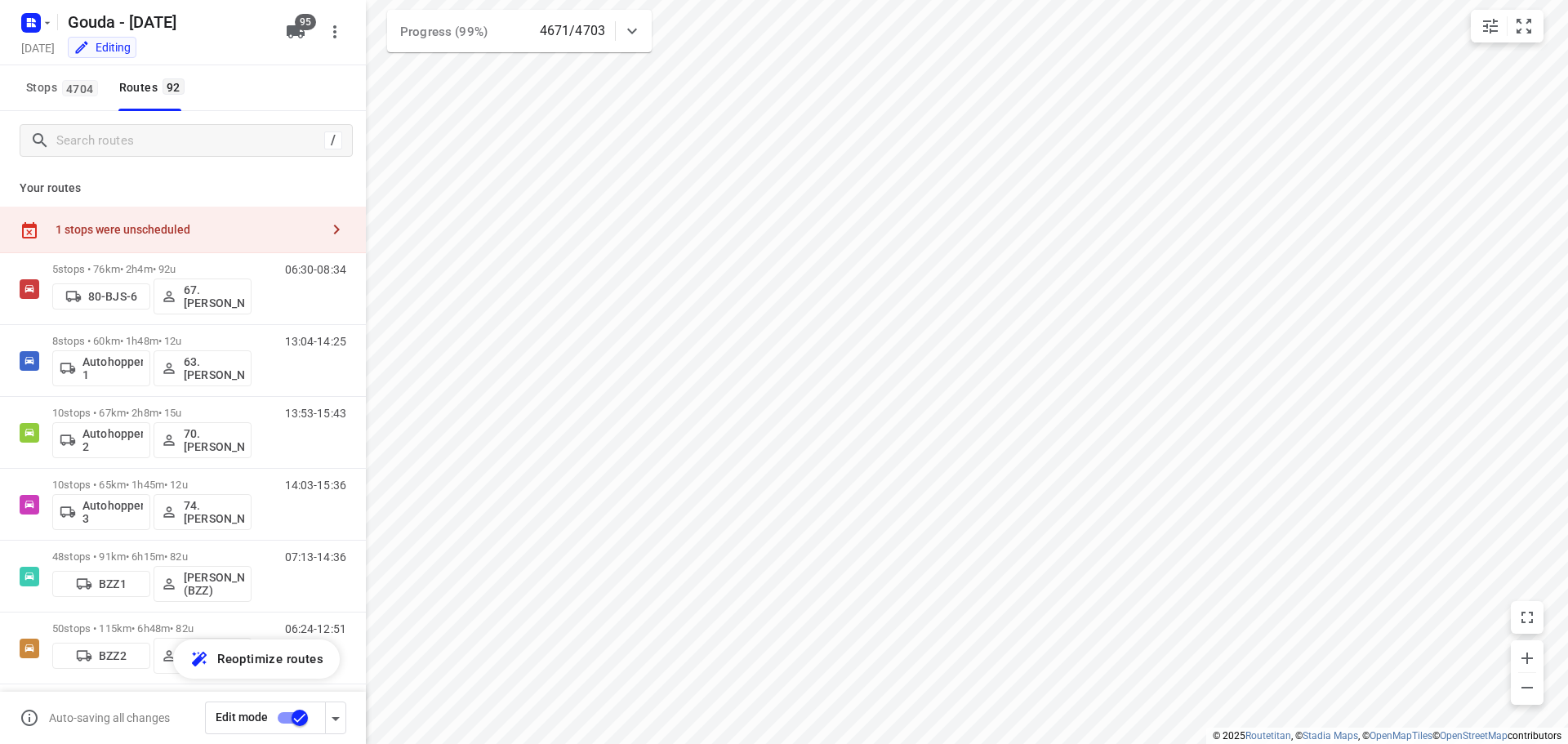
type input "distance"
checkbox input "true"
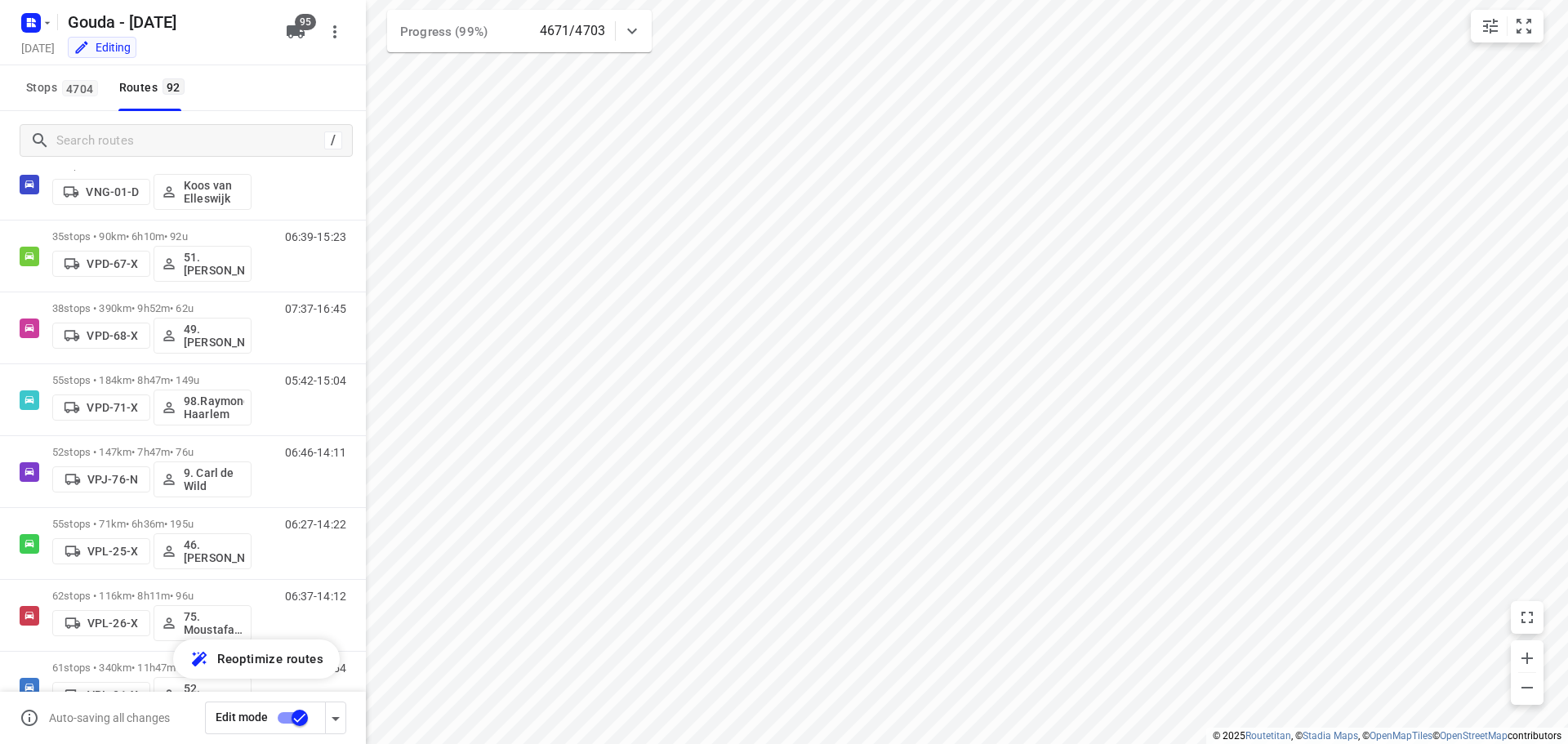
scroll to position [4881, 0]
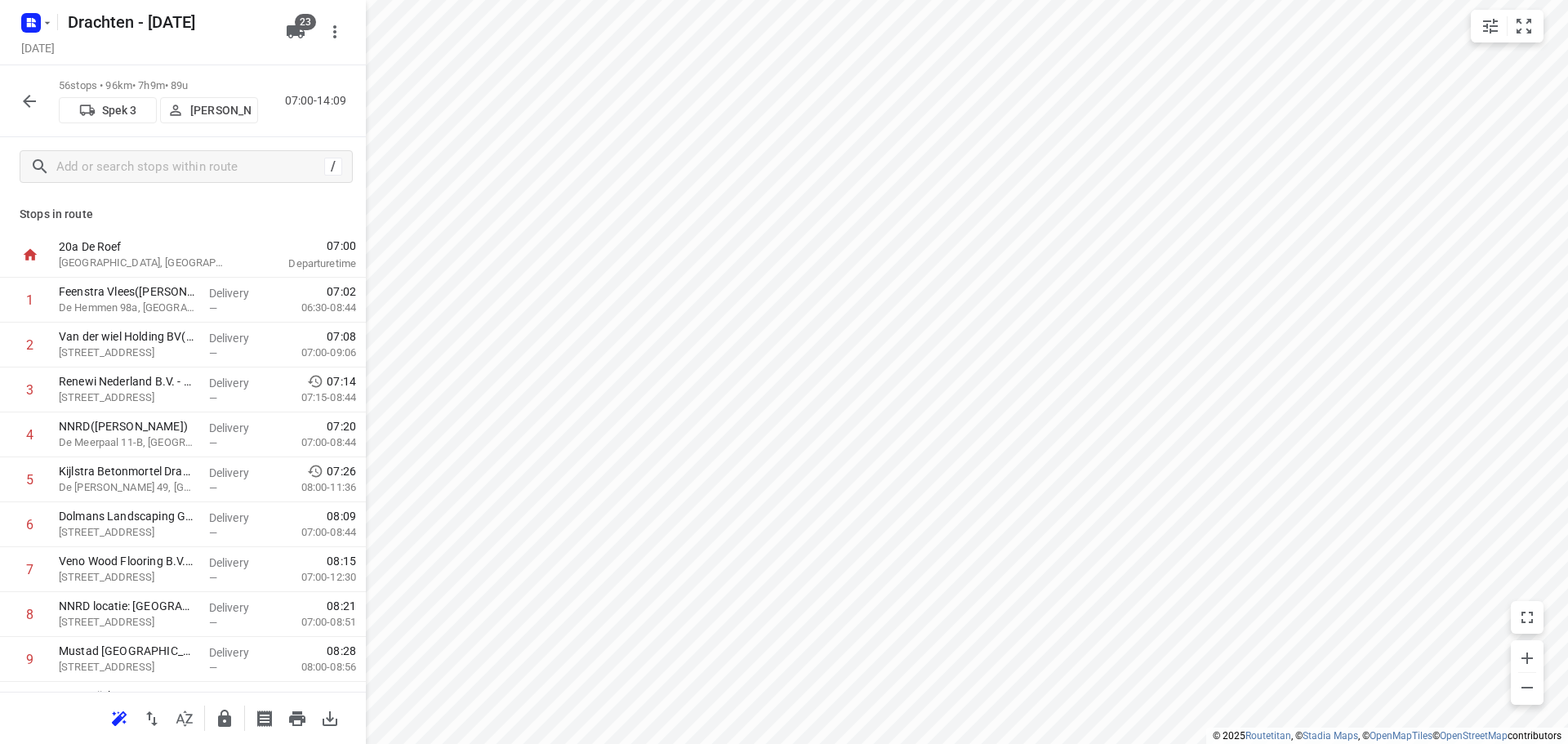
click at [39, 98] on button "button" at bounding box center [29, 101] width 32 height 32
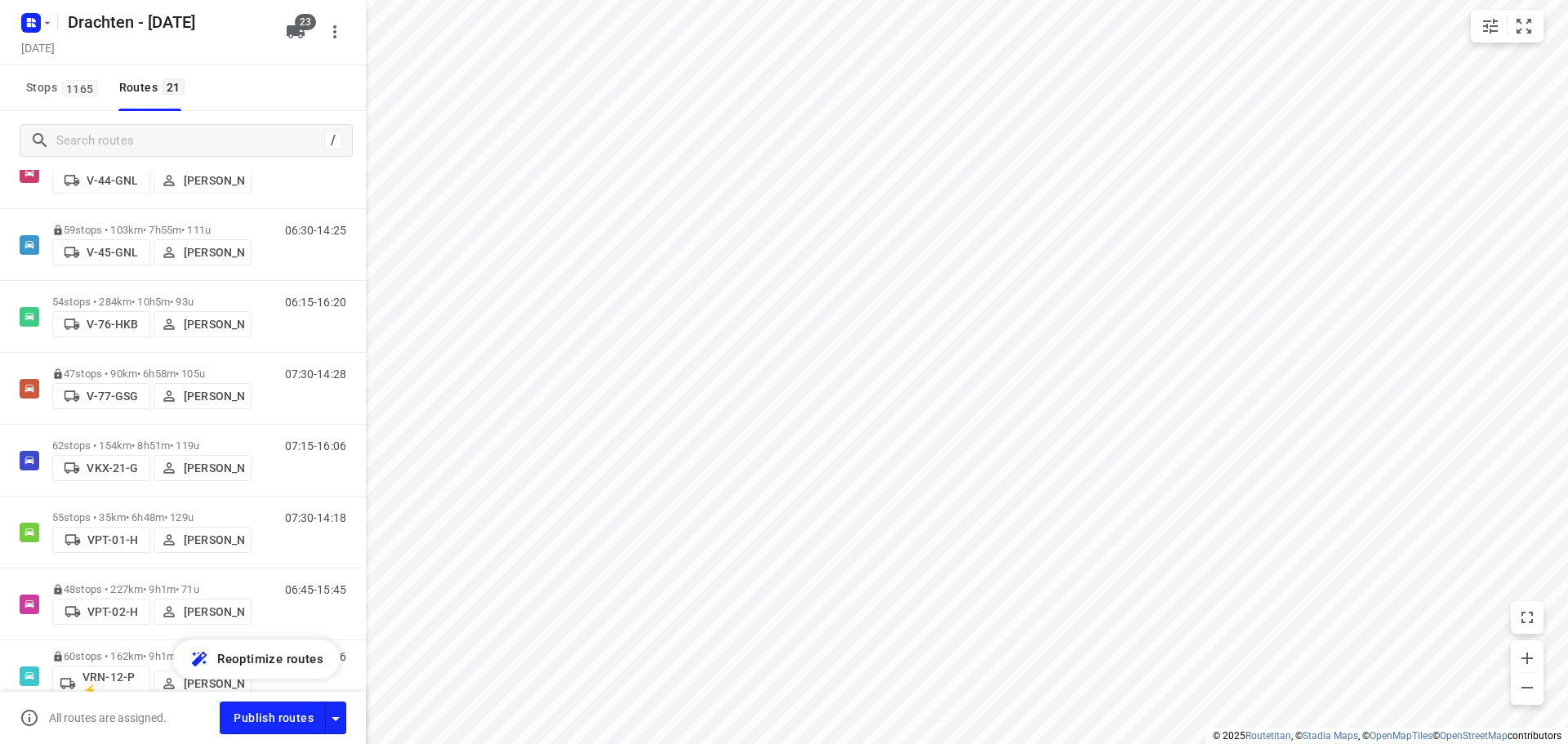
scroll to position [735, 0]
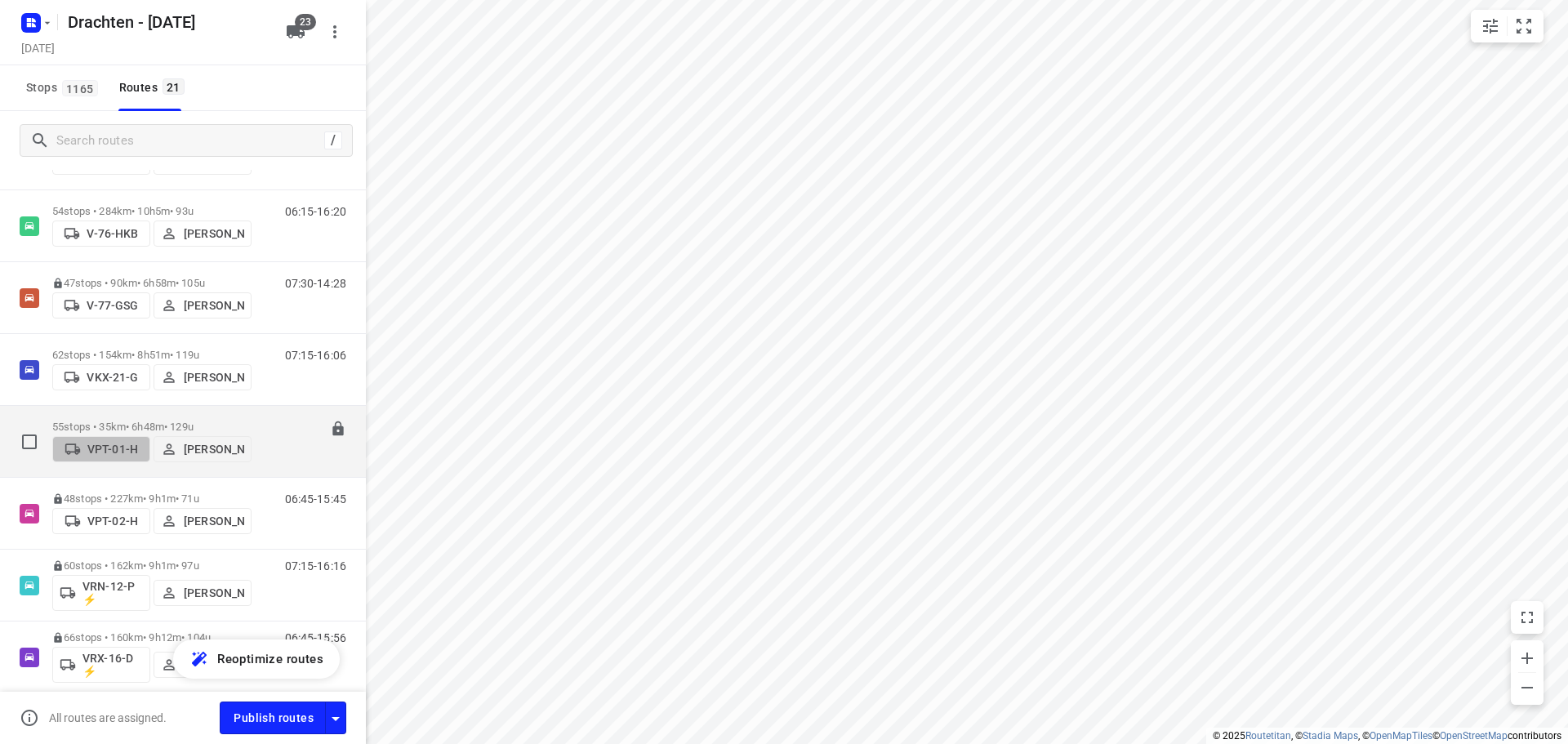
click at [126, 451] on p "VPT-01-H" at bounding box center [113, 449] width 51 height 13
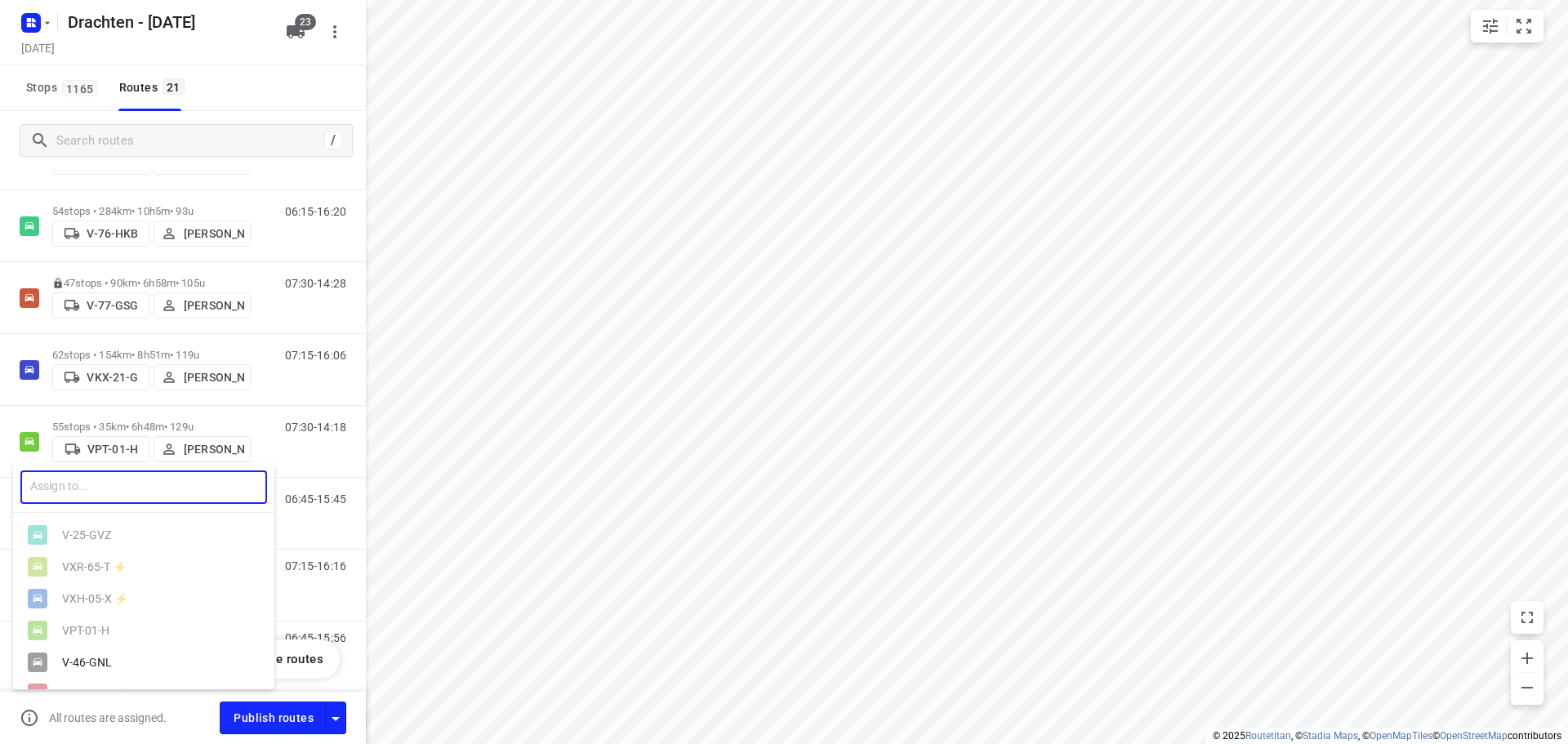
click at [109, 484] on input "text" at bounding box center [143, 486] width 247 height 33
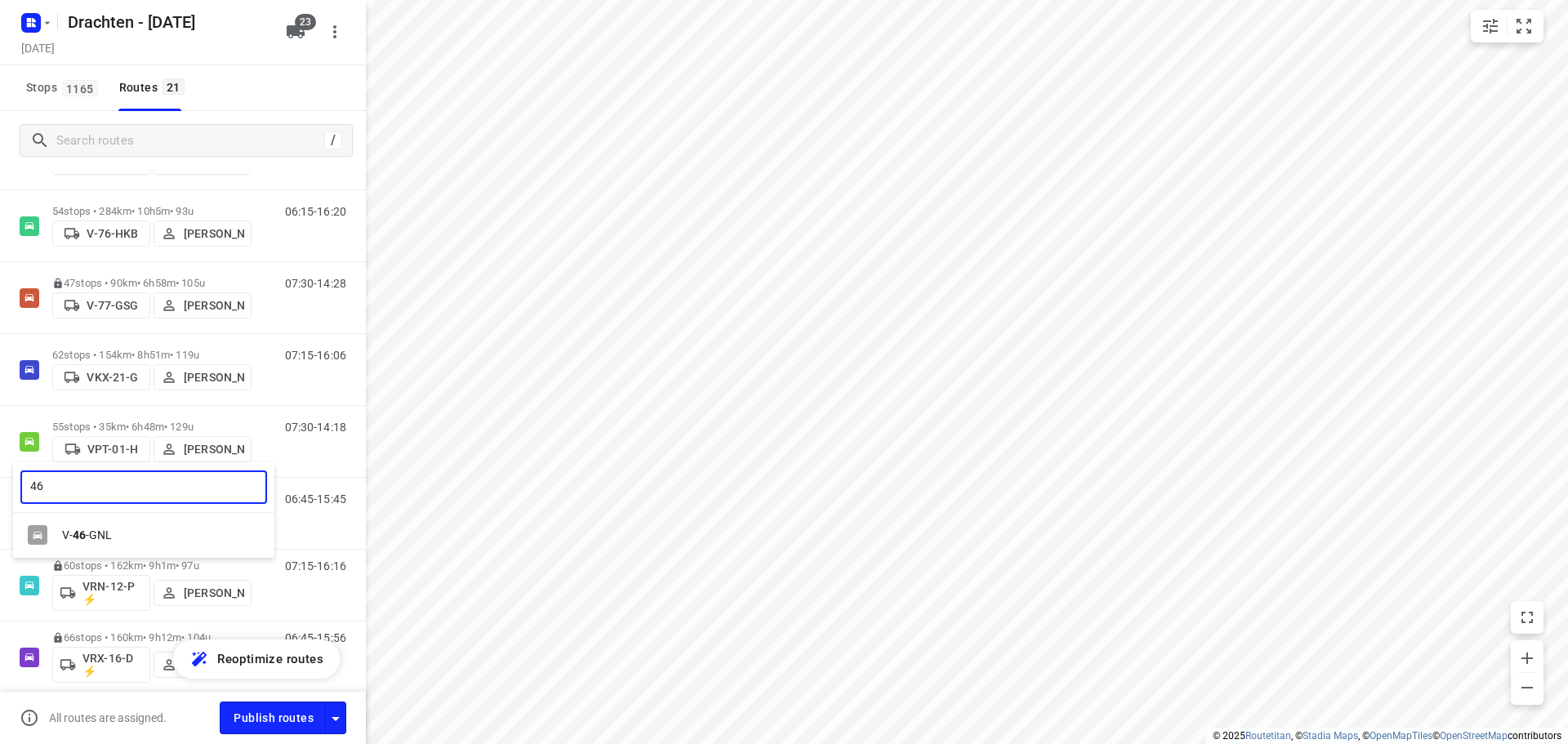
type input "46"
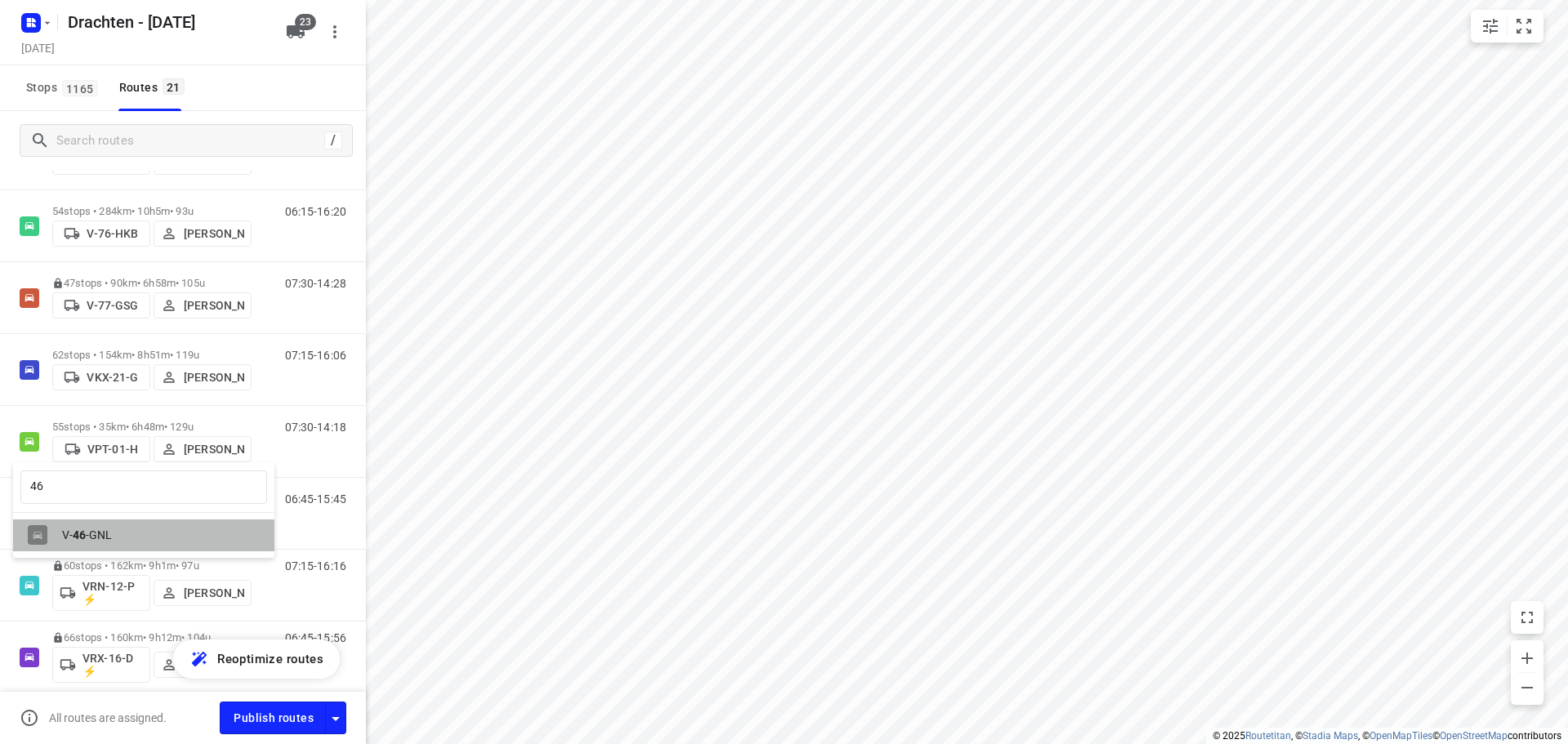
click at [85, 529] on b "46" at bounding box center [79, 534] width 13 height 13
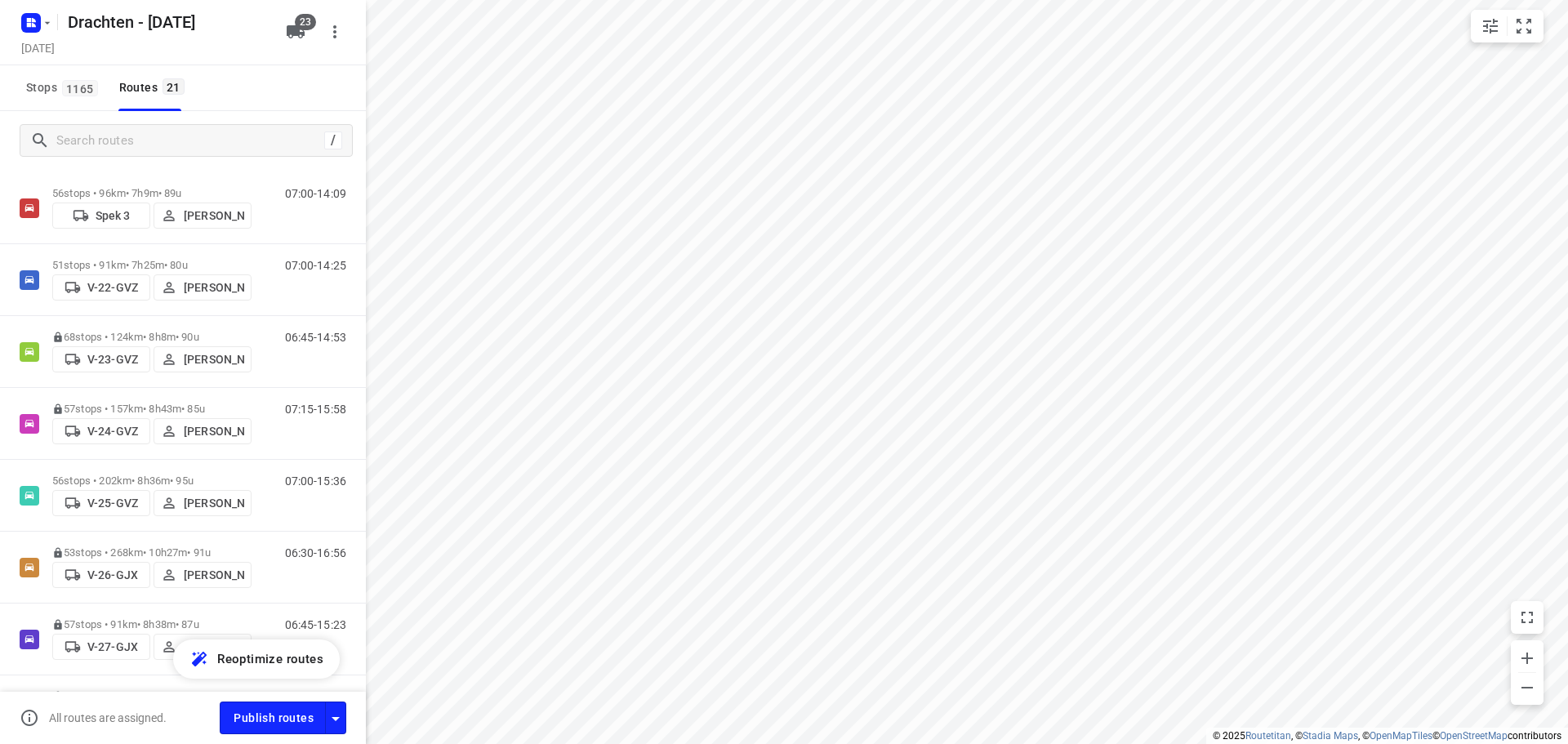
scroll to position [0, 0]
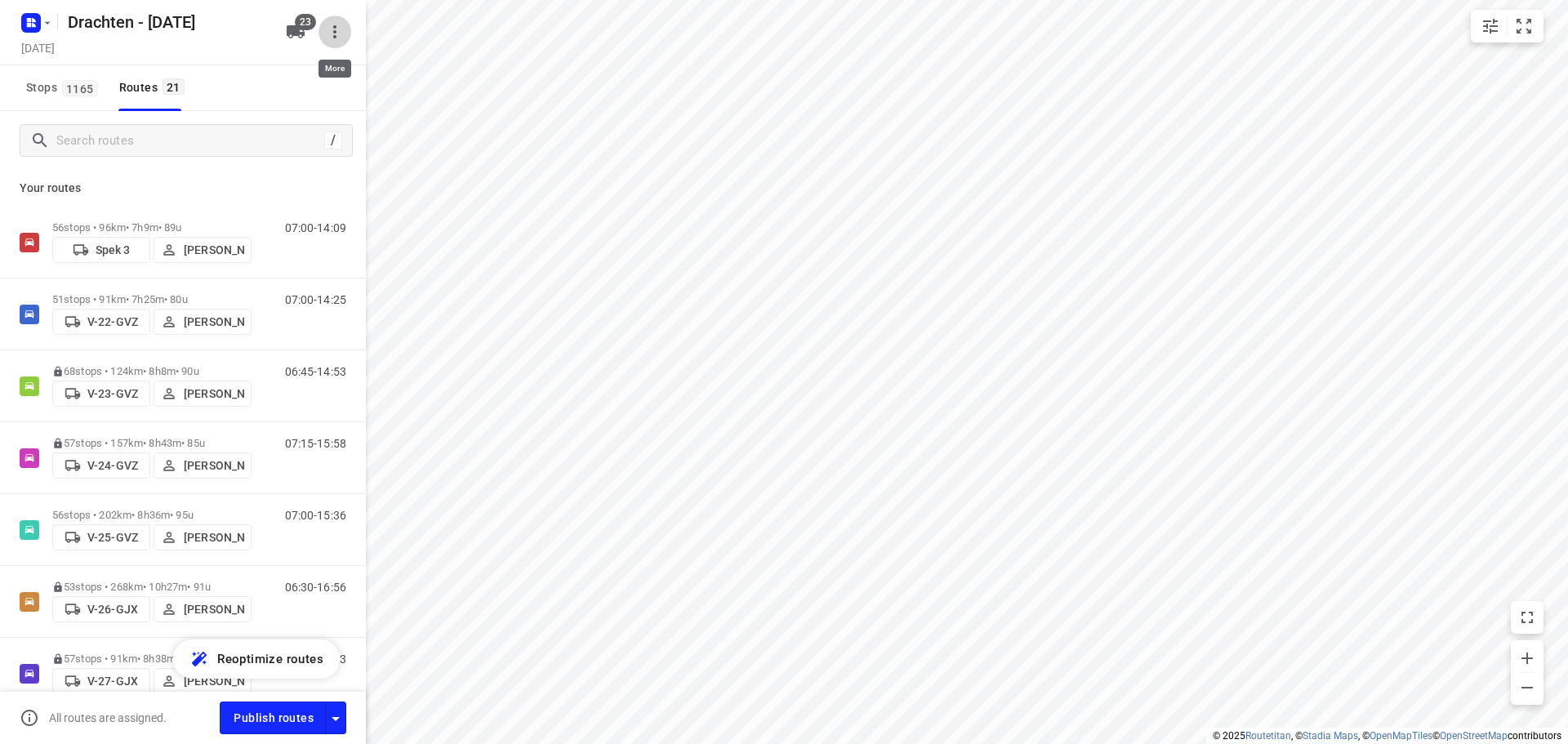
click at [326, 32] on icon "button" at bounding box center [334, 31] width 20 height 20
click at [333, 32] on div at bounding box center [784, 372] width 1568 height 744
click at [313, 26] on span "23" at bounding box center [305, 21] width 21 height 16
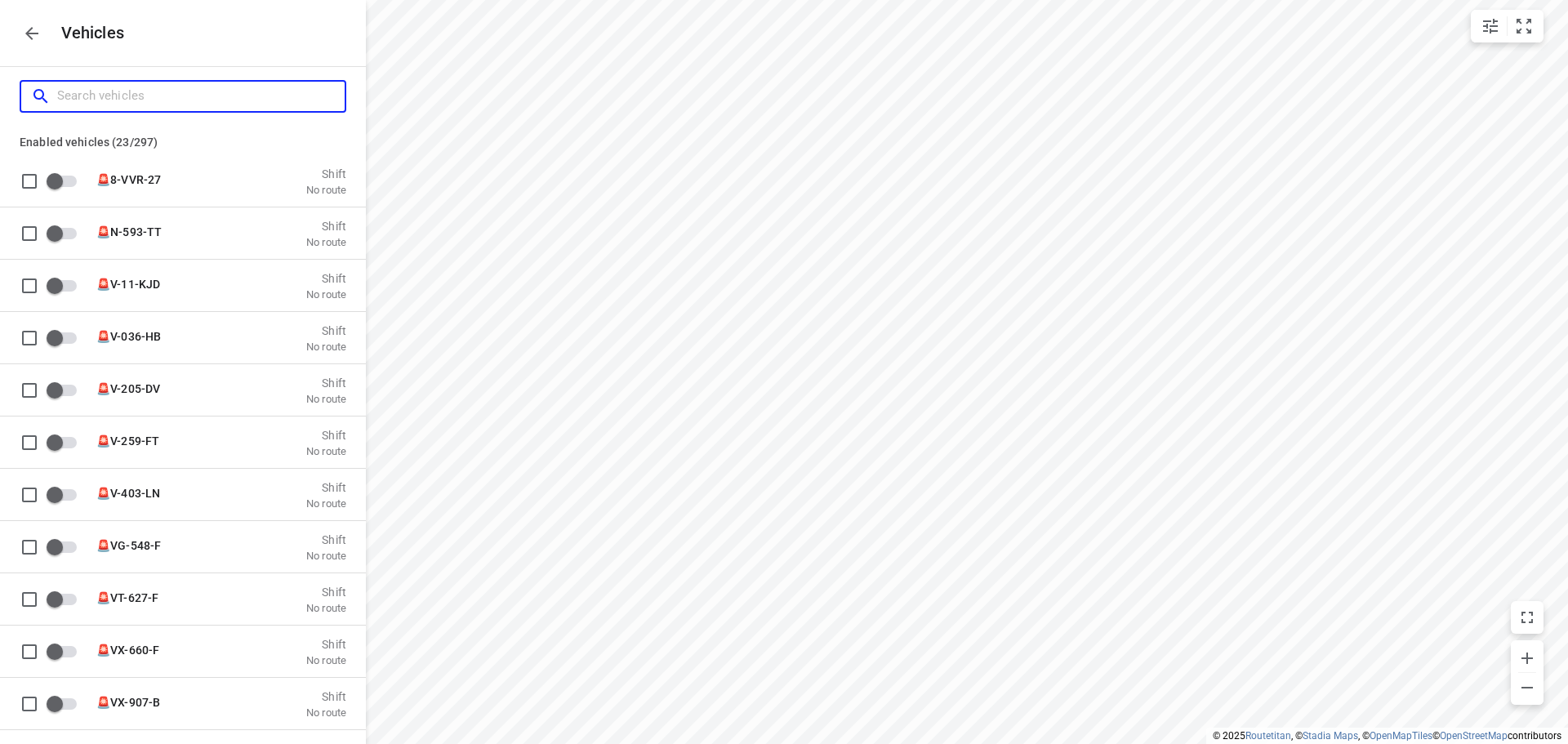
click at [183, 98] on input "Search vehicles" at bounding box center [200, 96] width 288 height 25
type input "46"
checkbox input "true"
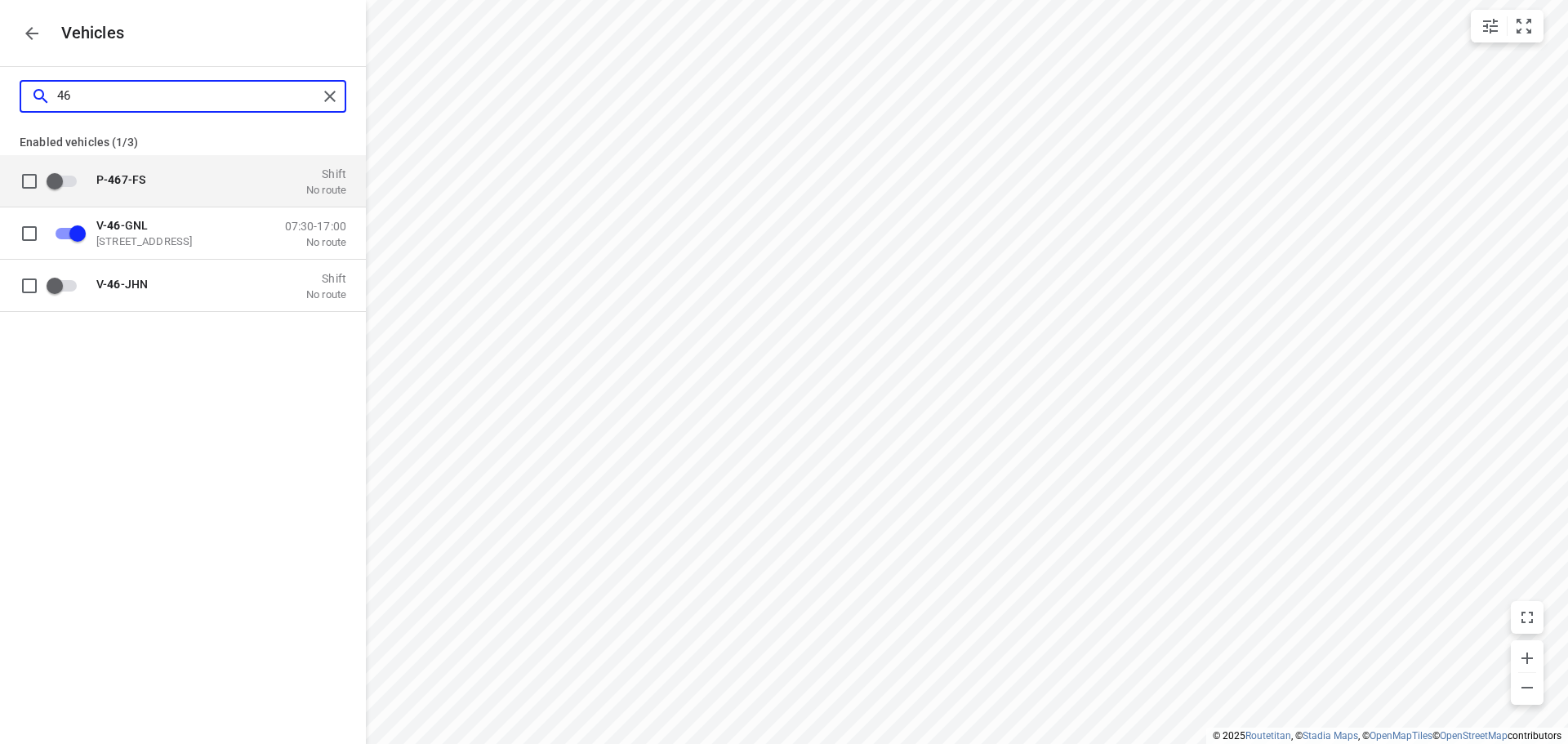
type input "46-"
checkbox input "true"
checkbox input "false"
type input "46-"
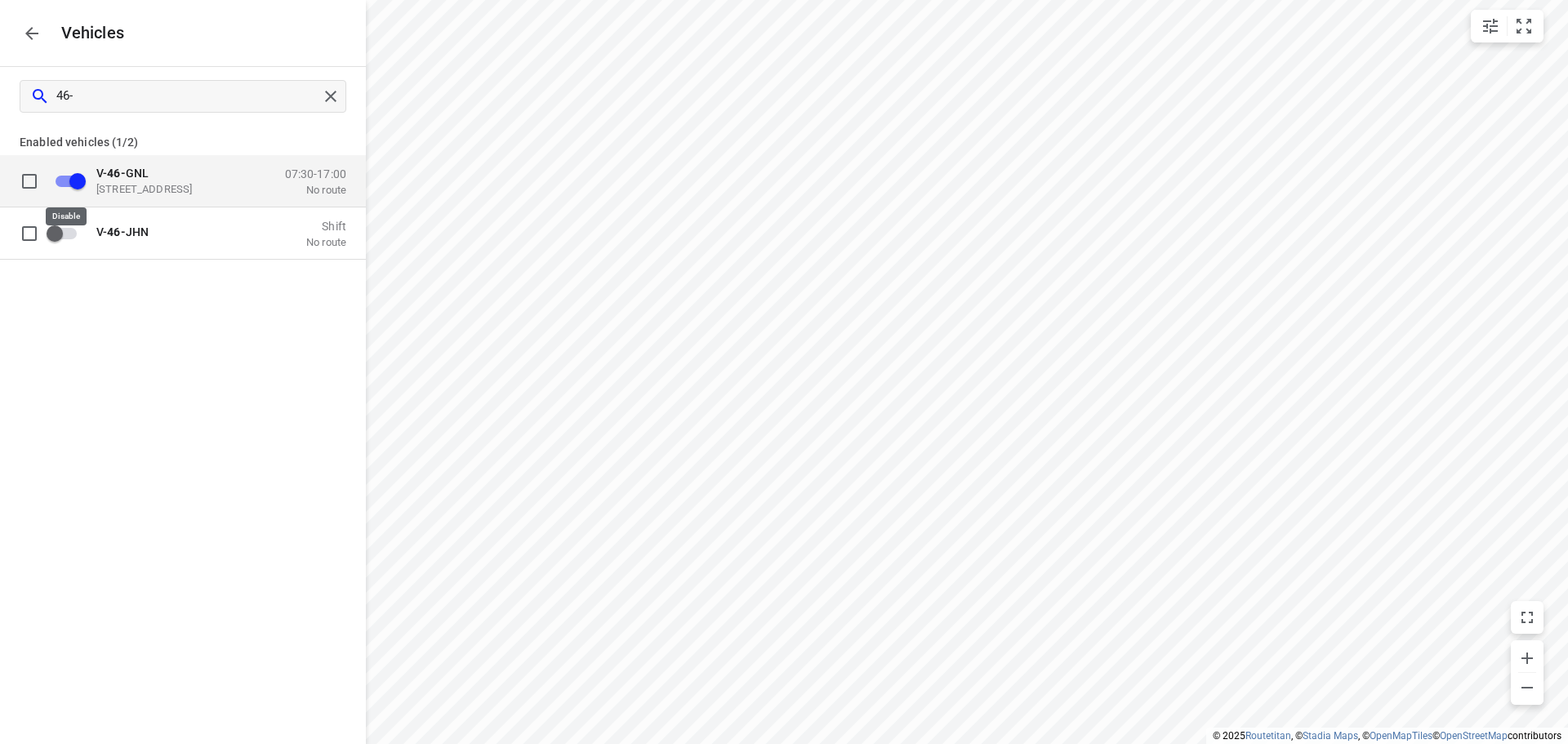
click at [59, 181] on input "grid" at bounding box center [78, 180] width 93 height 31
checkbox input "true"
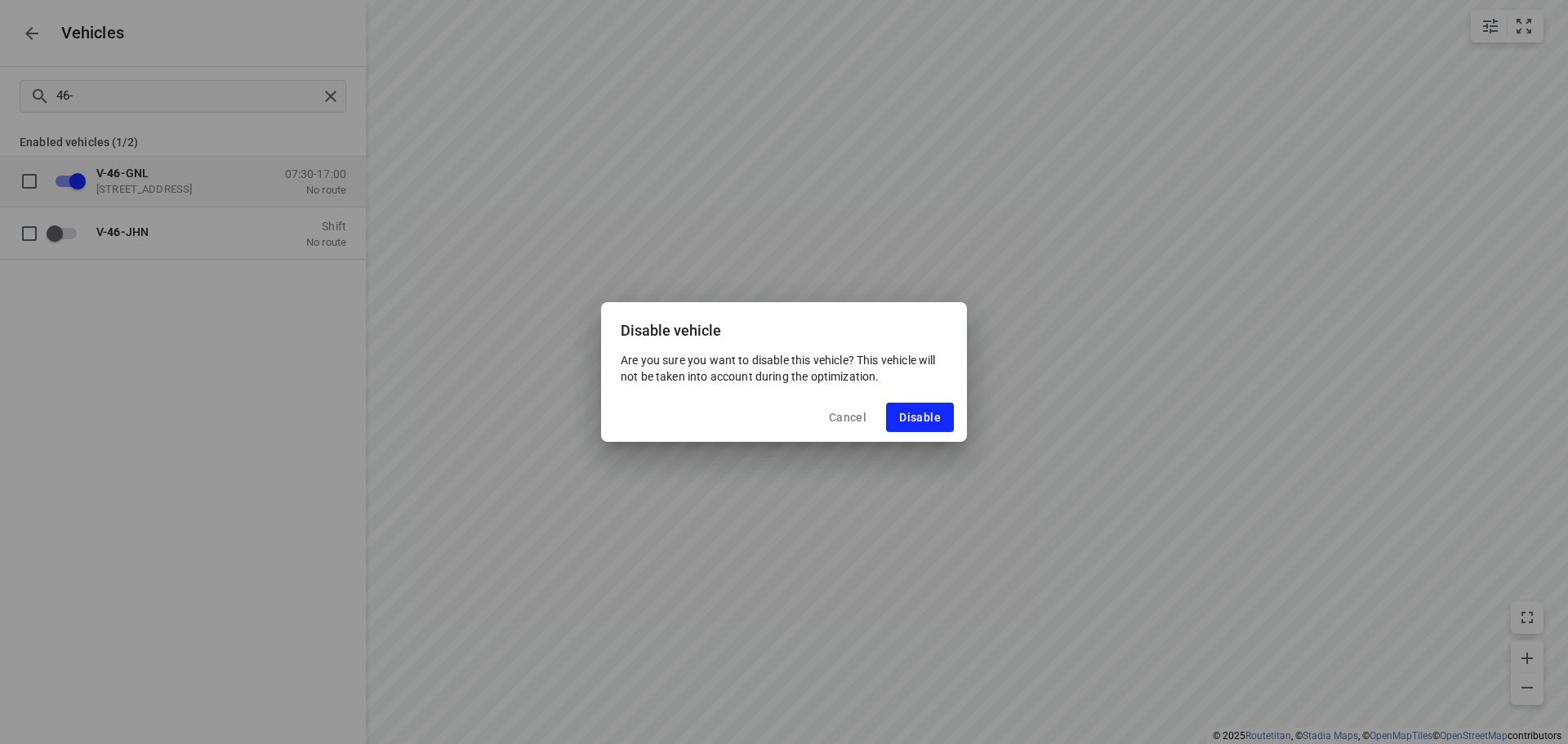
click at [854, 409] on button "Cancel" at bounding box center [847, 417] width 64 height 30
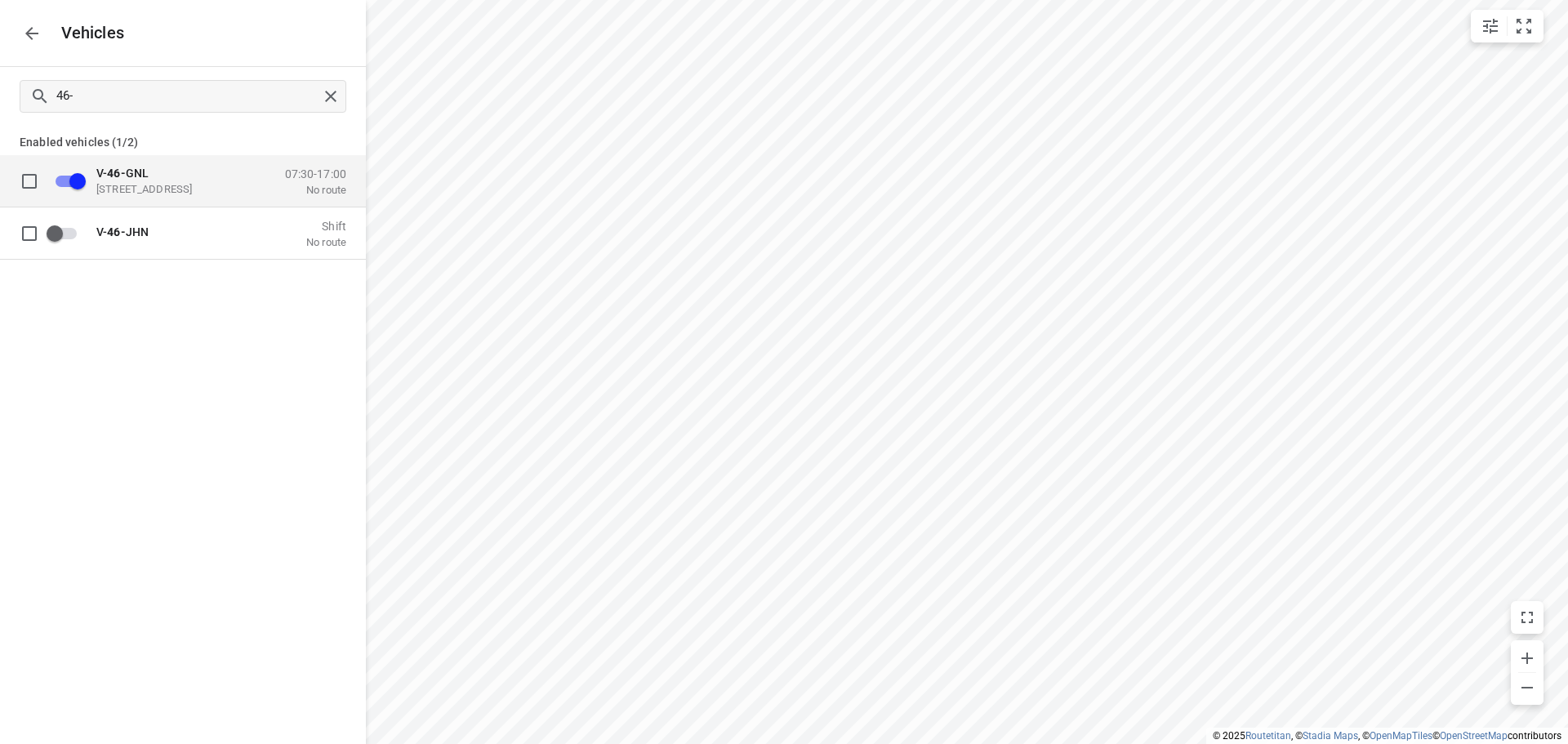
click at [23, 18] on div "Vehicles" at bounding box center [182, 33] width 366 height 66
click at [31, 24] on icon "button" at bounding box center [31, 33] width 20 height 20
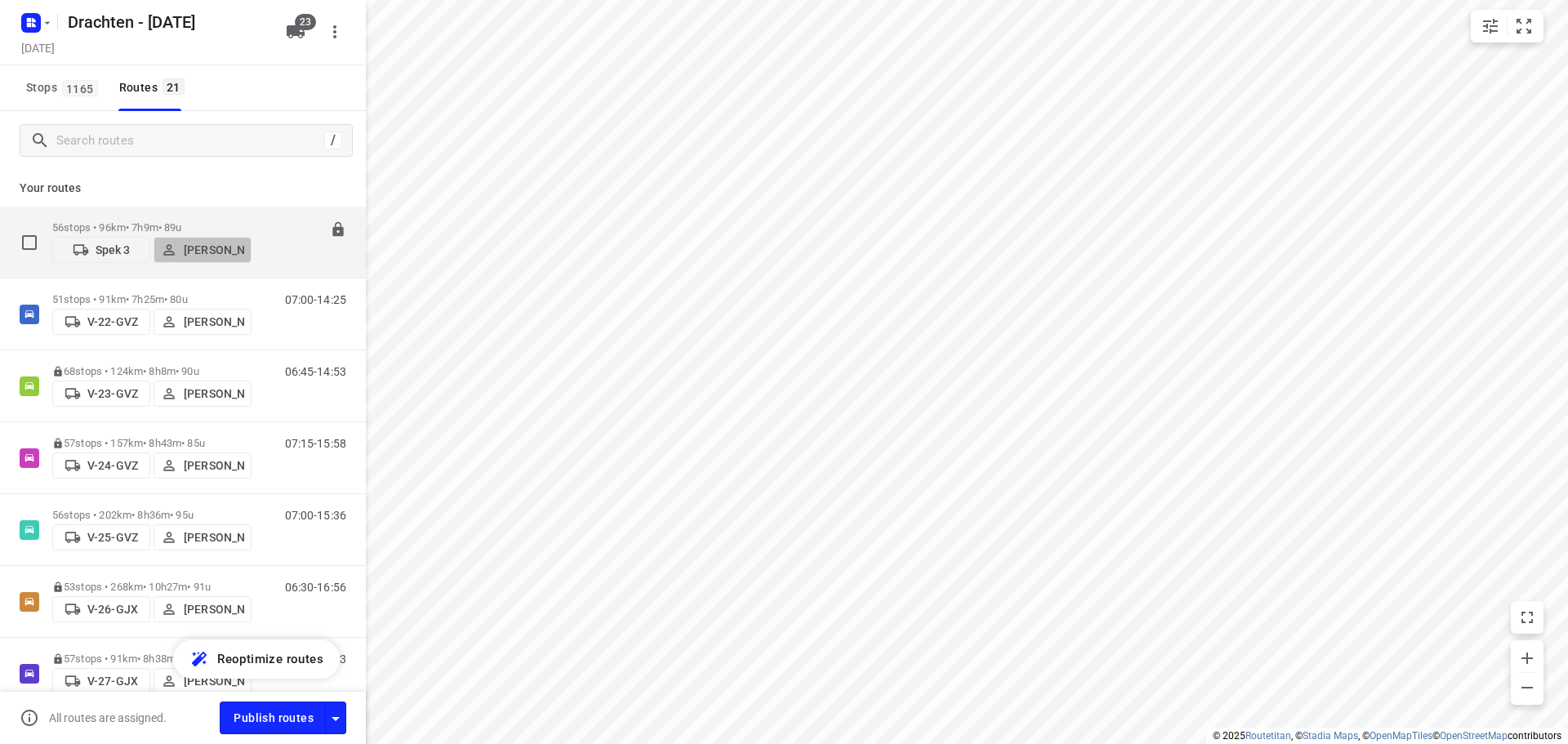
click at [216, 245] on p "[PERSON_NAME]" at bounding box center [214, 249] width 60 height 13
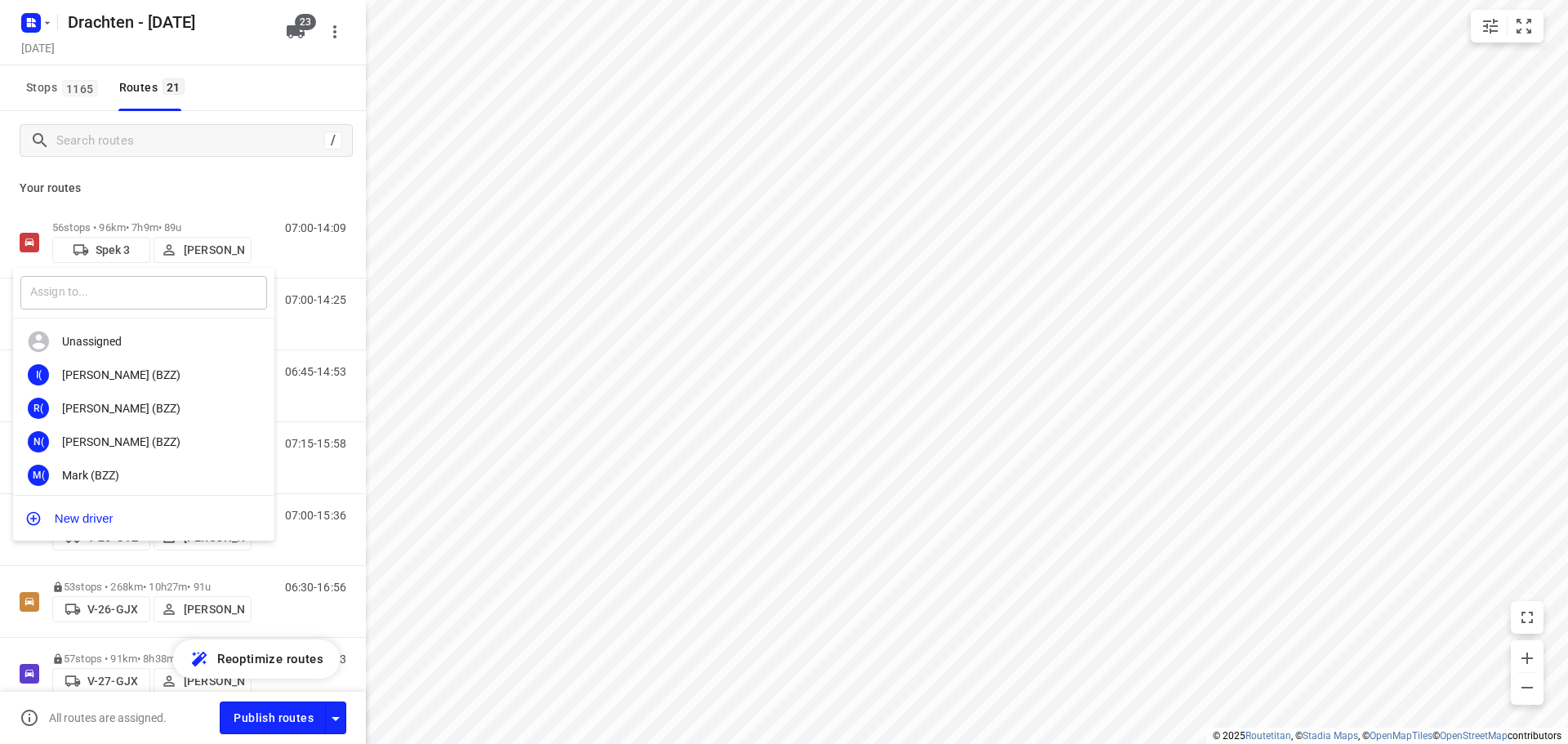
click at [138, 299] on input "text" at bounding box center [143, 292] width 247 height 33
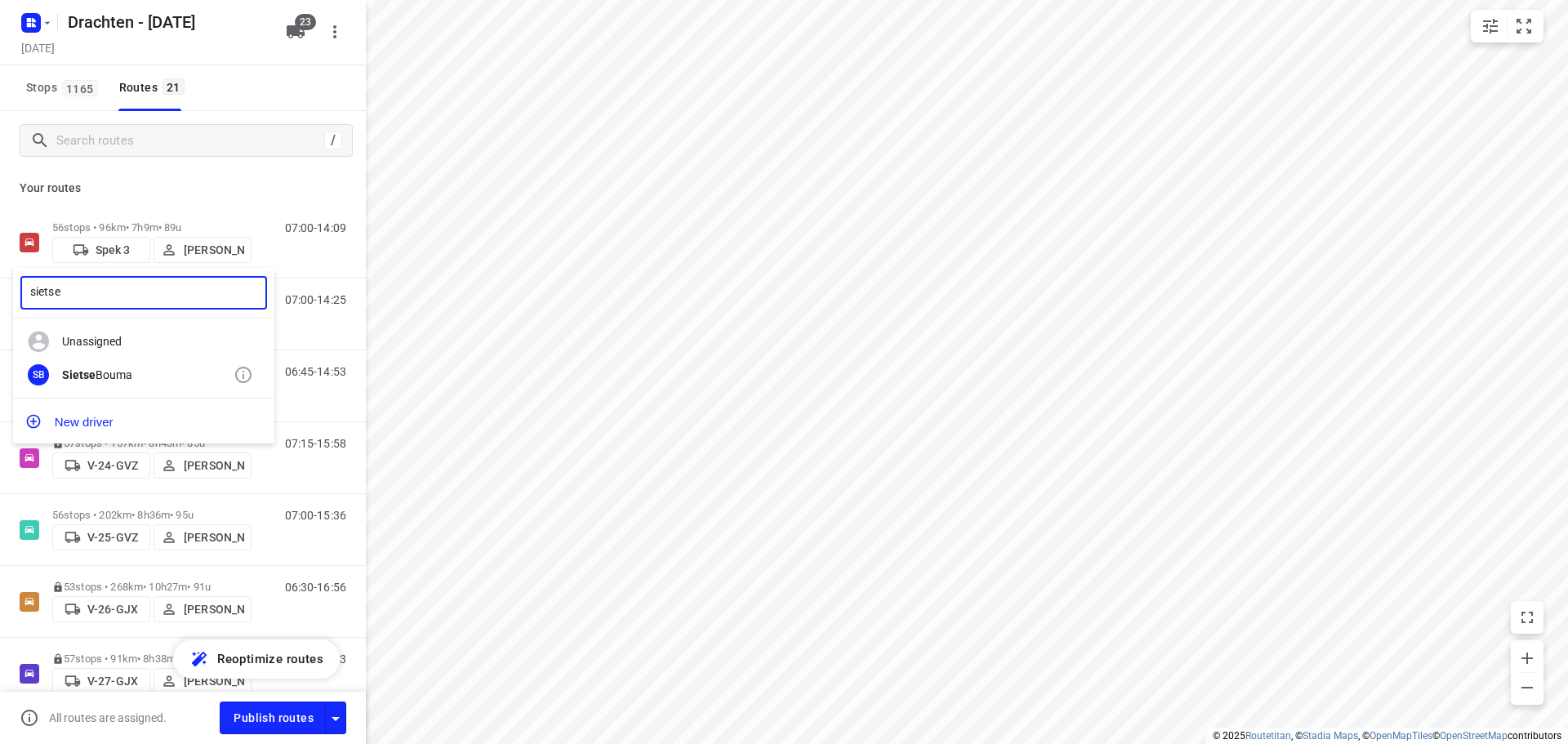
type input "sietse"
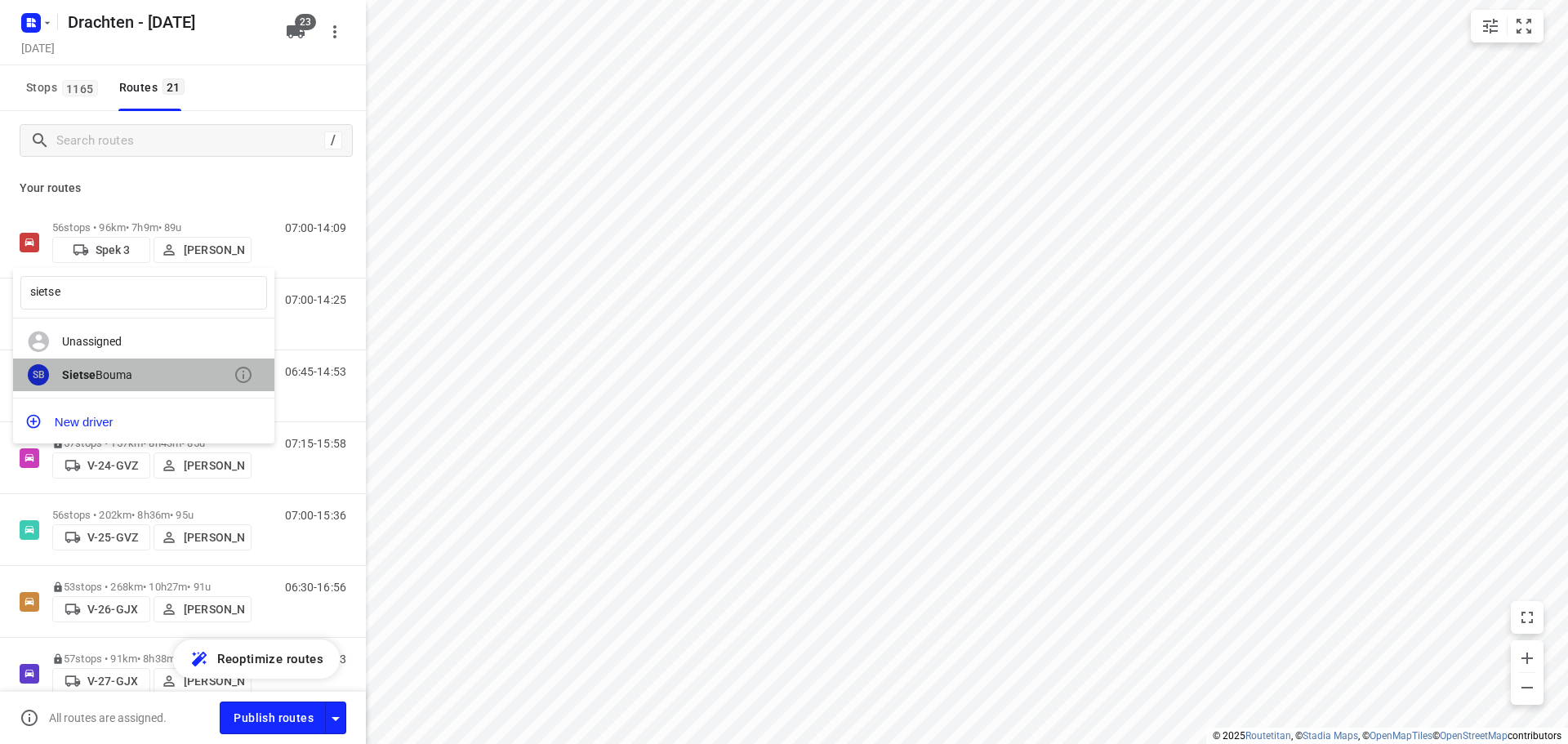
click at [100, 364] on div "SB Sietse Bouma" at bounding box center [143, 374] width 261 height 33
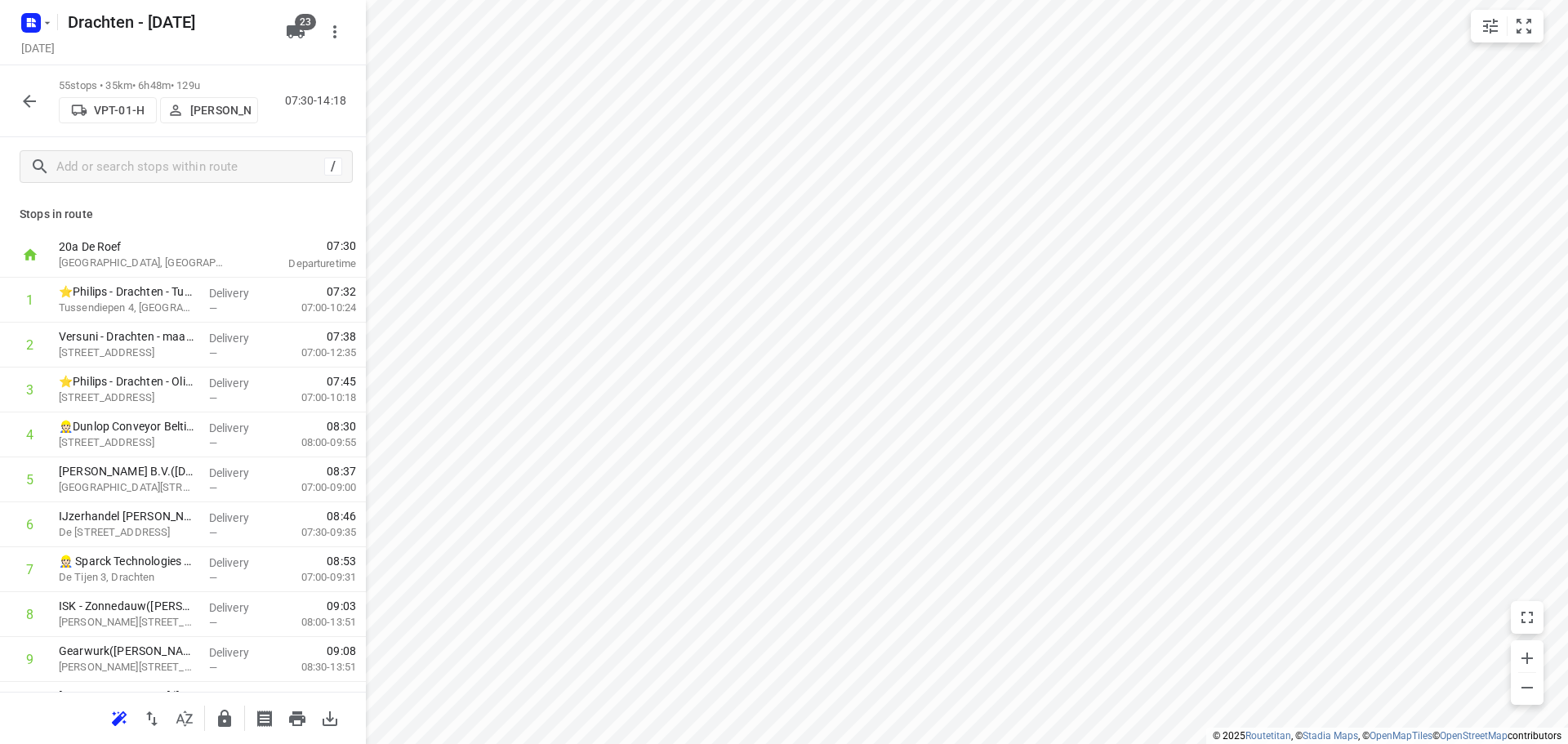
click at [32, 98] on icon "button" at bounding box center [29, 101] width 20 height 20
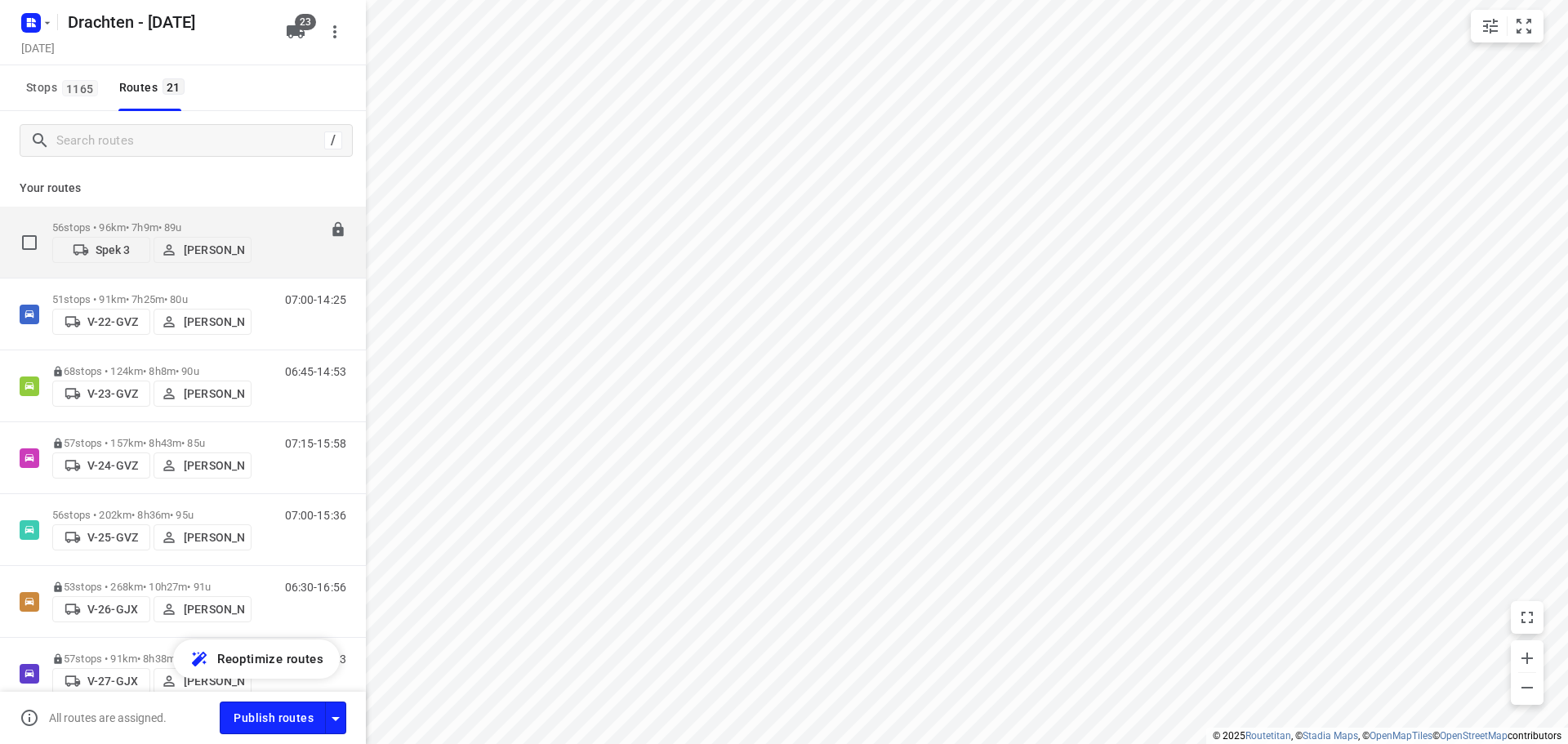
click at [135, 221] on p "56 stops • 96km • 7h9m • 89u" at bounding box center [152, 227] width 199 height 12
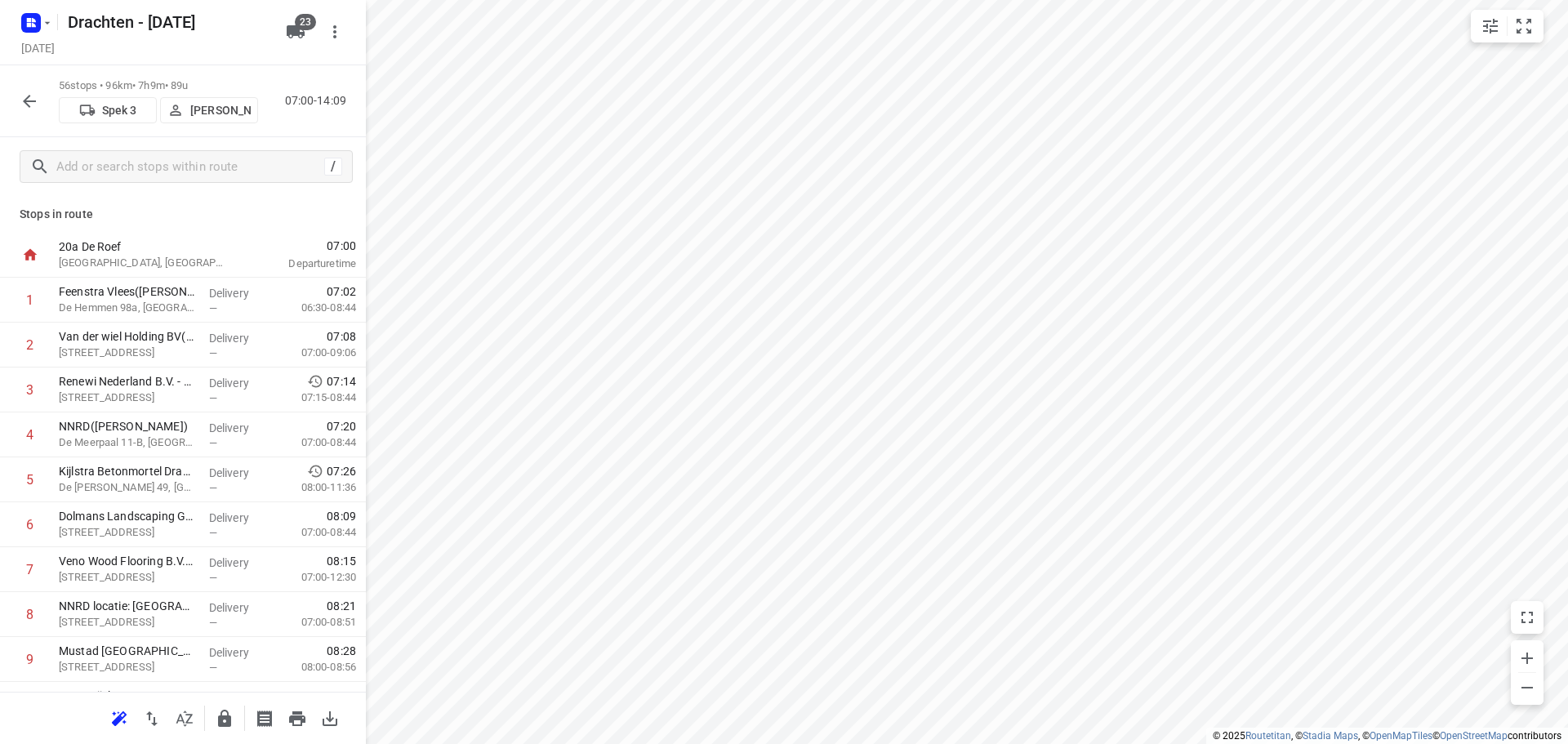
click at [23, 103] on icon "button" at bounding box center [29, 101] width 20 height 20
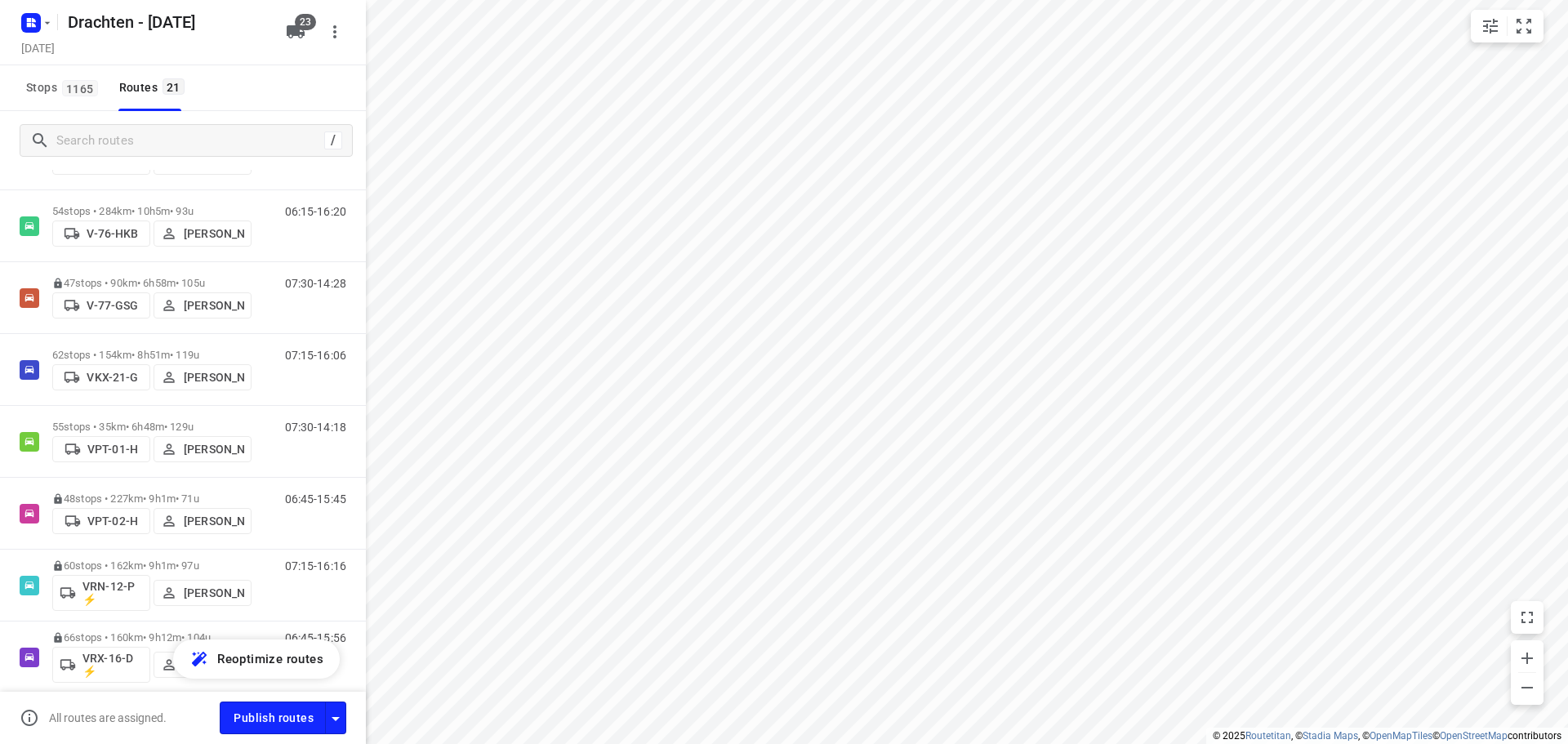
scroll to position [1089, 0]
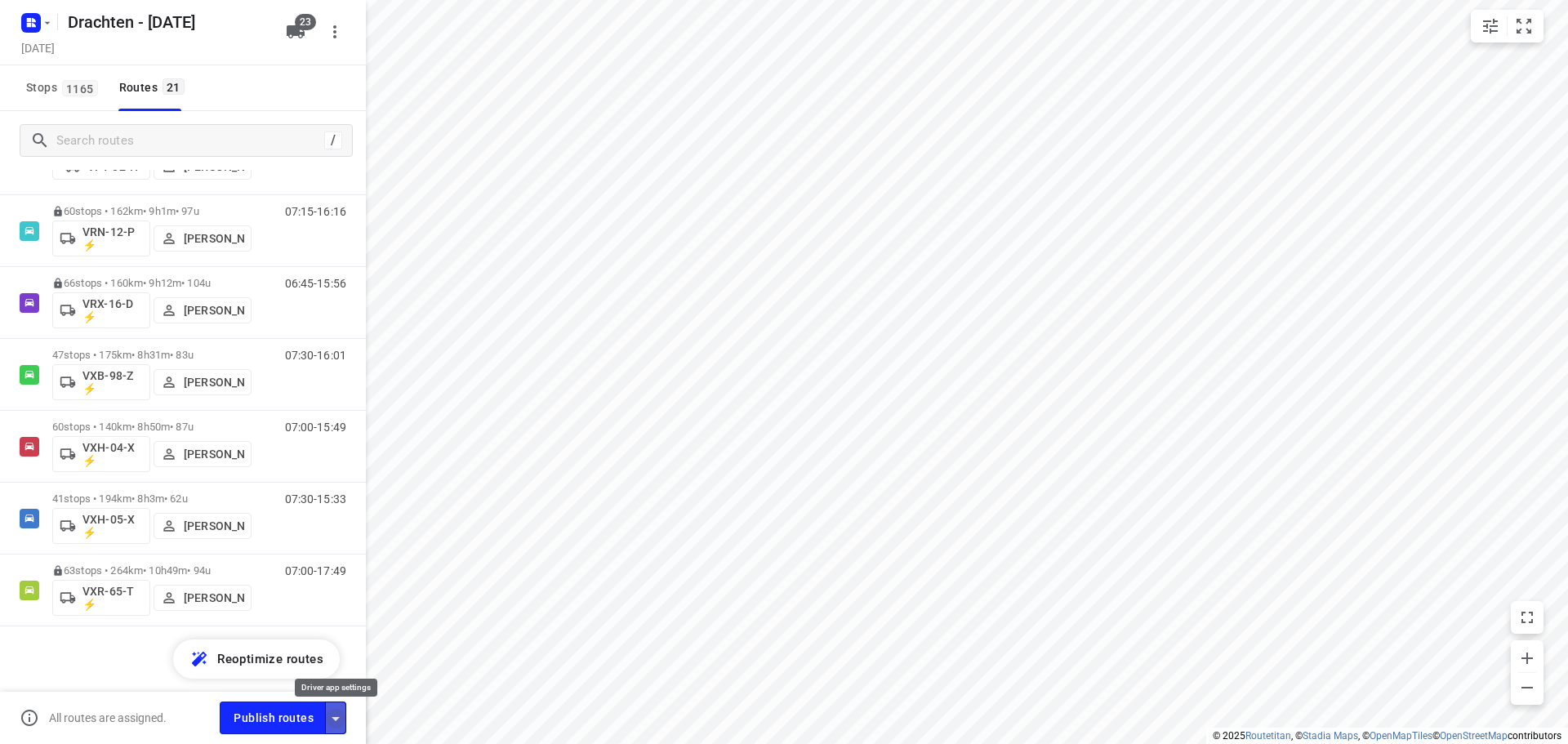
click at [344, 719] on icon "button" at bounding box center [335, 718] width 20 height 20
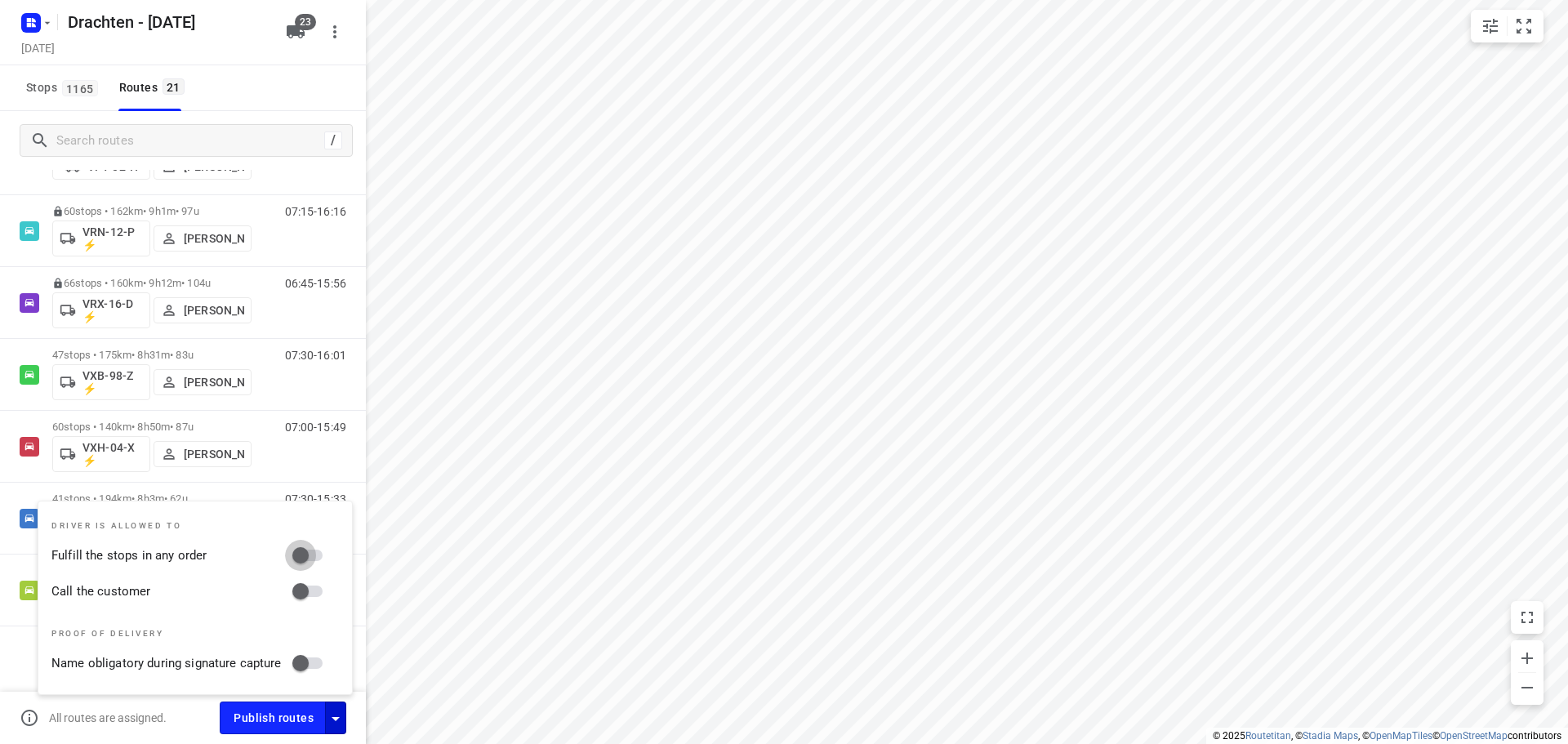
click at [296, 546] on input "Fulfill the stops in any order" at bounding box center [300, 555] width 93 height 31
checkbox input "true"
click at [303, 596] on input "Call the customer" at bounding box center [300, 590] width 93 height 31
checkbox input "true"
click at [336, 719] on icon "button" at bounding box center [336, 719] width 8 height 4
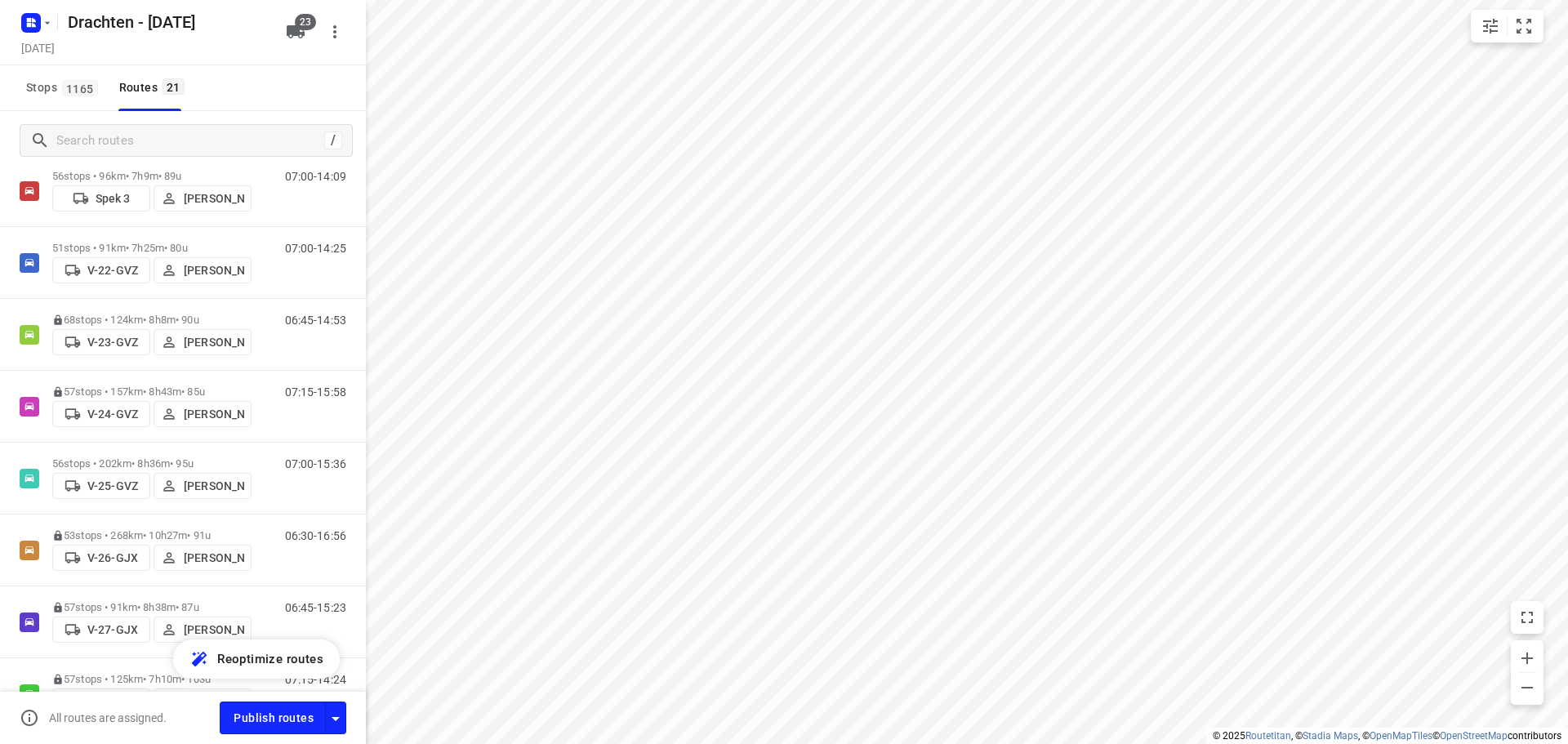
scroll to position [0, 0]
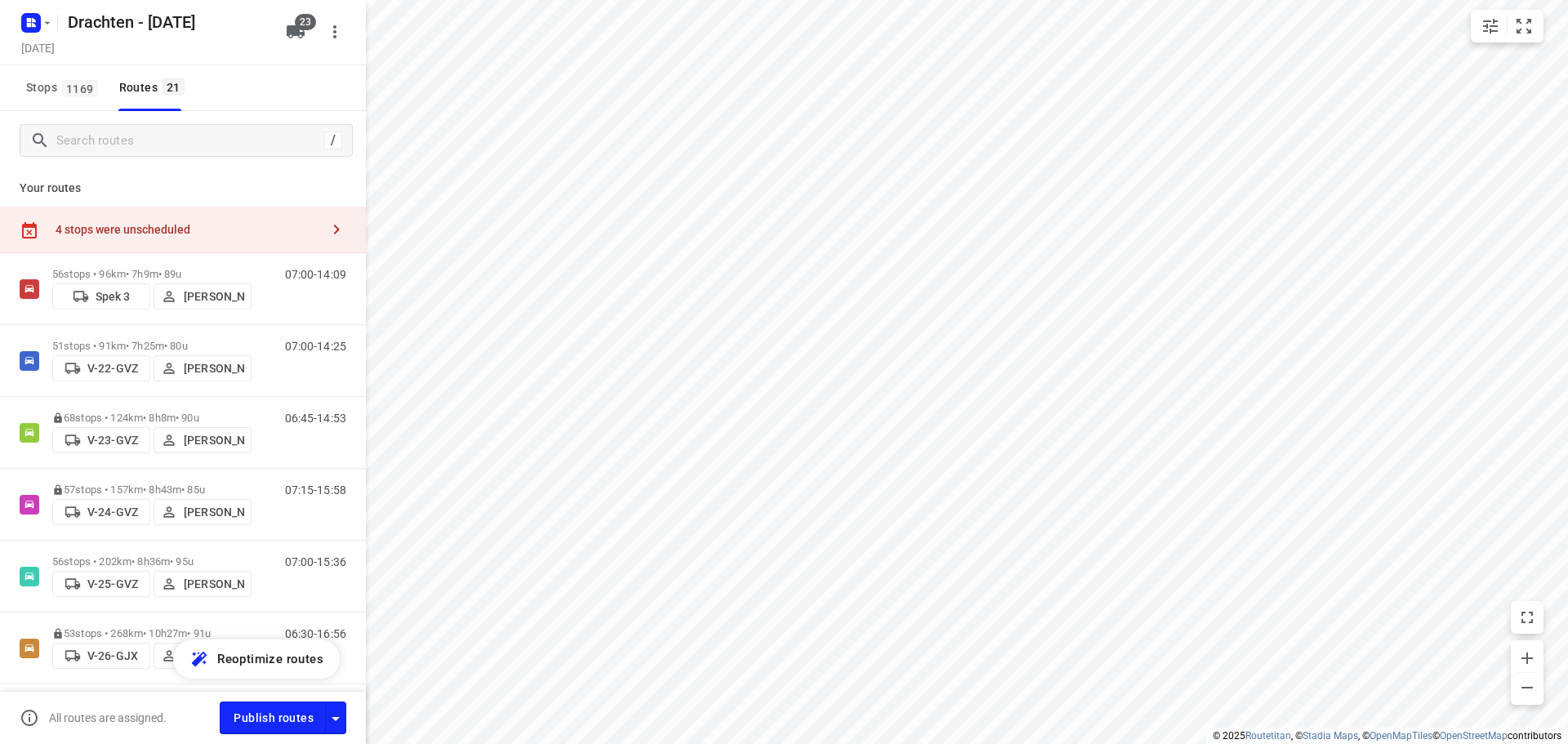
checkbox input "true"
click at [163, 226] on div "4 stops were unscheduled" at bounding box center [188, 229] width 265 height 13
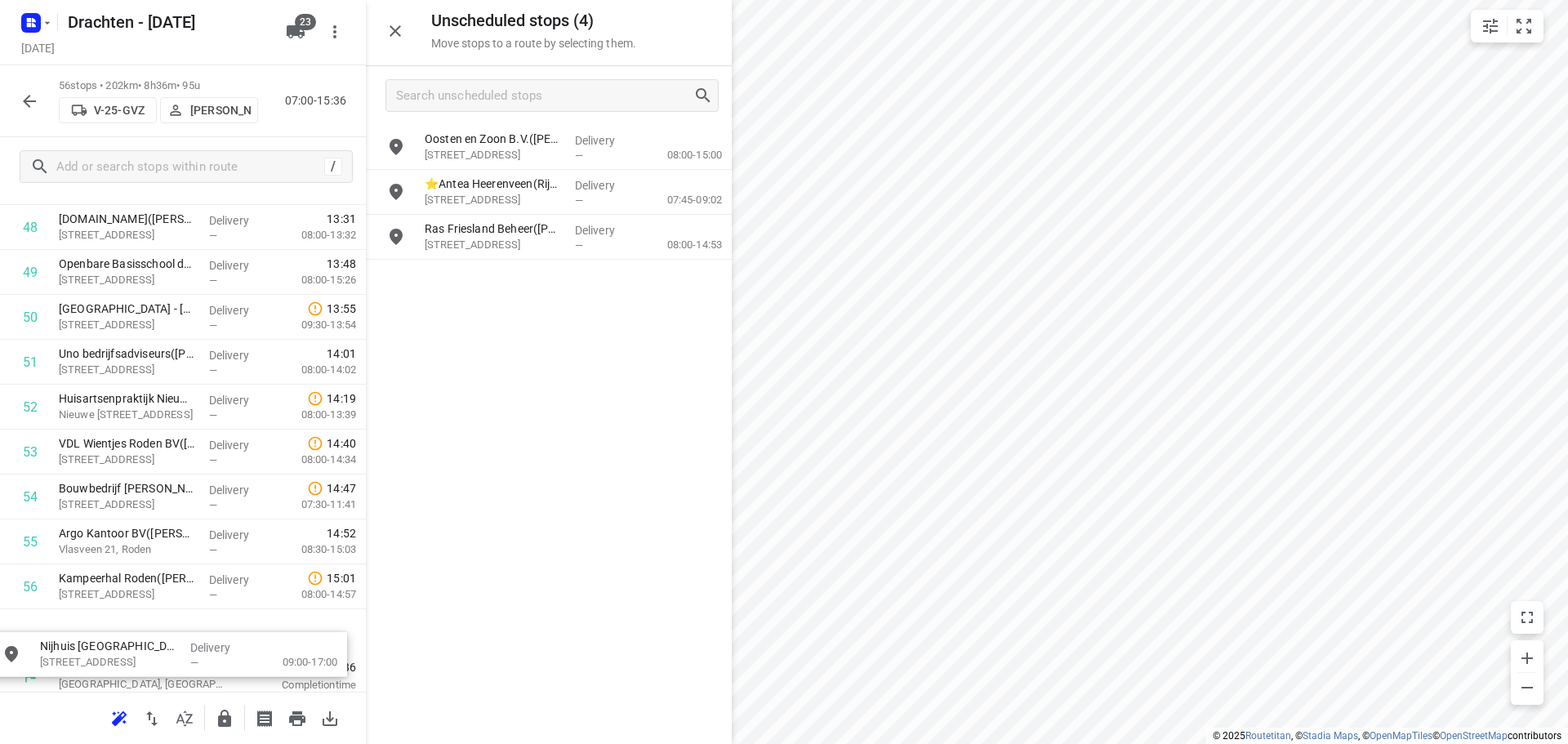
scroll to position [2248, 0]
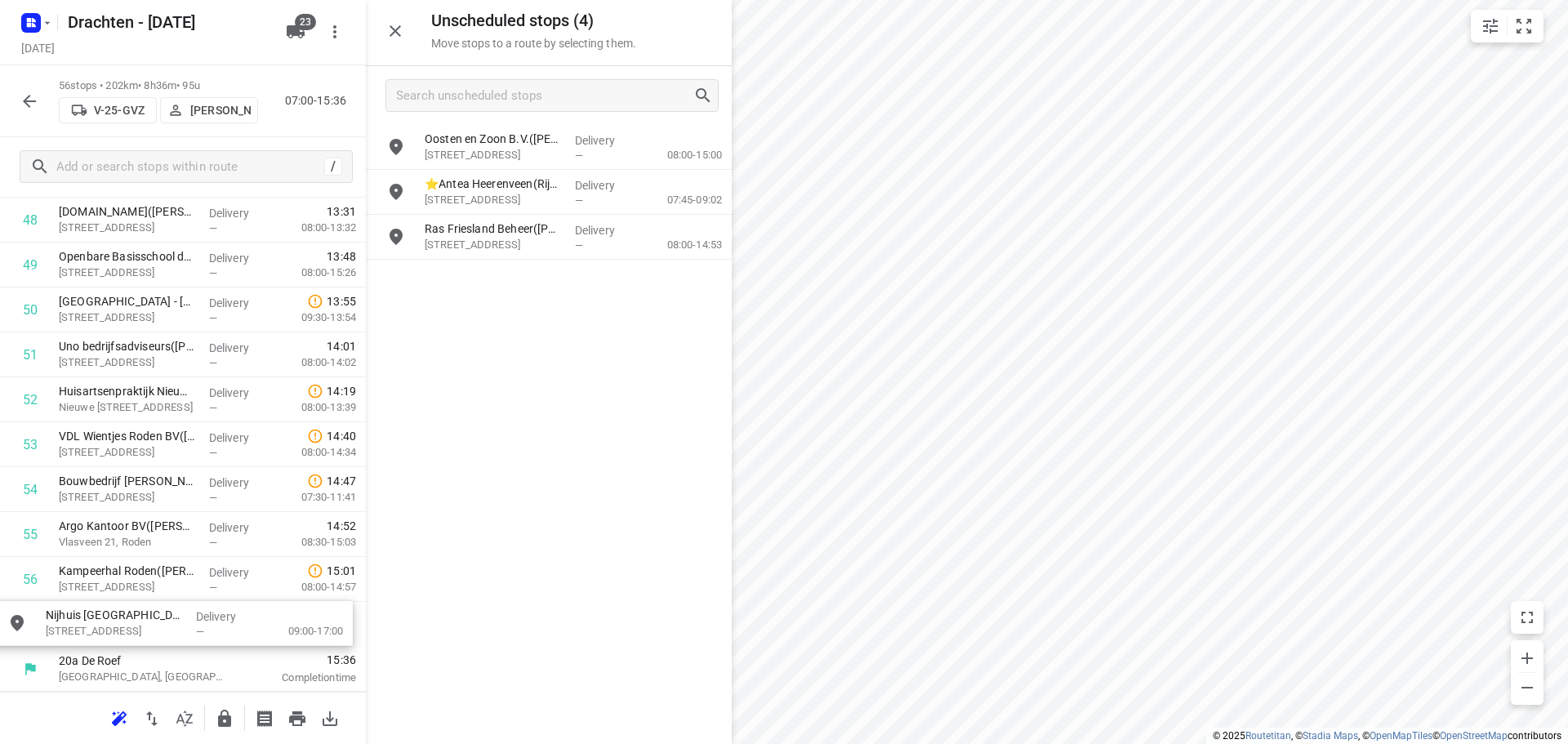
drag, startPoint x: 565, startPoint y: 144, endPoint x: 175, endPoint y: 613, distance: 610.0
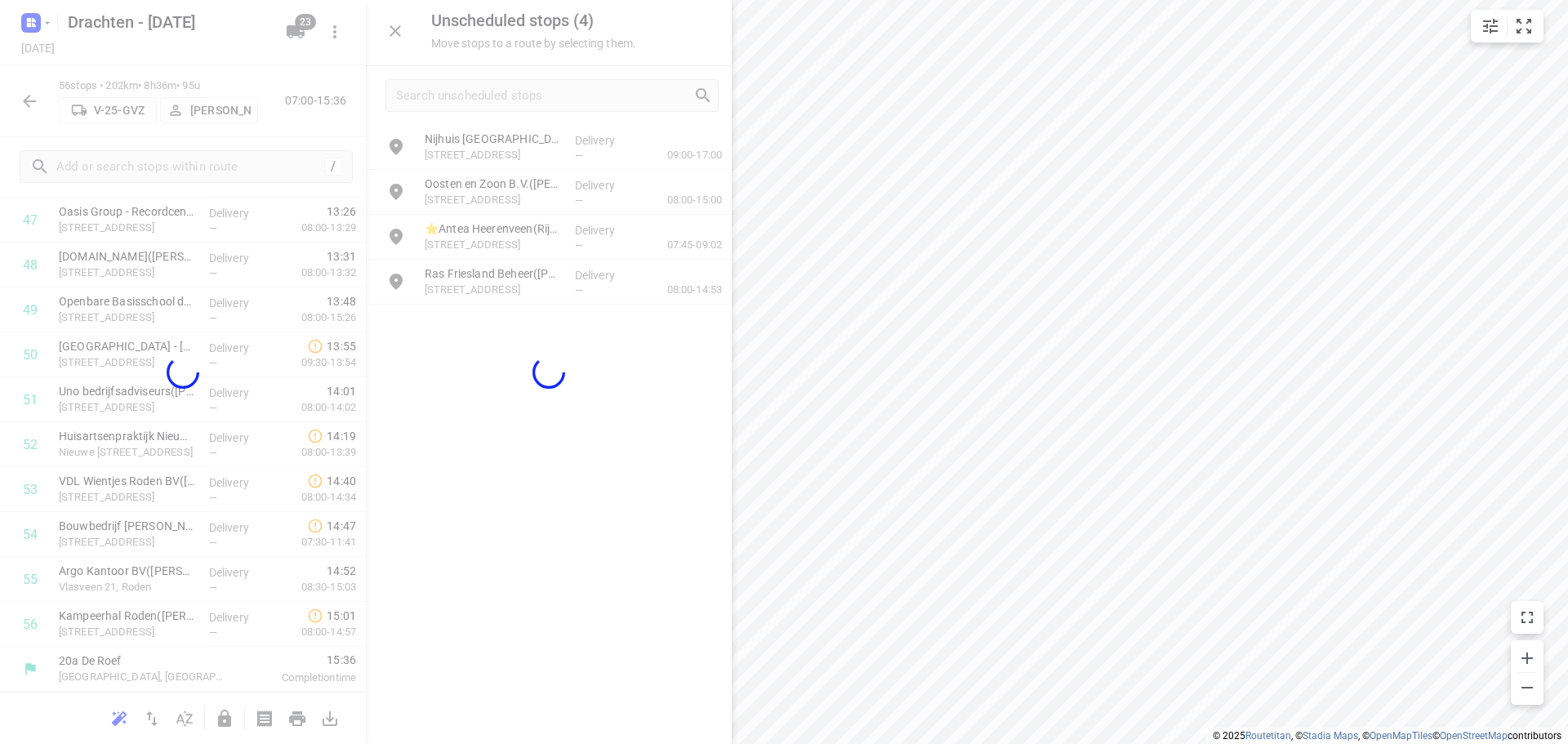
scroll to position [2192, 0]
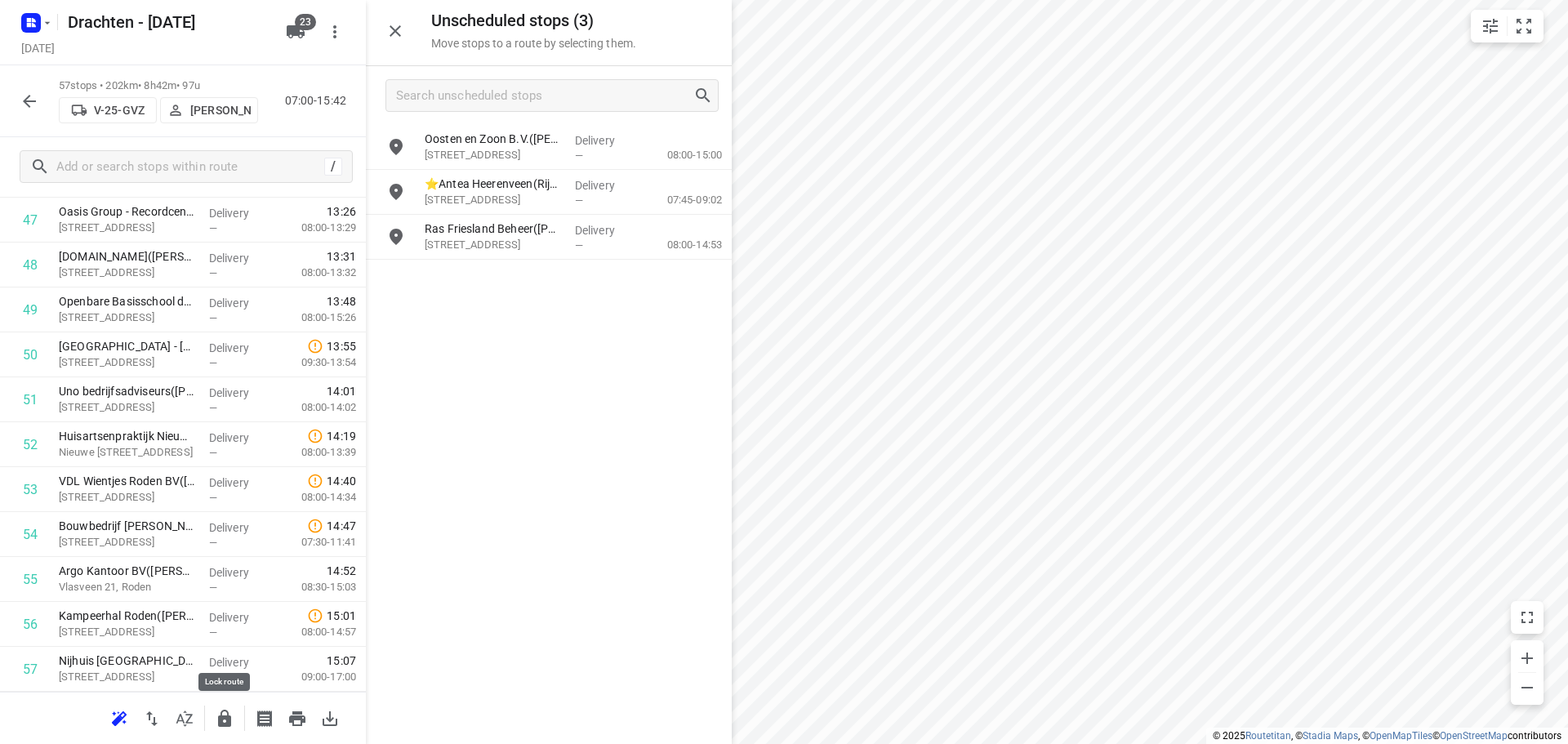
click at [223, 719] on icon "button" at bounding box center [224, 718] width 13 height 17
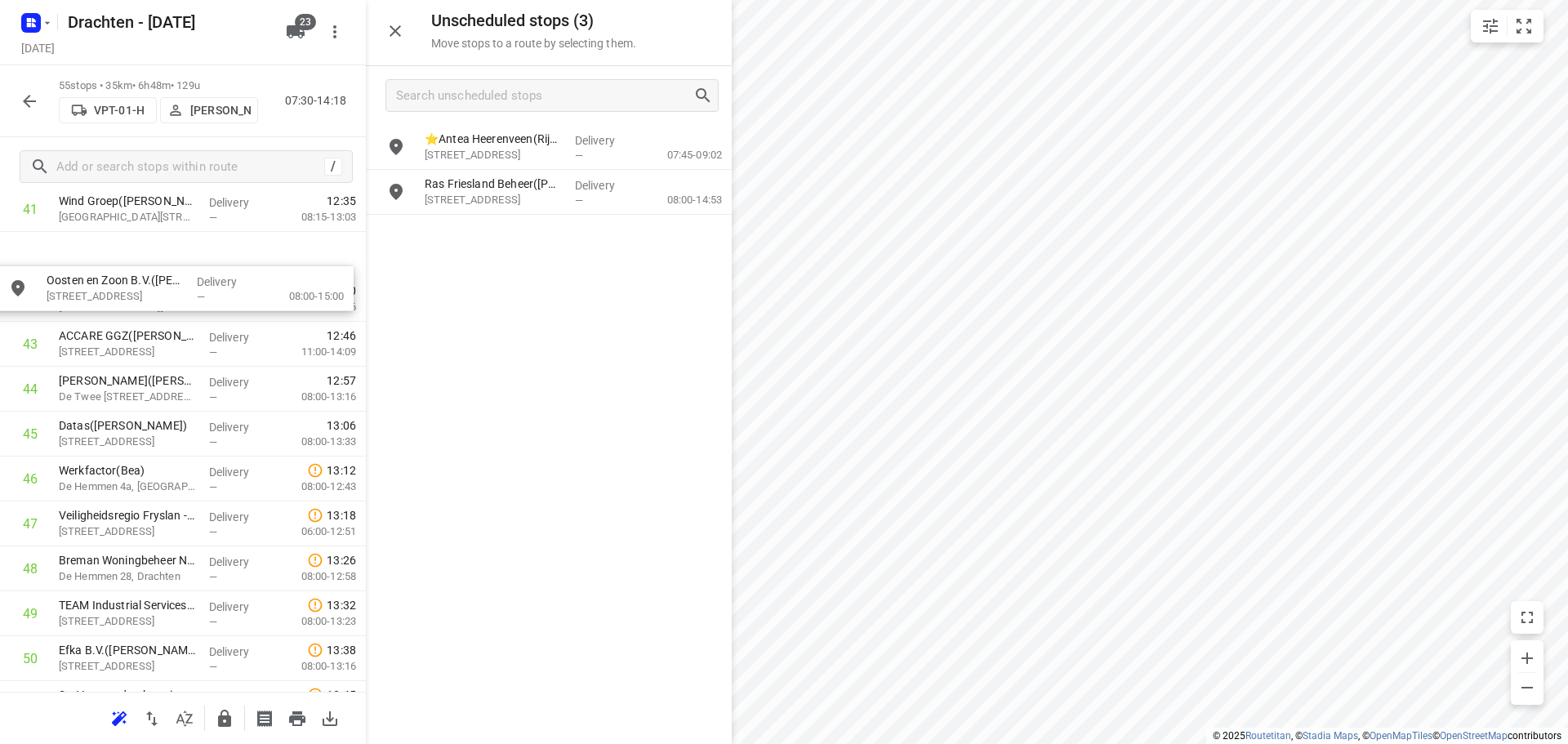
scroll to position [1911, 0]
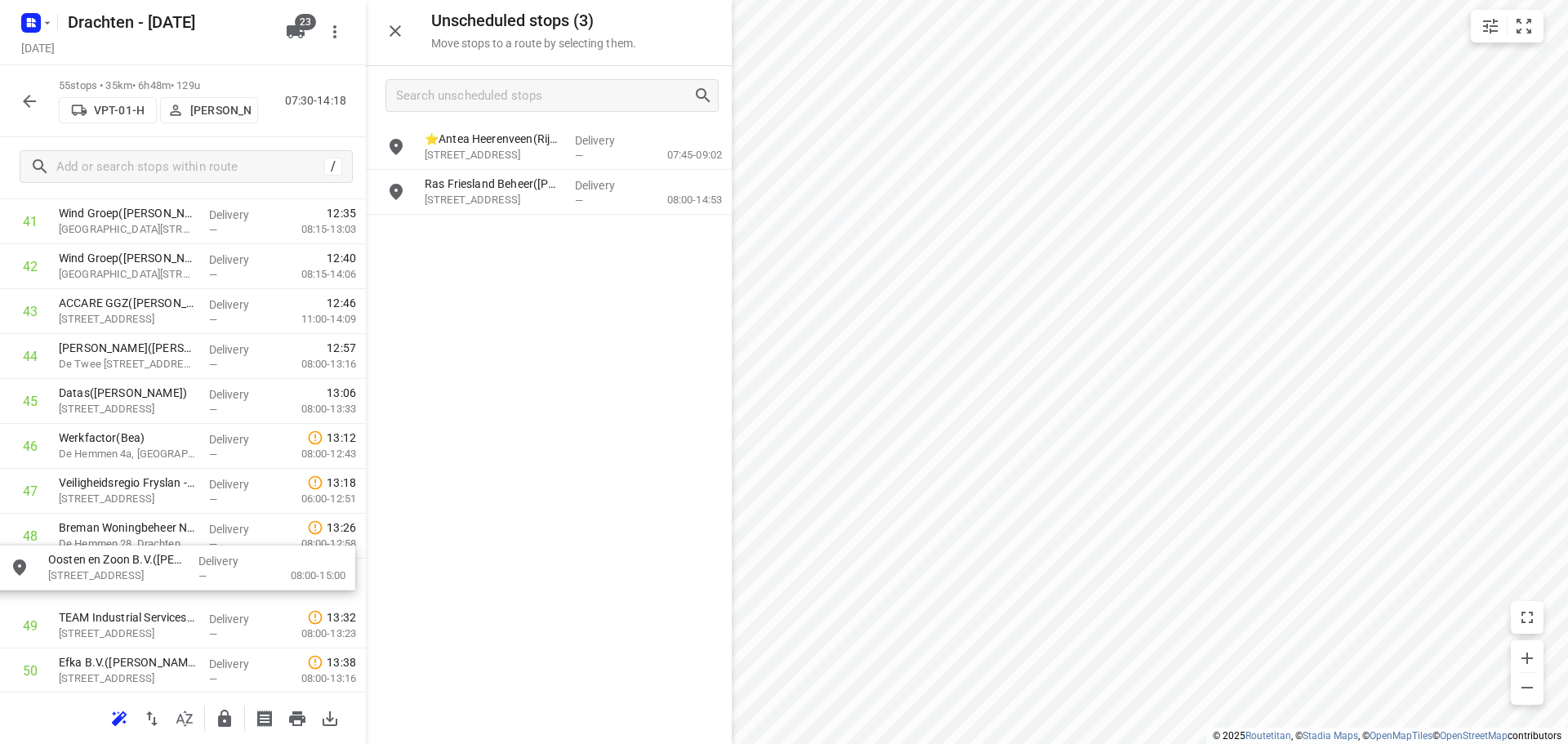
drag, startPoint x: 479, startPoint y: 155, endPoint x: 95, endPoint y: 577, distance: 570.6
click at [233, 723] on icon "button" at bounding box center [224, 718] width 20 height 20
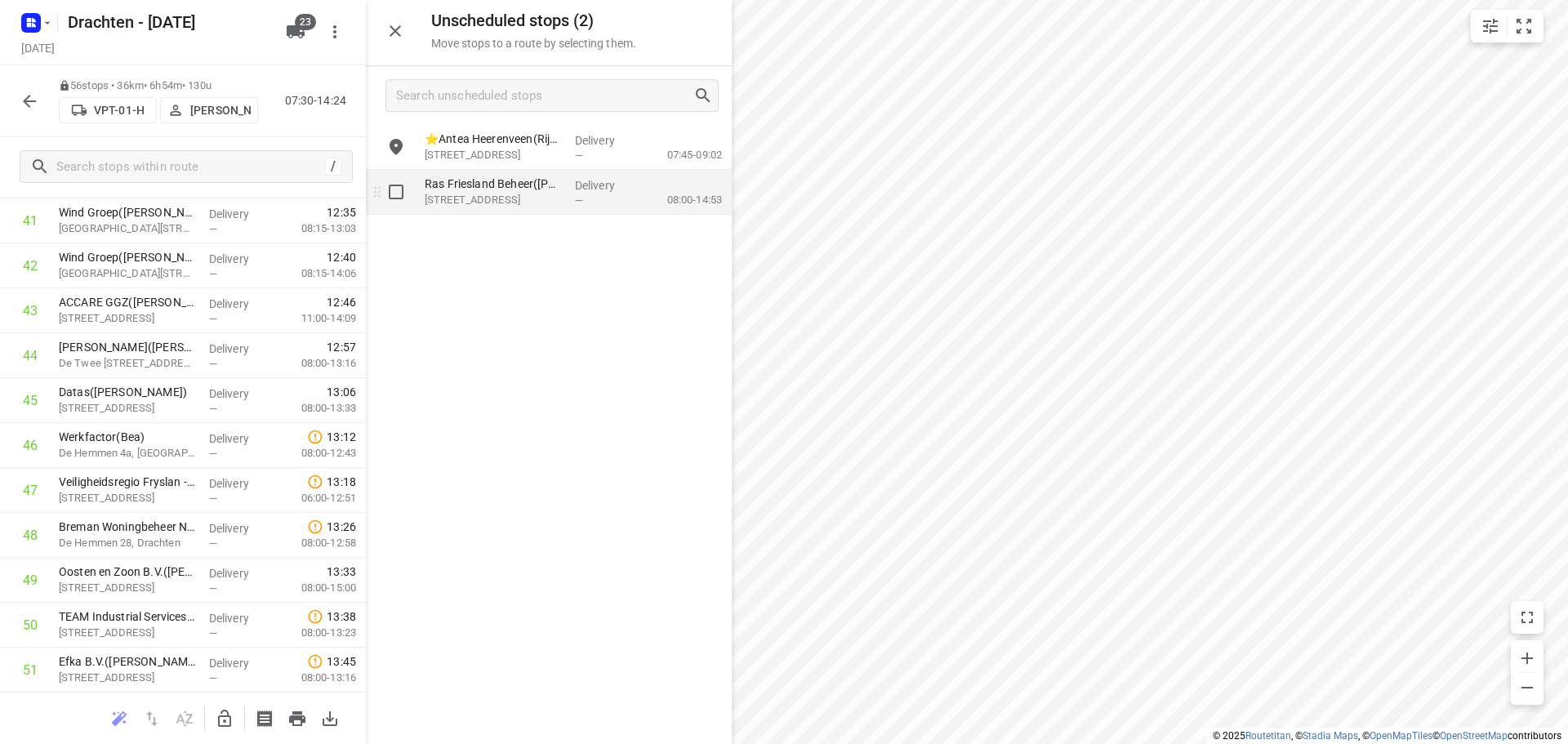
click at [564, 190] on div "Ras Friesland Beheer(Tanja van Gaalen ) Ceresweg 15, Leeuwarden" at bounding box center [493, 192] width 150 height 45
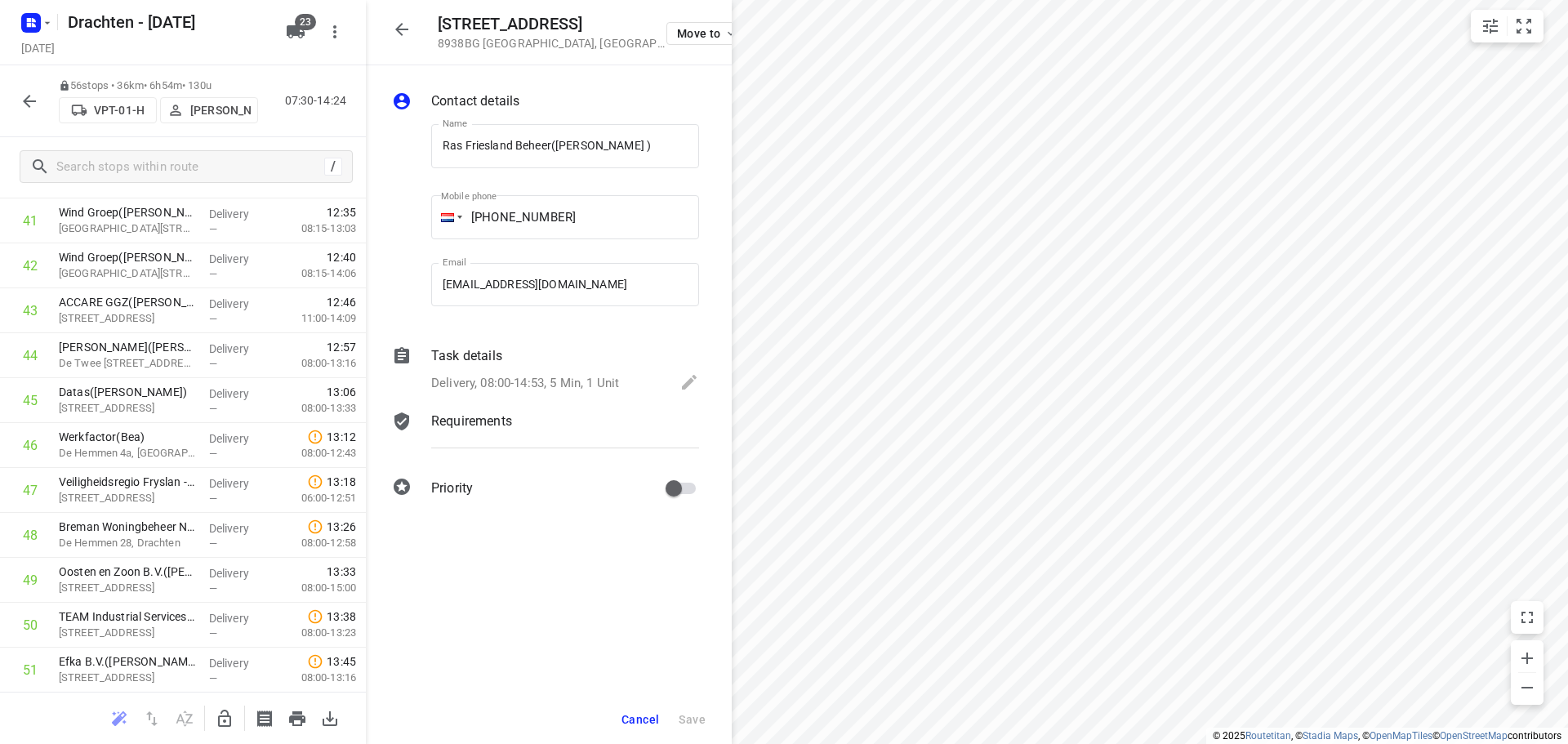
click at [498, 381] on p "Delivery, 08:00-14:53, 5 Min, 1 Unit" at bounding box center [524, 383] width 188 height 19
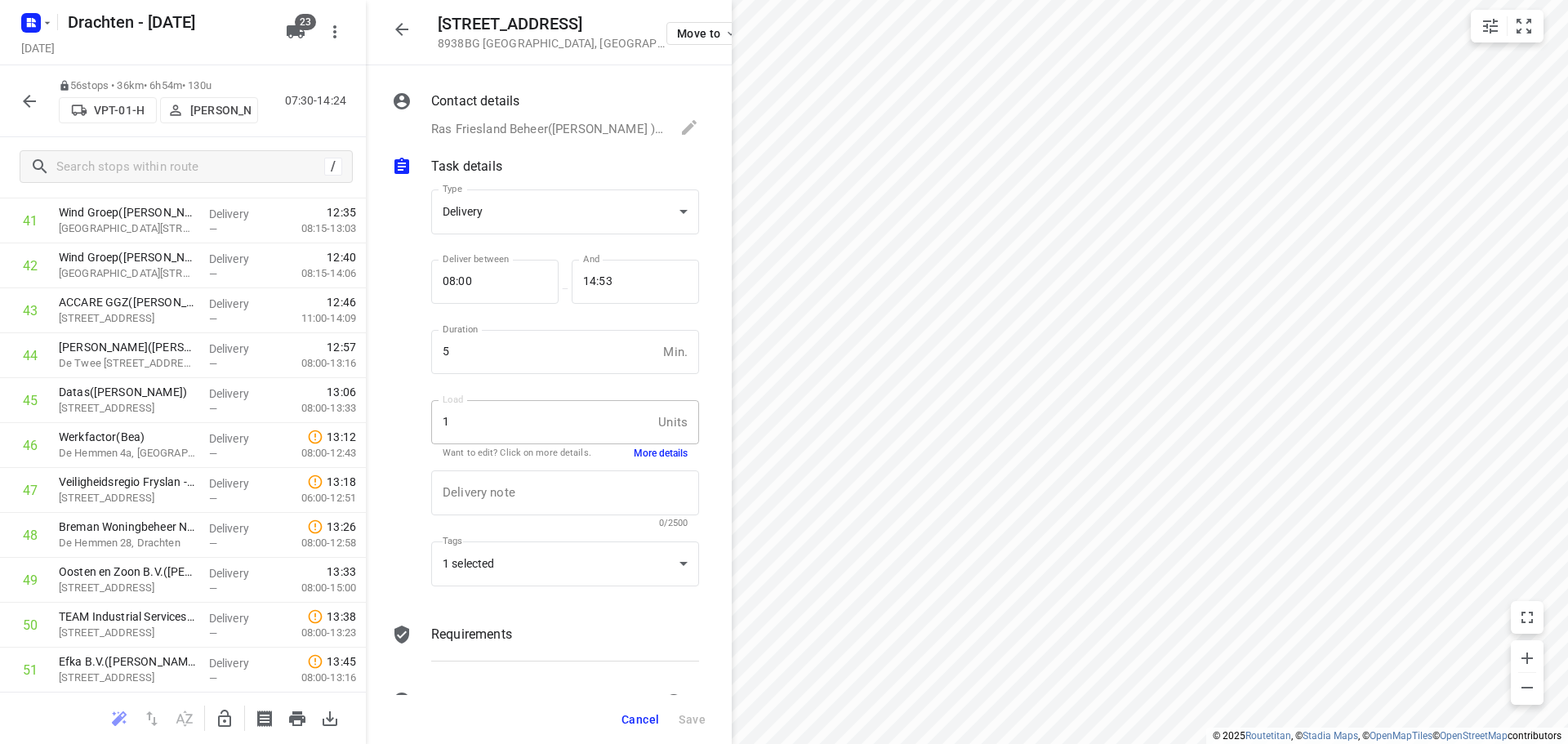
click at [647, 452] on button "More details" at bounding box center [661, 453] width 54 height 14
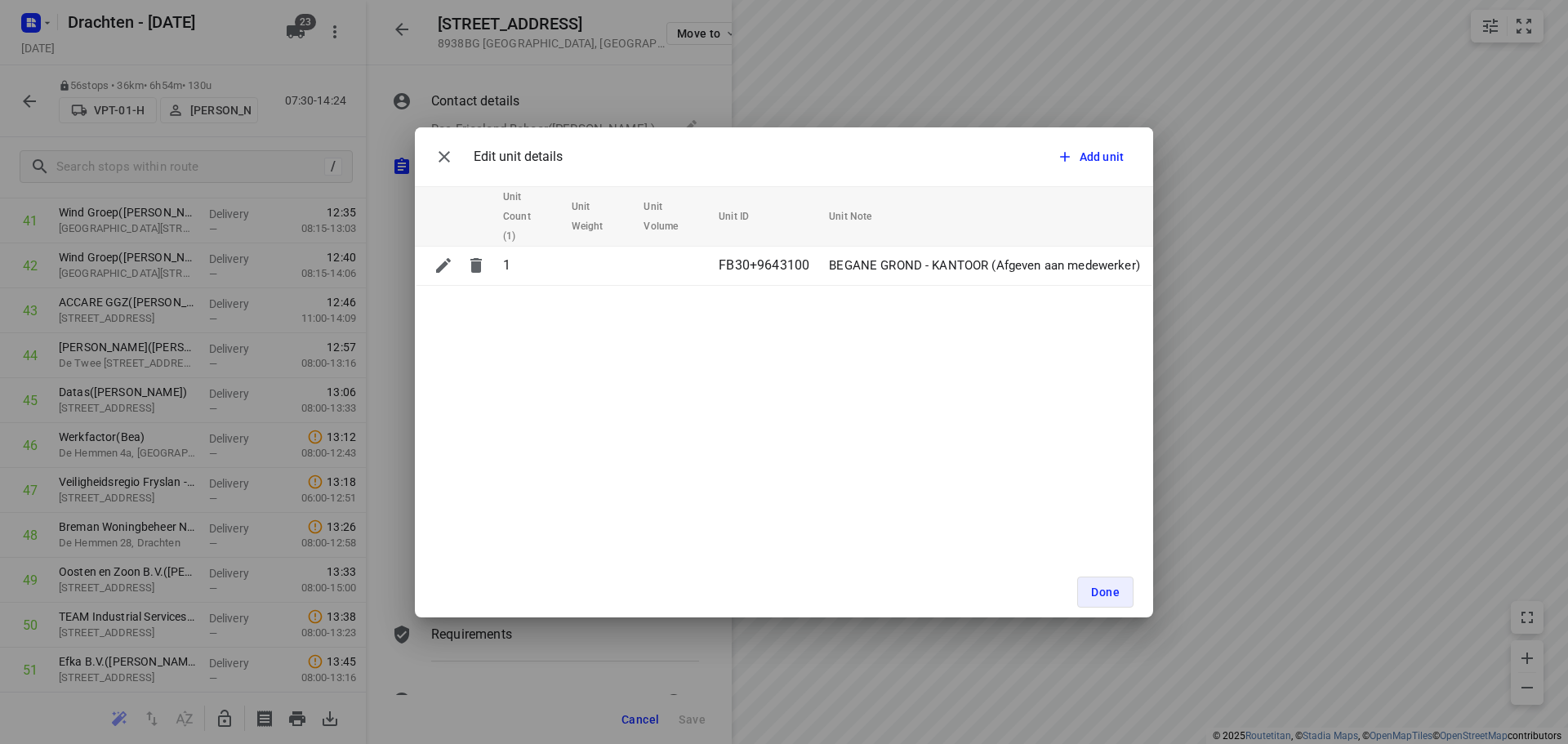
click at [462, 157] on div "Edit unit details" at bounding box center [495, 157] width 135 height 32
click at [439, 151] on icon "button" at bounding box center [444, 156] width 20 height 20
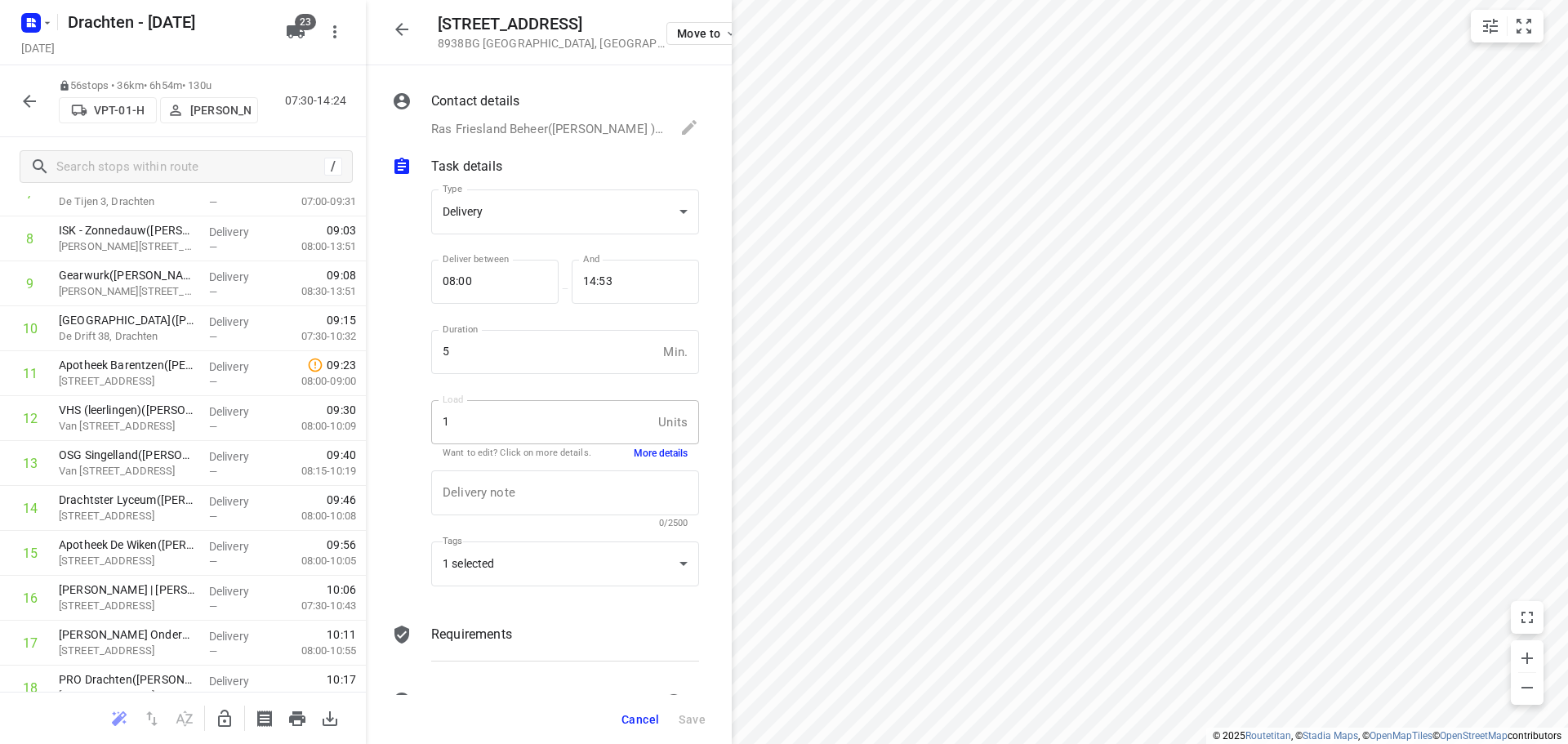
scroll to position [0, 0]
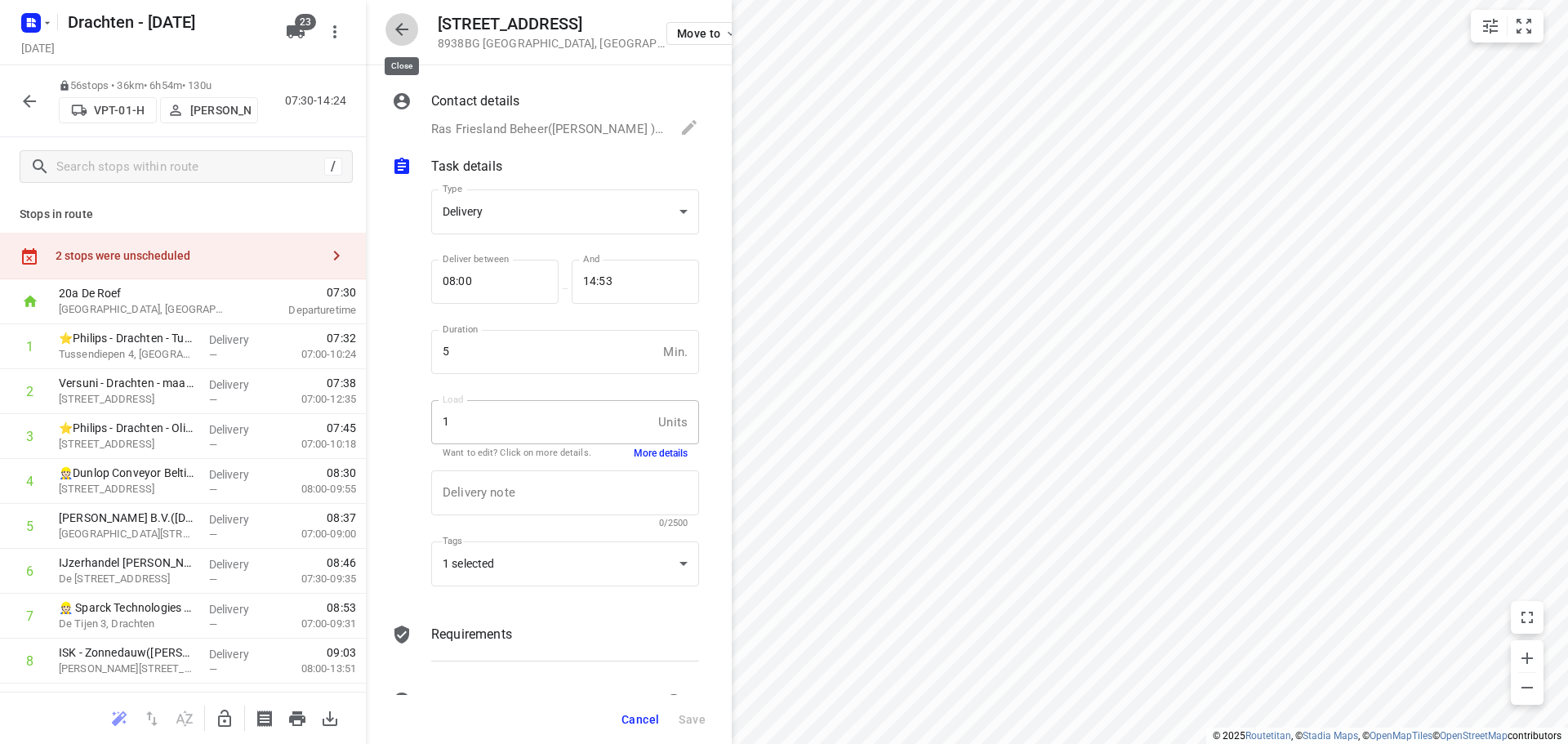
click at [412, 22] on button "button" at bounding box center [401, 29] width 32 height 32
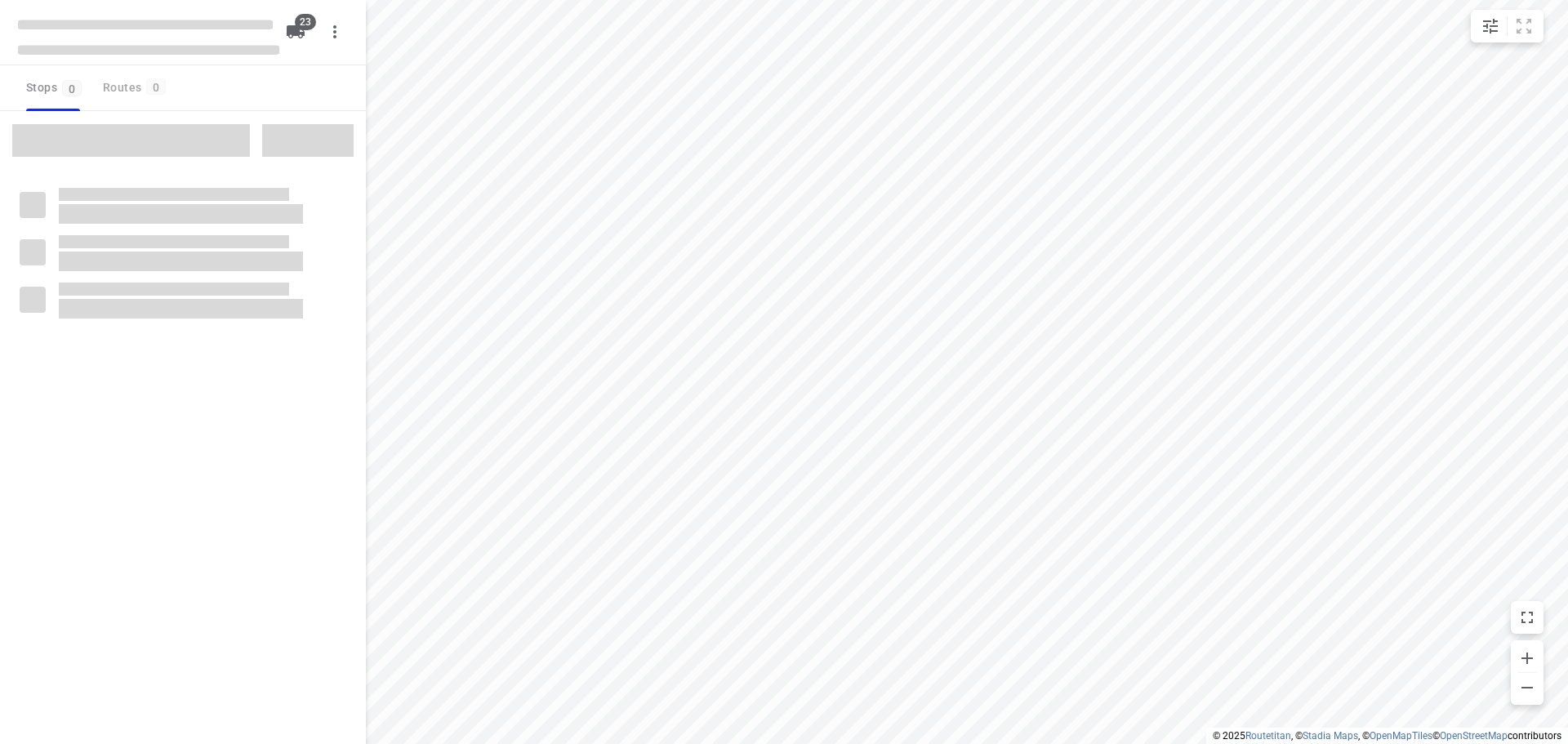
checkbox input "true"
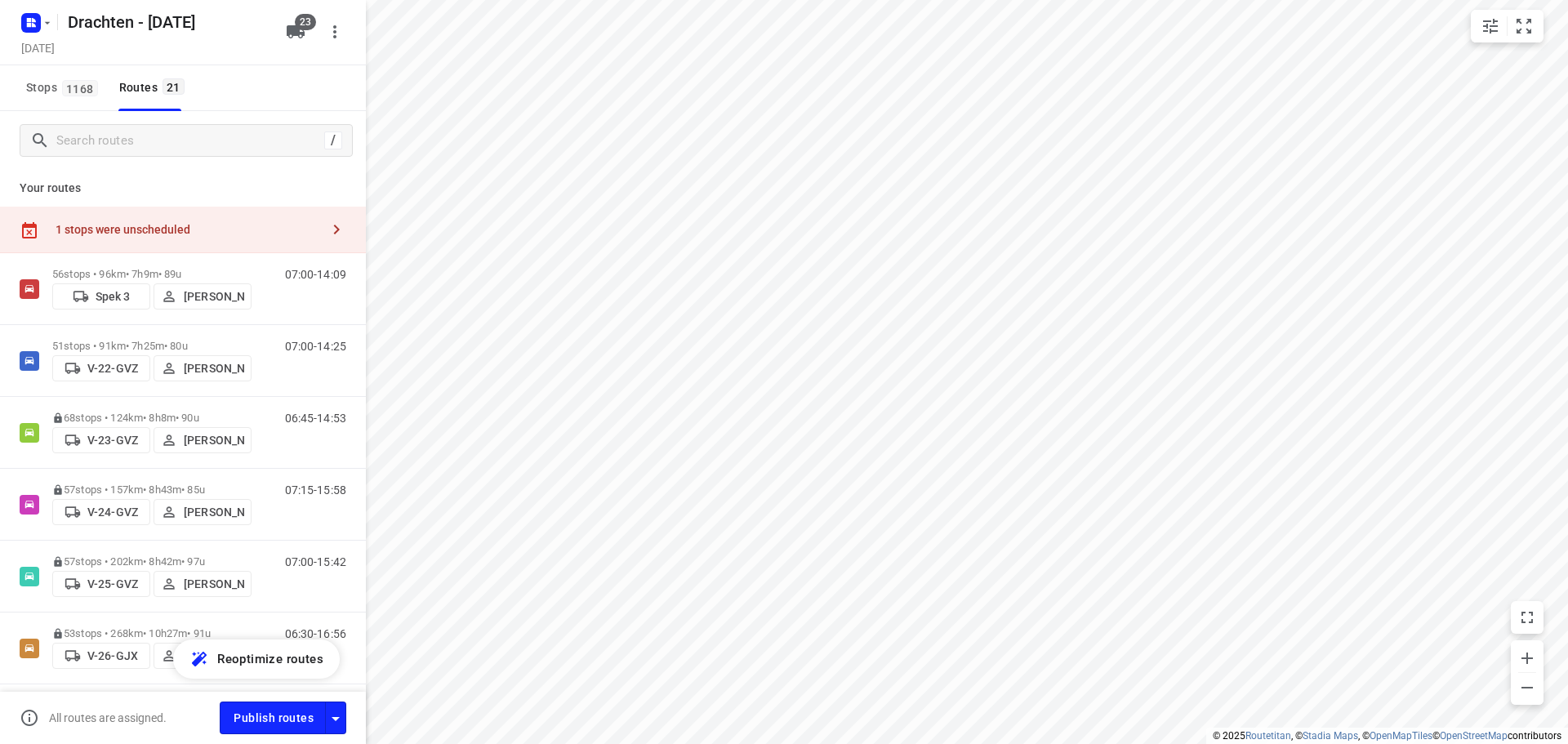
click at [299, 237] on div "1 stops were unscheduled" at bounding box center [182, 229] width 366 height 47
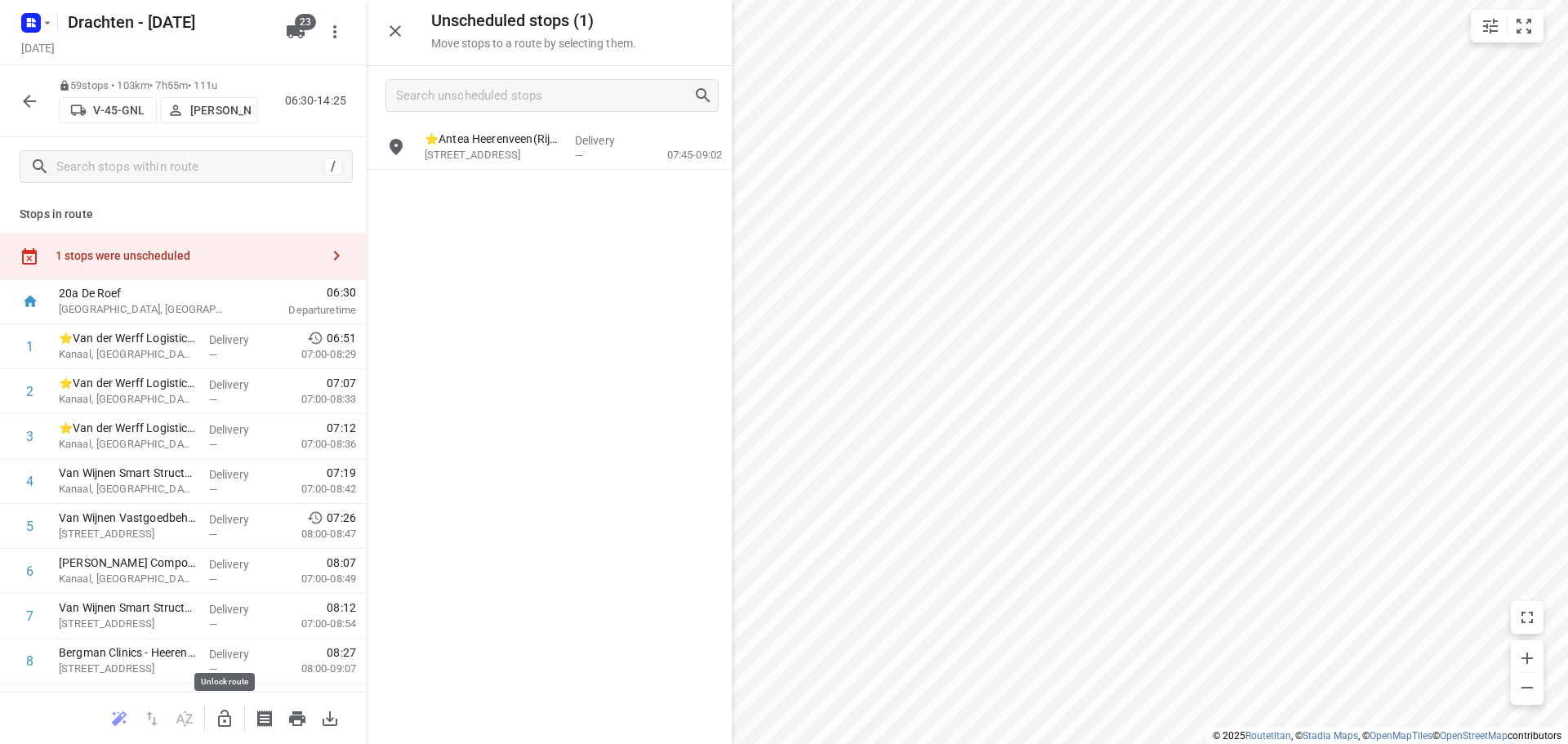
click at [218, 719] on icon "button" at bounding box center [224, 718] width 13 height 17
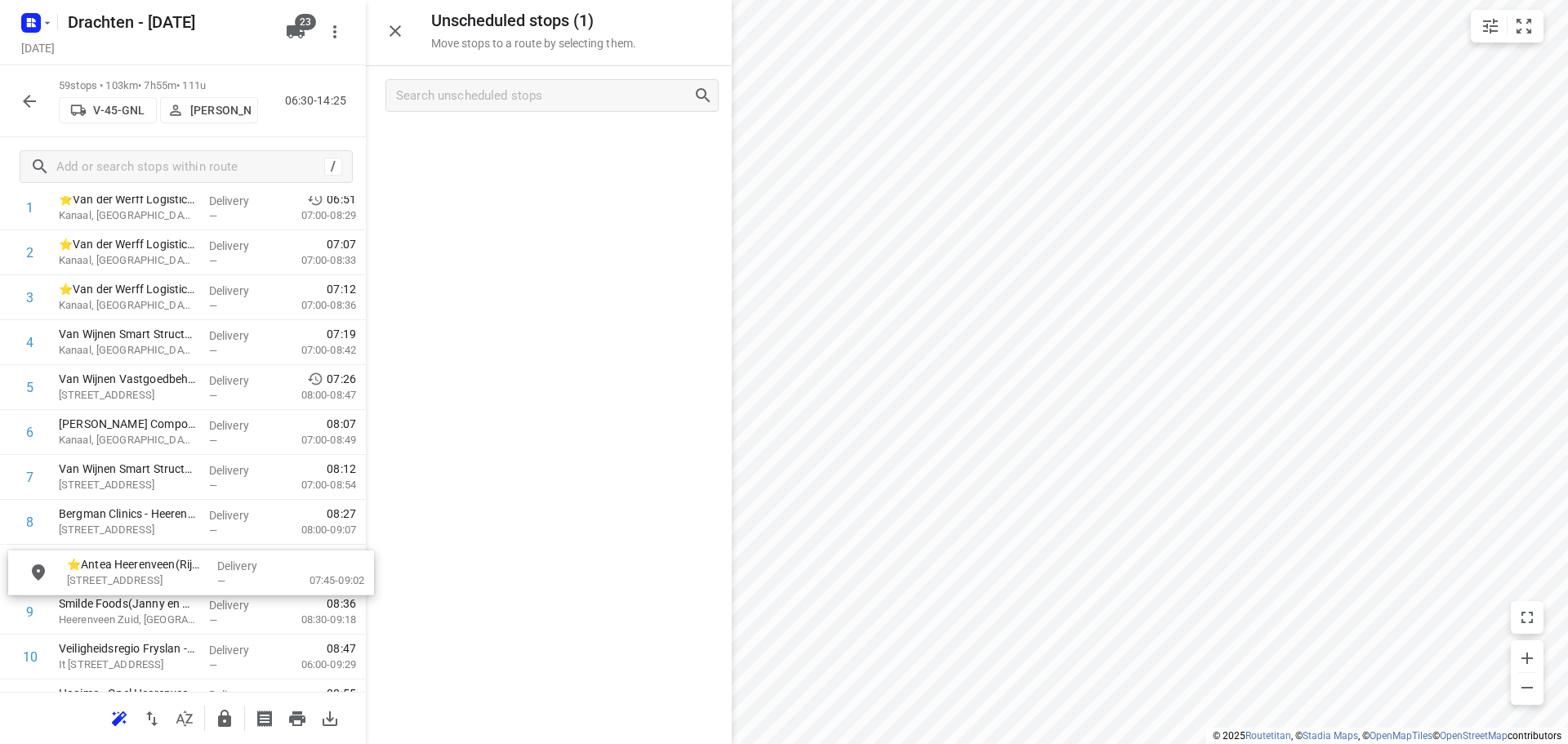
scroll to position [142, 0]
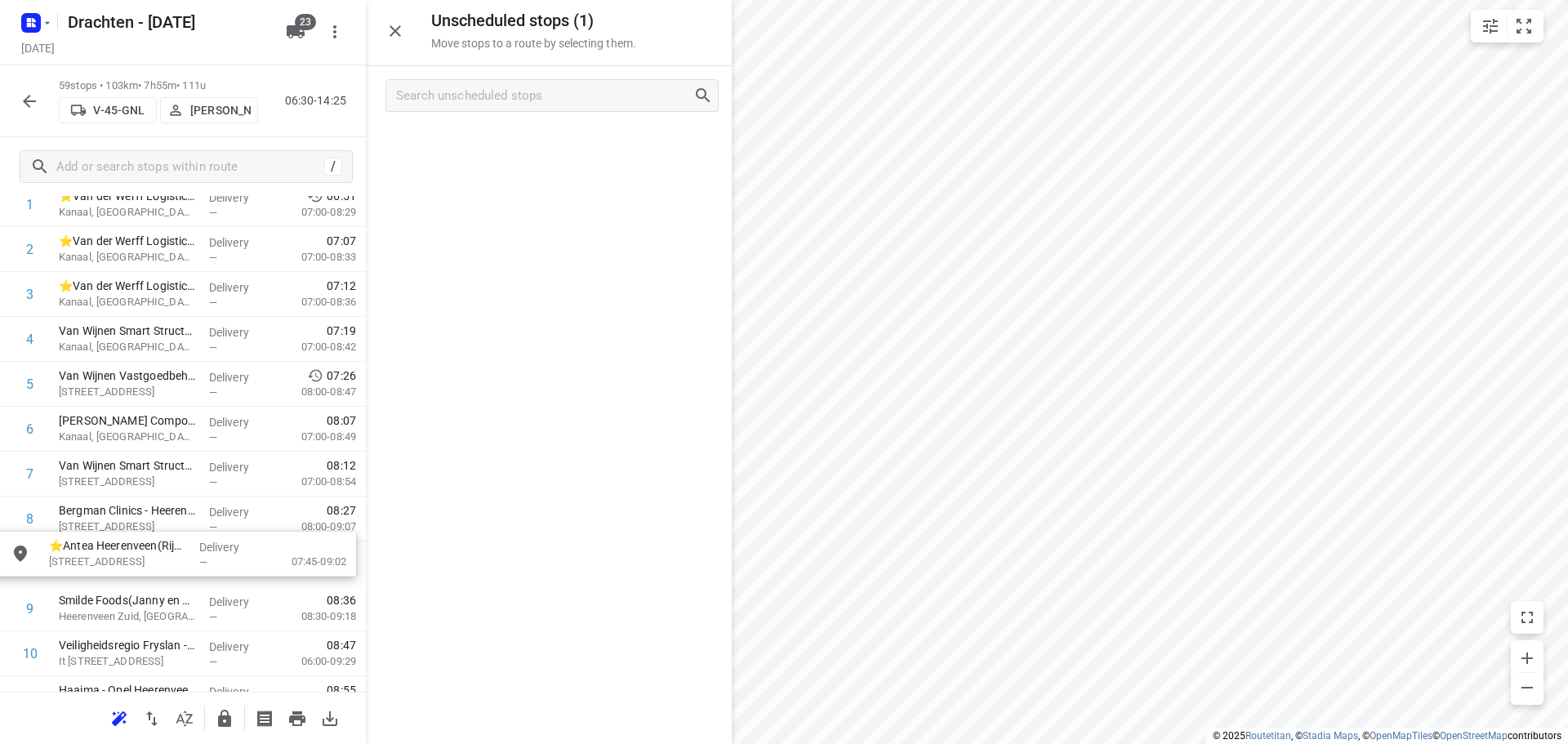
drag, startPoint x: 566, startPoint y: 143, endPoint x: 181, endPoint y: 570, distance: 574.9
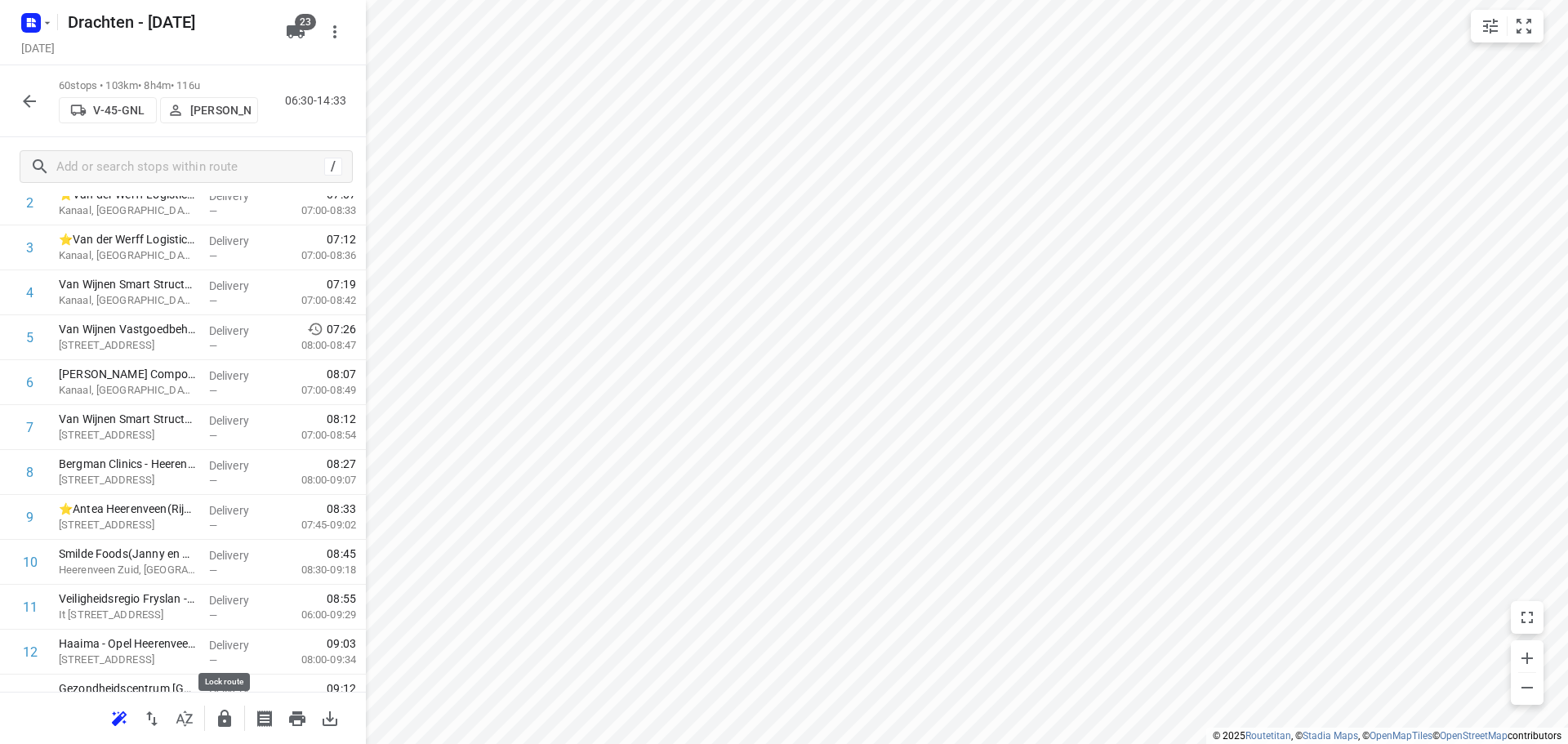
click at [226, 723] on icon "button" at bounding box center [224, 718] width 13 height 17
click at [30, 109] on icon "button" at bounding box center [29, 101] width 20 height 20
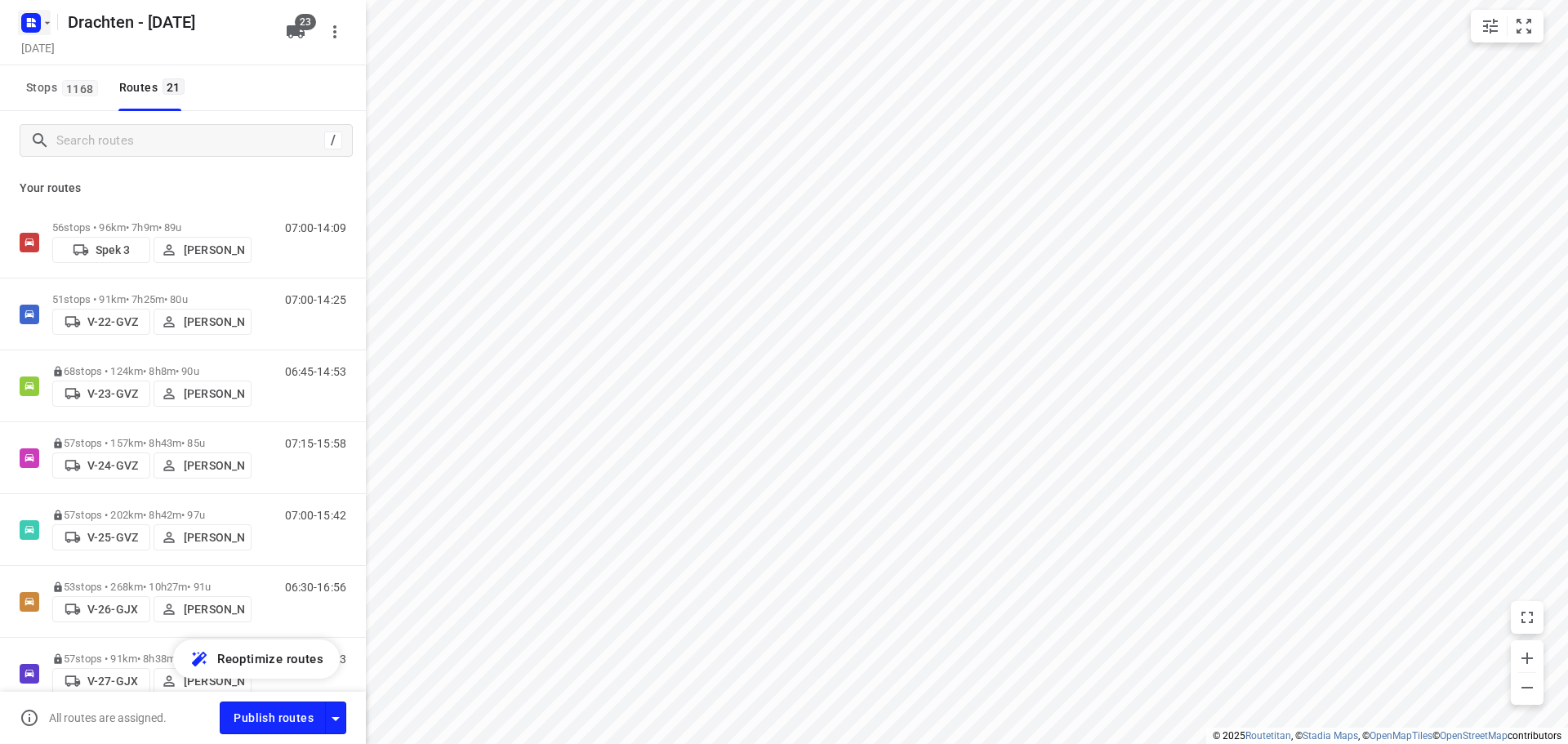
click at [45, 31] on button "button" at bounding box center [34, 23] width 32 height 26
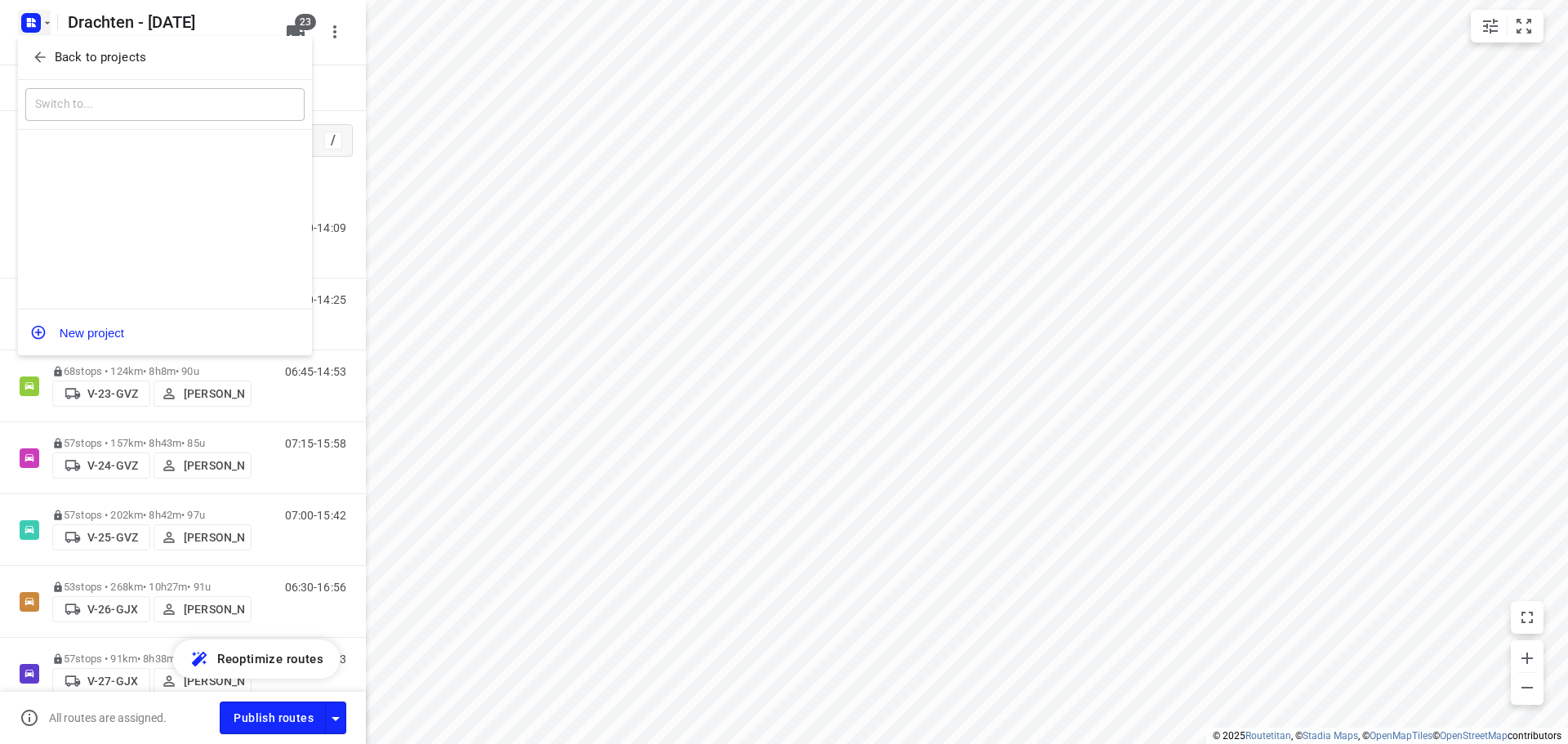
click at [112, 62] on p "Back to projects" at bounding box center [100, 58] width 92 height 19
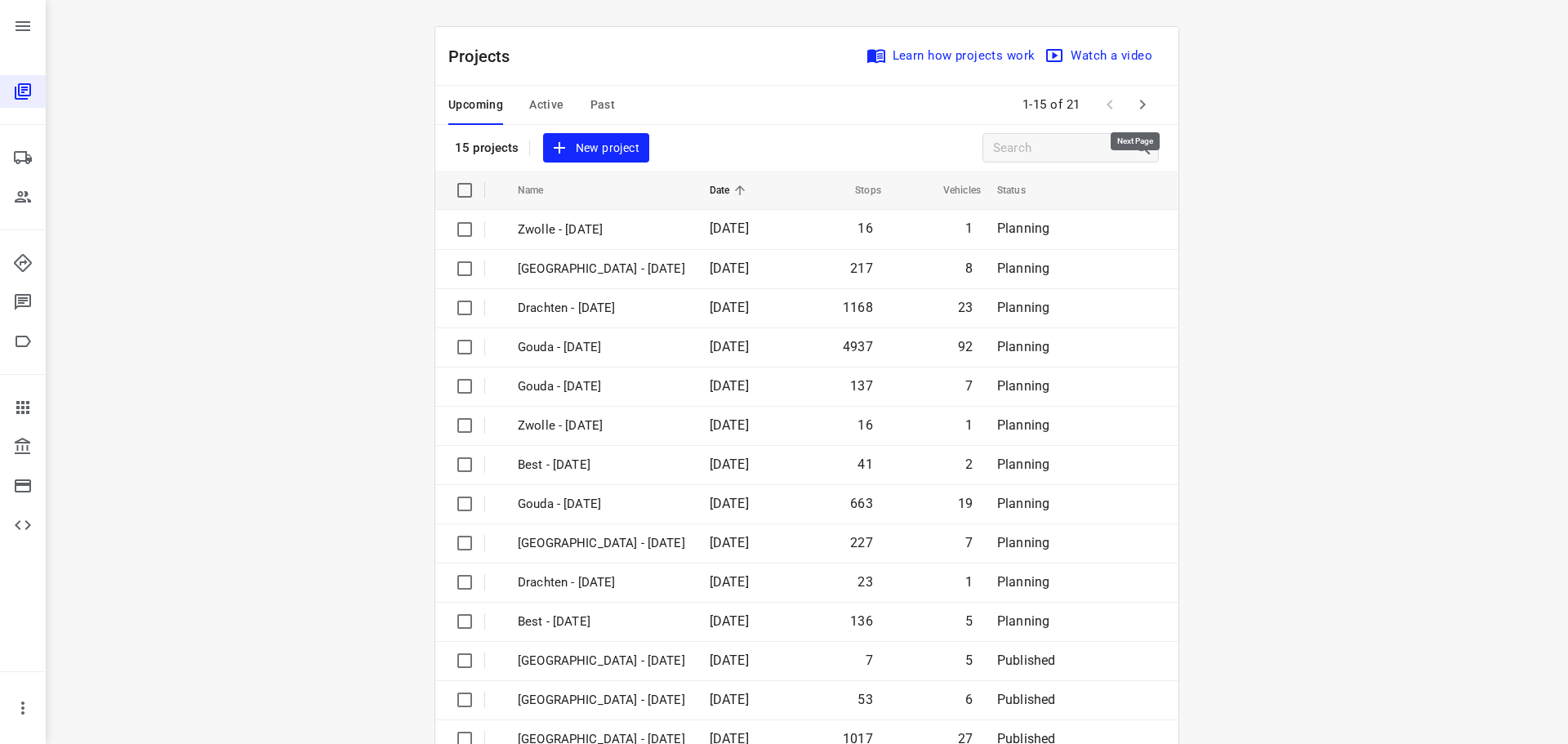
click at [1133, 101] on icon "button" at bounding box center [1142, 104] width 20 height 20
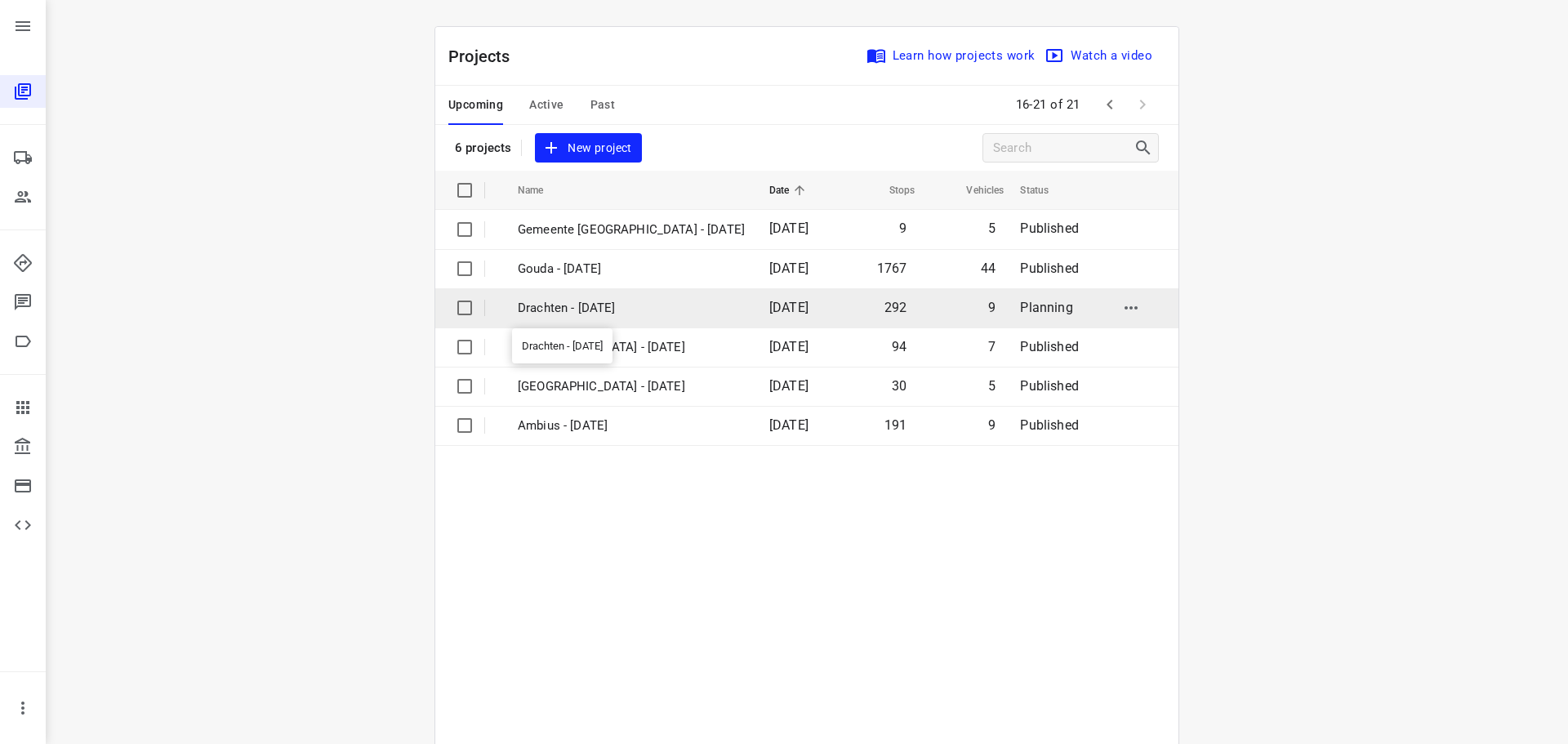
click at [552, 309] on p "Drachten - Wednesday" at bounding box center [631, 308] width 227 height 19
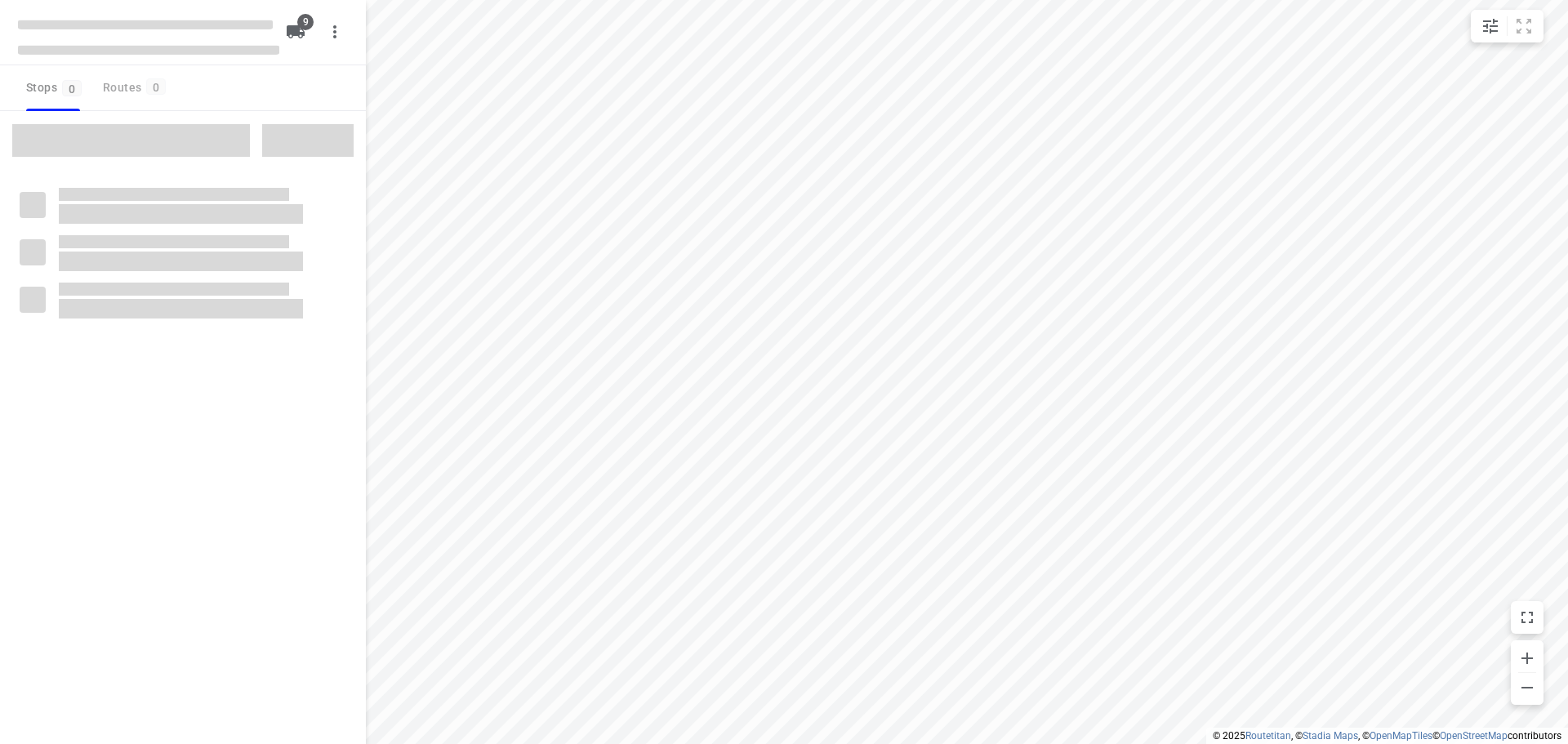
type input "distance"
checkbox input "true"
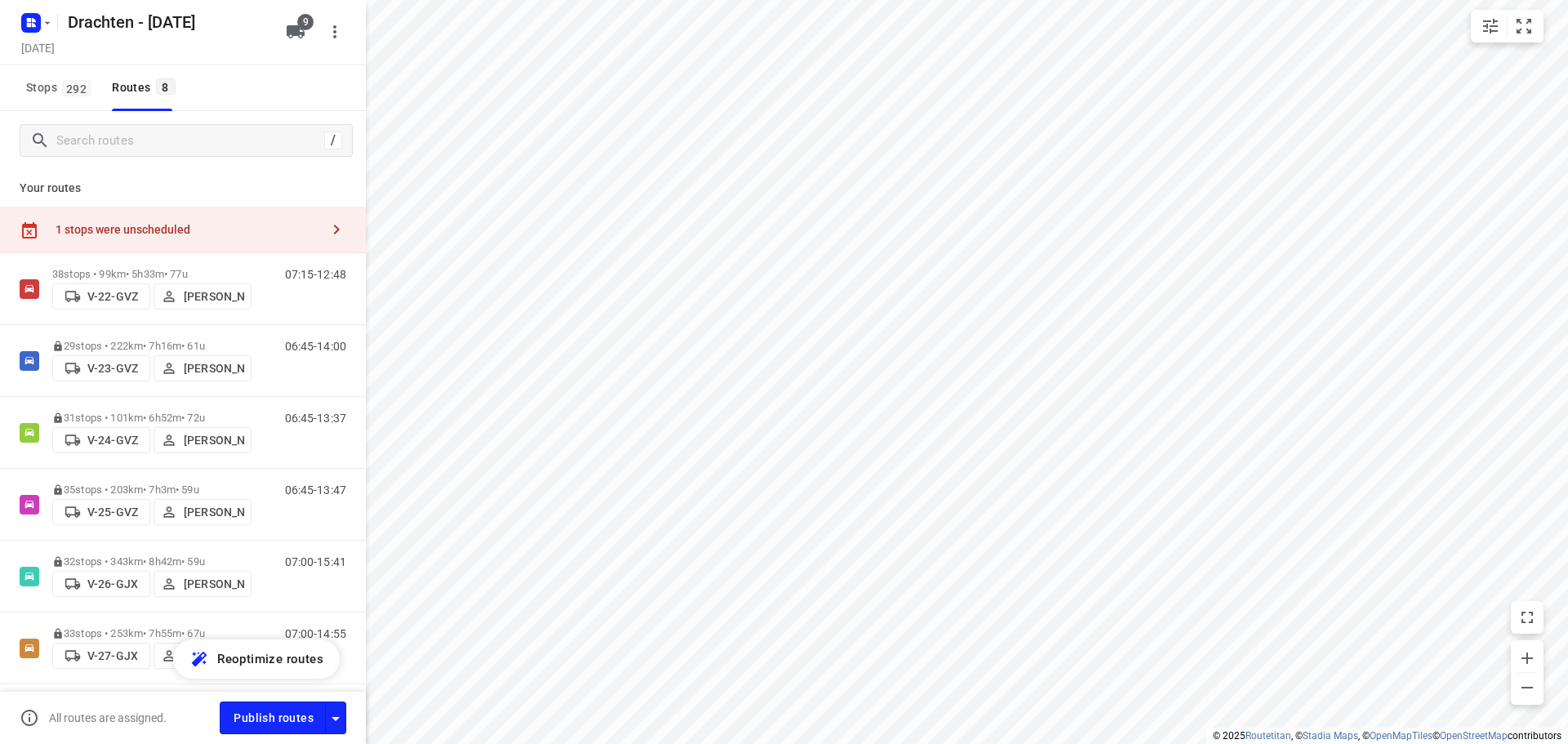
click at [274, 216] on div "1 stops were unscheduled" at bounding box center [182, 229] width 366 height 47
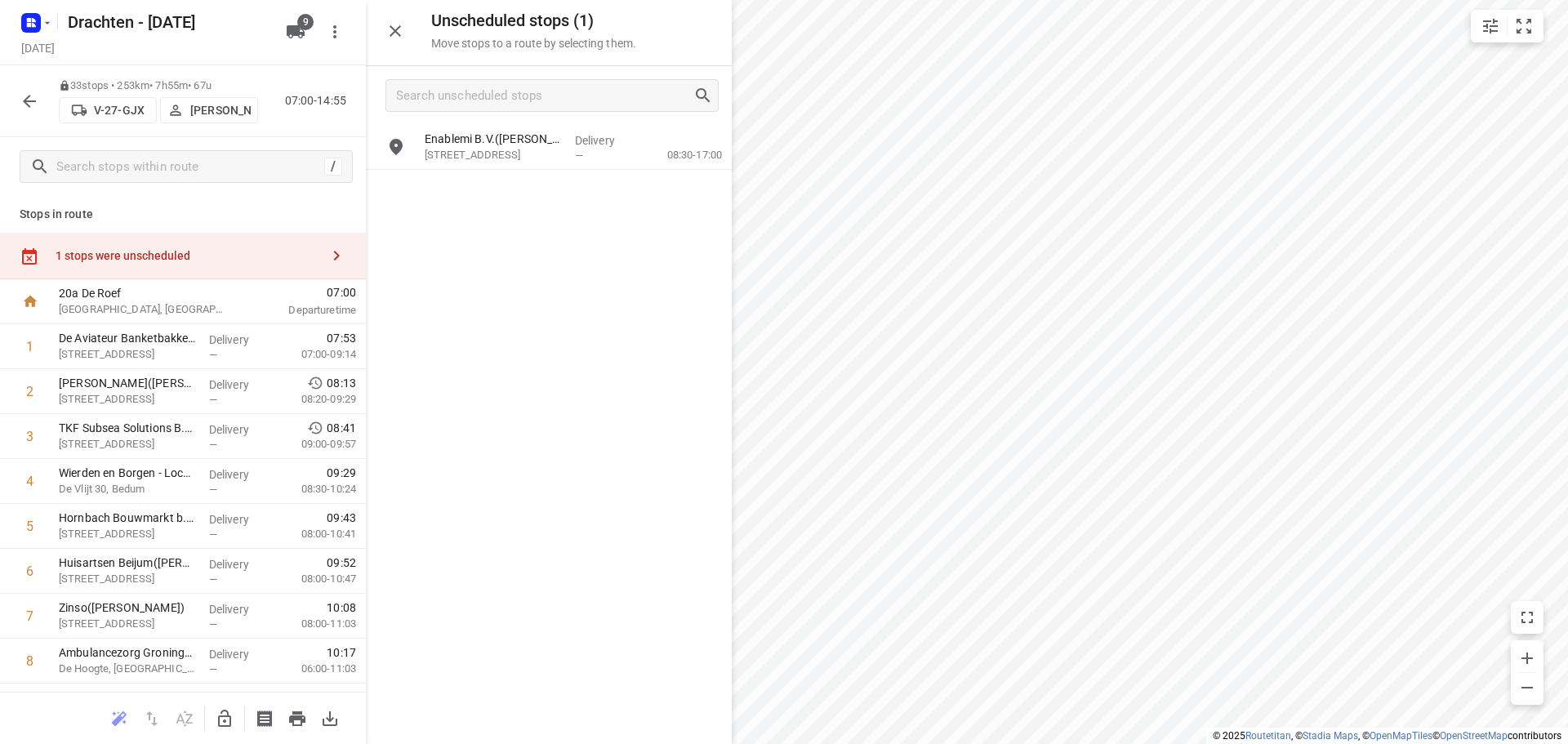
click at [216, 719] on icon "button" at bounding box center [224, 718] width 20 height 20
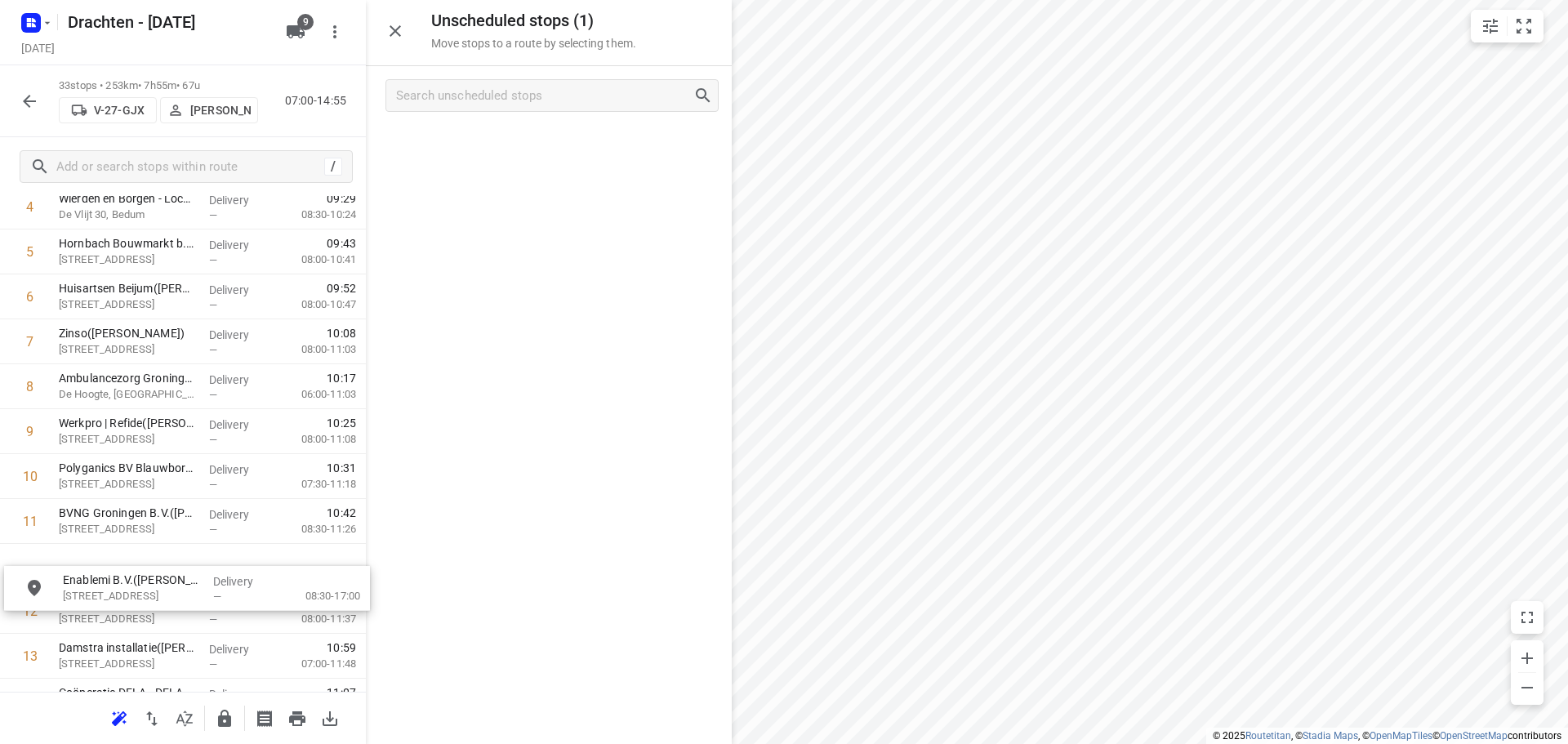
scroll to position [277, 0]
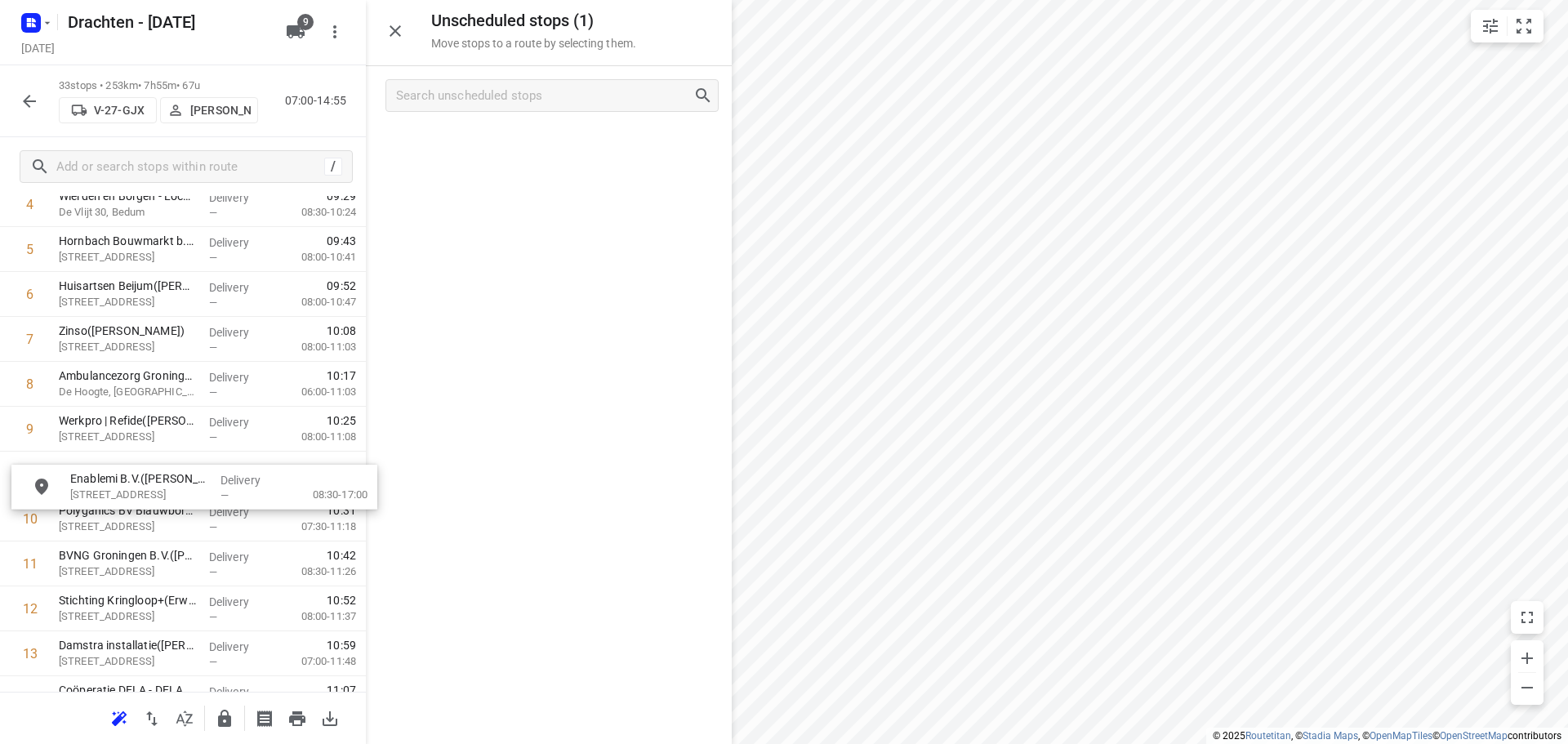
drag, startPoint x: 525, startPoint y: 145, endPoint x: 164, endPoint y: 494, distance: 502.1
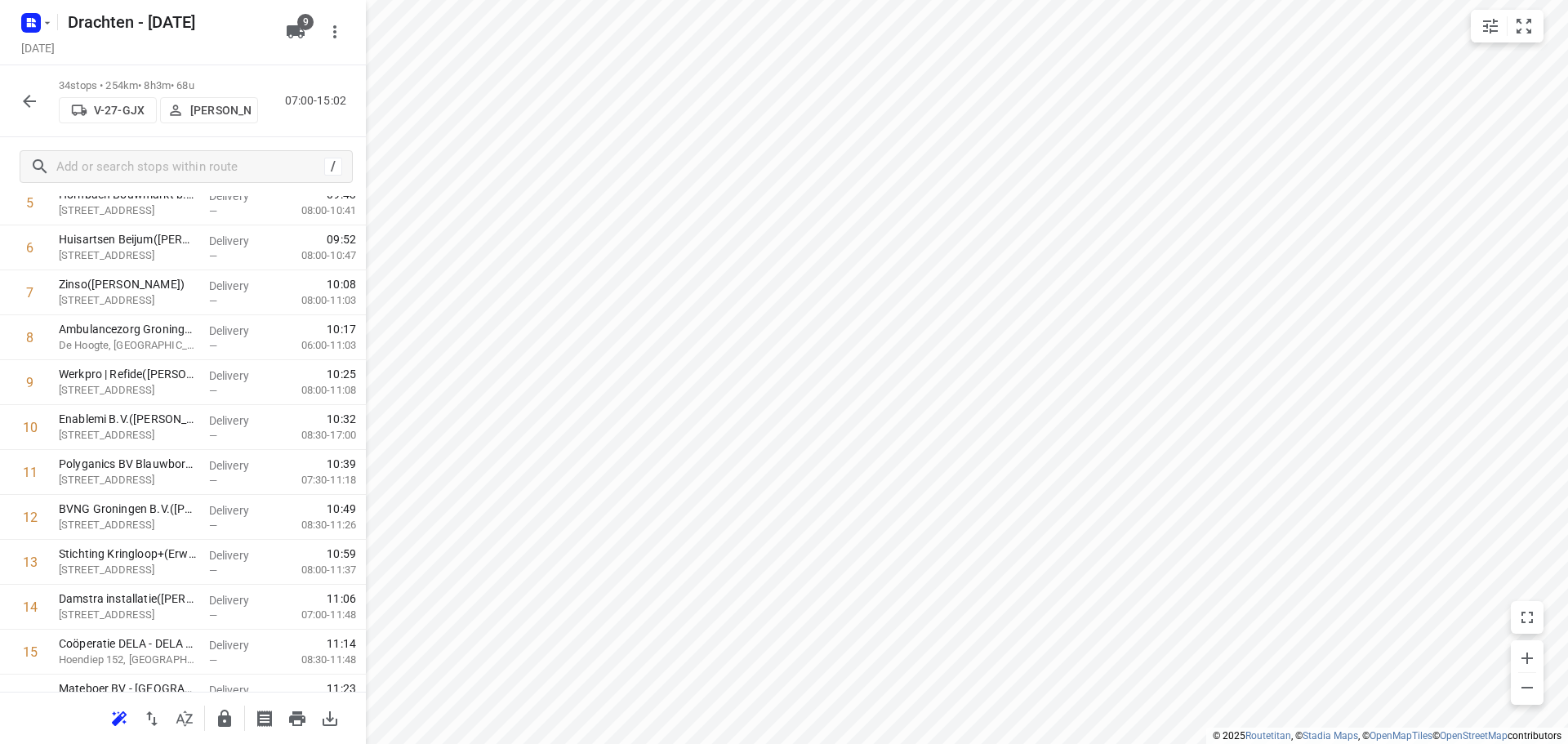
click at [24, 94] on icon "button" at bounding box center [29, 101] width 20 height 20
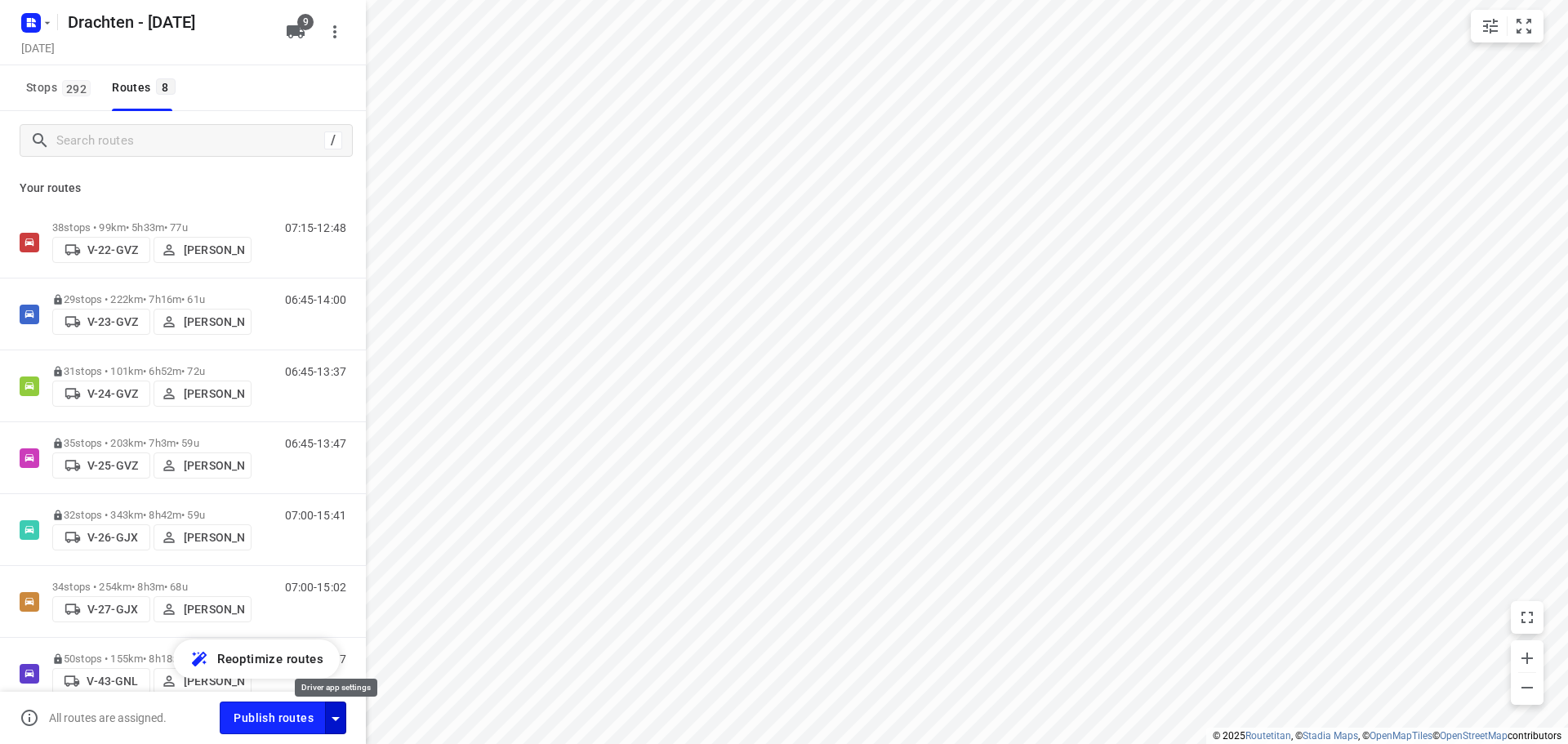
click at [337, 715] on icon "button" at bounding box center [335, 718] width 20 height 20
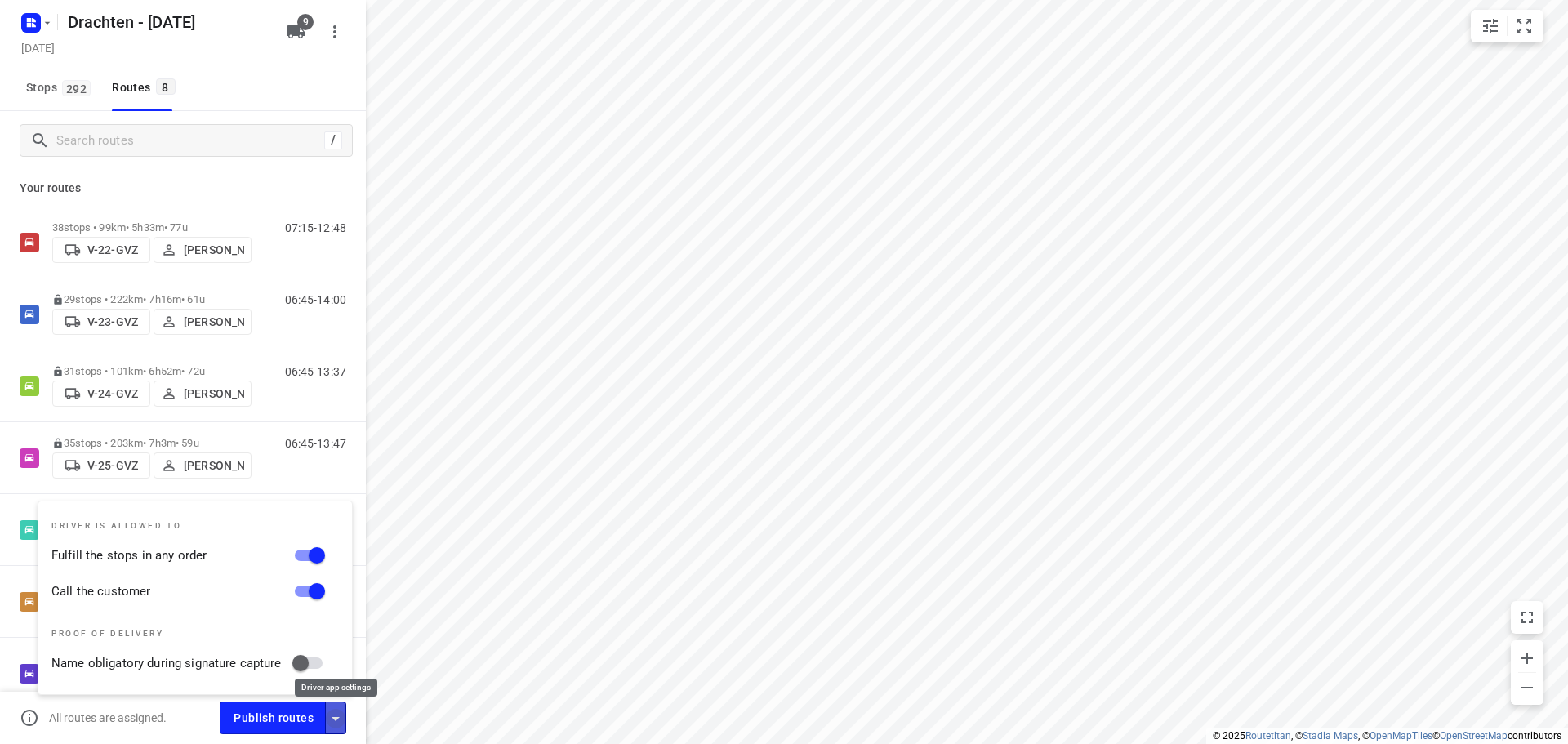
click at [337, 715] on icon "button" at bounding box center [335, 718] width 20 height 20
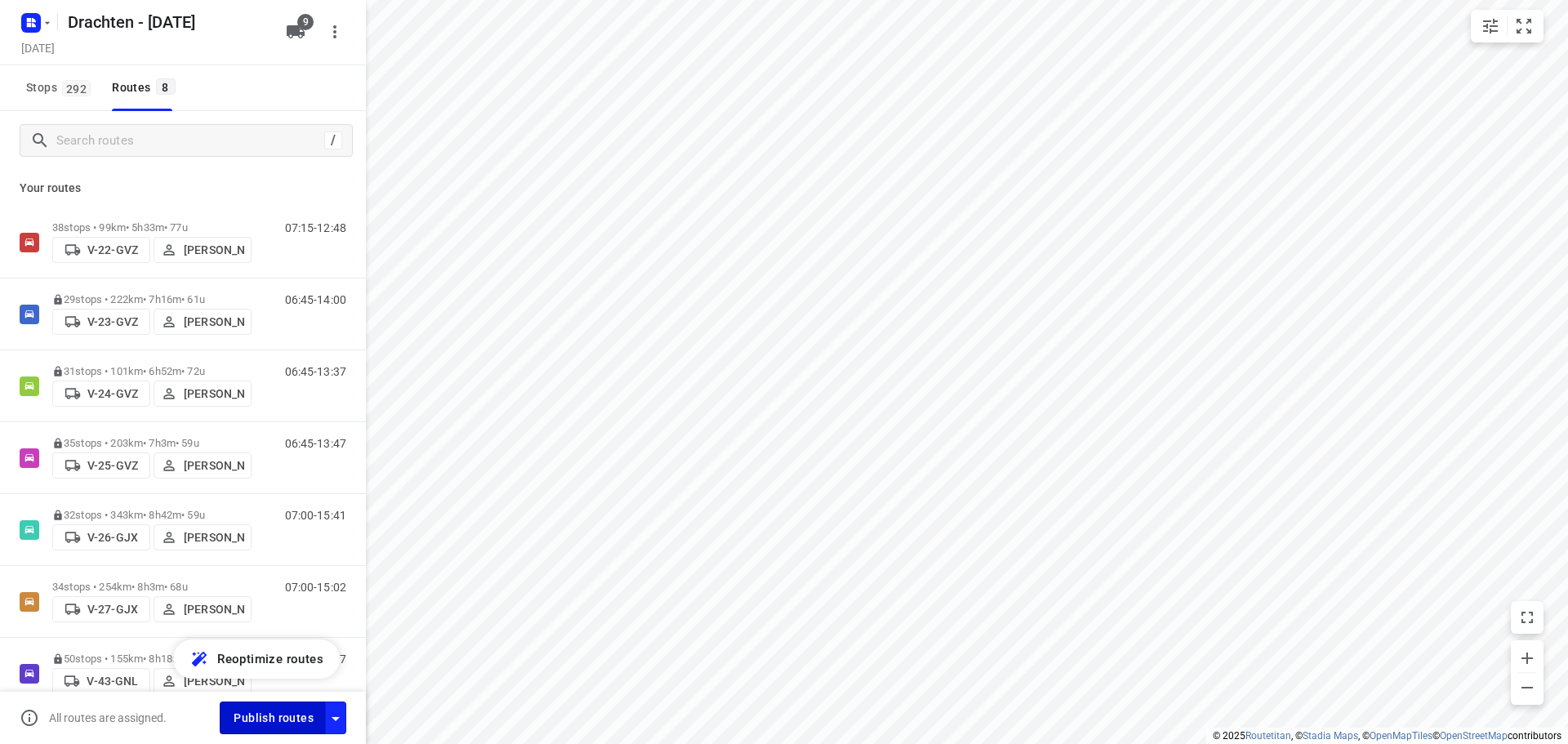
click at [276, 722] on span "Publish routes" at bounding box center [273, 718] width 80 height 20
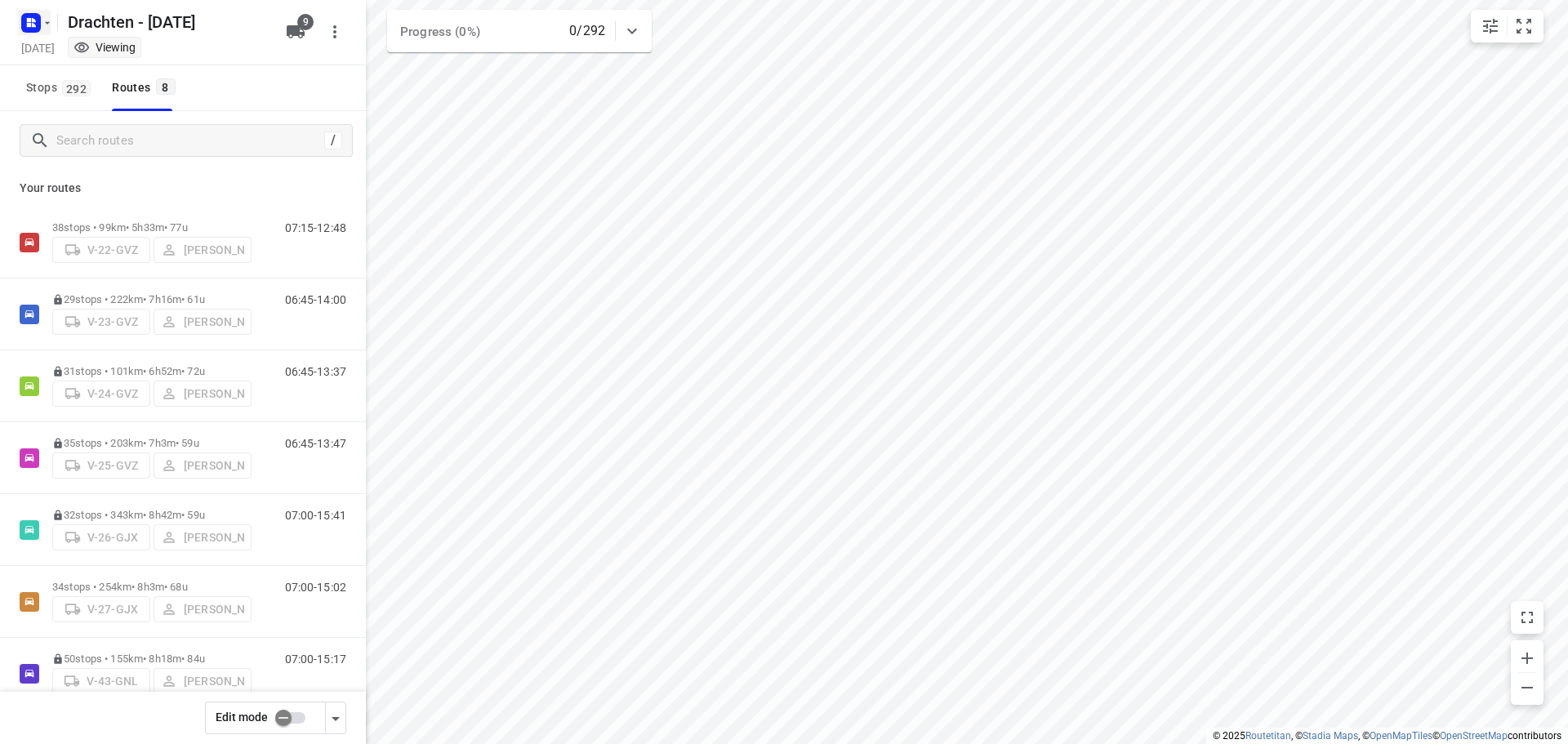
click at [20, 17] on icon "button" at bounding box center [31, 23] width 26 height 26
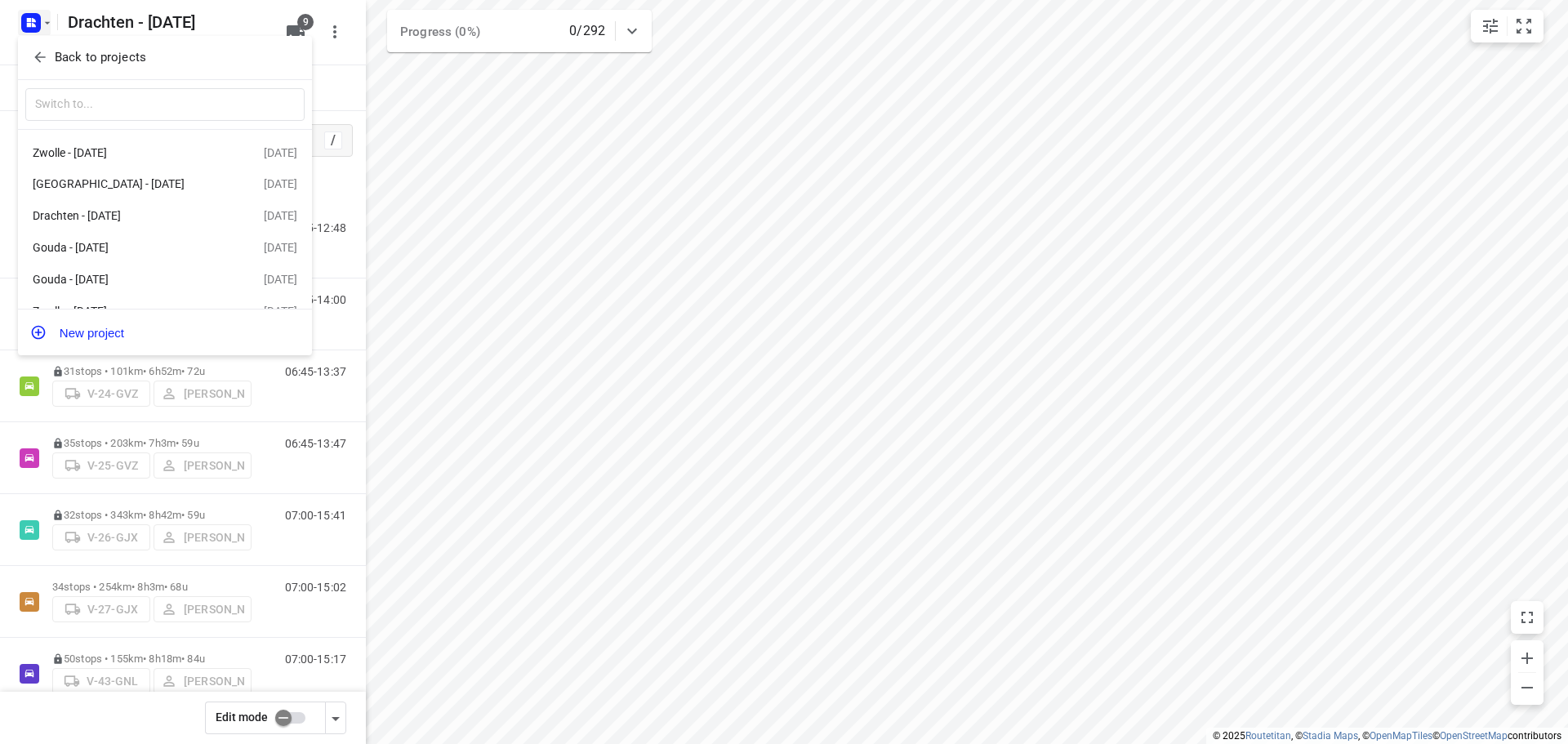
click at [89, 57] on p "Back to projects" at bounding box center [100, 58] width 92 height 19
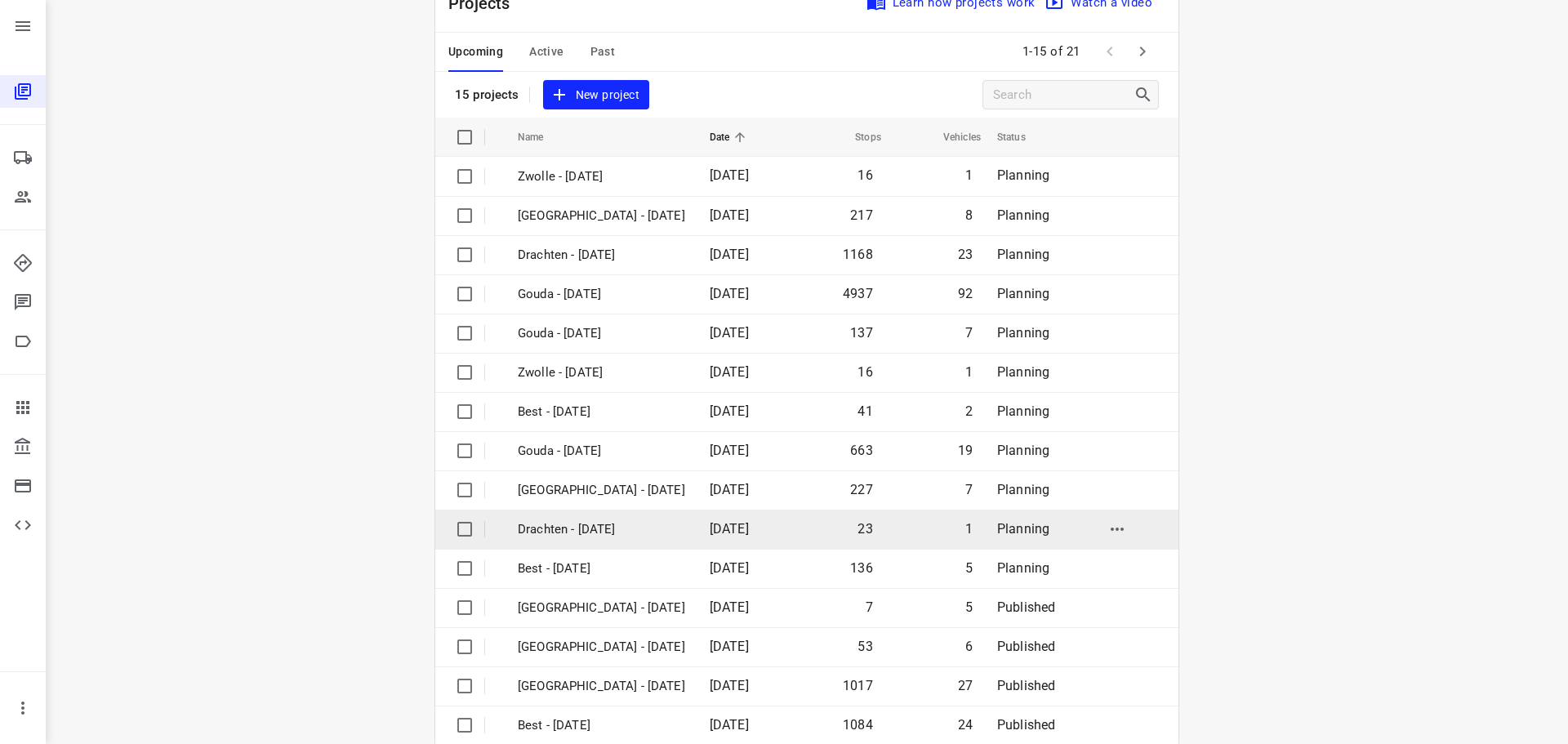
scroll to position [81, 0]
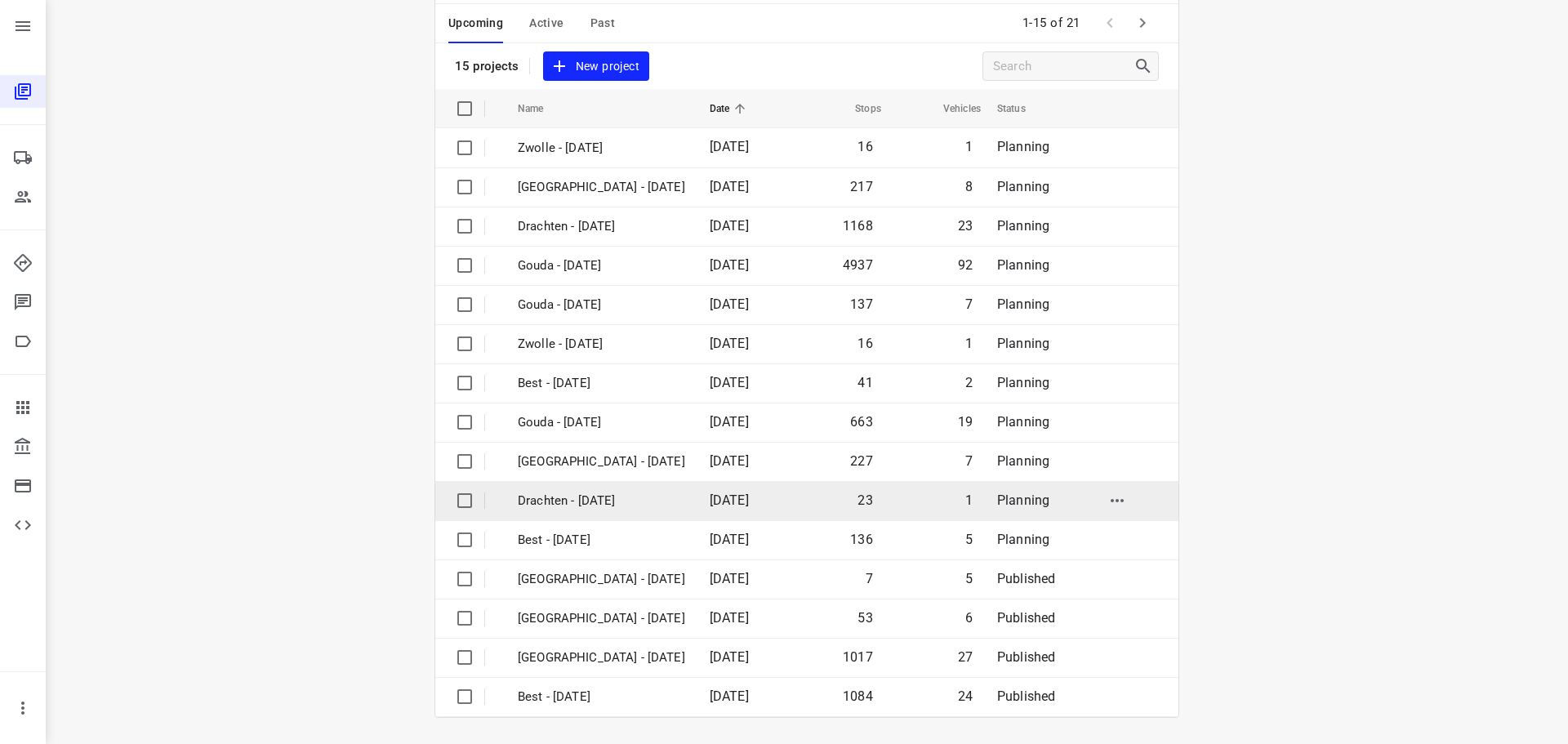
click at [567, 495] on p "Drachten - Thursday" at bounding box center [601, 501] width 167 height 19
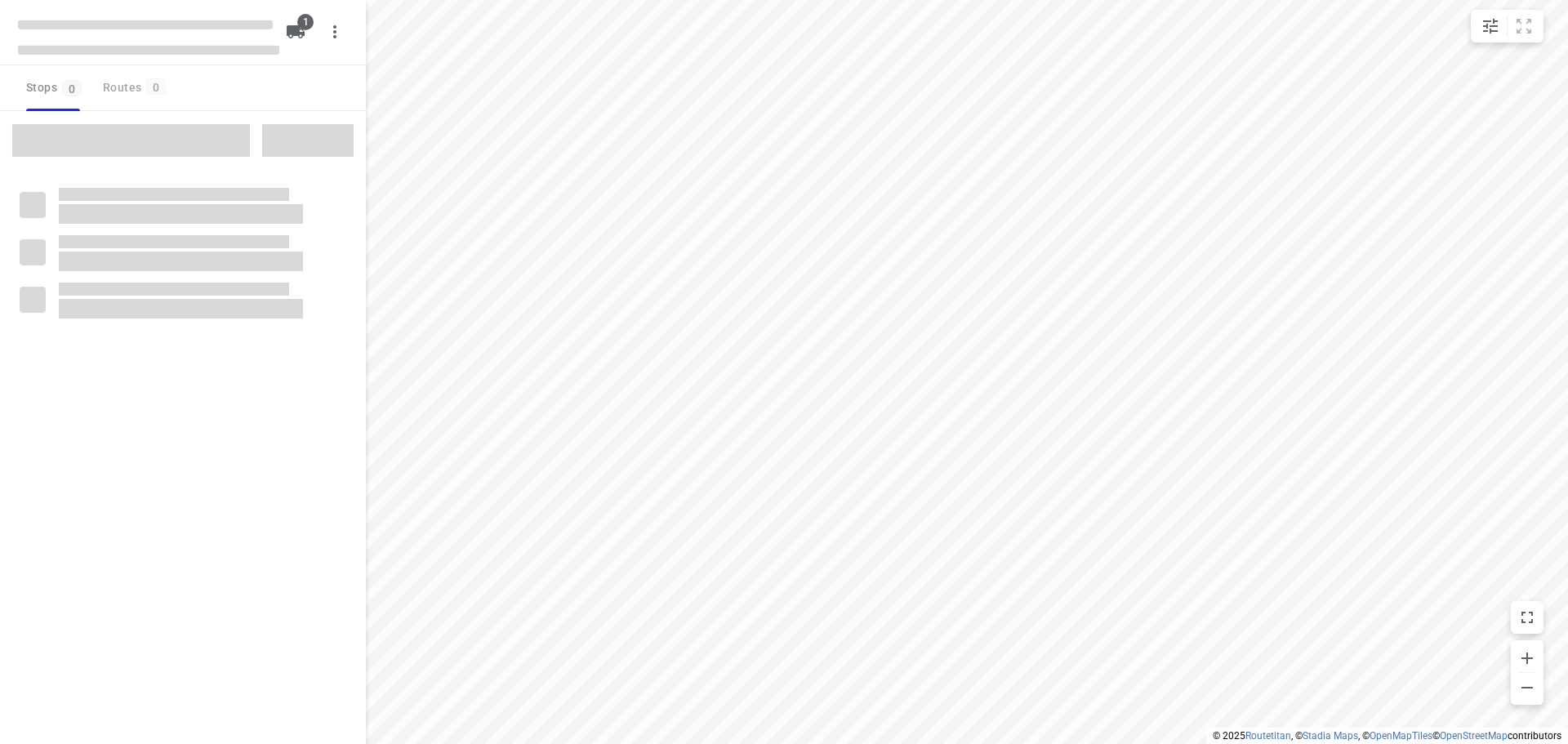
type input "distance"
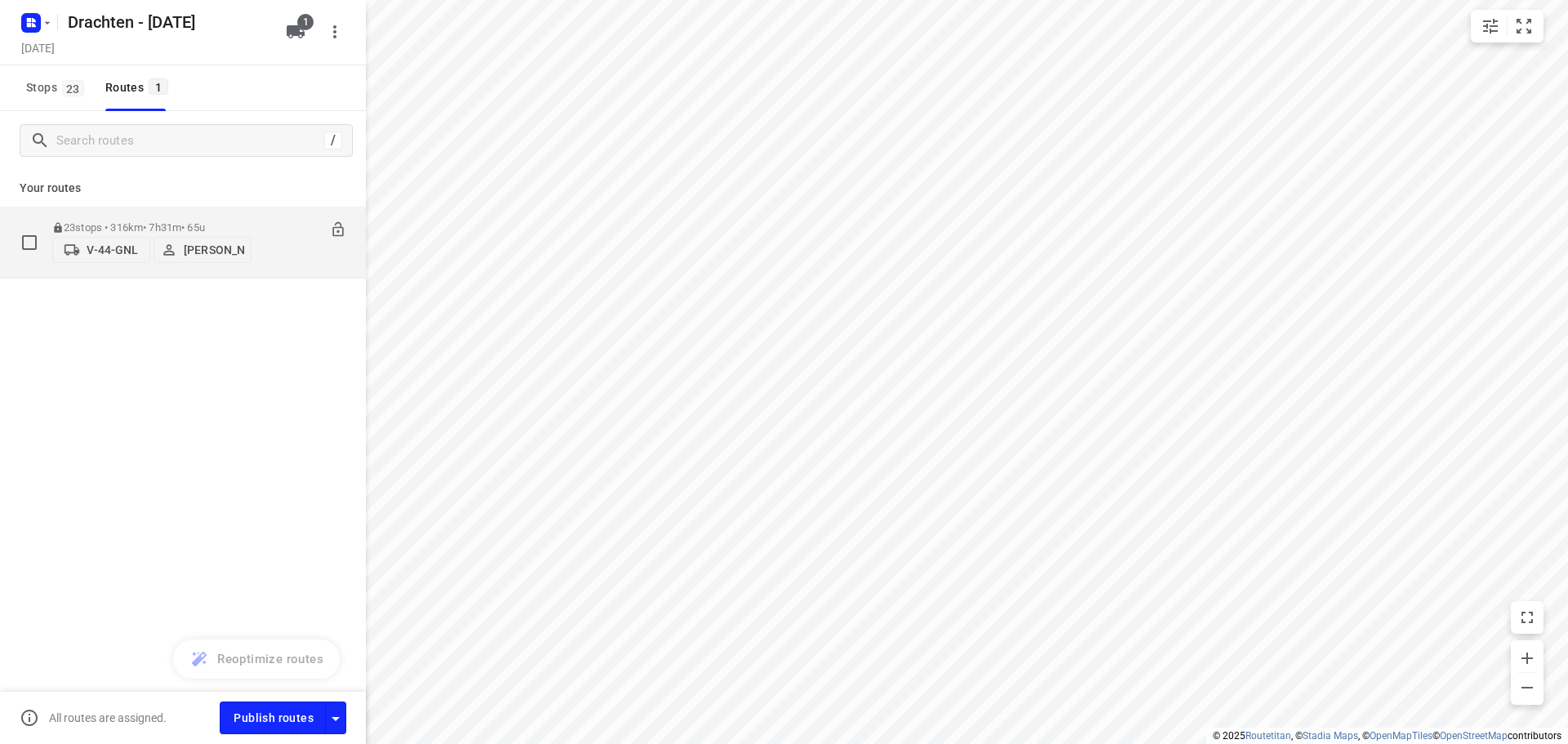
click at [109, 221] on p "23 stops • 316km • 7h31m • 65u" at bounding box center [152, 227] width 199 height 12
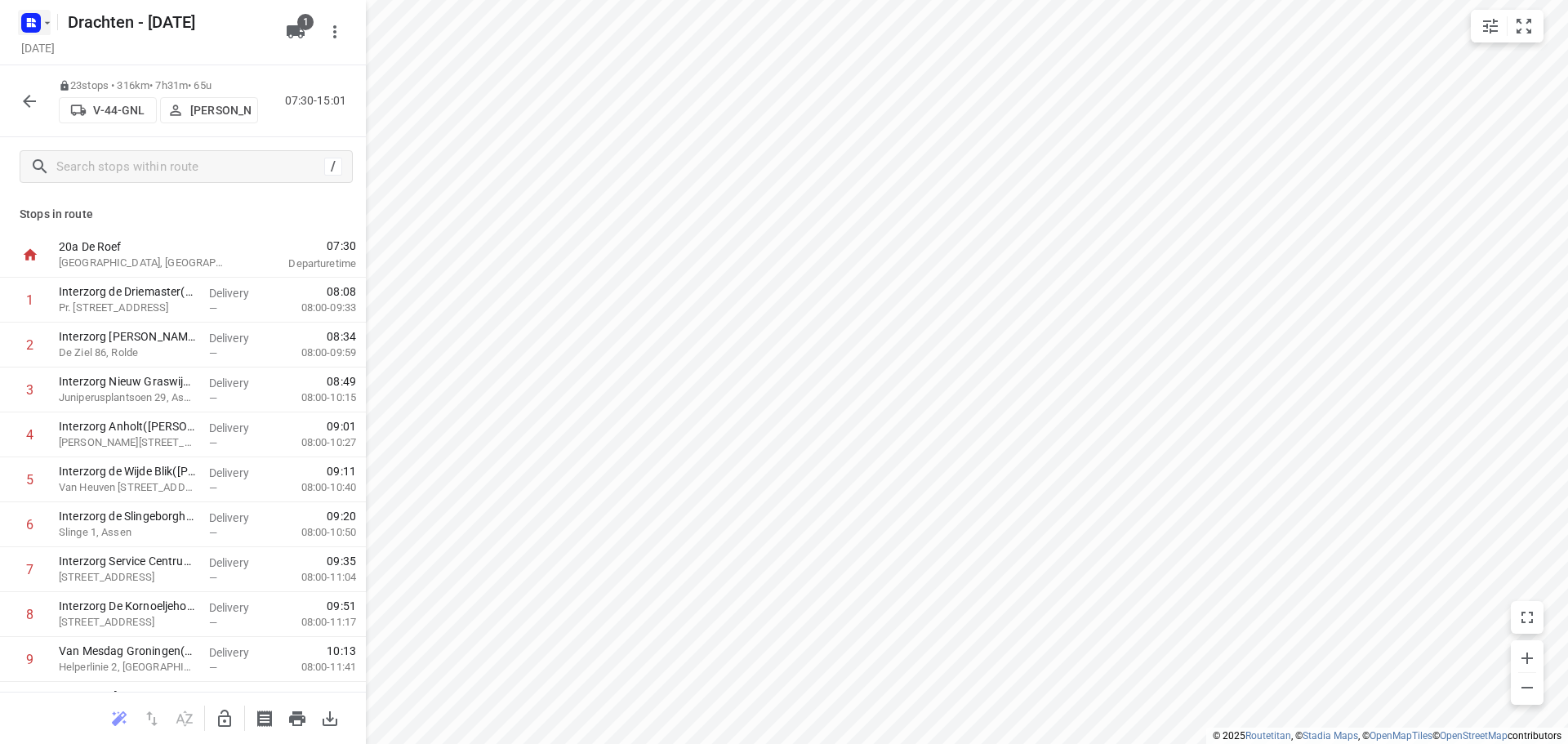
click at [48, 32] on button "button" at bounding box center [34, 23] width 32 height 26
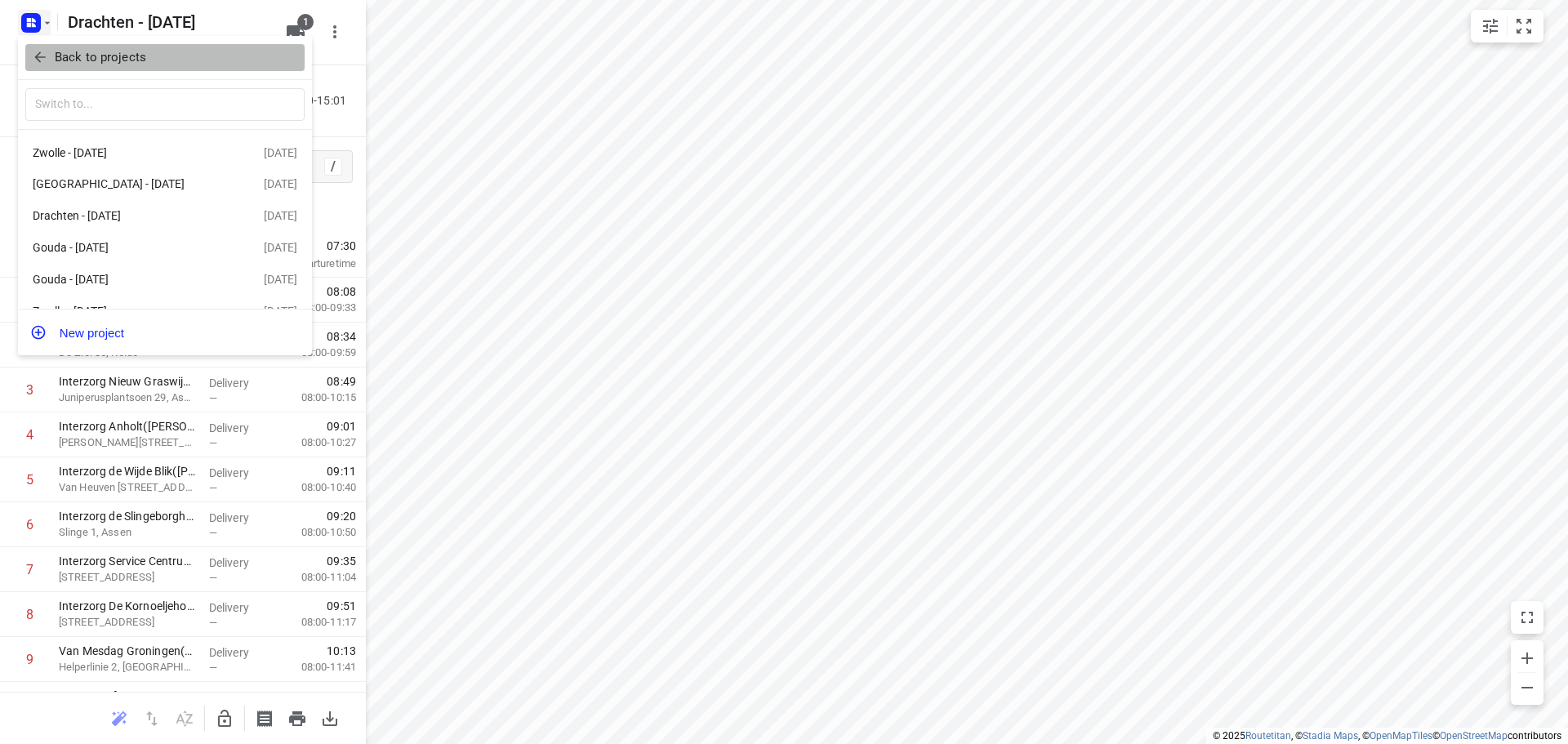
click at [99, 54] on p "Back to projects" at bounding box center [100, 58] width 92 height 19
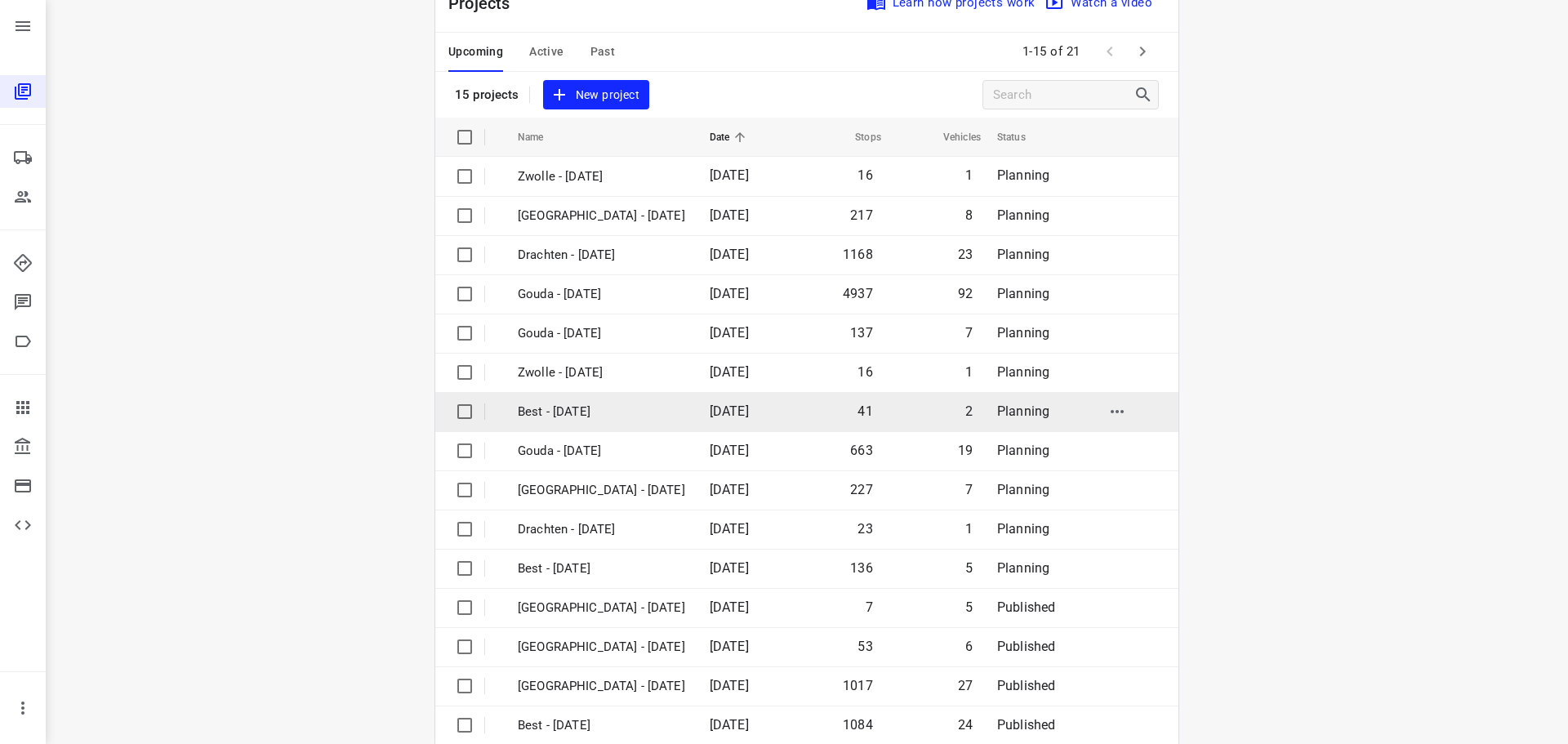
scroll to position [81, 0]
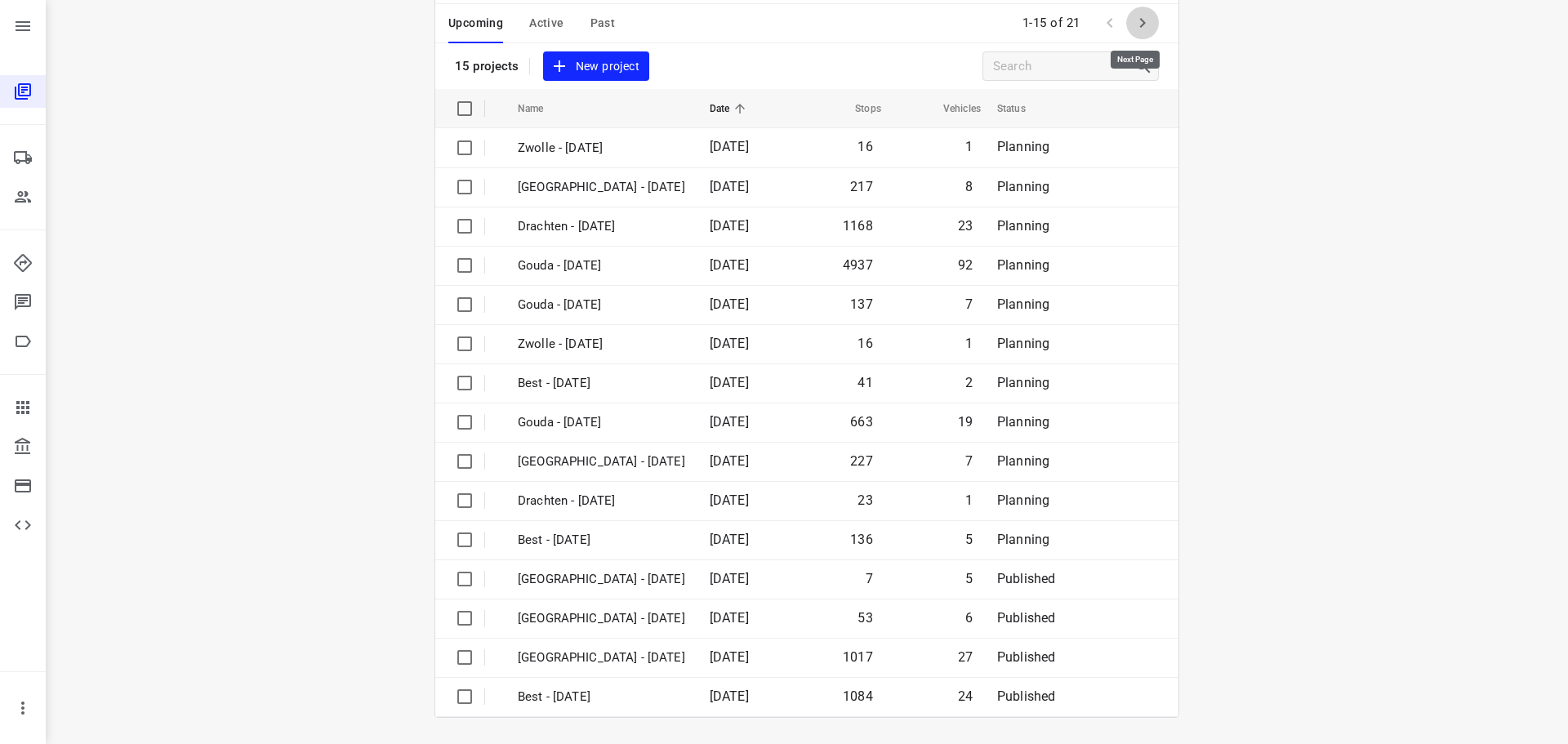
click at [1137, 19] on icon "button" at bounding box center [1142, 22] width 20 height 20
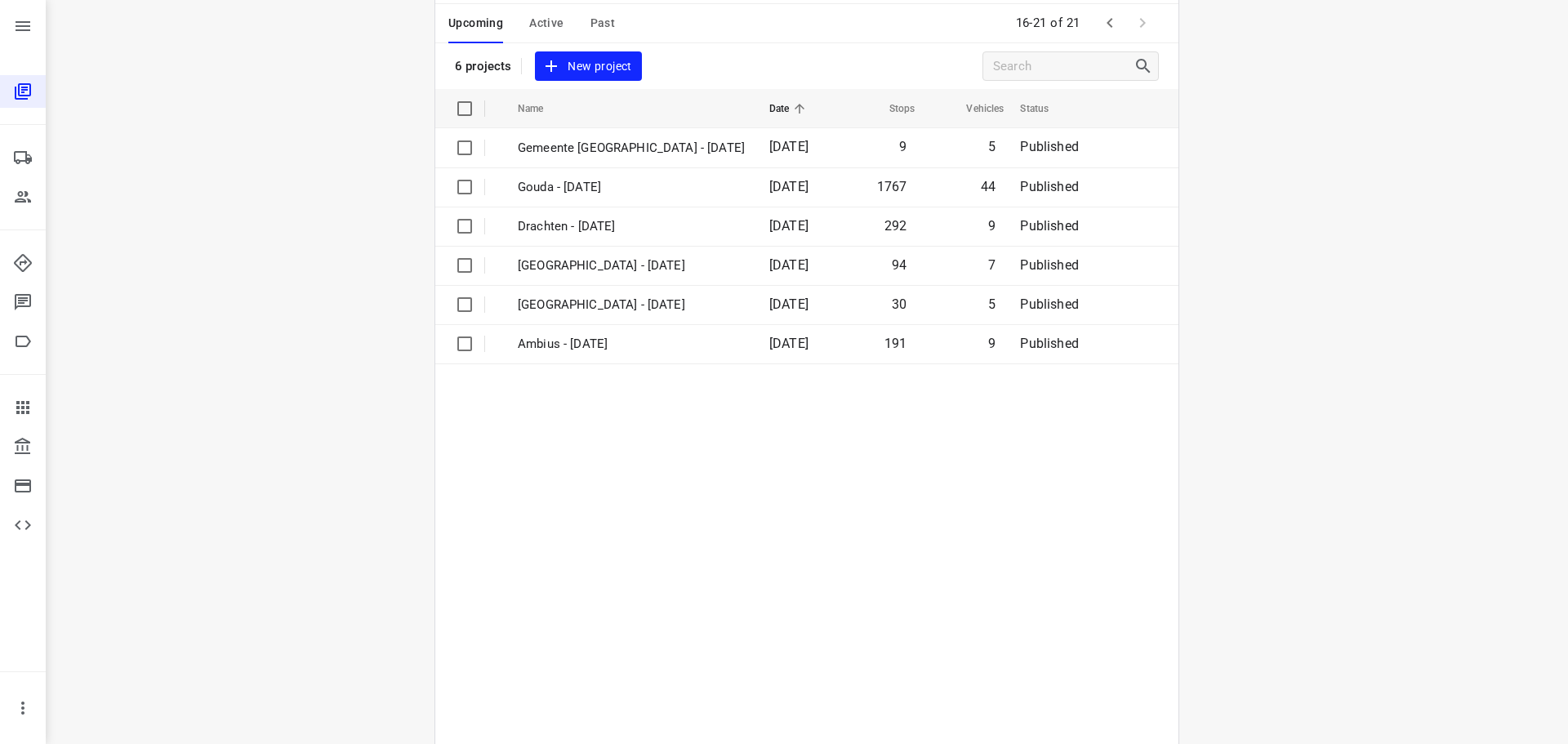
scroll to position [0, 0]
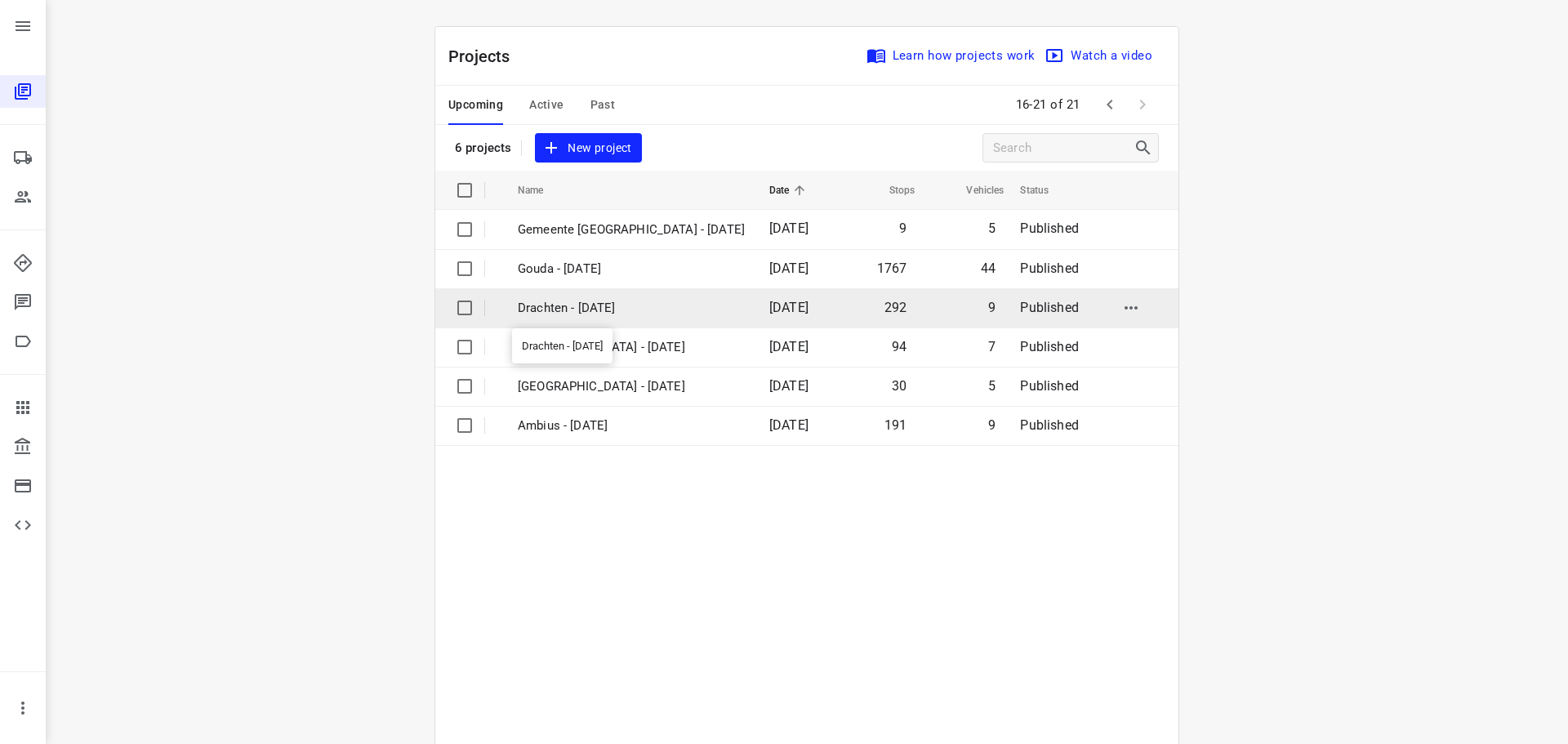
click at [578, 314] on p "Drachten - Wednesday" at bounding box center [631, 308] width 227 height 19
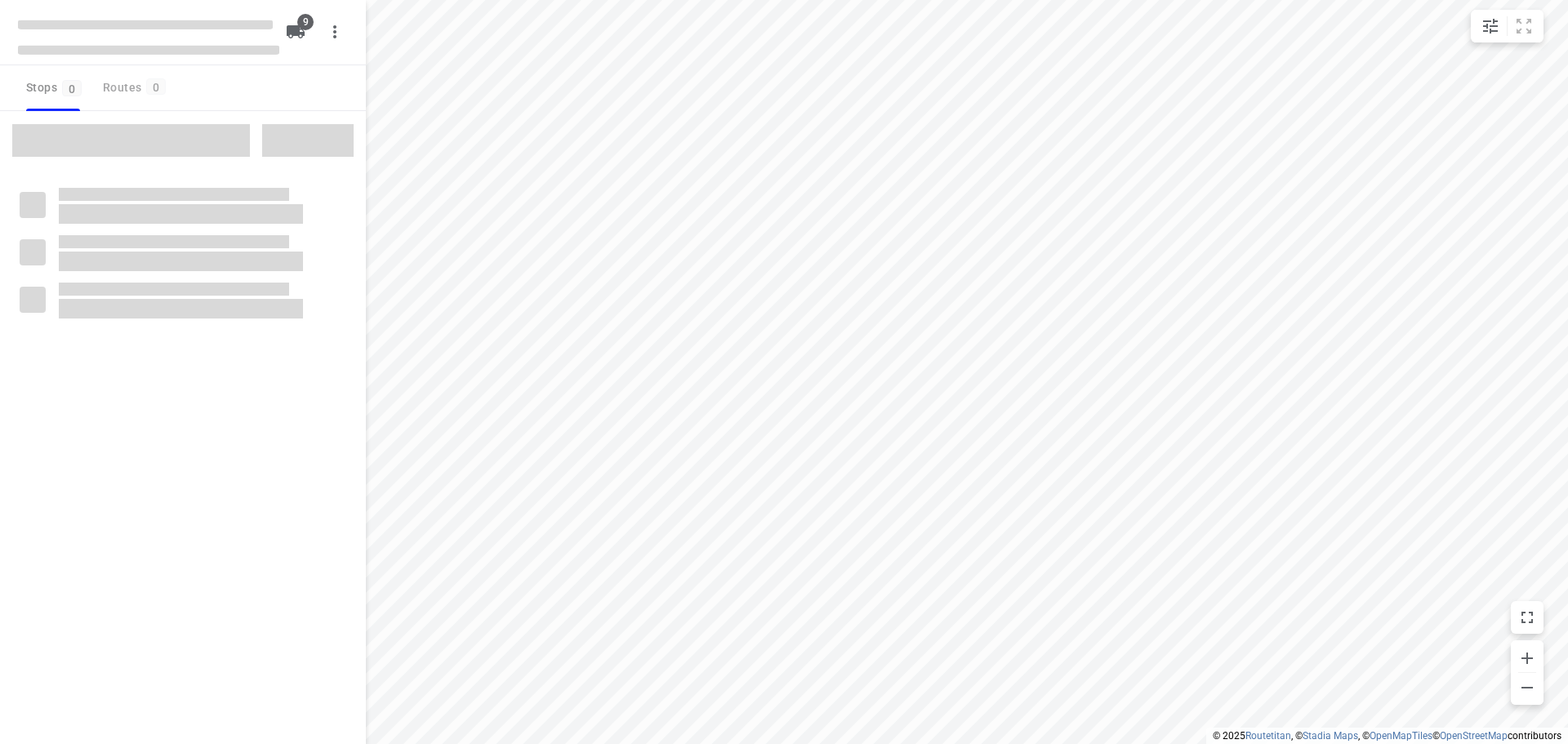
type input "distance"
checkbox input "true"
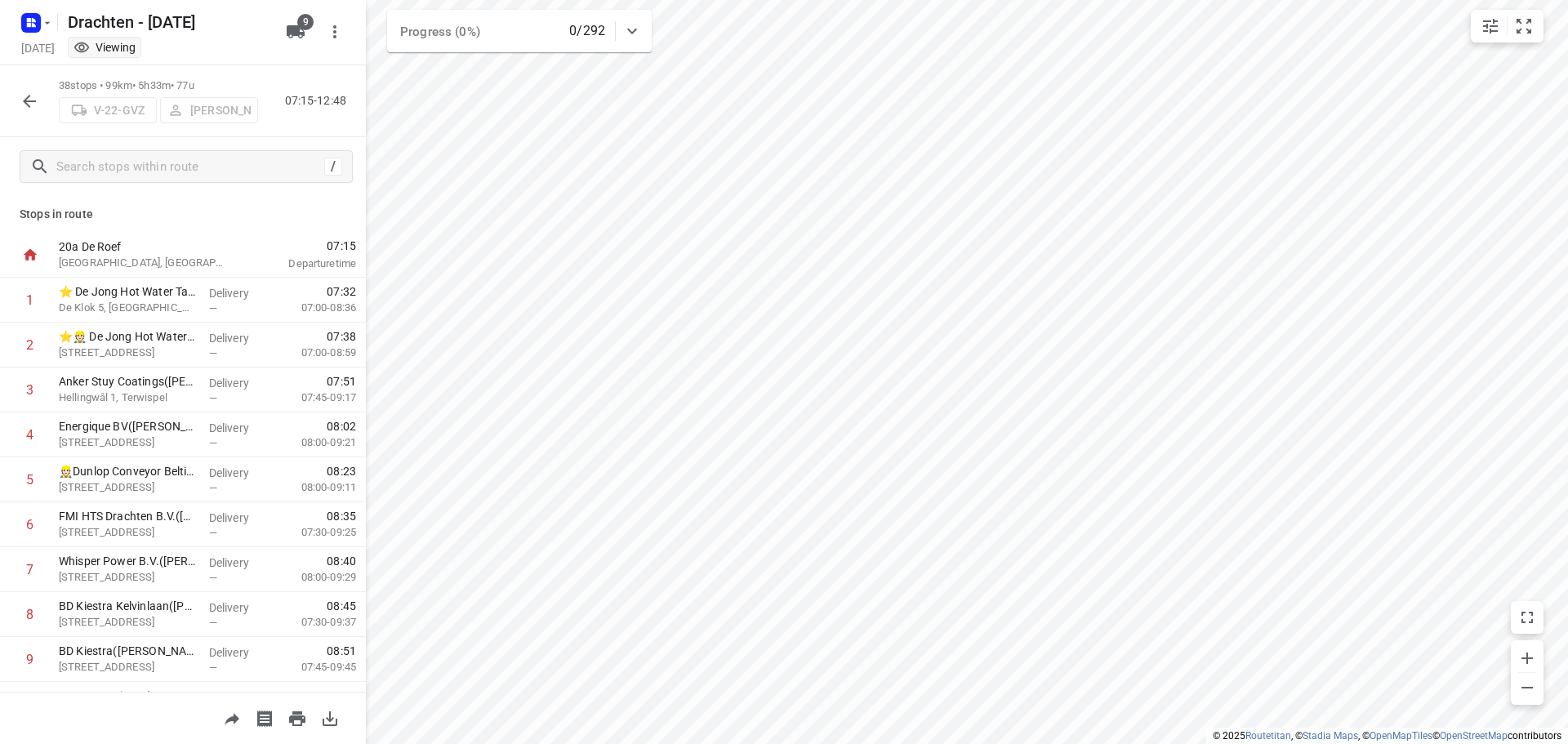
click at [39, 99] on button "button" at bounding box center [29, 101] width 32 height 32
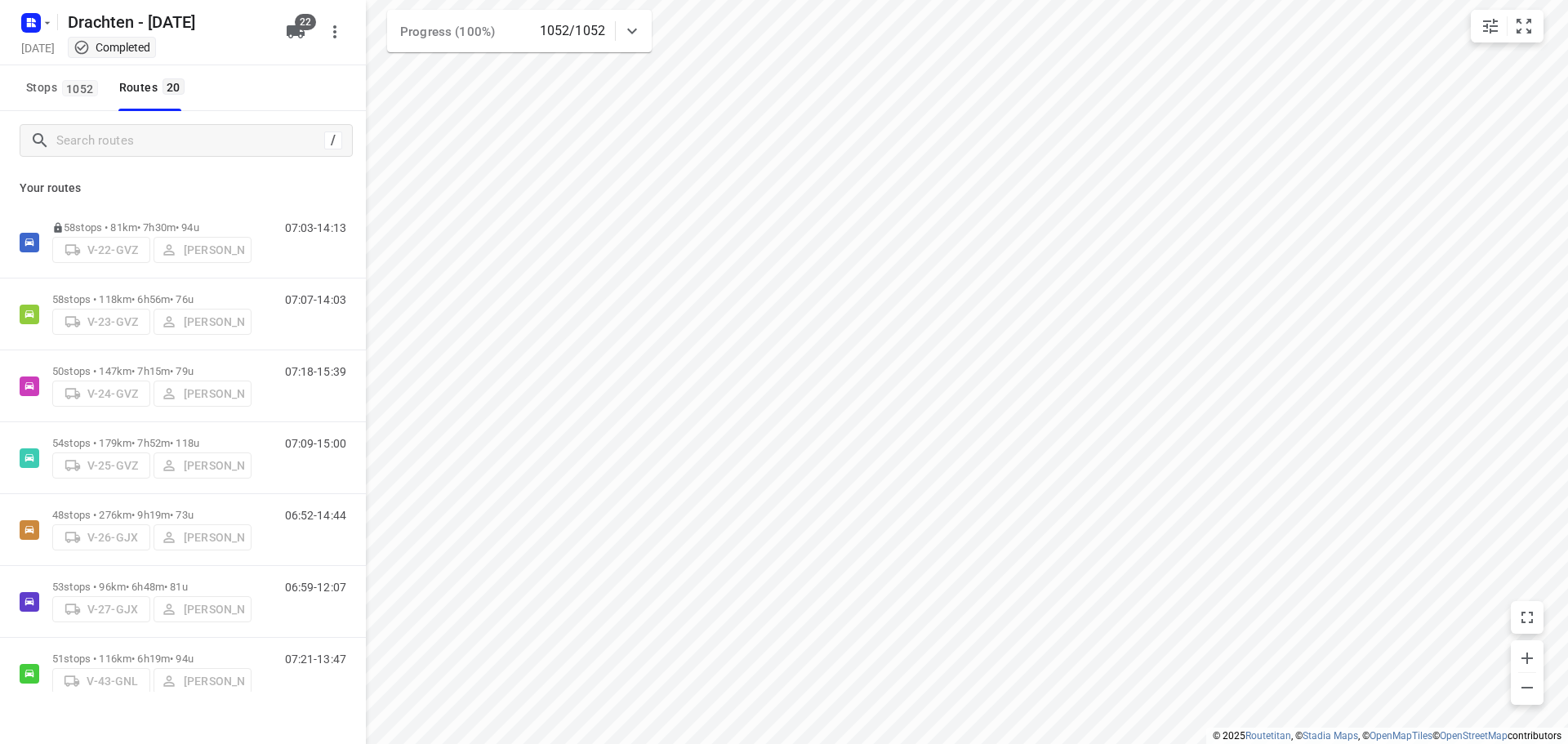
click at [43, 30] on icon "button" at bounding box center [31, 23] width 26 height 26
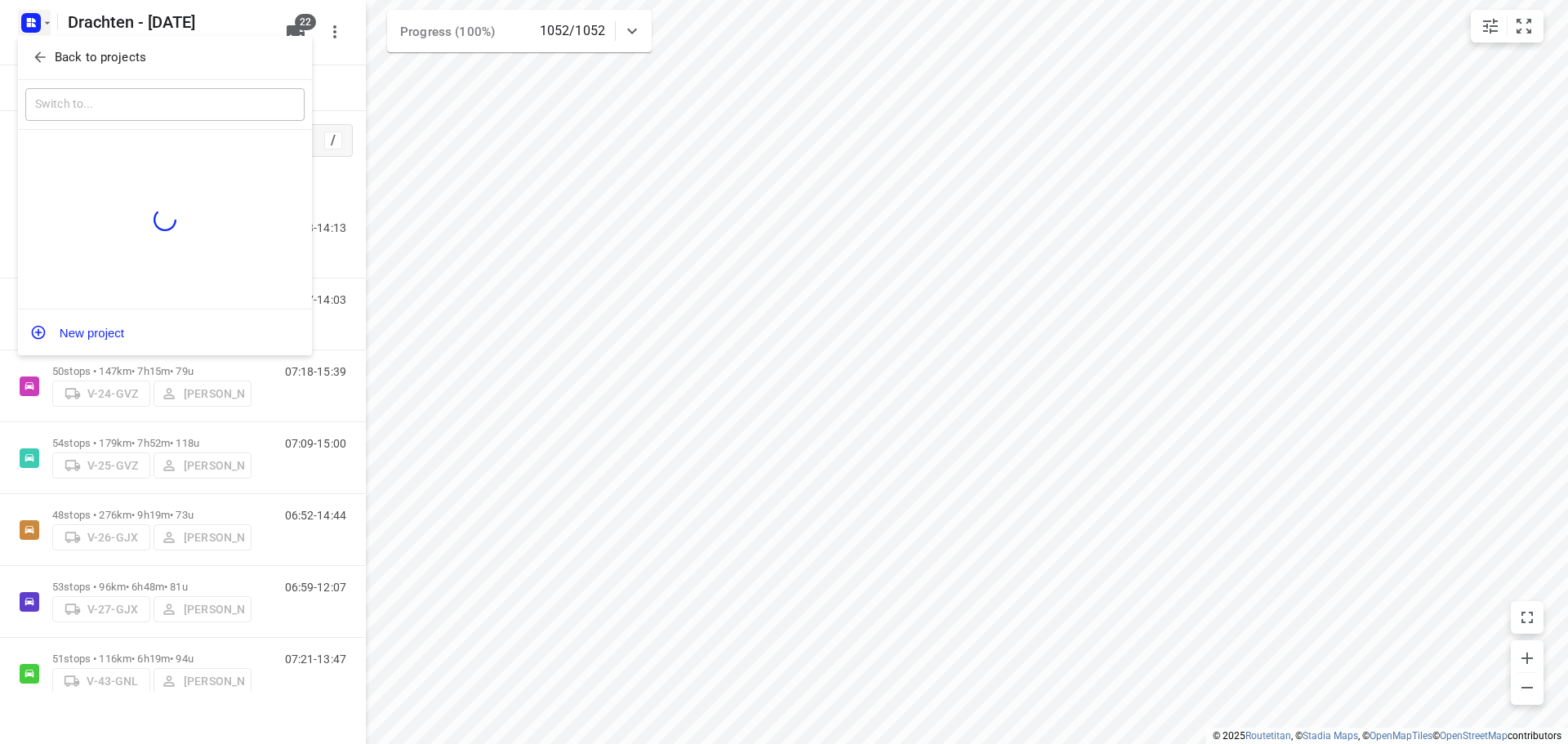
click at [166, 52] on span "Back to projects" at bounding box center [165, 58] width 266 height 19
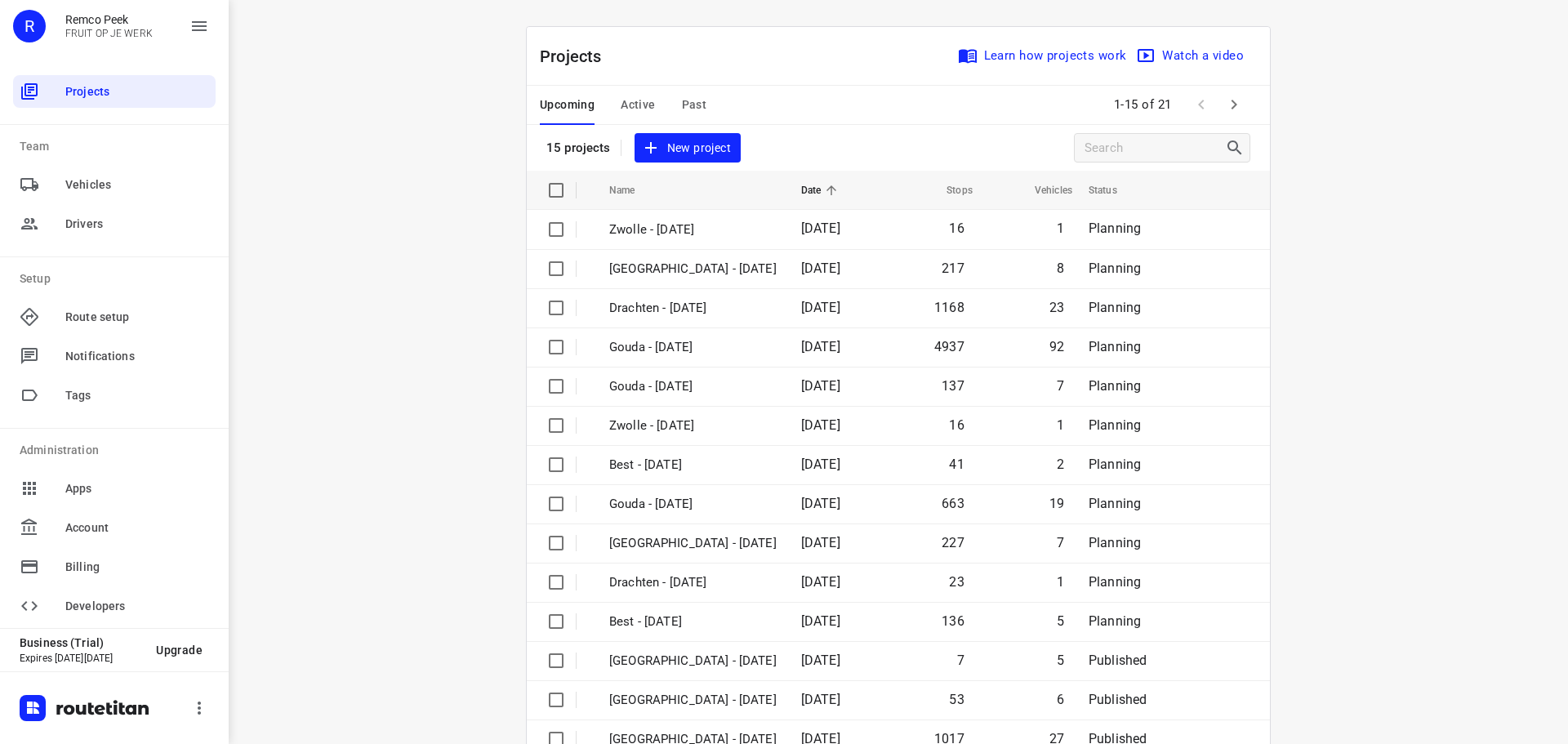
click at [630, 103] on span "Active" at bounding box center [637, 105] width 34 height 20
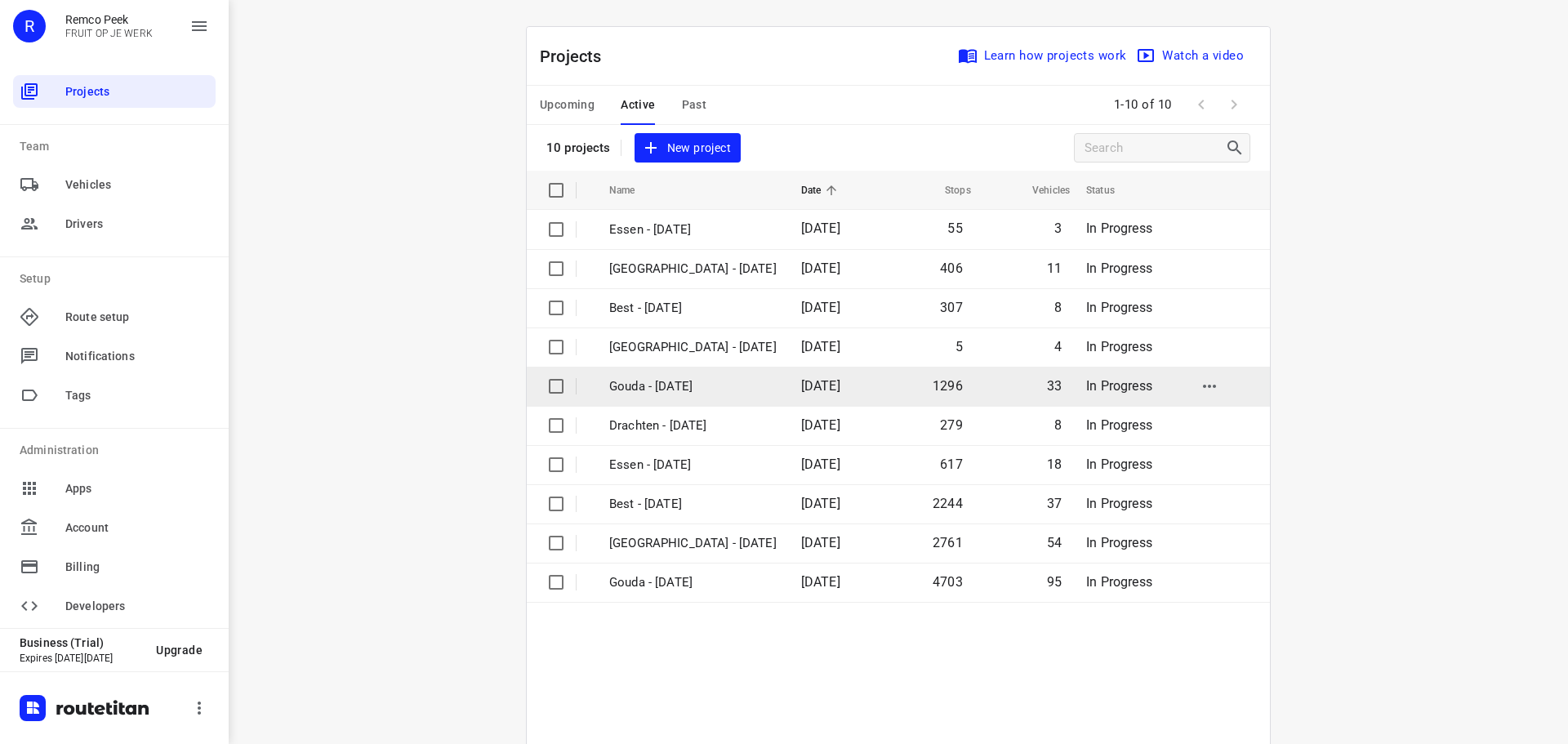
click at [649, 388] on p "Gouda - [DATE]" at bounding box center [692, 387] width 167 height 19
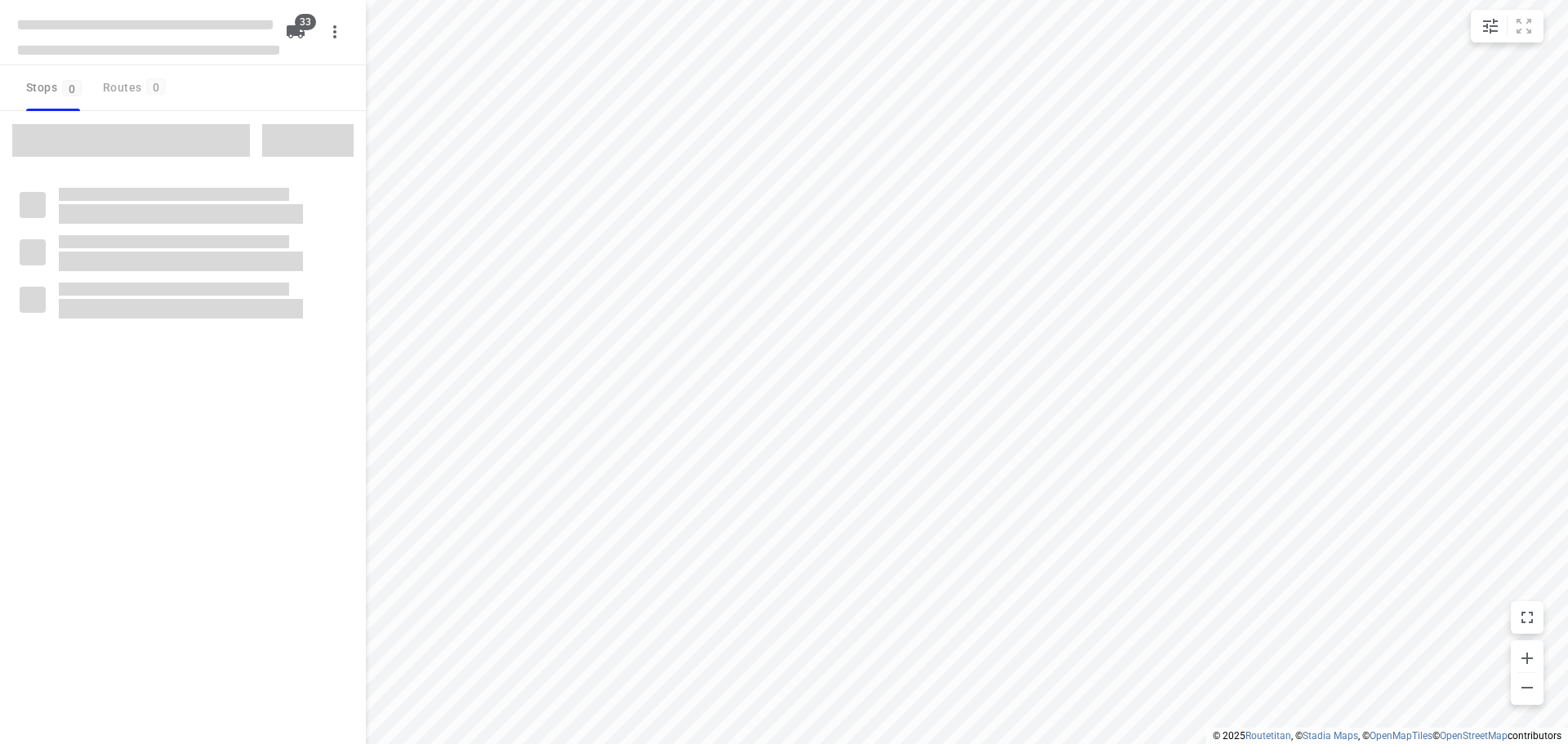
type input "distance"
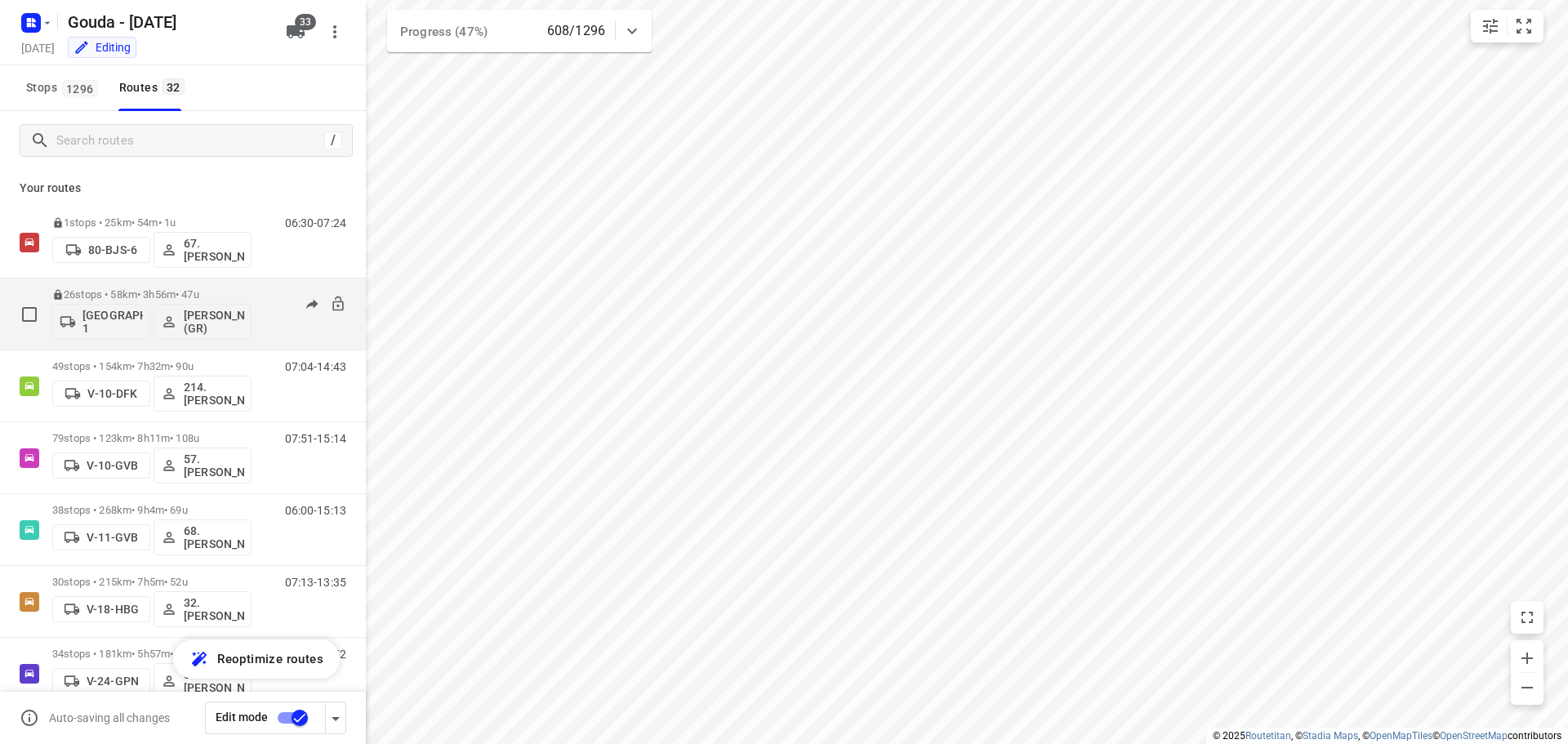
click at [148, 290] on p "26 stops • 58km • 3h56m • 47u" at bounding box center [152, 294] width 199 height 12
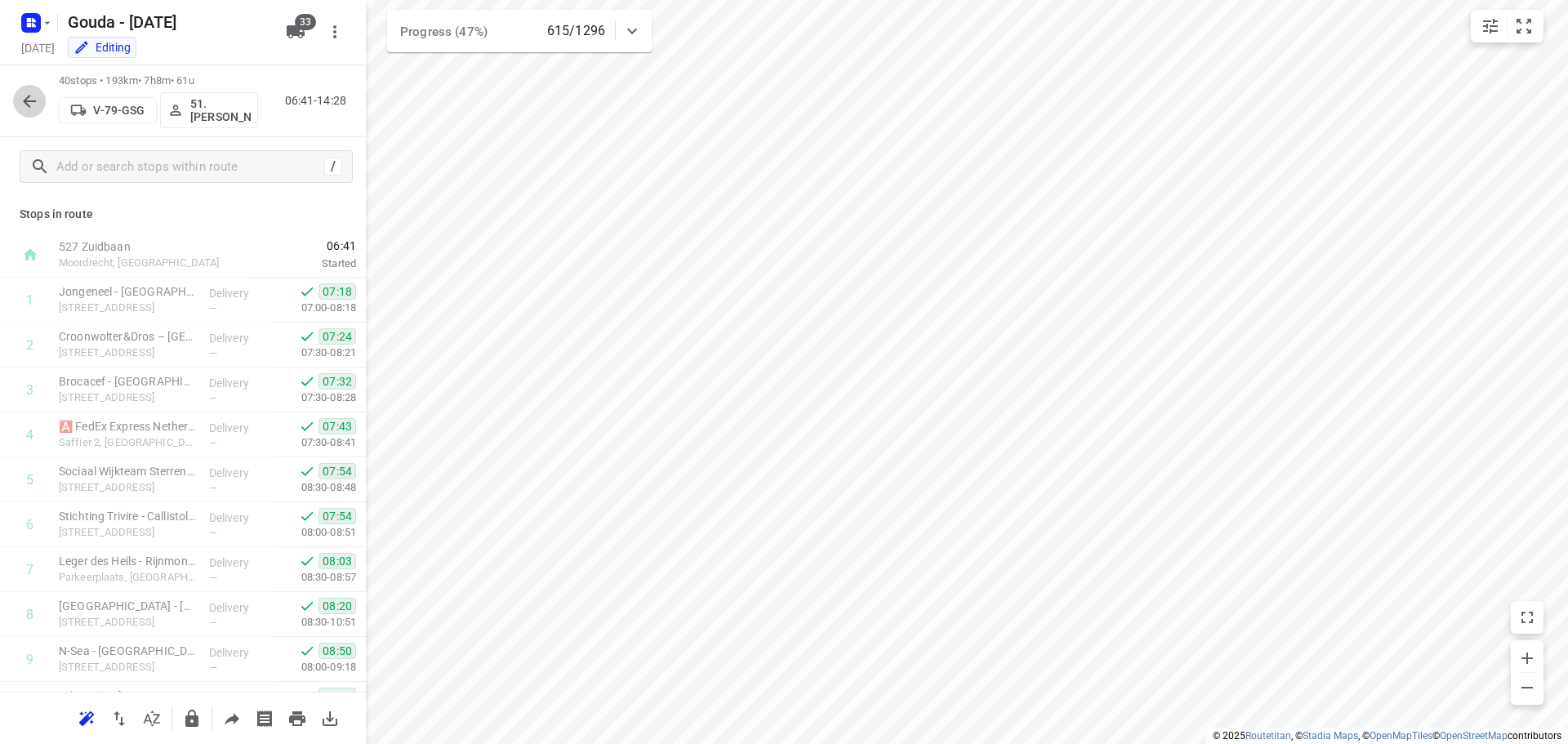
click at [29, 111] on button "button" at bounding box center [29, 101] width 32 height 32
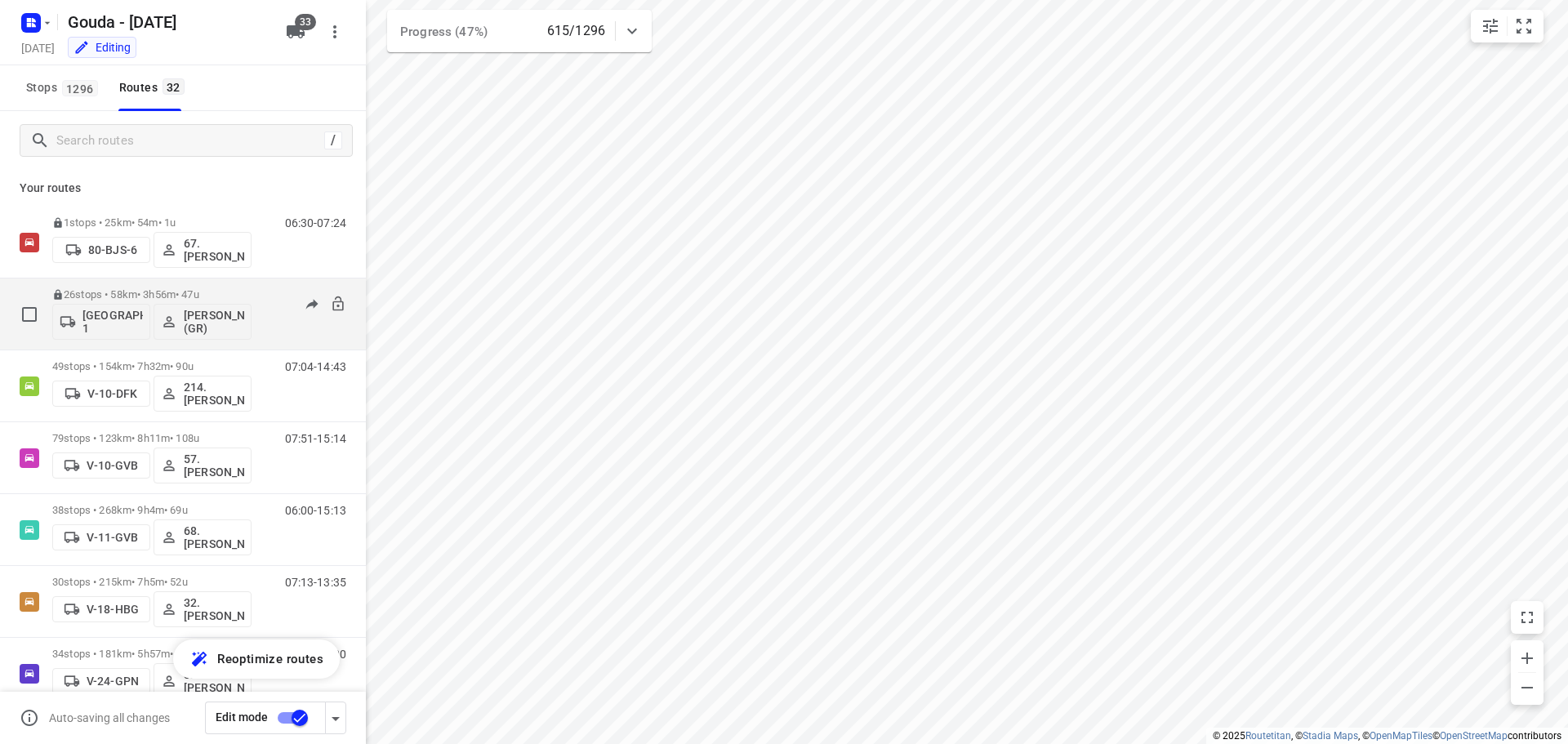
click at [197, 290] on p "26 stops • 58km • 3h56m • 47u" at bounding box center [152, 294] width 199 height 12
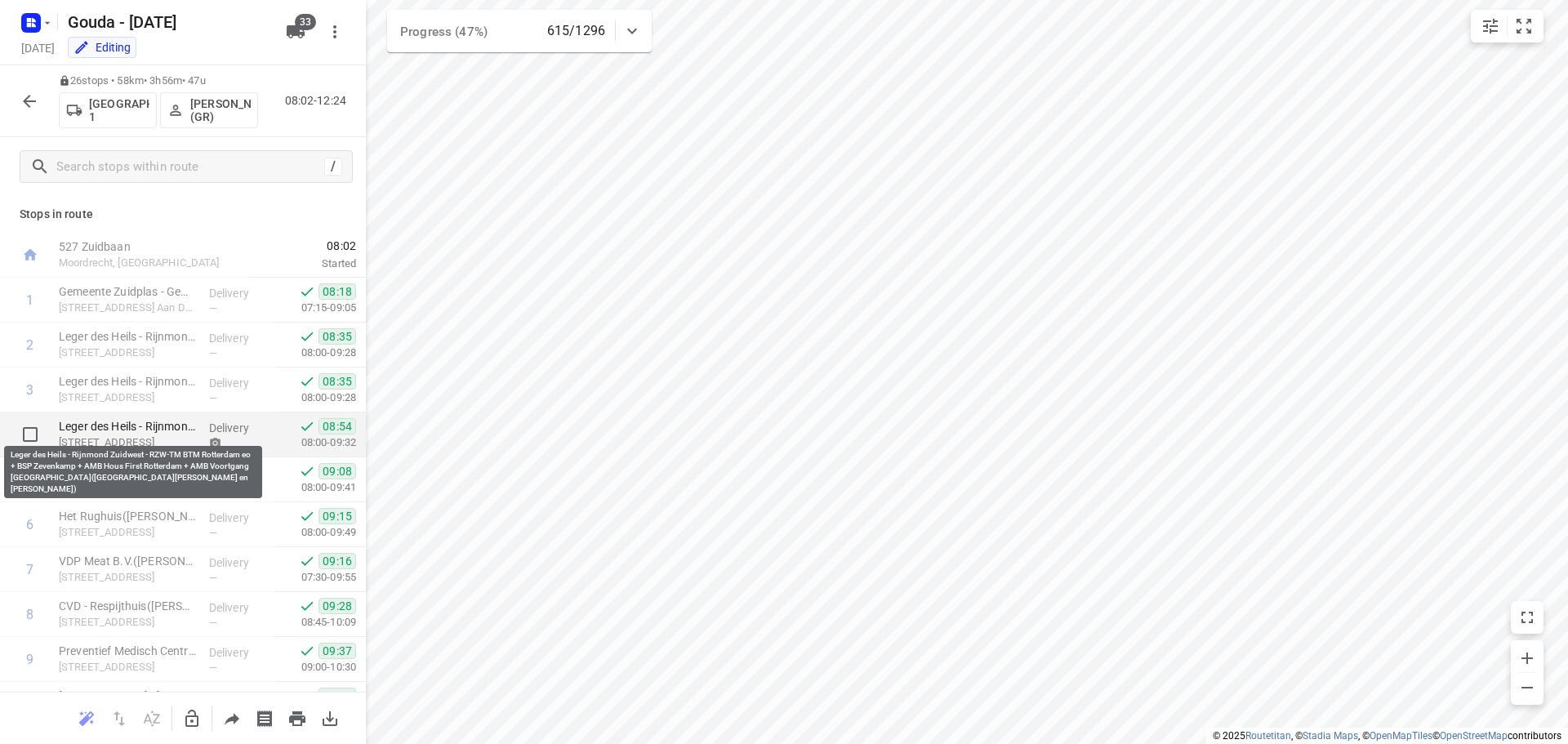
click at [174, 431] on p "Leger des Heils - Rijnmond Zuidwest - RZW-TM BTM Rotterdam eo + BSP Zevenkamp +…" at bounding box center [127, 426] width 137 height 16
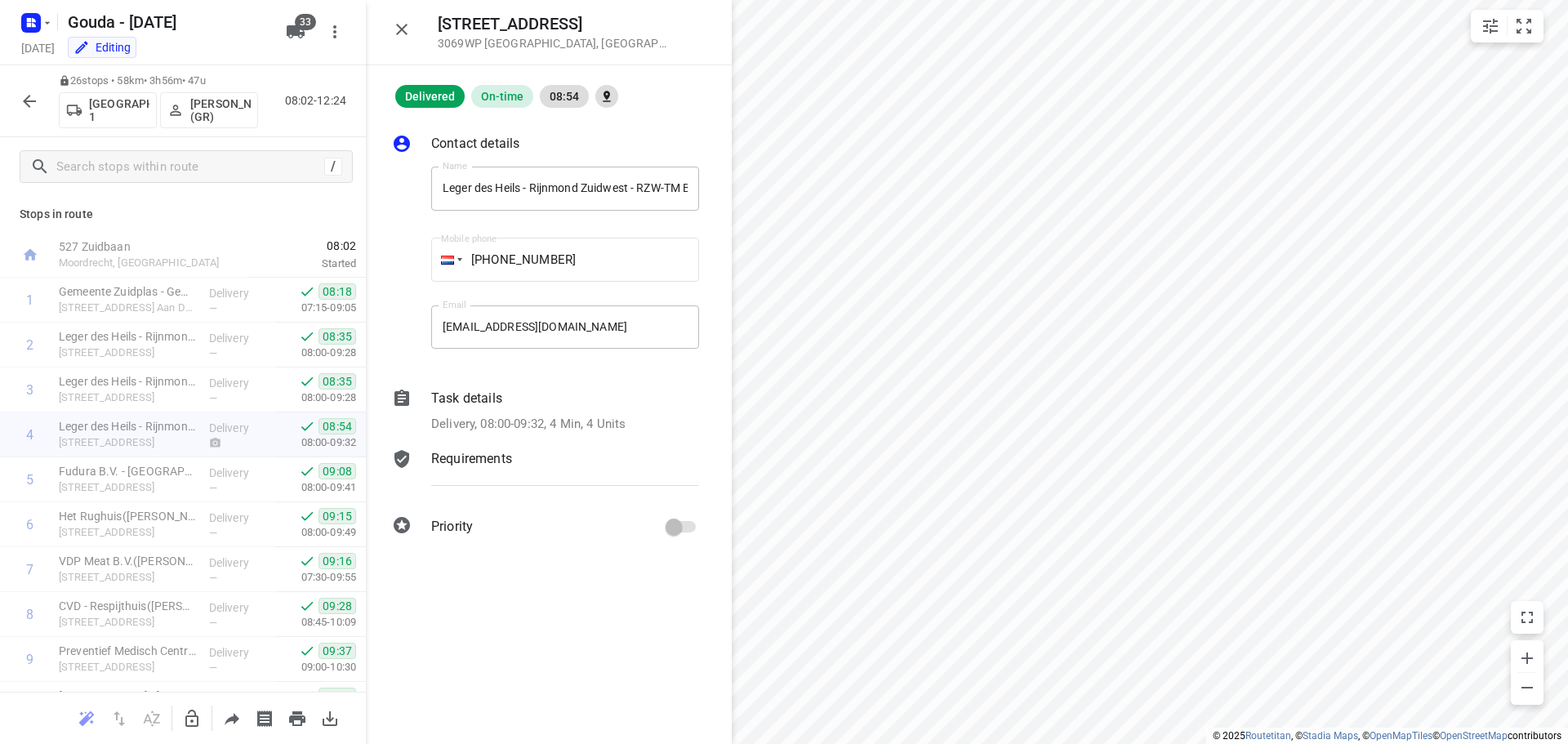
click at [489, 413] on div "Task details Delivery, 08:00-09:32, 4 Min, 4 Units" at bounding box center [564, 411] width 274 height 52
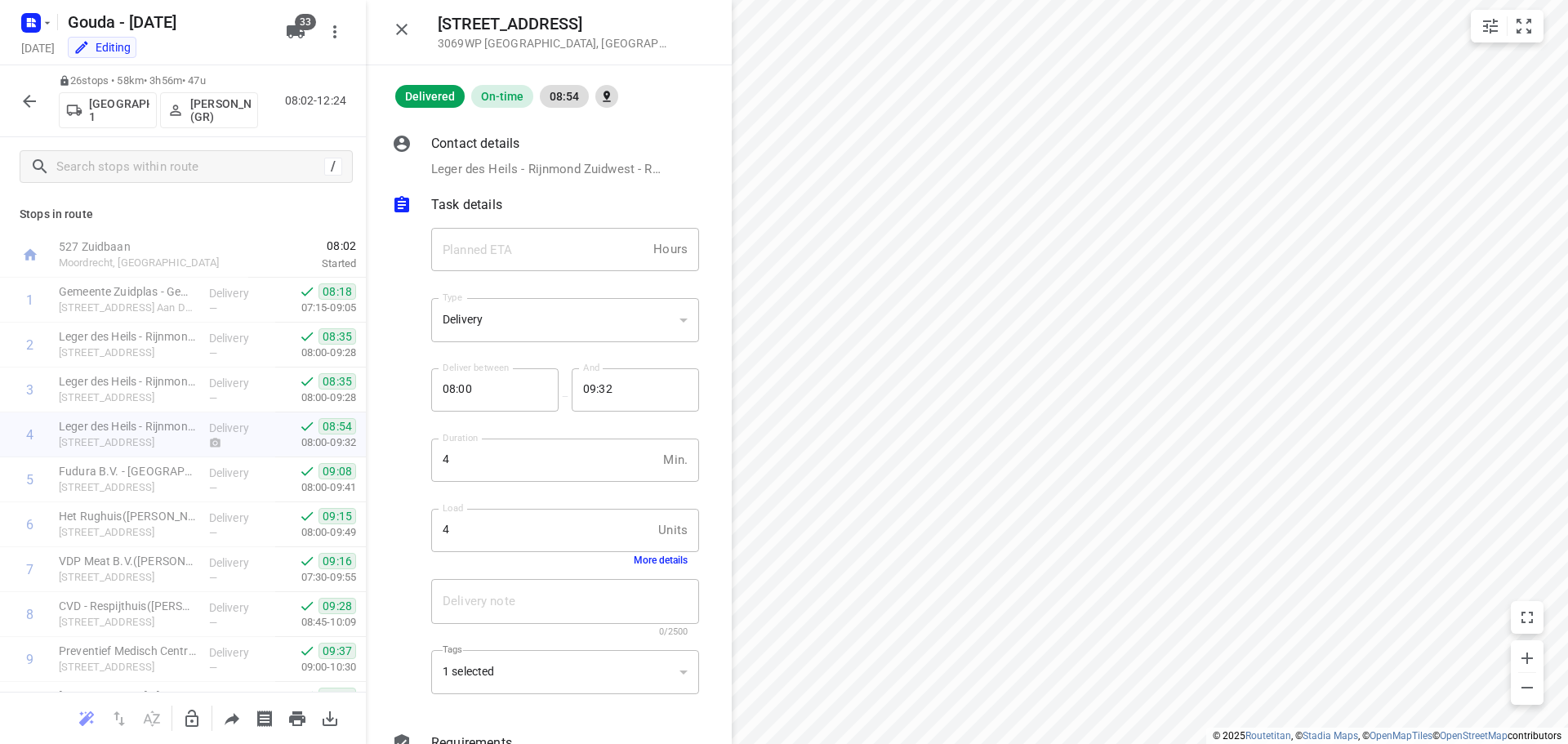
scroll to position [108, 0]
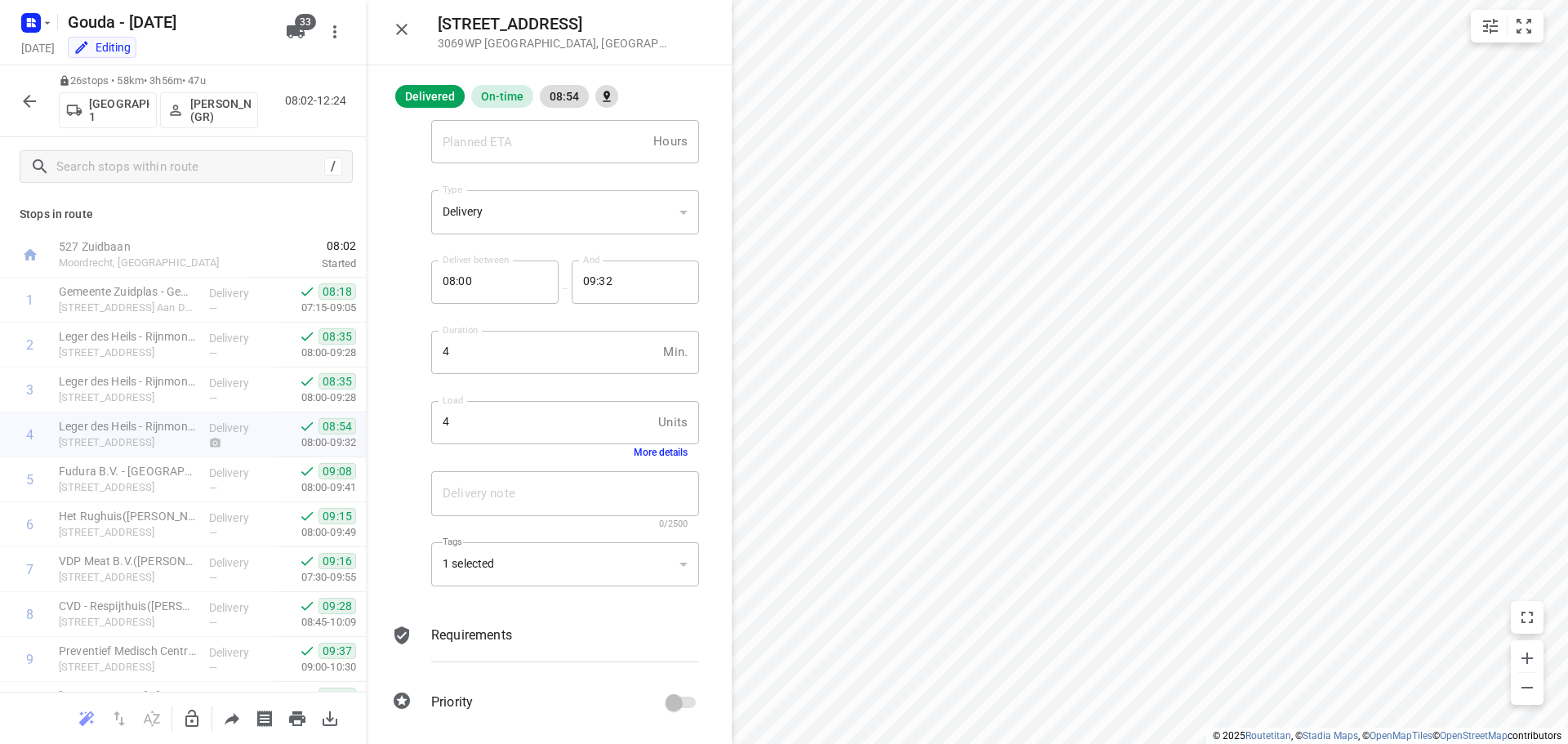
click at [655, 452] on button "More details" at bounding box center [661, 451] width 54 height 11
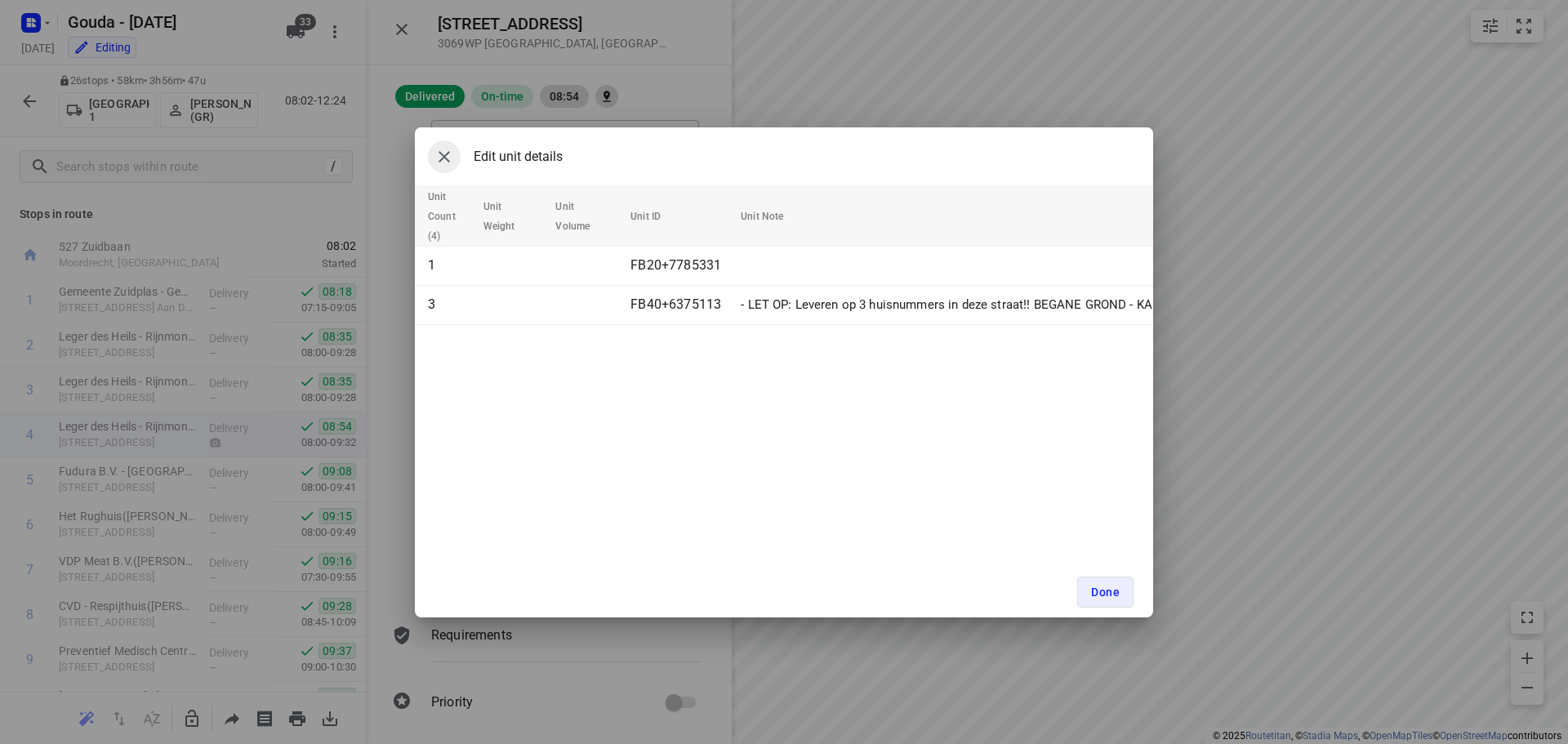
click at [451, 154] on icon "button" at bounding box center [444, 156] width 20 height 20
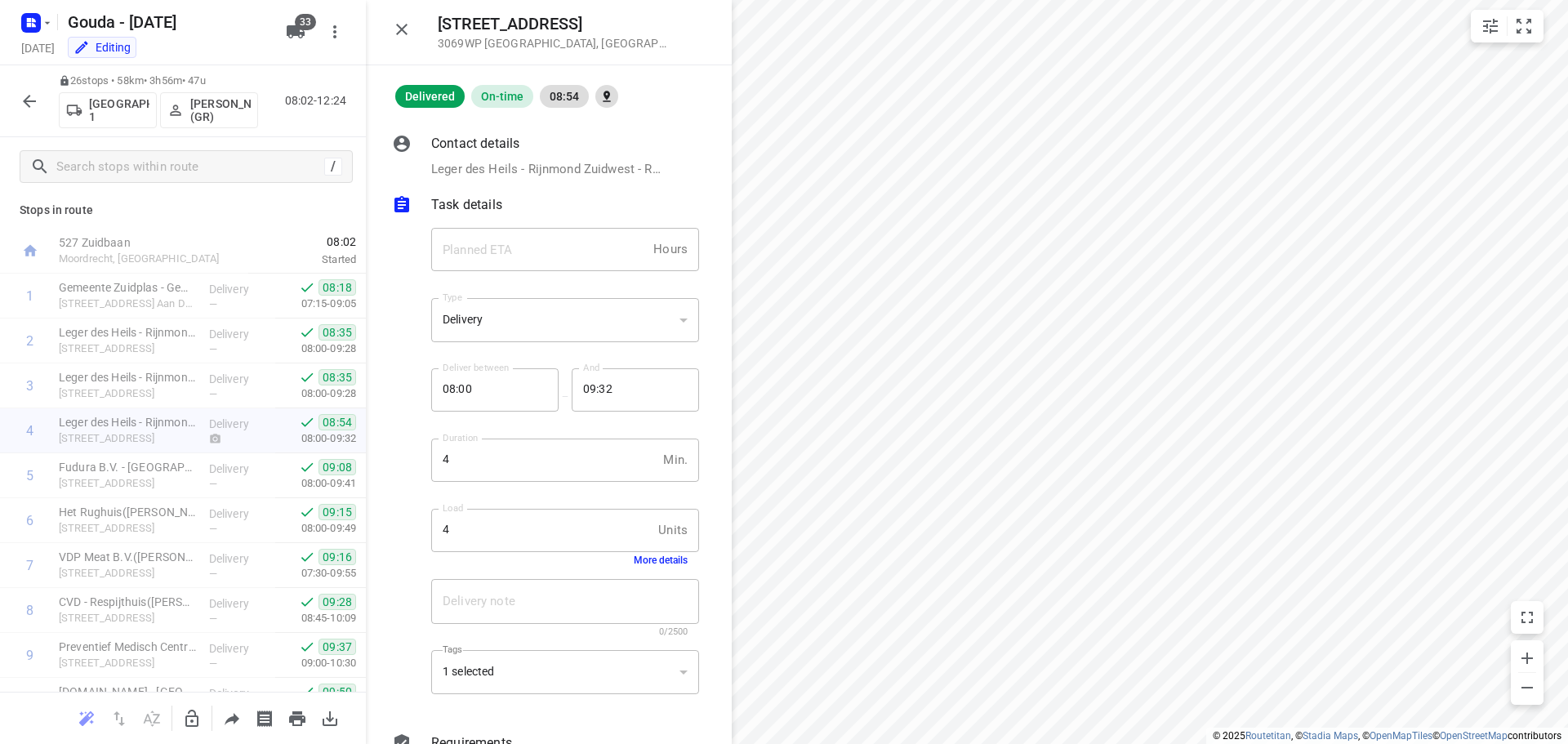
scroll to position [0, 0]
click at [35, 90] on button "button" at bounding box center [29, 101] width 32 height 32
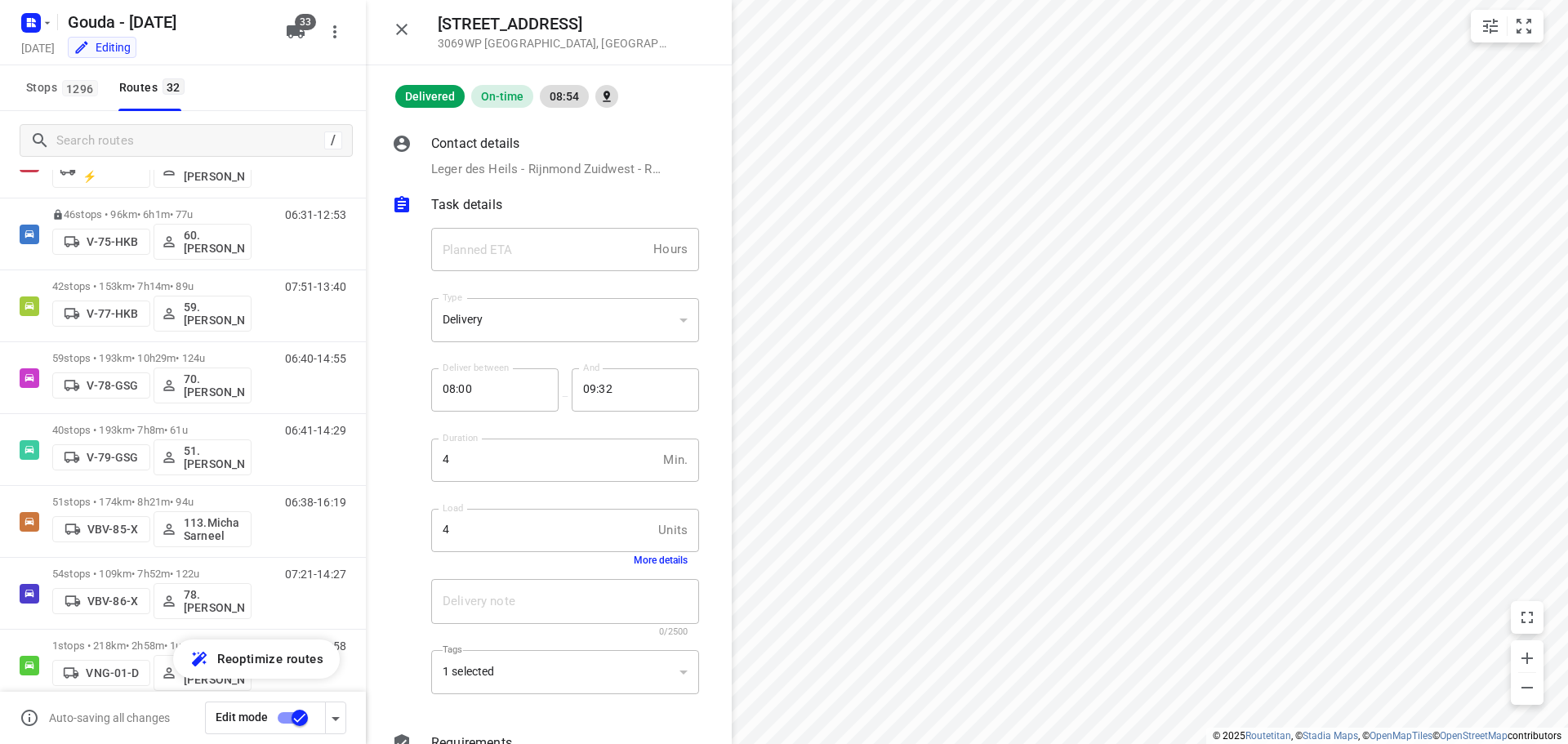
scroll to position [1469, 0]
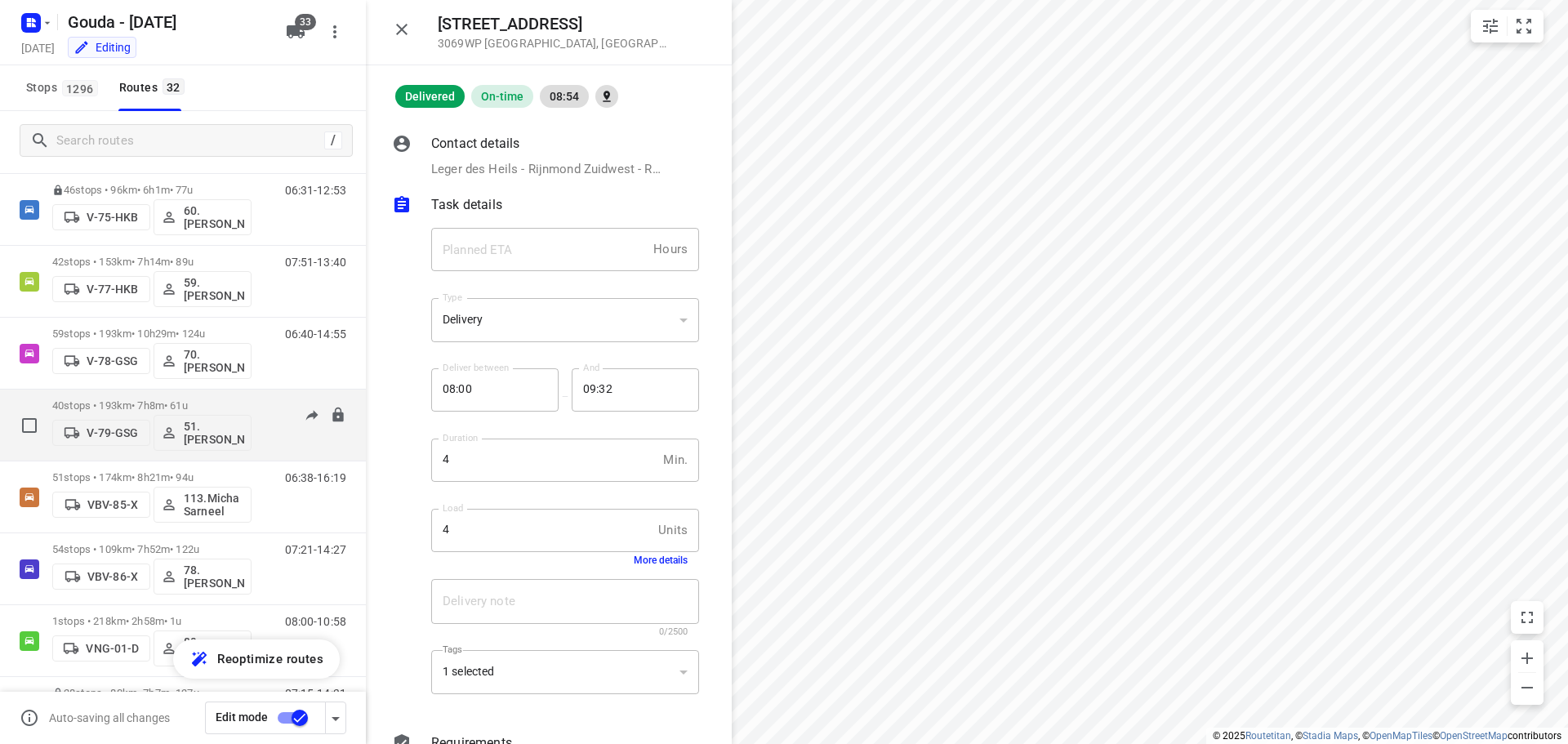
click at [190, 393] on div "40 stops • 193km • 7h8m • 61u V-79-GSG 51.[PERSON_NAME]" at bounding box center [152, 425] width 199 height 68
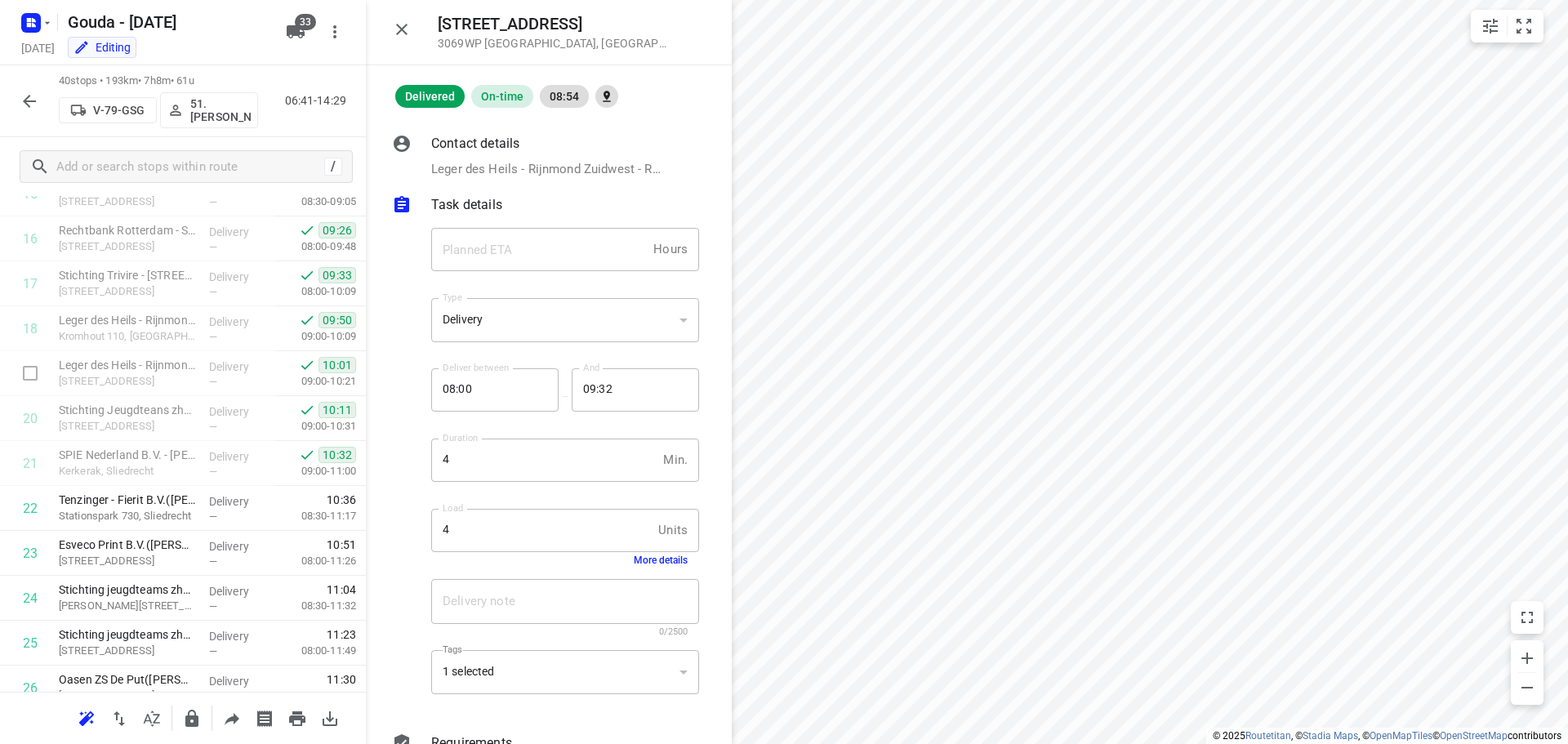
scroll to position [816, 0]
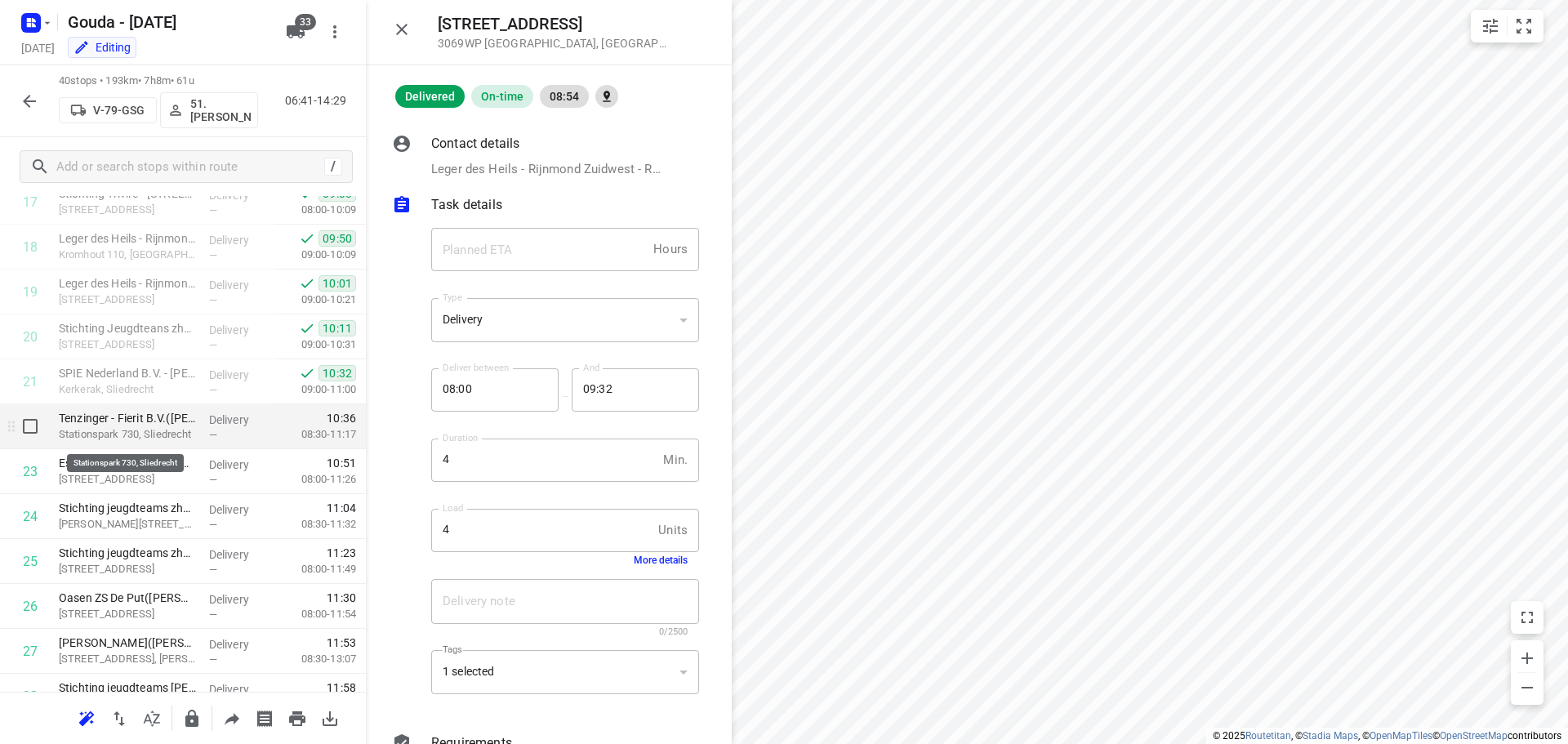
click at [148, 428] on p "Stationspark 730, Sliedrecht" at bounding box center [127, 434] width 137 height 16
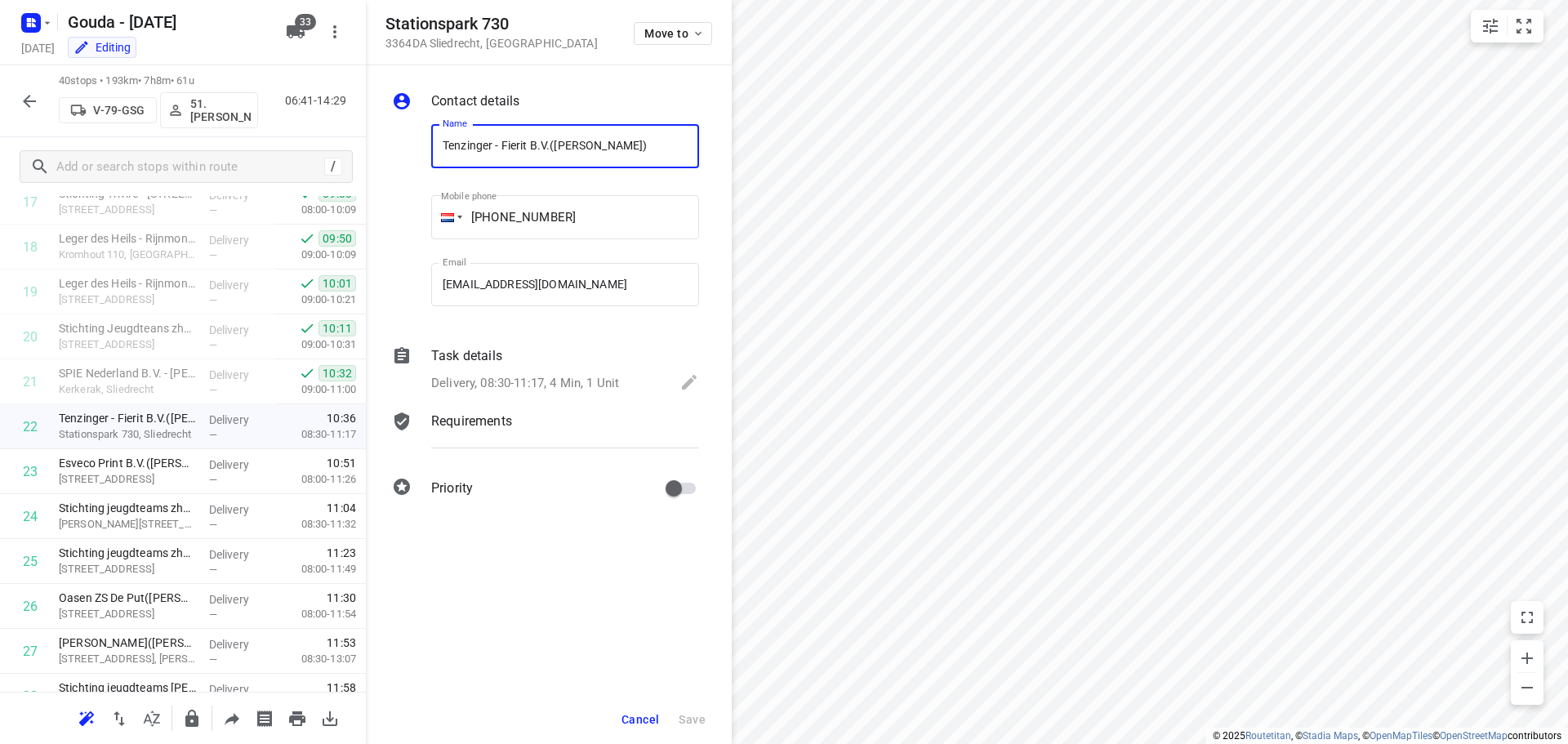
click at [518, 371] on div "Task details Delivery, 08:30-11:17, 4 Min, 1 Unit" at bounding box center [564, 370] width 274 height 55
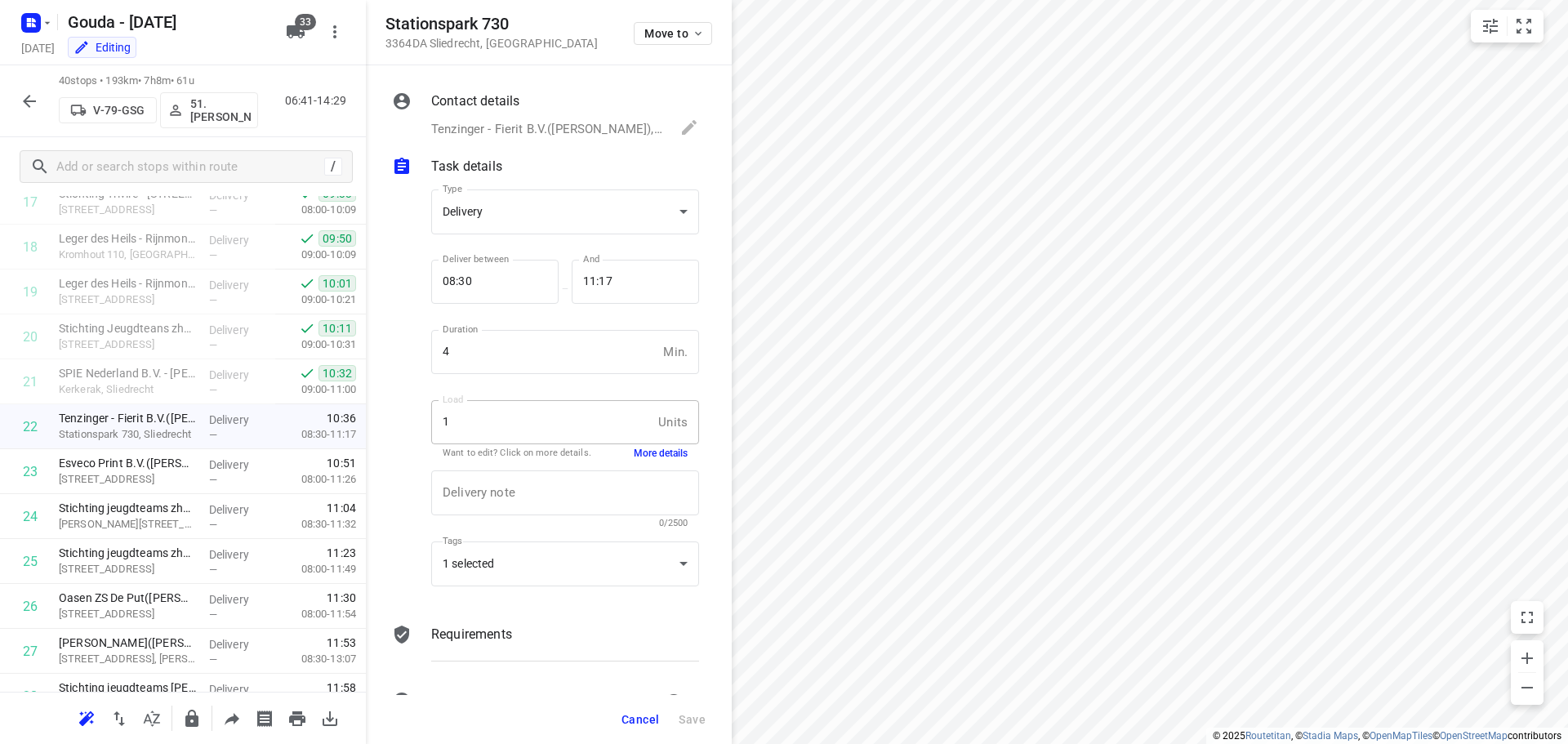
click at [677, 445] on div "Load 1 Units Load Want to edit? Click on more details. More details" at bounding box center [565, 428] width 268 height 57
click at [674, 446] on button "More details" at bounding box center [661, 453] width 54 height 14
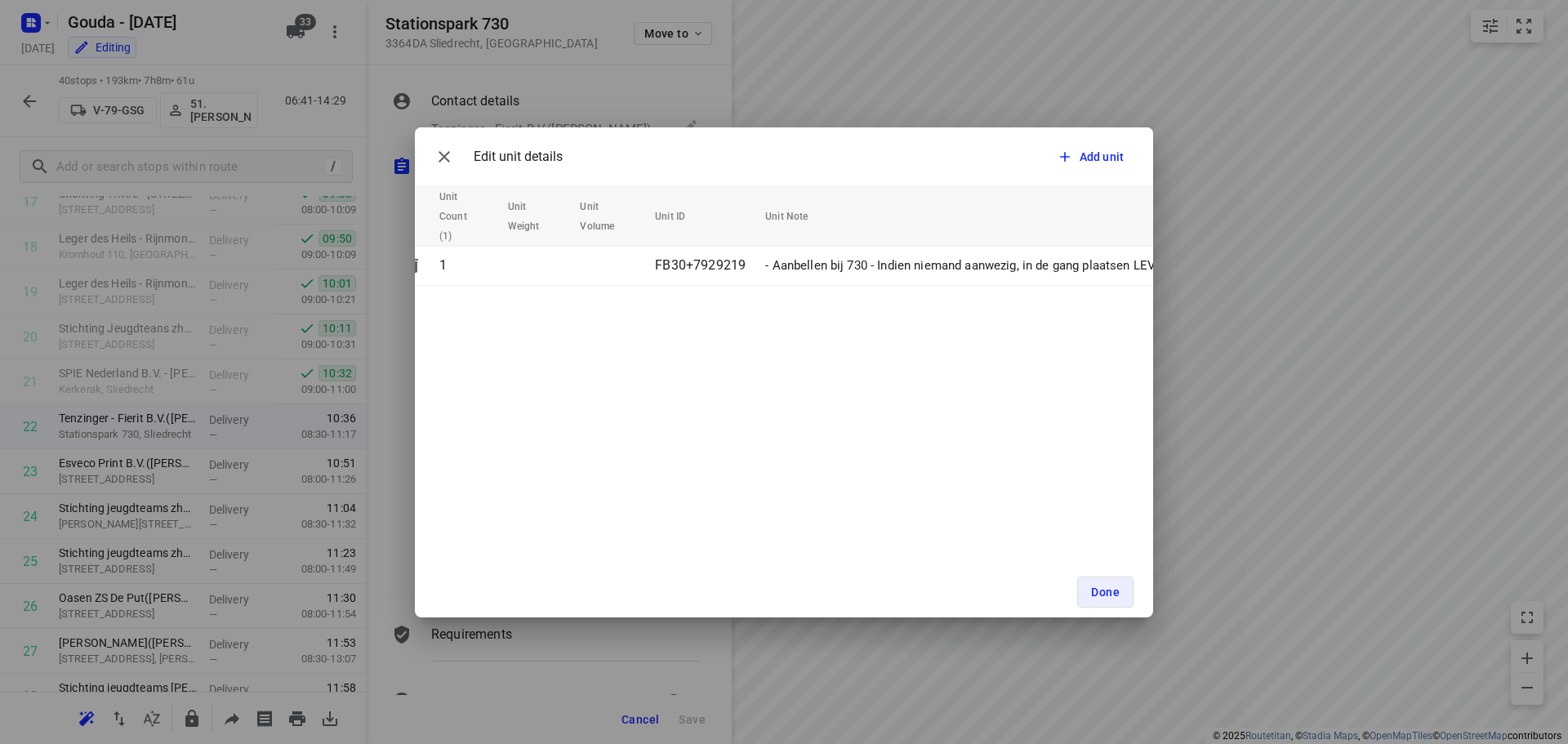
scroll to position [0, 37]
click at [447, 163] on icon "button" at bounding box center [444, 156] width 20 height 20
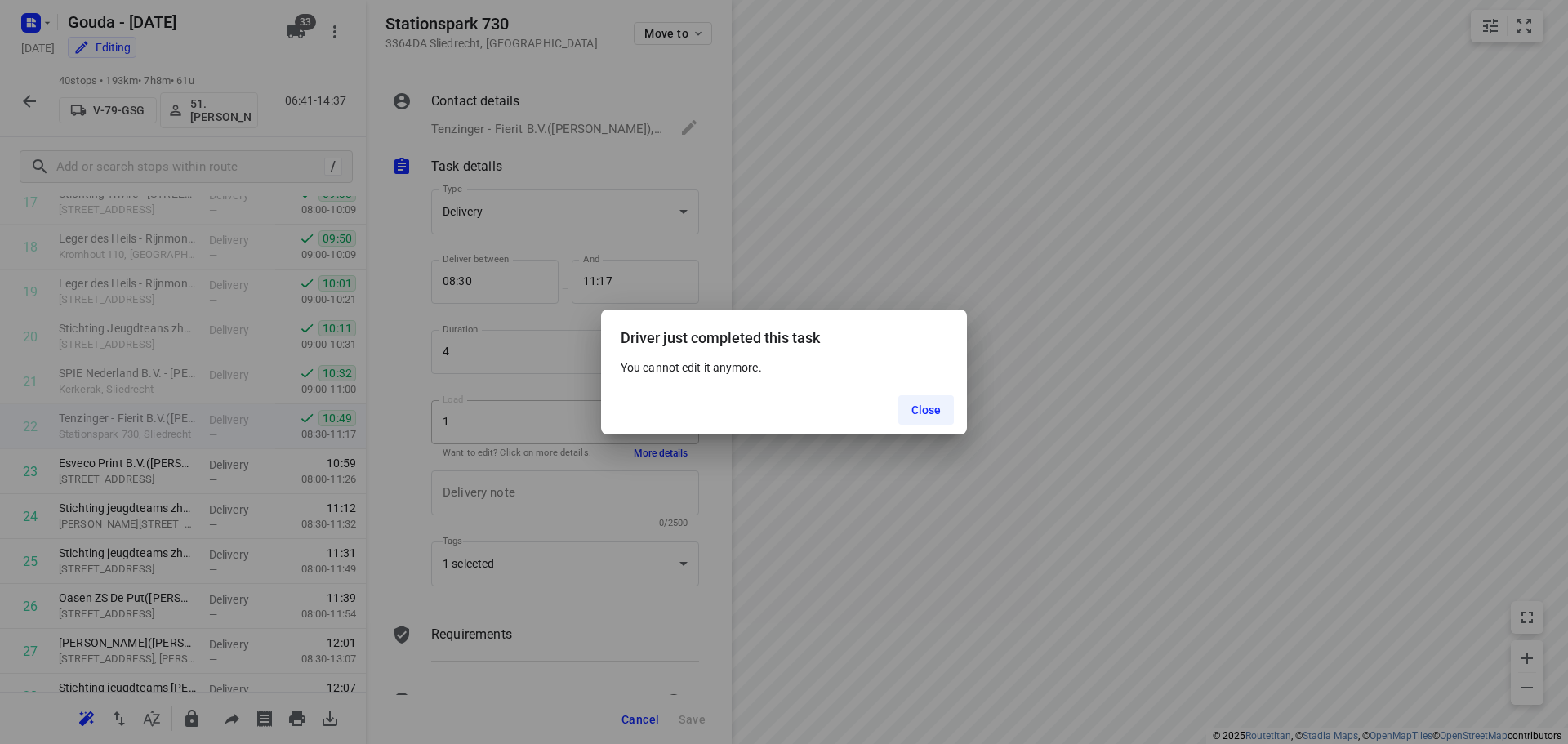
click at [939, 405] on span "Close" at bounding box center [927, 409] width 31 height 13
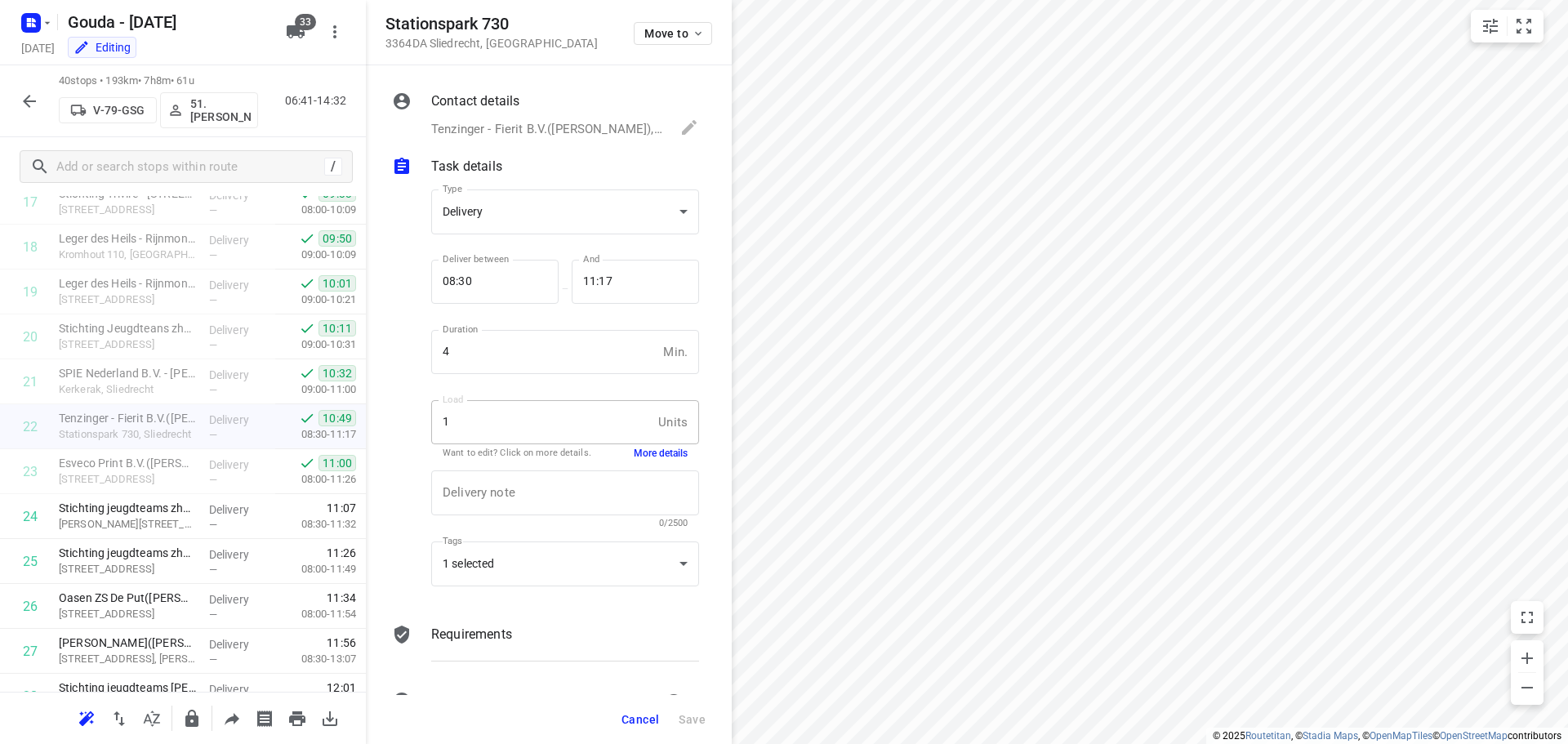
click at [37, 98] on icon "button" at bounding box center [29, 101] width 20 height 20
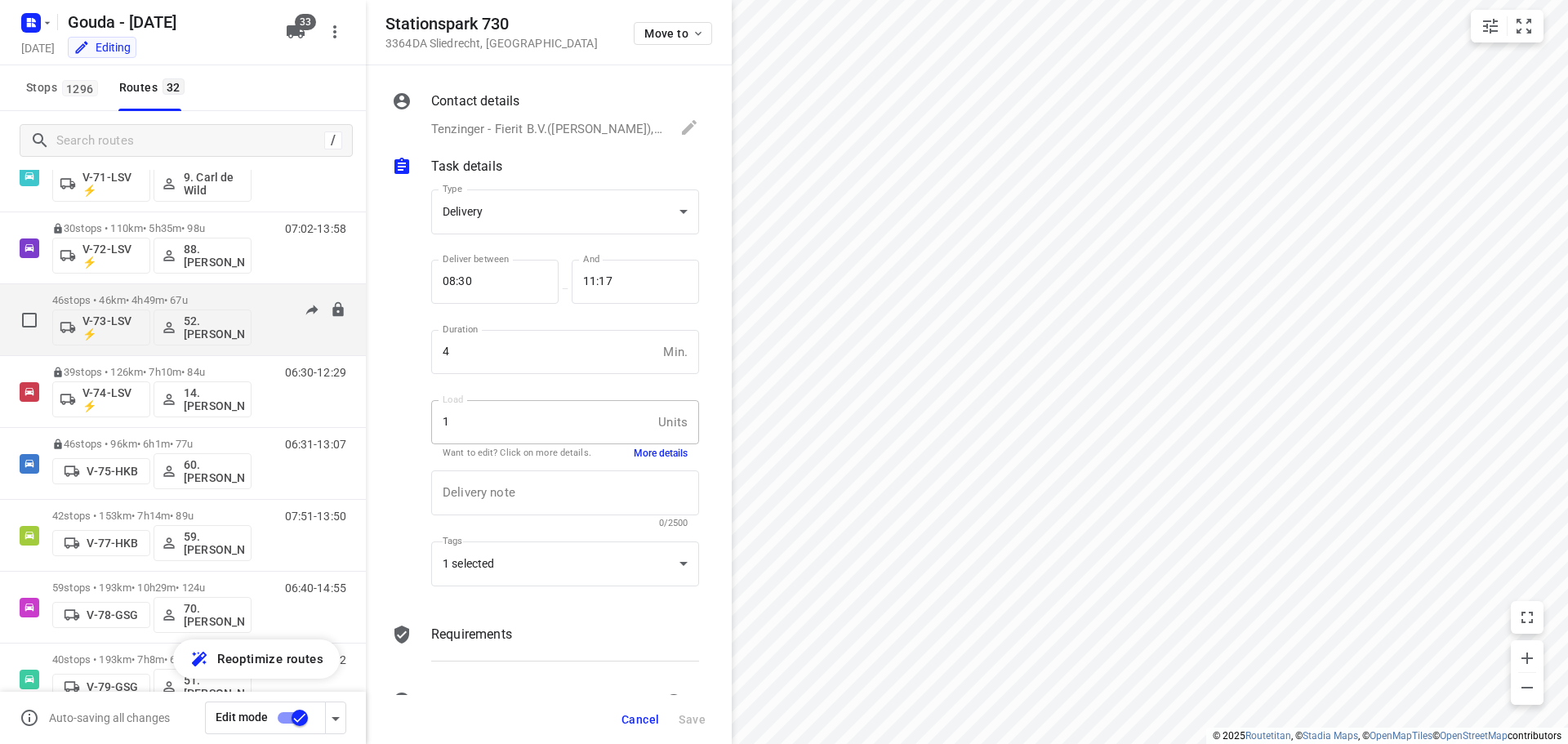
scroll to position [1224, 0]
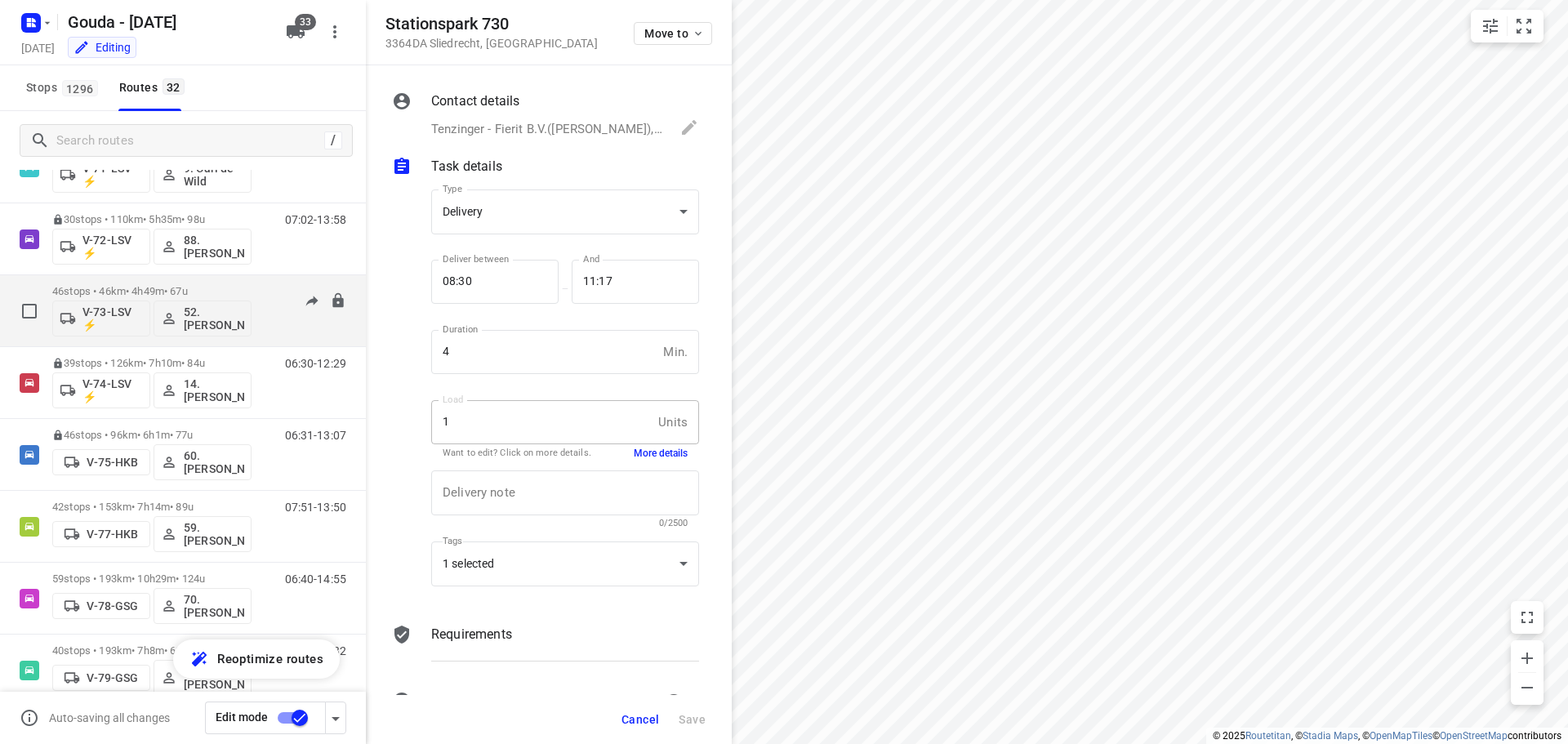
click at [182, 286] on p "46 stops • 46km • 4h49m • 67u" at bounding box center [152, 291] width 199 height 12
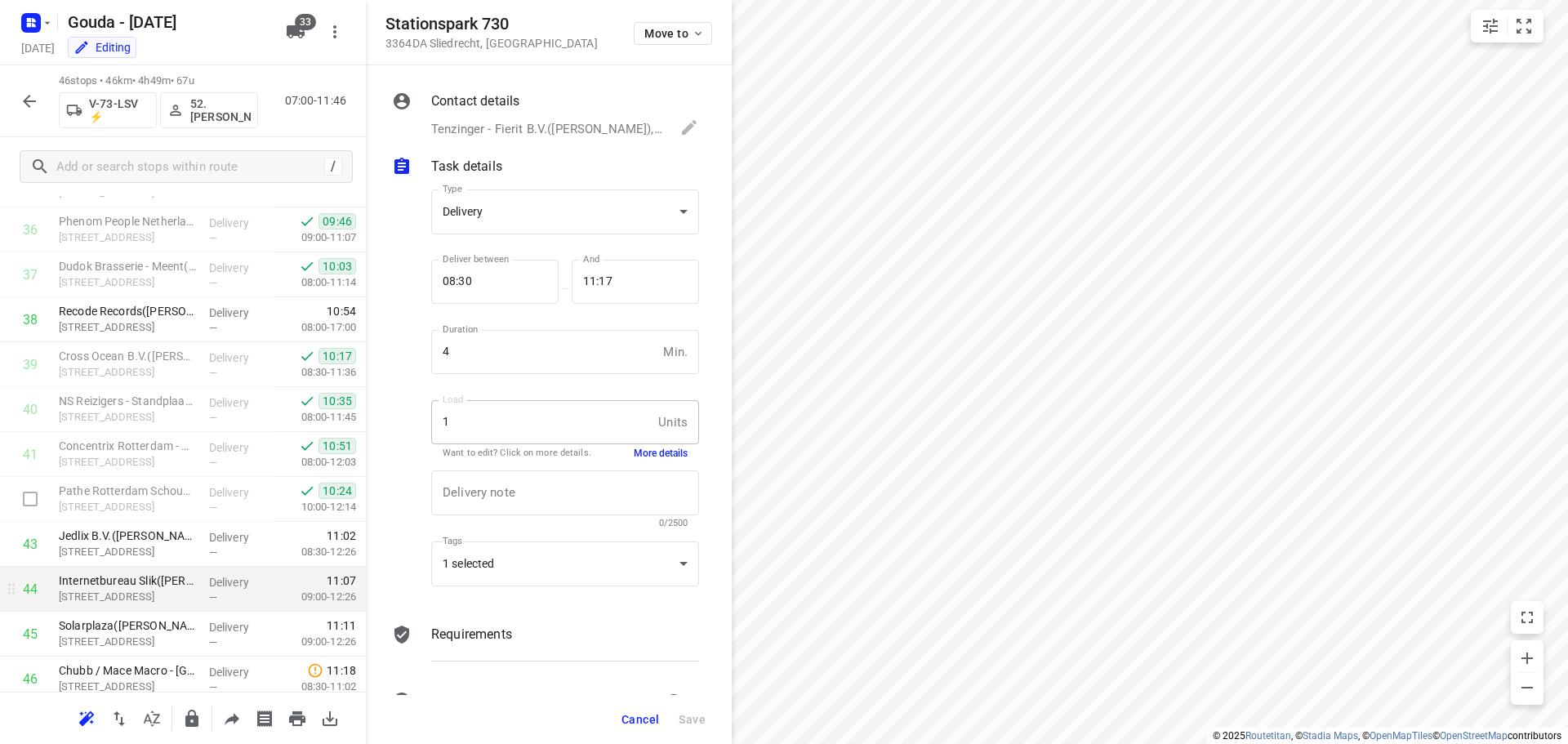
scroll to position [1614, 0]
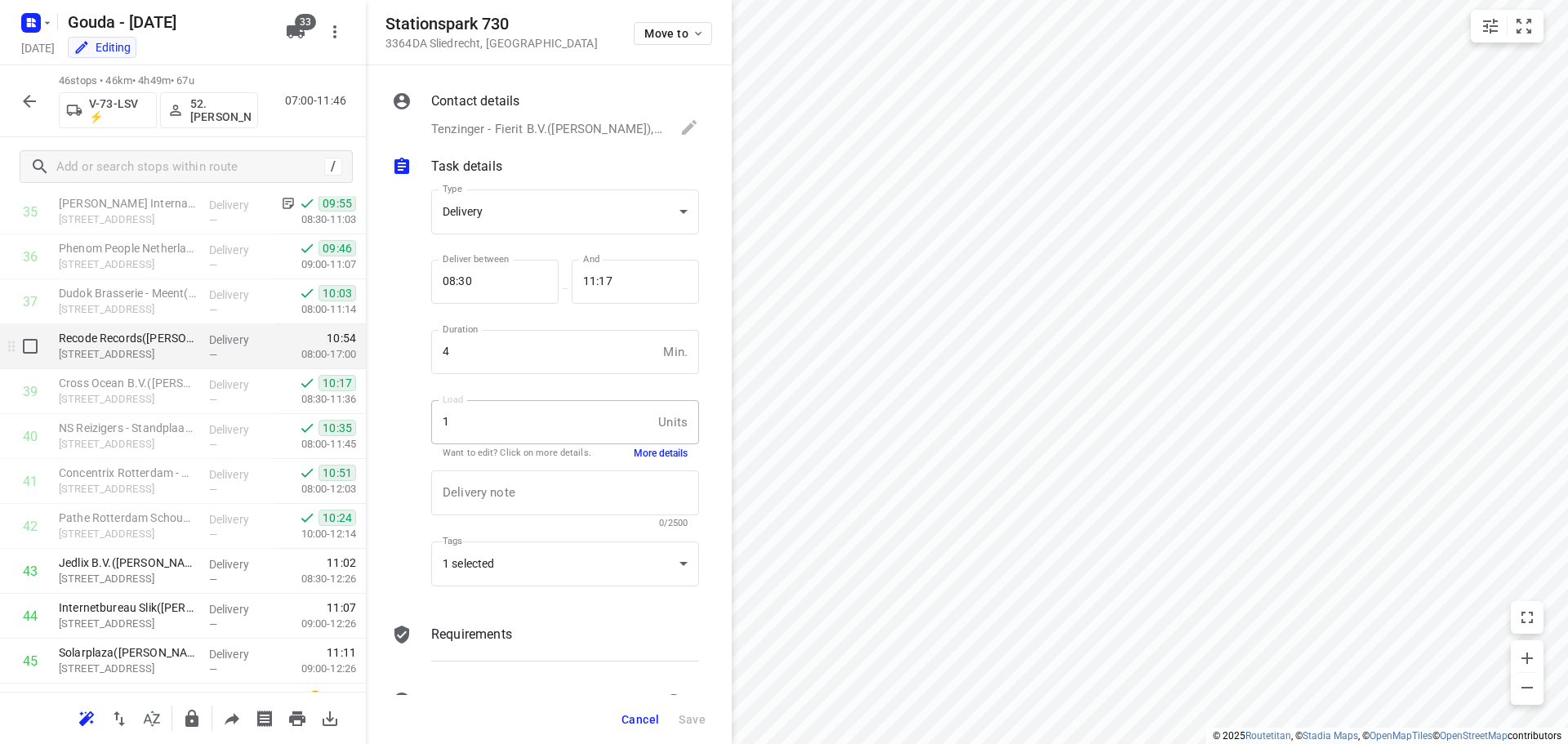
click at [123, 355] on p "[STREET_ADDRESS]" at bounding box center [127, 354] width 137 height 16
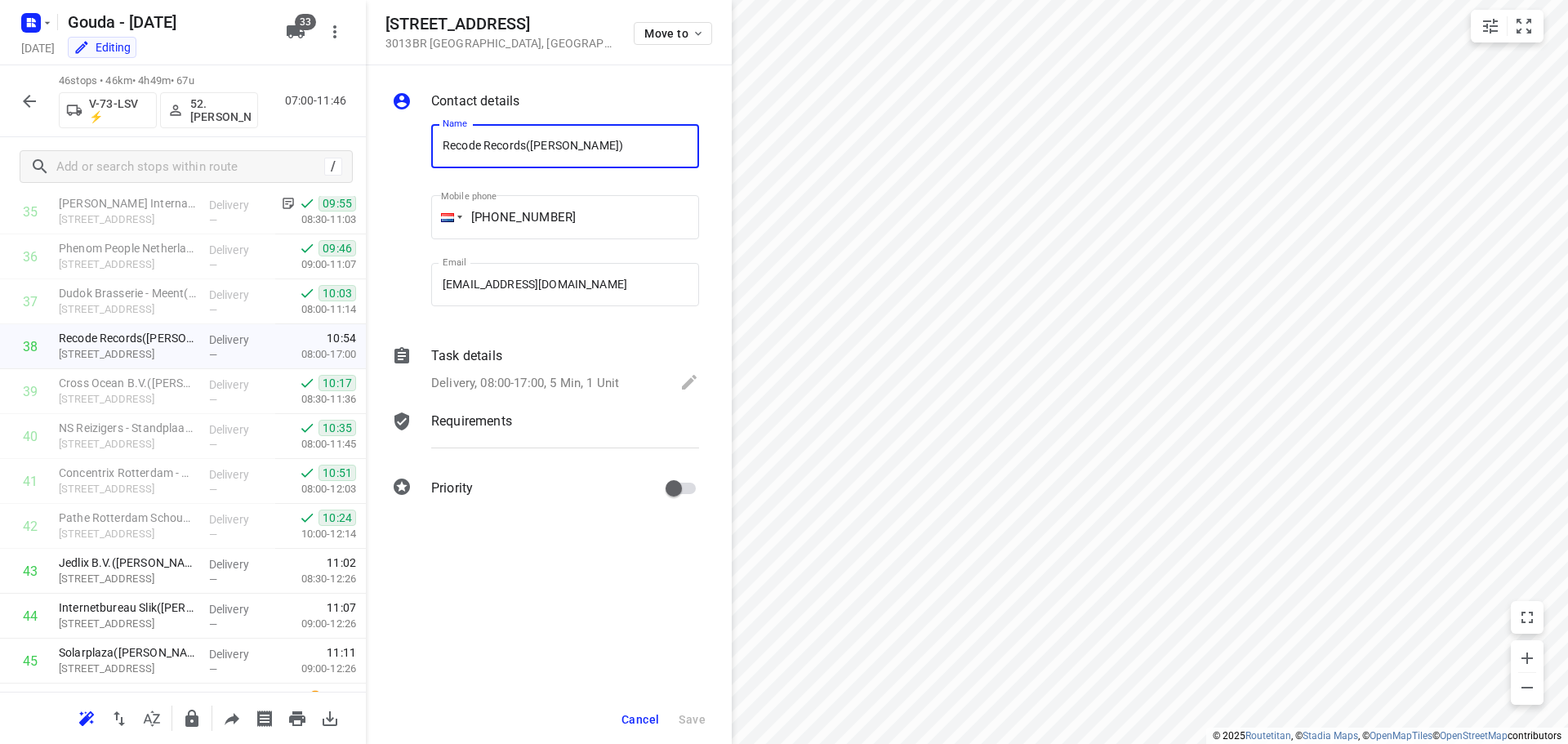
click at [504, 364] on div "Task details" at bounding box center [565, 355] width 268 height 20
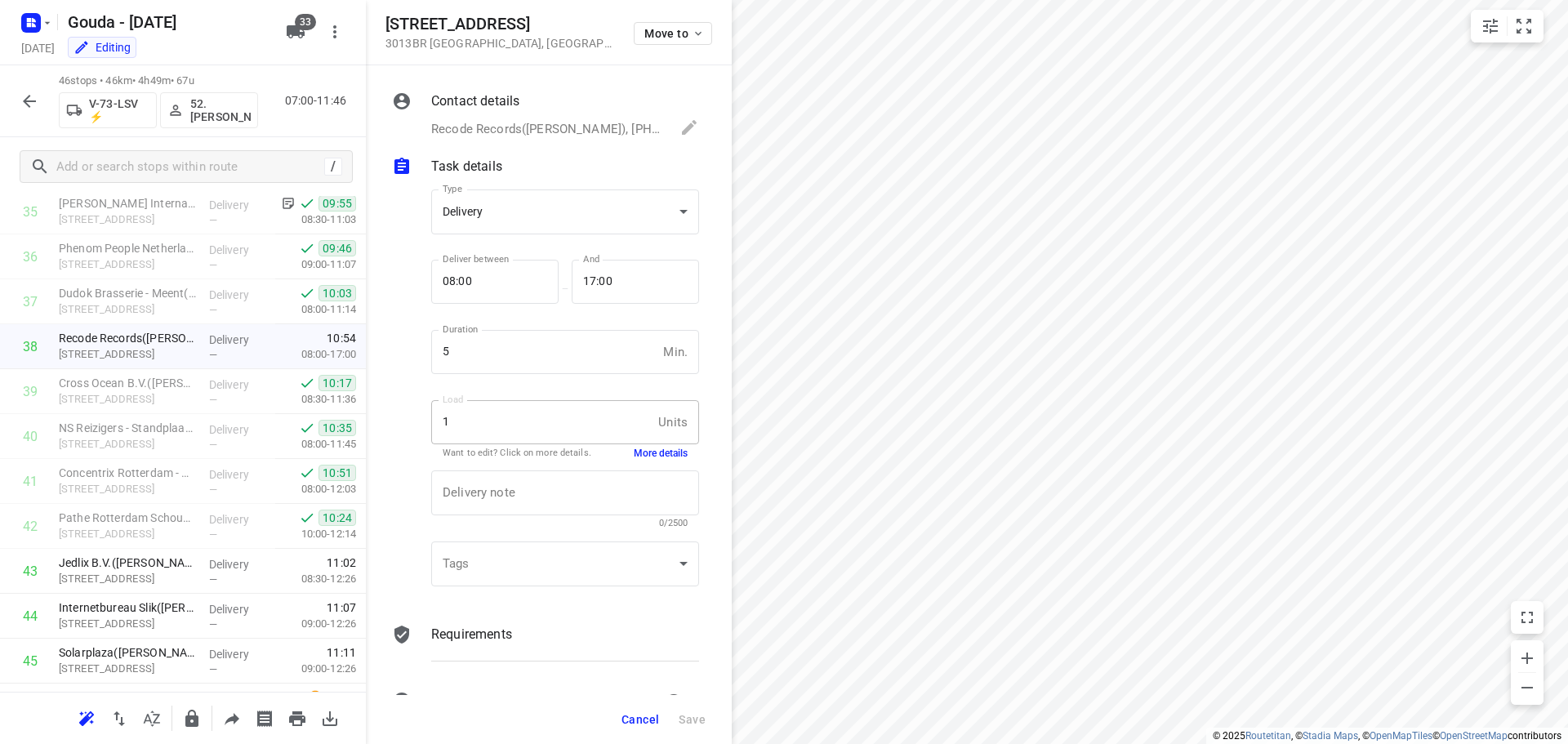
click at [635, 452] on button "More details" at bounding box center [661, 453] width 54 height 14
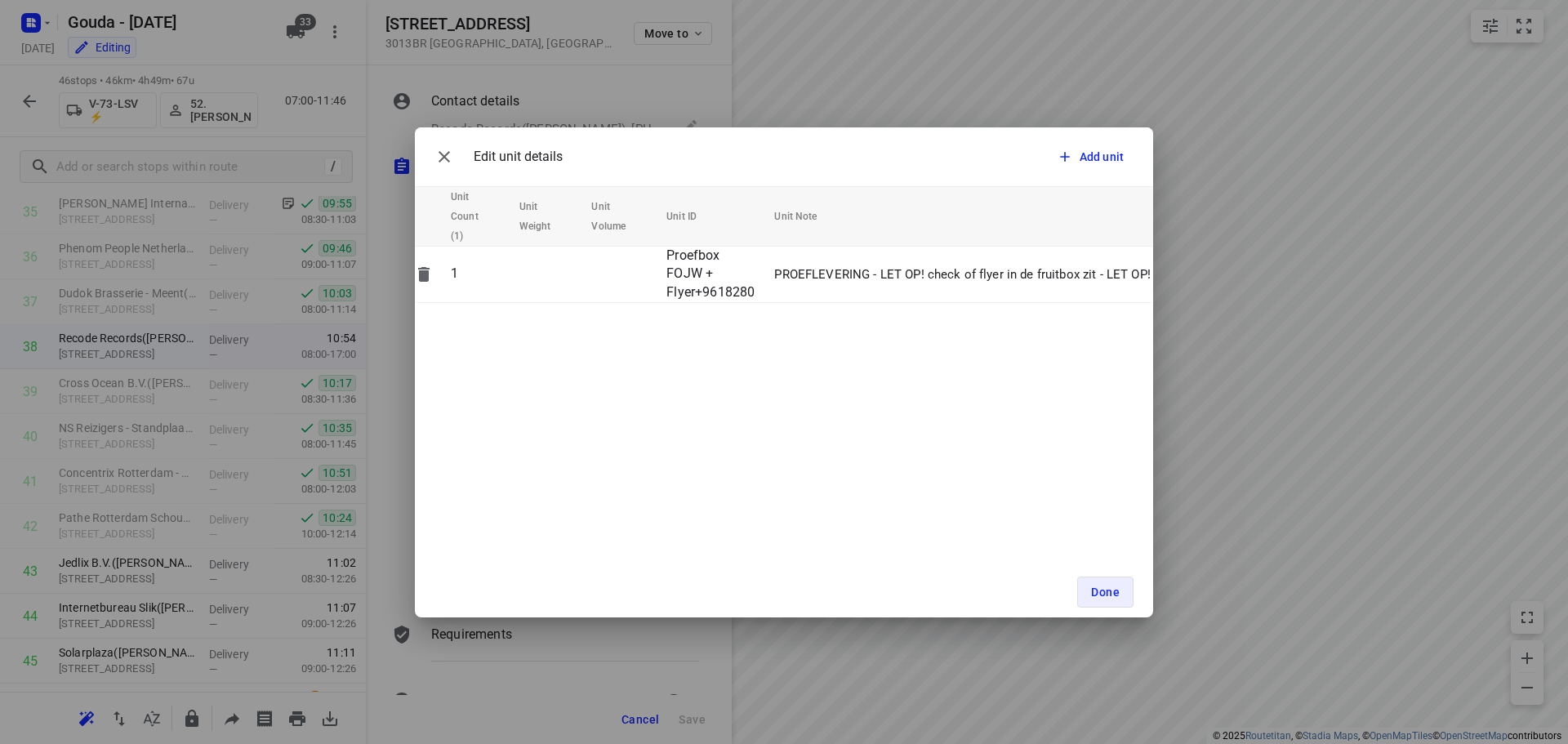
scroll to position [0, 0]
click at [432, 158] on button "button" at bounding box center [444, 157] width 32 height 32
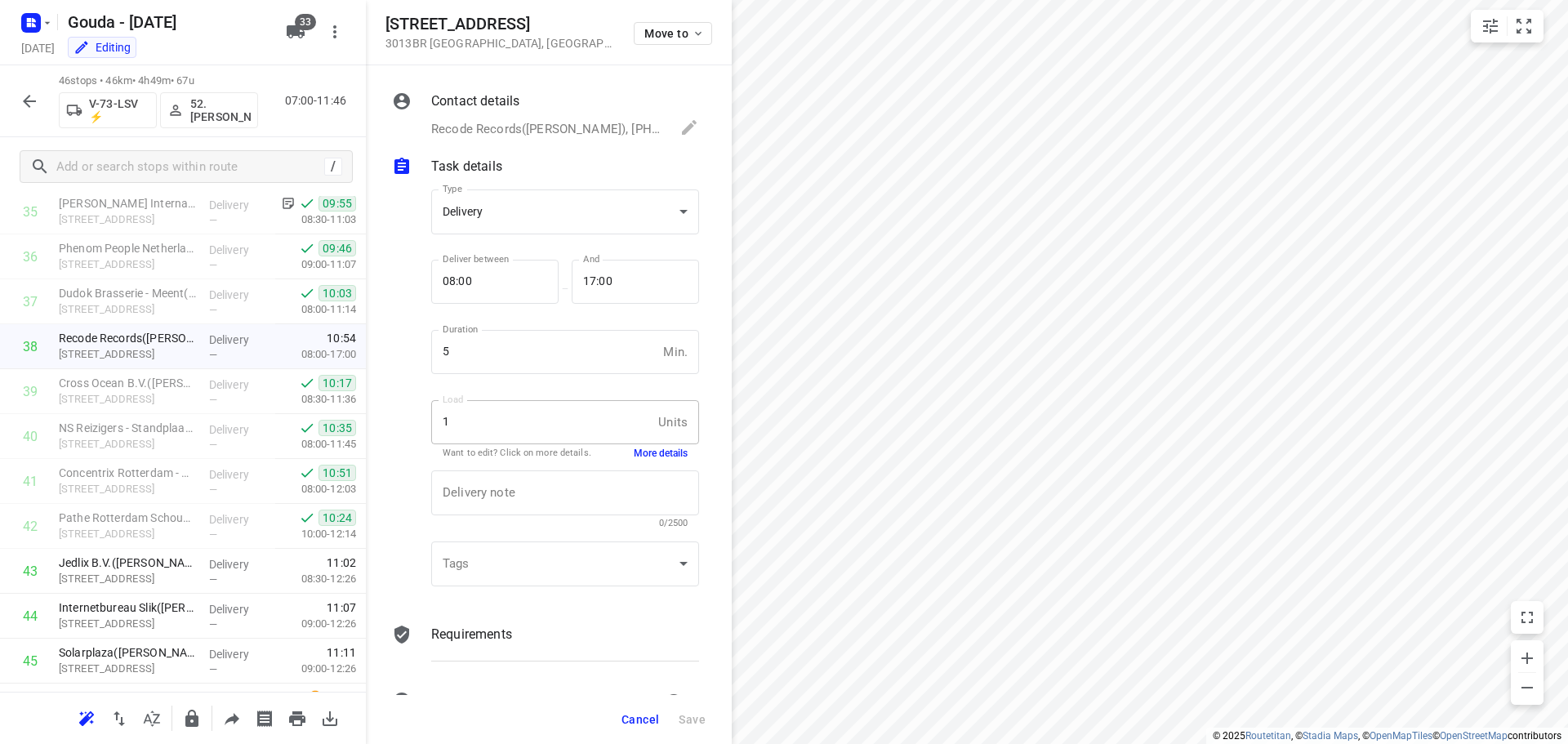
click at [35, 99] on icon "button" at bounding box center [29, 101] width 20 height 20
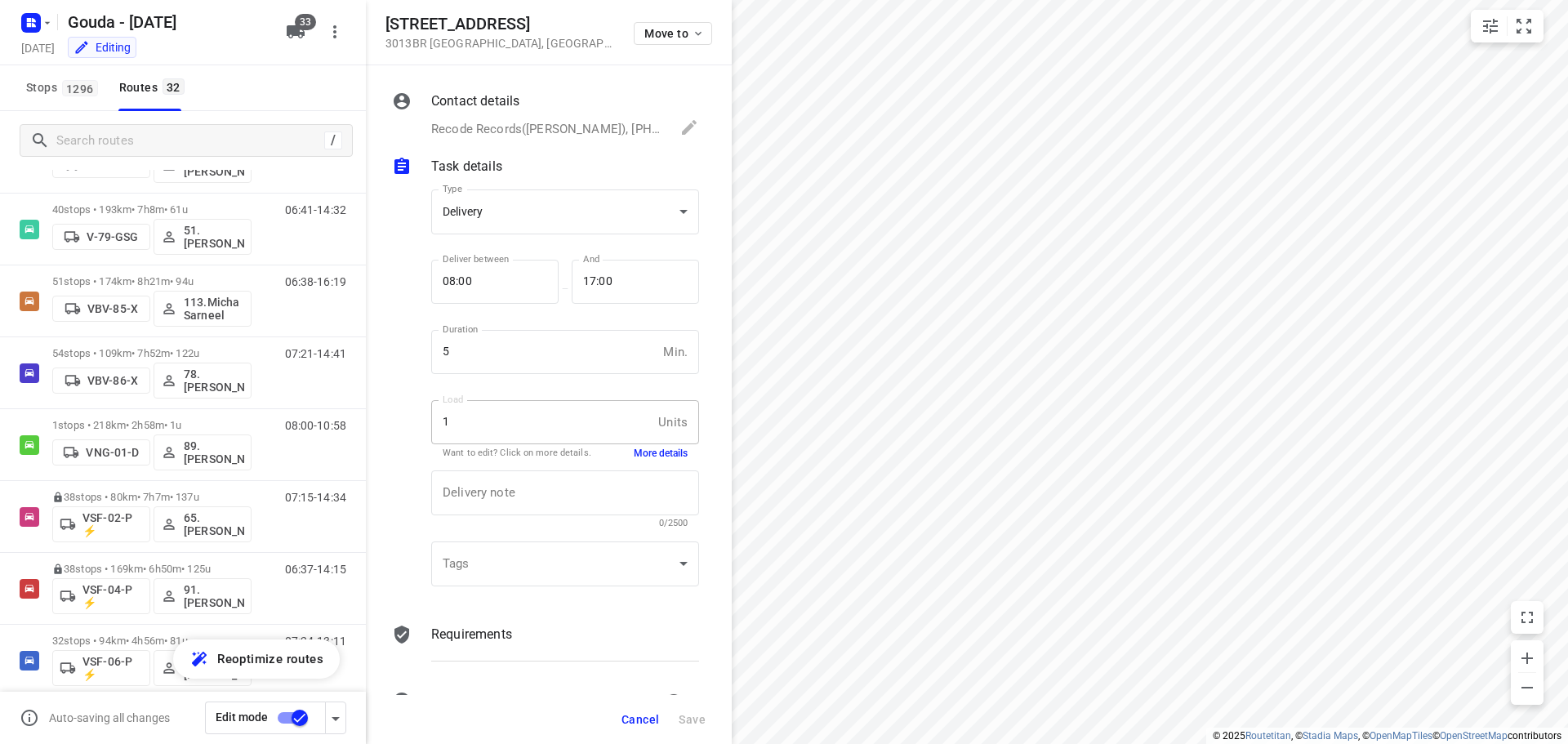
scroll to position [1715, 0]
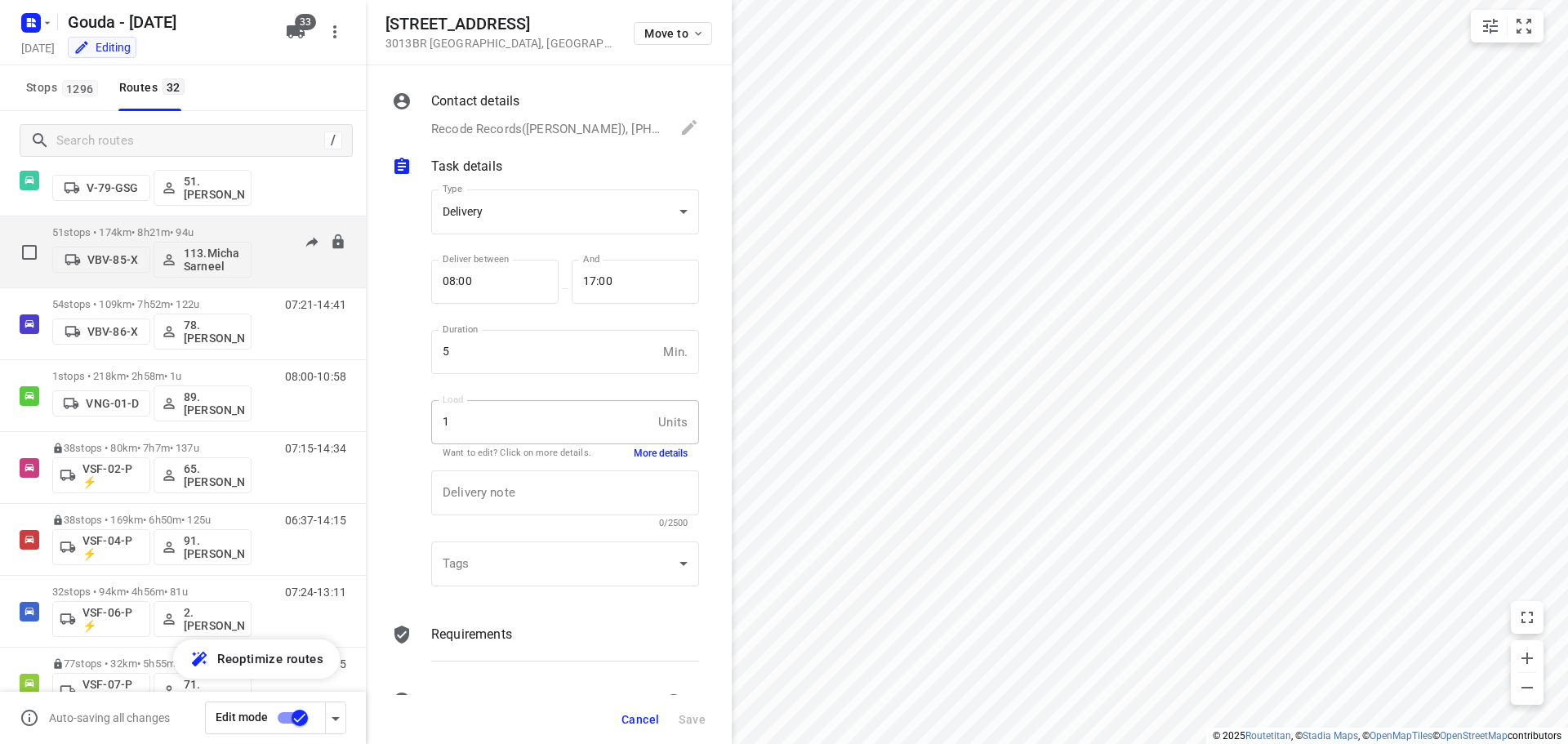
click at [175, 234] on p "51 stops • 174km • 8h21m • 94u" at bounding box center [152, 232] width 199 height 12
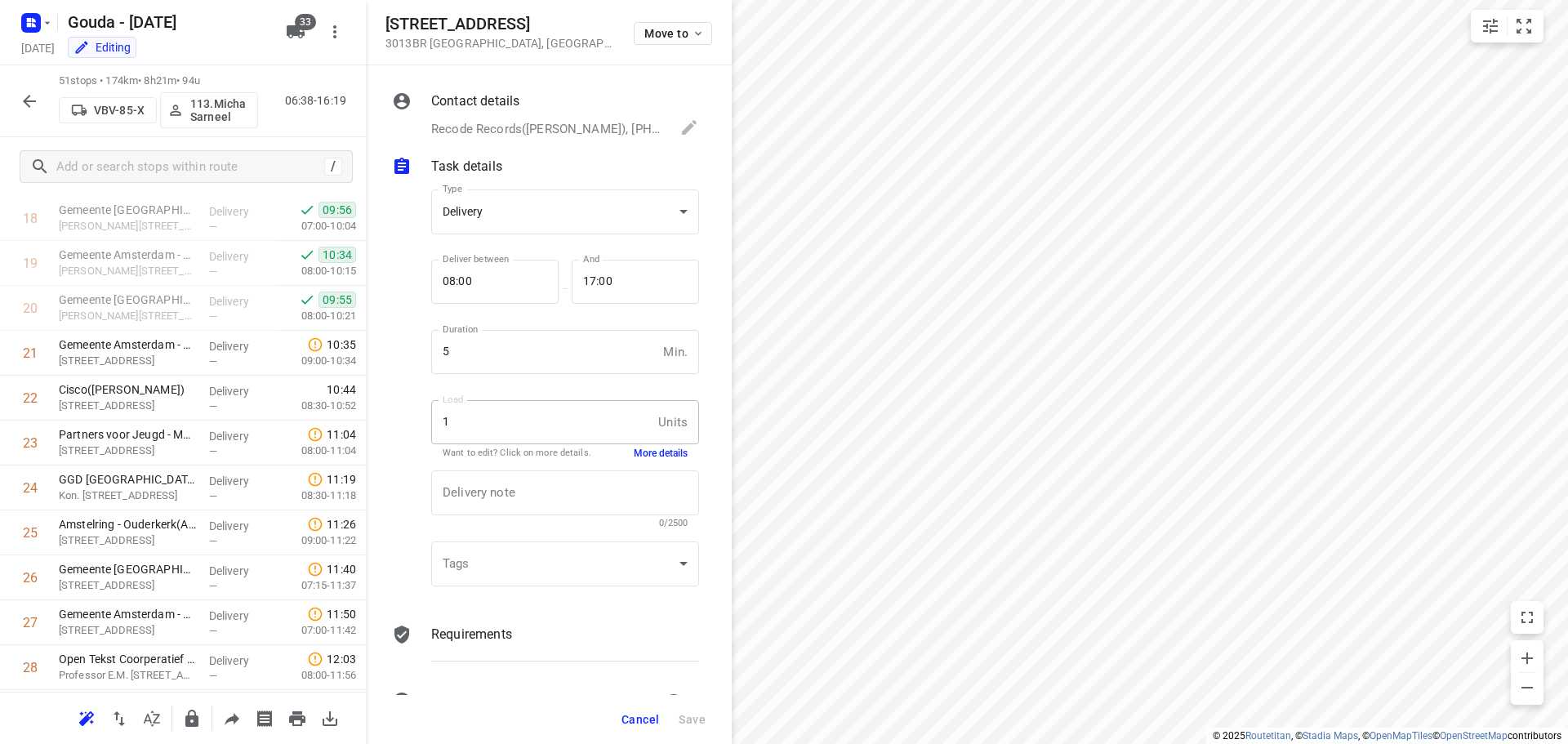
scroll to position [816, 0]
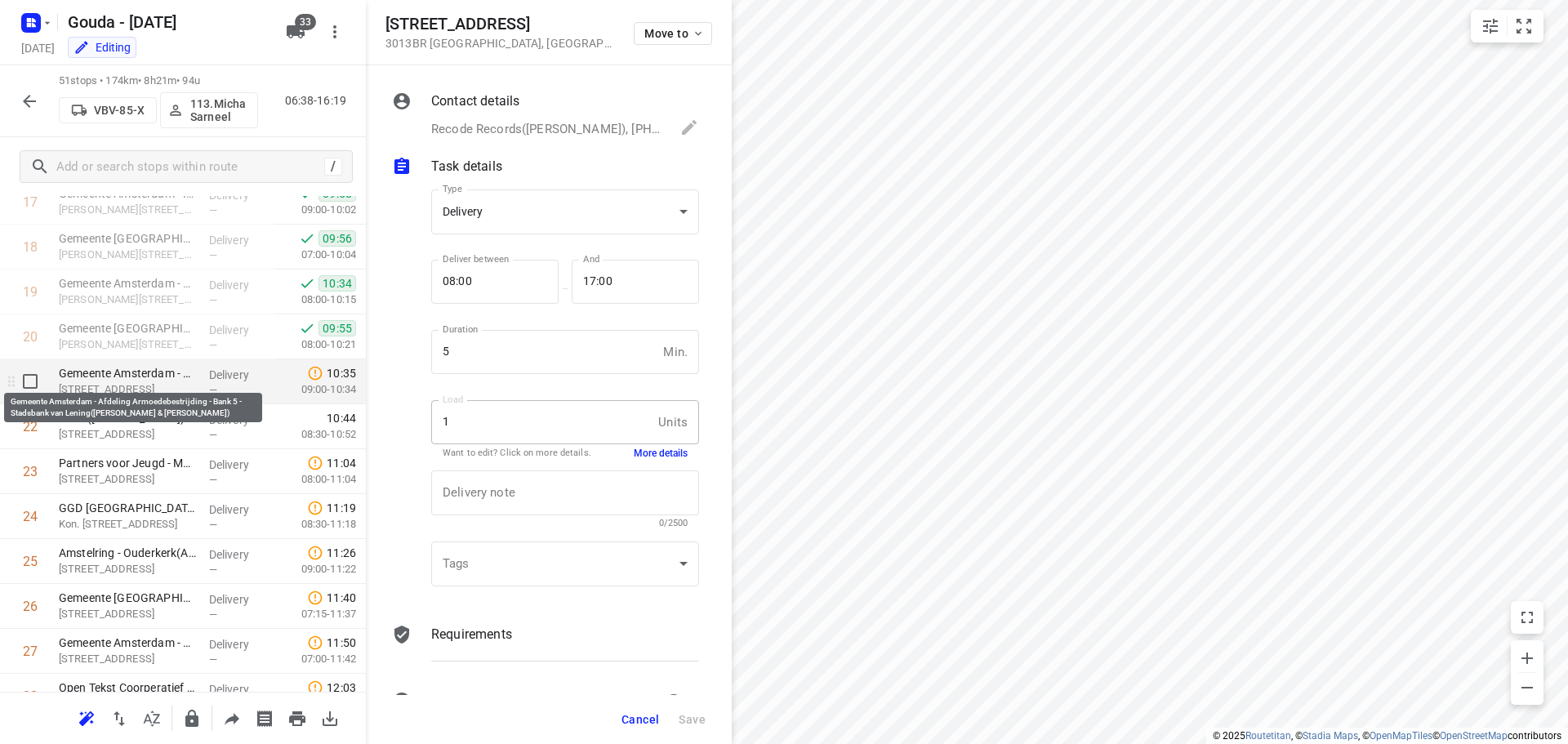
click at [182, 383] on p "[STREET_ADDRESS]" at bounding box center [127, 389] width 137 height 16
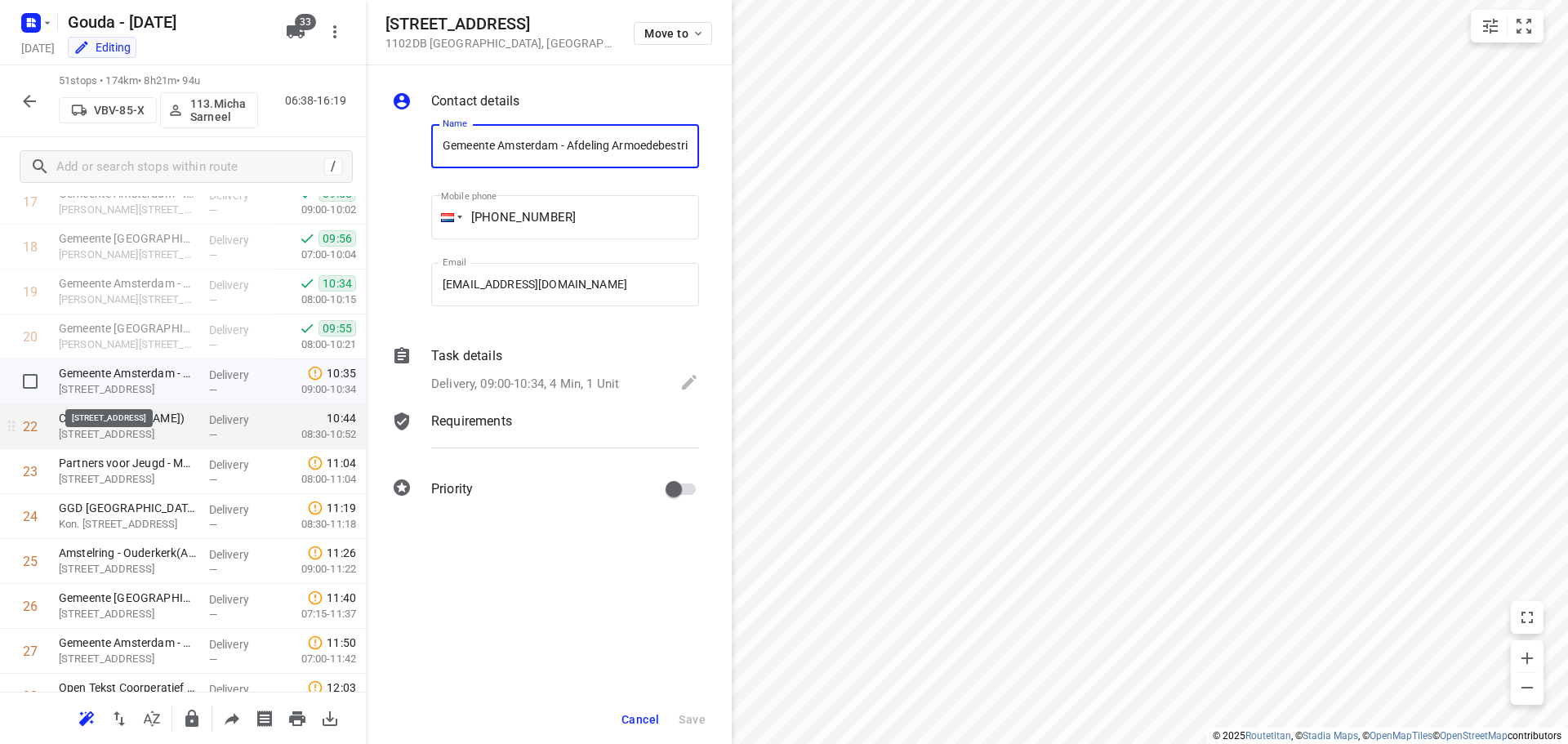
scroll to position [0, 362]
click at [473, 372] on div "Delivery, 09:00-10:34, 4 Min, 1 Unit" at bounding box center [565, 383] width 268 height 23
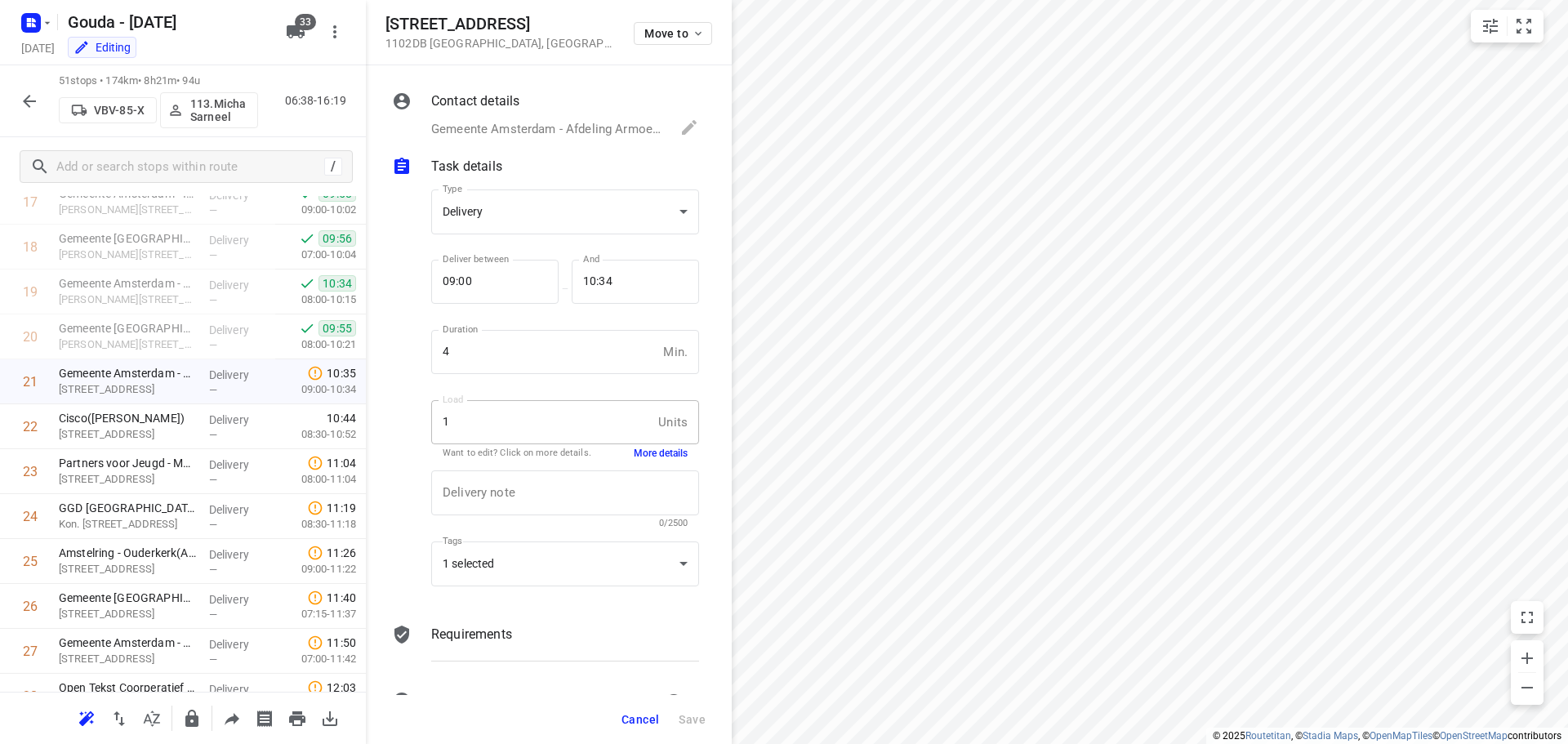
scroll to position [0, 0]
click at [634, 446] on button "More details" at bounding box center [661, 453] width 54 height 14
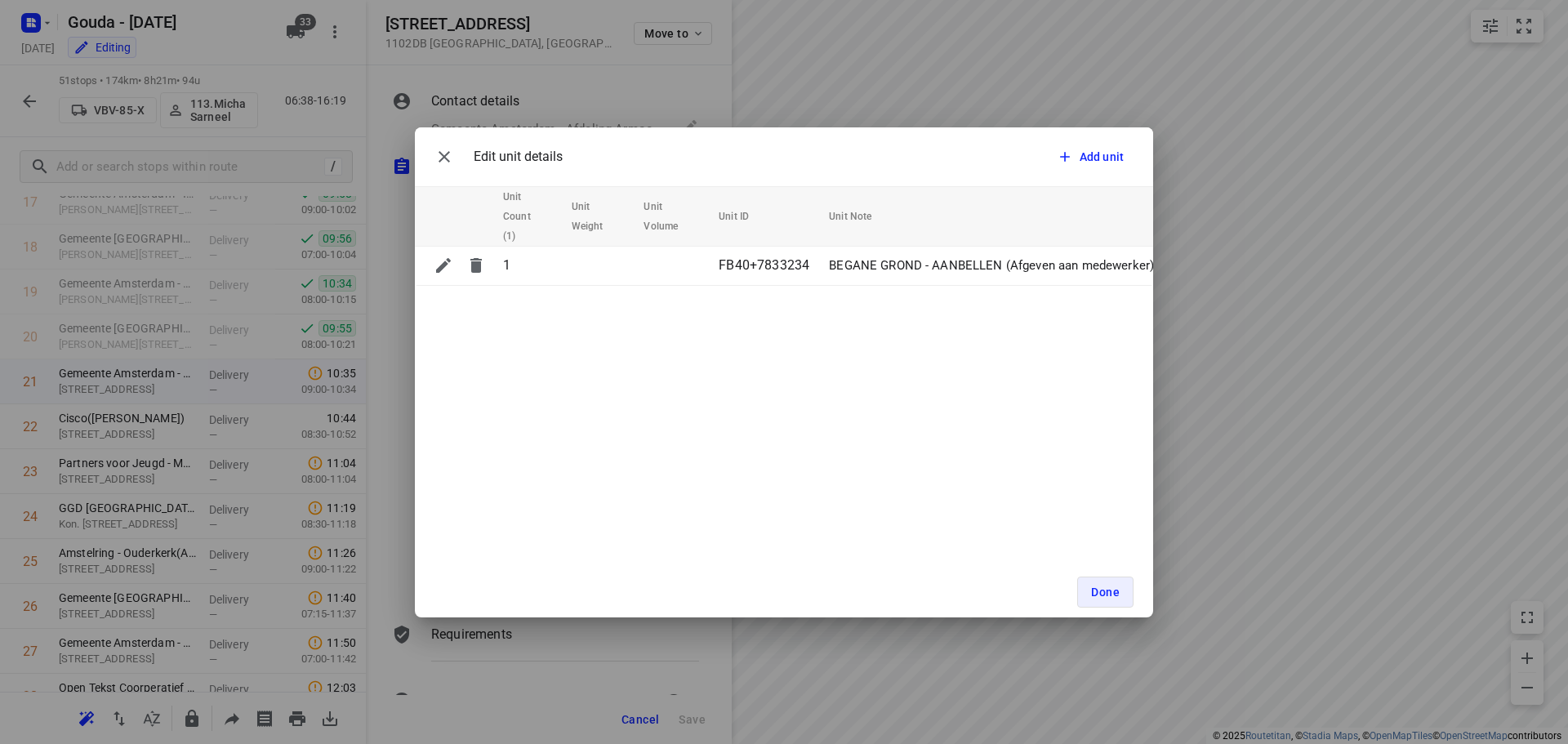
drag, startPoint x: 681, startPoint y: 293, endPoint x: 751, endPoint y: 295, distance: 70.0
click at [751, 295] on div "Edit unit details Add unit Unit Count (1) Unit Weight Unit Volume Unit ID Unit …" at bounding box center [784, 372] width 738 height 489
click at [434, 151] on button "button" at bounding box center [444, 157] width 32 height 32
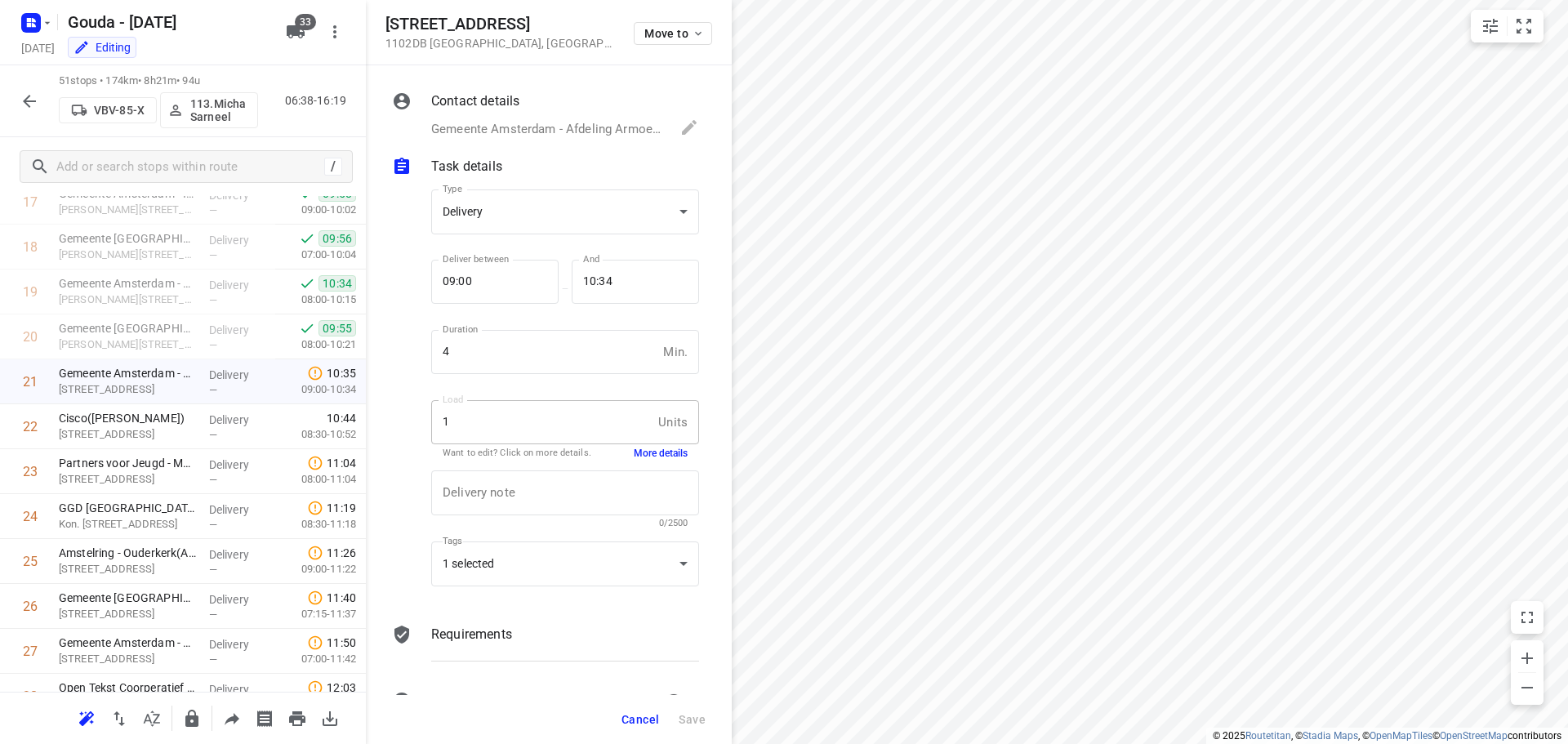
click at [647, 729] on button "Cancel" at bounding box center [641, 719] width 51 height 30
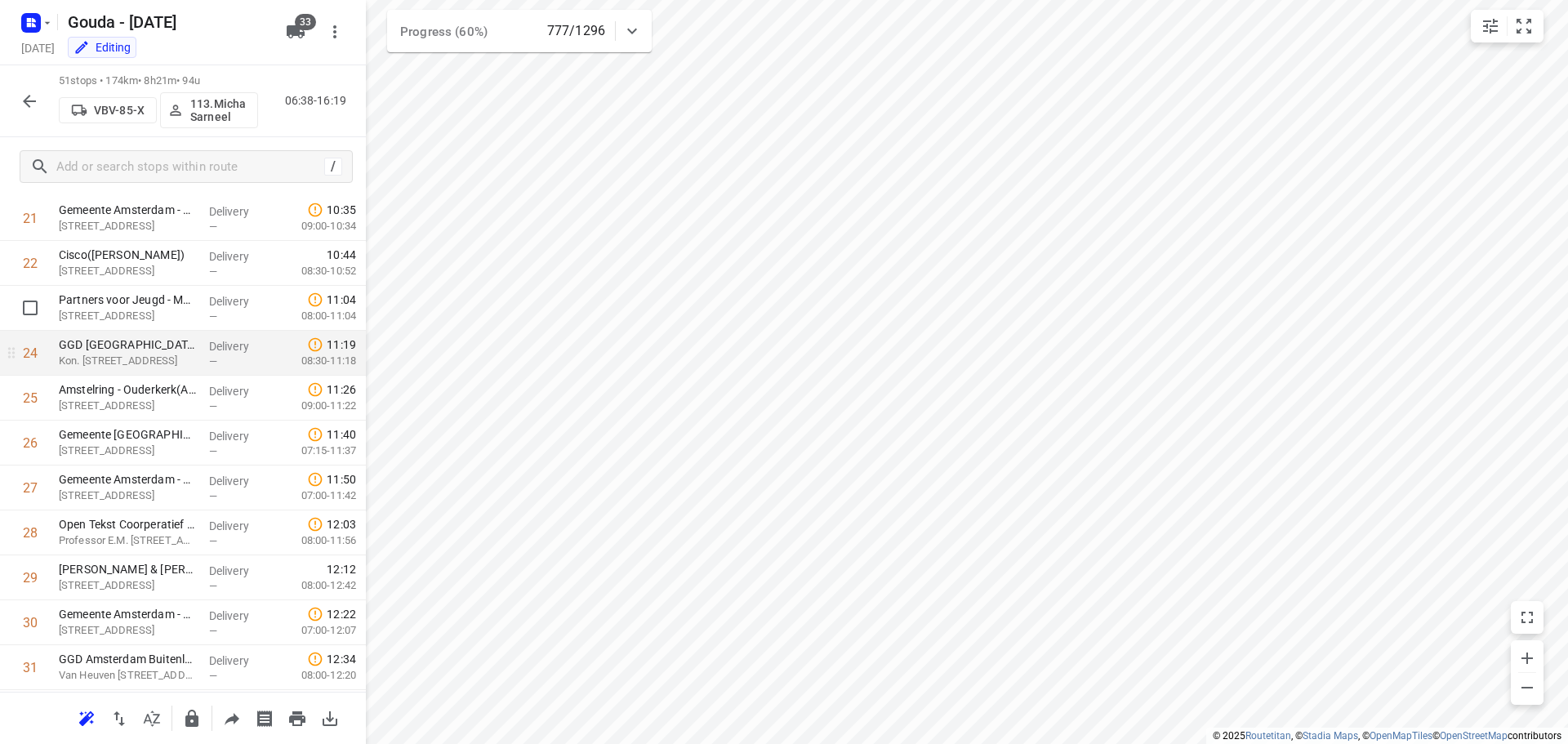
scroll to position [898, 0]
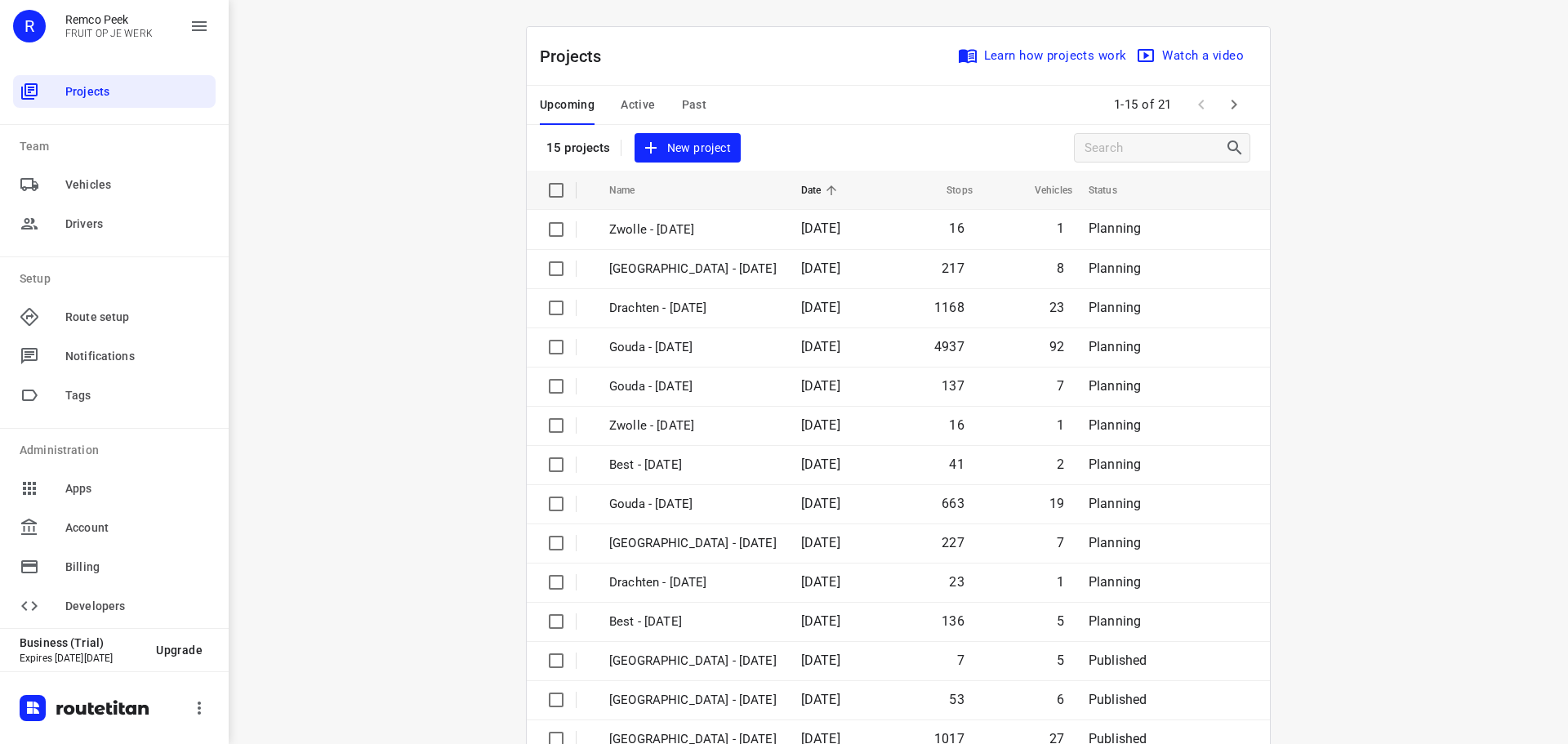
click at [639, 98] on span "Active" at bounding box center [637, 105] width 34 height 20
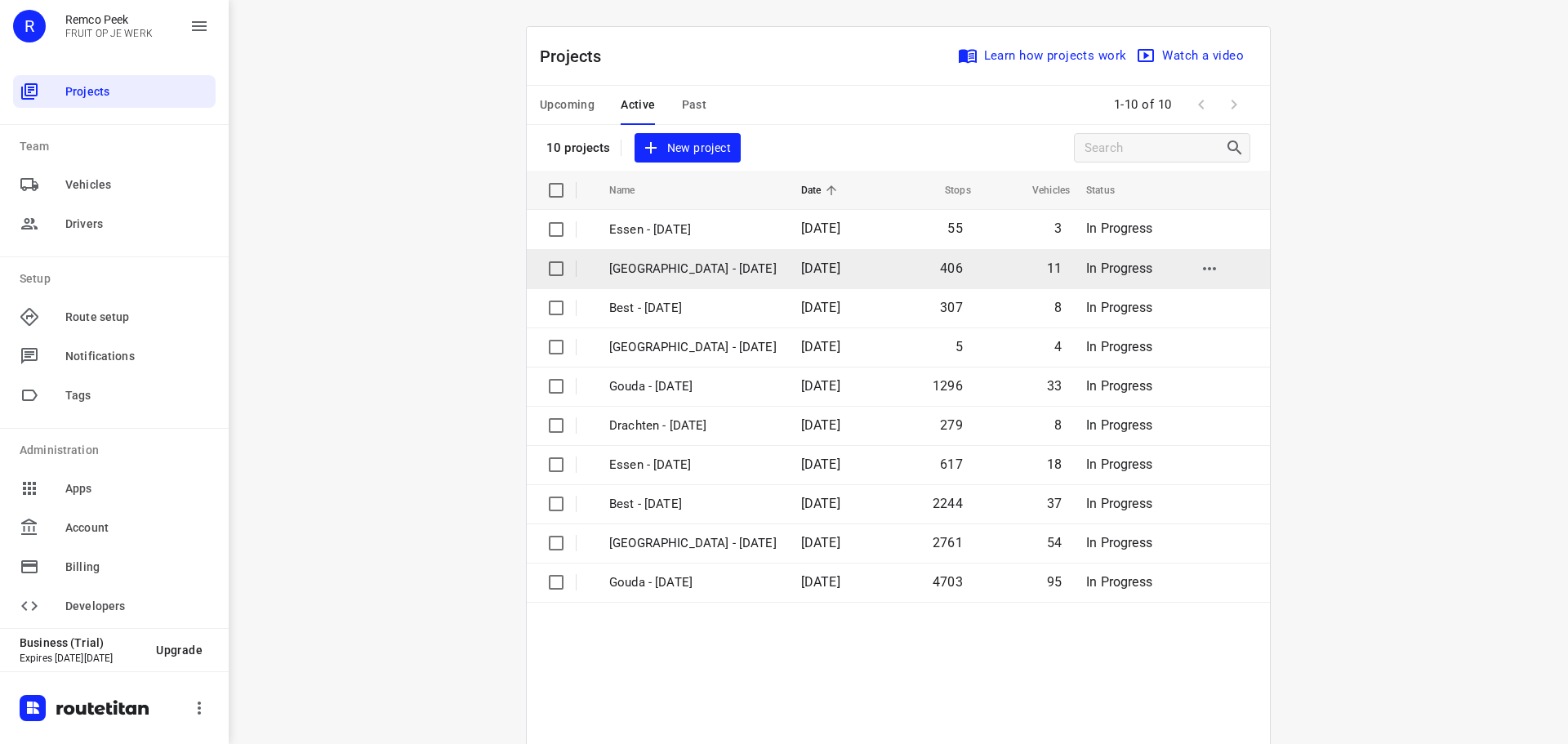
click at [647, 277] on p "[GEOGRAPHIC_DATA] - [DATE]" at bounding box center [692, 269] width 167 height 19
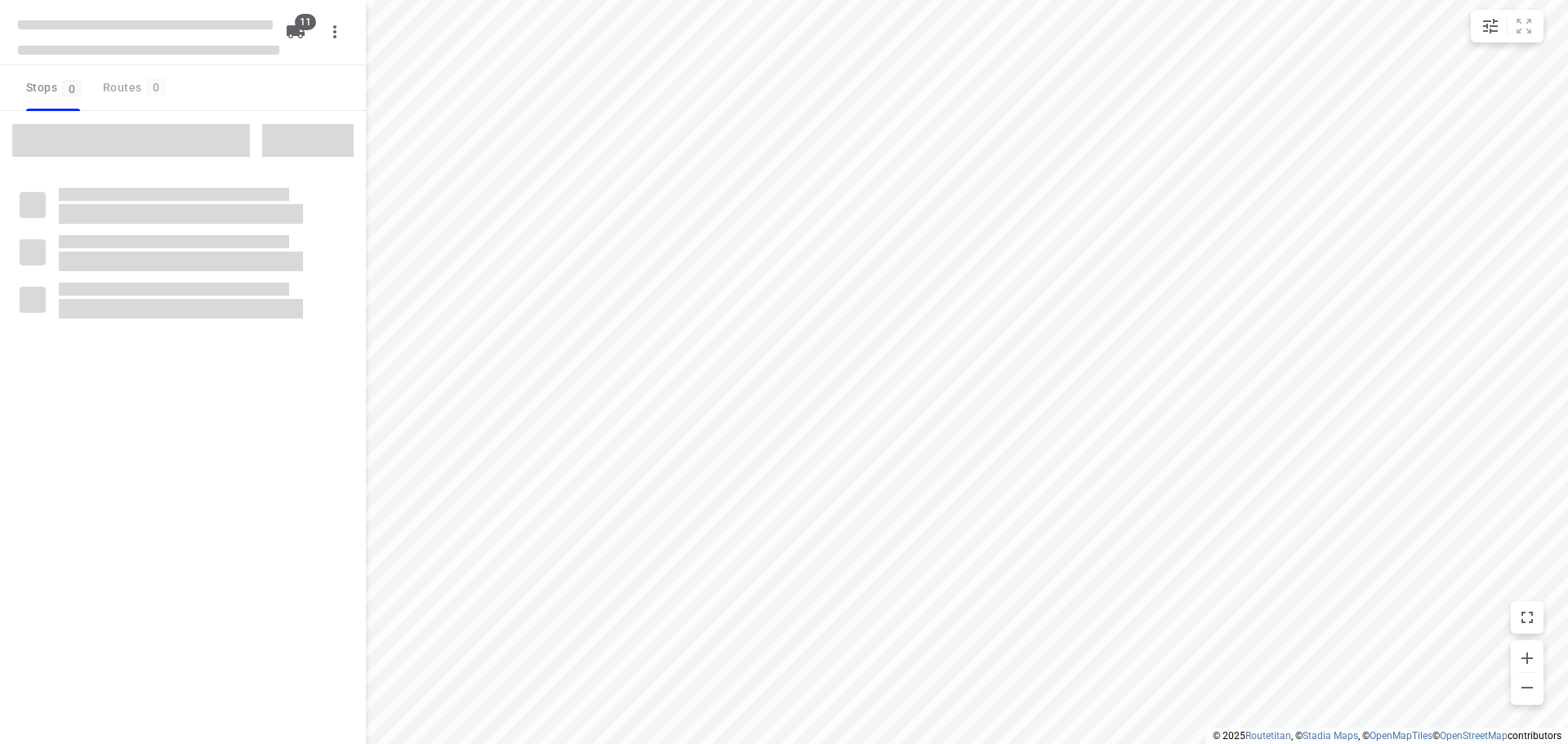
type input "distance"
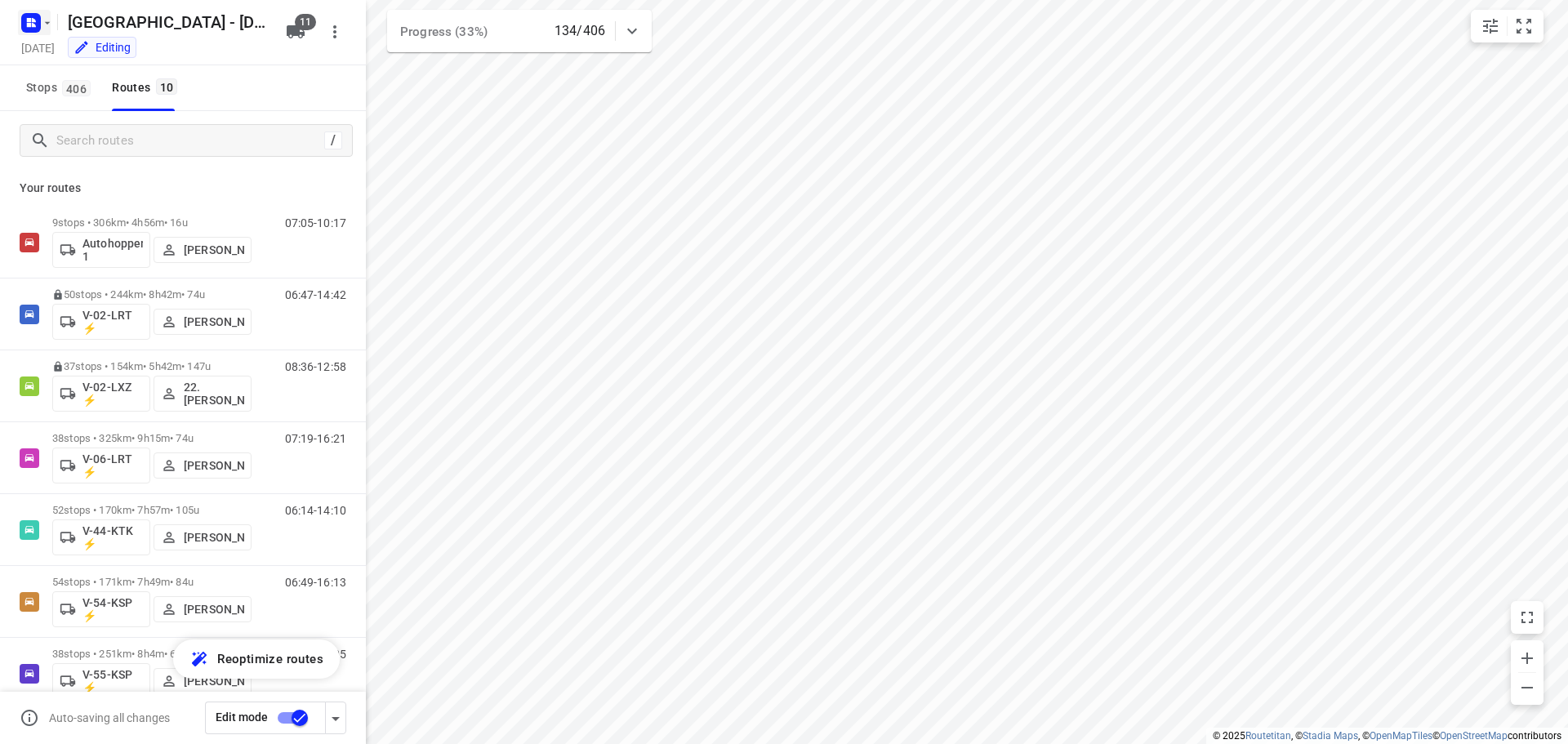
click at [30, 31] on rect "button" at bounding box center [31, 22] width 20 height 20
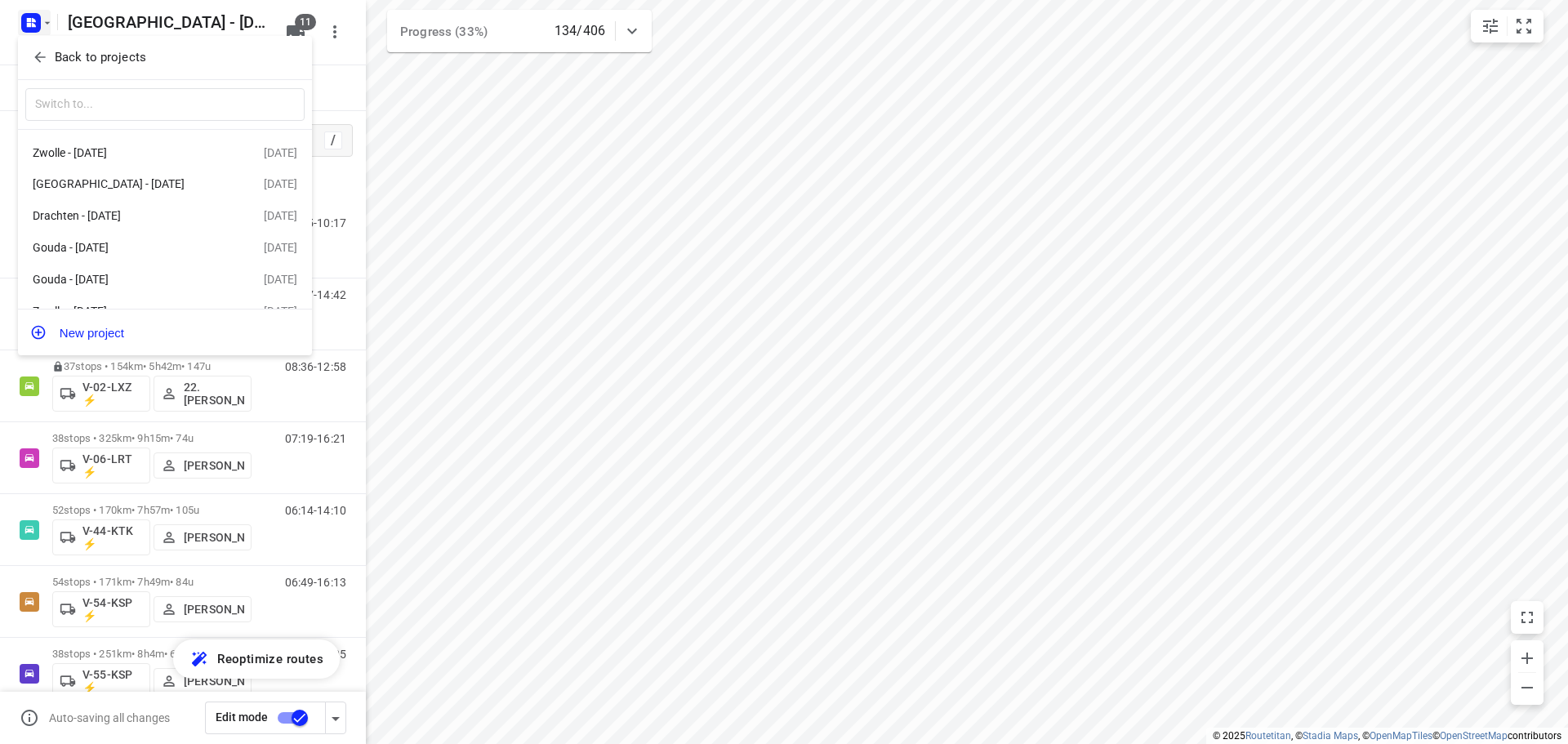
click at [103, 60] on p "Back to projects" at bounding box center [100, 58] width 92 height 19
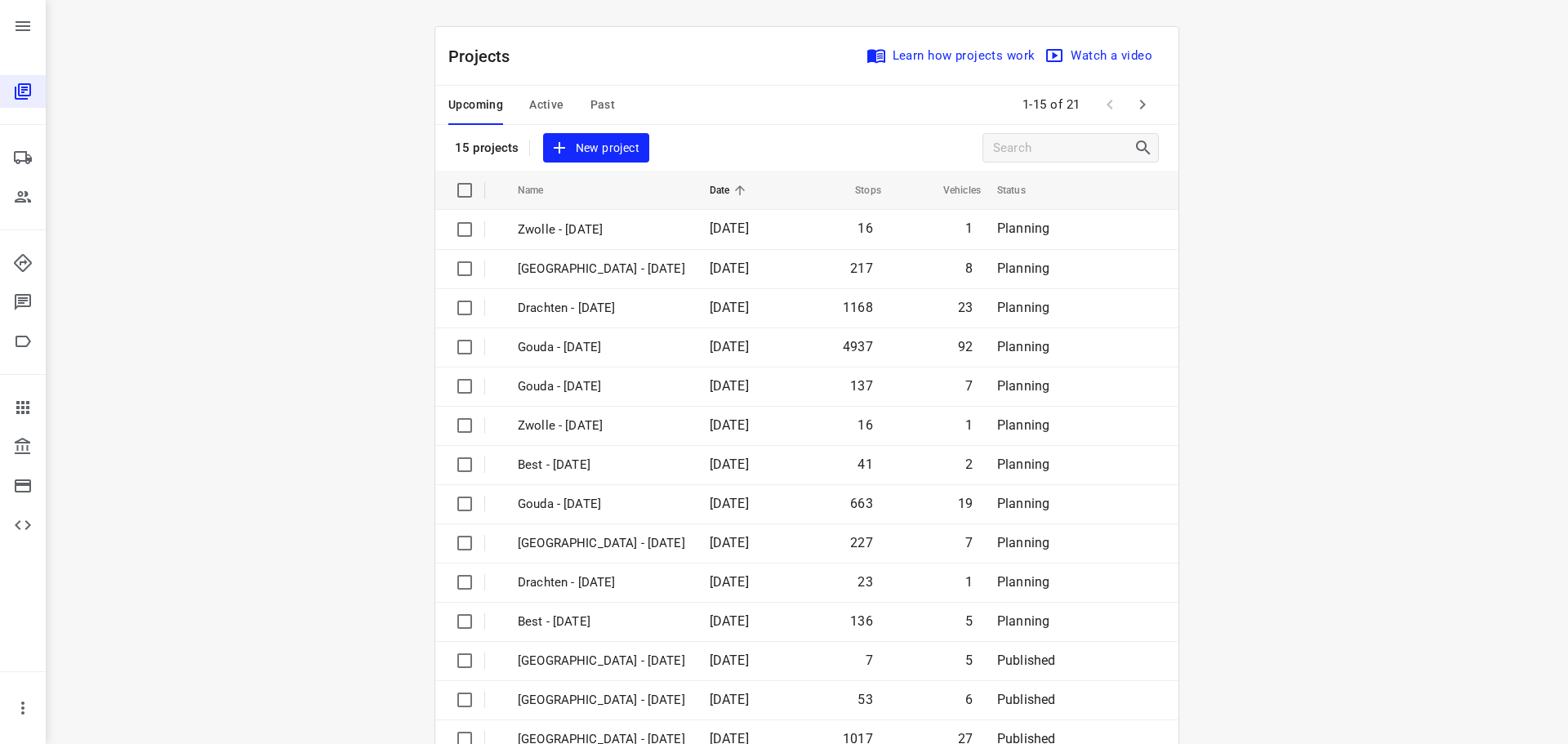
click at [554, 104] on span "Active" at bounding box center [546, 105] width 34 height 20
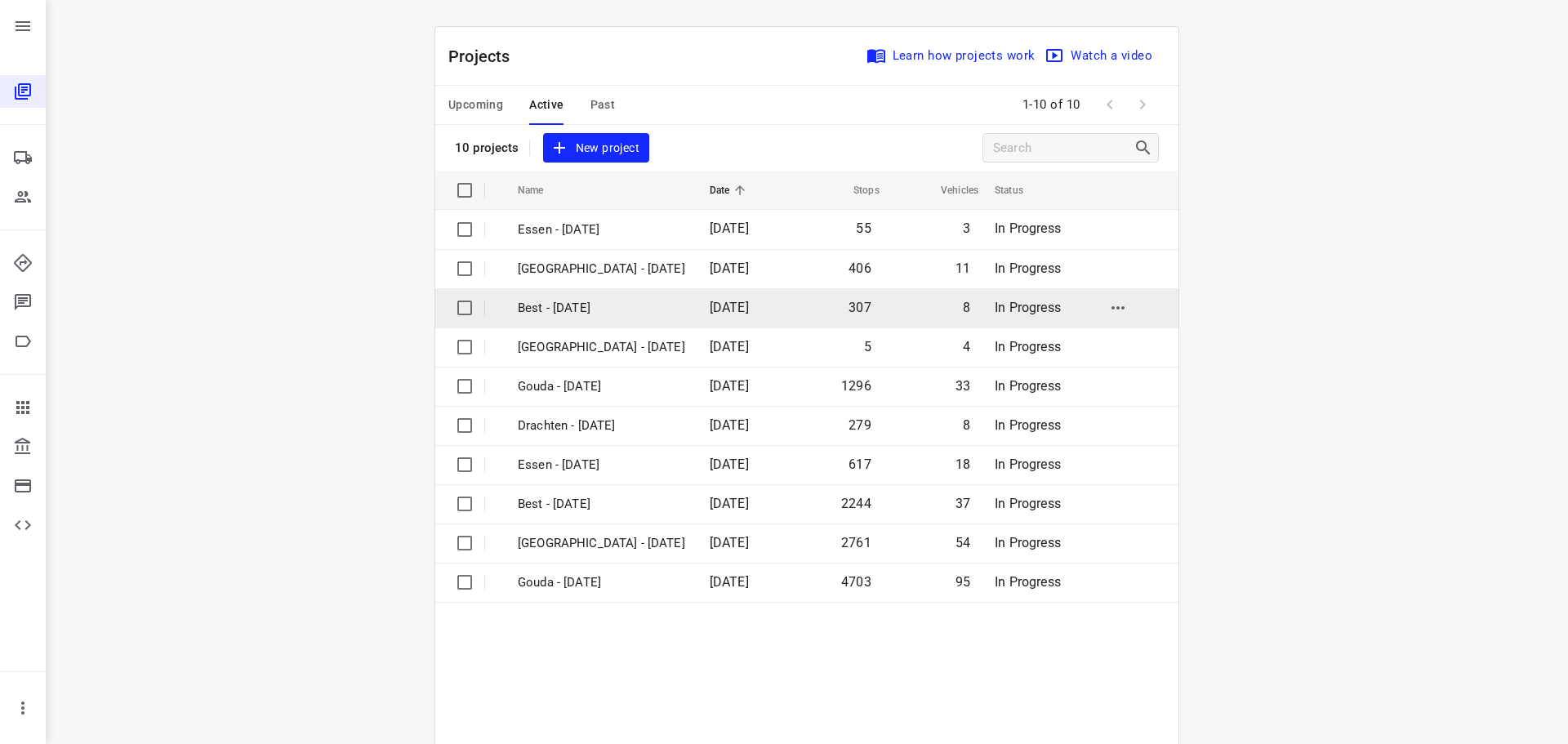
click at [532, 306] on p "Best - [DATE]" at bounding box center [601, 308] width 167 height 19
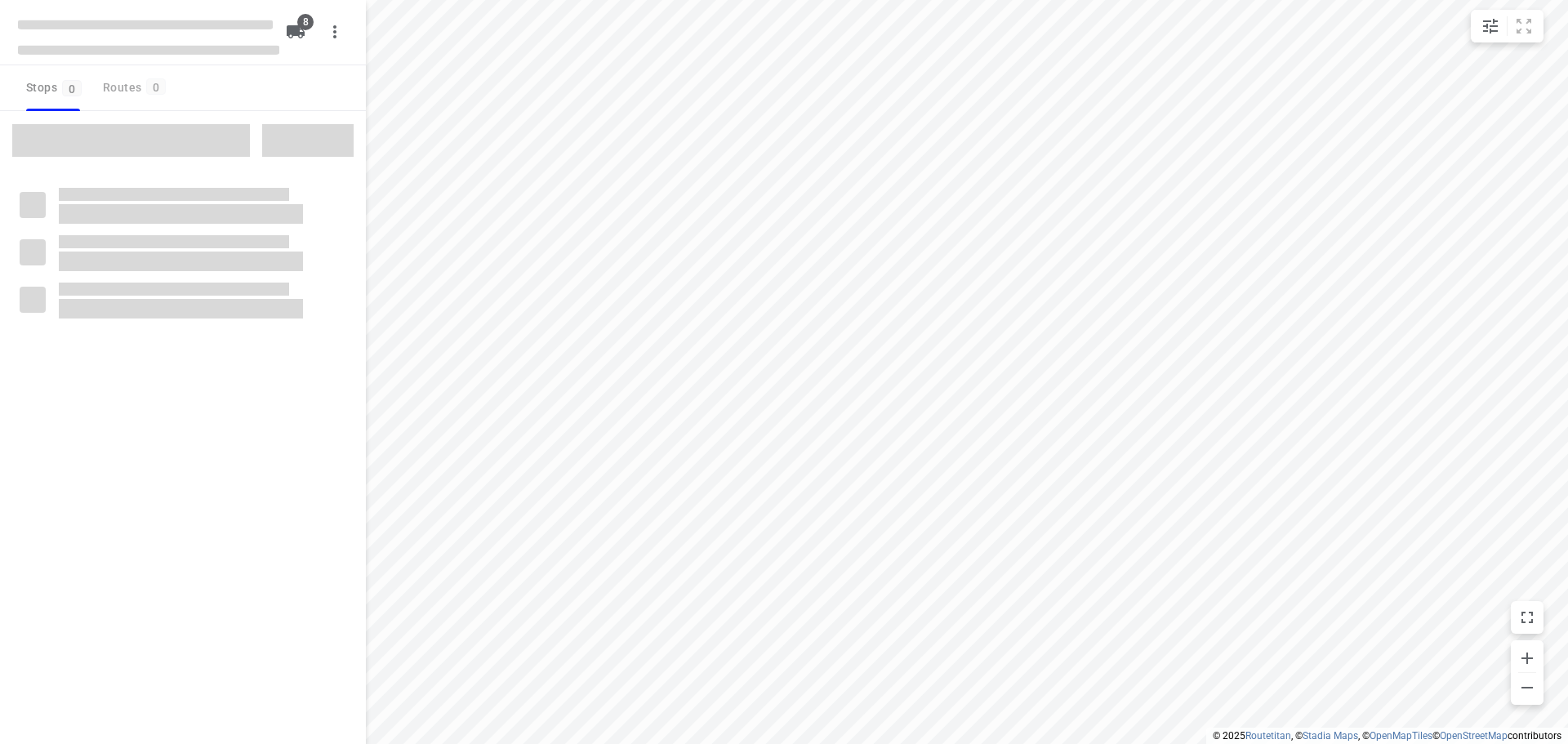
type input "distance"
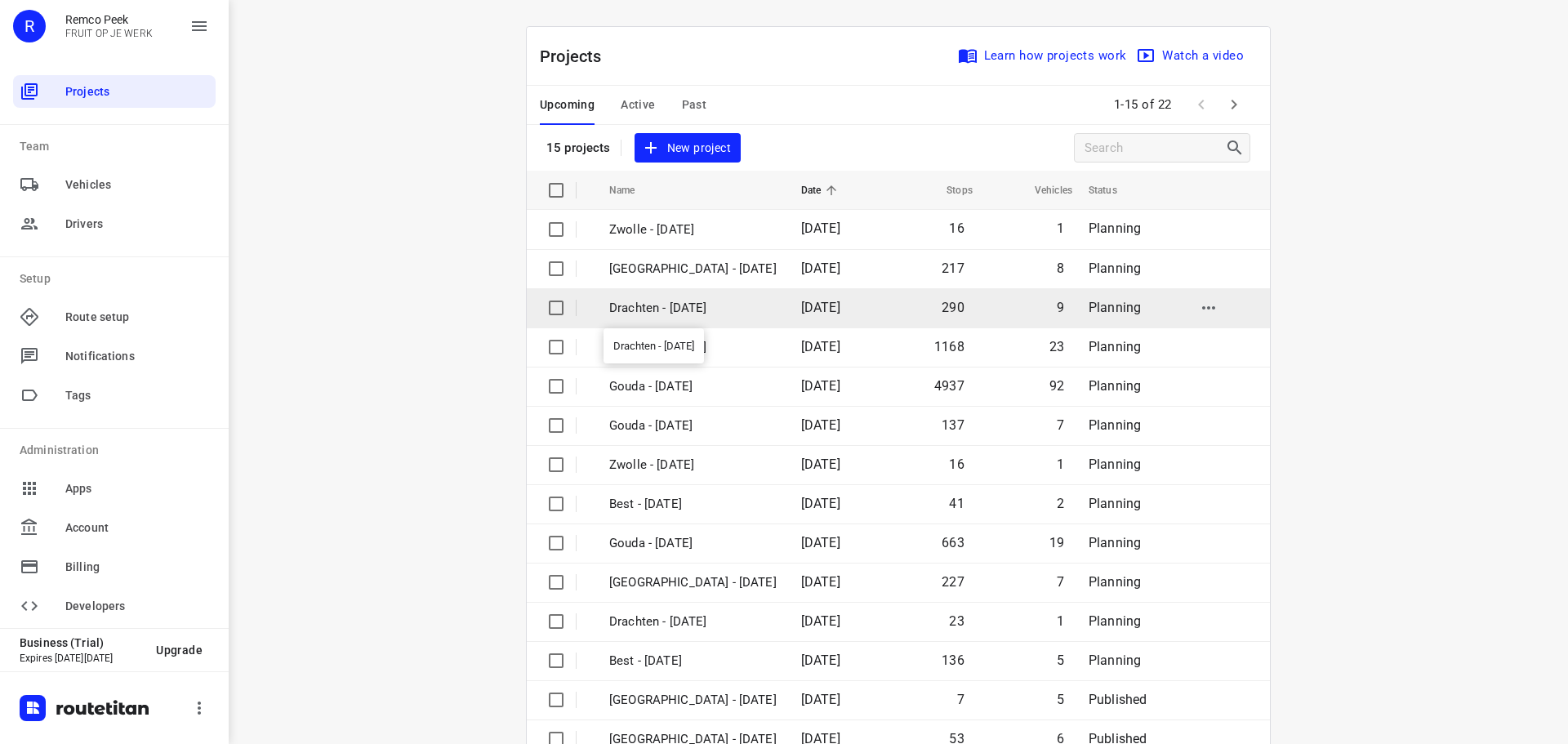
click at [685, 304] on p "Drachten - [DATE]" at bounding box center [692, 308] width 167 height 19
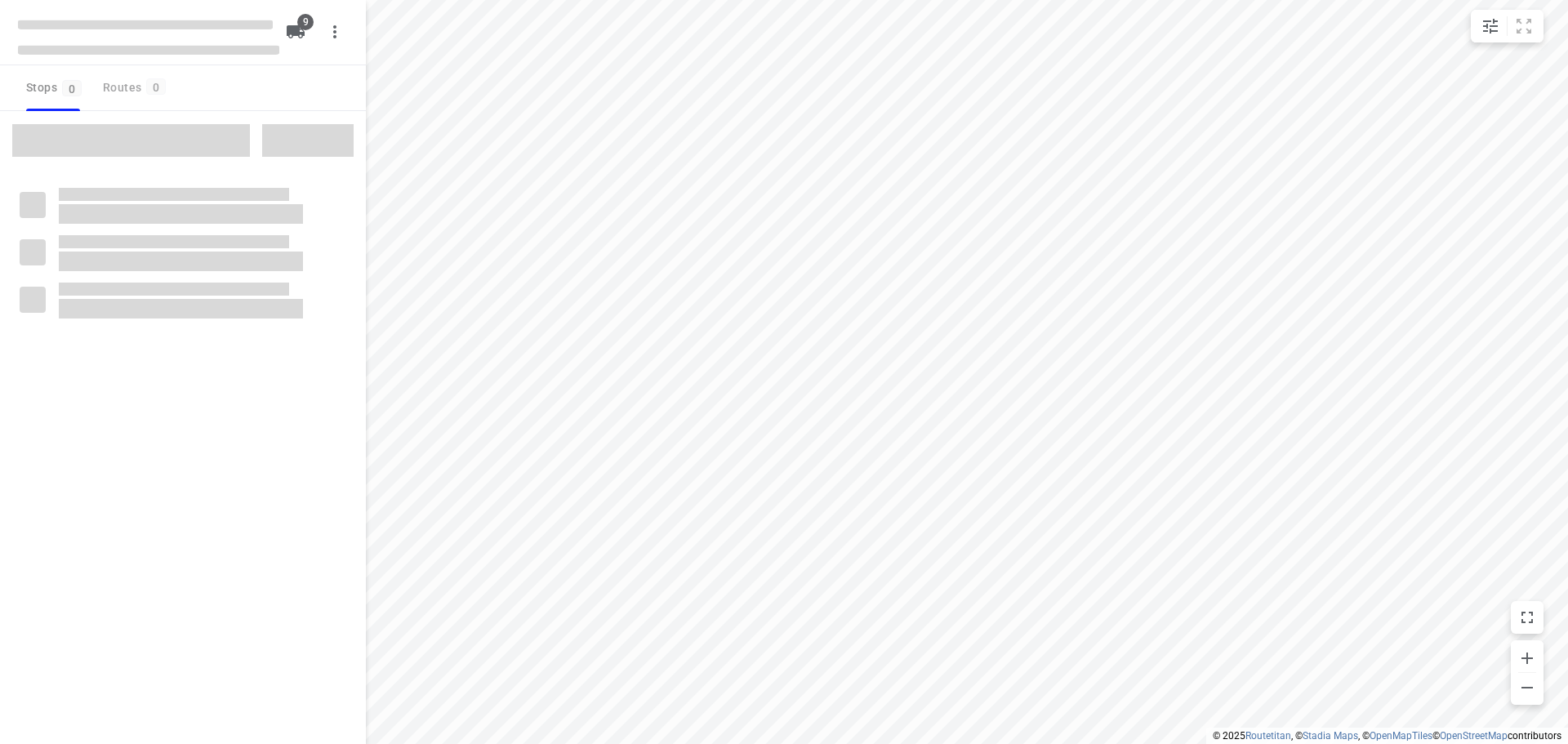
checkbox input "true"
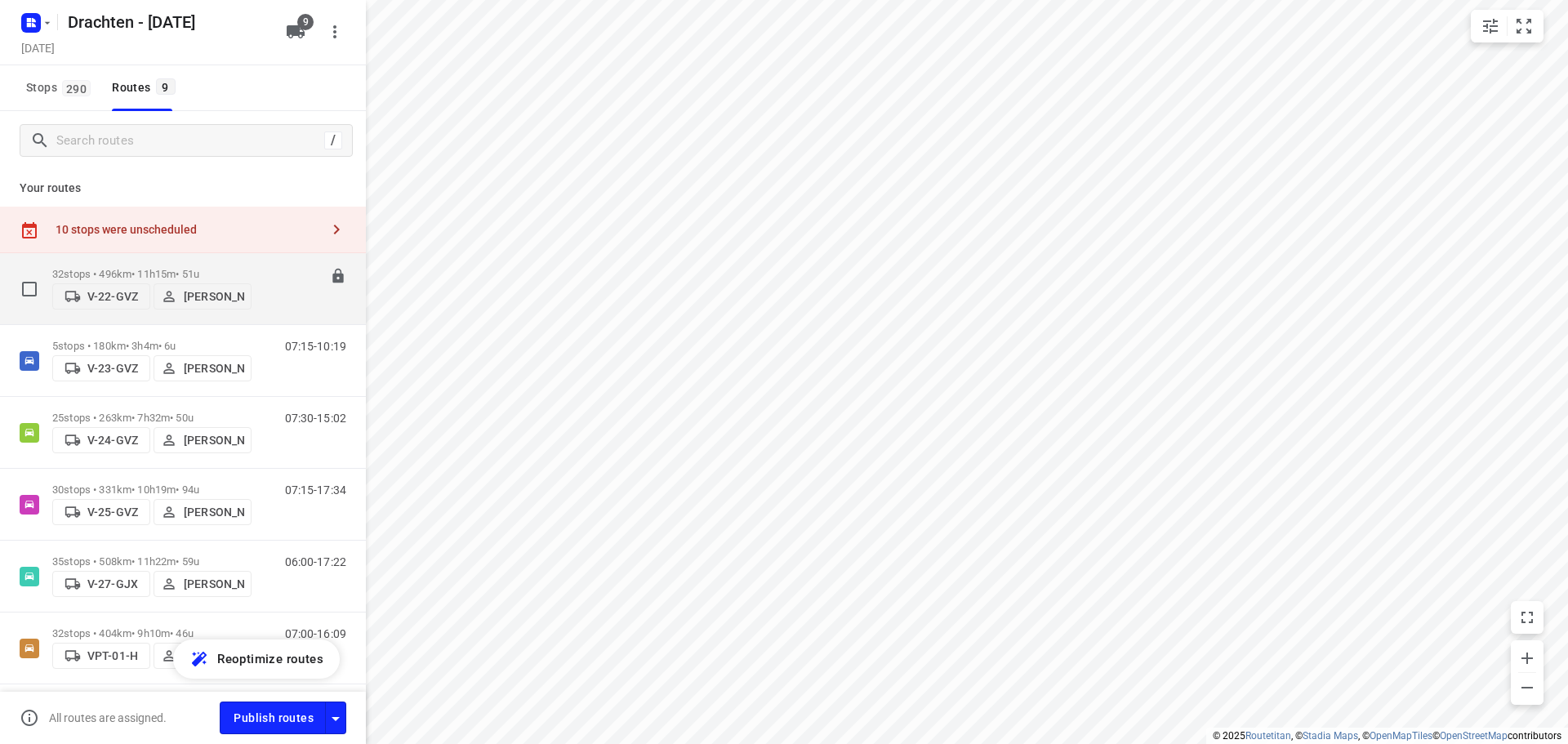
click at [149, 261] on div "32 stops • 496km • 11h15m • 51u V-22-GVZ [PERSON_NAME]" at bounding box center [152, 288] width 199 height 58
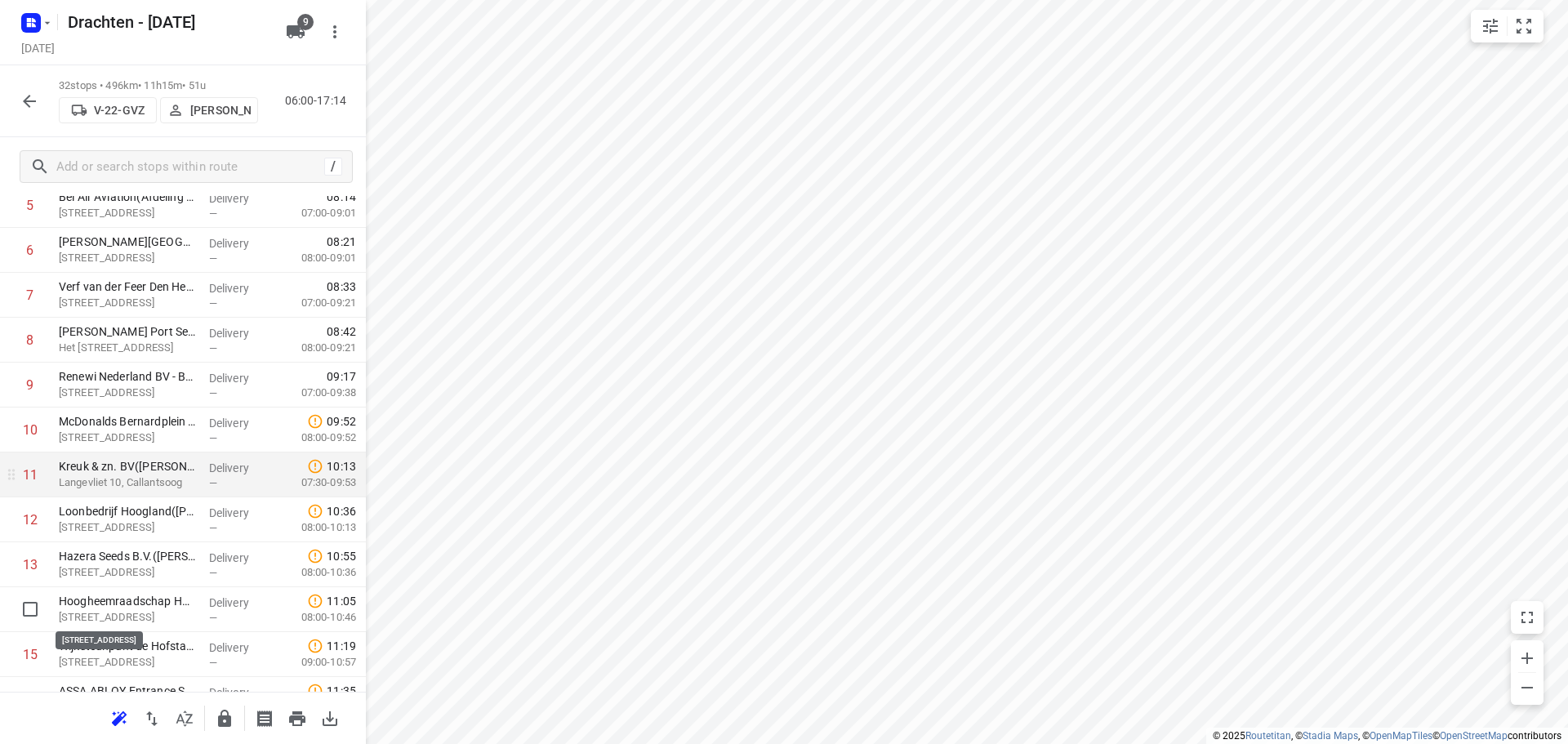
scroll to position [327, 0]
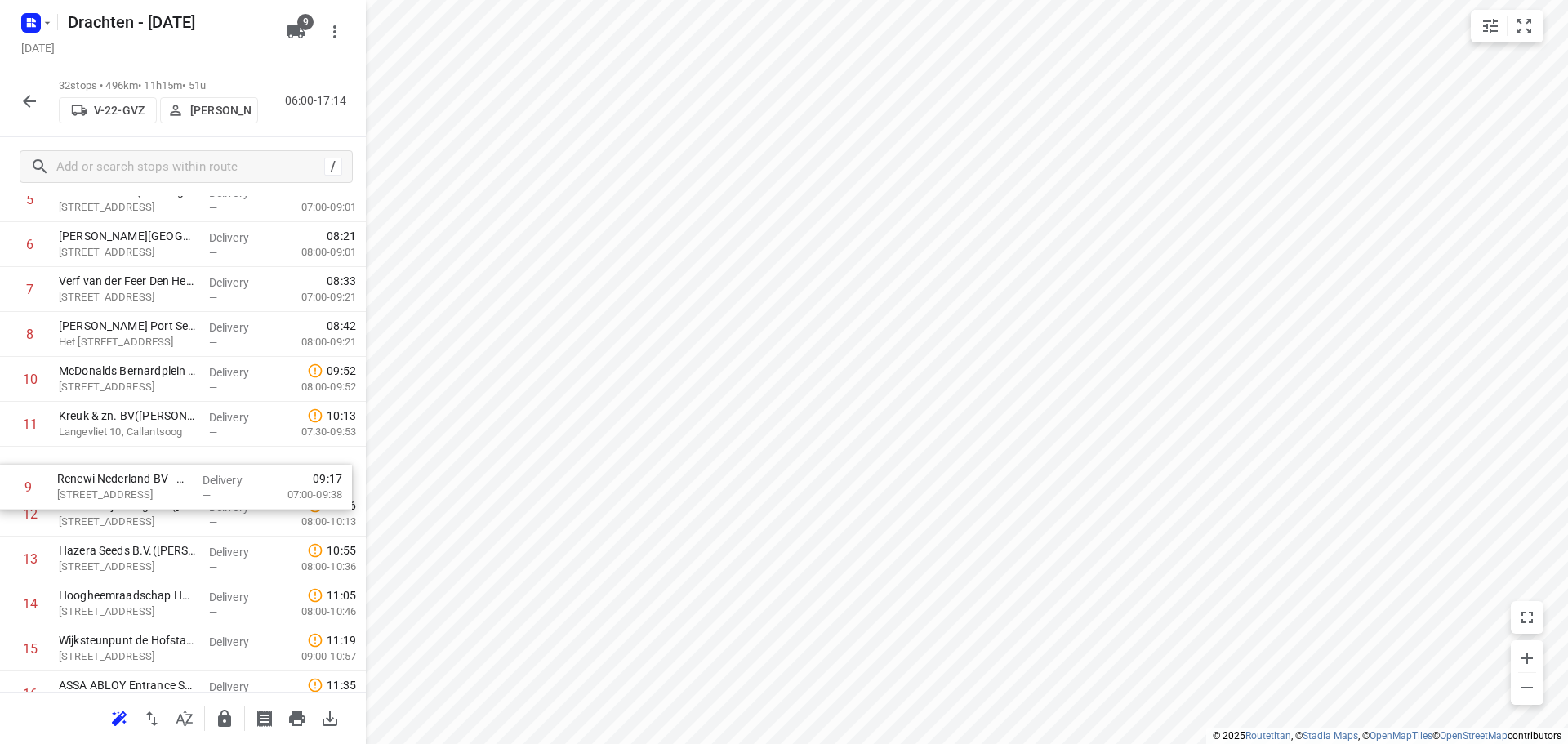
drag, startPoint x: 151, startPoint y: 386, endPoint x: 142, endPoint y: 523, distance: 137.3
click at [142, 523] on div "1 Boltha B.V.([PERSON_NAME]) [STREET_ADDRESS] Delivery — 07:33 07:00-08:31 2 [P…" at bounding box center [182, 716] width 366 height 1437
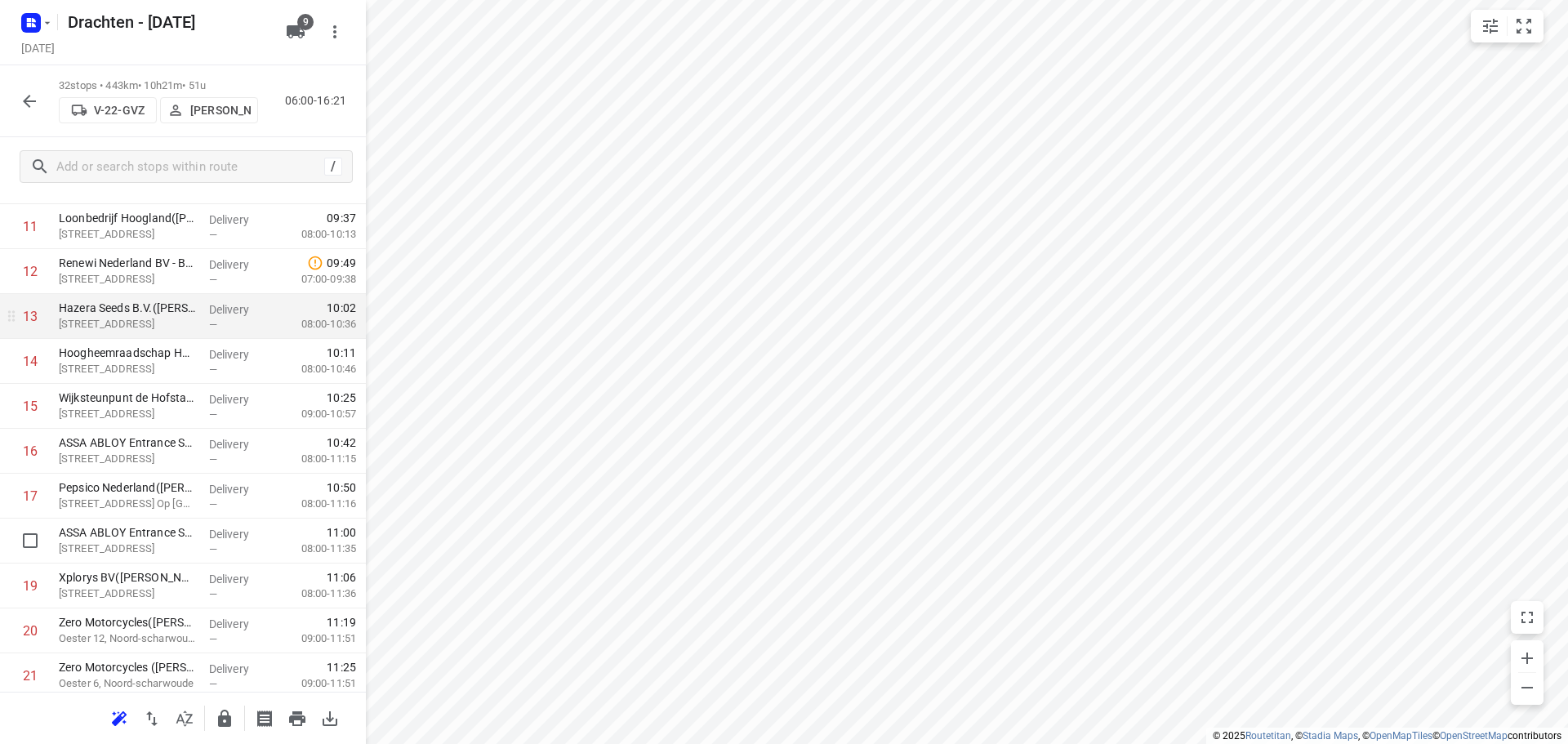
scroll to position [572, 0]
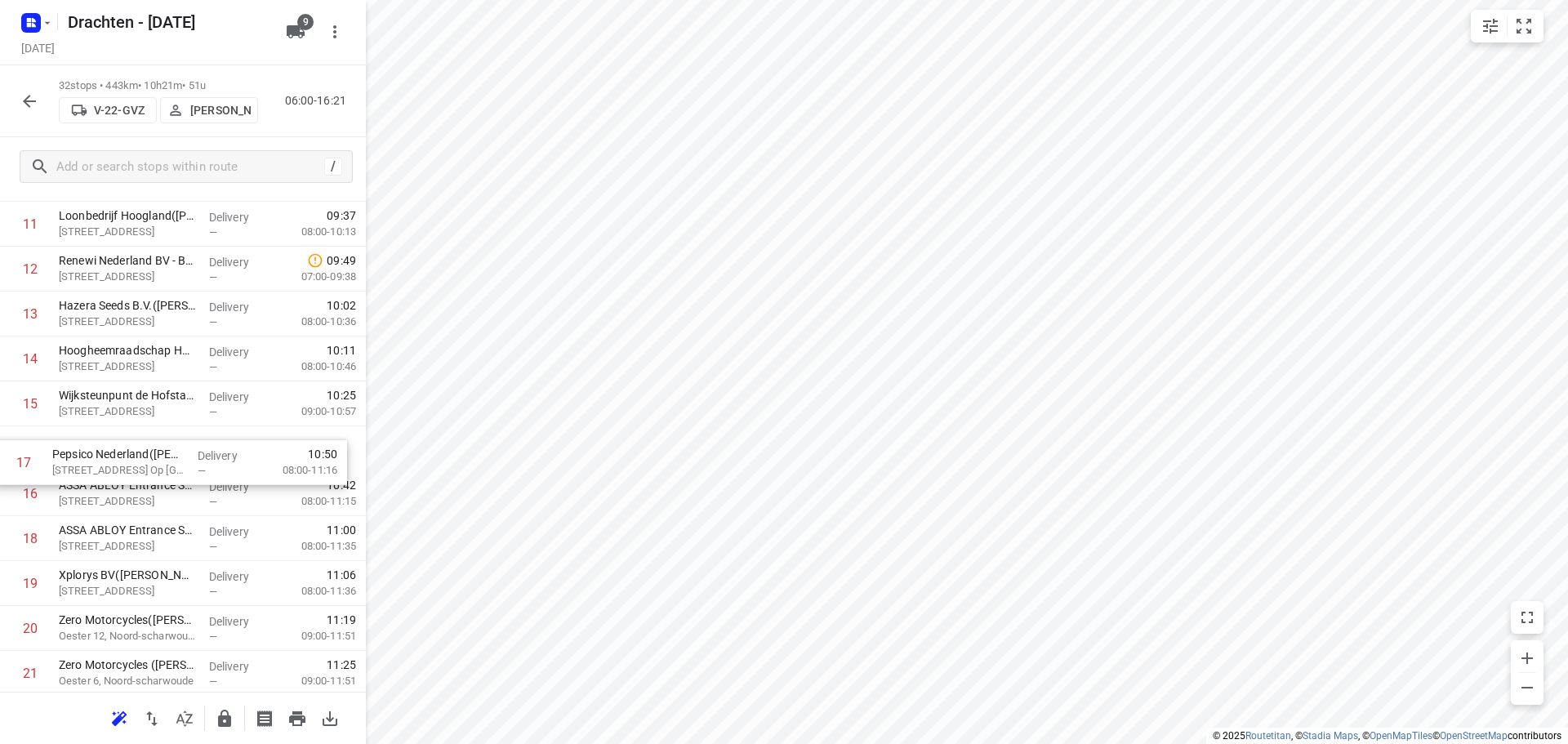
drag, startPoint x: 194, startPoint y: 506, endPoint x: 185, endPoint y: 459, distance: 47.9
click at [185, 459] on div "1 Boltha B.V.([PERSON_NAME]) [STREET_ADDRESS] Delivery — 07:33 07:00-08:31 2 [P…" at bounding box center [182, 471] width 366 height 1437
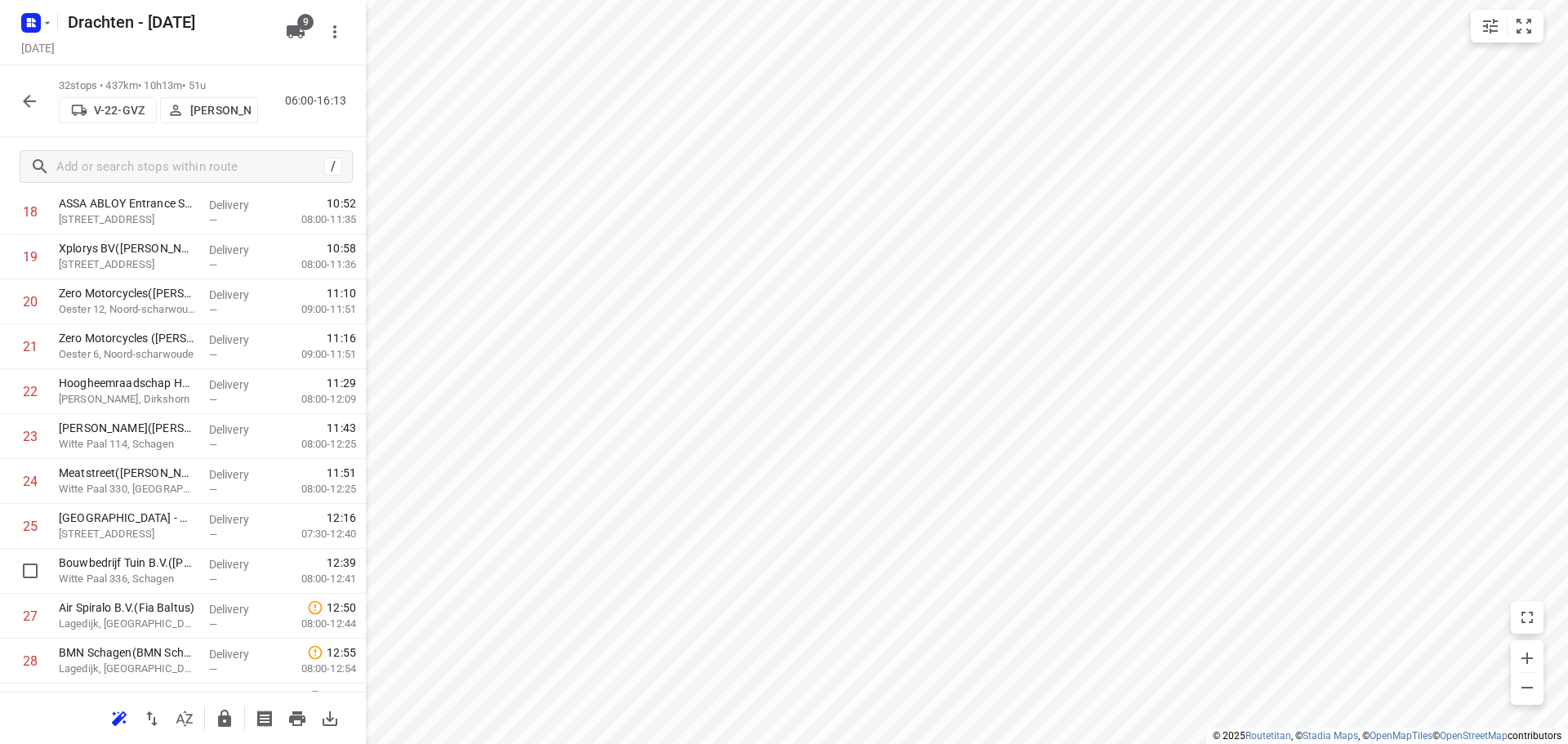
scroll to position [898, 0]
drag, startPoint x: 162, startPoint y: 579, endPoint x: 177, endPoint y: 494, distance: 86.3
click at [177, 494] on div "1 Boltha B.V.([PERSON_NAME]) [STREET_ADDRESS] Delivery — 07:33 07:00-08:31 2 [P…" at bounding box center [182, 144] width 366 height 1437
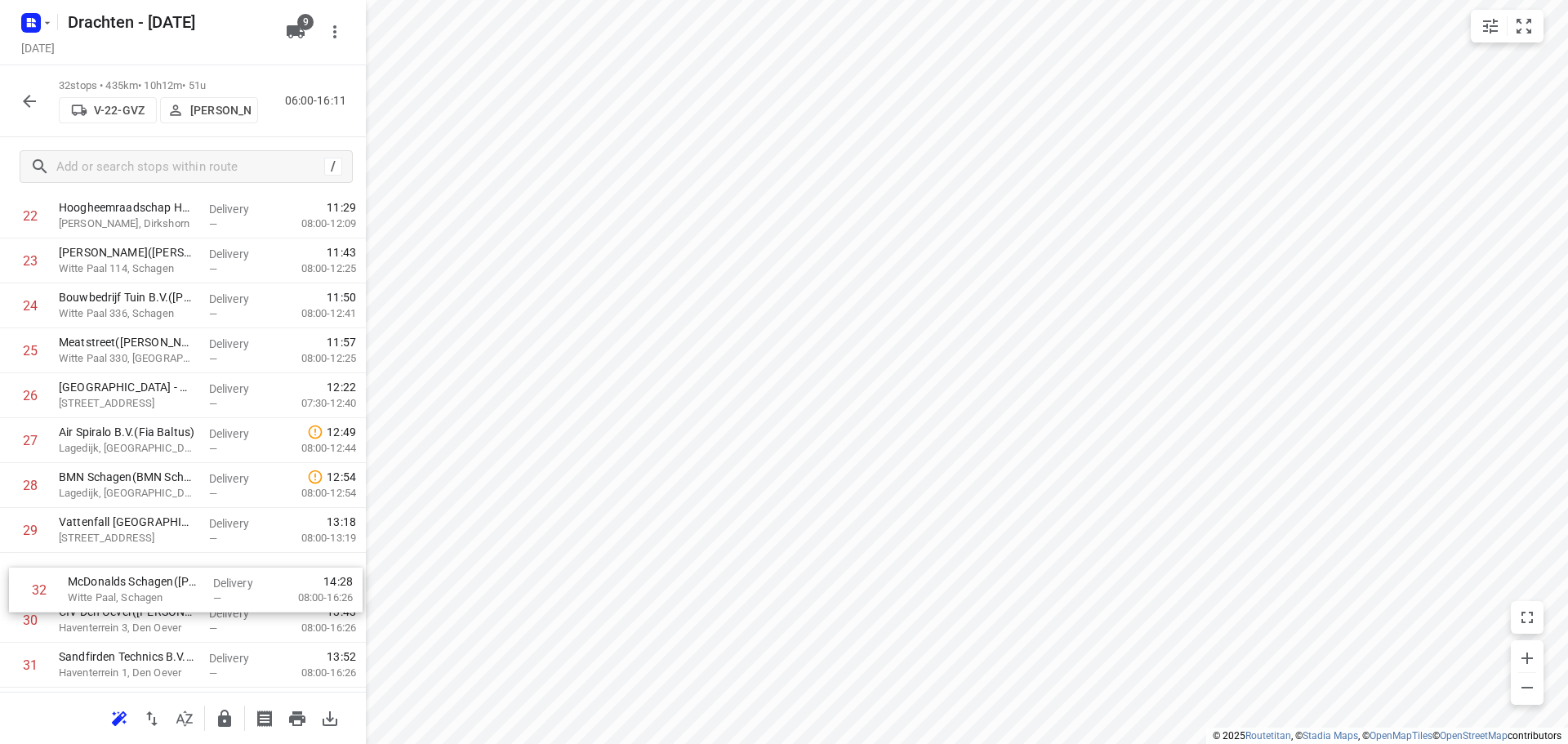
scroll to position [1076, 0]
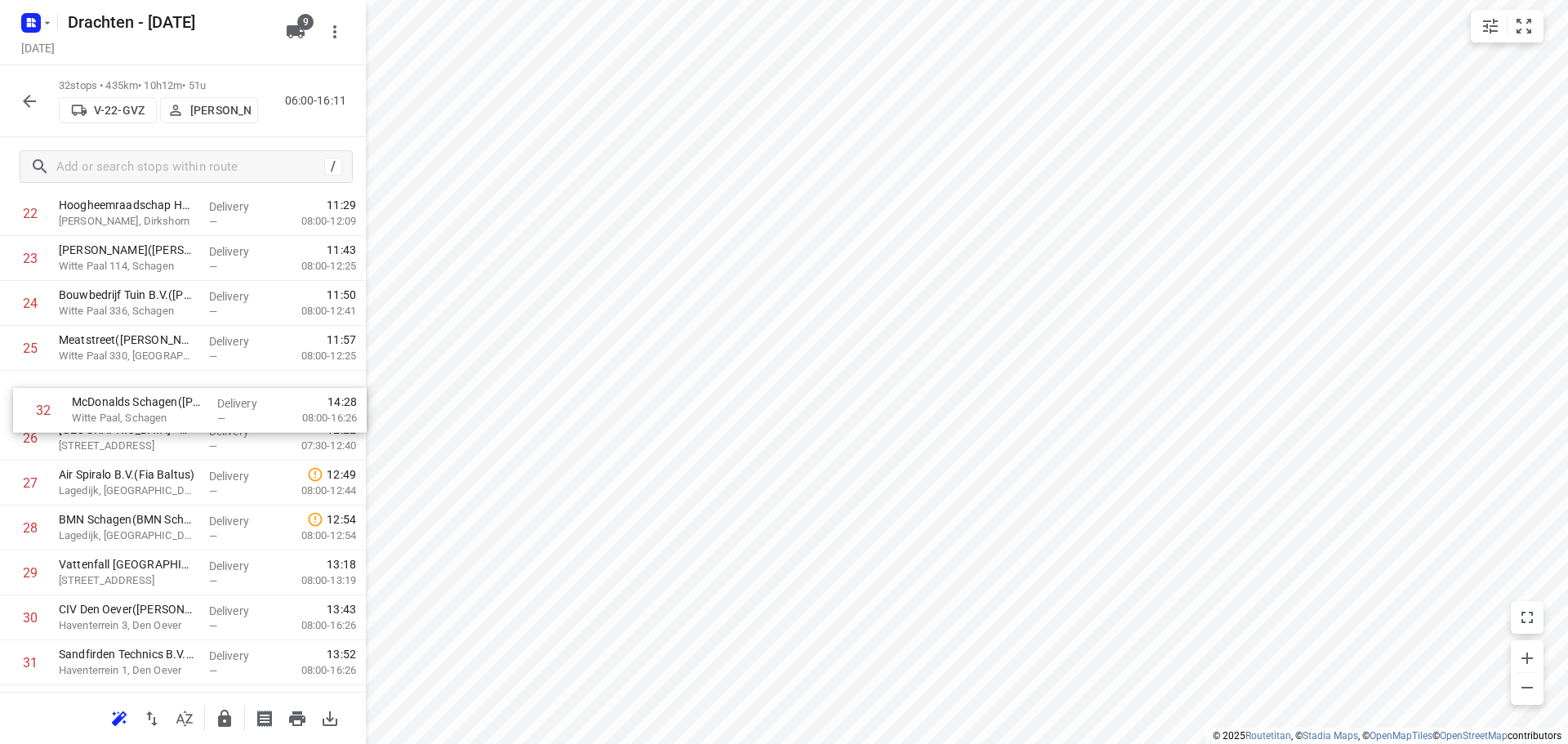
drag, startPoint x: 160, startPoint y: 673, endPoint x: 175, endPoint y: 378, distance: 295.4
click at [26, 445] on input "checkbox" at bounding box center [30, 438] width 32 height 32
checkbox input "true"
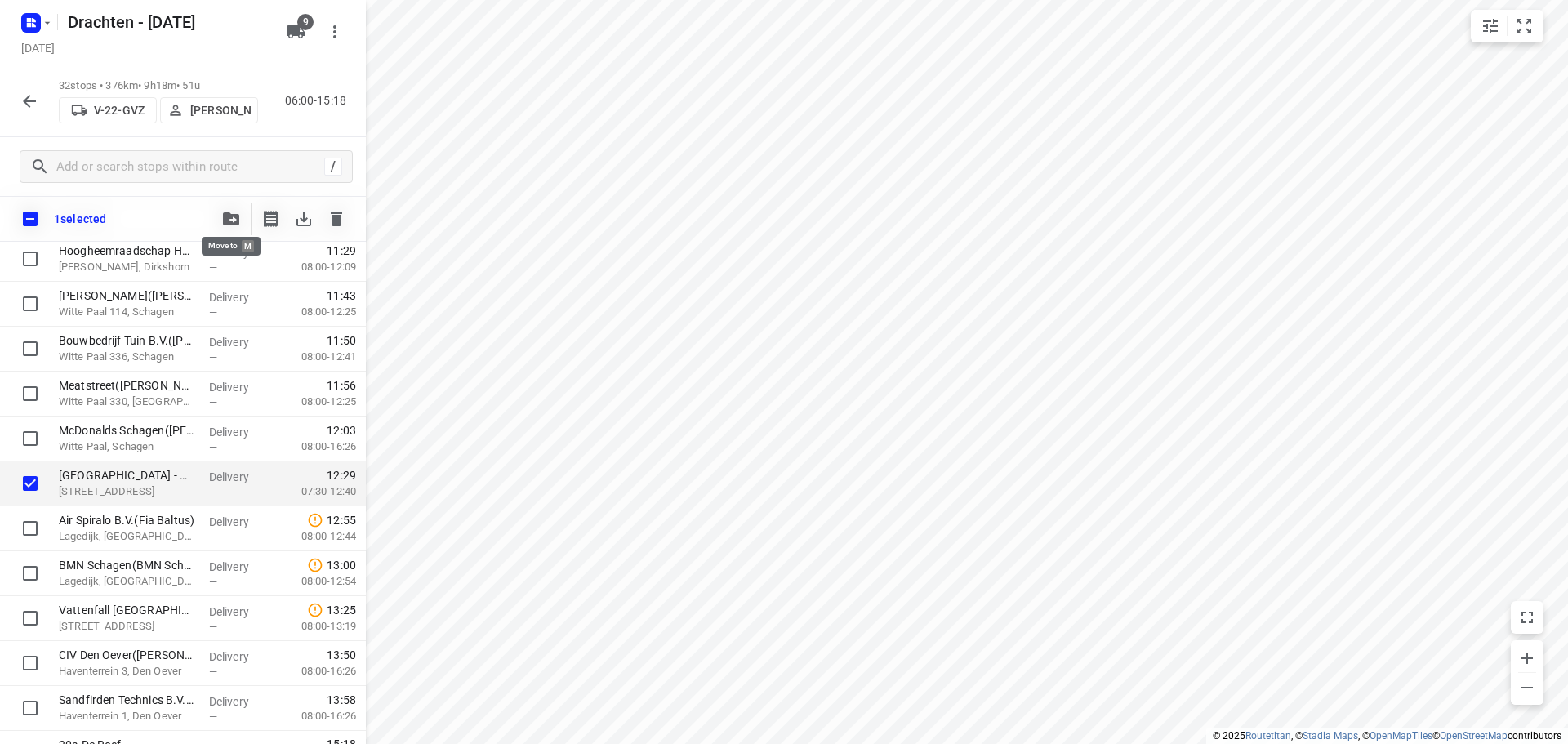
click at [234, 212] on icon "button" at bounding box center [231, 218] width 16 height 13
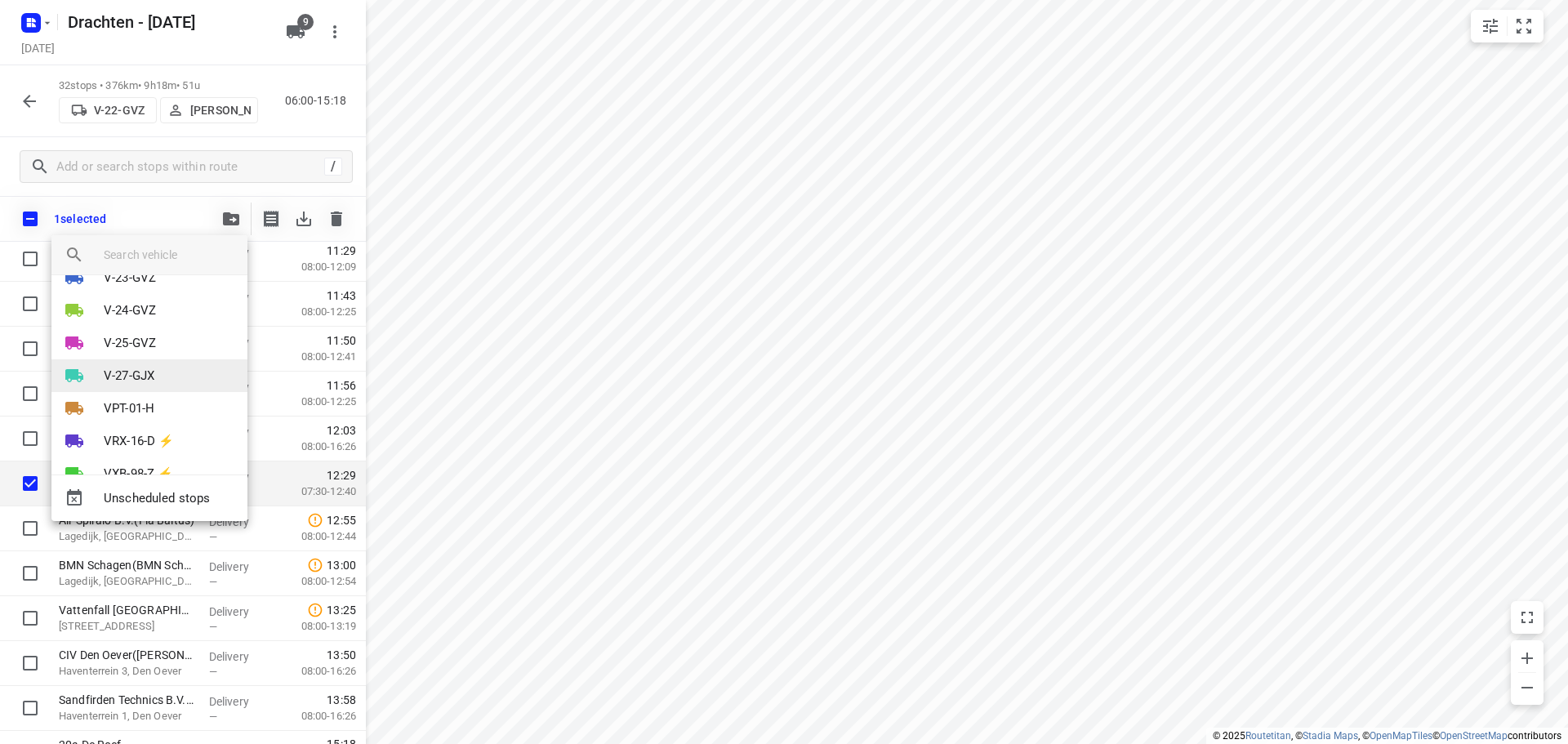
scroll to position [81, 0]
click at [171, 356] on li "V-27-GJX" at bounding box center [149, 353] width 196 height 32
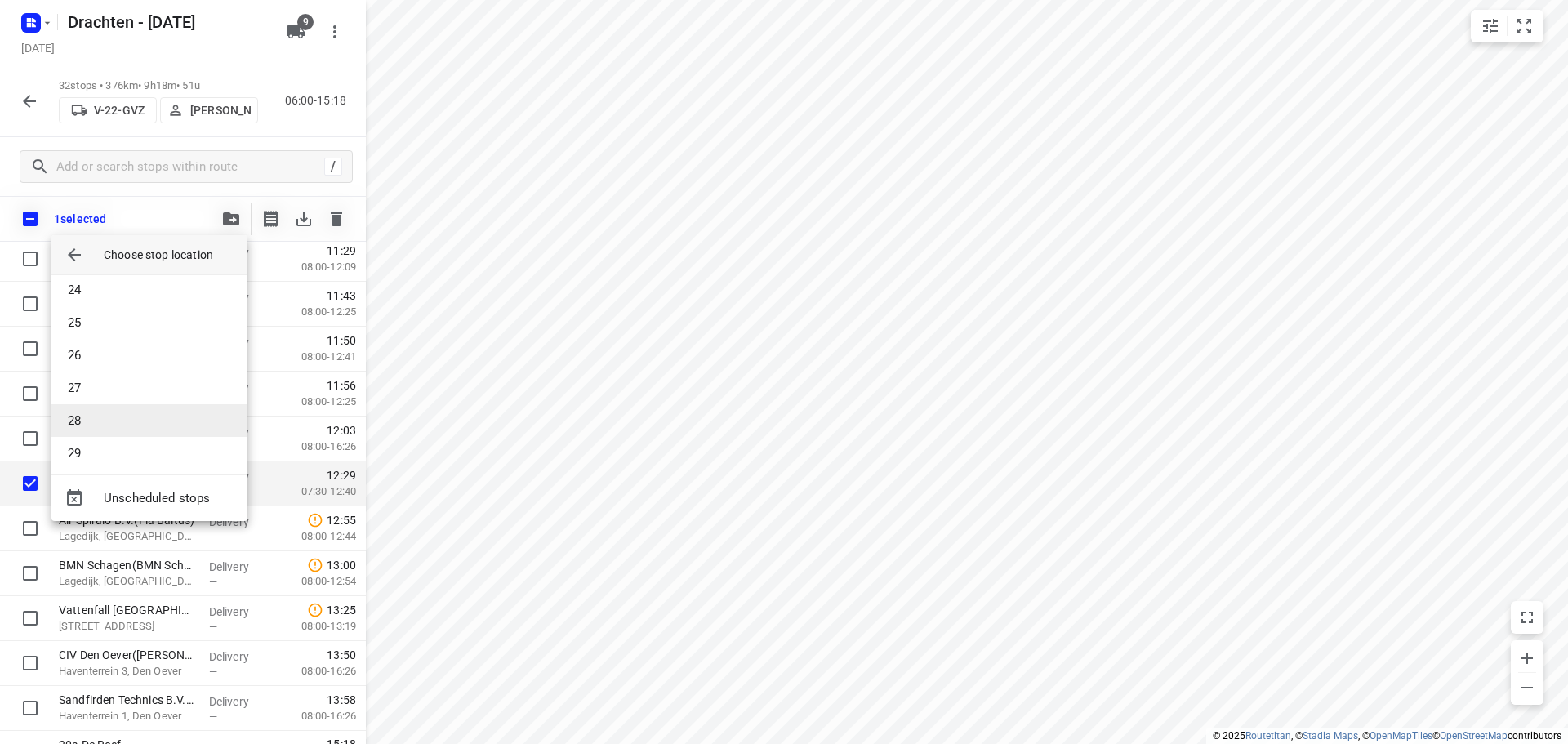
scroll to position [735, 0]
click at [114, 345] on li "25" at bounding box center [149, 347] width 196 height 32
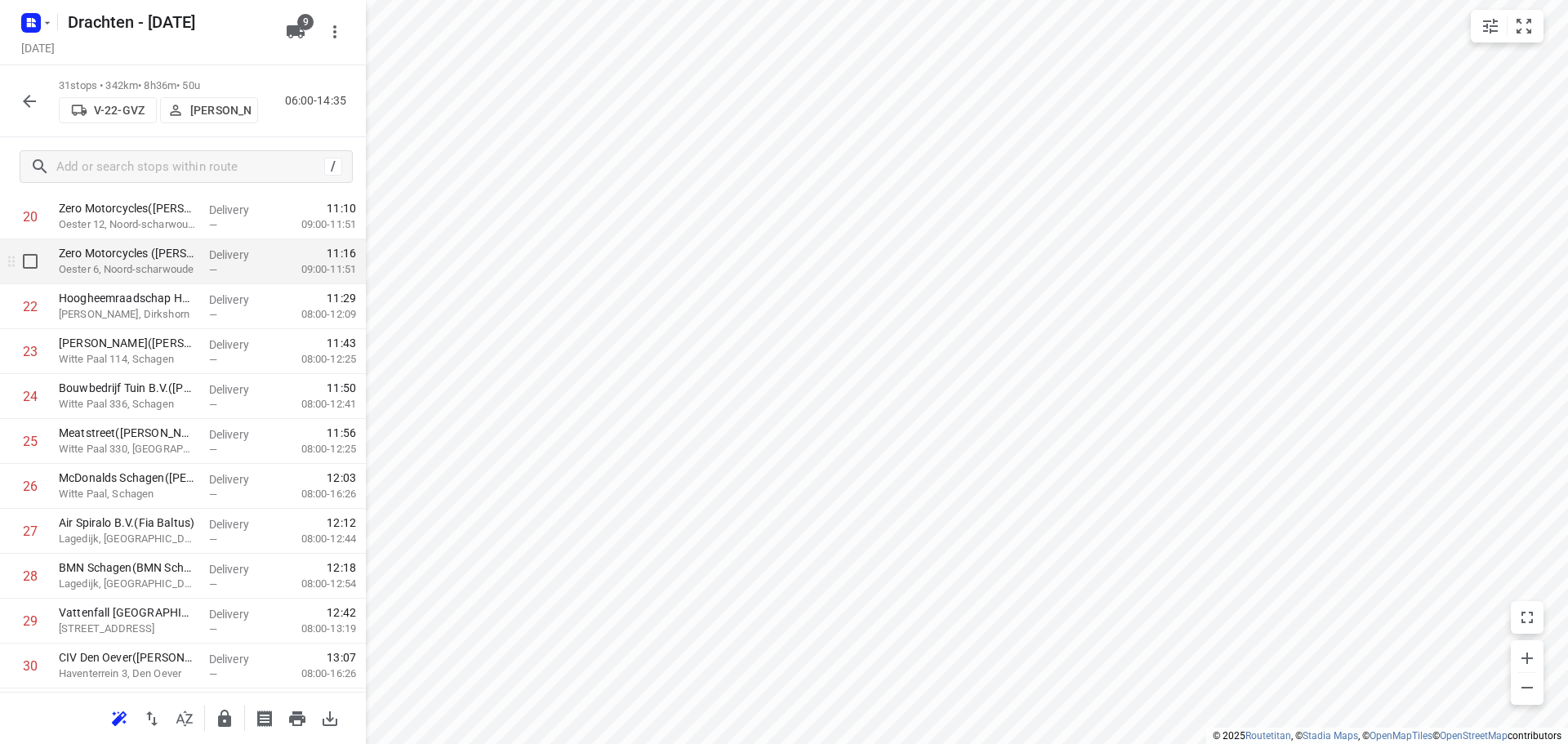
scroll to position [1070, 0]
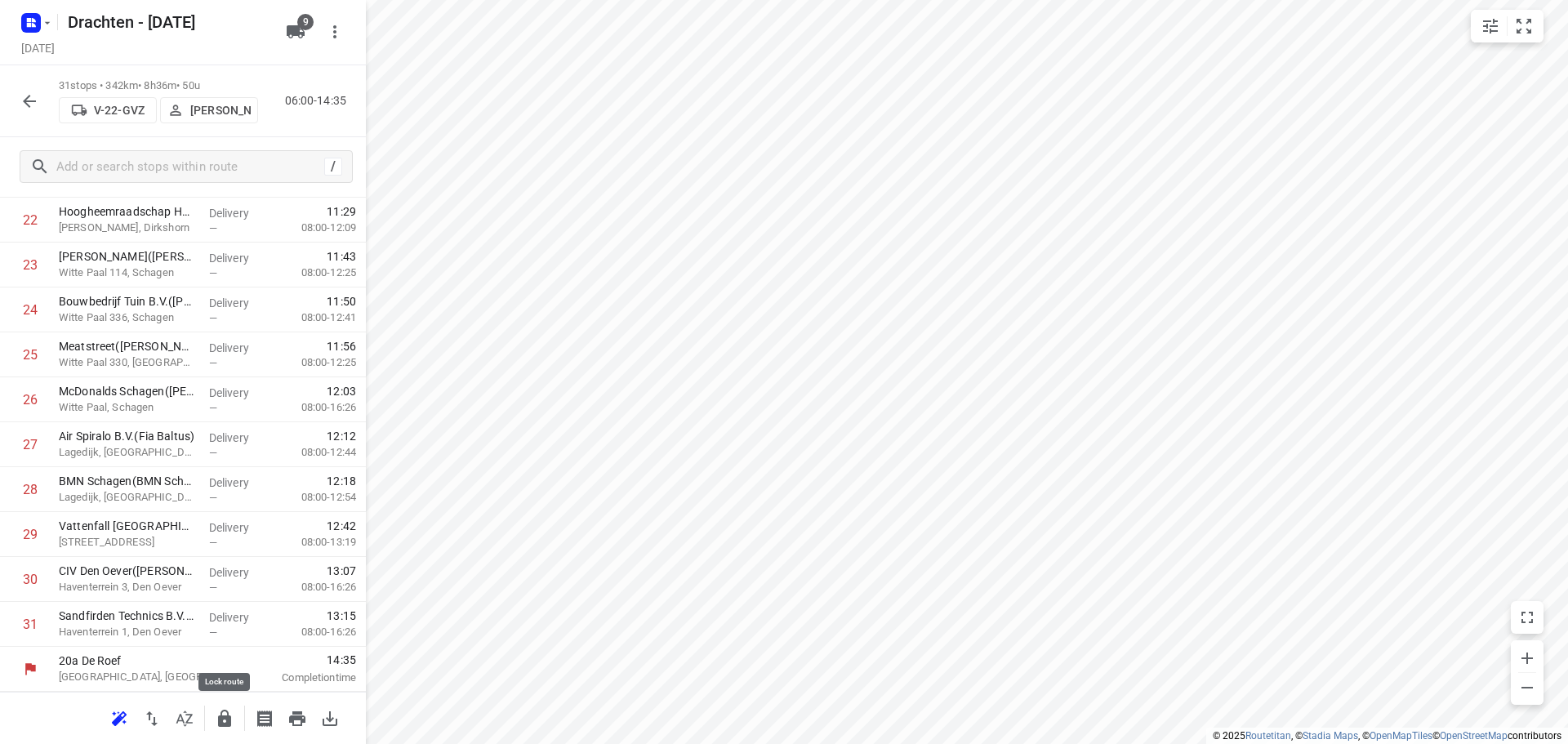
click at [214, 711] on button "button" at bounding box center [224, 719] width 32 height 32
click at [38, 107] on button "button" at bounding box center [29, 101] width 32 height 32
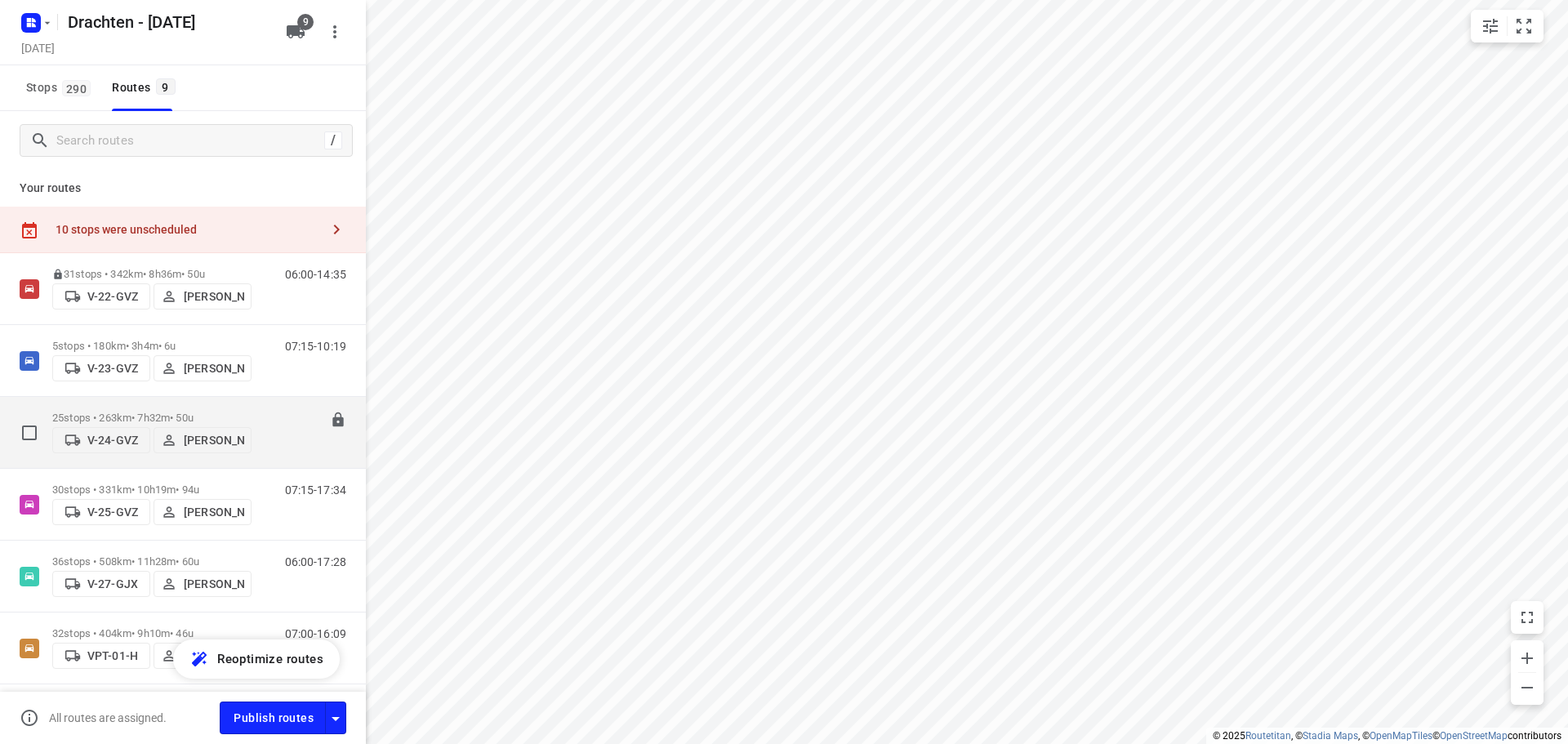
click at [135, 403] on div "25 stops • 263km • 7h32m • 50u V-24-GVZ [PERSON_NAME]" at bounding box center [152, 432] width 199 height 58
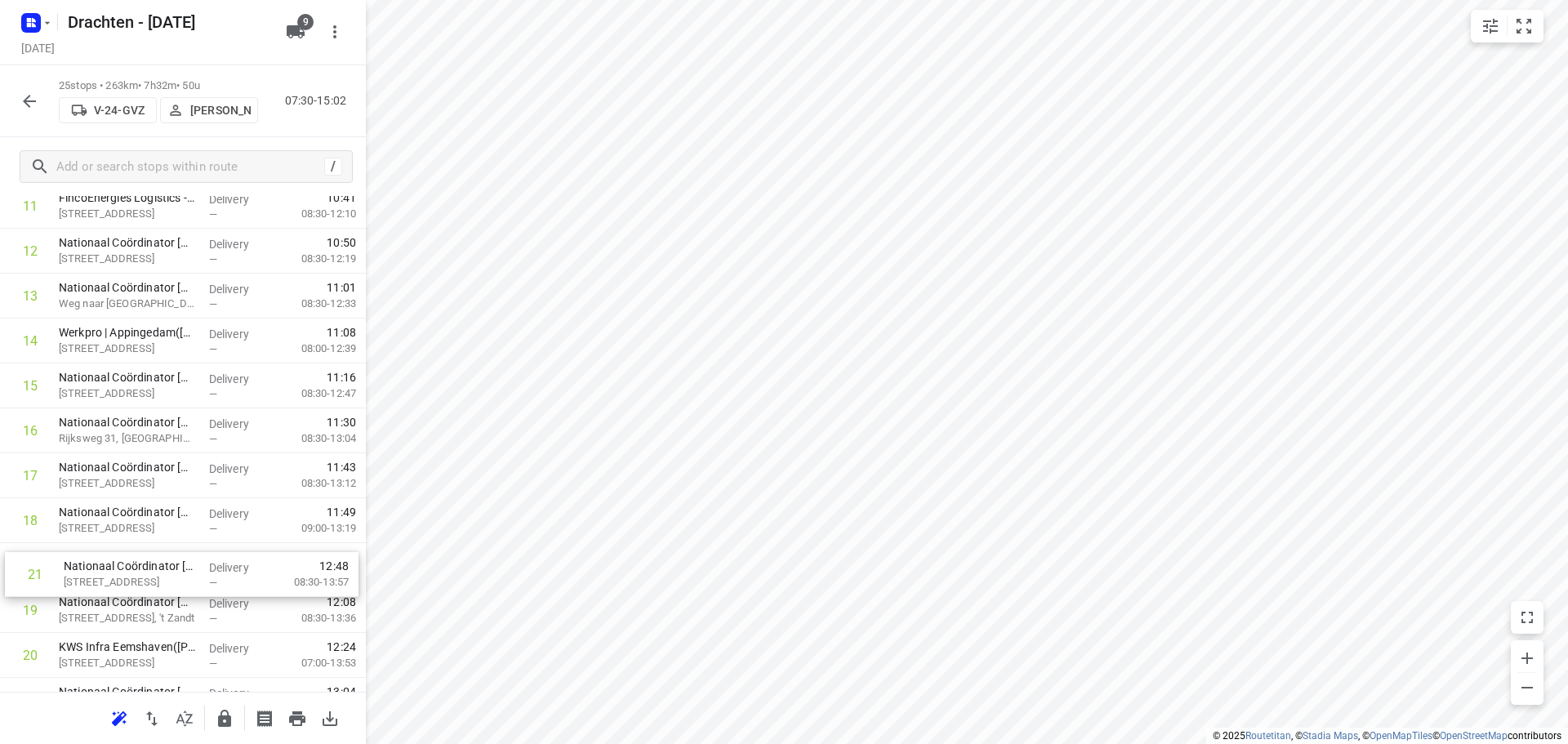
scroll to position [595, 0]
drag, startPoint x: 154, startPoint y: 682, endPoint x: 160, endPoint y: 568, distance: 114.2
click at [160, 568] on div "1 [GEOGRAPHIC_DATA] - [GEOGRAPHIC_DATA]([PERSON_NAME]) [GEOGRAPHIC_DATA], [GEOG…" at bounding box center [182, 290] width 366 height 1122
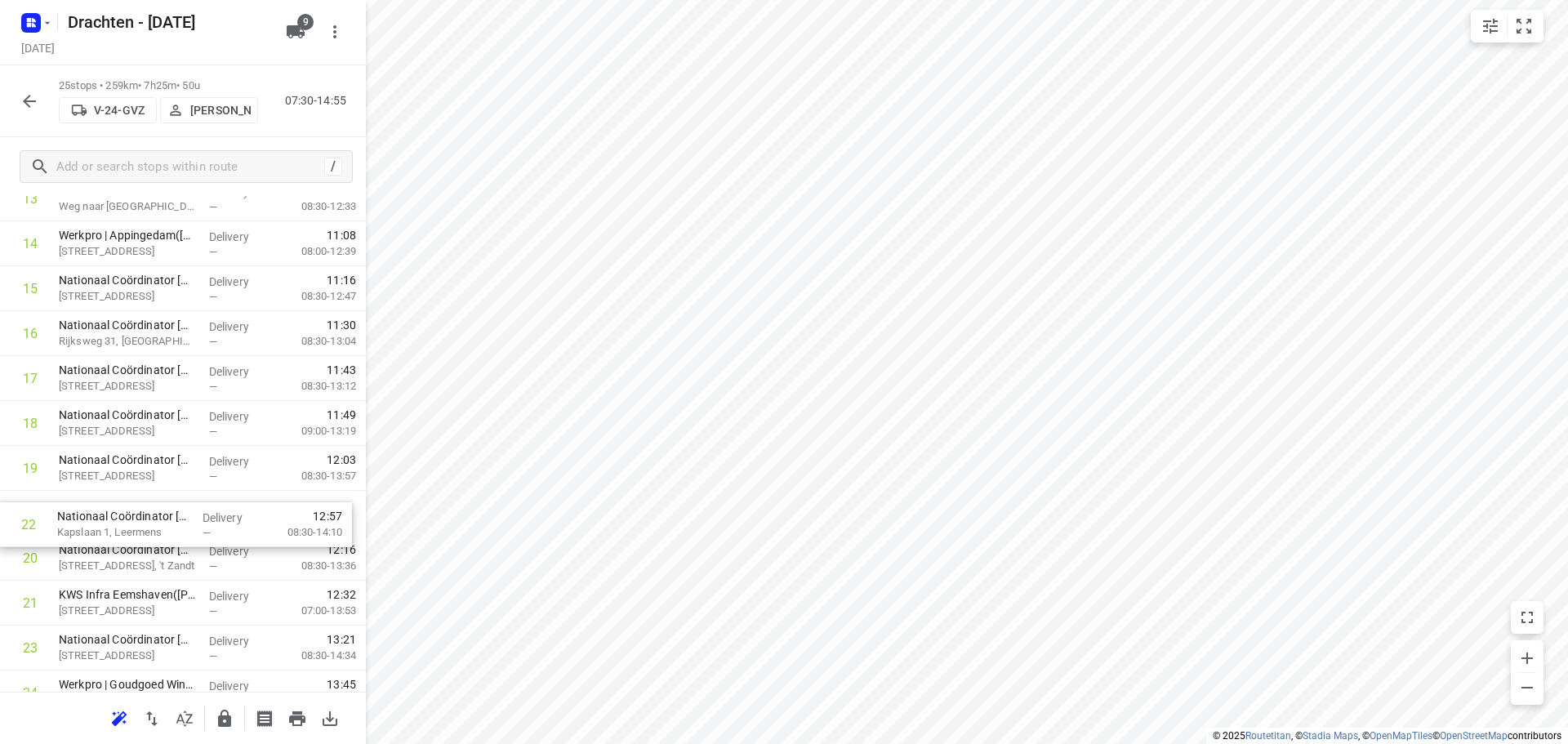
drag, startPoint x: 151, startPoint y: 614, endPoint x: 152, endPoint y: 513, distance: 101.0
click at [152, 513] on div "1 [GEOGRAPHIC_DATA] - [GEOGRAPHIC_DATA]([PERSON_NAME]) [GEOGRAPHIC_DATA], [GEOG…" at bounding box center [182, 199] width 366 height 1122
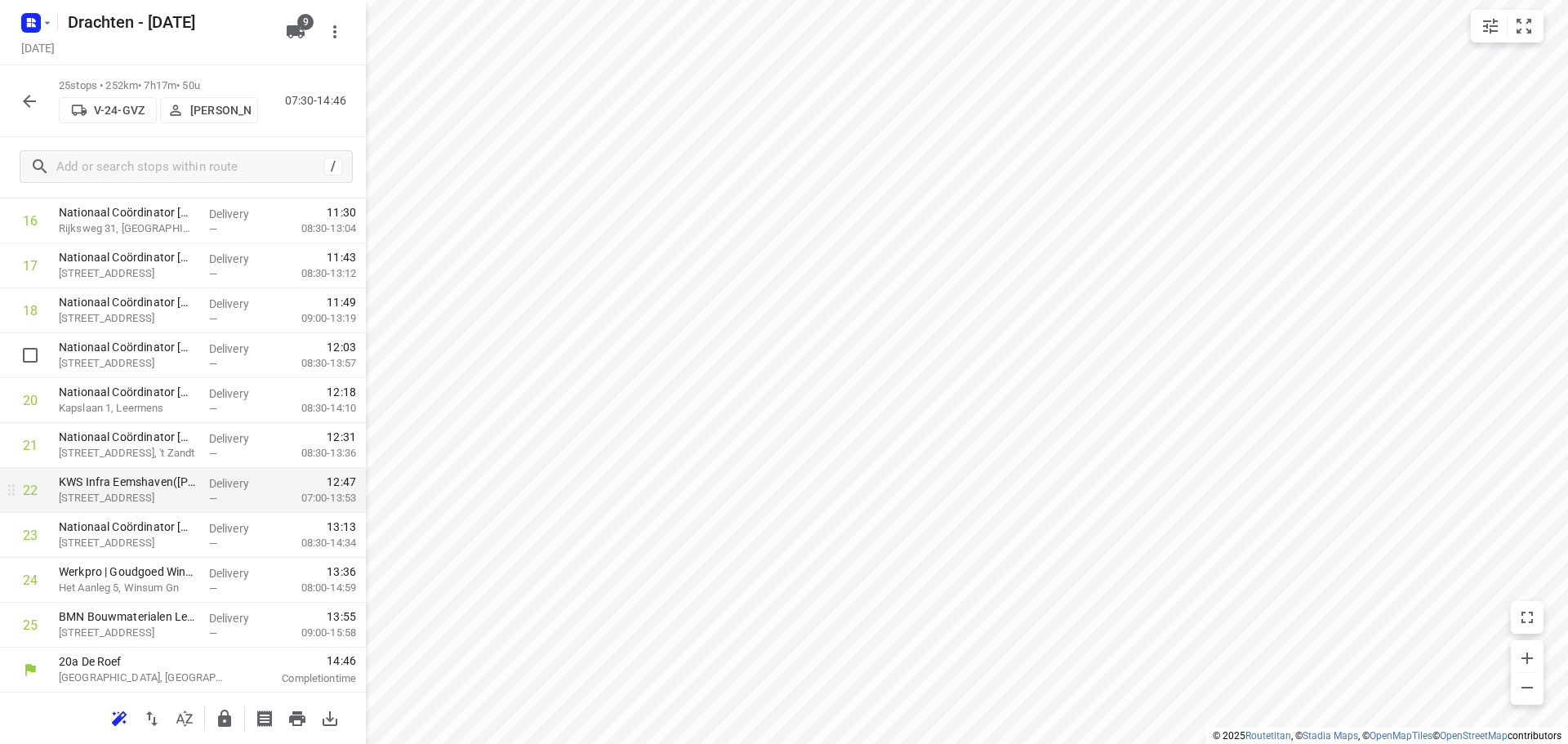
scroll to position [800, 0]
click at [231, 721] on icon "button" at bounding box center [224, 718] width 13 height 17
click at [35, 108] on icon "button" at bounding box center [29, 101] width 20 height 20
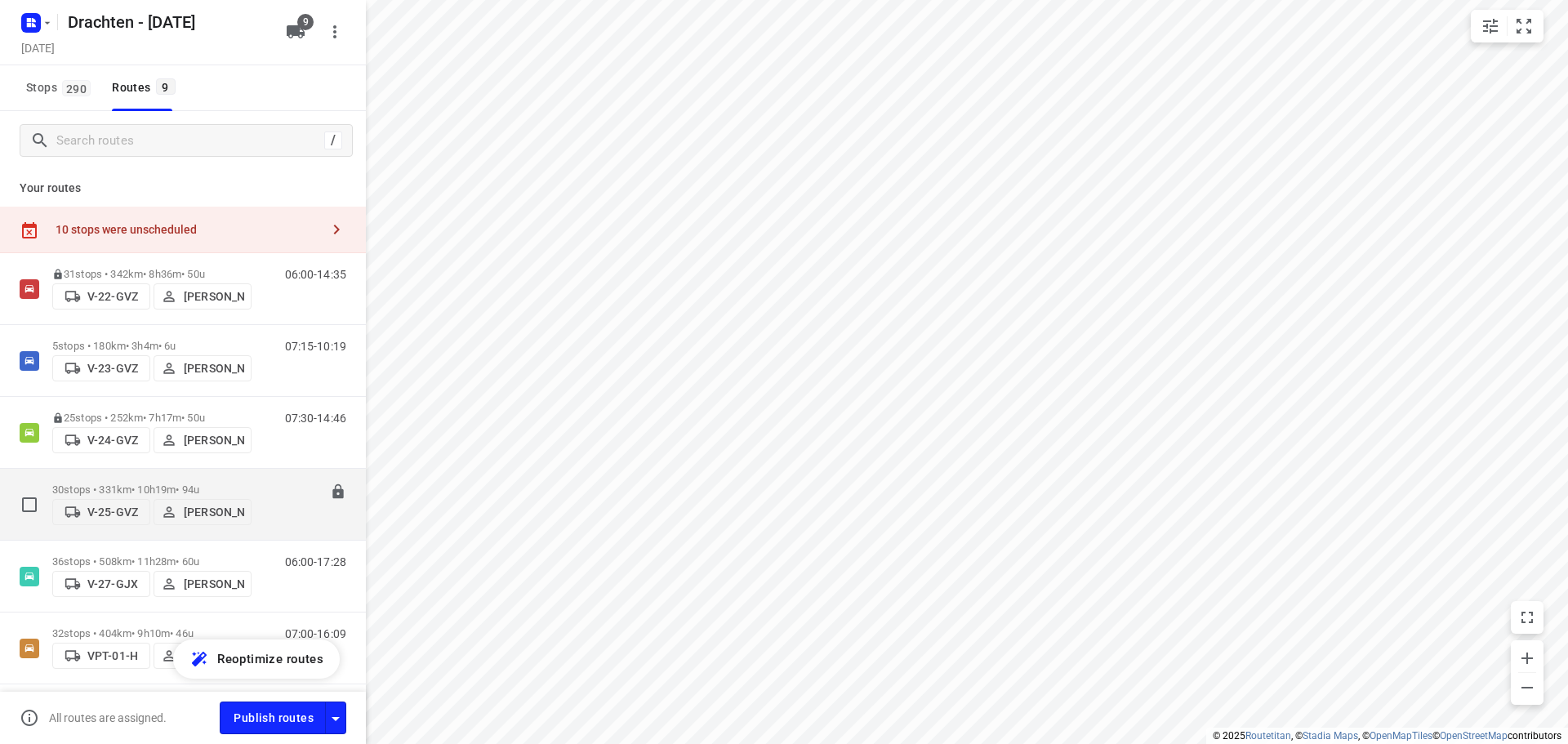
click at [159, 486] on p "30 stops • 331km • 10h19m • 94u" at bounding box center [152, 489] width 199 height 12
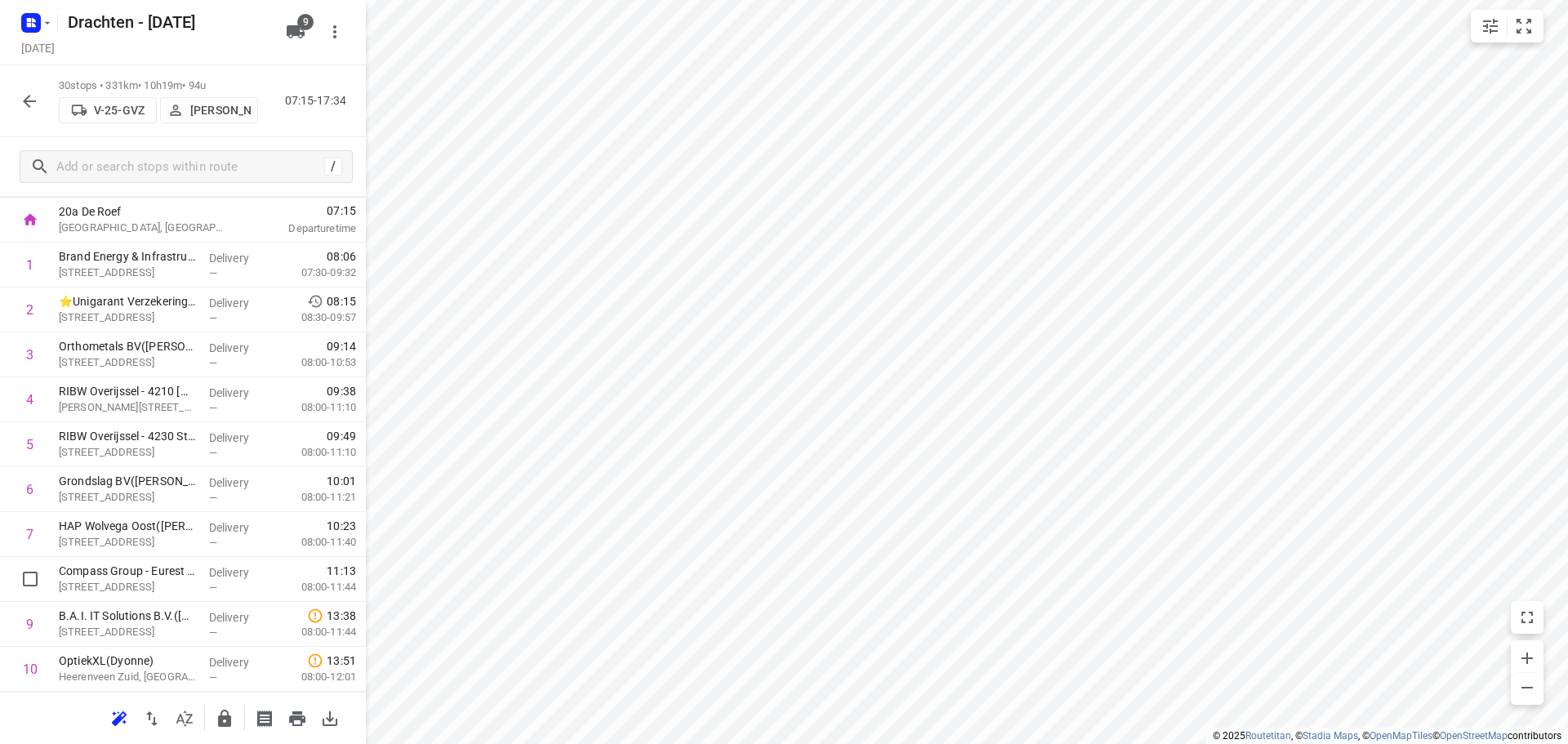
scroll to position [83, 0]
drag, startPoint x: 147, startPoint y: 597, endPoint x: 142, endPoint y: 372, distance: 225.1
drag, startPoint x: 147, startPoint y: 497, endPoint x: 152, endPoint y: 450, distance: 47.3
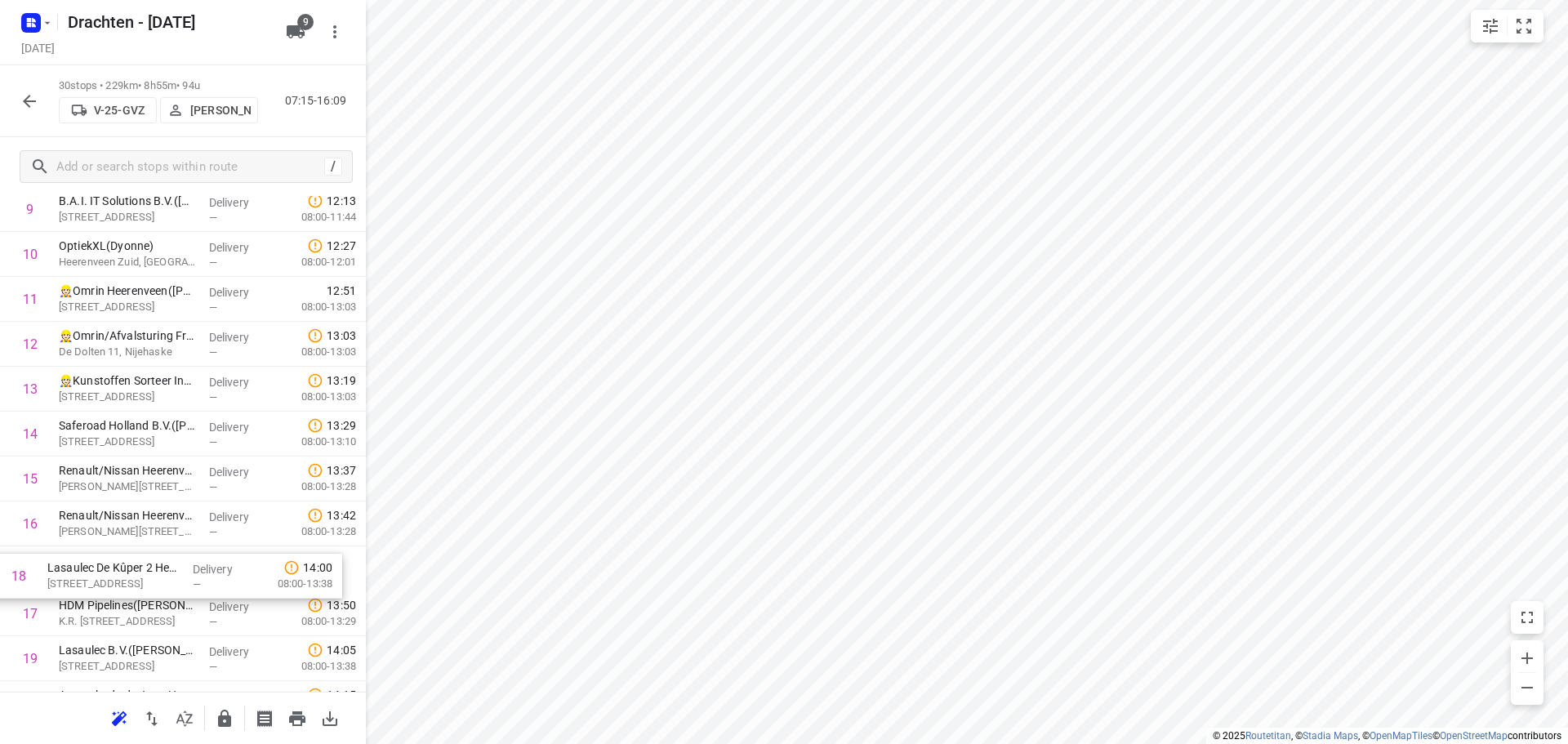
scroll to position [497, 0]
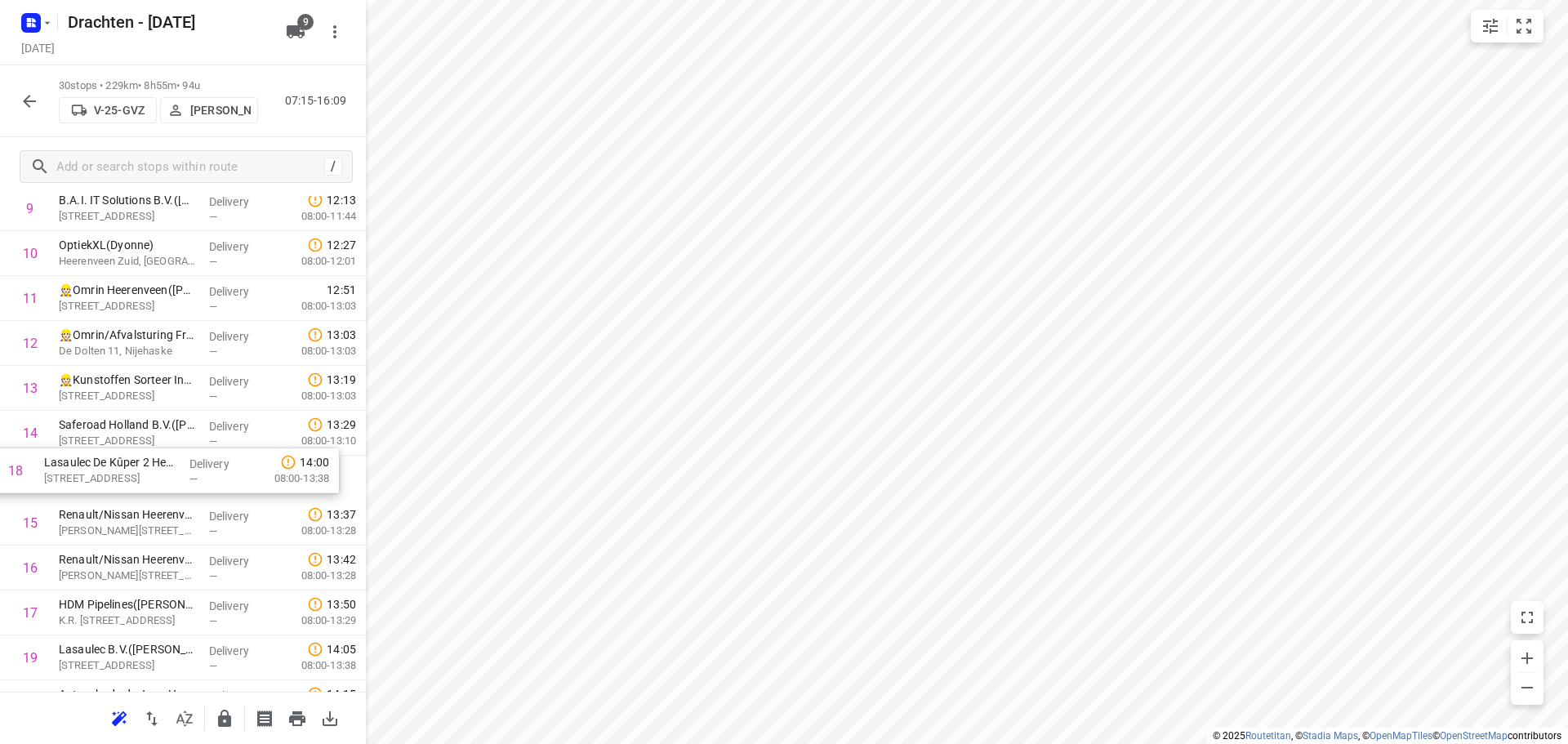
drag, startPoint x: 206, startPoint y: 622, endPoint x: 187, endPoint y: 473, distance: 150.2
click at [187, 473] on div "1 Brand Energy & Infrastructure Services - [GEOGRAPHIC_DATA]([PERSON_NAME]) [ST…" at bounding box center [182, 501] width 366 height 1347
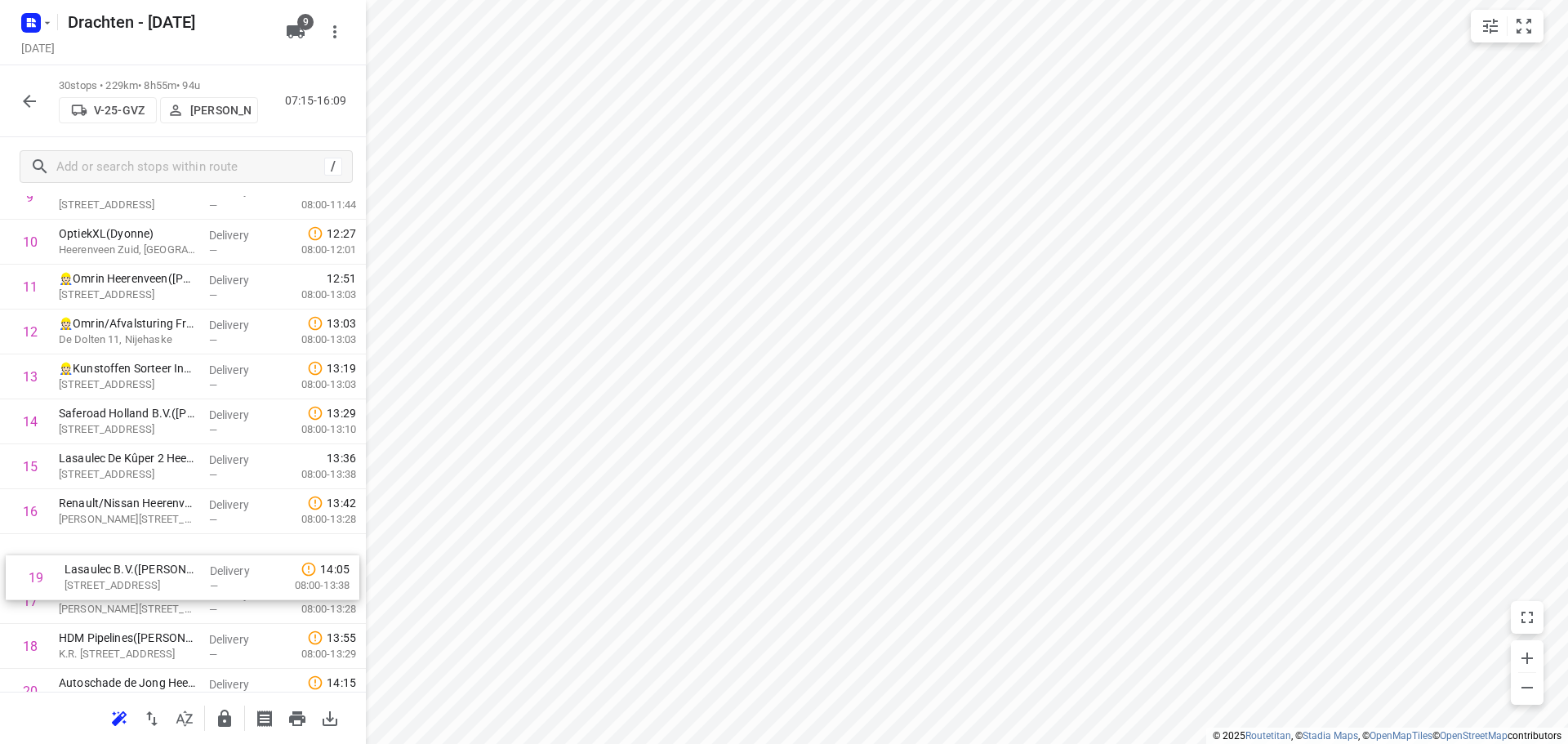
scroll to position [509, 0]
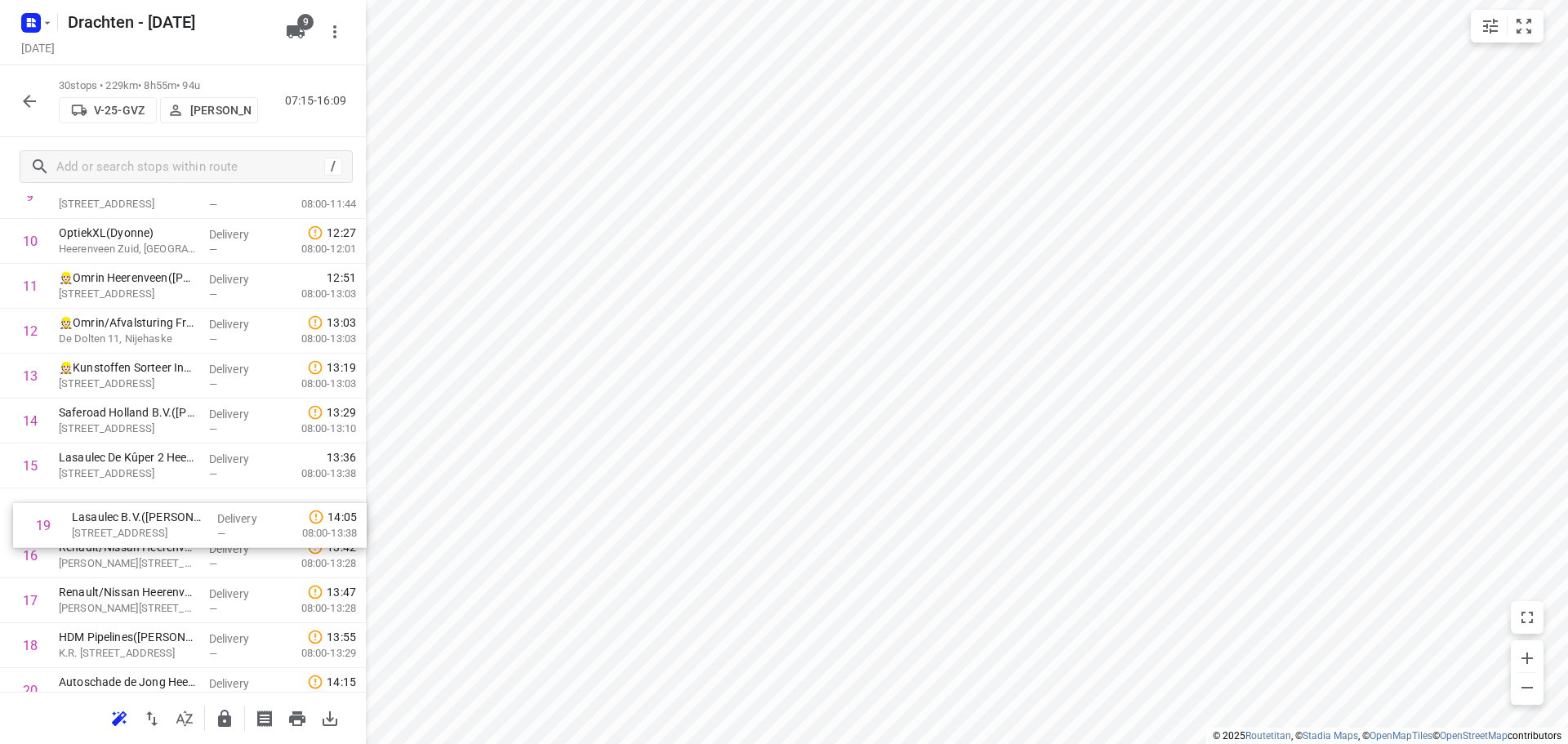
drag, startPoint x: 167, startPoint y: 656, endPoint x: 184, endPoint y: 506, distance: 151.0
click at [184, 506] on div "1 Brand Energy & Infrastructure Services - [GEOGRAPHIC_DATA]([PERSON_NAME]) [ST…" at bounding box center [182, 489] width 366 height 1347
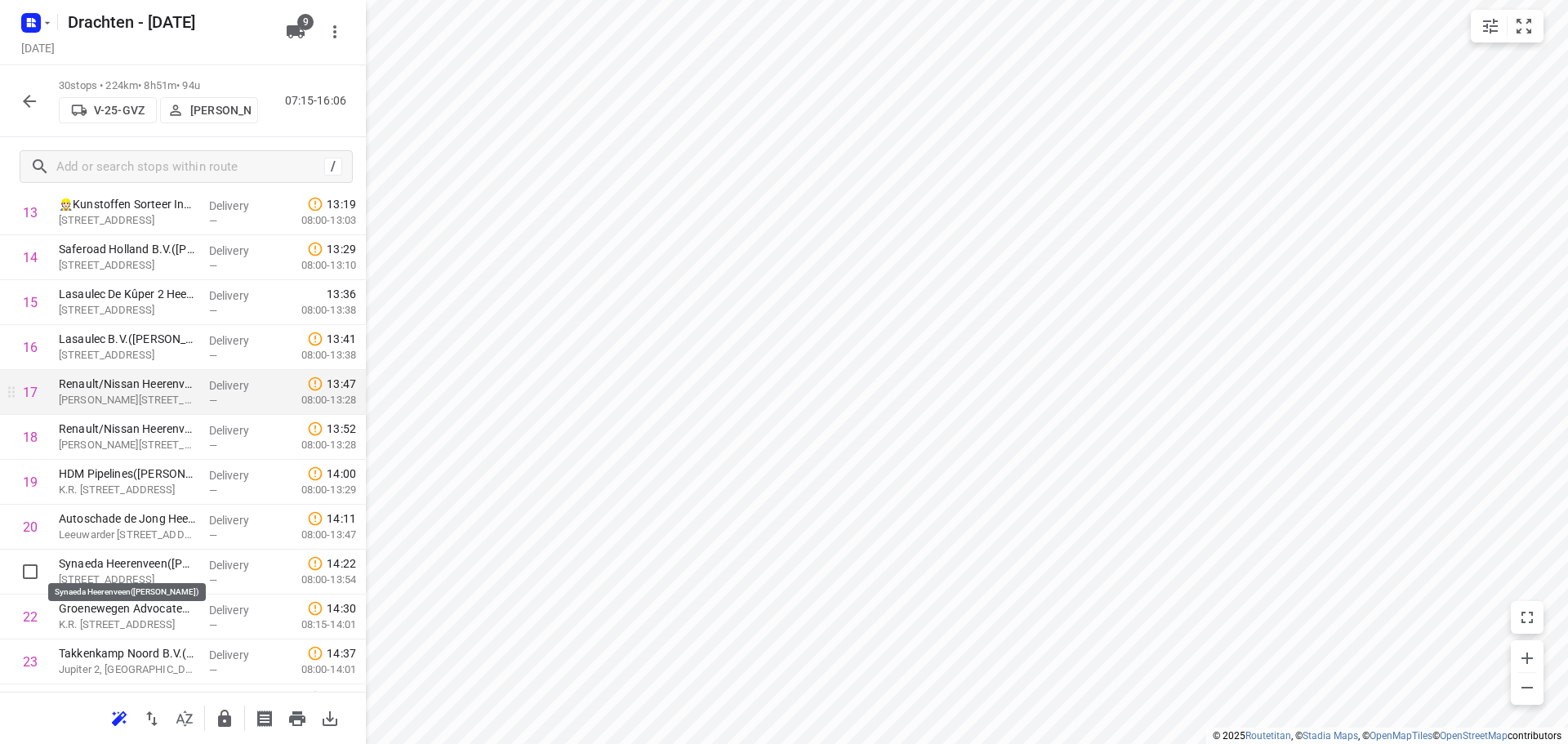
scroll to position [754, 0]
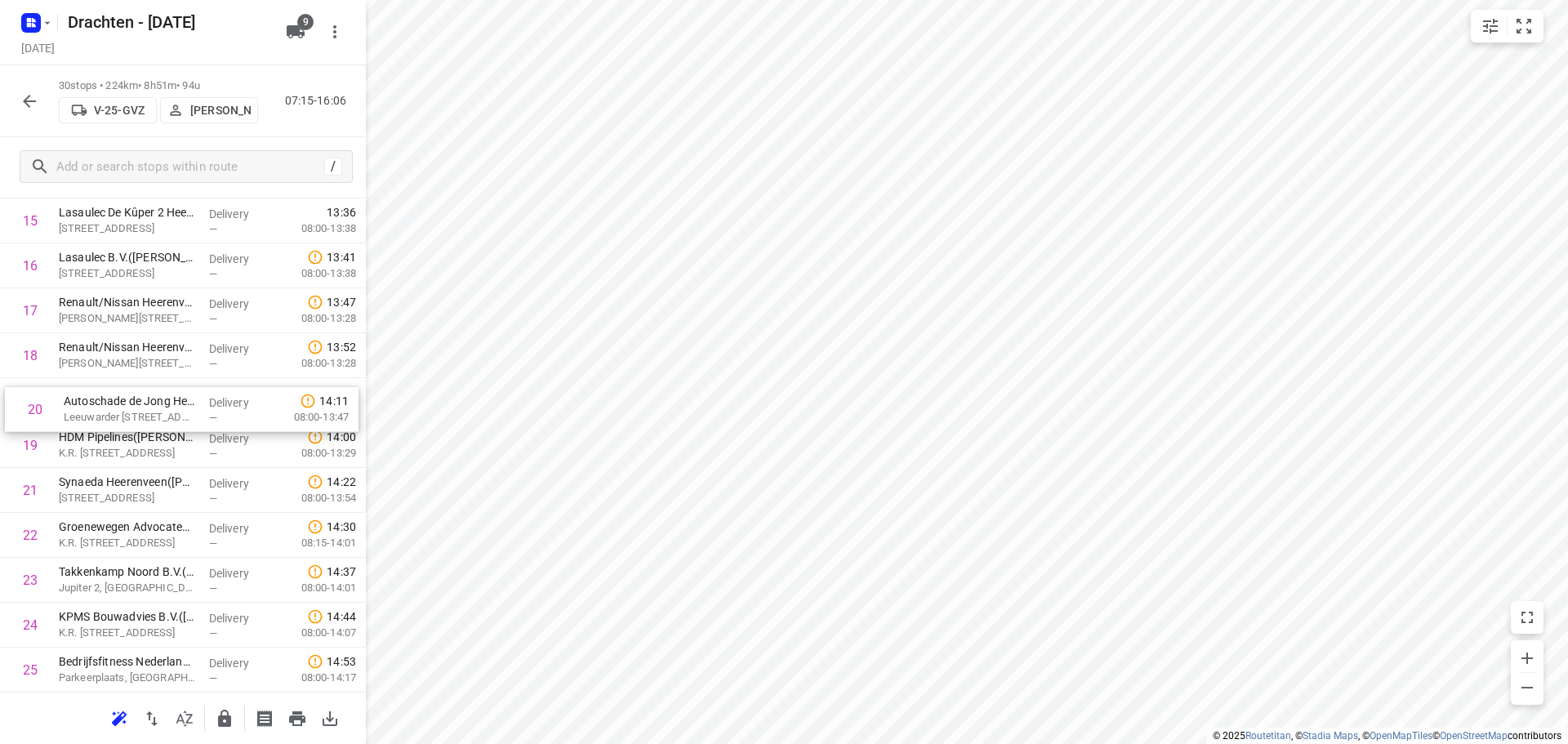
drag, startPoint x: 136, startPoint y: 444, endPoint x: 141, endPoint y: 401, distance: 43.3
click at [141, 401] on div "1 Brand Energy & Infrastructure Services - [GEOGRAPHIC_DATA]([PERSON_NAME]) [ST…" at bounding box center [182, 243] width 366 height 1347
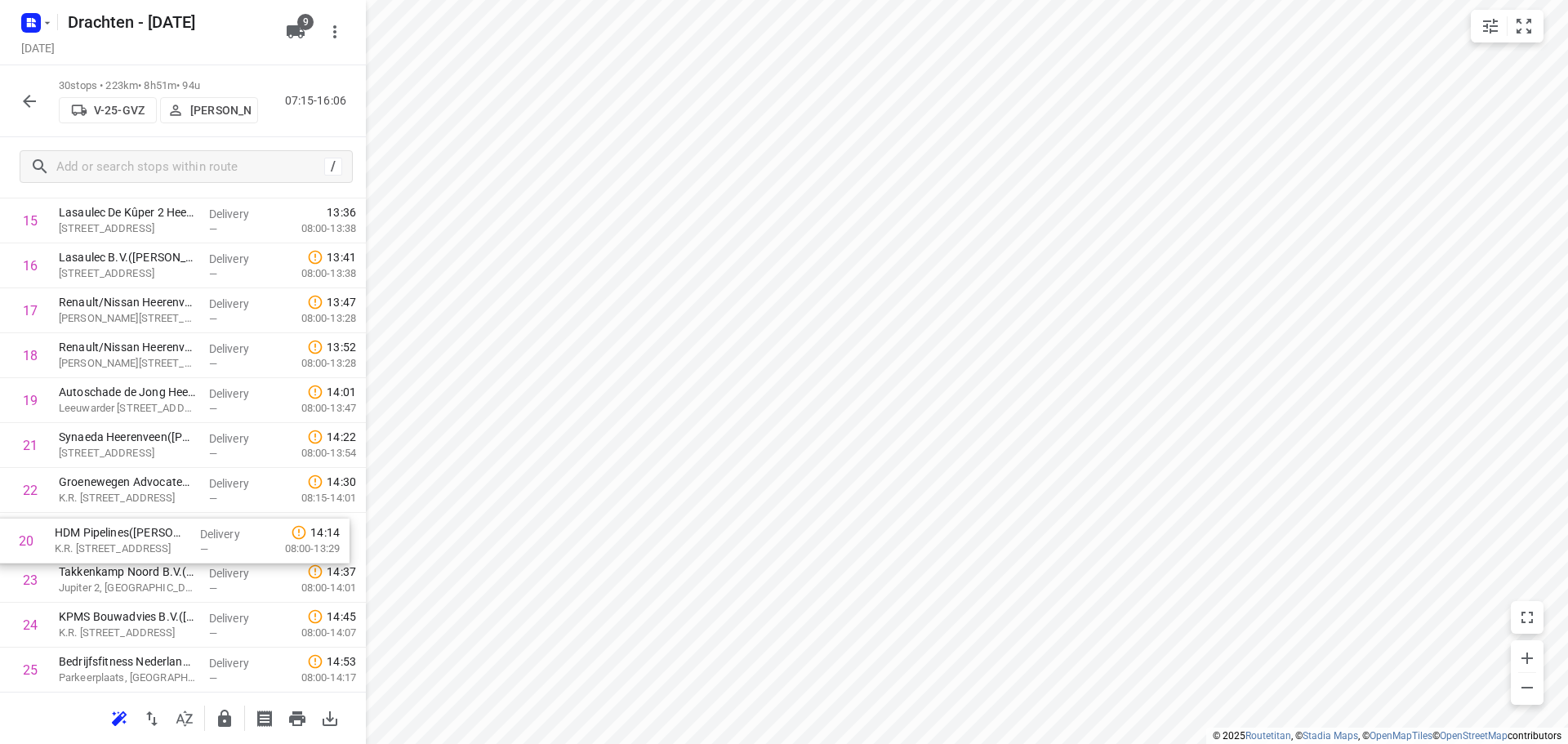
drag, startPoint x: 165, startPoint y: 436, endPoint x: 160, endPoint y: 539, distance: 103.1
click at [160, 539] on div "1 Brand Energy & Infrastructure Services - [GEOGRAPHIC_DATA]([PERSON_NAME]) [ST…" at bounding box center [182, 243] width 366 height 1347
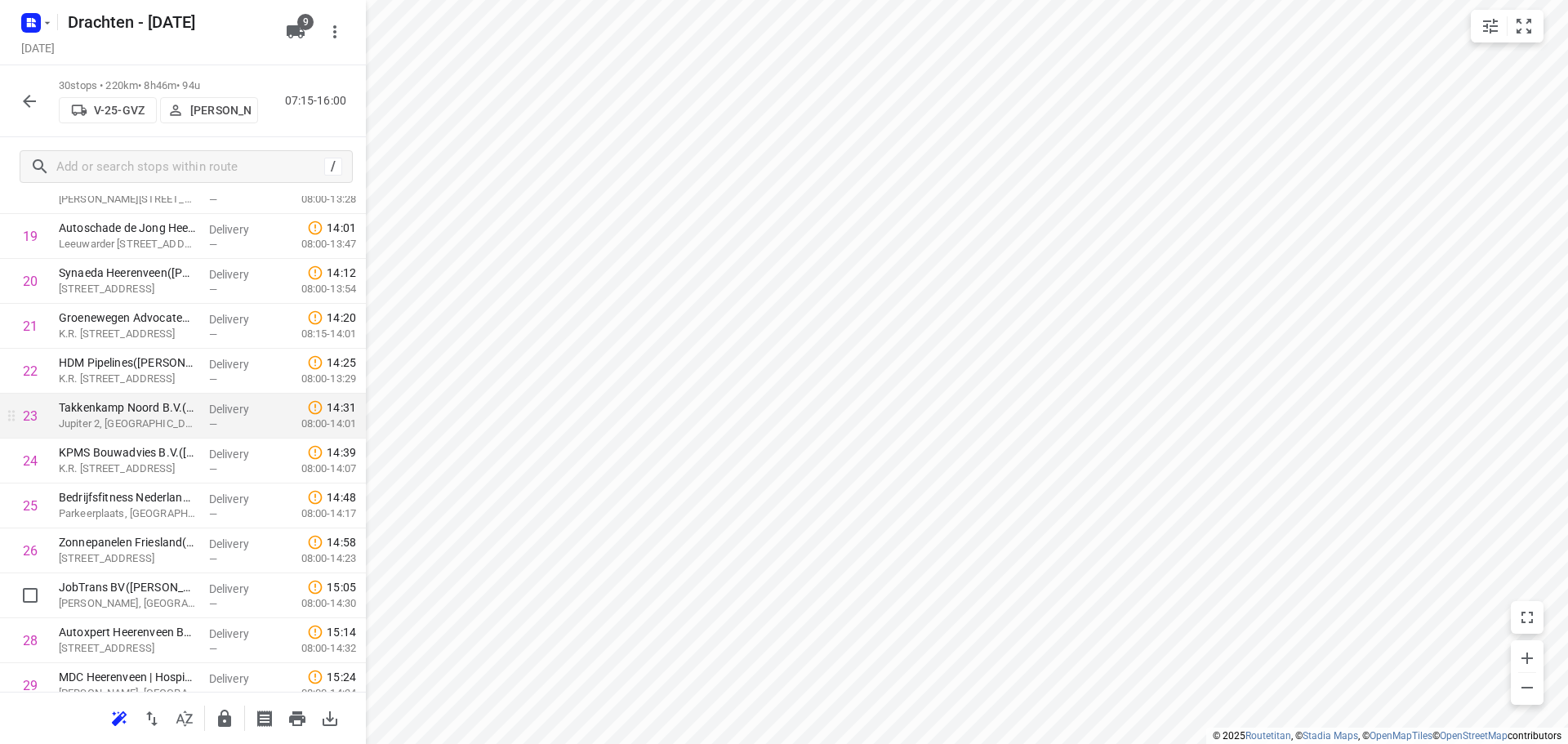
scroll to position [999, 0]
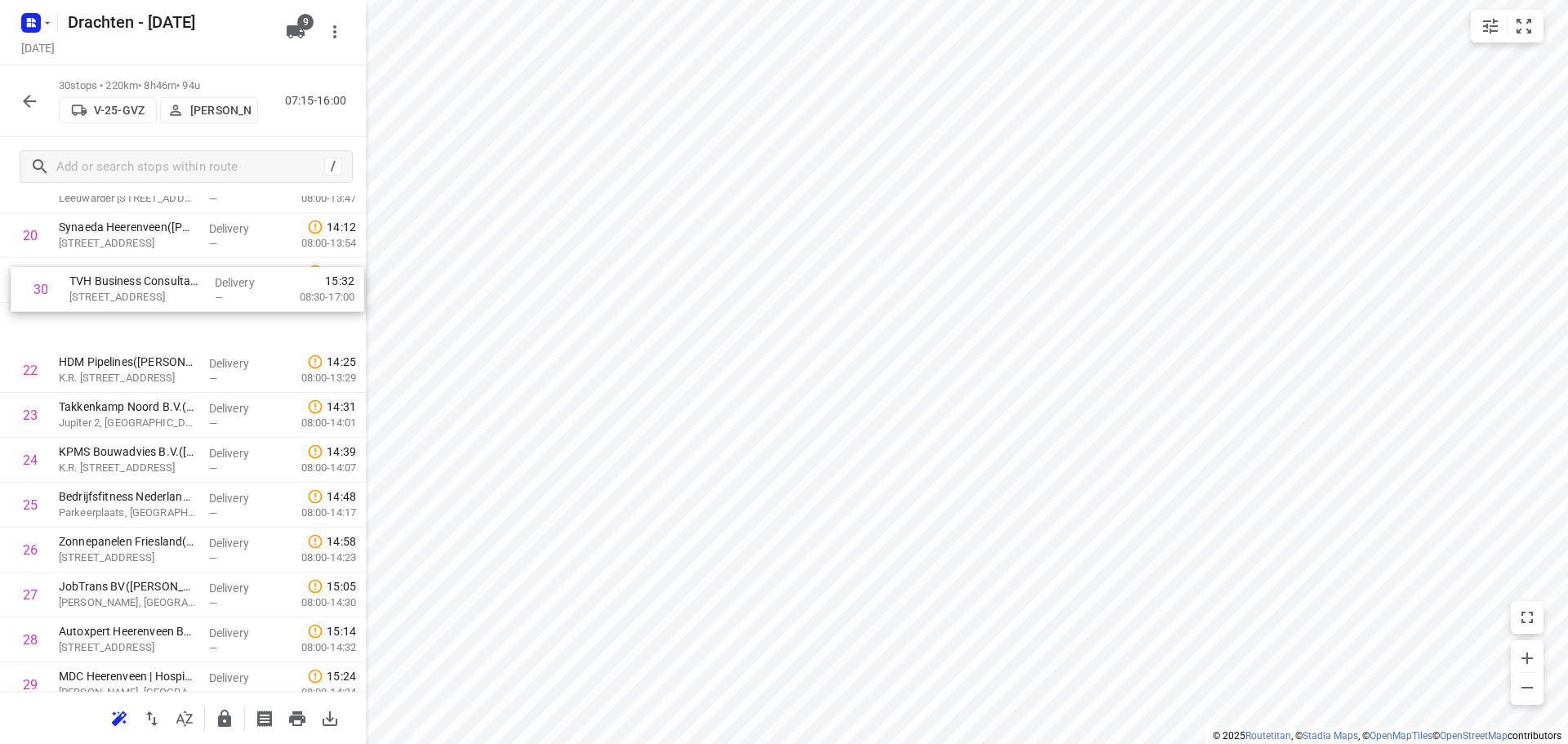
drag, startPoint x: 168, startPoint y: 648, endPoint x: 177, endPoint y: 282, distance: 366.1
click at [177, 282] on div "1 Brand Energy & Infrastructure Services - [GEOGRAPHIC_DATA]([PERSON_NAME]) [ST…" at bounding box center [182, 34] width 366 height 1347
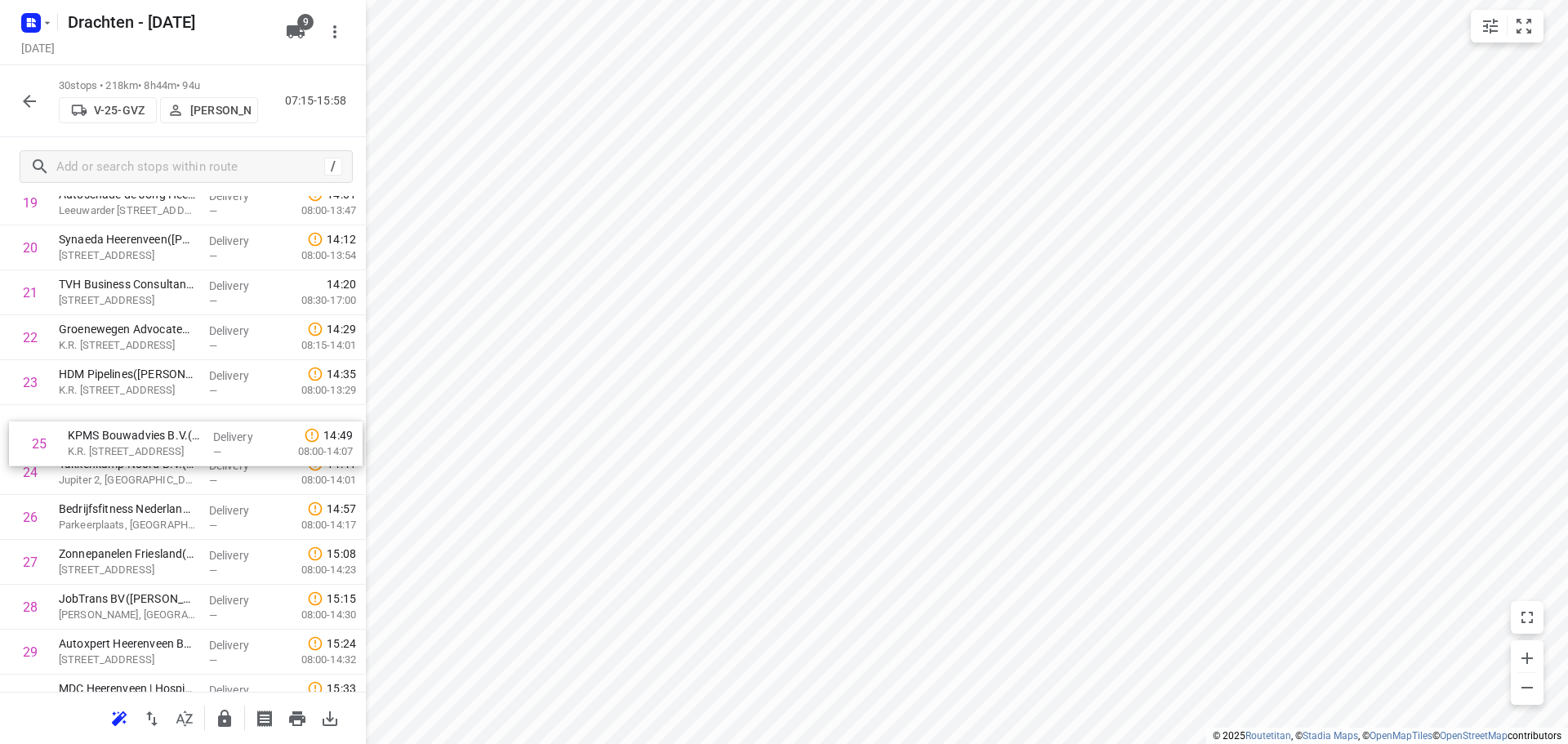
drag, startPoint x: 127, startPoint y: 473, endPoint x: 141, endPoint y: 424, distance: 51.0
click at [141, 424] on div "1 Brand Energy & Infrastructure Services - [GEOGRAPHIC_DATA]([PERSON_NAME]) [ST…" at bounding box center [182, 46] width 366 height 1347
drag, startPoint x: 127, startPoint y: 531, endPoint x: 139, endPoint y: 486, distance: 46.6
click at [139, 486] on div "1 Brand Energy & Infrastructure Services - [GEOGRAPHIC_DATA]([PERSON_NAME]) [ST…" at bounding box center [182, 46] width 366 height 1347
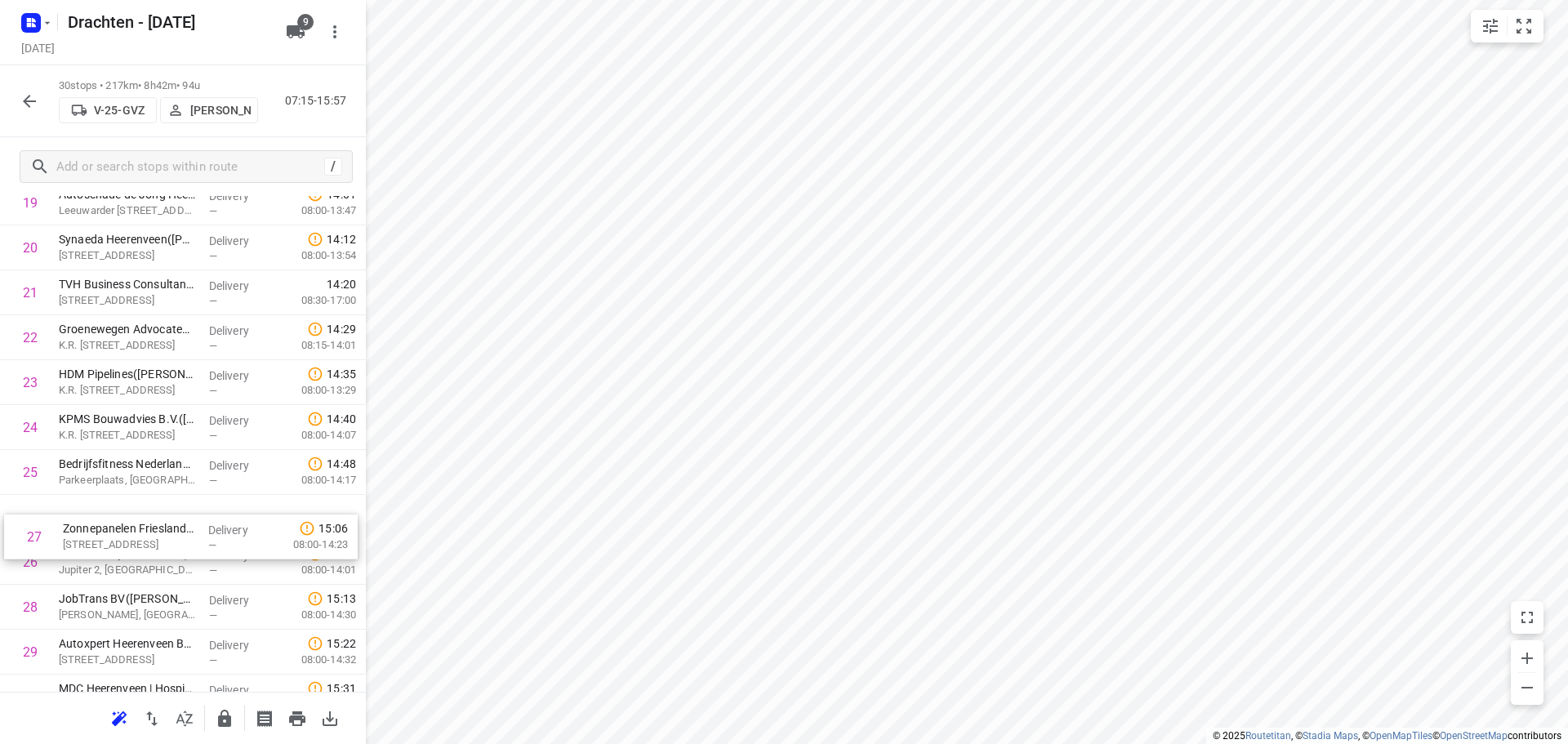
drag, startPoint x: 152, startPoint y: 564, endPoint x: 159, endPoint y: 511, distance: 53.5
click at [159, 511] on div "1 Brand Energy & Infrastructure Services - [GEOGRAPHIC_DATA]([PERSON_NAME]) [ST…" at bounding box center [182, 46] width 366 height 1347
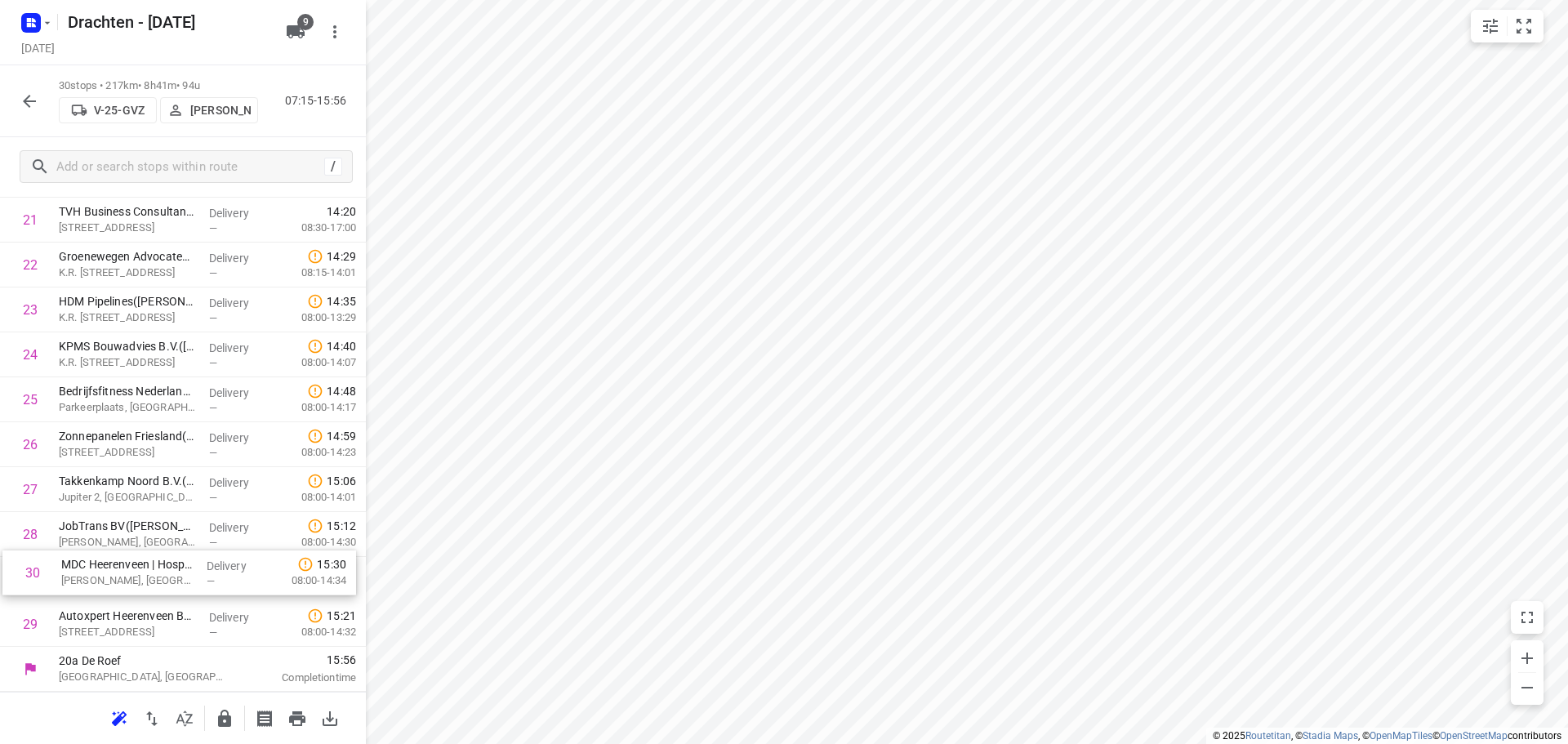
drag, startPoint x: 149, startPoint y: 639, endPoint x: 158, endPoint y: 552, distance: 87.5
click at [231, 705] on button "button" at bounding box center [224, 719] width 32 height 32
click at [20, 111] on button "button" at bounding box center [29, 101] width 32 height 32
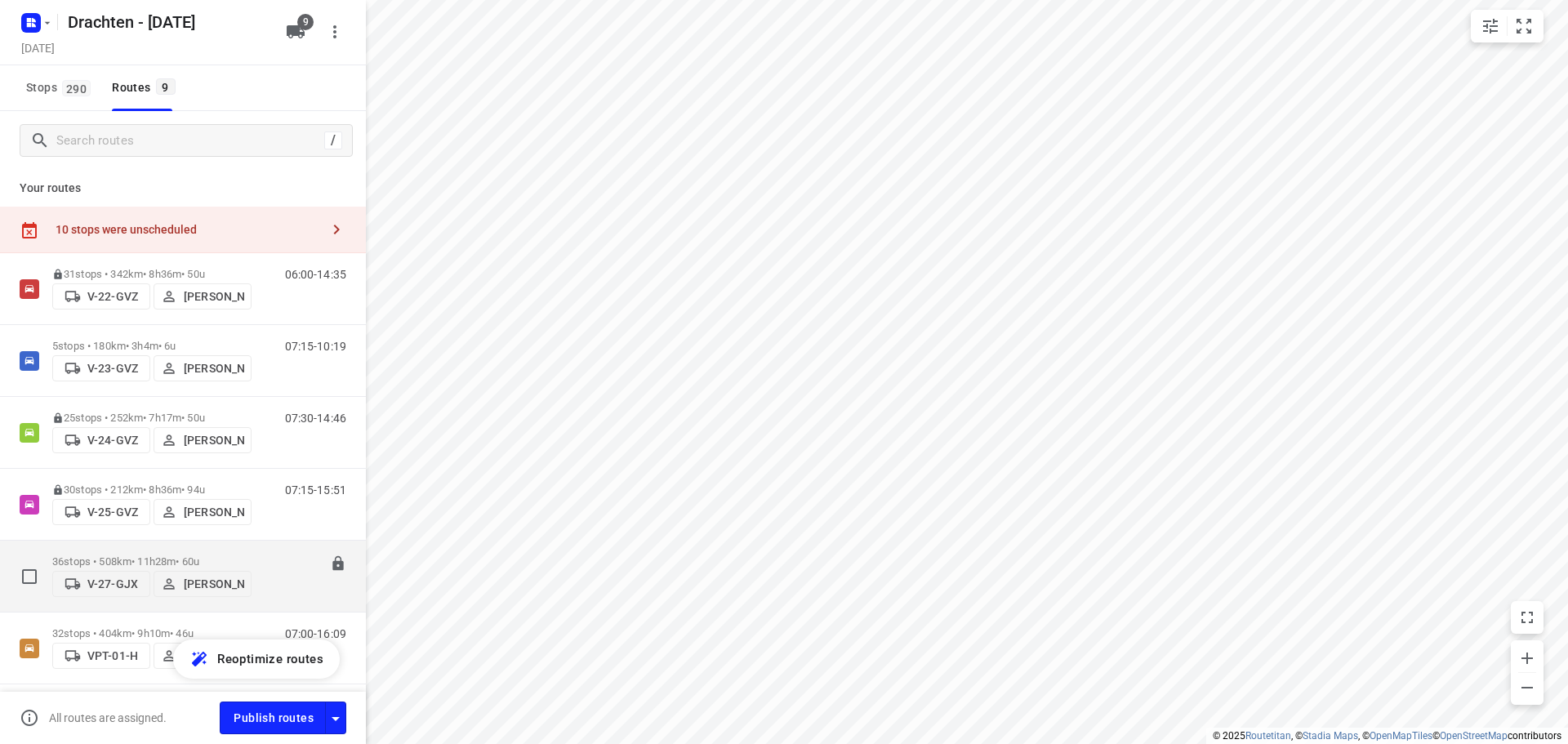
click at [126, 557] on p "36 stops • 508km • 11h28m • 60u" at bounding box center [152, 561] width 199 height 12
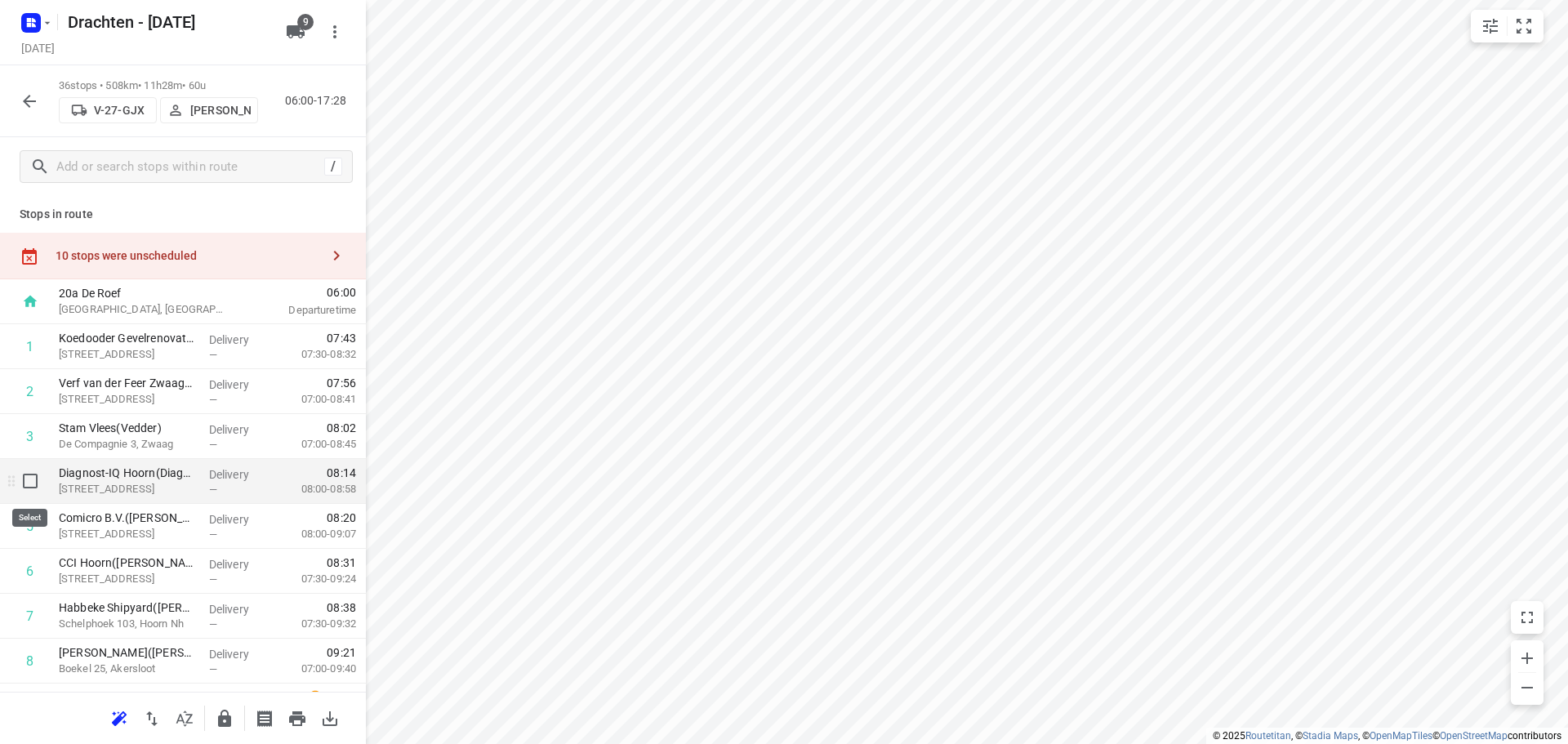
click at [35, 478] on input "checkbox" at bounding box center [30, 481] width 32 height 32
checkbox input "true"
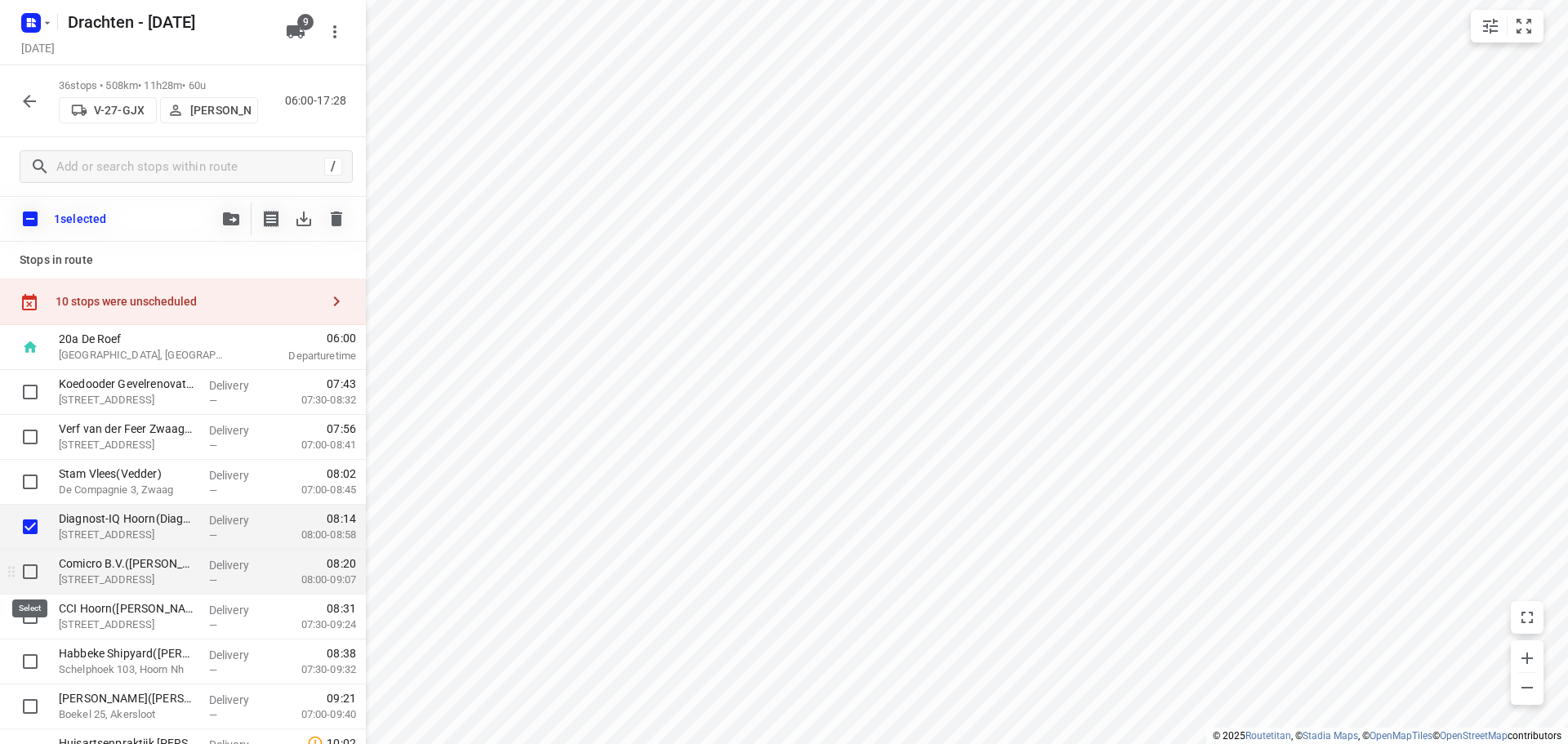
click at [32, 573] on input "checkbox" at bounding box center [30, 571] width 32 height 32
checkbox input "true"
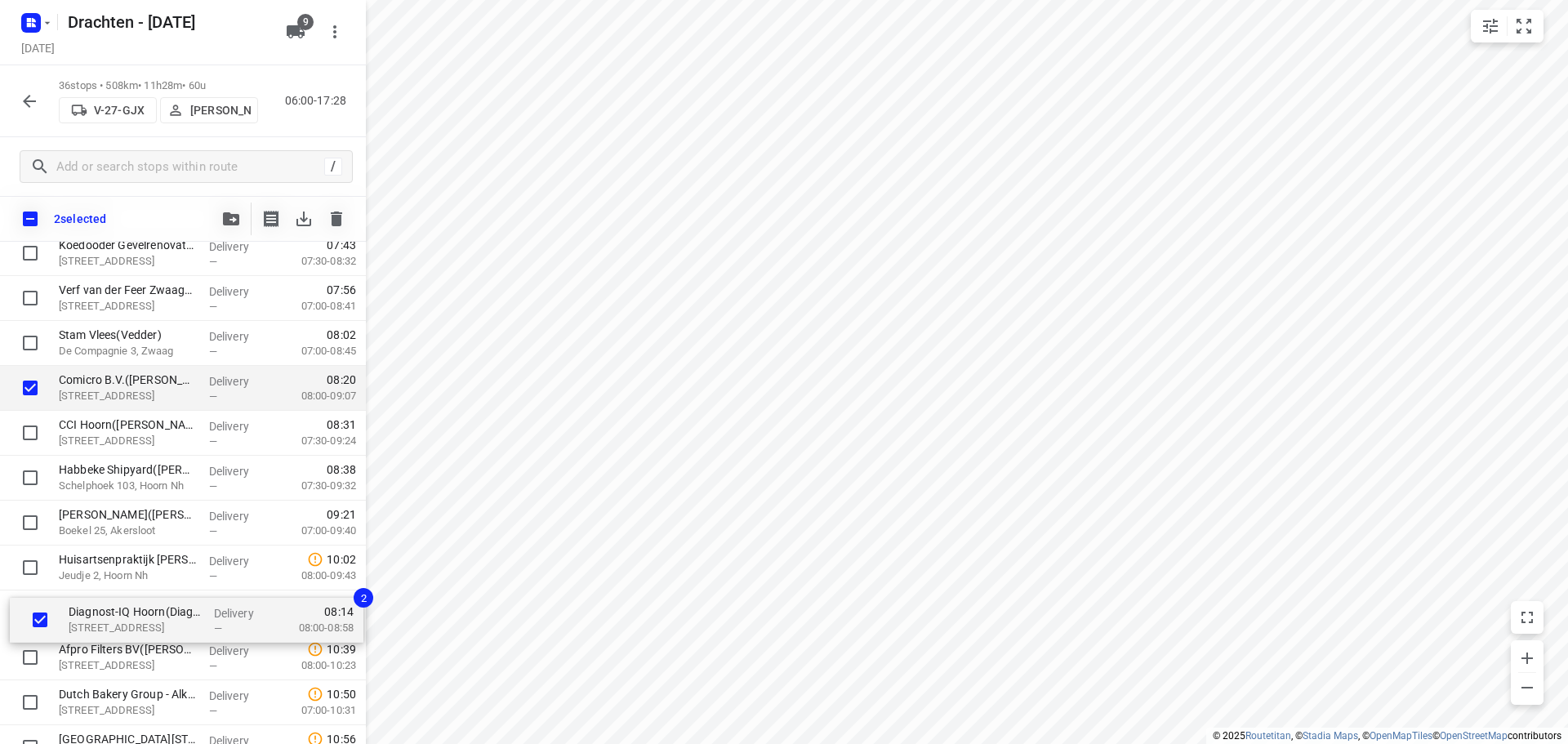
scroll to position [143, 0]
drag, startPoint x: 154, startPoint y: 560, endPoint x: 184, endPoint y: 618, distance: 65.3
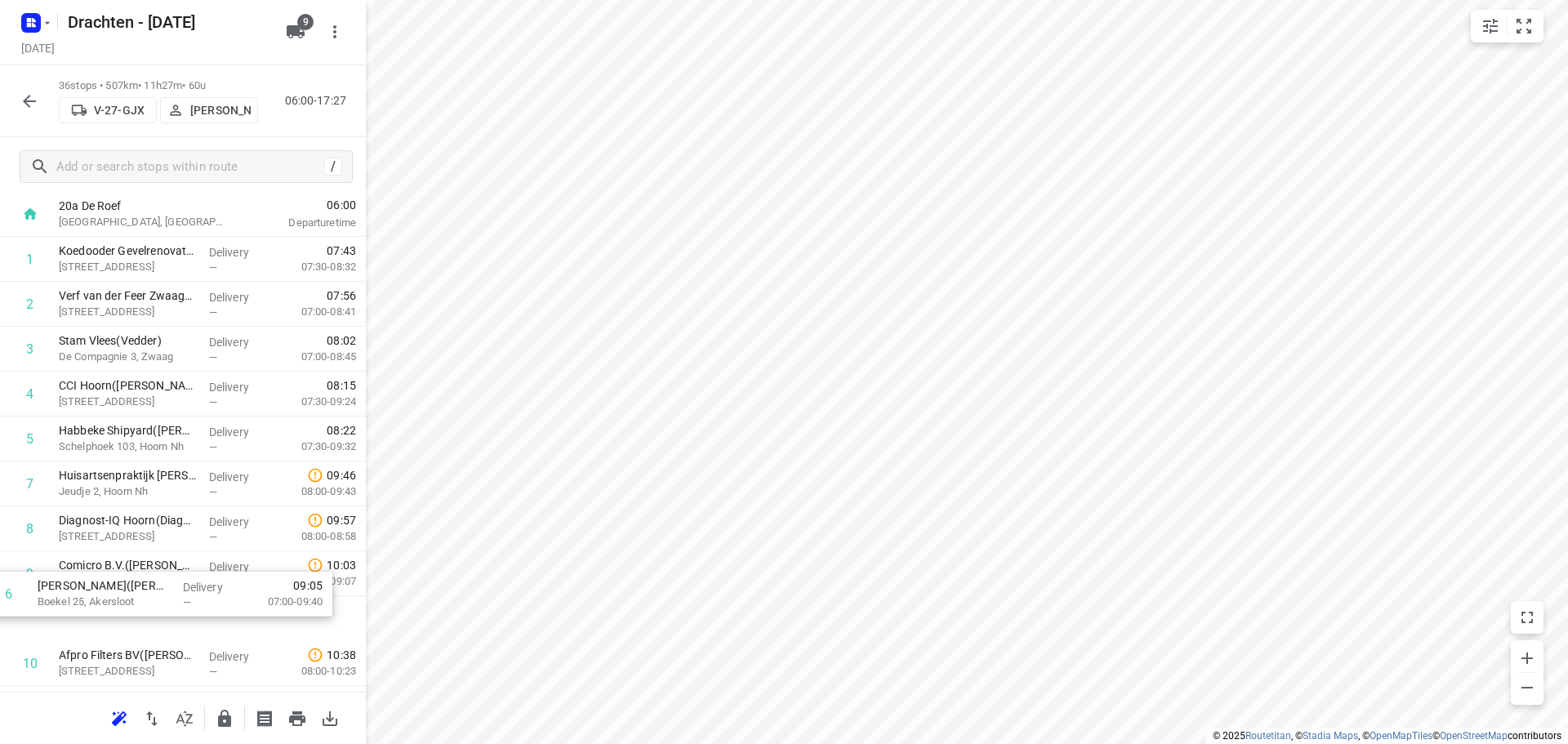
scroll to position [102, 0]
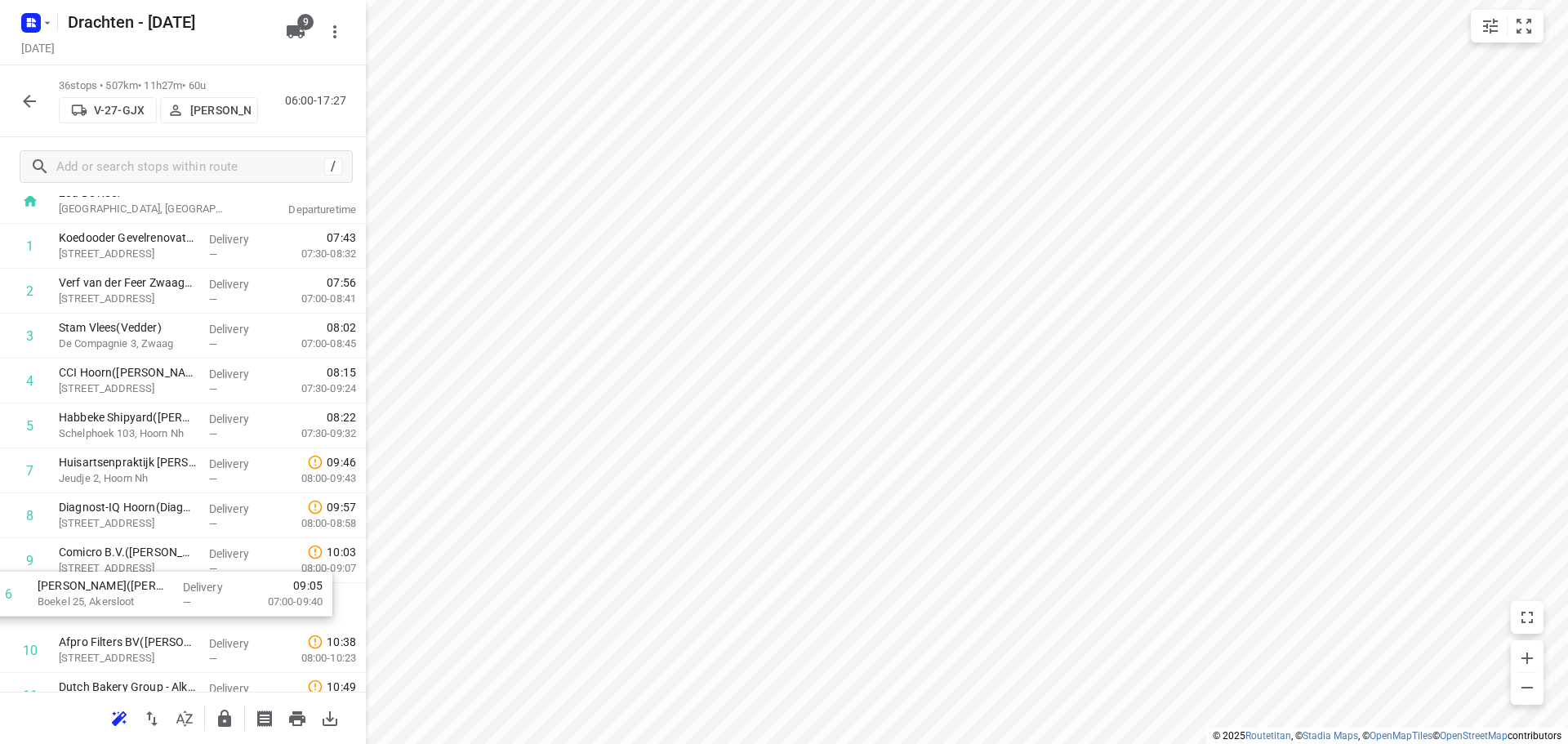
drag, startPoint x: 116, startPoint y: 510, endPoint x: 93, endPoint y: 599, distance: 91.9
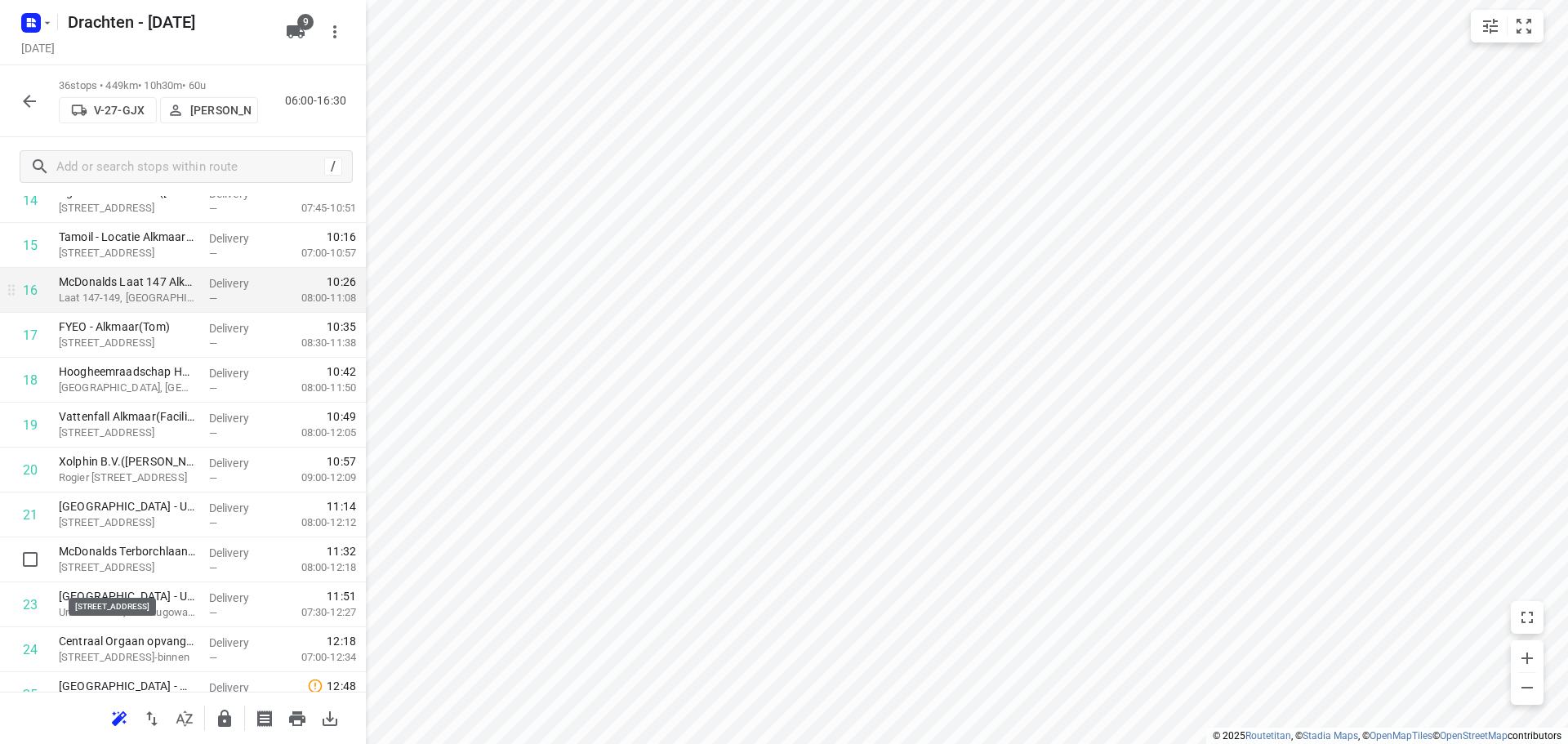
scroll to position [755, 0]
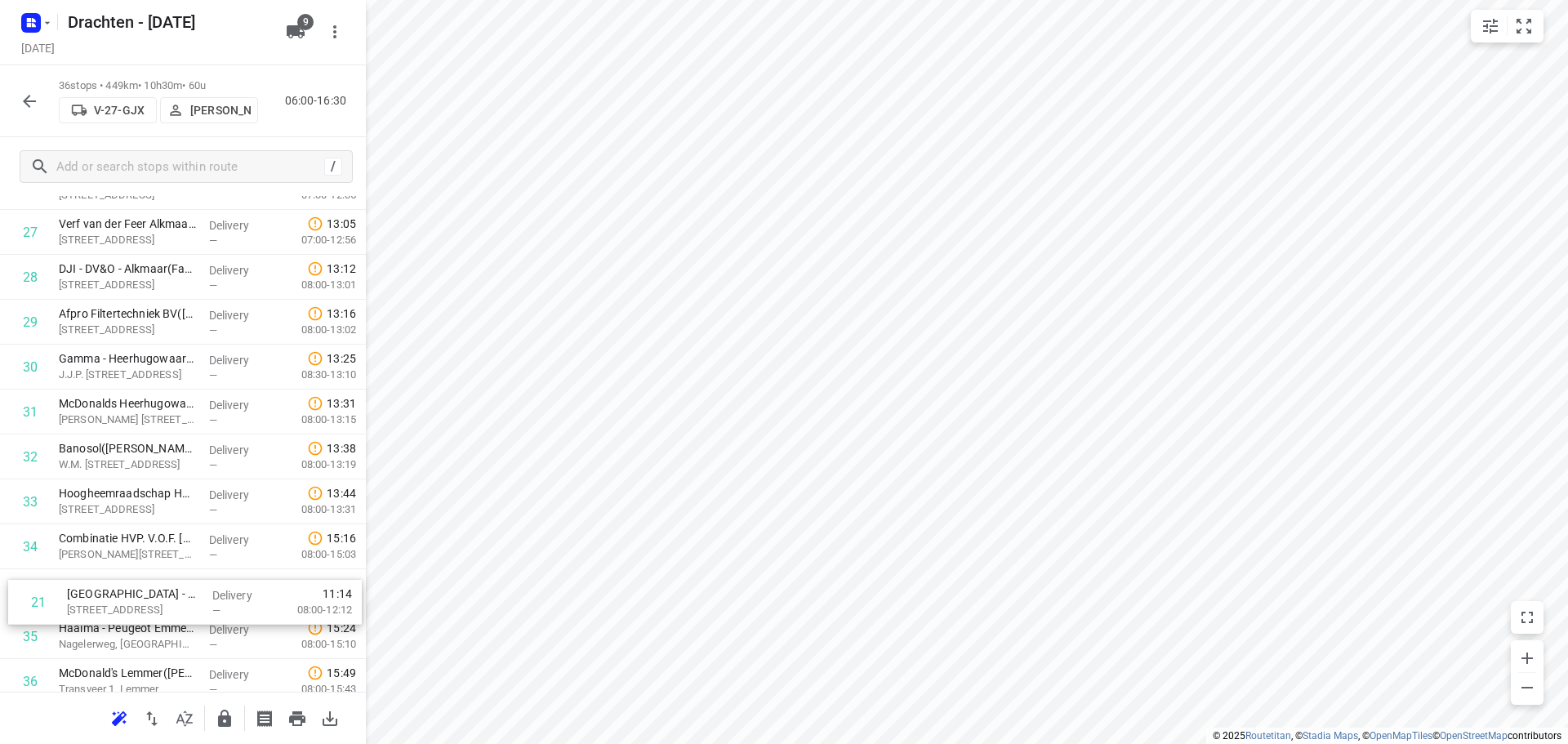
drag, startPoint x: 119, startPoint y: 475, endPoint x: 126, endPoint y: 593, distance: 118.2
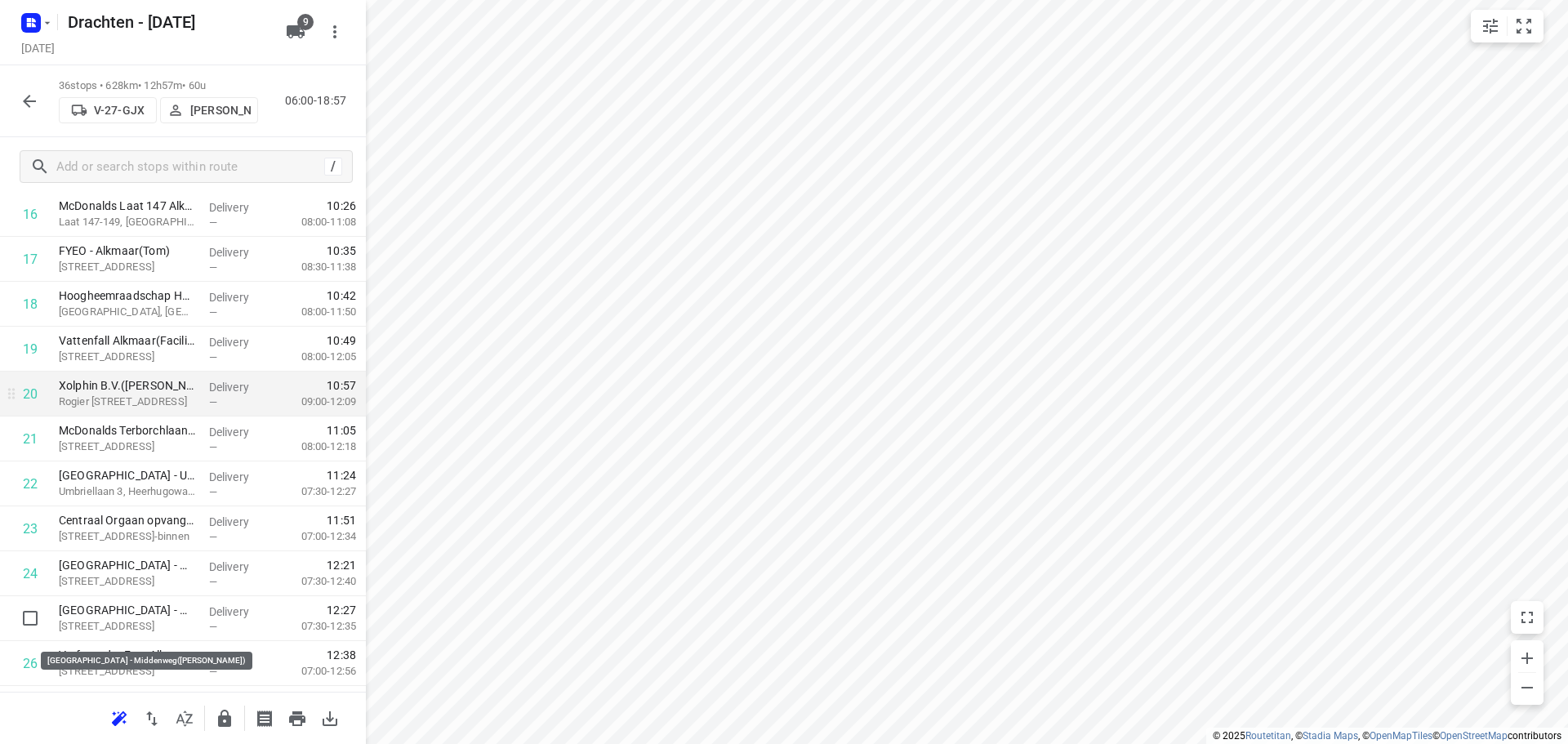
scroll to position [832, 0]
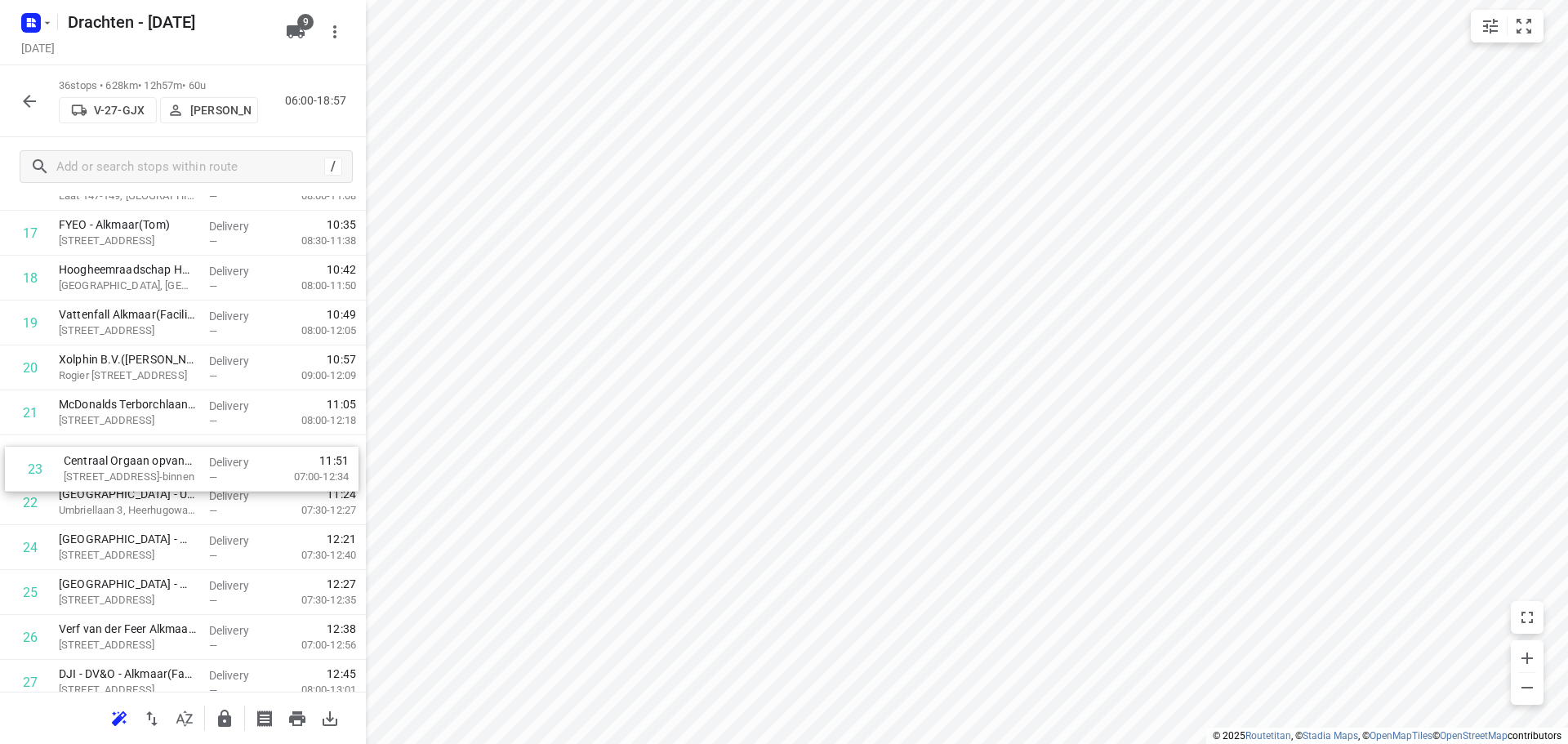
drag, startPoint x: 163, startPoint y: 512, endPoint x: 168, endPoint y: 474, distance: 38.3
click at [168, 474] on div "1 Koedooder Gevelrenovatie BV(Robert) Gildenweg 17, Blokker Delivery — 07:43 07…" at bounding box center [182, 299] width 366 height 1616
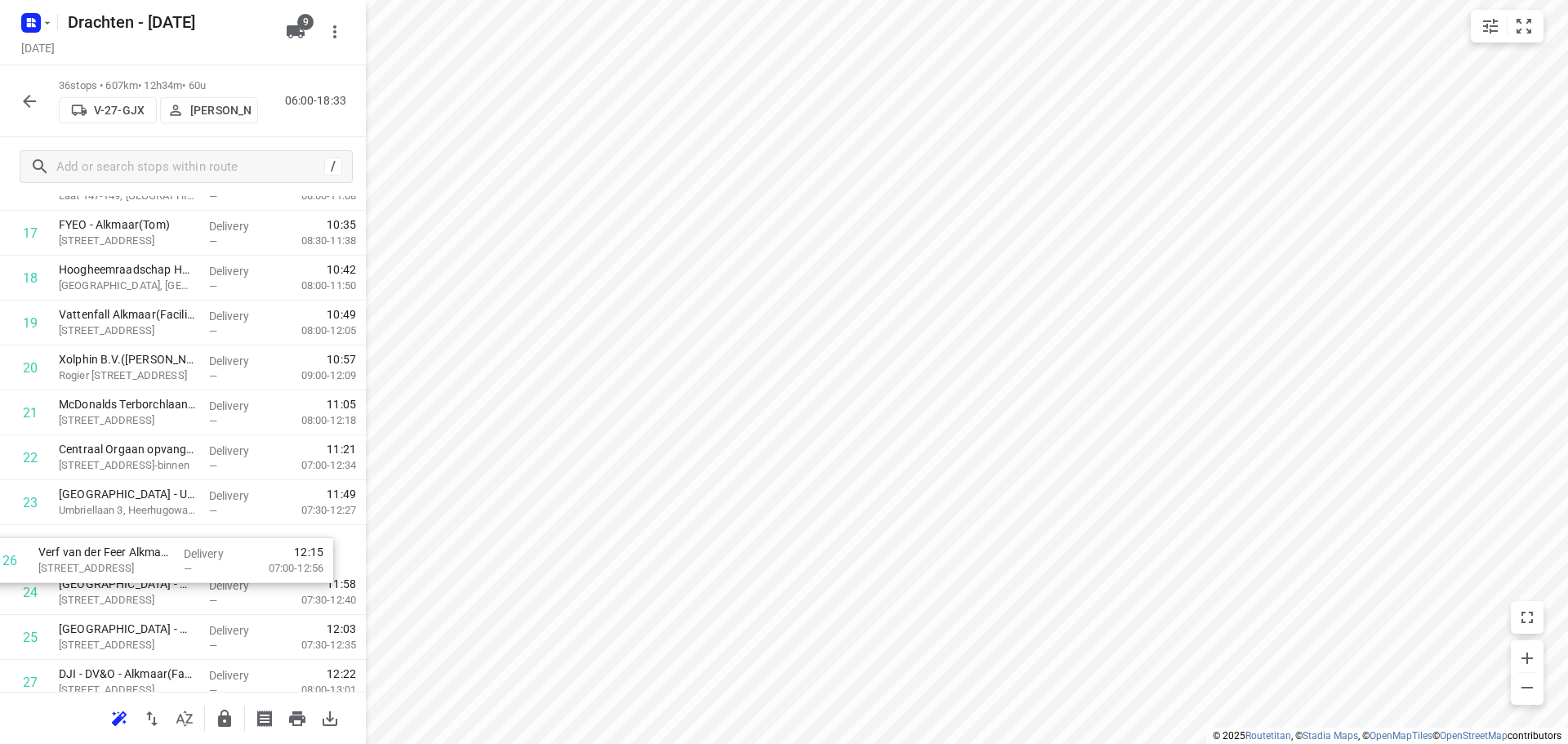
scroll to position [837, 0]
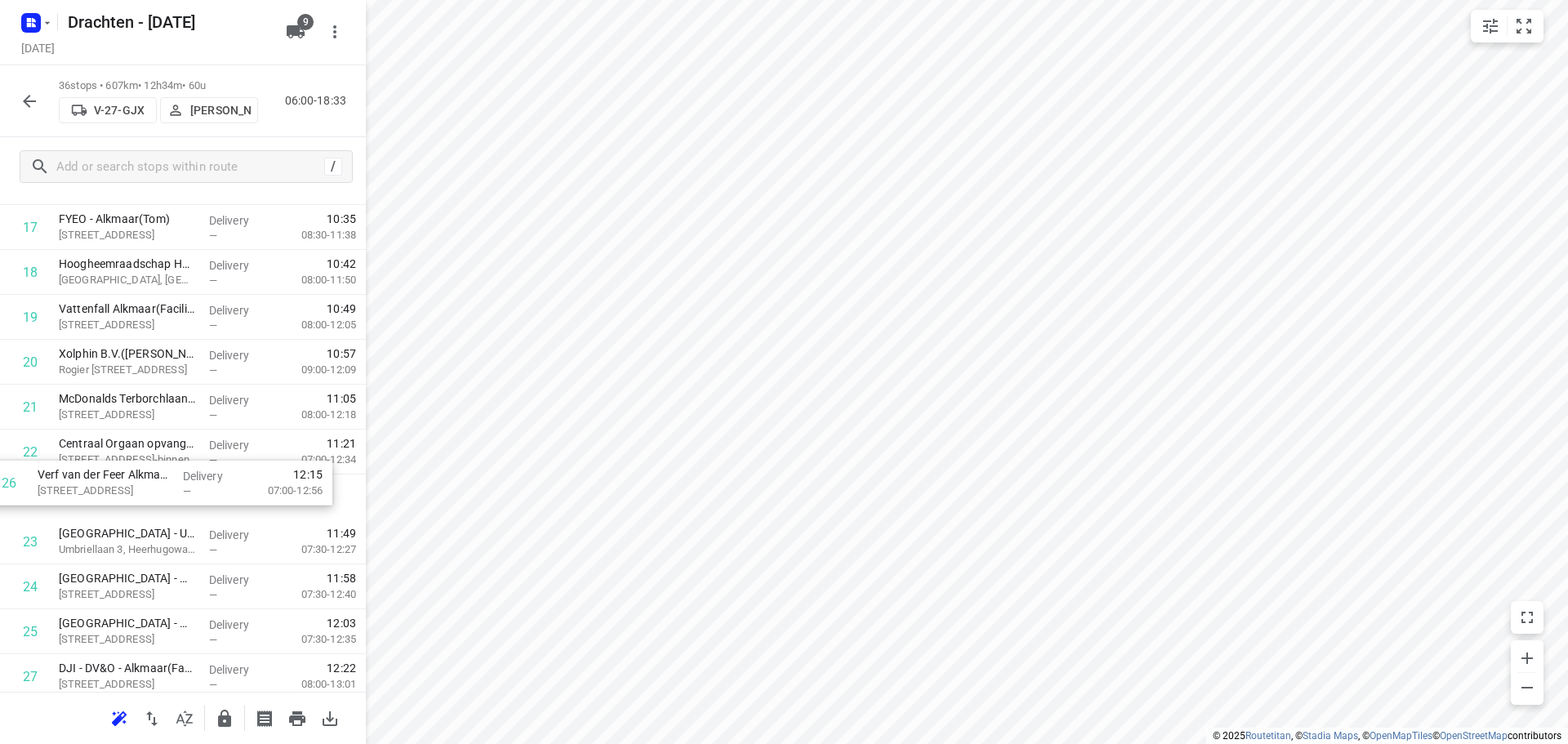
drag, startPoint x: 176, startPoint y: 646, endPoint x: 154, endPoint y: 486, distance: 161.5
click at [154, 486] on div "1 Koedooder Gevelrenovatie BV(Robert) Gildenweg 17, Blokker Delivery — 07:43 07…" at bounding box center [182, 294] width 366 height 1616
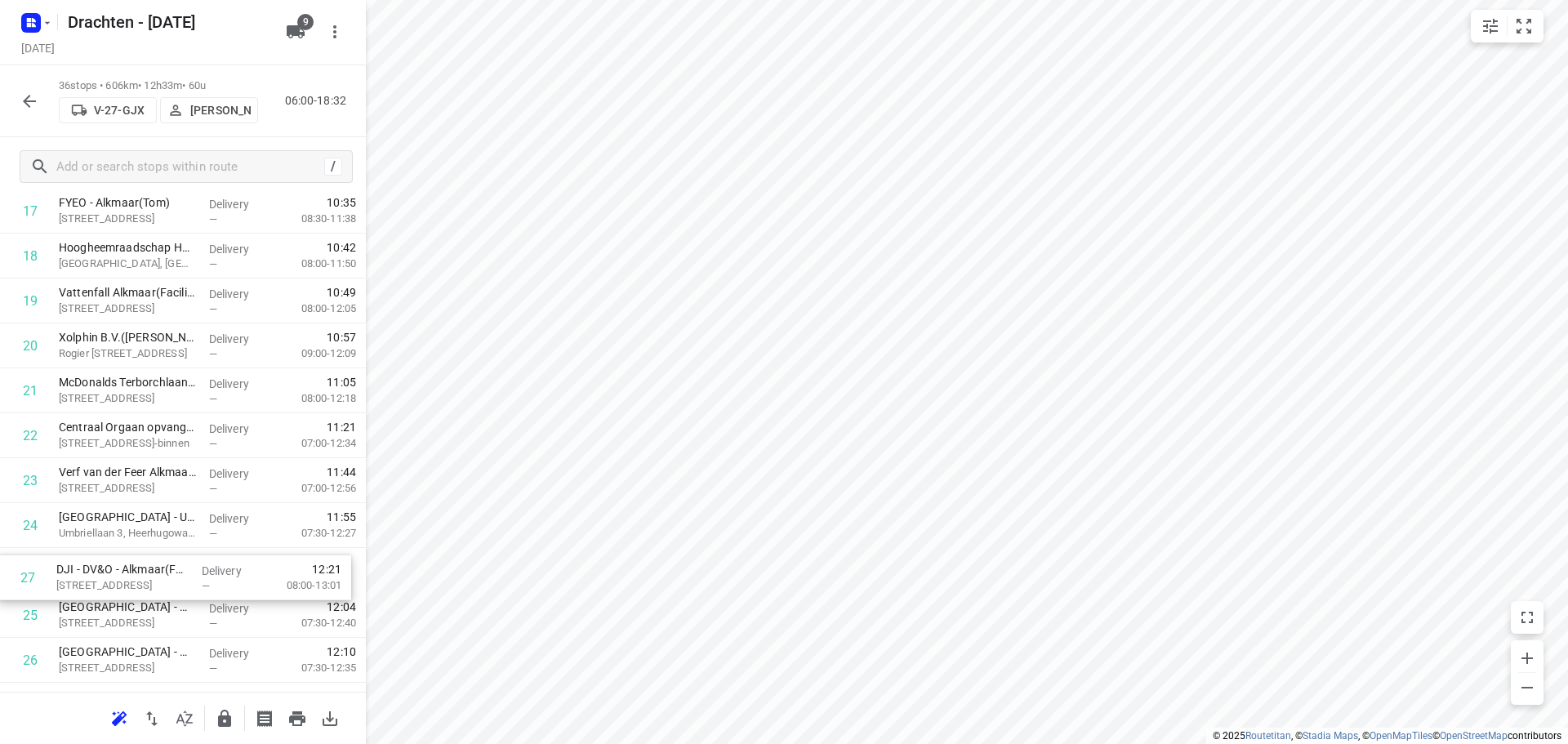
scroll to position [861, 0]
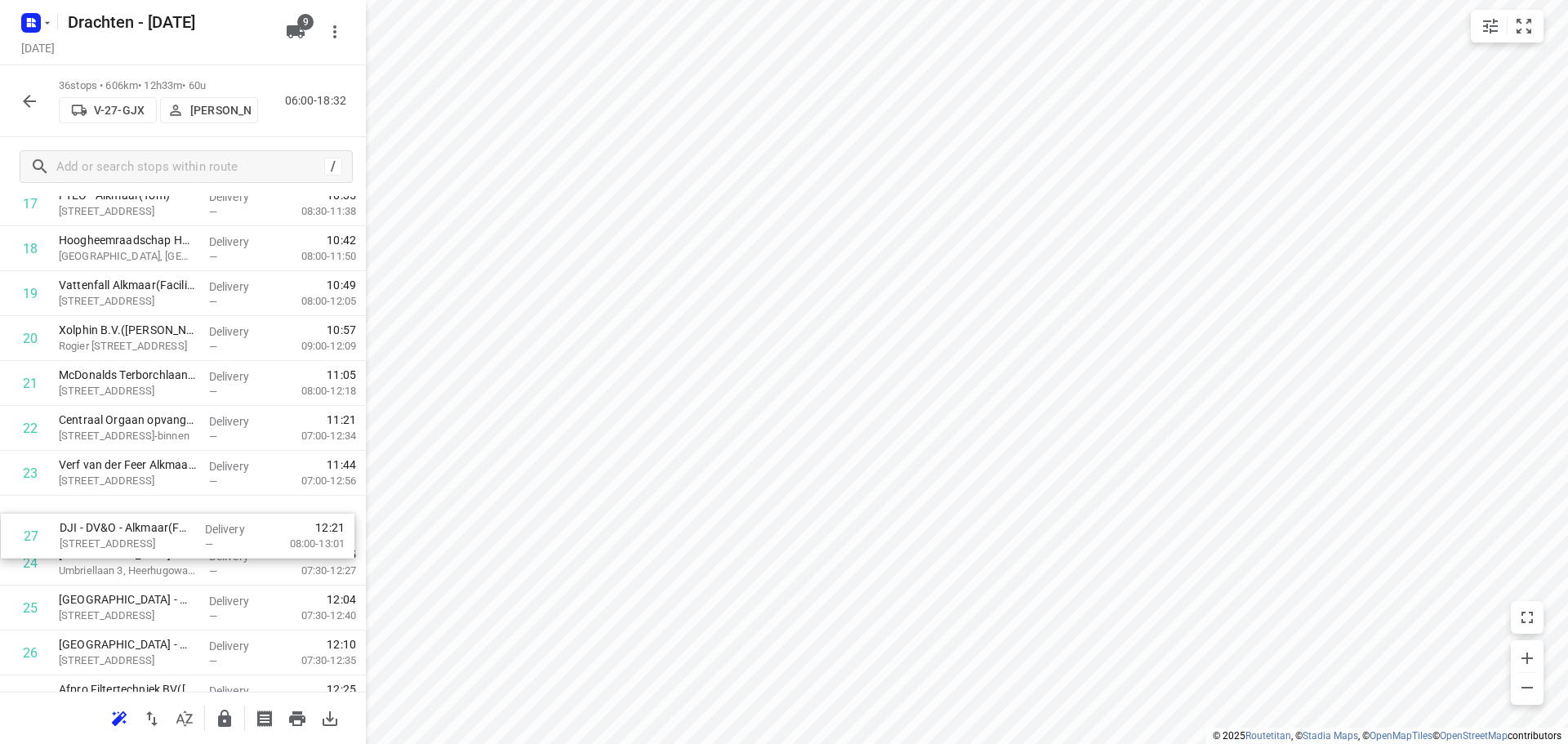
drag, startPoint x: 160, startPoint y: 691, endPoint x: 160, endPoint y: 540, distance: 151.0
click at [160, 540] on div "1 Koedooder Gevelrenovatie BV(Robert) Gildenweg 17, Blokker Delivery — 07:43 07…" at bounding box center [182, 271] width 366 height 1616
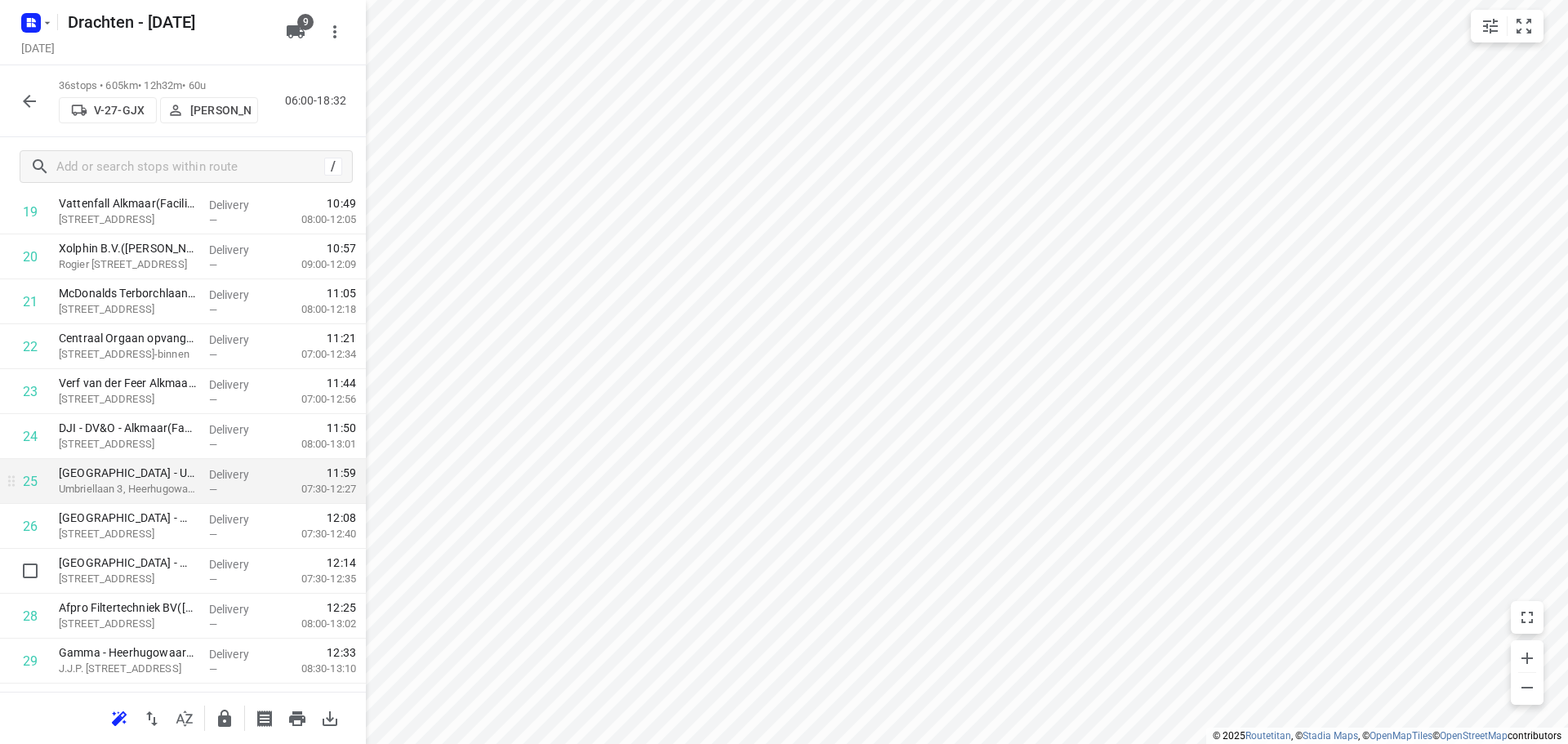
scroll to position [1025, 0]
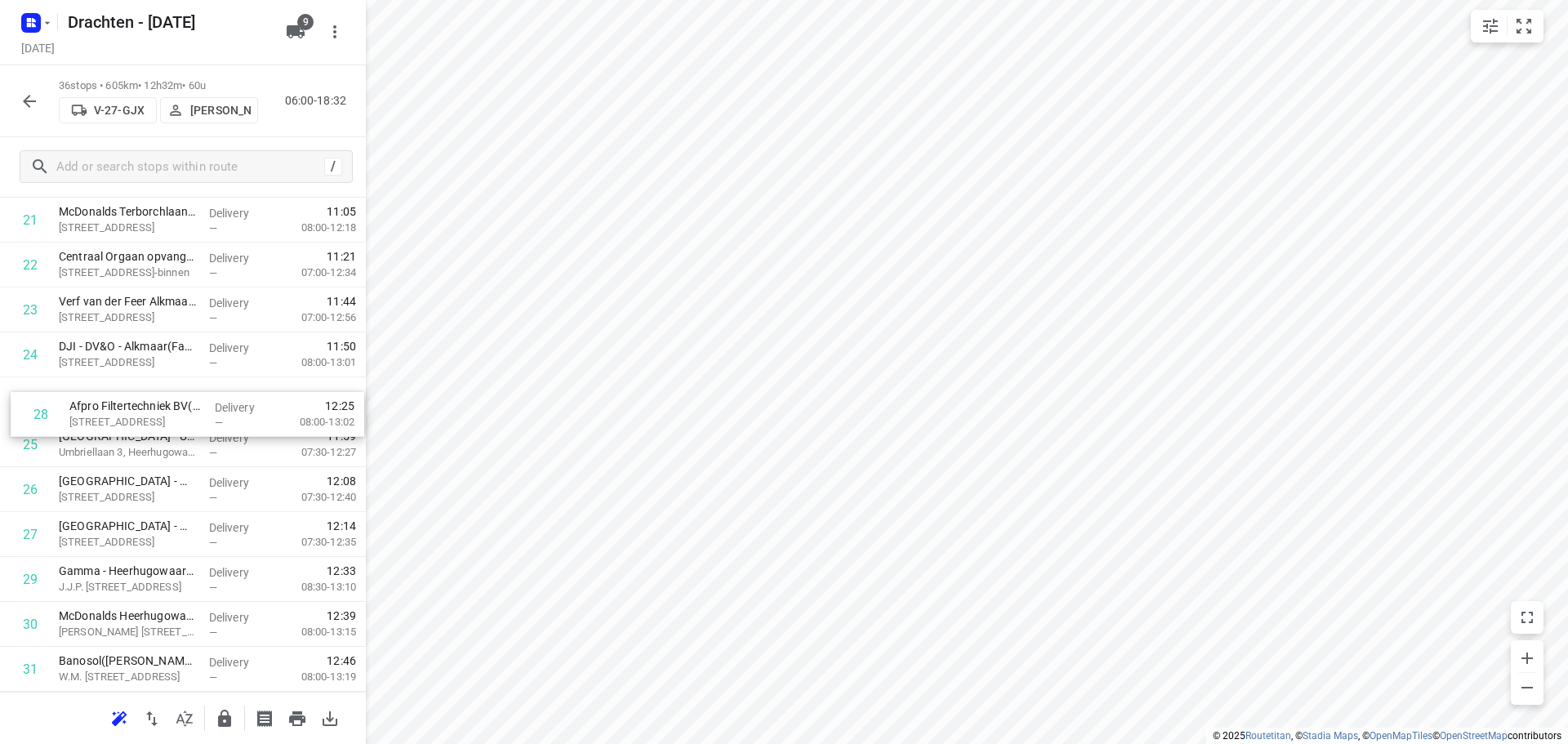
drag, startPoint x: 187, startPoint y: 538, endPoint x: 193, endPoint y: 410, distance: 128.1
click at [193, 410] on div "1 Koedooder Gevelrenovatie BV(Robert) Gildenweg 17, Blokker Delivery — 07:43 07…" at bounding box center [182, 107] width 366 height 1616
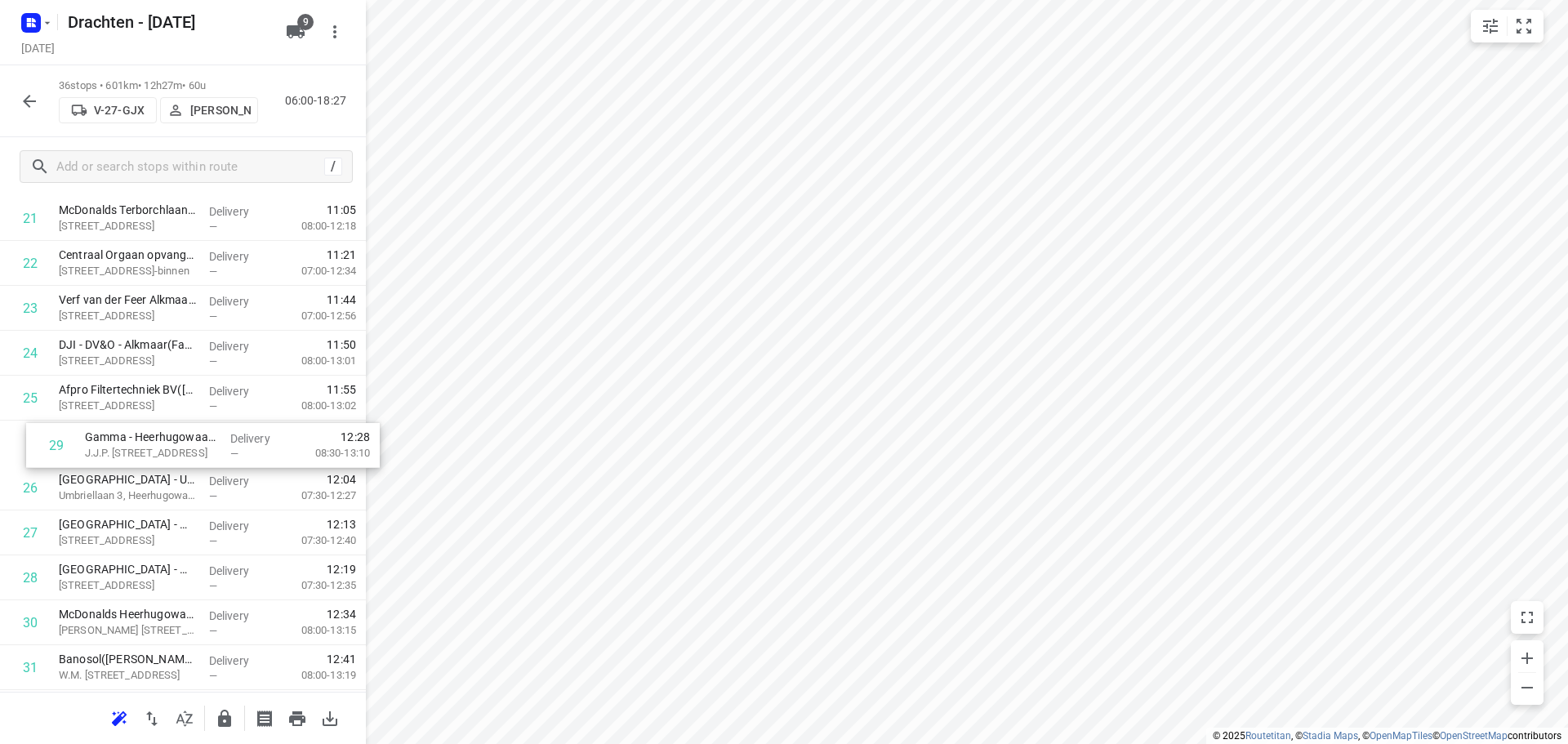
drag, startPoint x: 160, startPoint y: 588, endPoint x: 184, endPoint y: 448, distance: 142.0
click at [184, 448] on div "1 Koedooder Gevelrenovatie BV(Robert) Gildenweg 17, Blokker Delivery — 07:43 07…" at bounding box center [182, 105] width 366 height 1616
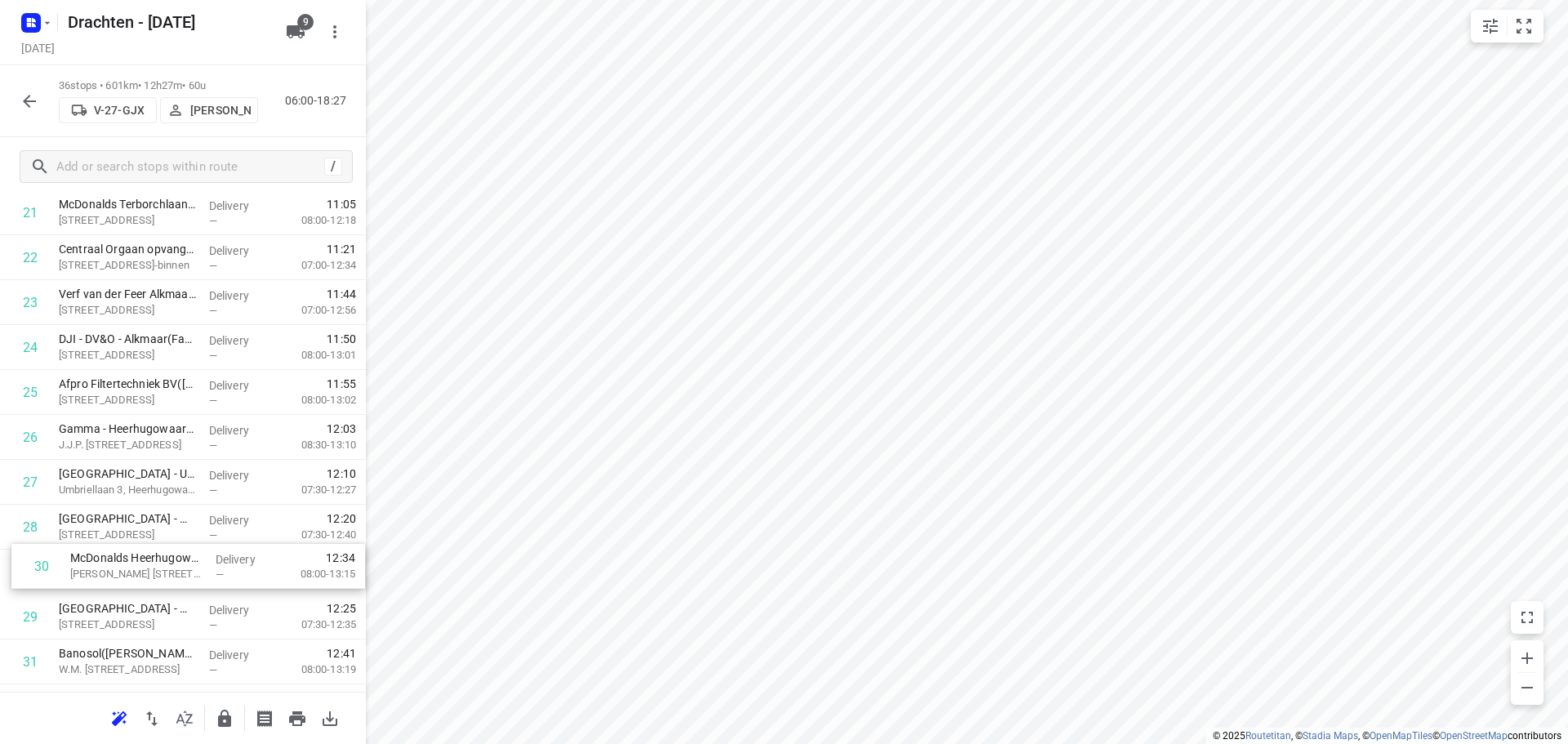
scroll to position [1036, 0]
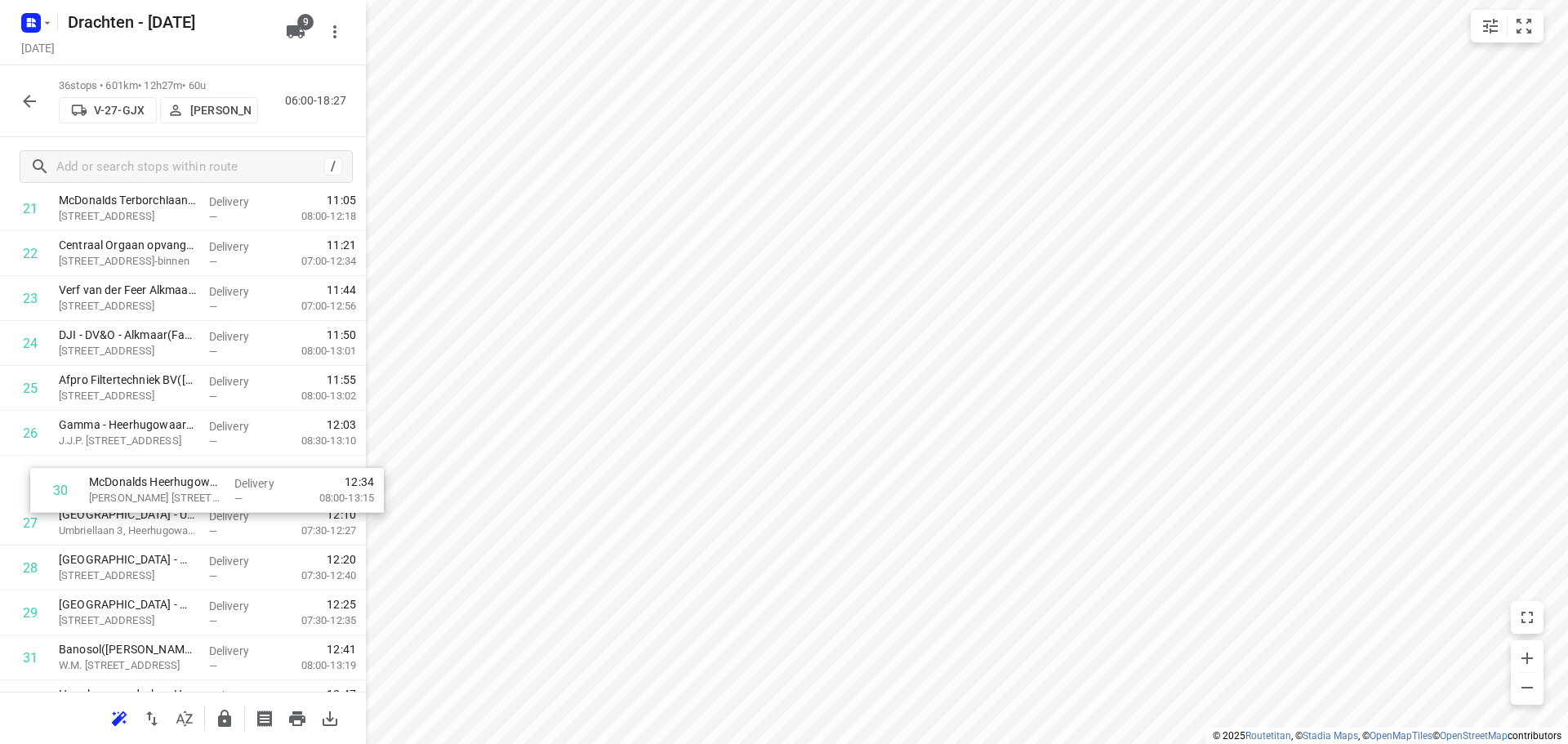
drag, startPoint x: 148, startPoint y: 627, endPoint x: 179, endPoint y: 478, distance: 152.2
click at [179, 478] on div "1 Koedooder Gevelrenovatie BV(Robert) Gildenweg 17, Blokker Delivery — 07:43 07…" at bounding box center [182, 96] width 366 height 1616
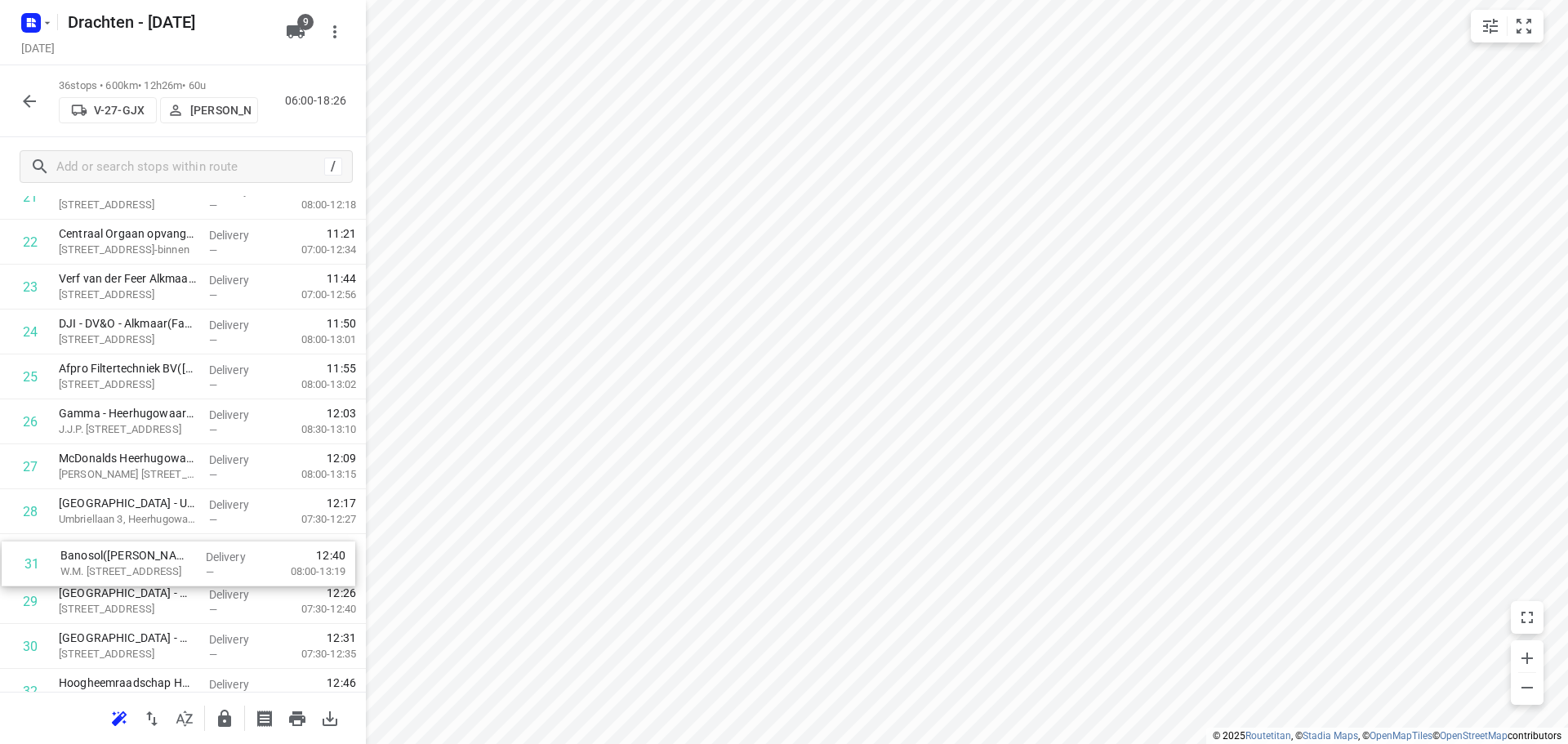
scroll to position [1051, 0]
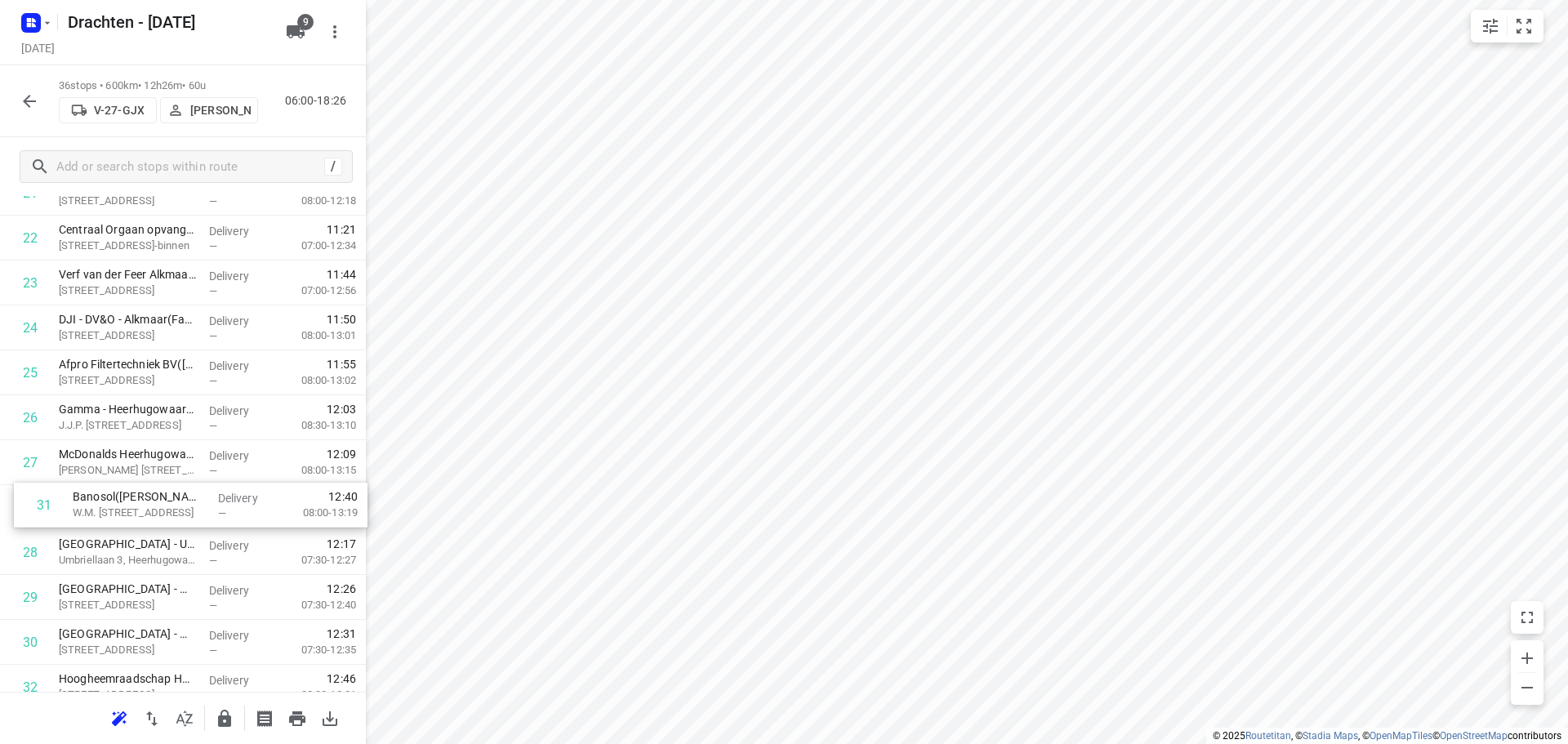
drag, startPoint x: 150, startPoint y: 674, endPoint x: 164, endPoint y: 514, distance: 160.6
click at [164, 514] on div "1 Koedooder Gevelrenovatie BV(Robert) Gildenweg 17, Blokker Delivery — 07:43 07…" at bounding box center [182, 81] width 366 height 1616
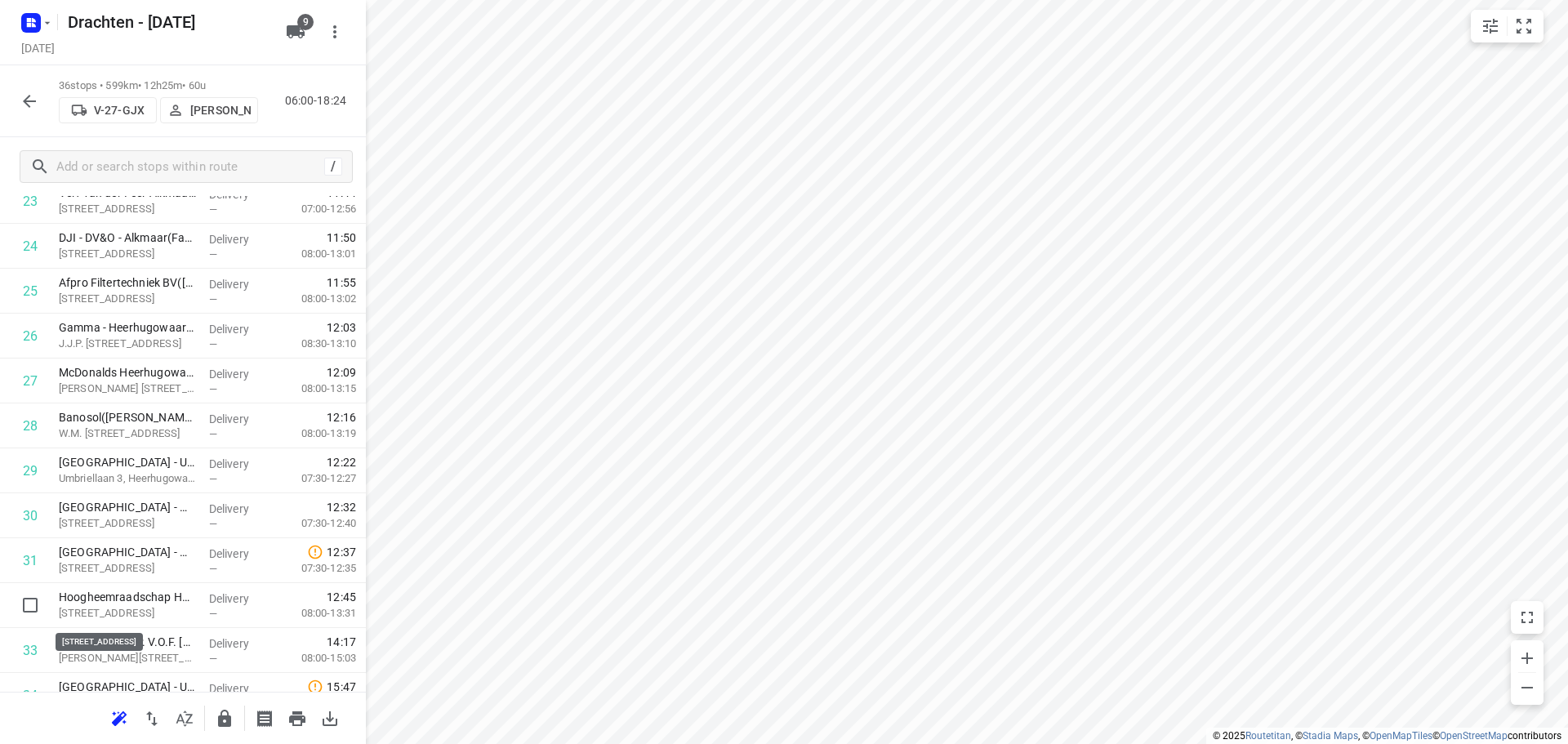
scroll to position [1137, 0]
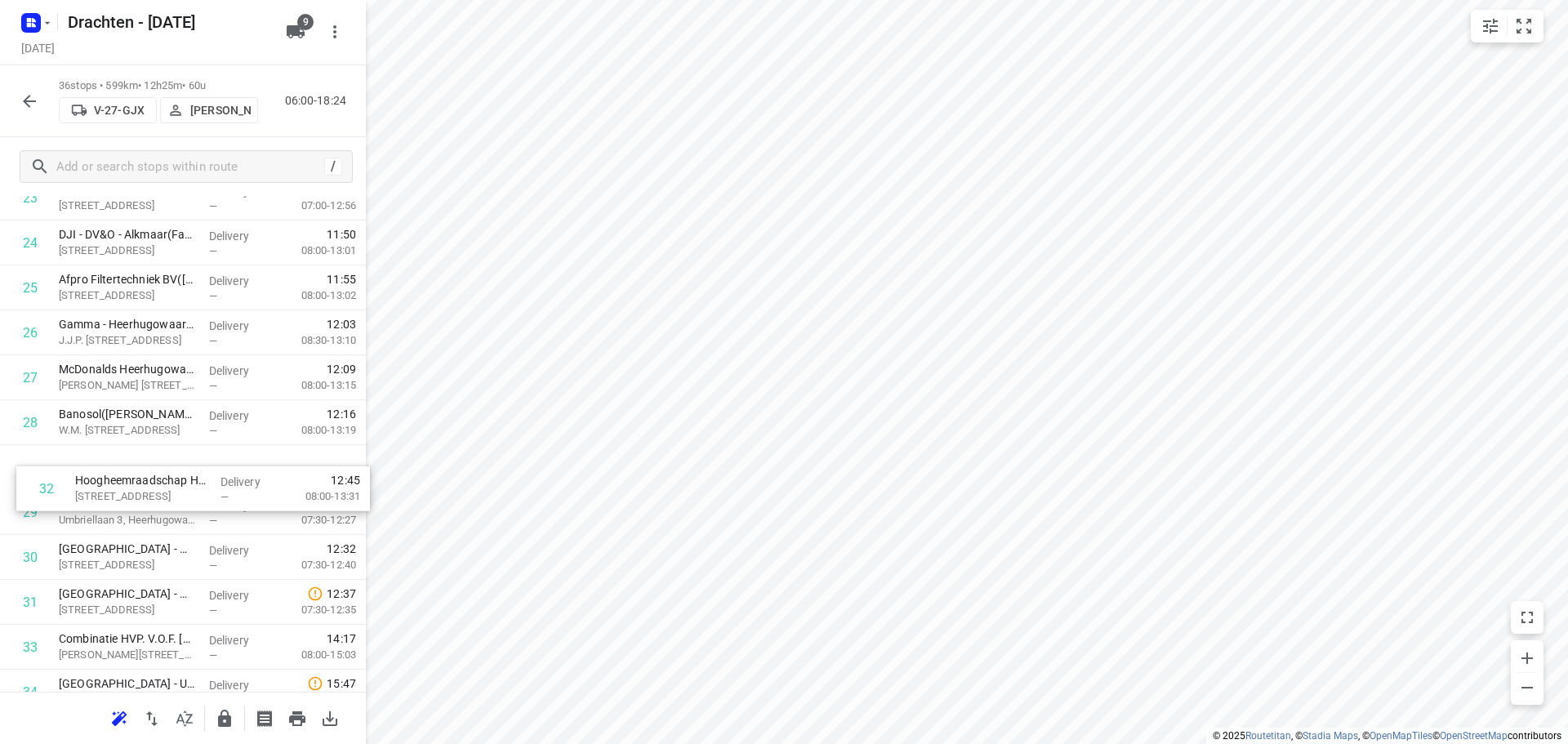
drag, startPoint x: 137, startPoint y: 608, endPoint x: 158, endPoint y: 477, distance: 132.7
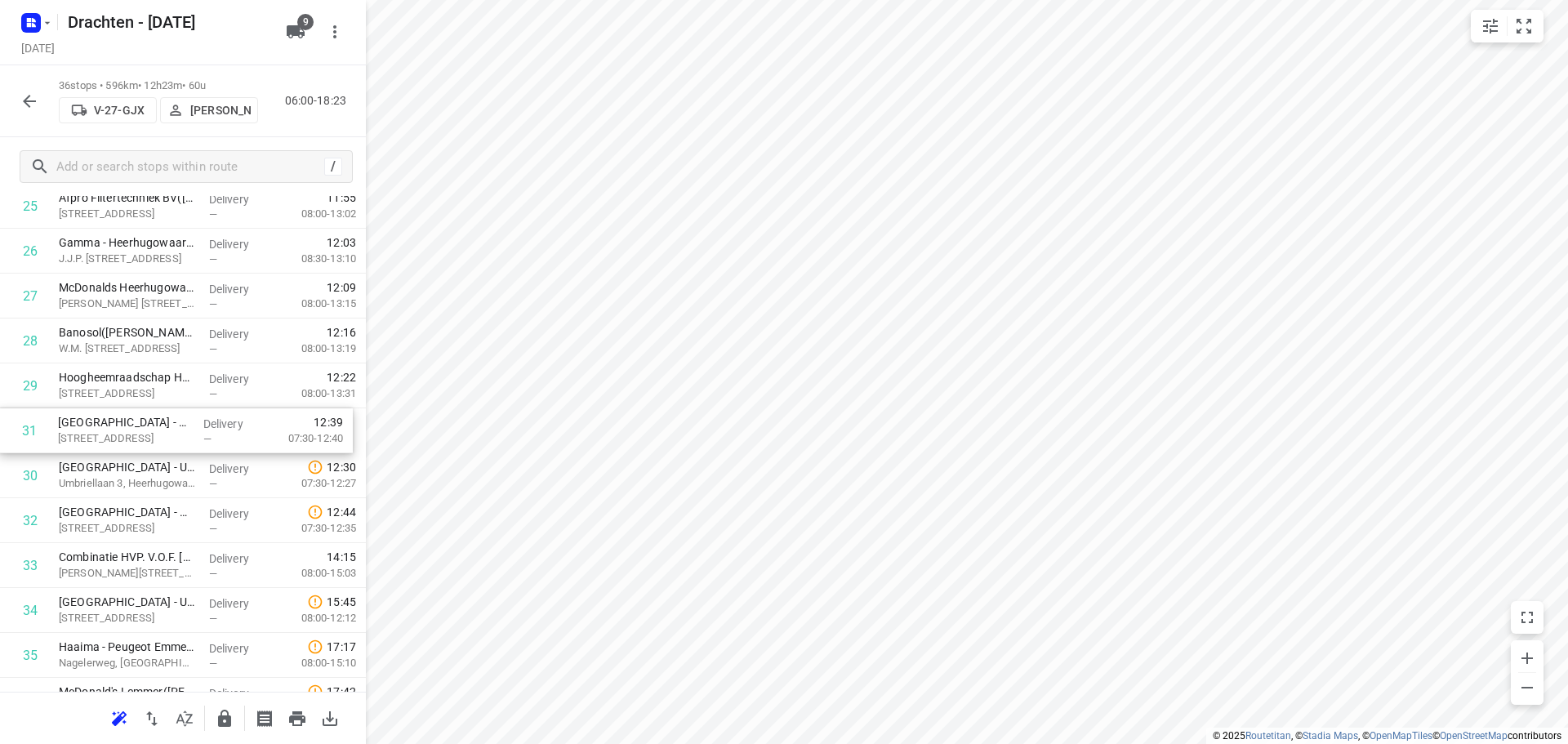
drag, startPoint x: 150, startPoint y: 482, endPoint x: 147, endPoint y: 433, distance: 49.1
drag, startPoint x: 130, startPoint y: 513, endPoint x: 142, endPoint y: 466, distance: 48.5
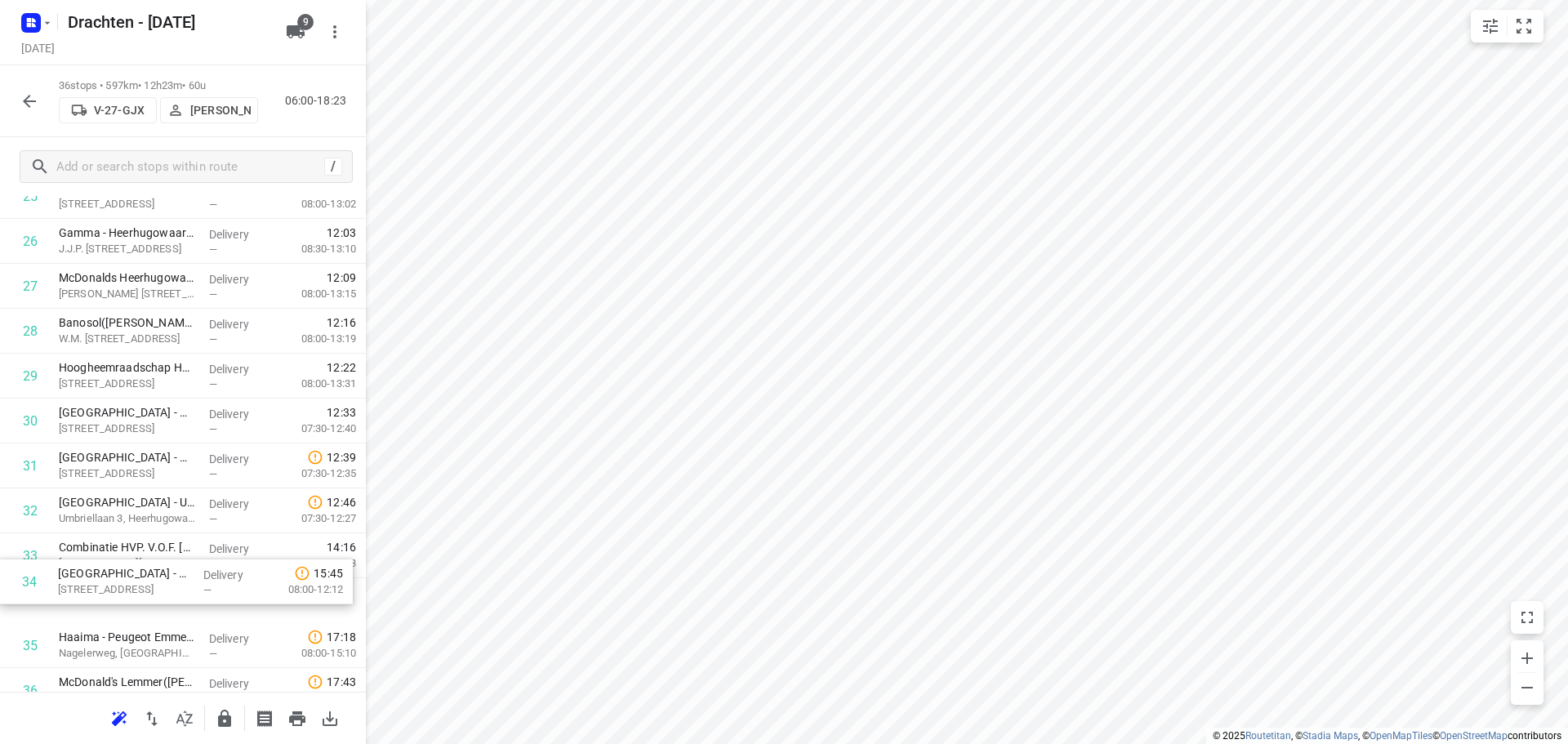
scroll to position [1229, 0]
drag, startPoint x: 102, startPoint y: 619, endPoint x: 106, endPoint y: 560, distance: 59.1
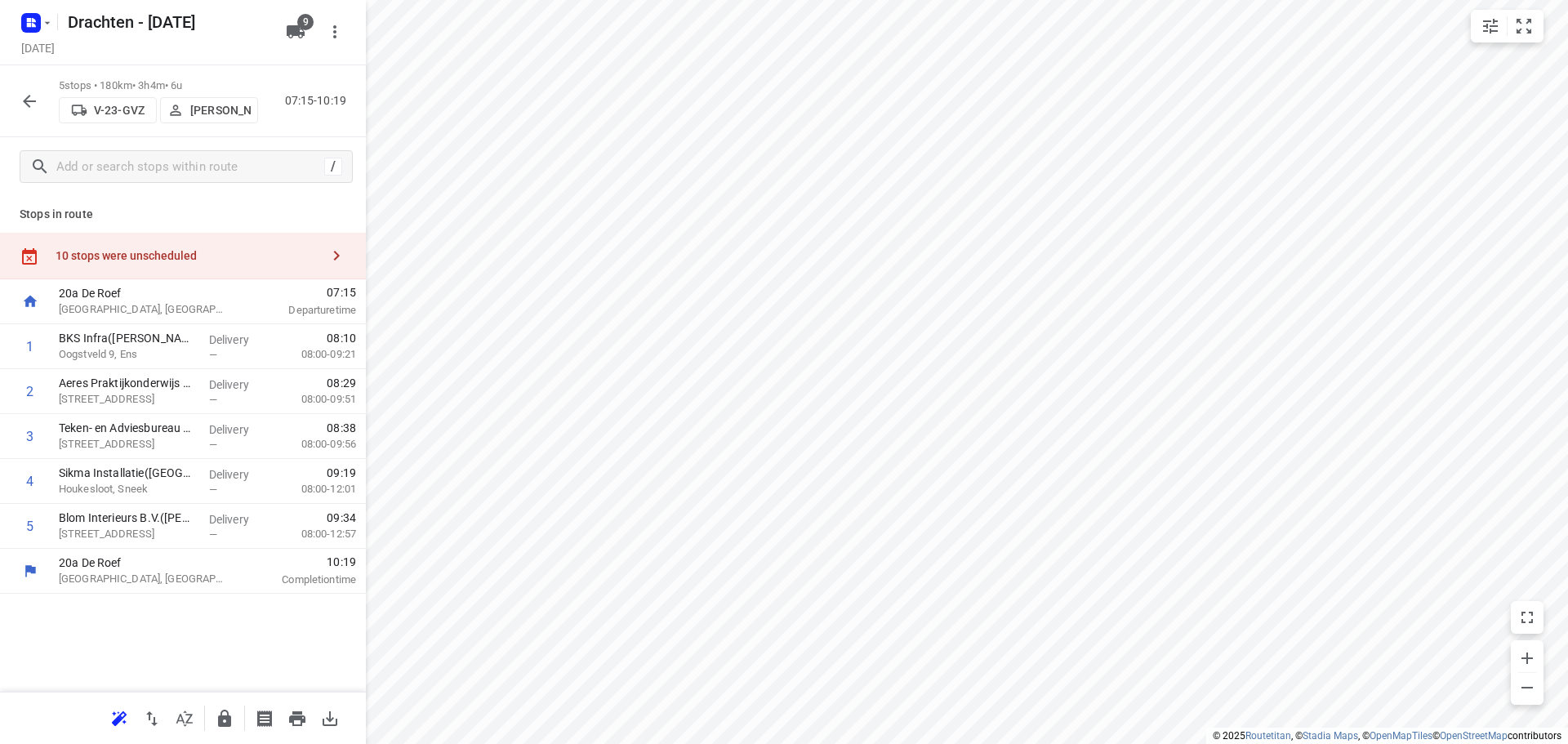
scroll to position [0, 0]
click at [36, 352] on input "checkbox" at bounding box center [30, 346] width 32 height 32
checkbox input "true"
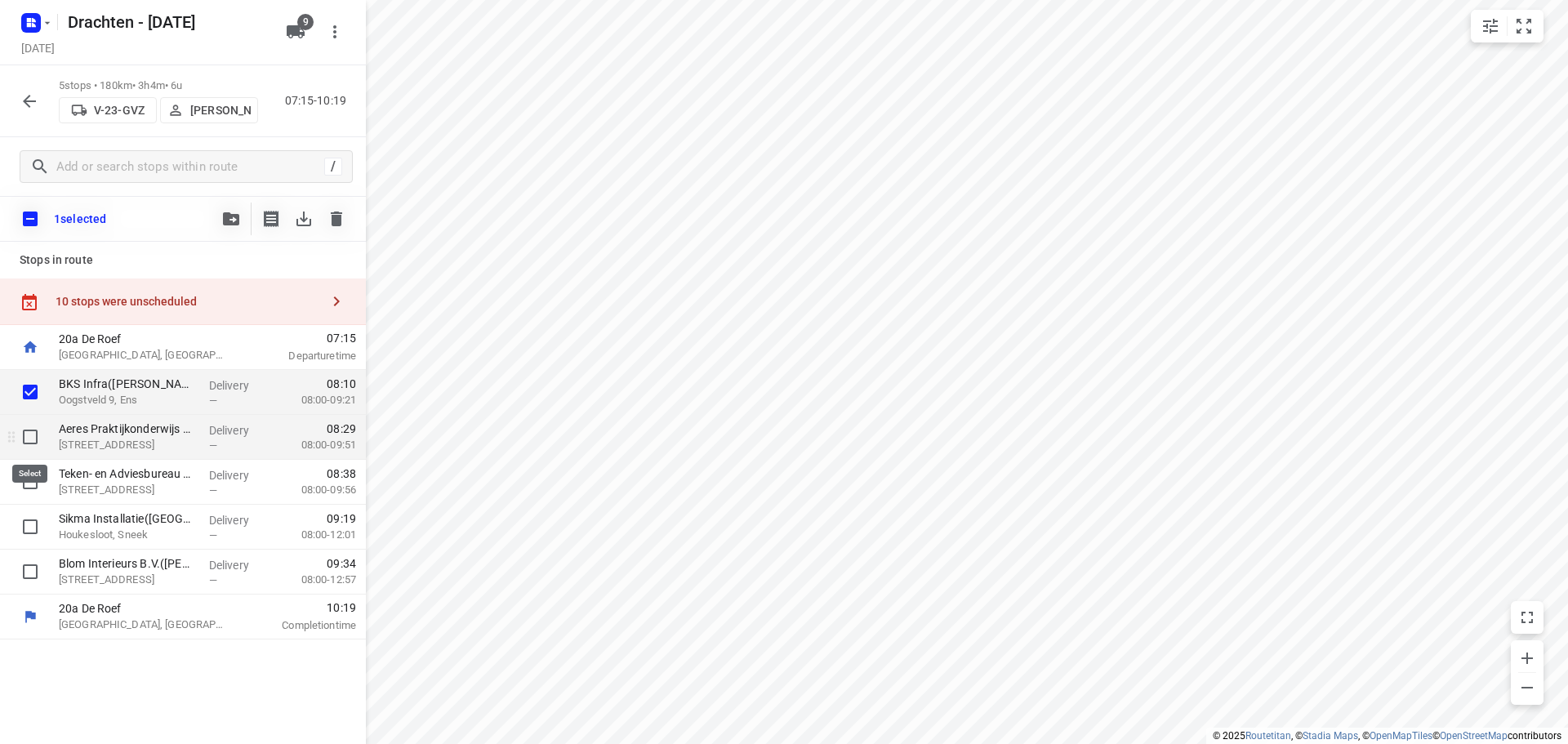
click at [26, 437] on input "checkbox" at bounding box center [30, 437] width 32 height 32
checkbox input "true"
click at [20, 481] on input "checkbox" at bounding box center [30, 482] width 32 height 32
checkbox input "true"
click at [227, 216] on icon "button" at bounding box center [231, 218] width 16 height 13
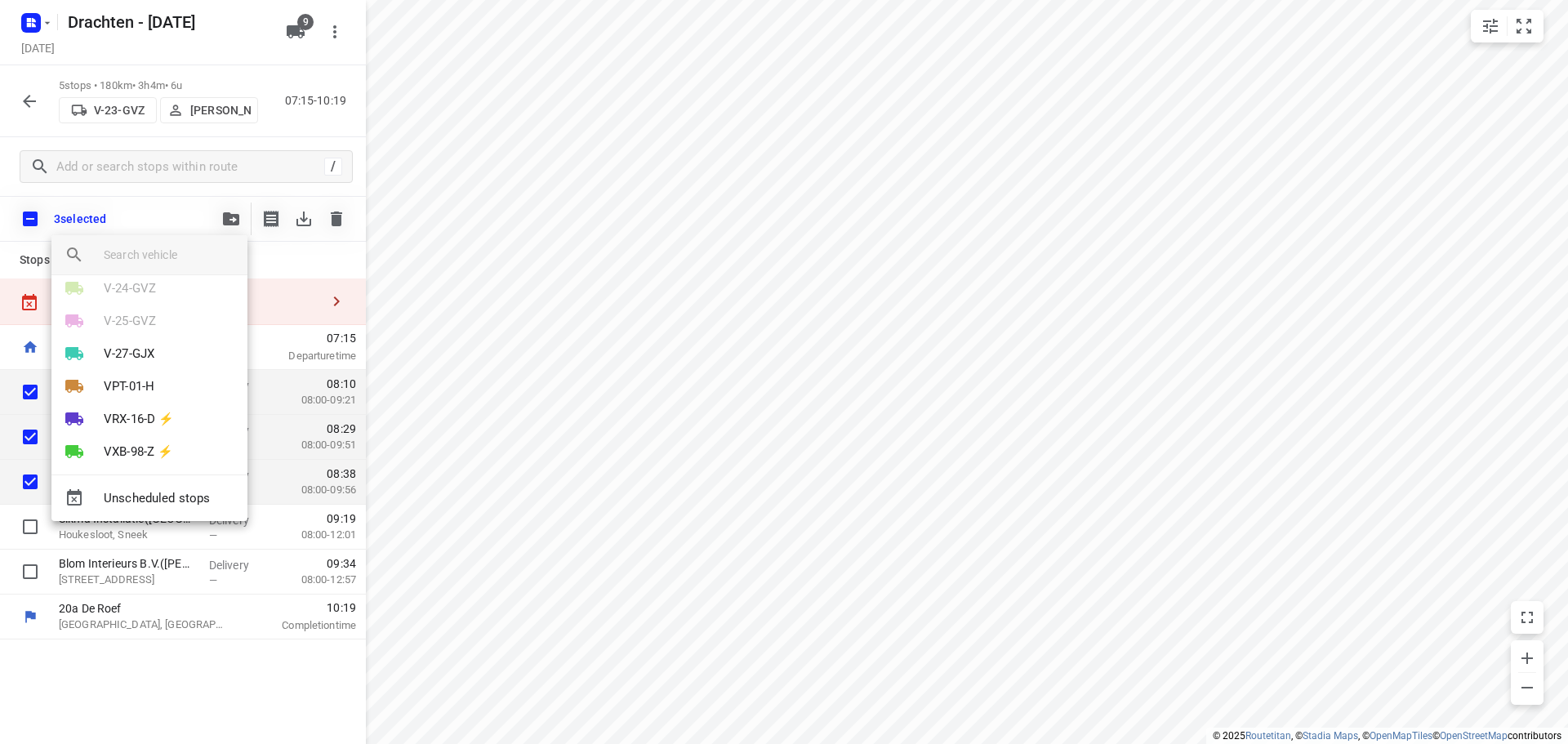
scroll to position [127, 0]
drag, startPoint x: 573, startPoint y: 509, endPoint x: 1005, endPoint y: 370, distance: 453.8
click at [1104, 315] on div at bounding box center [784, 372] width 1568 height 744
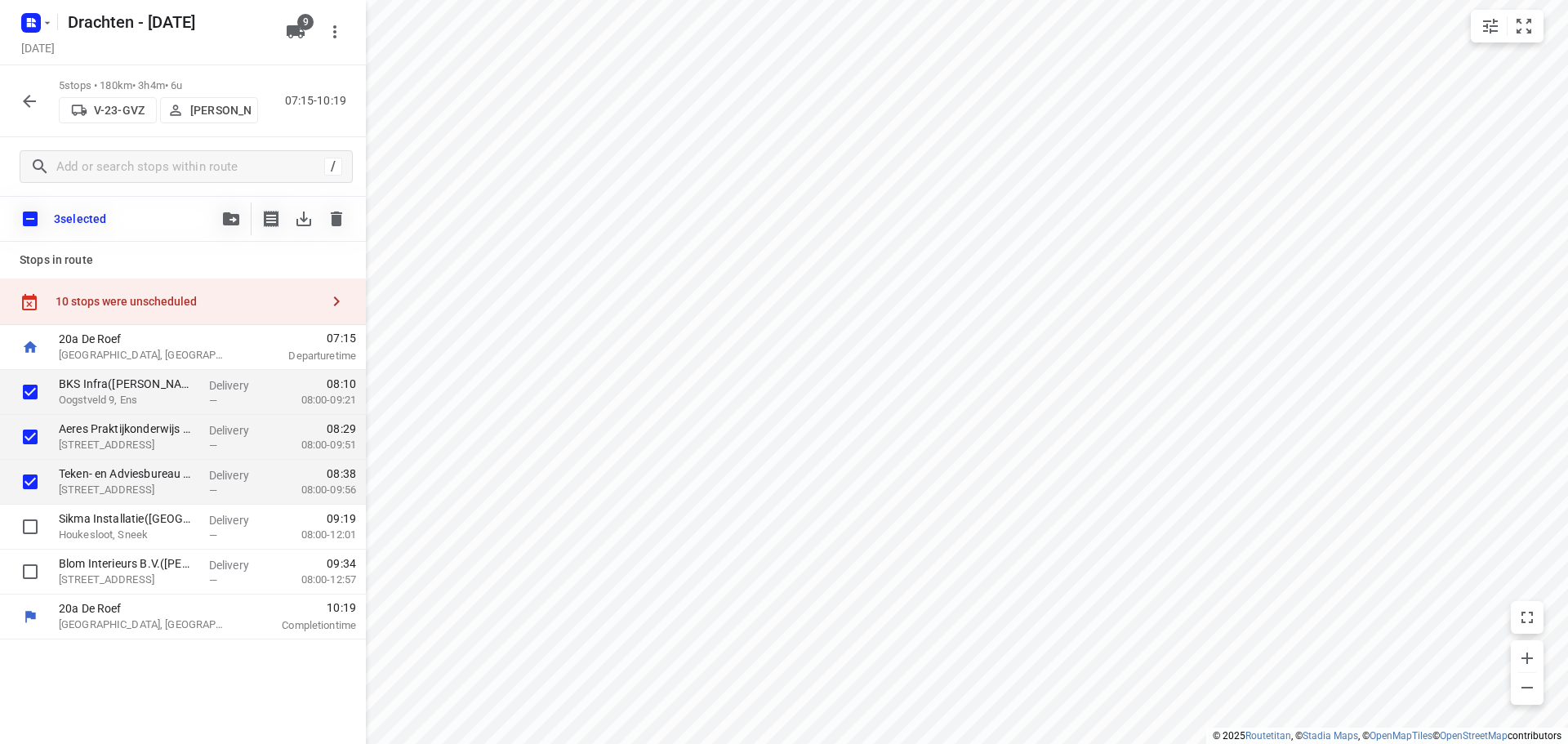
click at [232, 221] on icon "button" at bounding box center [231, 218] width 16 height 13
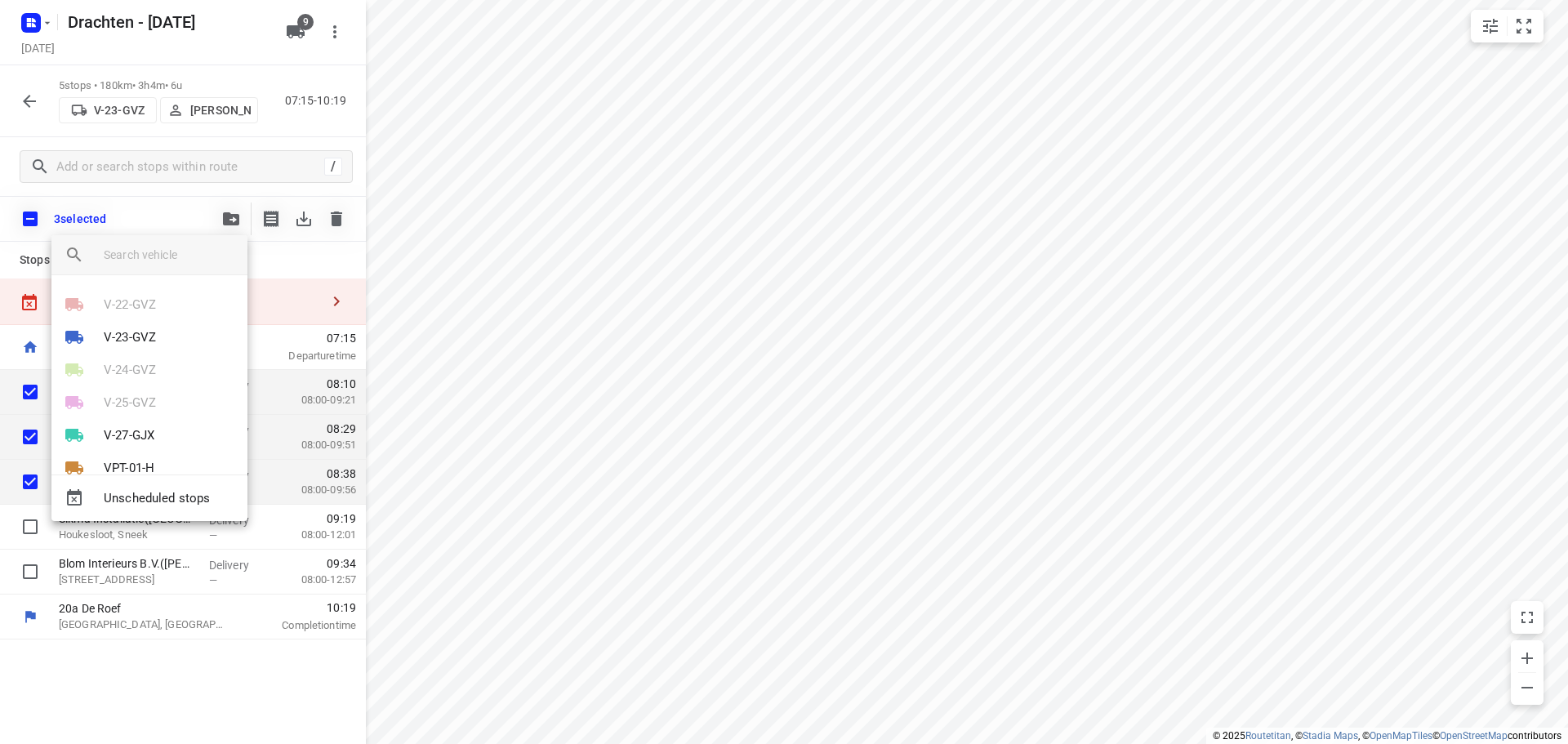
scroll to position [81, 0]
click at [133, 352] on p "V-27-GJX" at bounding box center [129, 354] width 51 height 19
click at [125, 448] on li "36" at bounding box center [149, 445] width 196 height 32
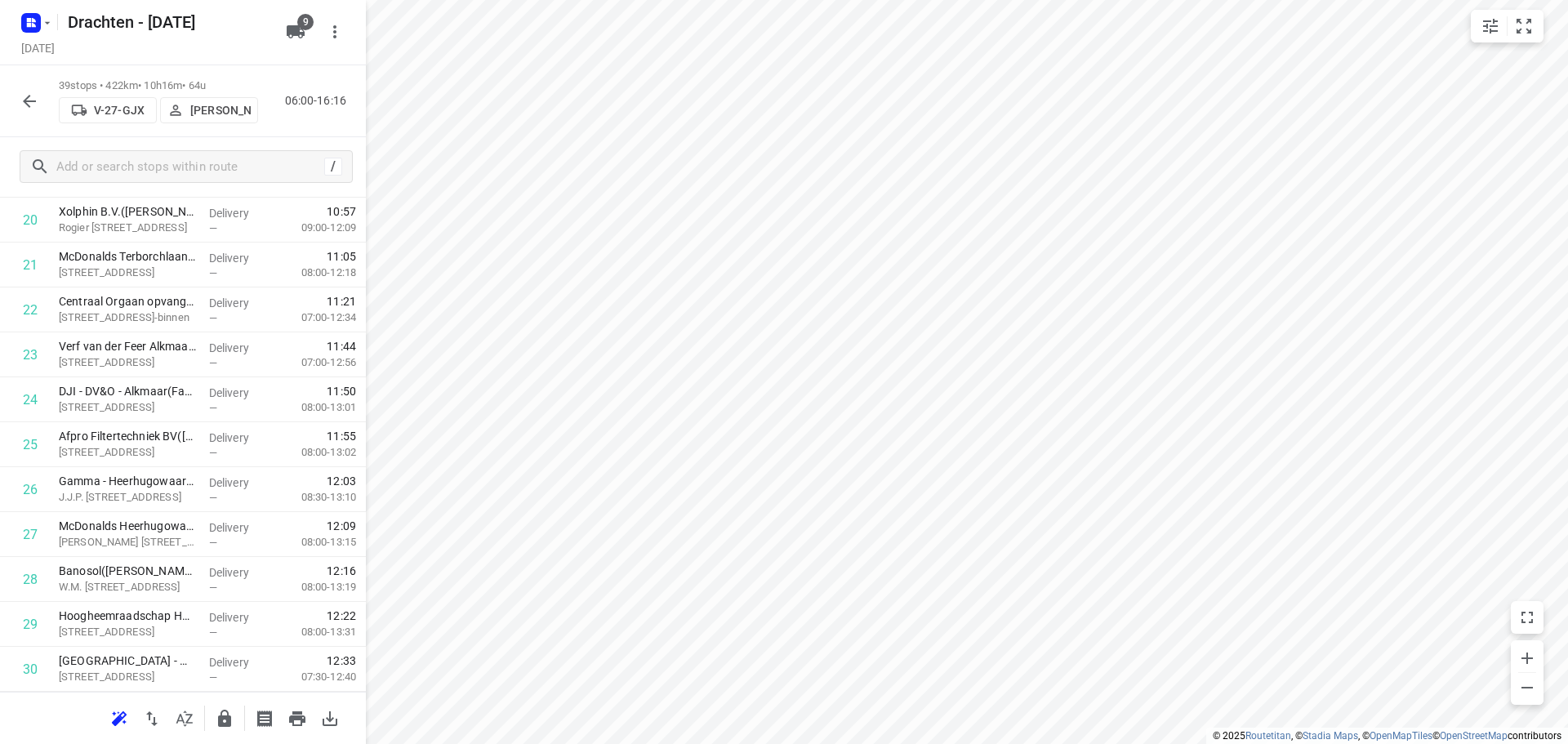
scroll to position [1429, 0]
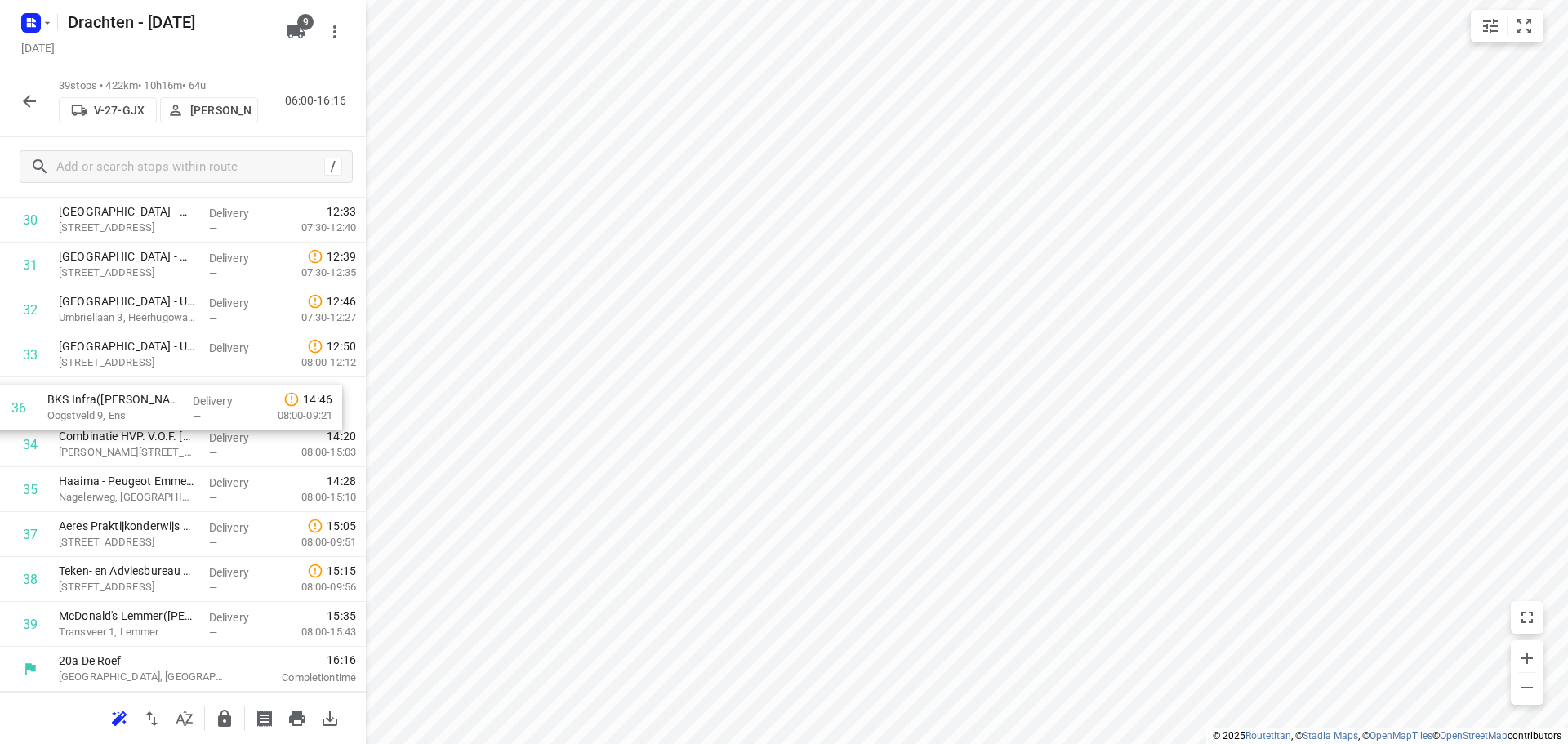
drag, startPoint x: 209, startPoint y: 488, endPoint x: 192, endPoint y: 404, distance: 85.7
click at [221, 718] on icon "button" at bounding box center [224, 718] width 13 height 17
click at [40, 92] on button "button" at bounding box center [29, 101] width 32 height 32
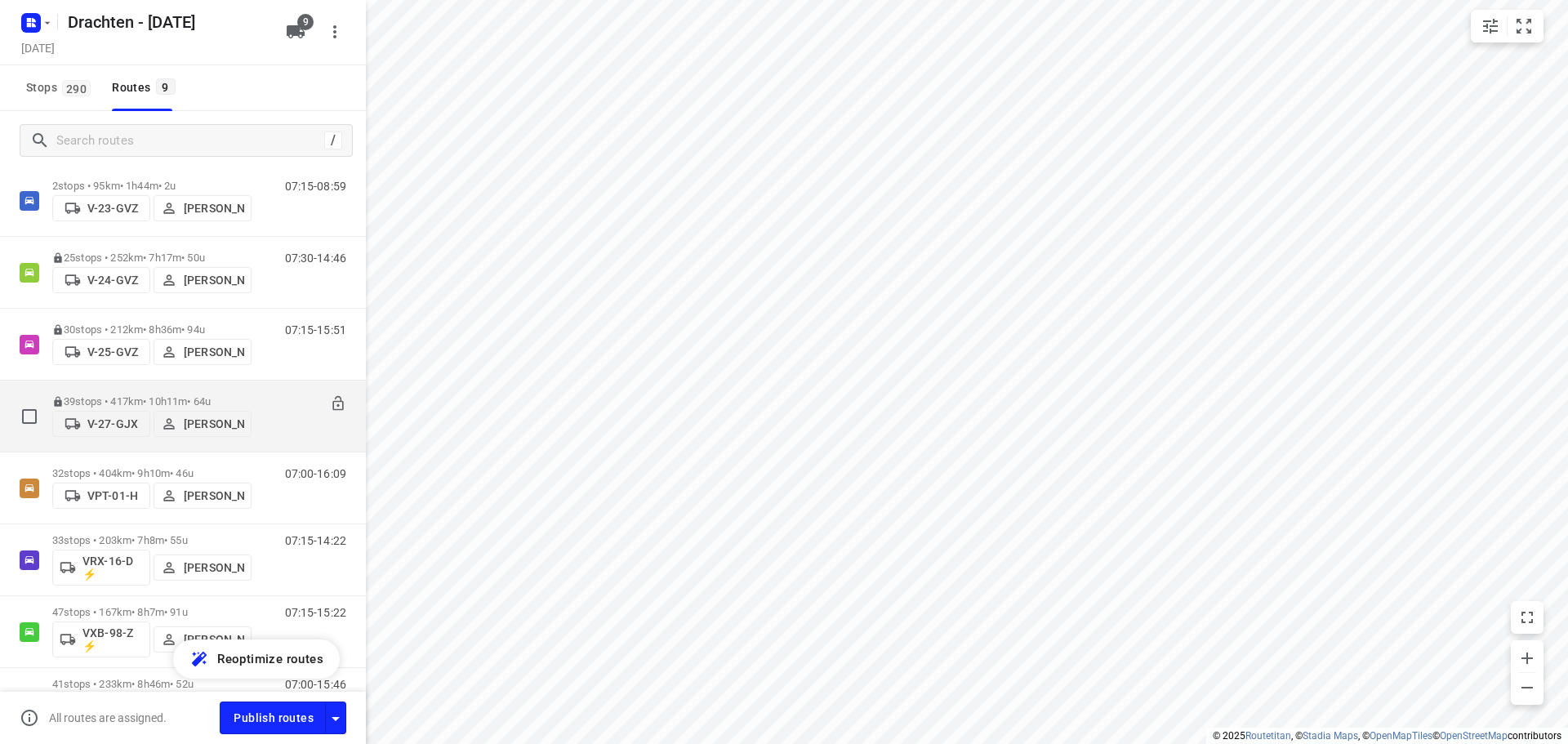
scroll to position [163, 0]
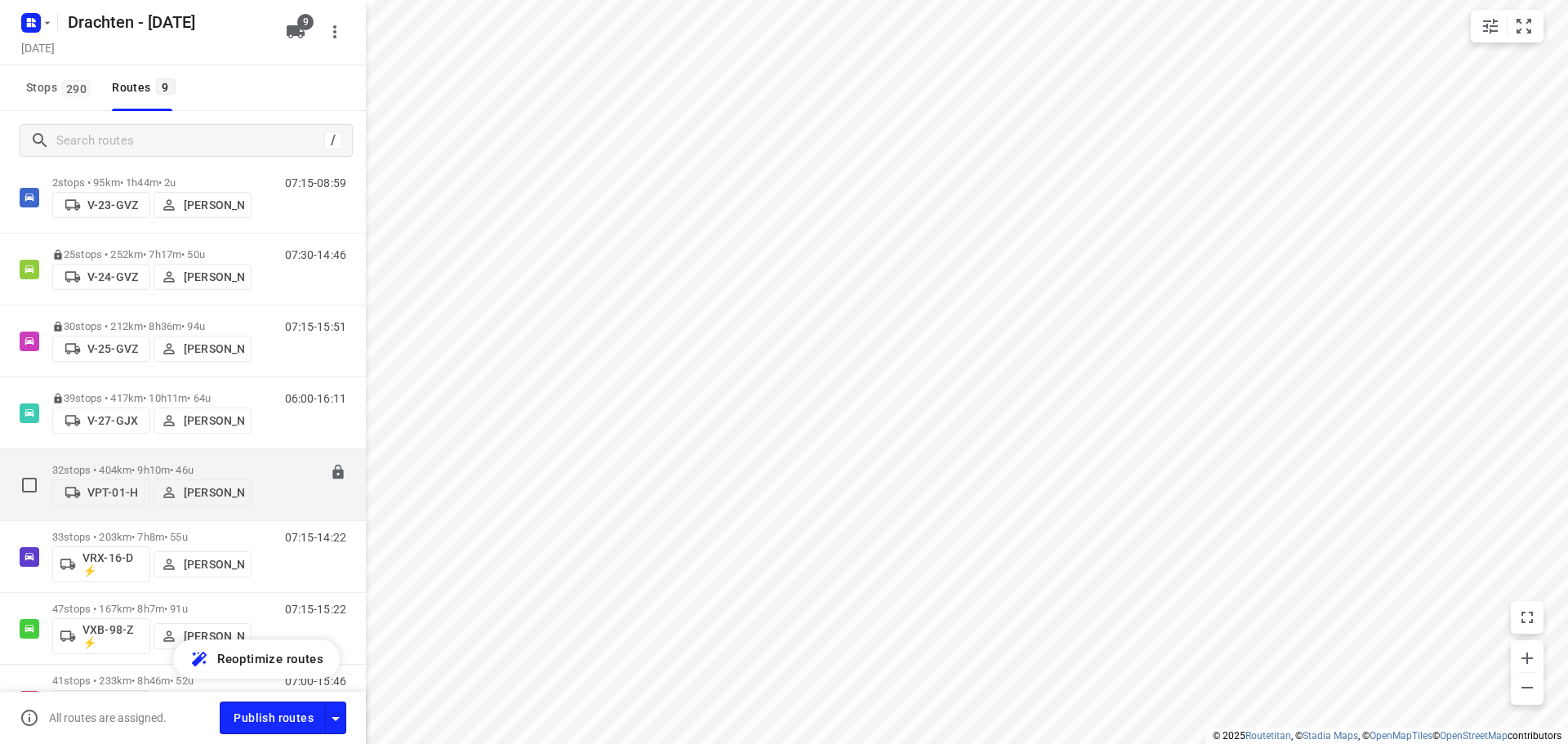
click at [143, 458] on div "32 stops • 404km • 9h10m • 46u VPT-01-H Tim Visser" at bounding box center [152, 484] width 199 height 58
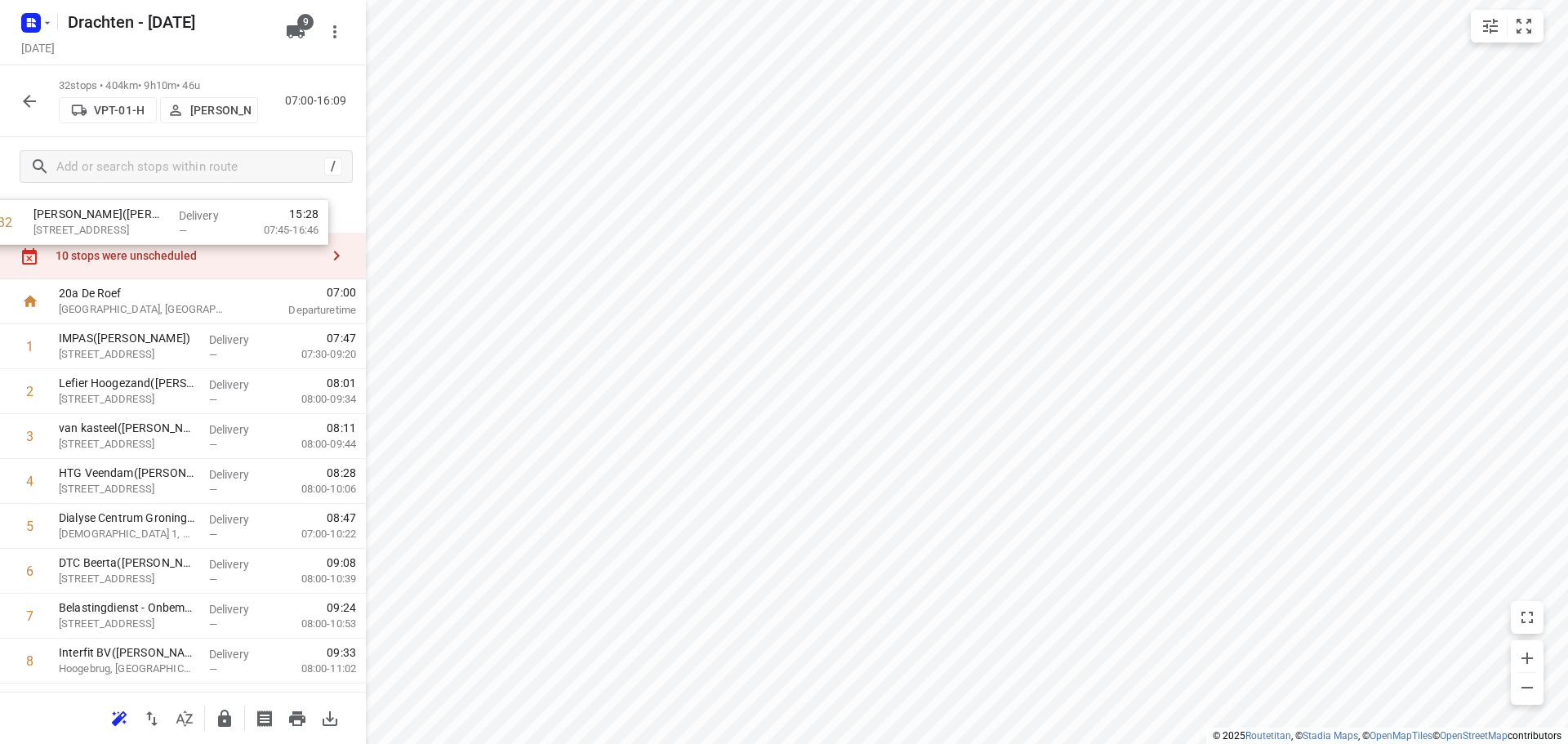
scroll to position [0, 0]
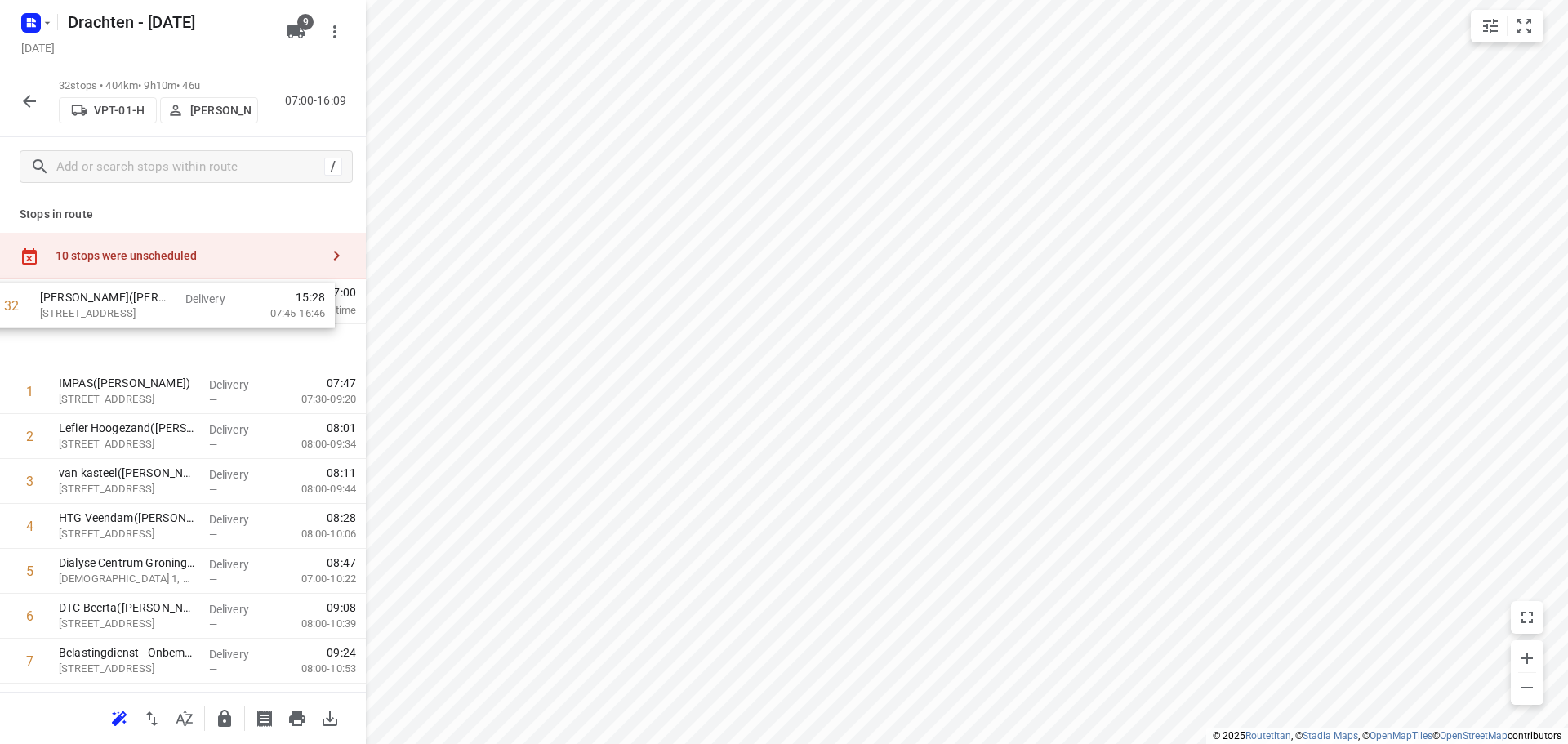
drag, startPoint x: 164, startPoint y: 621, endPoint x: 146, endPoint y: 319, distance: 302.5
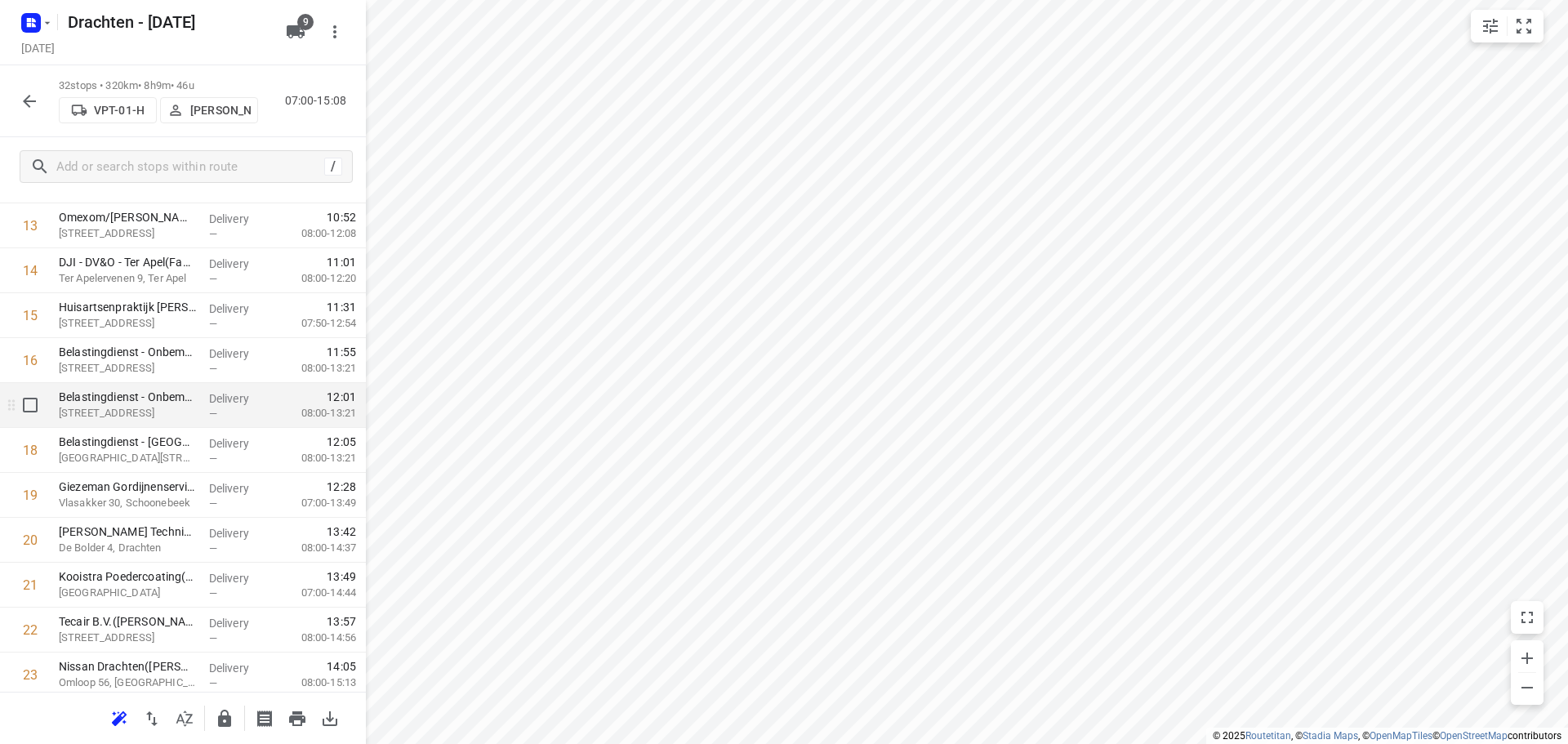
scroll to position [735, 0]
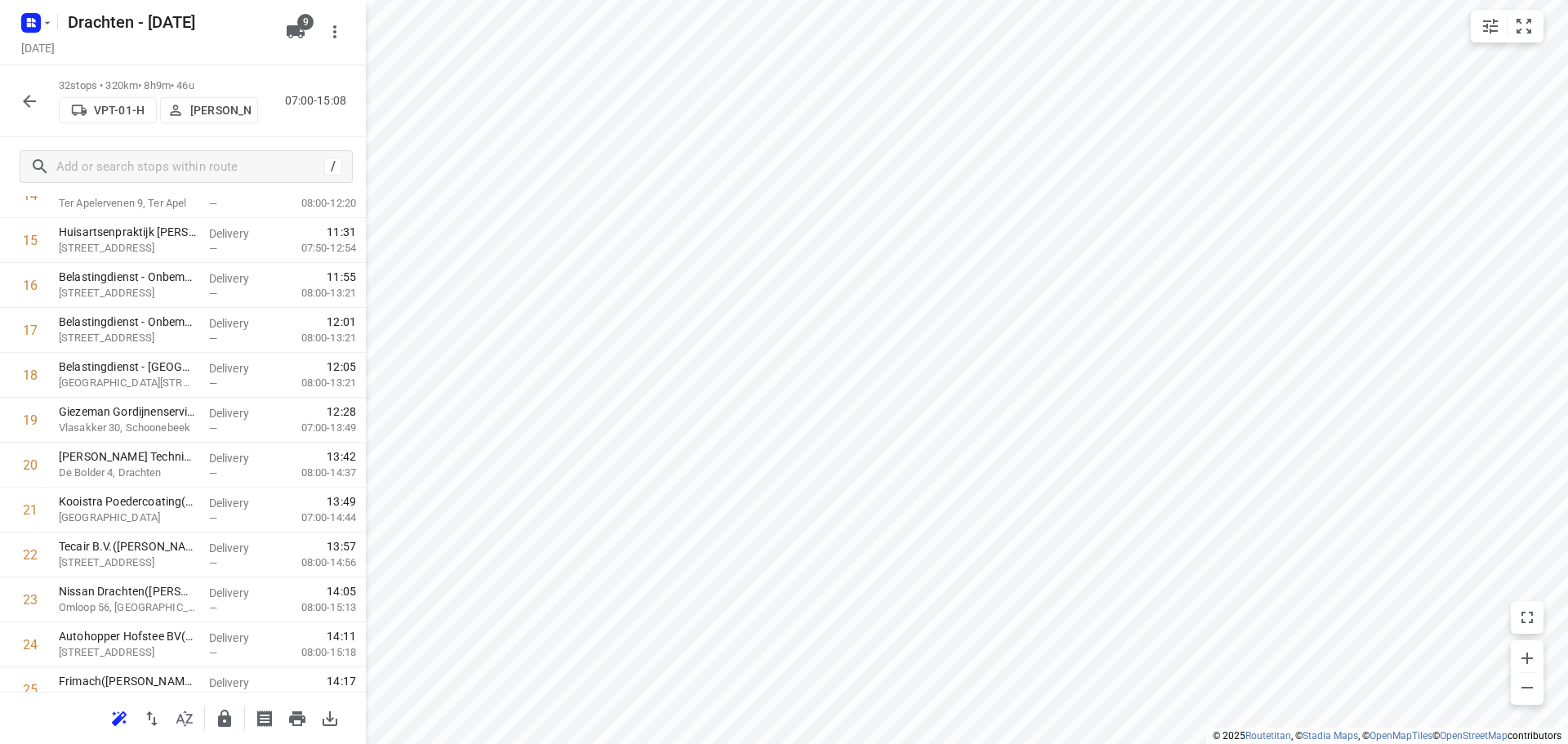
click at [0, 0] on html "i © 2025 Routetitan , © Stadia Maps , © OpenMapTiles © OpenStreetMap contributo…" at bounding box center [784, 372] width 1568 height 744
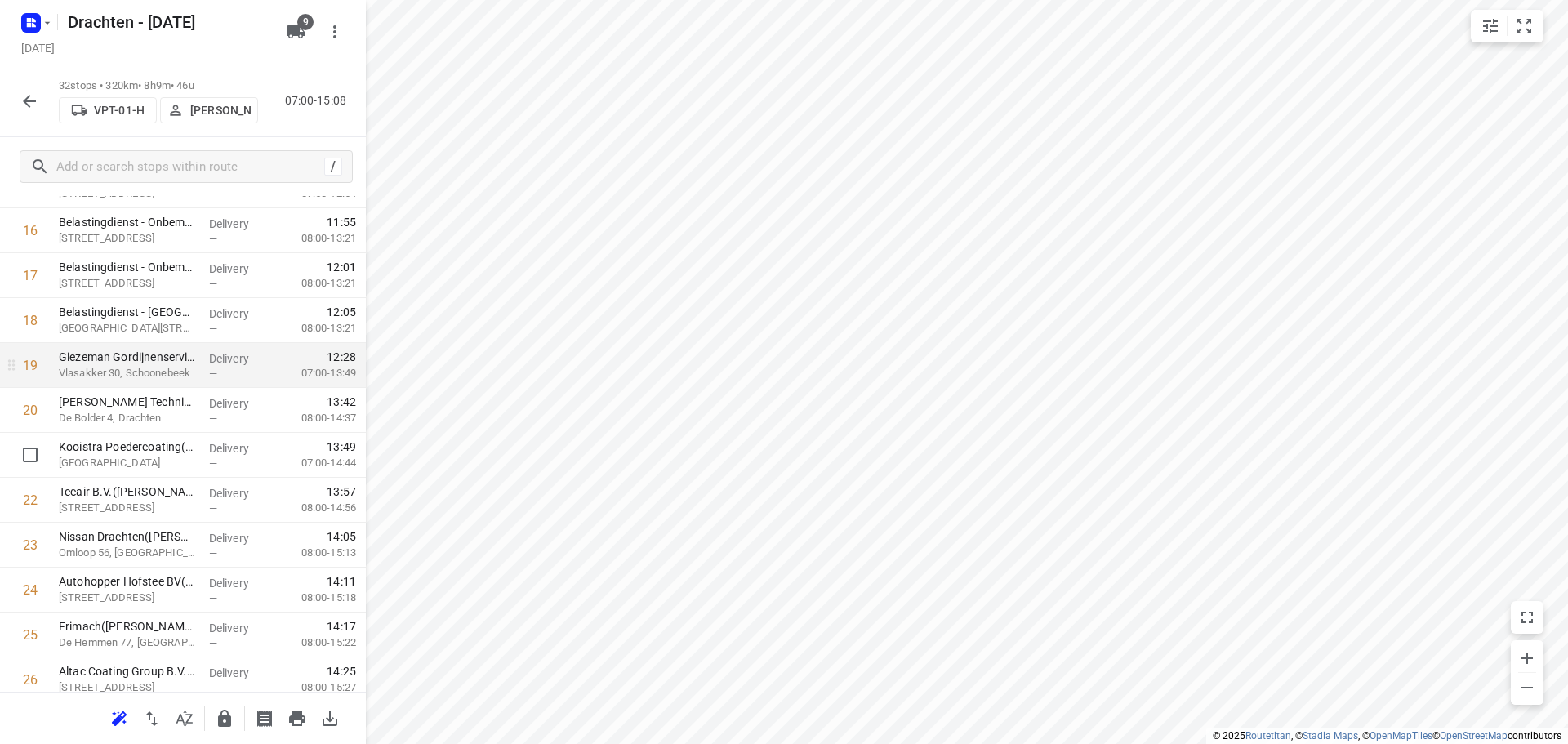
scroll to position [816, 0]
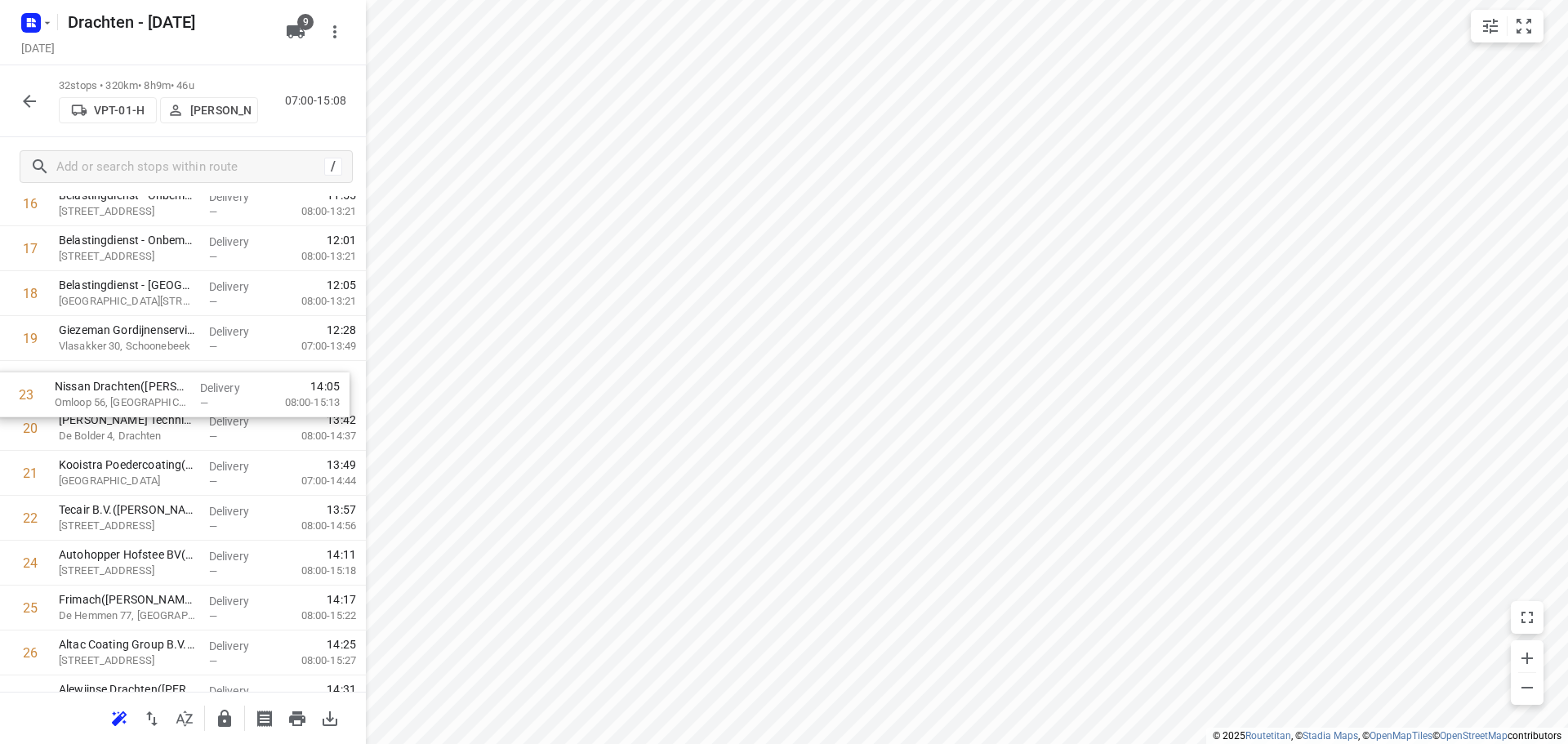
drag, startPoint x: 162, startPoint y: 521, endPoint x: 160, endPoint y: 388, distance: 133.0
click at [160, 388] on div "1 Saul Haren(Saul Limonard) Meerweg 143C, Haren Gn Delivery — 07:36 07:45-16:46…" at bounding box center [182, 227] width 366 height 1437
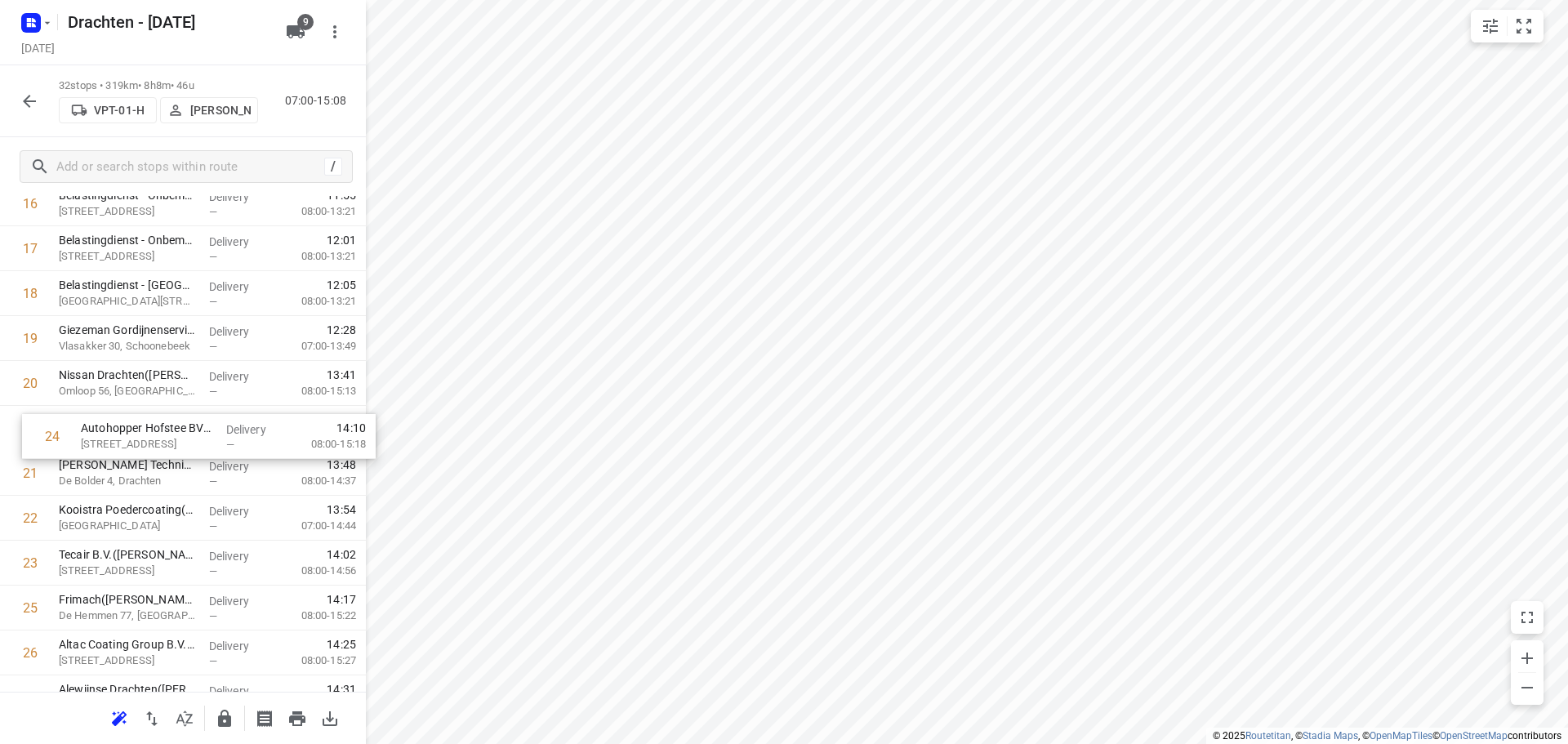
drag, startPoint x: 111, startPoint y: 560, endPoint x: 134, endPoint y: 424, distance: 137.9
click at [134, 424] on div "1 Saul Haren(Saul Limonard) Meerweg 143C, Haren Gn Delivery — 07:36 07:45-16:46…" at bounding box center [182, 227] width 366 height 1437
drag, startPoint x: 244, startPoint y: 534, endPoint x: 251, endPoint y: 470, distance: 64.4
click at [251, 470] on div "1 Saul Haren(Saul Limonard) Meerweg 143C, Haren Gn Delivery — 07:36 07:45-16:46…" at bounding box center [182, 227] width 366 height 1437
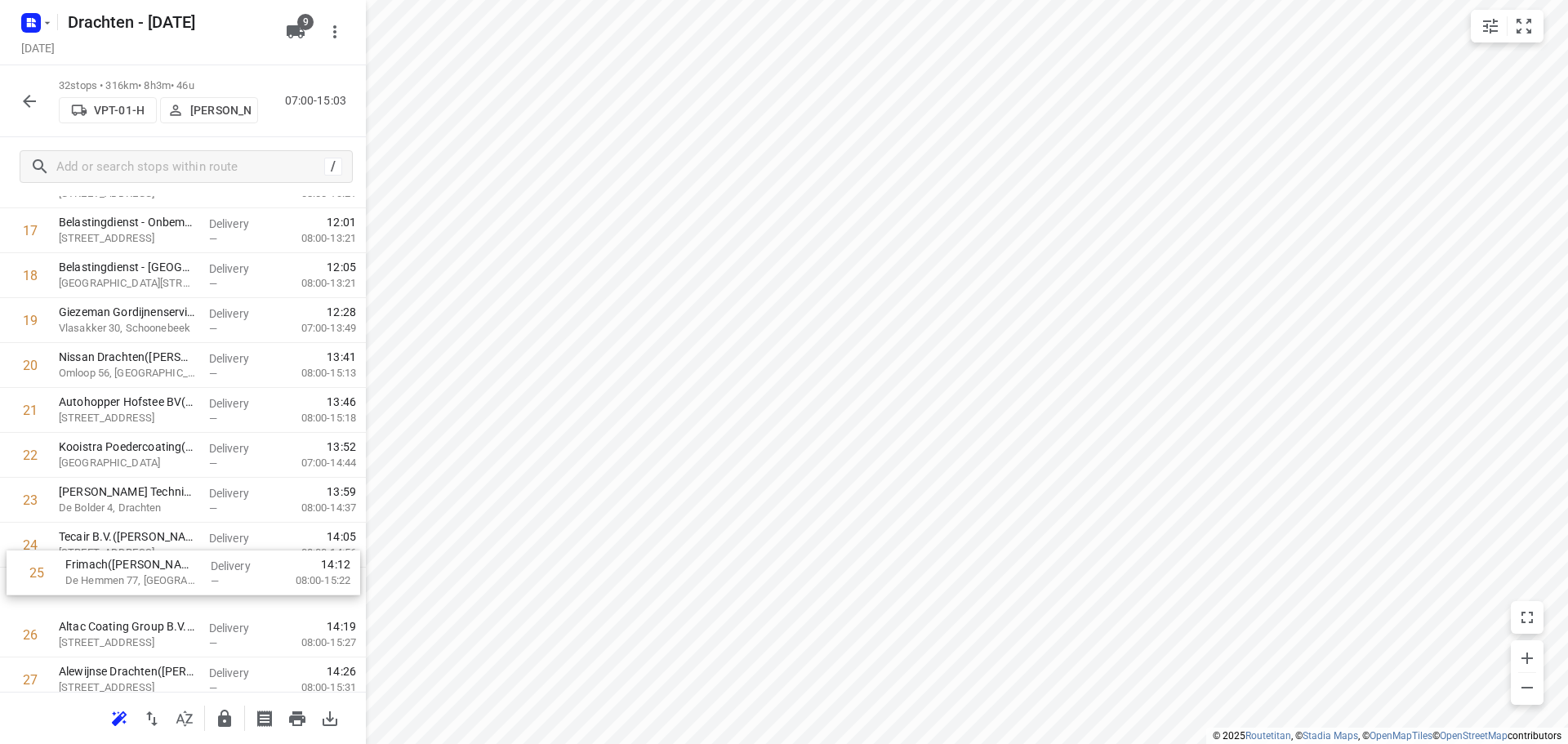
scroll to position [835, 0]
drag, startPoint x: 178, startPoint y: 611, endPoint x: 201, endPoint y: 506, distance: 107.5
click at [201, 506] on div "1 Saul Haren(Saul Limonard) Meerweg 143C, Haren Gn Delivery — 07:36 07:45-16:46…" at bounding box center [182, 208] width 366 height 1437
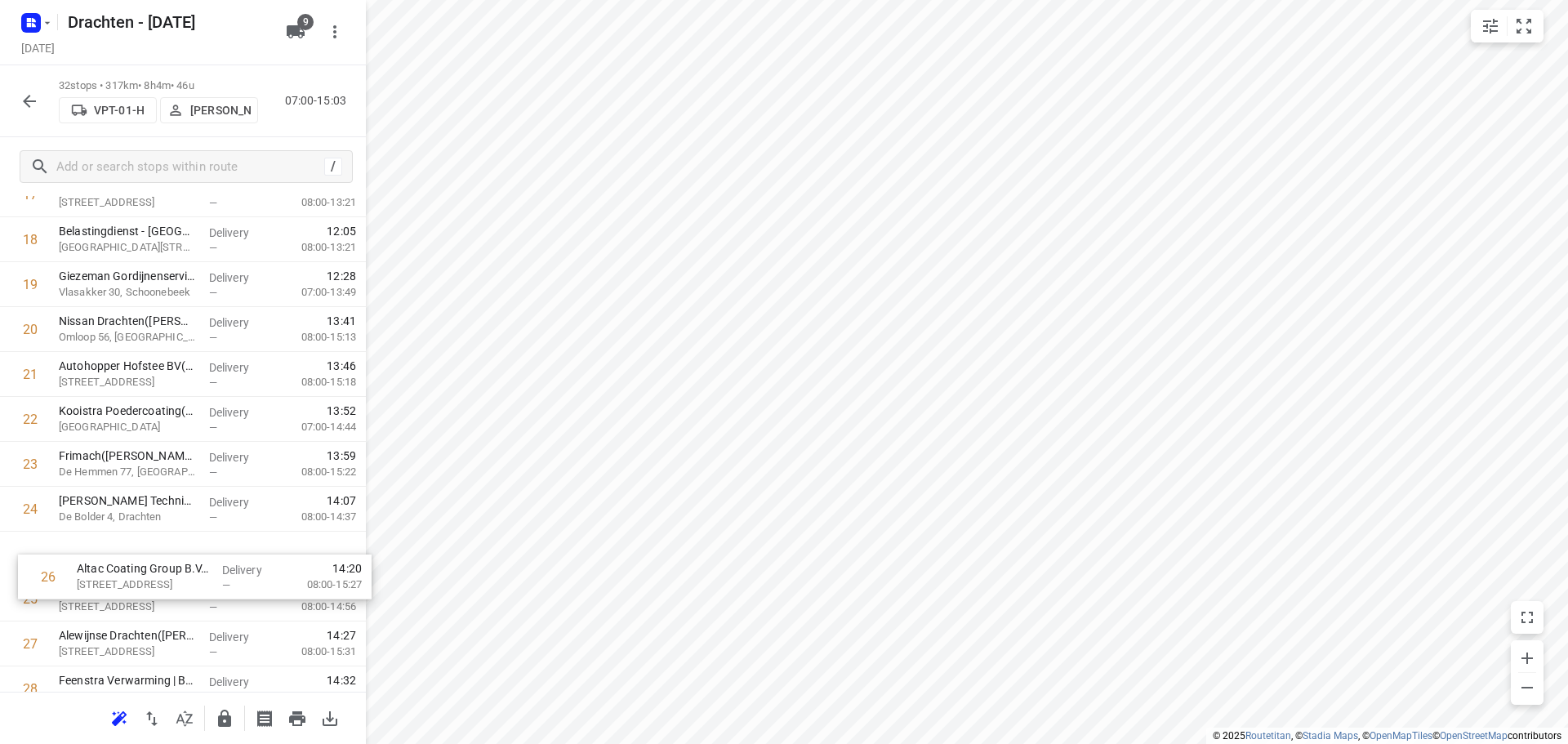
drag, startPoint x: 184, startPoint y: 636, endPoint x: 203, endPoint y: 570, distance: 68.7
click at [203, 570] on div "1 Saul Haren(Saul Limonard) Meerweg 143C, Haren Gn Delivery — 07:36 07:45-16:46…" at bounding box center [182, 172] width 366 height 1437
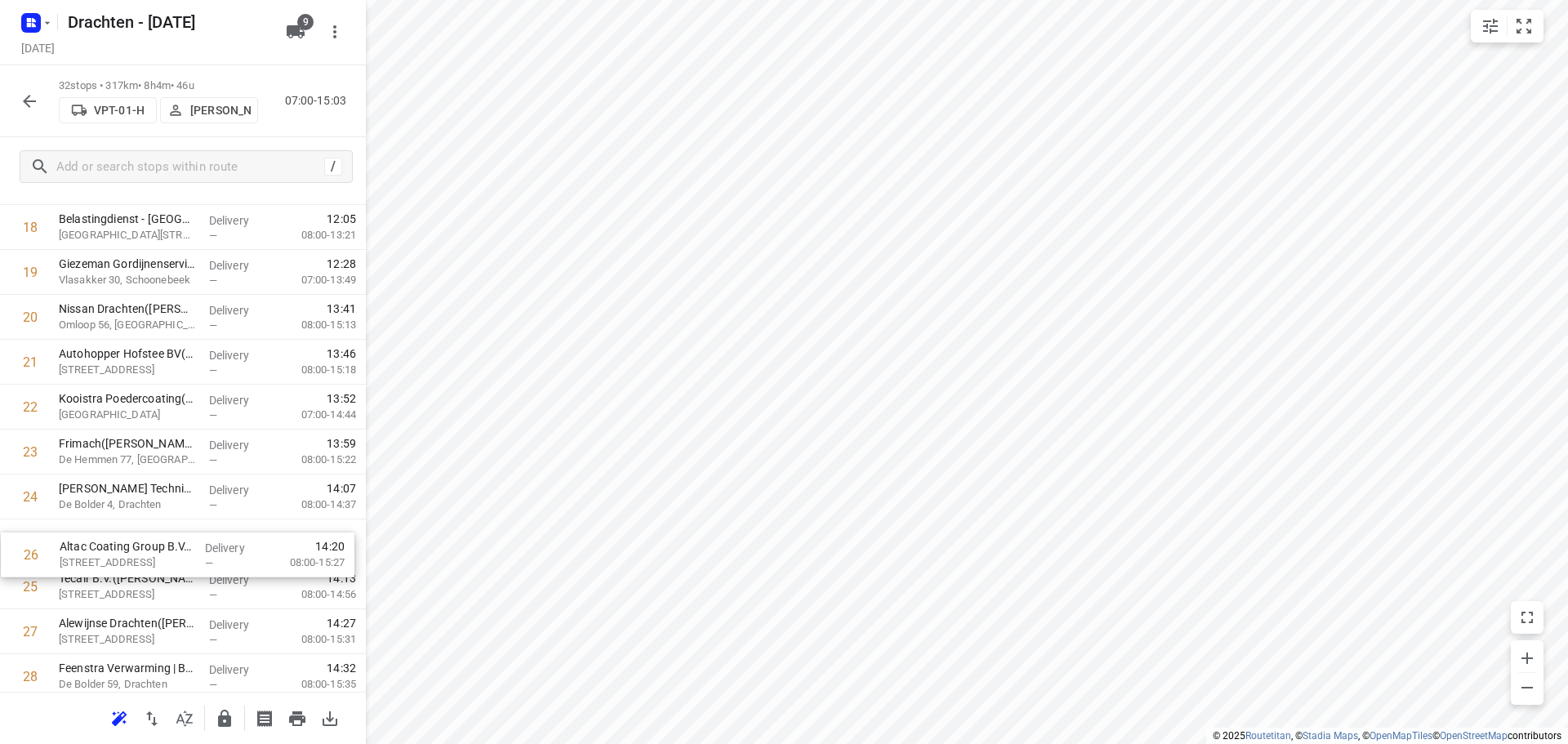
scroll to position [882, 0]
drag, startPoint x: 182, startPoint y: 607, endPoint x: 182, endPoint y: 537, distance: 70.0
click at [182, 537] on div "1 Saul Haren(Saul Limonard) Meerweg 143C, Haren Gn Delivery — 07:36 07:45-16:46…" at bounding box center [182, 160] width 366 height 1437
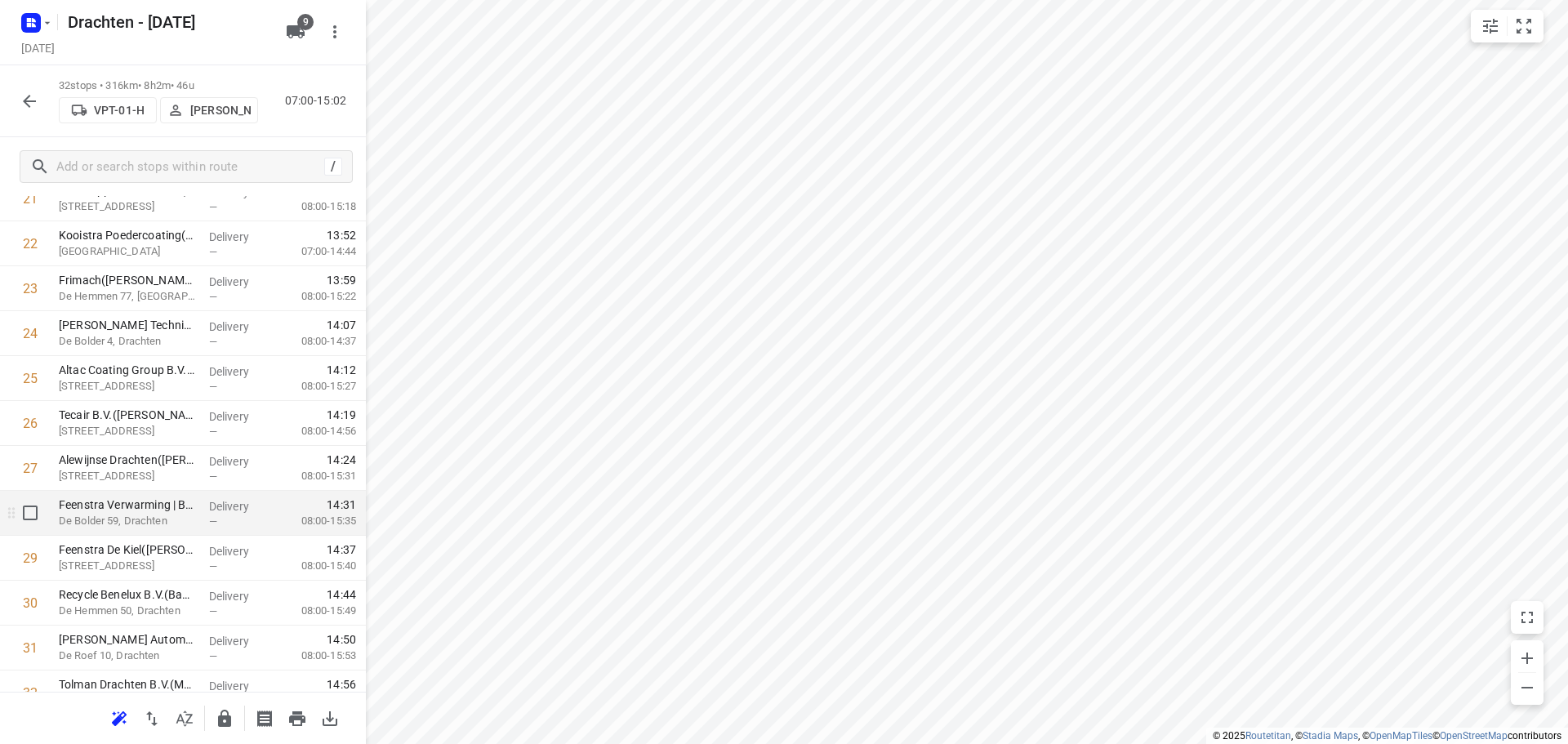
scroll to position [1115, 0]
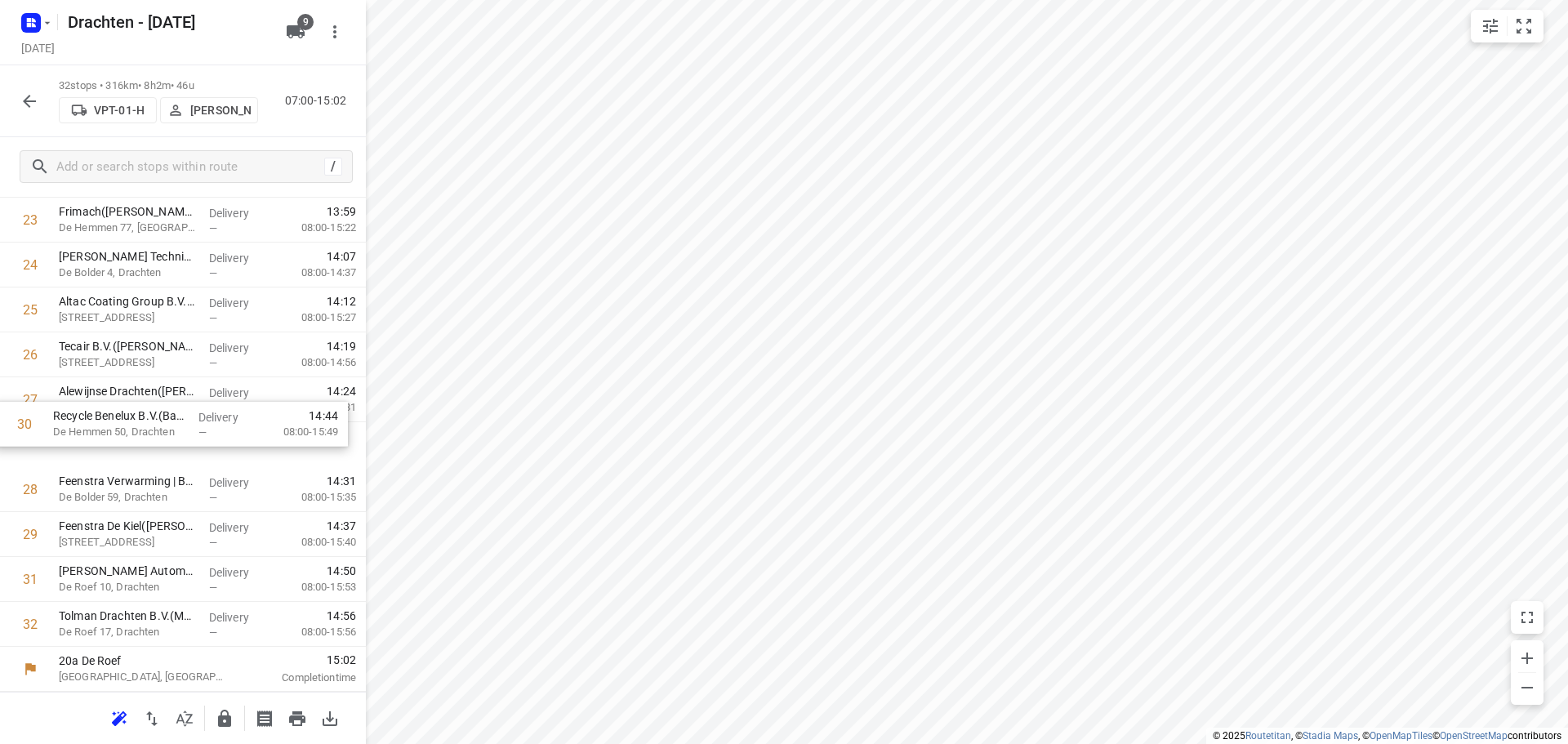
drag, startPoint x: 199, startPoint y: 537, endPoint x: 192, endPoint y: 411, distance: 126.2
drag, startPoint x: 126, startPoint y: 545, endPoint x: 117, endPoint y: 453, distance: 92.4
drag, startPoint x: 140, startPoint y: 533, endPoint x: 156, endPoint y: 489, distance: 46.8
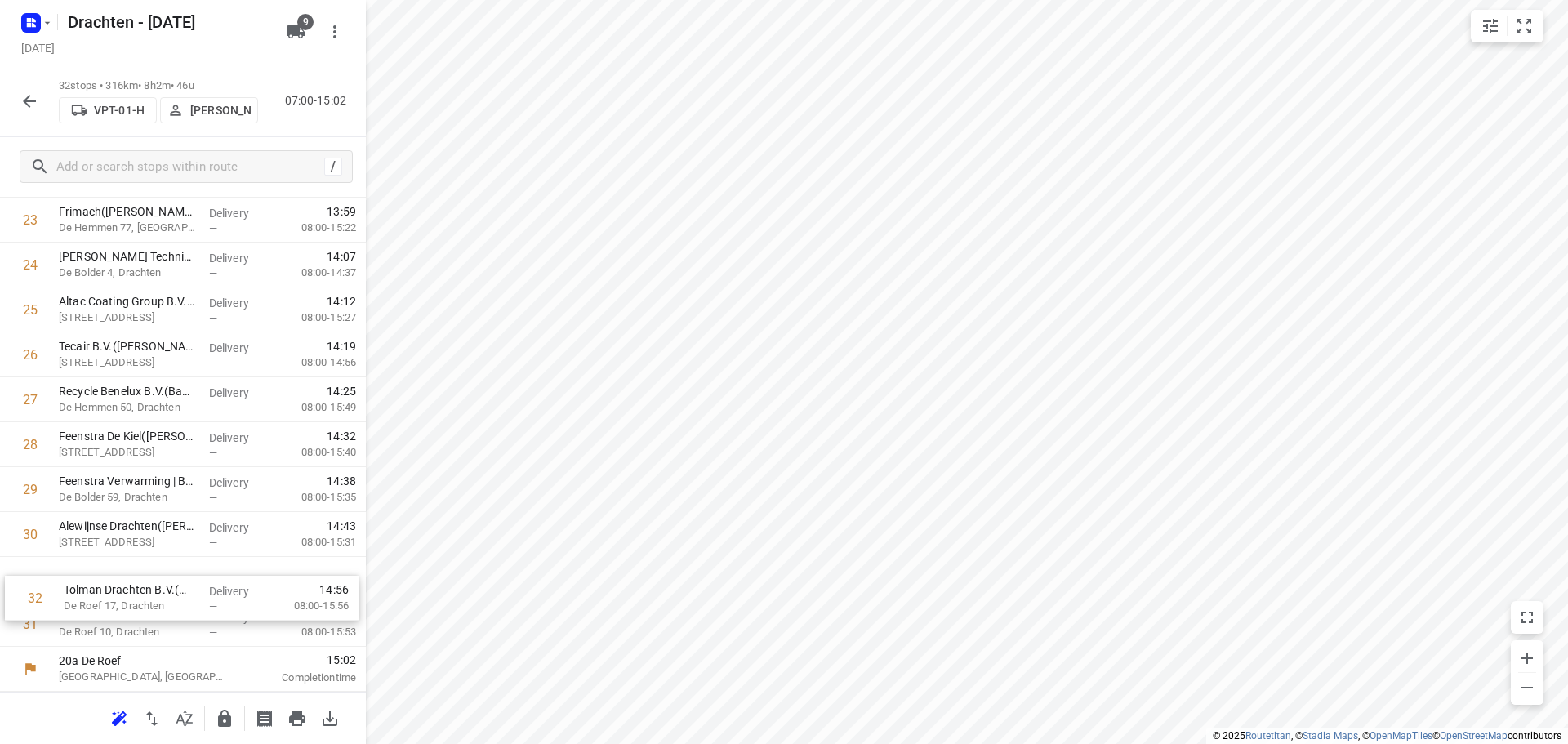
drag, startPoint x: 145, startPoint y: 629, endPoint x: 152, endPoint y: 591, distance: 38.6
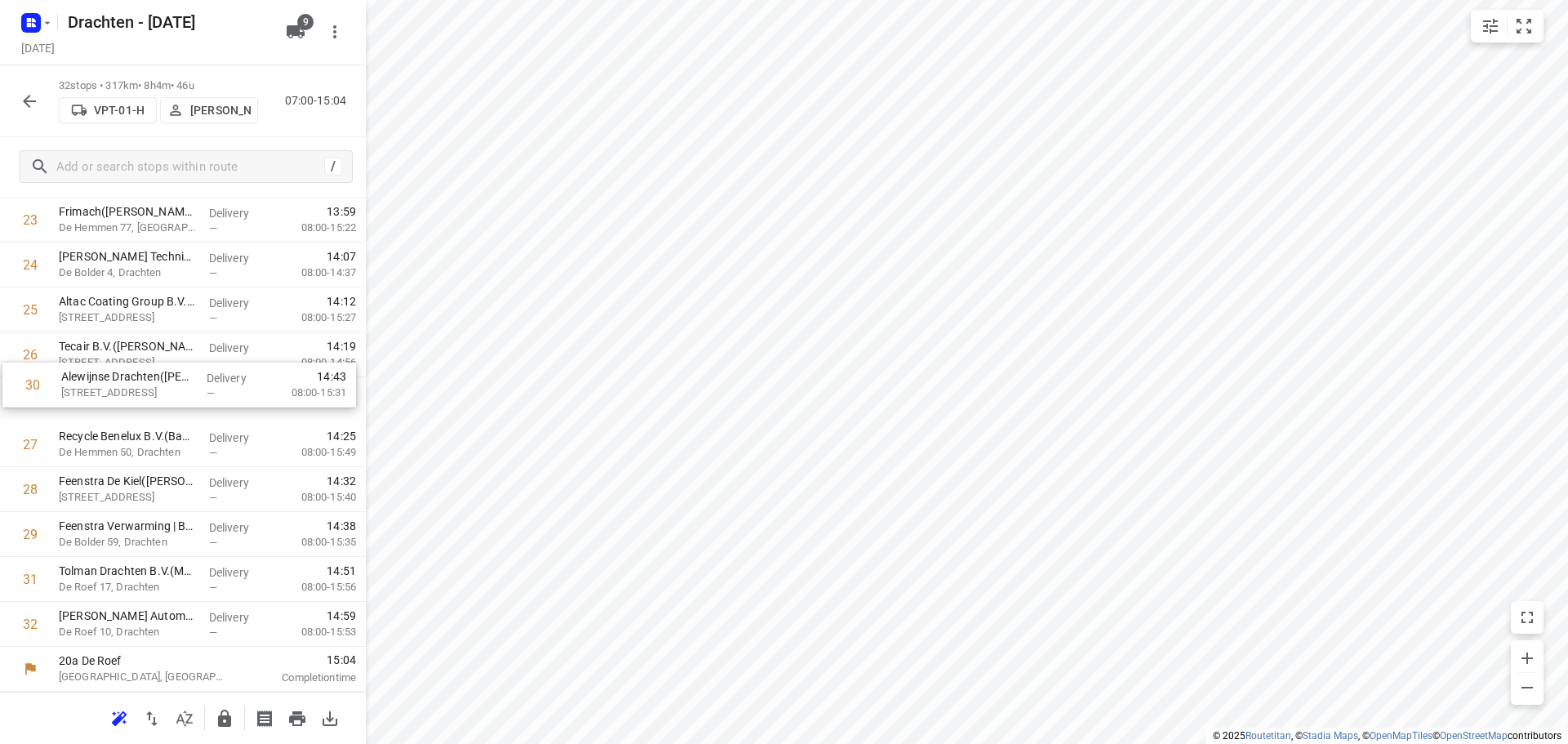
drag, startPoint x: 210, startPoint y: 543, endPoint x: 208, endPoint y: 361, distance: 182.0
click at [216, 710] on icon "button" at bounding box center [224, 718] width 20 height 20
click at [39, 118] on div "32 stops • 316km • 8h2m • 46u VPT-01-H Tim Visser 07:00-15:02" at bounding box center [182, 101] width 366 height 72
click at [48, 101] on div "32 stops • 316km • 8h2m • 46u VPT-01-H Tim Visser 07:00-15:02" at bounding box center [182, 101] width 366 height 72
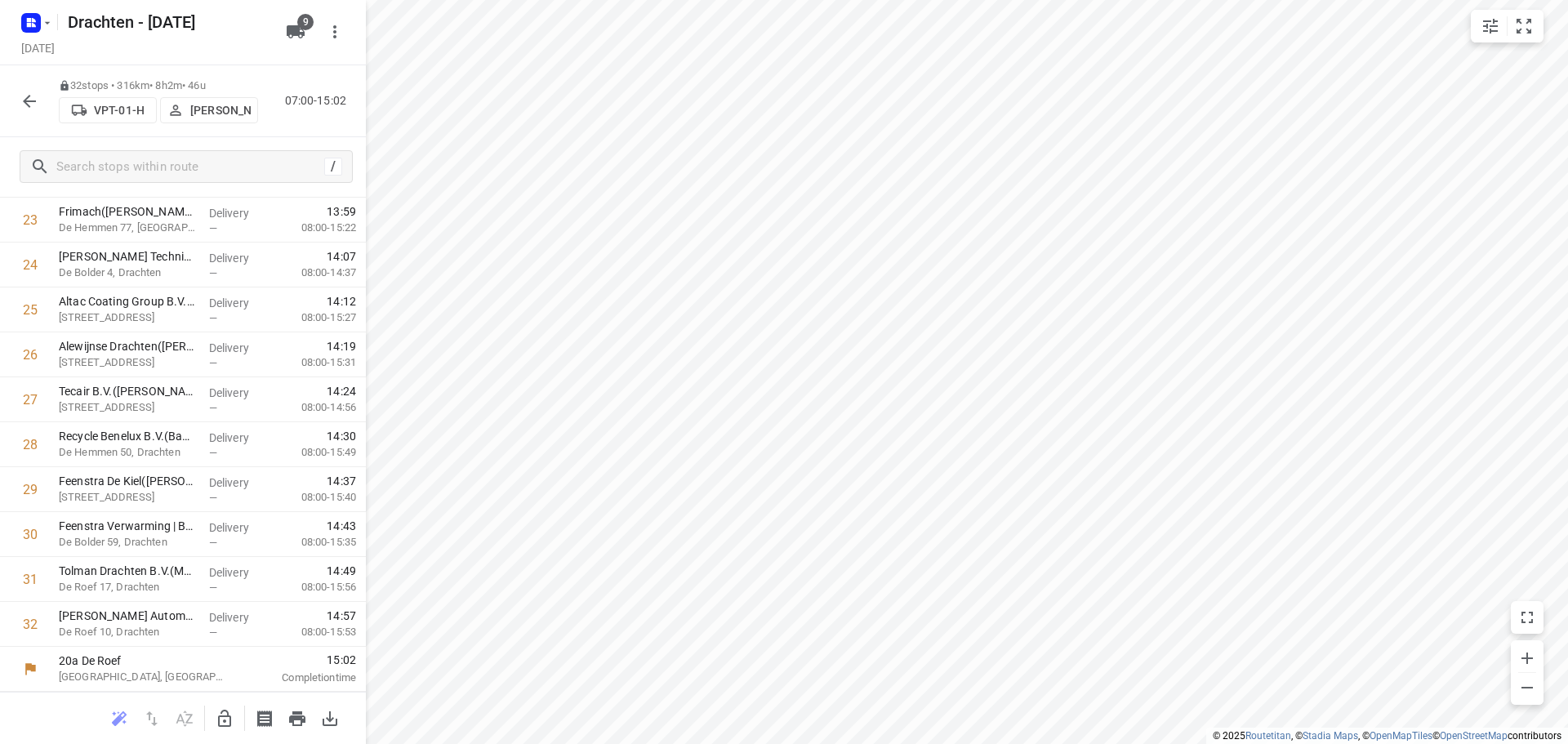
click at [41, 101] on button "button" at bounding box center [29, 101] width 32 height 32
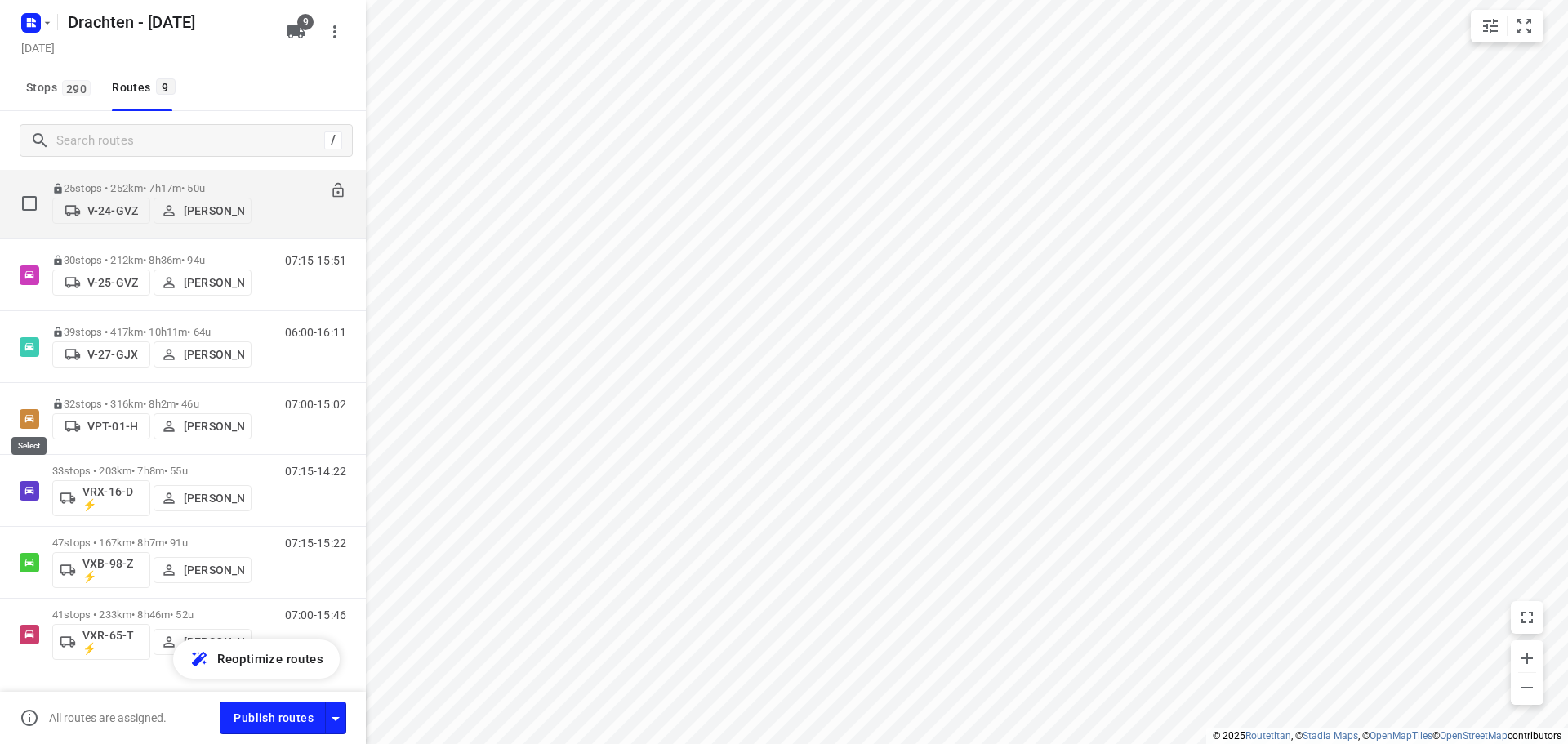
scroll to position [273, 0]
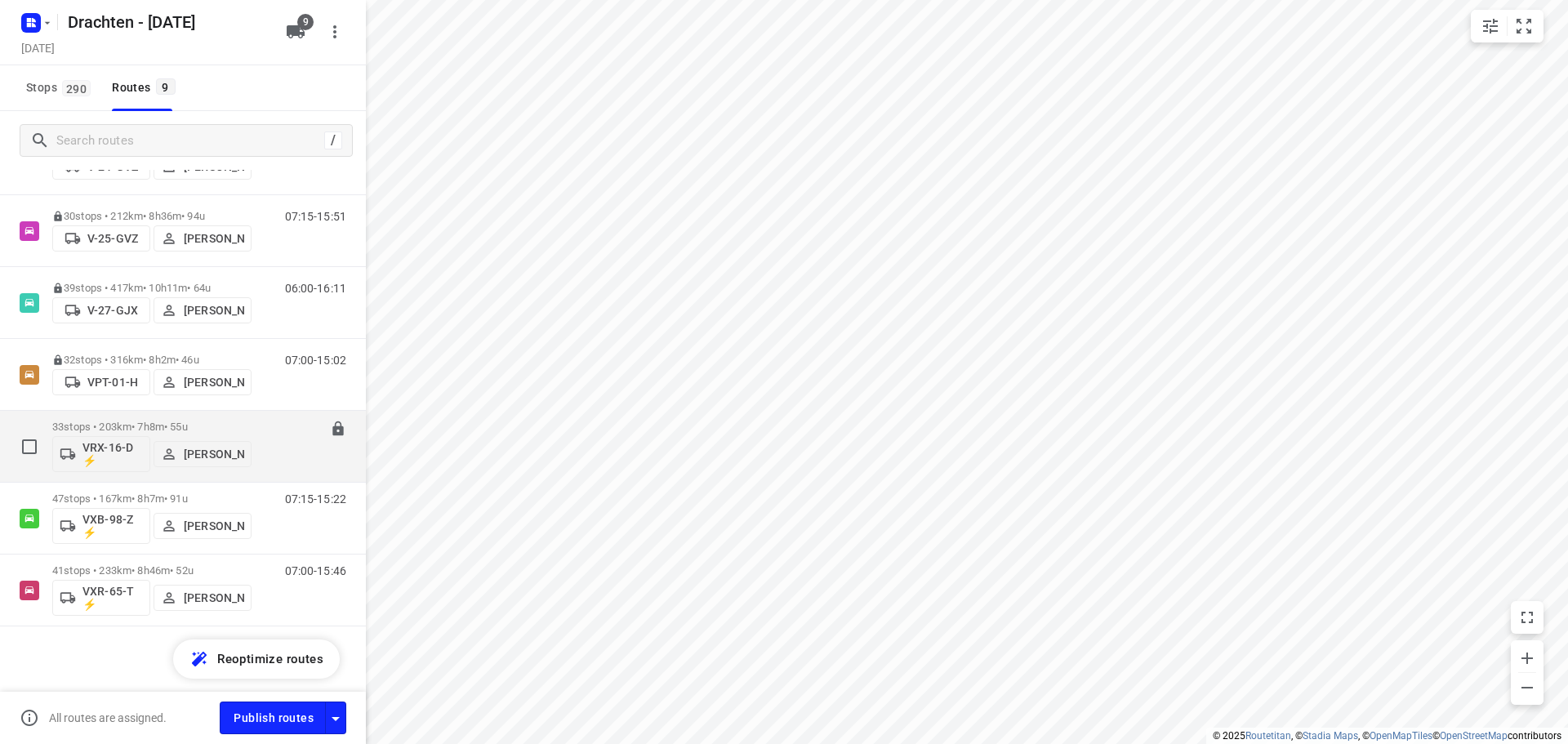
click at [159, 423] on p "33 stops • 203km • 7h8m • 55u" at bounding box center [152, 427] width 199 height 12
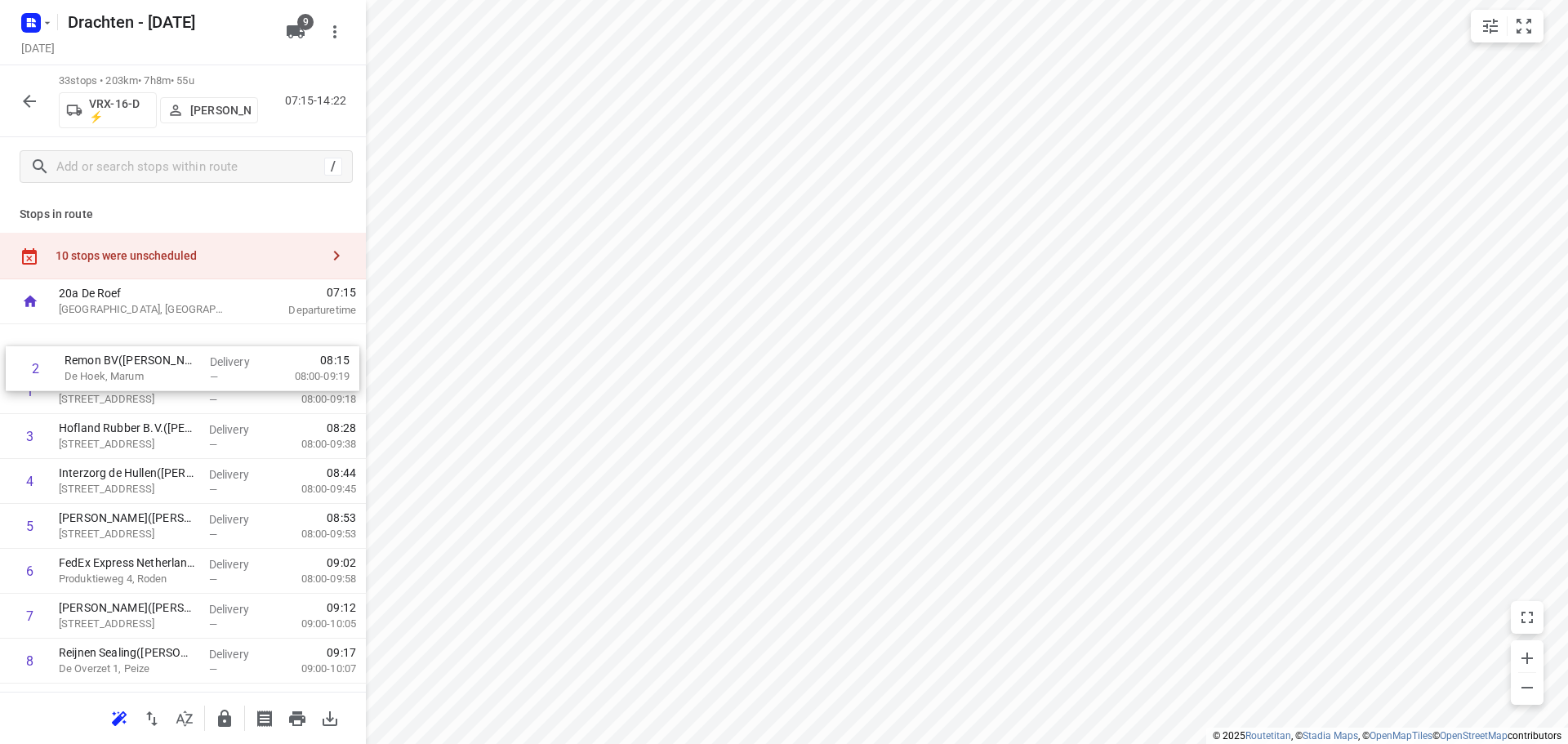
drag, startPoint x: 135, startPoint y: 389, endPoint x: 143, endPoint y: 349, distance: 40.8
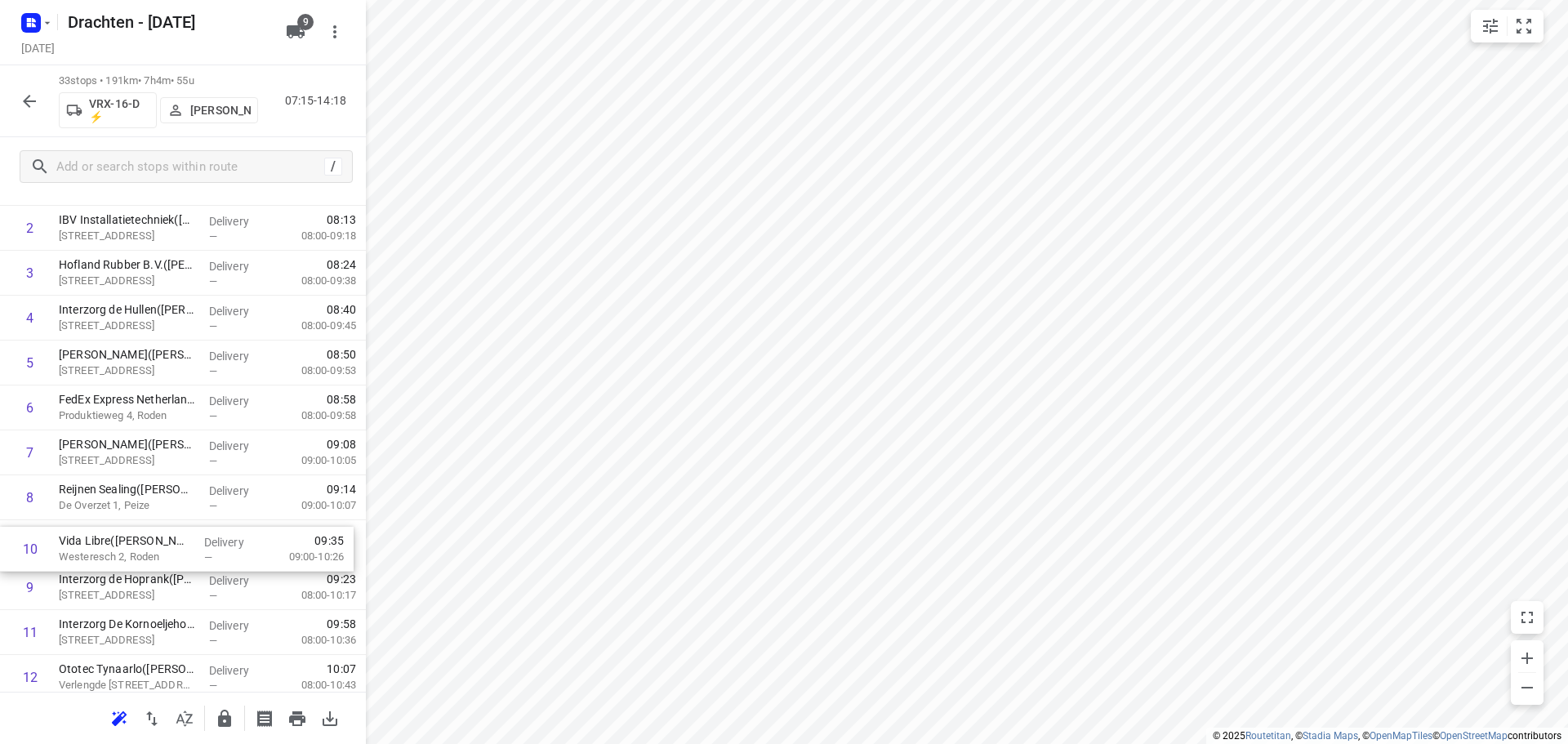
scroll to position [164, 0]
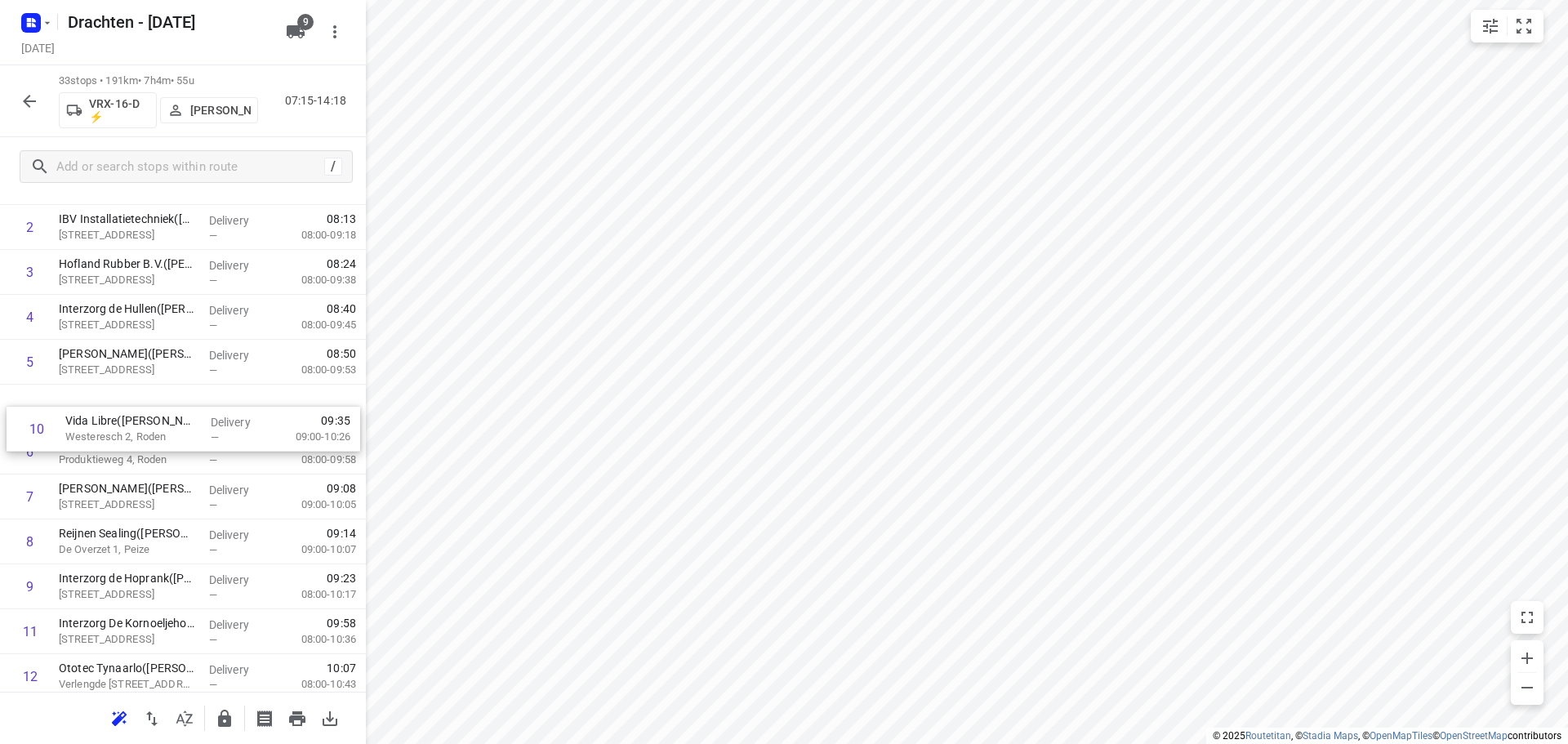
drag, startPoint x: 179, startPoint y: 590, endPoint x: 189, endPoint y: 411, distance: 179.3
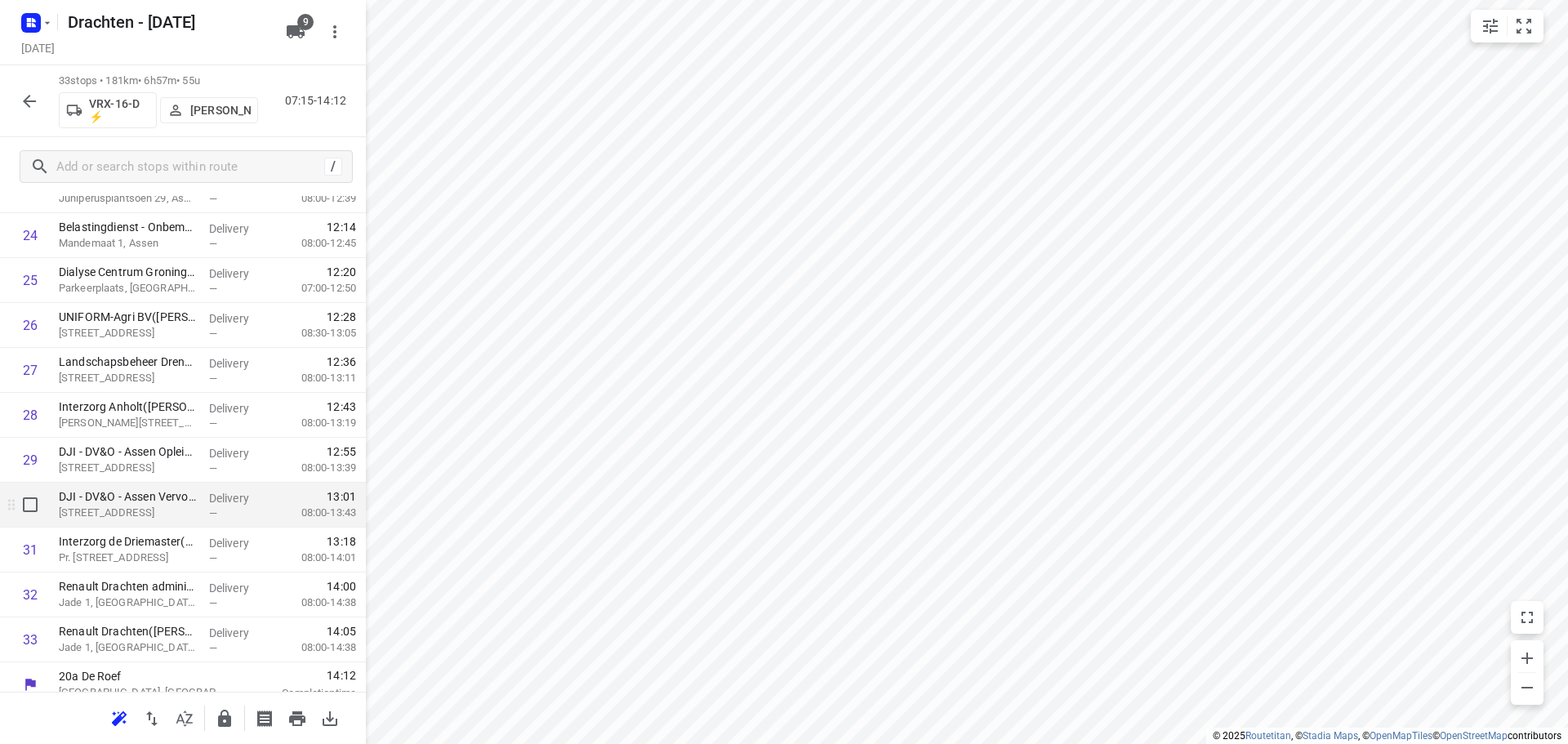
scroll to position [1159, 0]
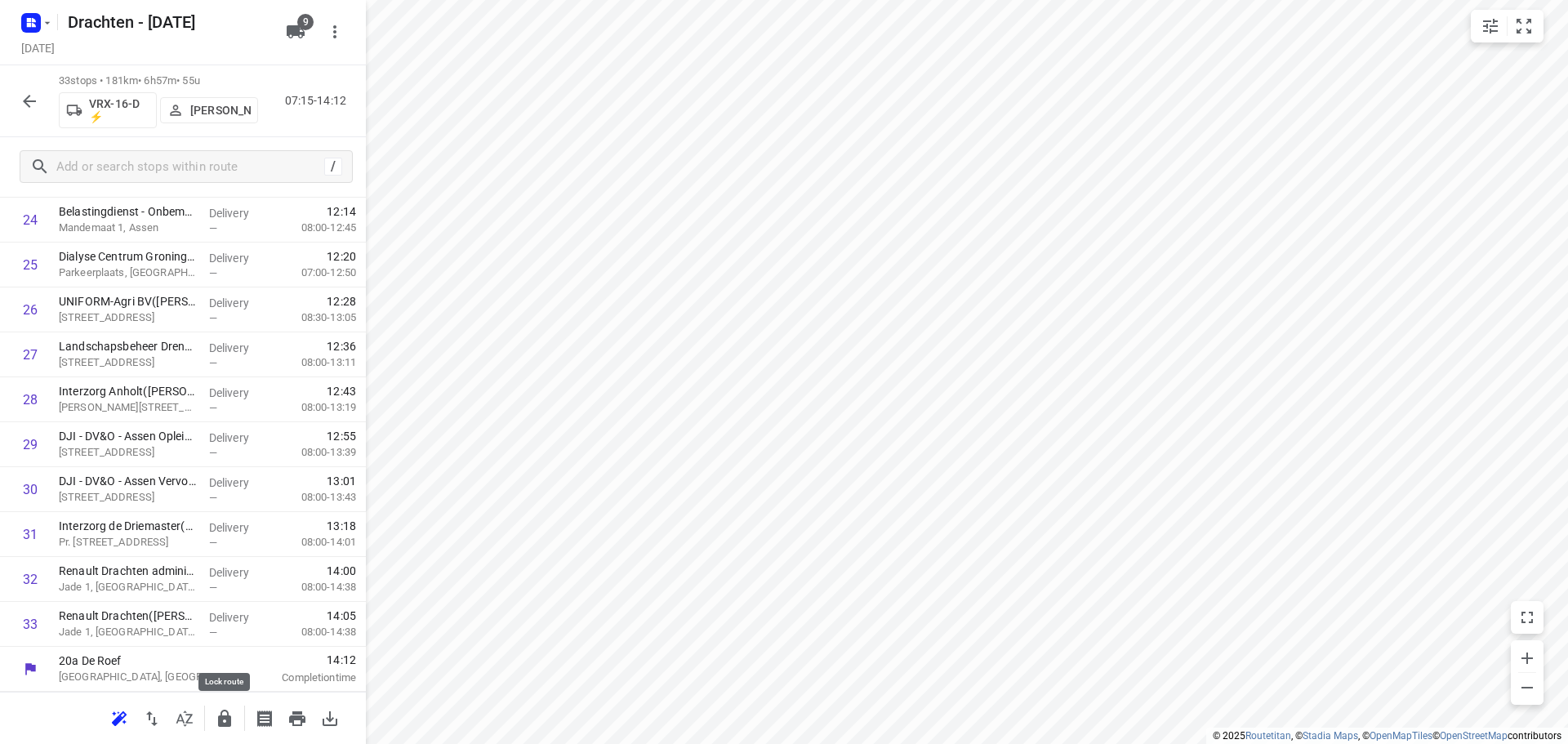
click at [215, 715] on icon "button" at bounding box center [224, 718] width 20 height 20
click at [29, 98] on icon "button" at bounding box center [29, 101] width 13 height 13
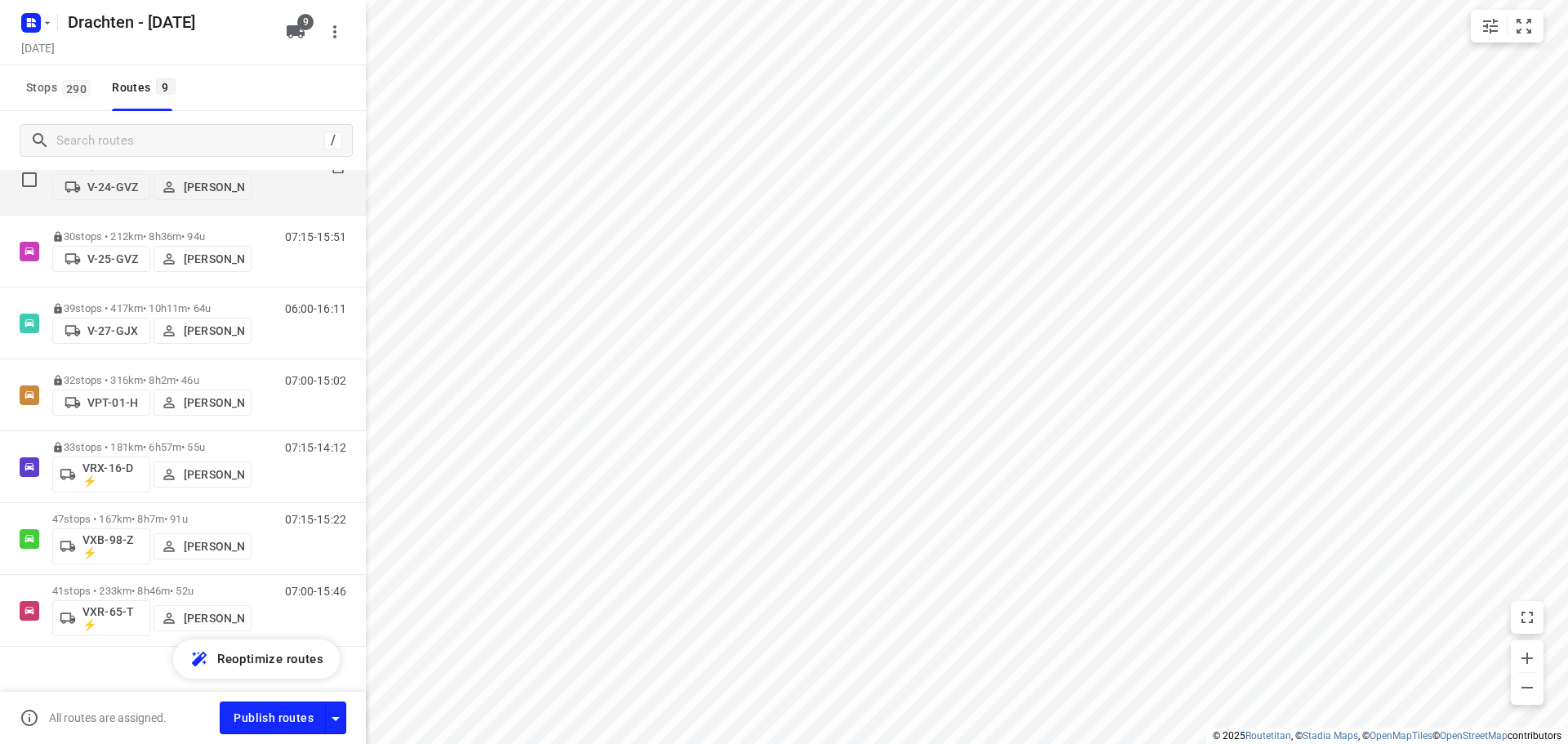
scroll to position [273, 0]
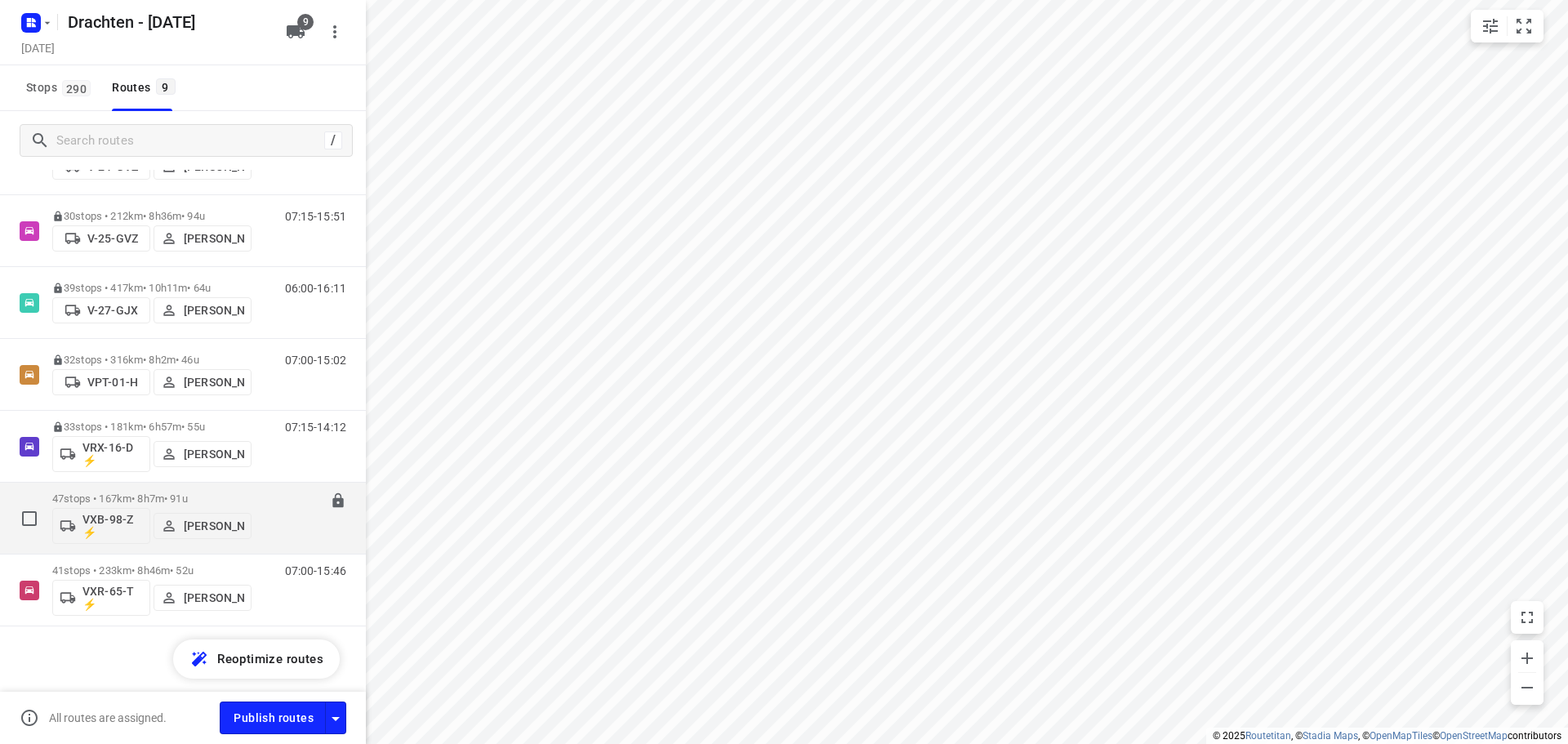
click at [167, 489] on div "47 stops • 167km • 8h7m • 91u VXB-98-Z ⚡ Kirsten Brouwer" at bounding box center [152, 518] width 199 height 68
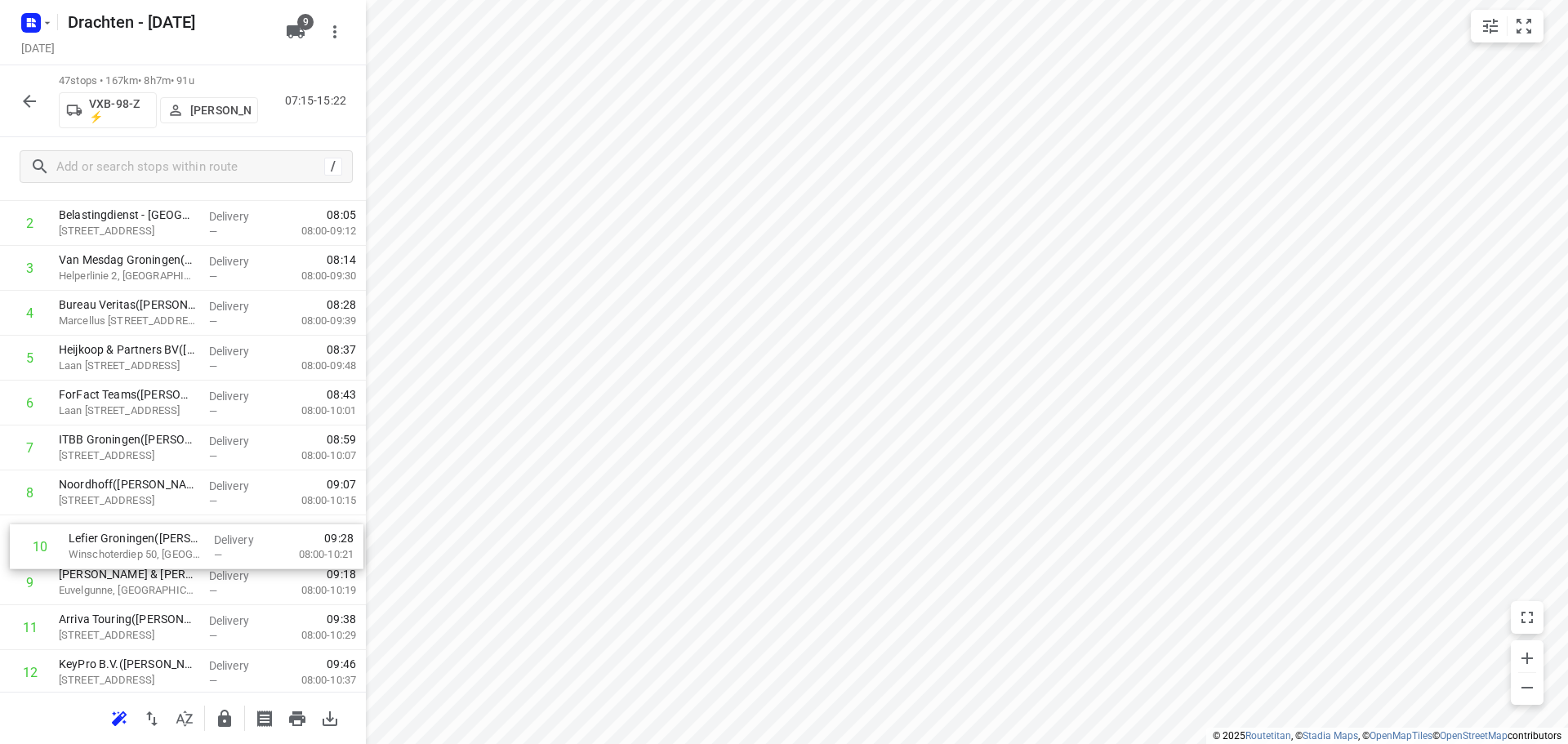
scroll to position [168, 0]
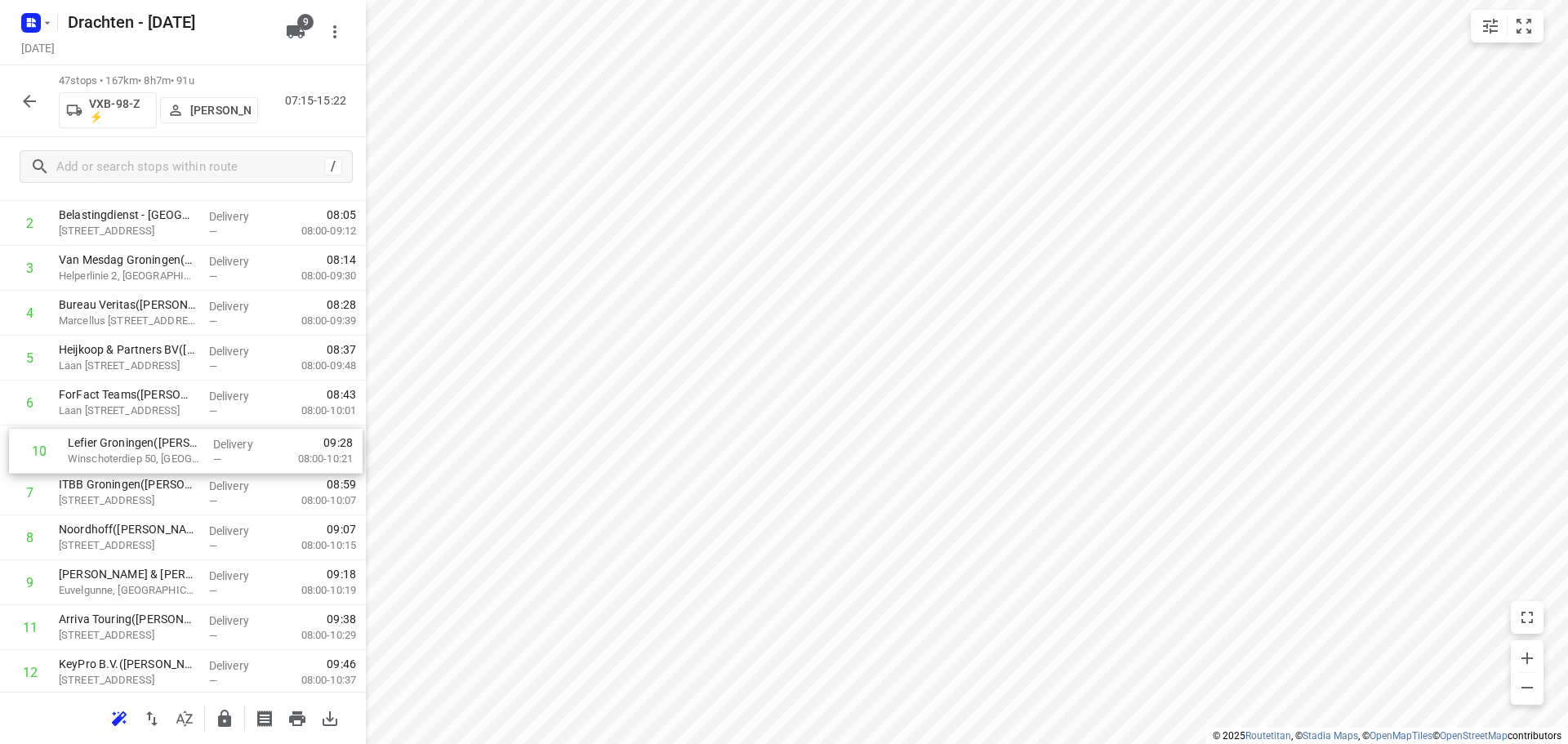
drag, startPoint x: 142, startPoint y: 595, endPoint x: 151, endPoint y: 452, distance: 143.3
drag, startPoint x: 126, startPoint y: 543, endPoint x: 137, endPoint y: 498, distance: 46.3
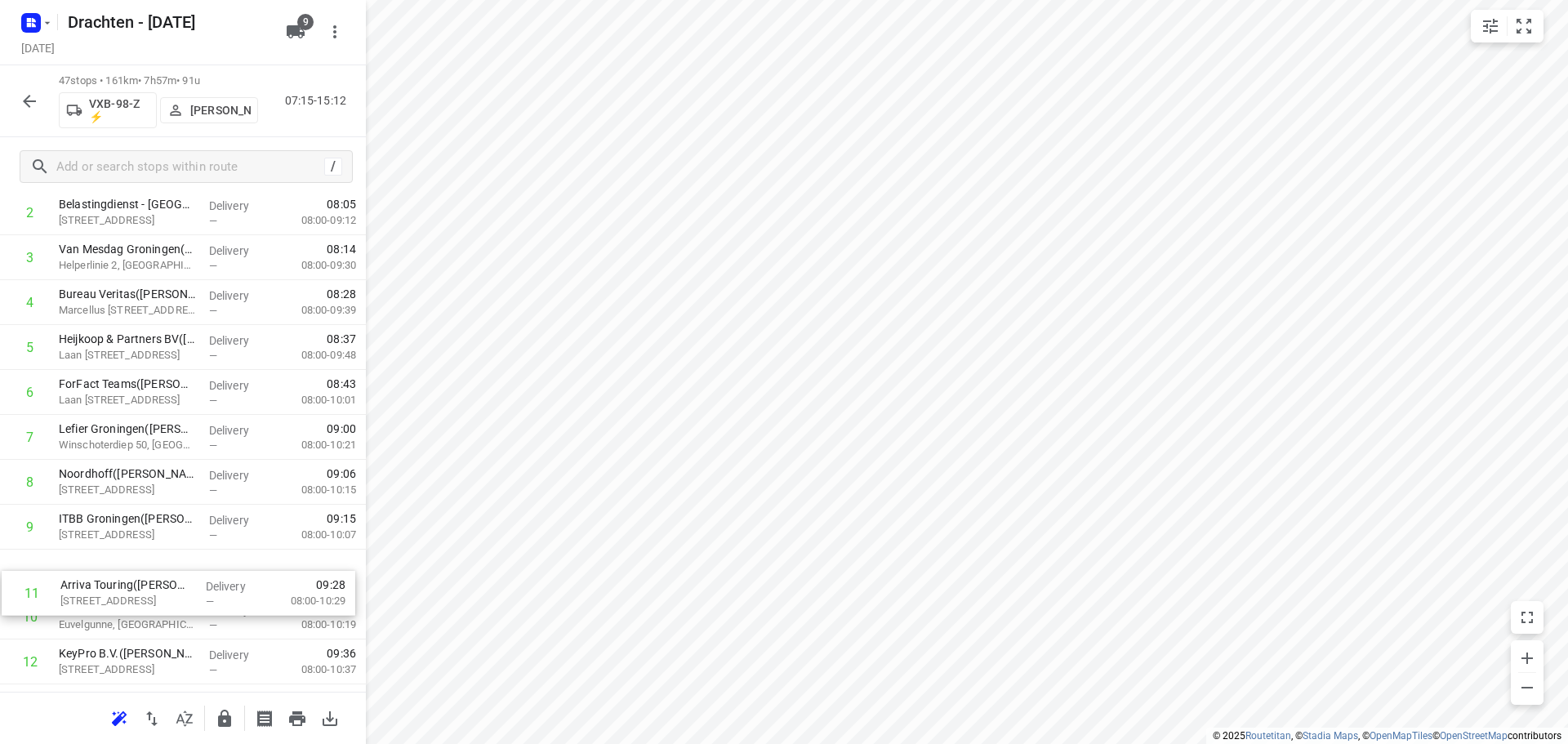
scroll to position [179, 0]
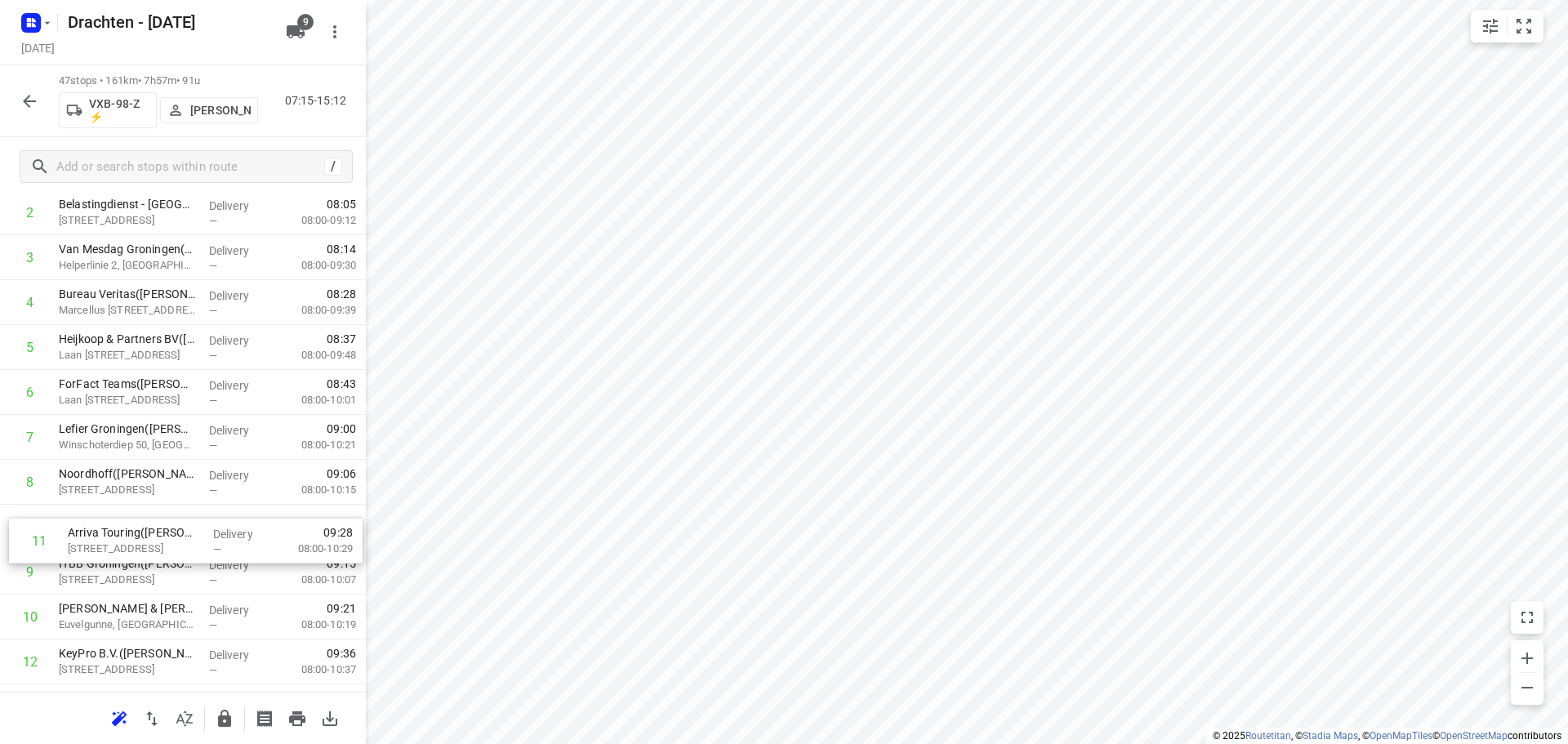
drag, startPoint x: 156, startPoint y: 620, endPoint x: 174, endPoint y: 509, distance: 112.4
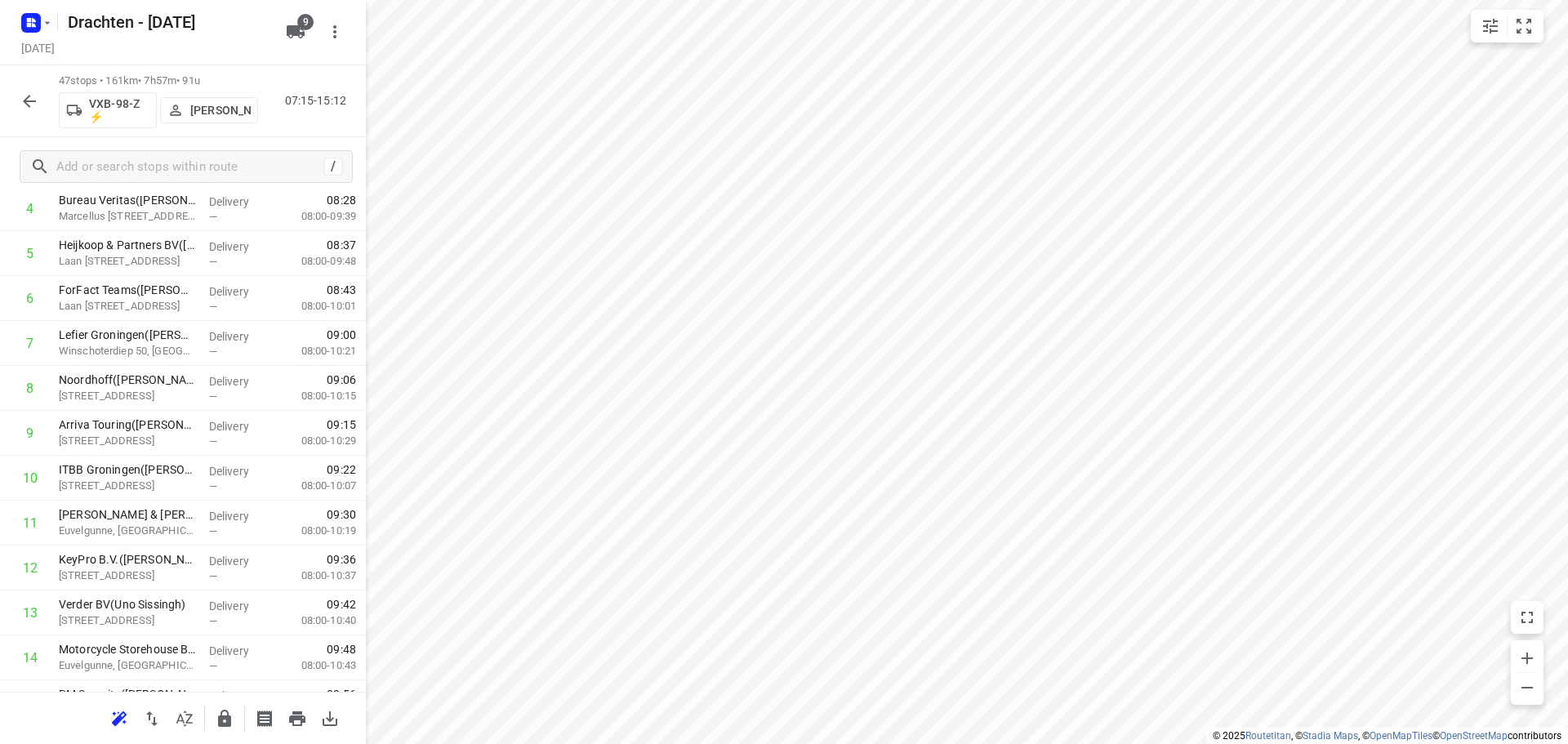
scroll to position [342, 0]
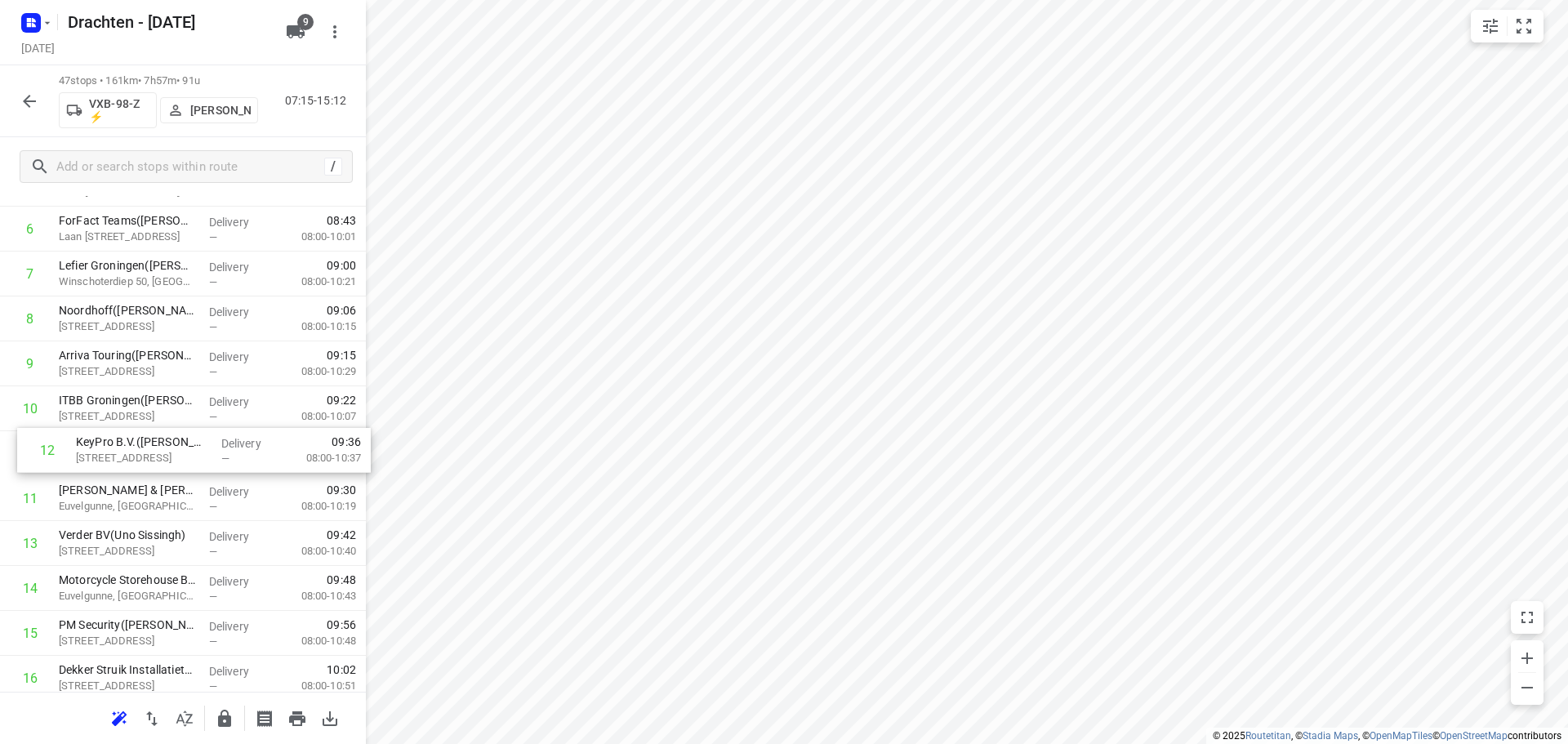
drag, startPoint x: 175, startPoint y: 508, endPoint x: 194, endPoint y: 455, distance: 56.3
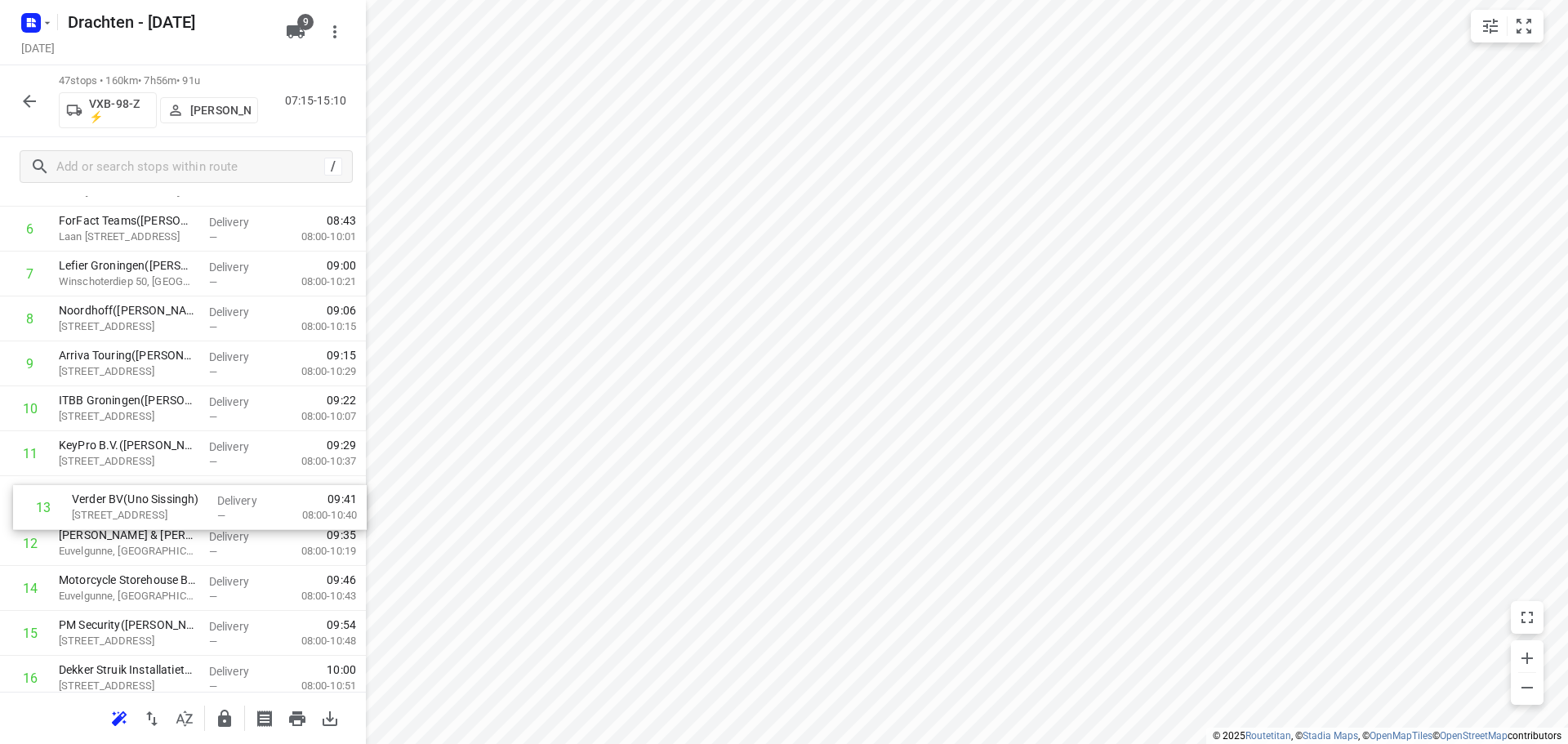
drag, startPoint x: 161, startPoint y: 553, endPoint x: 171, endPoint y: 501, distance: 53.0
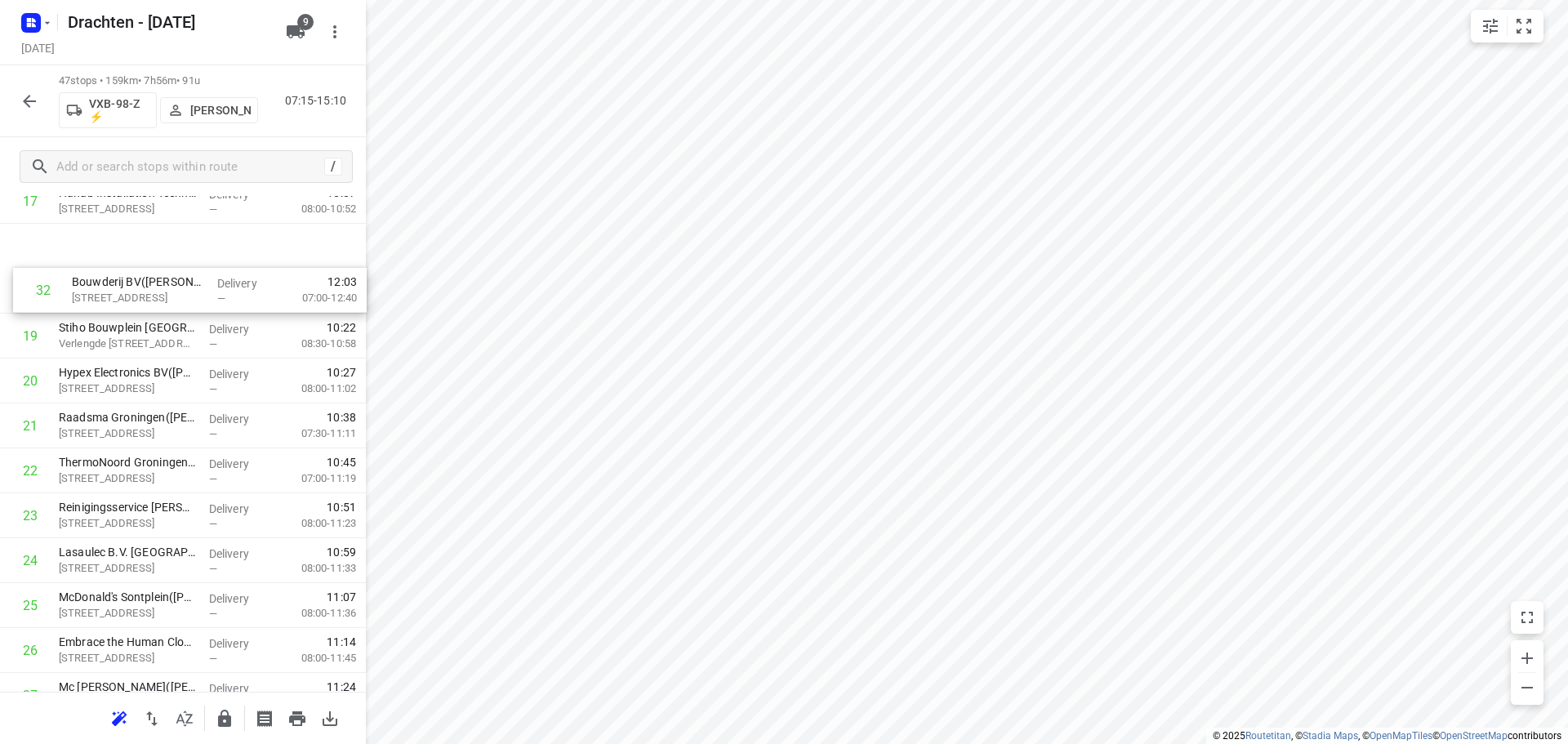
scroll to position [835, 0]
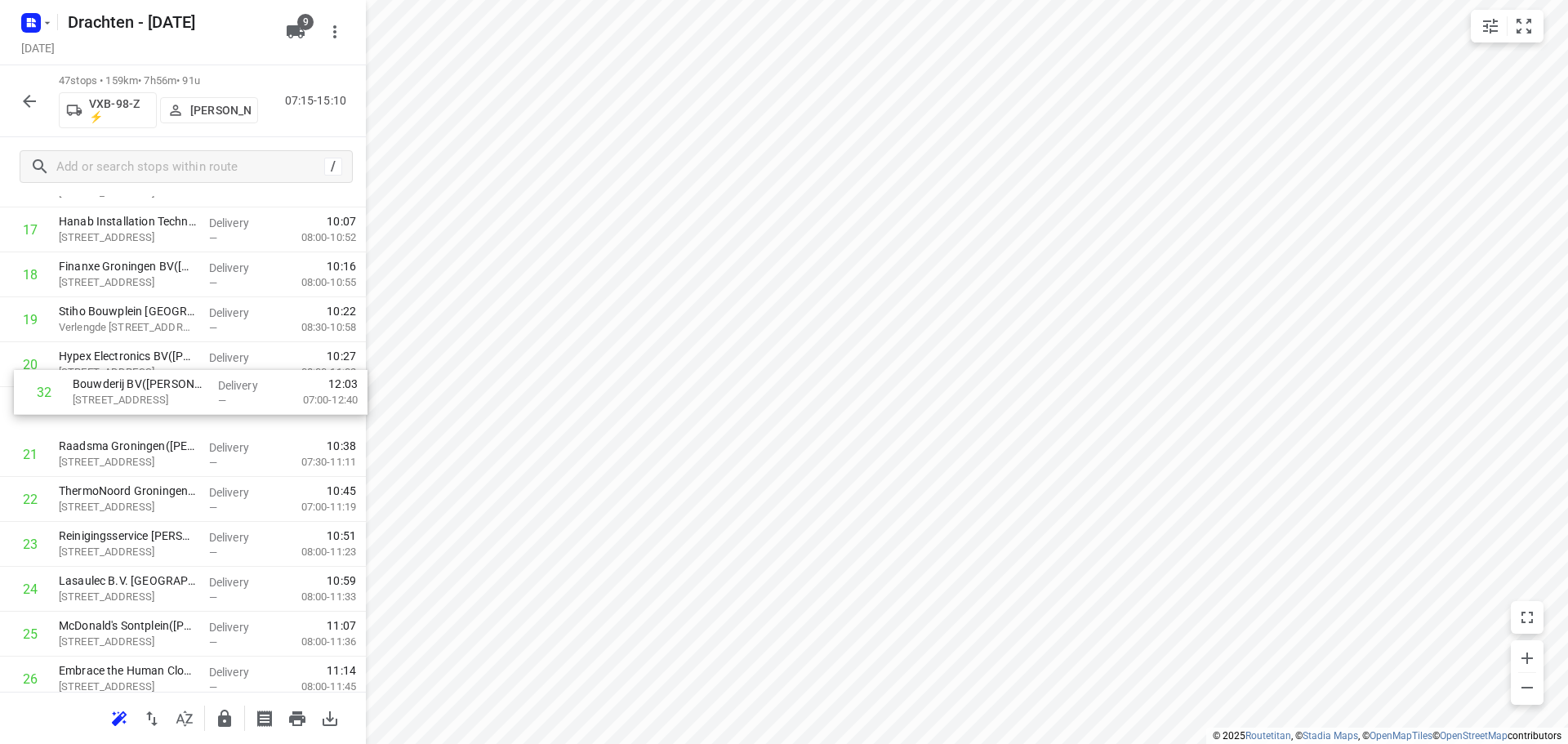
drag, startPoint x: 196, startPoint y: 661, endPoint x: 208, endPoint y: 380, distance: 281.3
click at [208, 380] on div "1 Belastingdienst - Onbemand - Groningen - Cascadeplein(Operationele Afdeling F…" at bounding box center [182, 545] width 366 height 2111
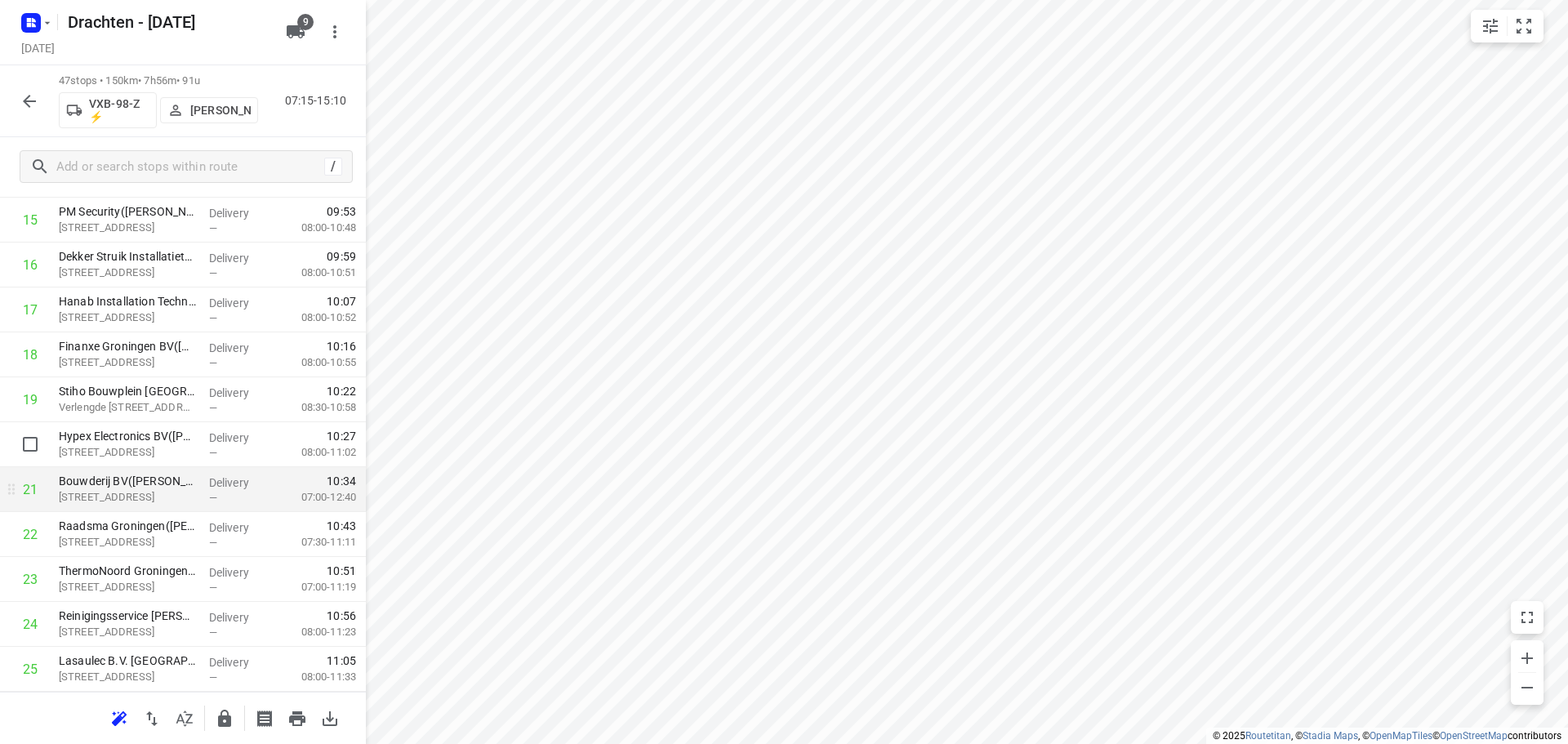
scroll to position [753, 0]
drag, startPoint x: 241, startPoint y: 319, endPoint x: 266, endPoint y: 520, distance: 202.5
click at [266, 520] on div "1 Belastingdienst - Onbemand - Groningen - Cascadeplein(Operationele Afdeling F…" at bounding box center [182, 626] width 366 height 2111
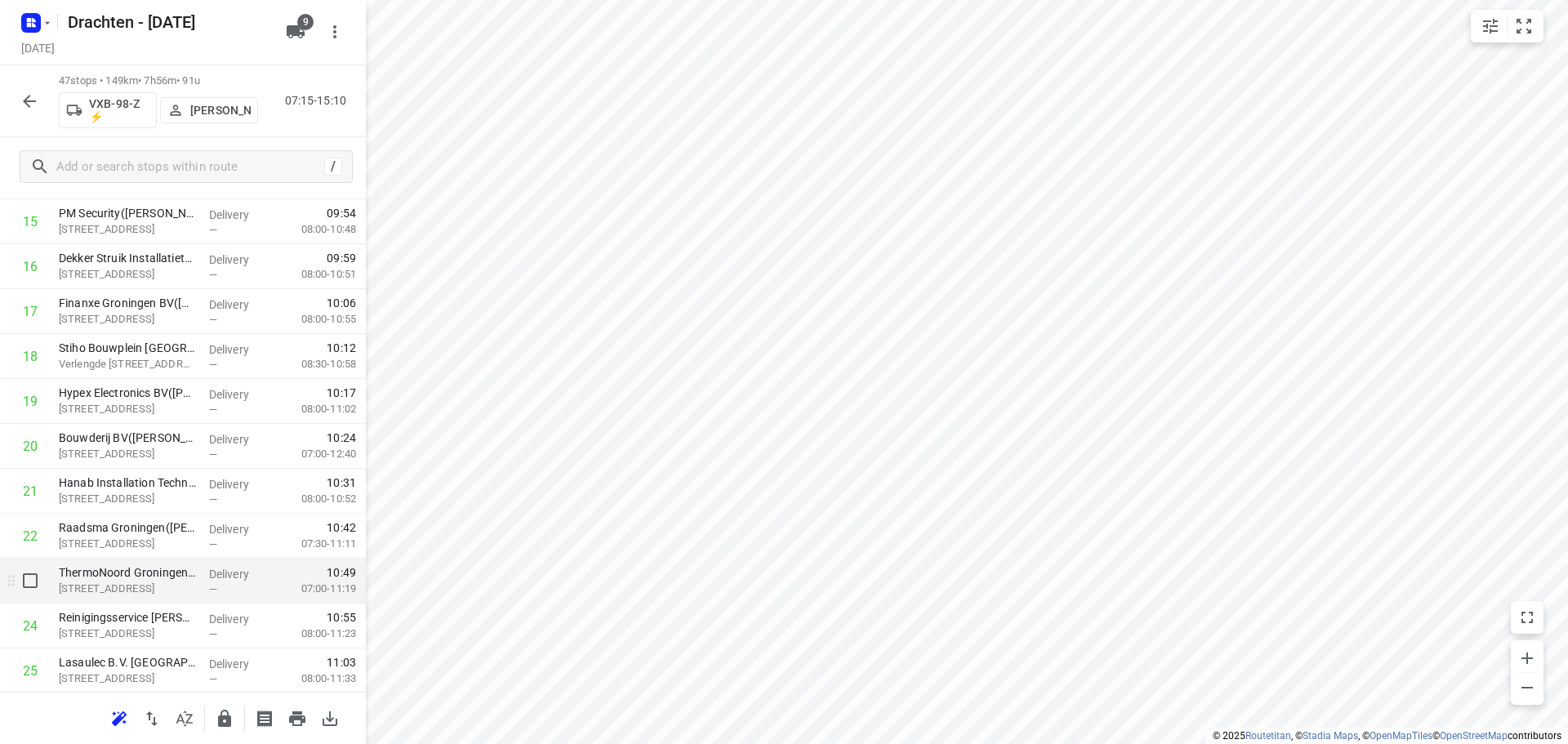
scroll to position [835, 0]
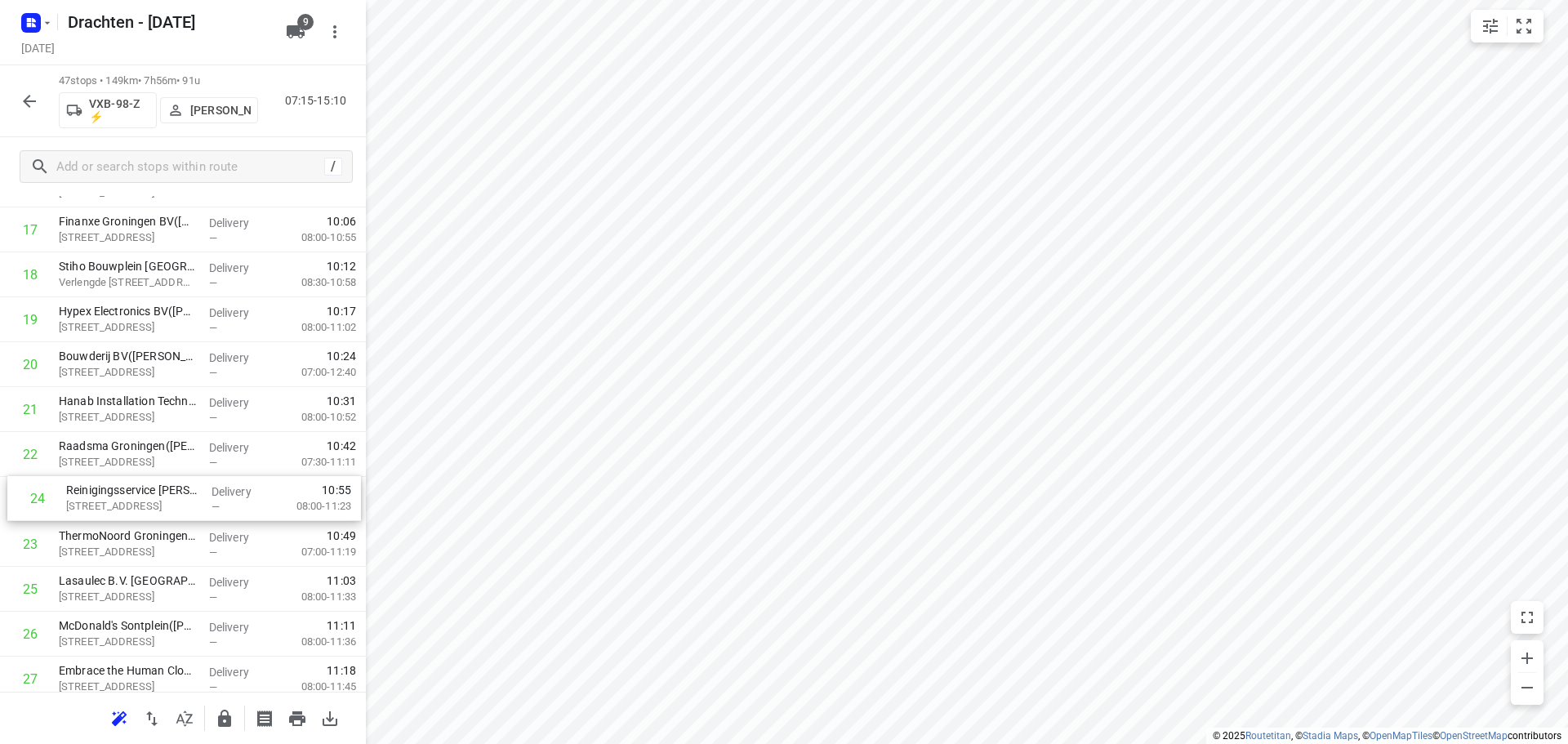
drag, startPoint x: 137, startPoint y: 552, endPoint x: 145, endPoint y: 501, distance: 51.6
click at [145, 501] on div "1 Belastingdienst - Onbemand - Groningen - Cascadeplein(Operationele Afdeling F…" at bounding box center [182, 545] width 366 height 2111
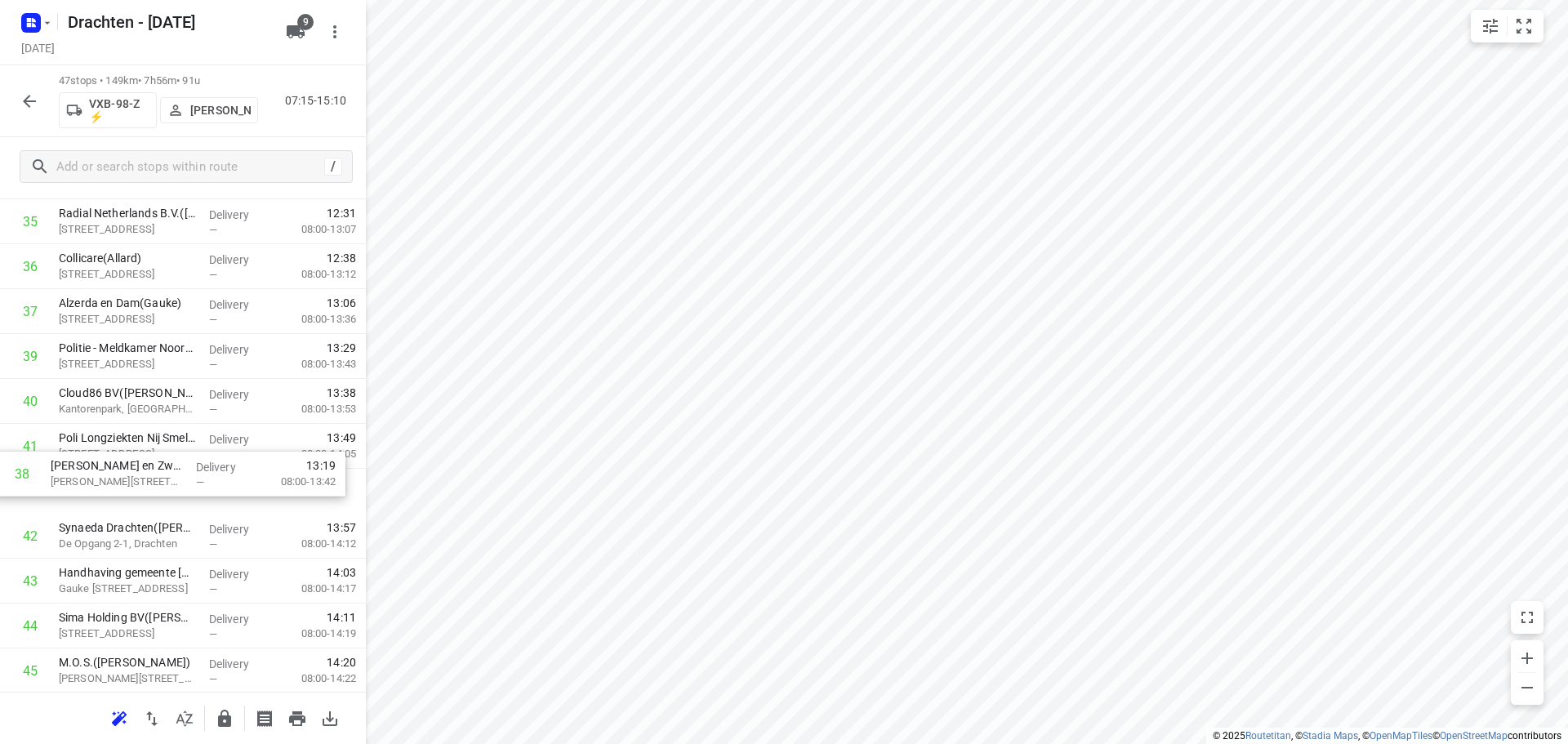
drag, startPoint x: 148, startPoint y: 367, endPoint x: 135, endPoint y: 494, distance: 127.7
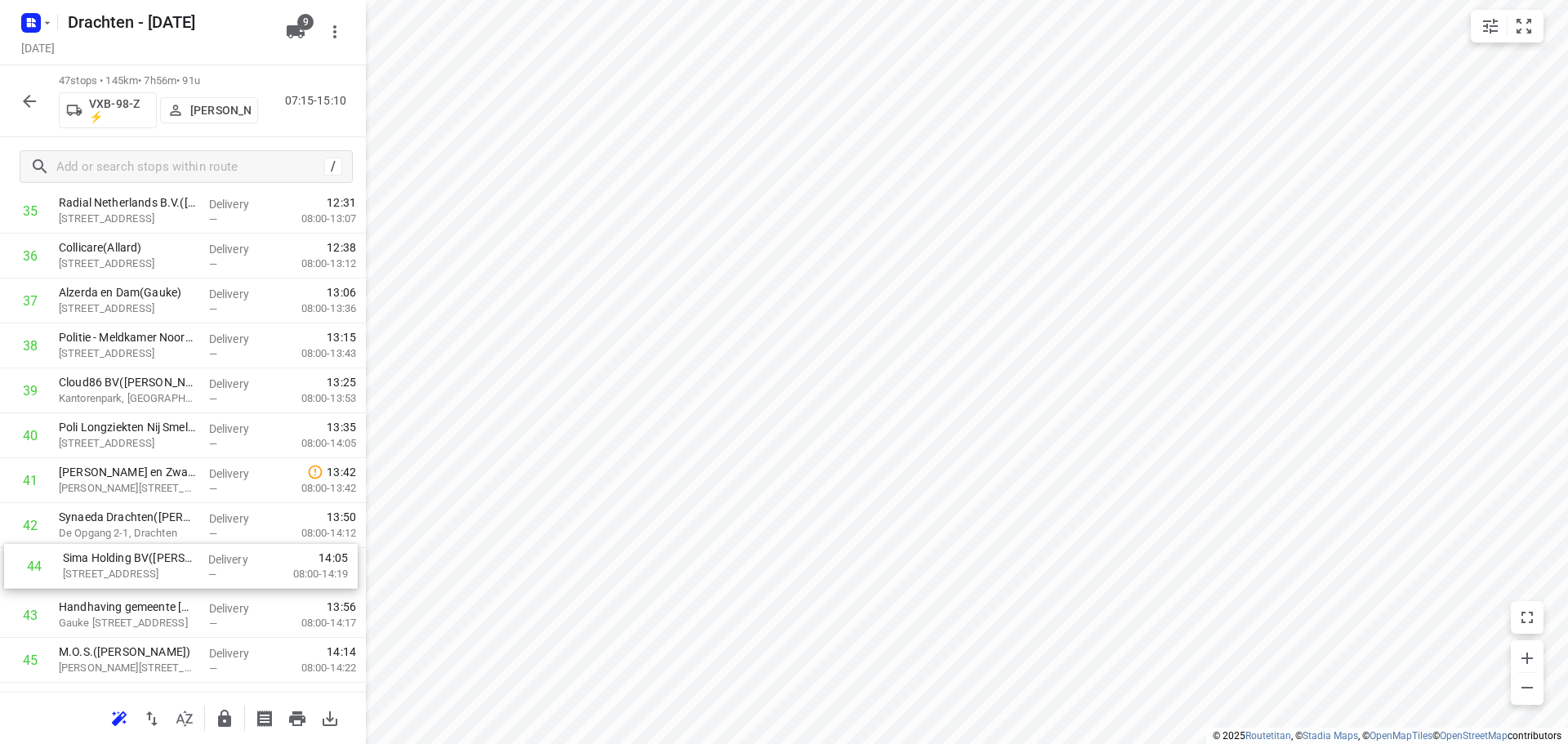
scroll to position [1663, 0]
drag, startPoint x: 130, startPoint y: 633, endPoint x: 137, endPoint y: 523, distance: 110.2
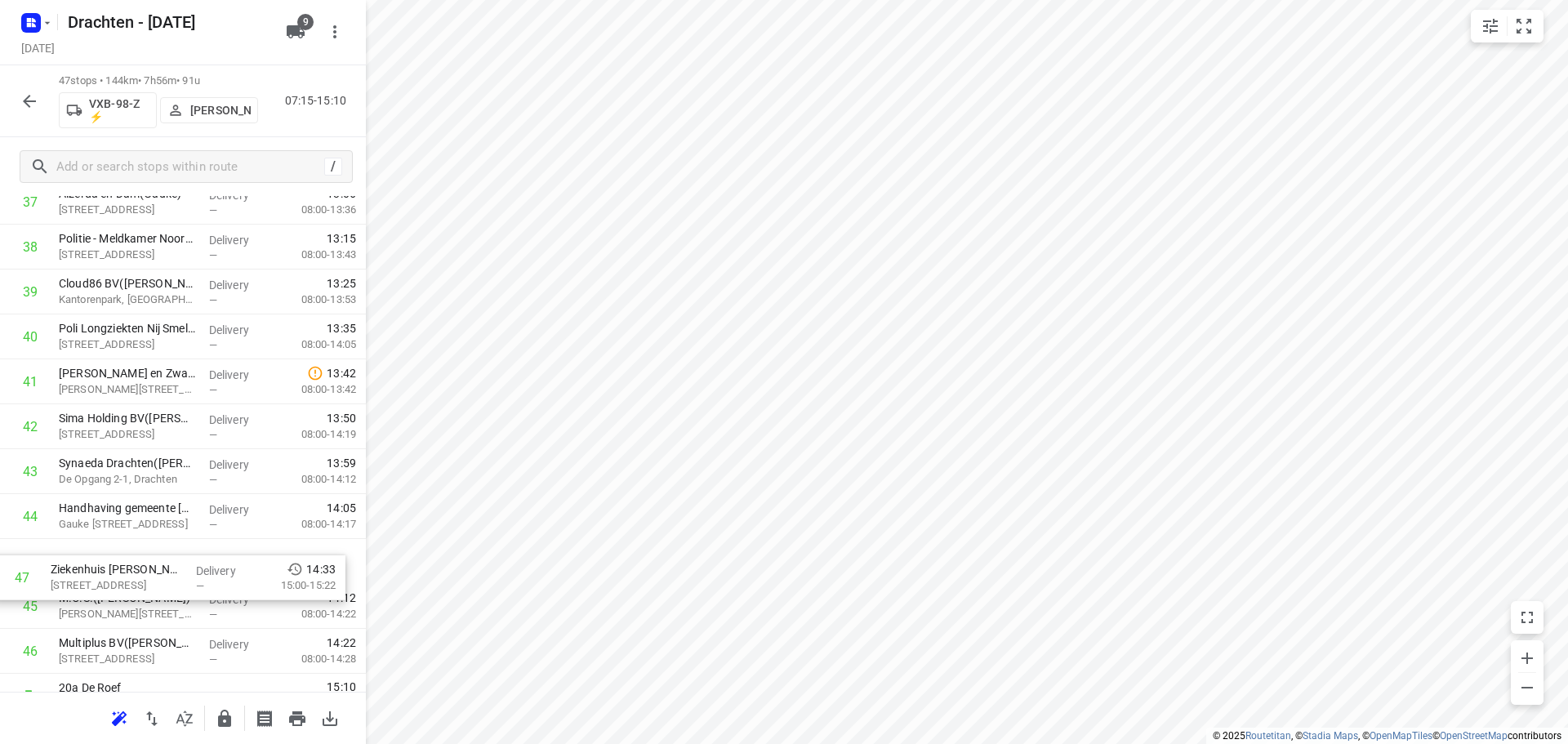
scroll to position [1763, 0]
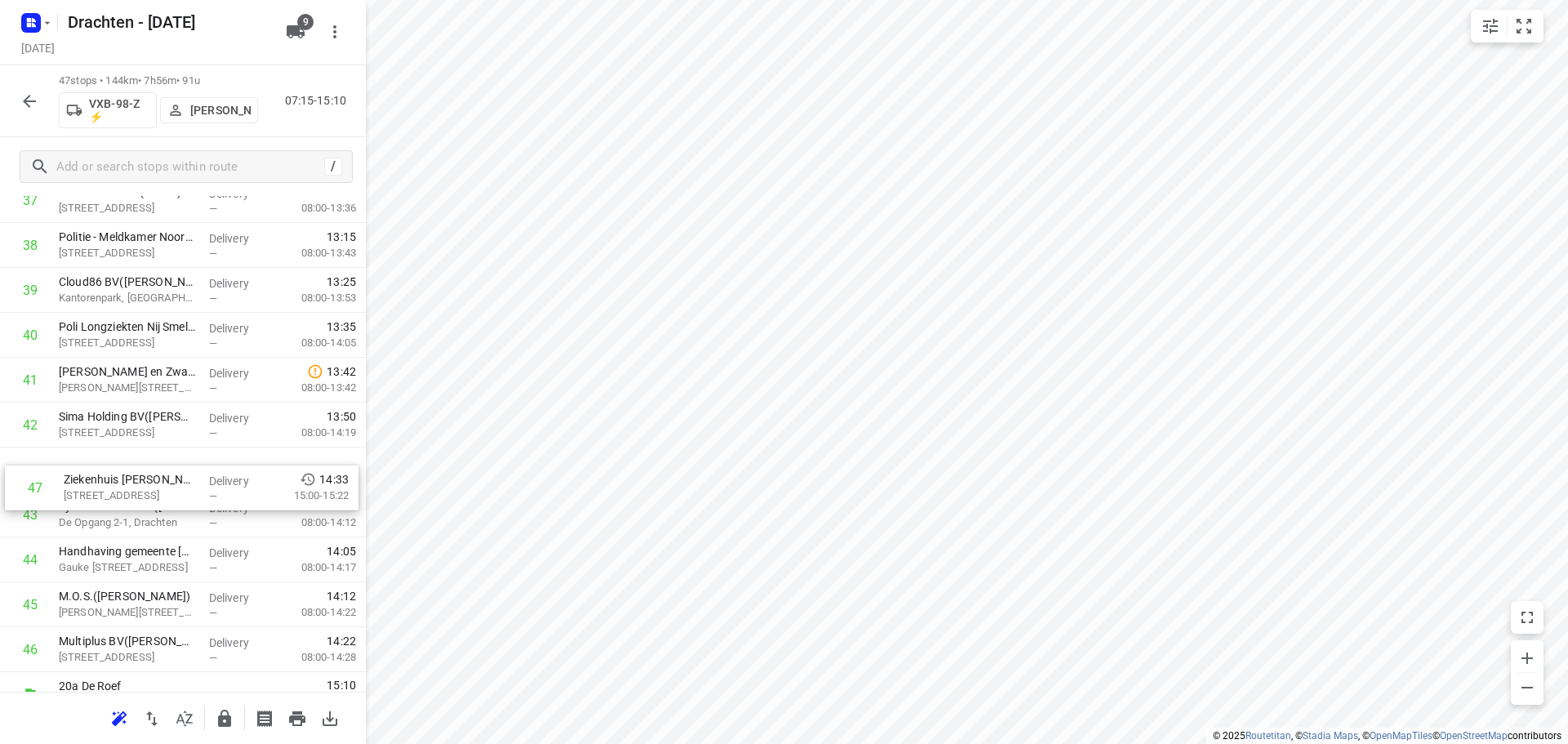
drag, startPoint x: 104, startPoint y: 671, endPoint x: 123, endPoint y: 466, distance: 205.9
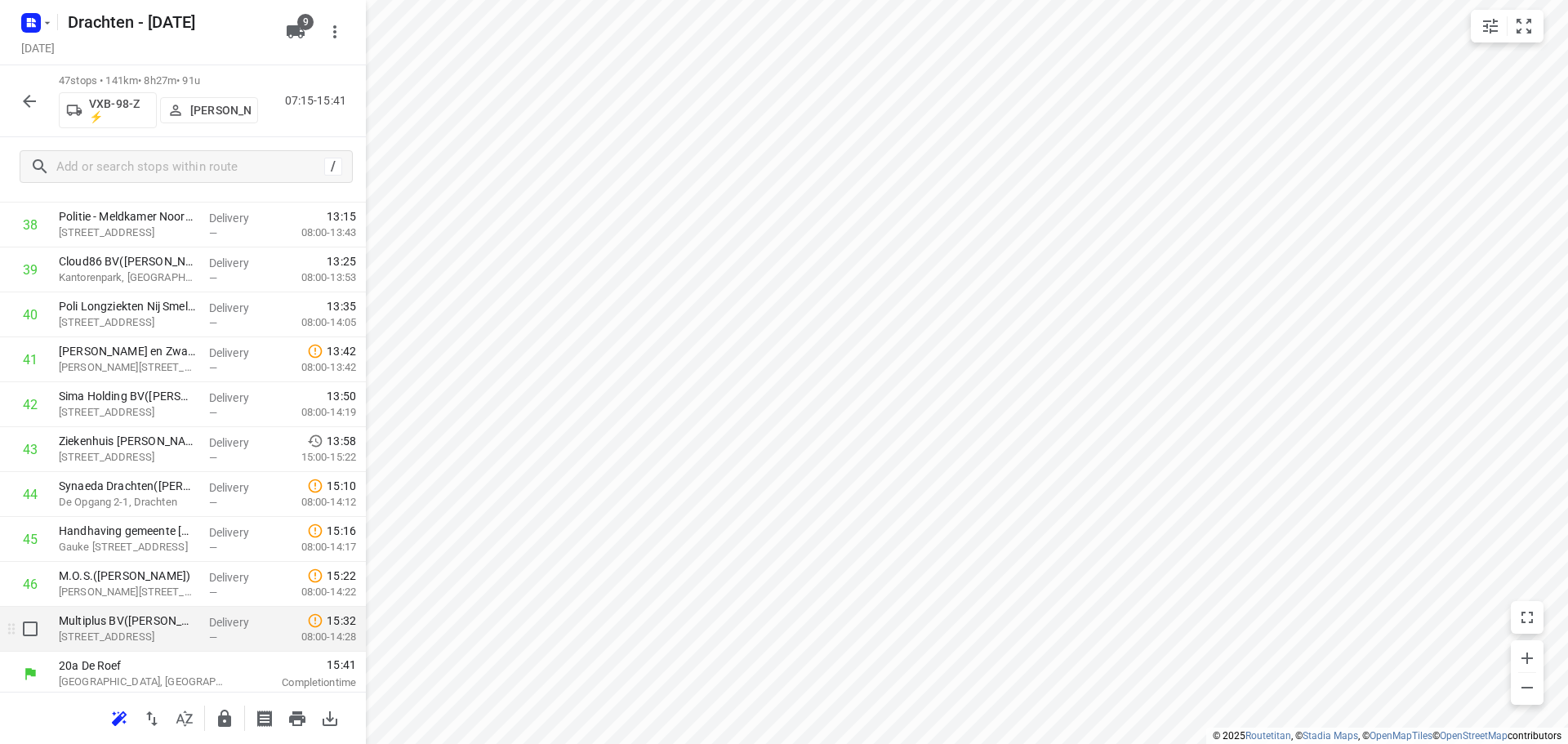
scroll to position [1787, 0]
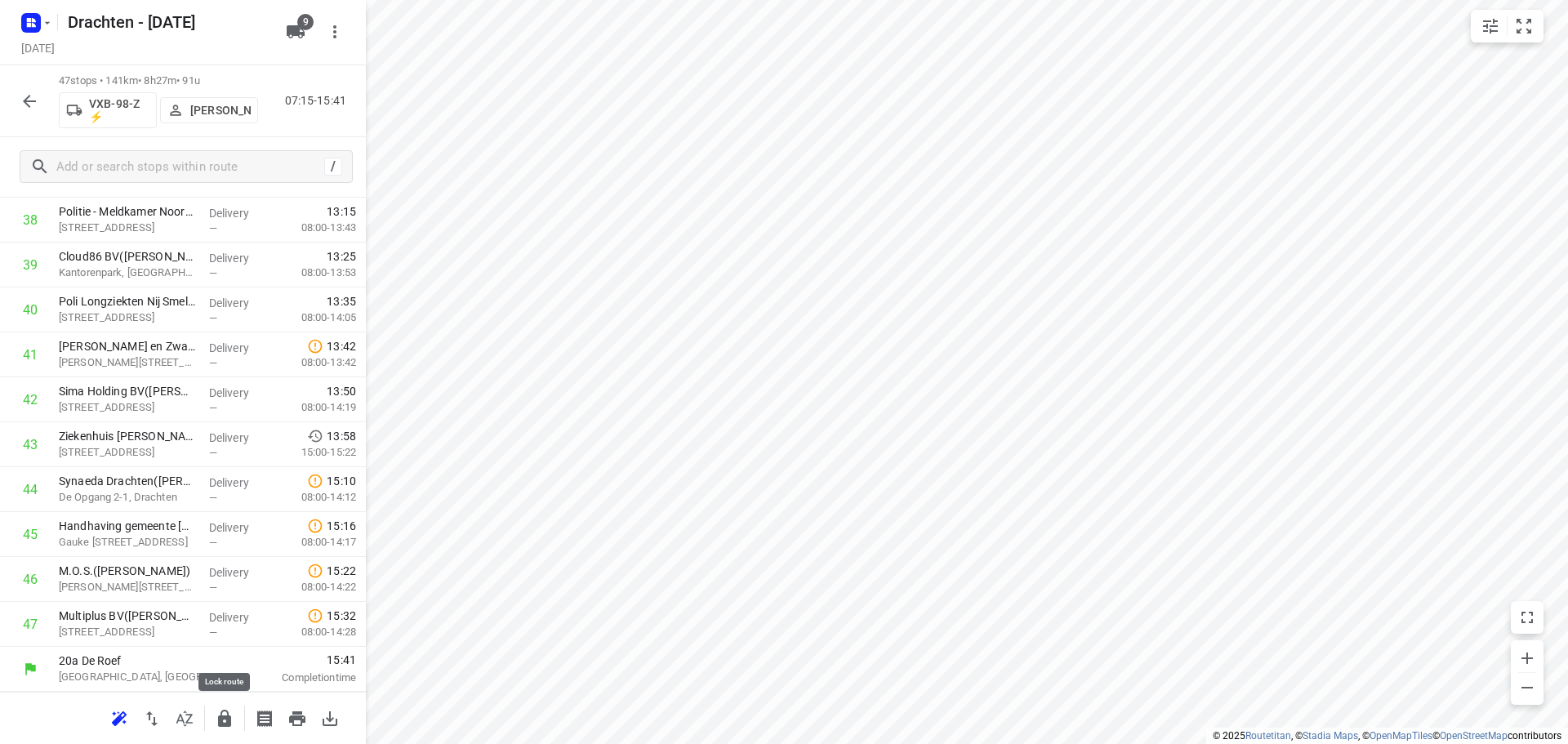
click at [212, 709] on button "button" at bounding box center [224, 719] width 32 height 32
click at [25, 90] on button "button" at bounding box center [29, 101] width 32 height 32
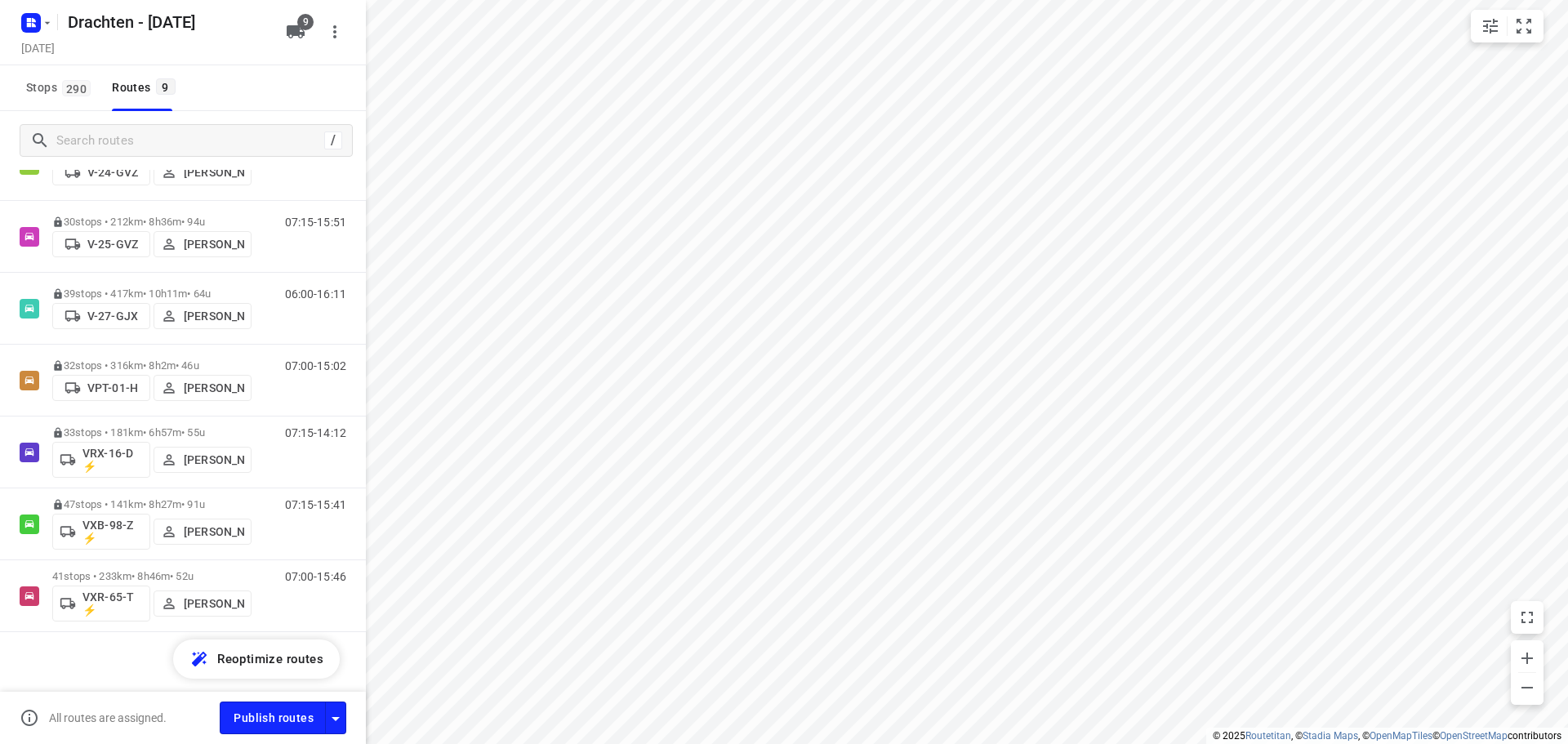
scroll to position [273, 0]
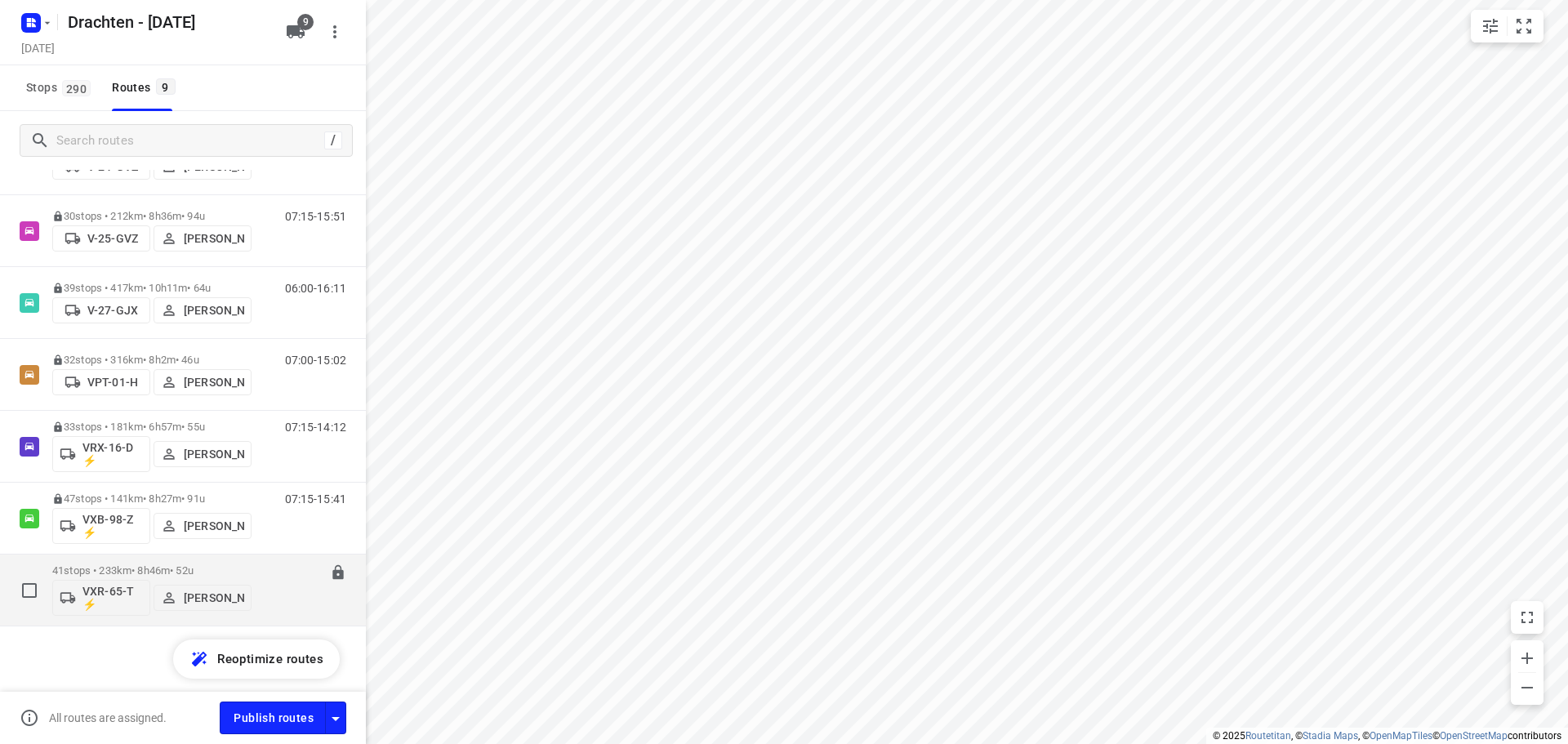
click at [140, 563] on div "41 stops • 233km • 8h46m • 52u VXR-65-T ⚡ Leon Holwerda" at bounding box center [152, 590] width 199 height 68
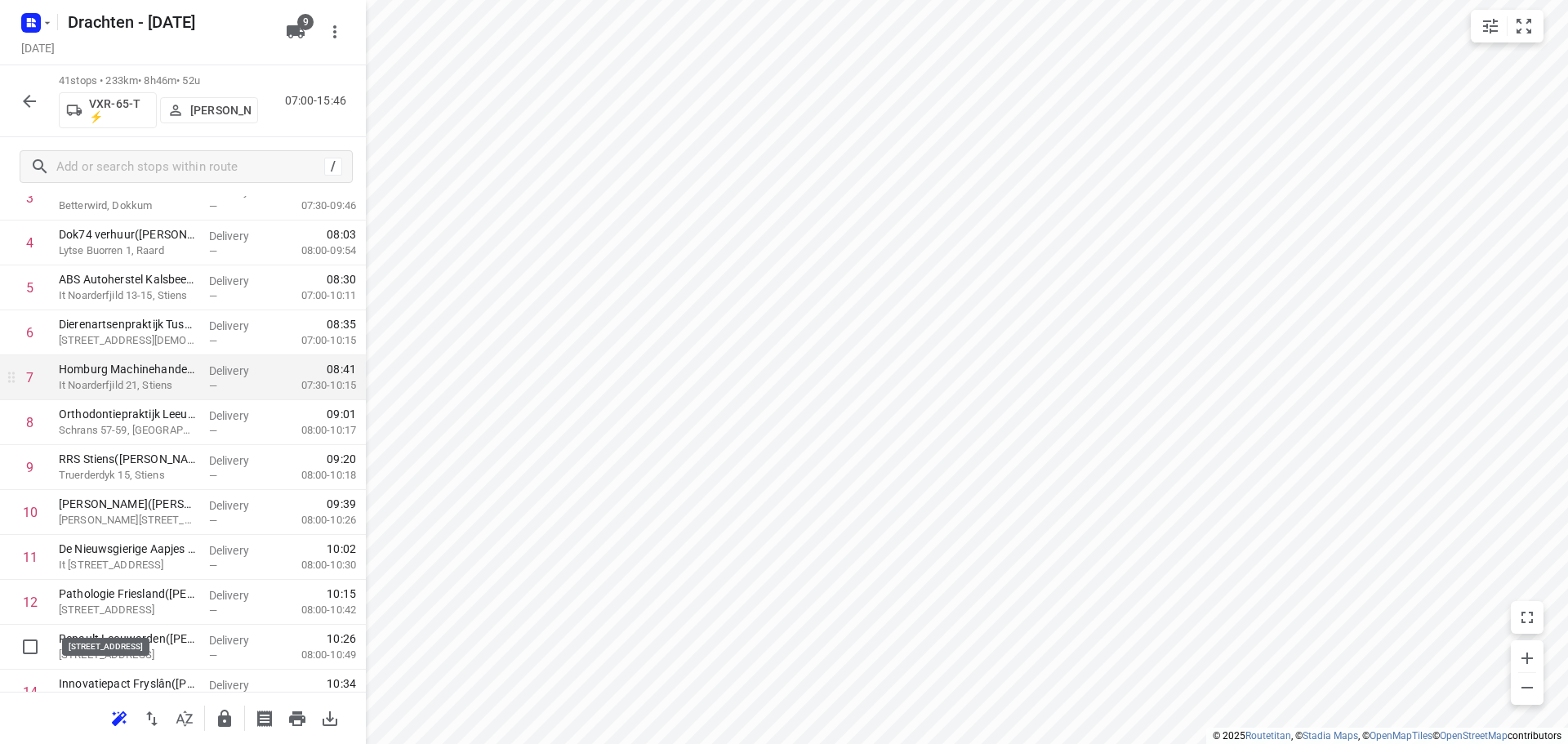
scroll to position [327, 0]
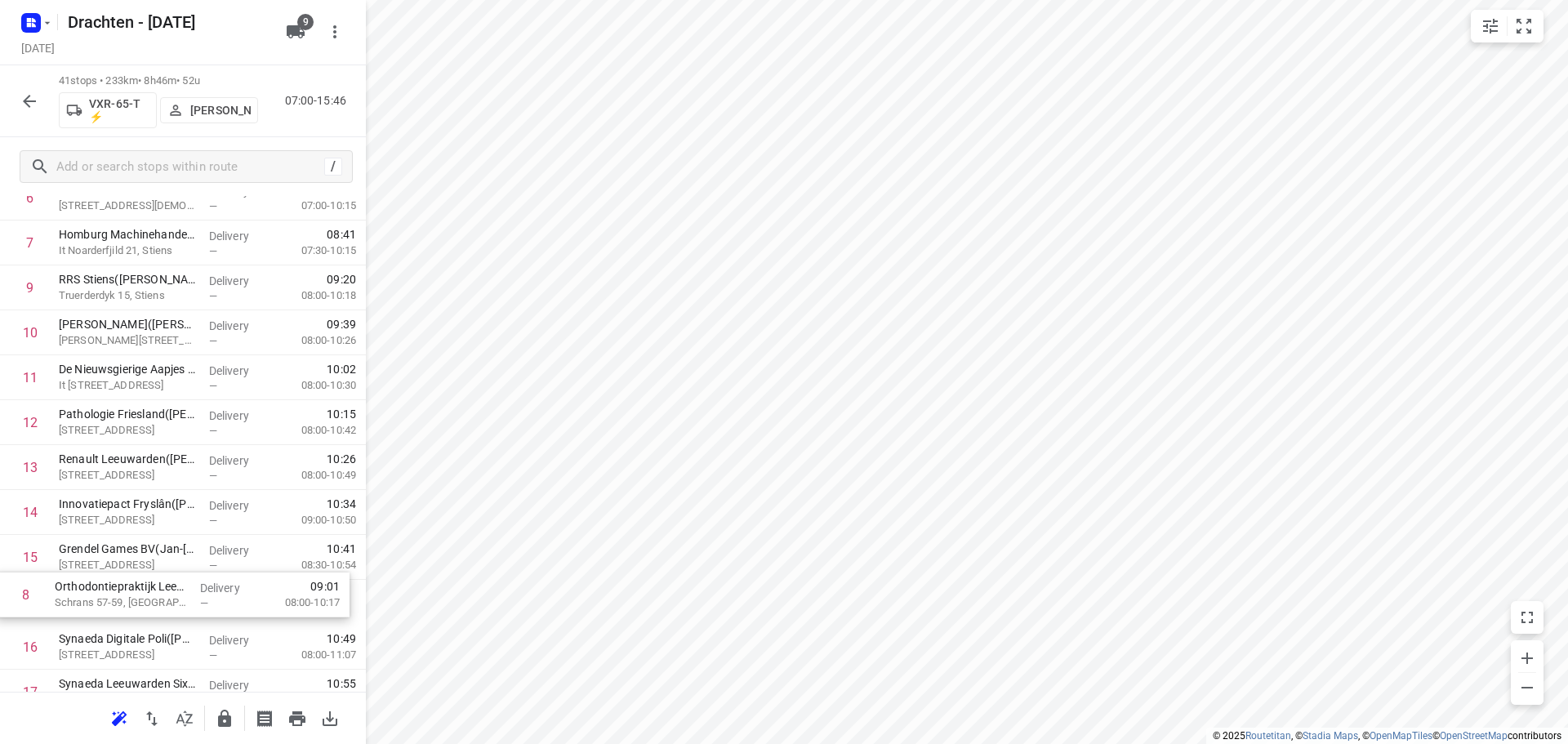
drag, startPoint x: 199, startPoint y: 342, endPoint x: 194, endPoint y: 613, distance: 271.0
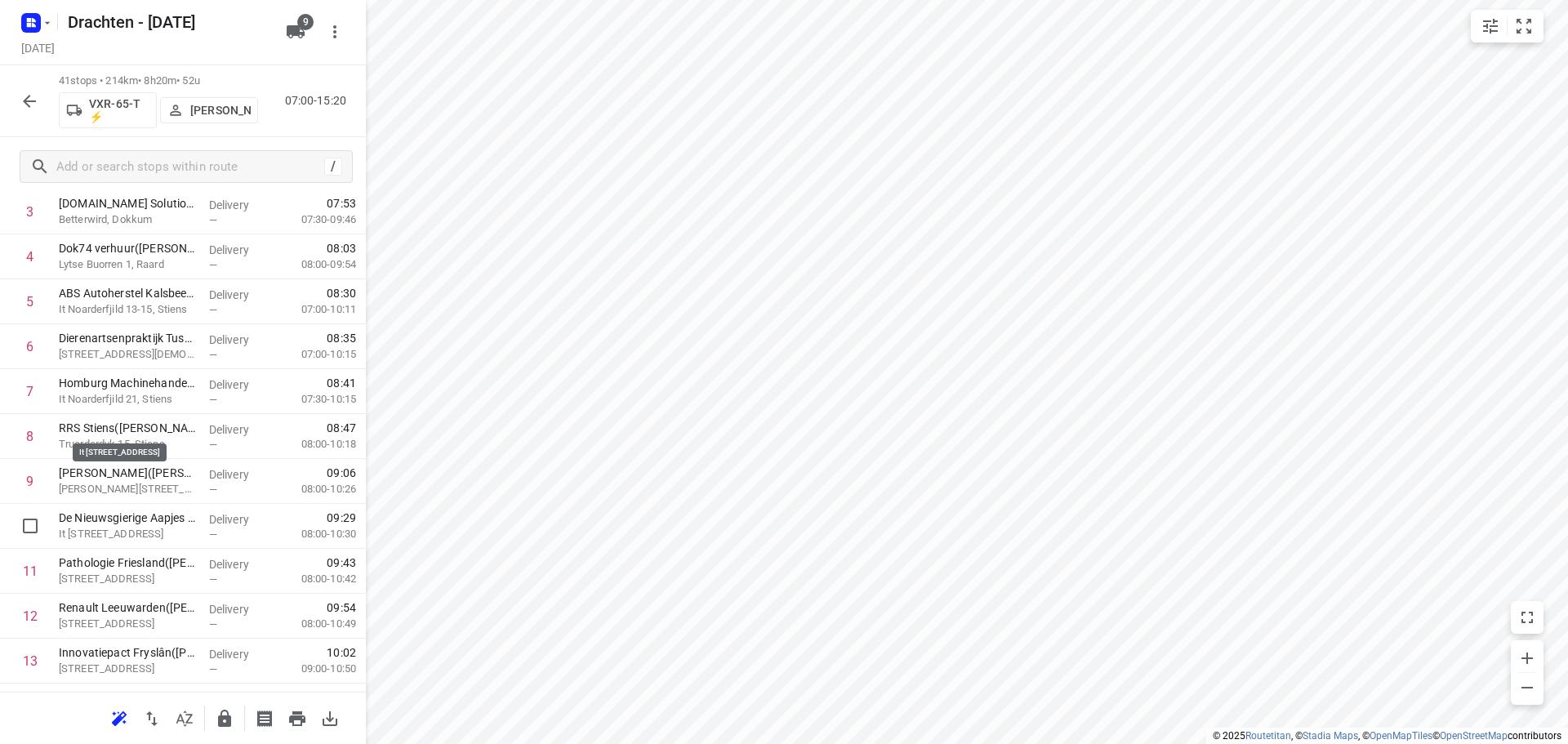
scroll to position [220, 0]
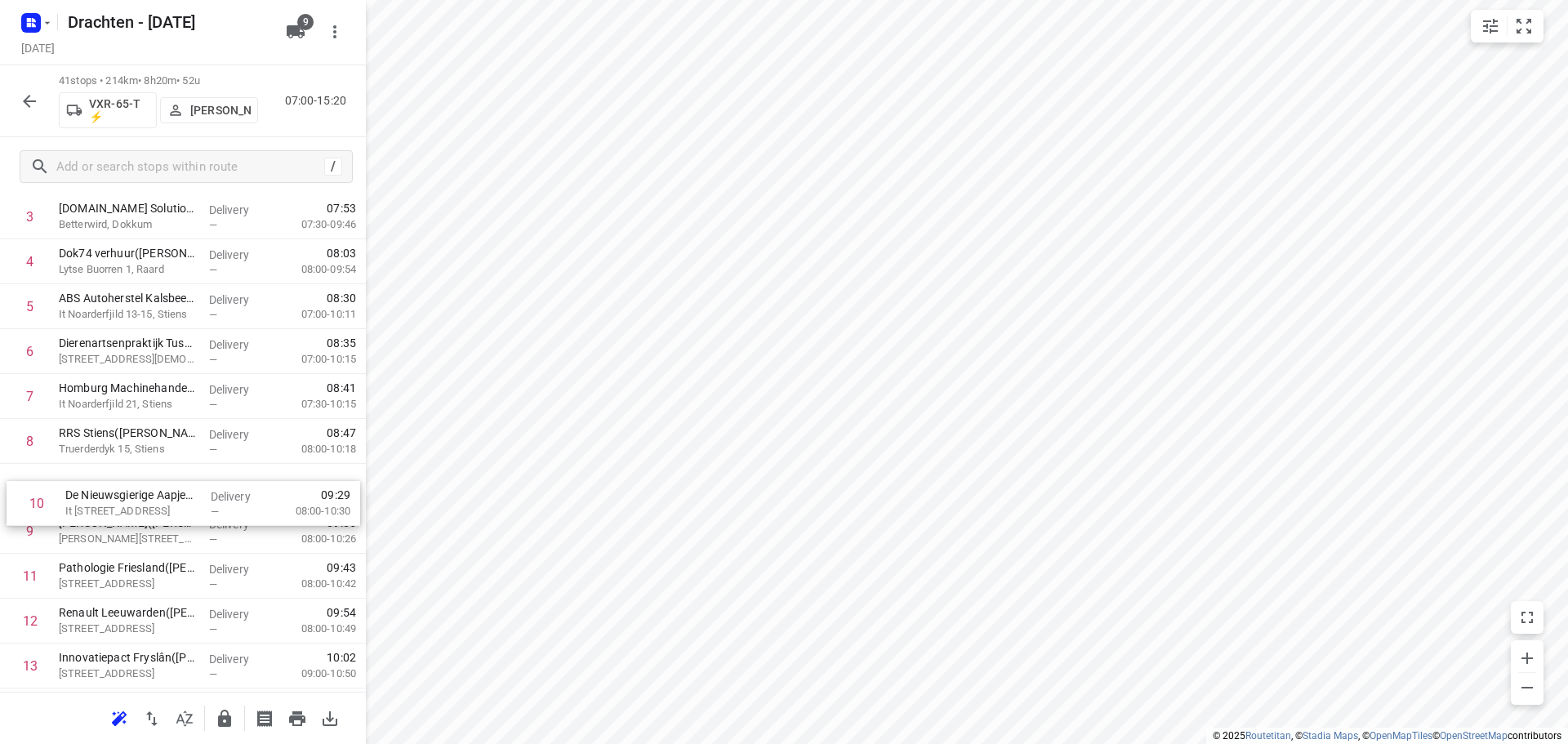
drag, startPoint x: 159, startPoint y: 540, endPoint x: 167, endPoint y: 502, distance: 38.8
drag, startPoint x: 176, startPoint y: 576, endPoint x: 188, endPoint y: 531, distance: 46.6
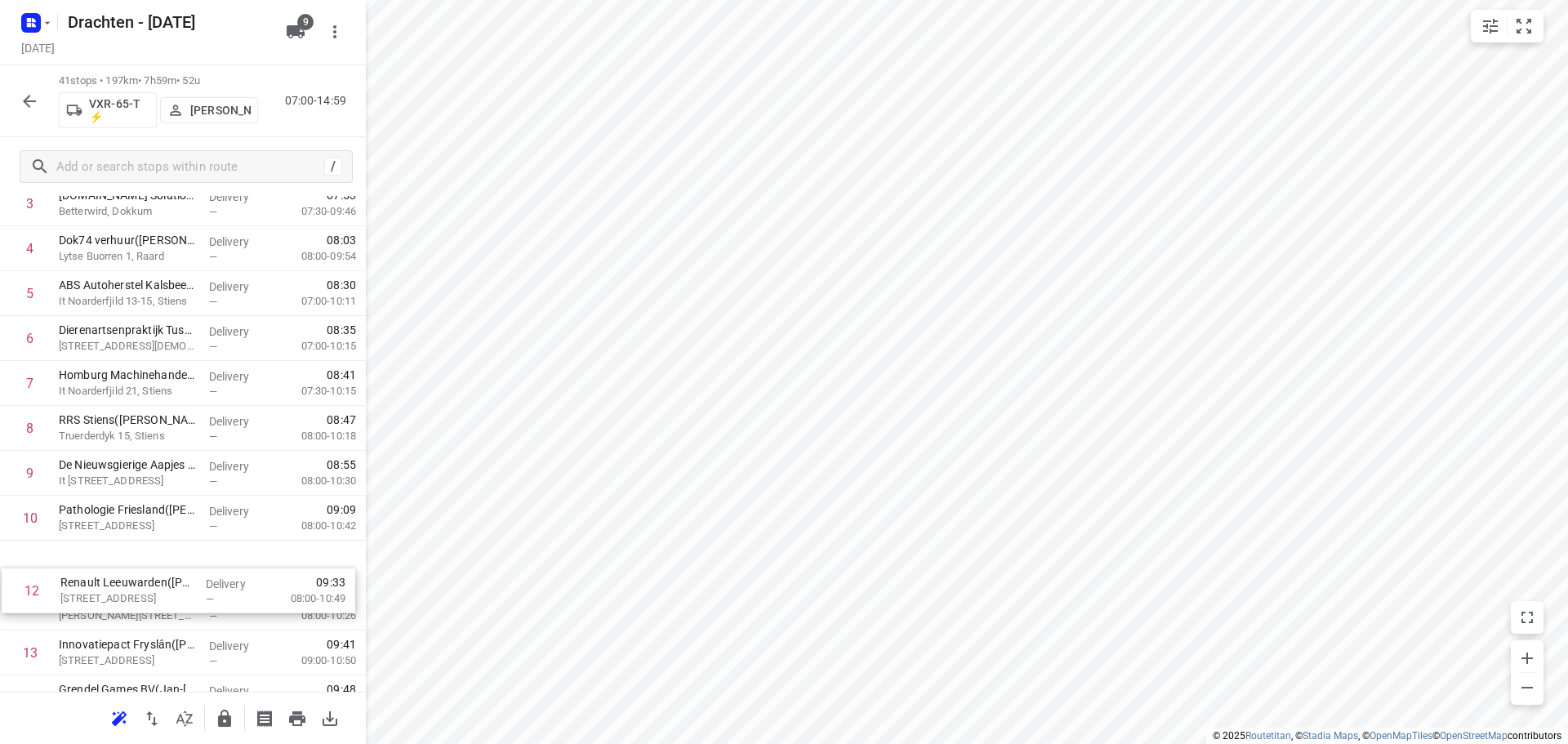
drag, startPoint x: 200, startPoint y: 637, endPoint x: 199, endPoint y: 573, distance: 64.0
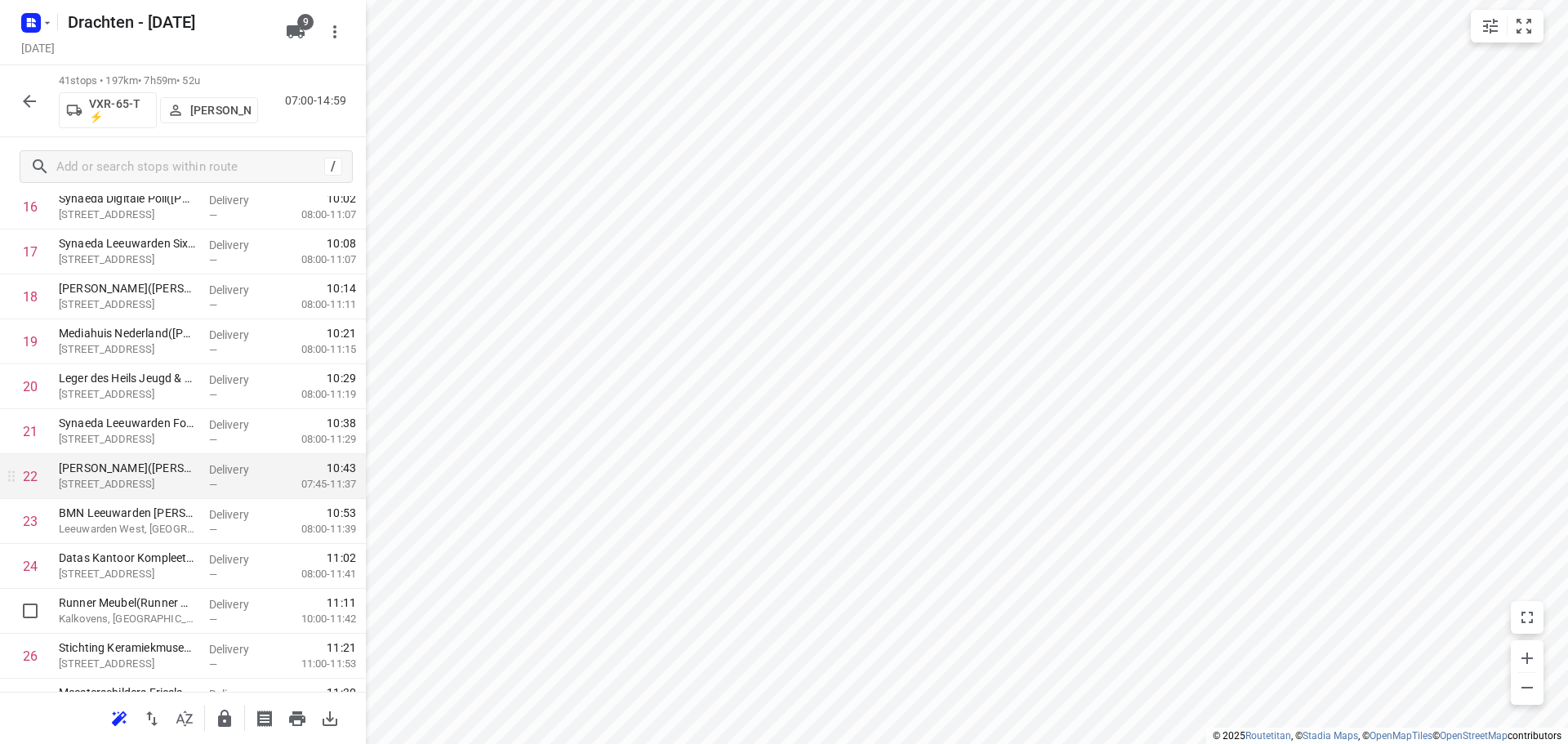
scroll to position [888, 0]
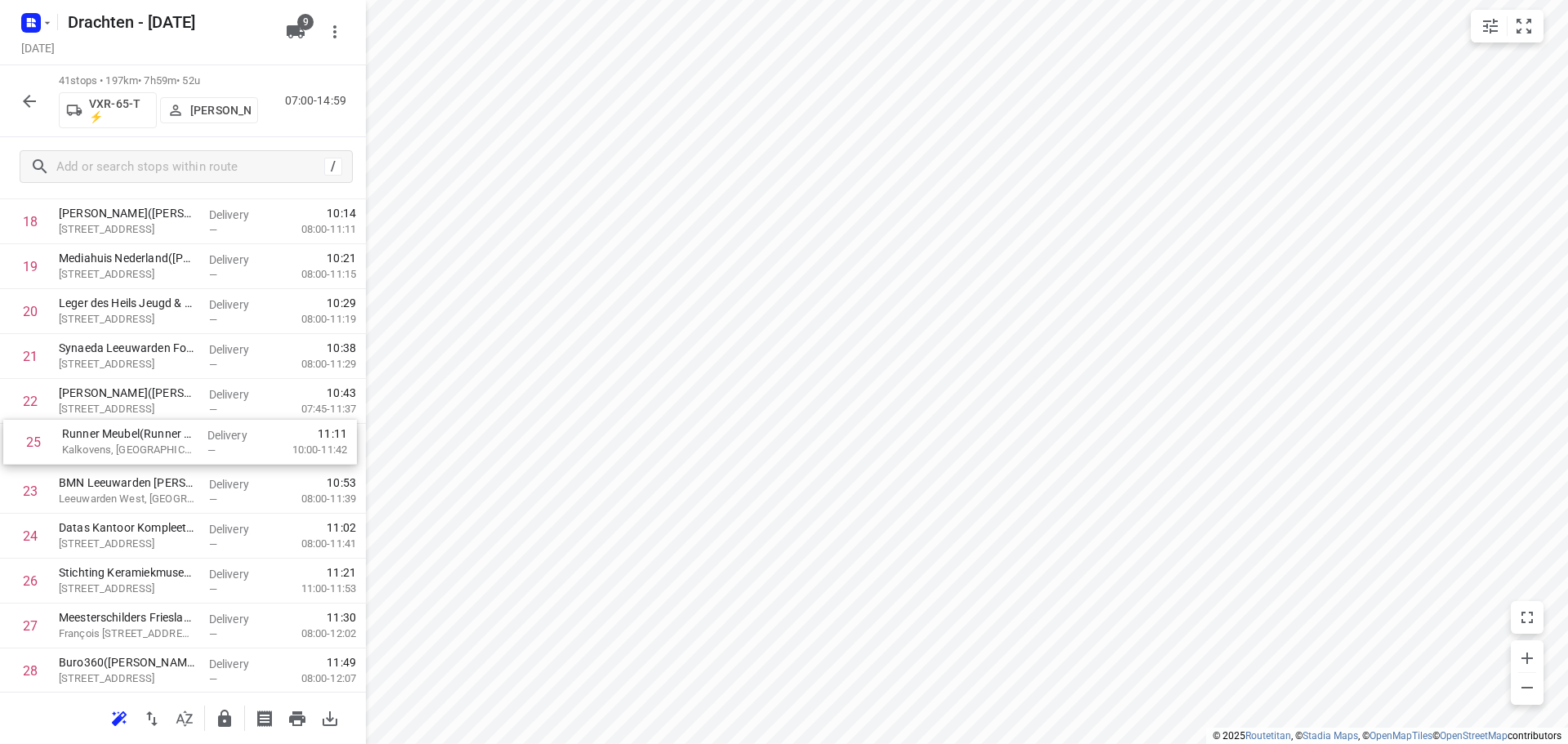
drag, startPoint x: 176, startPoint y: 540, endPoint x: 181, endPoint y: 441, distance: 99.1
click at [181, 441] on div "1 Poelier van der Wal(Marijn Van der wal) Triemsterloane 60, Kollumerzwaag Deli…" at bounding box center [182, 356] width 366 height 1841
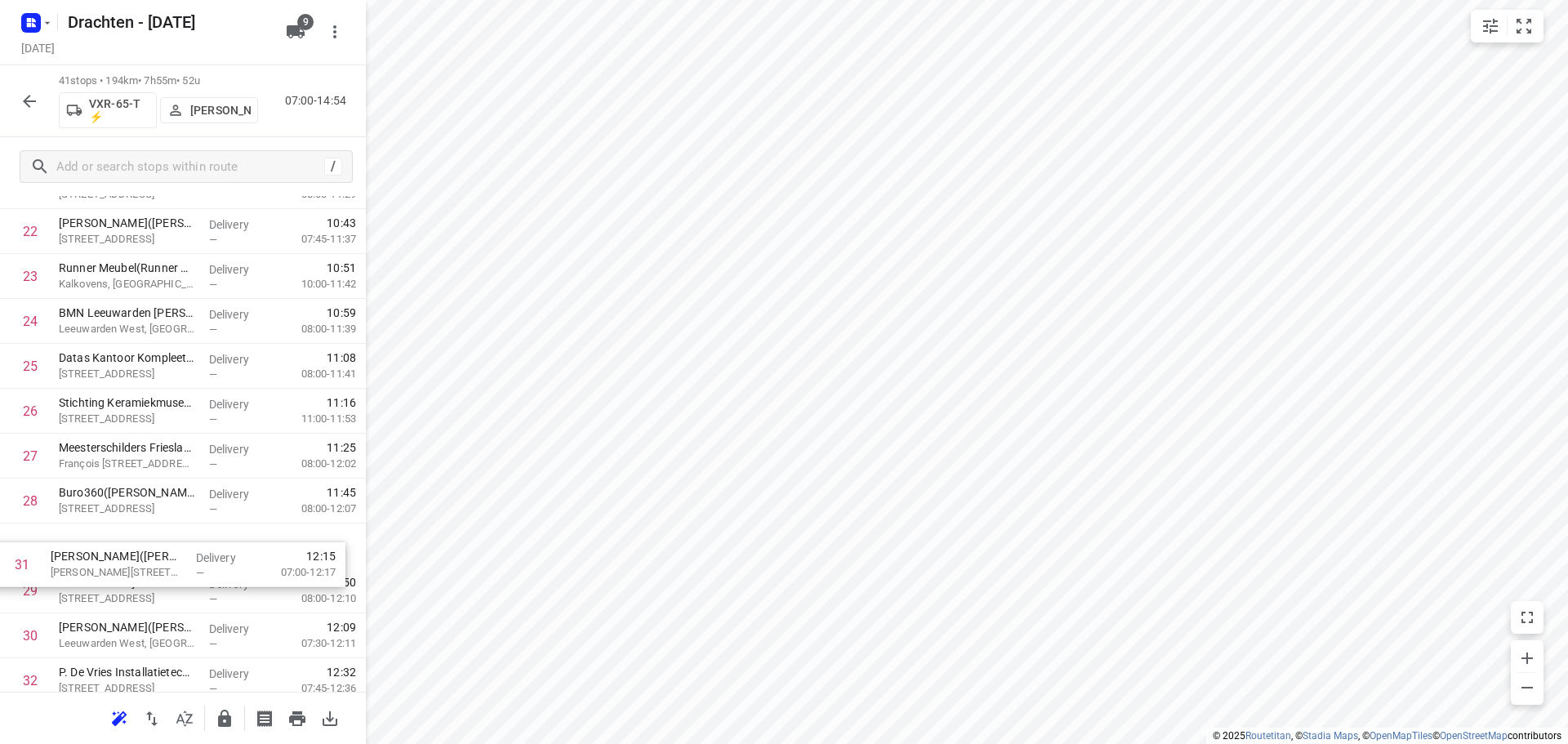
scroll to position [1061, 0]
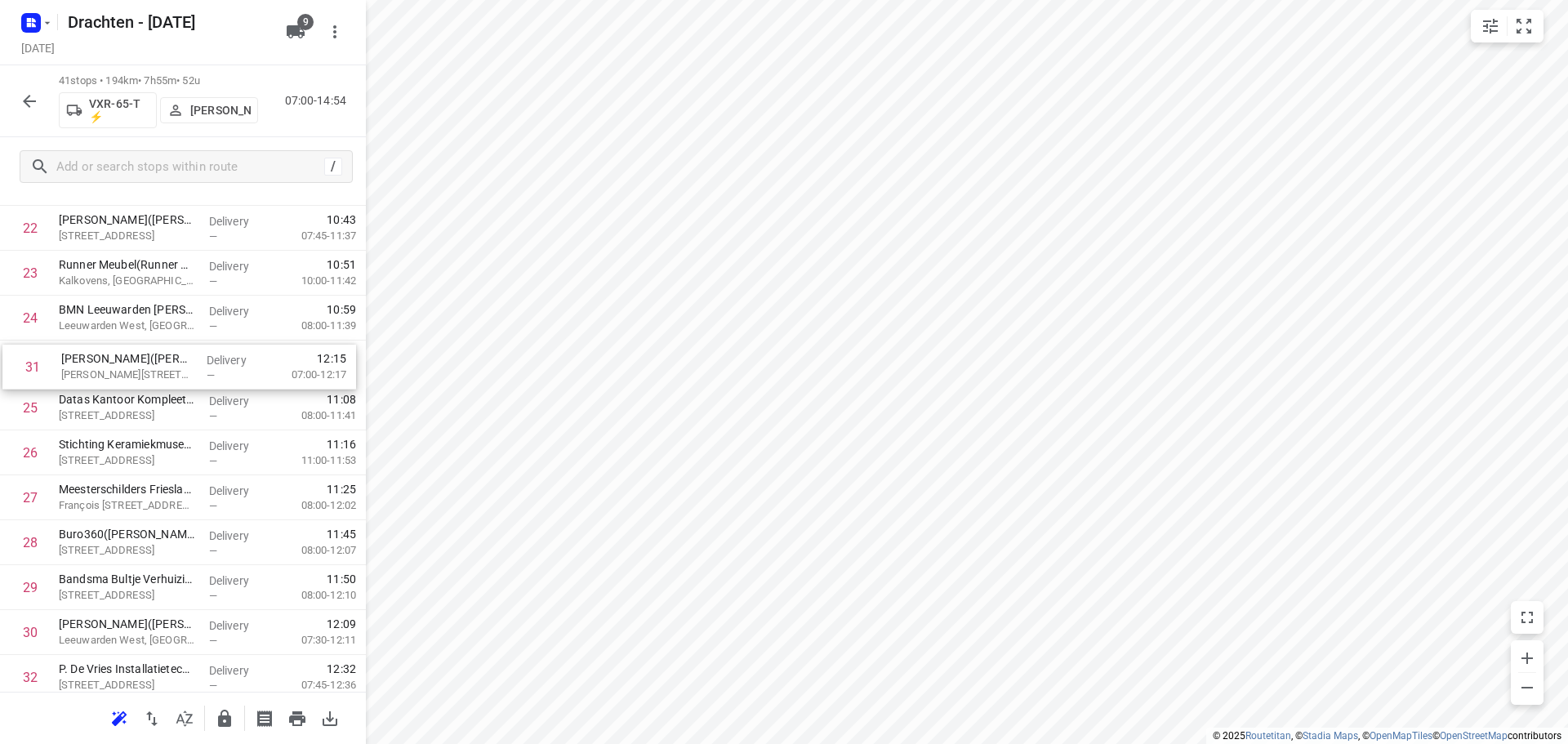
drag, startPoint x: 189, startPoint y: 641, endPoint x: 188, endPoint y: 357, distance: 284.0
click at [188, 357] on div "1 Poelier van der Wal(Marijn Van der wal) Triemsterloane 60, Kollumerzwaag Deli…" at bounding box center [182, 183] width 366 height 1841
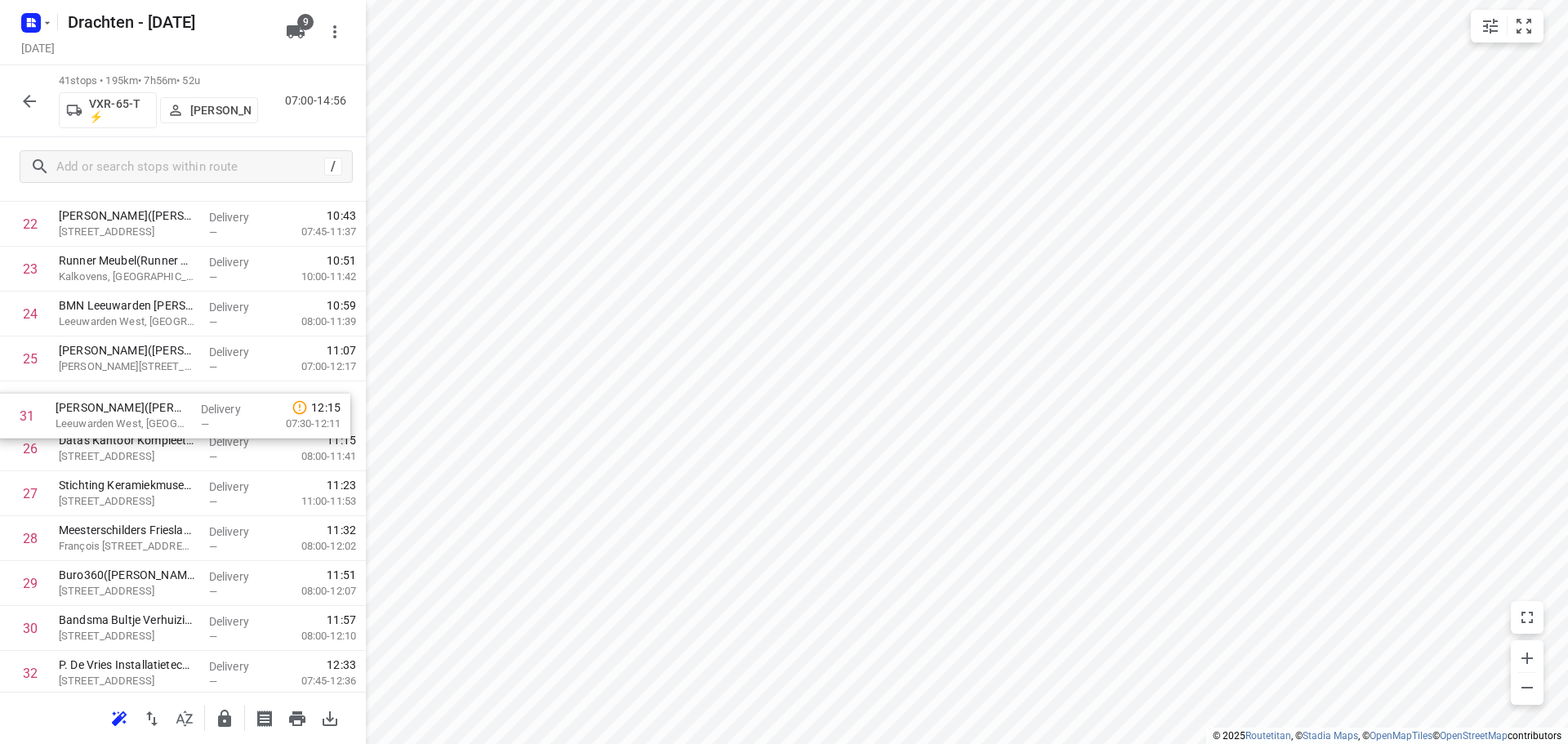
drag, startPoint x: 165, startPoint y: 639, endPoint x: 162, endPoint y: 406, distance: 233.0
click at [162, 406] on div "1 Poelier van der Wal(Marijn Van der wal) Triemsterloane 60, Kollumerzwaag Deli…" at bounding box center [182, 179] width 366 height 1841
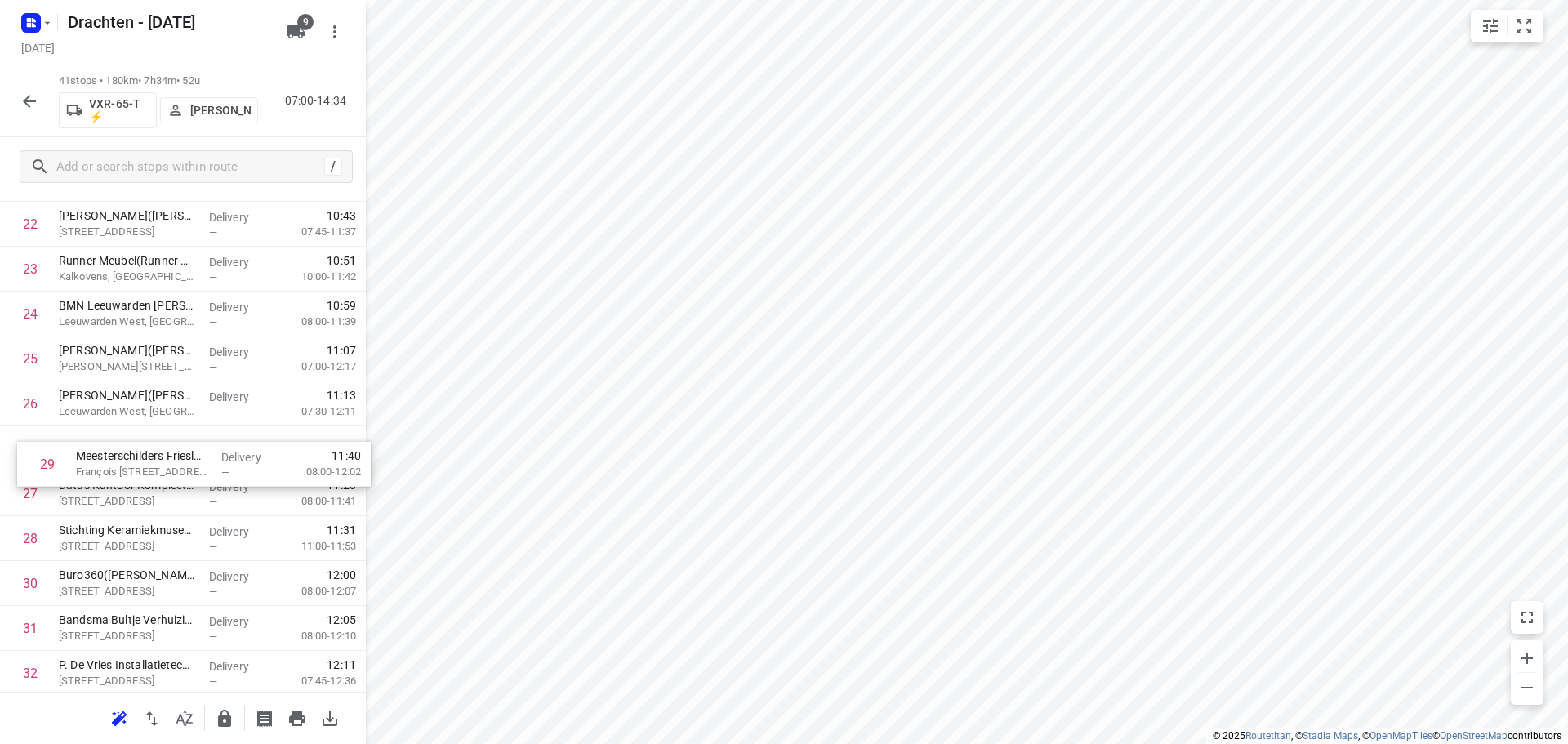
drag, startPoint x: 180, startPoint y: 545, endPoint x: 202, endPoint y: 452, distance: 95.6
click at [202, 452] on div "1 Poelier van der Wal(Marijn Van der wal) Triemsterloane 60, Kollumerzwaag Deli…" at bounding box center [182, 179] width 366 height 1841
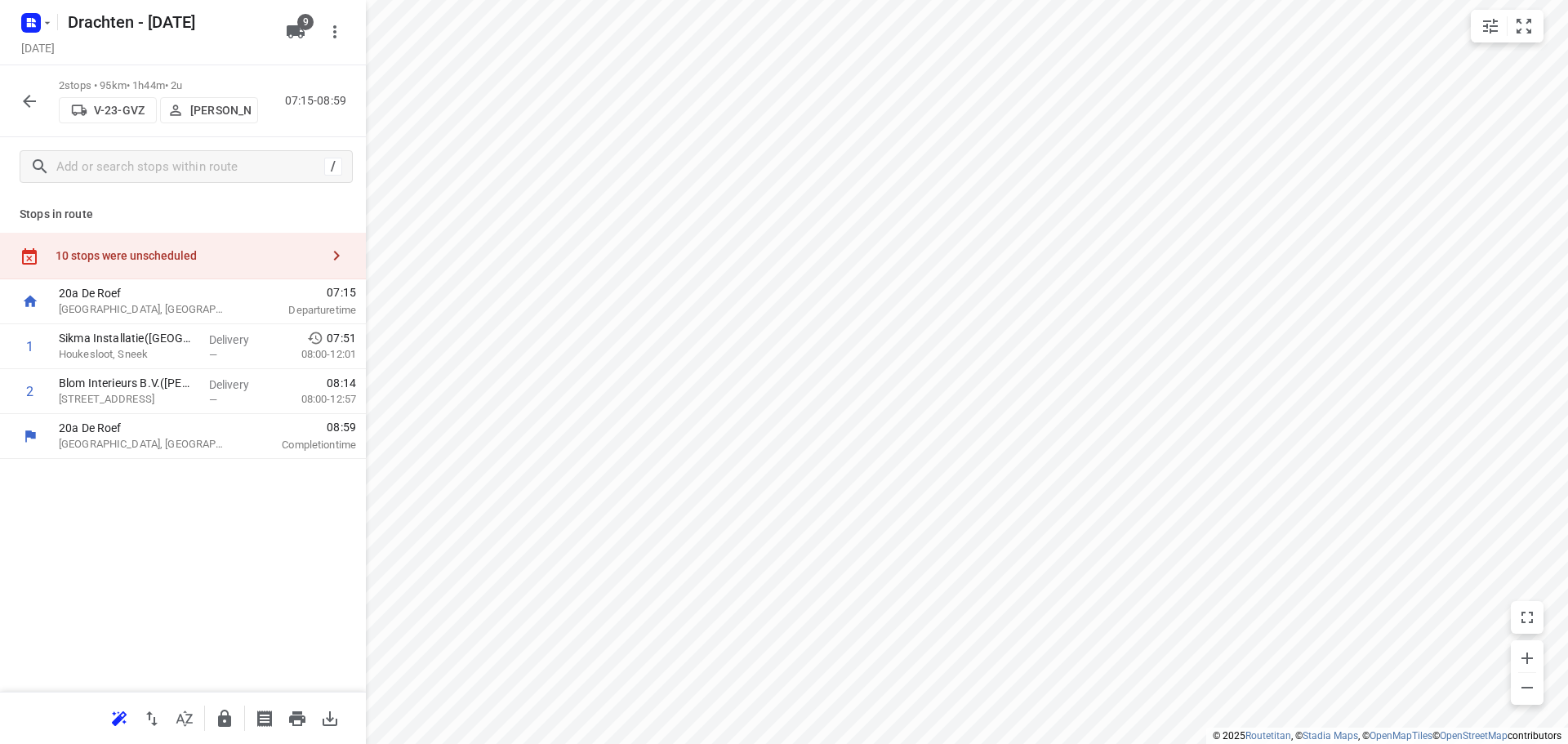
scroll to position [0, 0]
click at [36, 351] on input "checkbox" at bounding box center [30, 346] width 32 height 32
checkbox input "true"
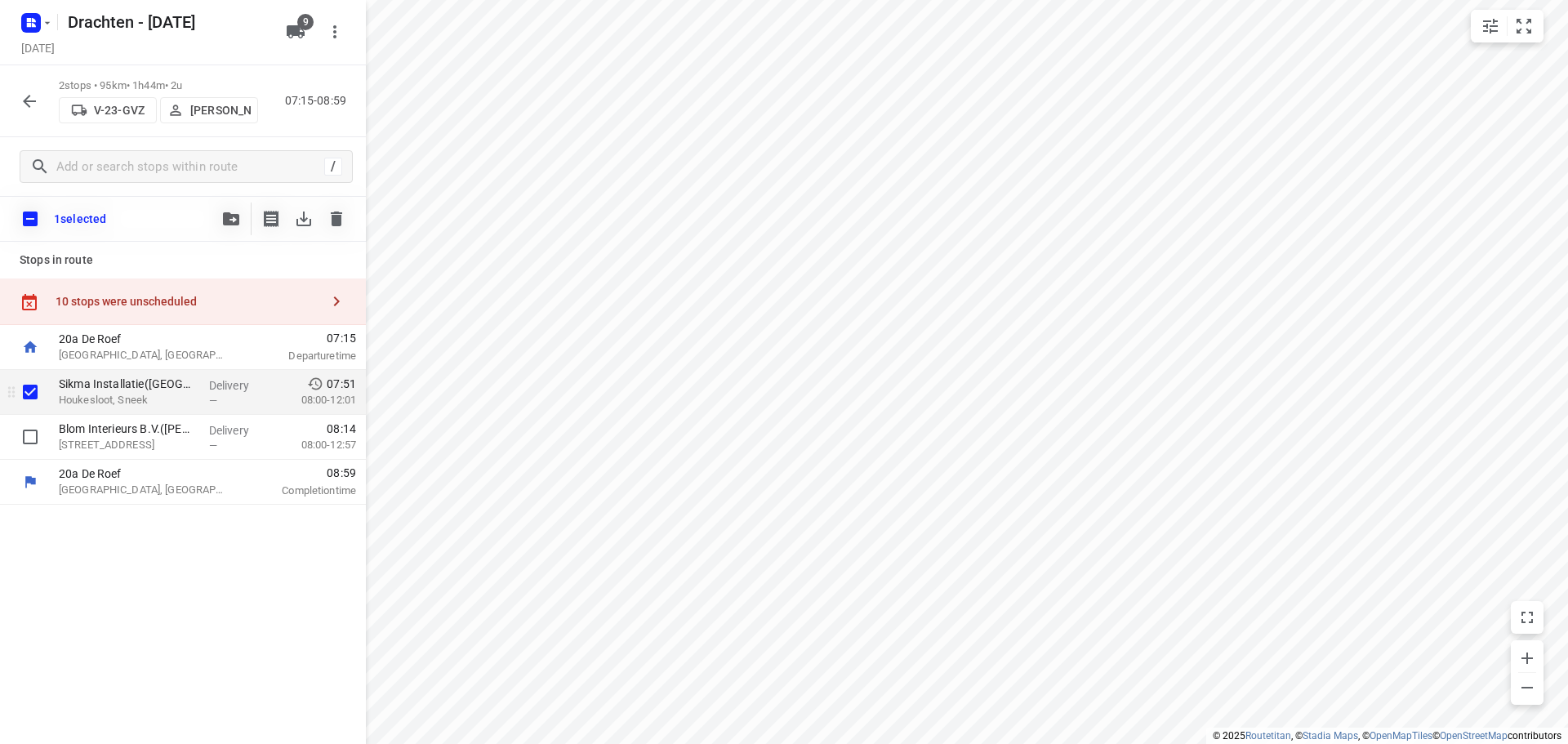
click at [32, 390] on input "checkbox" at bounding box center [30, 392] width 32 height 32
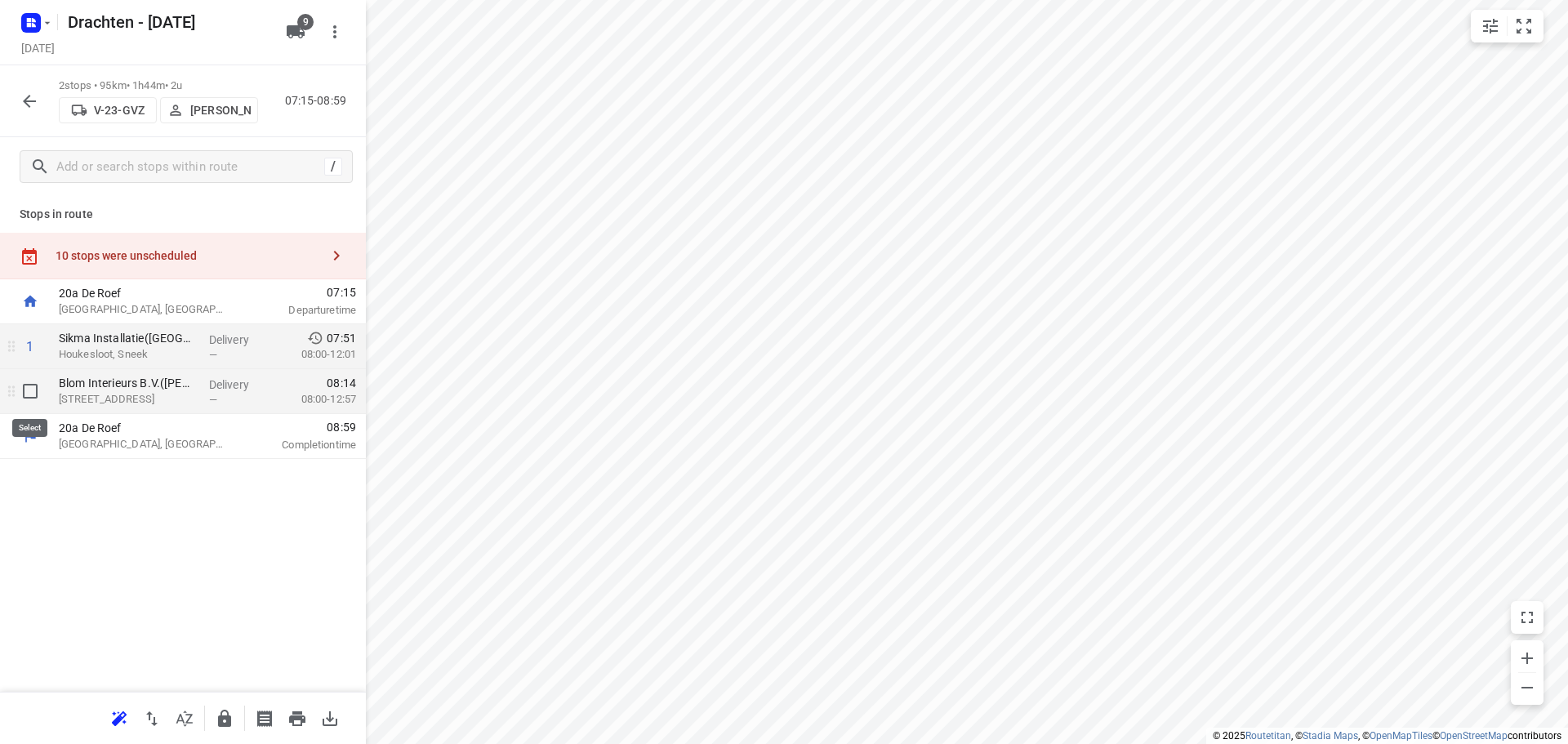
click at [22, 391] on input "checkbox" at bounding box center [30, 391] width 32 height 32
checkbox input "true"
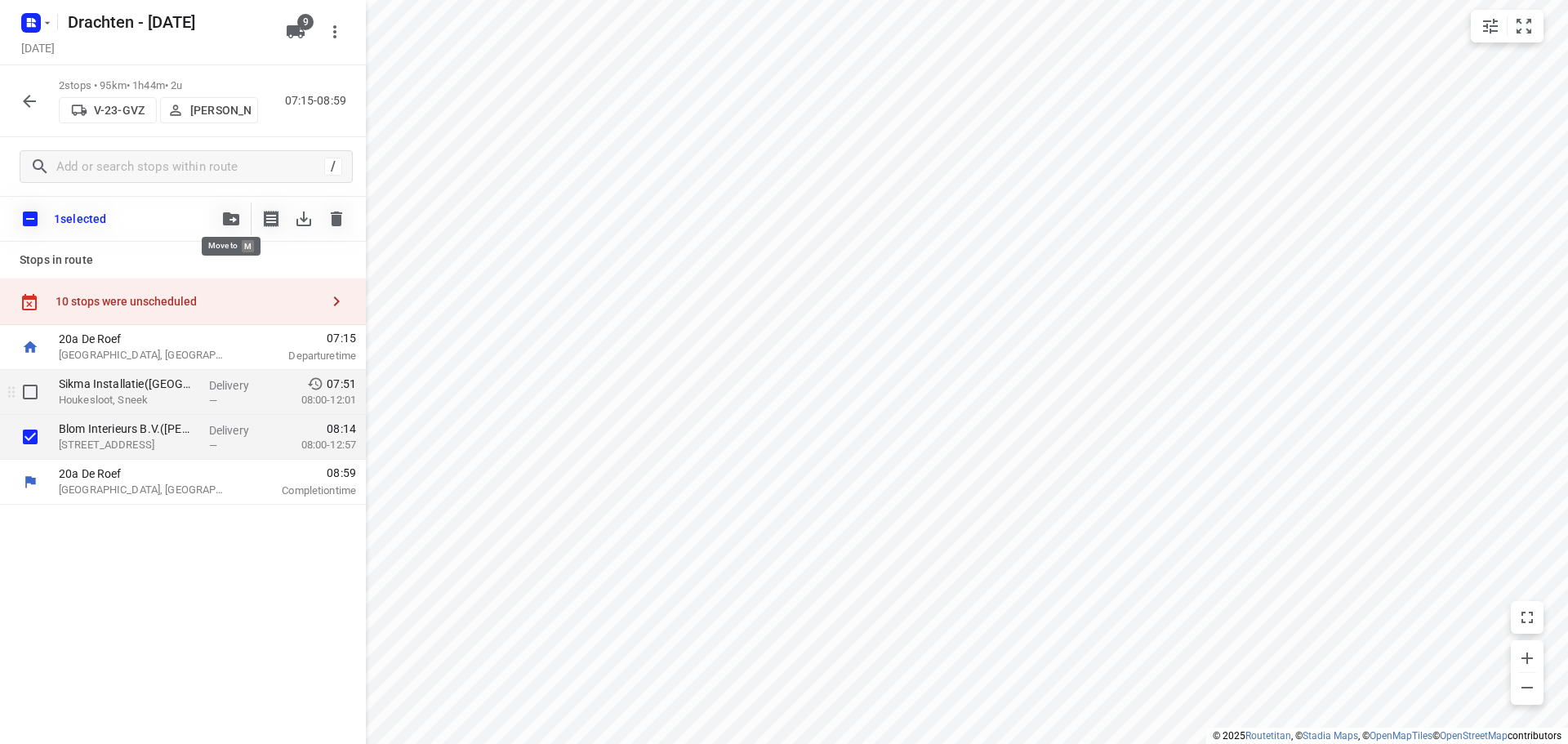
click at [227, 215] on icon "button" at bounding box center [231, 218] width 16 height 13
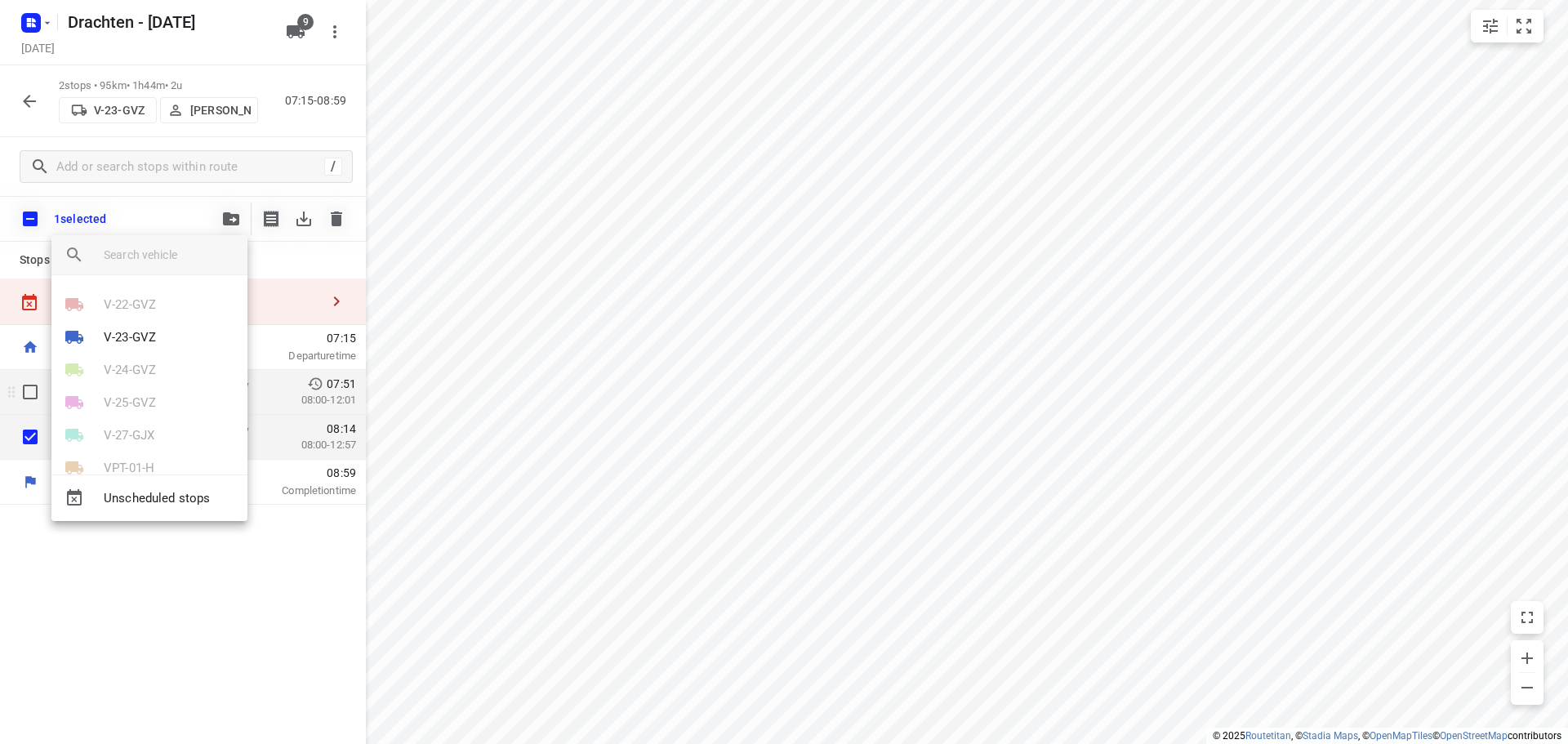
scroll to position [127, 0]
click at [144, 427] on li "VXR-65-T ⚡" at bounding box center [149, 439] width 196 height 32
click at [98, 450] on li "35" at bounding box center [149, 464] width 196 height 32
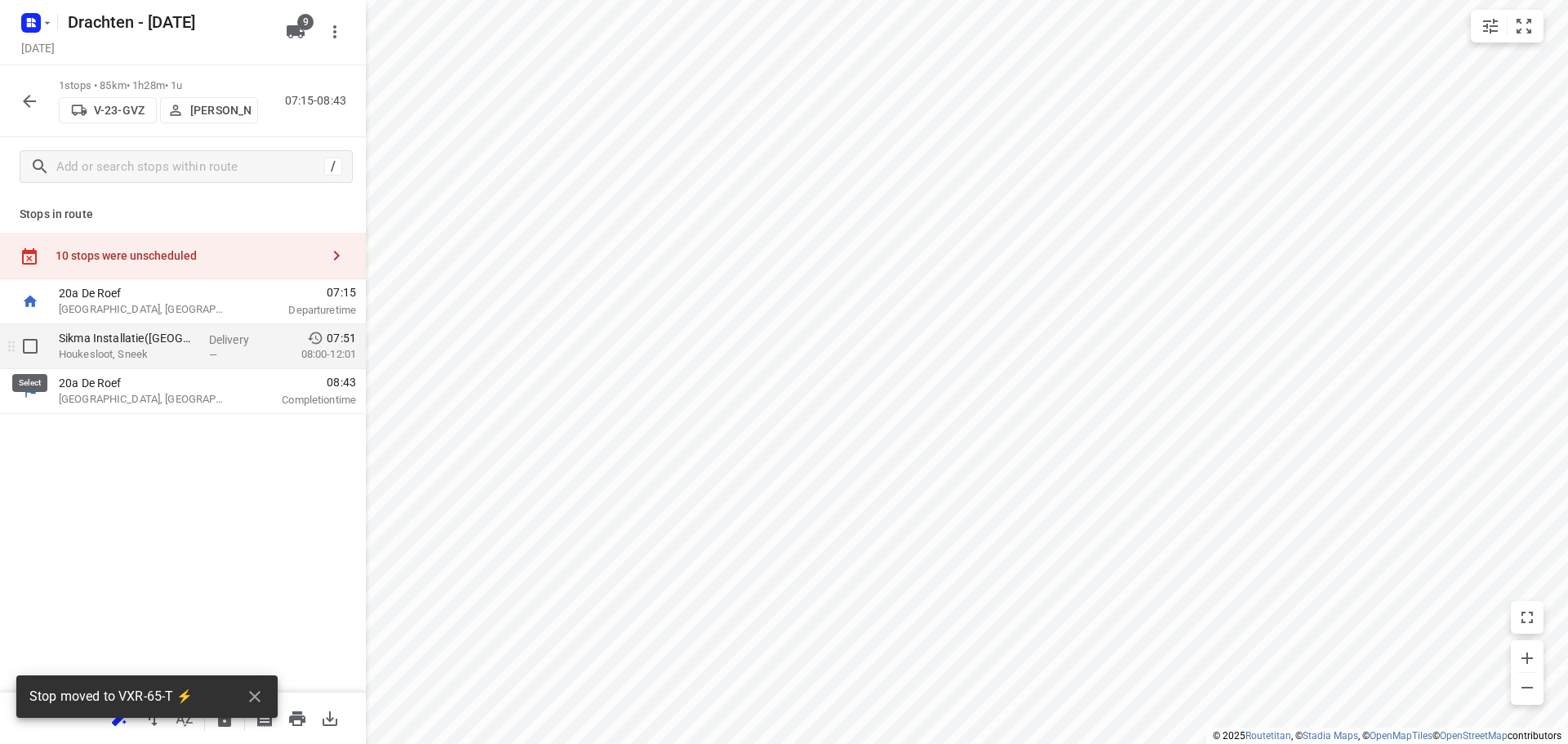
click at [24, 350] on input "checkbox" at bounding box center [30, 346] width 32 height 32
checkbox input "true"
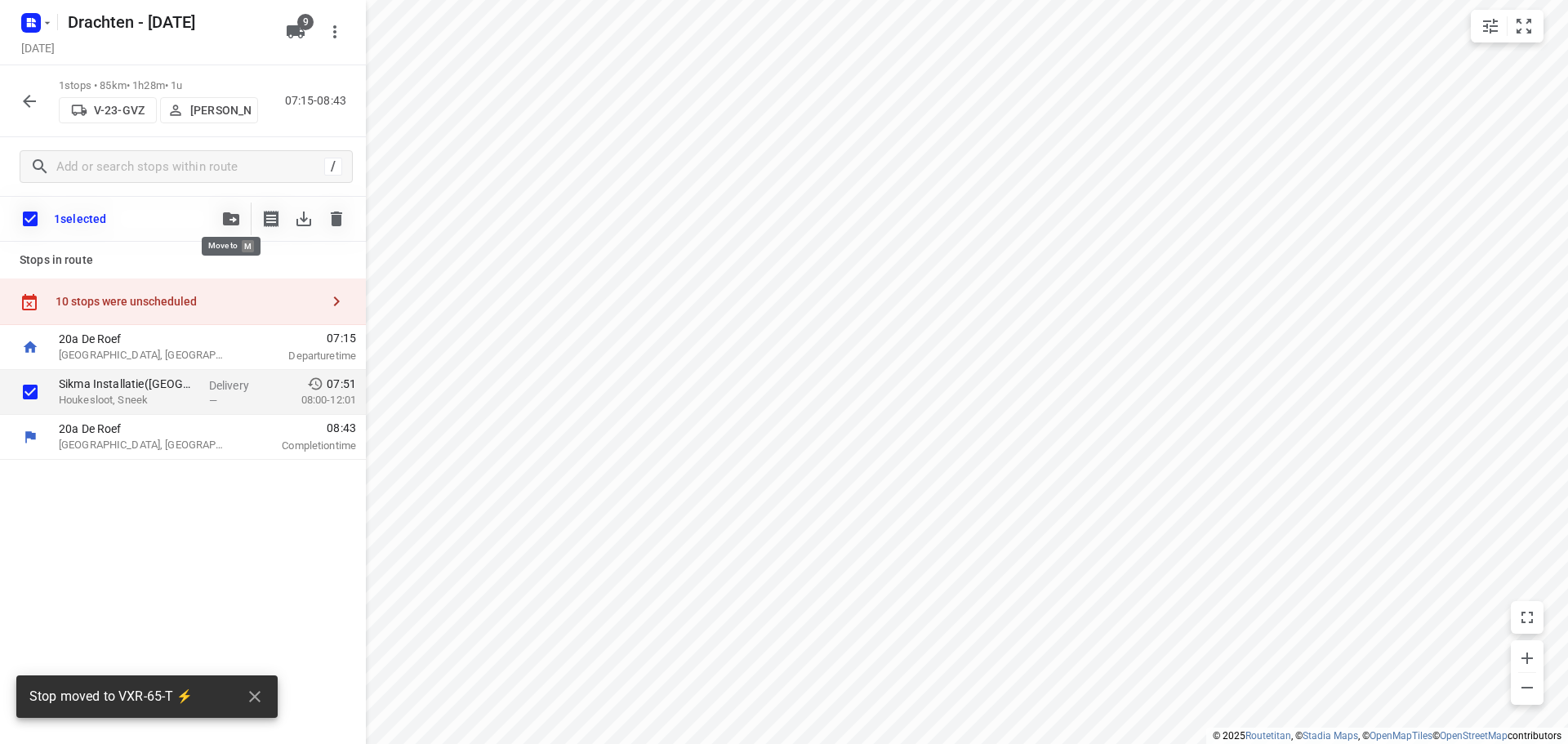
click at [233, 214] on icon "button" at bounding box center [231, 218] width 16 height 13
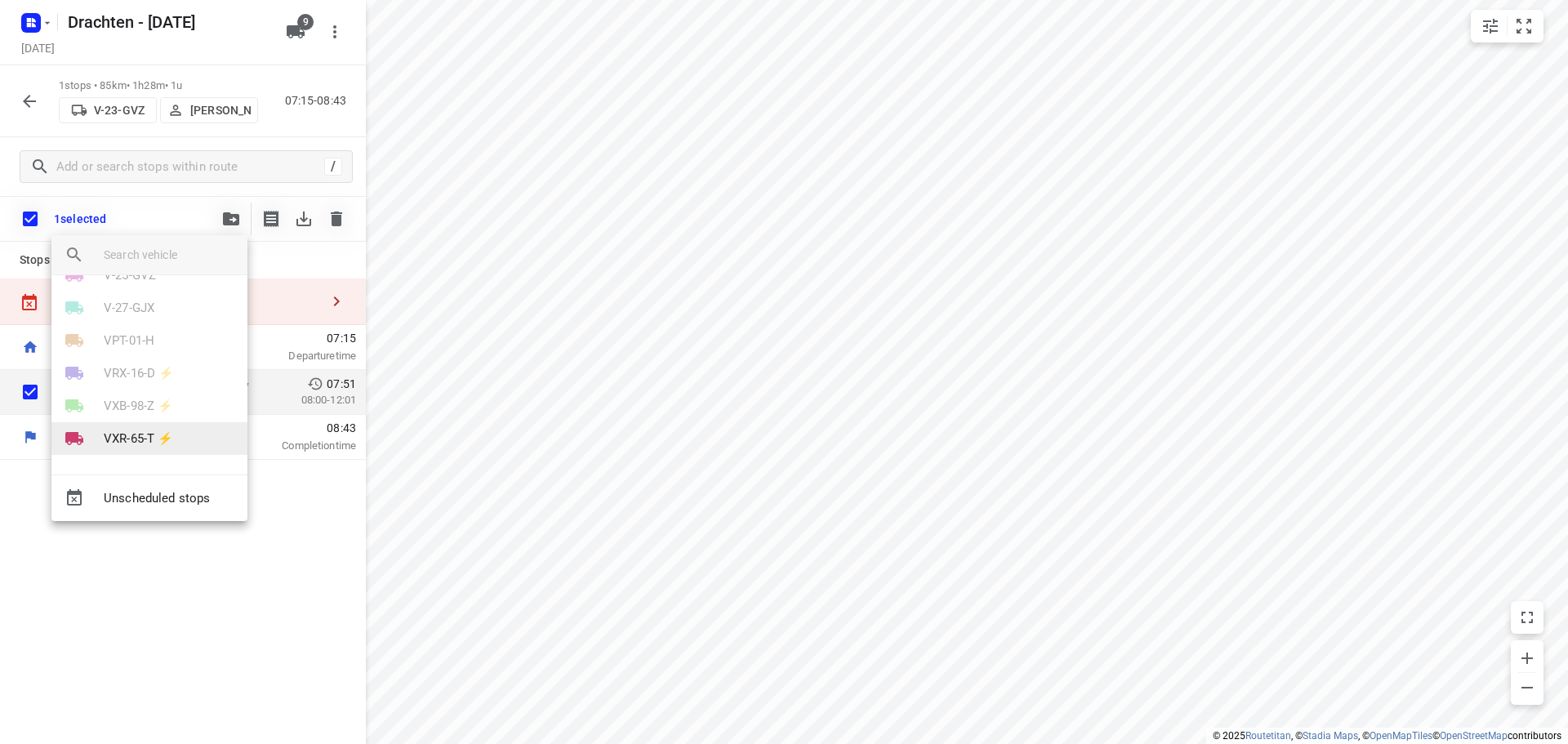
click at [171, 434] on p "VXR-65-T ⚡" at bounding box center [138, 439] width 70 height 19
click at [133, 354] on li "39" at bounding box center [149, 350] width 196 height 32
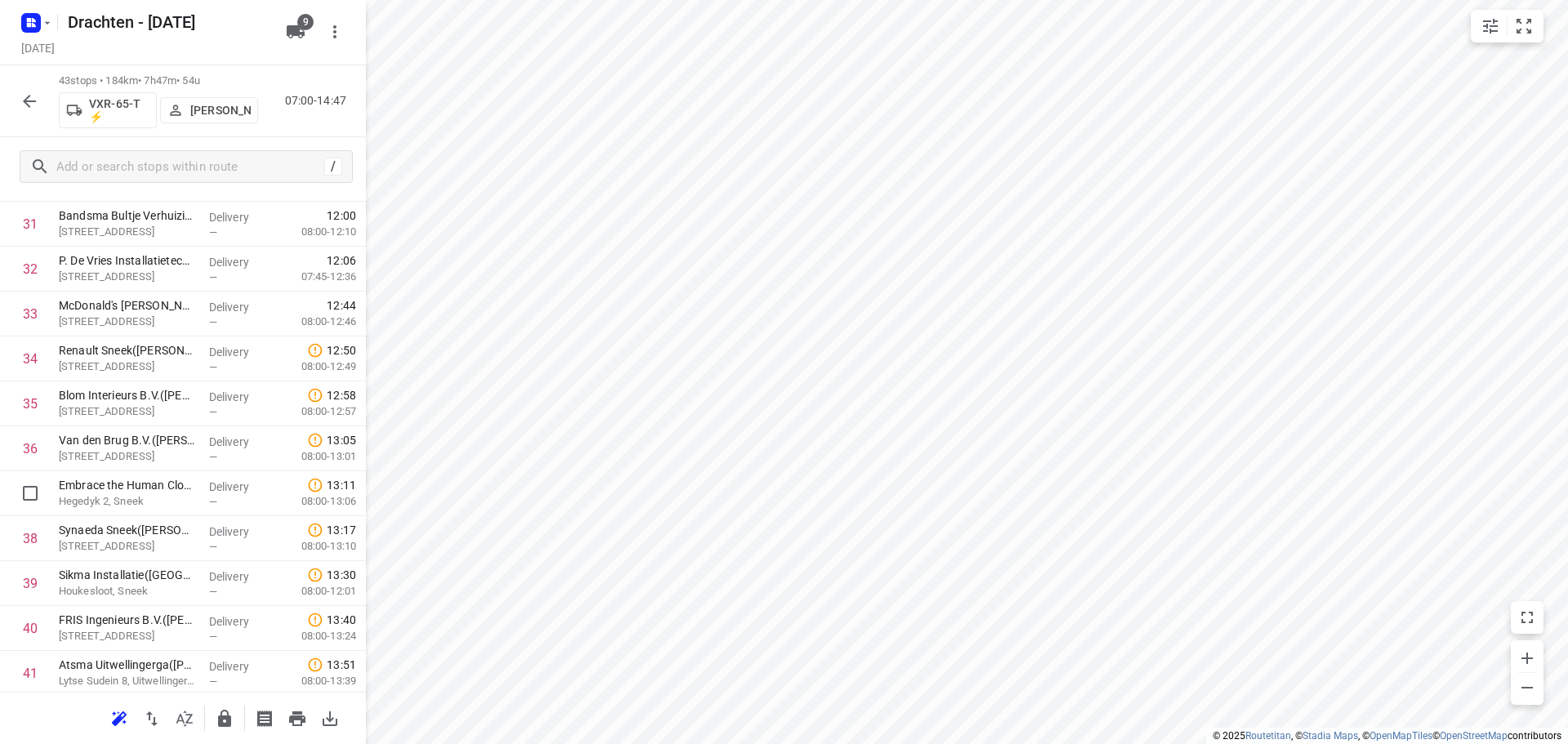
scroll to position [1608, 0]
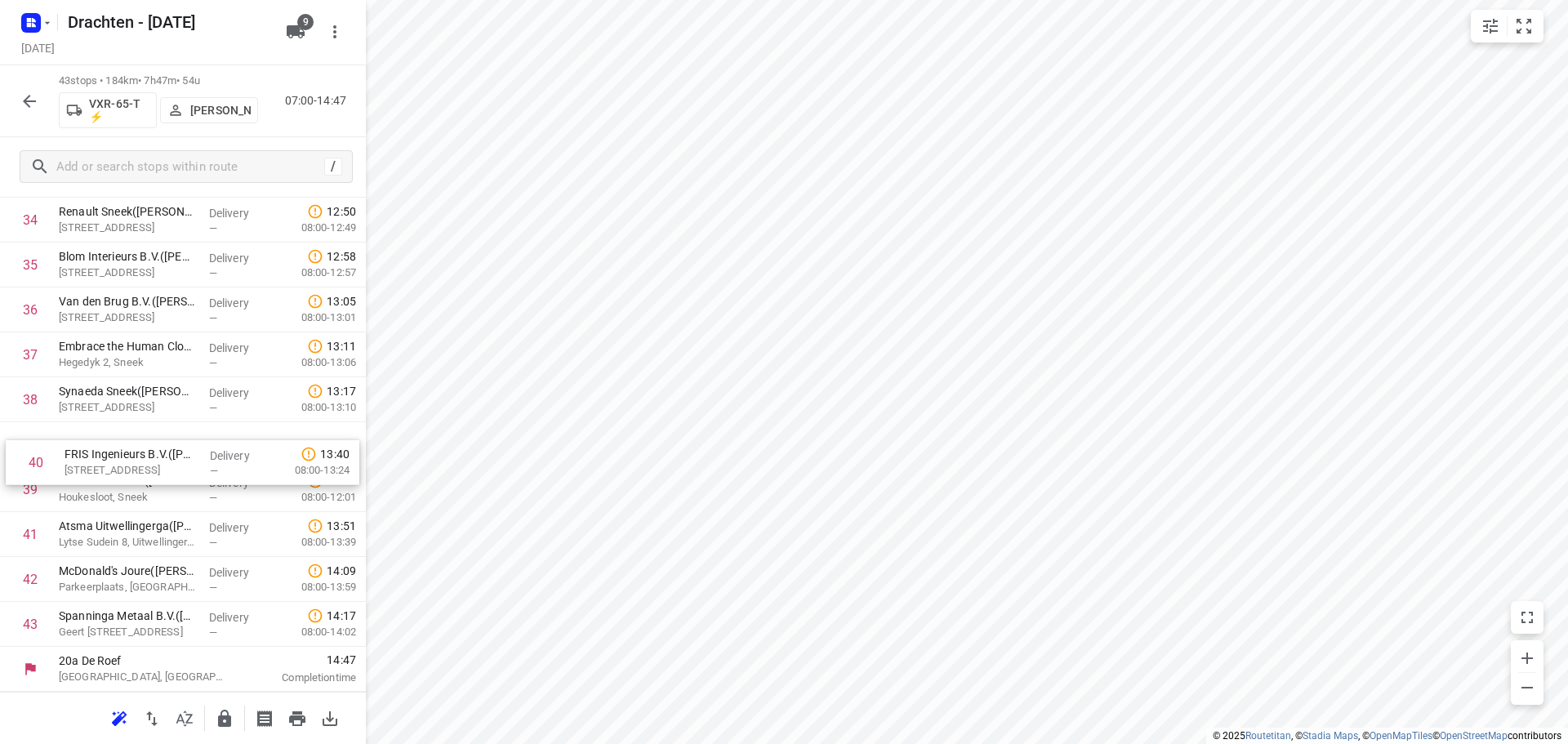
drag, startPoint x: 190, startPoint y: 467, endPoint x: 198, endPoint y: 436, distance: 32.0
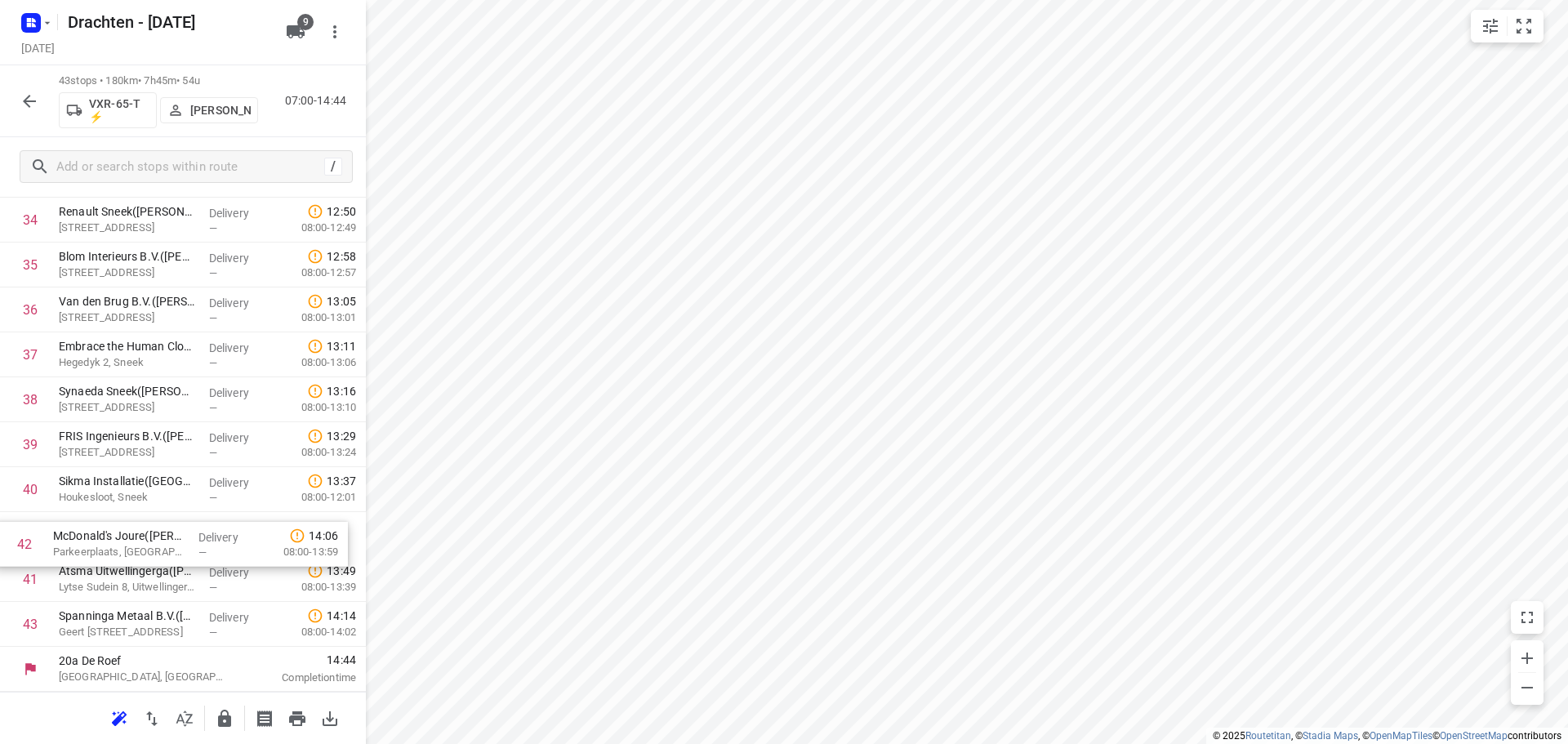
drag, startPoint x: 141, startPoint y: 592, endPoint x: 135, endPoint y: 551, distance: 41.4
drag, startPoint x: 110, startPoint y: 589, endPoint x: 109, endPoint y: 551, distance: 38.0
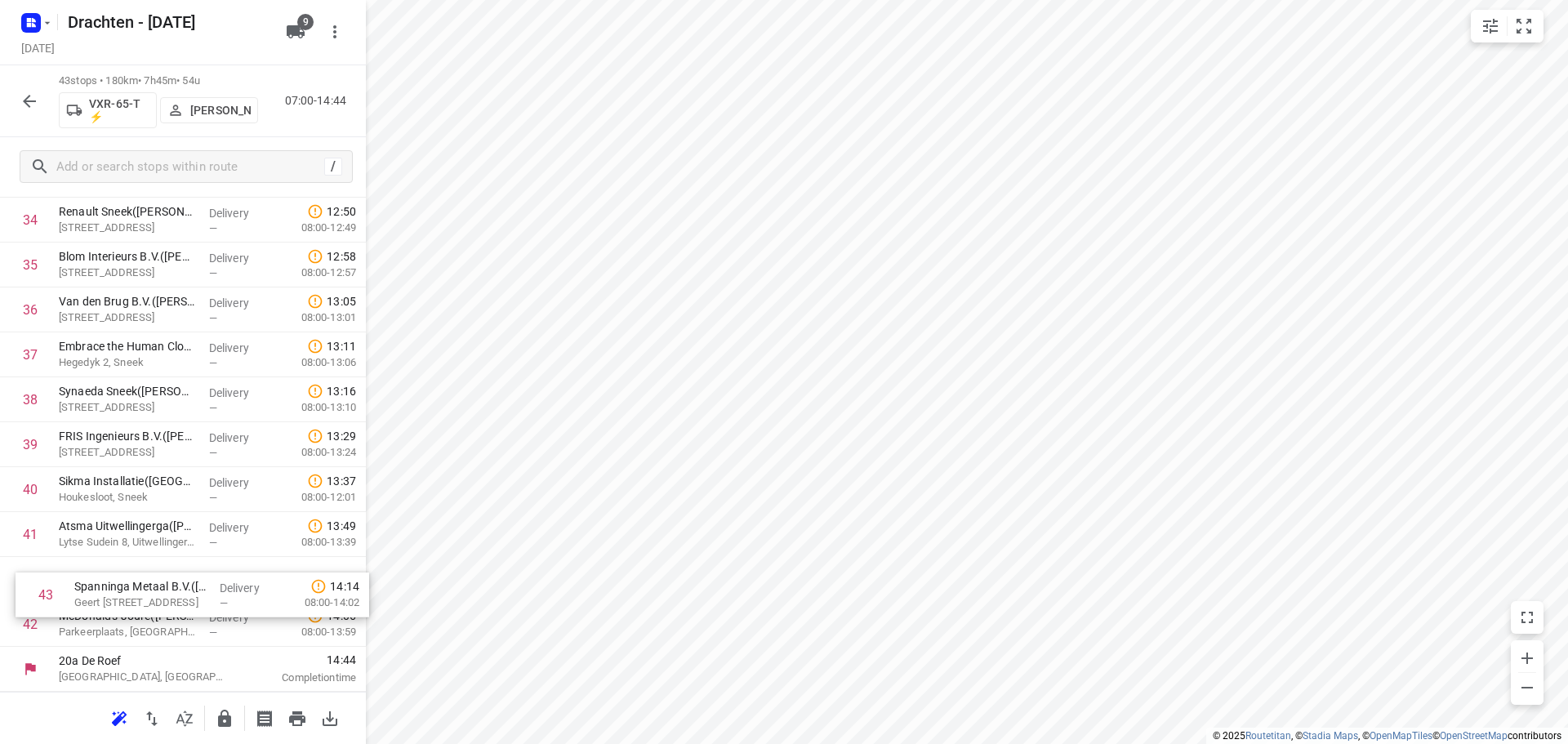
drag, startPoint x: 170, startPoint y: 634, endPoint x: 188, endPoint y: 586, distance: 51.3
click at [232, 728] on button "button" at bounding box center [224, 719] width 32 height 32
click at [31, 118] on div "43 stops • 179km • 7h44m • 54u VXR-65-T ⚡ Leon Holwerda 07:00-14:43" at bounding box center [182, 101] width 366 height 72
click at [32, 115] on button "button" at bounding box center [29, 101] width 32 height 32
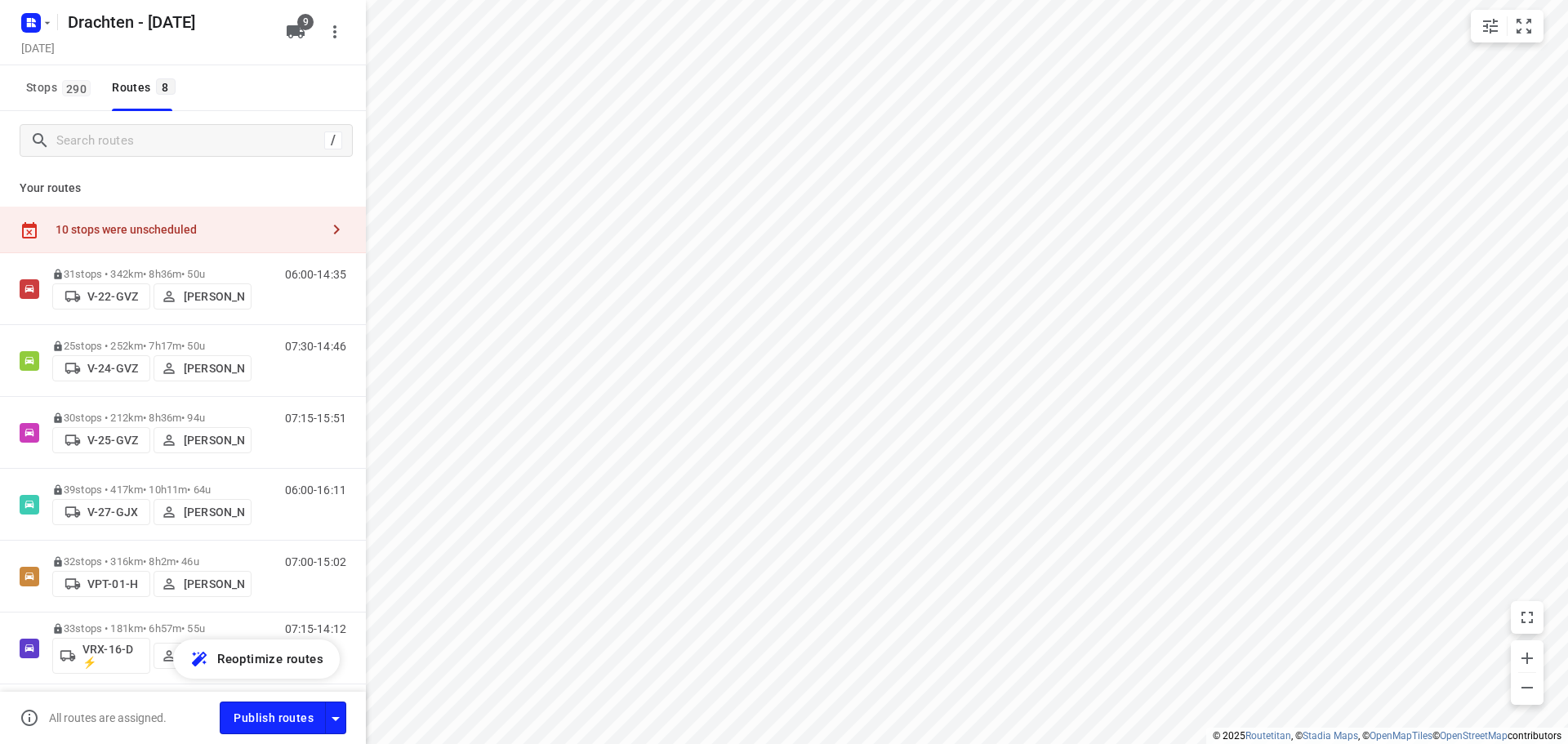
click at [171, 227] on div "10 stops were unscheduled" at bounding box center [188, 229] width 265 height 13
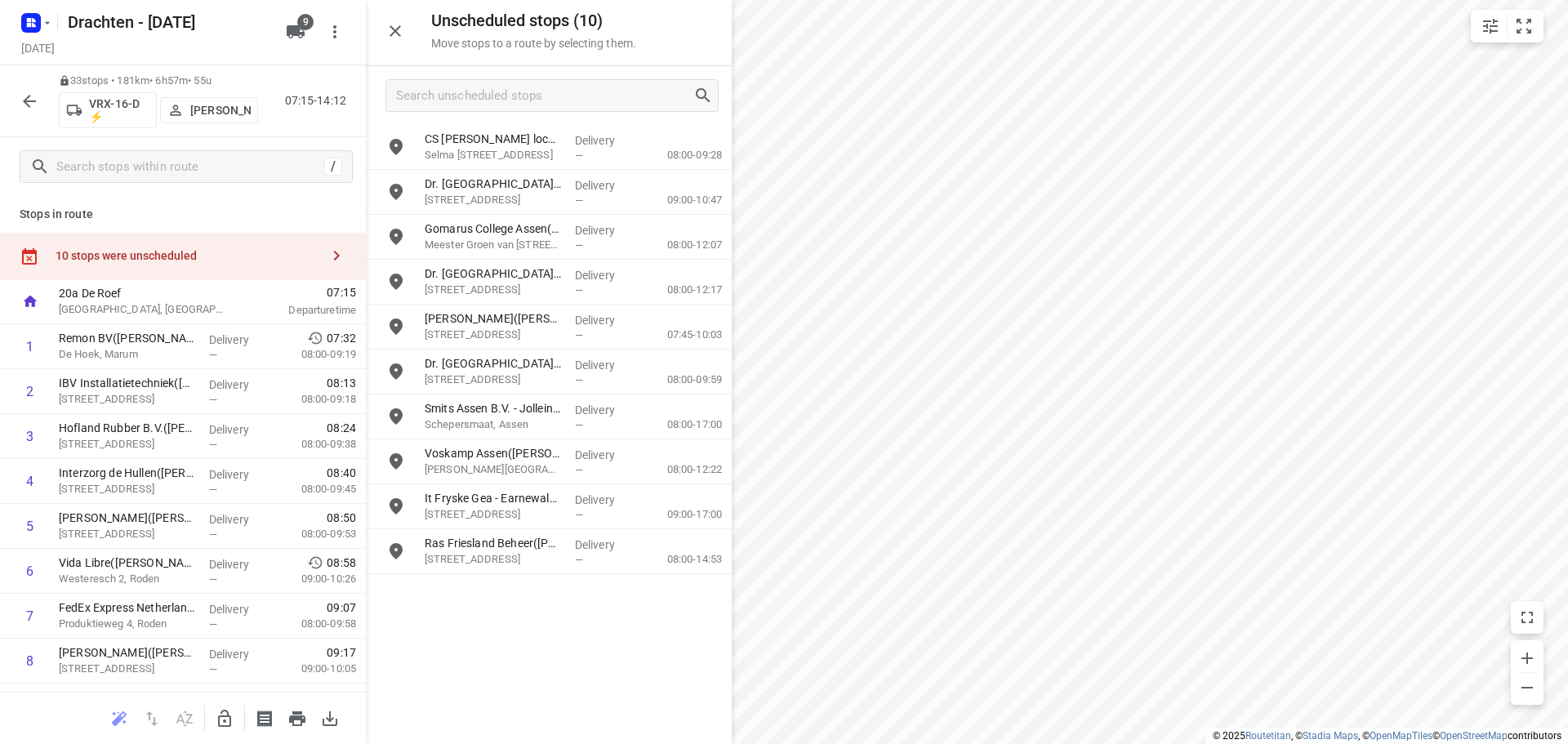
click at [232, 720] on icon "button" at bounding box center [224, 718] width 20 height 20
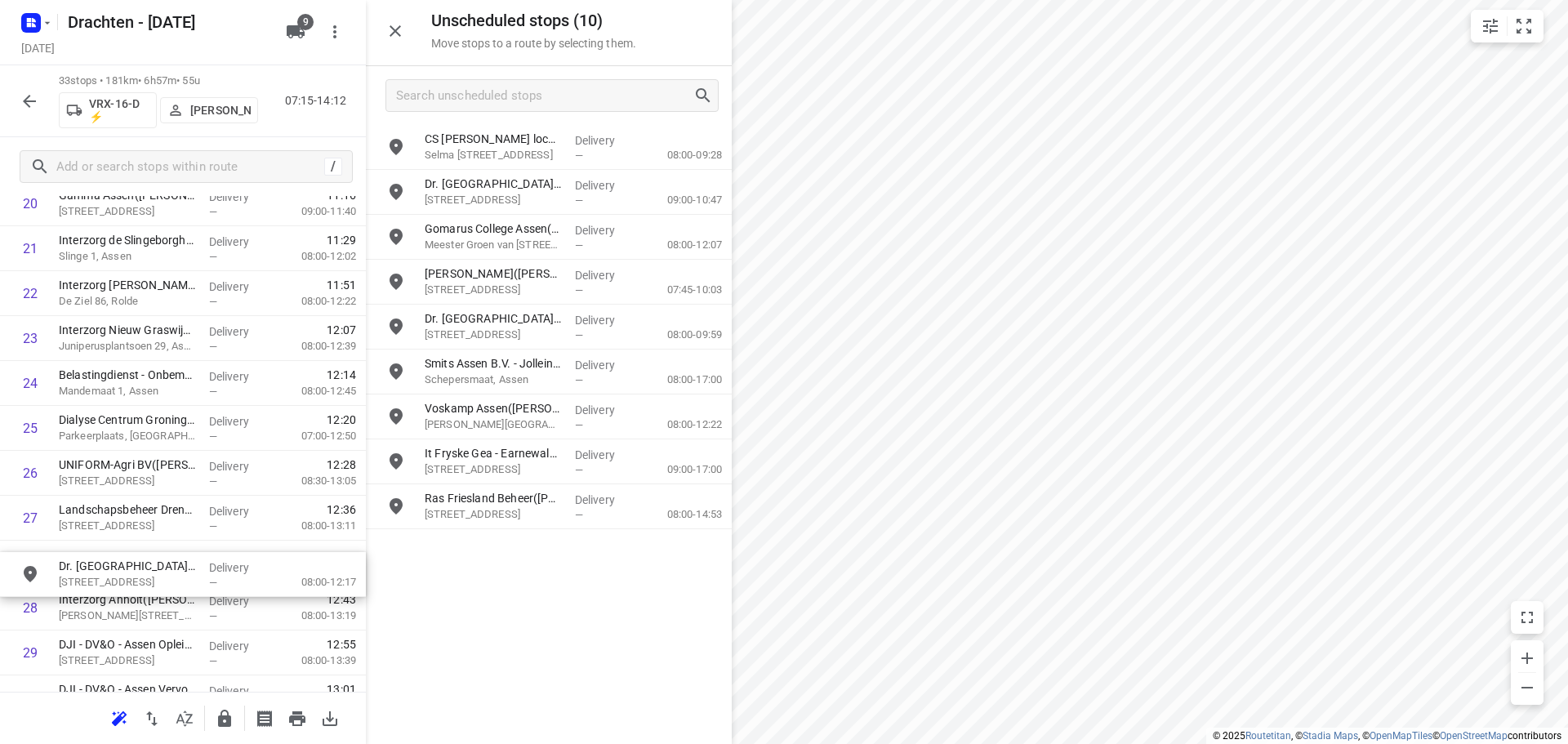
scroll to position [1000, 0]
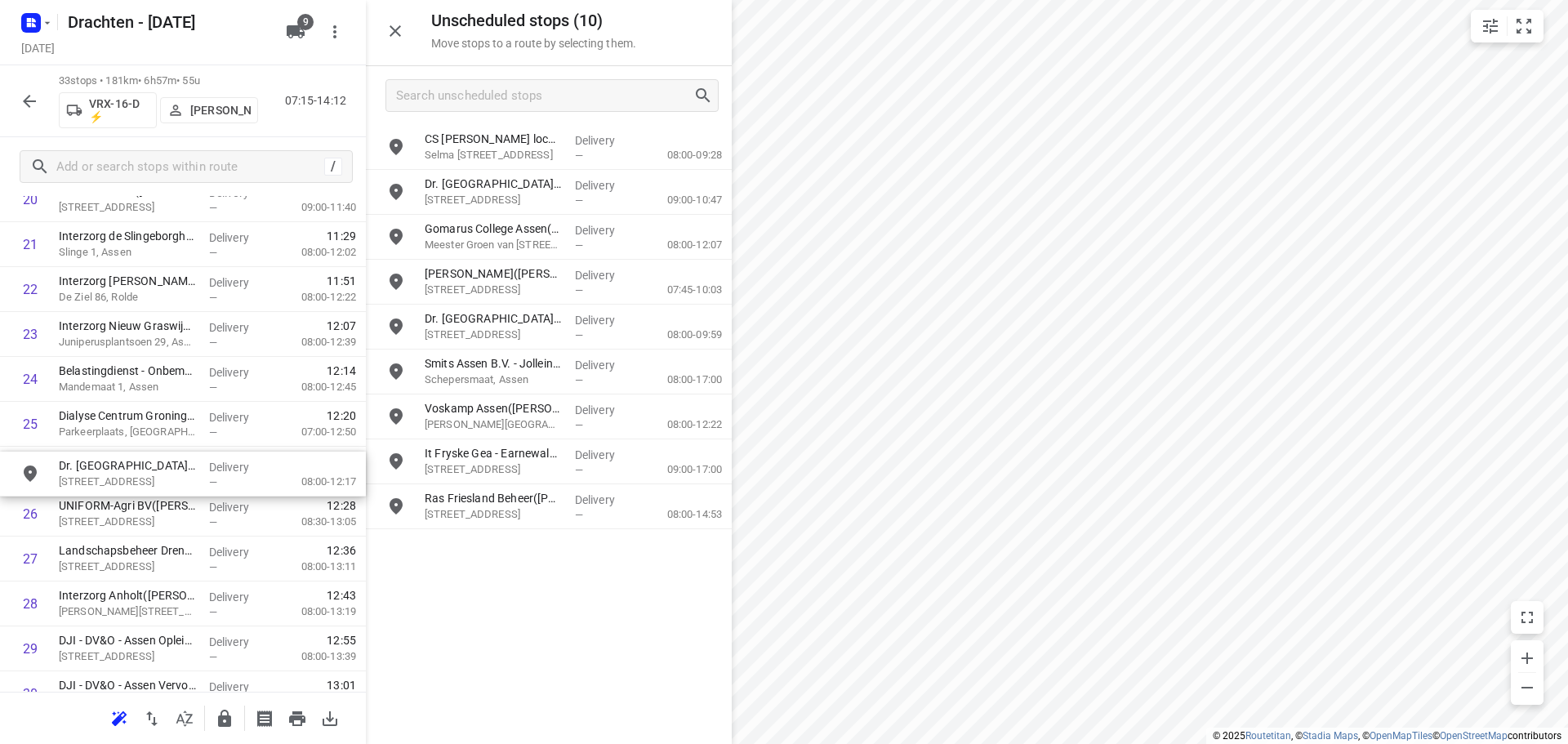
drag, startPoint x: 548, startPoint y: 281, endPoint x: 177, endPoint y: 475, distance: 418.7
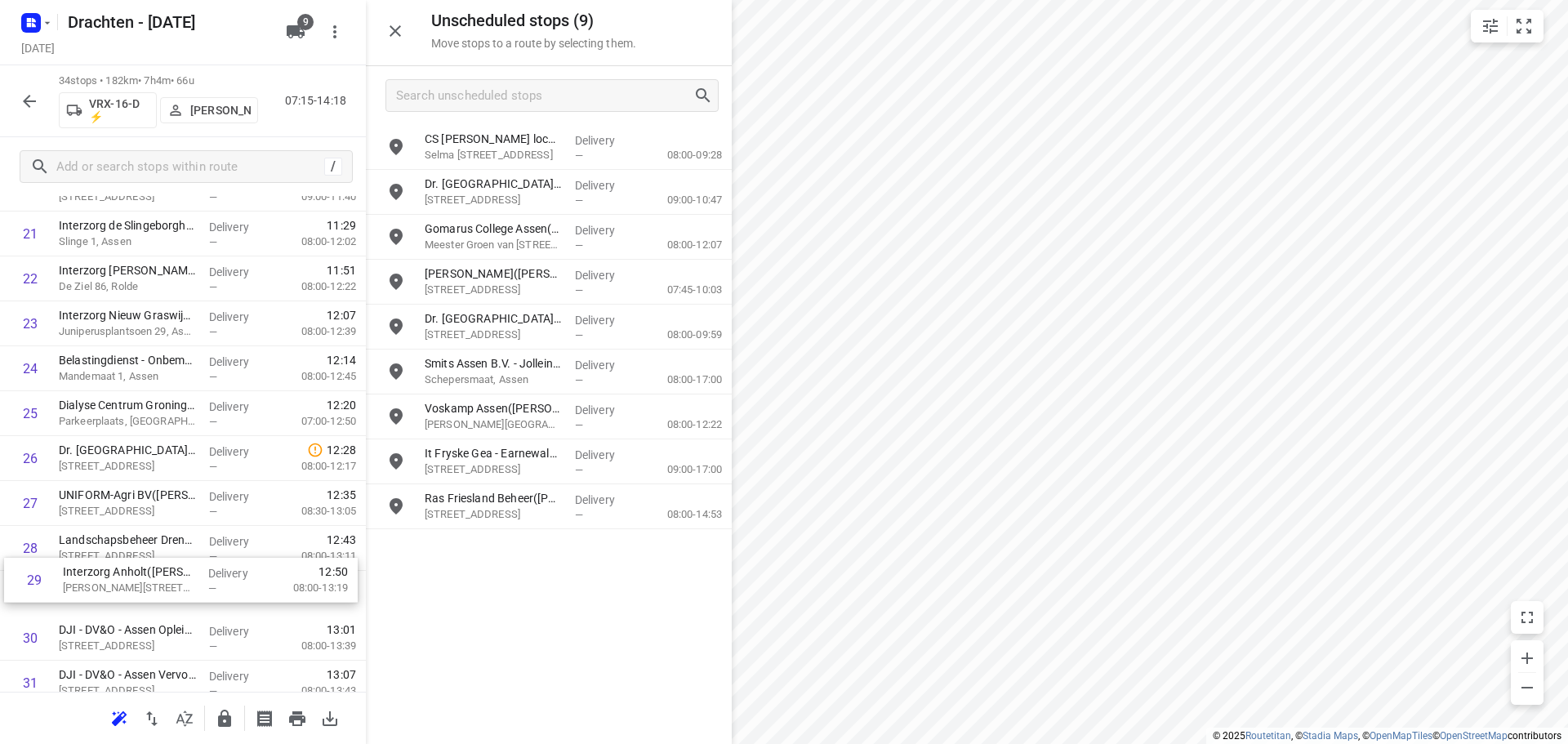
scroll to position [1014, 0]
drag, startPoint x: 150, startPoint y: 595, endPoint x: 166, endPoint y: 531, distance: 66.0
click at [166, 531] on div "1 Remon BV(Coby Beukema) De Hoek, Marum Delivery — 07:32 08:00-09:19 2 IBV Inst…" at bounding box center [182, 74] width 366 height 1527
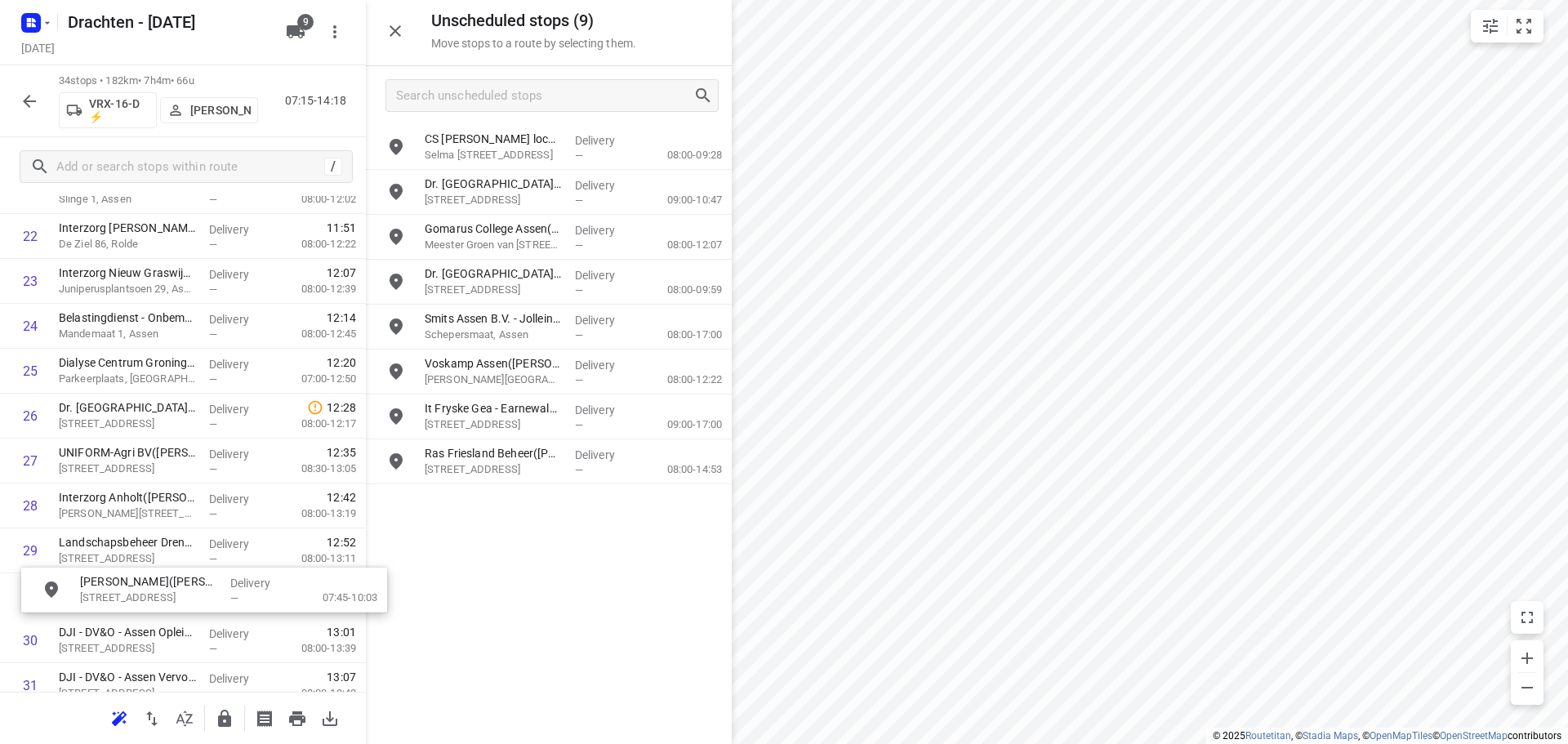
drag, startPoint x: 512, startPoint y: 284, endPoint x: 164, endPoint y: 592, distance: 464.7
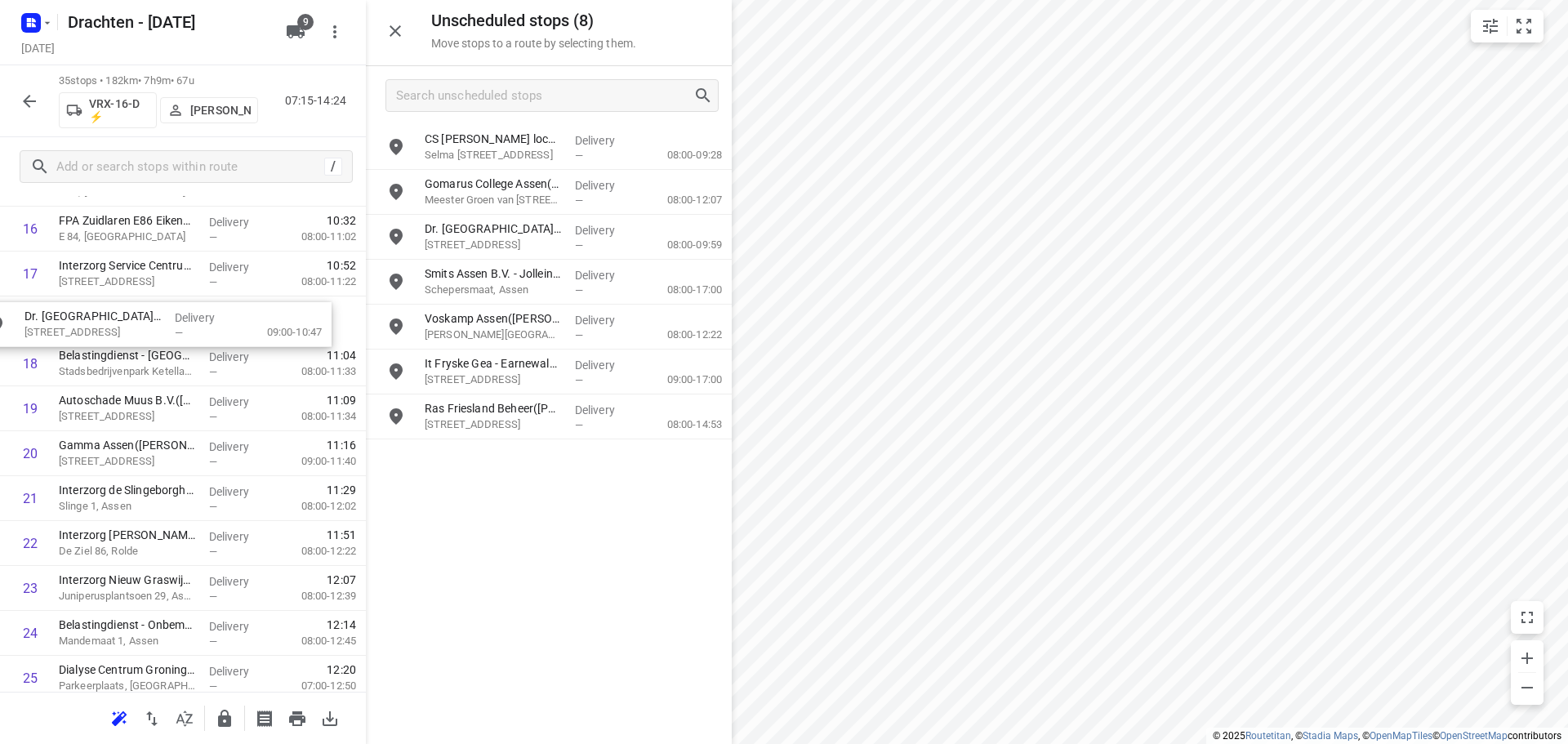
scroll to position [791, 0]
drag, startPoint x: 571, startPoint y: 200, endPoint x: 160, endPoint y: 331, distance: 431.4
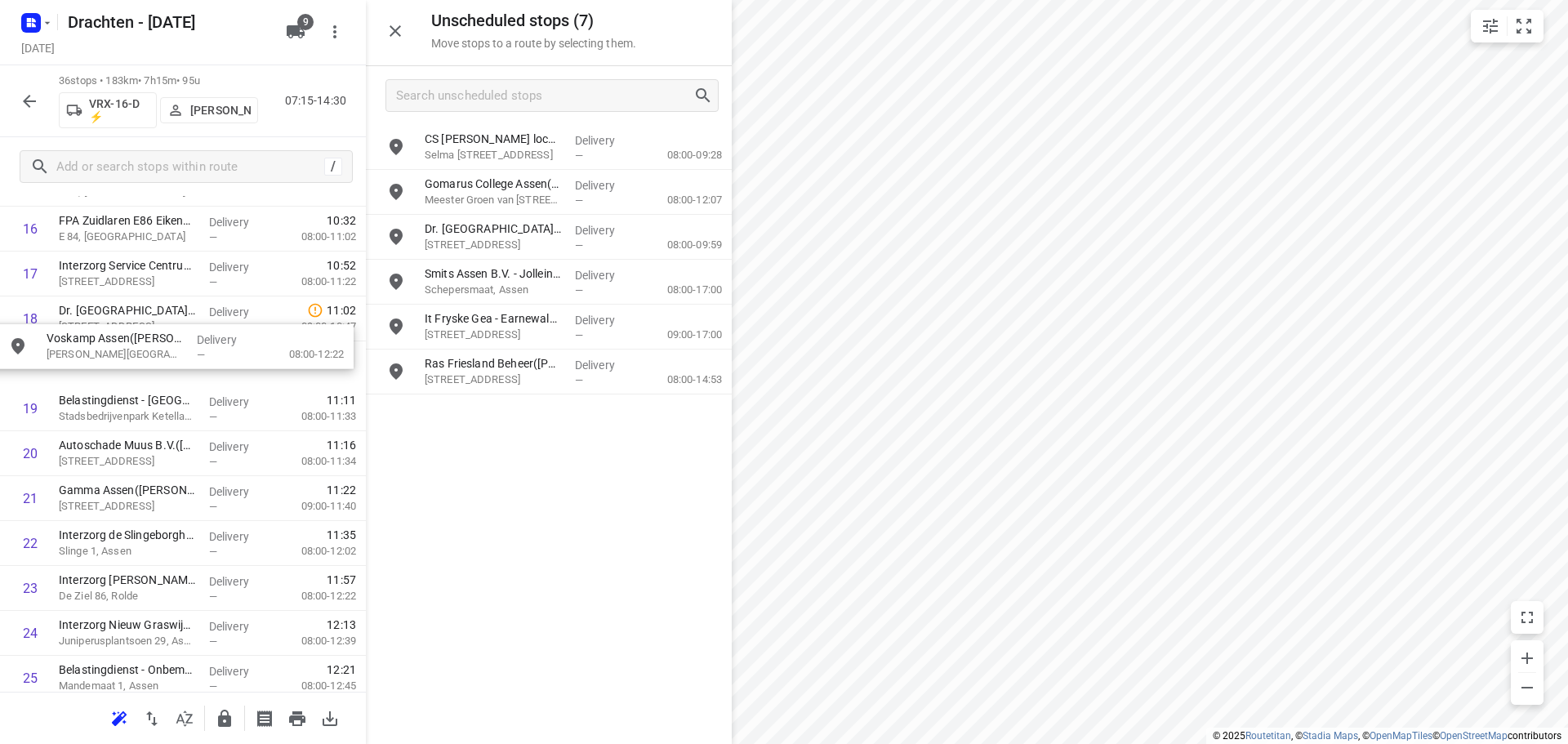
drag, startPoint x: 450, startPoint y: 333, endPoint x: 68, endPoint y: 367, distance: 383.5
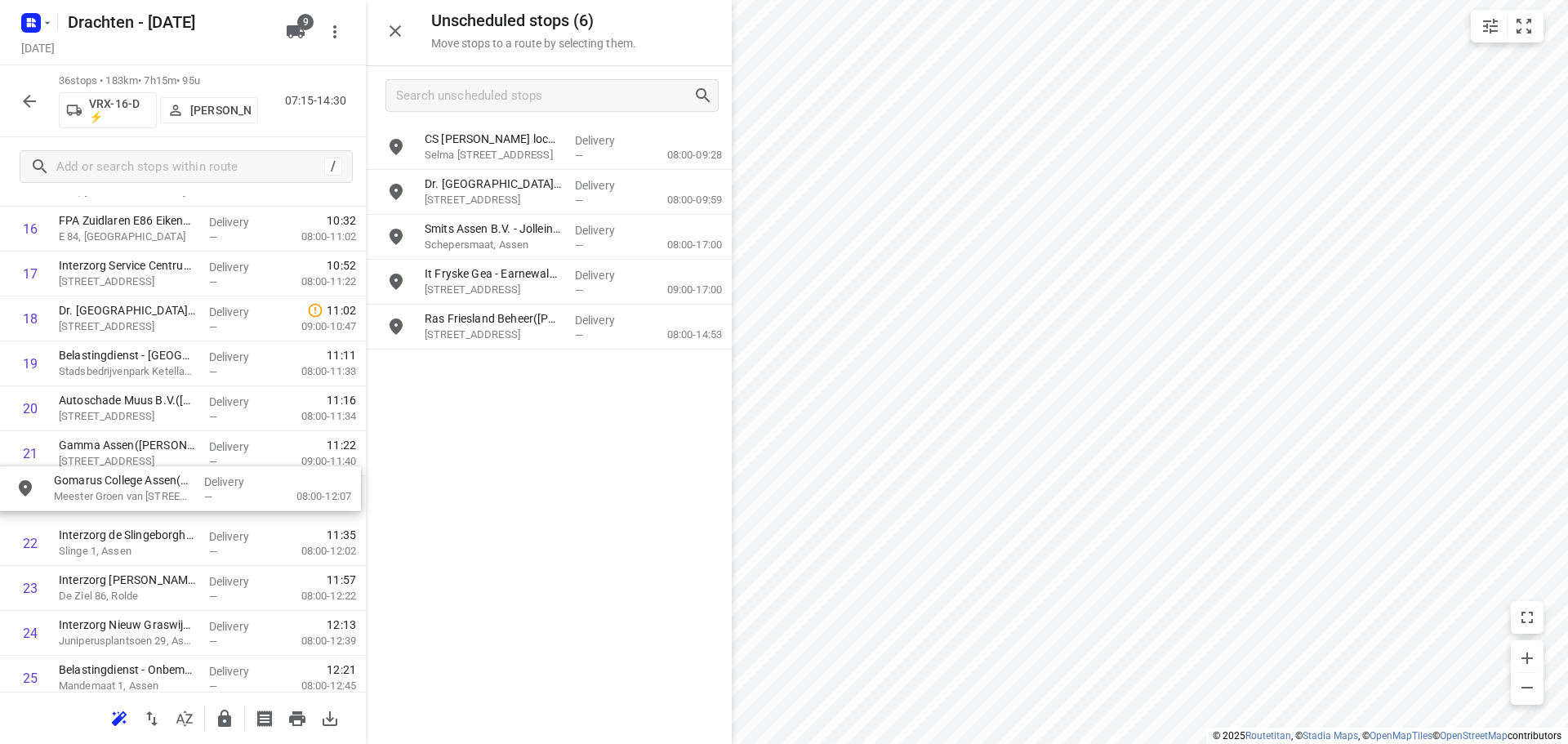
drag, startPoint x: 520, startPoint y: 193, endPoint x: 148, endPoint y: 495, distance: 479.2
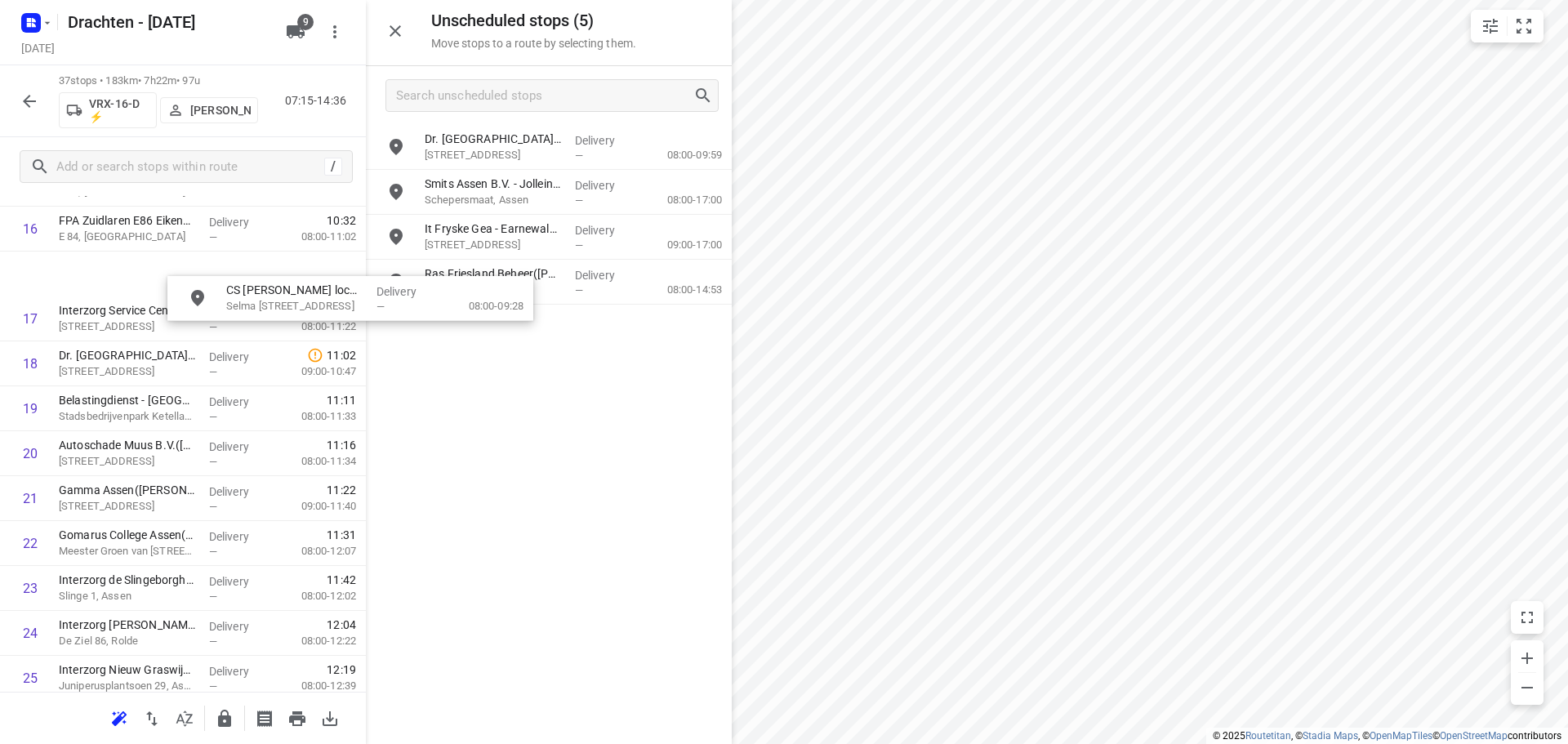
scroll to position [780, 0]
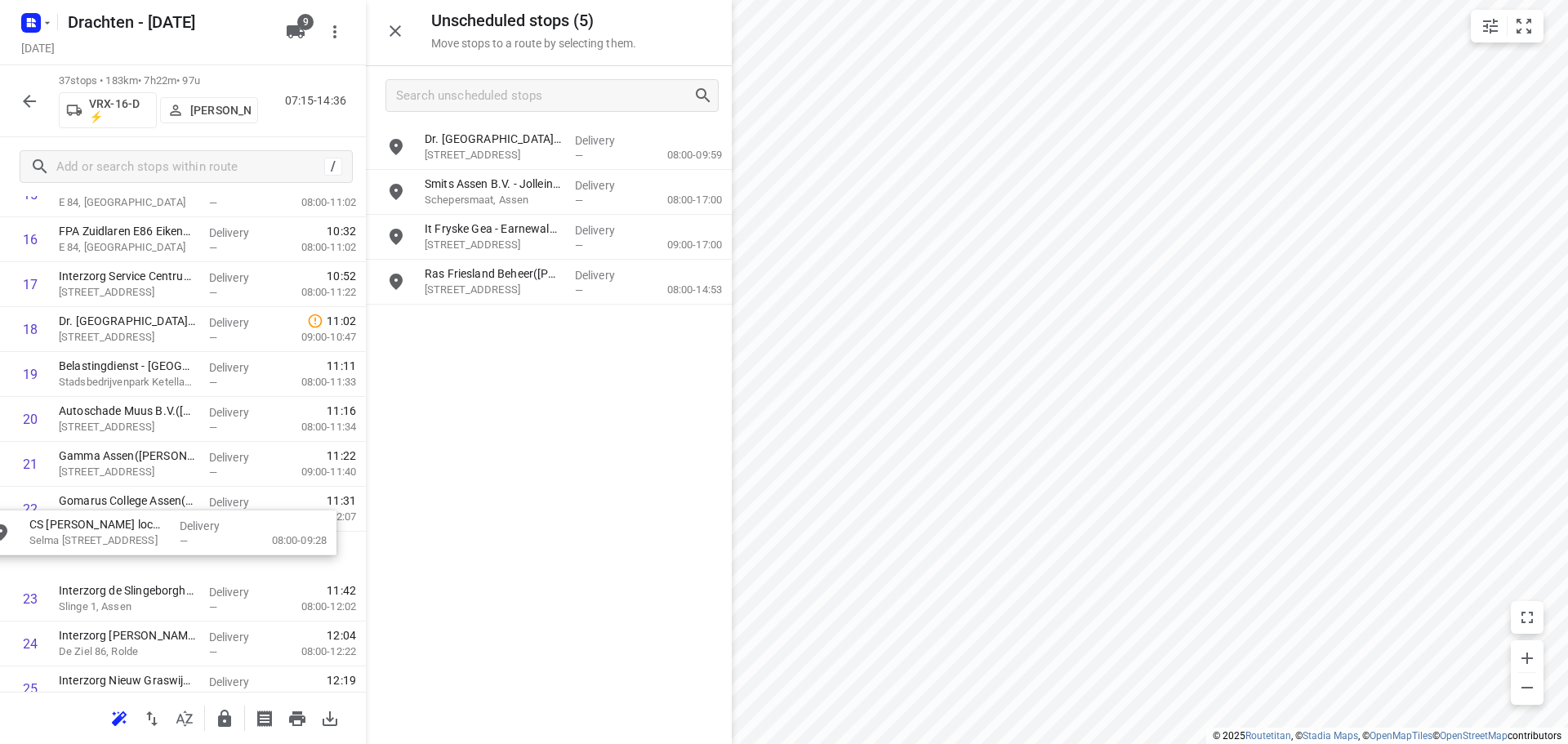
drag, startPoint x: 565, startPoint y: 138, endPoint x: 163, endPoint y: 527, distance: 559.4
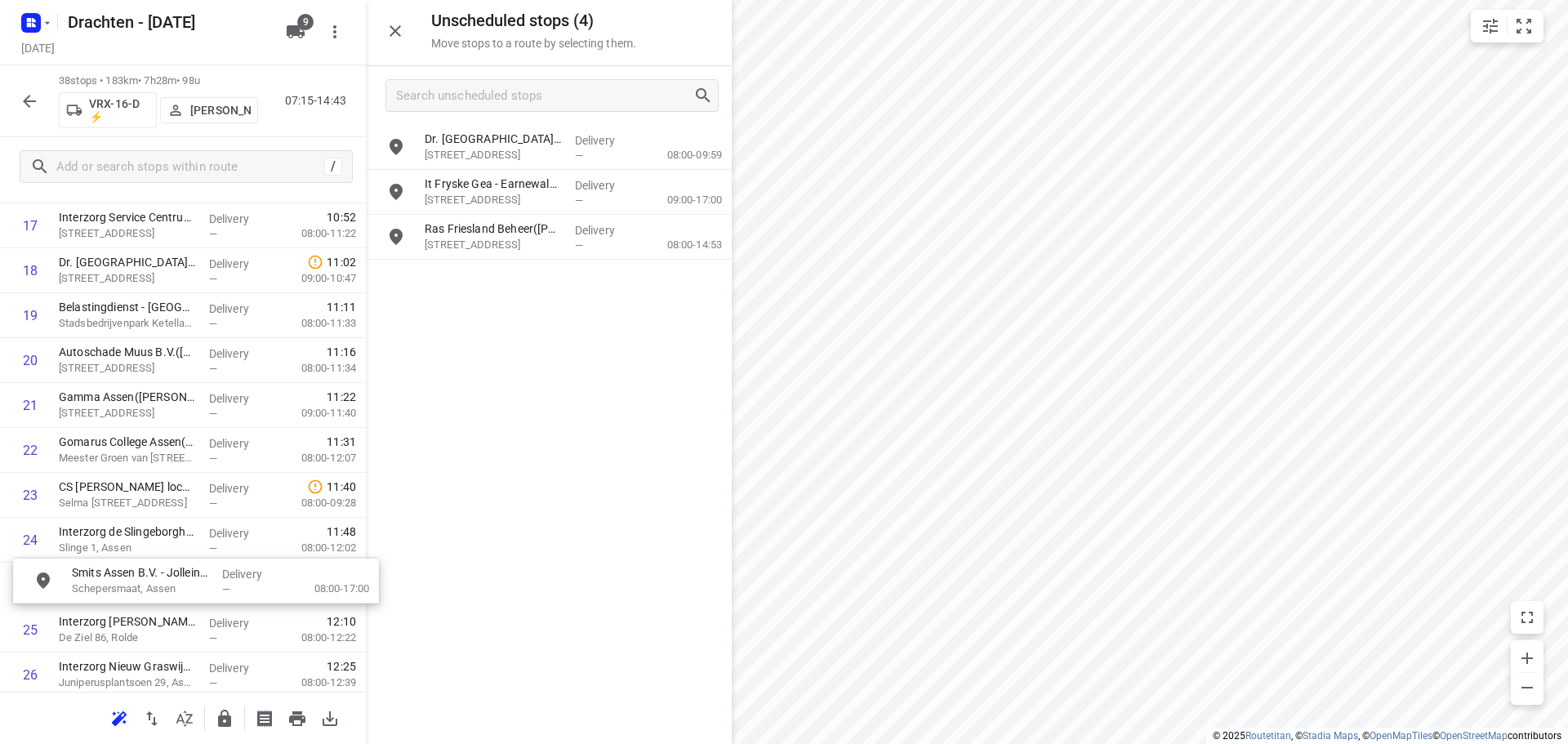
scroll to position [851, 0]
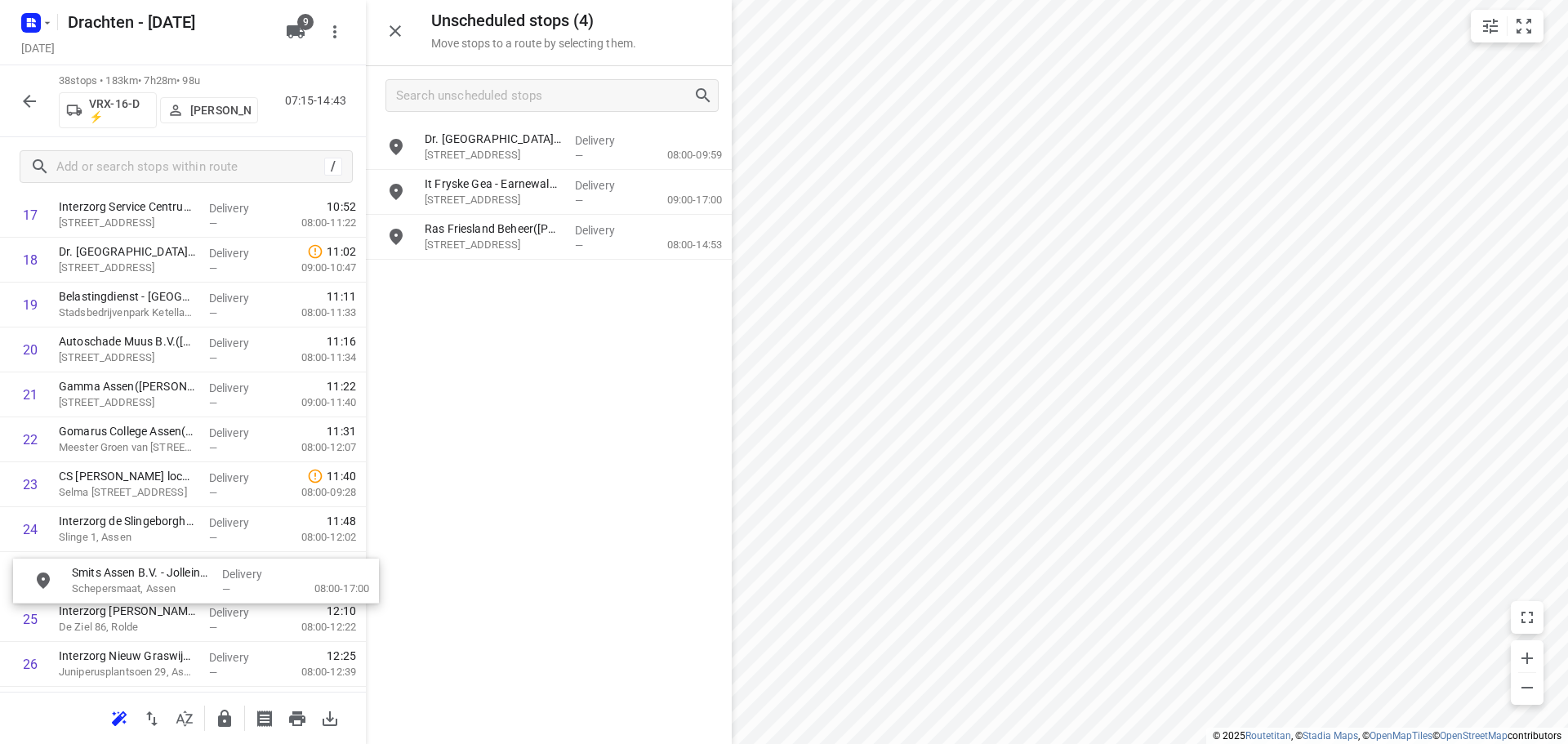
drag, startPoint x: 550, startPoint y: 201, endPoint x: 196, endPoint y: 592, distance: 527.4
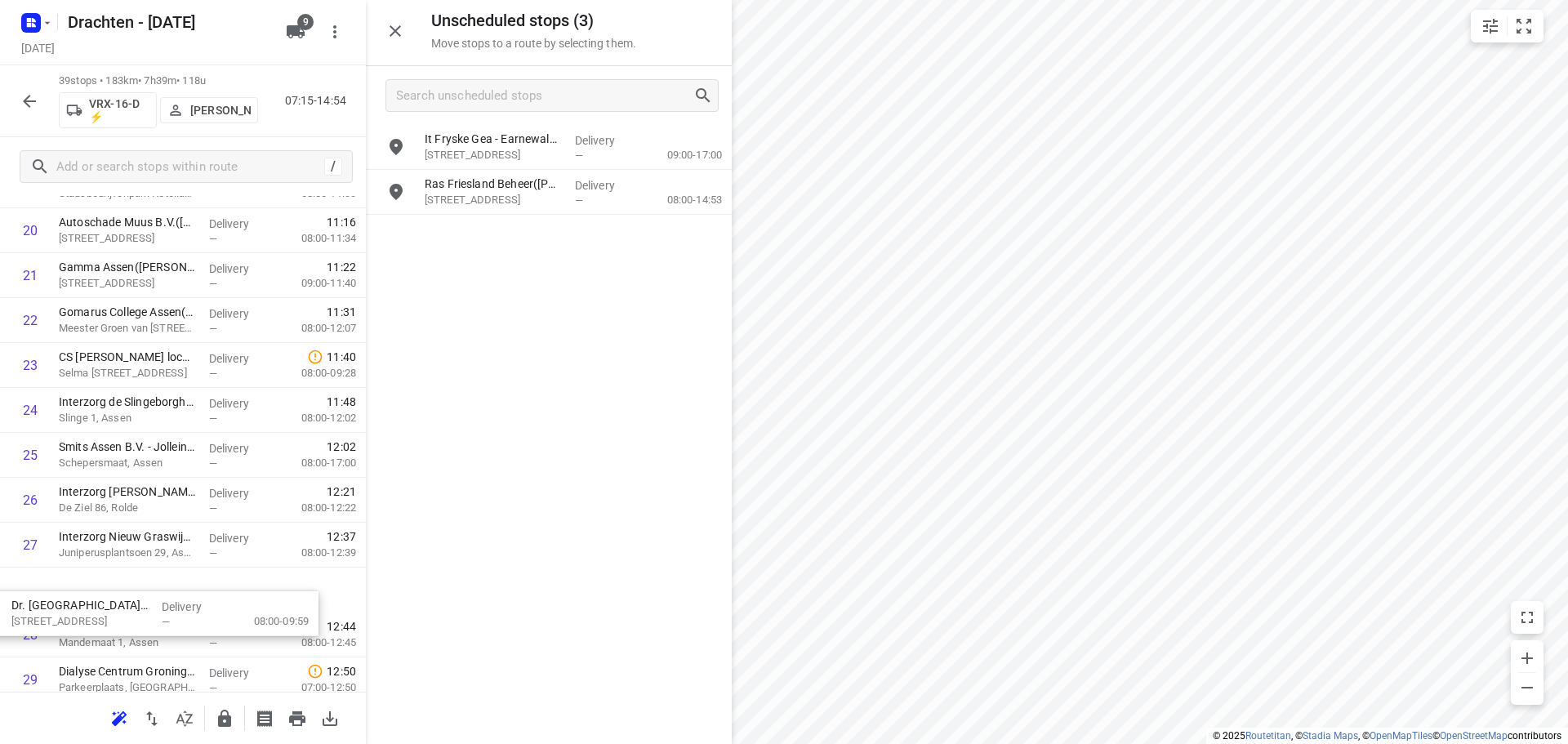
scroll to position [973, 0]
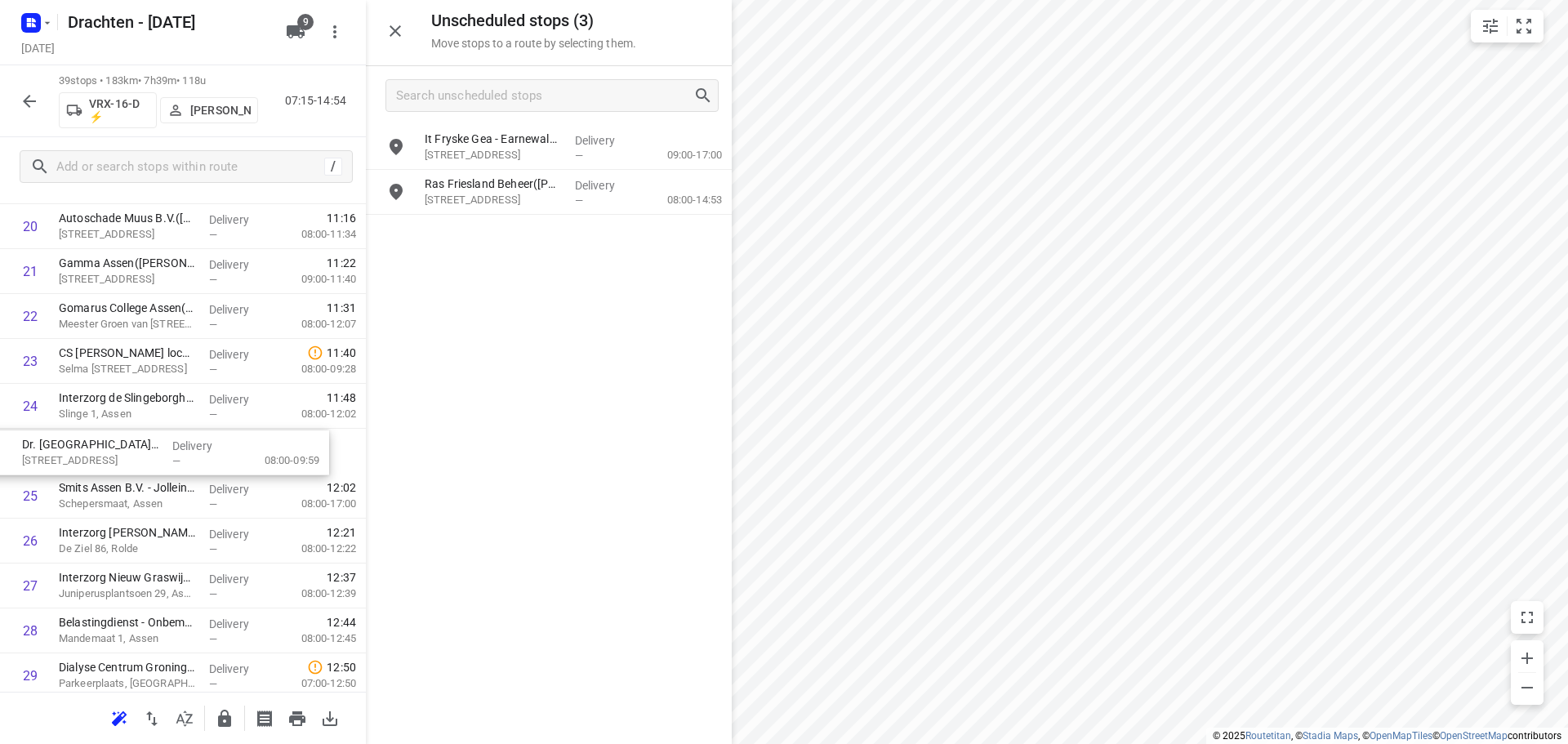
drag, startPoint x: 602, startPoint y: 137, endPoint x: 191, endPoint y: 450, distance: 516.6
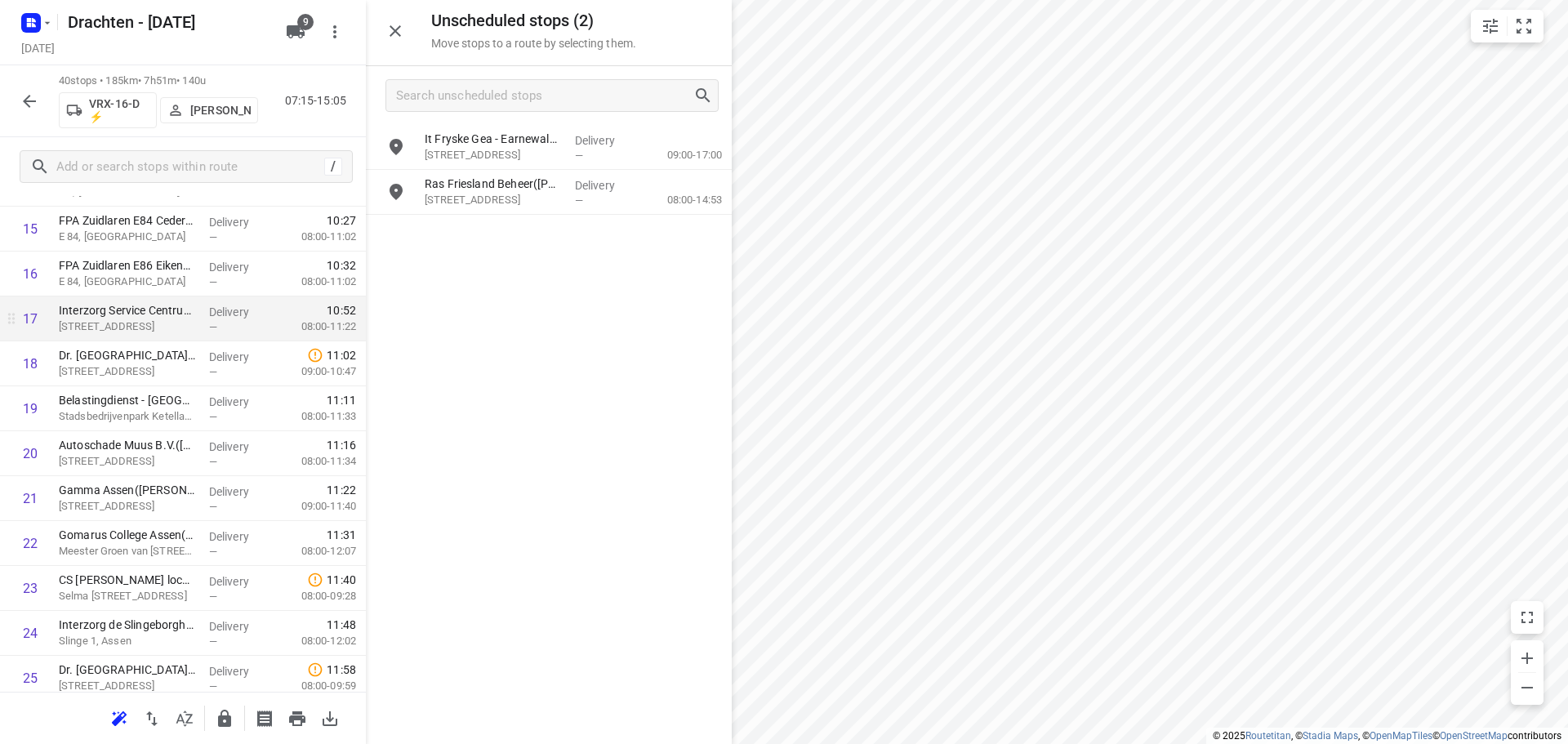
scroll to position [728, 0]
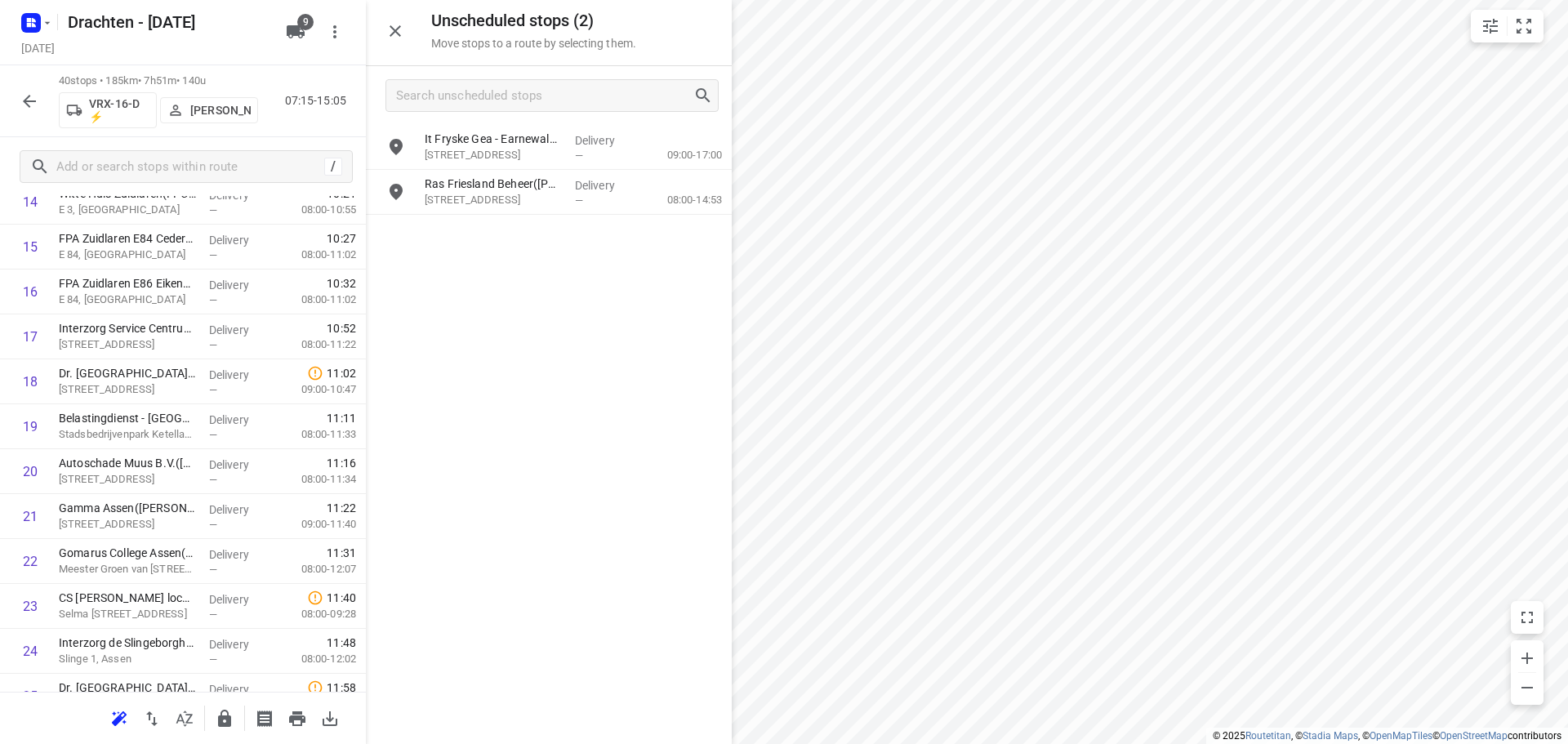
click at [406, 47] on div at bounding box center [395, 31] width 32 height 32
click at [395, 43] on button "button" at bounding box center [395, 31] width 32 height 32
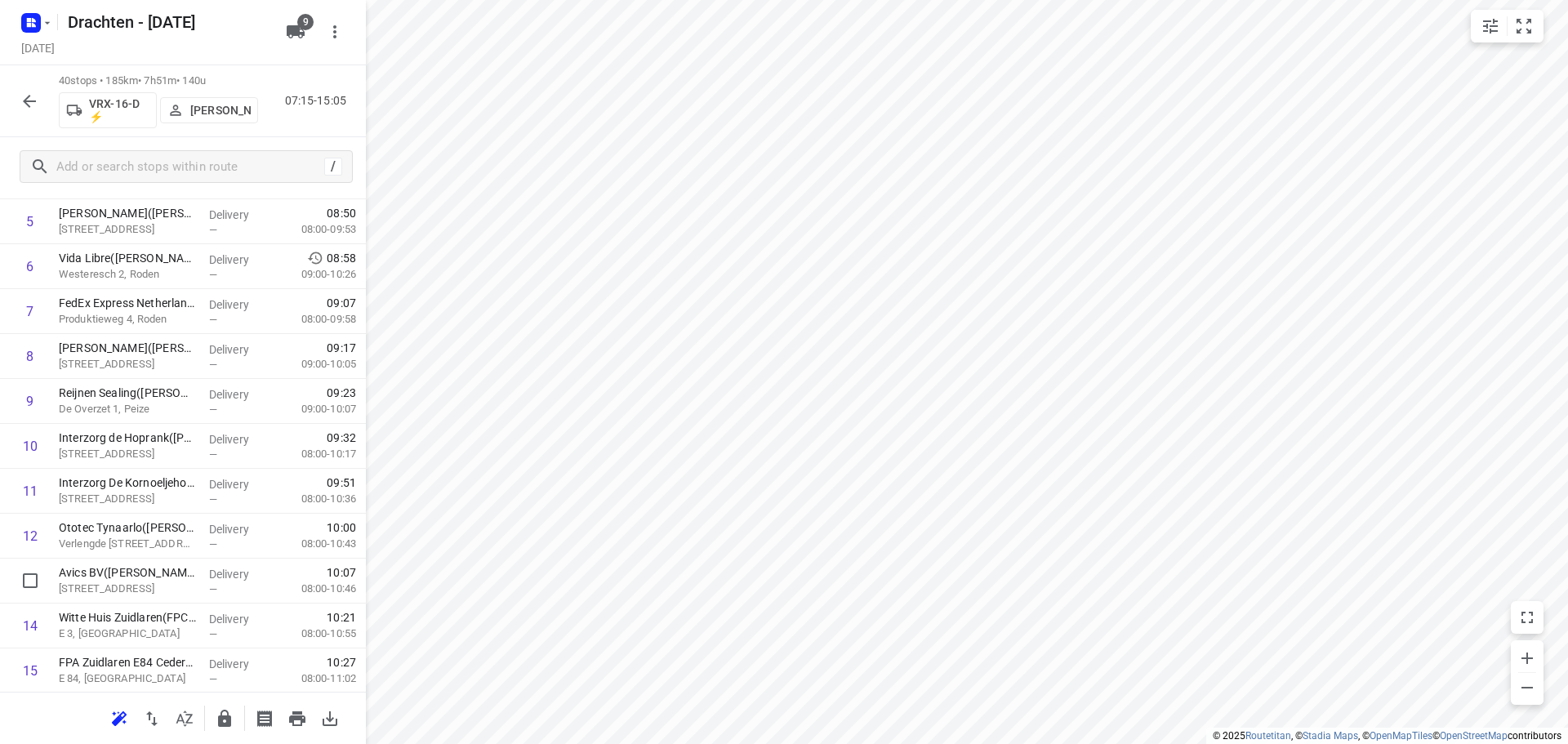
scroll to position [0, 0]
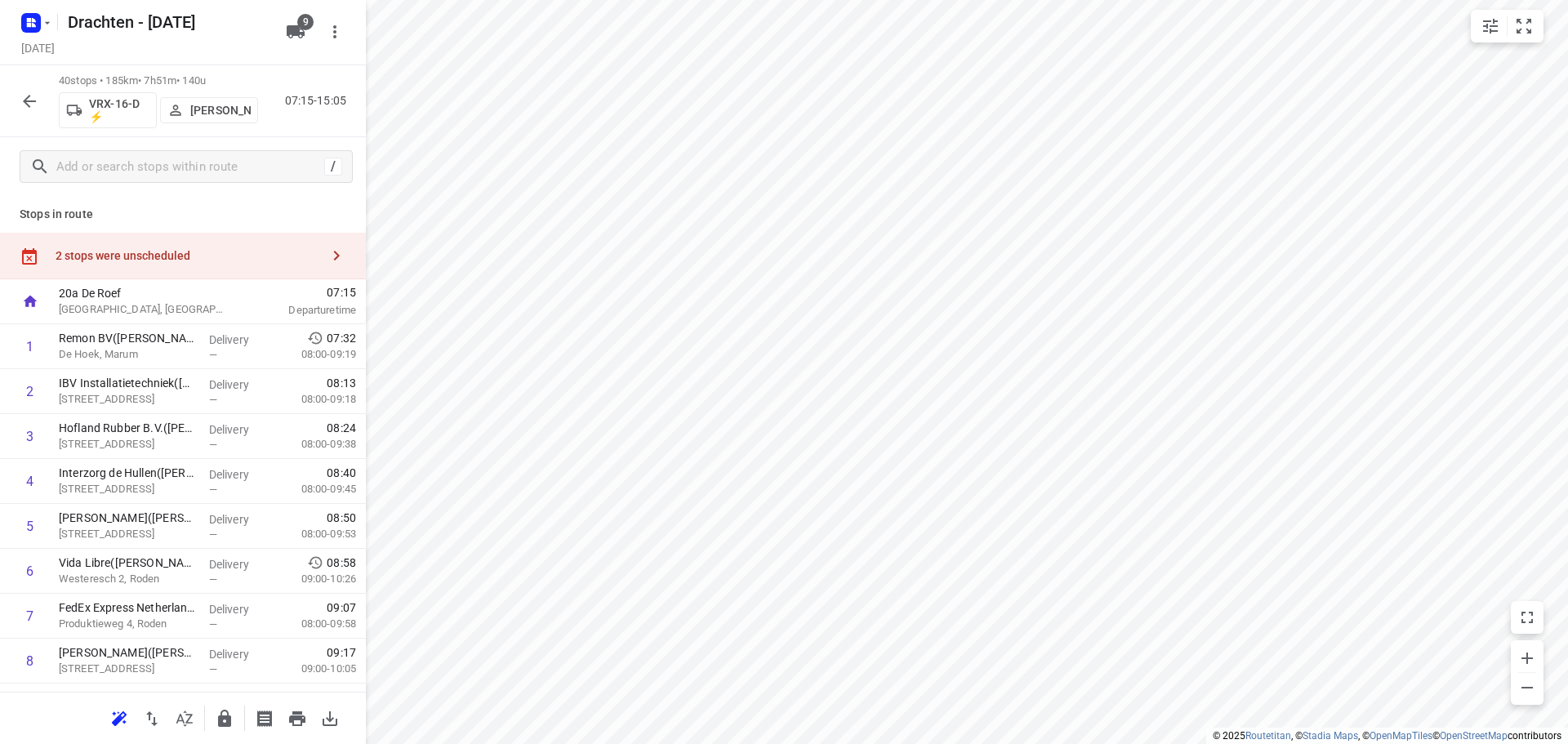
click at [110, 243] on div "2 stops were unscheduled" at bounding box center [182, 255] width 366 height 47
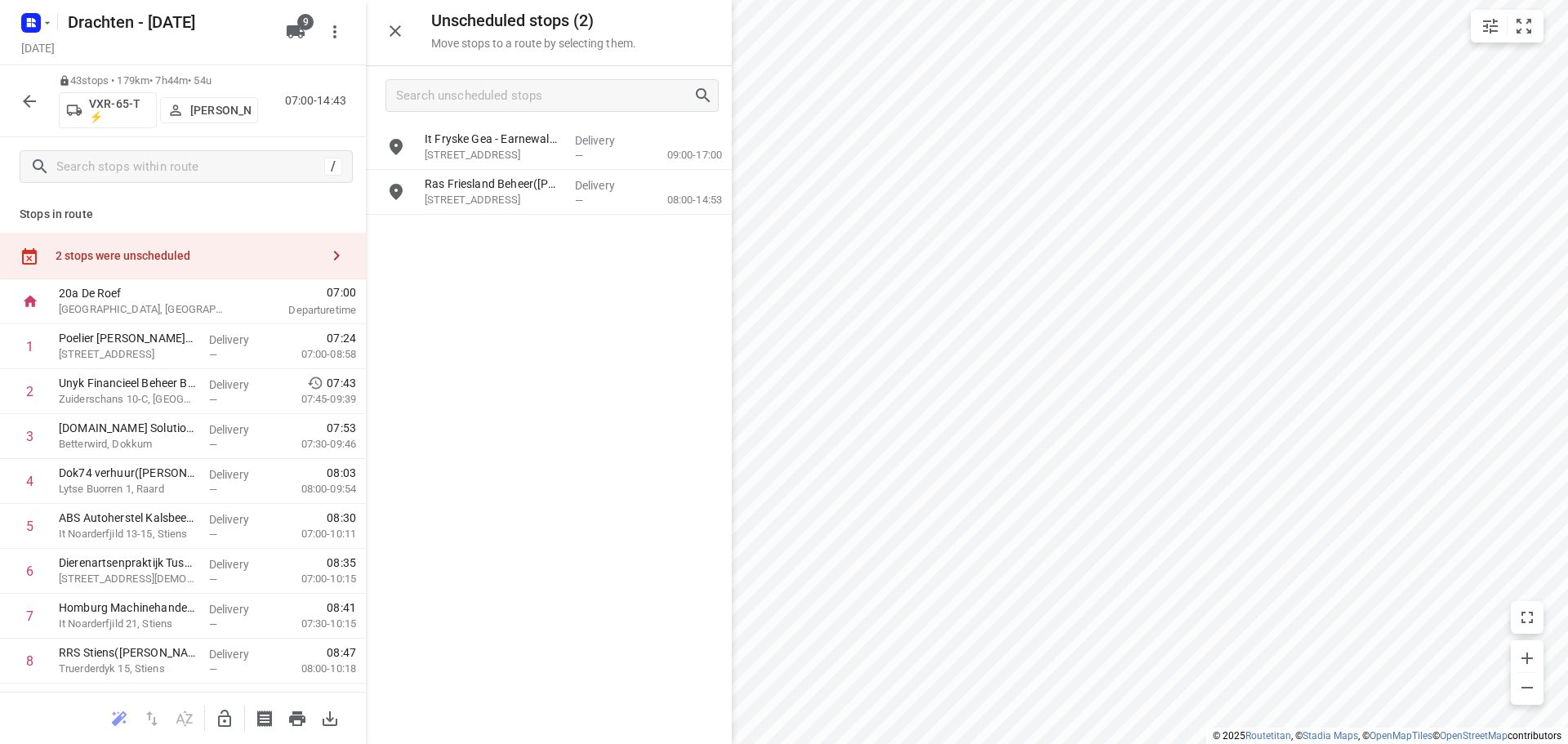
click at [230, 708] on icon "button" at bounding box center [224, 718] width 20 height 20
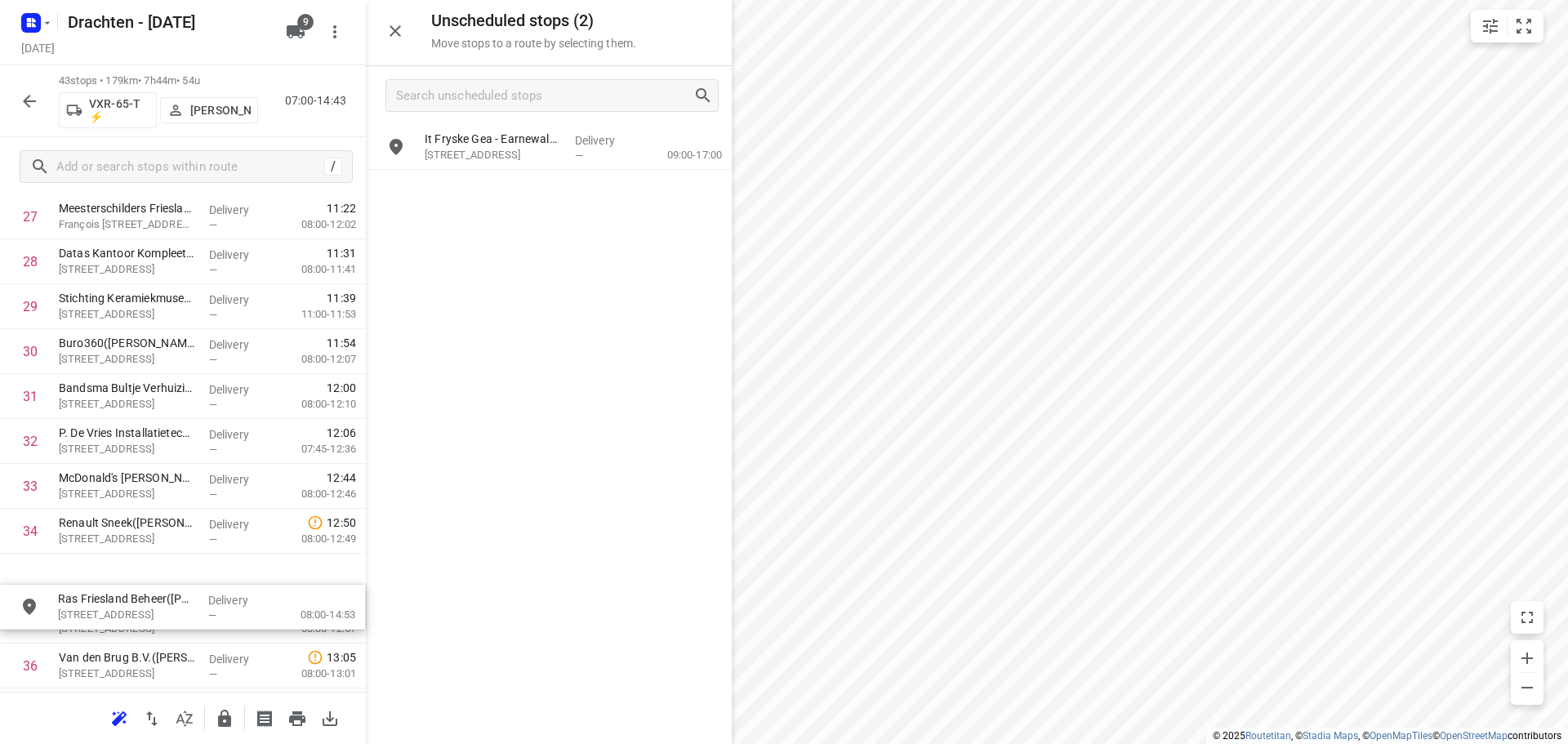
scroll to position [1298, 0]
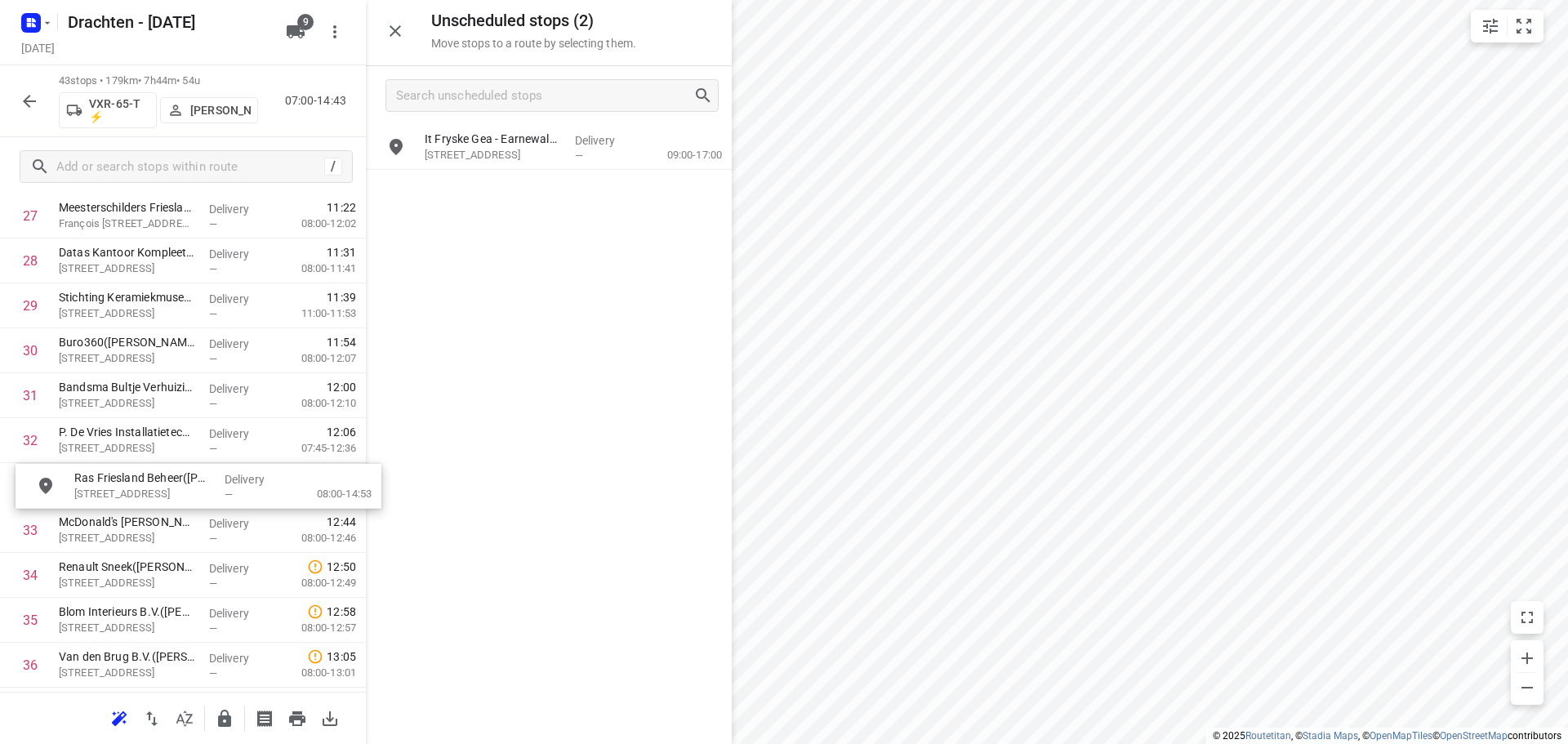
drag, startPoint x: 529, startPoint y: 211, endPoint x: 162, endPoint y: 515, distance: 476.6
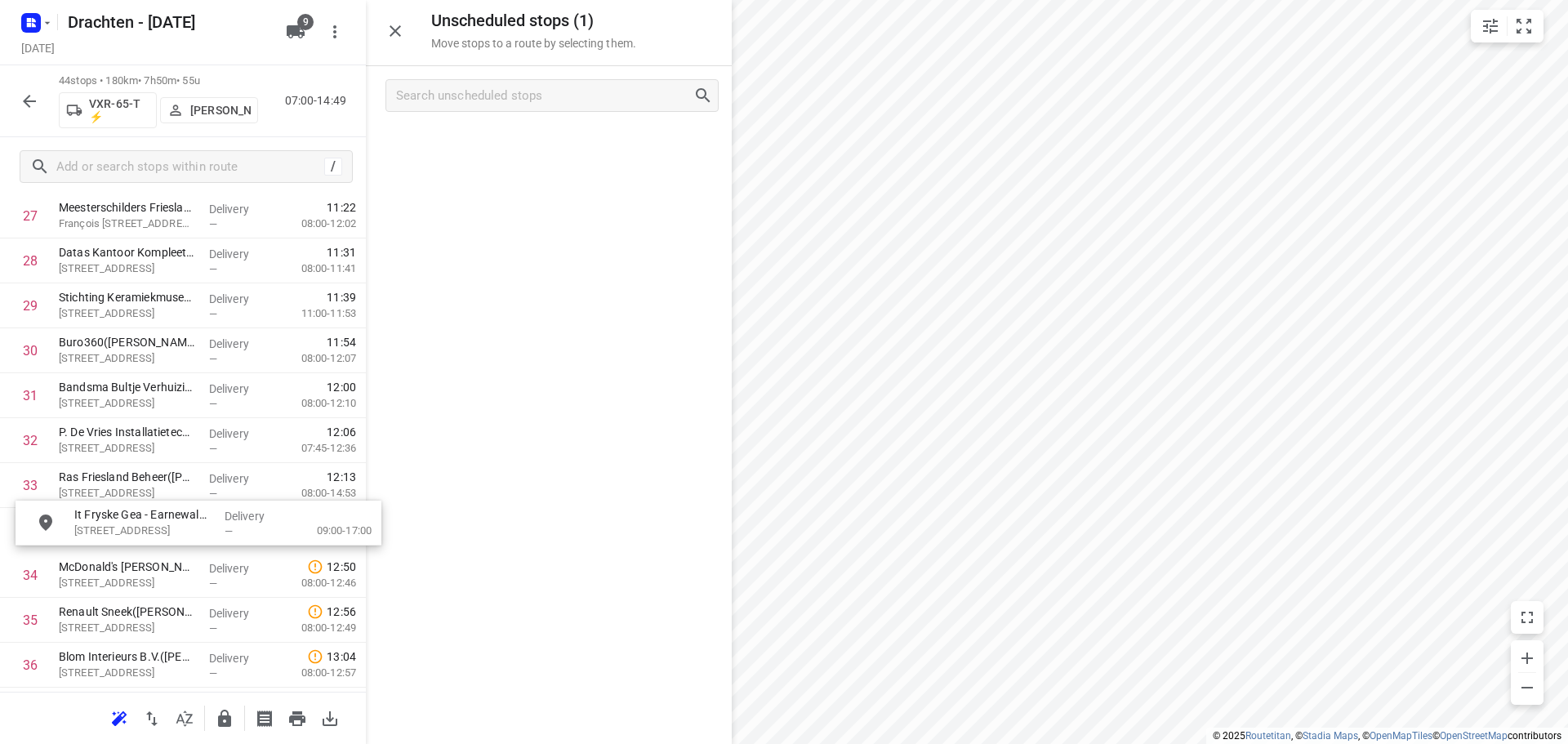
drag, startPoint x: 543, startPoint y: 154, endPoint x: 166, endPoint y: 590, distance: 576.4
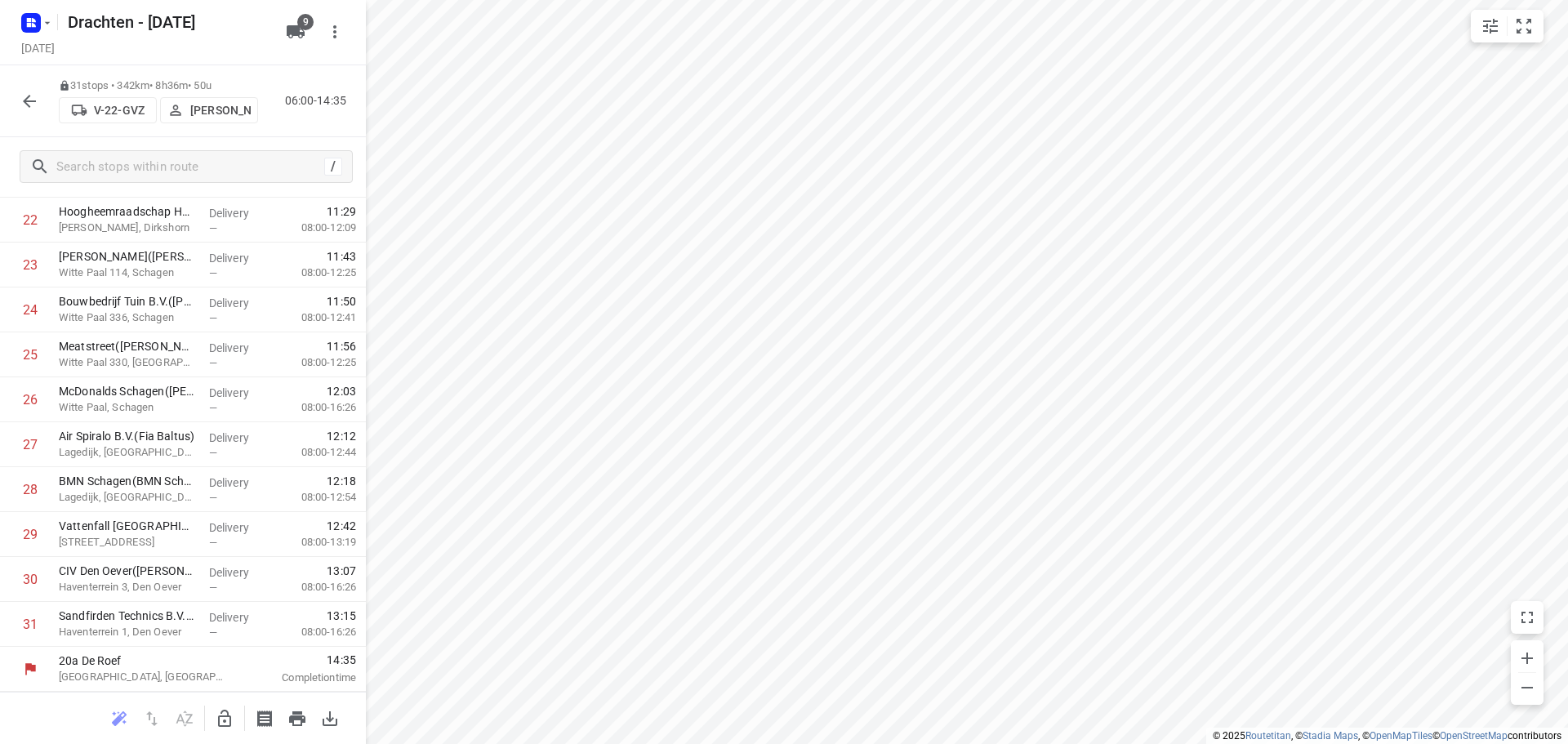
scroll to position [1023, 0]
click at [219, 722] on icon "button" at bounding box center [224, 718] width 13 height 17
click at [211, 721] on button "button" at bounding box center [224, 719] width 32 height 32
click at [216, 706] on button "button" at bounding box center [224, 719] width 32 height 32
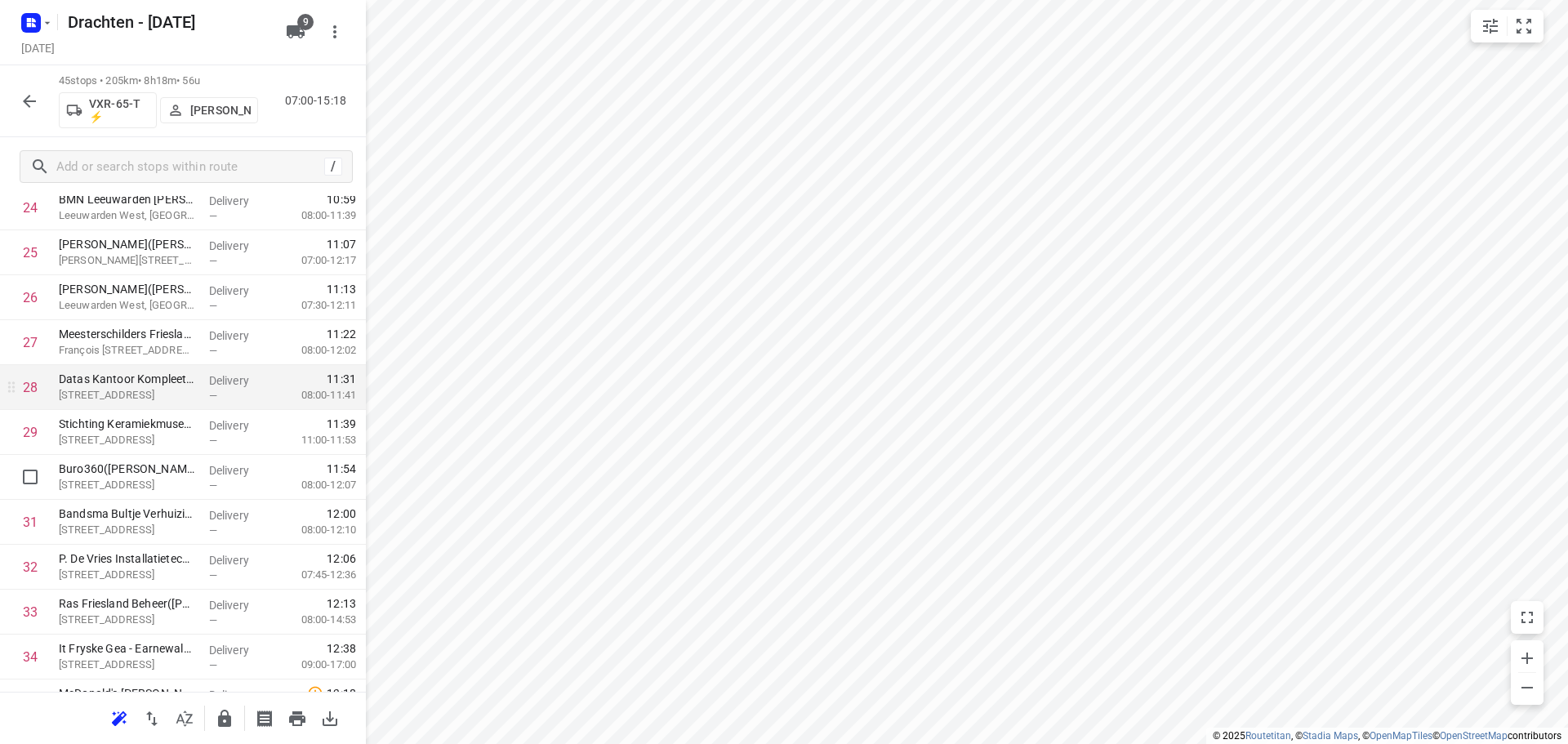
scroll to position [1186, 0]
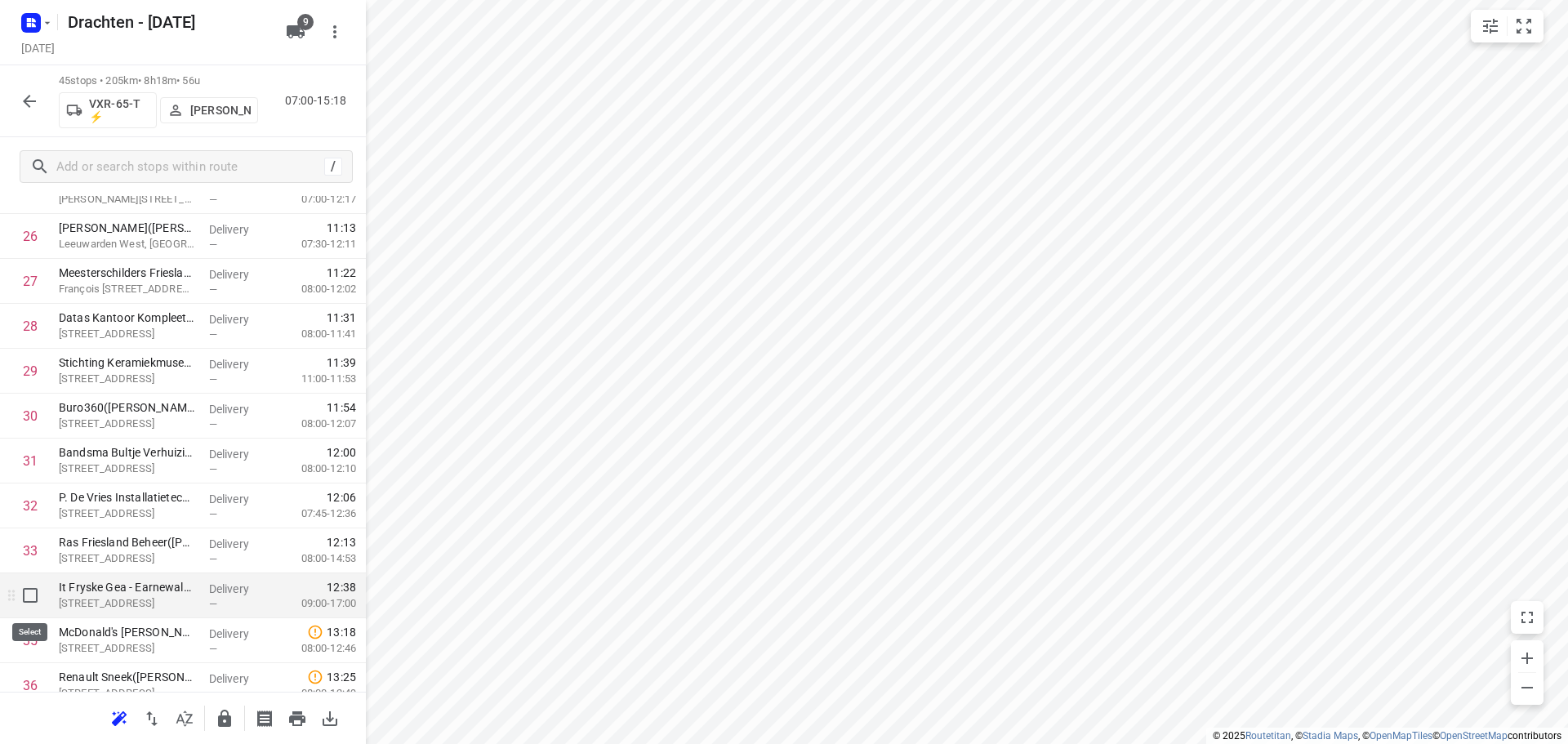
click at [31, 601] on input "checkbox" at bounding box center [30, 595] width 32 height 32
checkbox input "true"
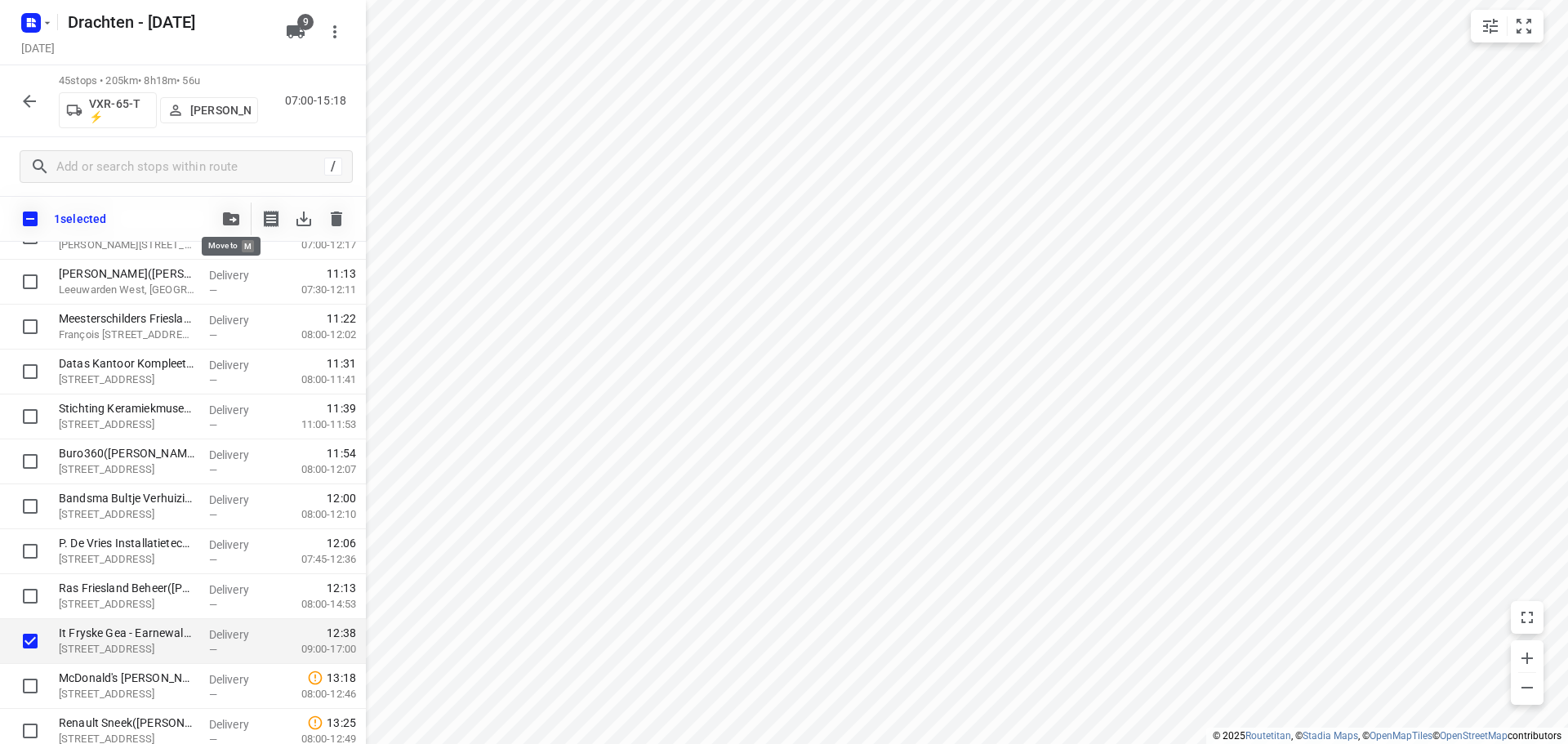
click at [237, 232] on button "button" at bounding box center [231, 219] width 32 height 32
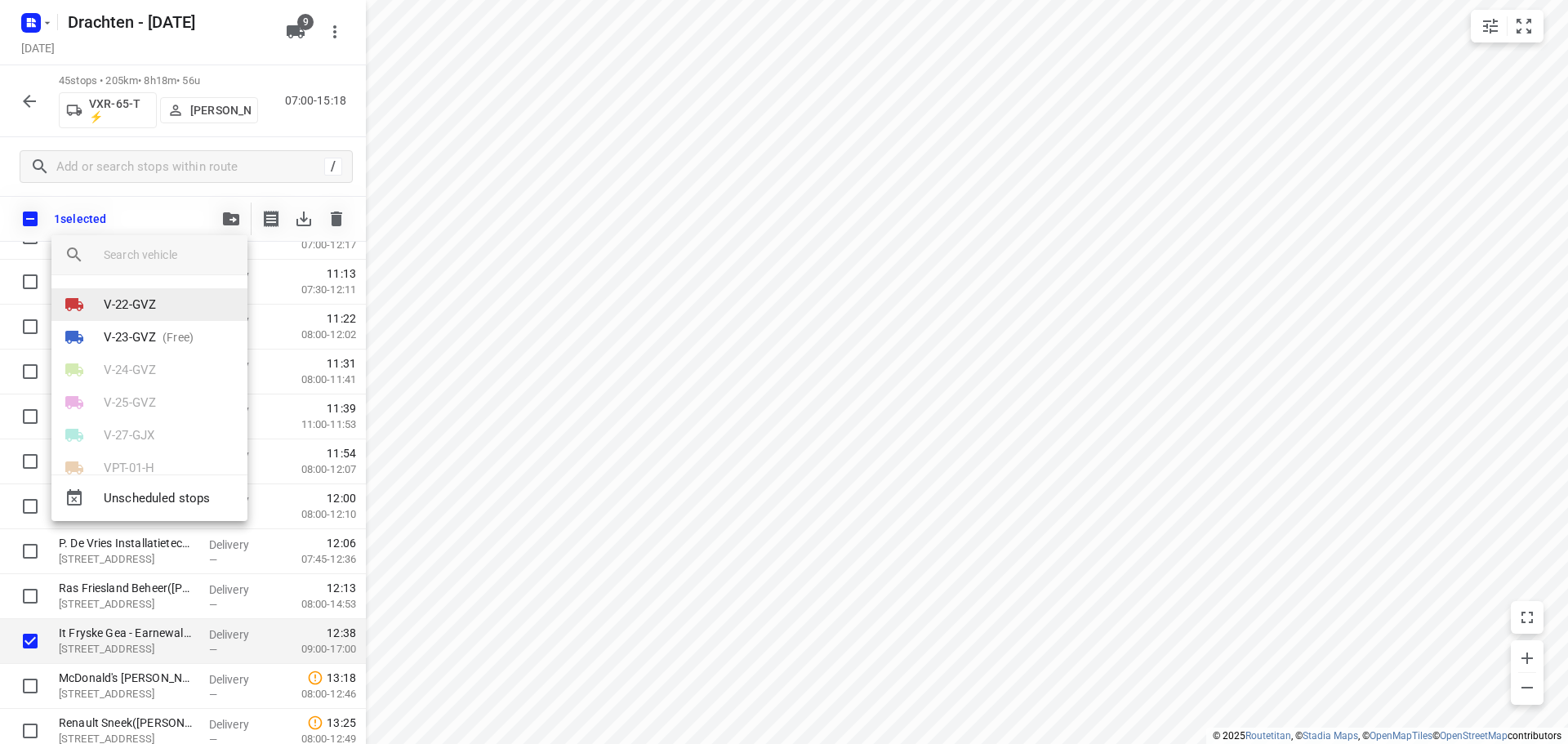
click at [170, 314] on li "V-22-GVZ" at bounding box center [149, 305] width 196 height 32
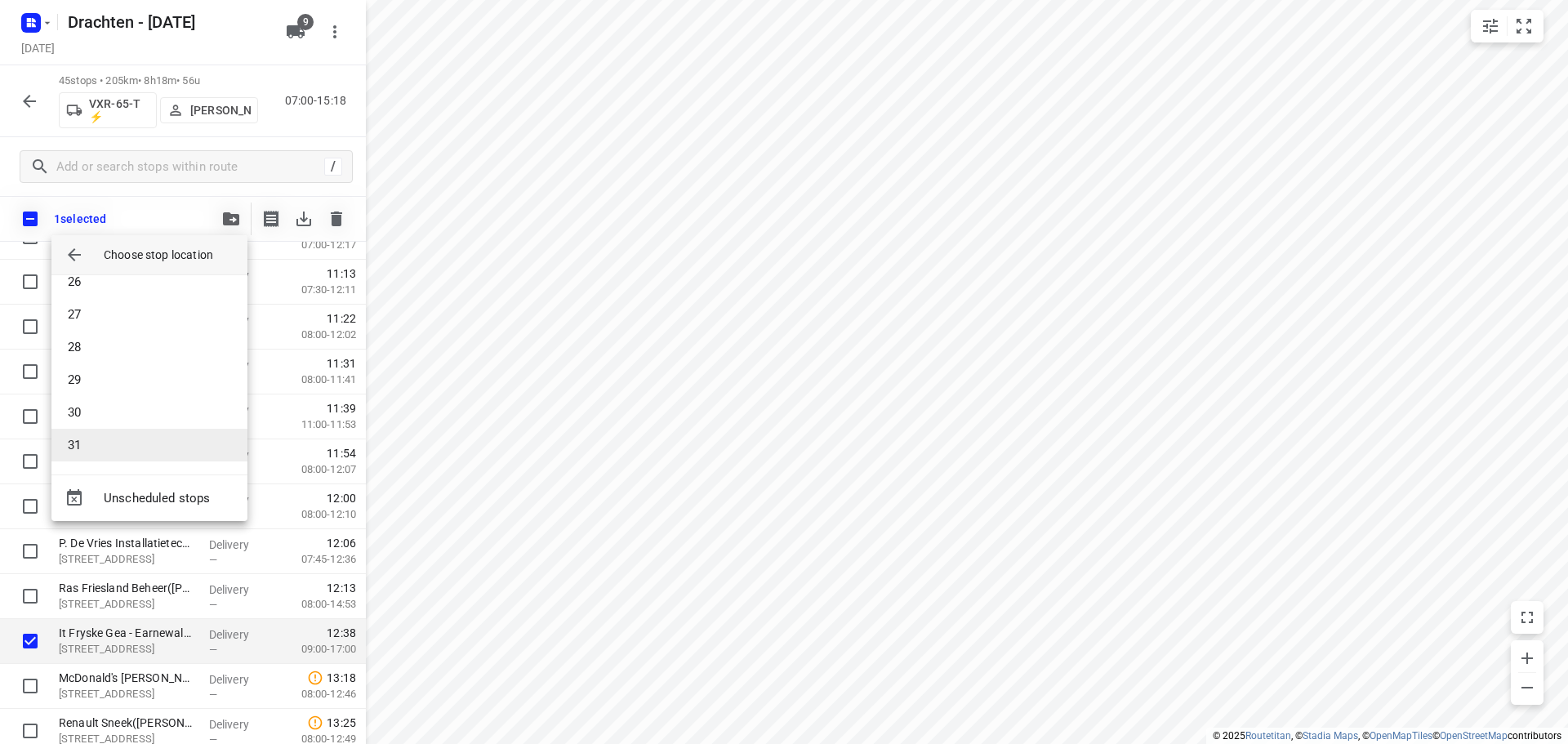
click at [125, 456] on li "31" at bounding box center [149, 445] width 196 height 32
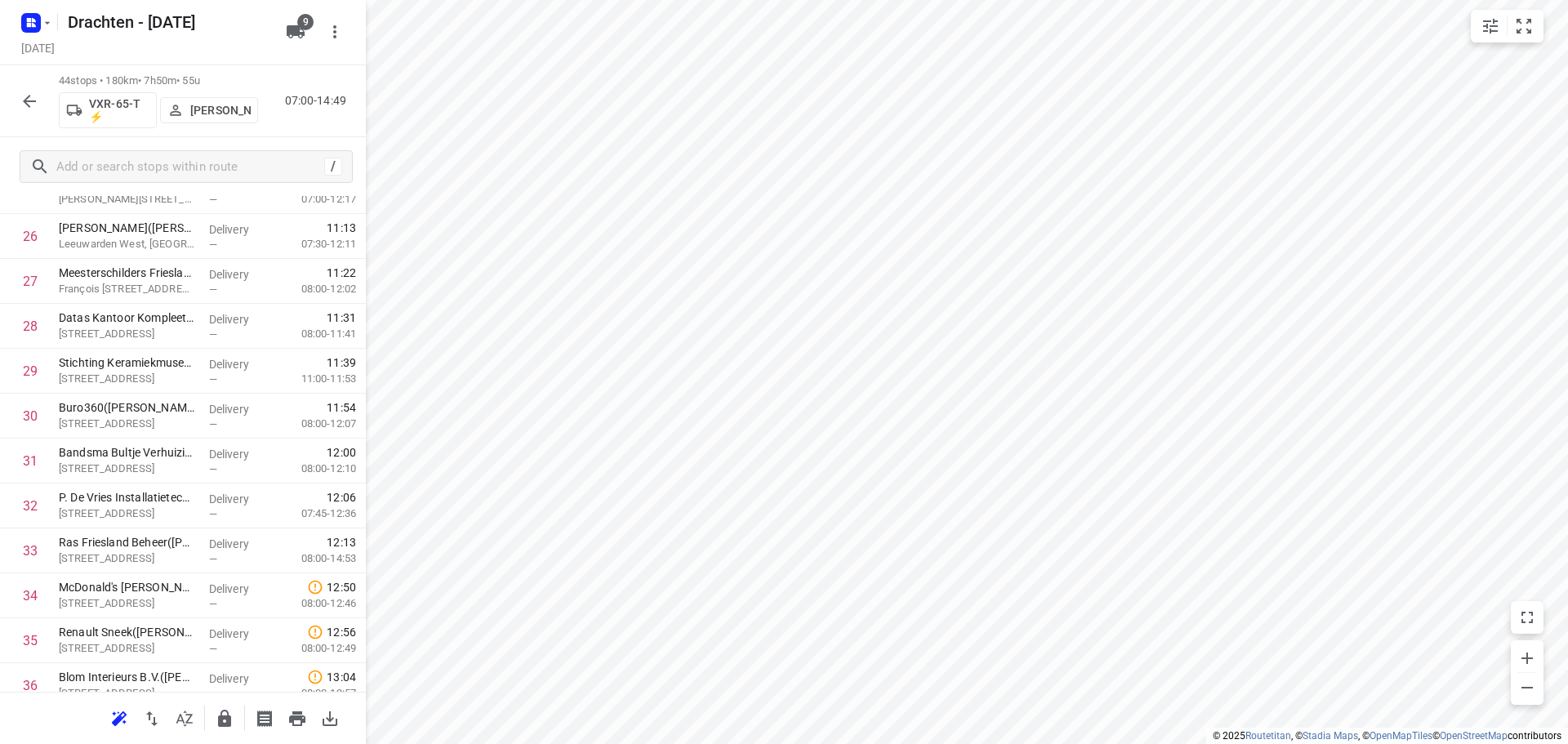
scroll to position [1068, 0]
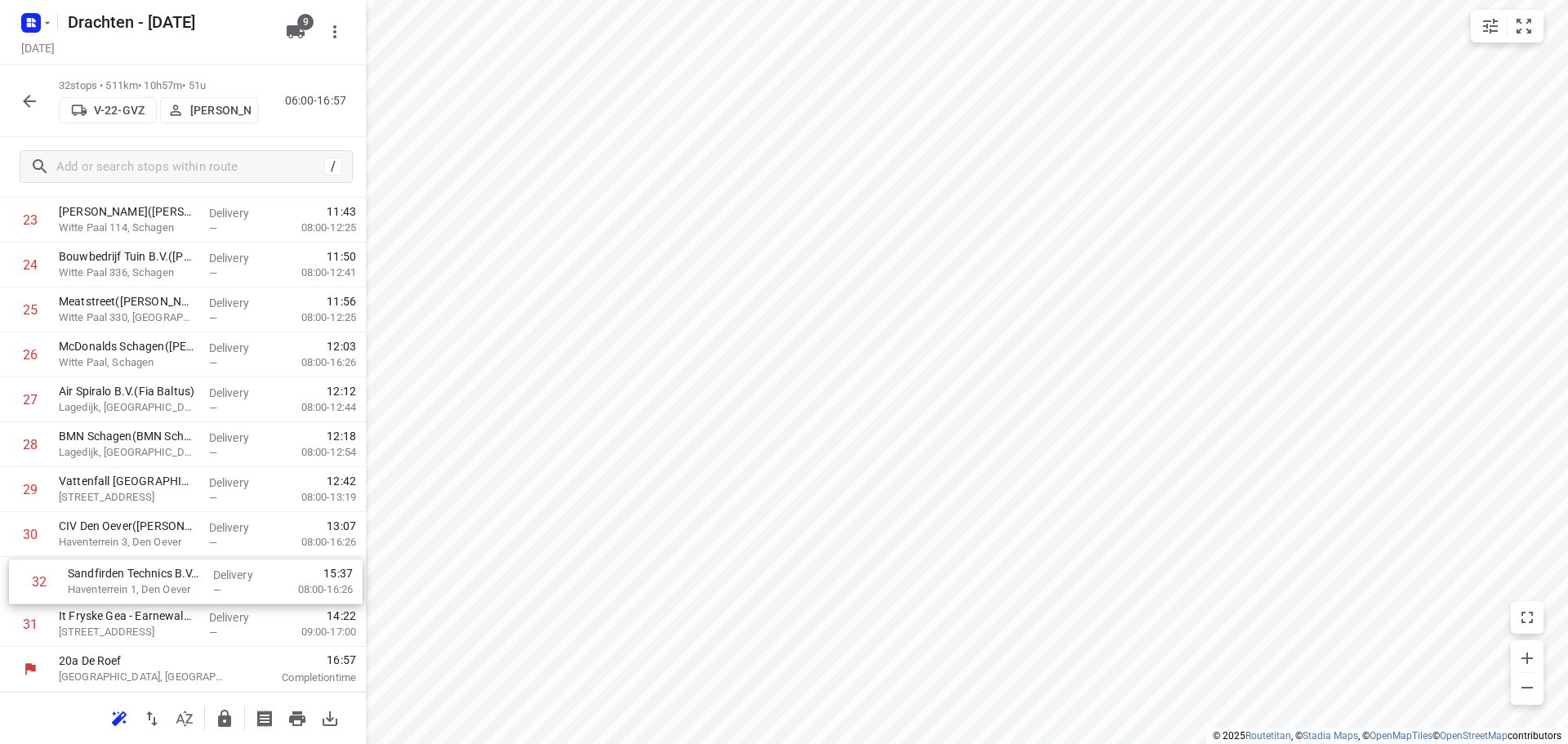
drag, startPoint x: 149, startPoint y: 640, endPoint x: 162, endPoint y: 589, distance: 52.6
click at [34, 98] on icon "button" at bounding box center [29, 101] width 20 height 20
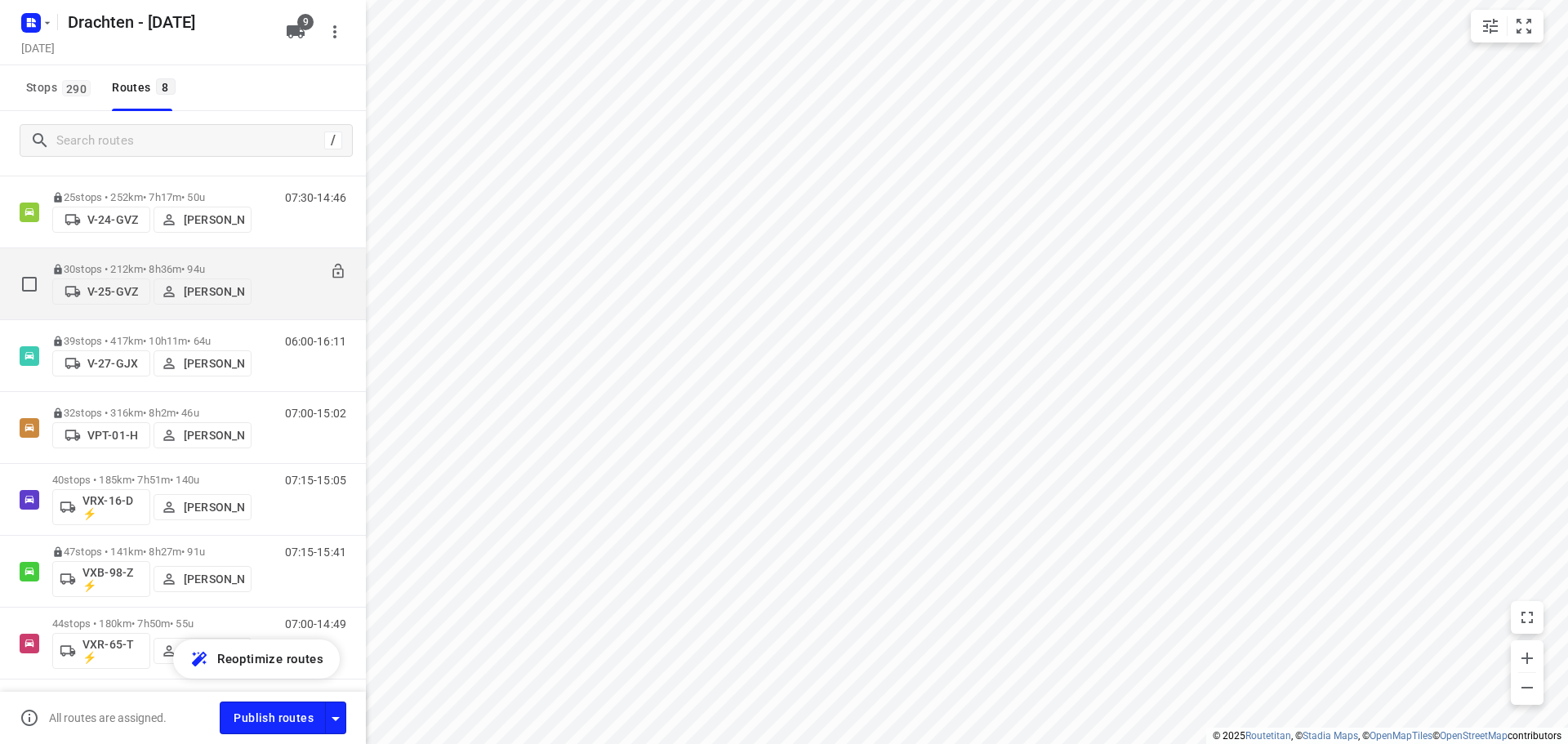
scroll to position [74, 0]
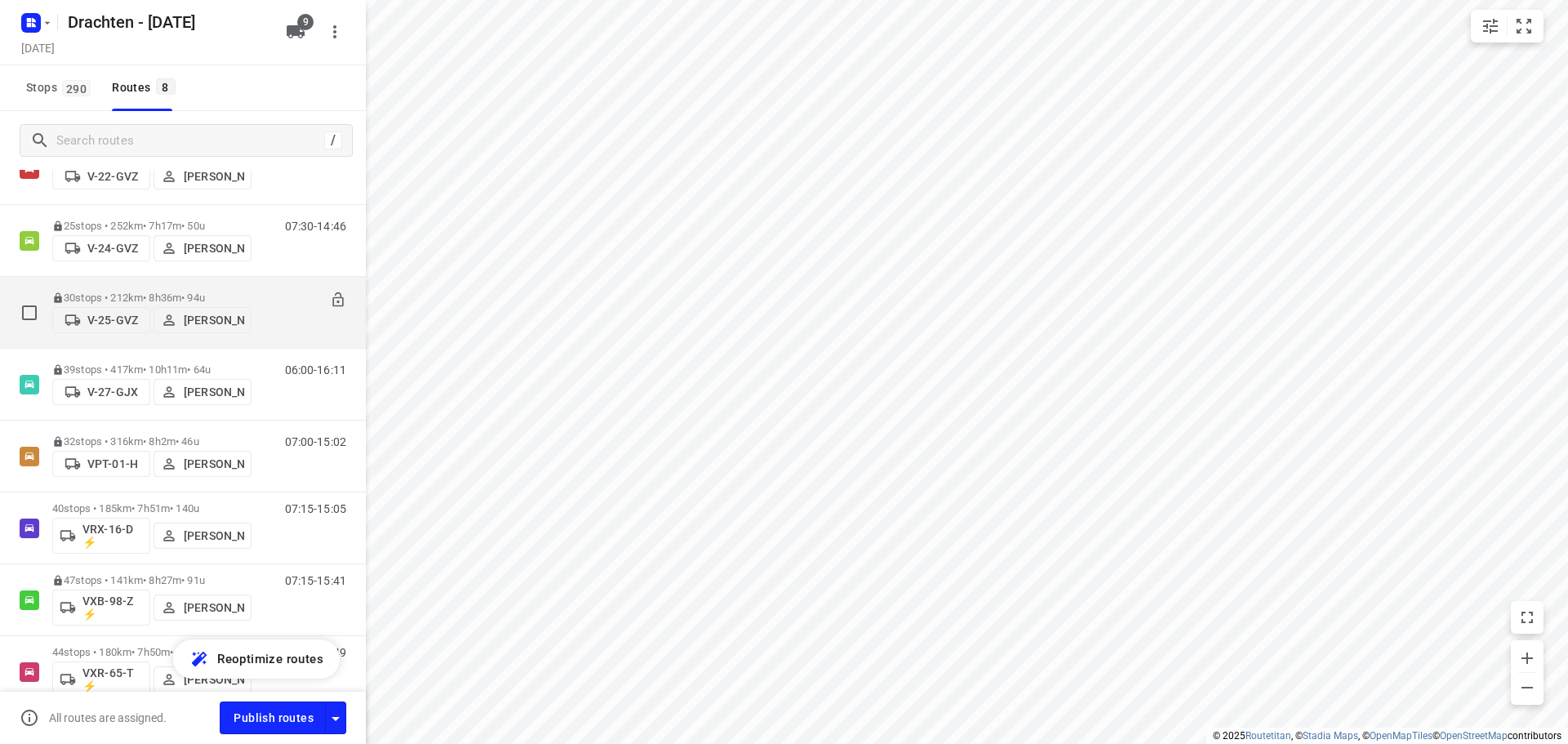
click at [174, 293] on p "30 stops • 212km • 8h36m • 94u" at bounding box center [152, 298] width 199 height 12
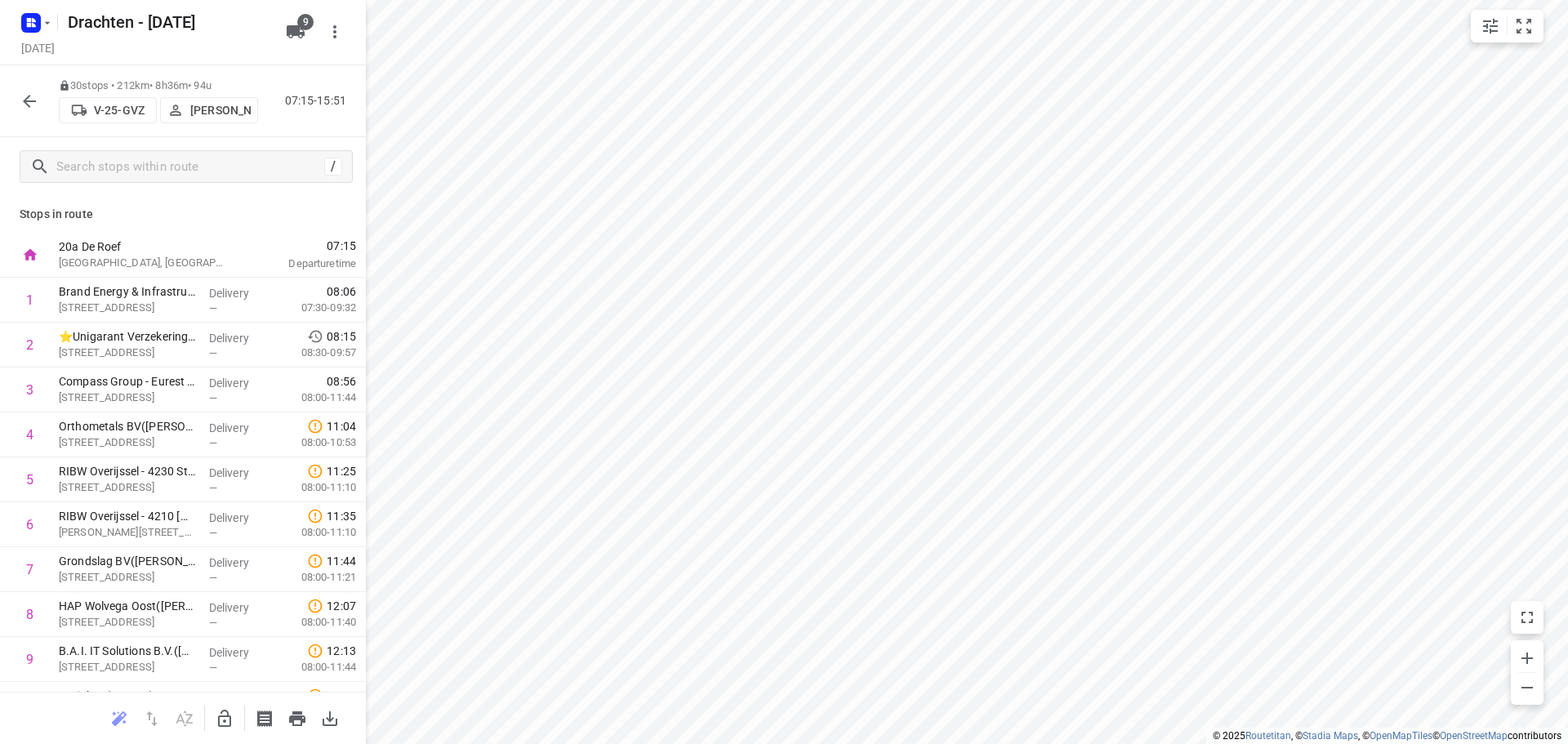
click at [24, 92] on icon "button" at bounding box center [29, 101] width 20 height 20
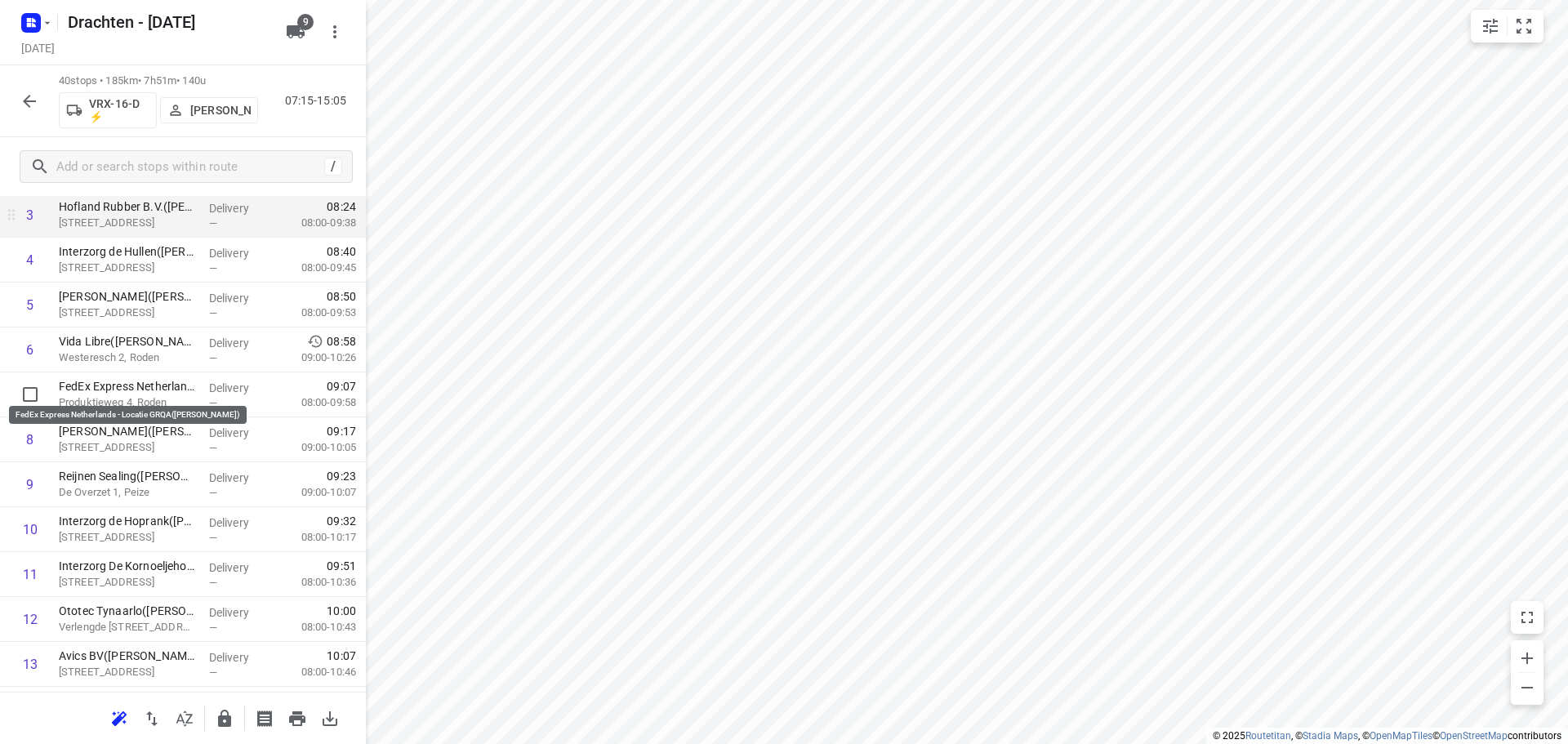
scroll to position [0, 0]
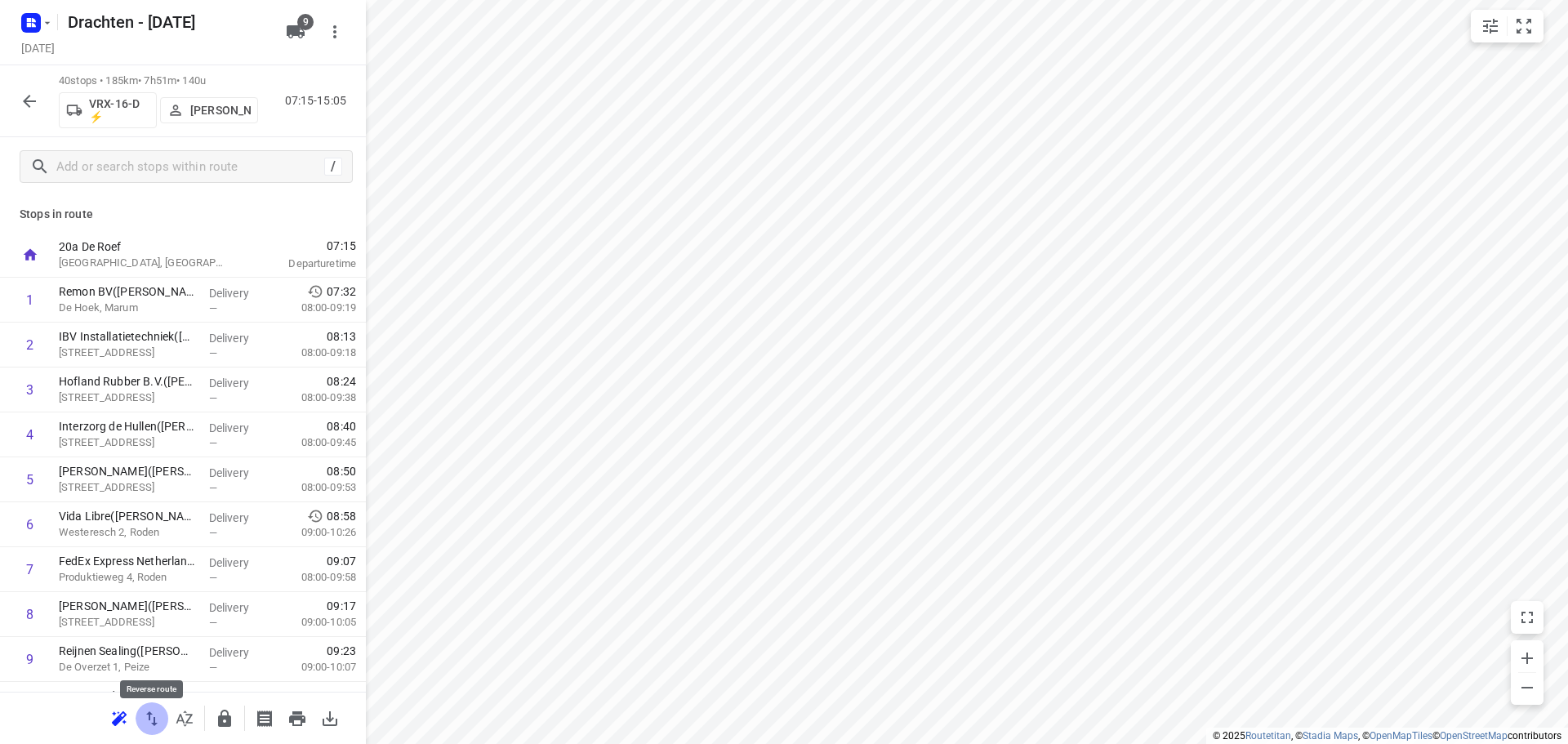
click at [154, 725] on icon "button" at bounding box center [151, 718] width 11 height 14
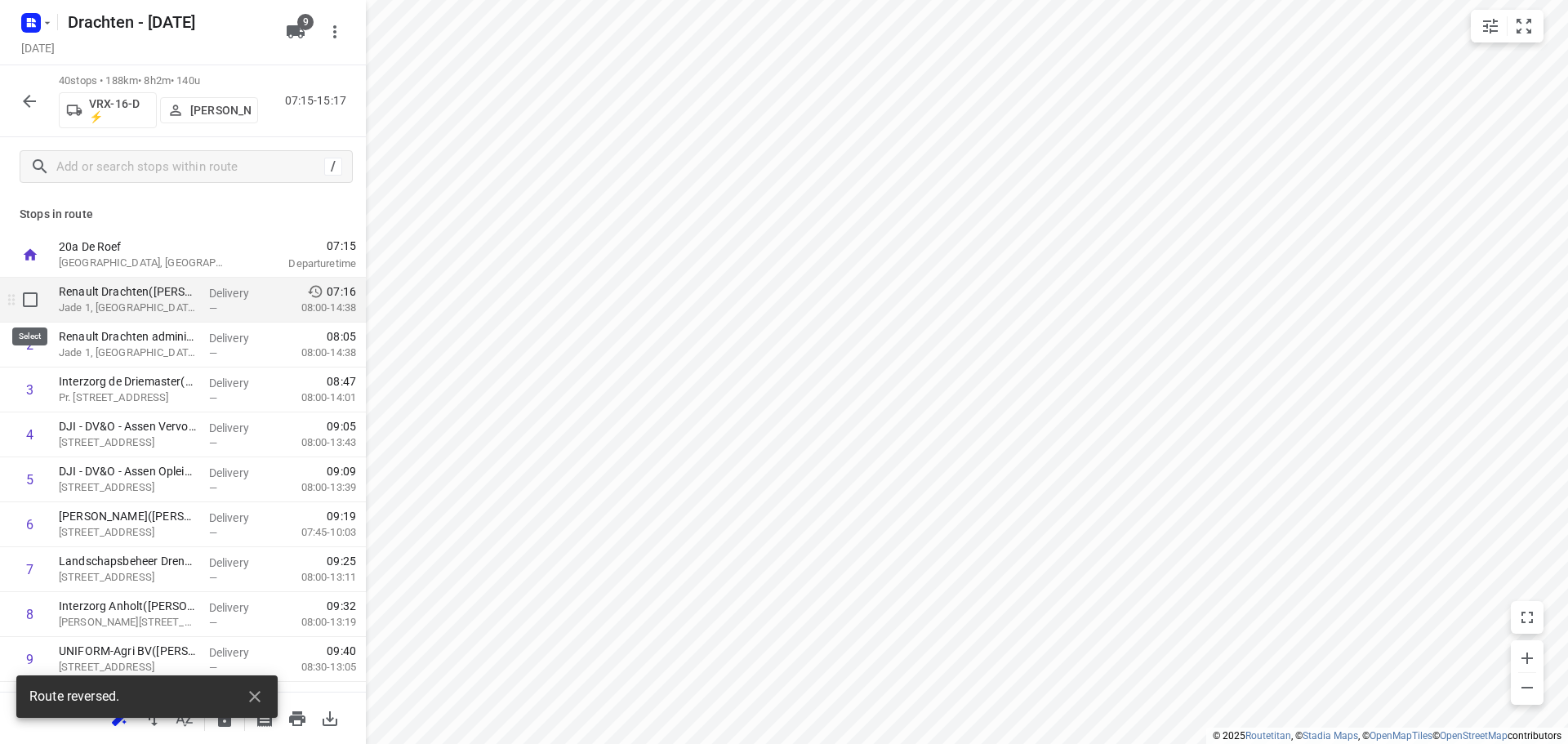
click at [23, 298] on input "checkbox" at bounding box center [30, 299] width 32 height 32
checkbox input "true"
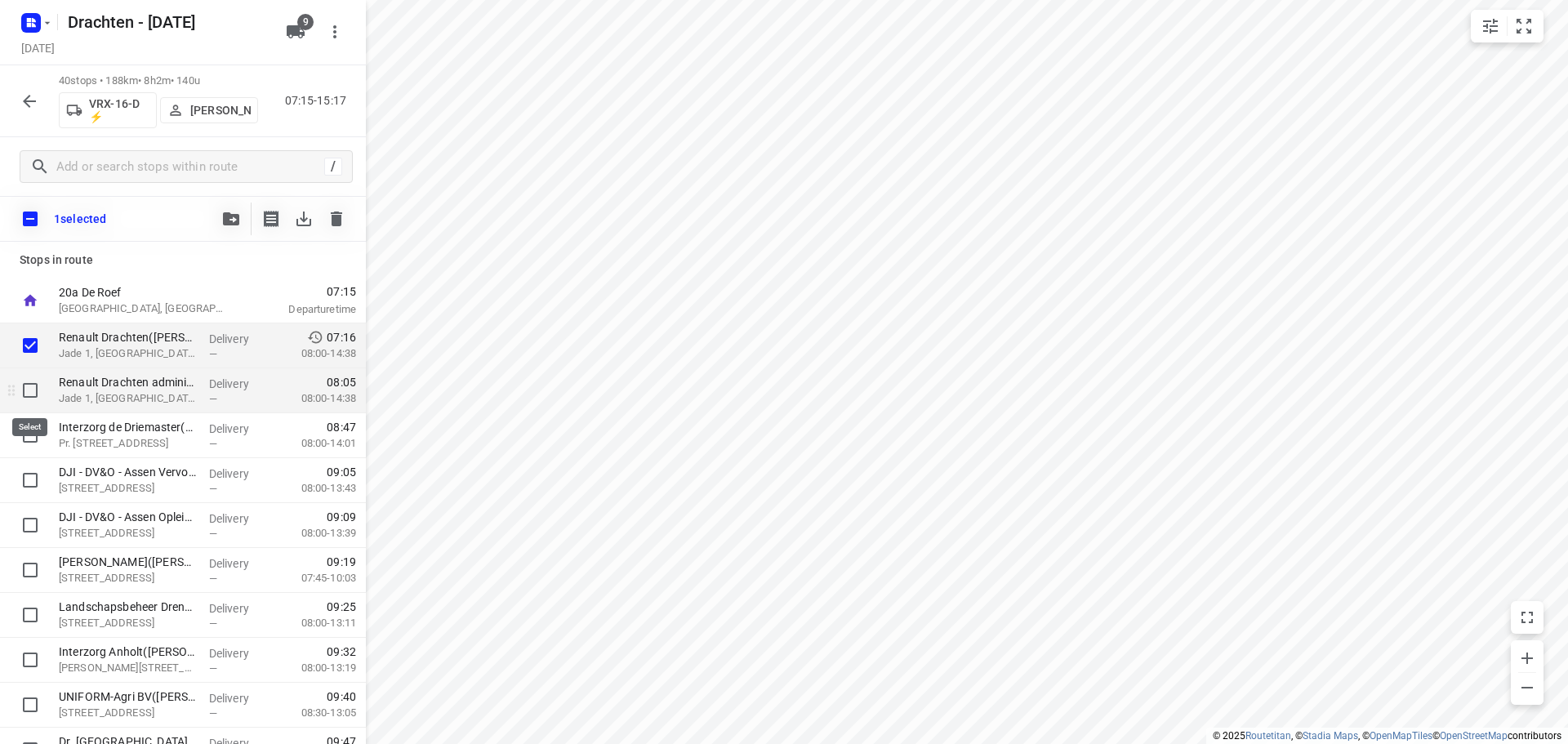
click at [36, 381] on input "checkbox" at bounding box center [30, 390] width 32 height 32
checkbox input "true"
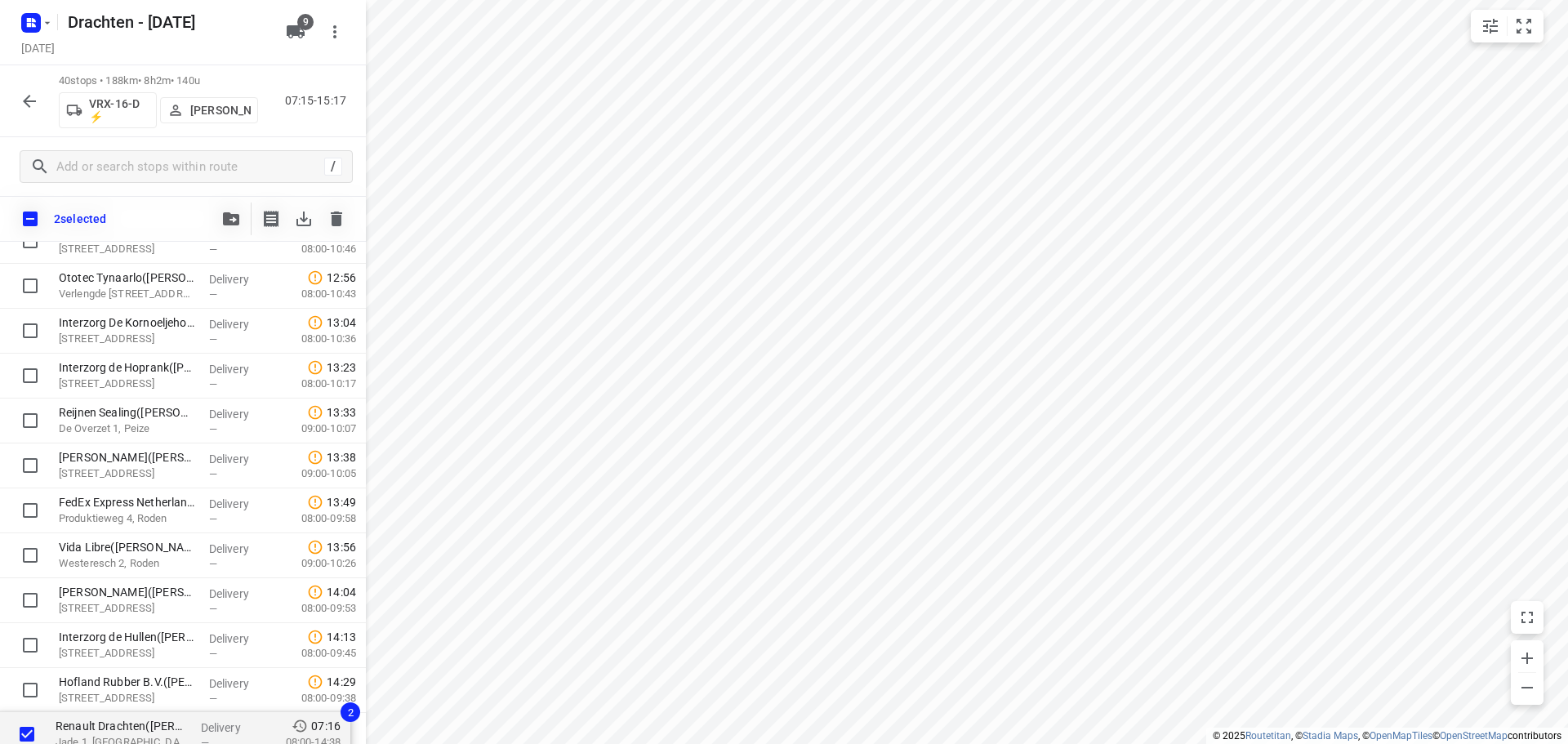
scroll to position [1420, 0]
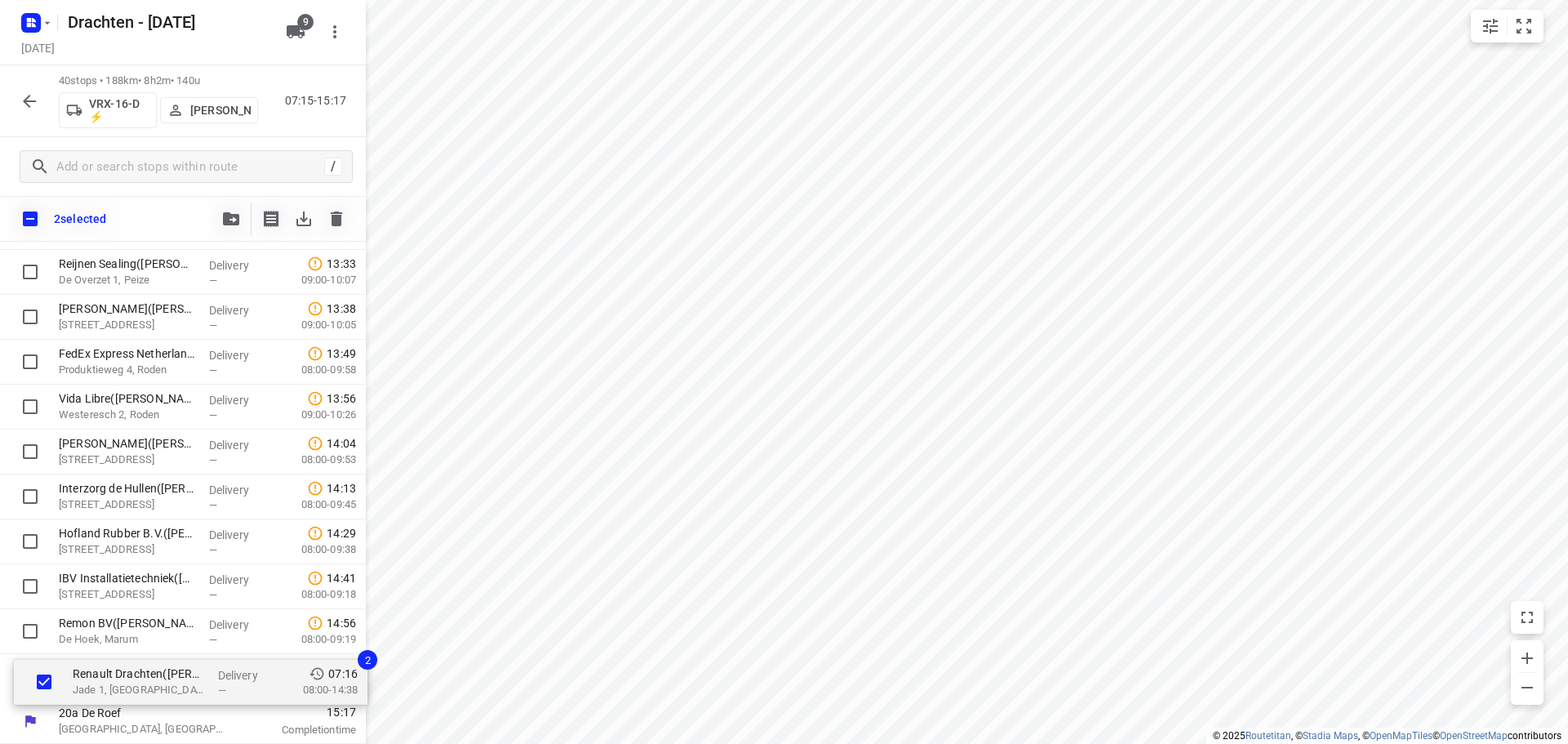
drag, startPoint x: 115, startPoint y: 350, endPoint x: 121, endPoint y: 713, distance: 363.0
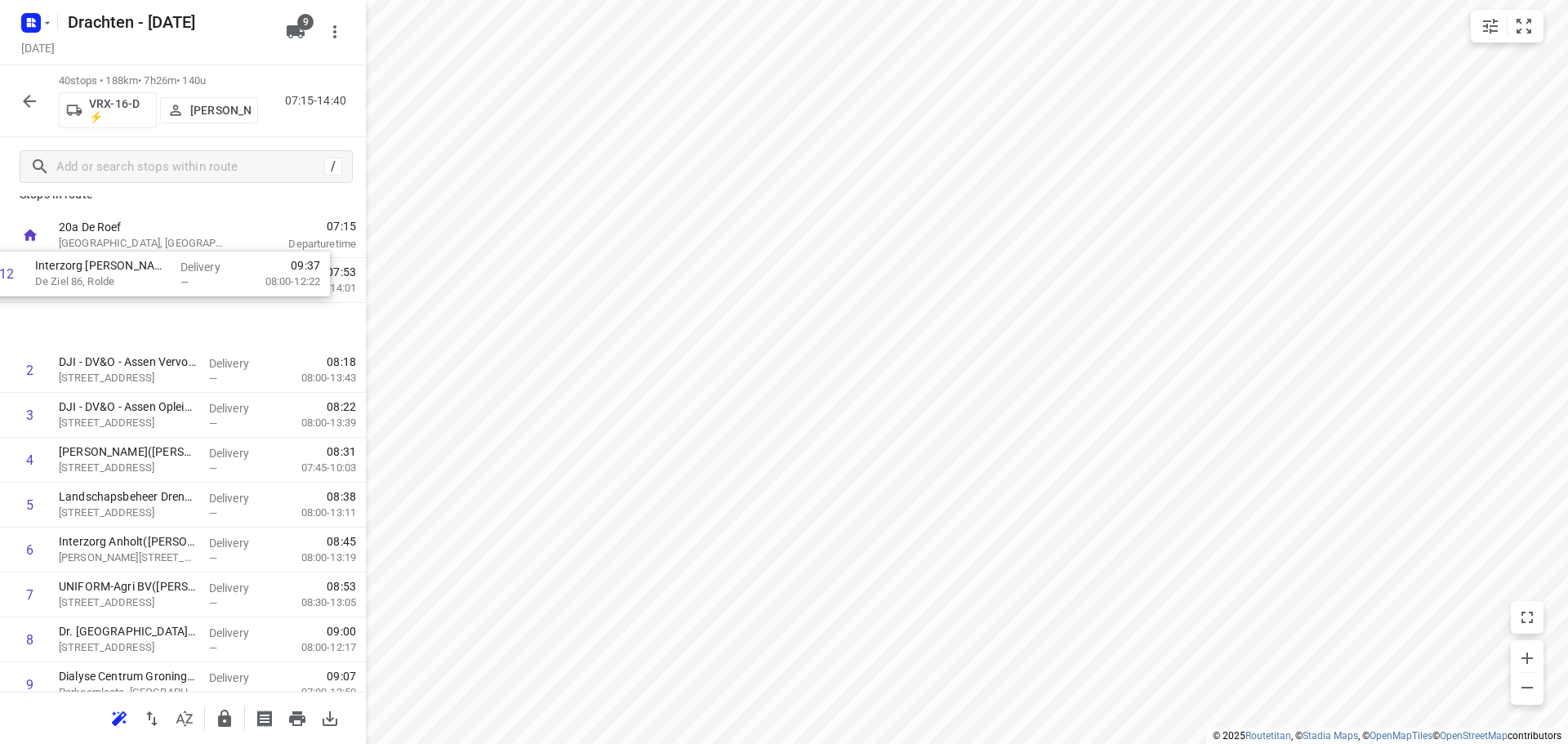
scroll to position [11, 0]
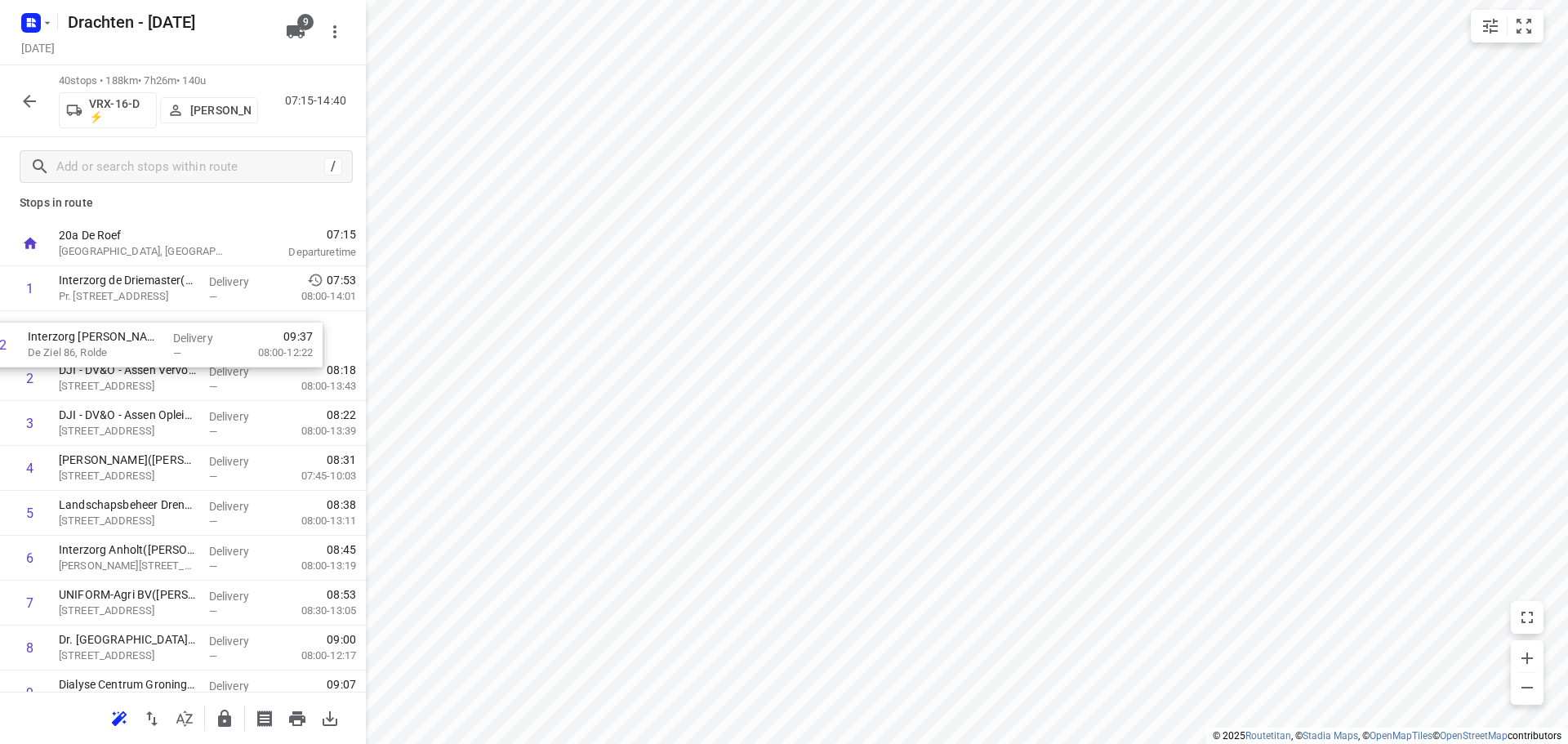
drag, startPoint x: 134, startPoint y: 641, endPoint x: 104, endPoint y: 349, distance: 293.5
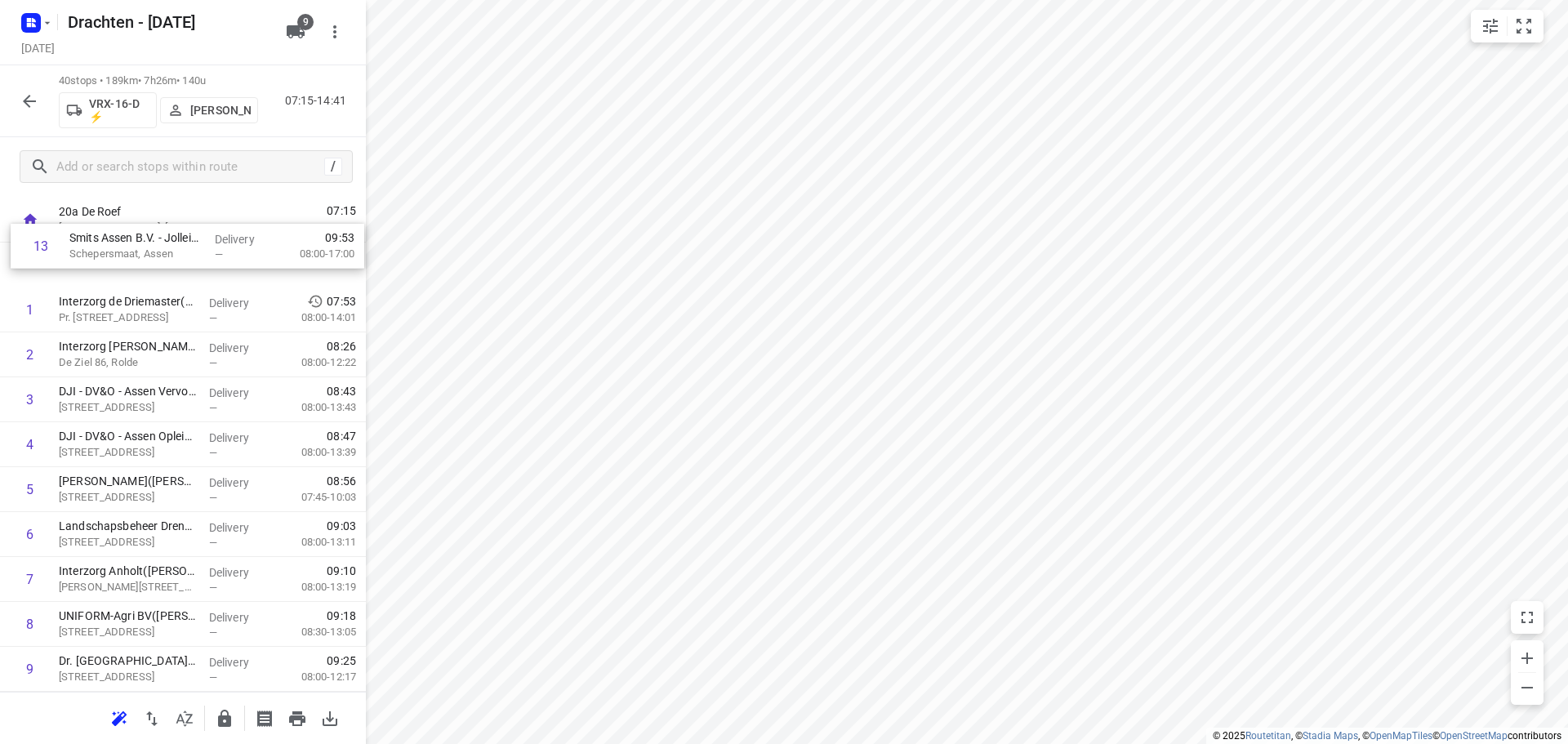
scroll to position [0, 0]
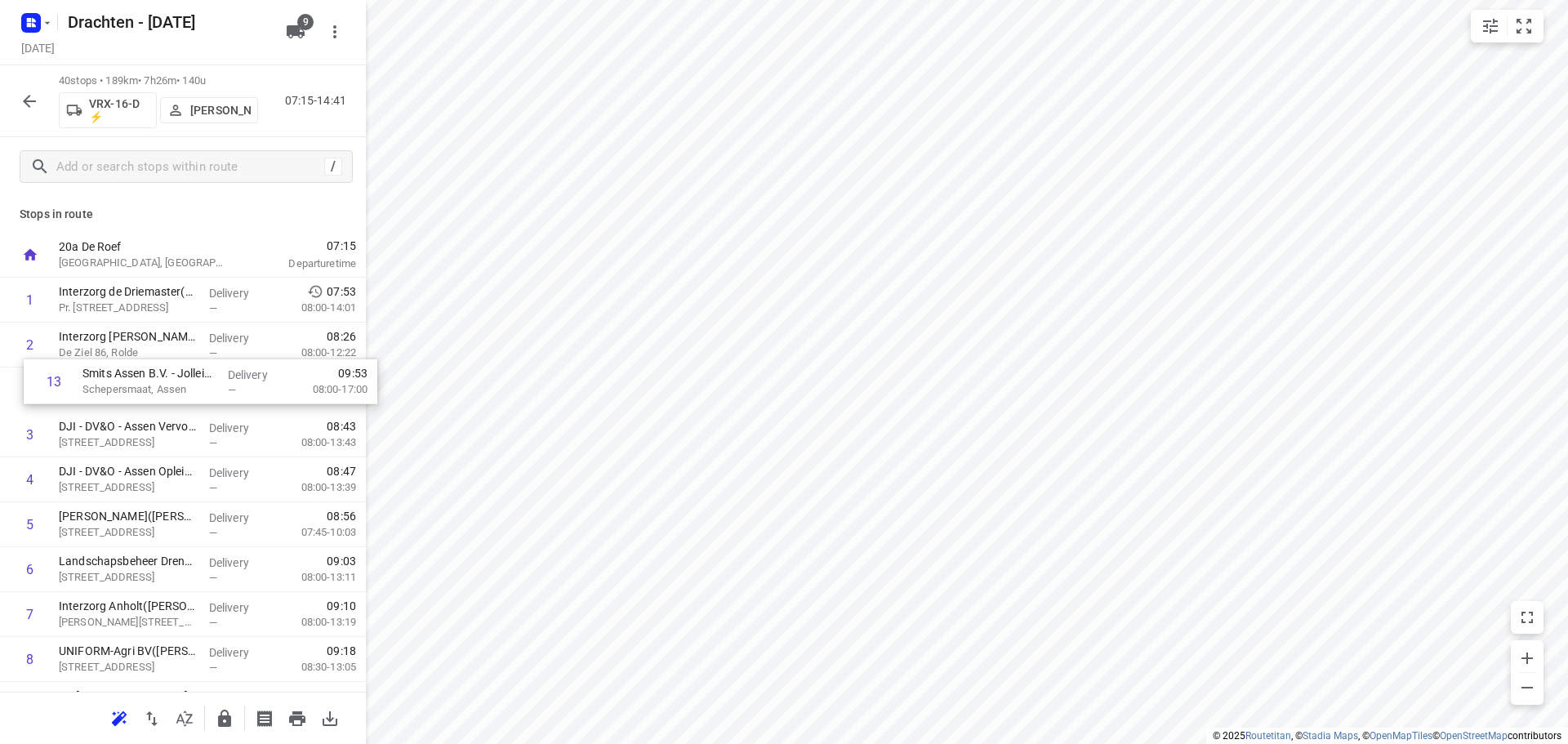
drag, startPoint x: 125, startPoint y: 678, endPoint x: 150, endPoint y: 389, distance: 290.1
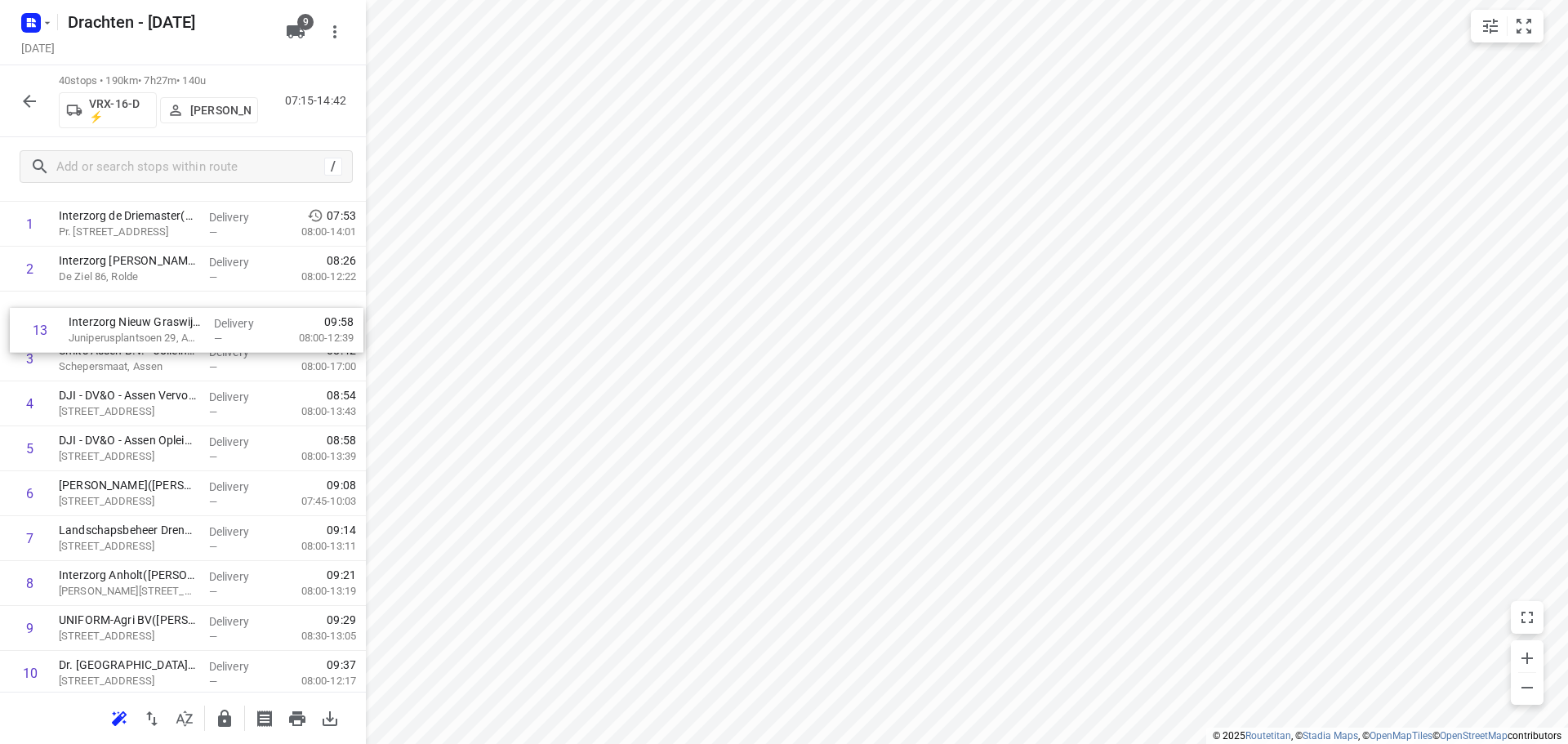
scroll to position [75, 0]
drag, startPoint x: 148, startPoint y: 592, endPoint x: 157, endPoint y: 328, distance: 264.2
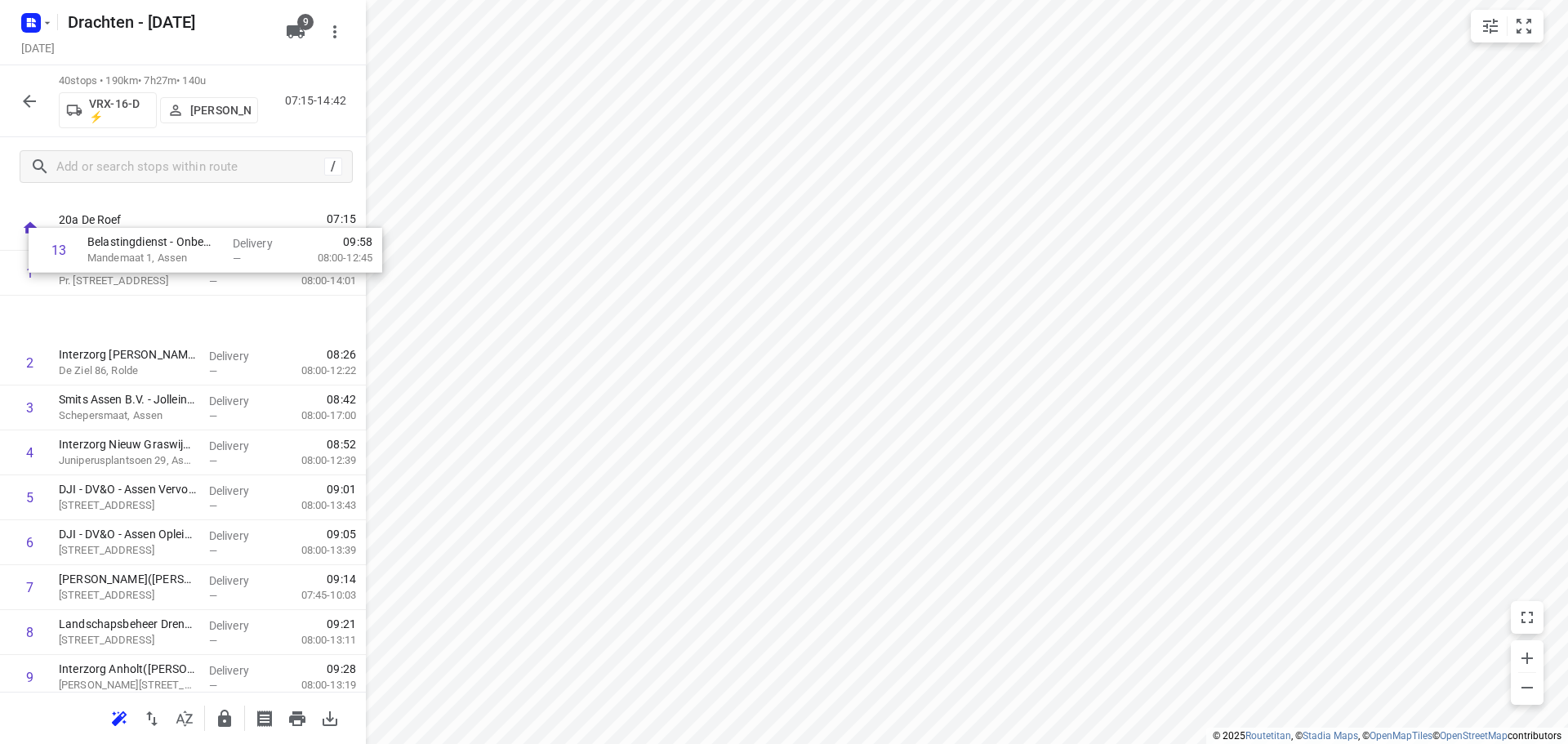
scroll to position [17, 0]
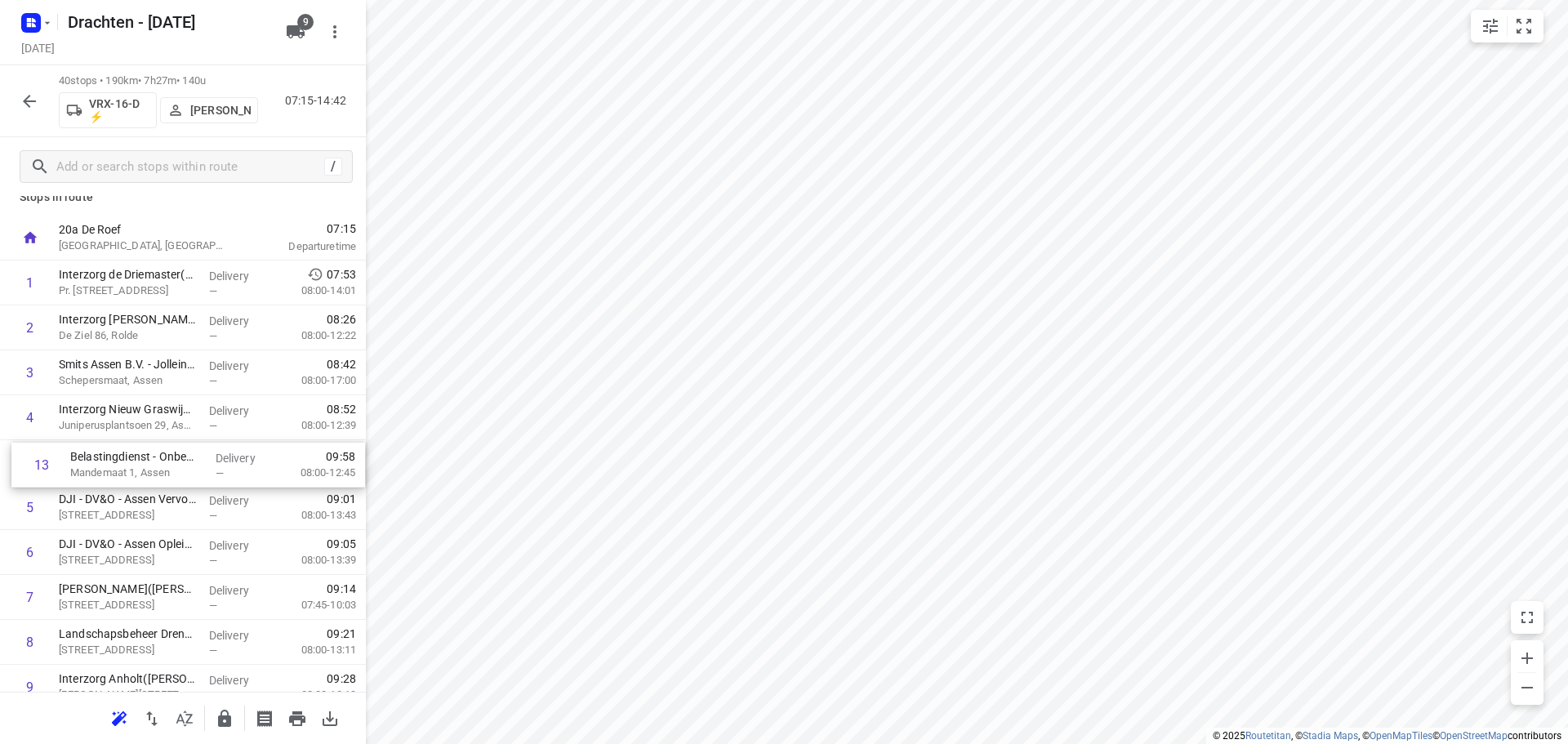
drag, startPoint x: 137, startPoint y: 526, endPoint x: 148, endPoint y: 466, distance: 61.0
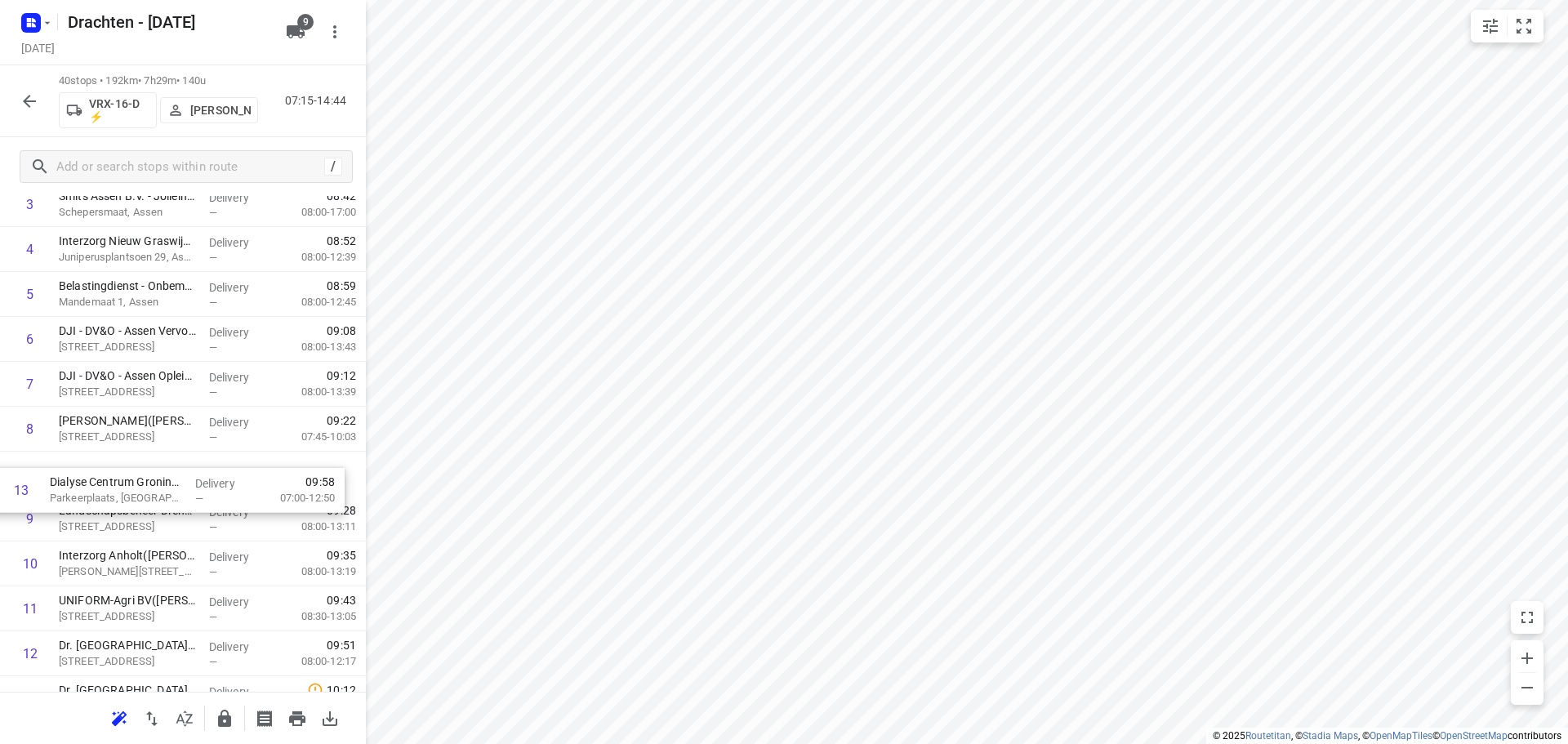
scroll to position [185, 0]
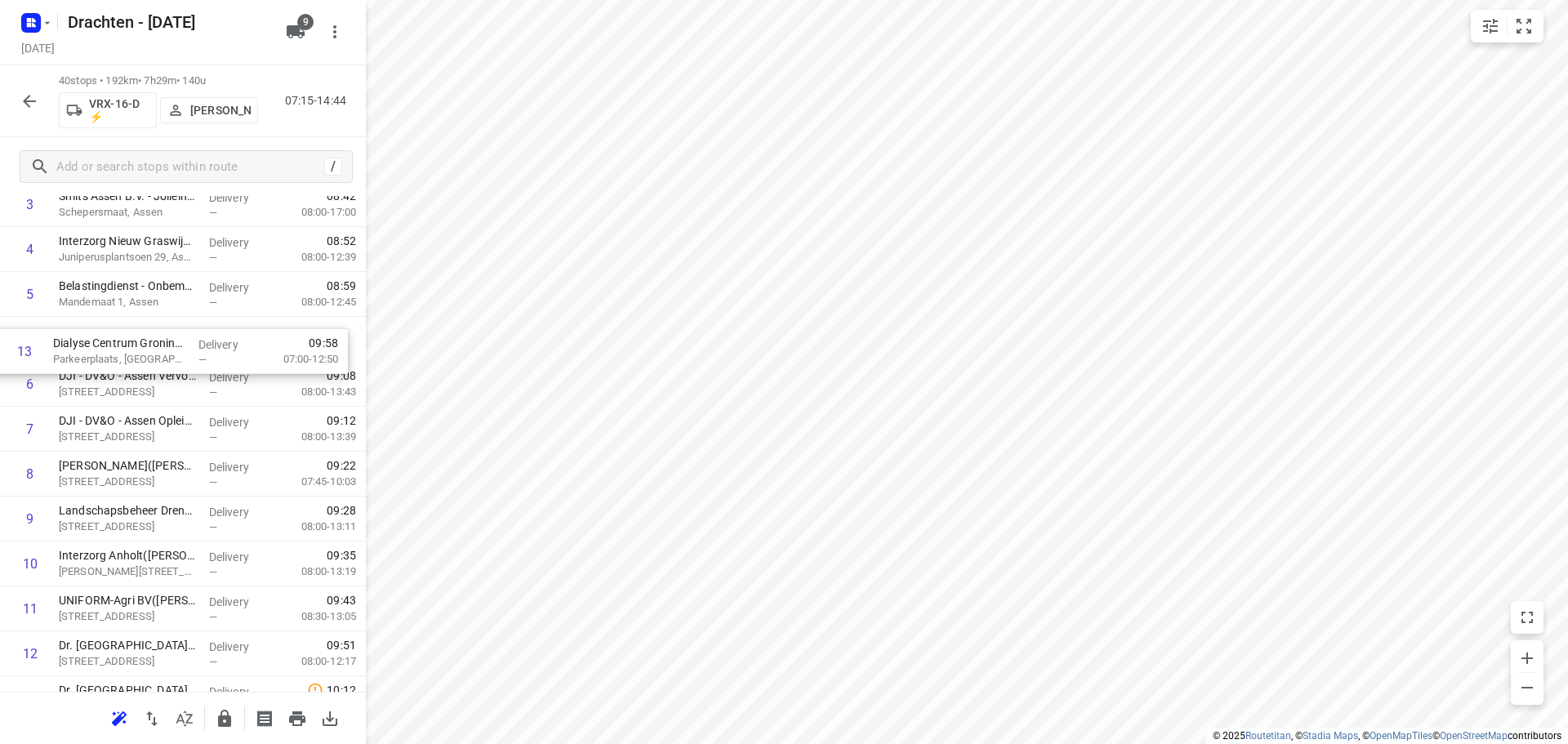
drag, startPoint x: 132, startPoint y: 659, endPoint x: 131, endPoint y: 338, distance: 321.0
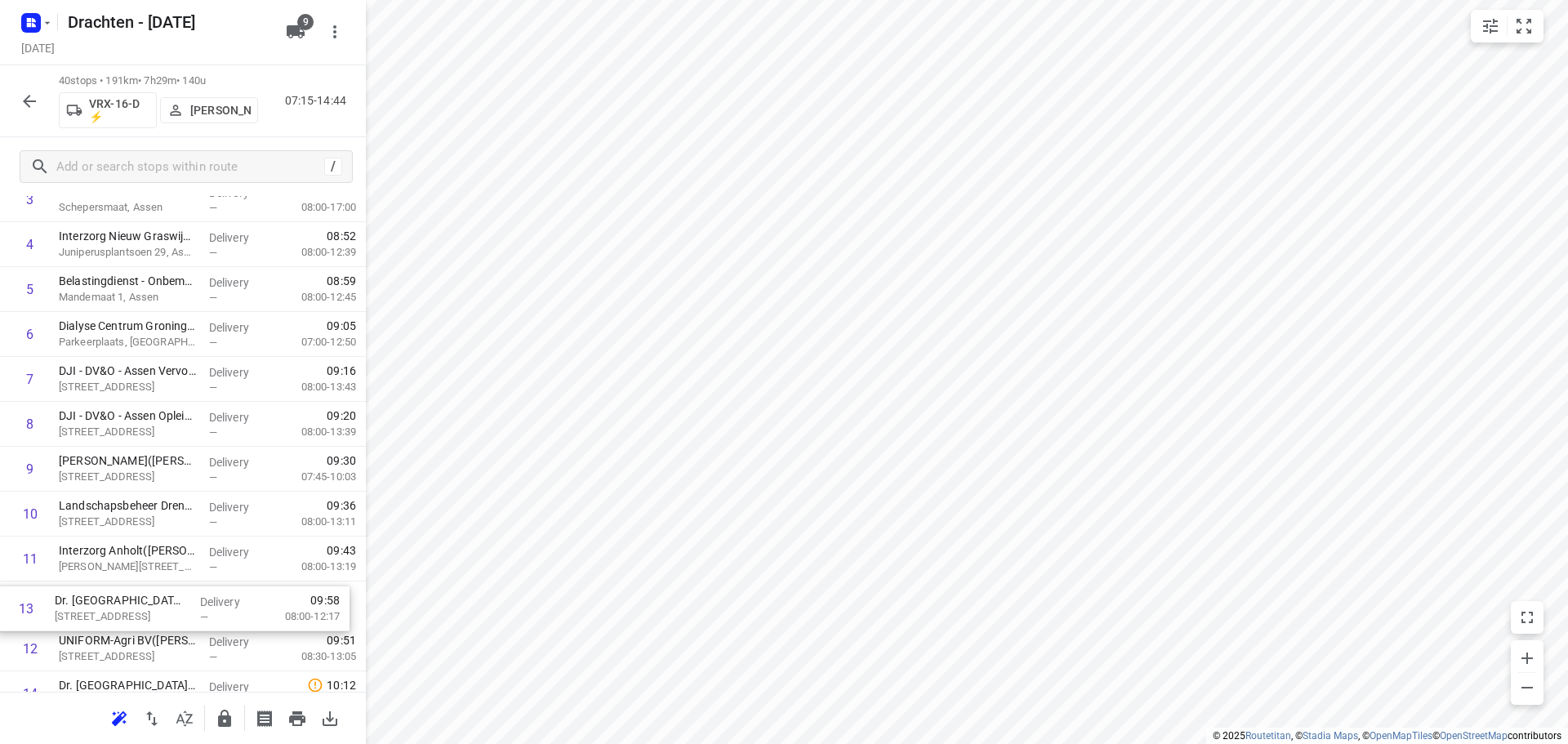
scroll to position [193, 0]
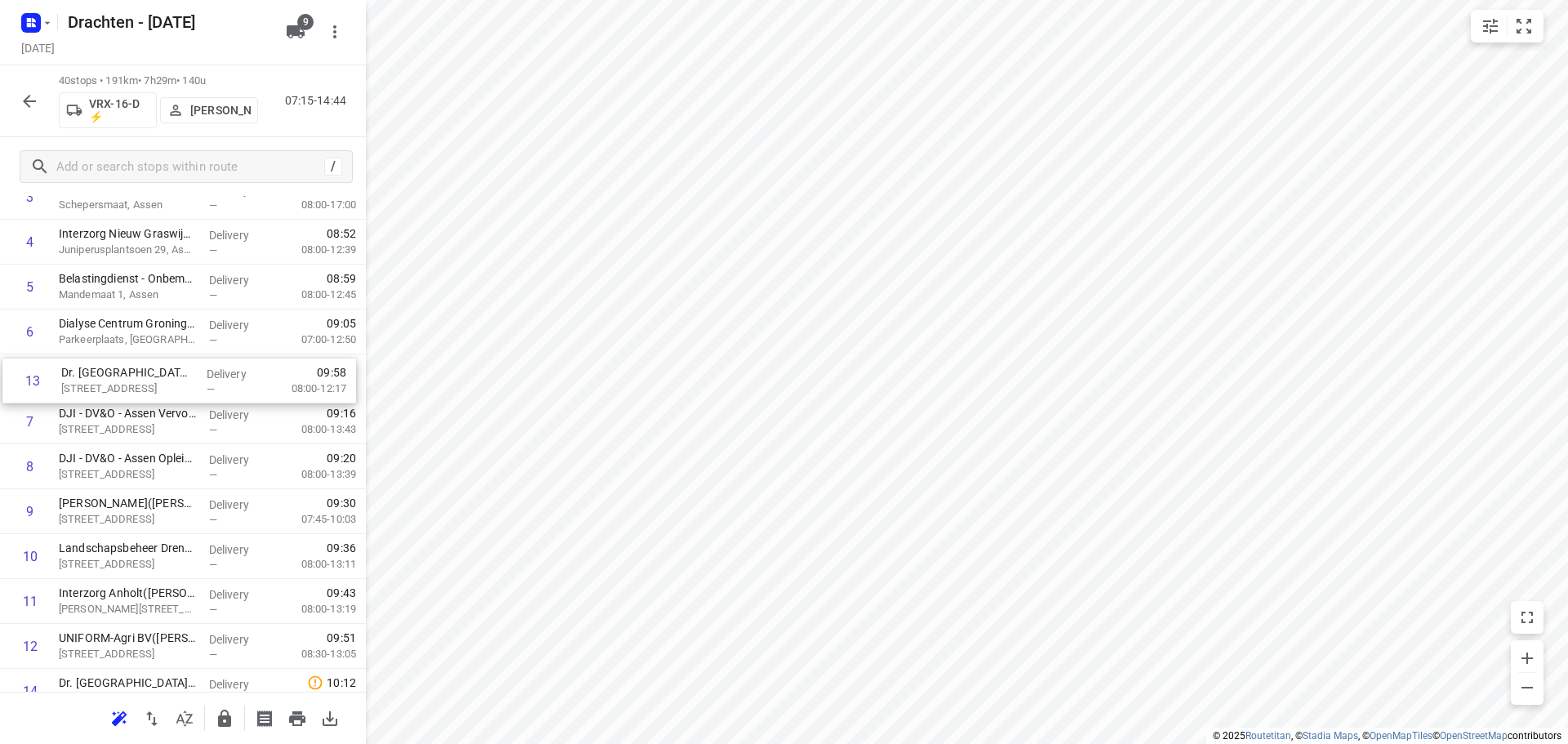
drag, startPoint x: 161, startPoint y: 652, endPoint x: 161, endPoint y: 375, distance: 277.0
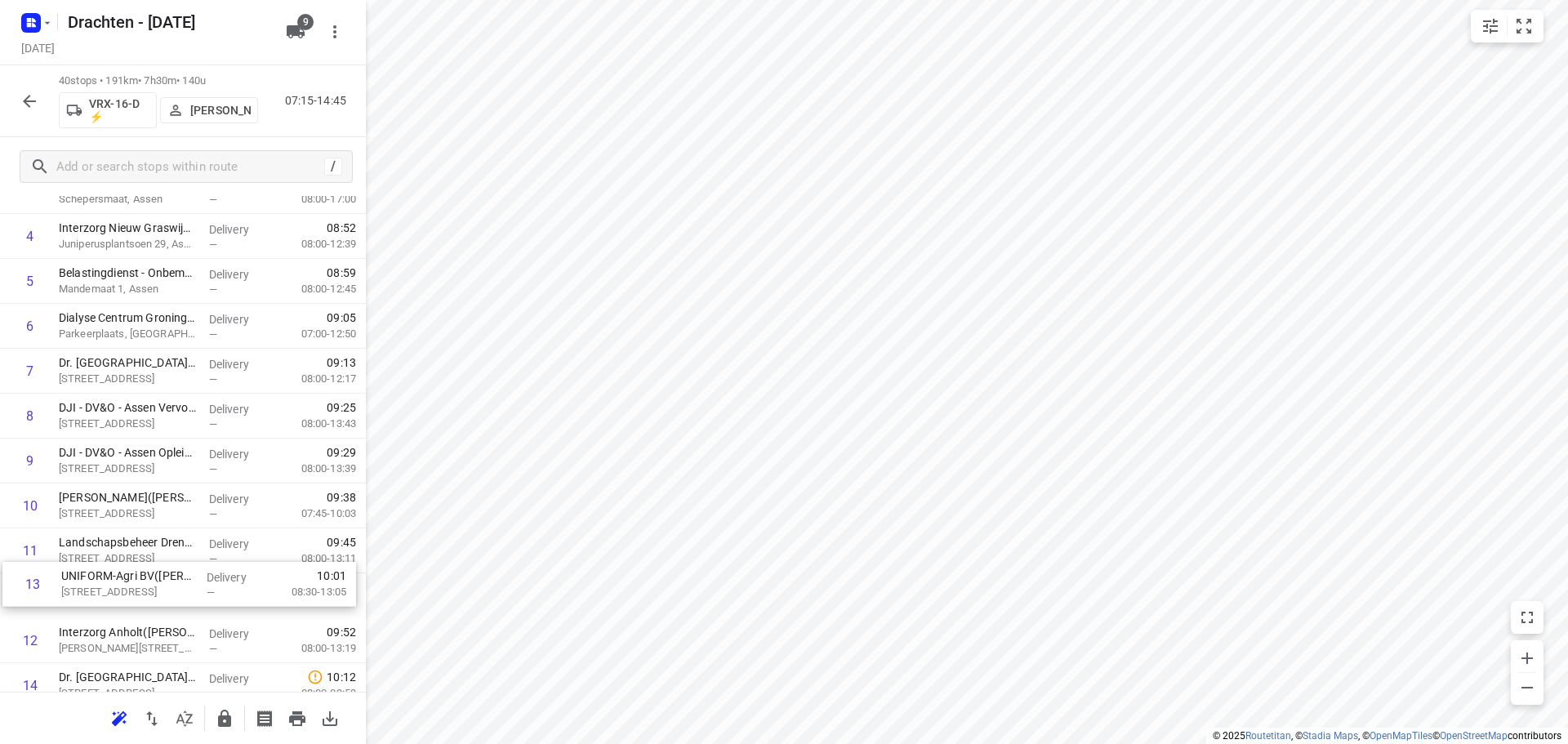
scroll to position [200, 0]
drag, startPoint x: 165, startPoint y: 639, endPoint x: 188, endPoint y: 404, distance: 236.1
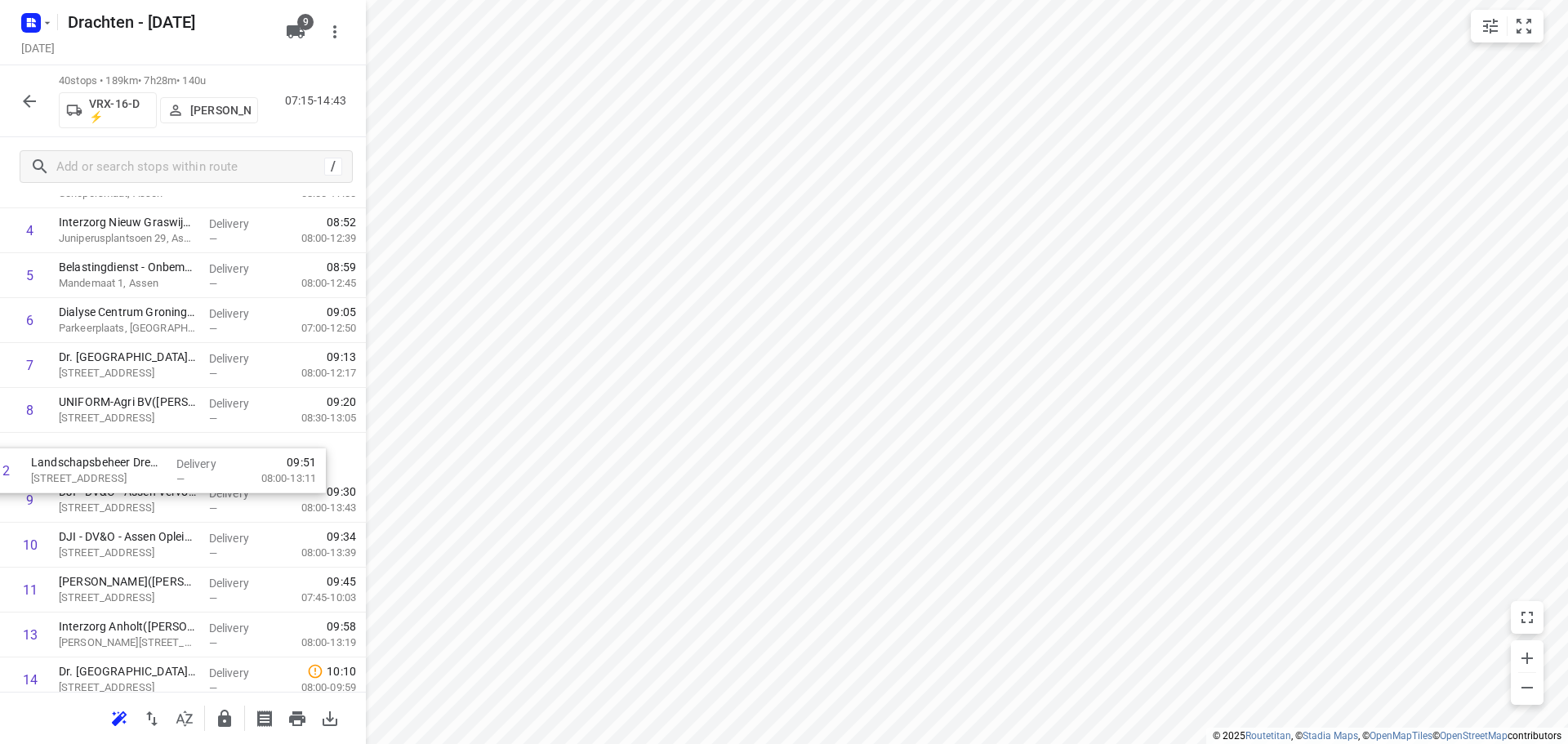
drag, startPoint x: 178, startPoint y: 596, endPoint x: 150, endPoint y: 462, distance: 136.9
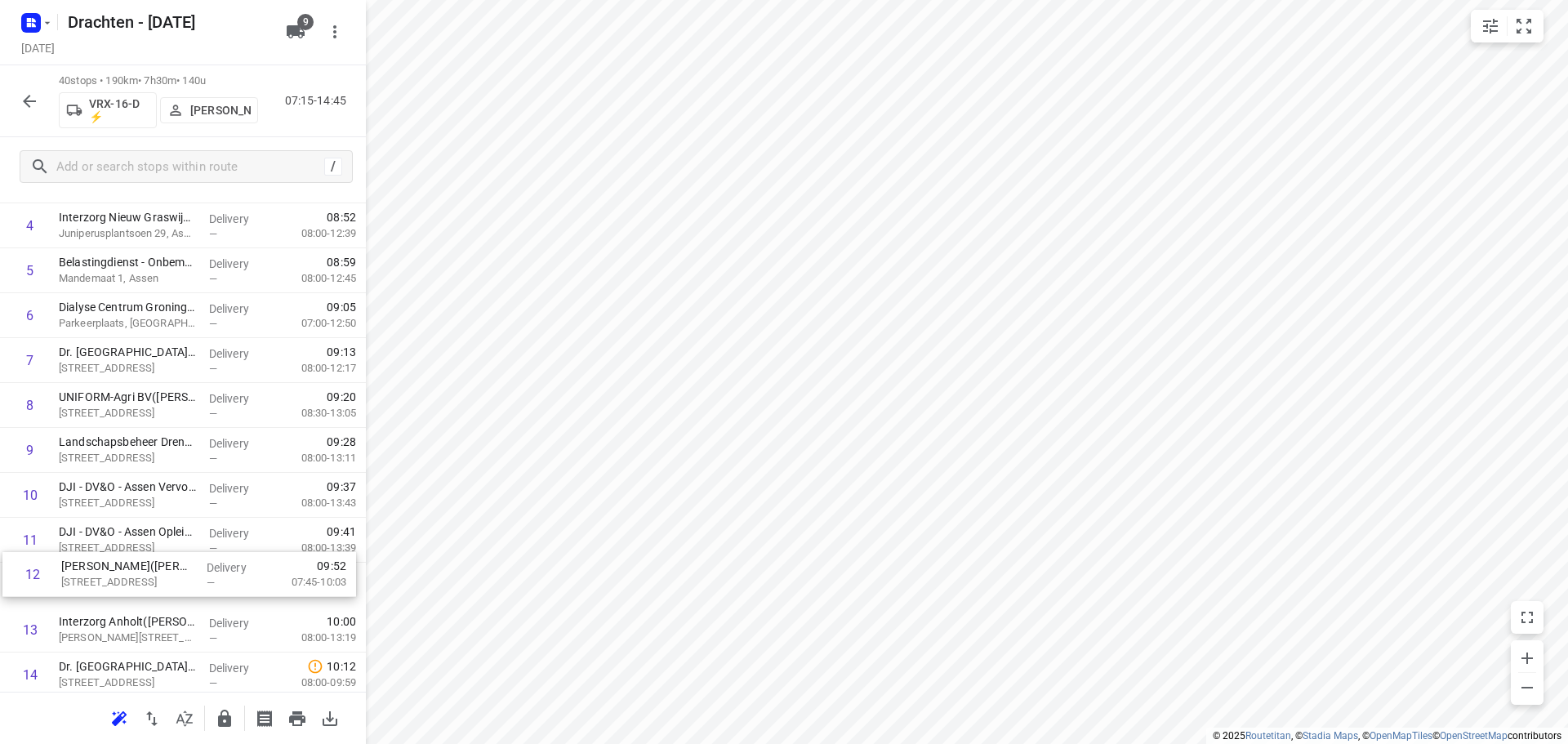
scroll to position [209, 0]
drag, startPoint x: 156, startPoint y: 589, endPoint x: 167, endPoint y: 477, distance: 112.5
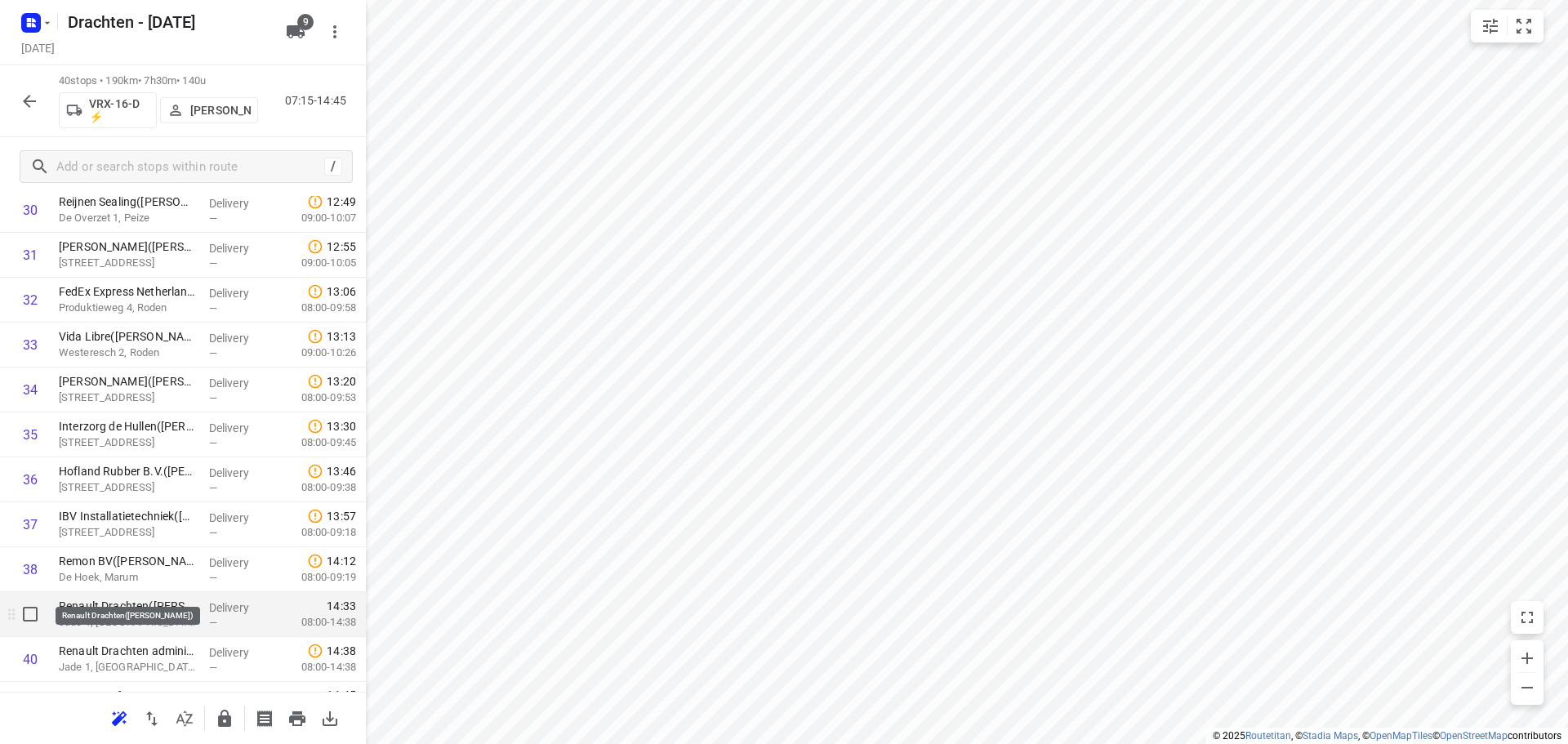
scroll to position [1427, 0]
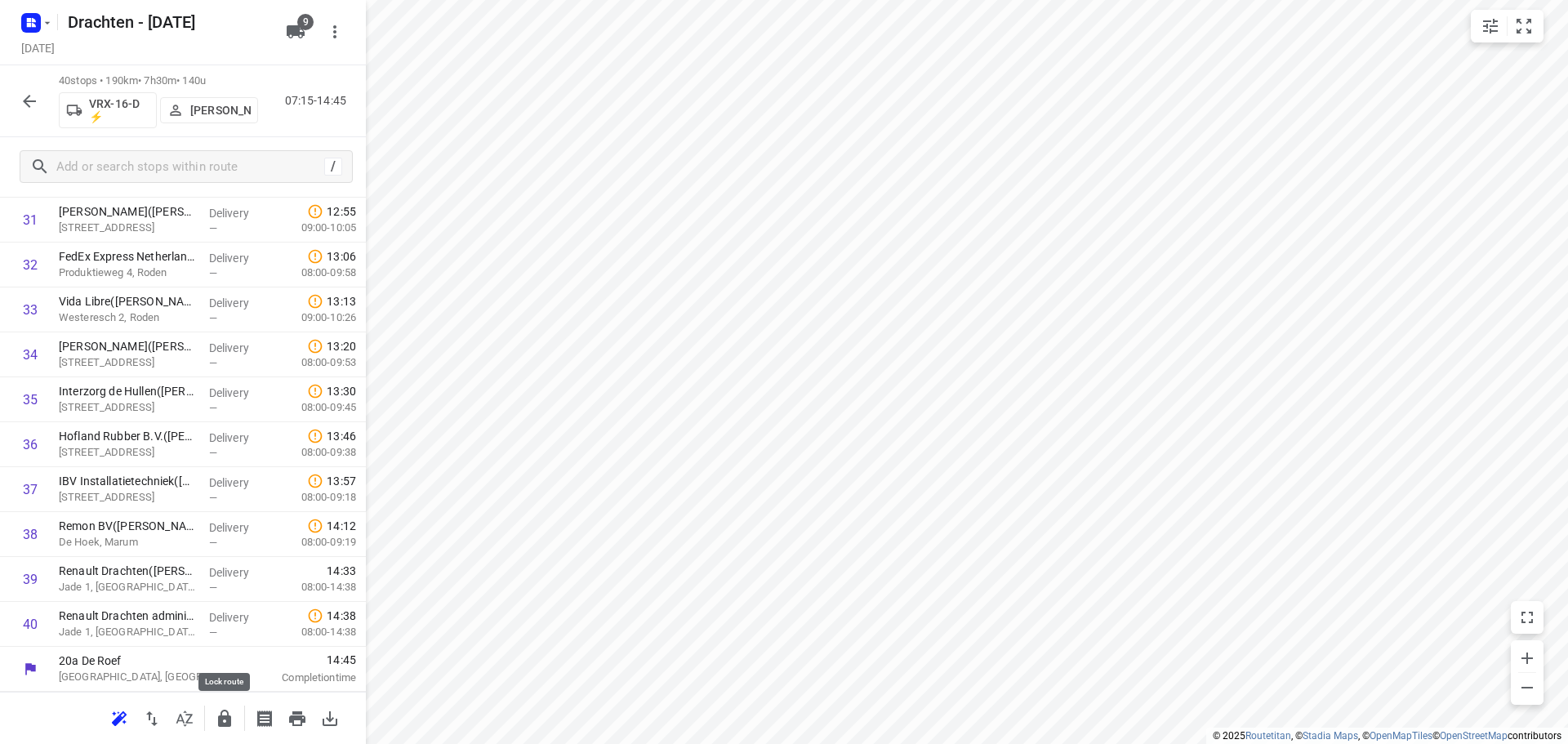
click at [223, 720] on icon "button" at bounding box center [224, 718] width 13 height 17
click at [24, 103] on icon "button" at bounding box center [29, 101] width 20 height 20
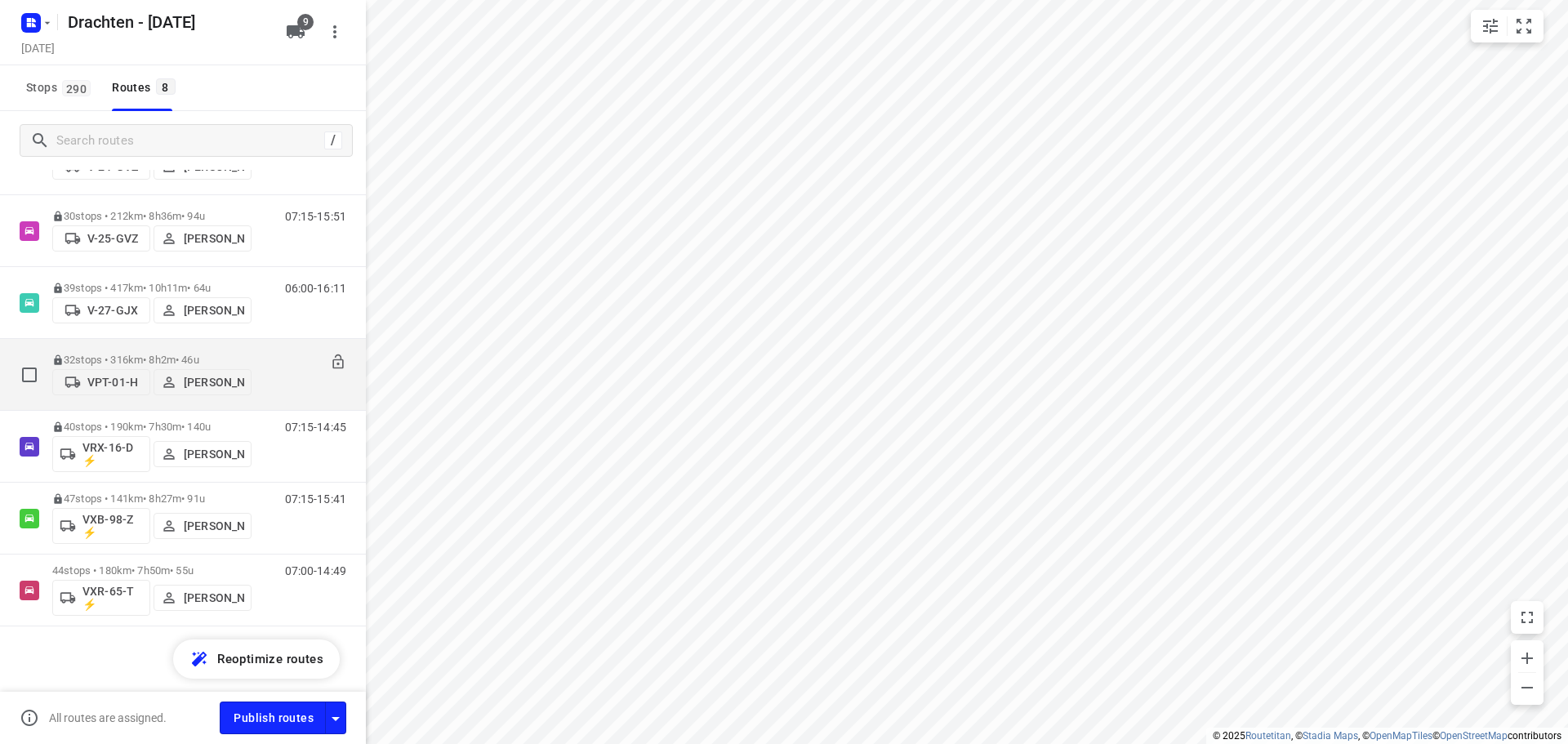
scroll to position [0, 0]
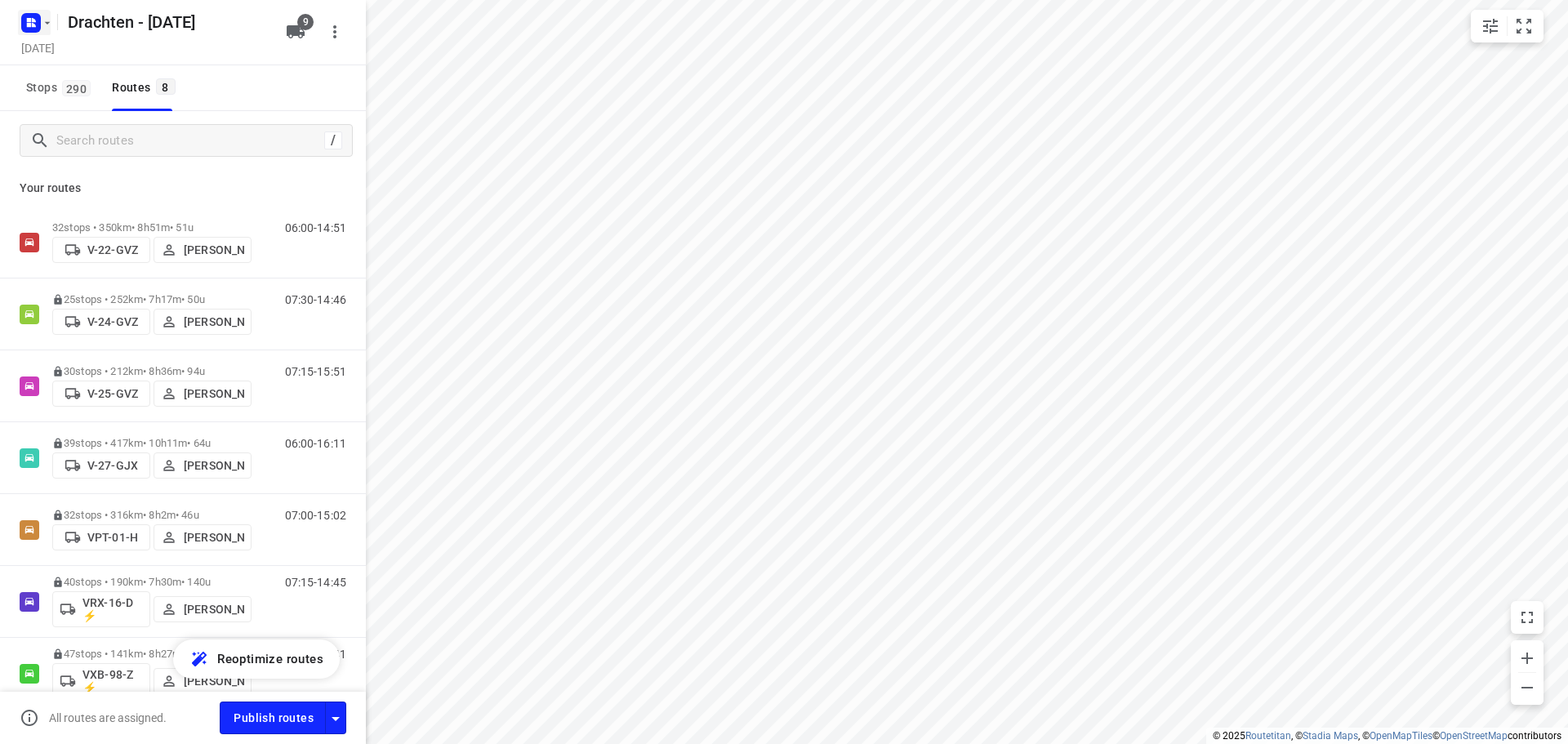
click at [37, 25] on rect "button" at bounding box center [31, 22] width 20 height 20
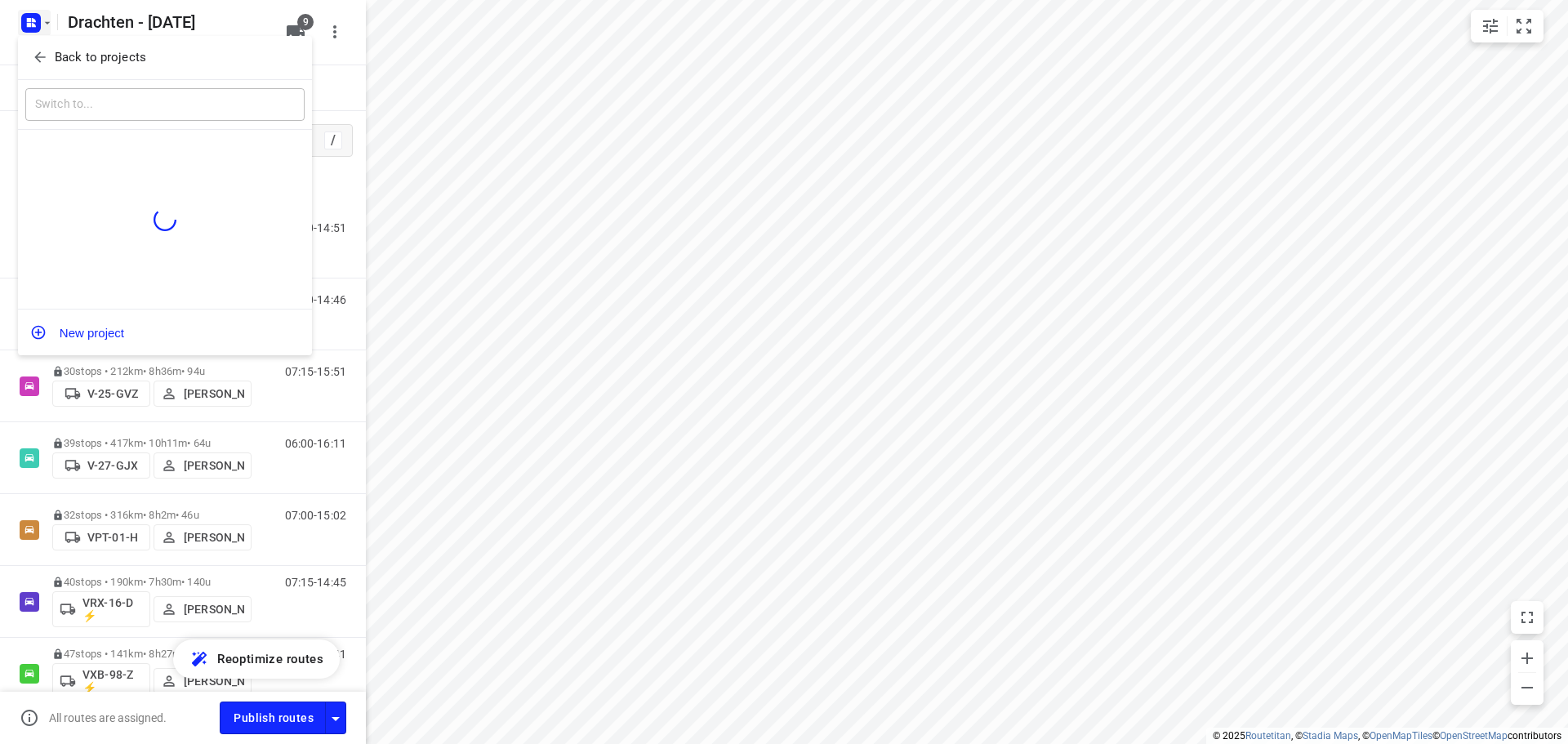
click at [123, 54] on p "Back to projects" at bounding box center [100, 58] width 92 height 19
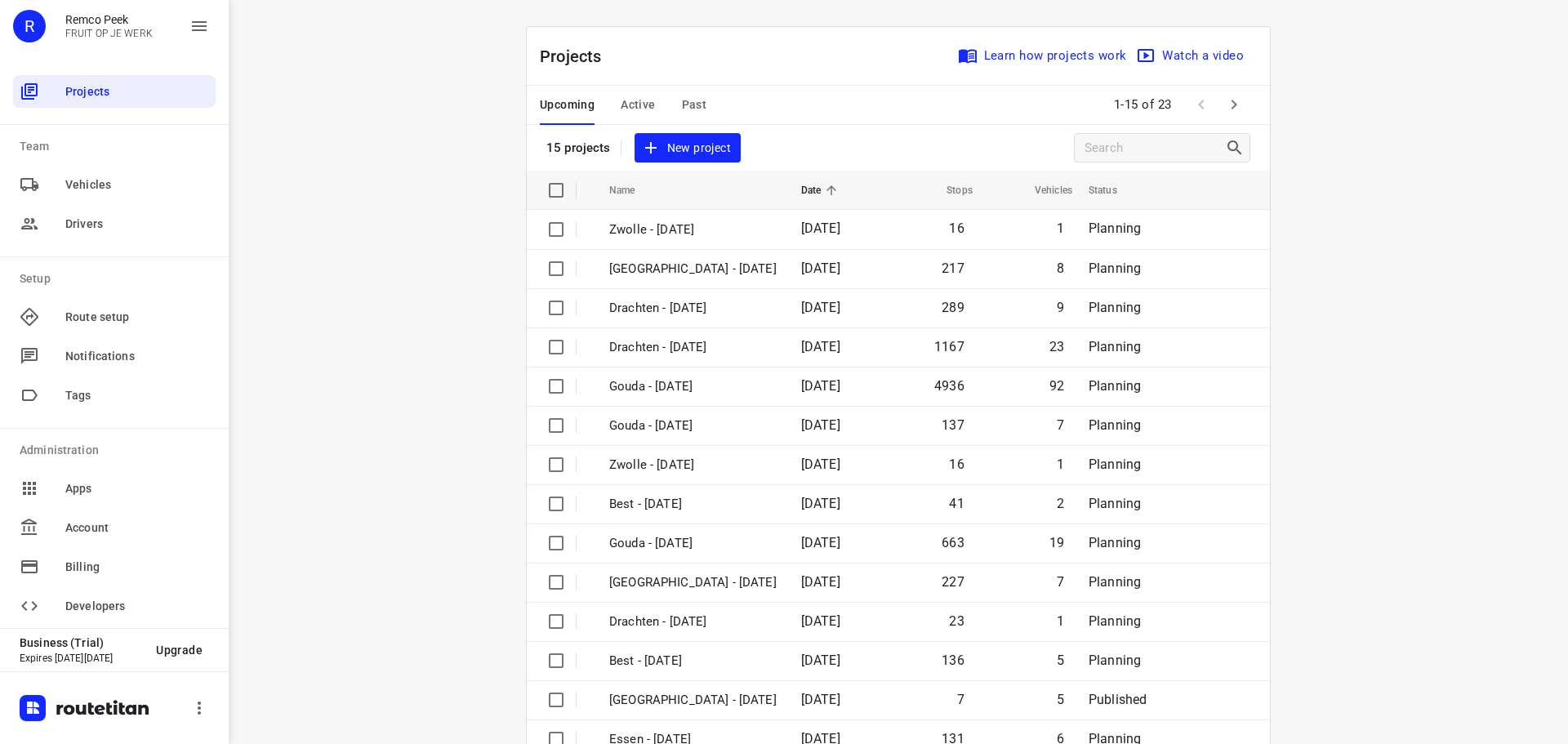
click at [1223, 115] on button "button" at bounding box center [1234, 104] width 32 height 32
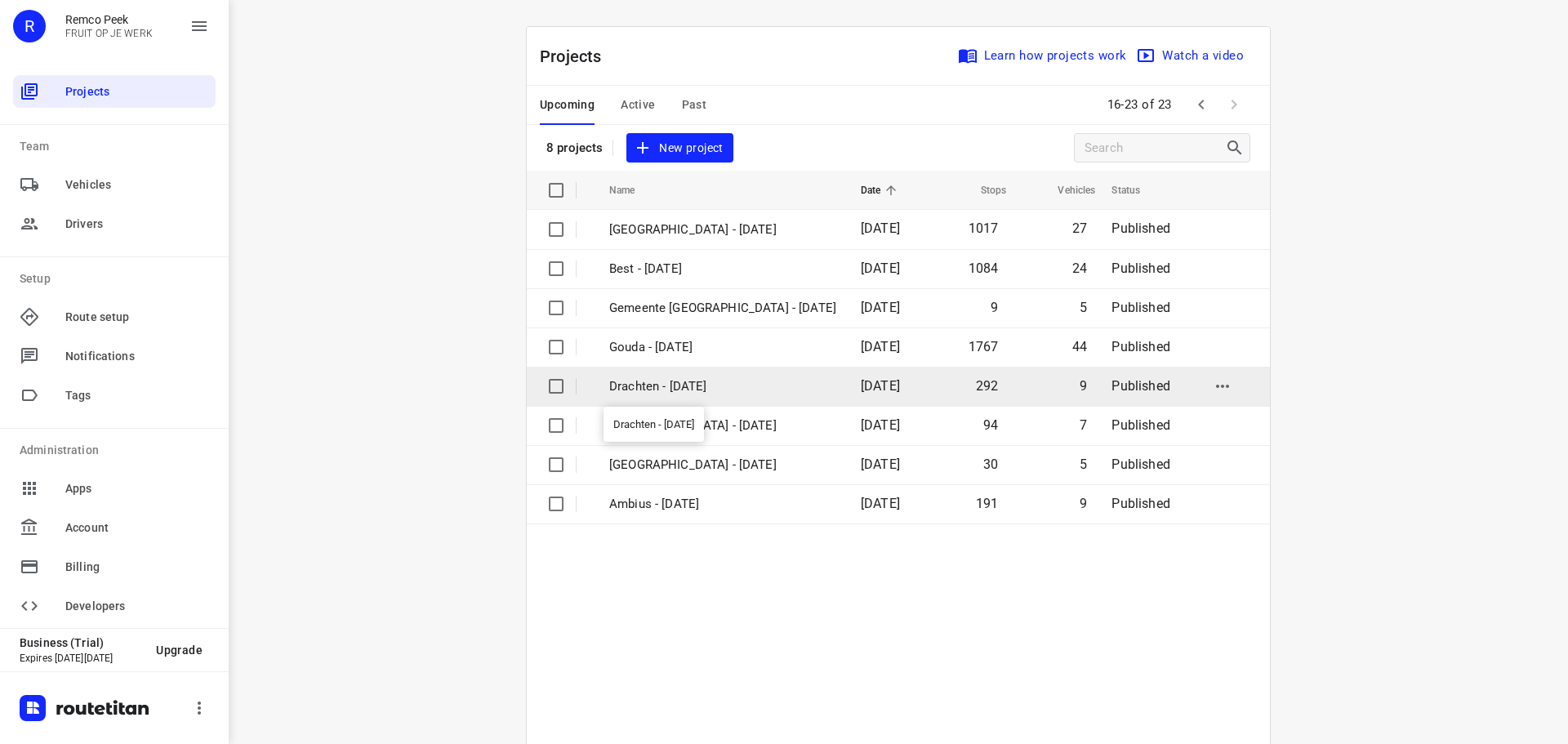
click at [675, 388] on p "Drachten - Wednesday" at bounding box center [723, 387] width 227 height 19
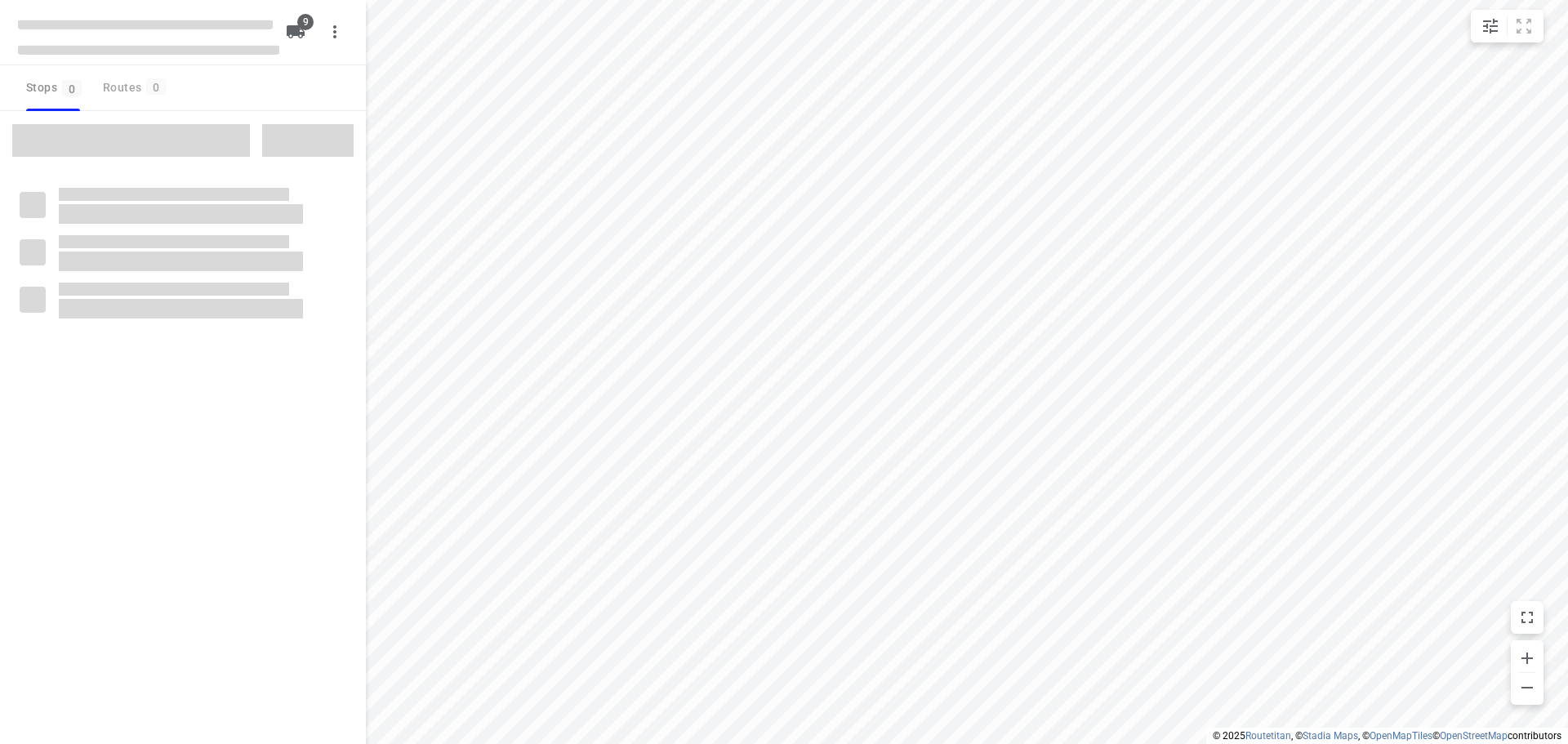
type input "distance"
checkbox input "true"
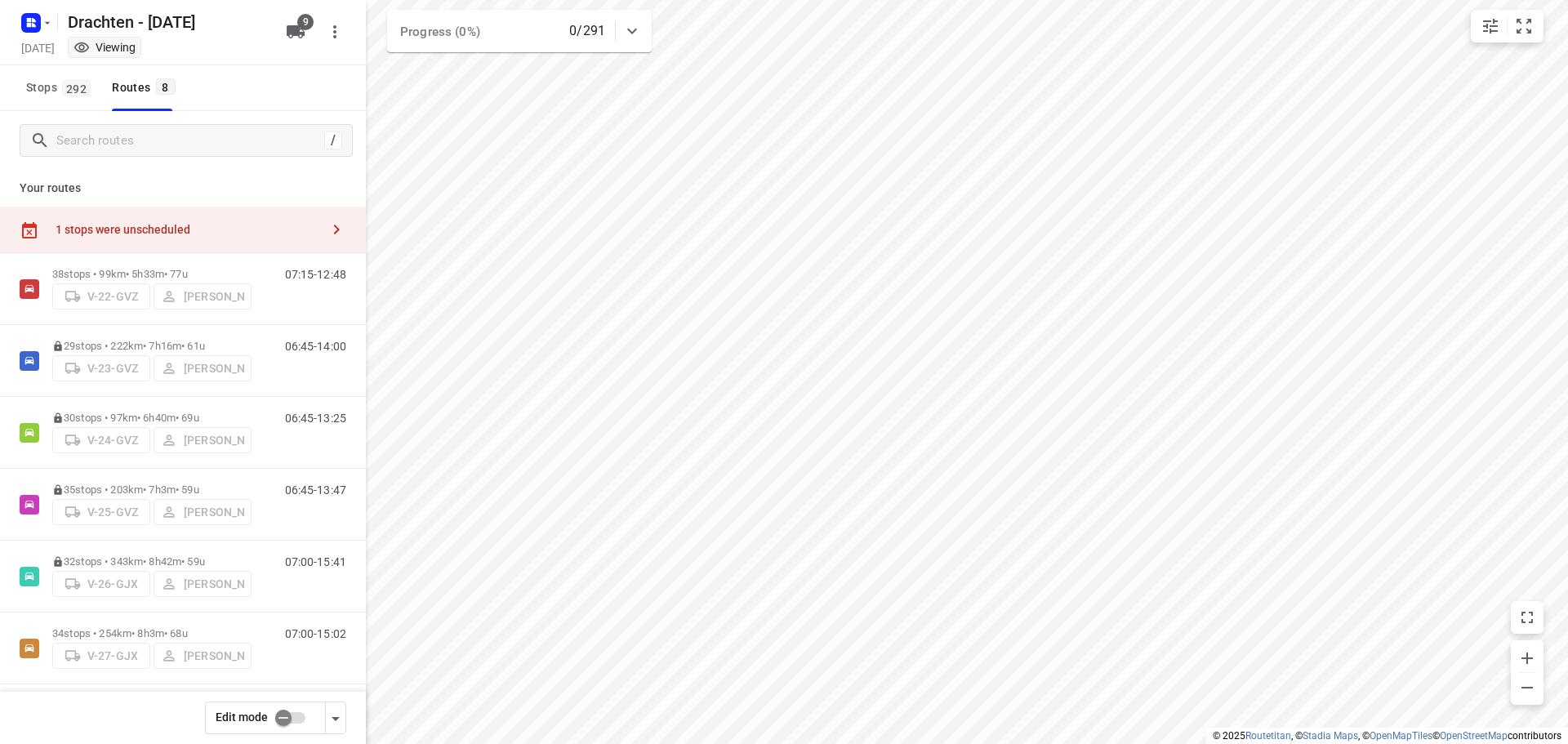
click at [247, 234] on div "1 stops were unscheduled" at bounding box center [188, 229] width 265 height 13
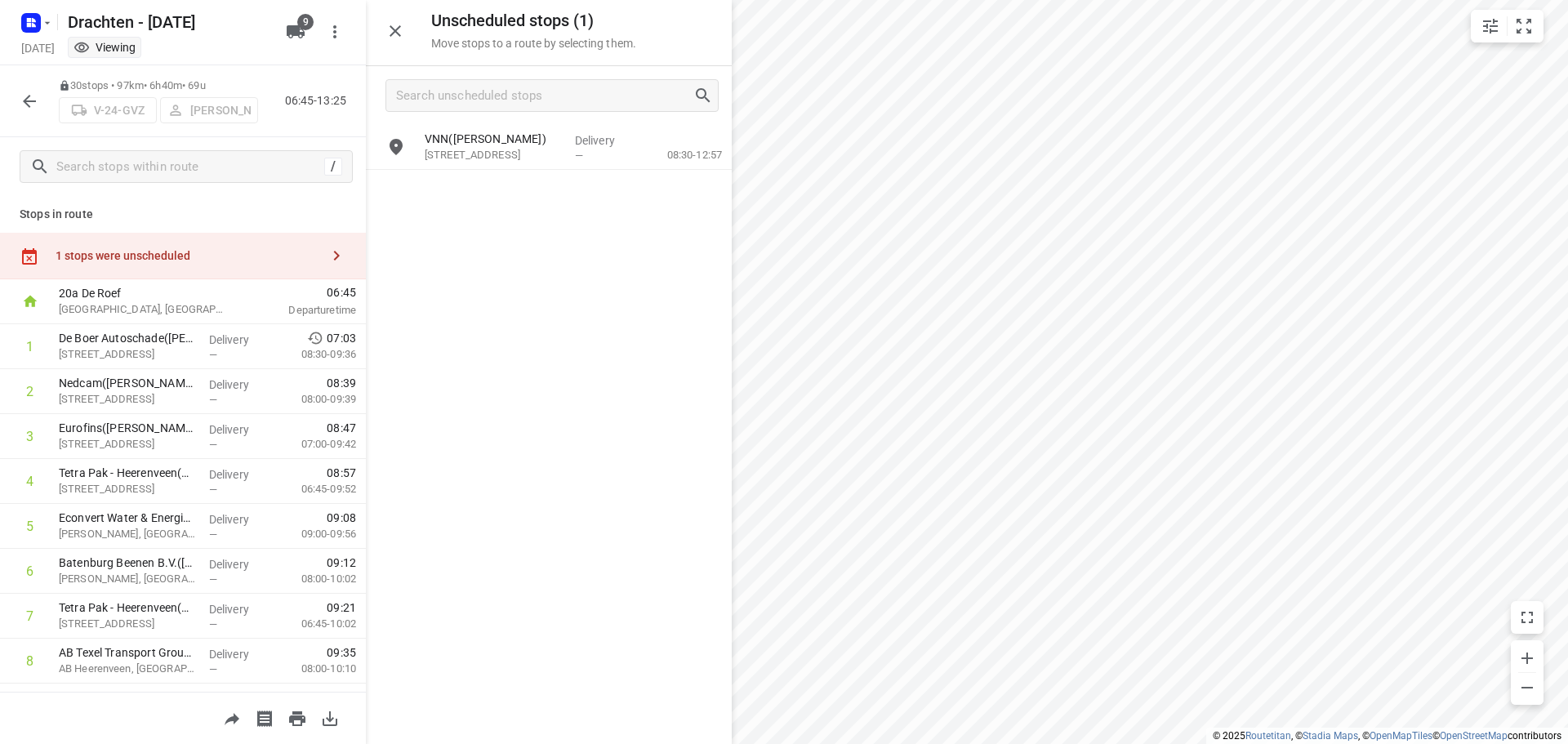
click at [17, 97] on button "button" at bounding box center [29, 101] width 32 height 32
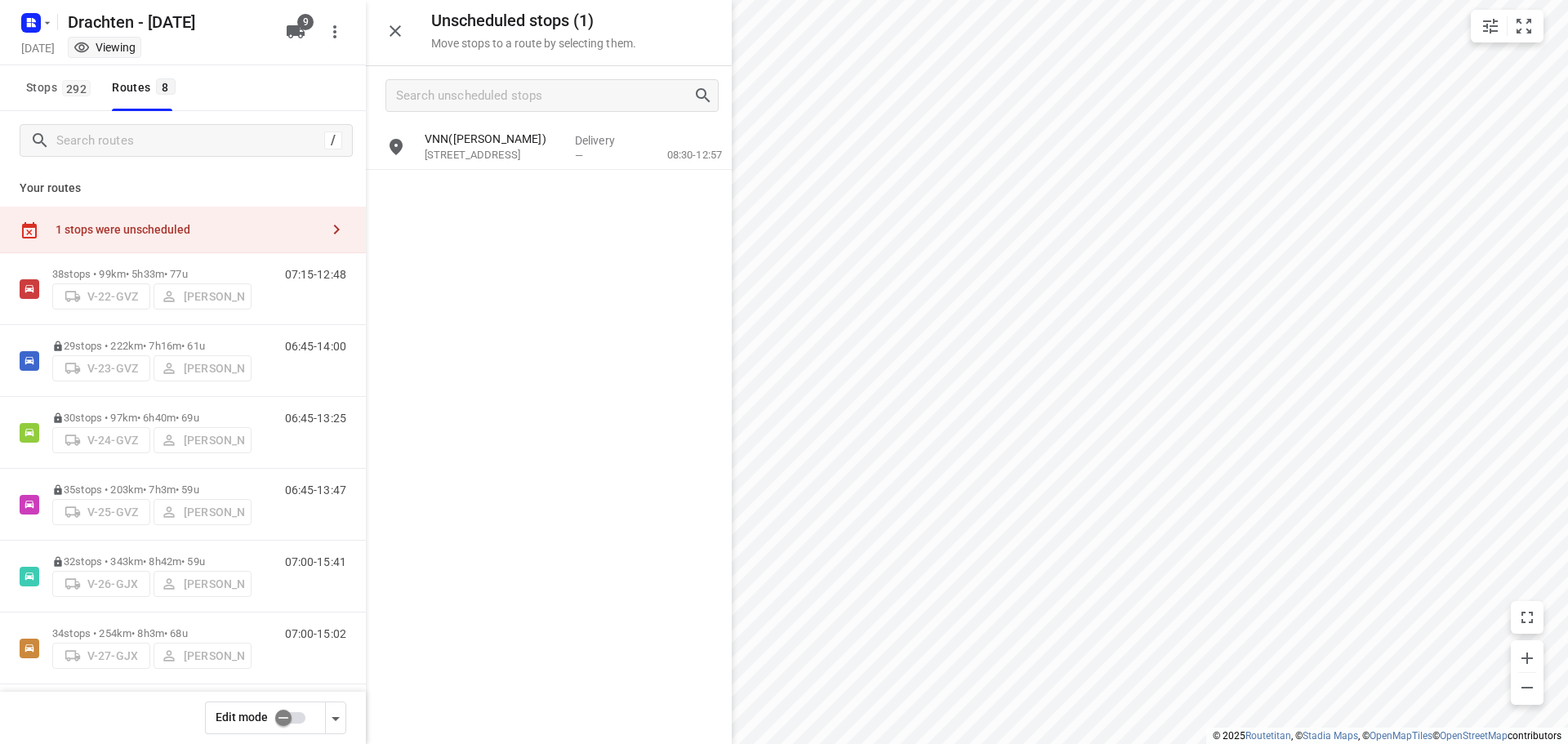
click at [273, 709] on input "checkbox" at bounding box center [283, 718] width 93 height 31
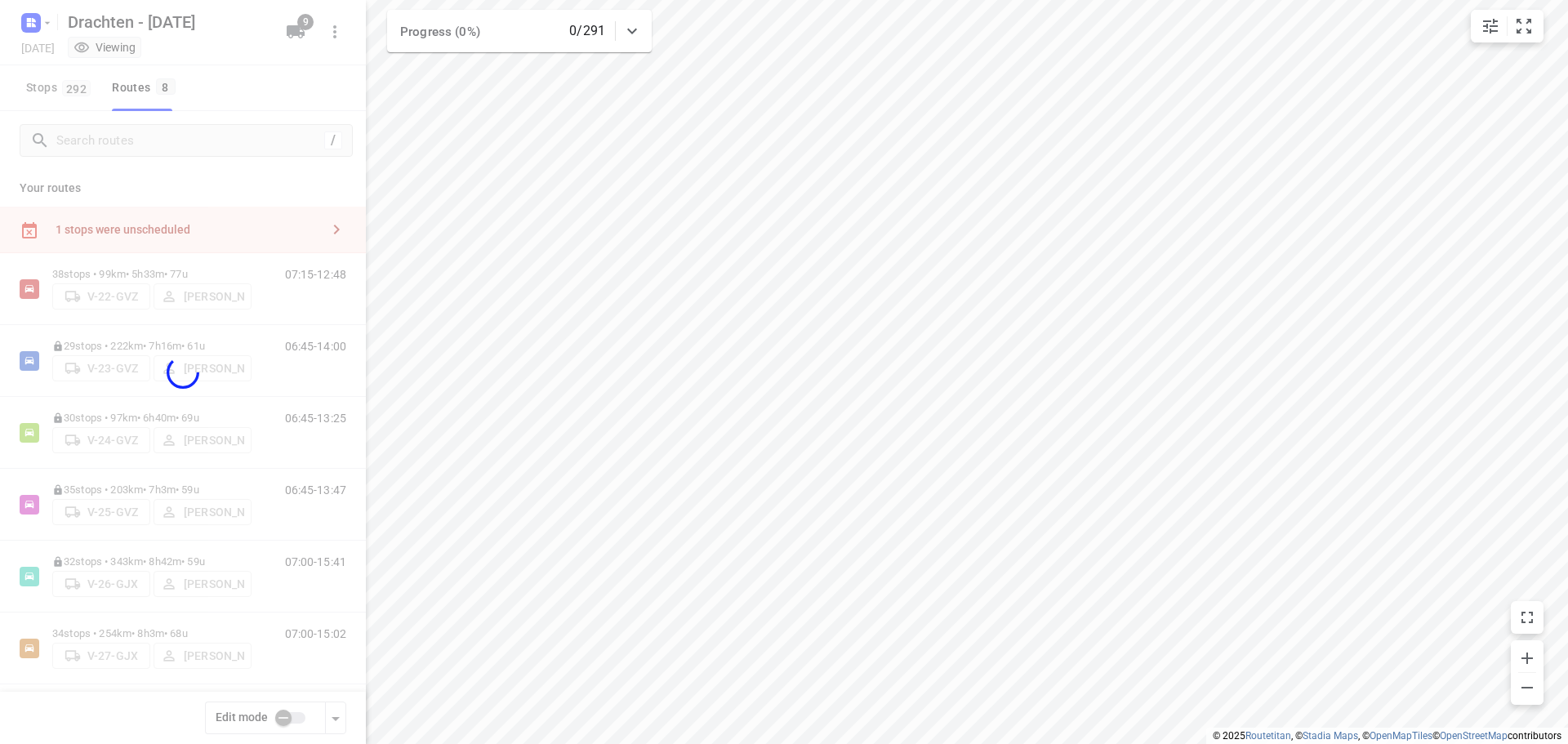
checkbox input "true"
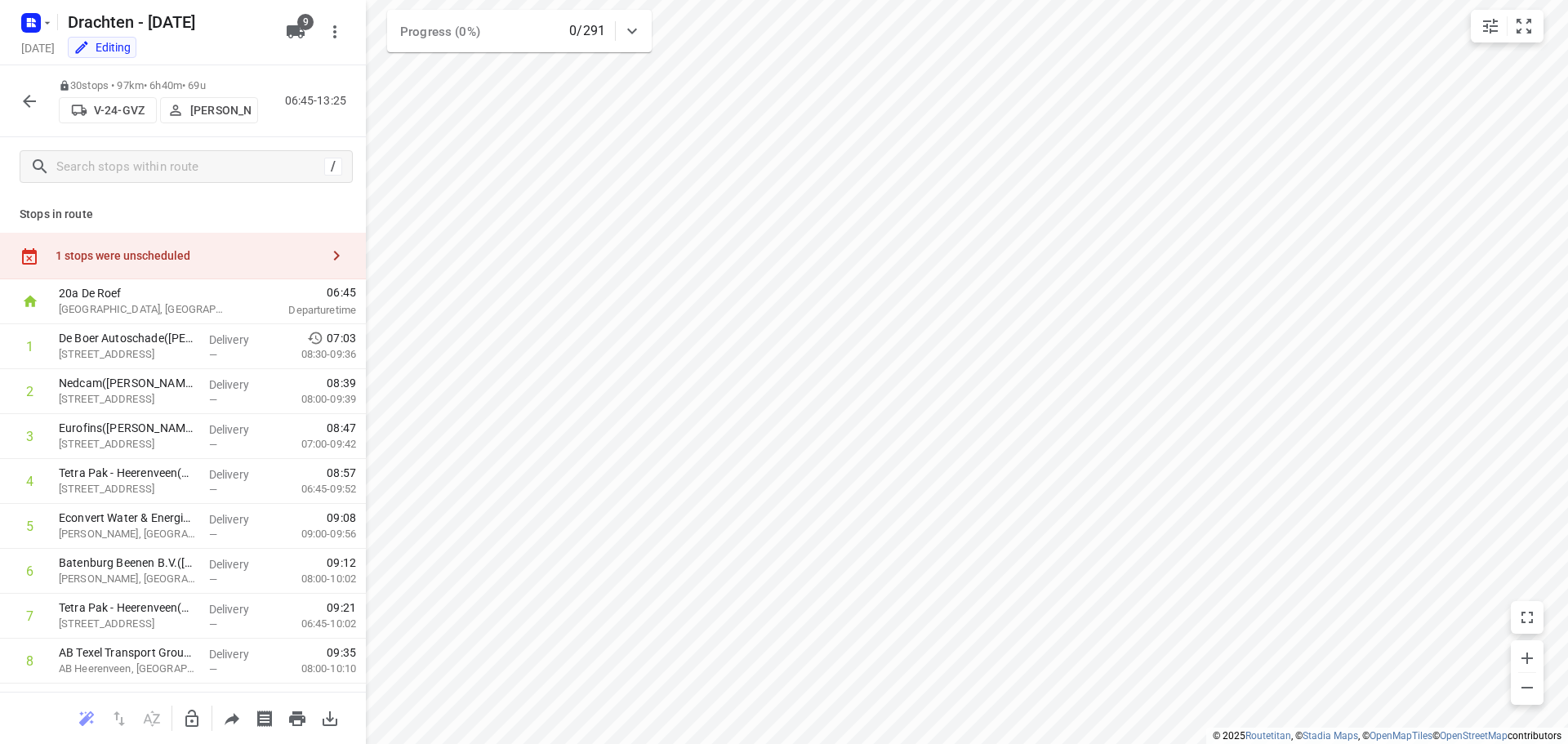
click at [192, 246] on div "1 stops were unscheduled" at bounding box center [182, 255] width 366 height 47
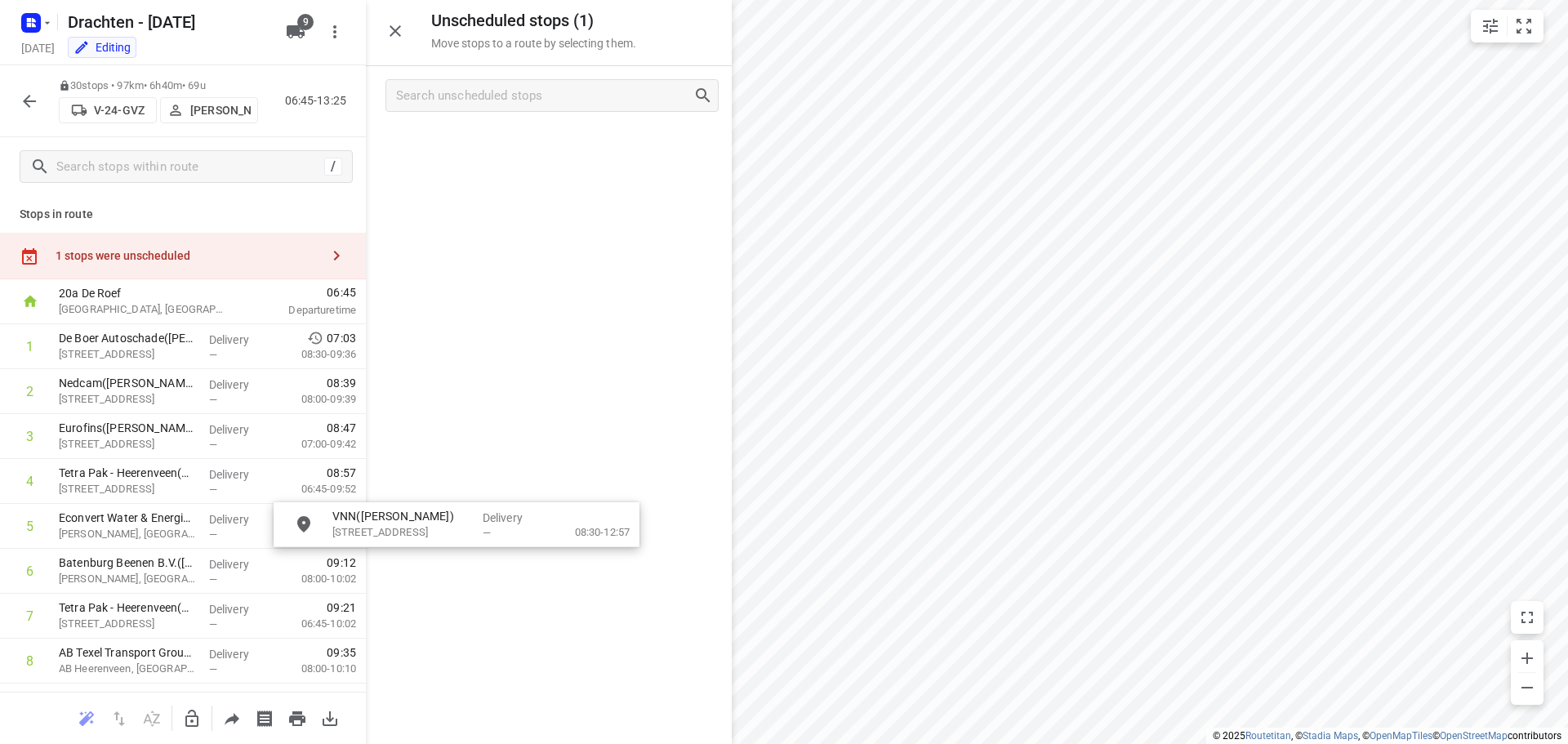
drag, startPoint x: 512, startPoint y: 163, endPoint x: 423, endPoint y: 541, distance: 388.3
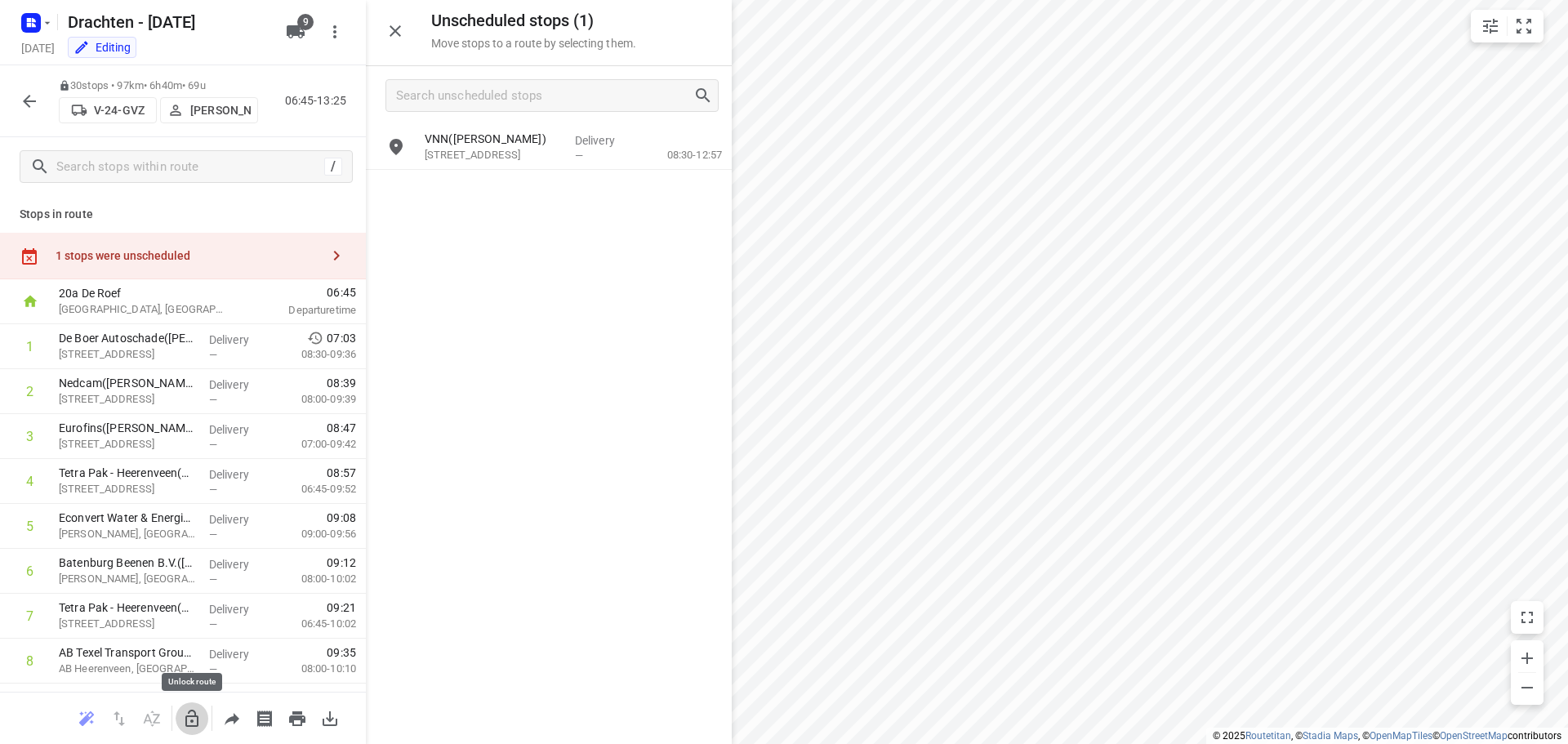
click at [195, 718] on icon "button" at bounding box center [192, 718] width 20 height 20
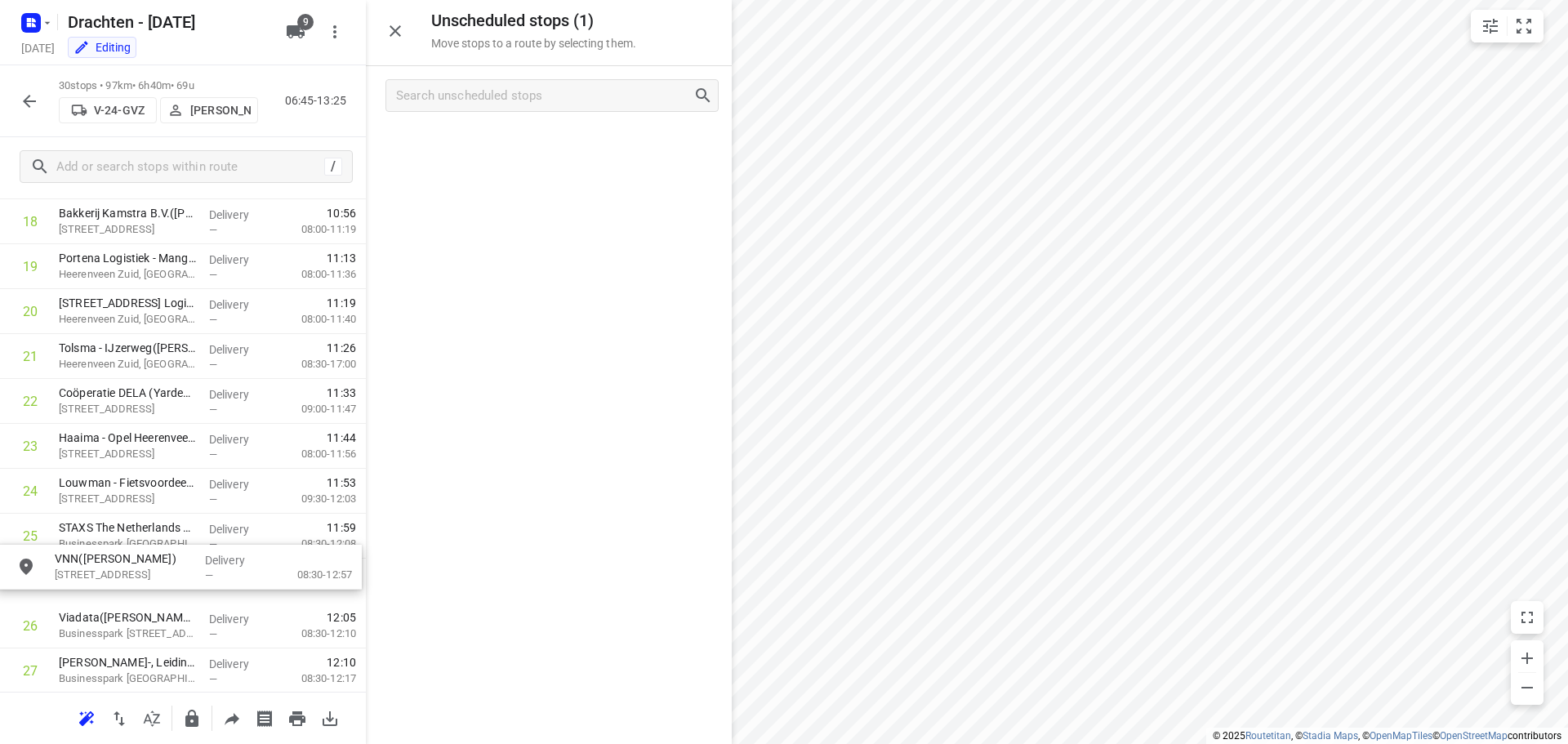
scroll to position [888, 0]
drag, startPoint x: 480, startPoint y: 143, endPoint x: 99, endPoint y: 496, distance: 519.4
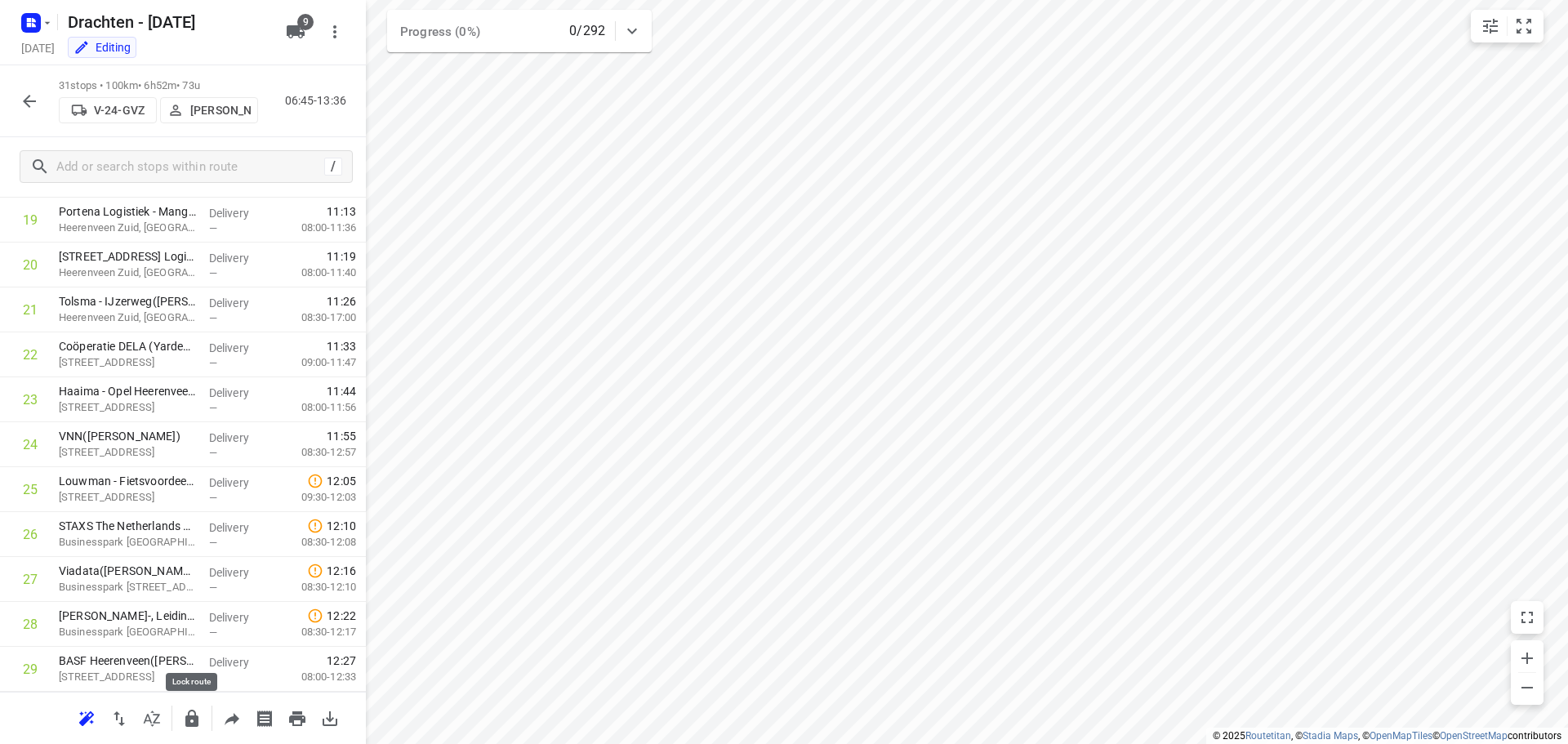
click at [193, 723] on icon "button" at bounding box center [191, 718] width 13 height 17
click at [43, 108] on button "button" at bounding box center [29, 101] width 32 height 32
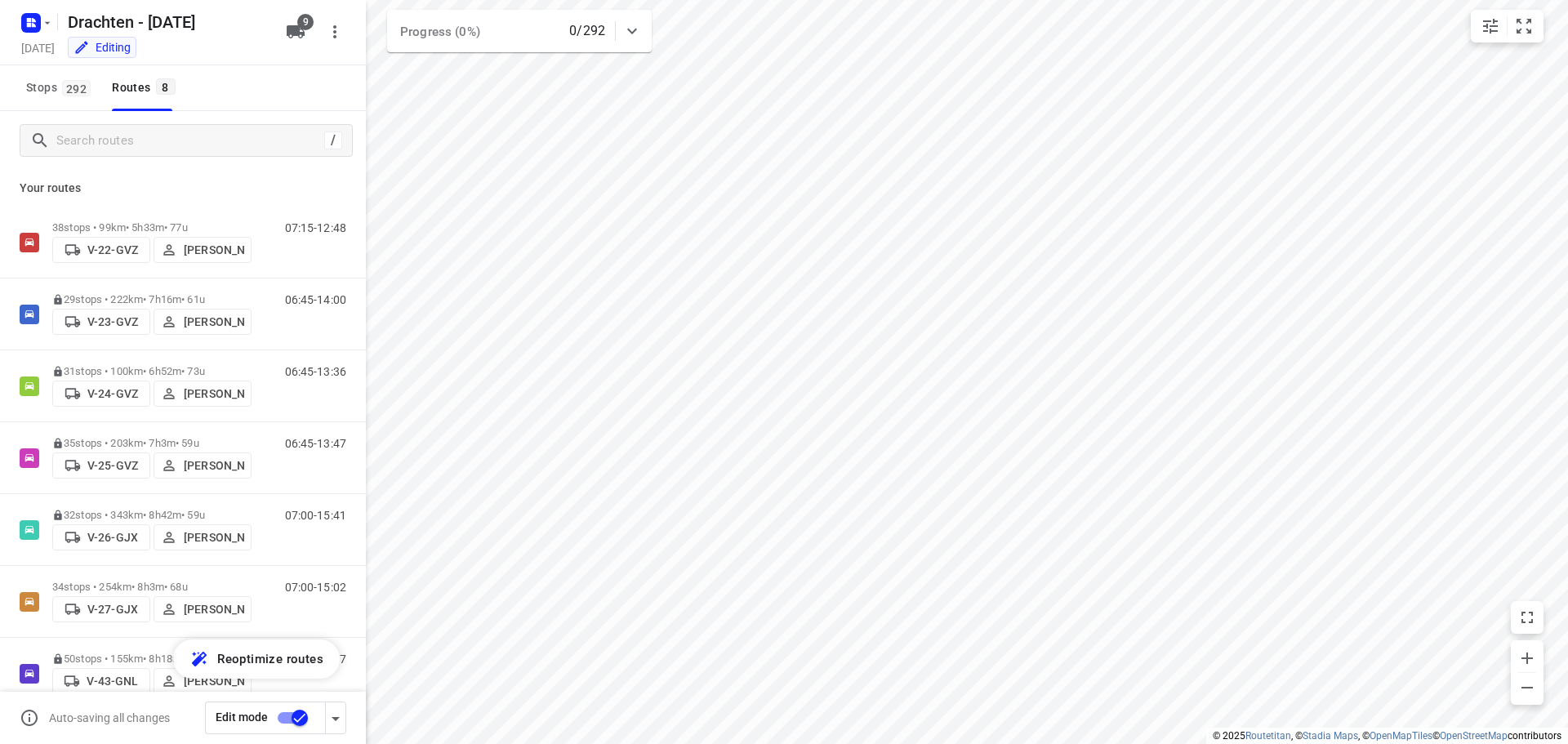
click at [283, 713] on input "checkbox" at bounding box center [300, 718] width 93 height 31
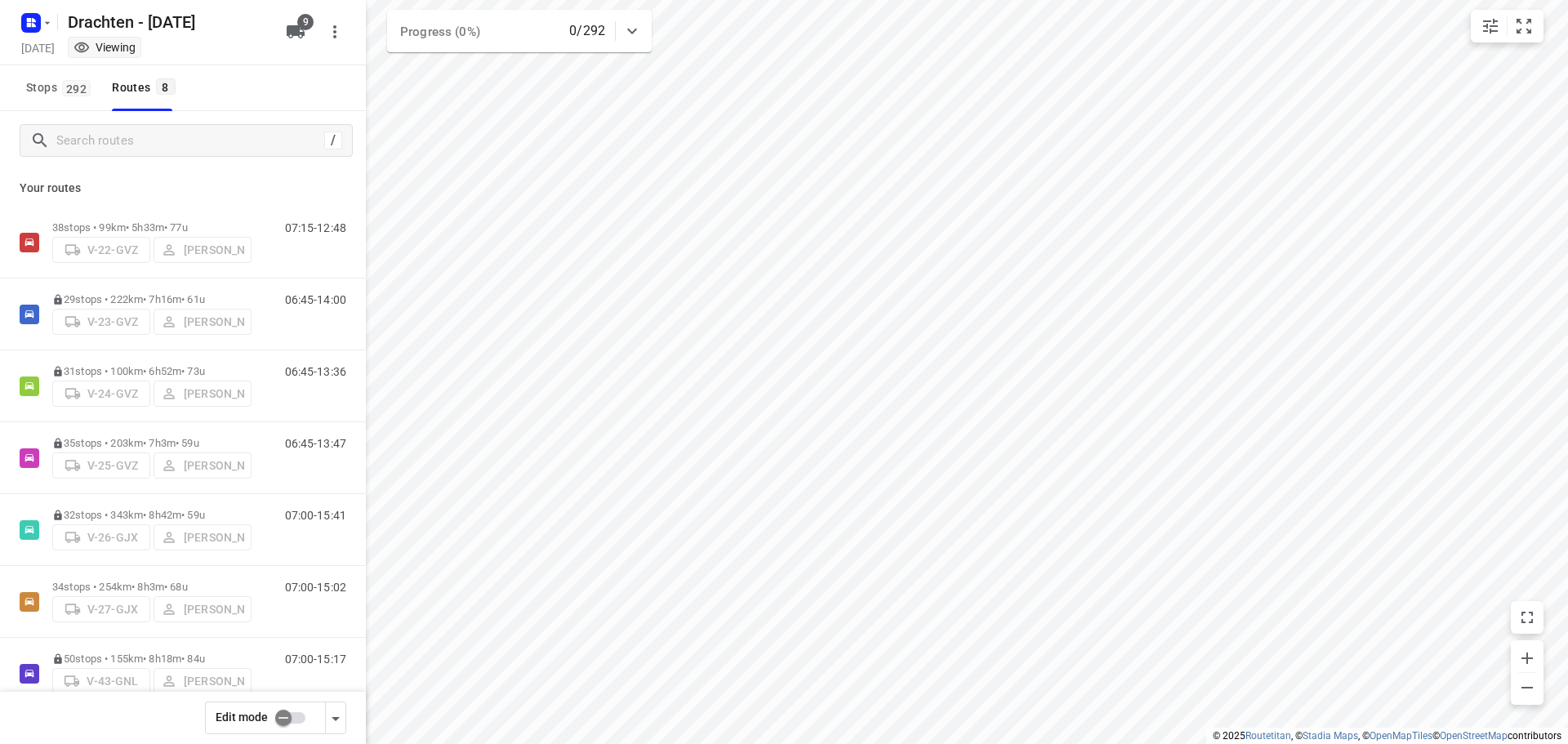
click at [288, 710] on input "checkbox" at bounding box center [283, 718] width 93 height 31
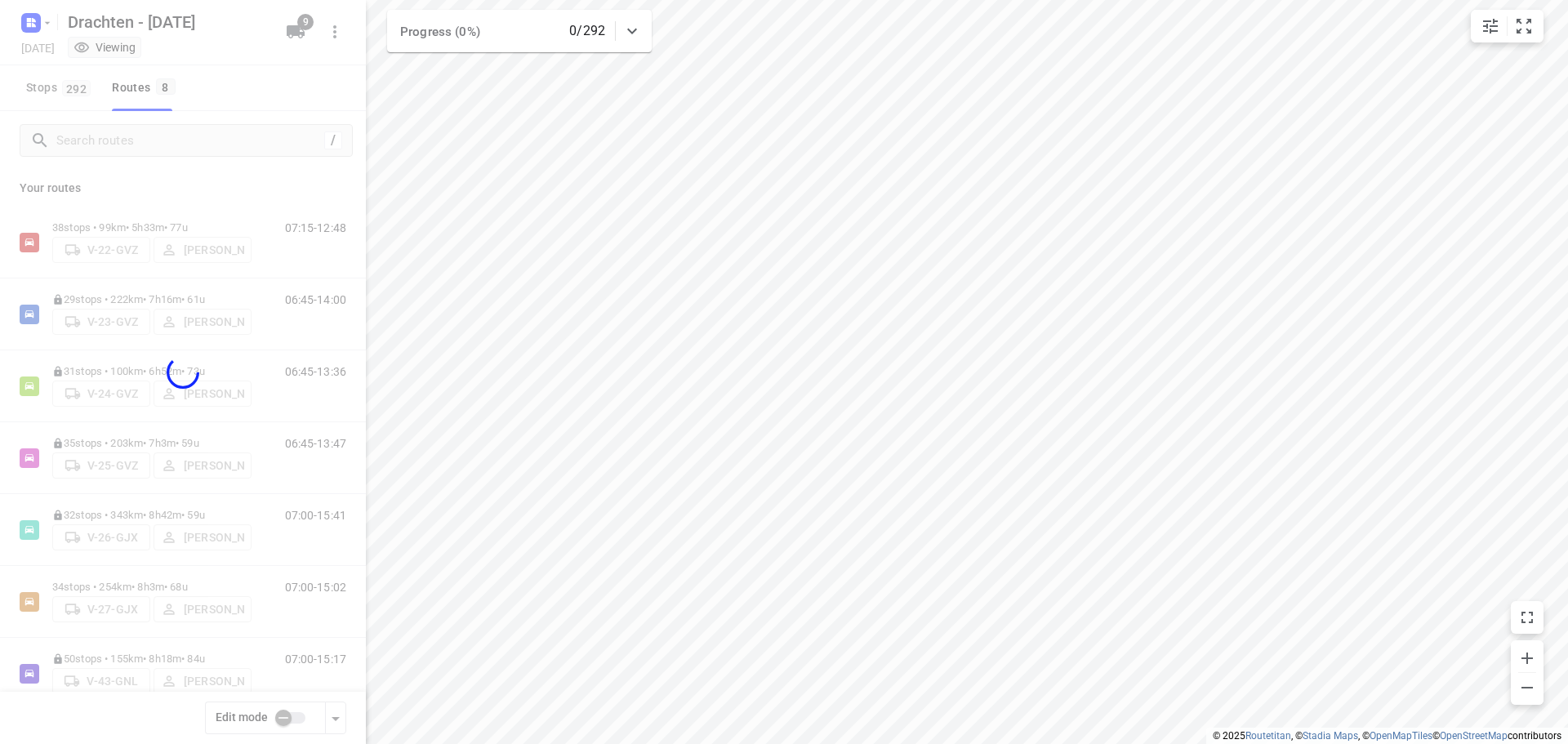
checkbox input "true"
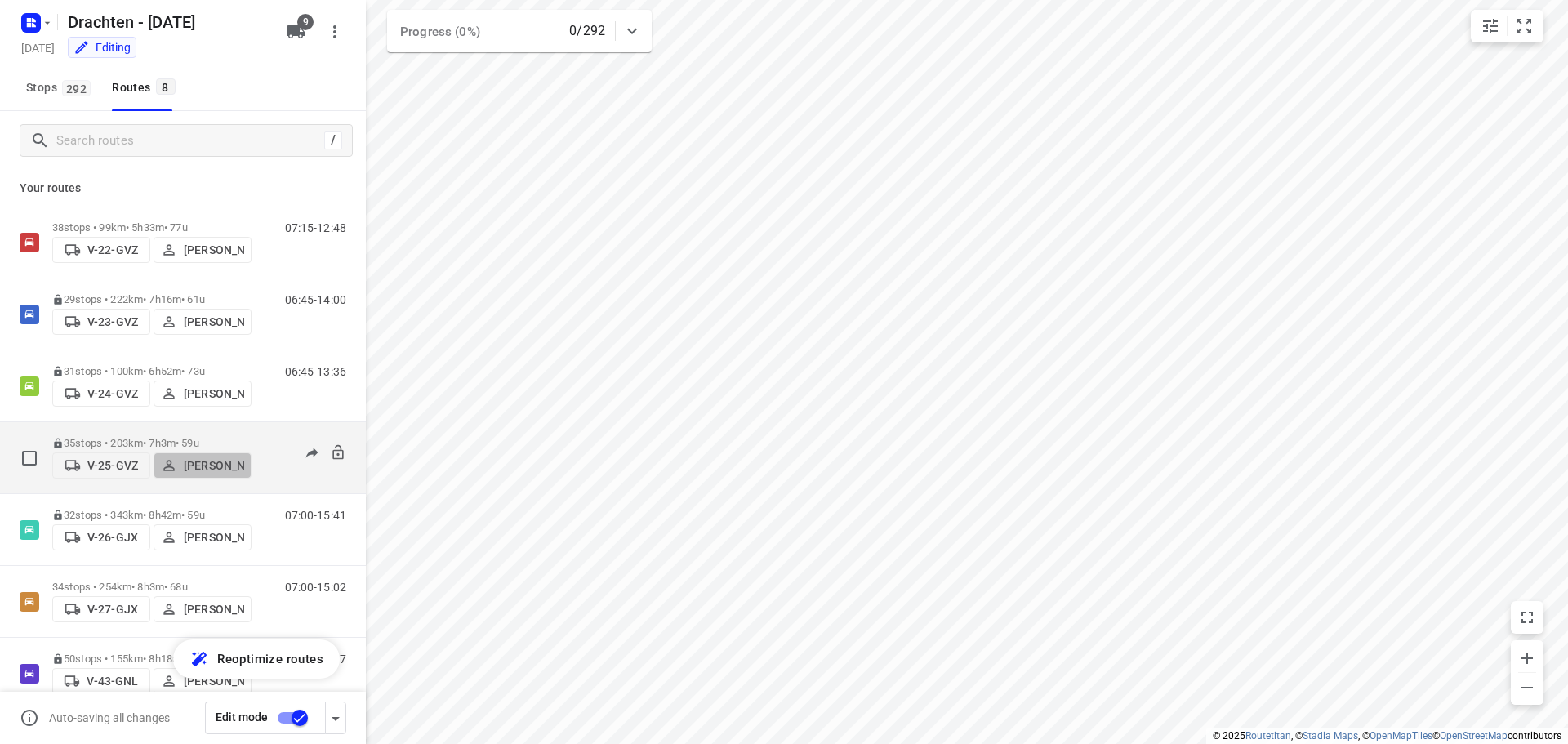
click at [216, 471] on p "Dirk van den Berg" at bounding box center [214, 465] width 60 height 13
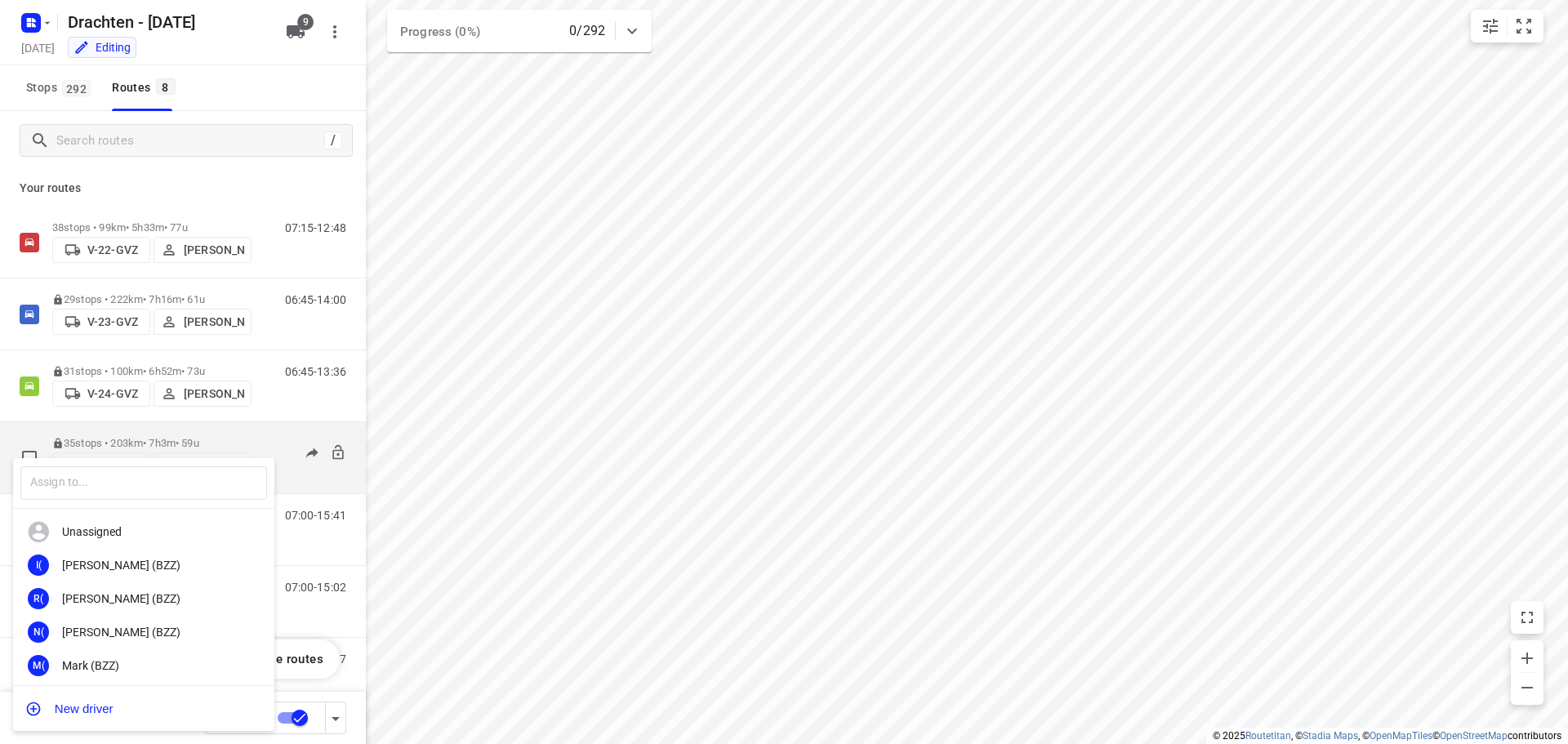
click at [216, 471] on input "text" at bounding box center [143, 482] width 247 height 33
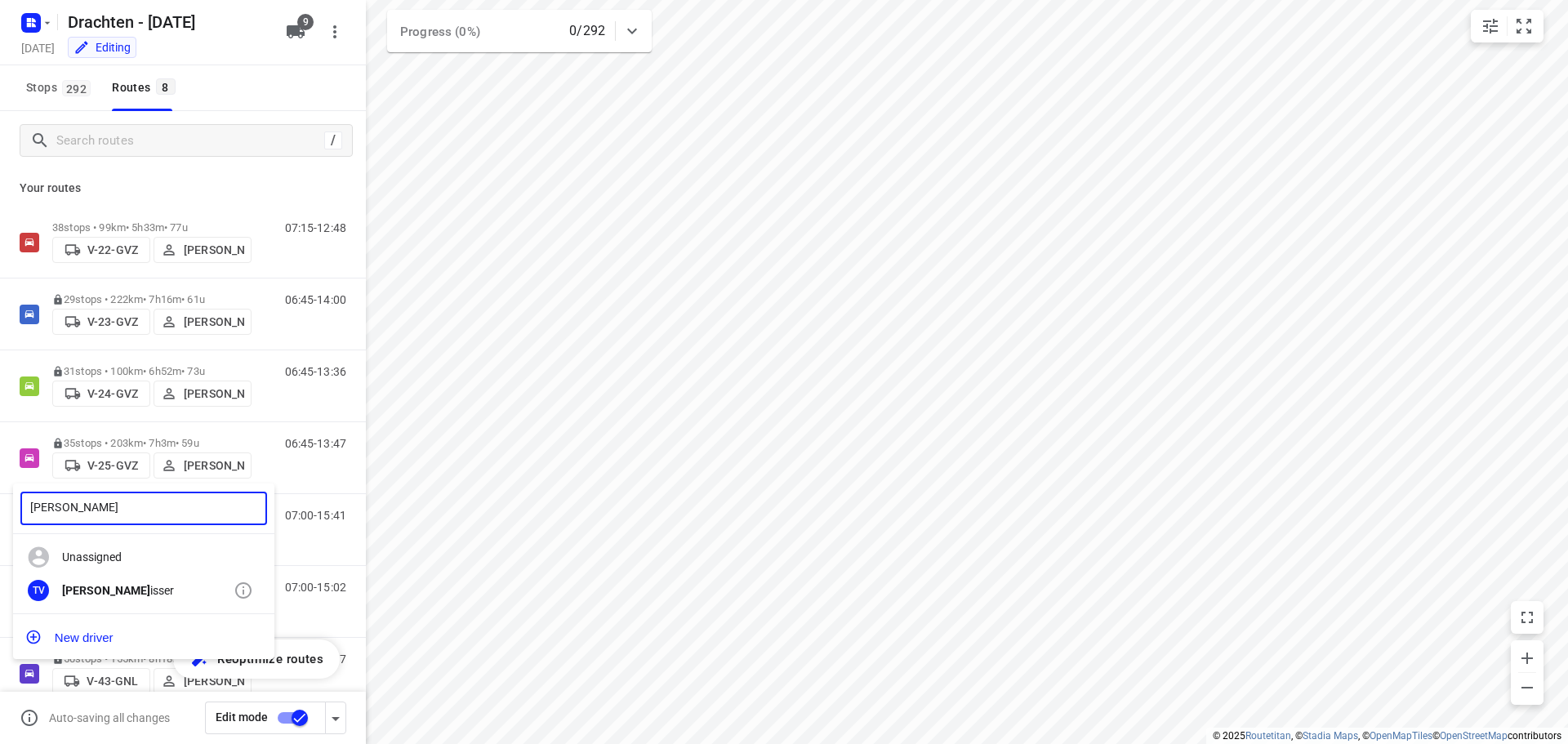
type input "tim v"
click at [98, 587] on div "Tim V isser" at bounding box center [148, 590] width 171 height 13
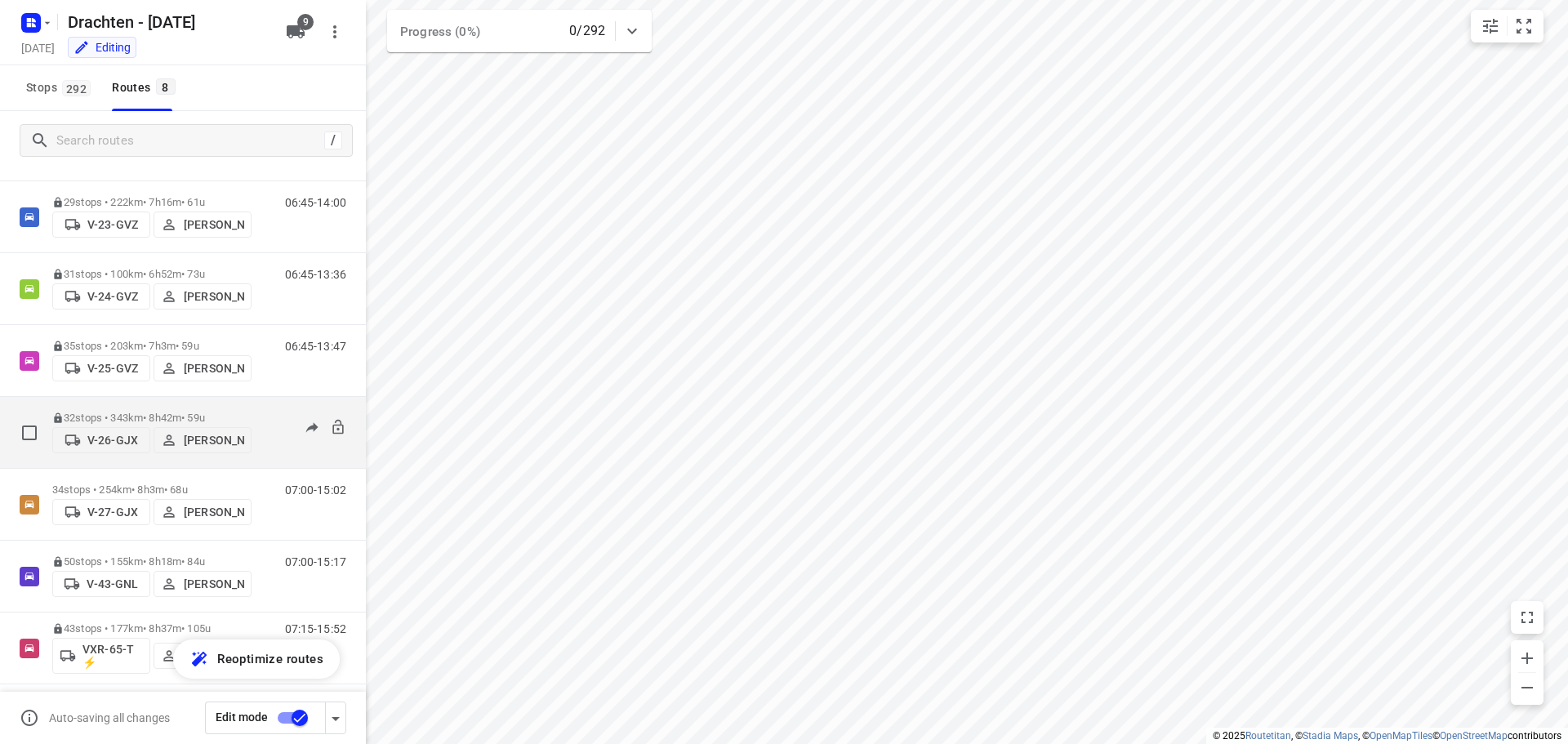
scroll to position [106, 0]
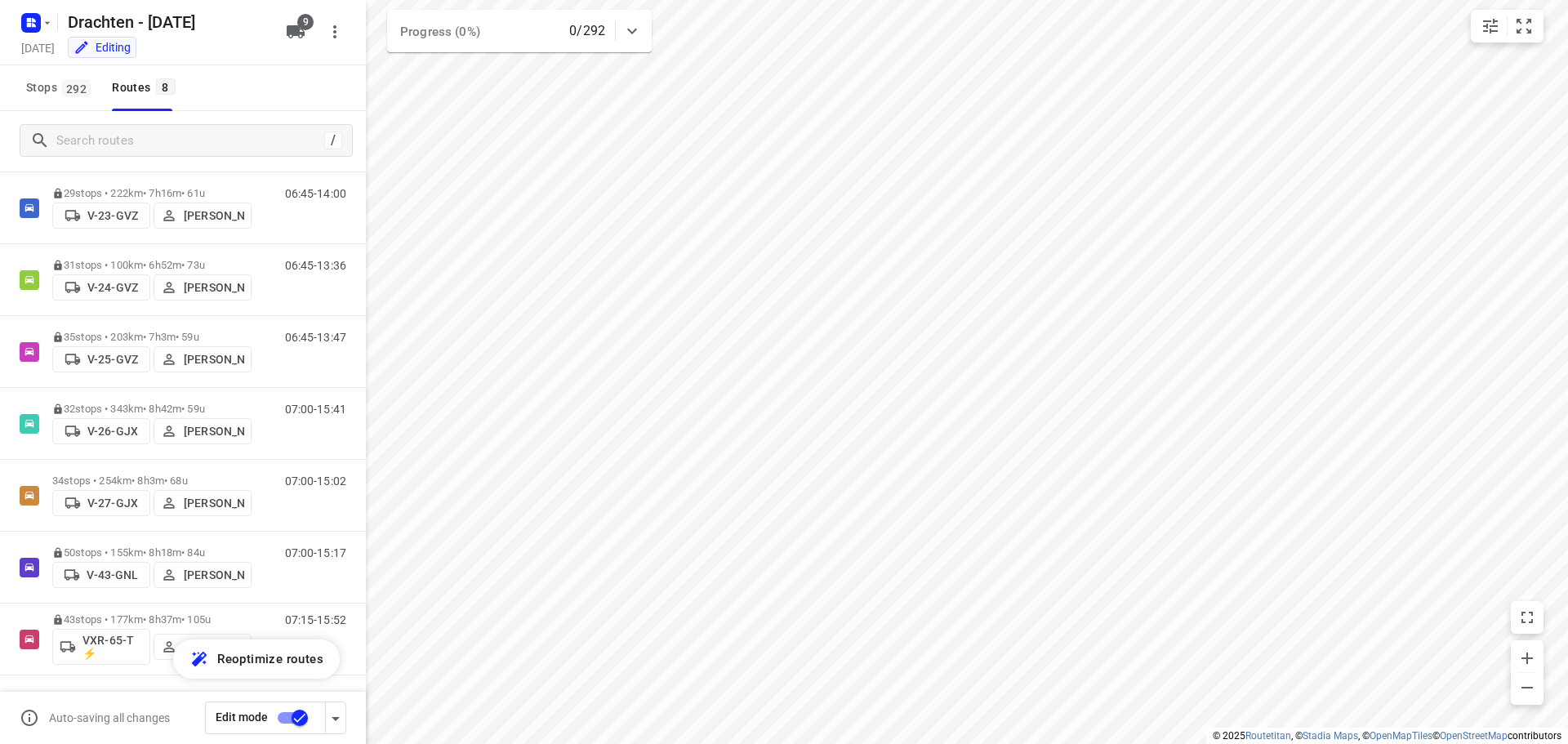
click at [295, 720] on input "checkbox" at bounding box center [300, 718] width 93 height 31
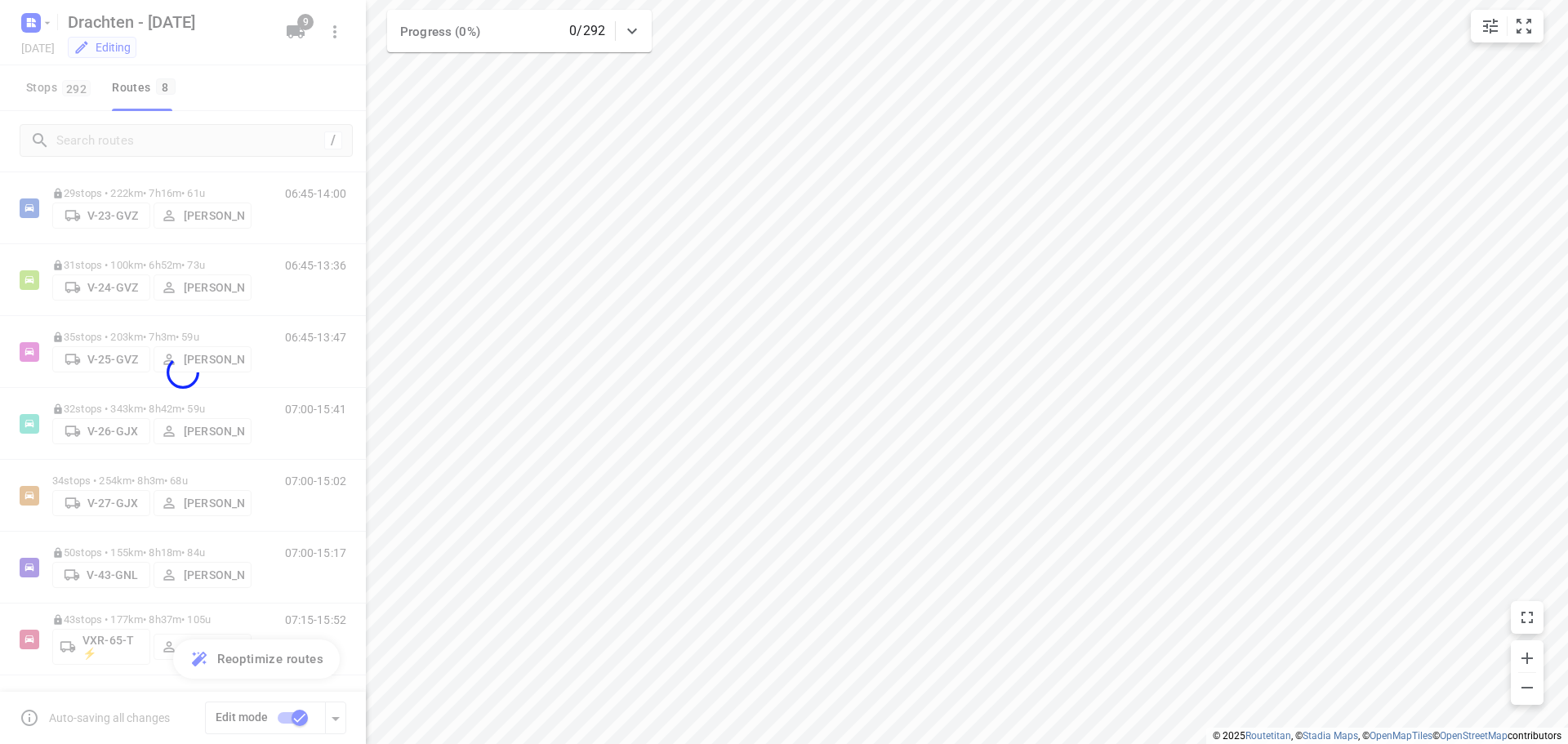
checkbox input "false"
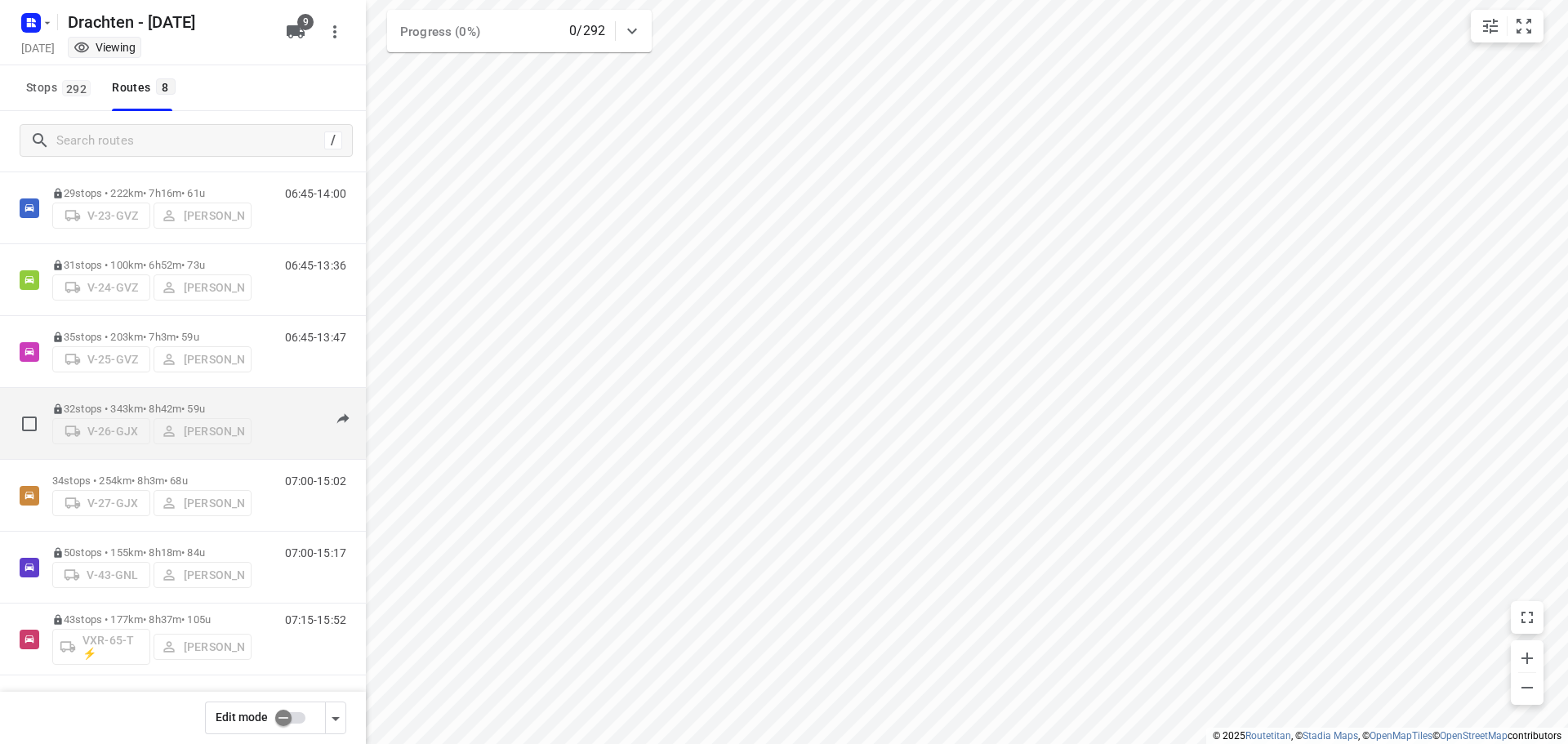
scroll to position [0, 0]
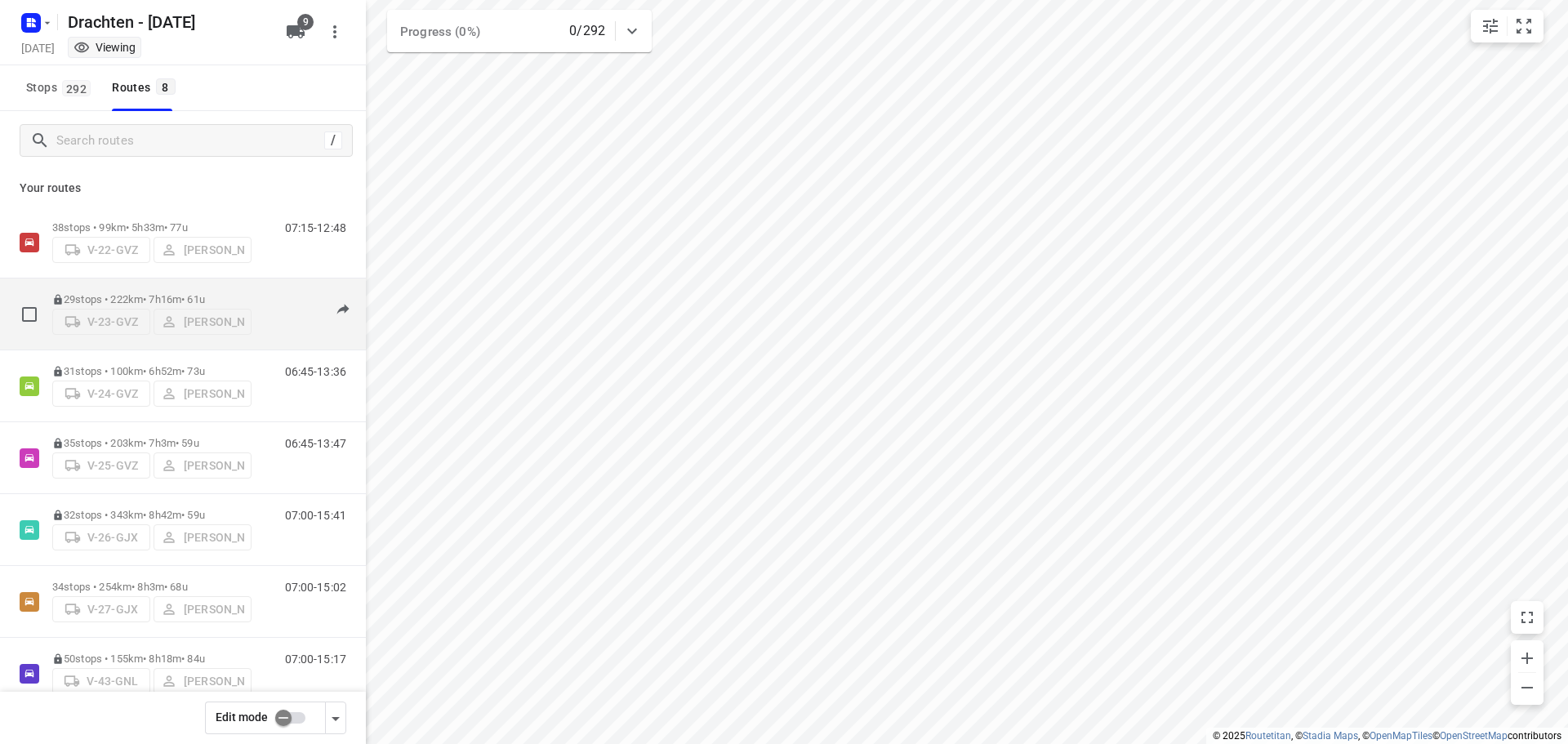
click at [167, 294] on p "29 stops • 222km • 7h16m • 61u" at bounding box center [152, 299] width 199 height 12
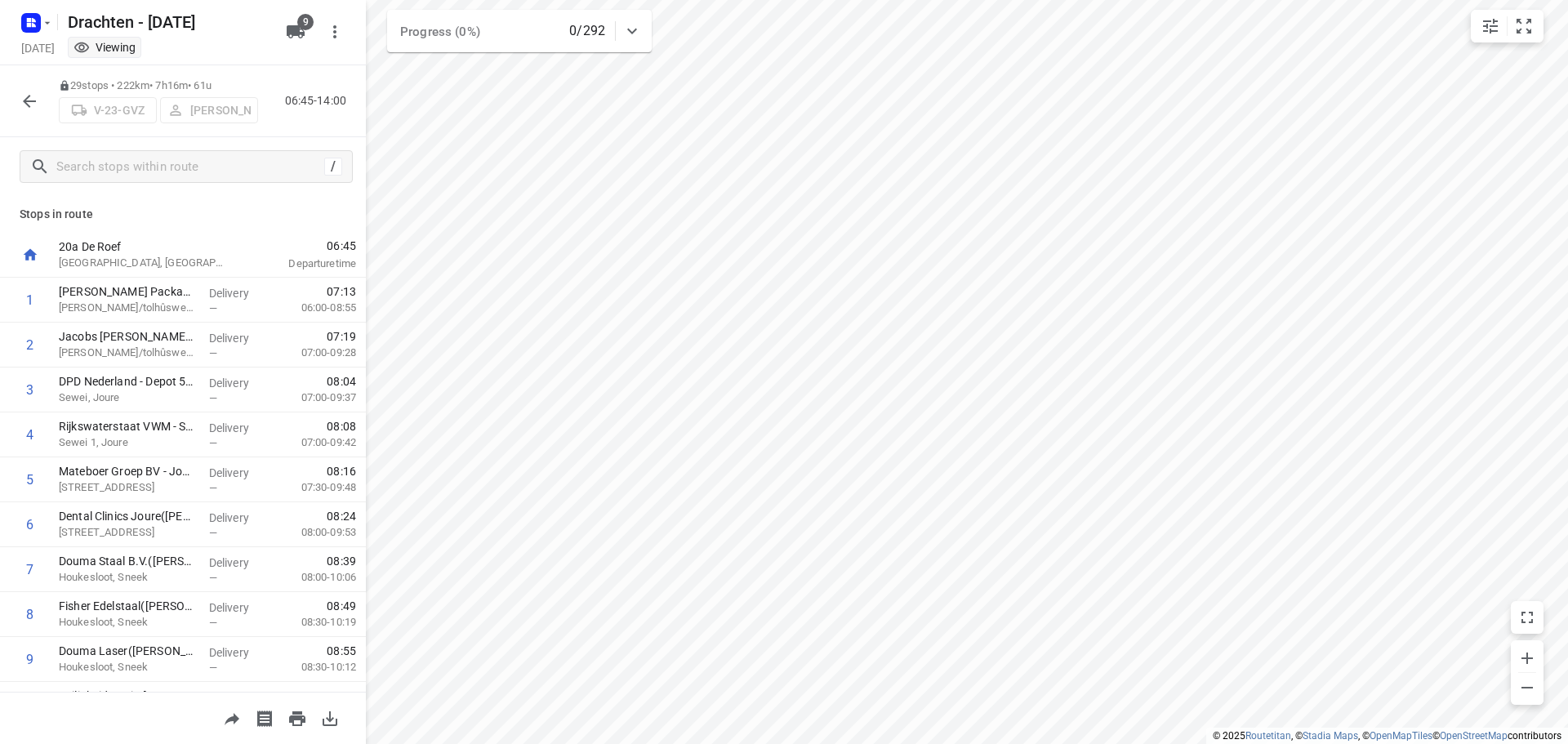
click at [25, 98] on icon "button" at bounding box center [29, 101] width 20 height 20
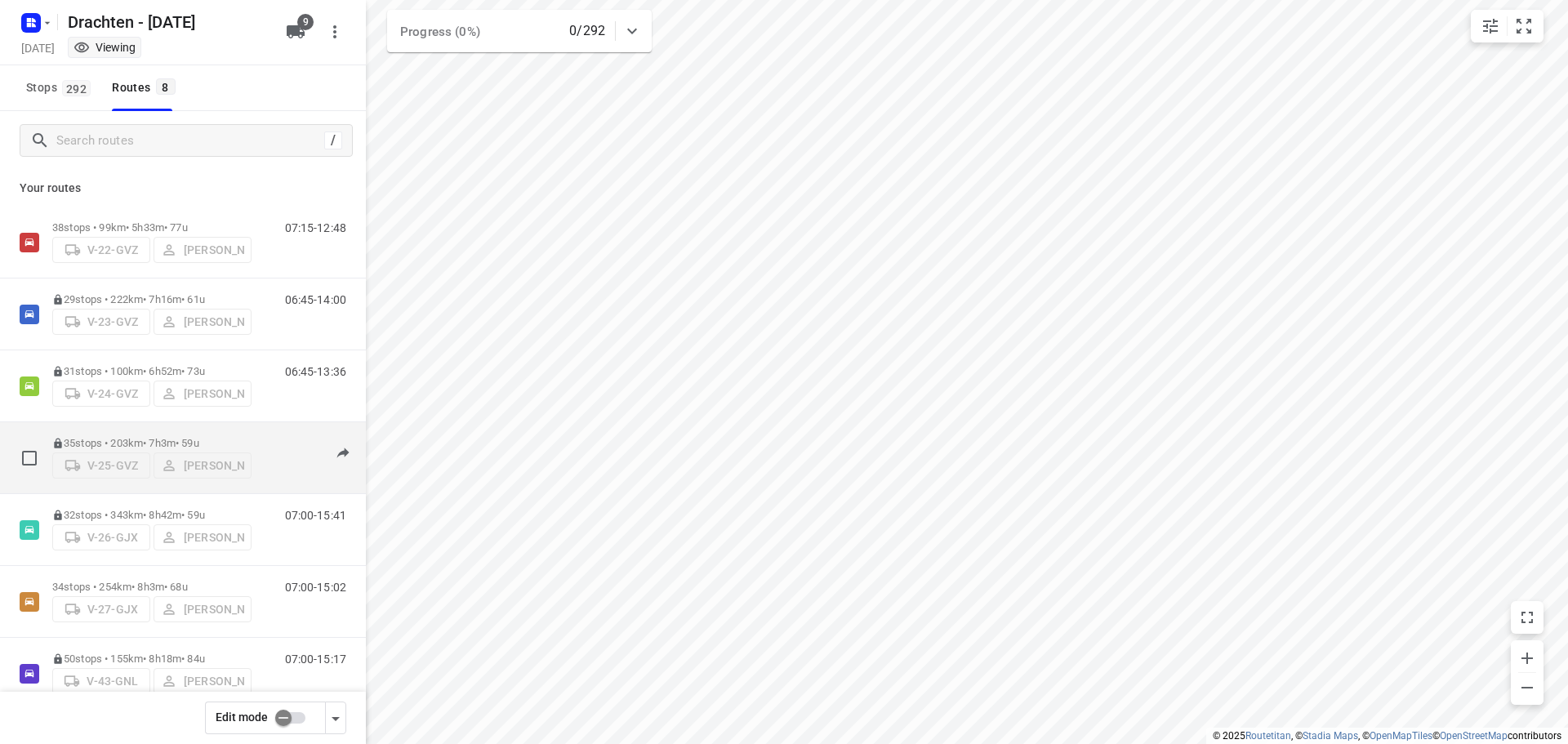
click at [142, 434] on div "35 stops • 203km • 7h3m • 59u V-25-GVZ Tim Visser" at bounding box center [152, 457] width 199 height 58
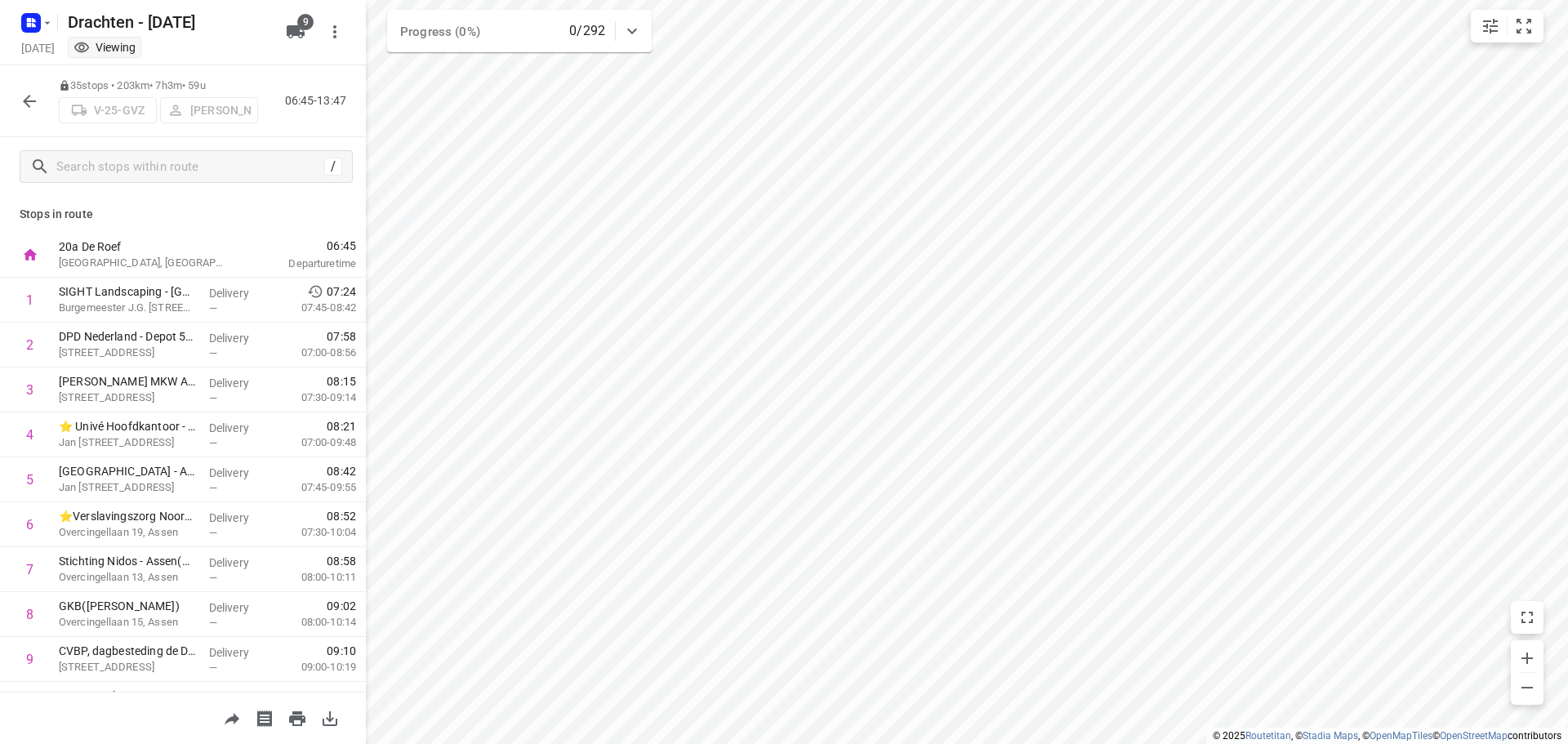
click at [39, 92] on button "button" at bounding box center [29, 101] width 32 height 32
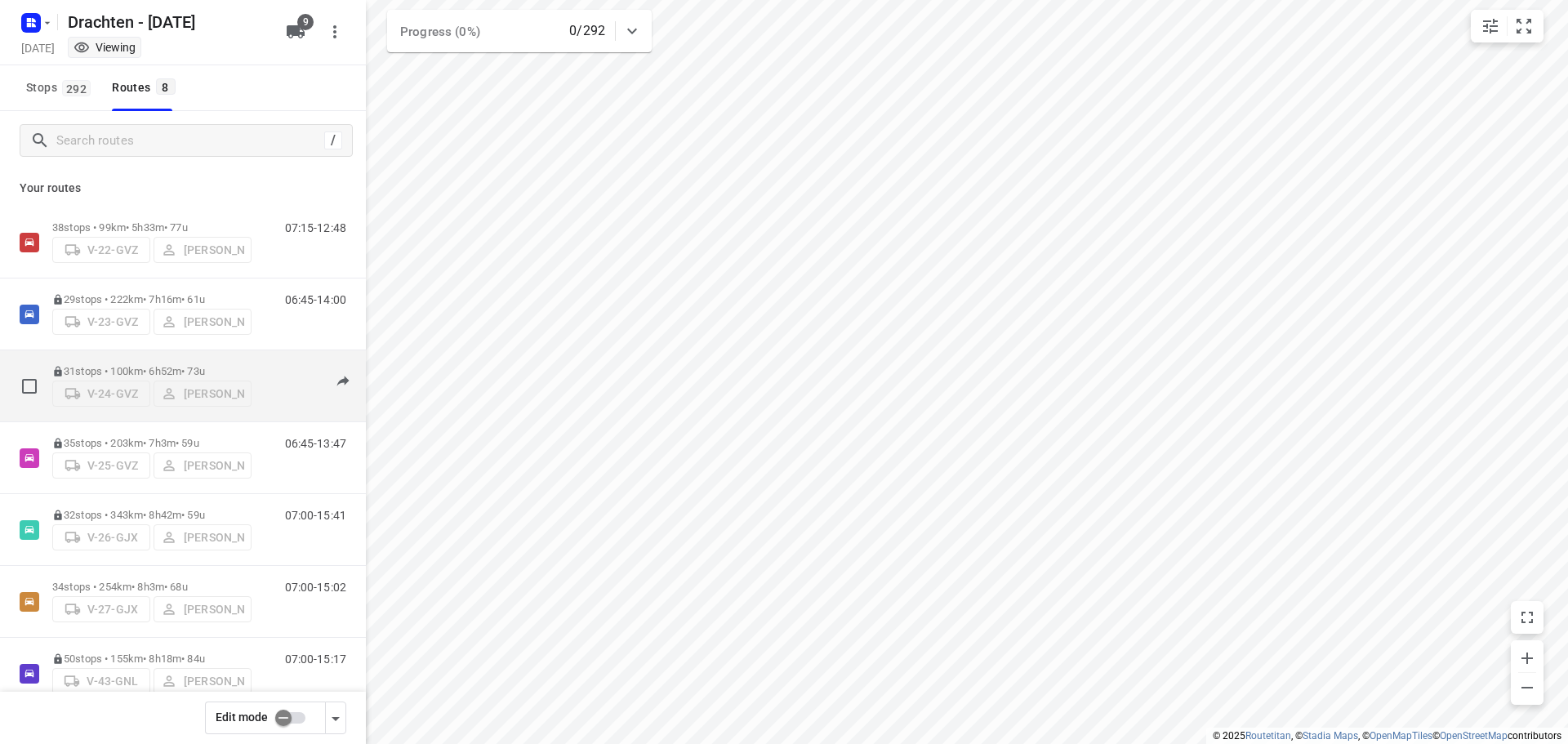
click at [132, 365] on p "31 stops • 100km • 6h52m • 73u" at bounding box center [152, 371] width 199 height 12
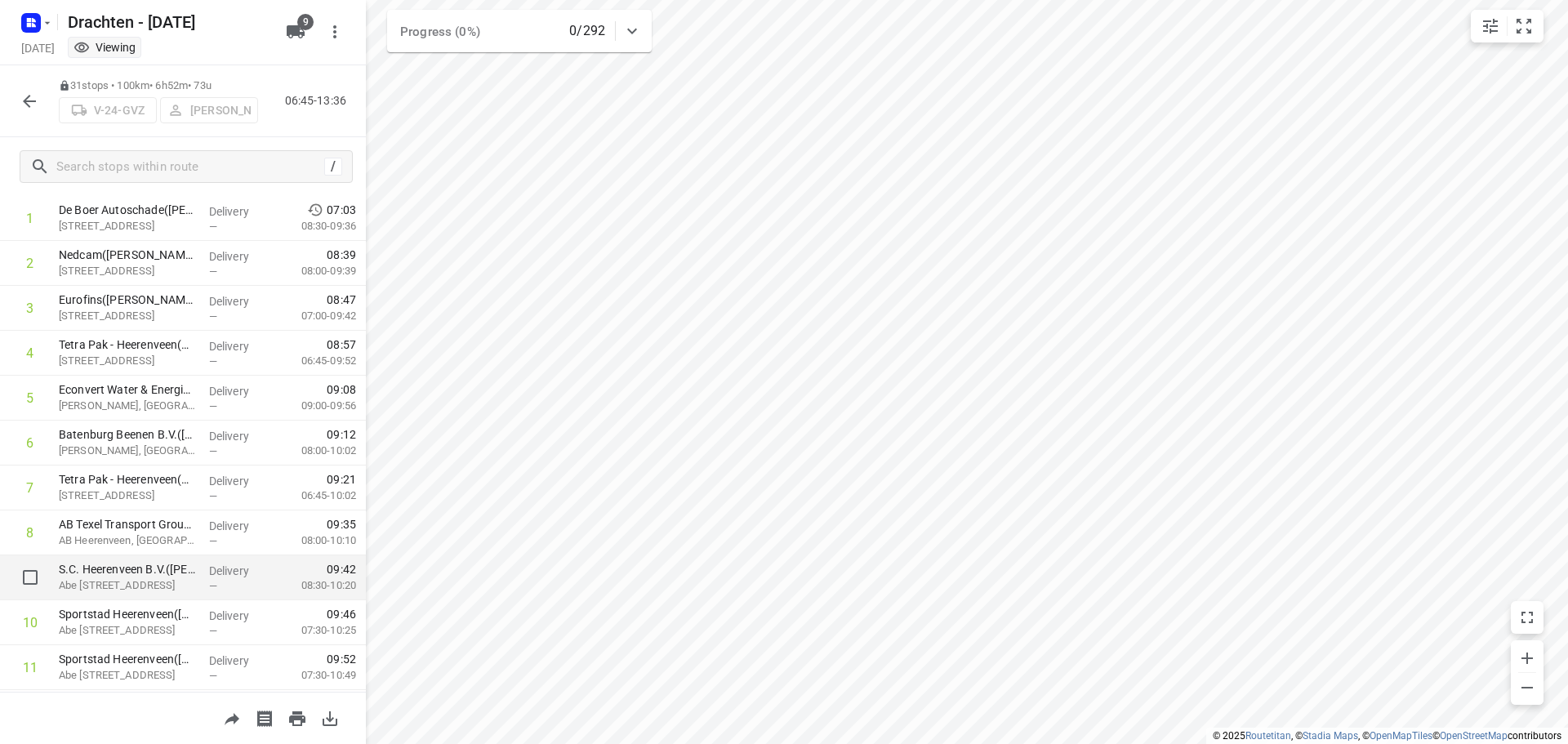
scroll to position [163, 0]
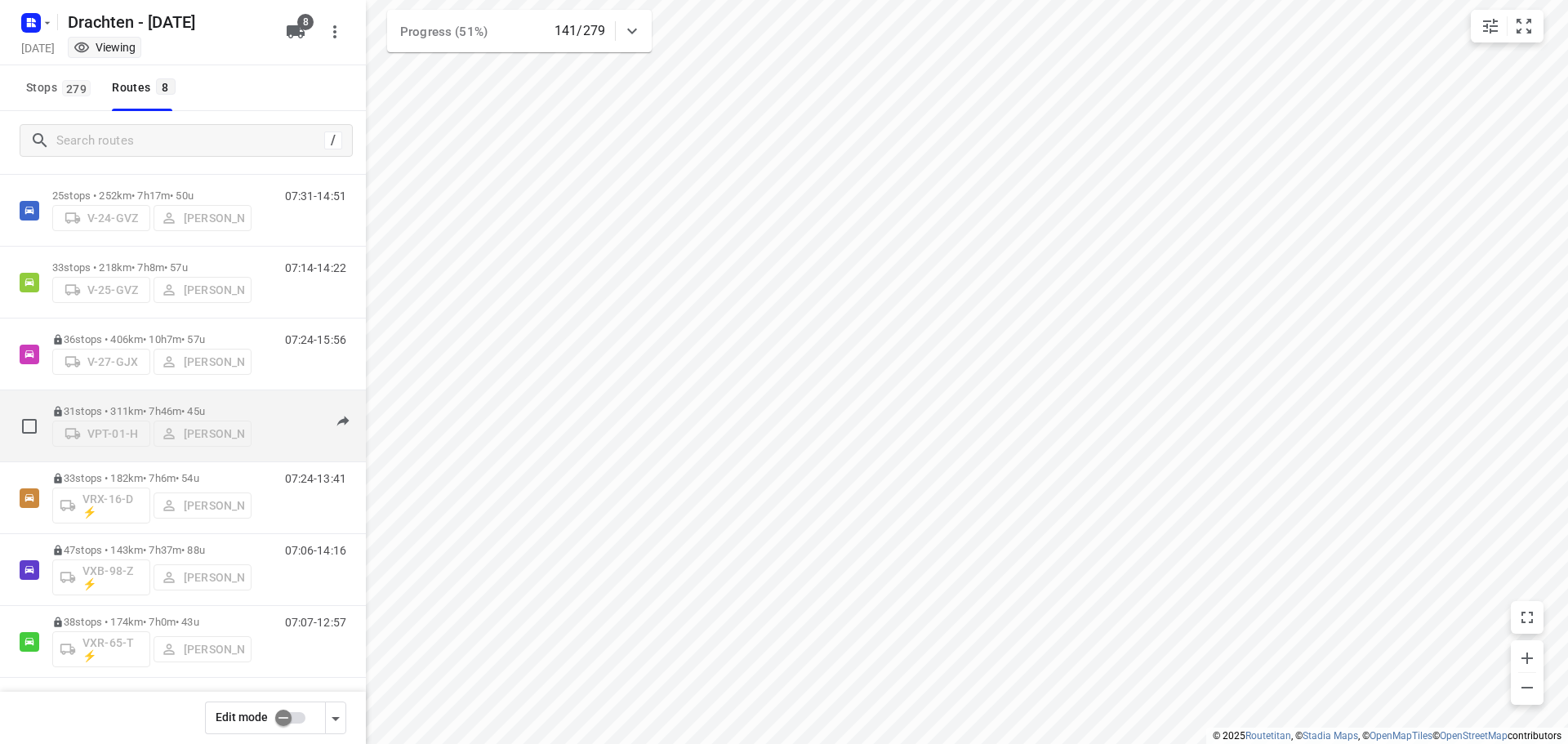
scroll to position [106, 0]
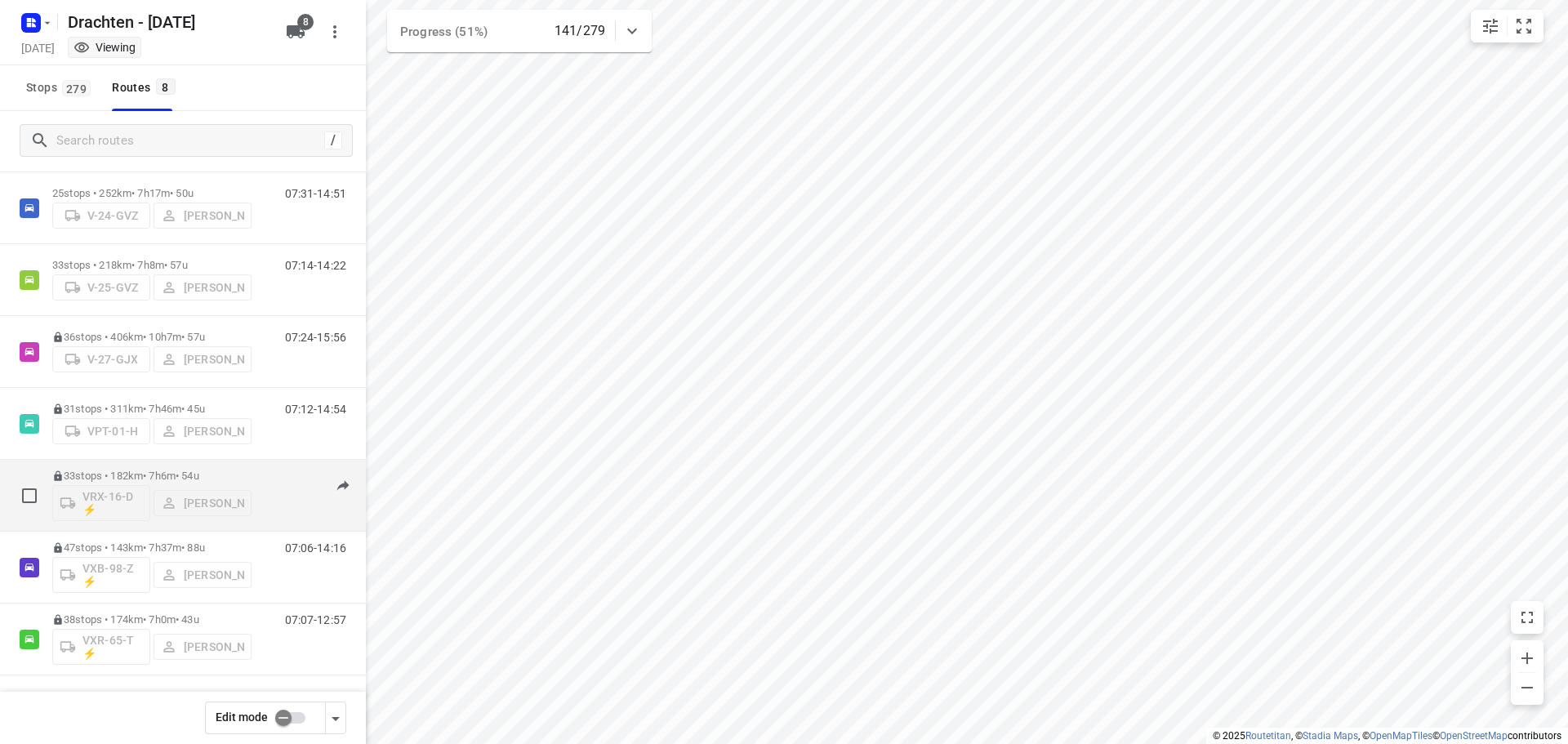
click at [136, 476] on p "33 stops • 182km • 7h6m • 54u" at bounding box center [152, 475] width 199 height 12
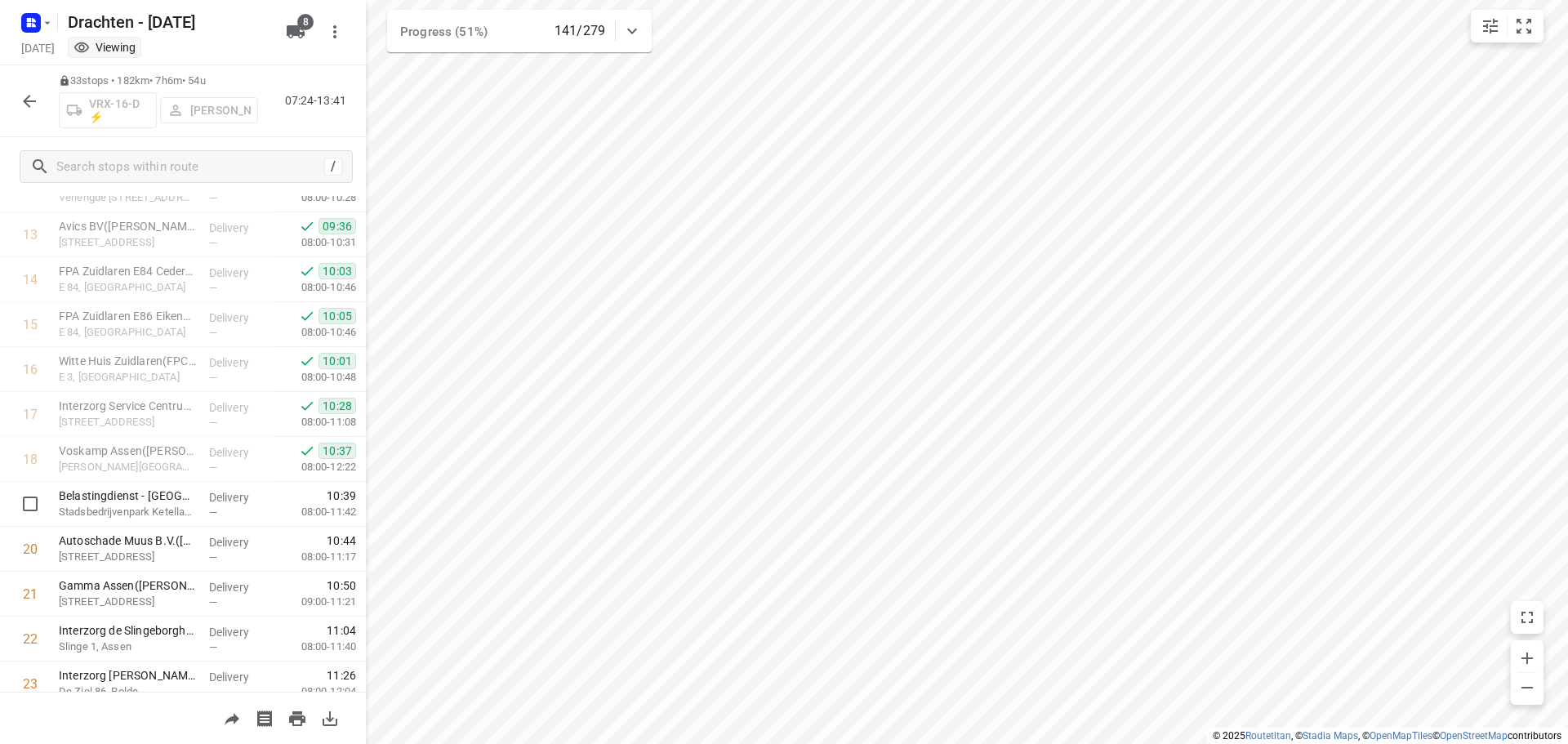
scroll to position [653, 0]
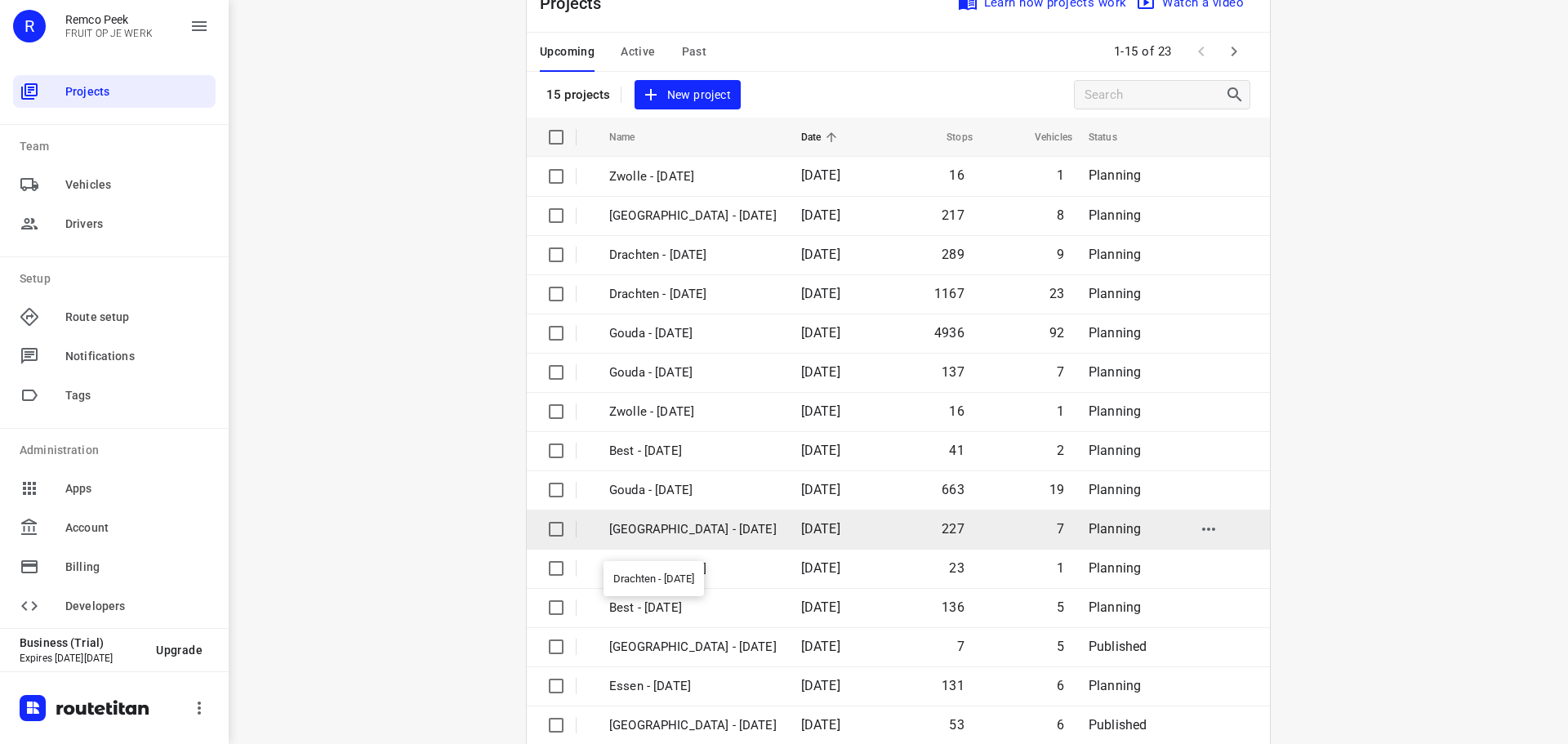
scroll to position [81, 0]
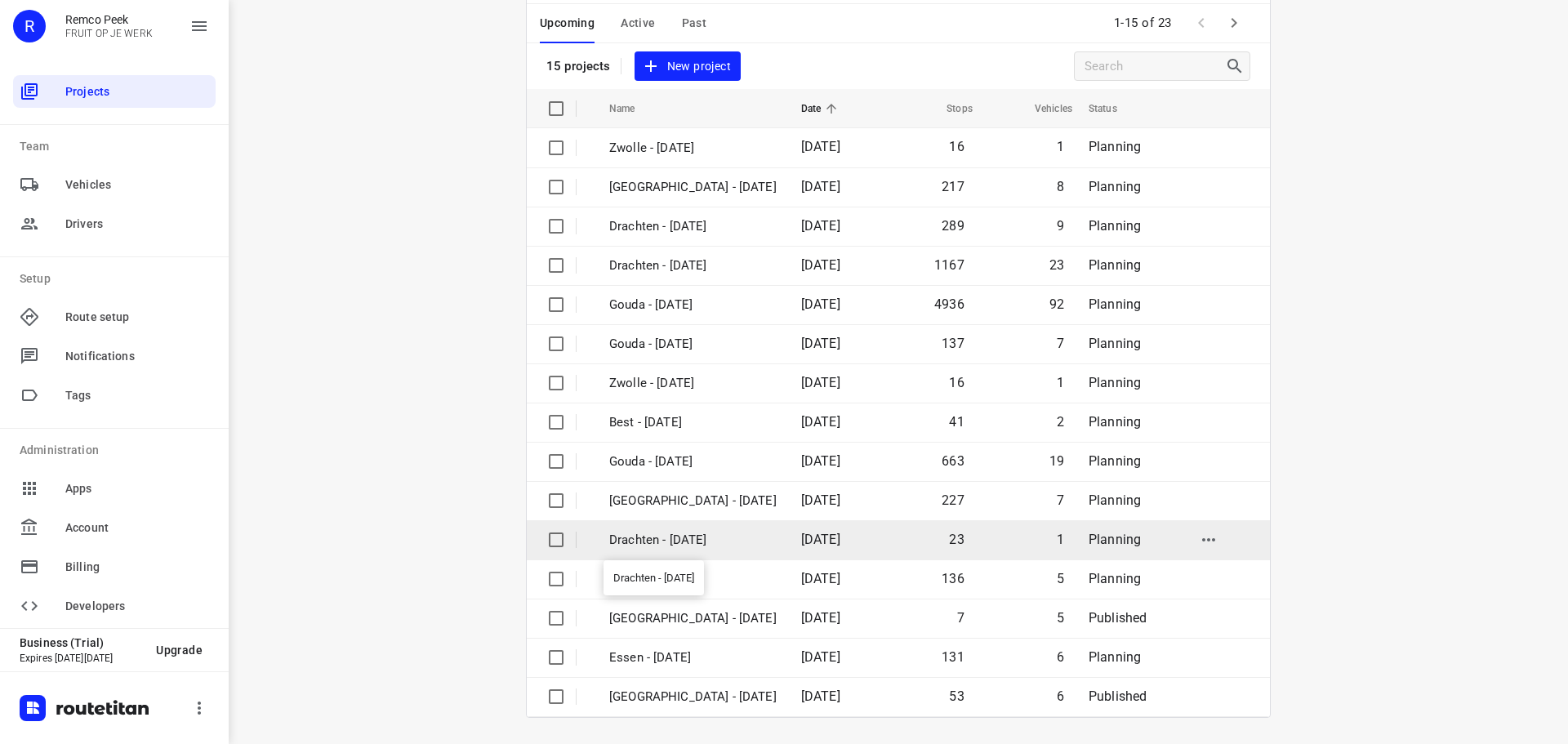
click at [665, 538] on p "Drachten - [DATE]" at bounding box center [692, 540] width 167 height 19
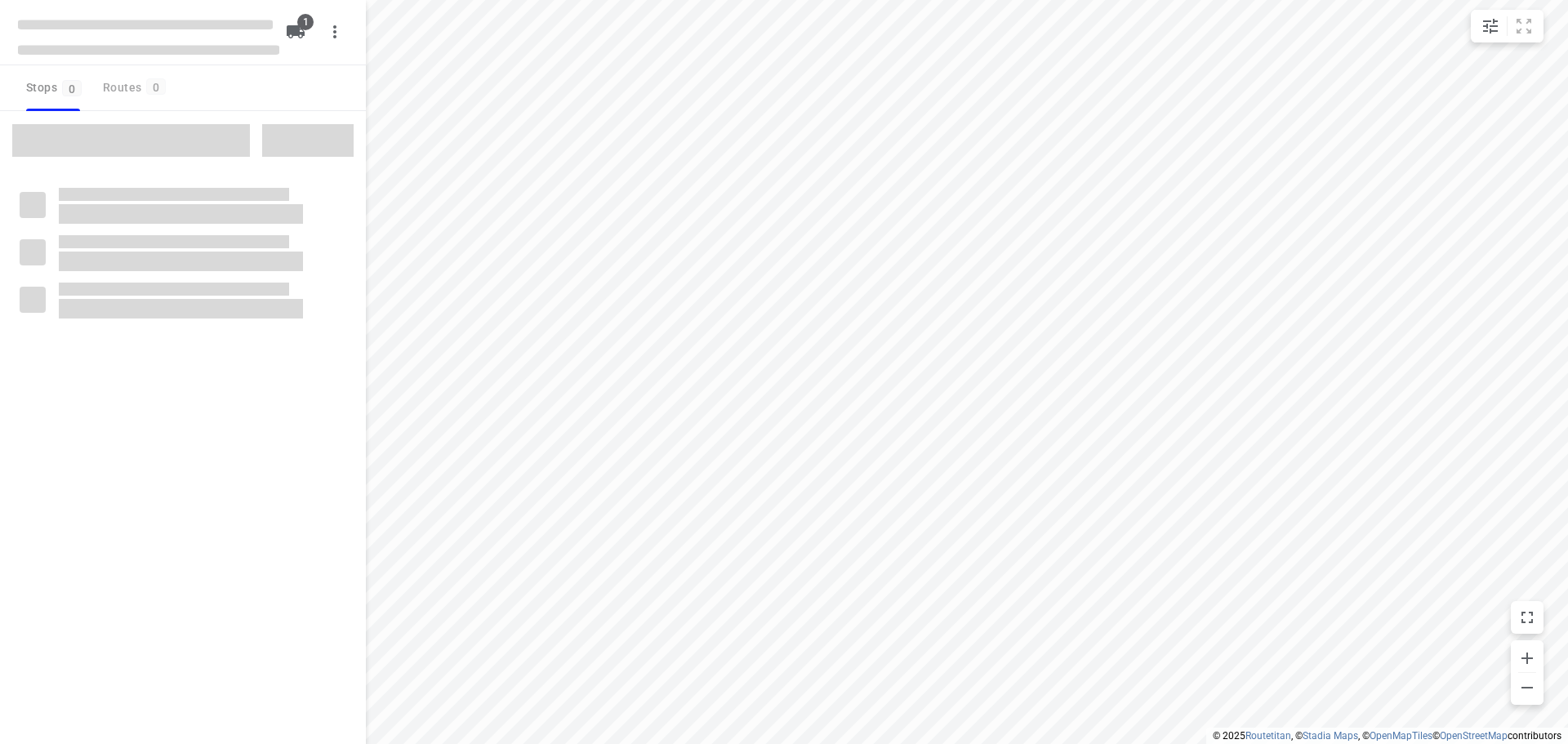
type input "distance"
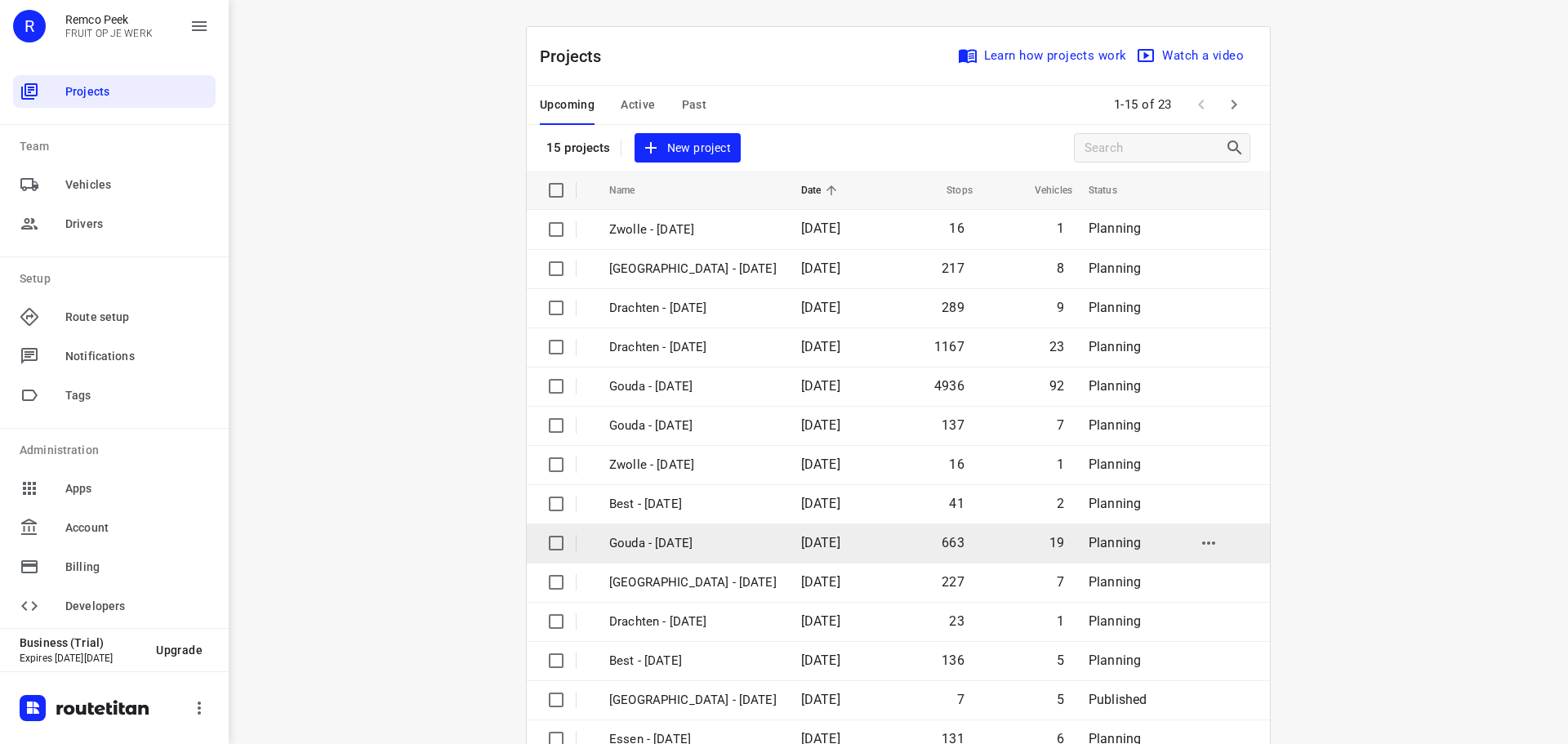
scroll to position [81, 0]
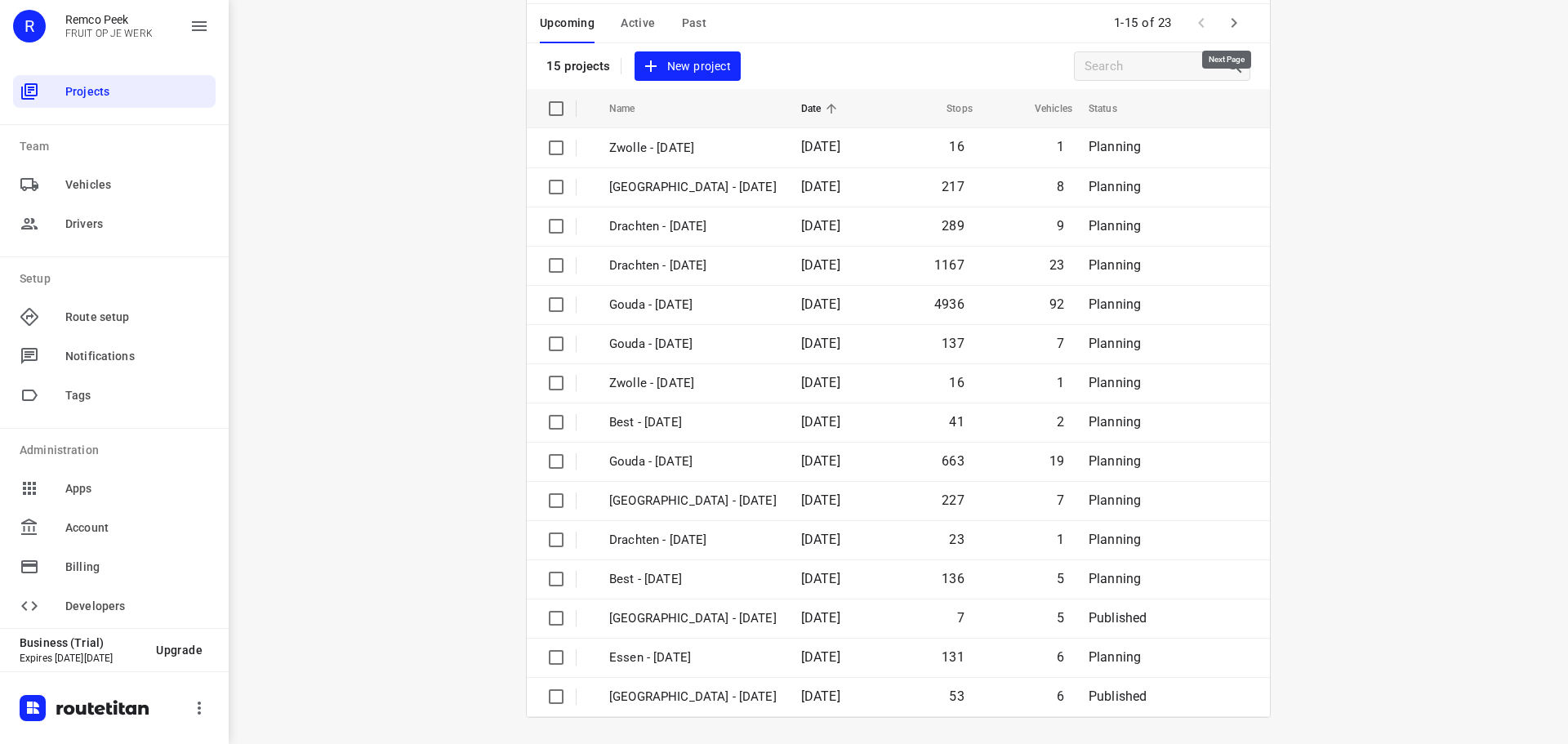
click at [1232, 16] on icon "button" at bounding box center [1233, 22] width 20 height 20
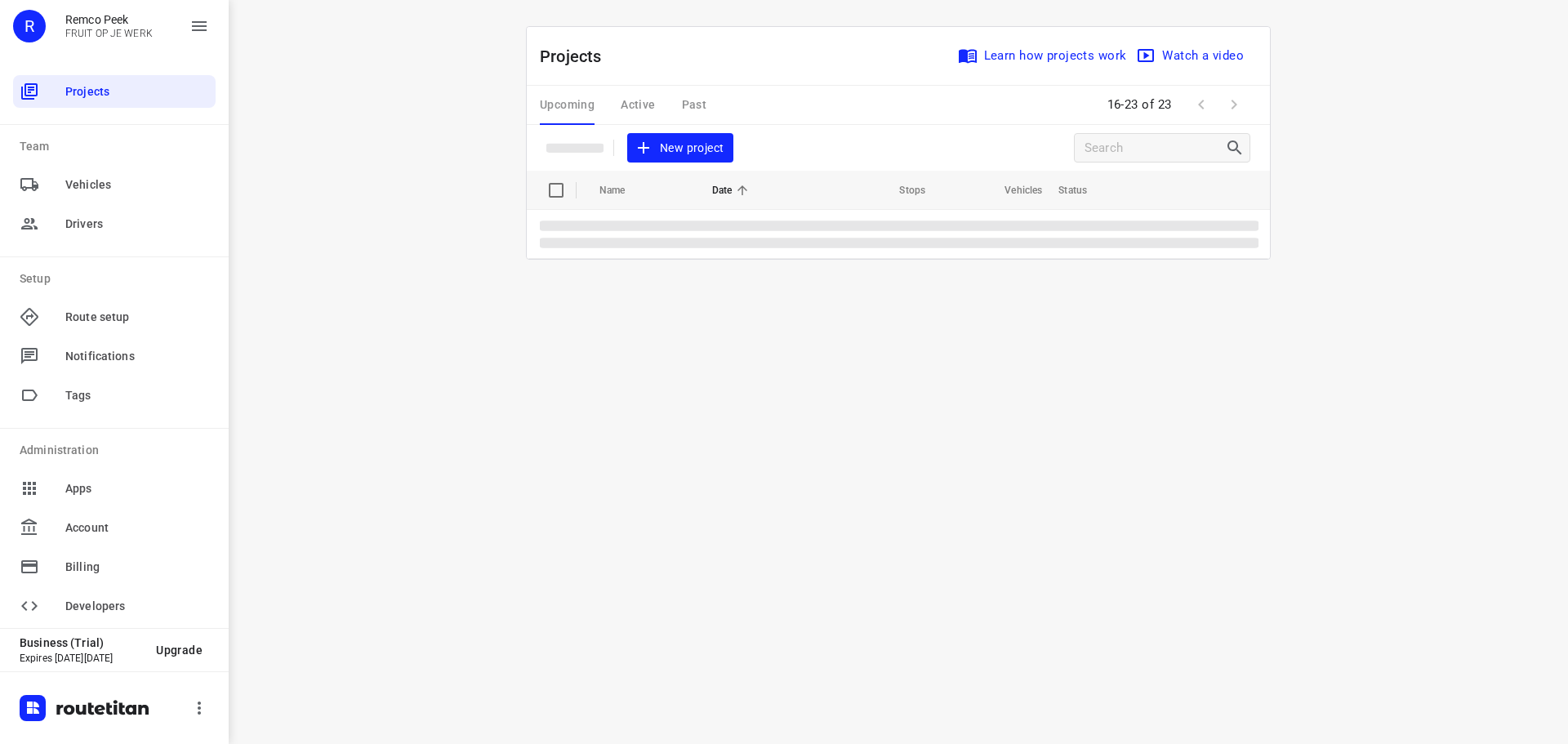
scroll to position [0, 0]
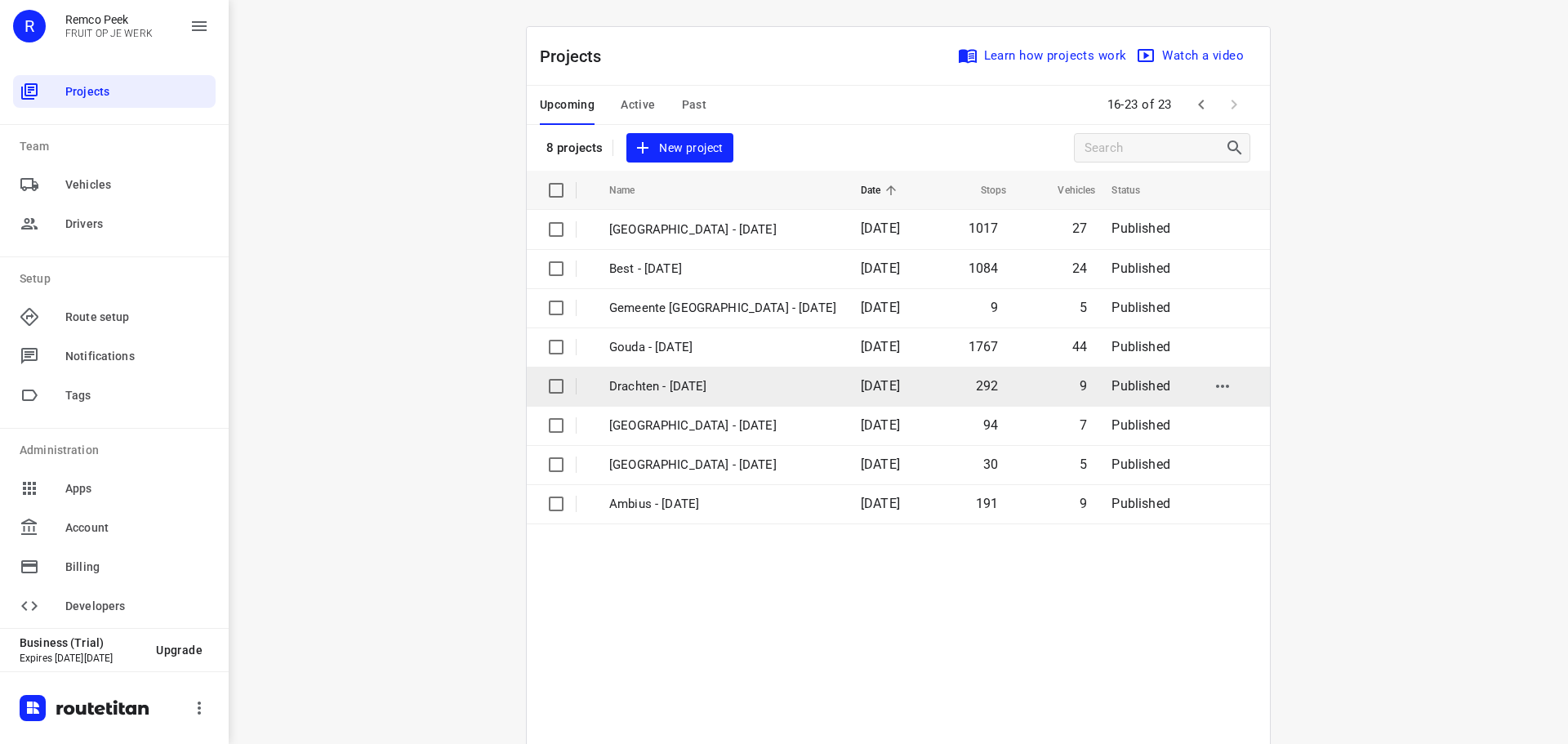
click at [635, 378] on p "Drachten - [DATE]" at bounding box center [723, 387] width 227 height 19
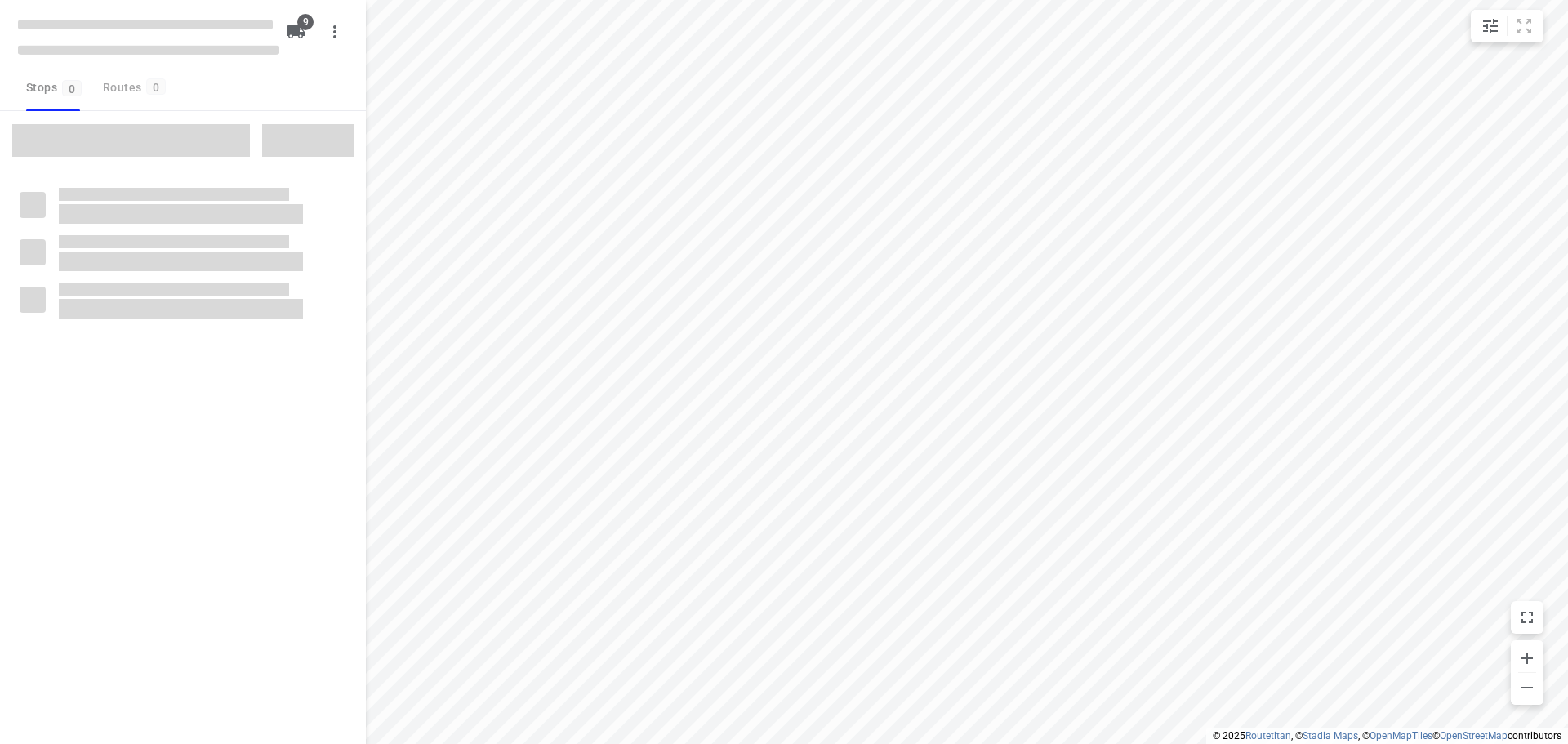
type input "distance"
checkbox input "true"
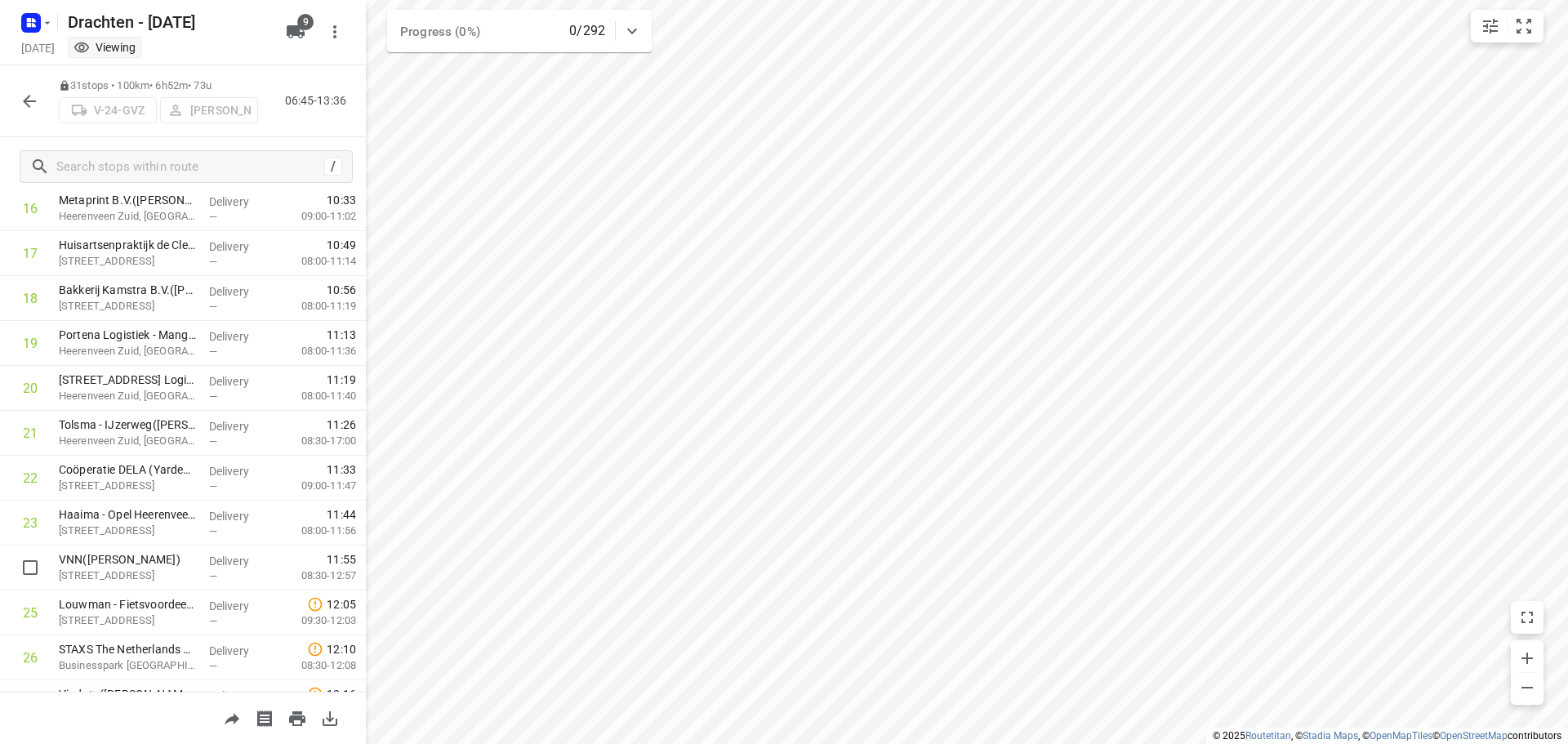
scroll to position [816, 0]
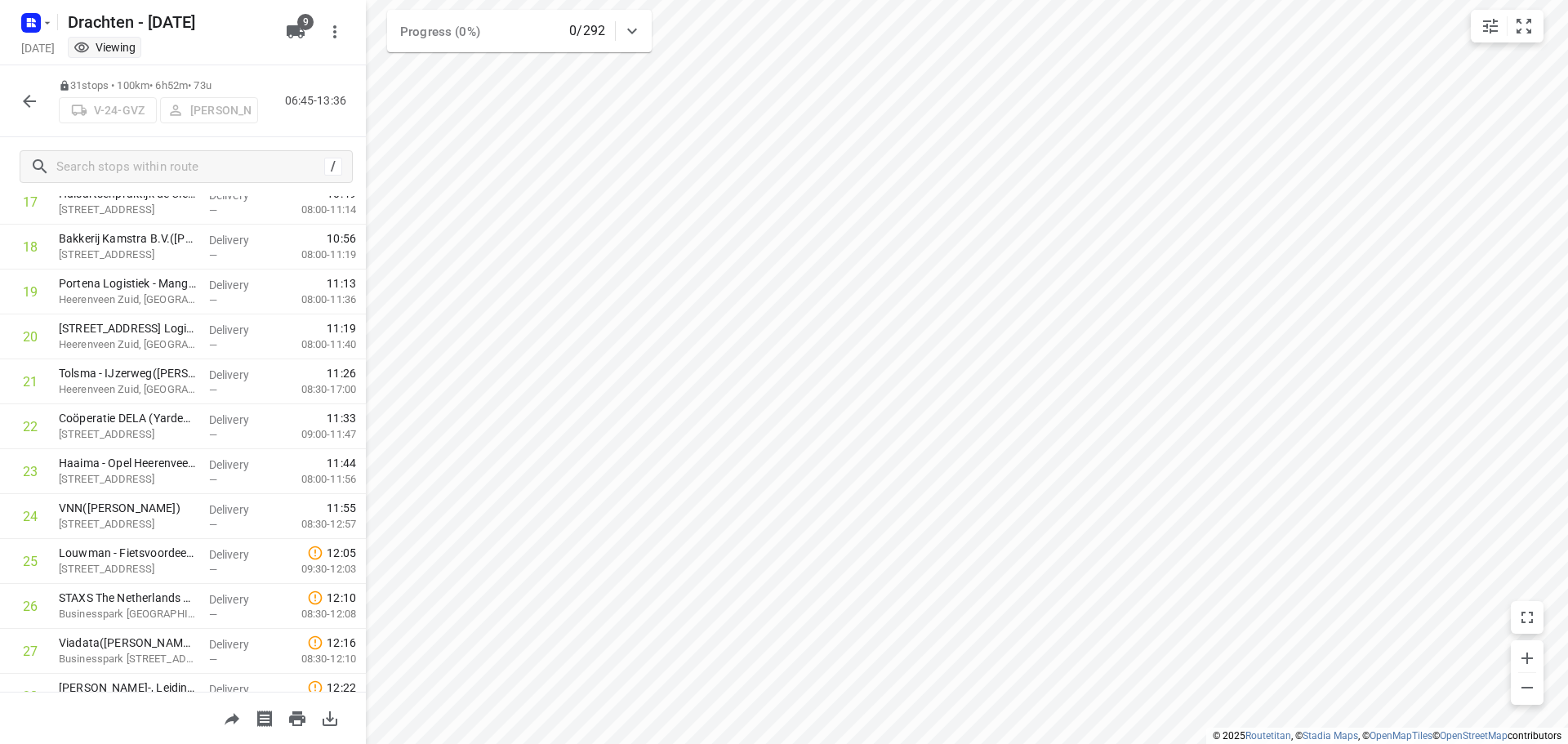
click at [31, 103] on icon "button" at bounding box center [29, 101] width 20 height 20
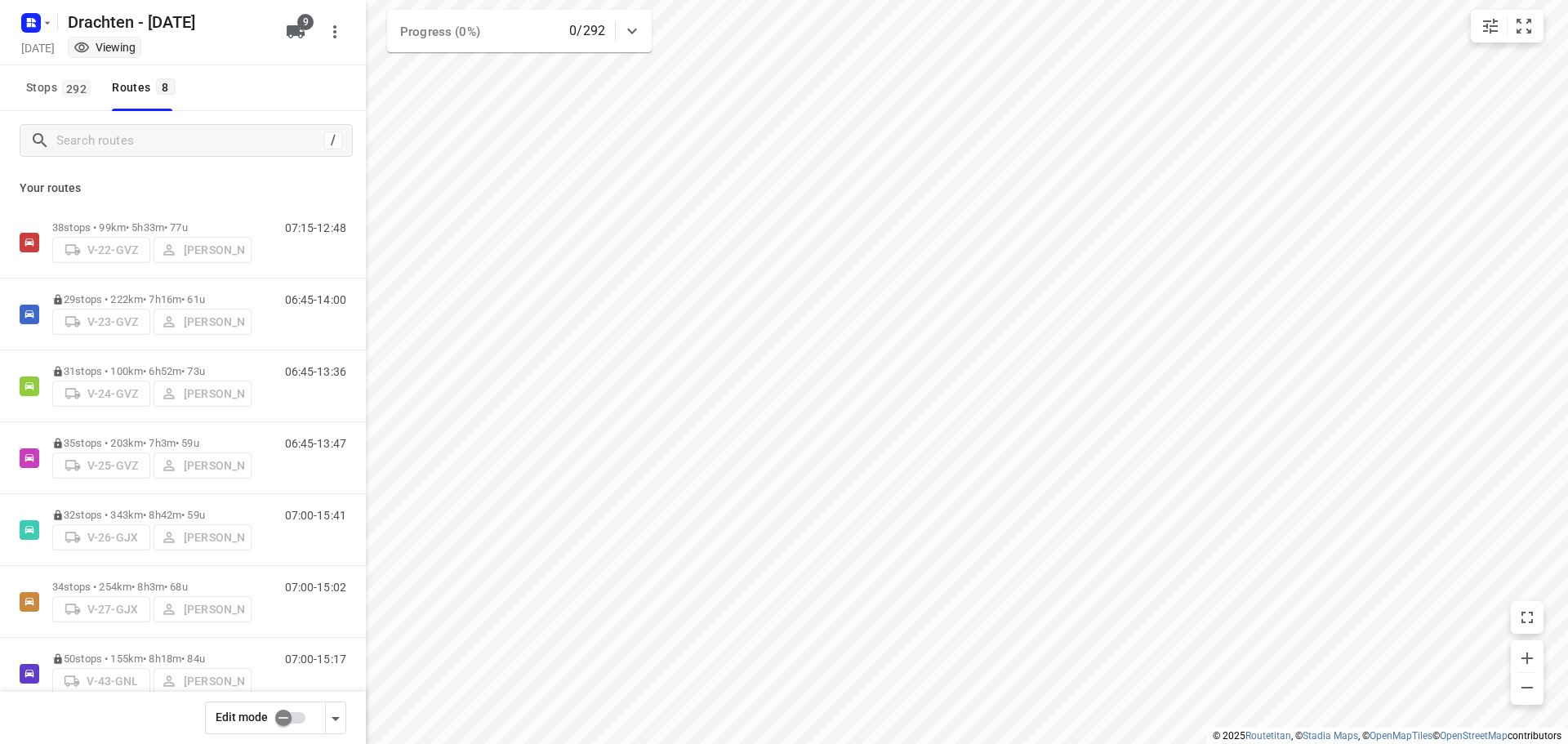
click at [289, 714] on input "checkbox" at bounding box center [283, 718] width 93 height 31
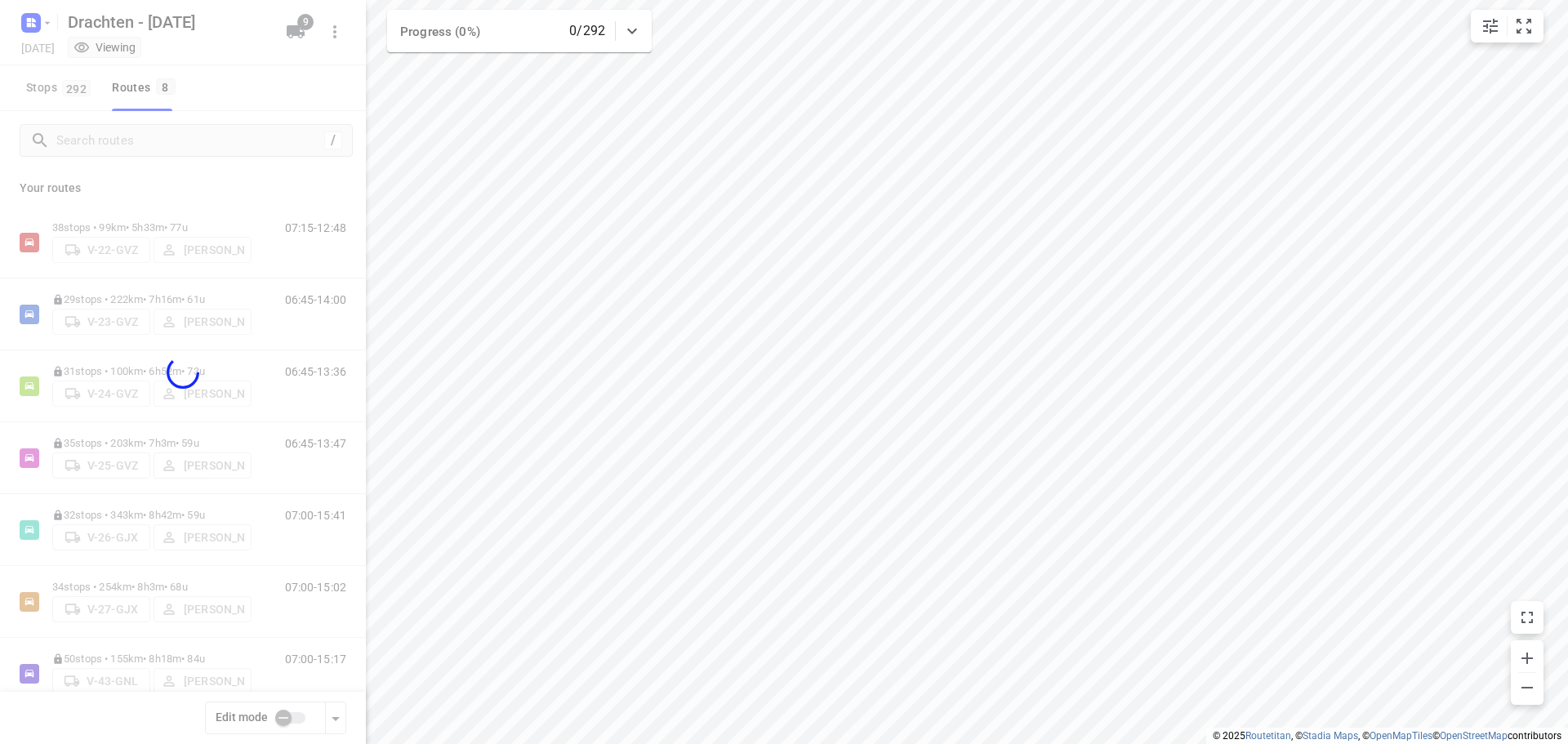
checkbox input "true"
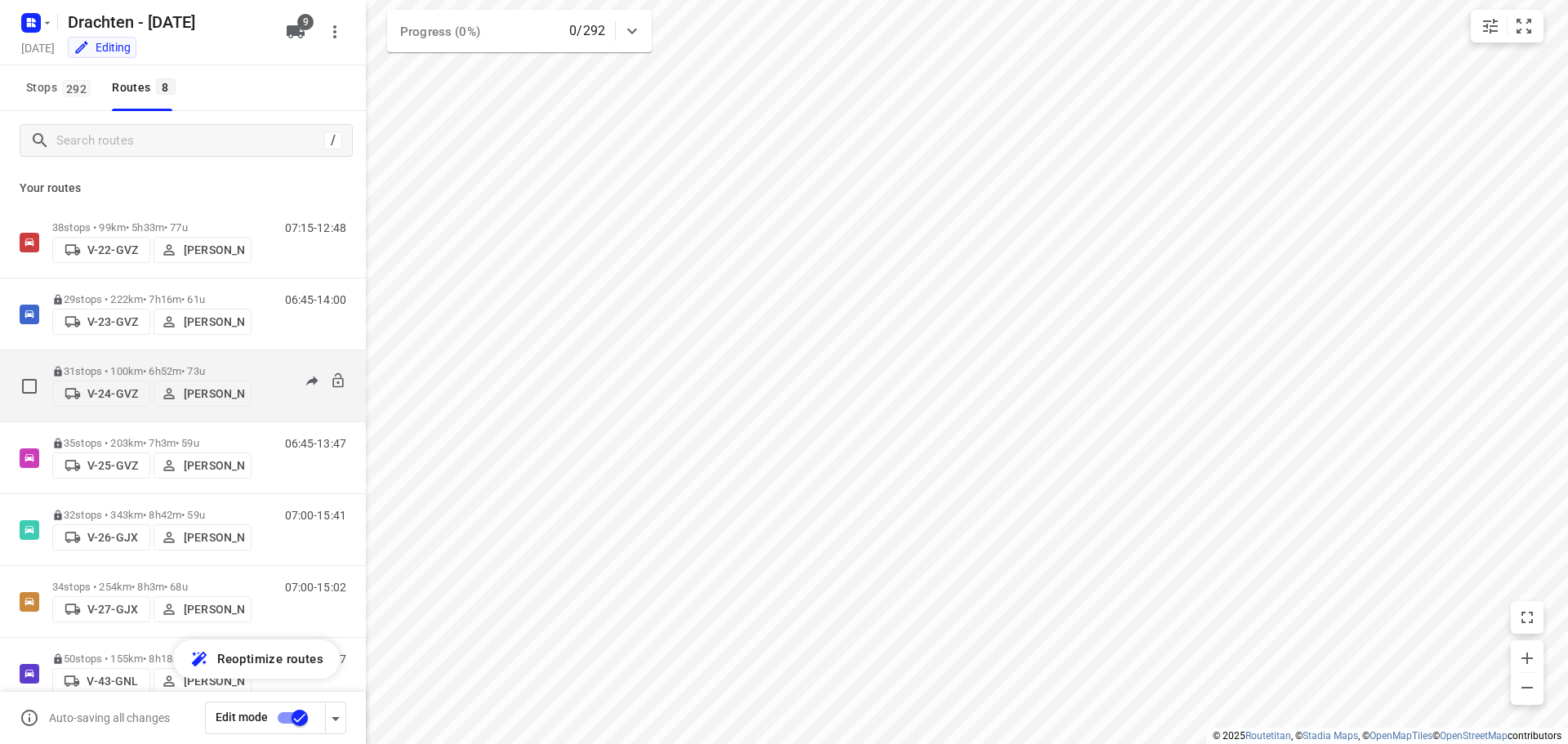
click at [213, 367] on p "31 stops • 100km • 6h52m • 73u" at bounding box center [152, 371] width 199 height 12
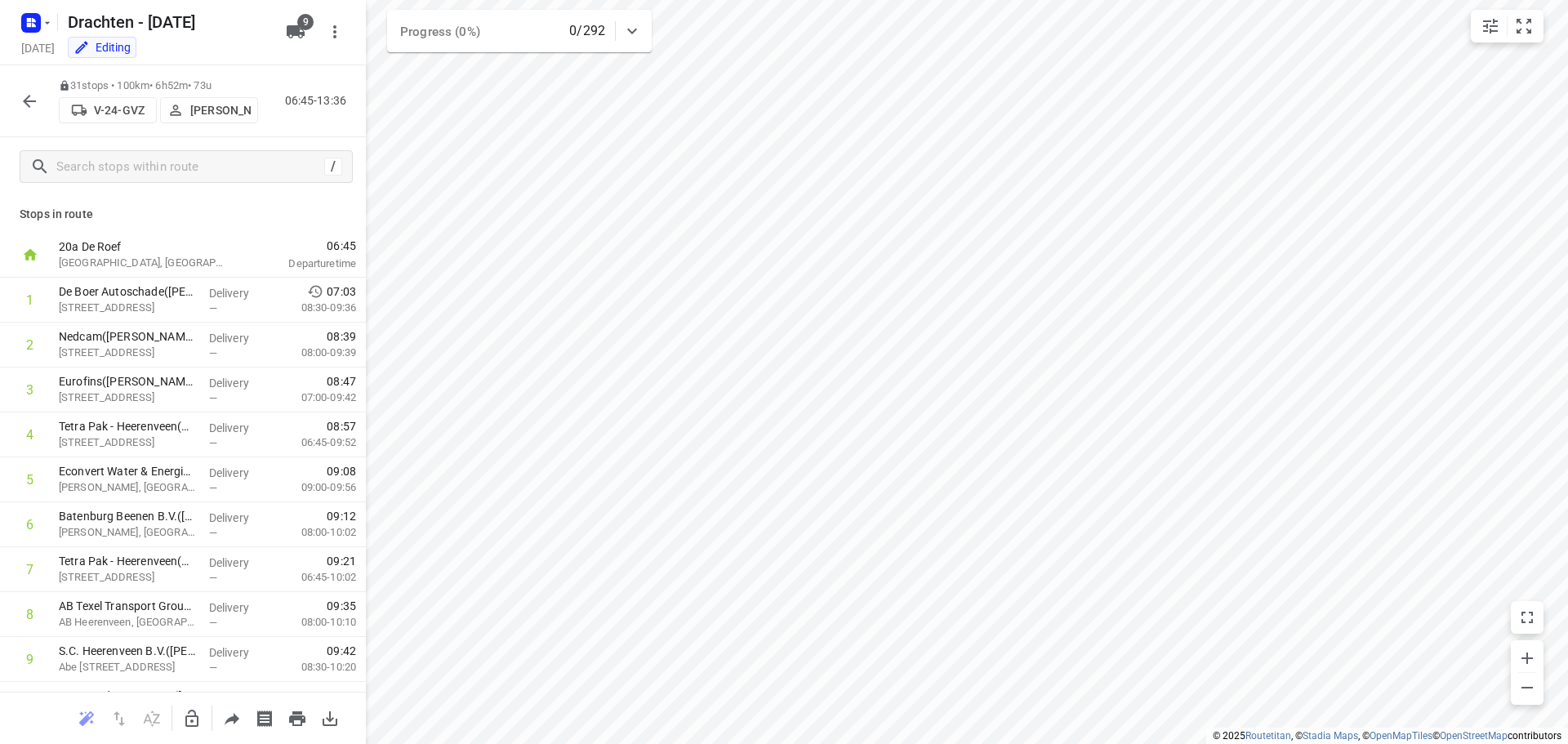
click at [187, 702] on div at bounding box center [192, 719] width 32 height 32
click at [187, 712] on icon "button" at bounding box center [192, 718] width 20 height 20
drag, startPoint x: 121, startPoint y: 571, endPoint x: 115, endPoint y: 461, distance: 110.2
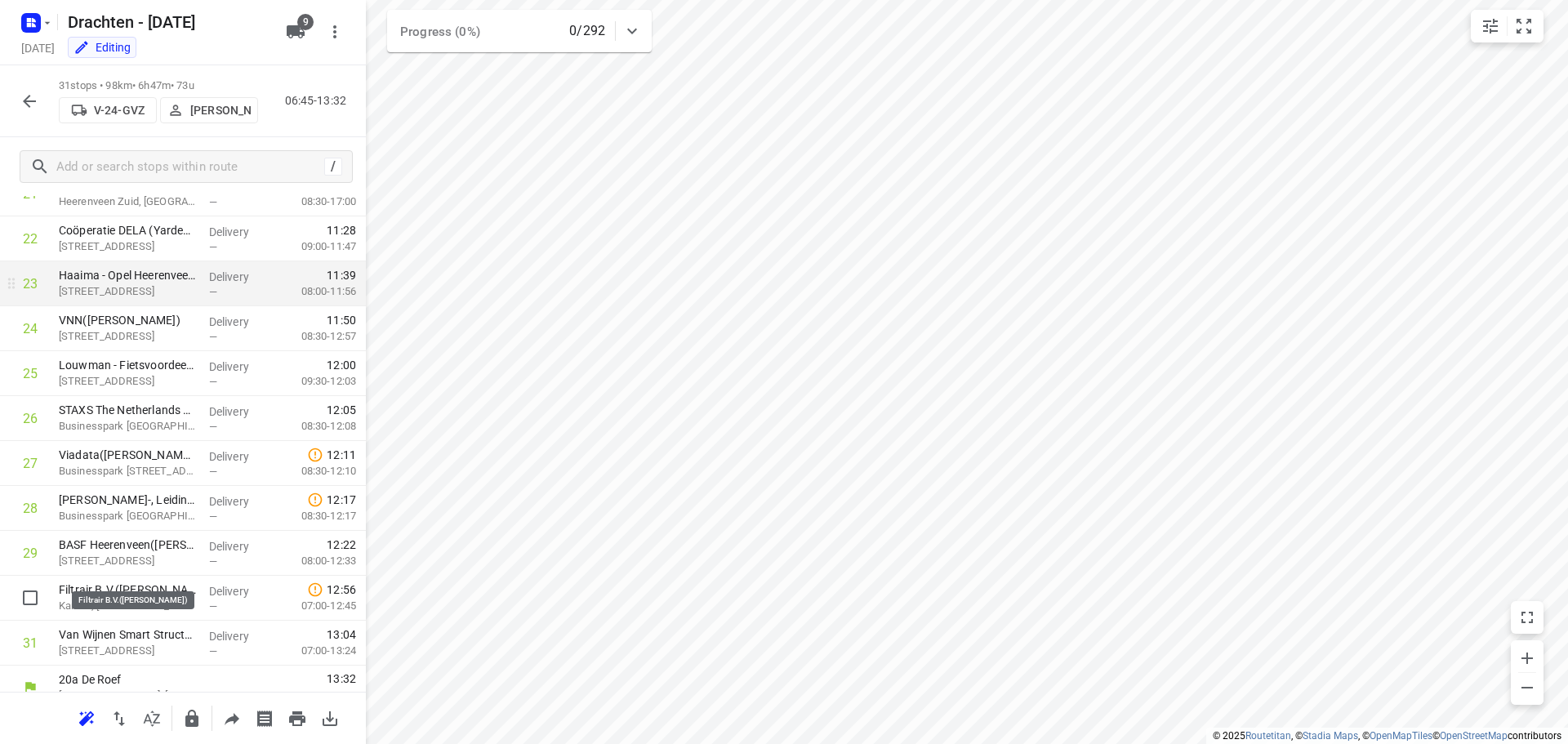
scroll to position [1023, 0]
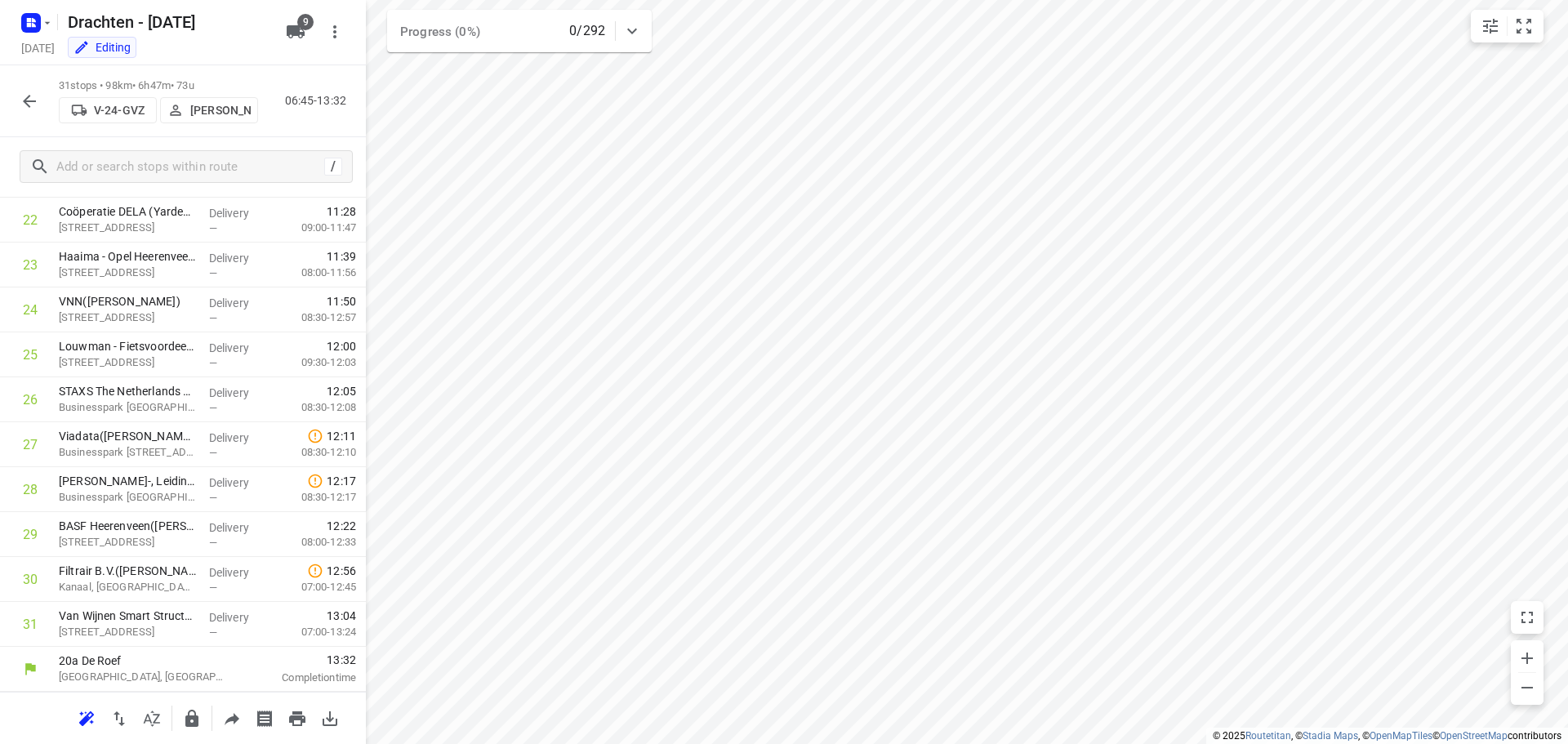
click at [37, 113] on button "button" at bounding box center [29, 101] width 32 height 32
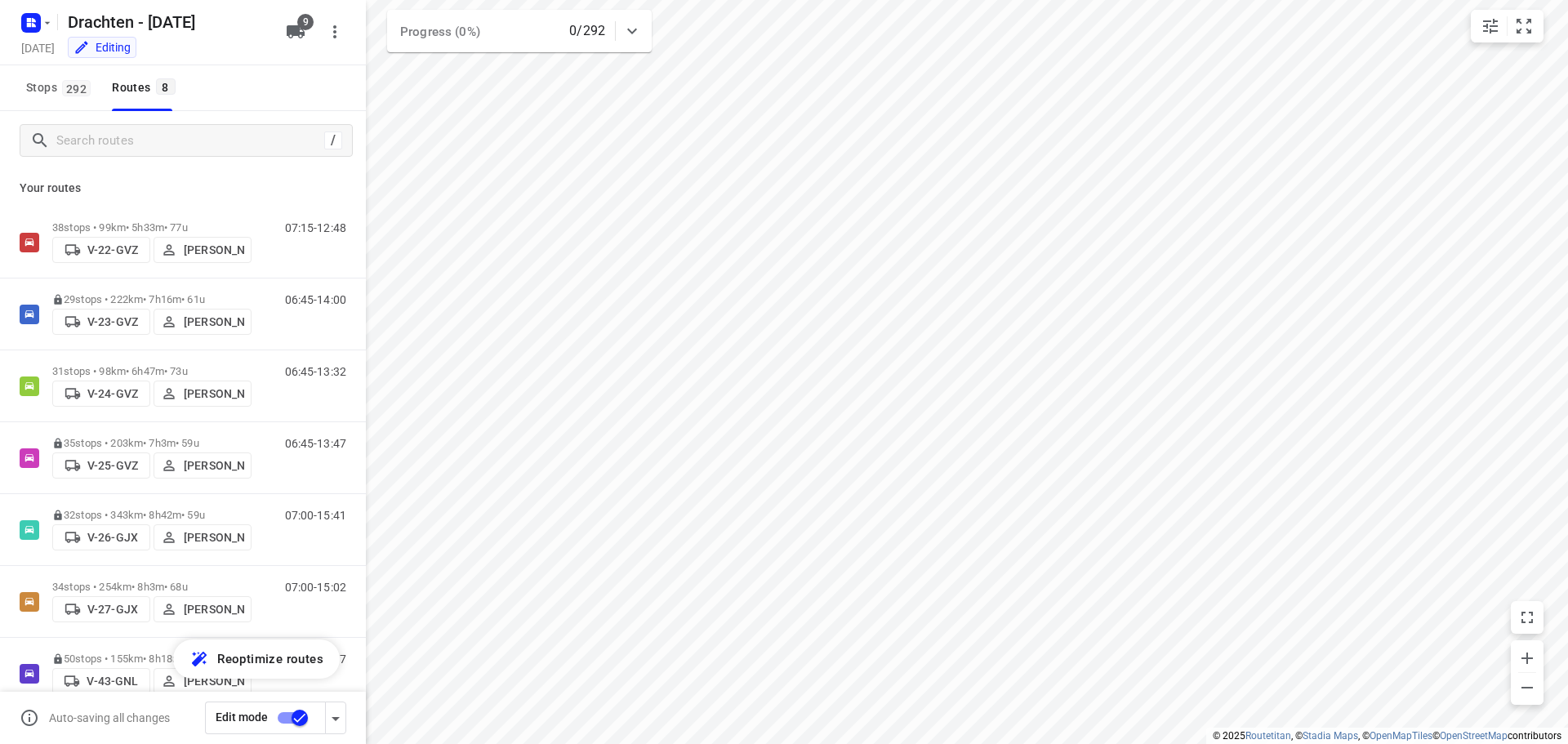
click at [288, 725] on input "checkbox" at bounding box center [300, 718] width 93 height 31
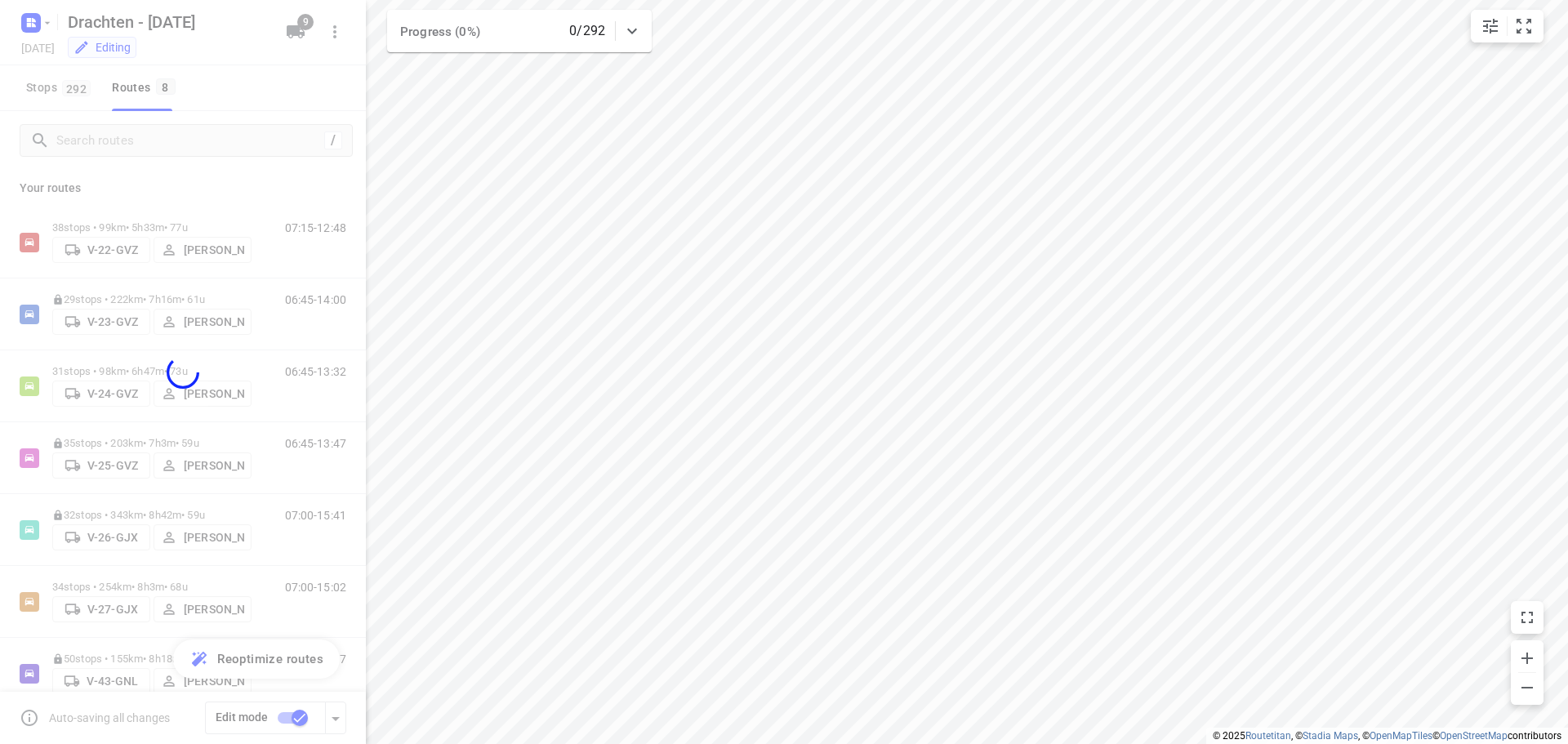
checkbox input "false"
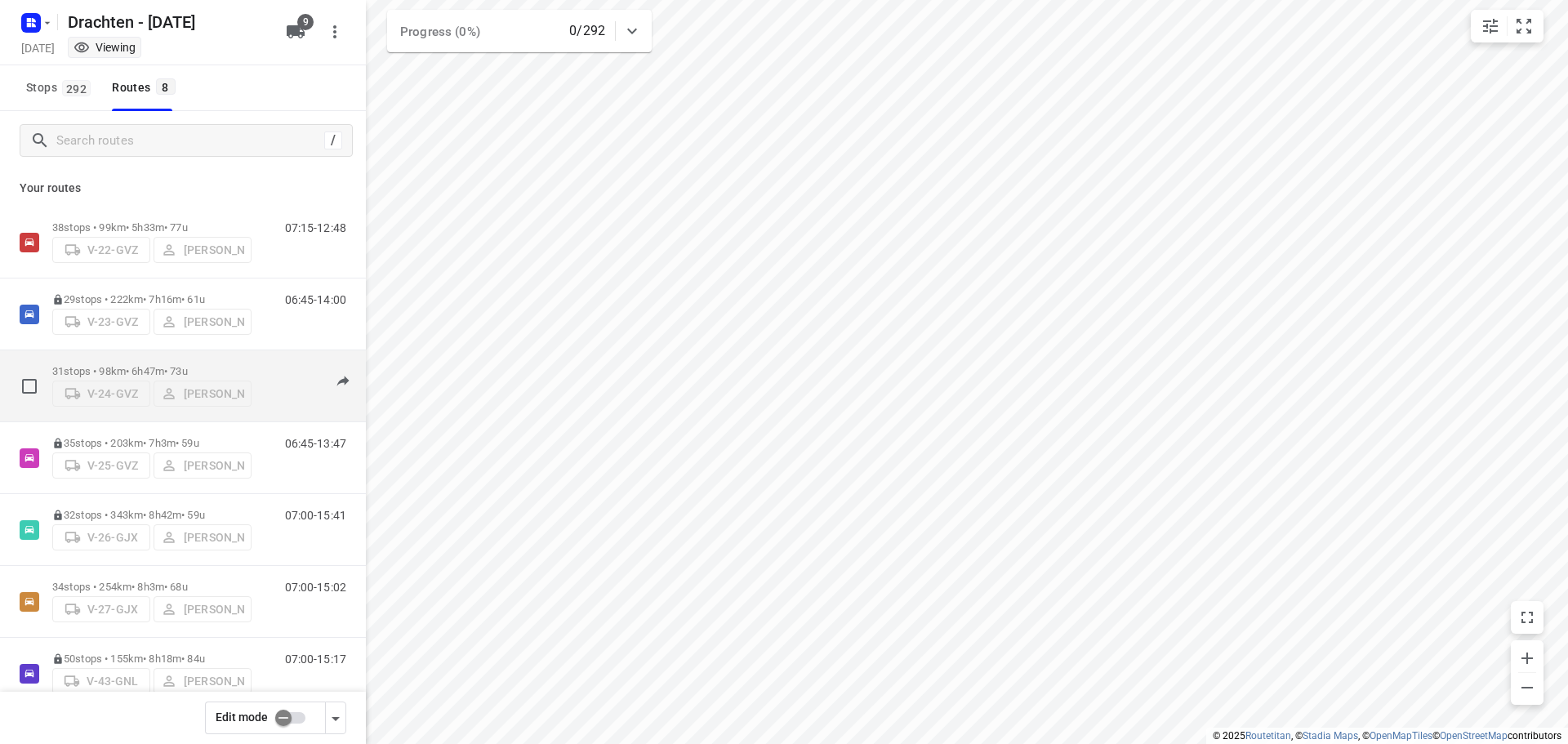
click at [190, 366] on p "31 stops • 98km • 6h47m • 73u" at bounding box center [152, 371] width 199 height 12
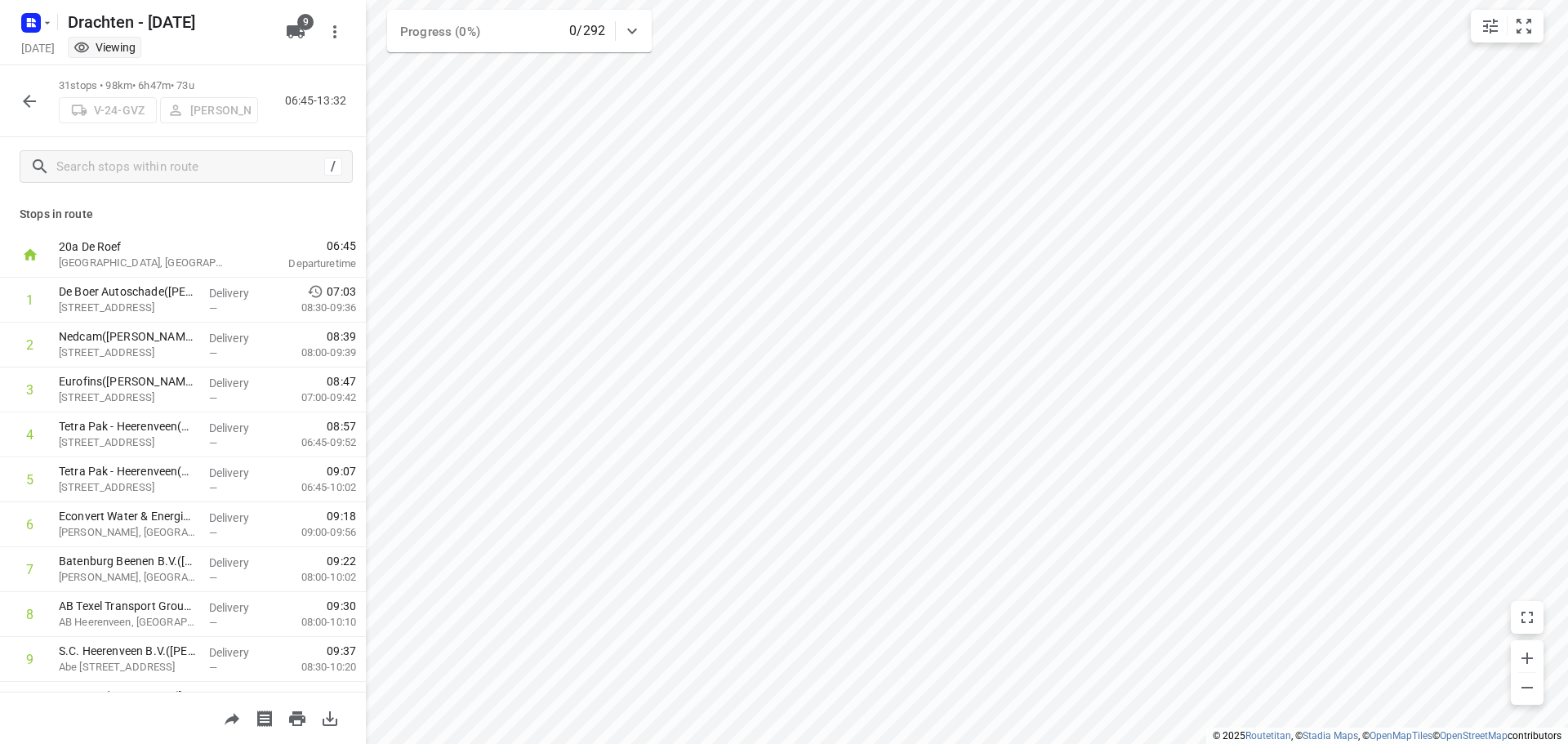
click at [26, 101] on icon "button" at bounding box center [29, 101] width 13 height 13
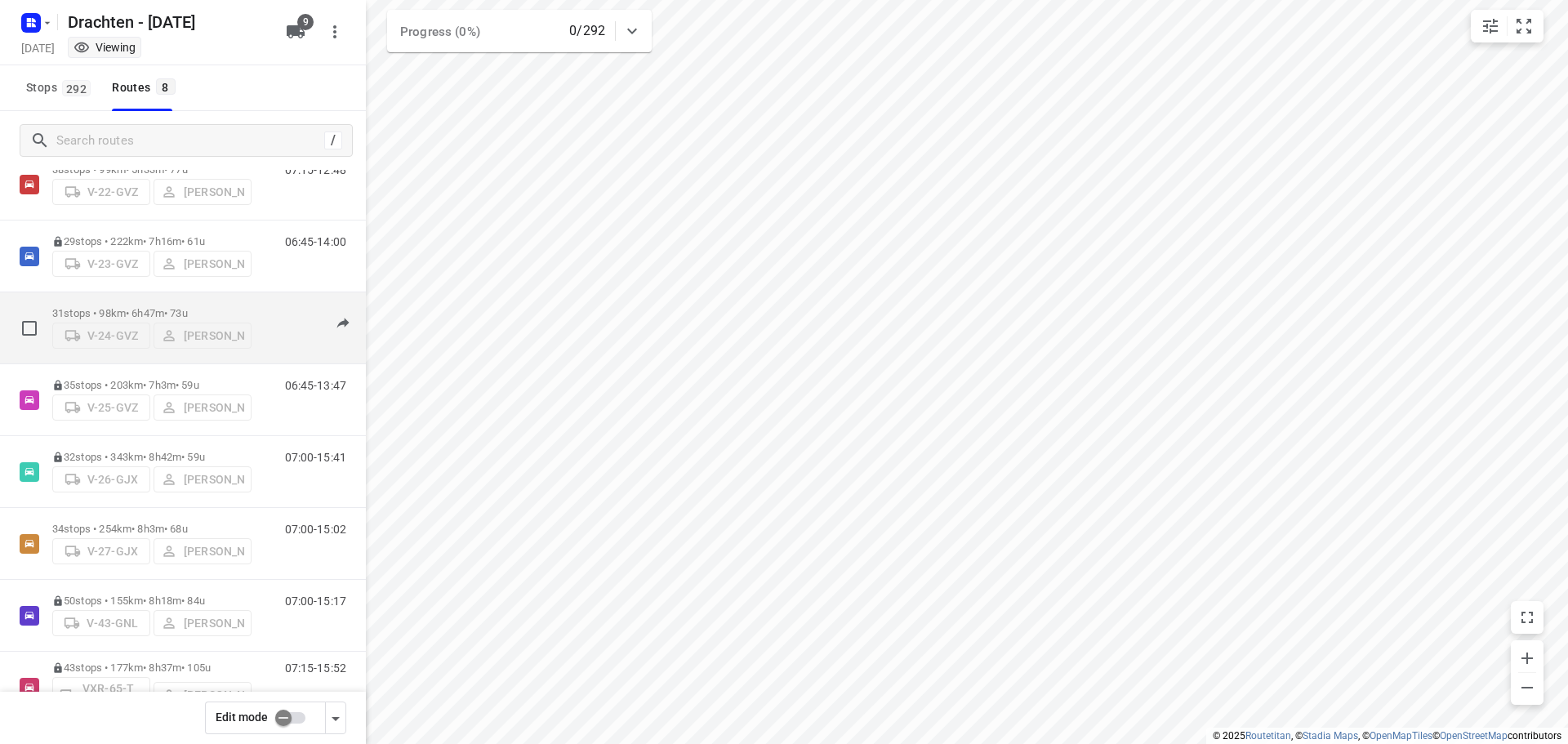
scroll to position [81, 0]
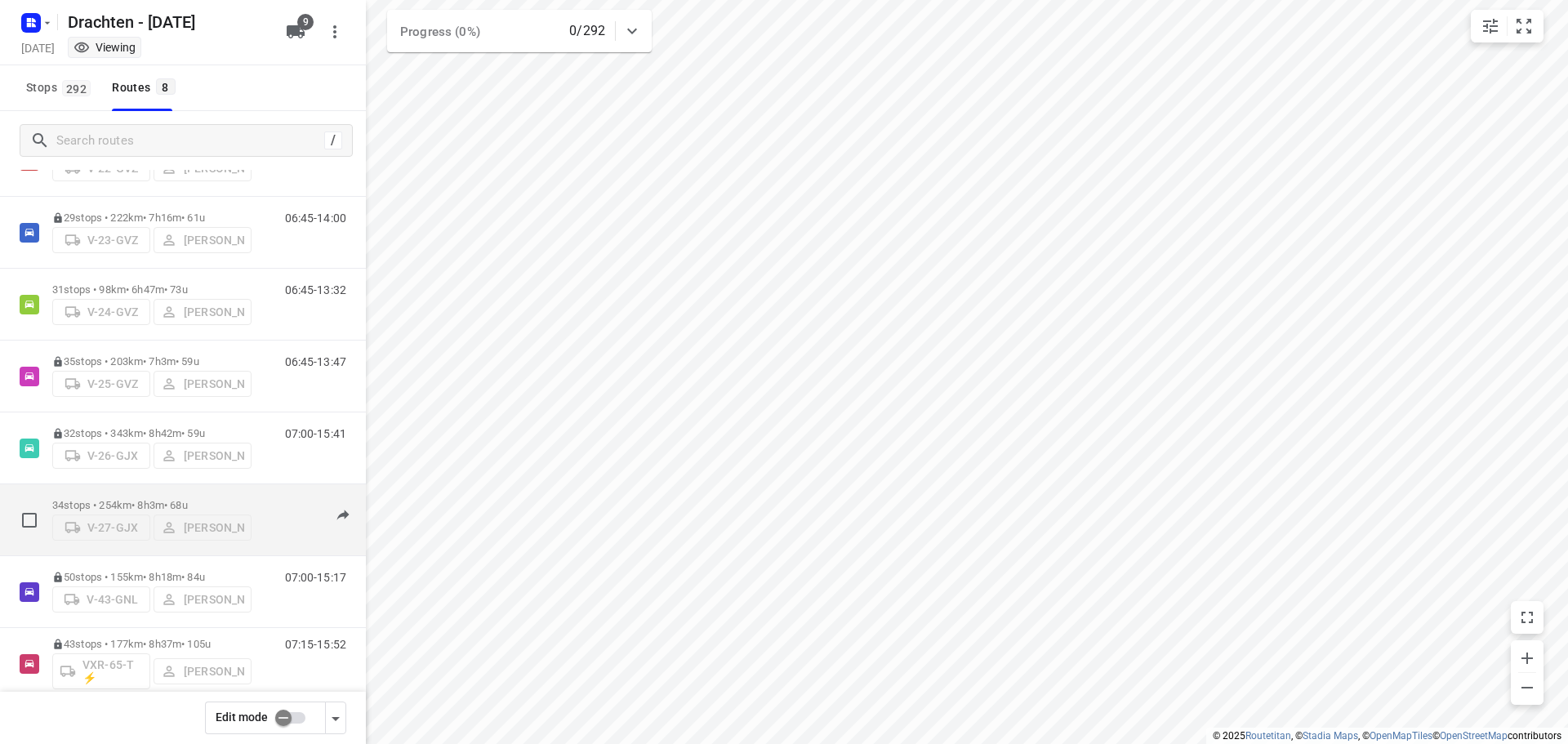
click at [122, 492] on div "34 stops • 254km • 8h3m • 68u V-27-GJX [PERSON_NAME]" at bounding box center [152, 519] width 199 height 58
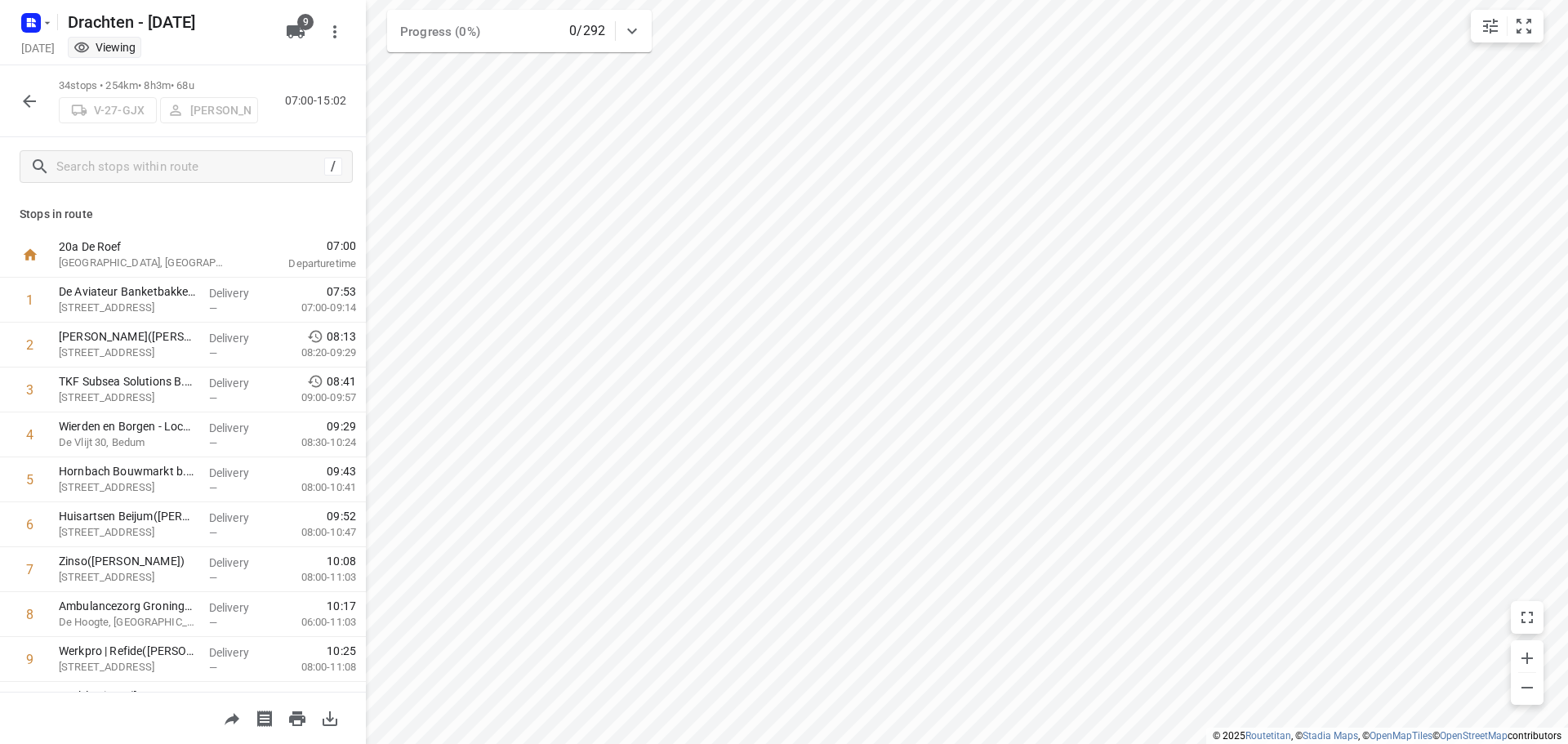
click at [36, 103] on icon "button" at bounding box center [29, 101] width 20 height 20
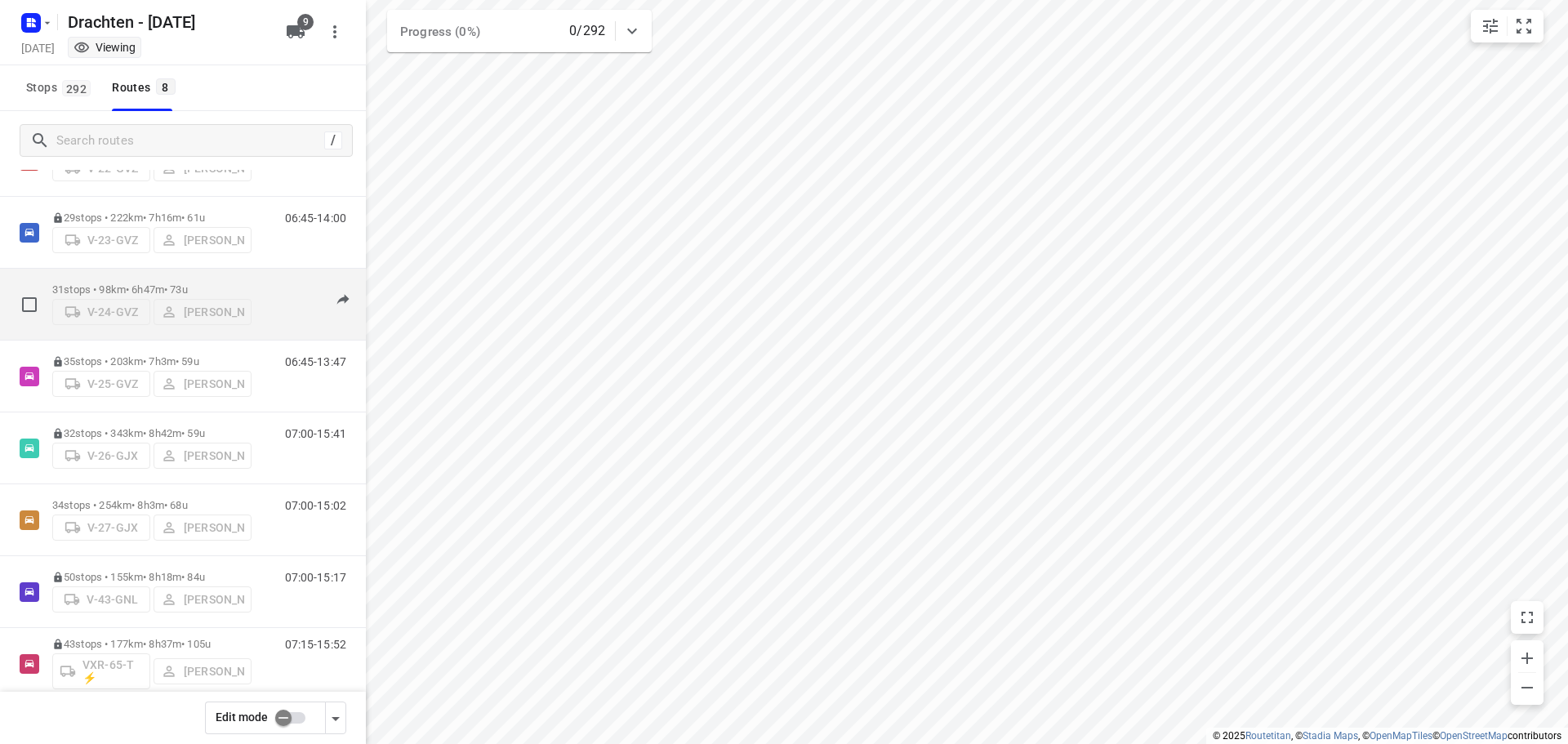
scroll to position [106, 0]
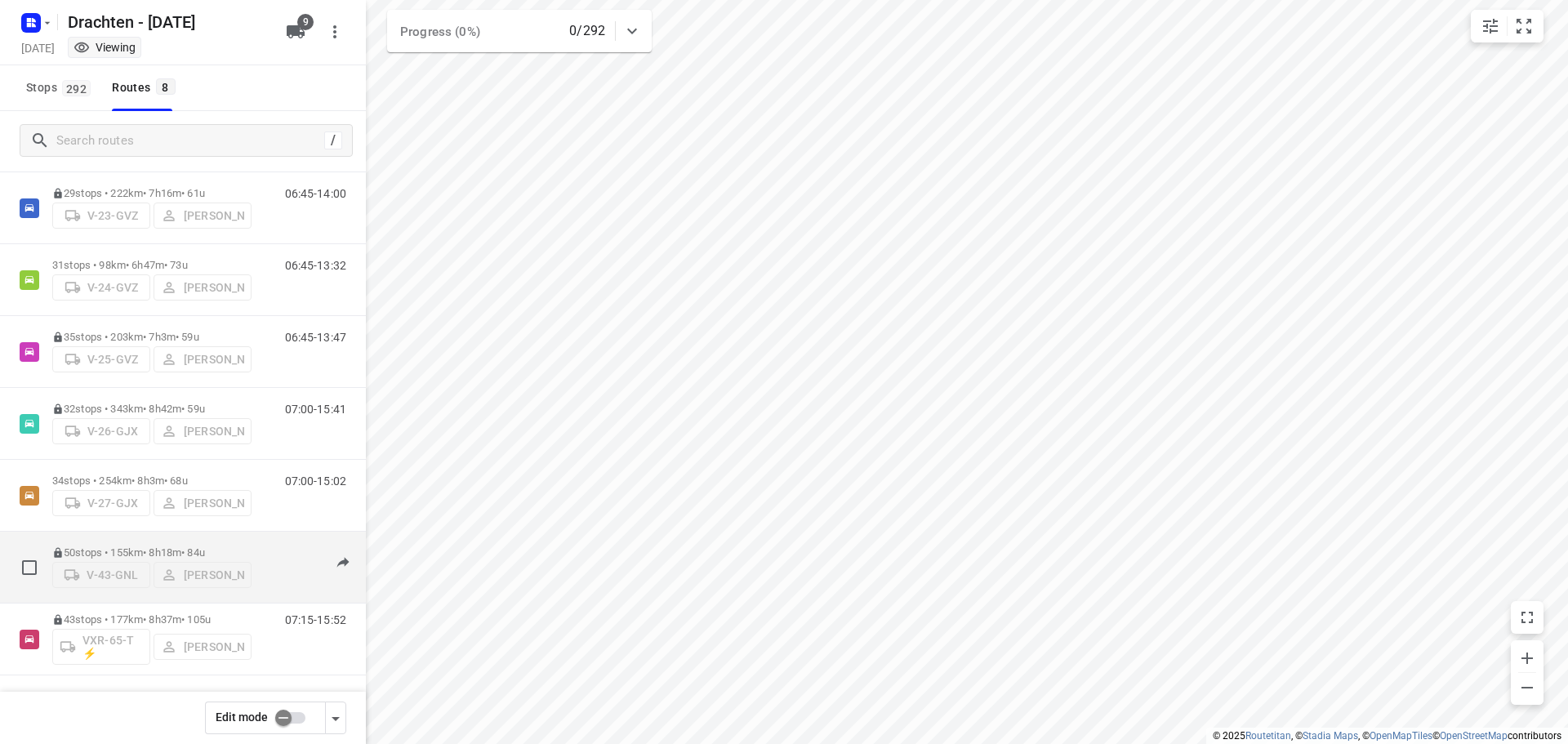
click at [160, 543] on div "50 stops • 155km • 8h18m • 84u V-43-GNL [PERSON_NAME]" at bounding box center [152, 567] width 199 height 58
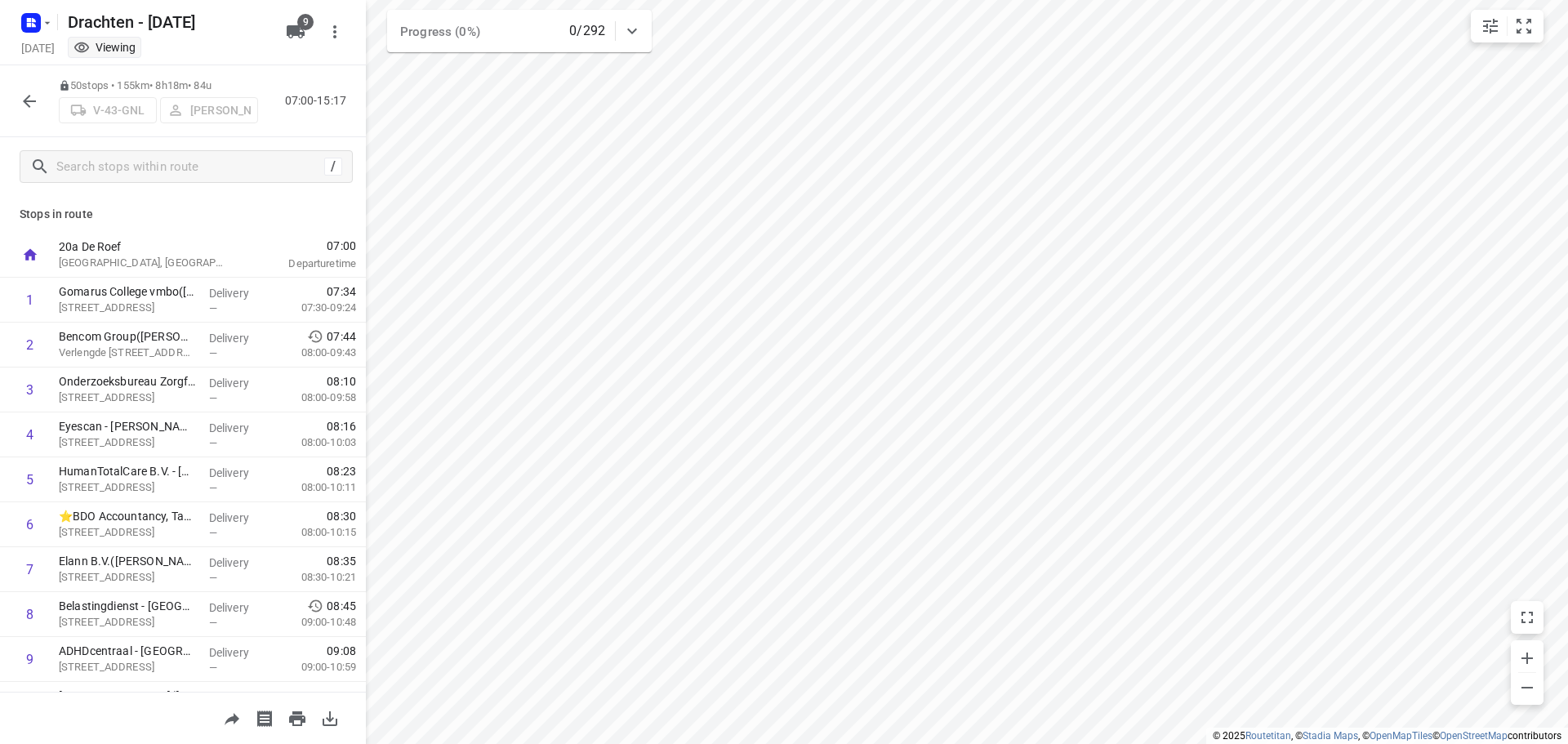
click at [37, 93] on icon "button" at bounding box center [29, 101] width 20 height 20
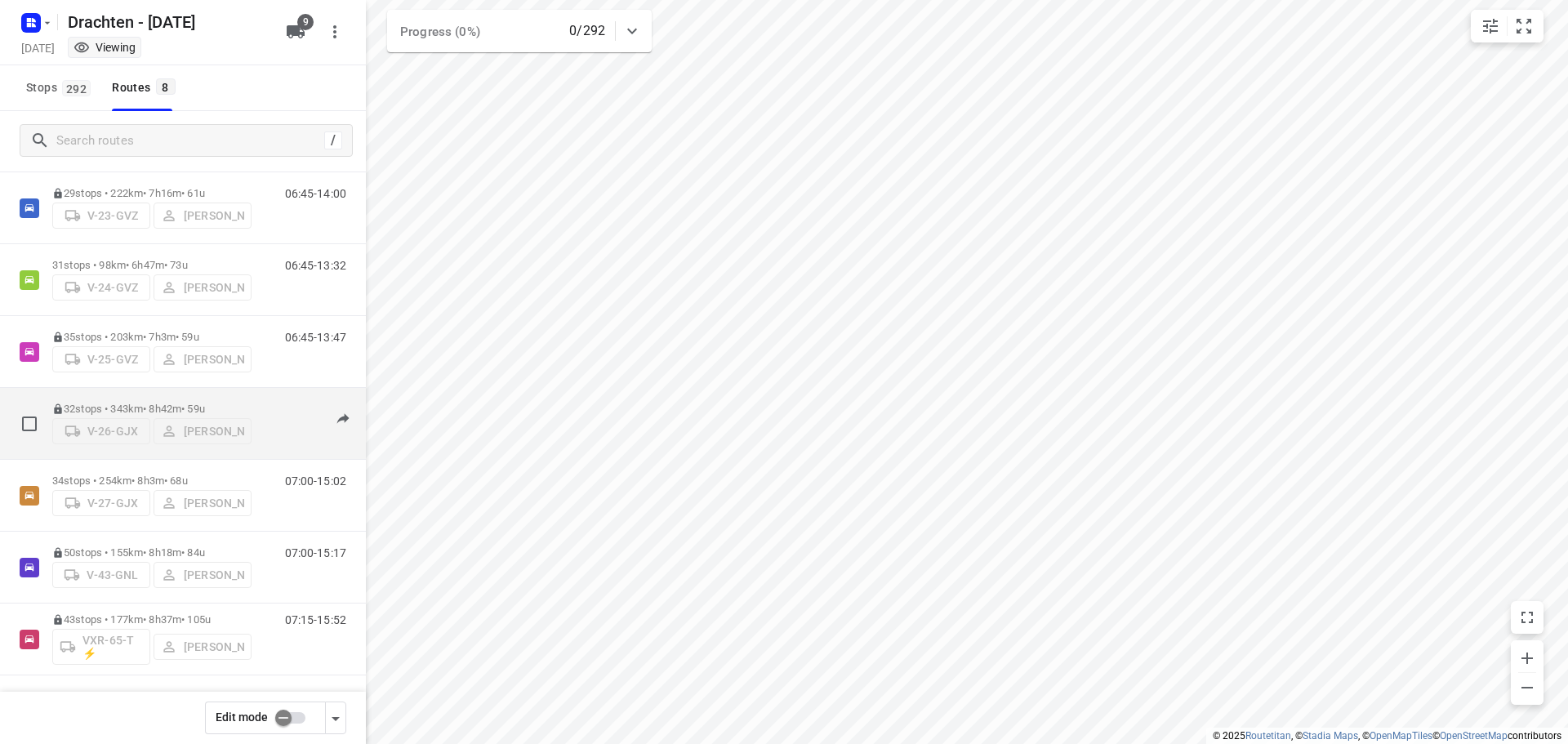
click at [146, 403] on p "32 stops • 343km • 8h42m • 59u" at bounding box center [152, 408] width 199 height 12
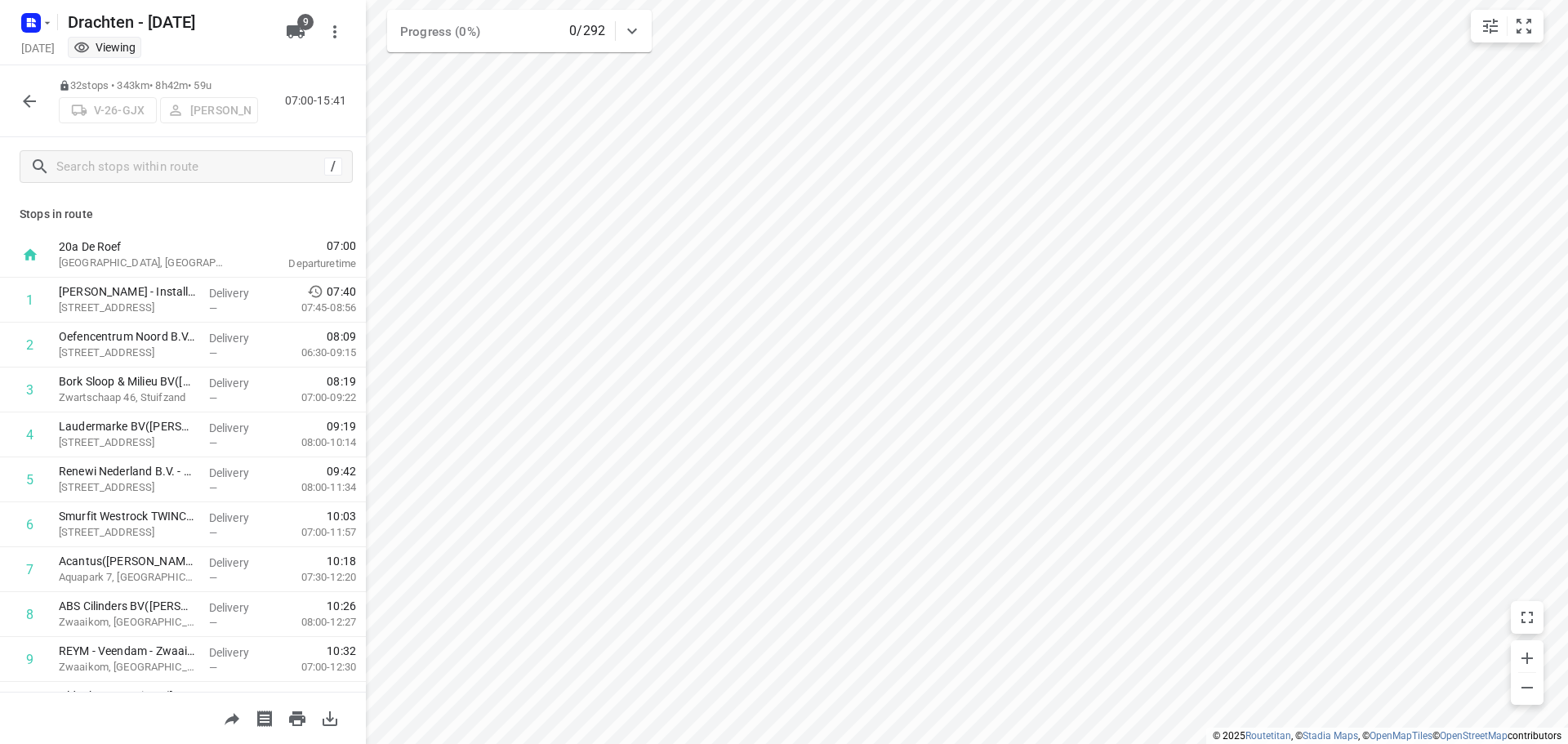
click at [31, 107] on icon "button" at bounding box center [29, 101] width 20 height 20
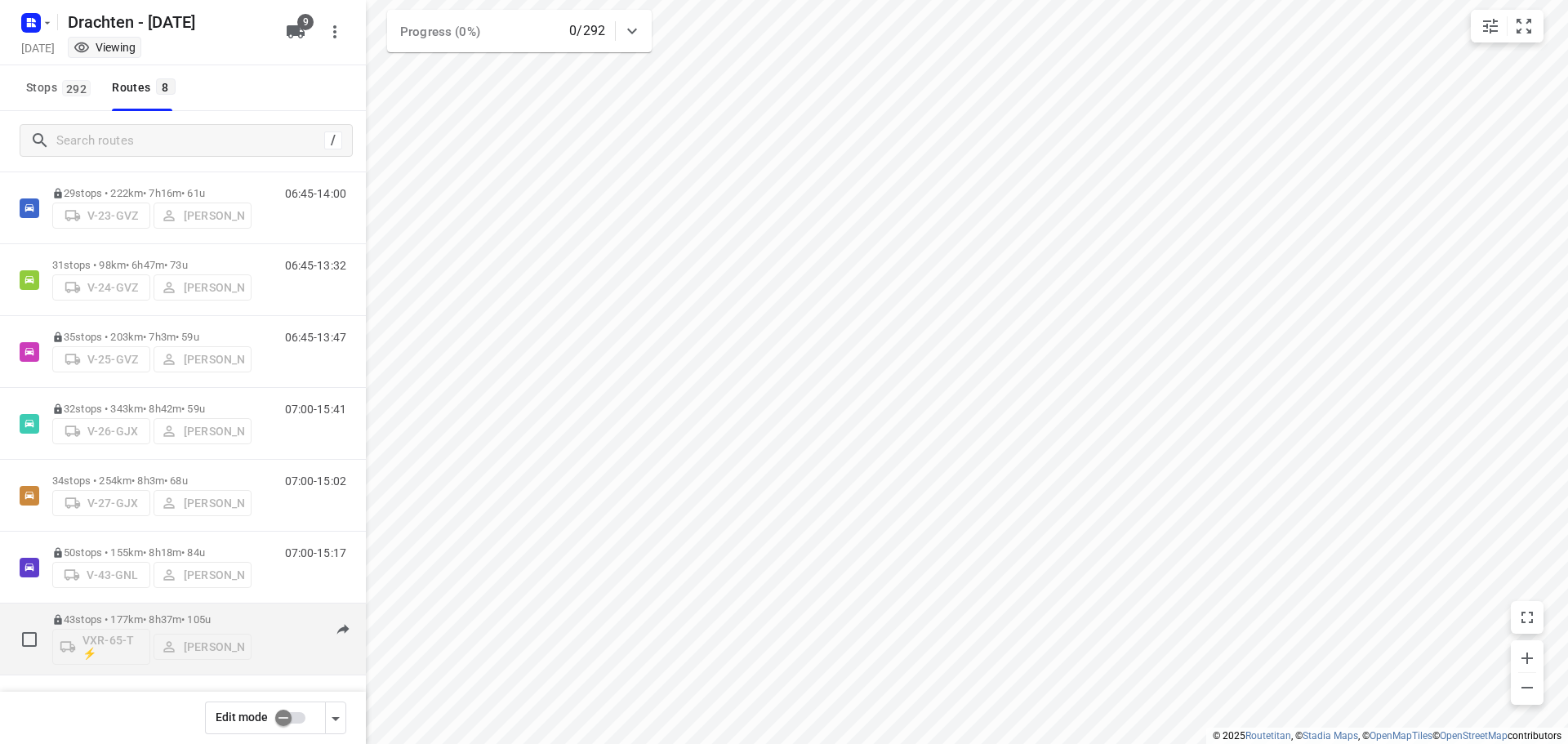
click at [119, 615] on p "43 stops • 177km • 8h37m • 105u" at bounding box center [152, 619] width 199 height 12
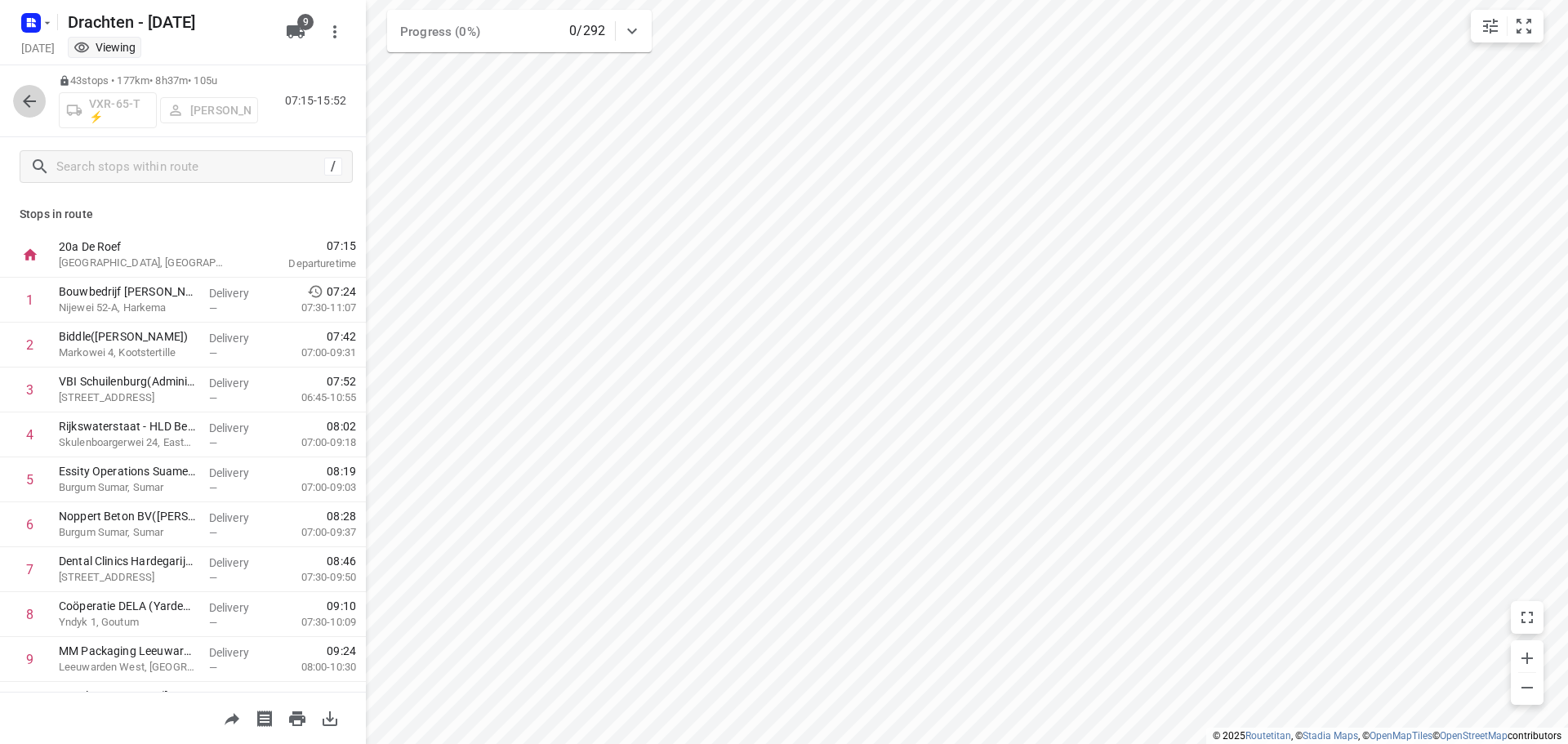
click at [22, 87] on button "button" at bounding box center [29, 101] width 32 height 32
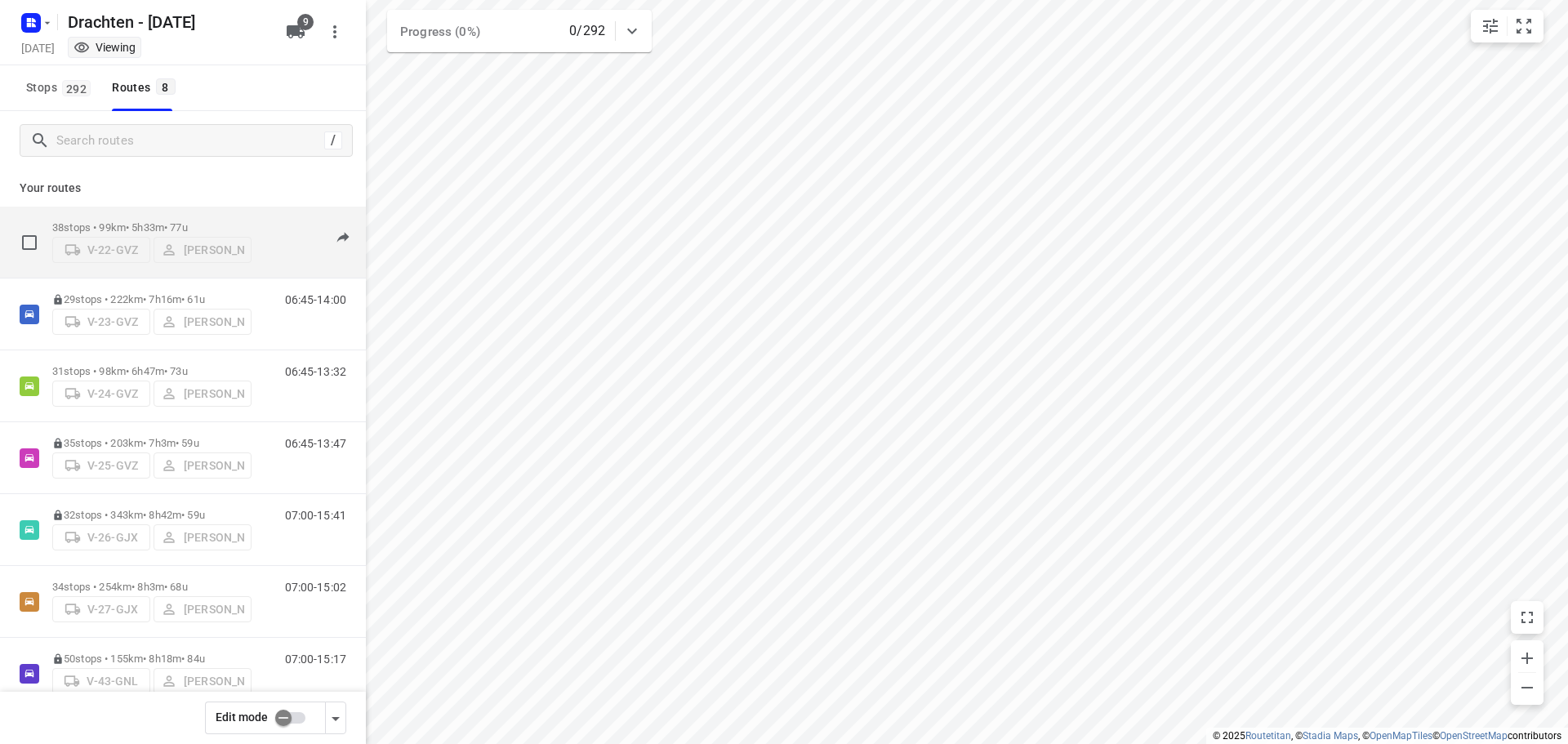
click at [184, 213] on div "38 stops • 99km • 5h33m • 77u V-22-GVZ [PERSON_NAME]" at bounding box center [152, 242] width 199 height 58
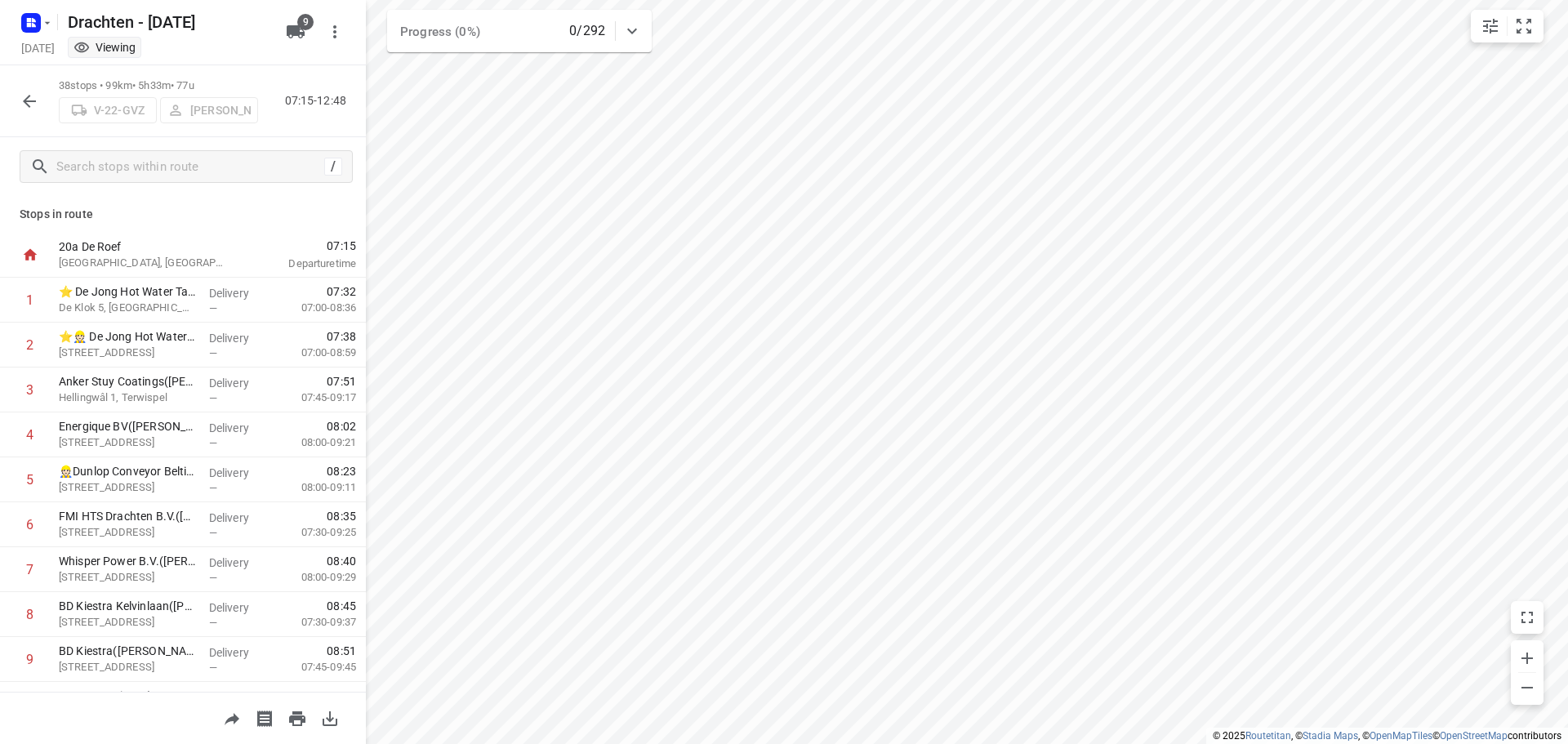
click at [21, 105] on icon "button" at bounding box center [29, 101] width 20 height 20
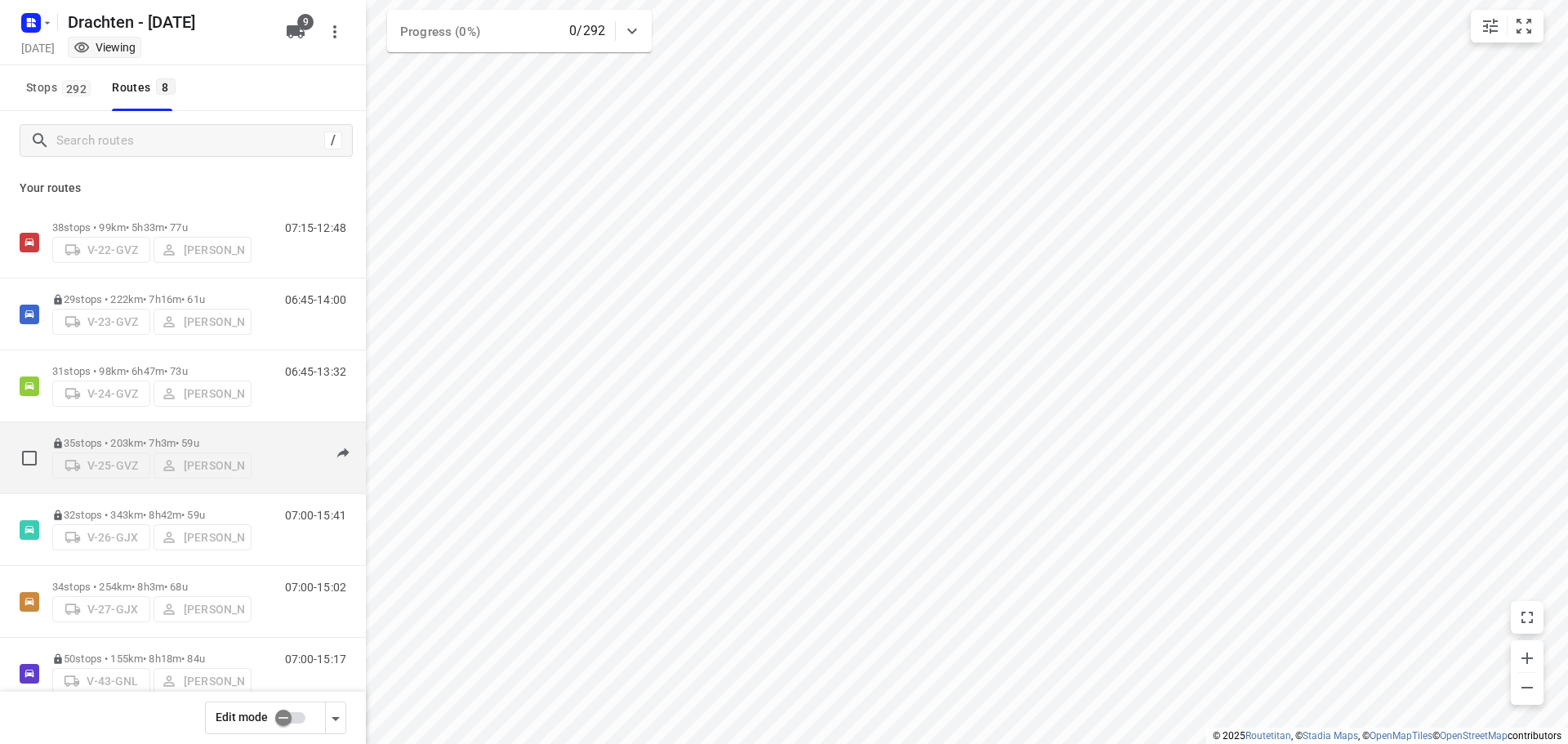
click at [212, 428] on div "35 stops • 203km • 7h3m • 59u V-25-GVZ [PERSON_NAME]" at bounding box center [152, 457] width 199 height 58
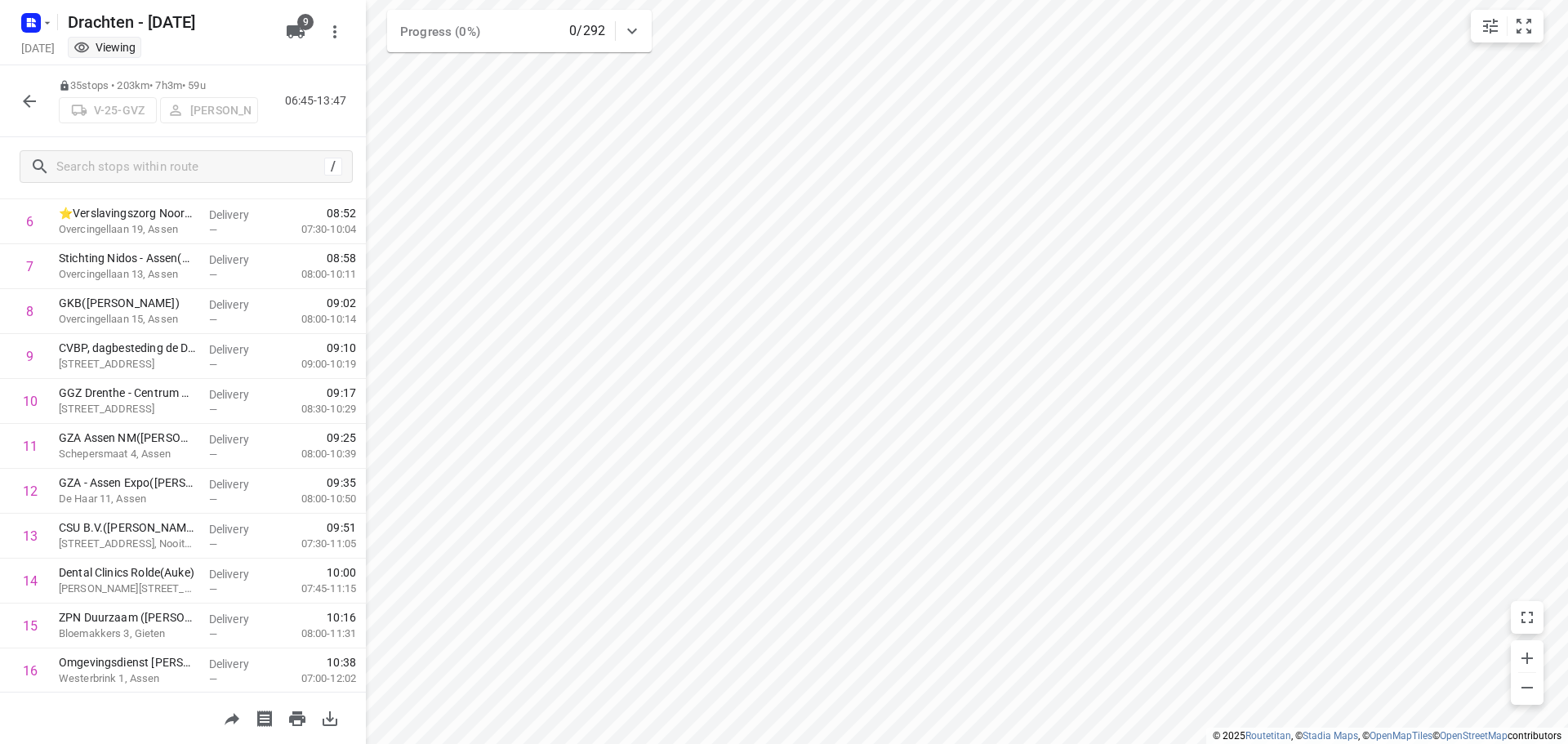
scroll to position [0, 0]
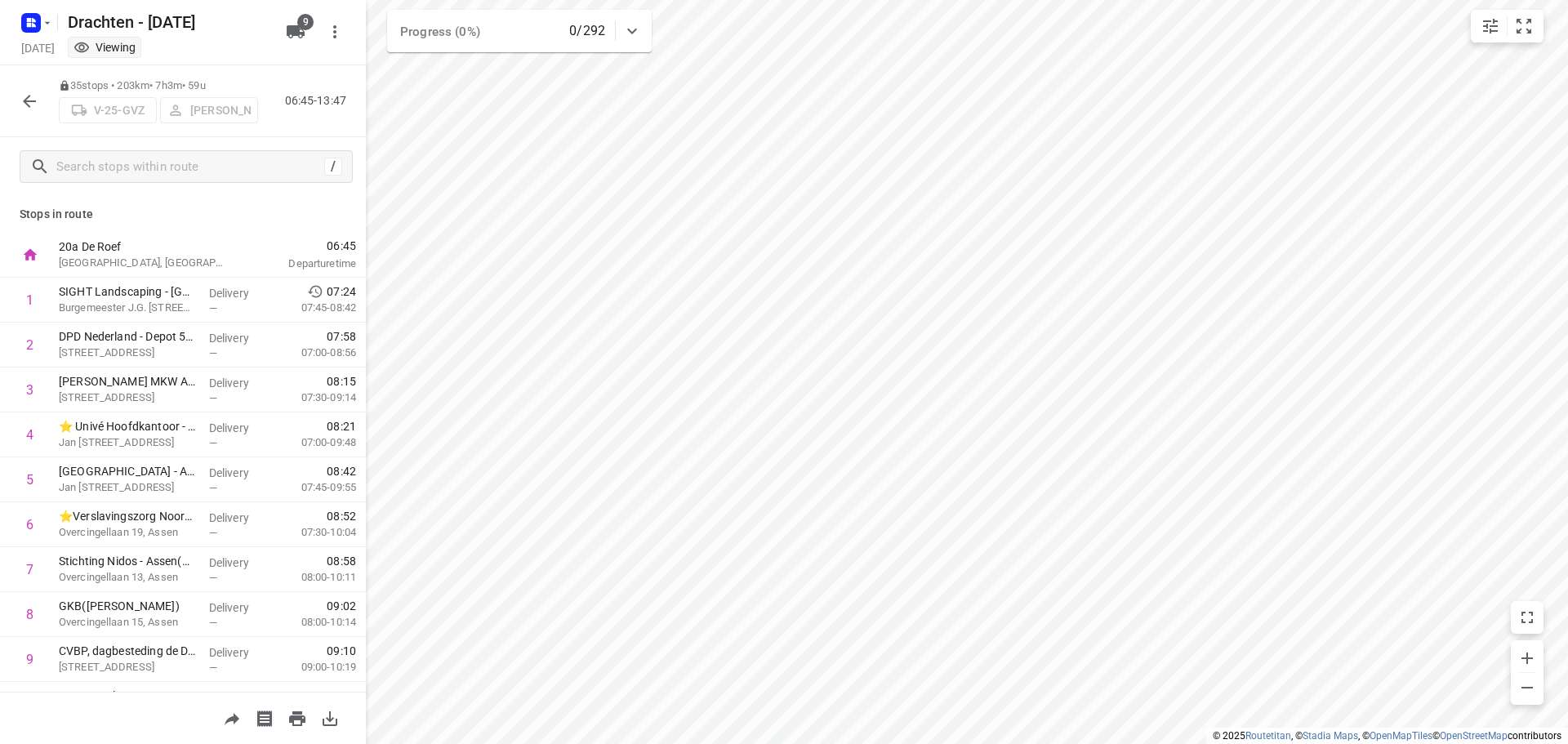
click at [17, 101] on button "button" at bounding box center [29, 101] width 32 height 32
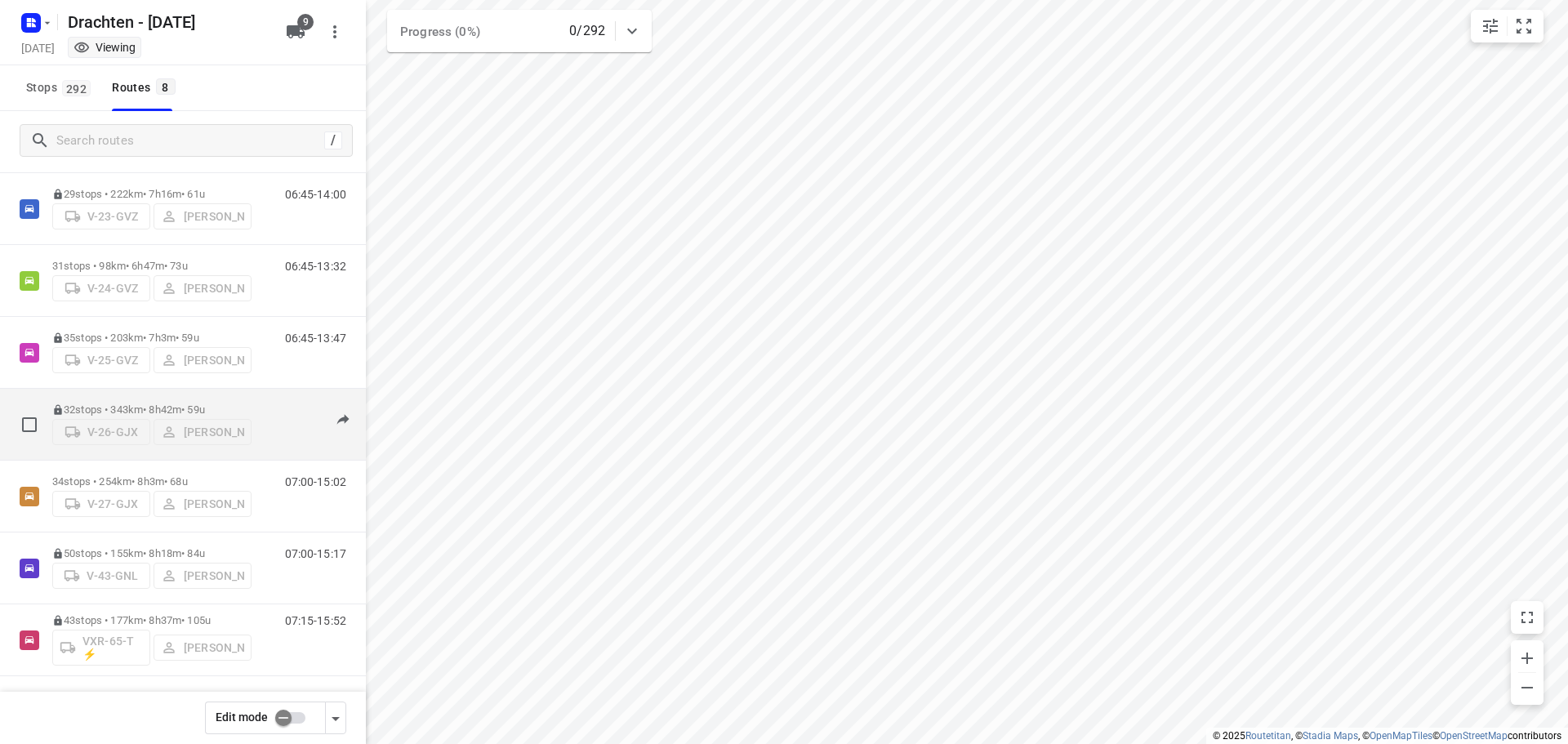
scroll to position [106, 0]
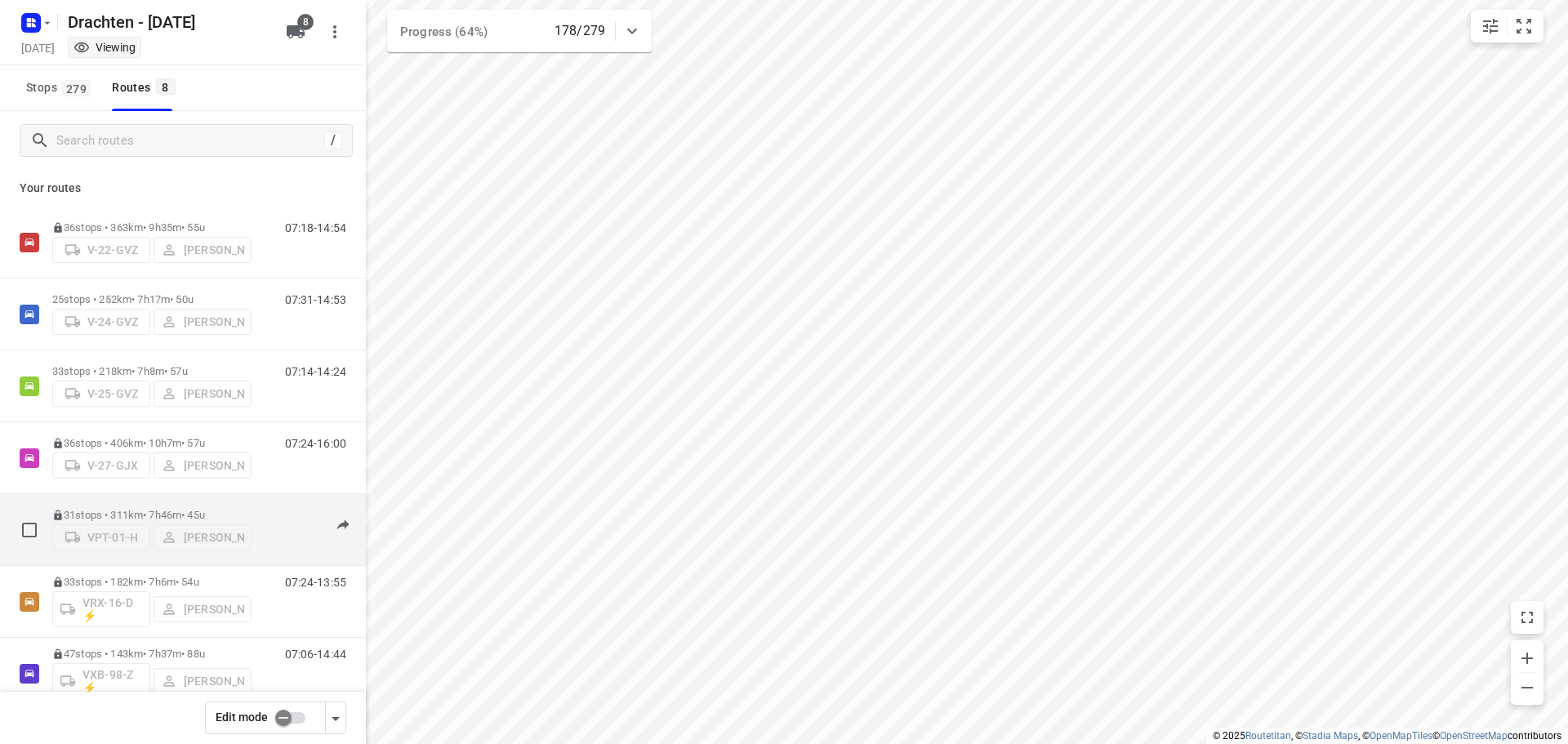
click at [196, 509] on p "31 stops • 311km • 7h46m • 45u" at bounding box center [152, 515] width 199 height 12
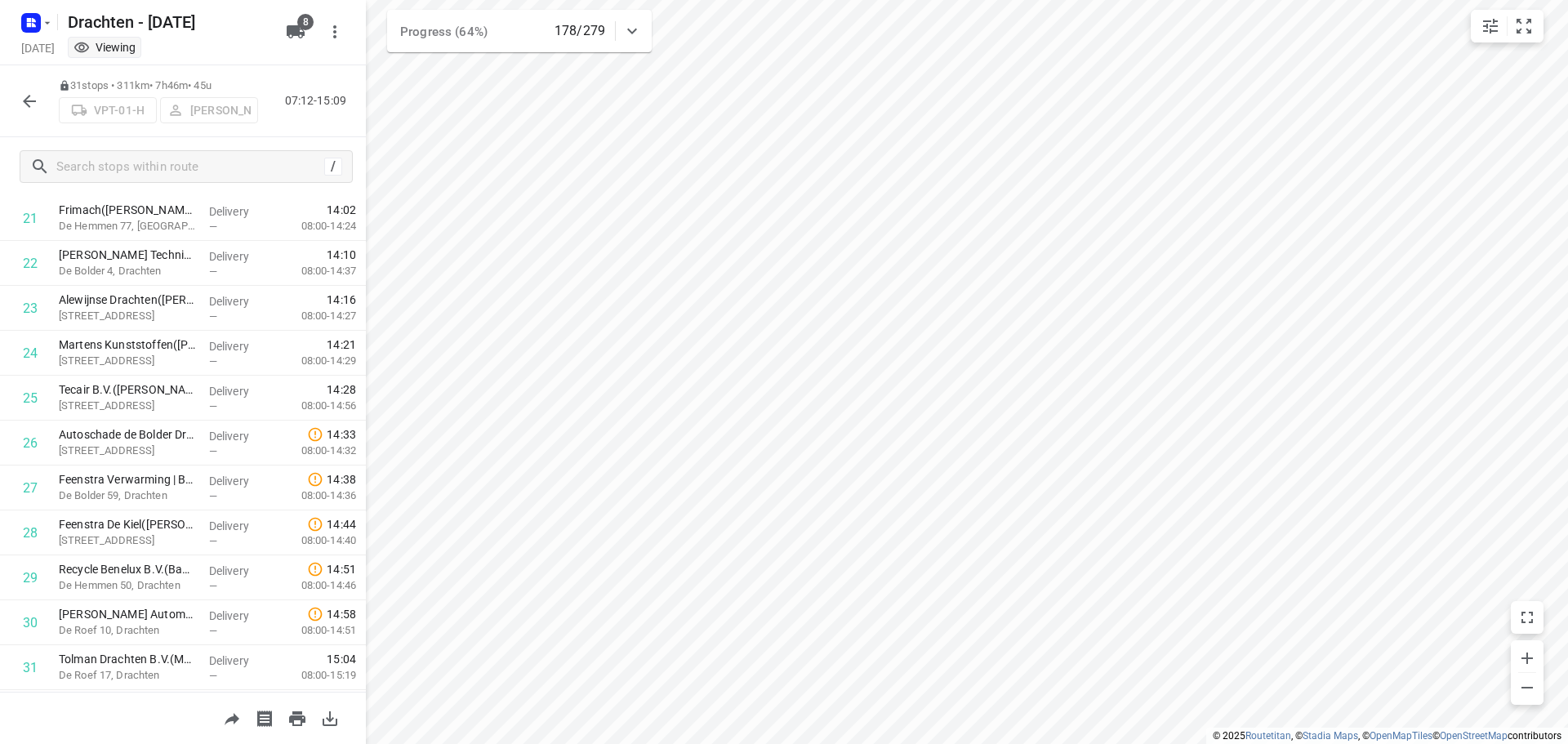
scroll to position [1023, 0]
click at [28, 90] on button "button" at bounding box center [29, 101] width 32 height 32
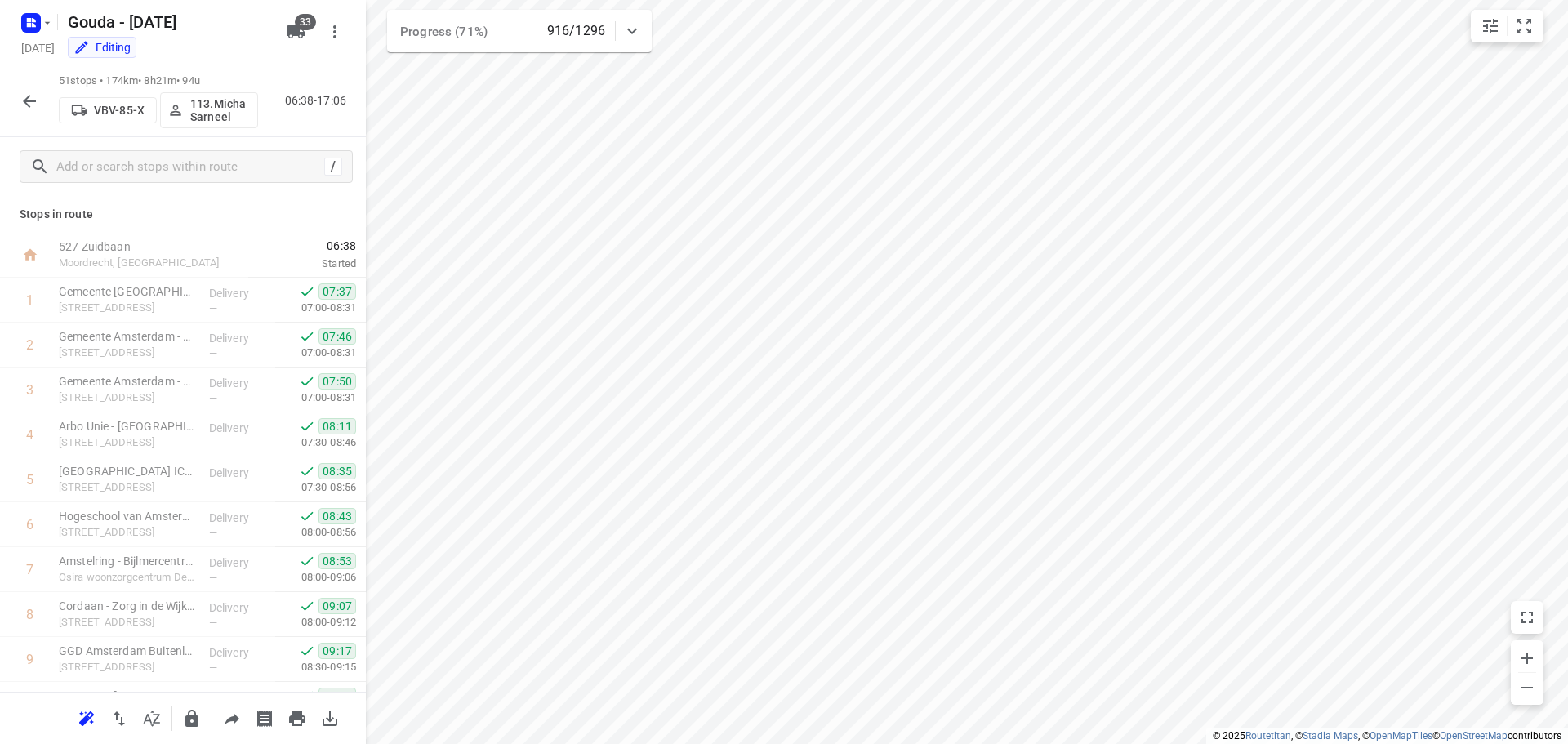
scroll to position [898, 0]
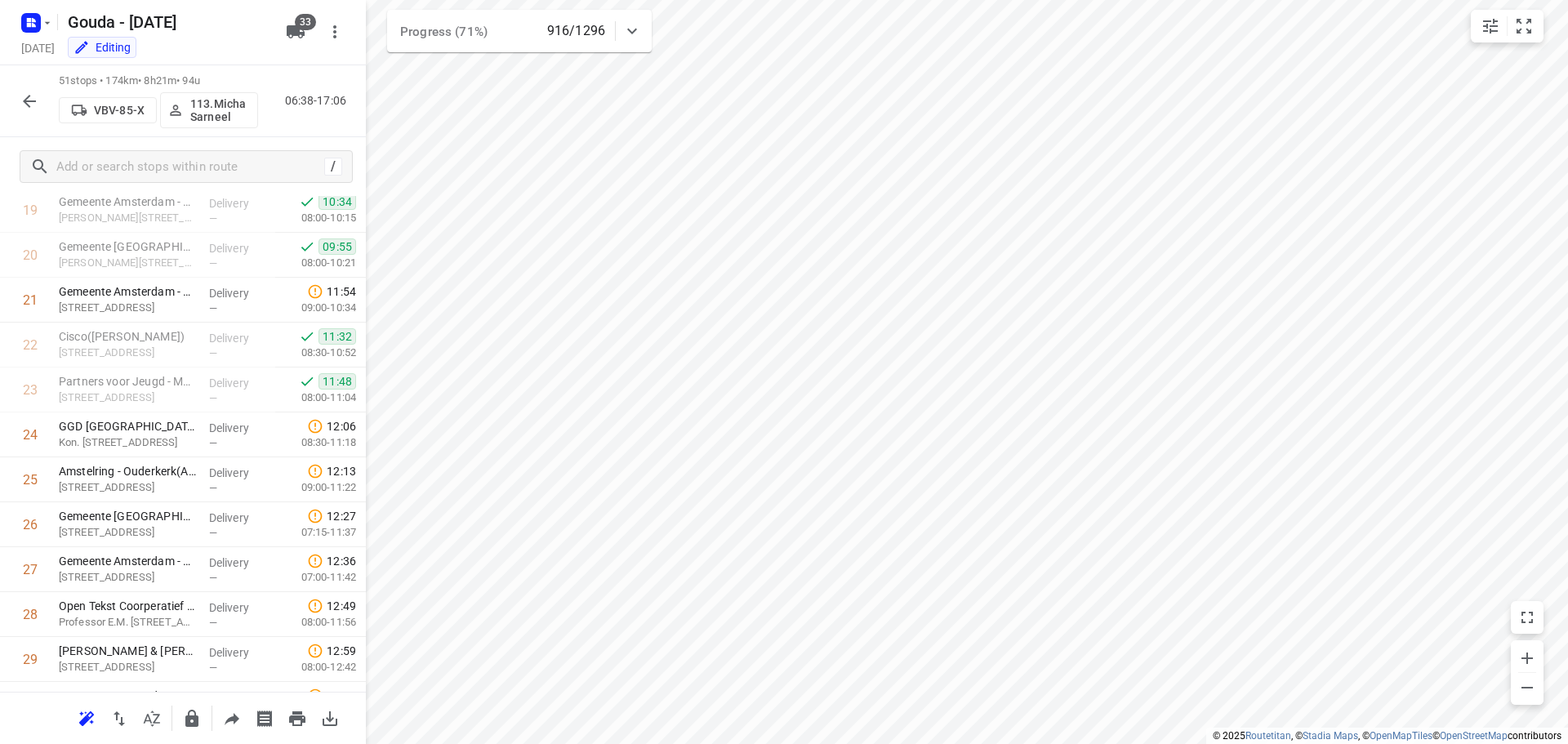
click at [20, 102] on icon "button" at bounding box center [29, 101] width 20 height 20
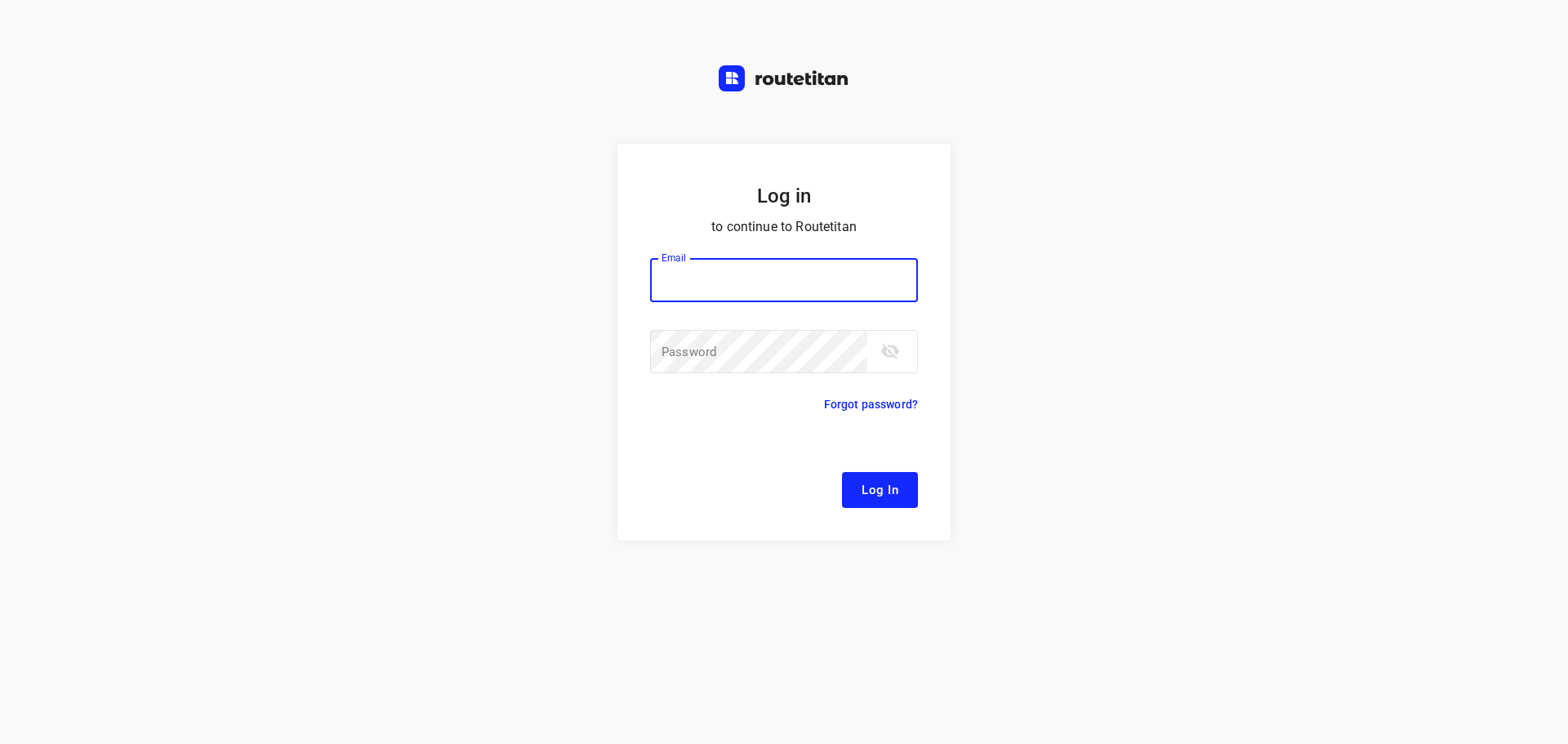
click at [790, 274] on input "email" at bounding box center [784, 280] width 268 height 44
type input "[EMAIL_ADDRESS][DOMAIN_NAME]"
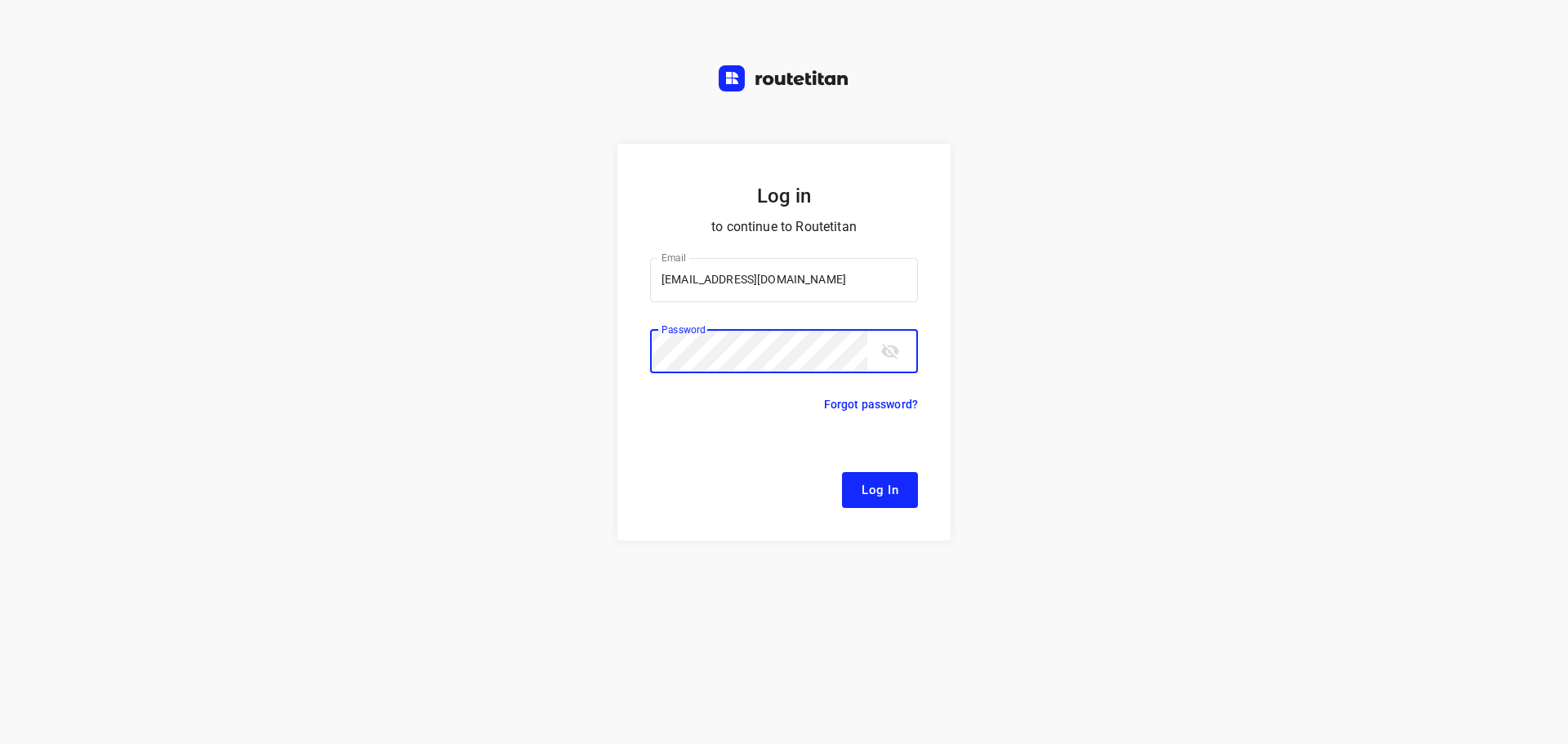
click at [842, 472] on button "Log In" at bounding box center [879, 489] width 76 height 36
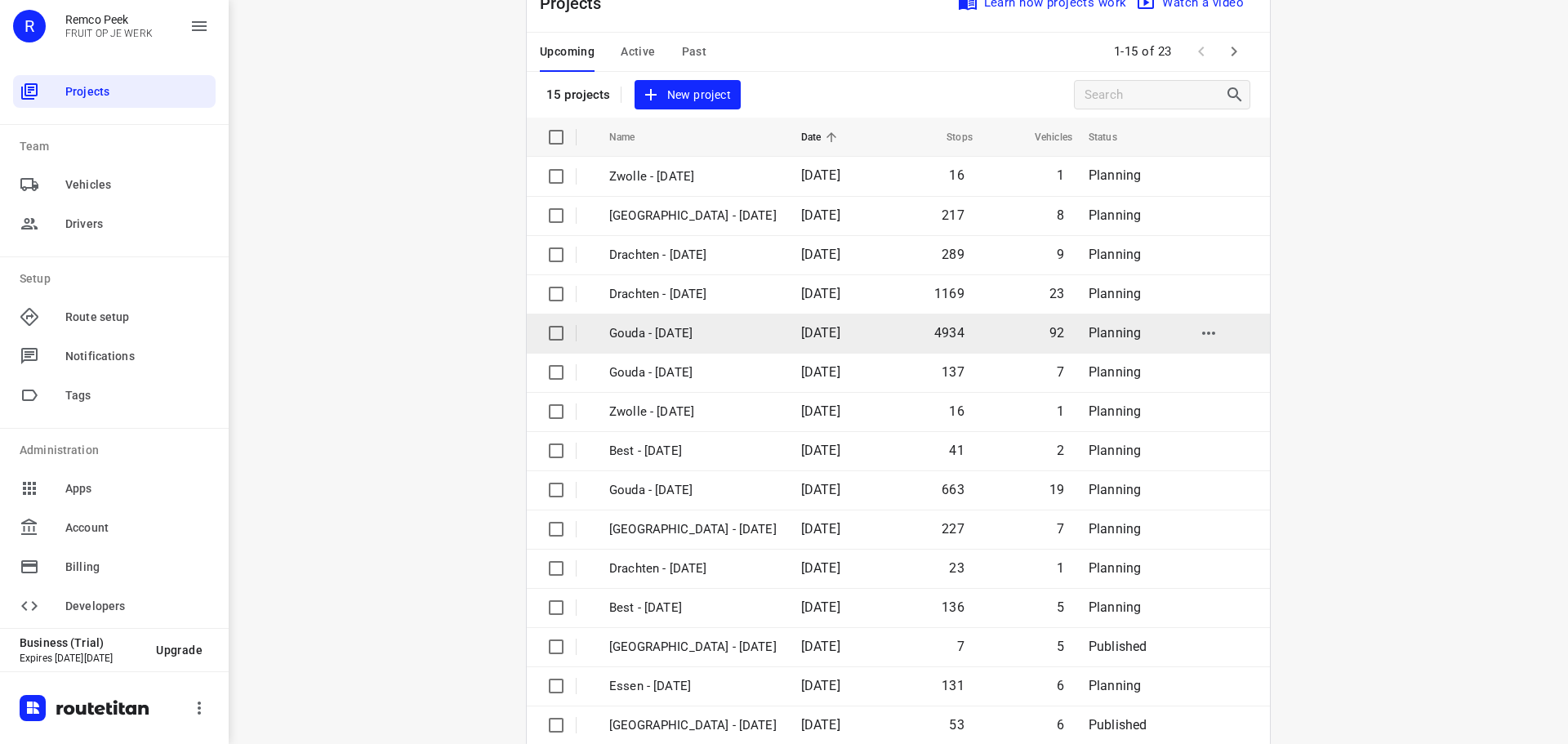
scroll to position [81, 0]
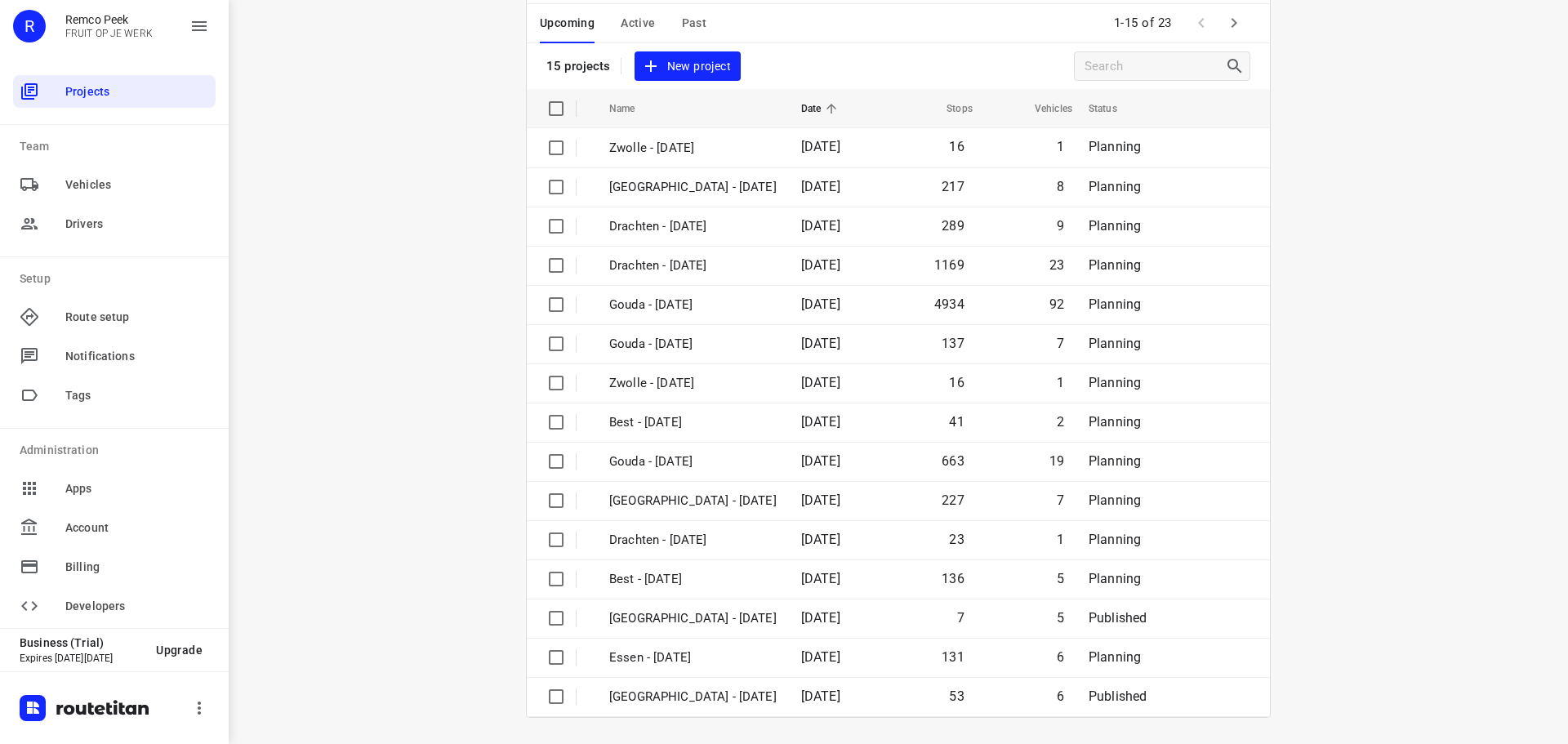
click at [1236, 33] on button "button" at bounding box center [1234, 23] width 32 height 32
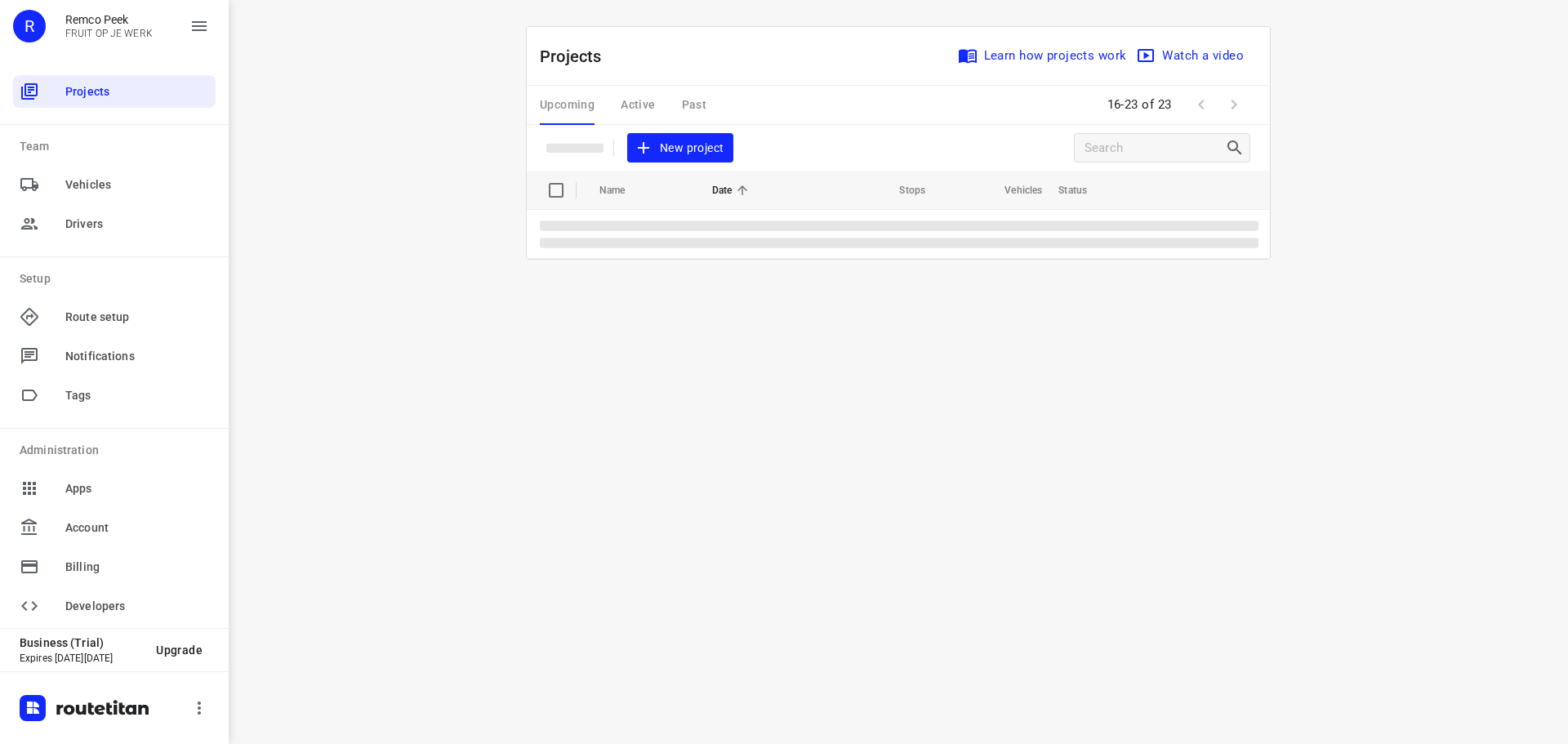
scroll to position [0, 0]
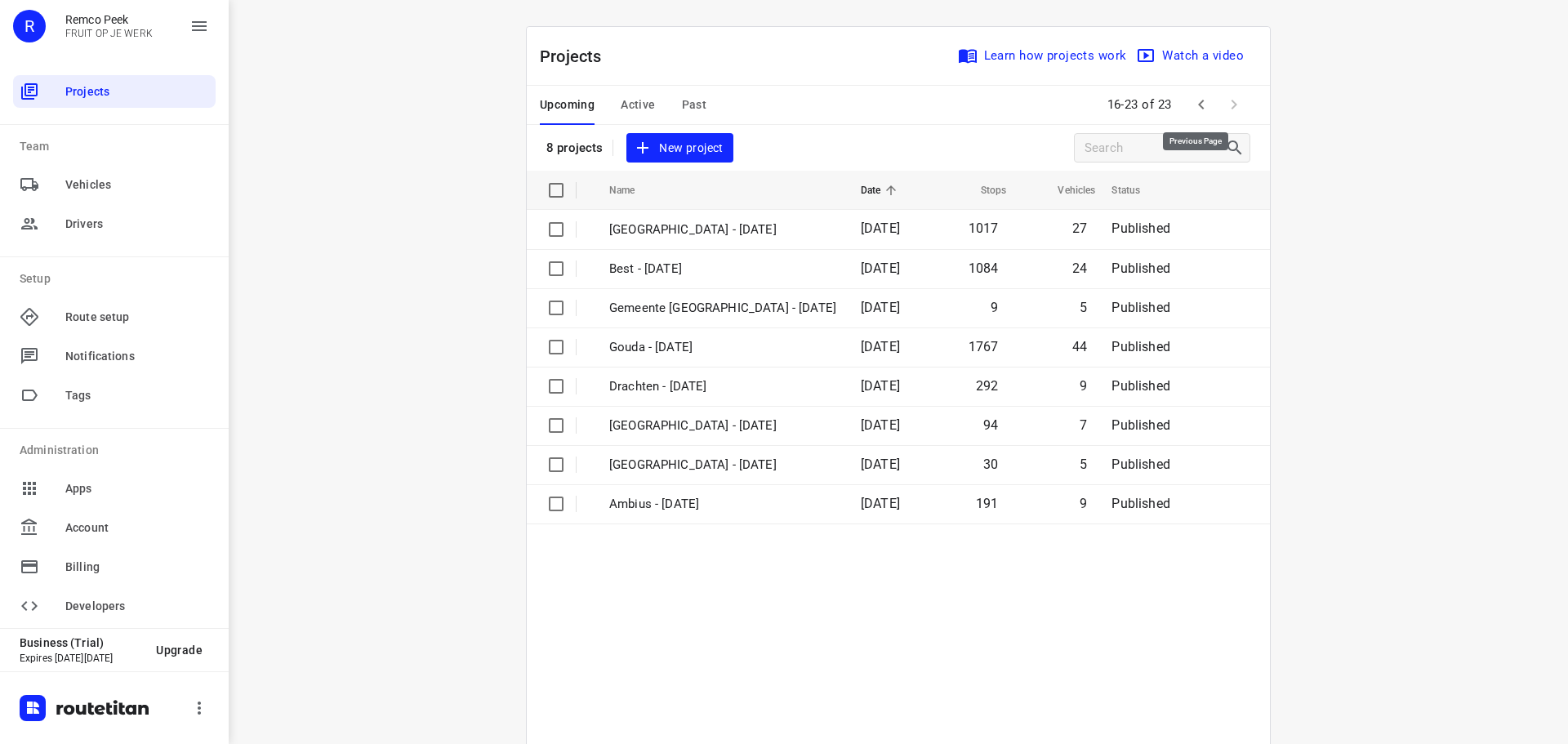
click at [1200, 101] on icon "button" at bounding box center [1201, 104] width 20 height 20
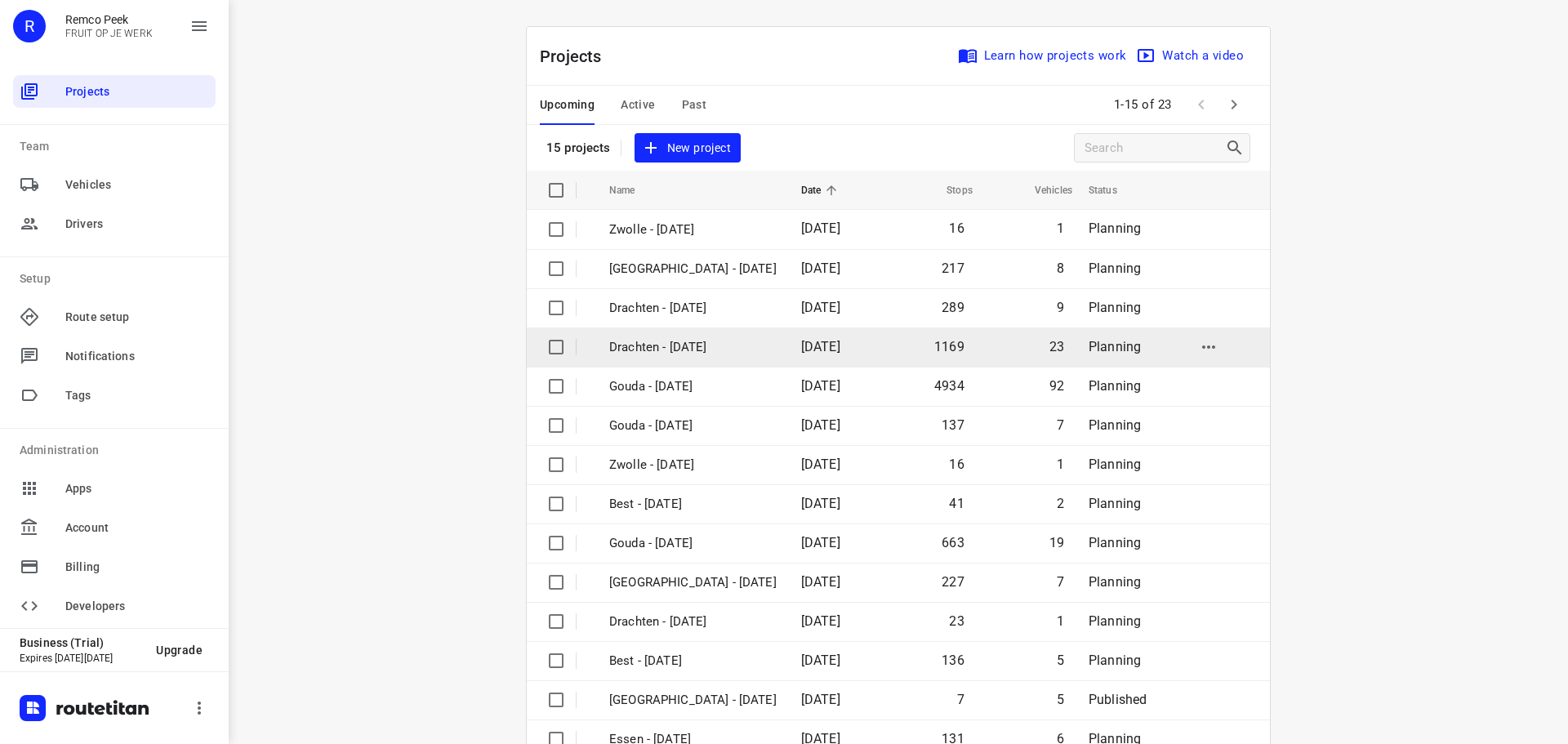
click at [659, 358] on td "Drachten - [DATE]" at bounding box center [691, 347] width 195 height 39
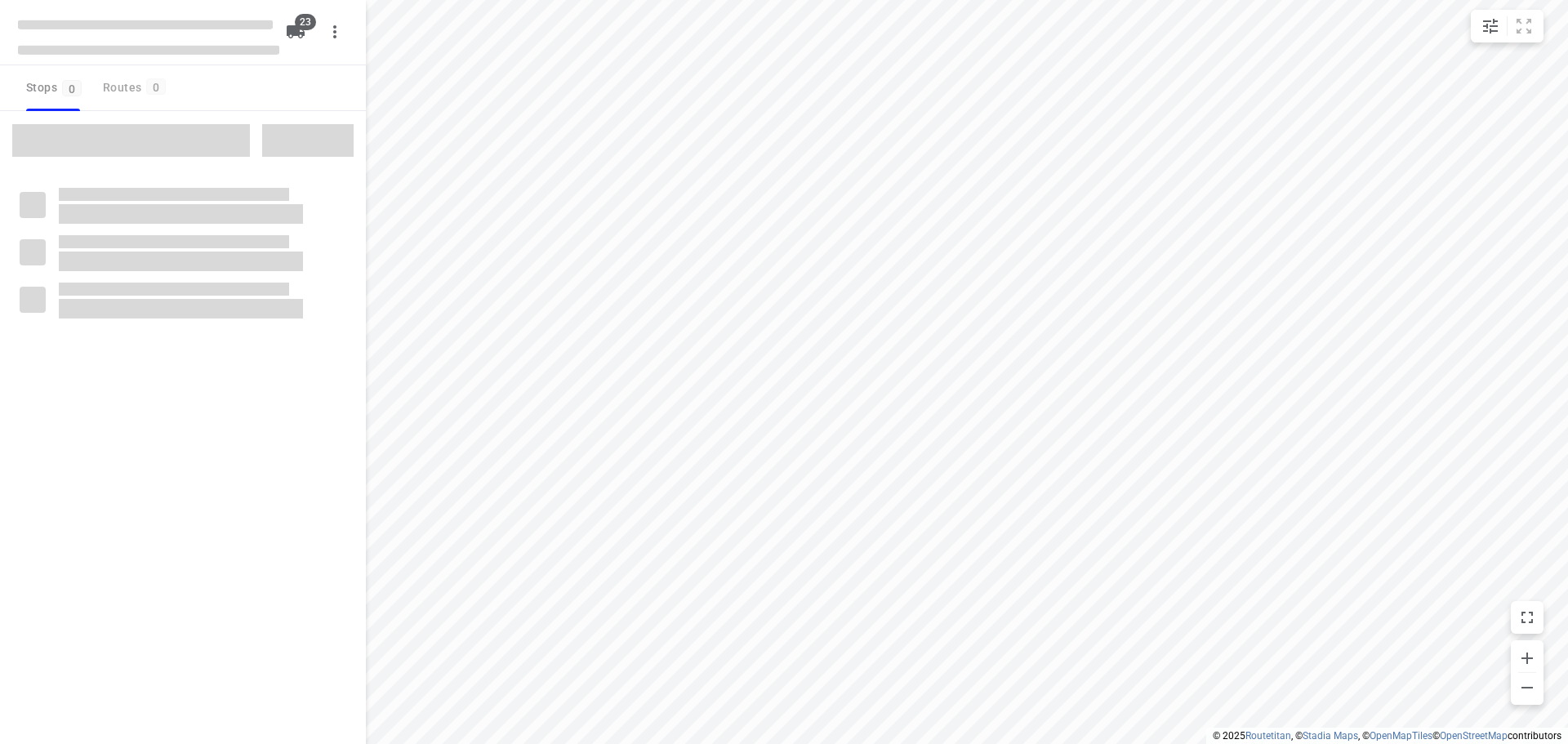
checkbox input "true"
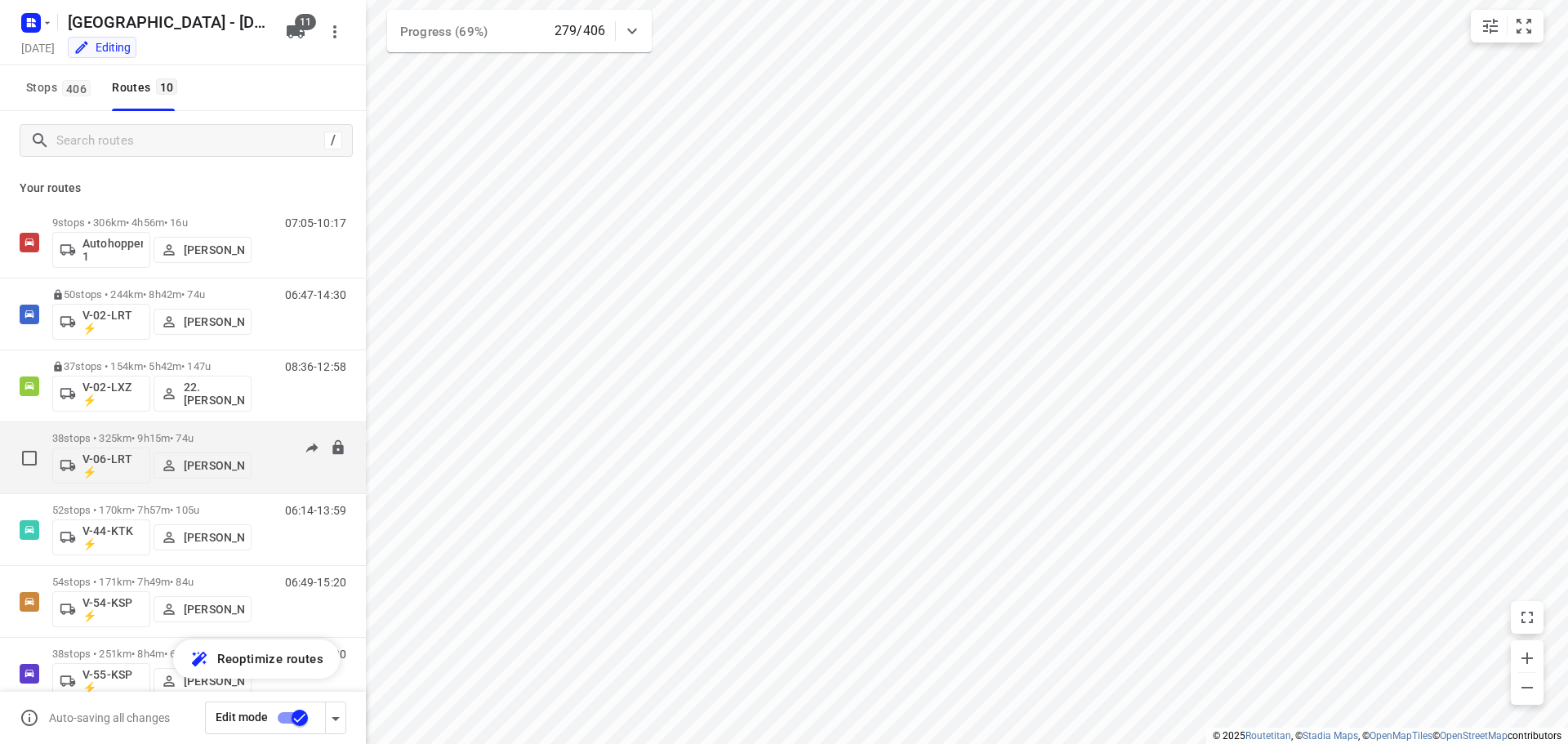
click at [134, 434] on p "38 stops • 325km • 9h15m • 74u" at bounding box center [152, 438] width 199 height 12
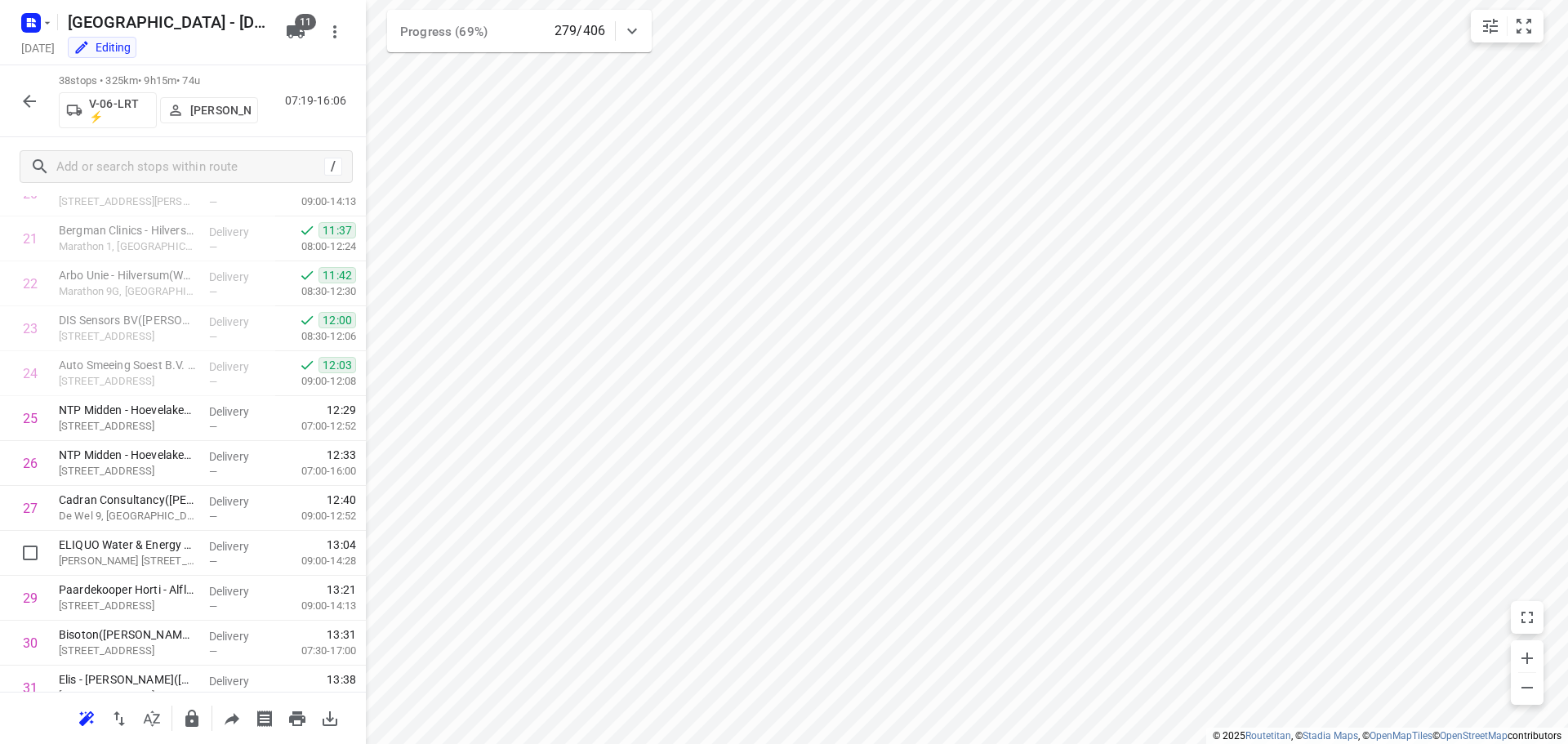
scroll to position [1061, 0]
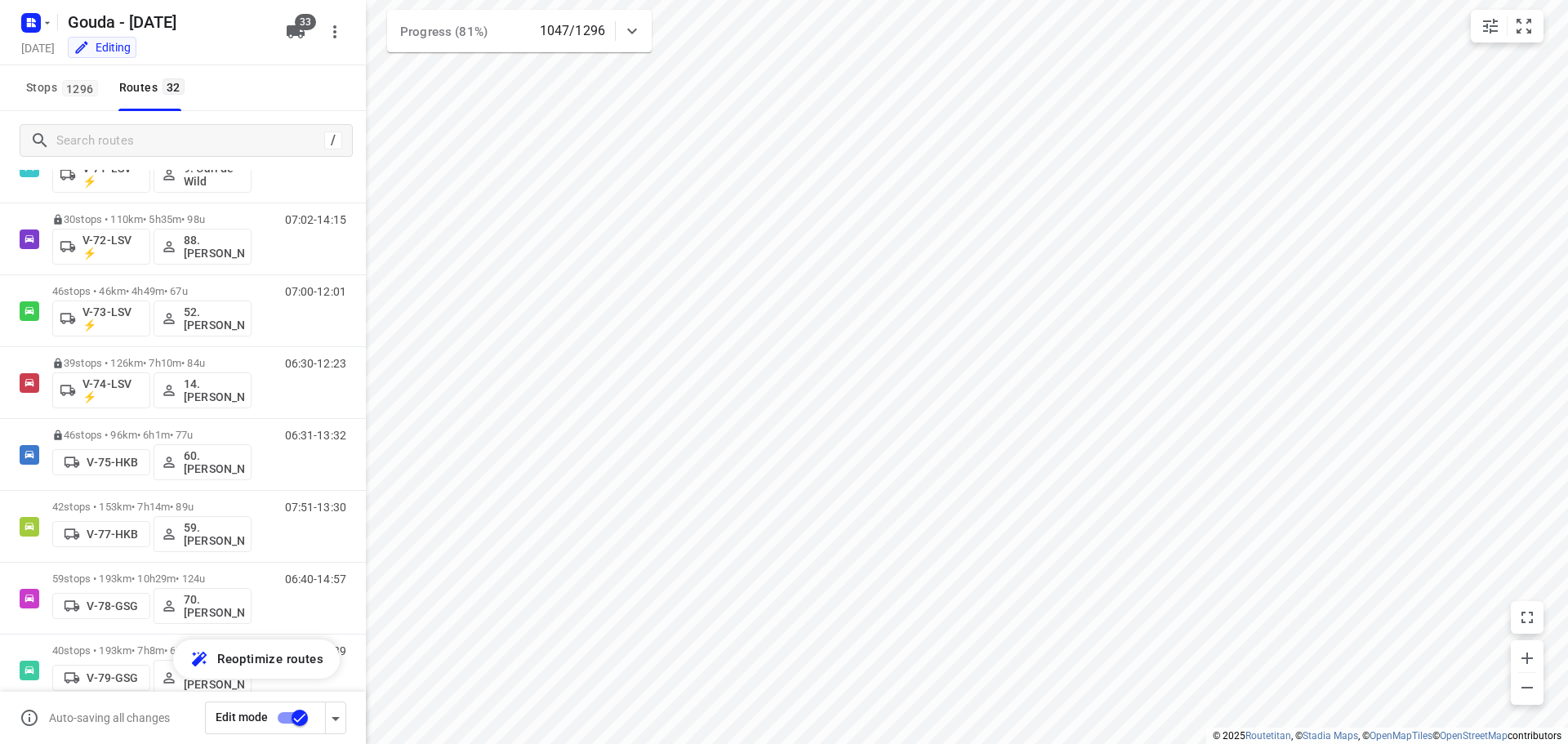
scroll to position [1143, 0]
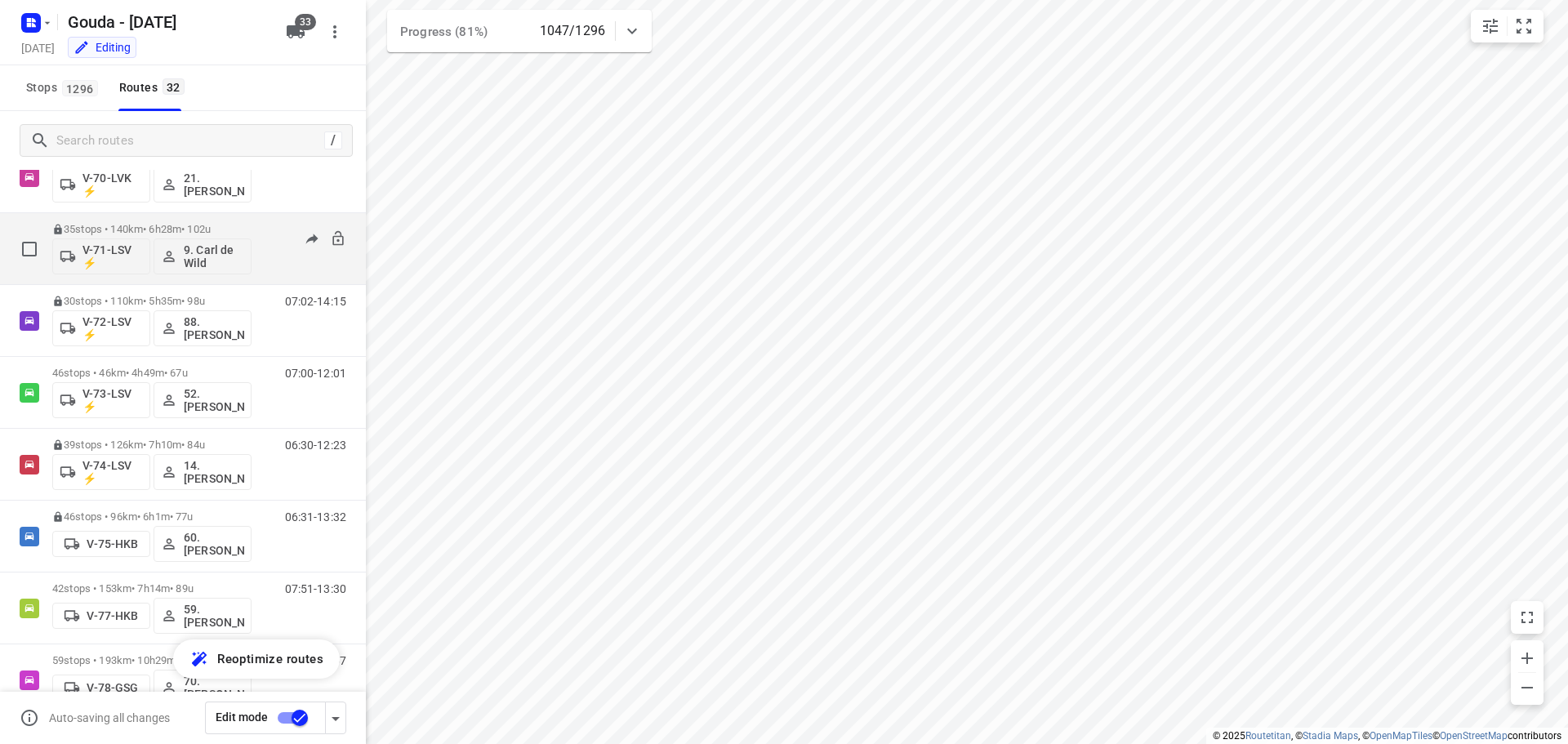
click at [203, 227] on p "35 stops • 140km • 6h28m • 102u" at bounding box center [152, 229] width 199 height 12
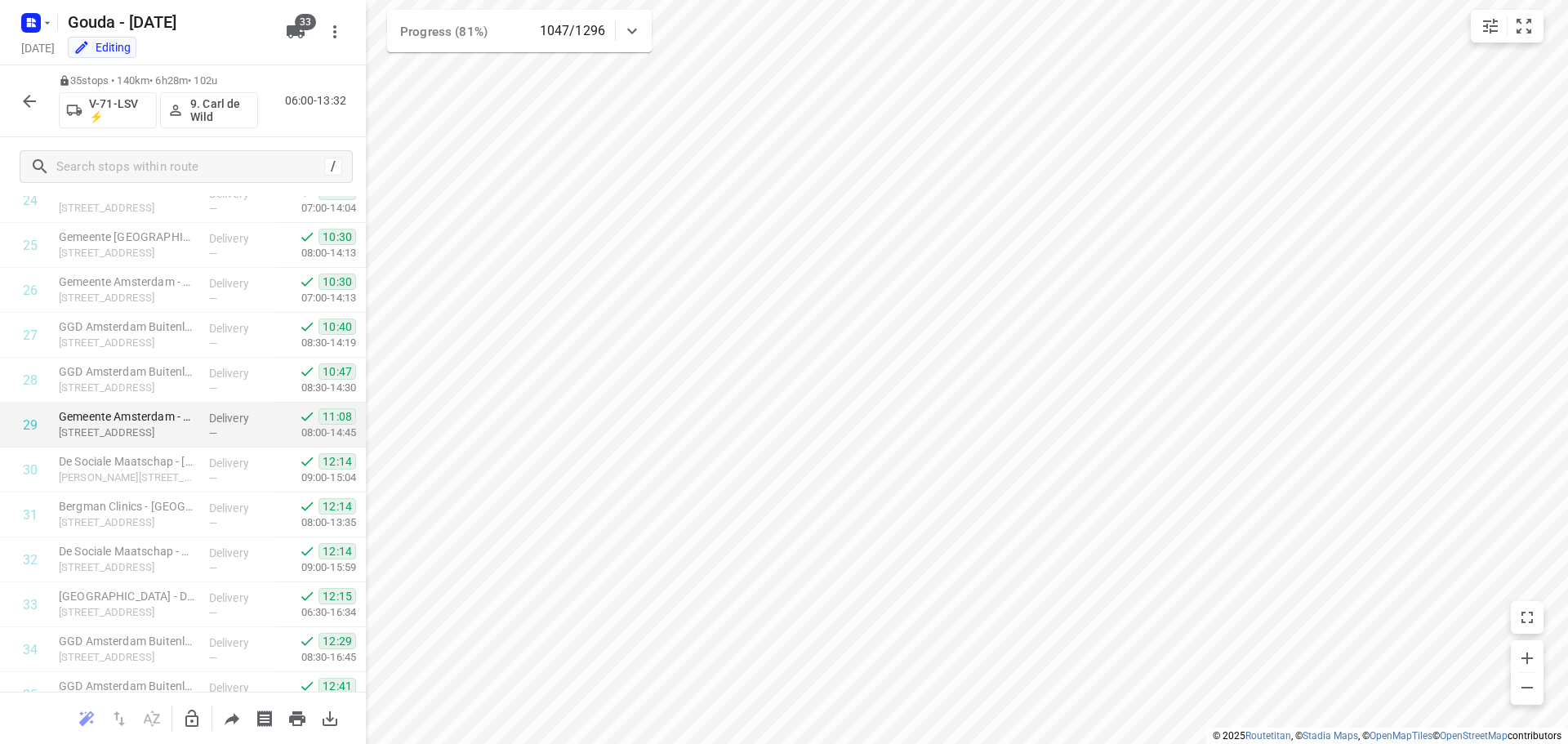
scroll to position [1202, 0]
